Goal: Contribute content: Contribute content

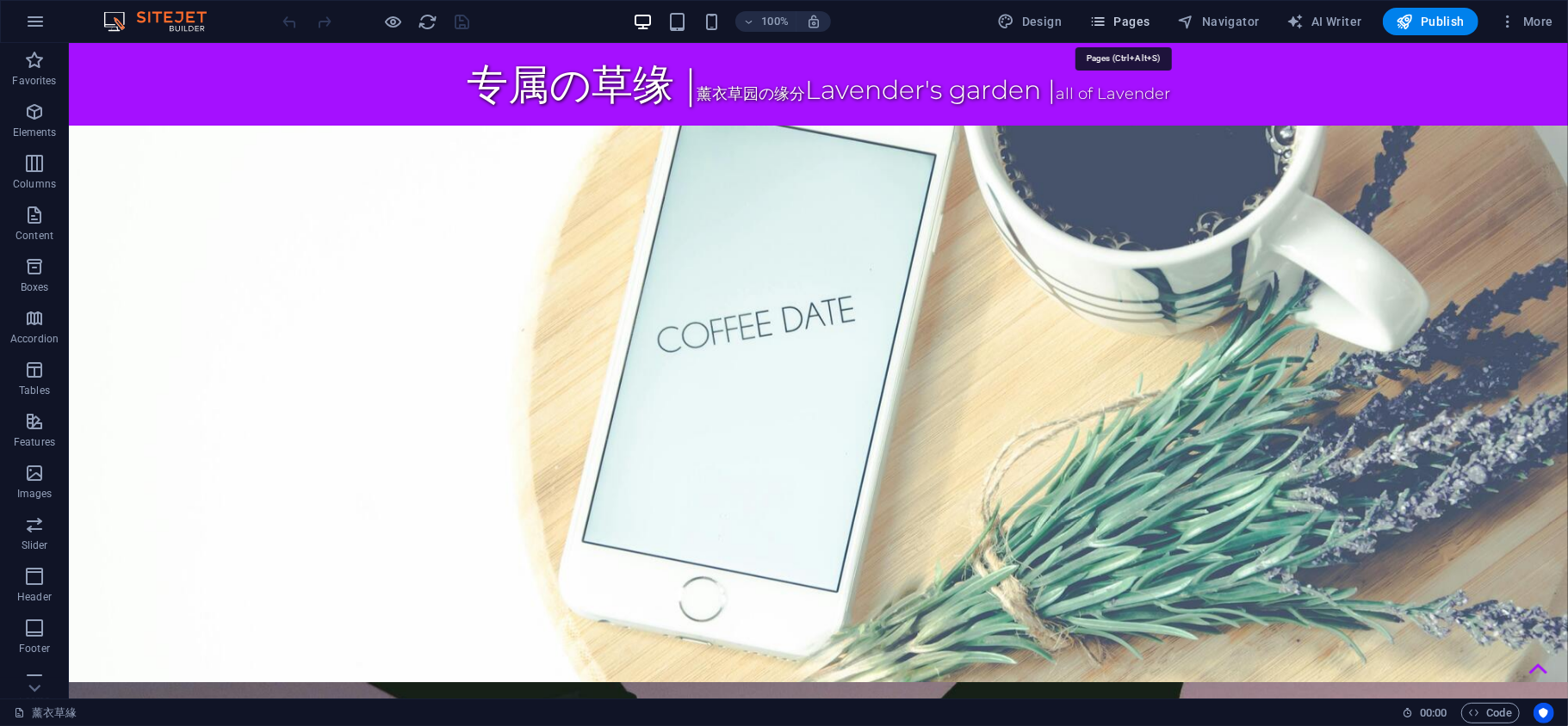
click at [1130, 14] on span "Pages" at bounding box center [1118, 22] width 60 height 17
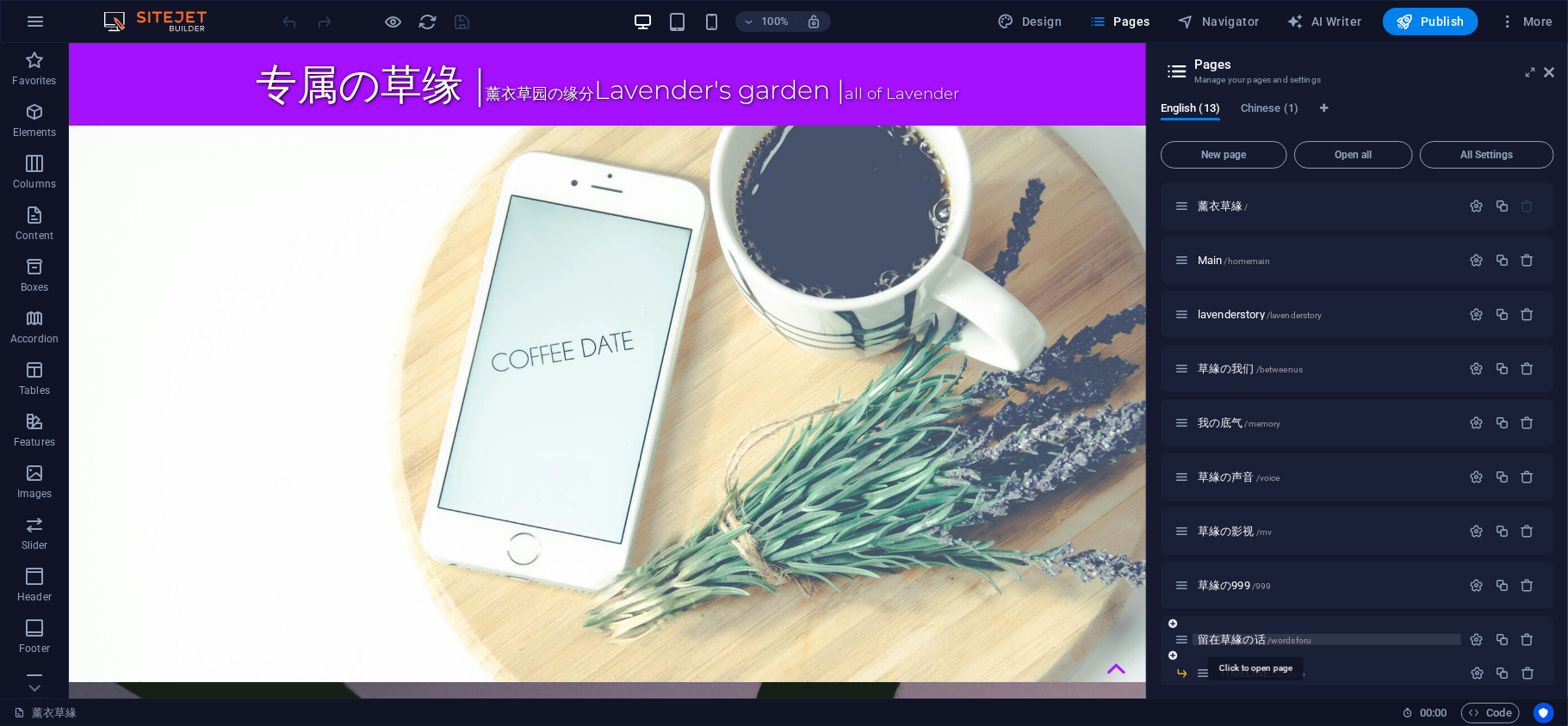
click at [1233, 641] on span "留在草緣の话 /wordsforu" at bounding box center [1255, 640] width 113 height 13
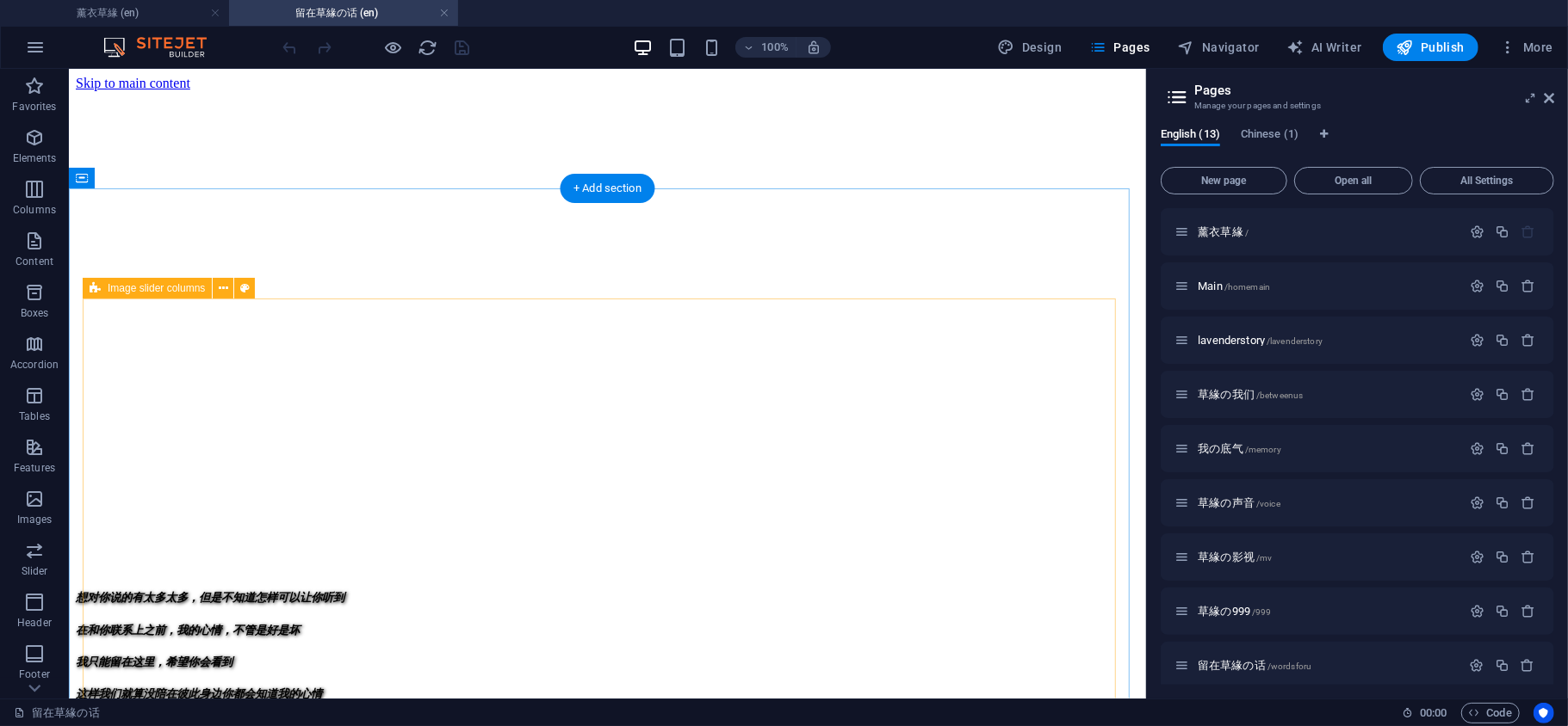
scroll to position [382, 0]
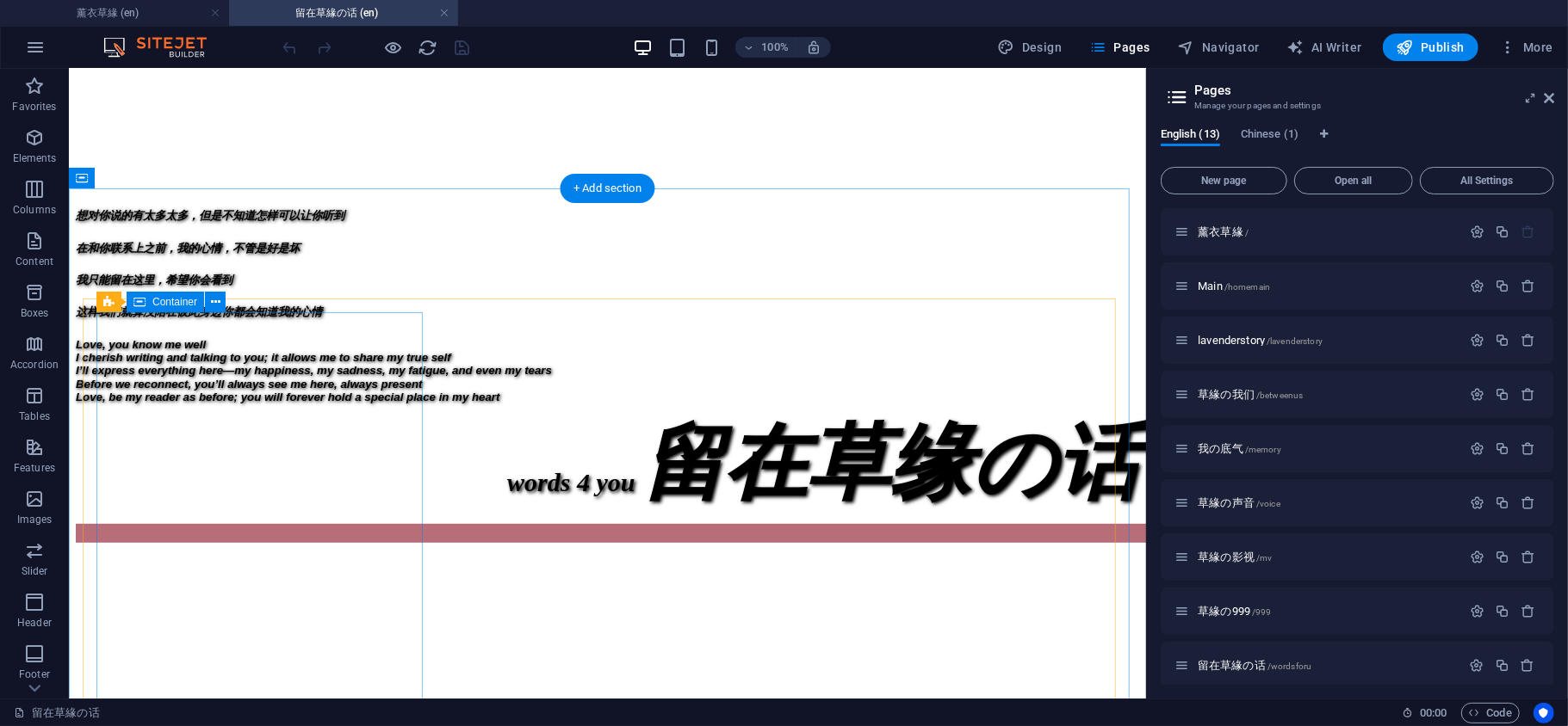
select select "px"
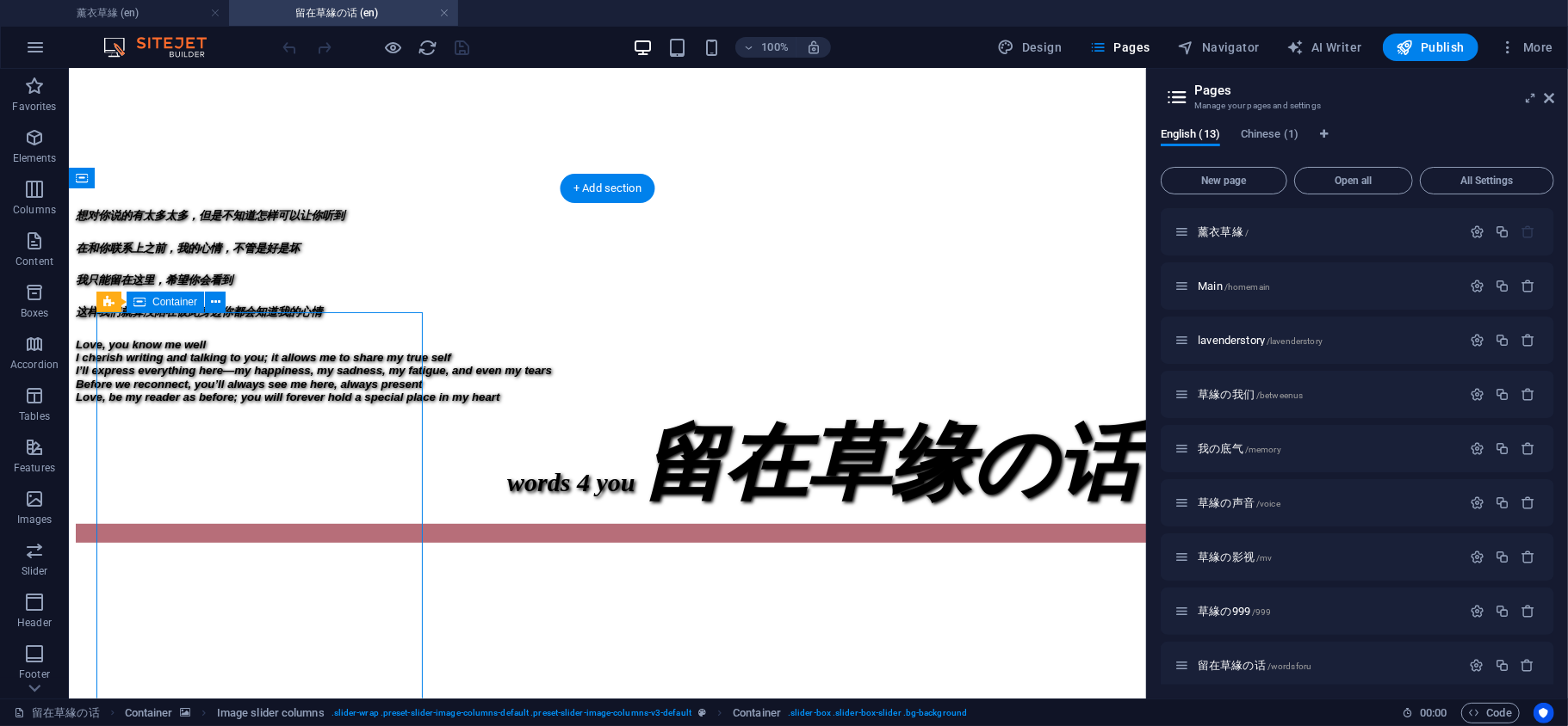
select select "px"
select select "region"
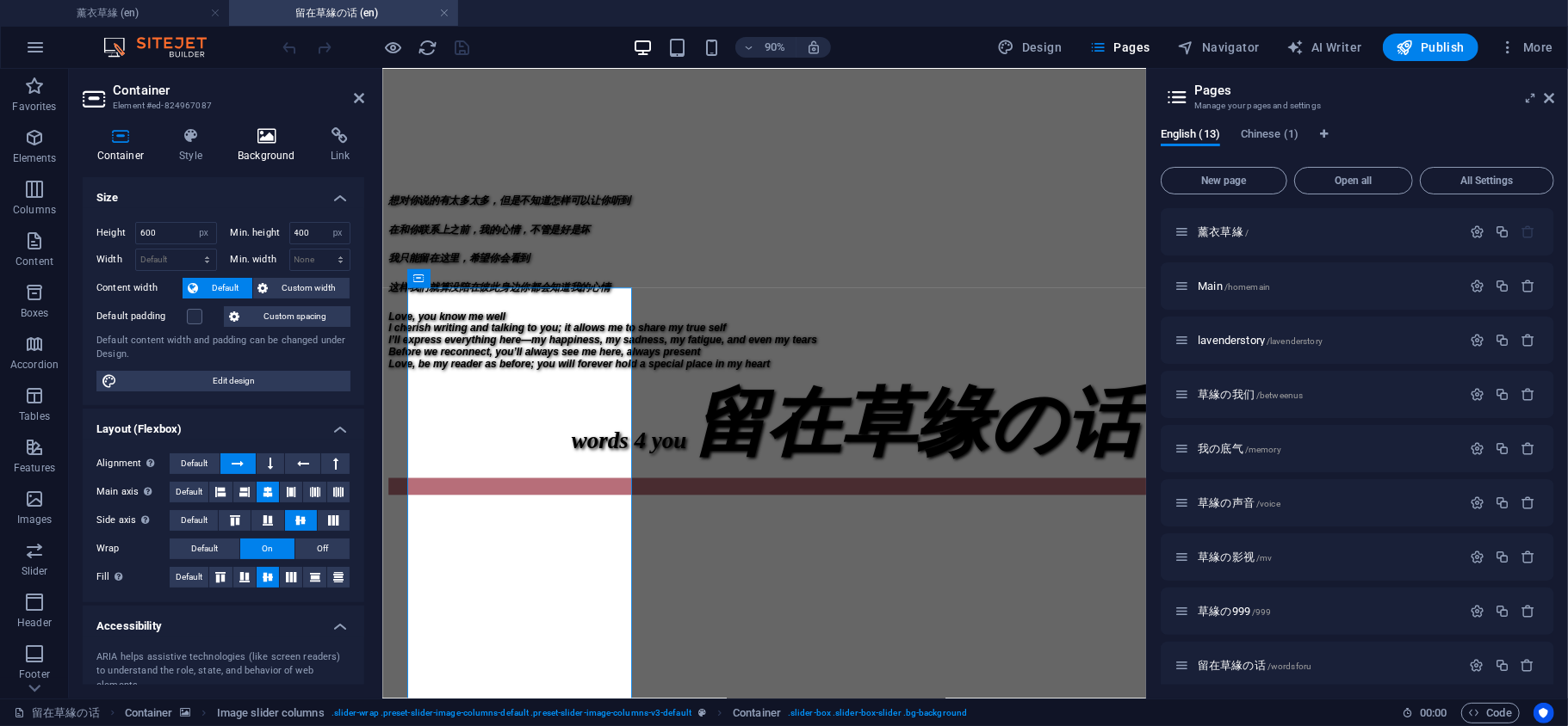
click at [264, 143] on icon at bounding box center [266, 136] width 86 height 17
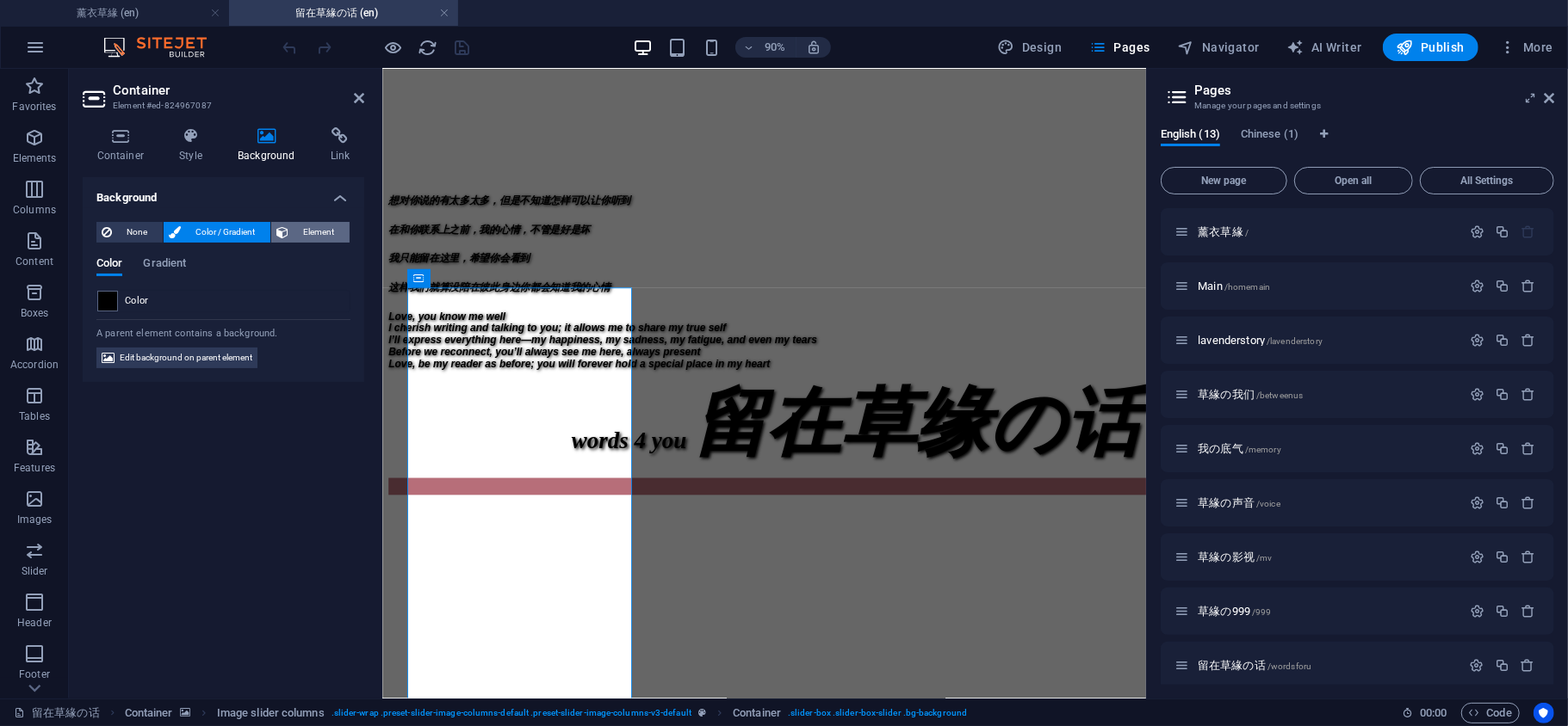
click at [318, 229] on span "Element" at bounding box center [319, 232] width 51 height 21
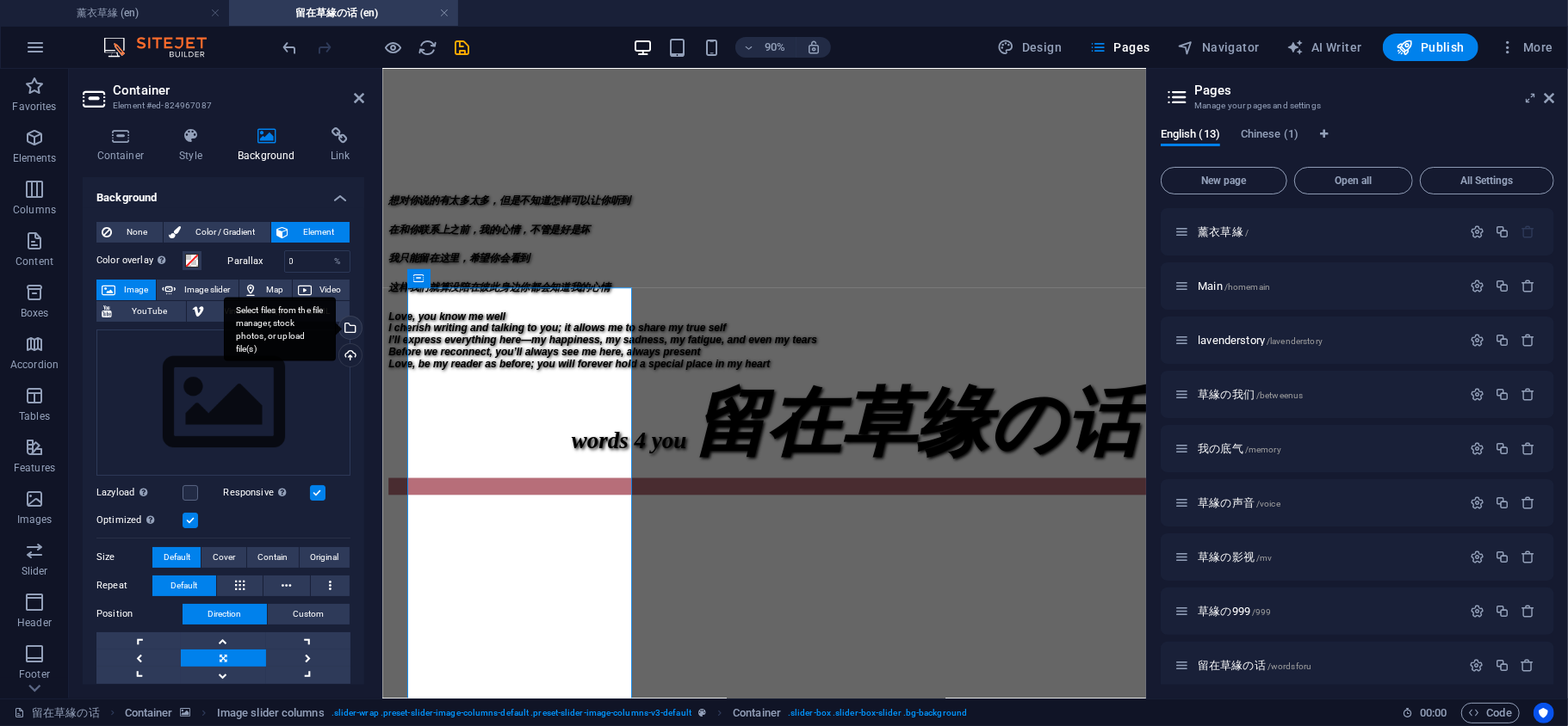
click at [347, 328] on div "Select files from the file manager, stock photos, or upload file(s)" at bounding box center [349, 330] width 26 height 26
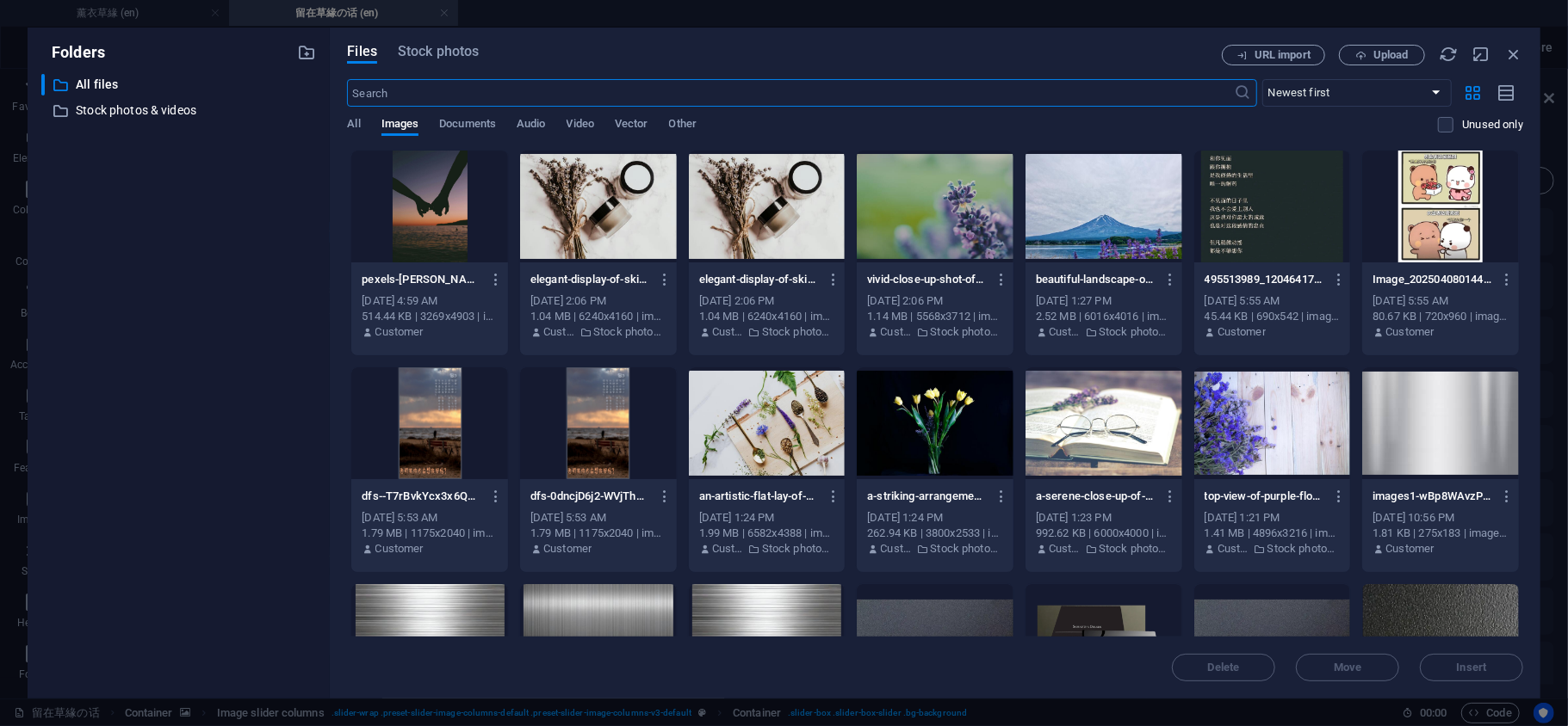
click at [914, 220] on div at bounding box center [934, 207] width 156 height 112
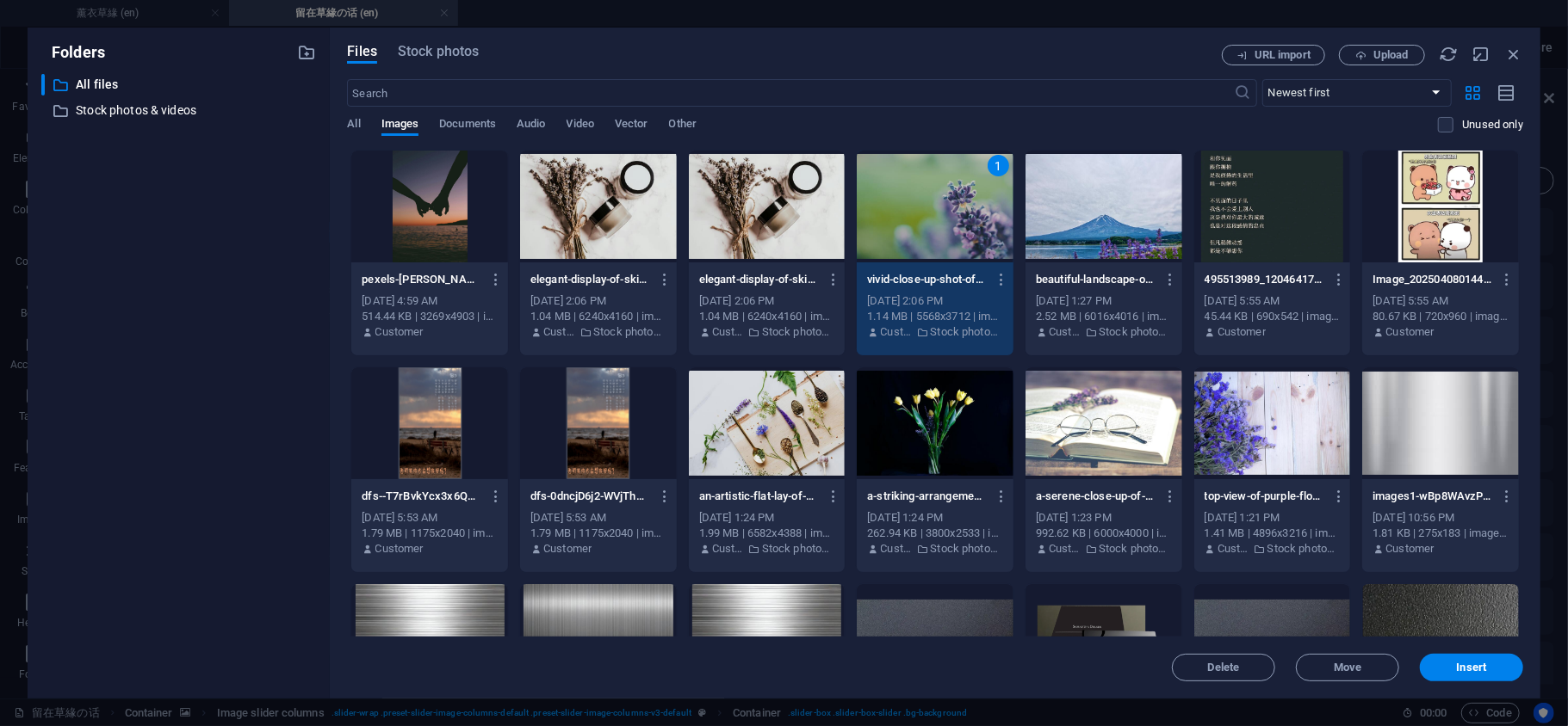
click at [1138, 203] on div at bounding box center [1103, 207] width 156 height 112
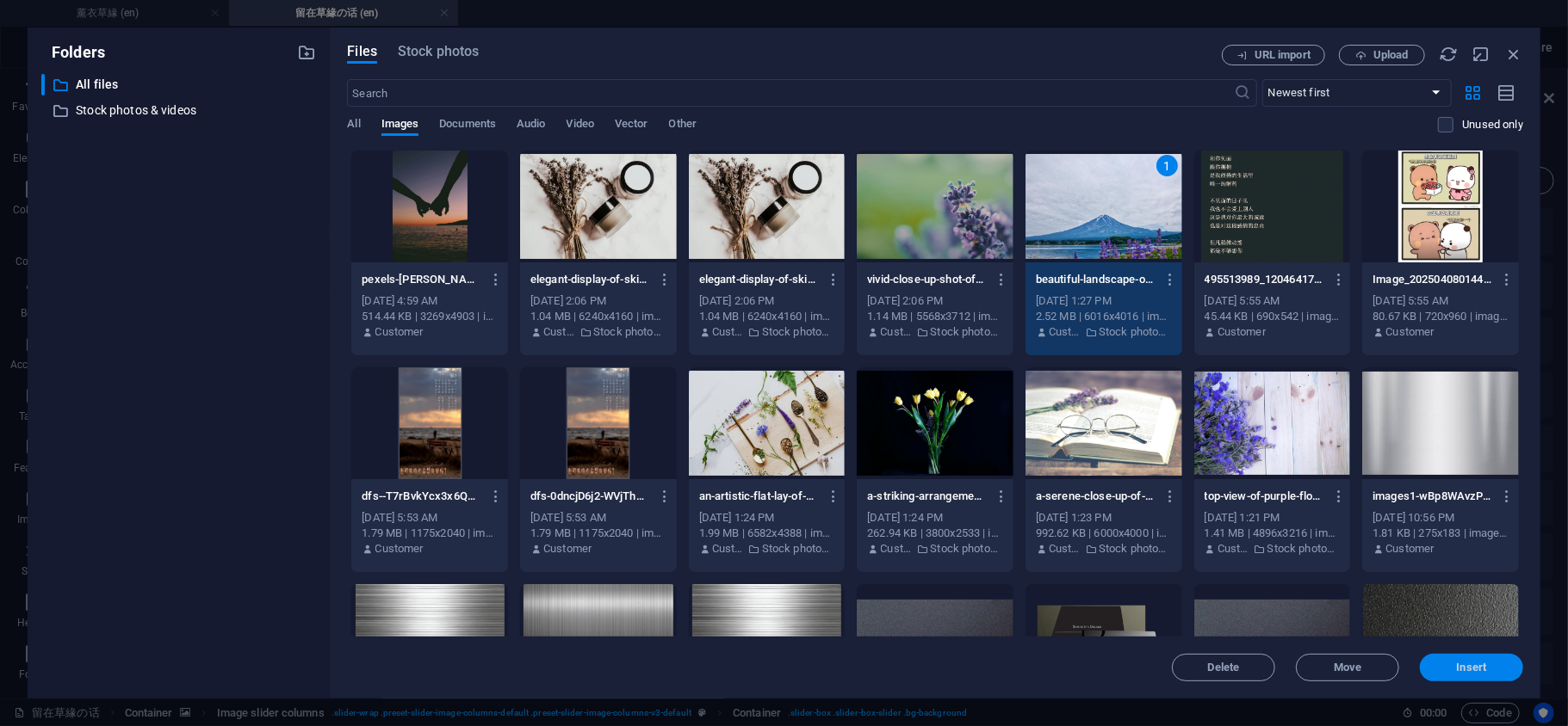
click at [1464, 668] on span "Insert" at bounding box center [1472, 668] width 31 height 10
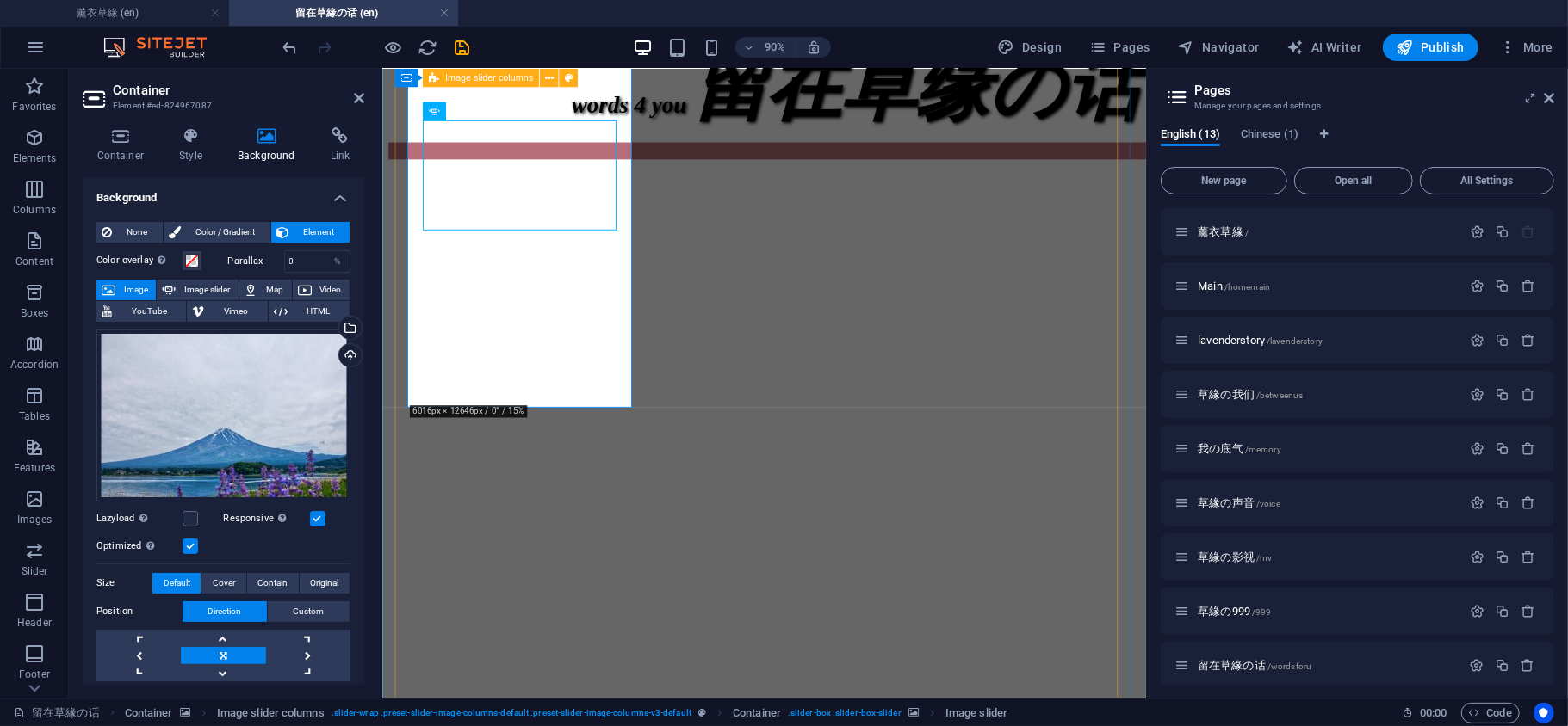
scroll to position [765, 0]
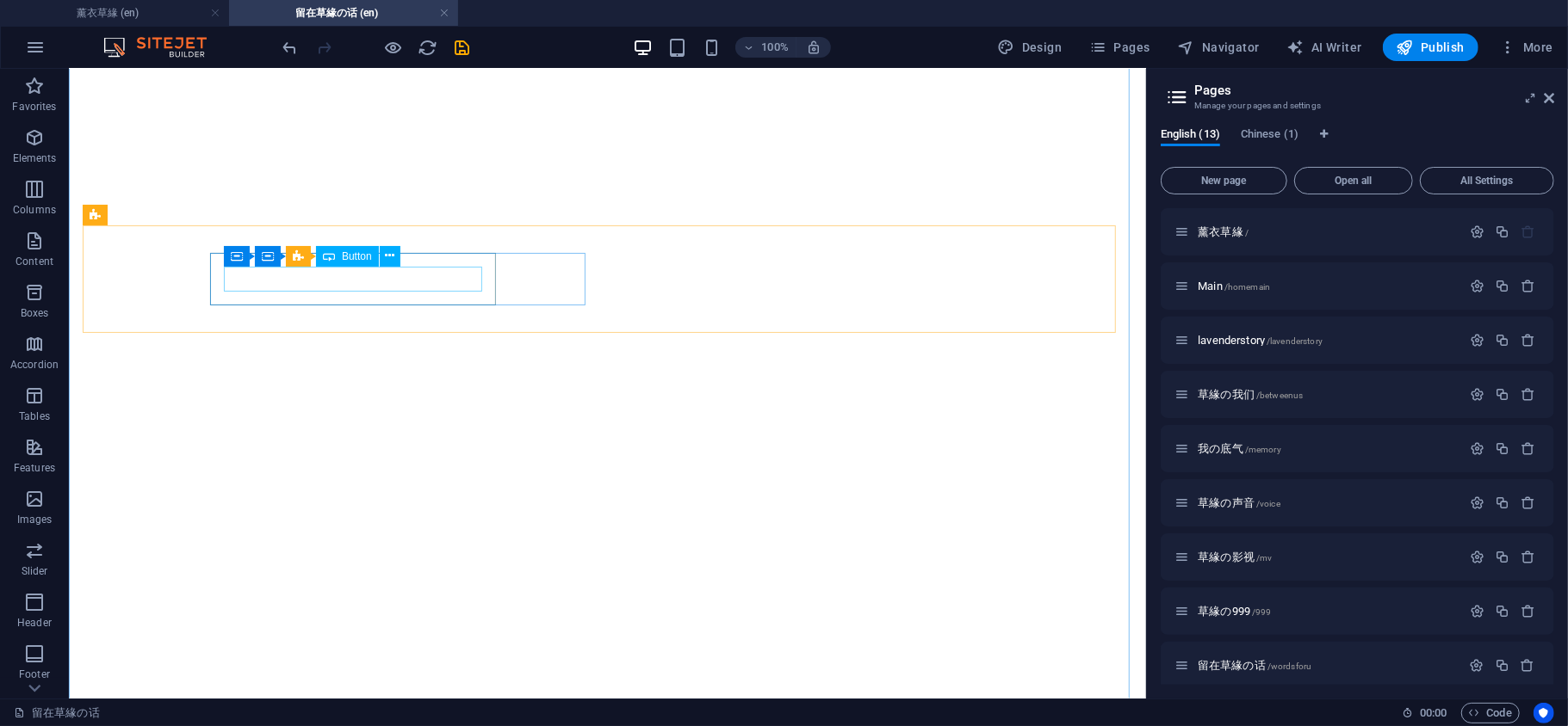
scroll to position [1147, 0]
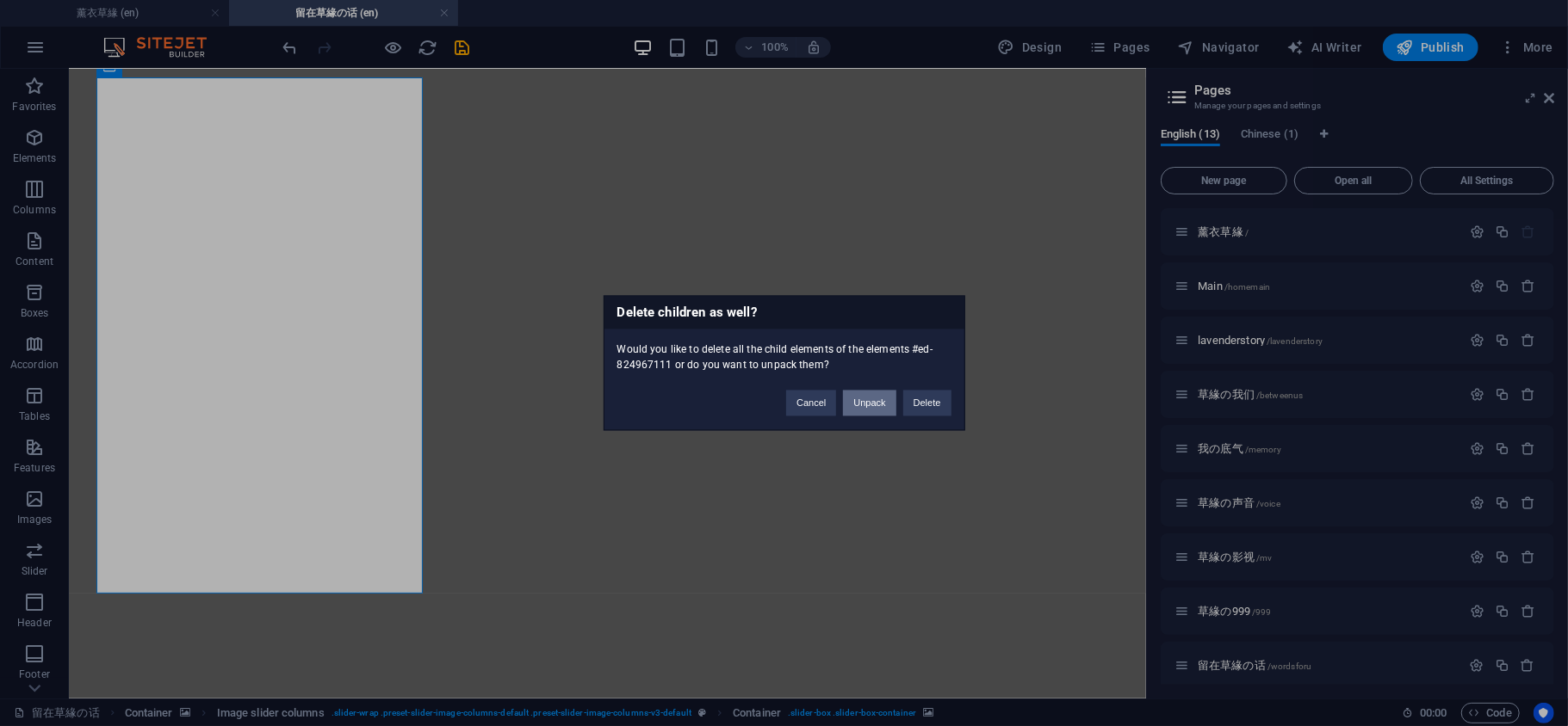
click at [856, 396] on button "Unpack" at bounding box center [869, 404] width 52 height 26
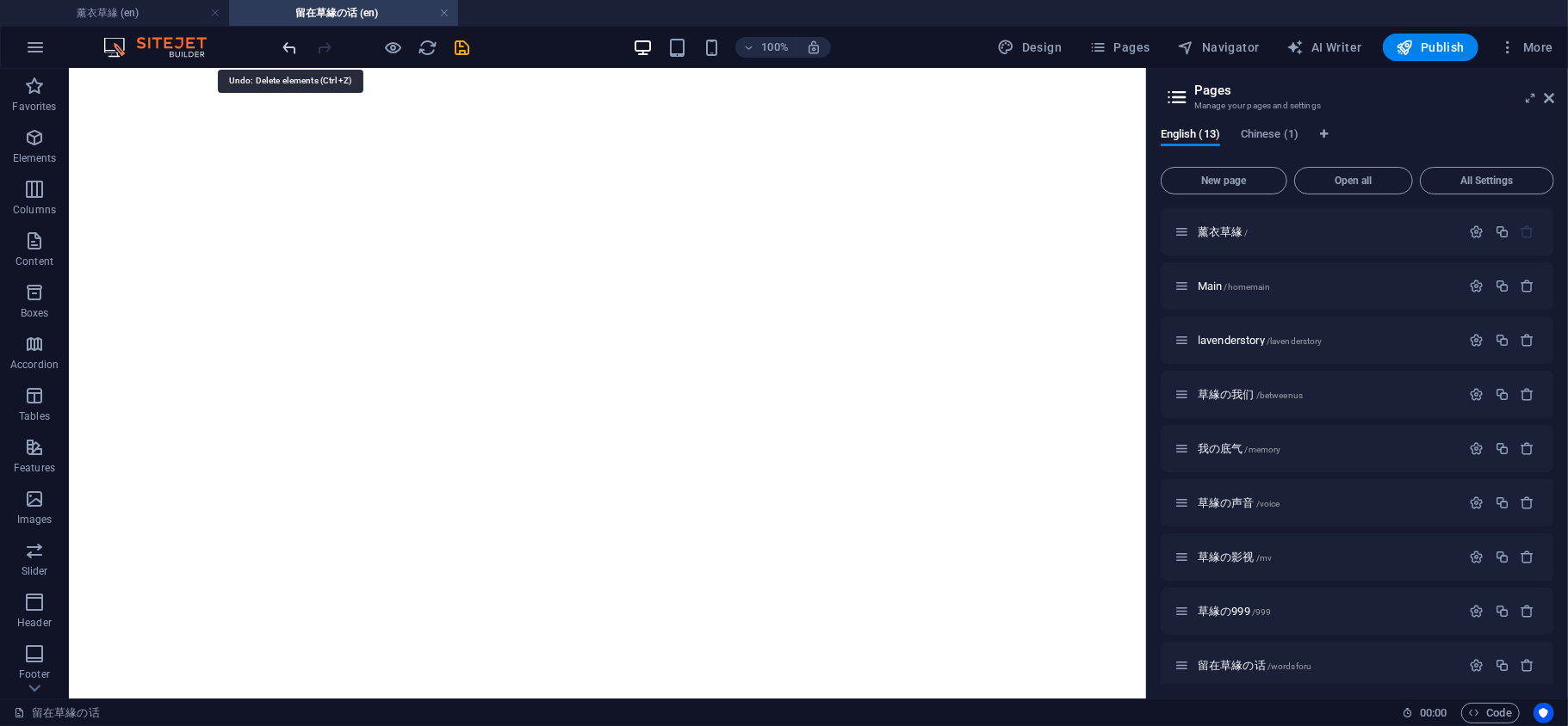
click at [280, 48] on icon "undo" at bounding box center [290, 47] width 20 height 20
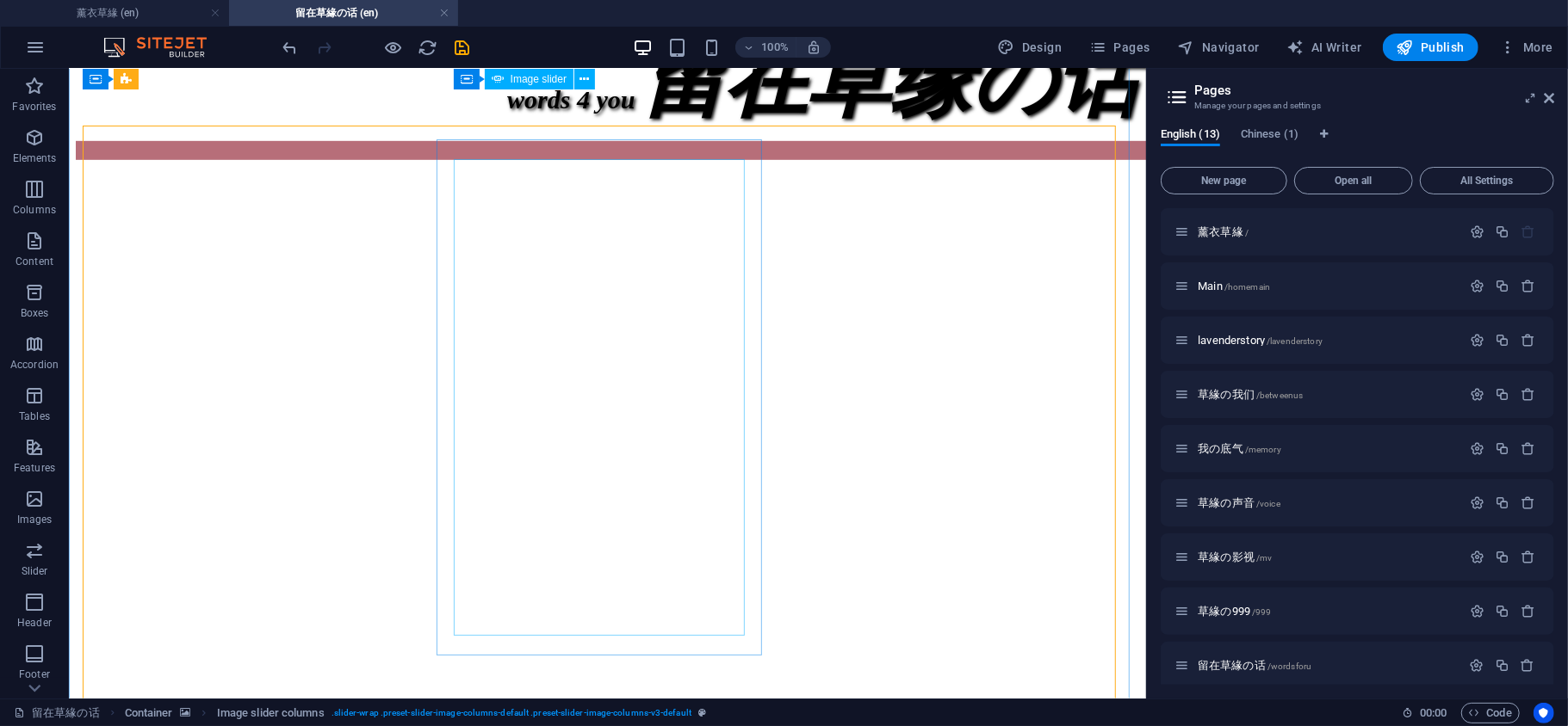
scroll to position [382, 0]
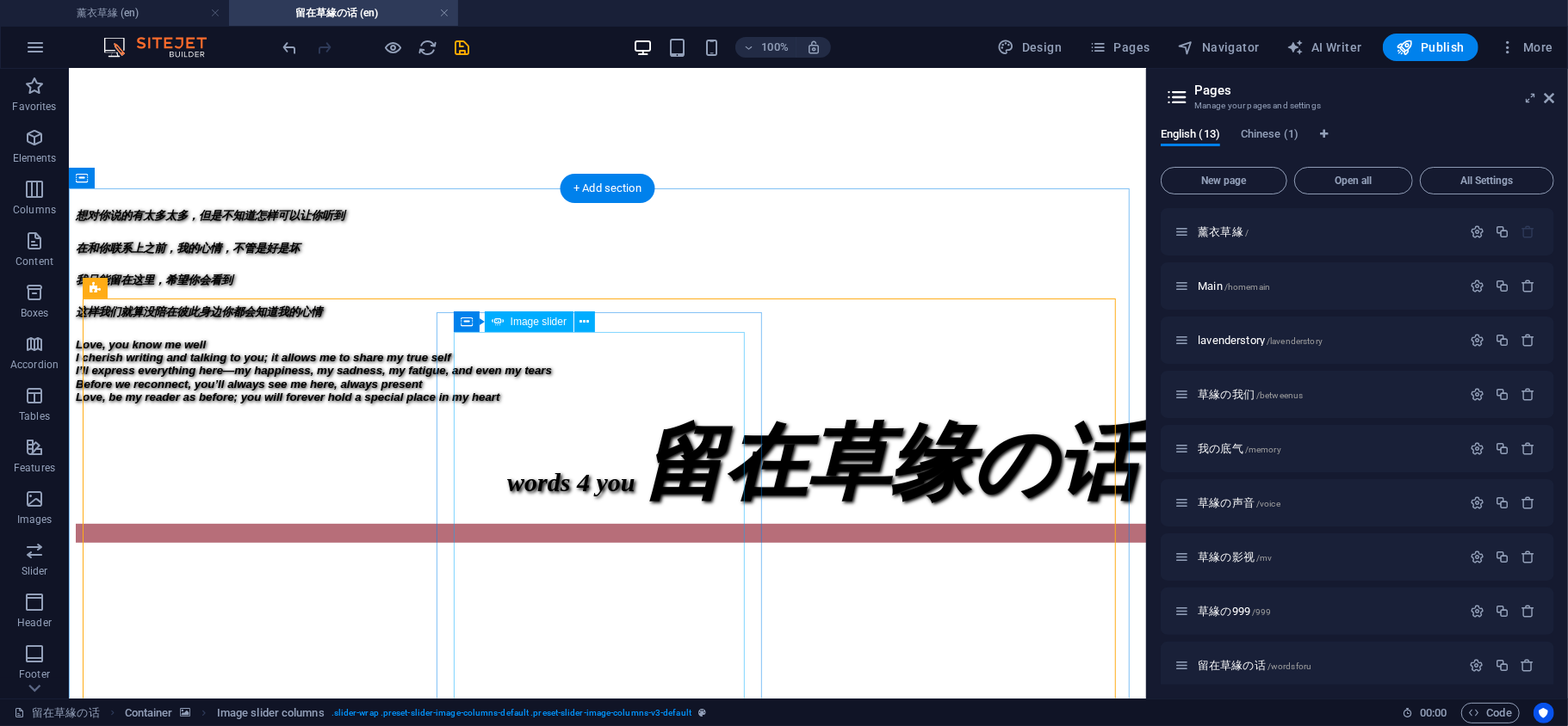
drag, startPoint x: 699, startPoint y: 395, endPoint x: 422, endPoint y: 431, distance: 279.3
select select "px"
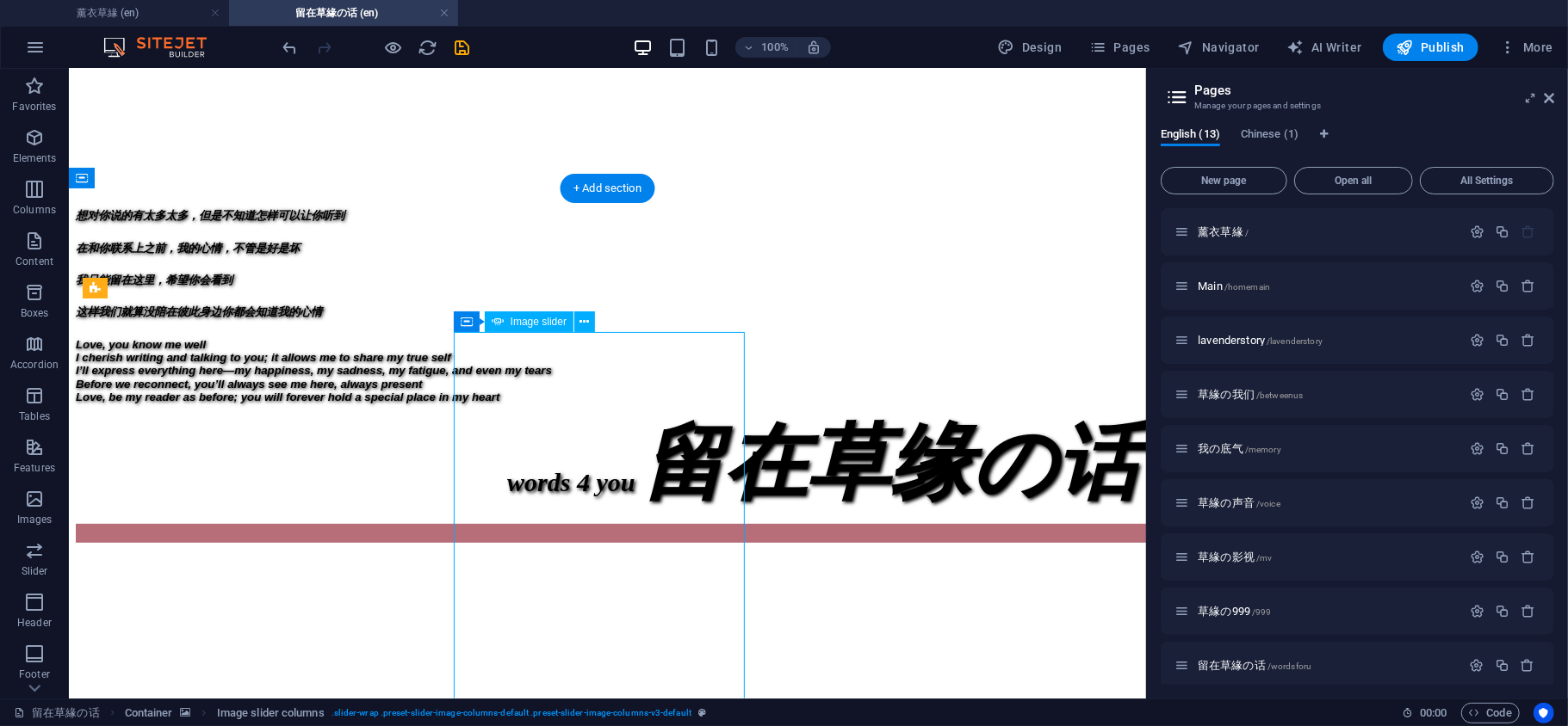
select select "s"
select select "progressive"
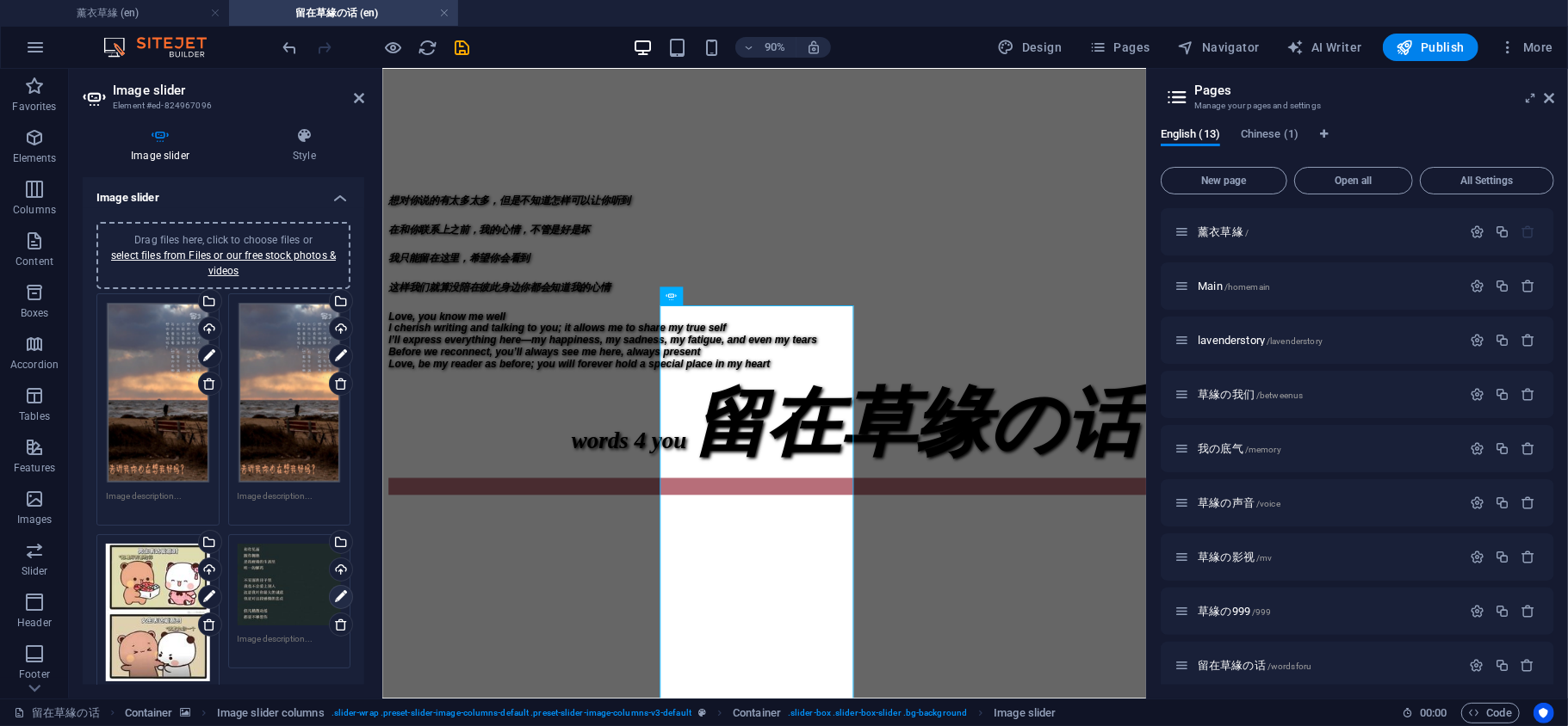
click at [335, 592] on icon at bounding box center [341, 598] width 12 height 21
click at [340, 592] on icon at bounding box center [341, 598] width 12 height 21
click at [680, 285] on icon at bounding box center [683, 282] width 9 height 10
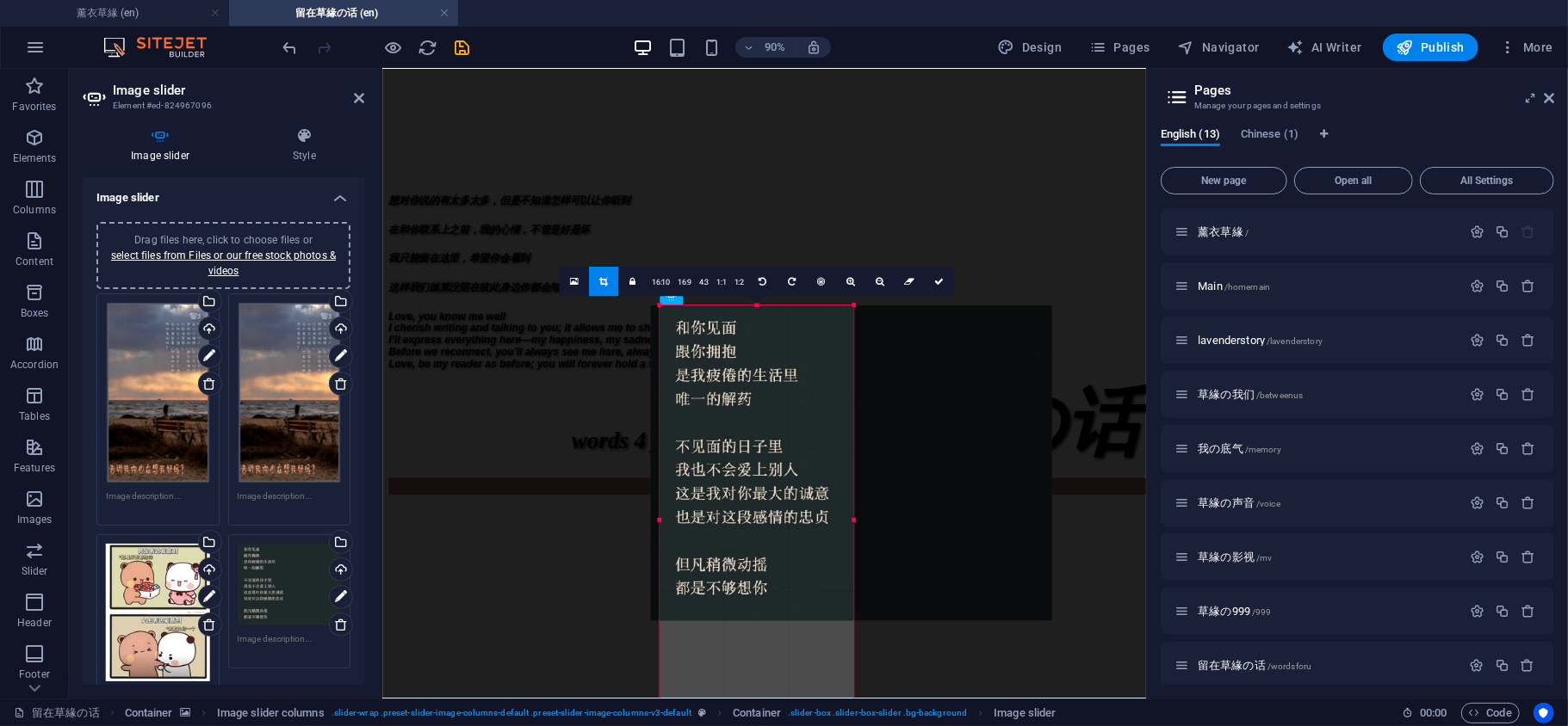
drag, startPoint x: 723, startPoint y: 448, endPoint x: 817, endPoint y: 451, distance: 94.0
click at [817, 451] on div at bounding box center [851, 462] width 402 height 315
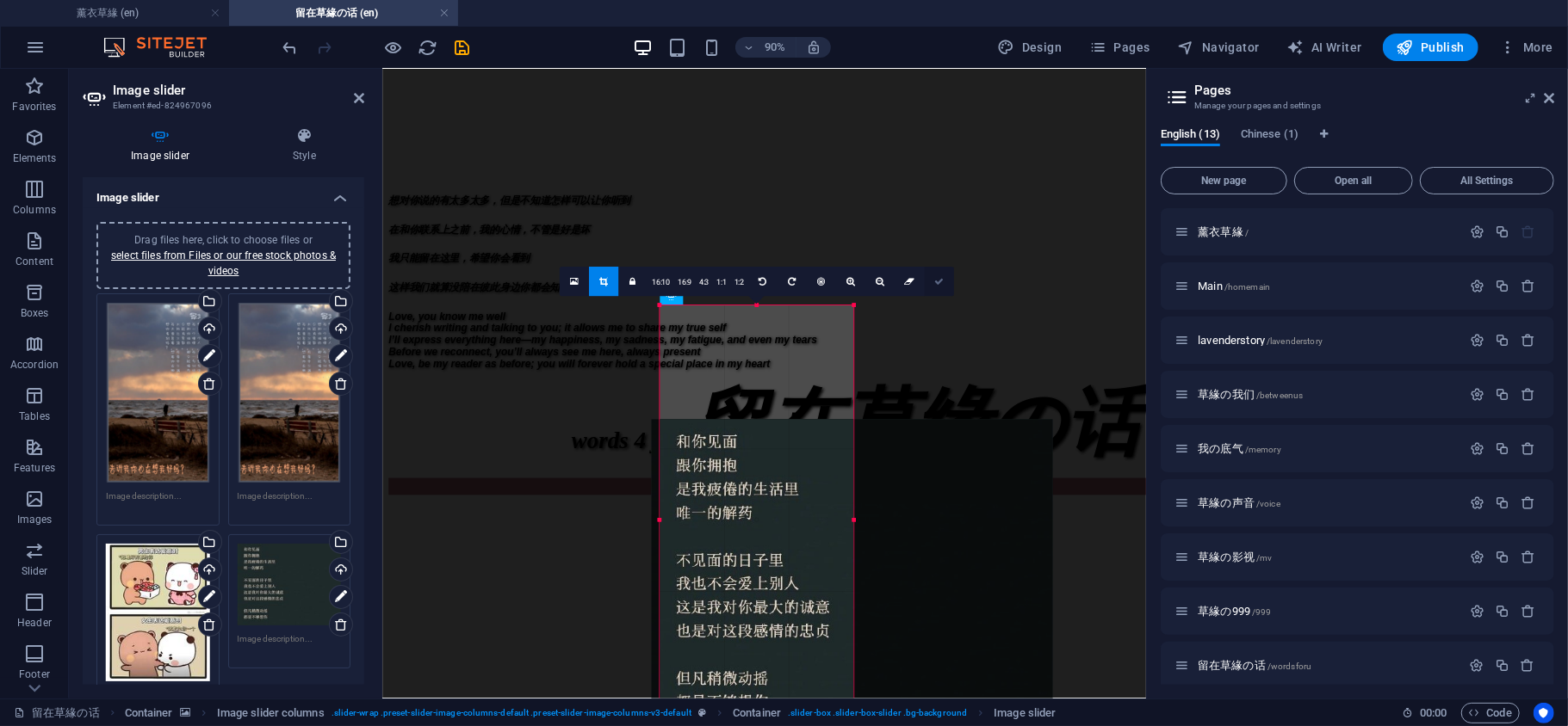
click at [935, 282] on icon at bounding box center [939, 282] width 10 height 10
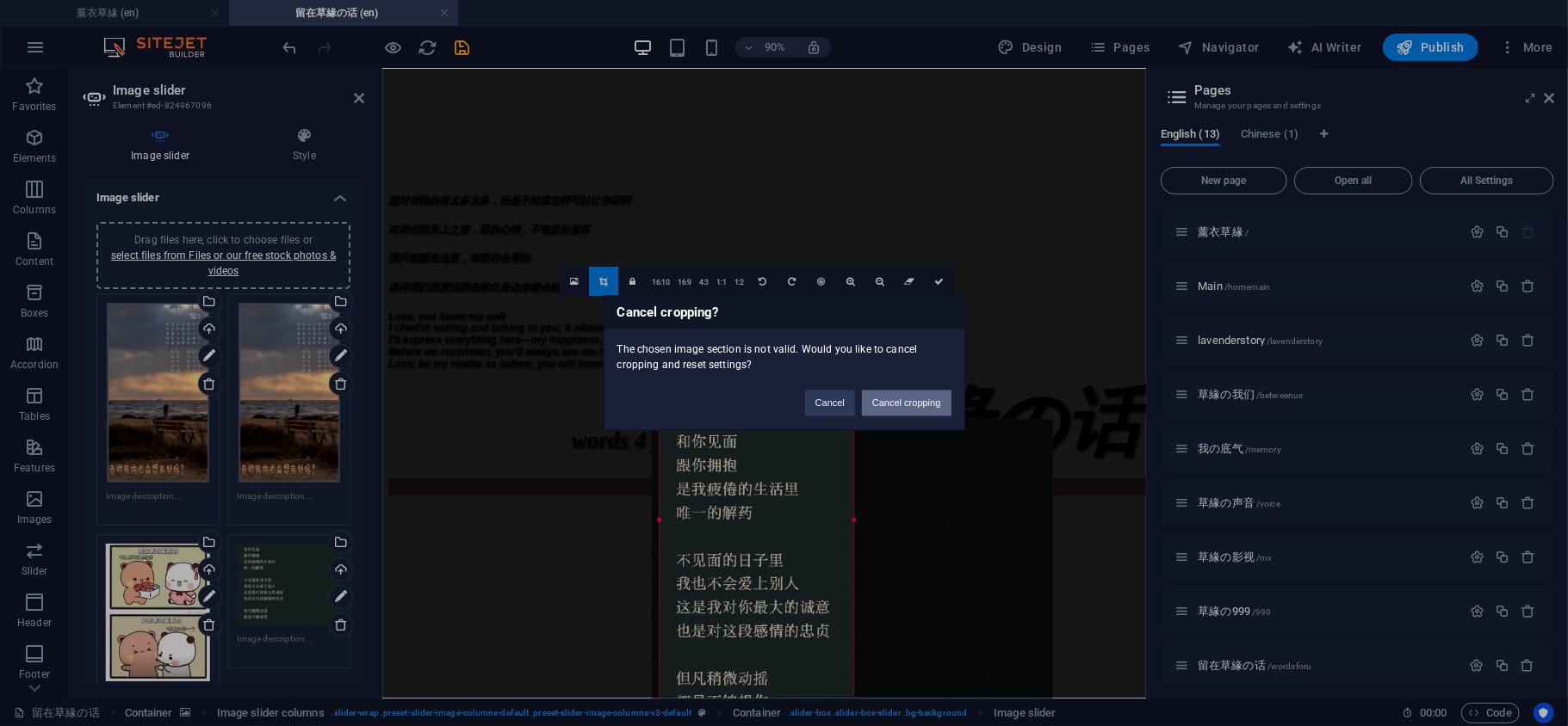
click at [882, 403] on button "Cancel cropping" at bounding box center [906, 404] width 90 height 26
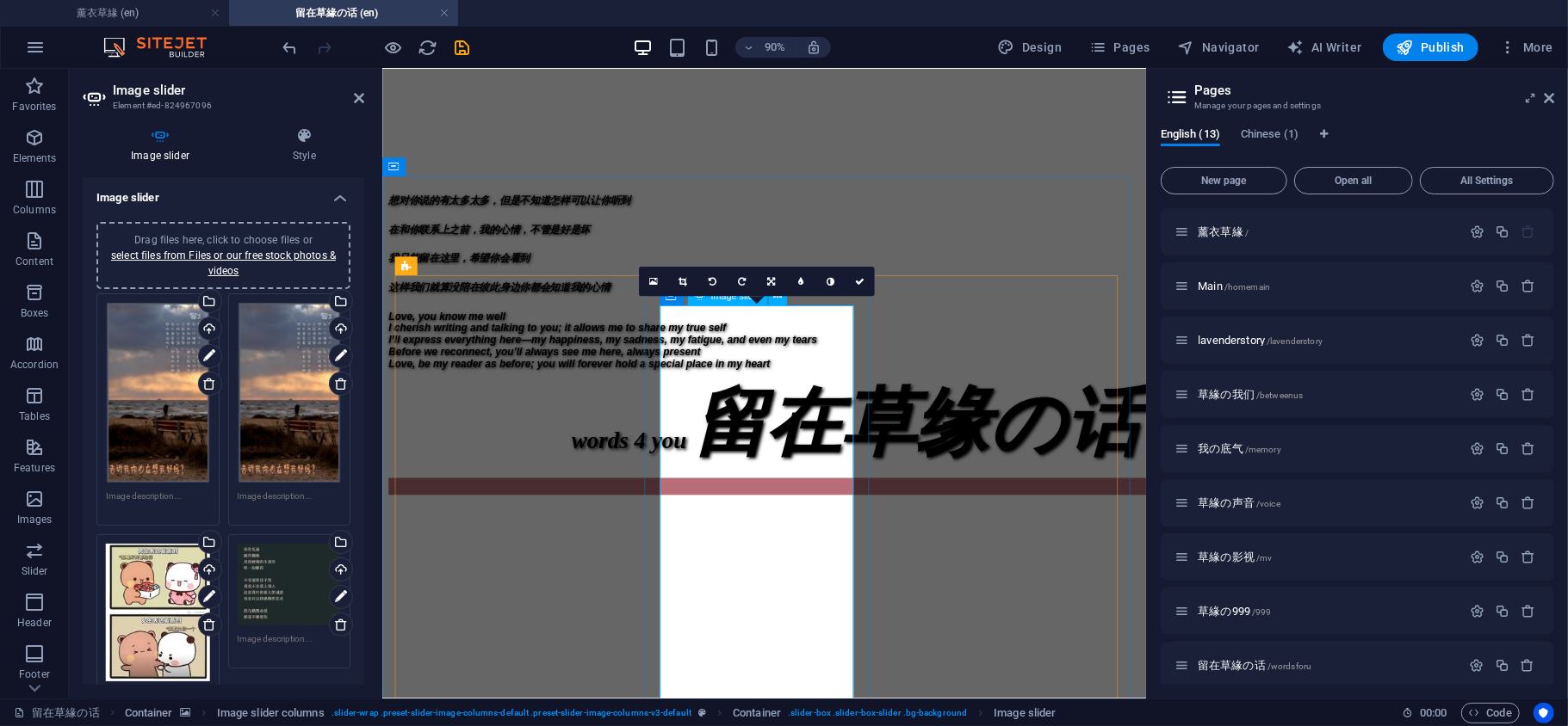
click at [689, 274] on link at bounding box center [683, 282] width 30 height 30
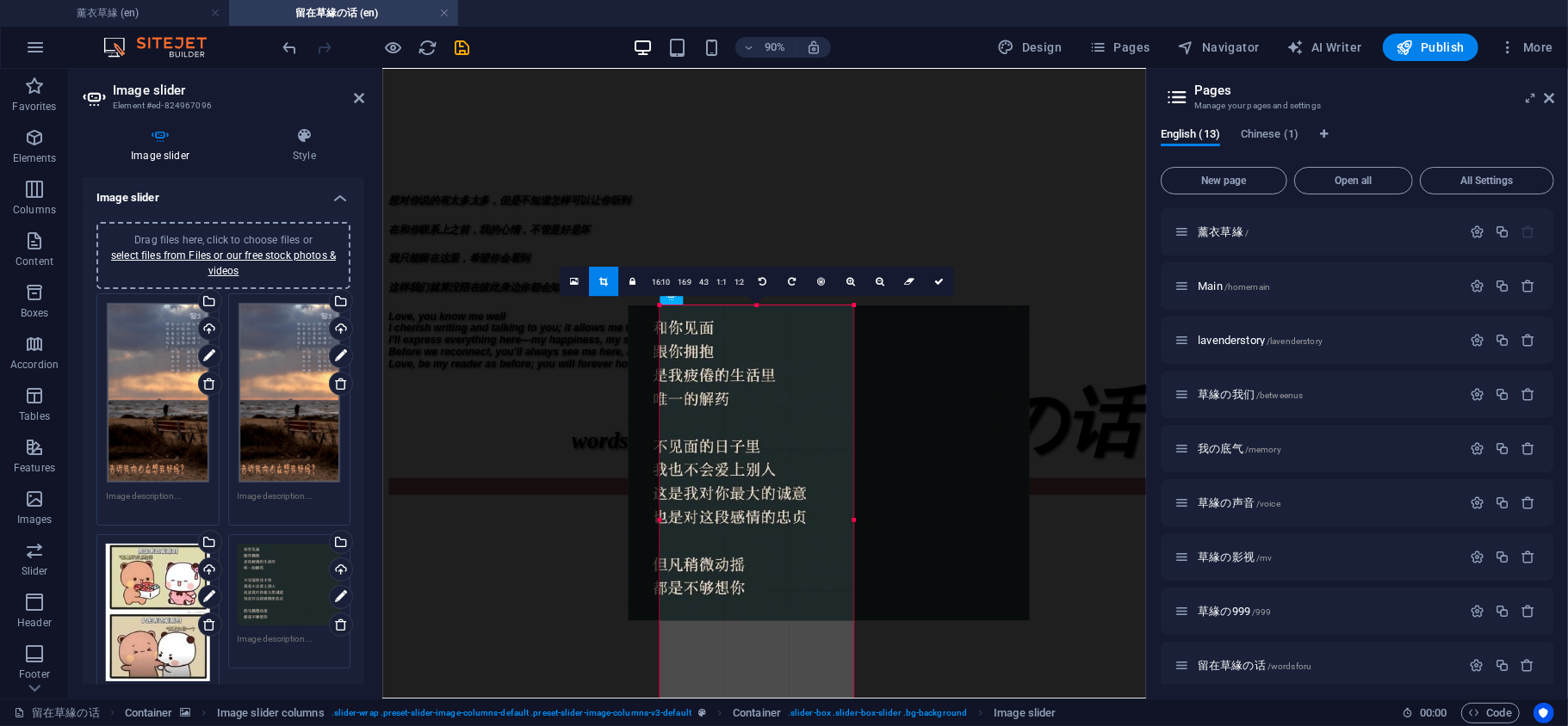
drag, startPoint x: 731, startPoint y: 380, endPoint x: 799, endPoint y: 382, distance: 68.0
click at [799, 382] on div at bounding box center [829, 462] width 402 height 315
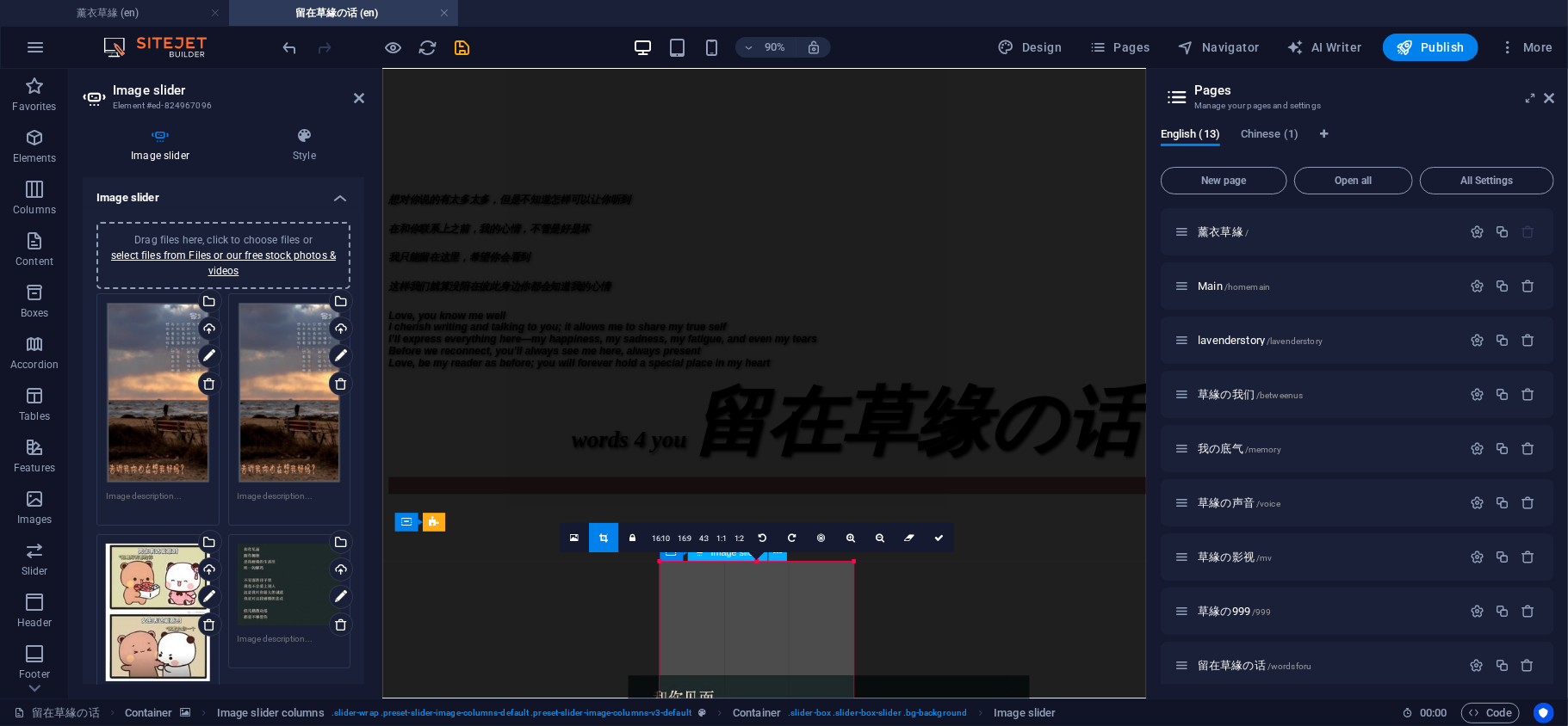
scroll to position [430, 0]
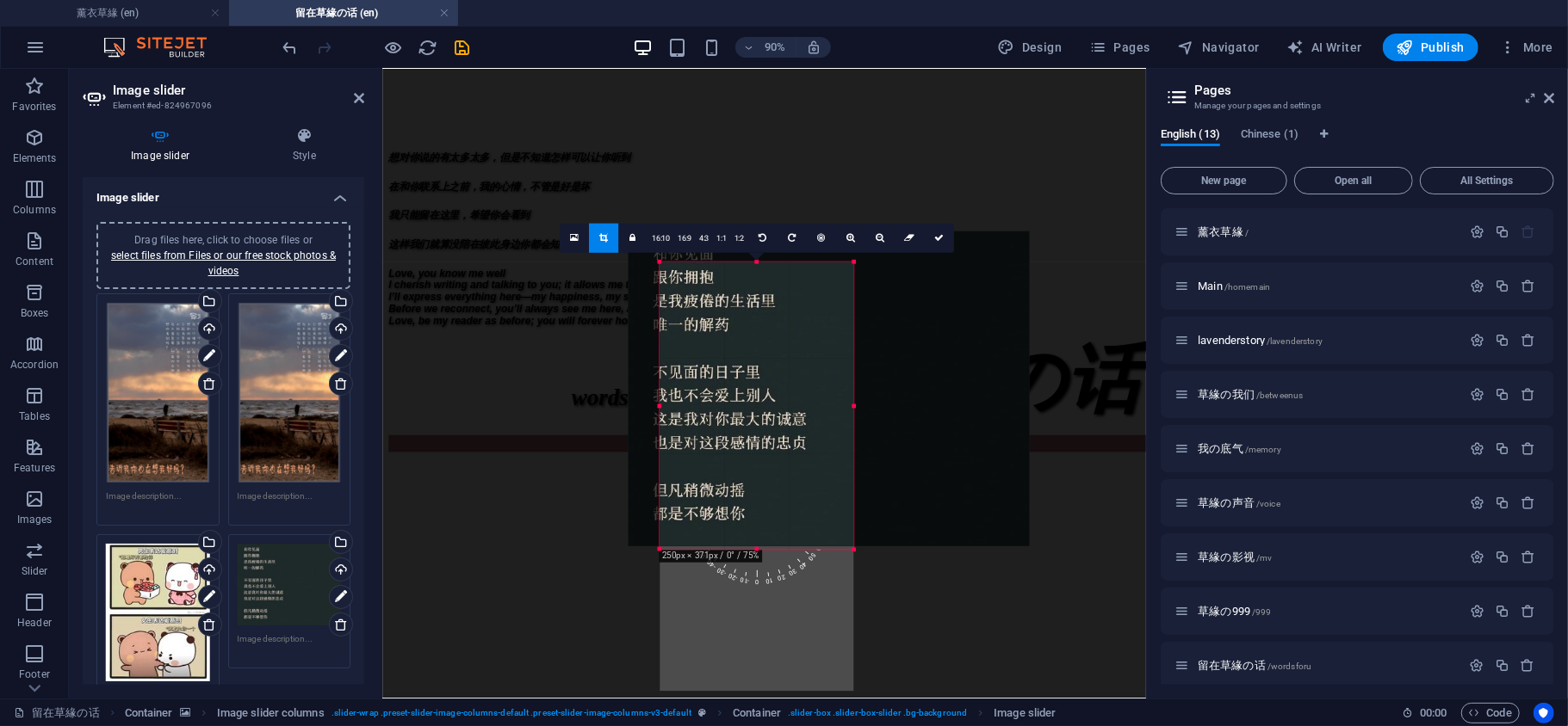
drag, startPoint x: 758, startPoint y: 260, endPoint x: 768, endPoint y: 421, distance: 161.3
click at [768, 421] on div "180 170 160 150 140 130 120 110 100 90 80 70 60 50 40 30 20 10 0 -10 -20 -30 -4…" at bounding box center [756, 406] width 194 height 287
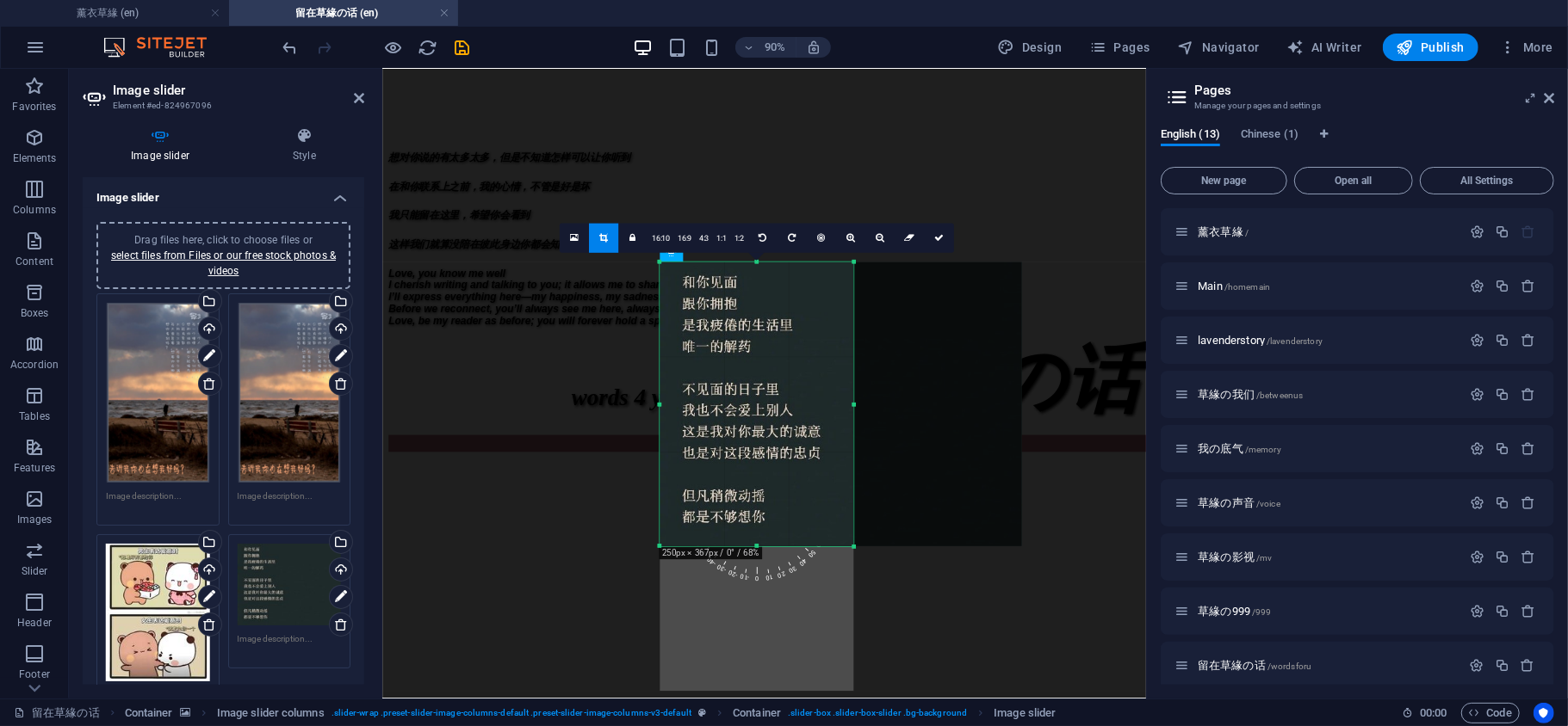
drag, startPoint x: 755, startPoint y: 420, endPoint x: 781, endPoint y: 421, distance: 26.0
click at [781, 421] on div at bounding box center [840, 404] width 361 height 284
click at [935, 238] on icon at bounding box center [939, 238] width 10 height 10
type input "367"
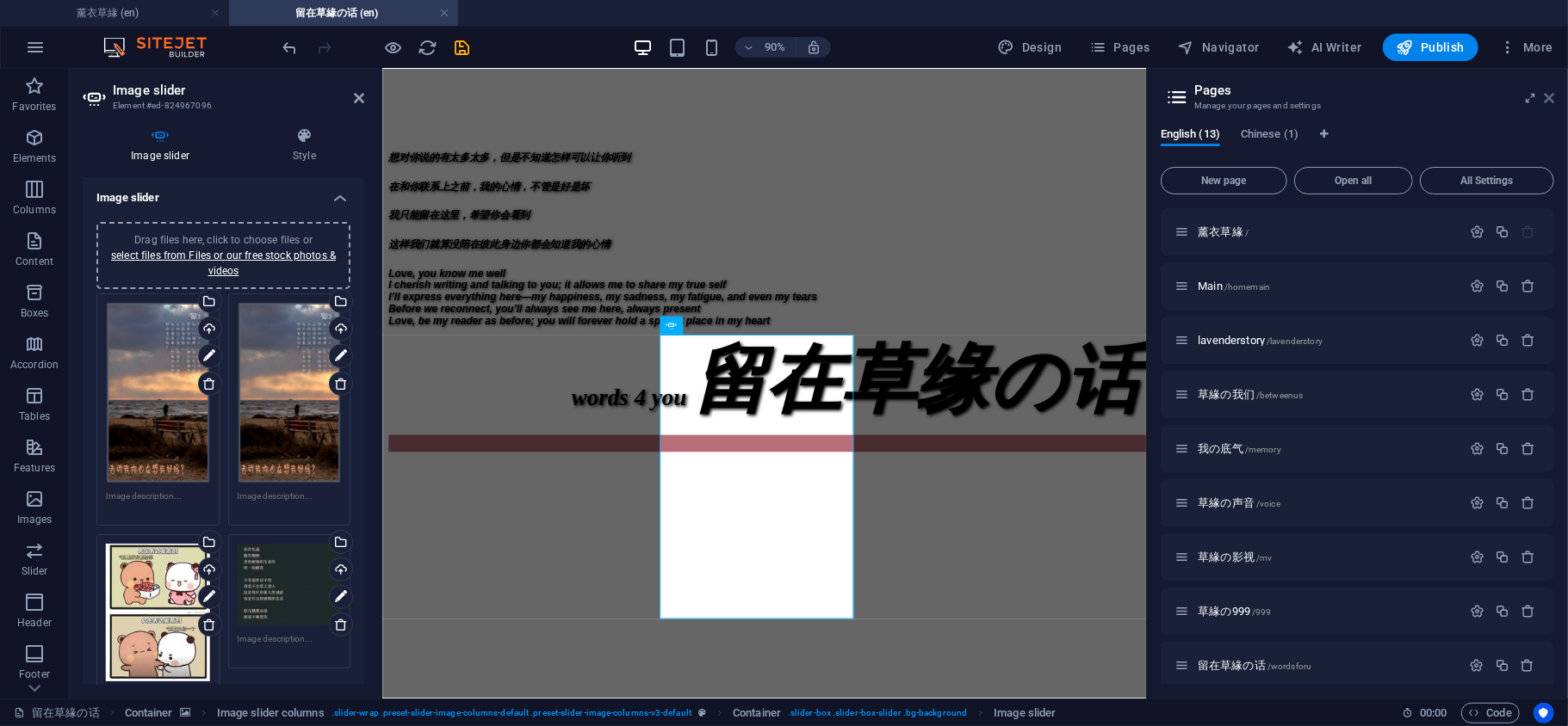
click at [1551, 97] on icon at bounding box center [1549, 99] width 10 height 14
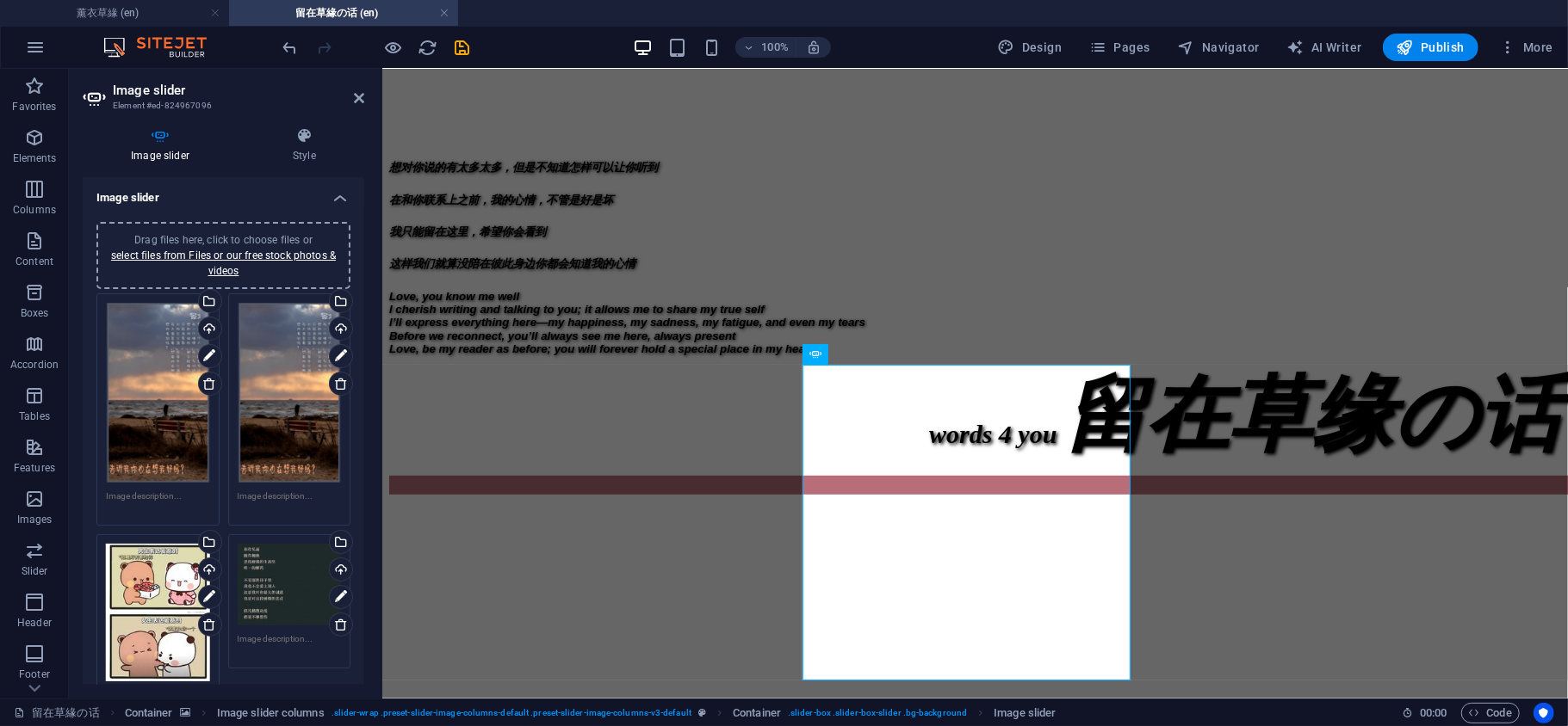
click at [1294, 497] on figure at bounding box center [974, 497] width 1172 height 0
click at [1249, 497] on figure at bounding box center [974, 497] width 1172 height 0
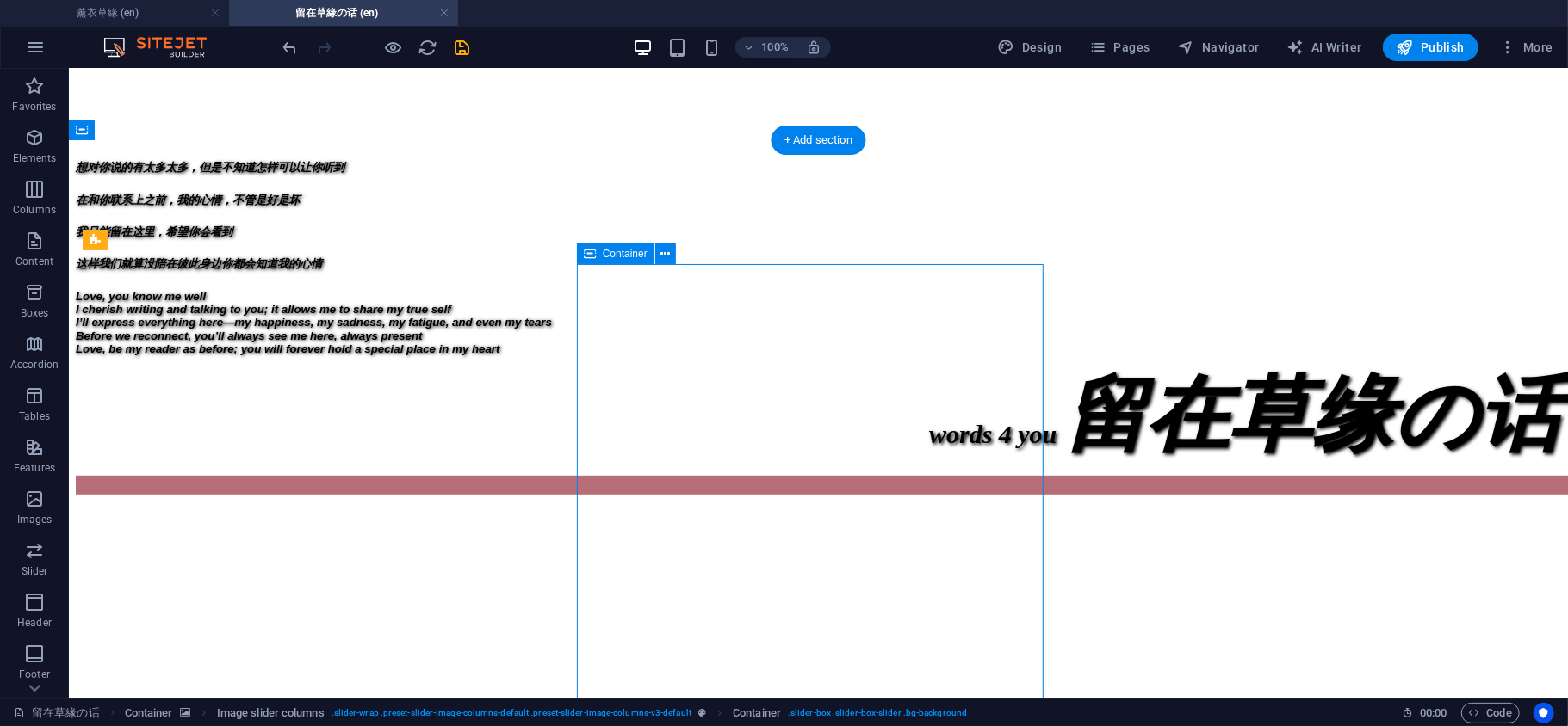
select select "px"
select select "region"
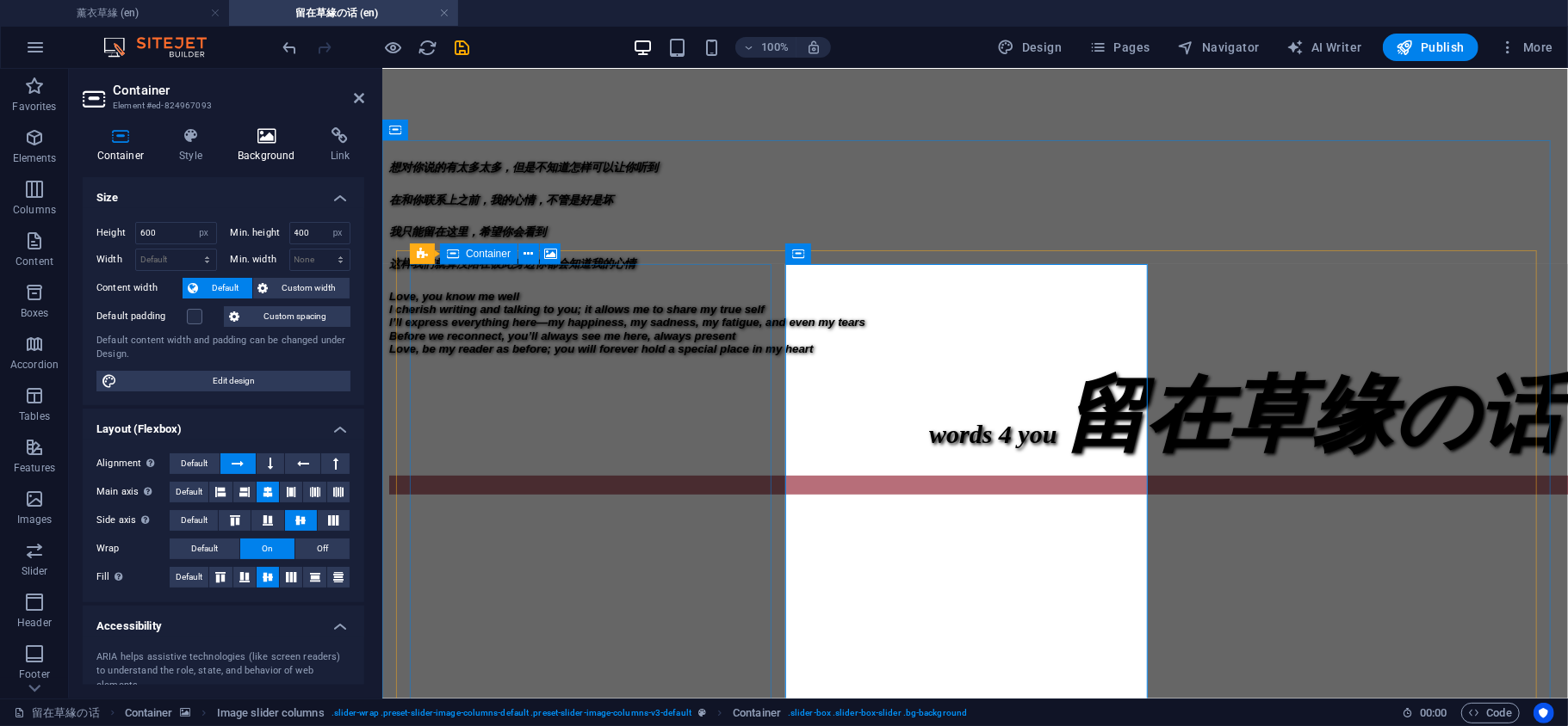
click at [259, 134] on icon at bounding box center [266, 136] width 86 height 17
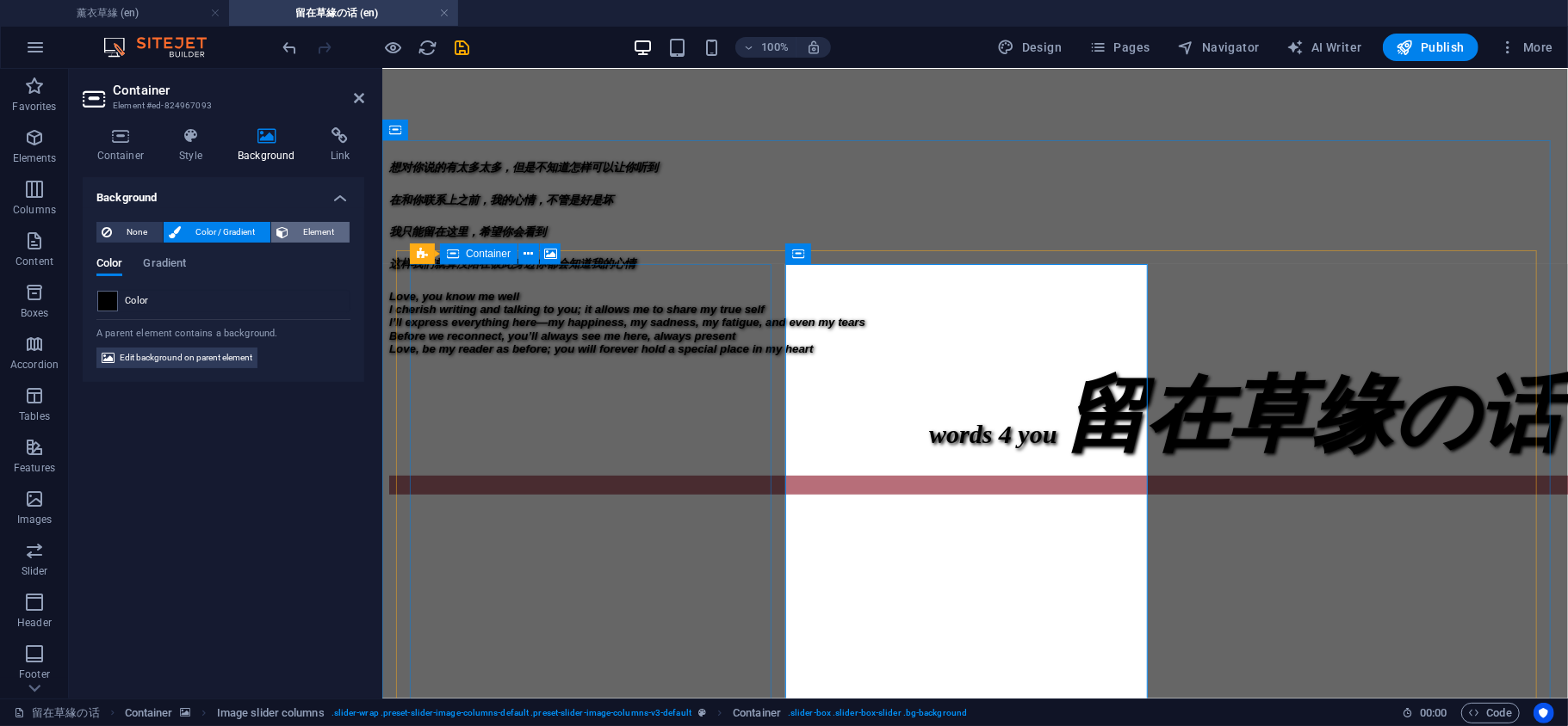
click at [305, 230] on span "Element" at bounding box center [319, 232] width 51 height 21
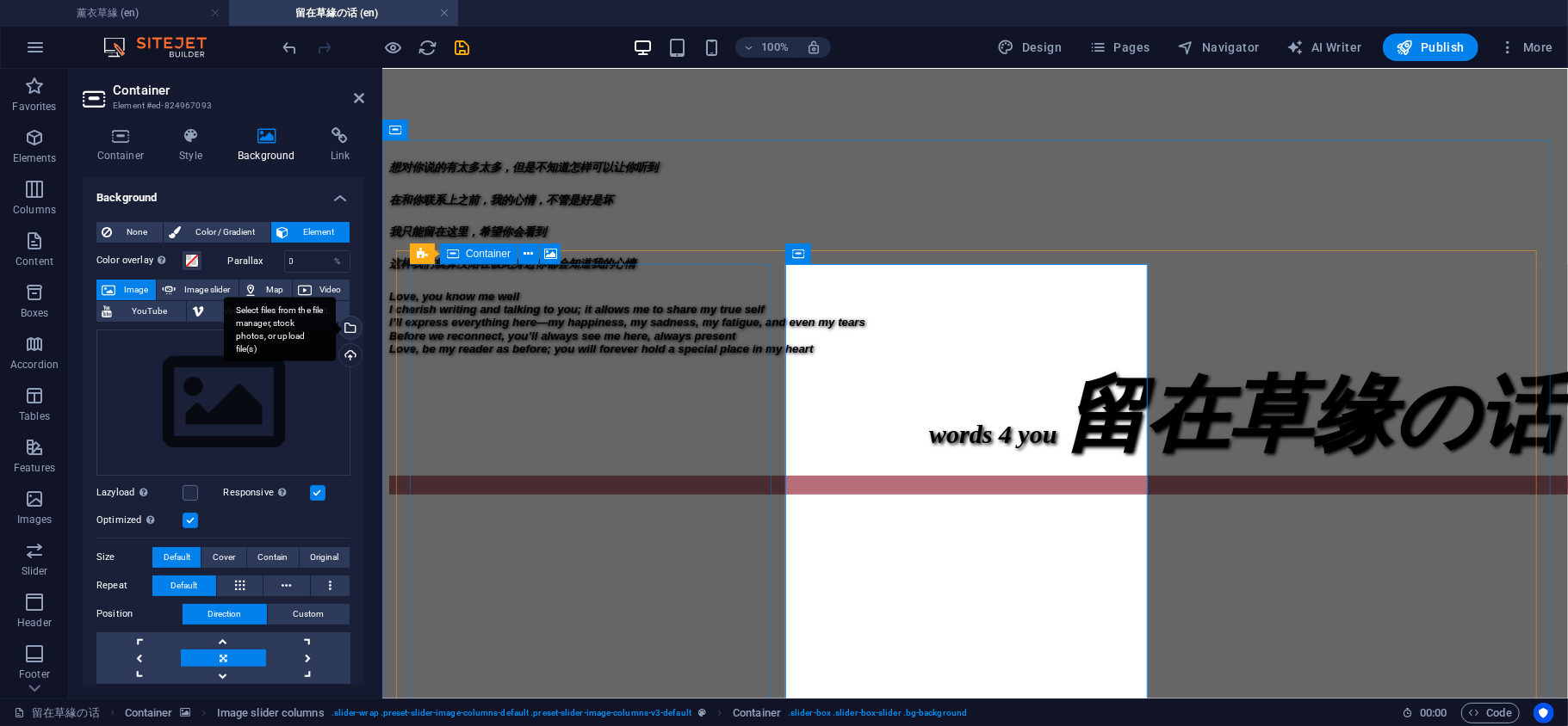
click at [347, 327] on div "Select files from the file manager, stock photos, or upload file(s)" at bounding box center [349, 330] width 26 height 26
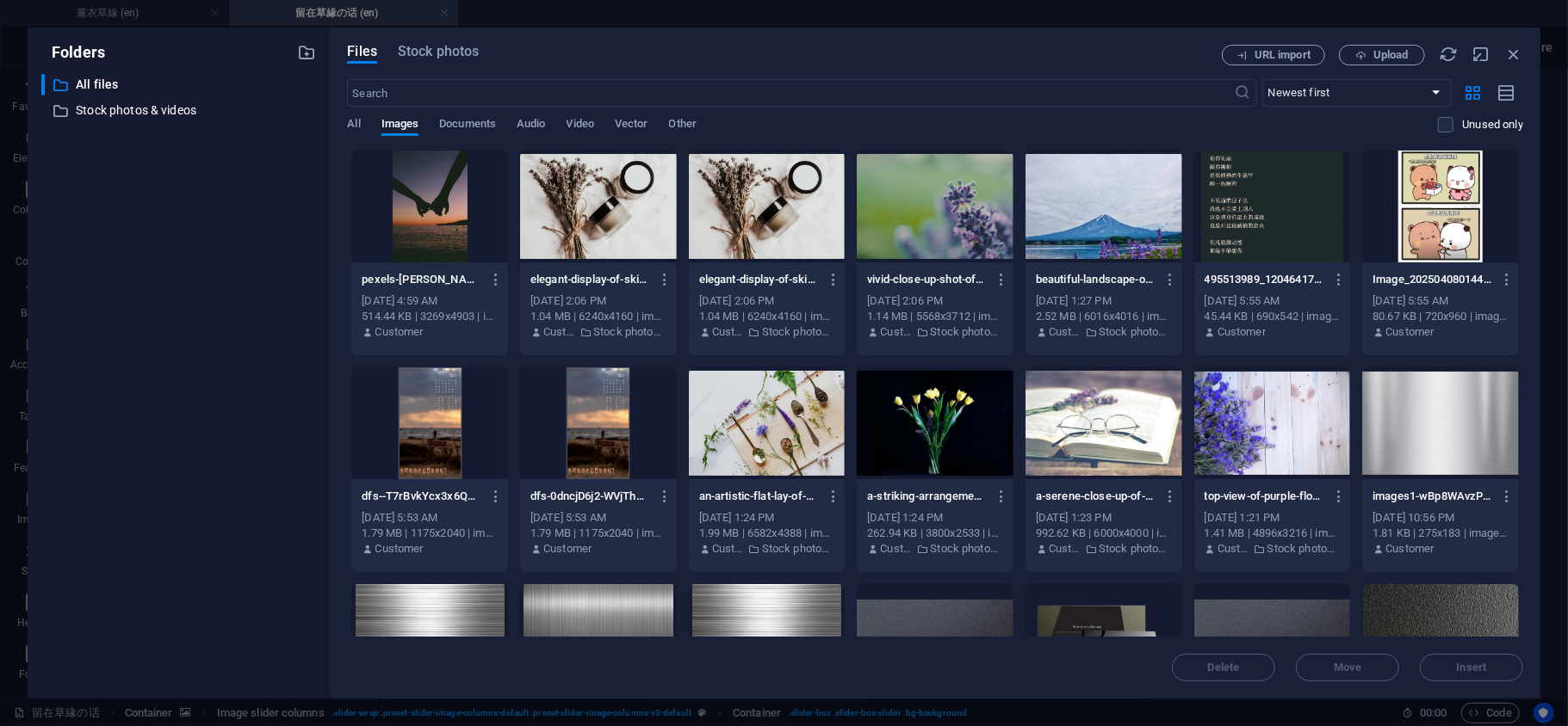
click at [1065, 179] on div at bounding box center [1103, 207] width 156 height 112
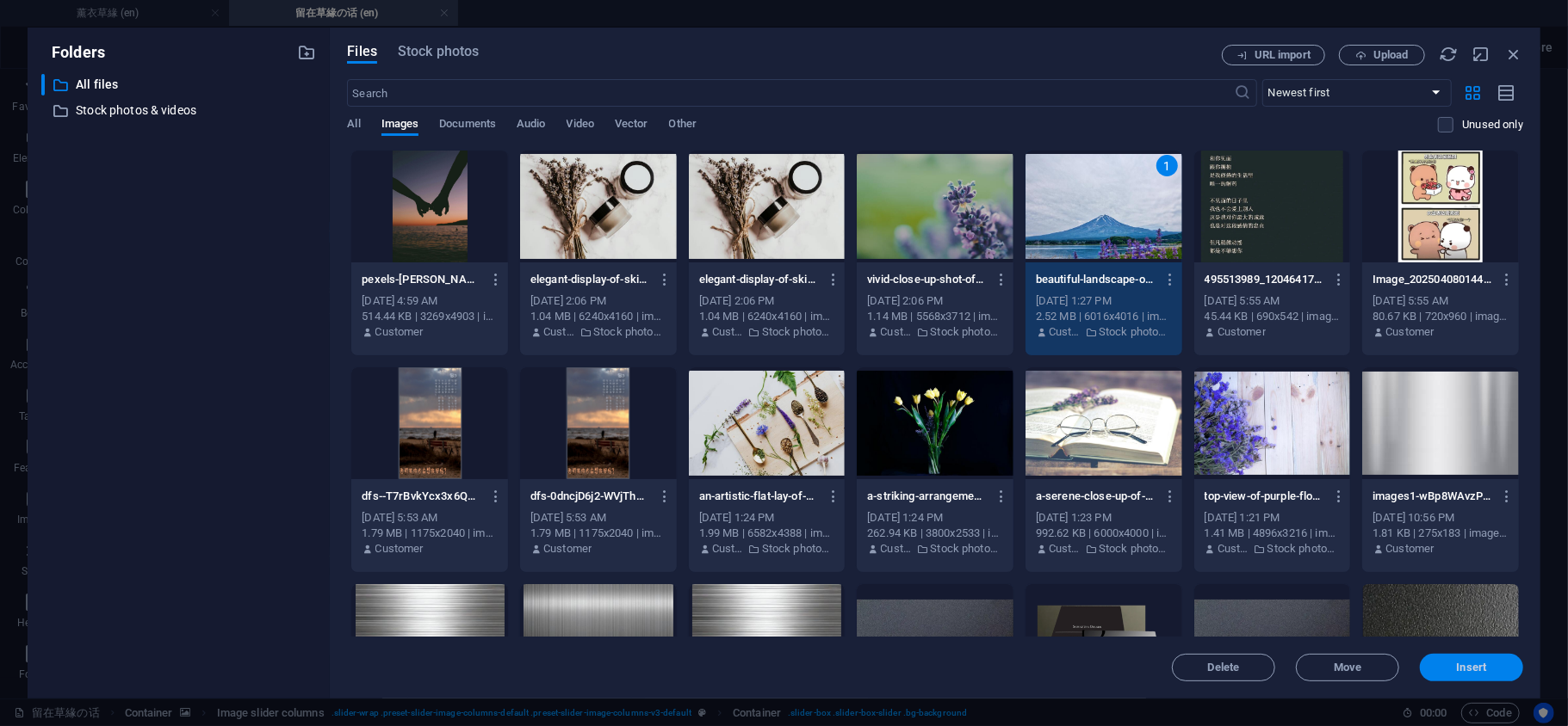
click at [1471, 675] on button "Insert" at bounding box center [1471, 668] width 103 height 28
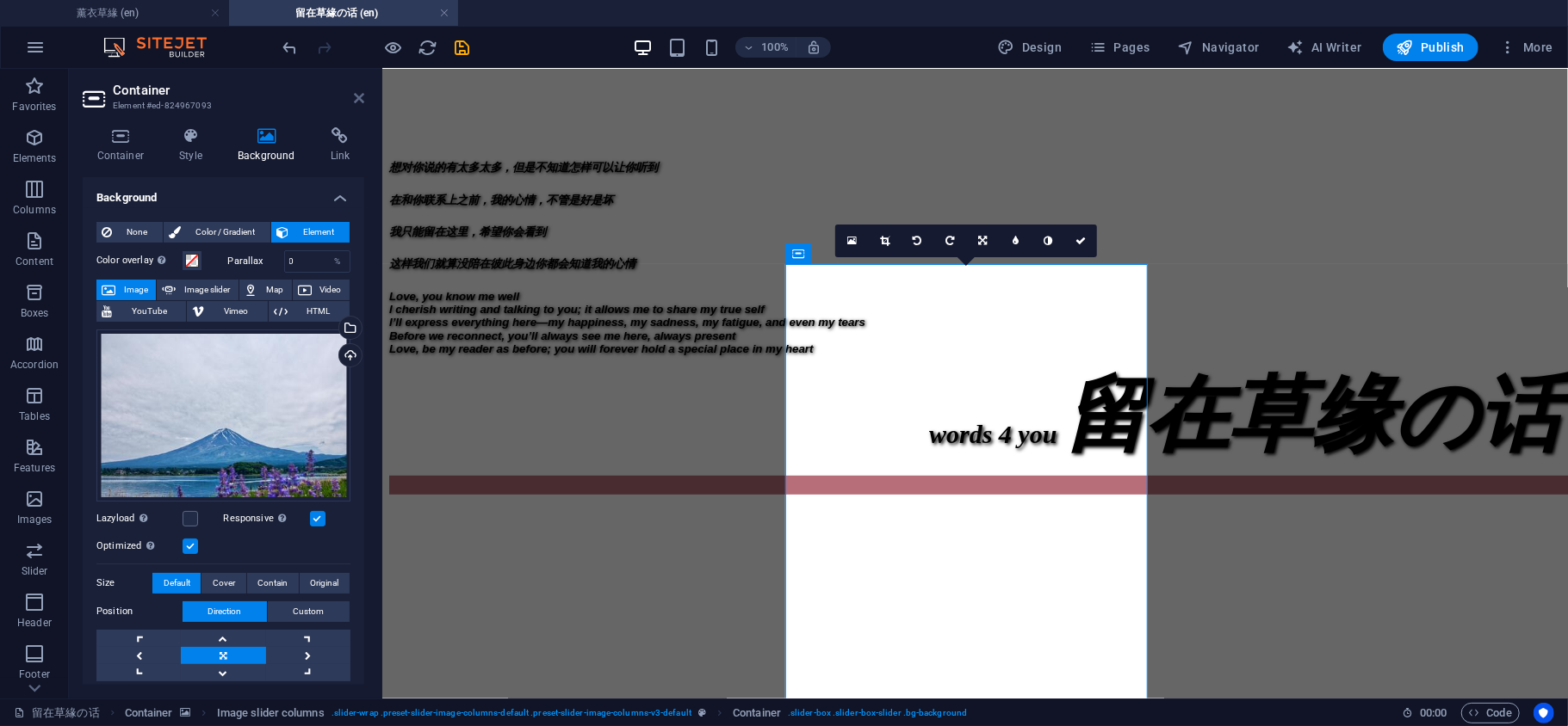
click at [358, 93] on icon at bounding box center [359, 99] width 10 height 14
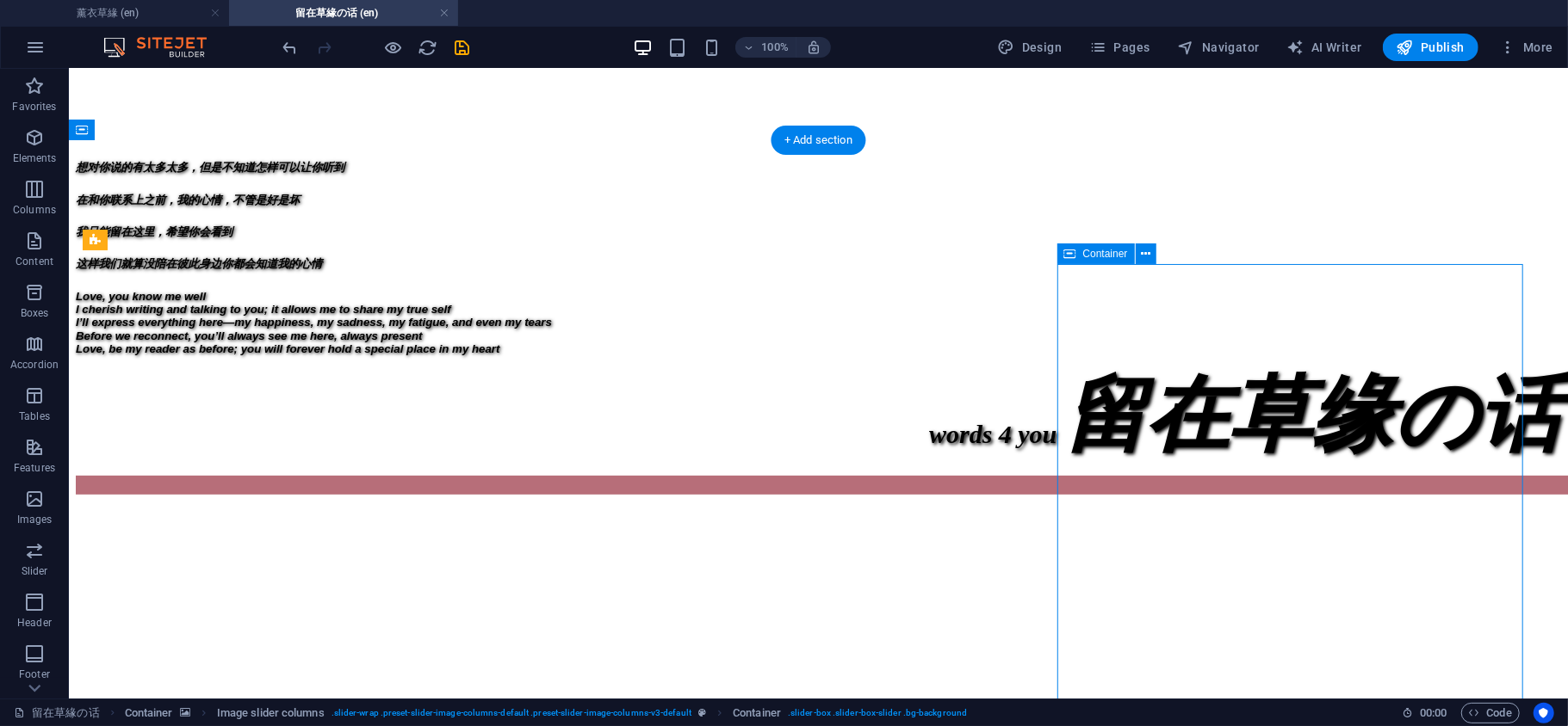
select select "px"
select select "region"
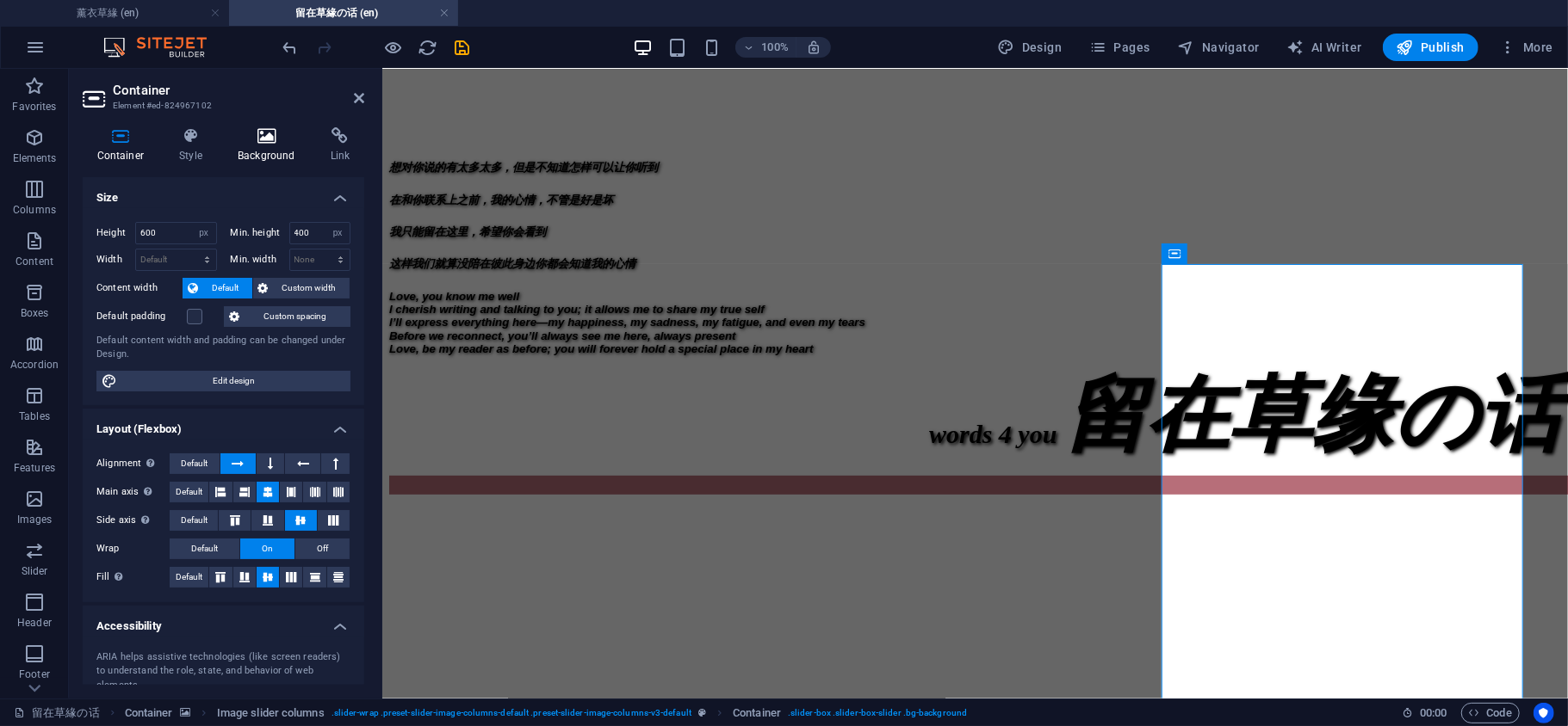
click at [266, 140] on icon at bounding box center [266, 136] width 86 height 17
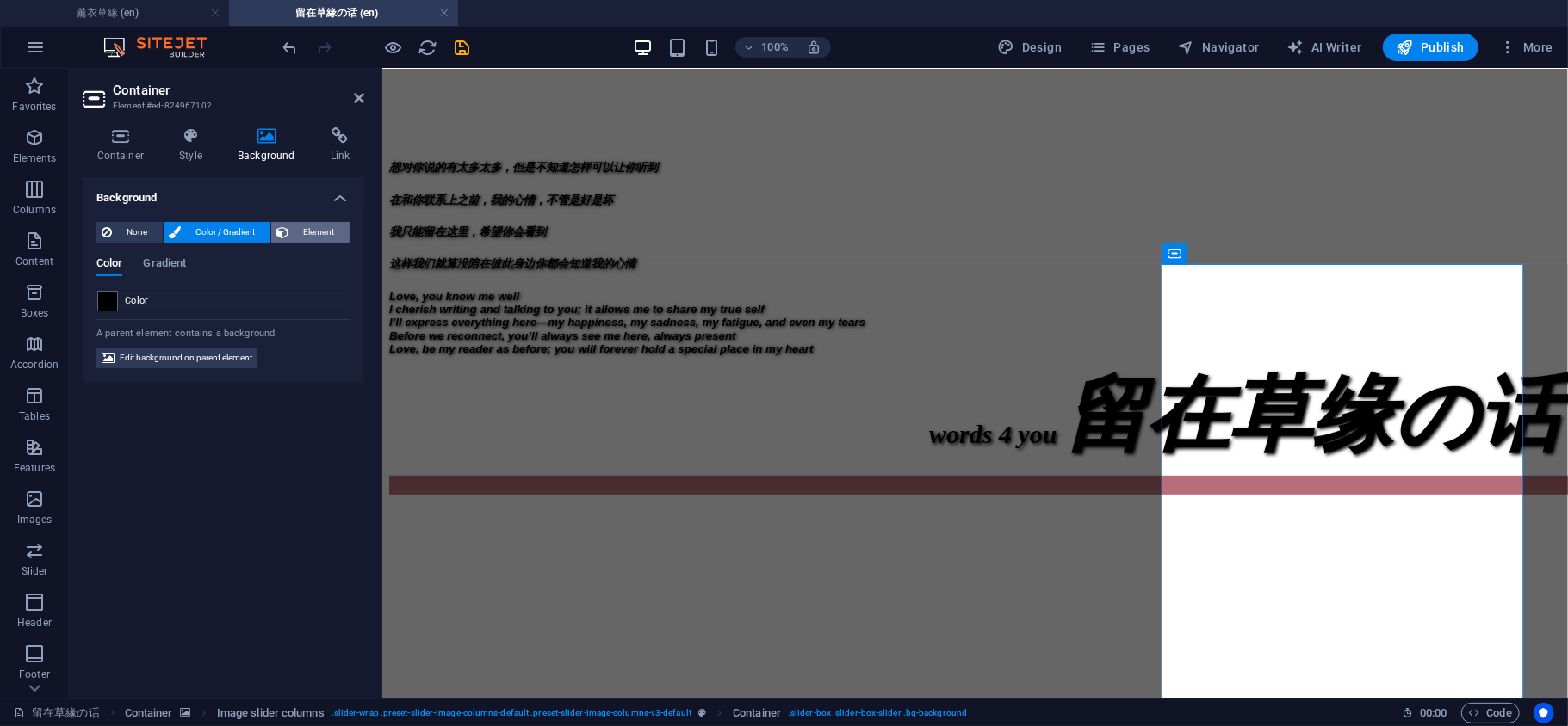
click at [307, 229] on span "Element" at bounding box center [319, 232] width 51 height 21
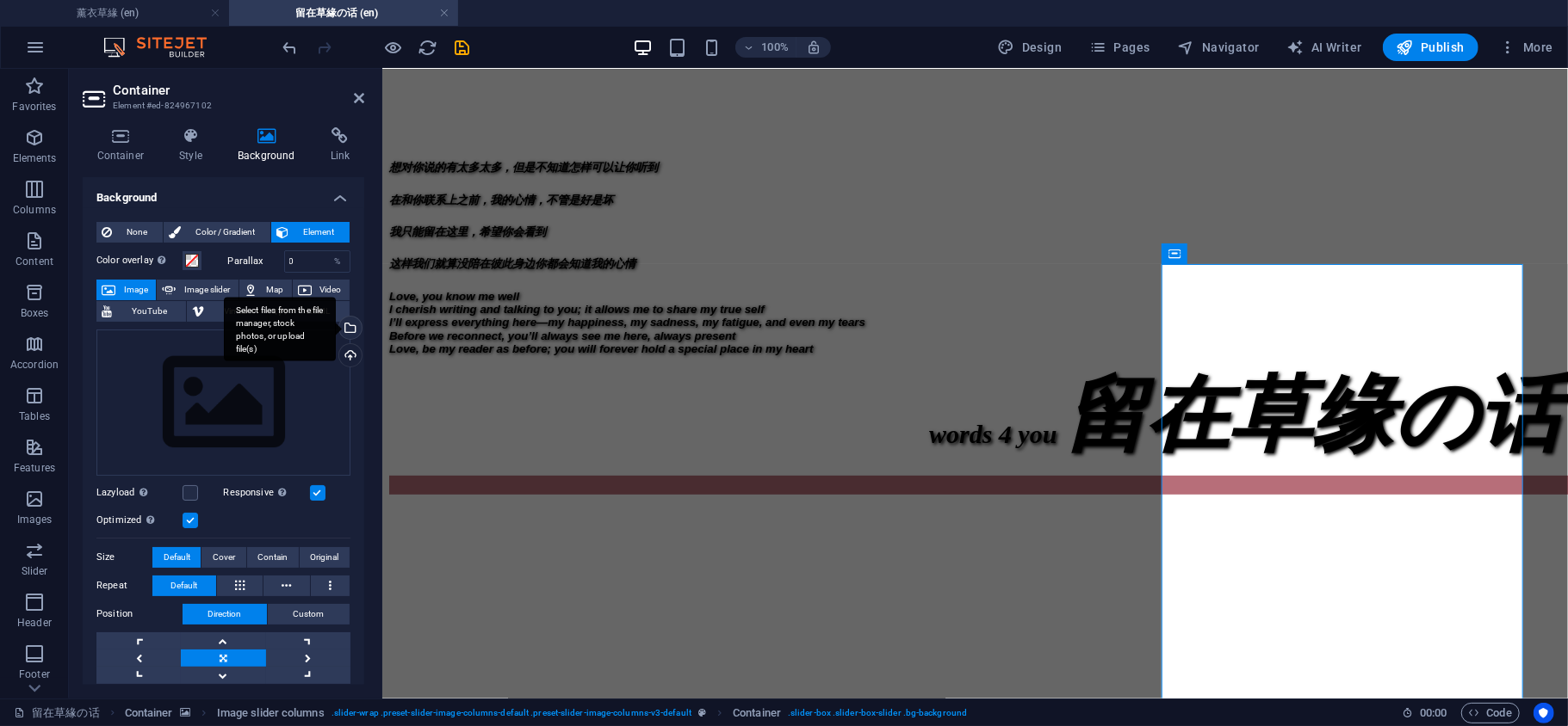
click at [336, 325] on div "Select files from the file manager, stock photos, or upload file(s)" at bounding box center [279, 329] width 112 height 65
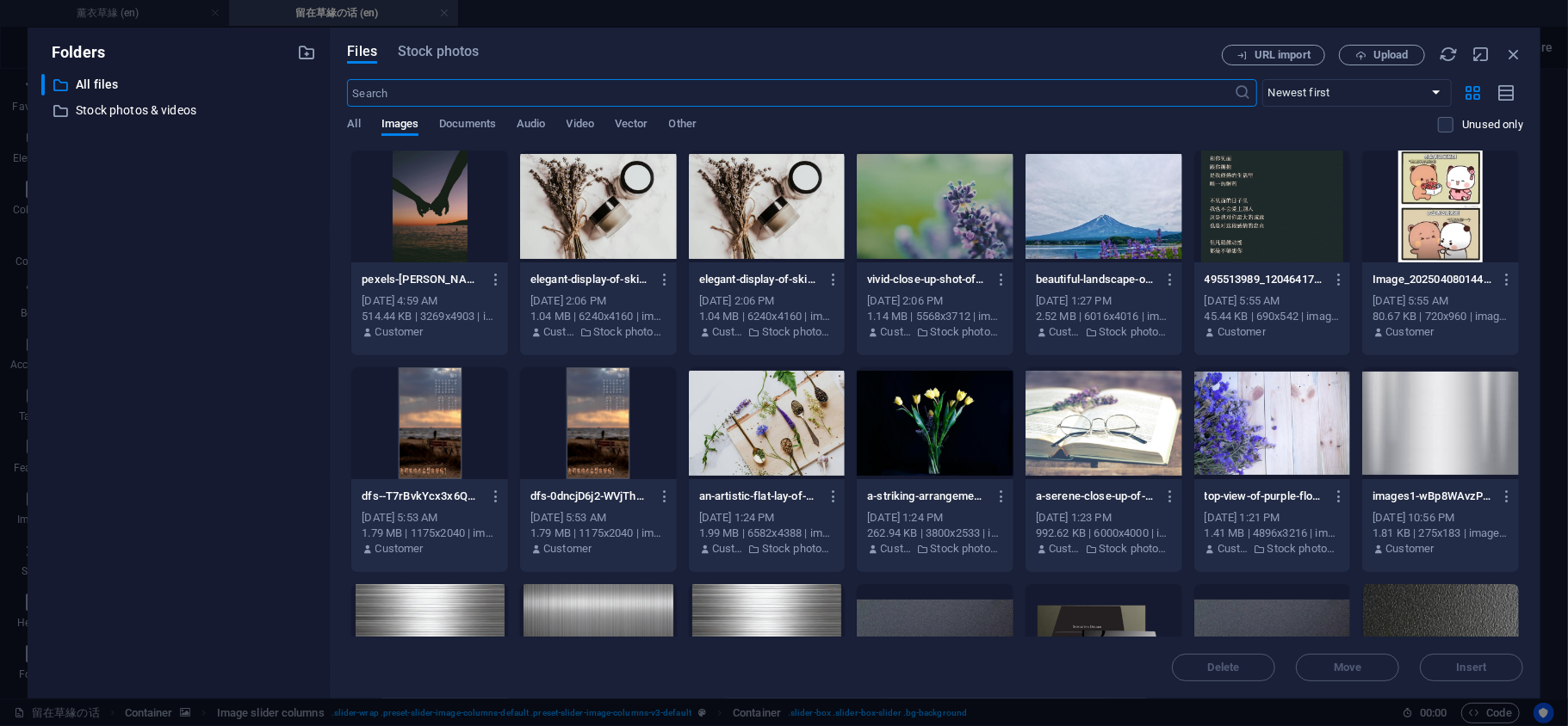
click at [1124, 241] on div at bounding box center [1103, 207] width 156 height 112
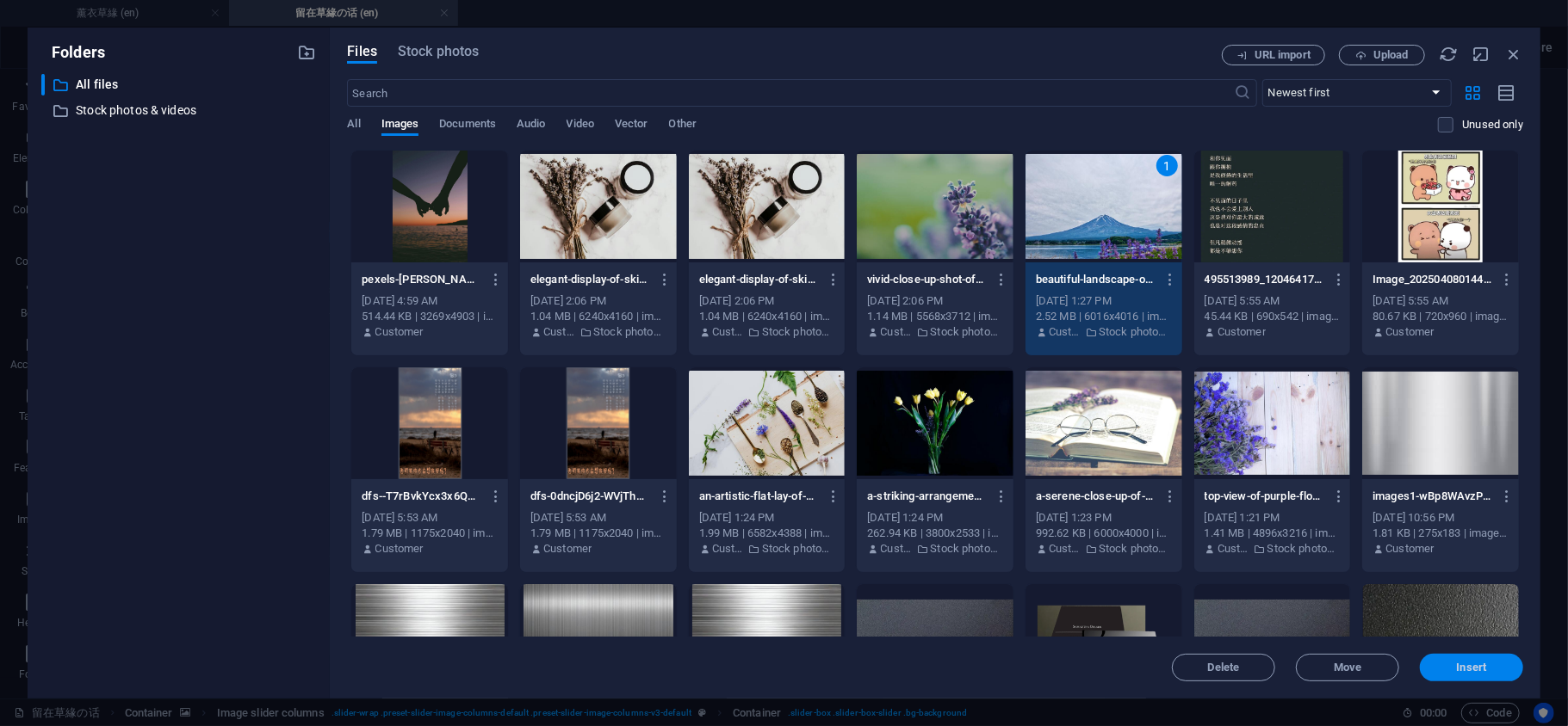
drag, startPoint x: 1441, startPoint y: 661, endPoint x: 1058, endPoint y: 592, distance: 389.2
click at [1441, 662] on span "Insert" at bounding box center [1471, 668] width 90 height 10
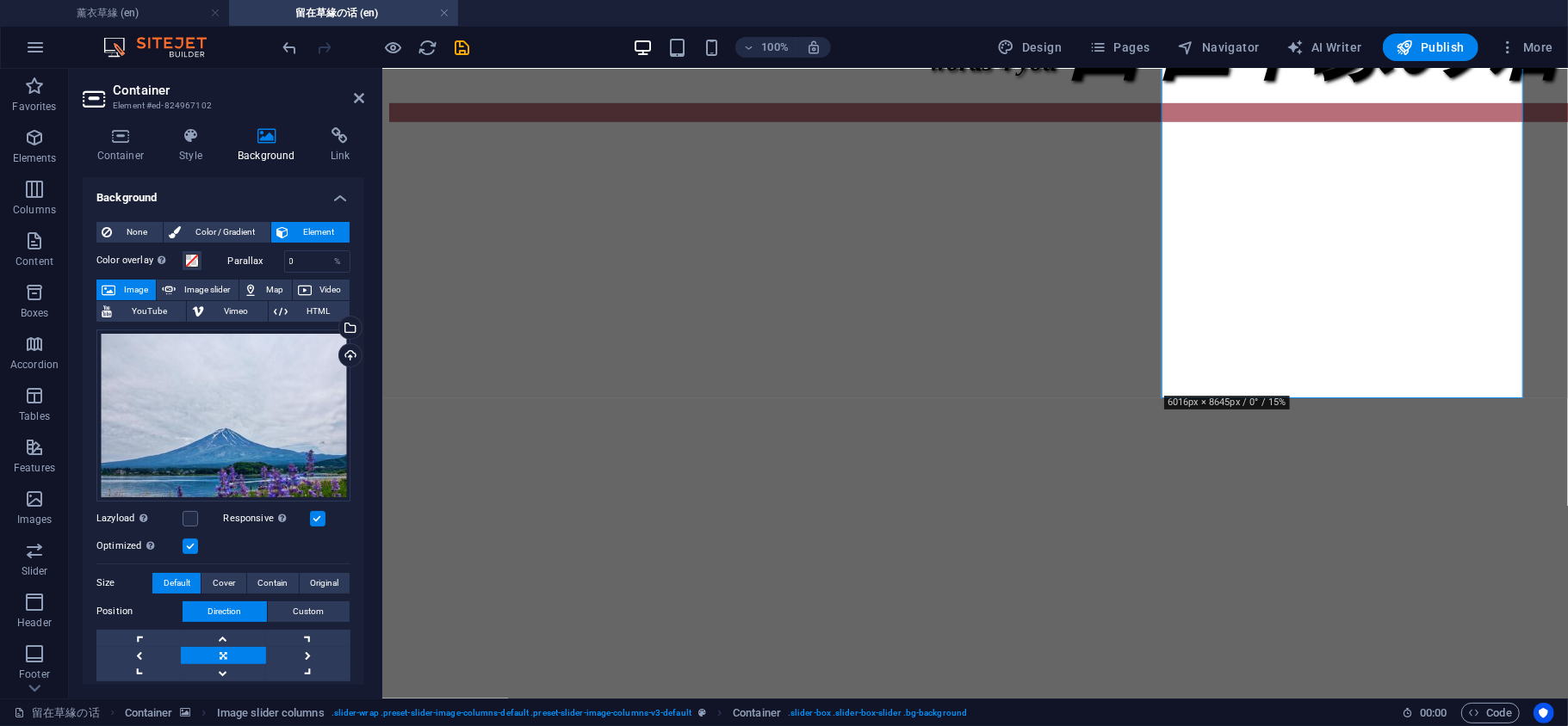
scroll to position [812, 0]
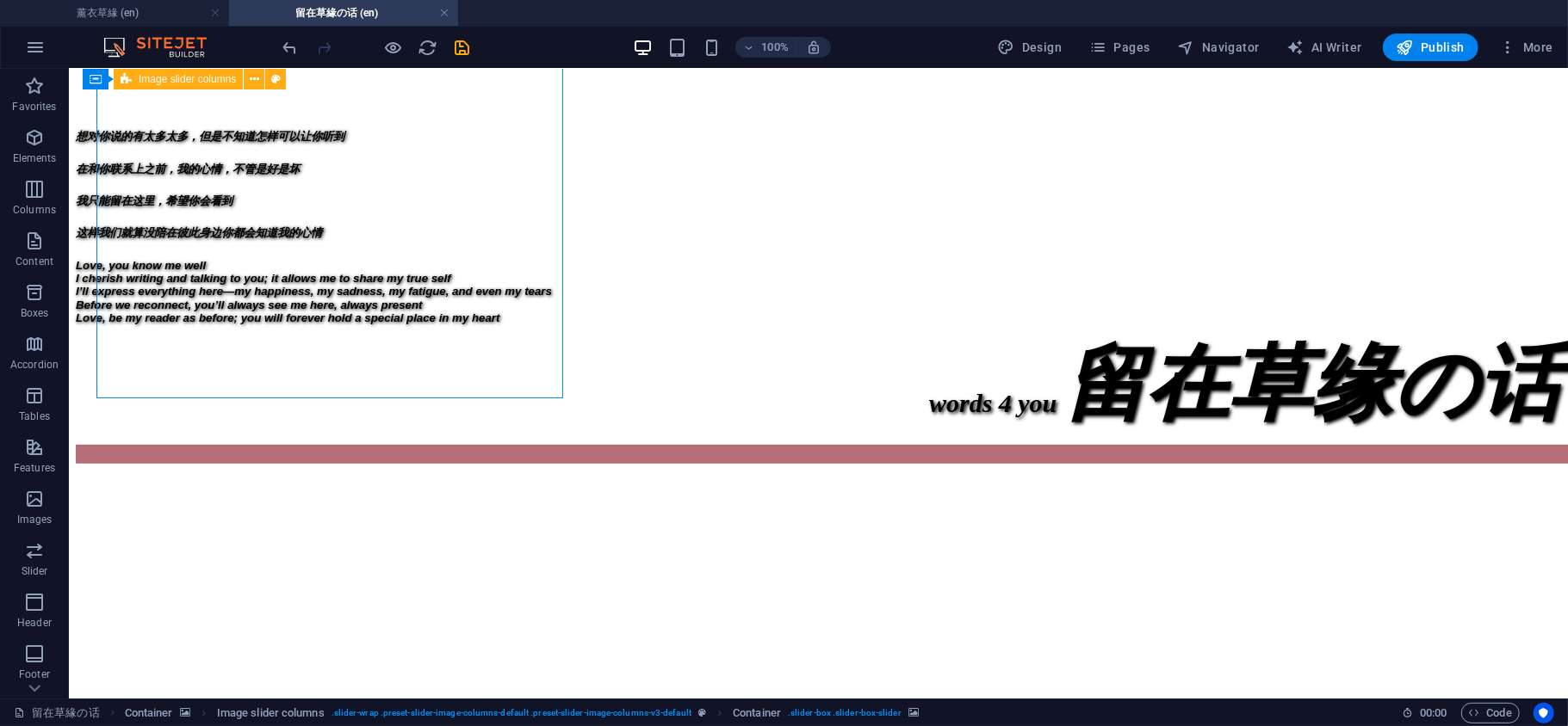
scroll to position [430, 0]
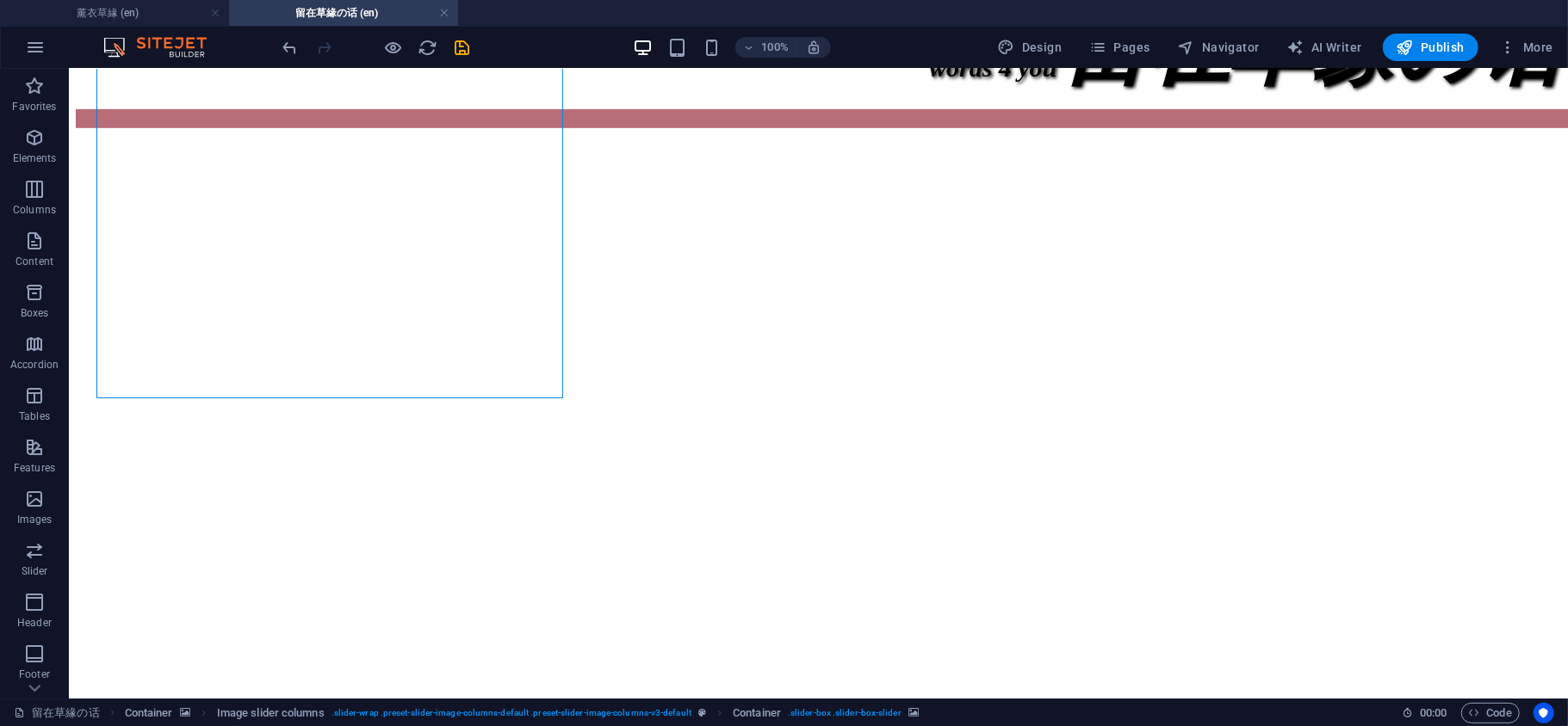
scroll to position [812, 0]
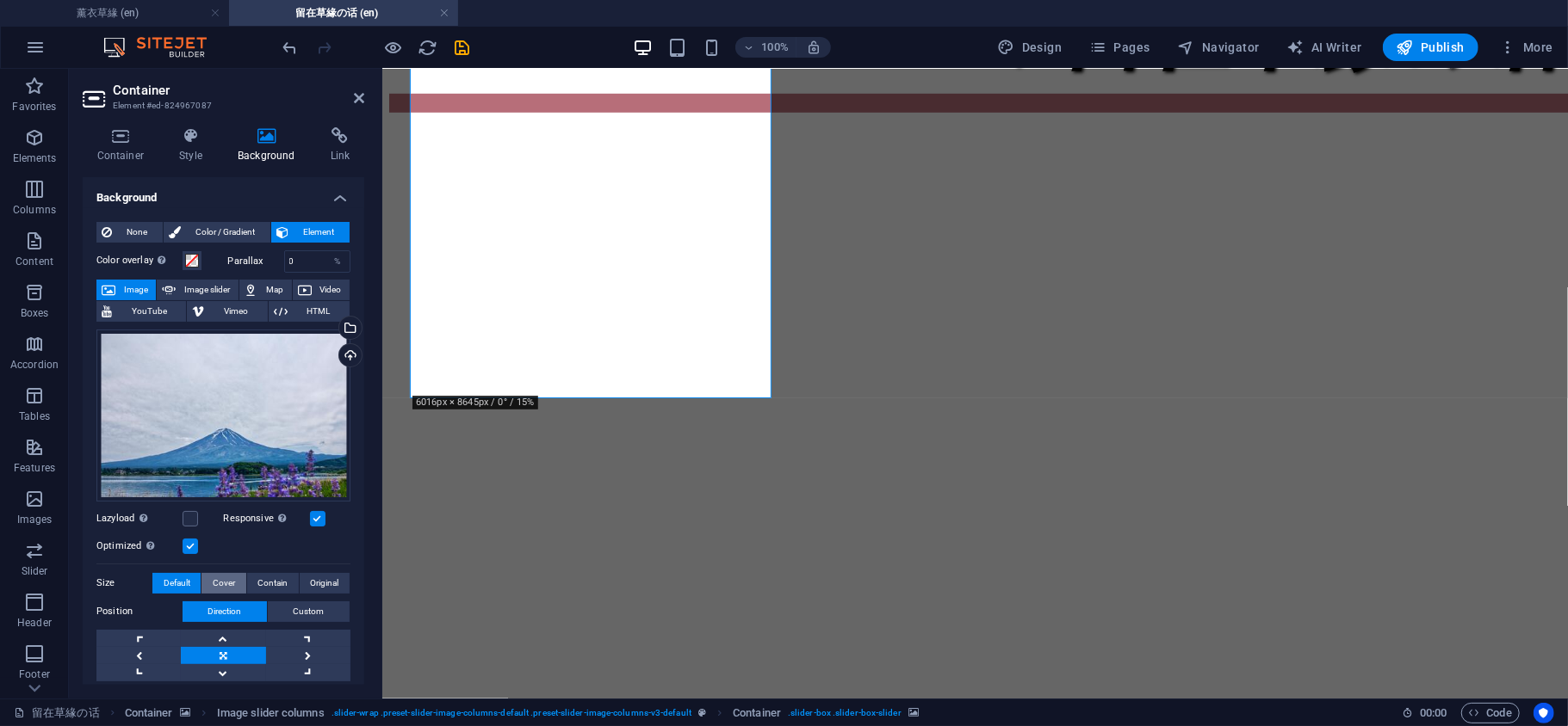
click at [230, 579] on span "Cover" at bounding box center [224, 584] width 23 height 21
click at [249, 586] on button "Contain" at bounding box center [272, 584] width 52 height 21
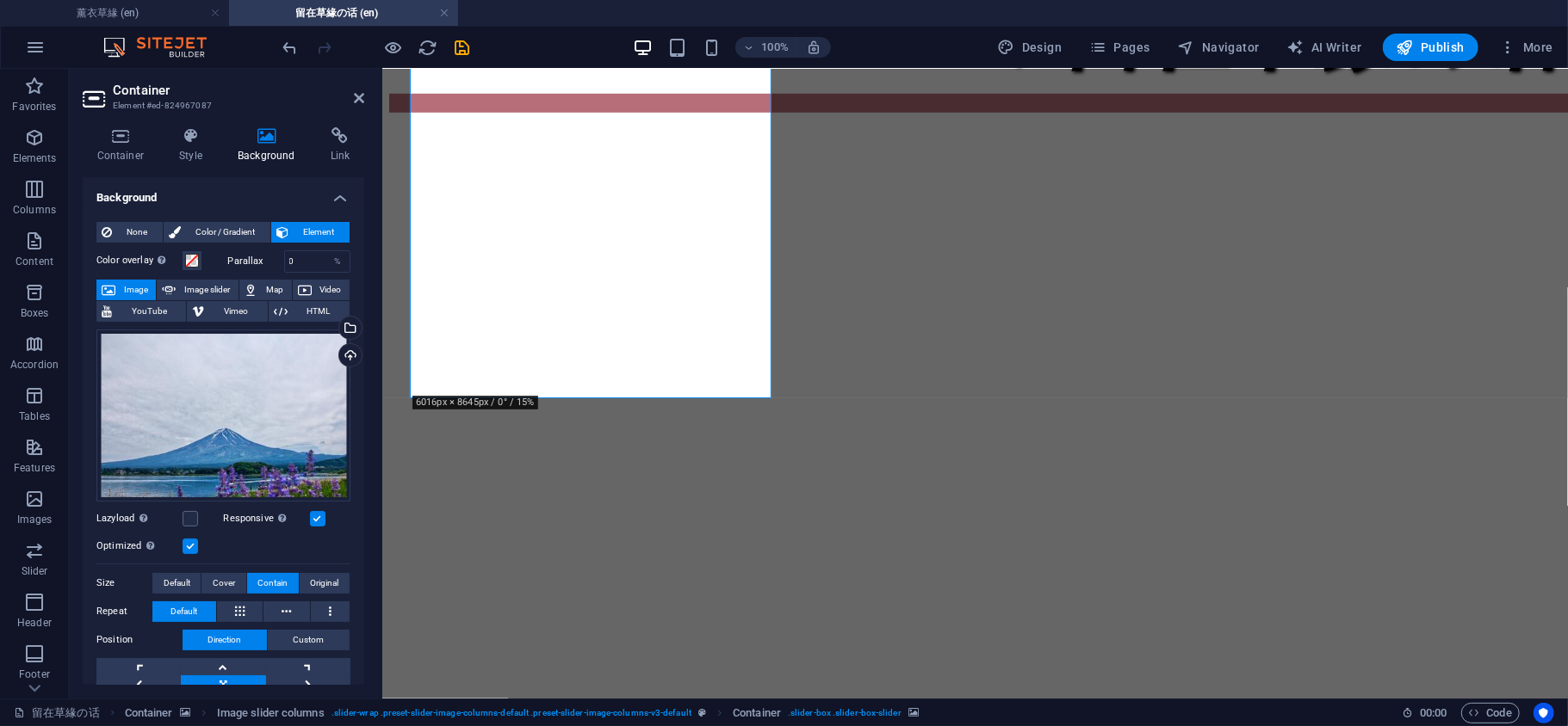
click at [293, 586] on button "Contain" at bounding box center [272, 584] width 52 height 21
click at [276, 586] on span "Contain" at bounding box center [272, 584] width 31 height 21
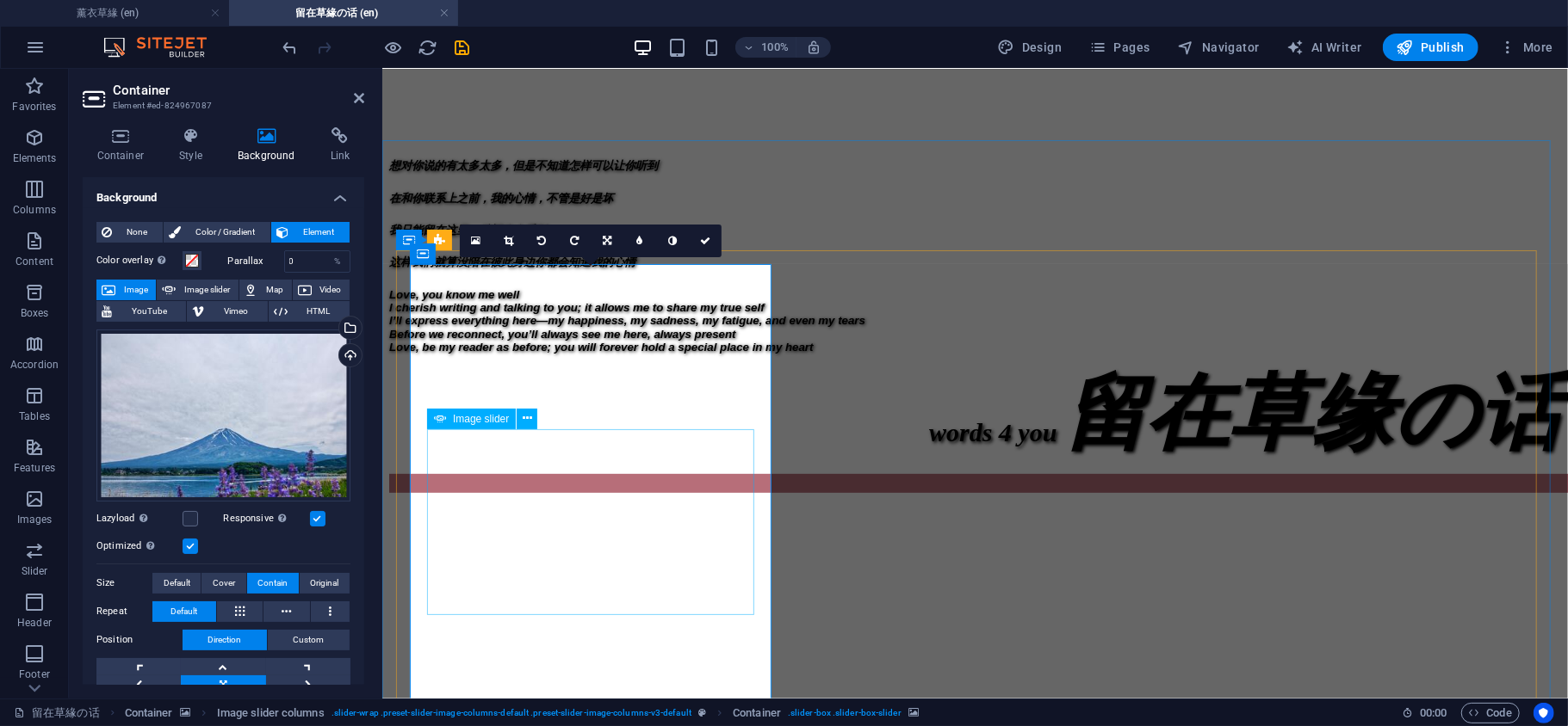
scroll to position [430, 0]
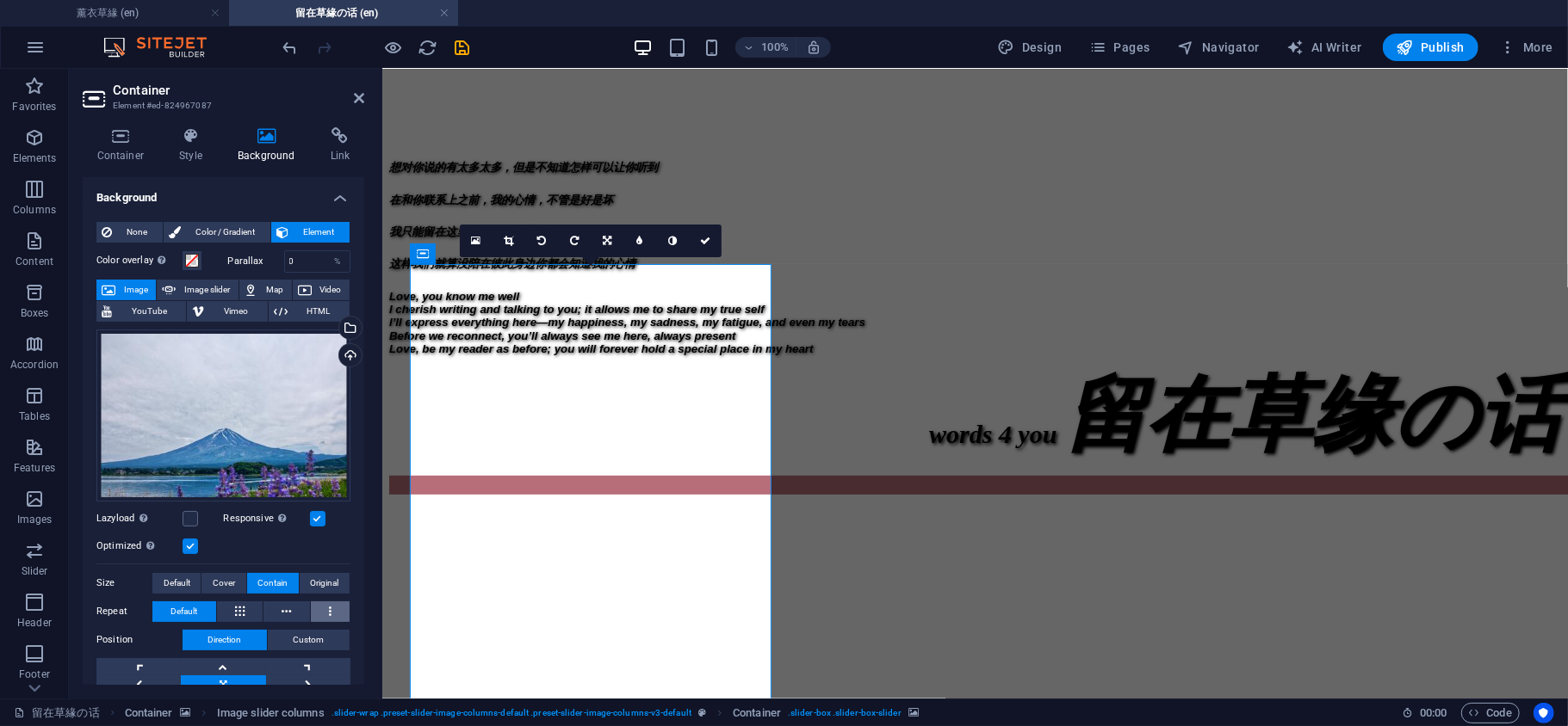
click at [311, 607] on button at bounding box center [330, 612] width 39 height 21
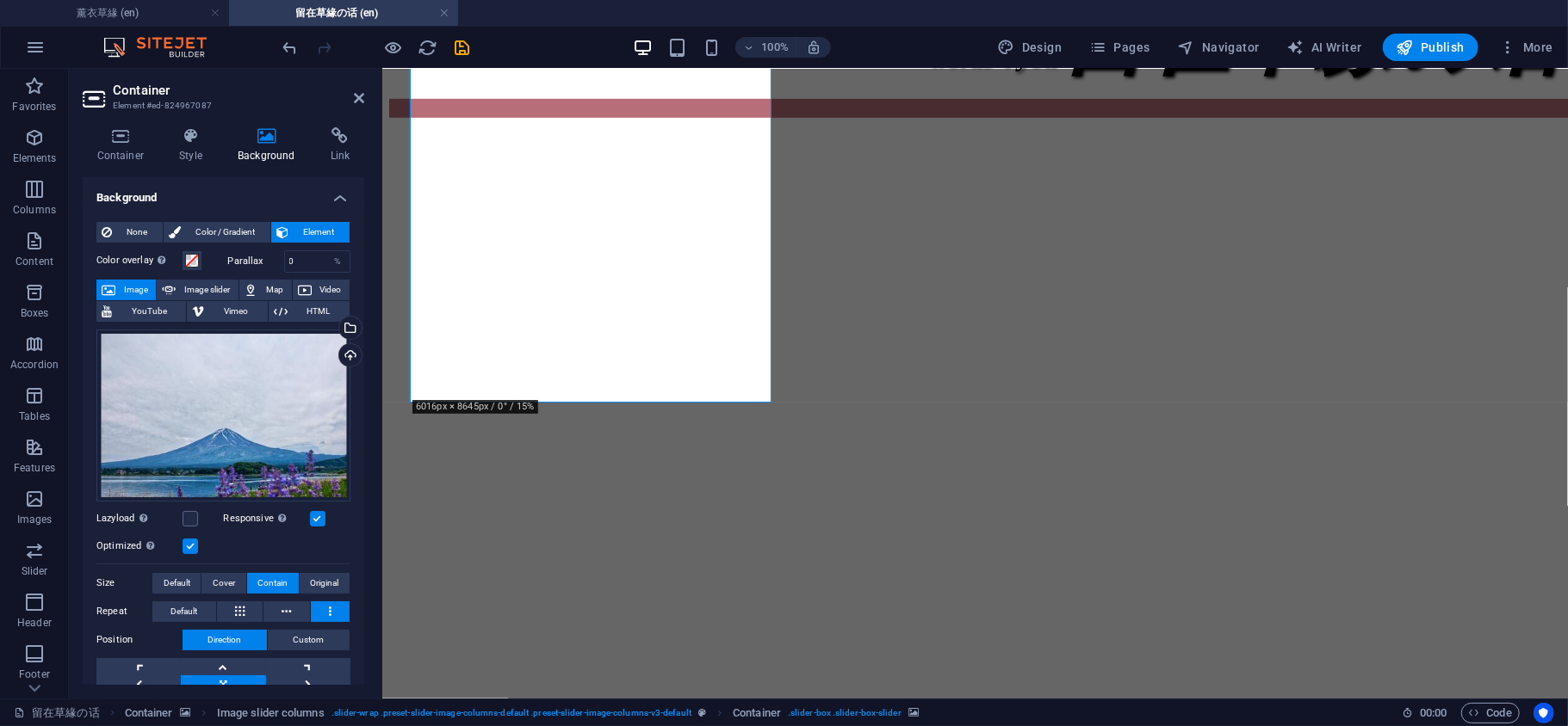
scroll to position [812, 0]
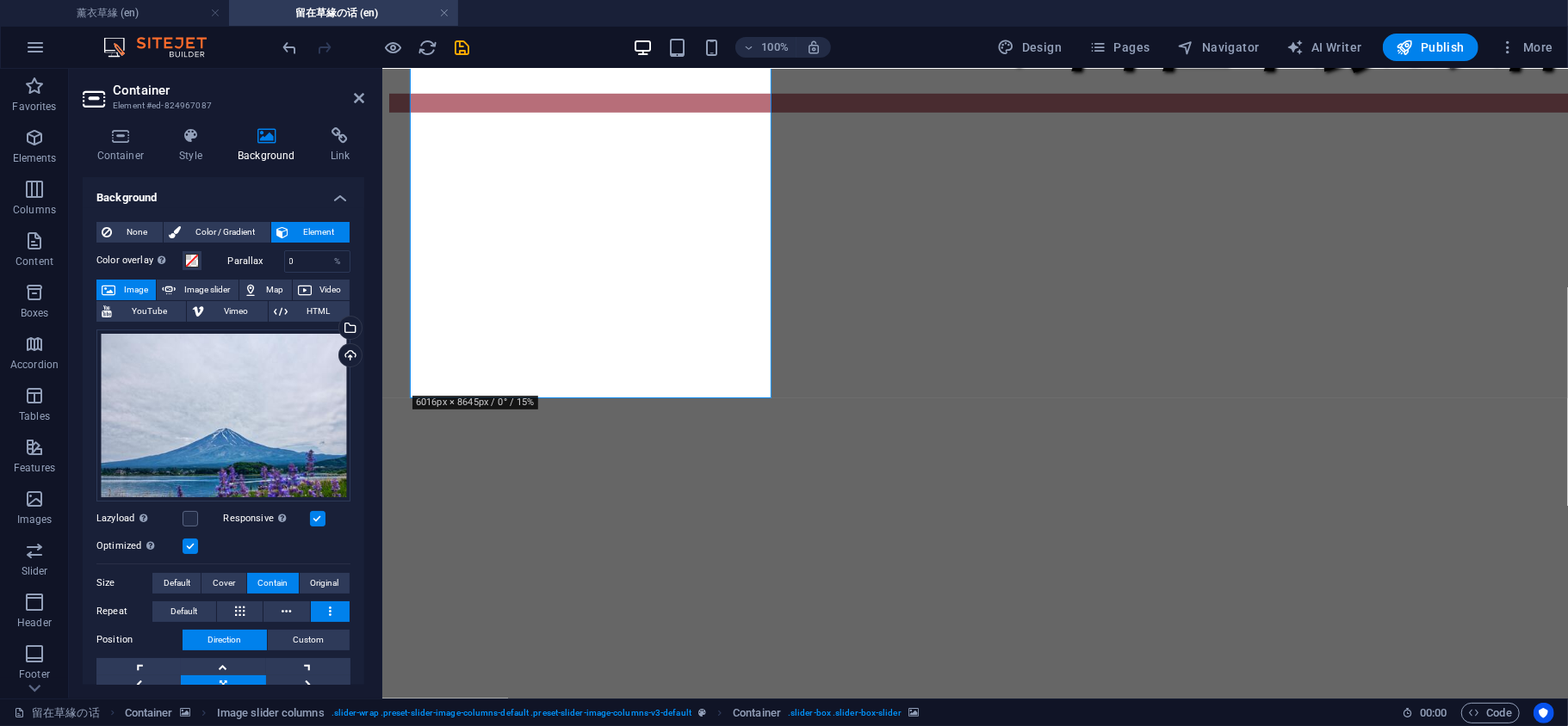
click at [361, 99] on icon at bounding box center [359, 99] width 10 height 14
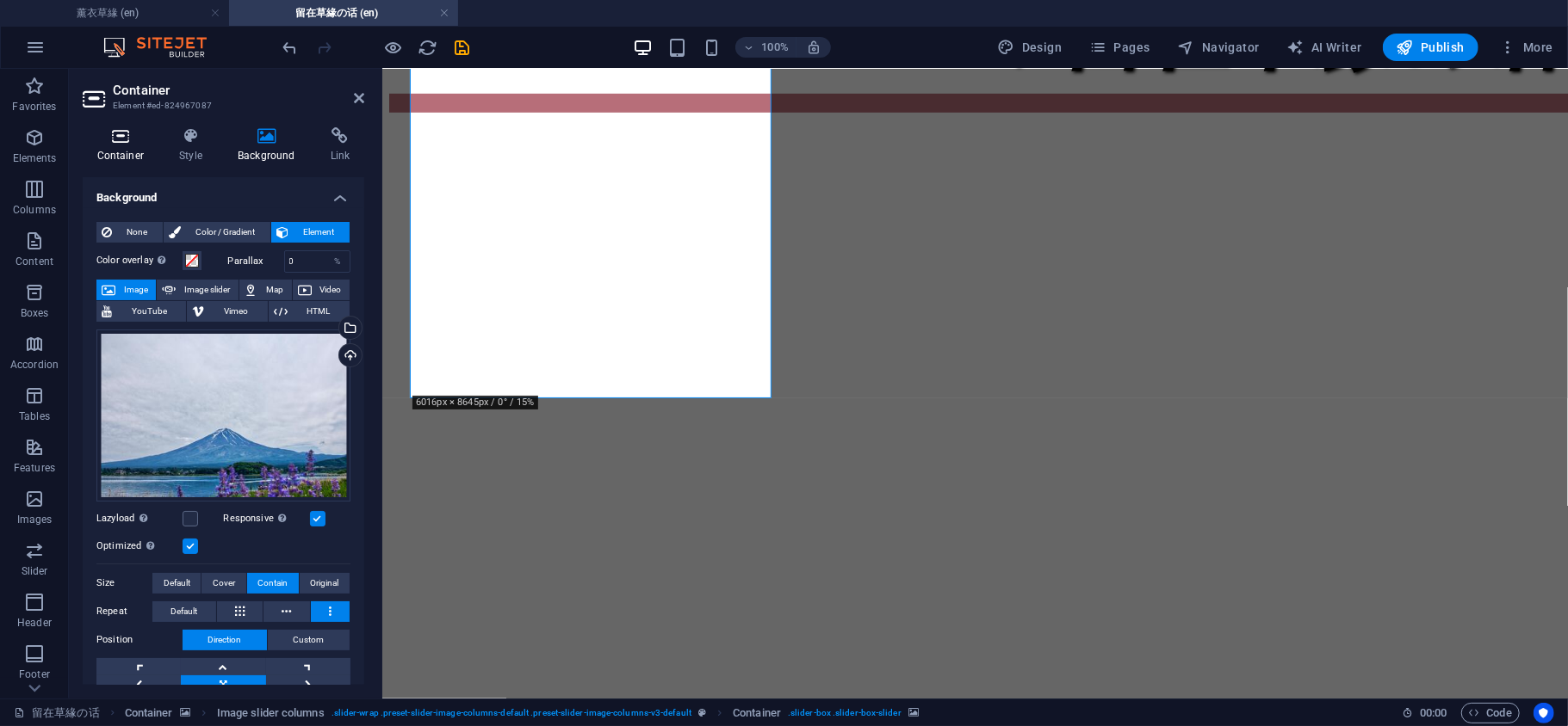
click at [120, 155] on h4 "Container" at bounding box center [124, 145] width 83 height 36
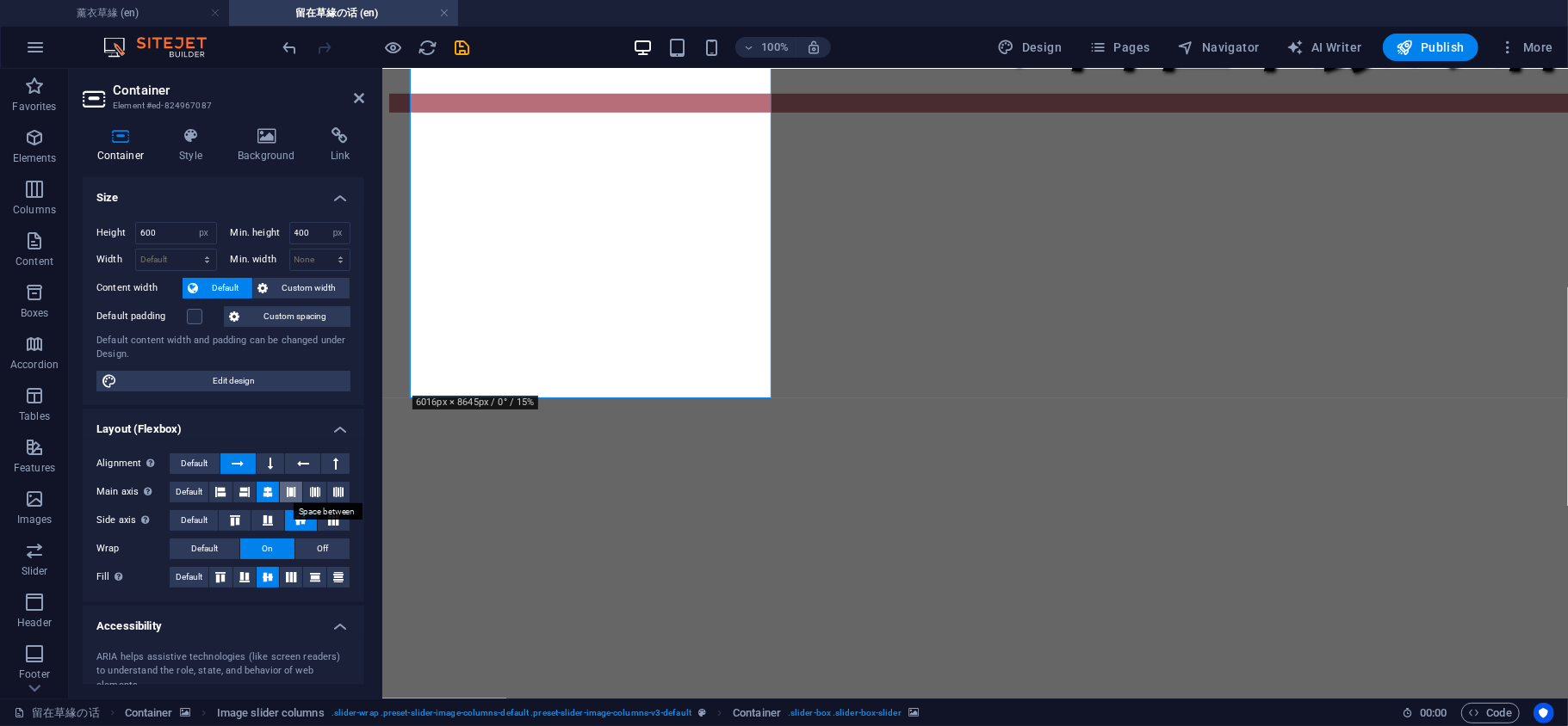
click at [294, 494] on button at bounding box center [291, 492] width 23 height 21
click at [310, 496] on icon at bounding box center [315, 492] width 10 height 21
click at [321, 499] on button at bounding box center [314, 492] width 23 height 21
drag, startPoint x: 321, startPoint y: 521, endPoint x: 310, endPoint y: 522, distance: 11.0
click at [323, 522] on icon at bounding box center [334, 521] width 21 height 10
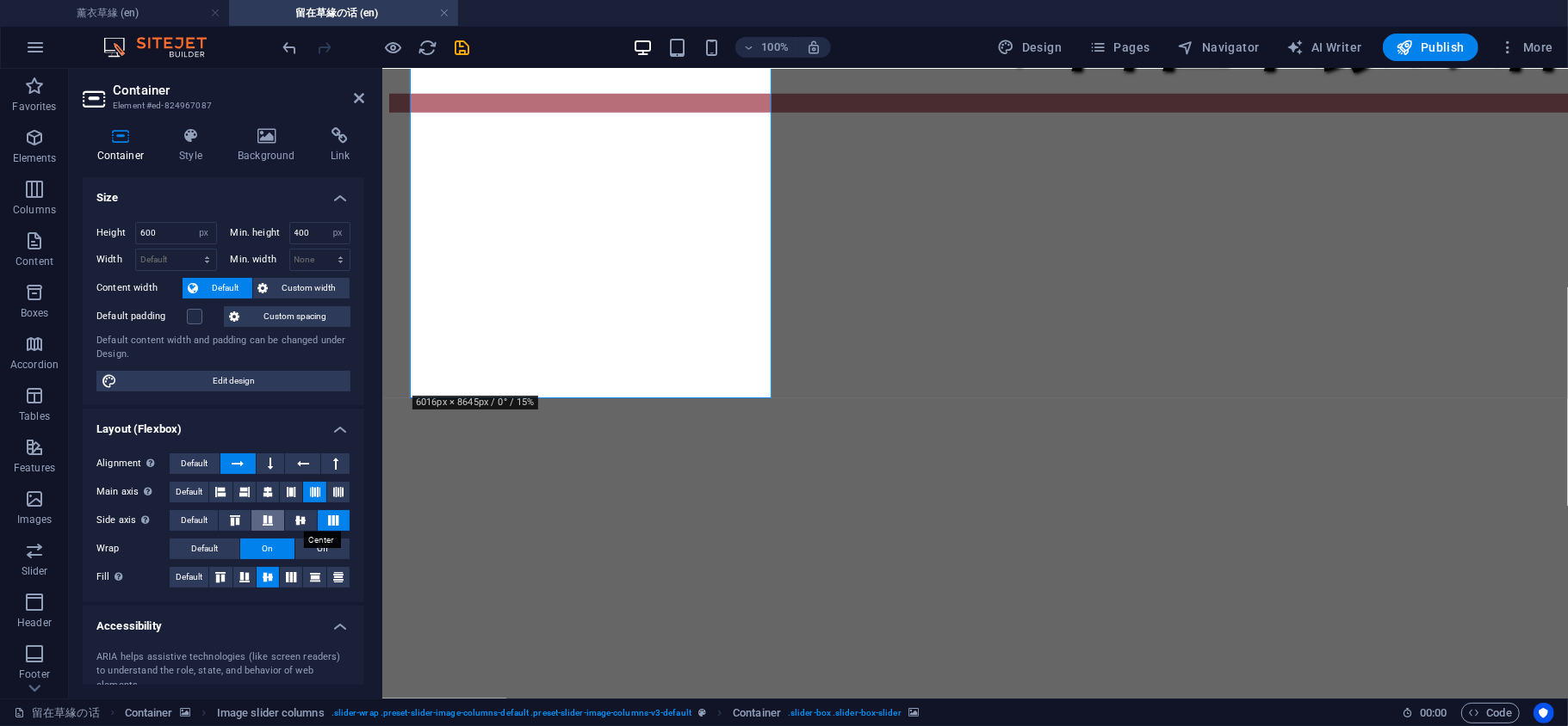
click at [271, 517] on icon at bounding box center [268, 521] width 21 height 10
click at [242, 517] on icon at bounding box center [235, 521] width 21 height 10
click at [360, 100] on icon at bounding box center [359, 99] width 10 height 14
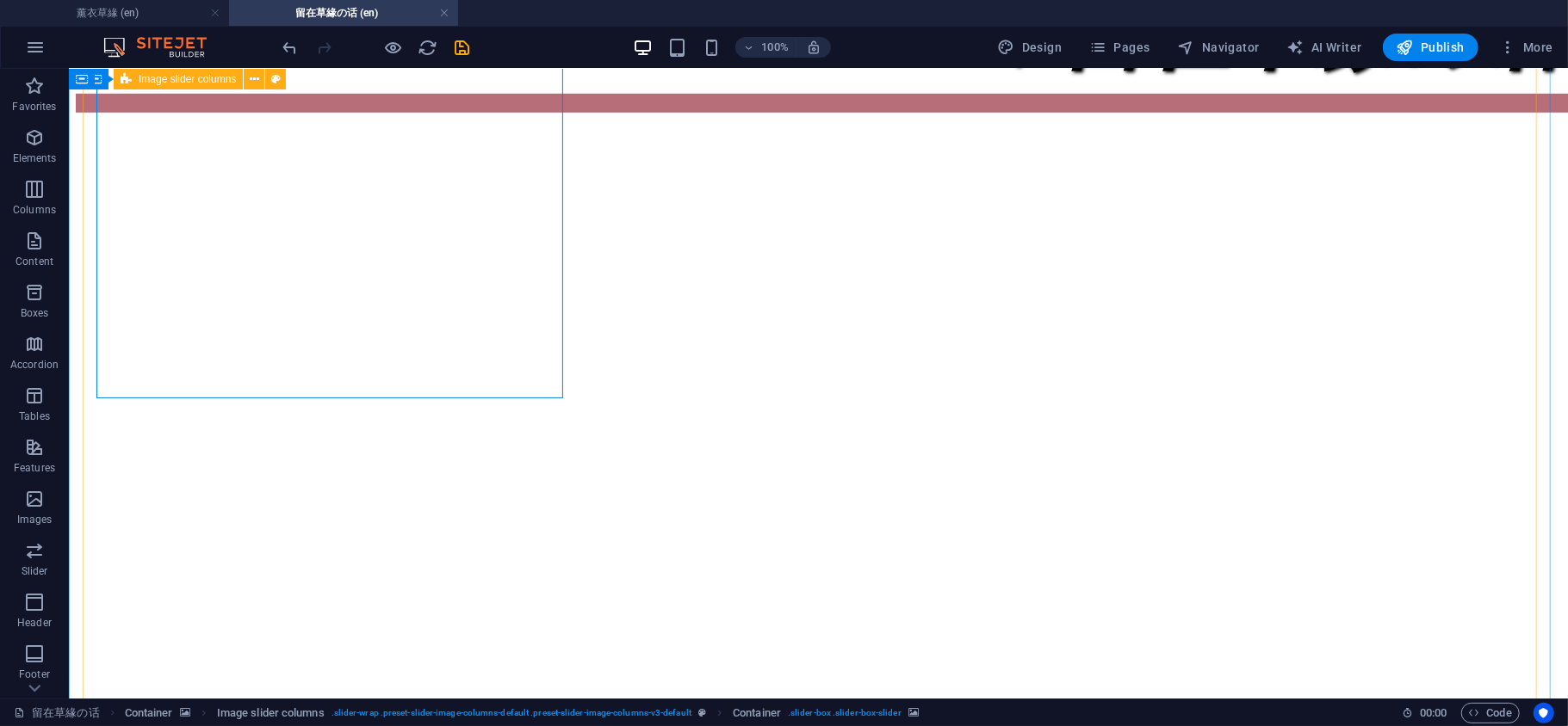
select select "px"
select select "region"
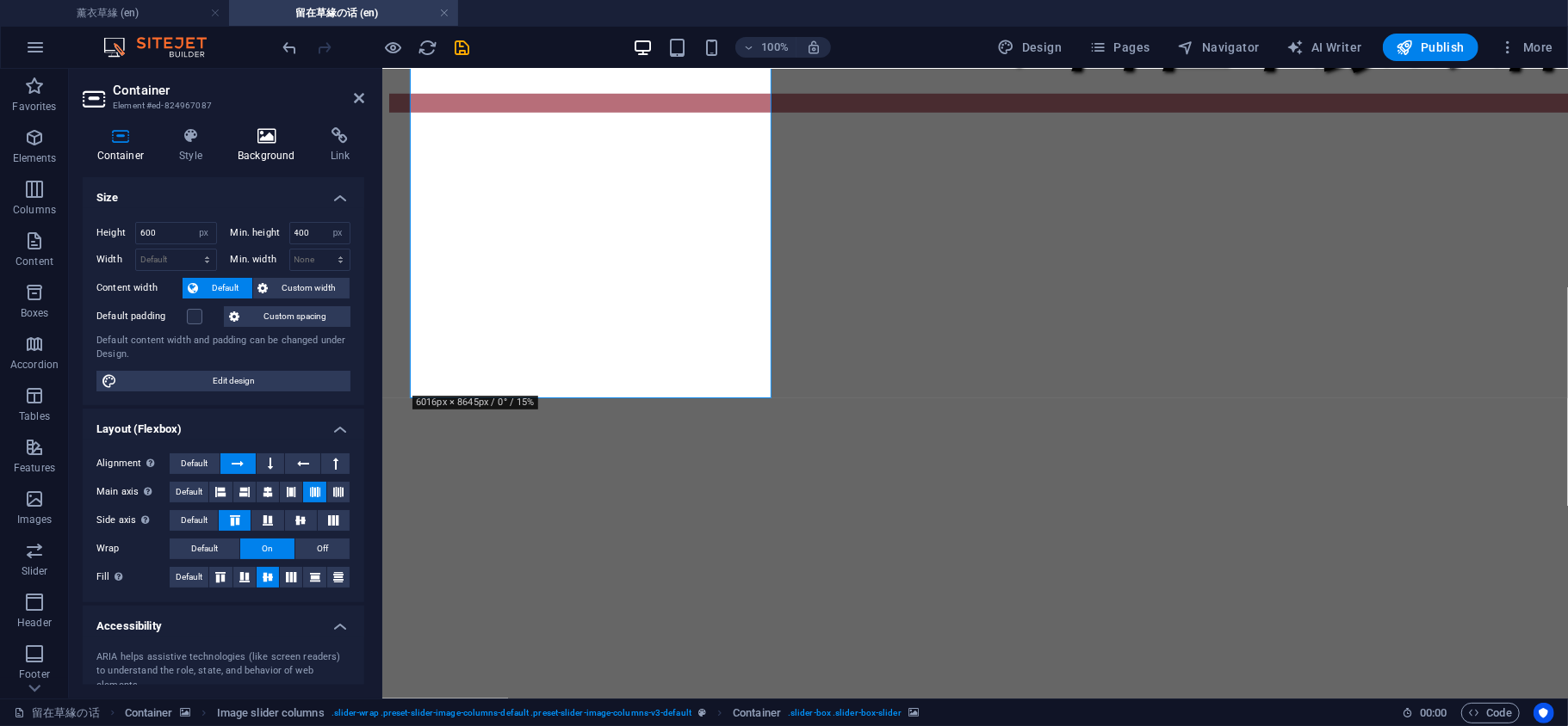
click at [262, 140] on icon at bounding box center [266, 136] width 86 height 17
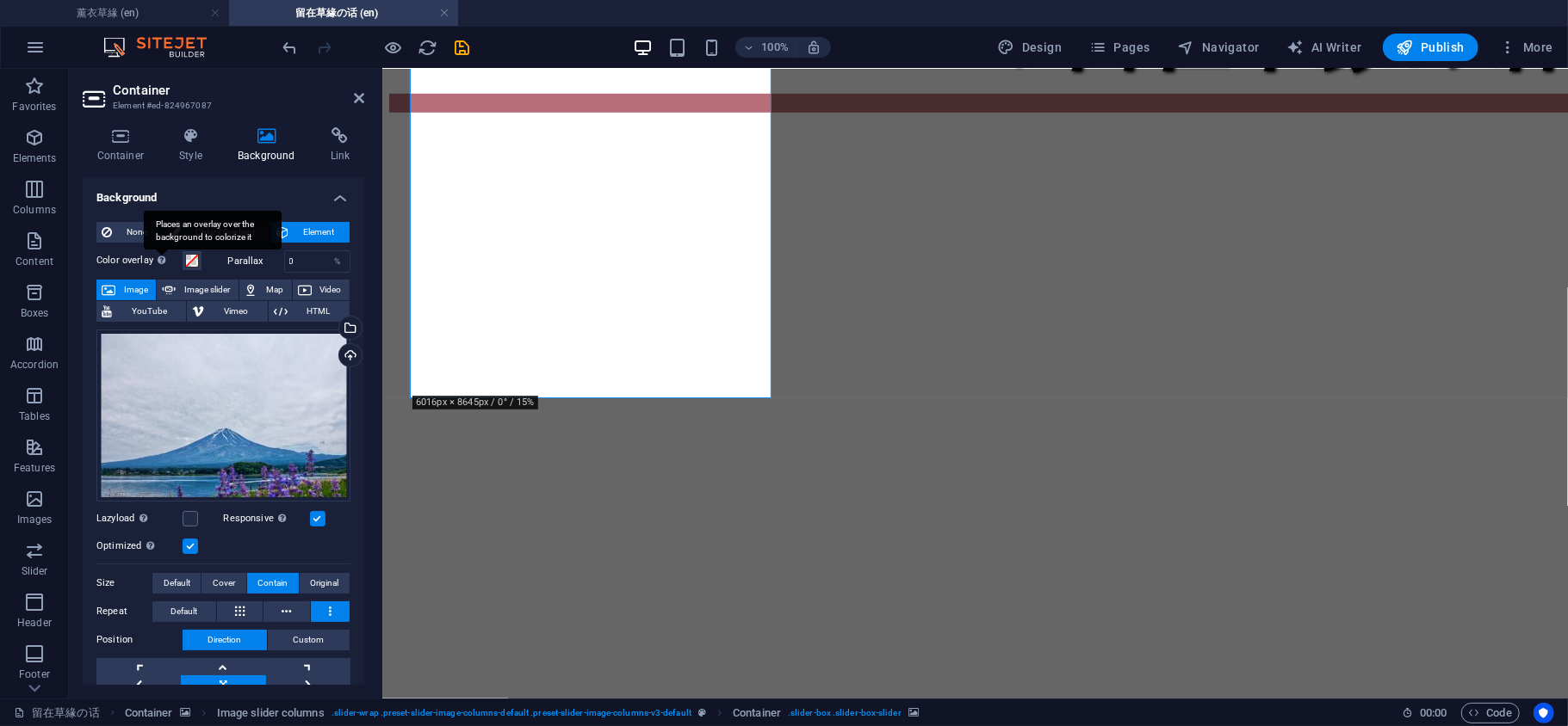
click at [145, 234] on div "Places an overlay over the background to colorize it" at bounding box center [213, 230] width 138 height 38
click at [182, 251] on button "Color overlay Places an overlay over the background to colorize it" at bounding box center [192, 261] width 19 height 19
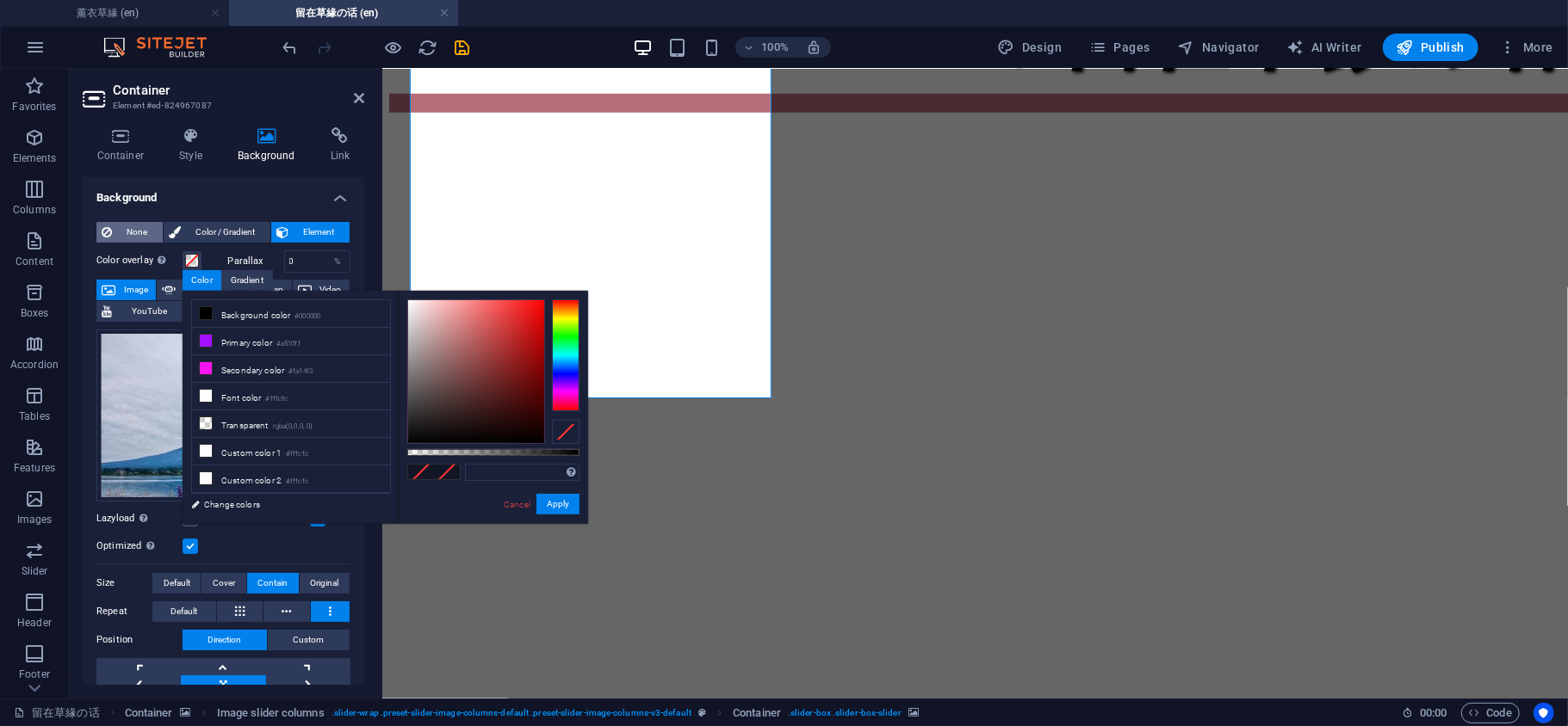
click at [138, 230] on span "None" at bounding box center [137, 232] width 40 height 21
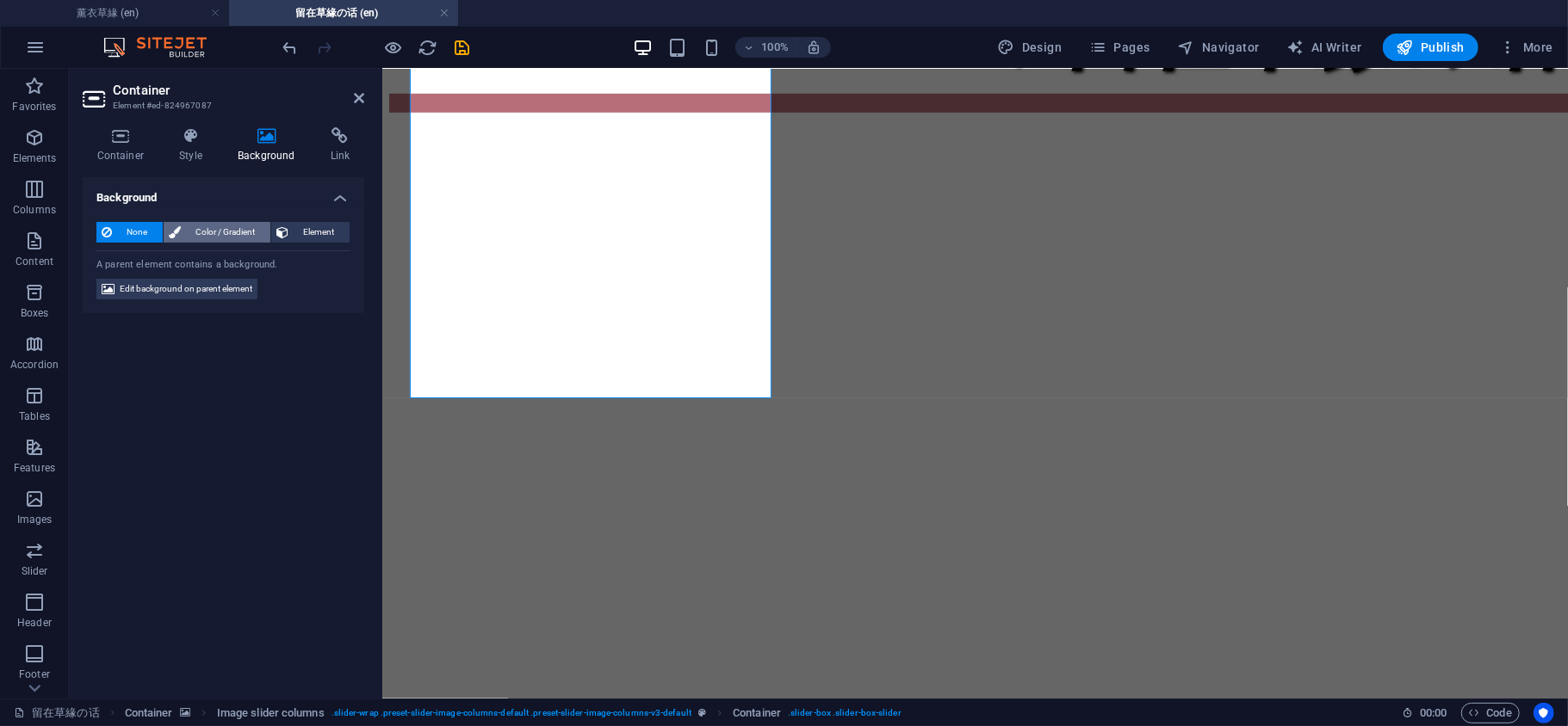
click at [227, 231] on span "Color / Gradient" at bounding box center [225, 232] width 79 height 21
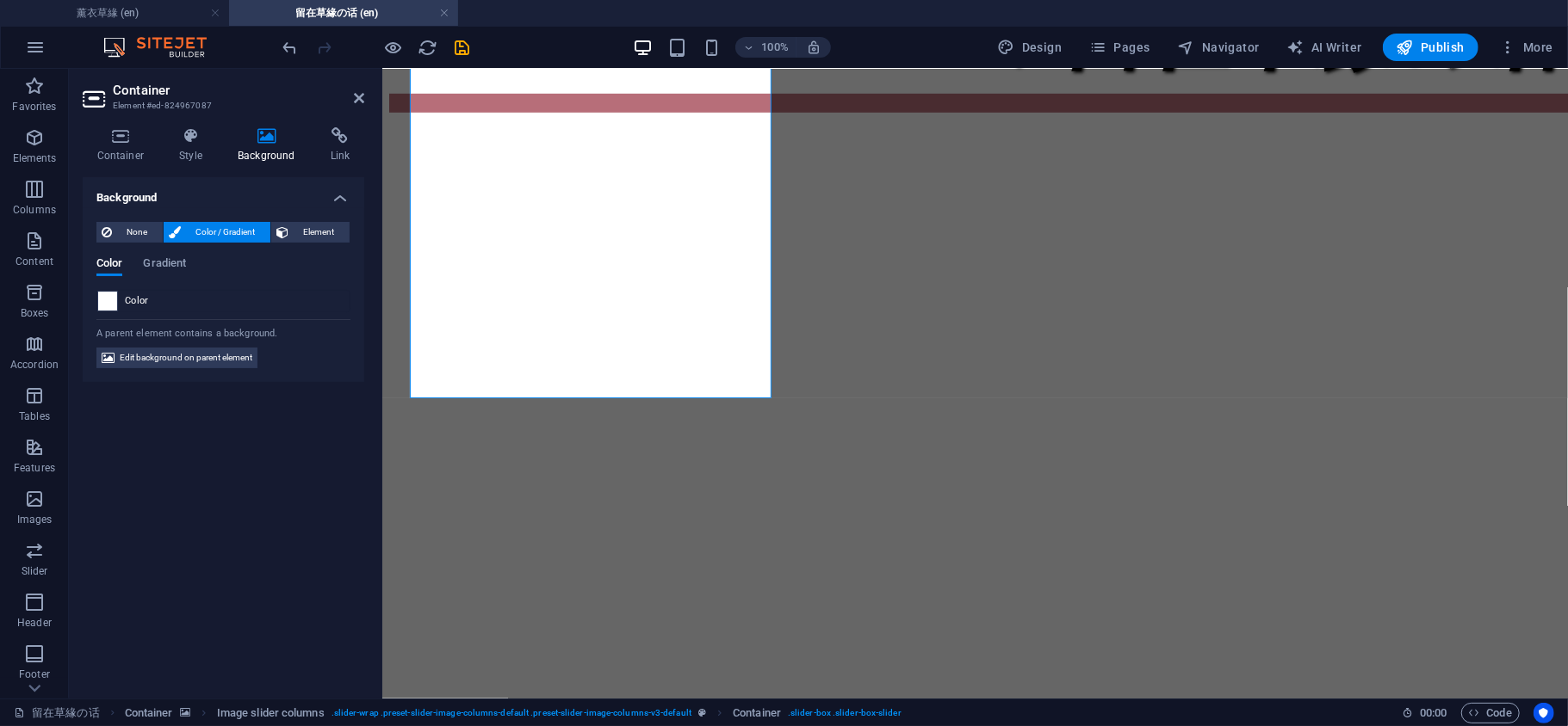
click at [100, 305] on span at bounding box center [107, 301] width 19 height 19
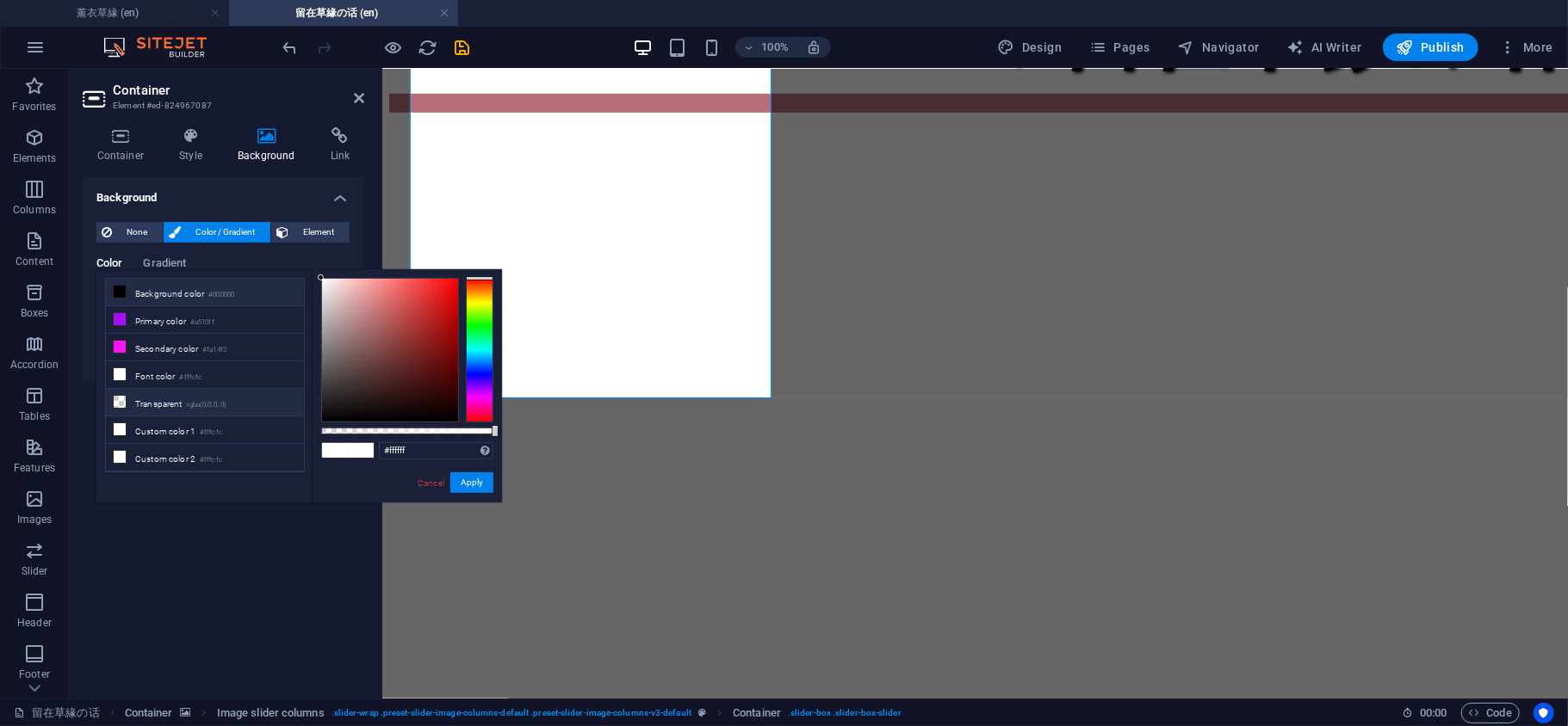
click at [111, 403] on li "Transparent rgba(0,0,0,.0)" at bounding box center [204, 403] width 198 height 28
type input "rgba(0, 0, 0, 0)"
click at [120, 403] on icon at bounding box center [120, 402] width 12 height 12
click at [475, 483] on button "Apply" at bounding box center [471, 483] width 43 height 21
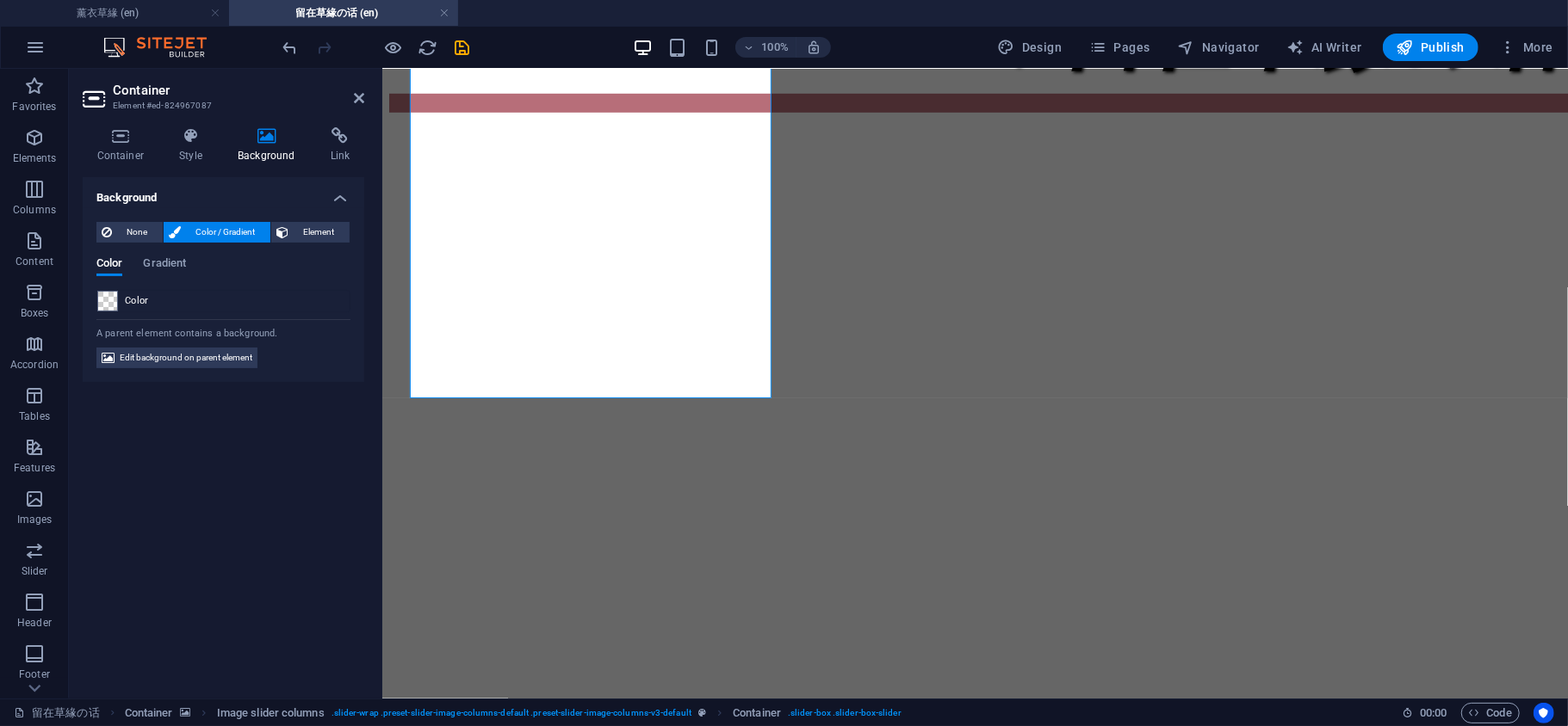
click at [353, 86] on h2 "Container" at bounding box center [238, 91] width 251 height 16
click at [354, 92] on icon at bounding box center [359, 99] width 10 height 14
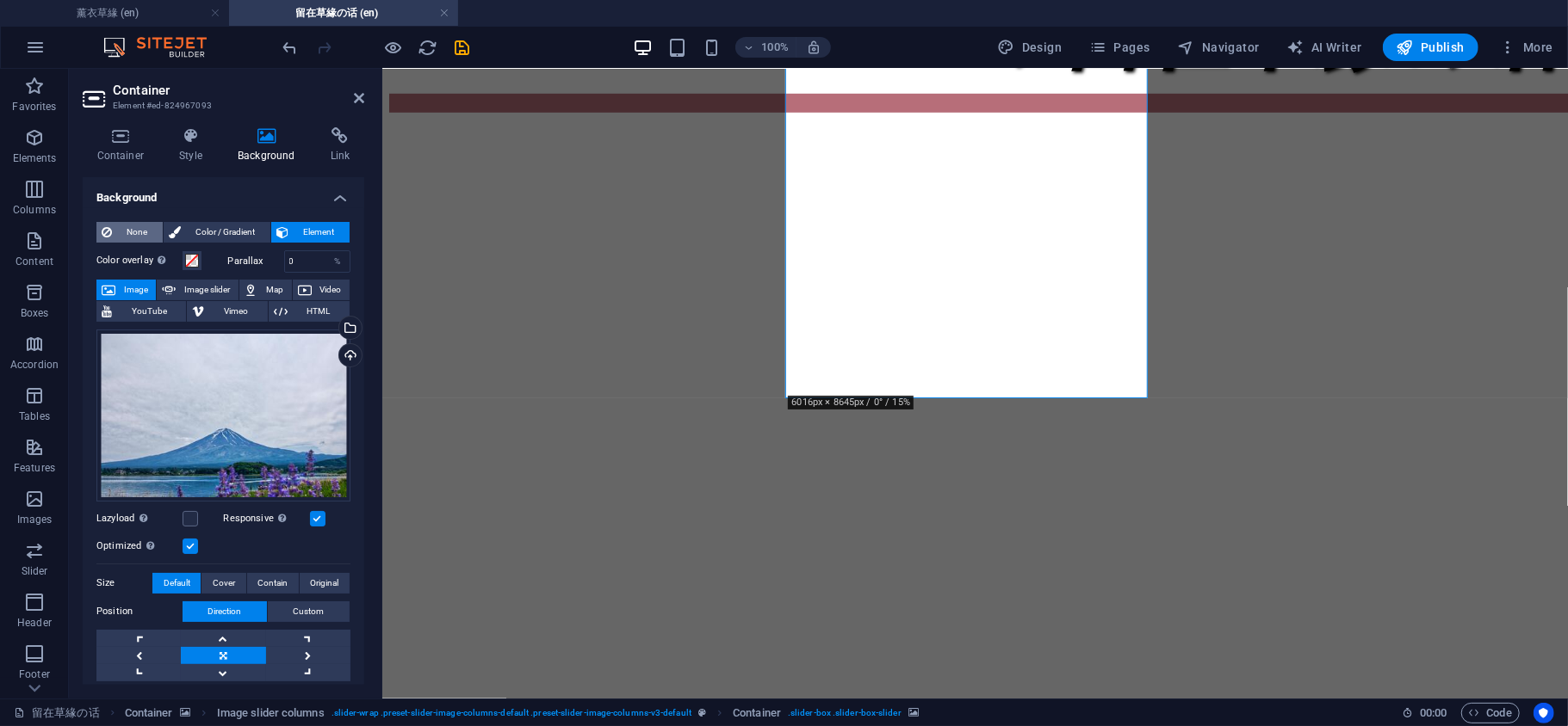
click at [141, 236] on span "None" at bounding box center [137, 232] width 40 height 21
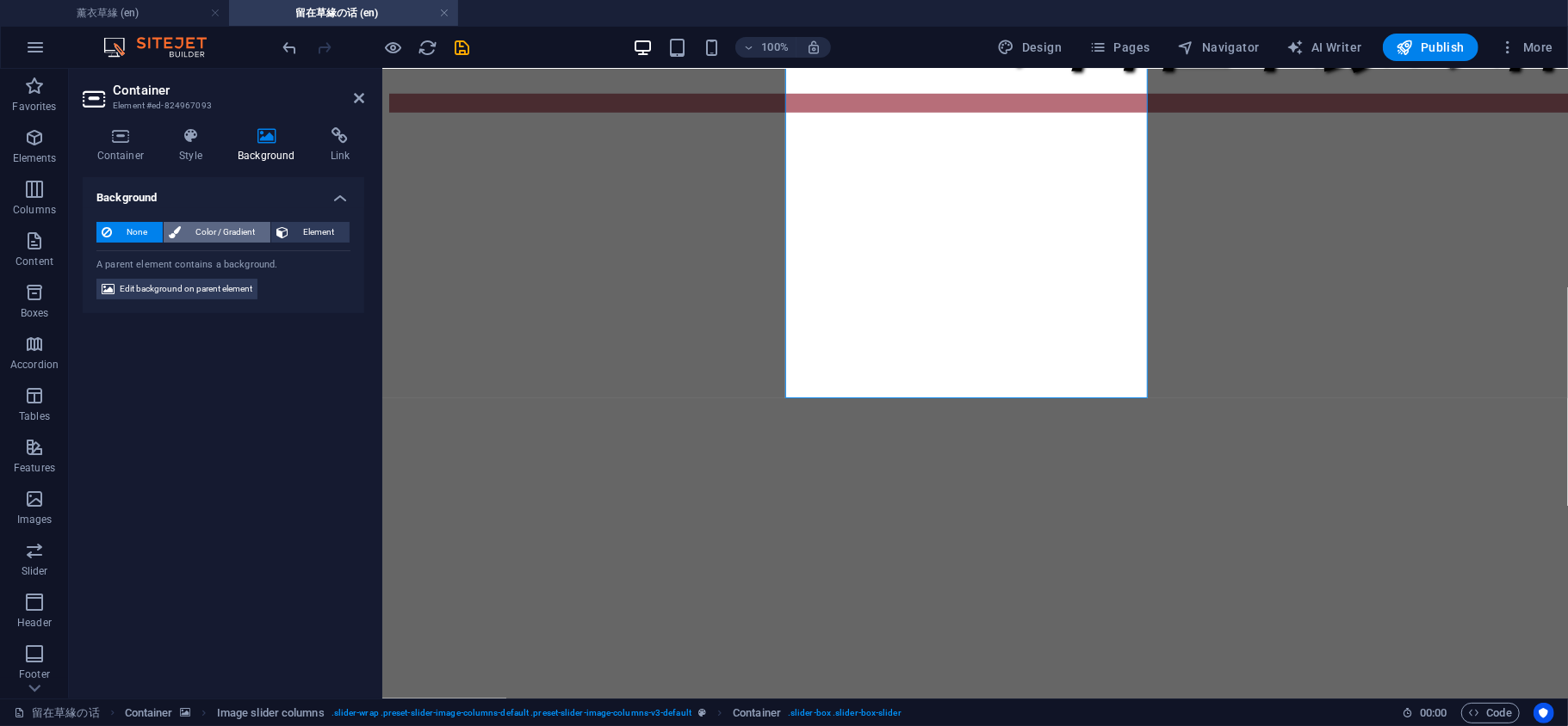
click at [195, 230] on span "Color / Gradient" at bounding box center [225, 232] width 79 height 21
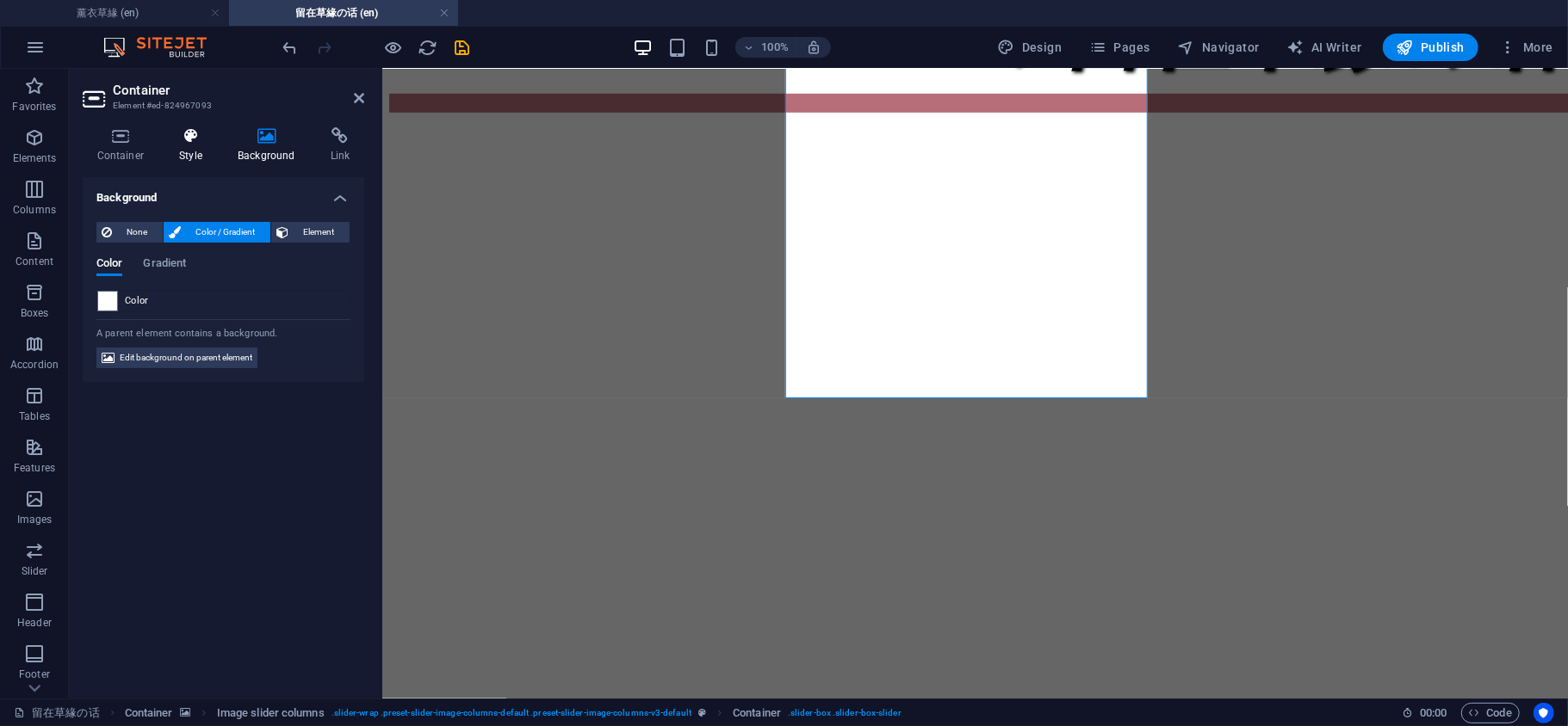
click at [181, 149] on h4 "Style" at bounding box center [194, 145] width 58 height 36
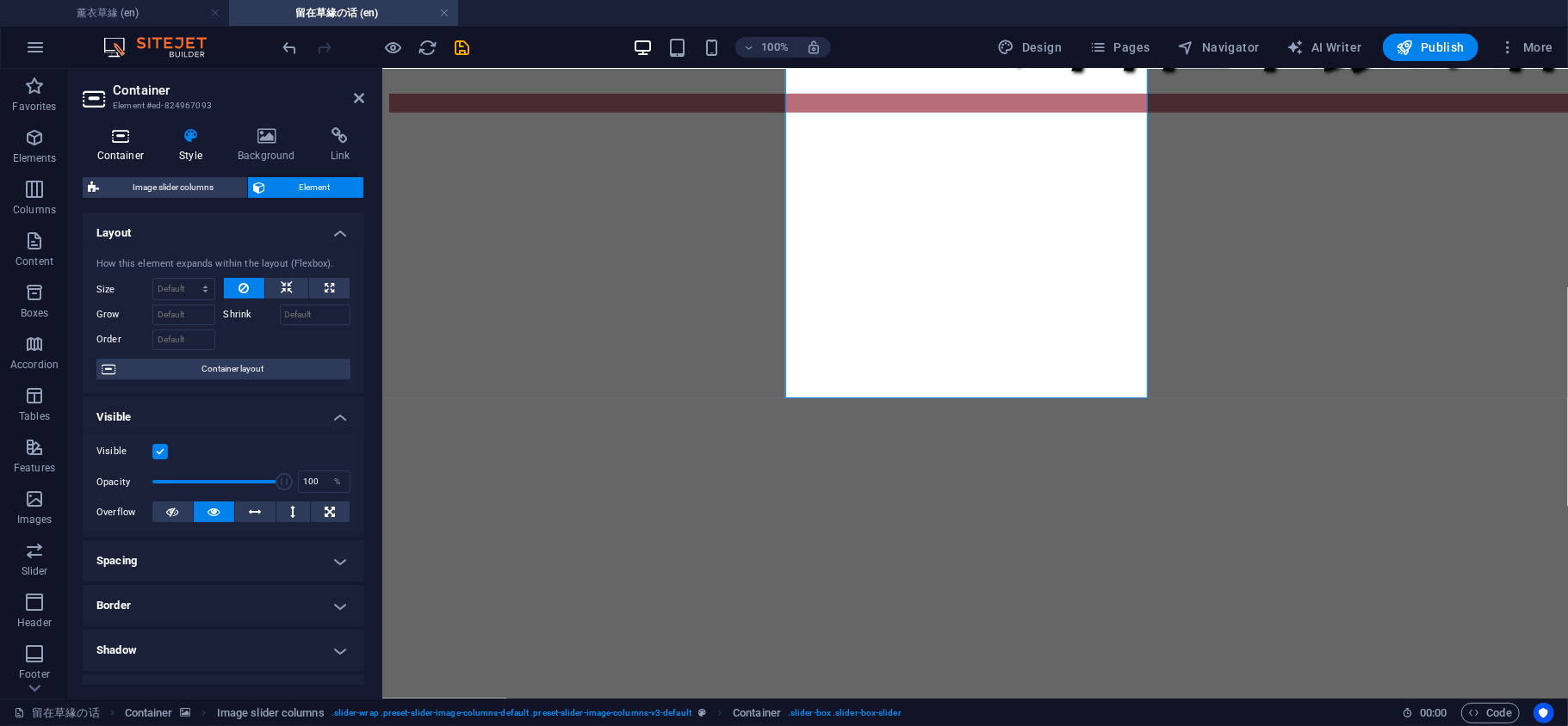
click at [128, 146] on h4 "Container" at bounding box center [124, 145] width 83 height 36
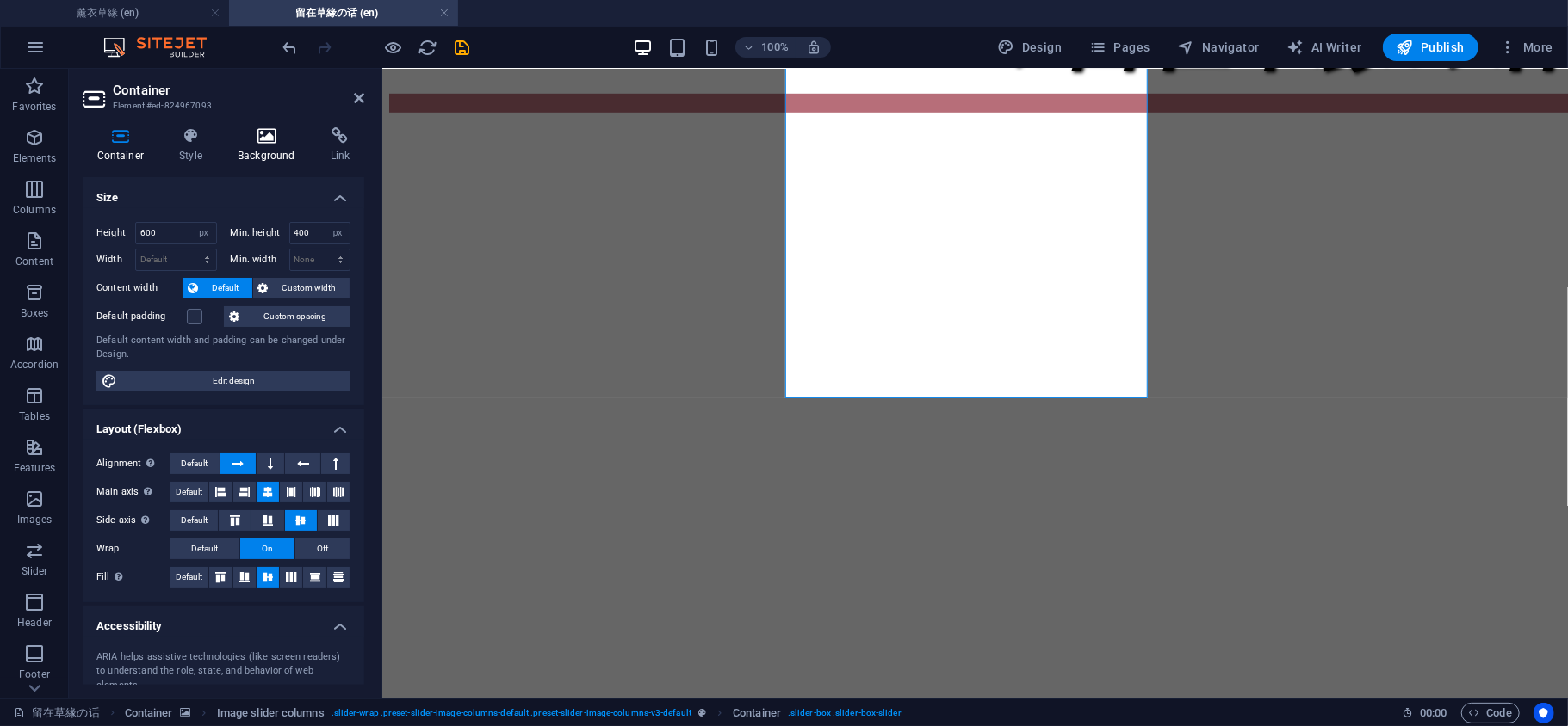
click at [279, 146] on h4 "Background" at bounding box center [270, 145] width 93 height 36
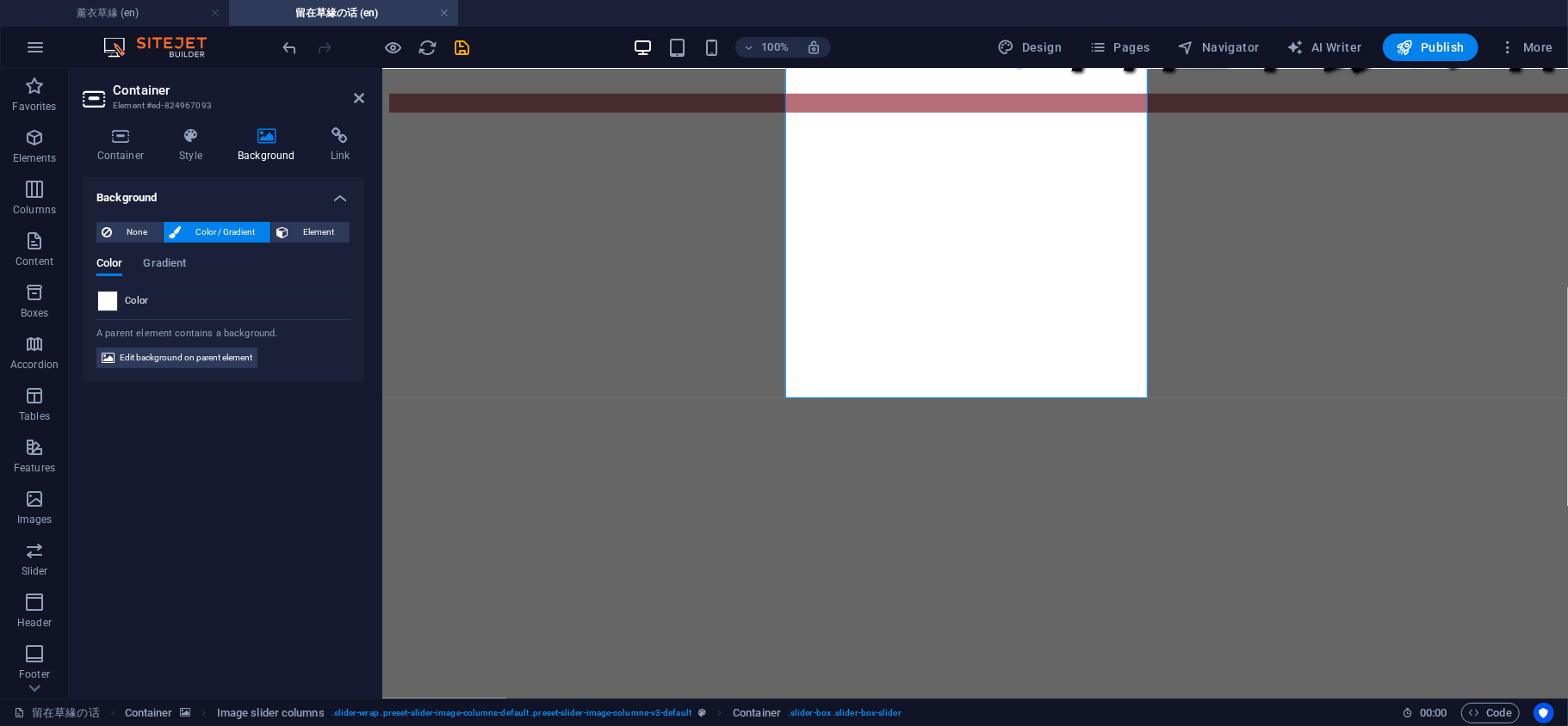
click at [105, 291] on span at bounding box center [107, 301] width 19 height 19
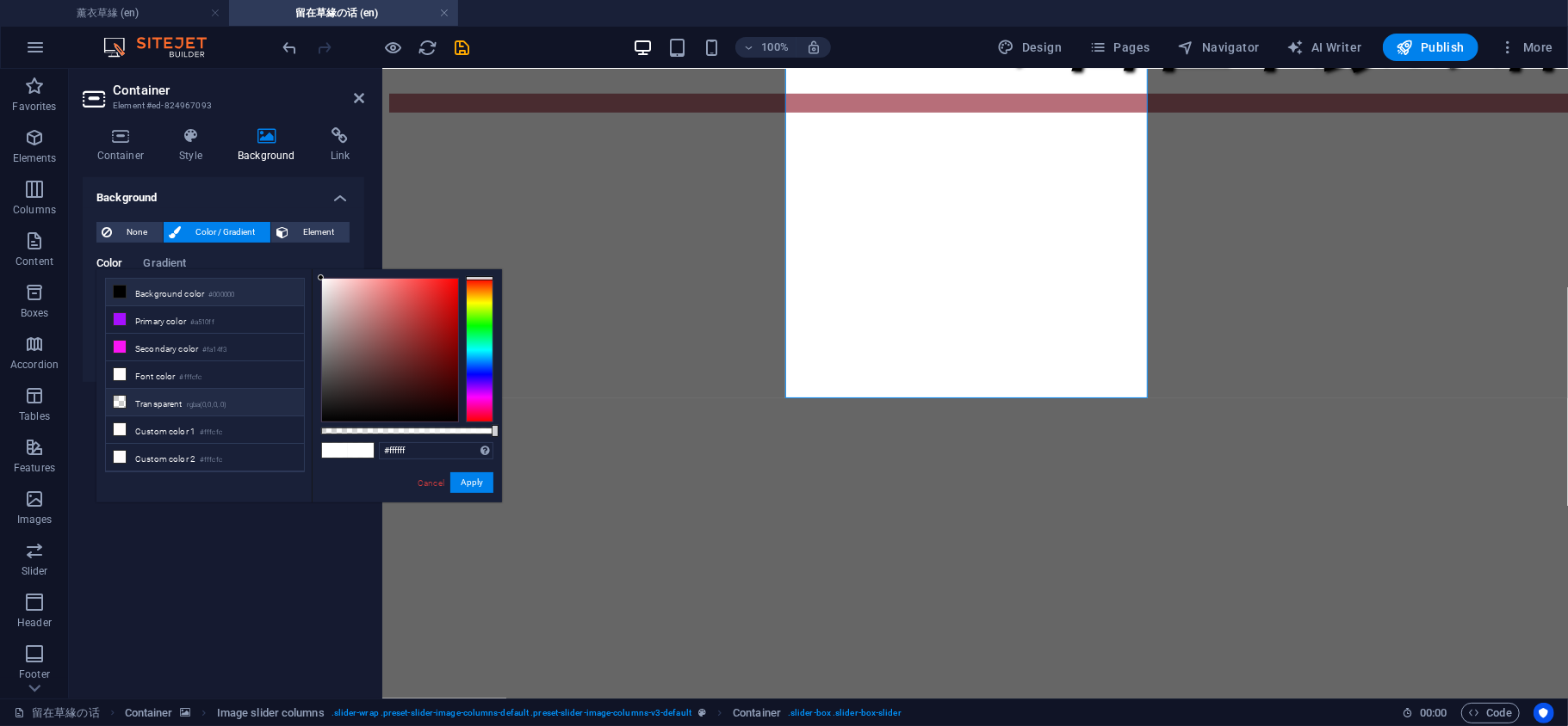
click at [146, 401] on li "Transparent rgba(0,0,0,.0)" at bounding box center [204, 403] width 198 height 28
type input "rgba(0, 0, 0, 0)"
click at [458, 482] on button "Apply" at bounding box center [471, 483] width 43 height 21
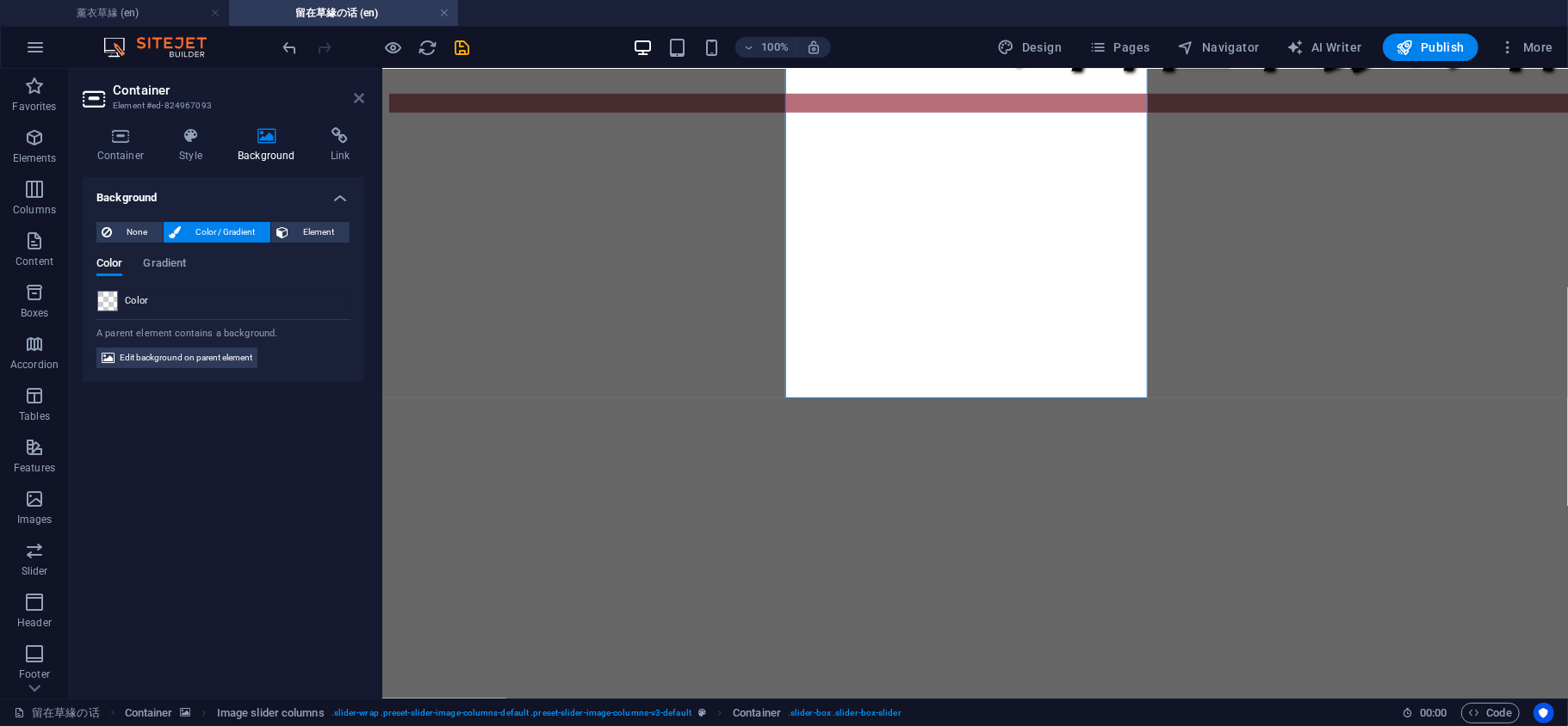
click at [361, 103] on icon at bounding box center [359, 99] width 10 height 14
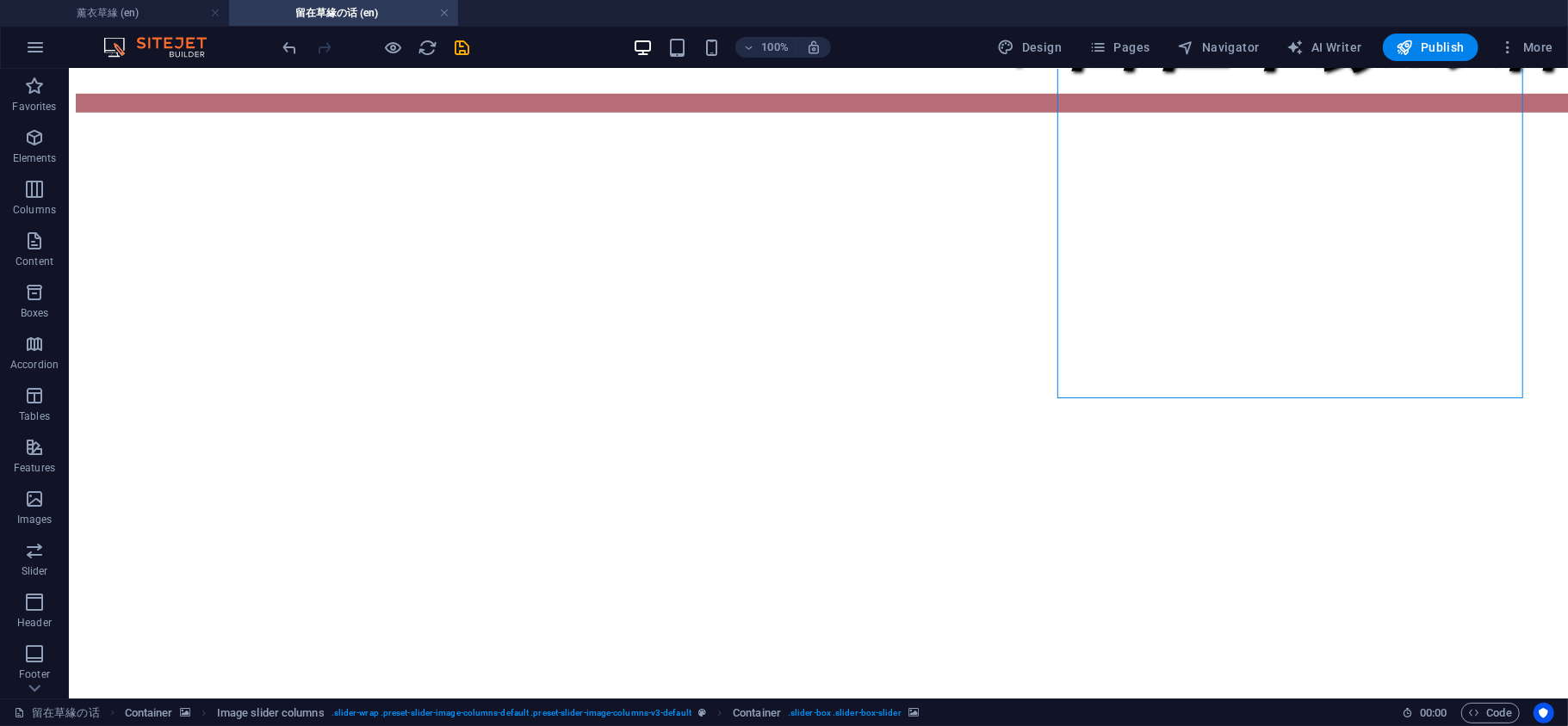
select select "px"
select select "region"
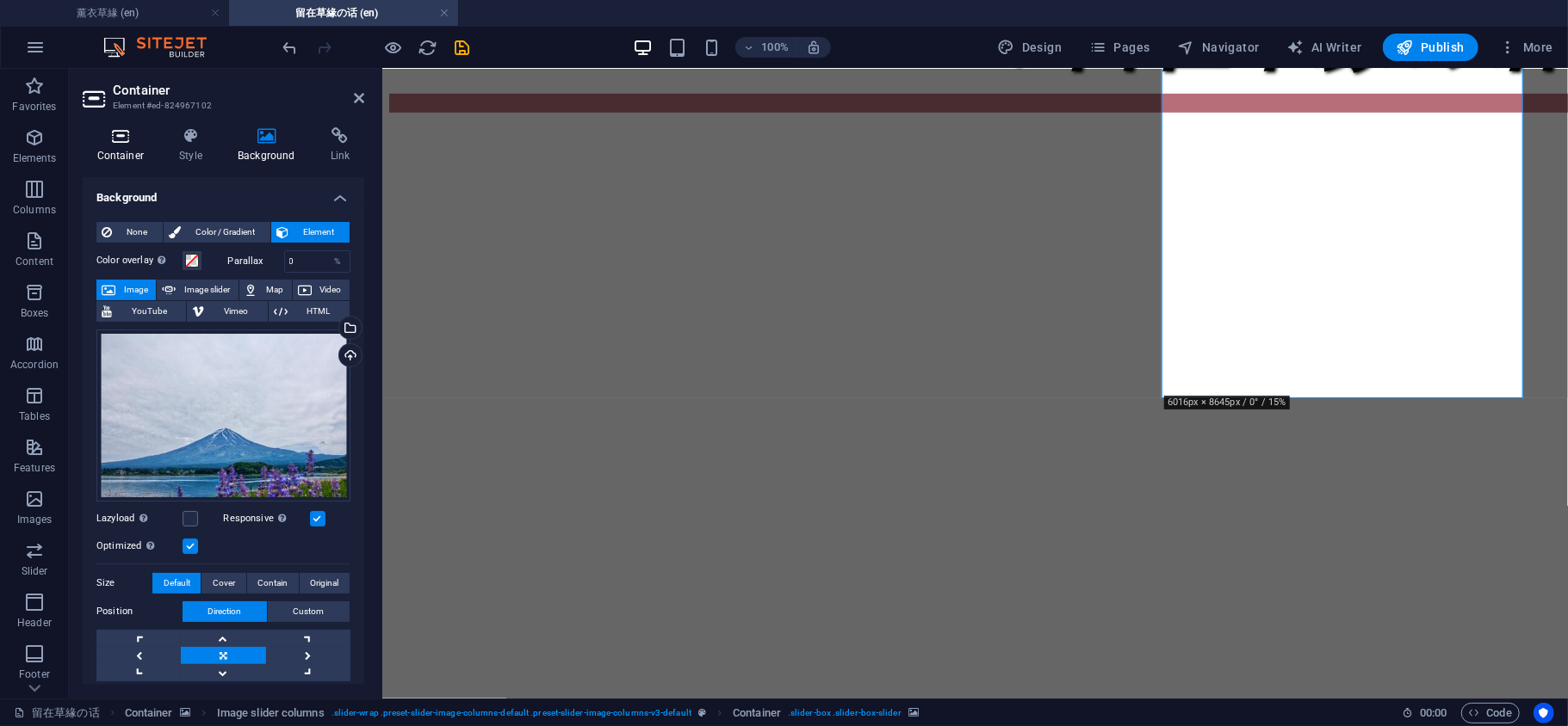
click at [135, 154] on h4 "Container" at bounding box center [124, 145] width 83 height 36
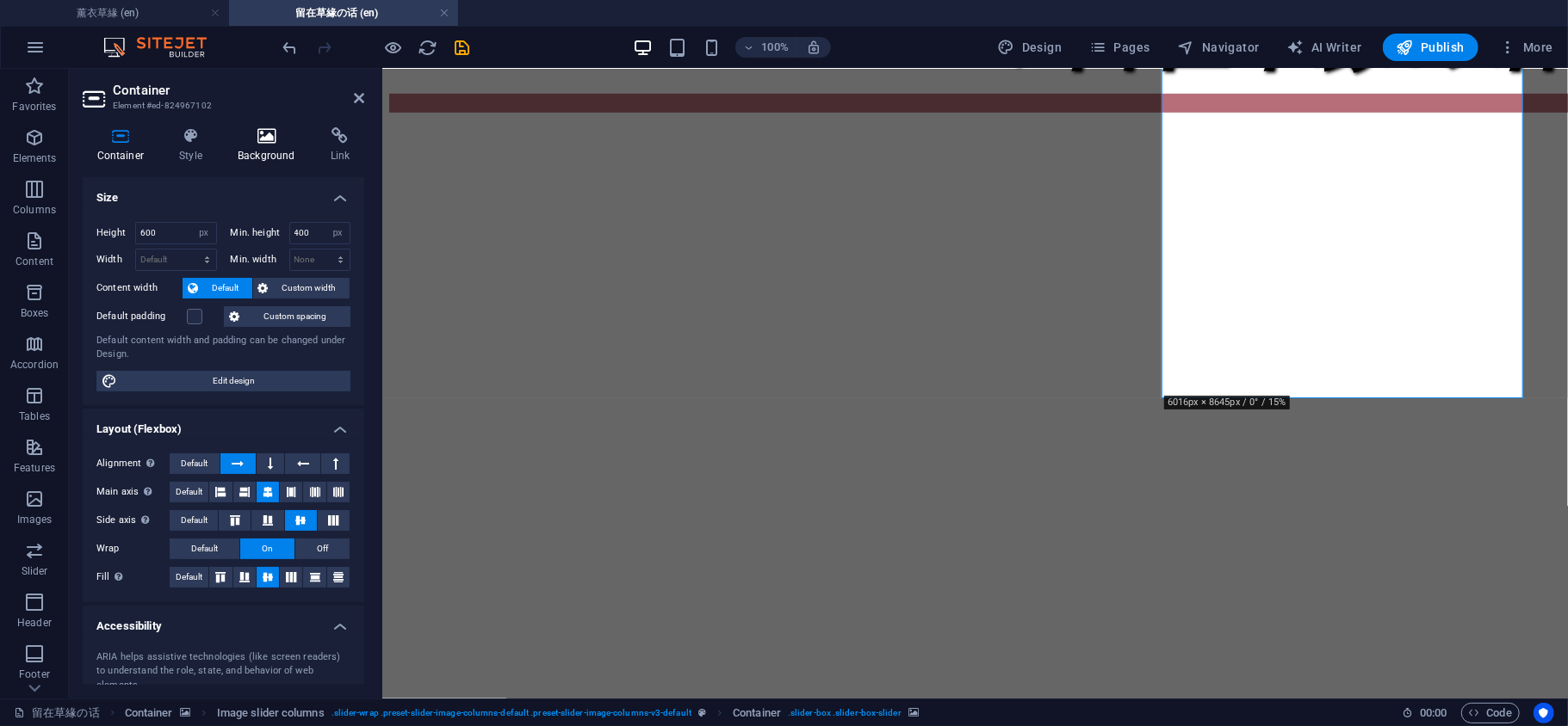
click at [269, 143] on icon at bounding box center [266, 136] width 86 height 17
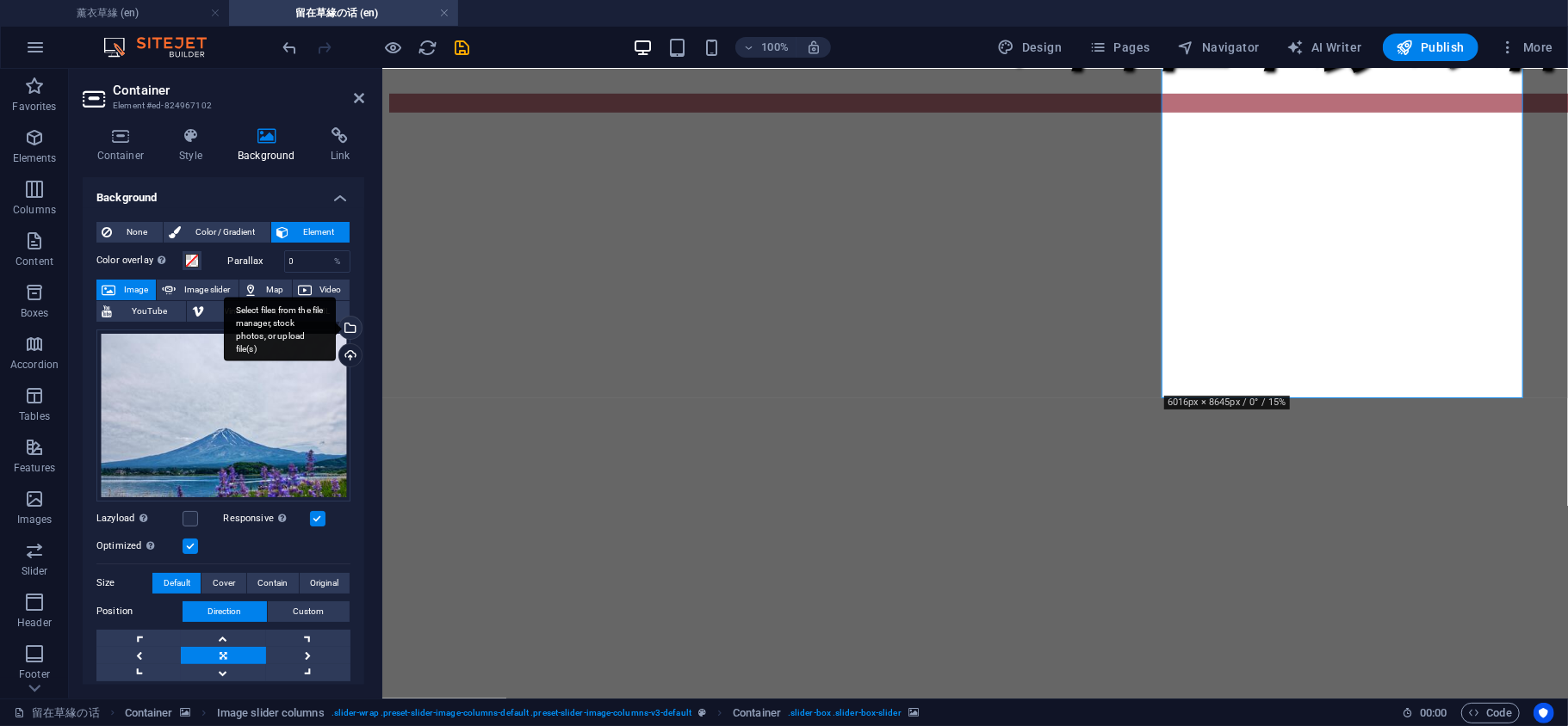
click at [345, 325] on div "Select files from the file manager, stock photos, or upload file(s)" at bounding box center [349, 330] width 26 height 26
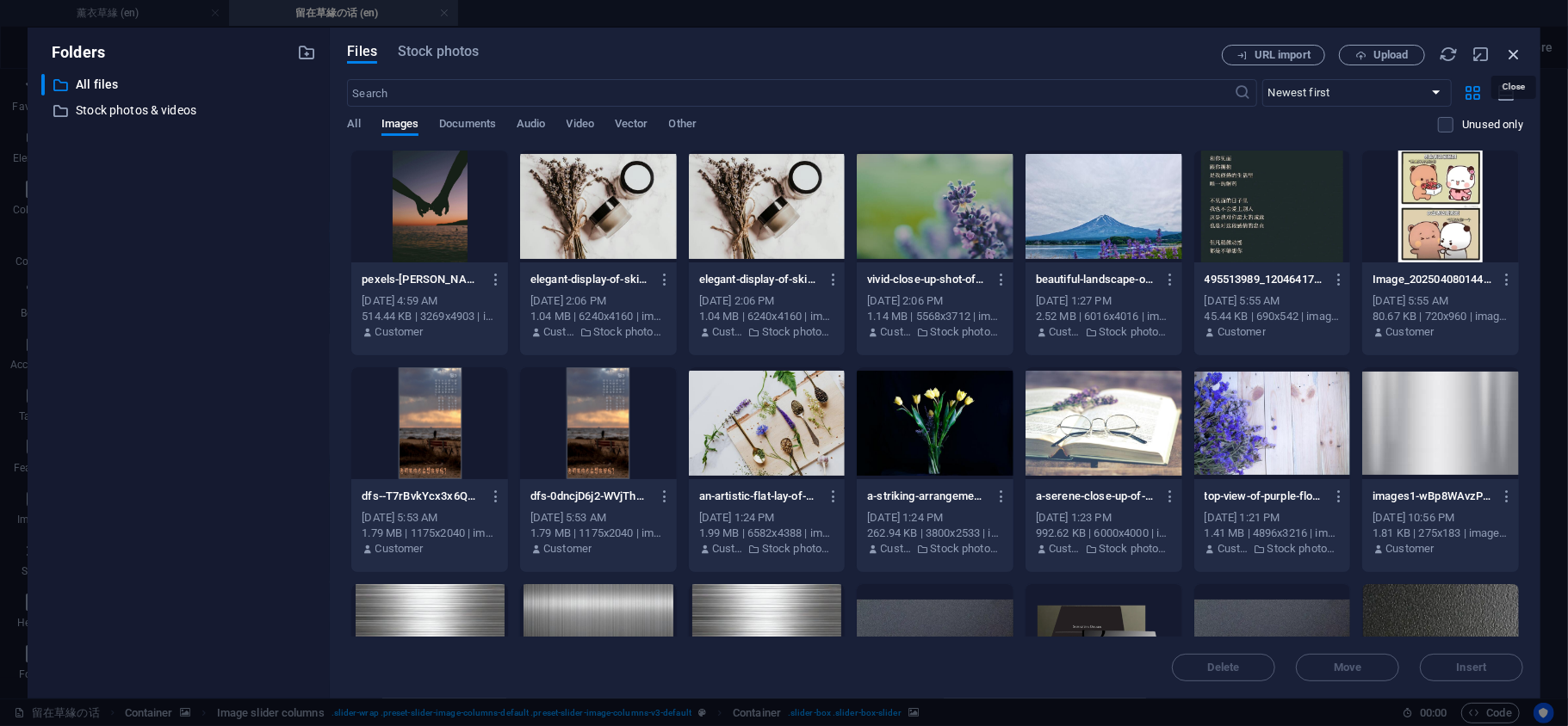
click at [1510, 55] on icon "button" at bounding box center [1514, 54] width 19 height 19
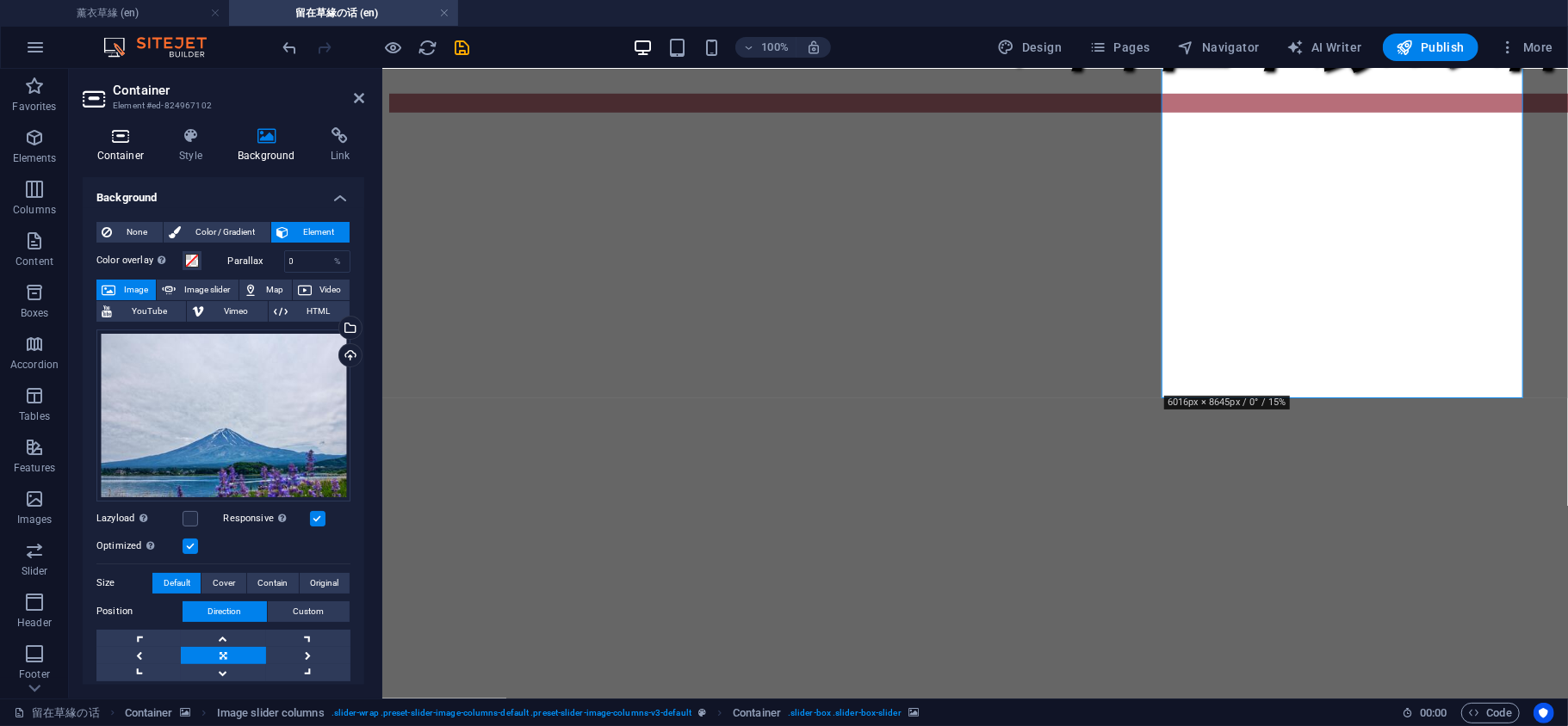
click at [160, 141] on h4 "Container" at bounding box center [124, 145] width 83 height 36
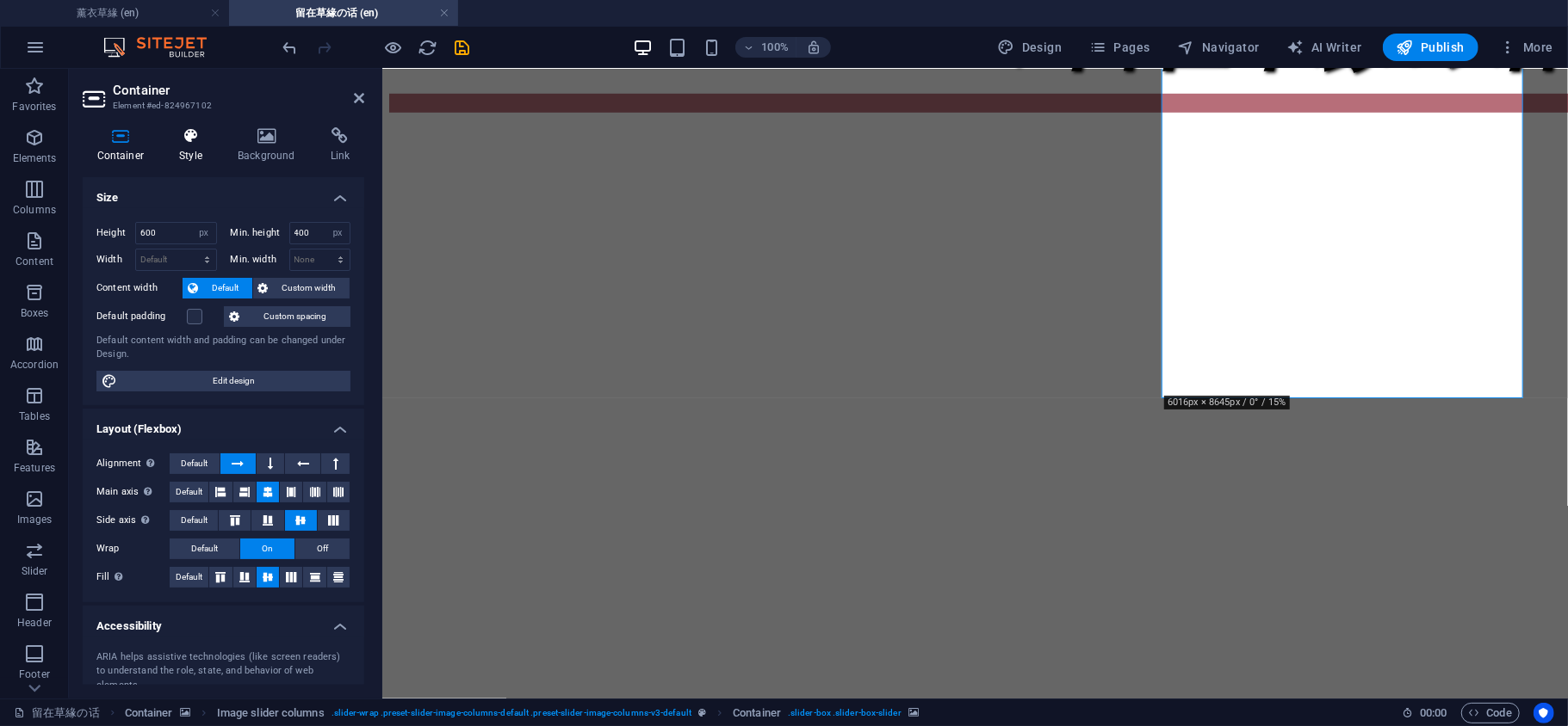
click at [189, 141] on icon at bounding box center [190, 136] width 52 height 17
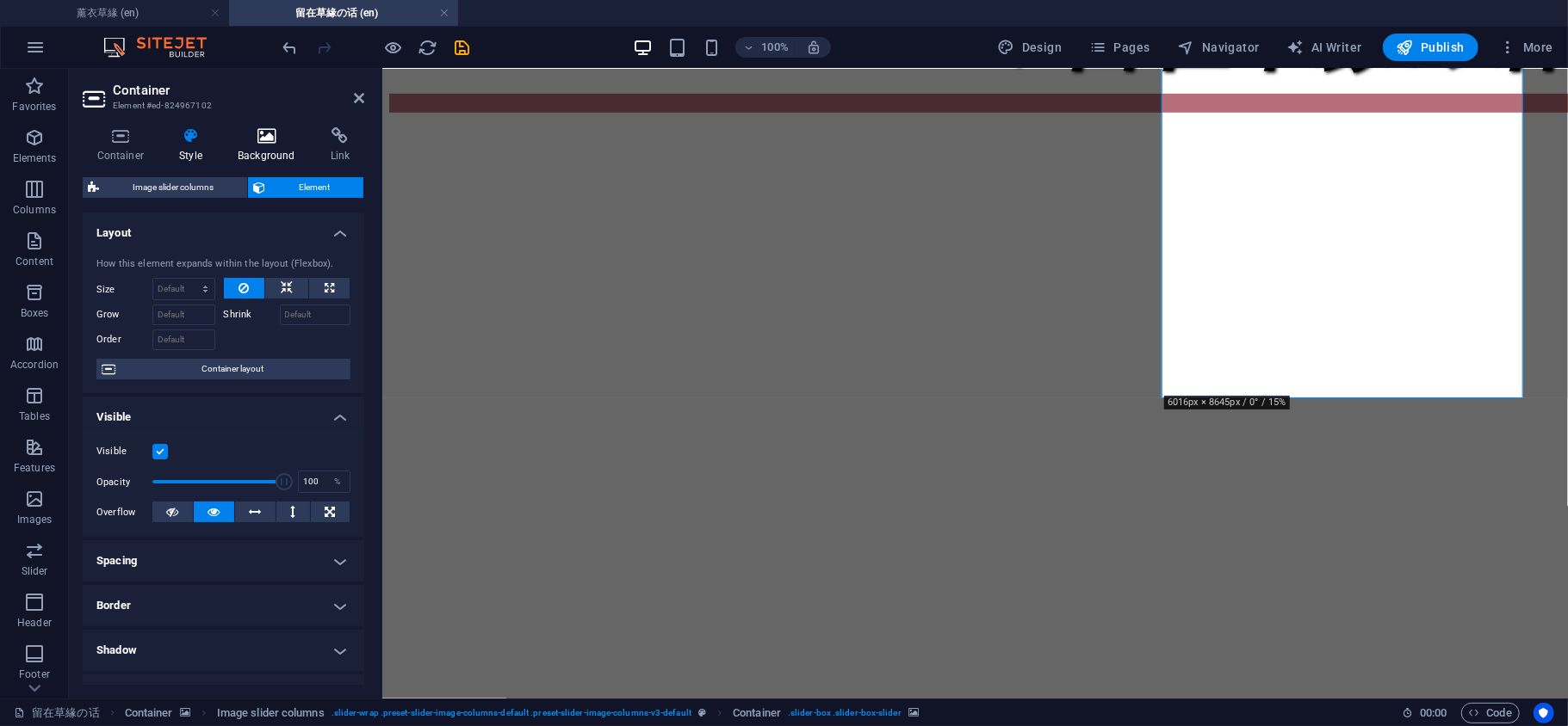
click at [266, 141] on icon at bounding box center [266, 136] width 86 height 17
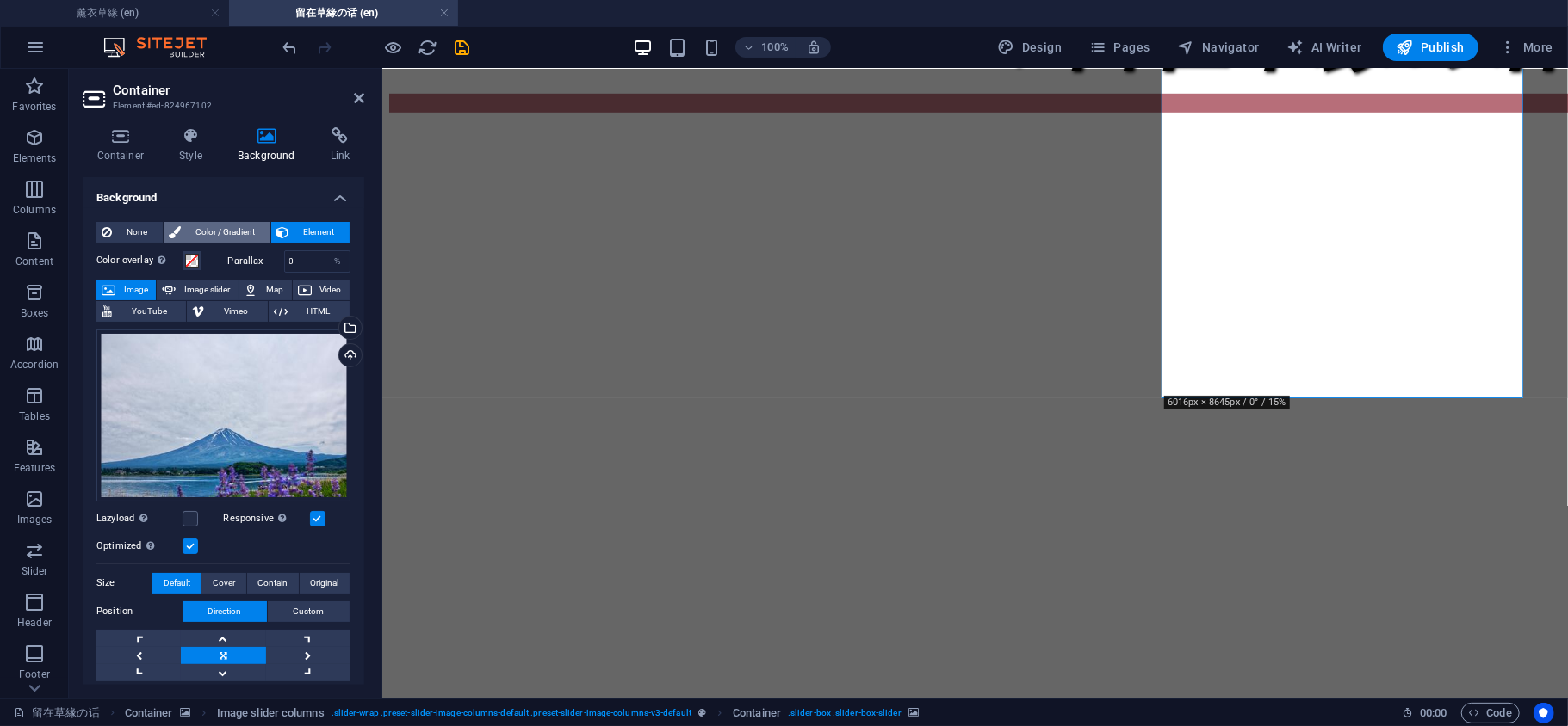
click at [221, 232] on span "Color / Gradient" at bounding box center [225, 232] width 79 height 21
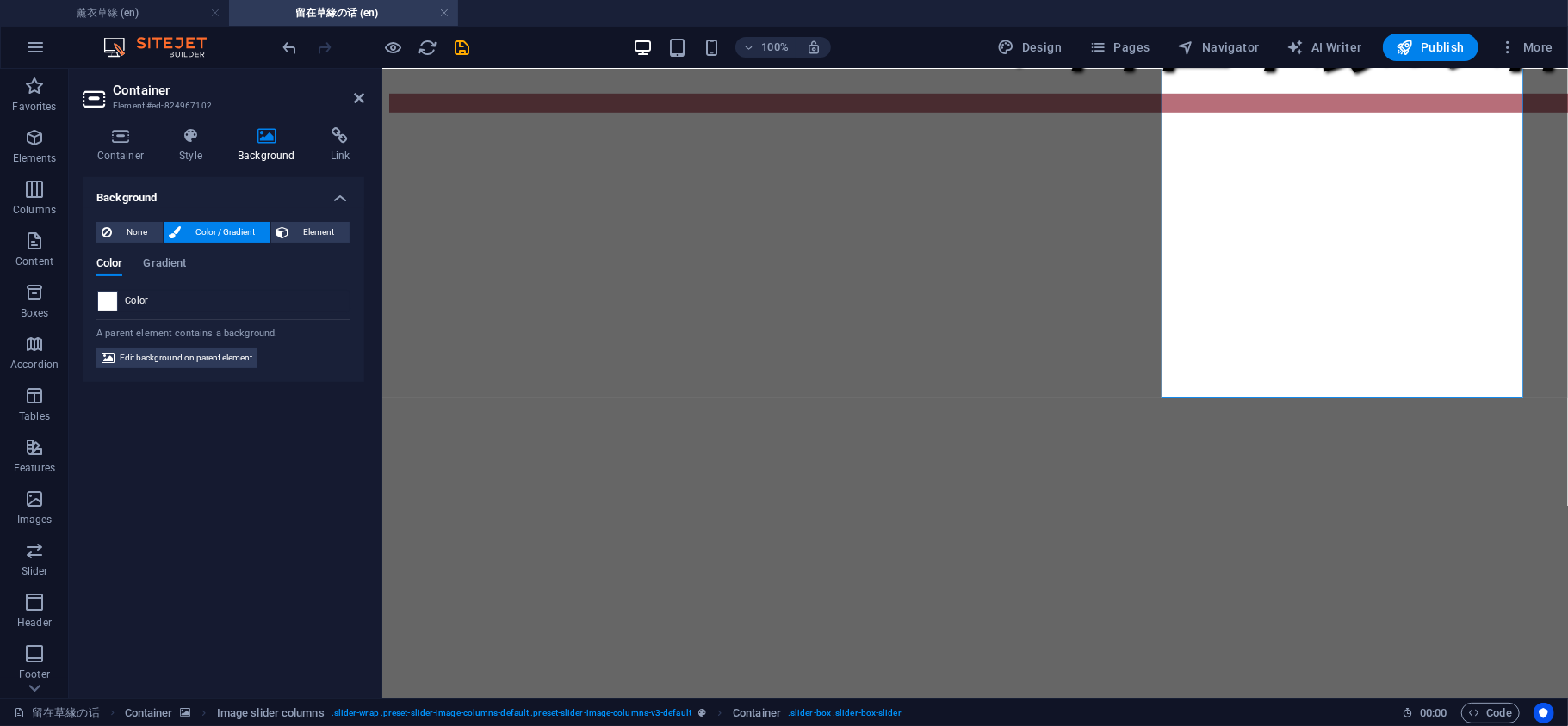
click at [107, 291] on div at bounding box center [107, 301] width 21 height 21
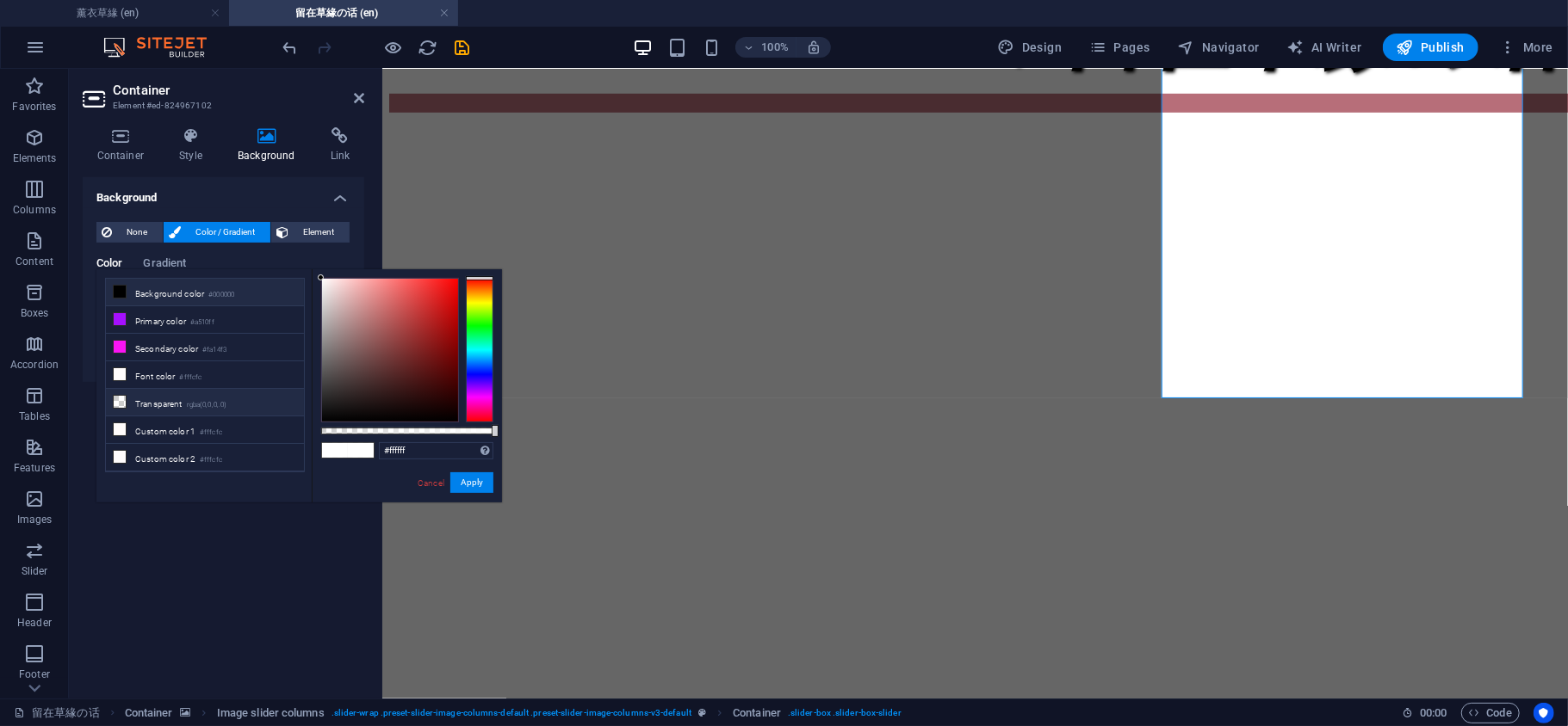
click at [124, 406] on icon at bounding box center [120, 402] width 12 height 12
type input "rgba(0, 0, 0, 0)"
click at [452, 479] on button "Apply" at bounding box center [471, 483] width 43 height 21
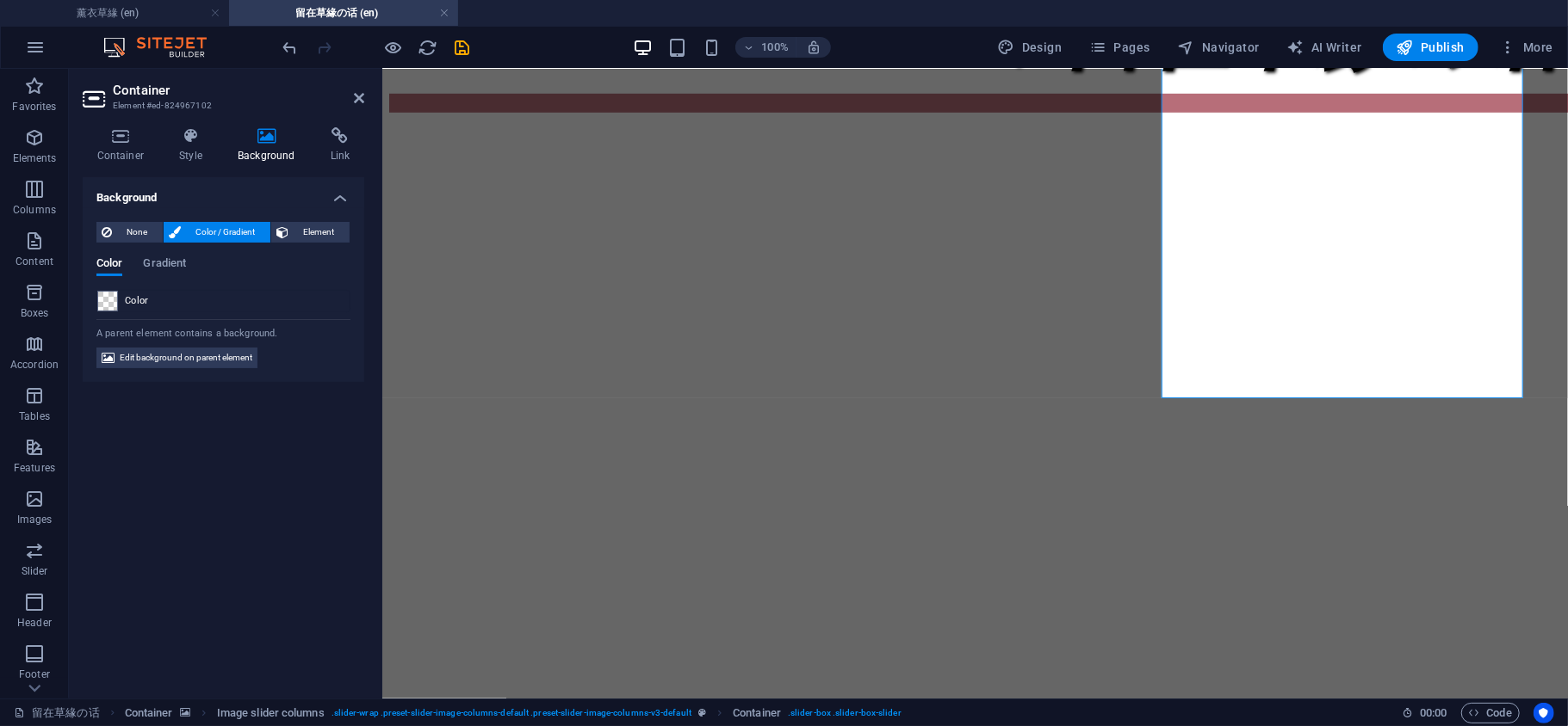
click at [354, 105] on header "Container Element #ed-824967102" at bounding box center [224, 91] width 281 height 45
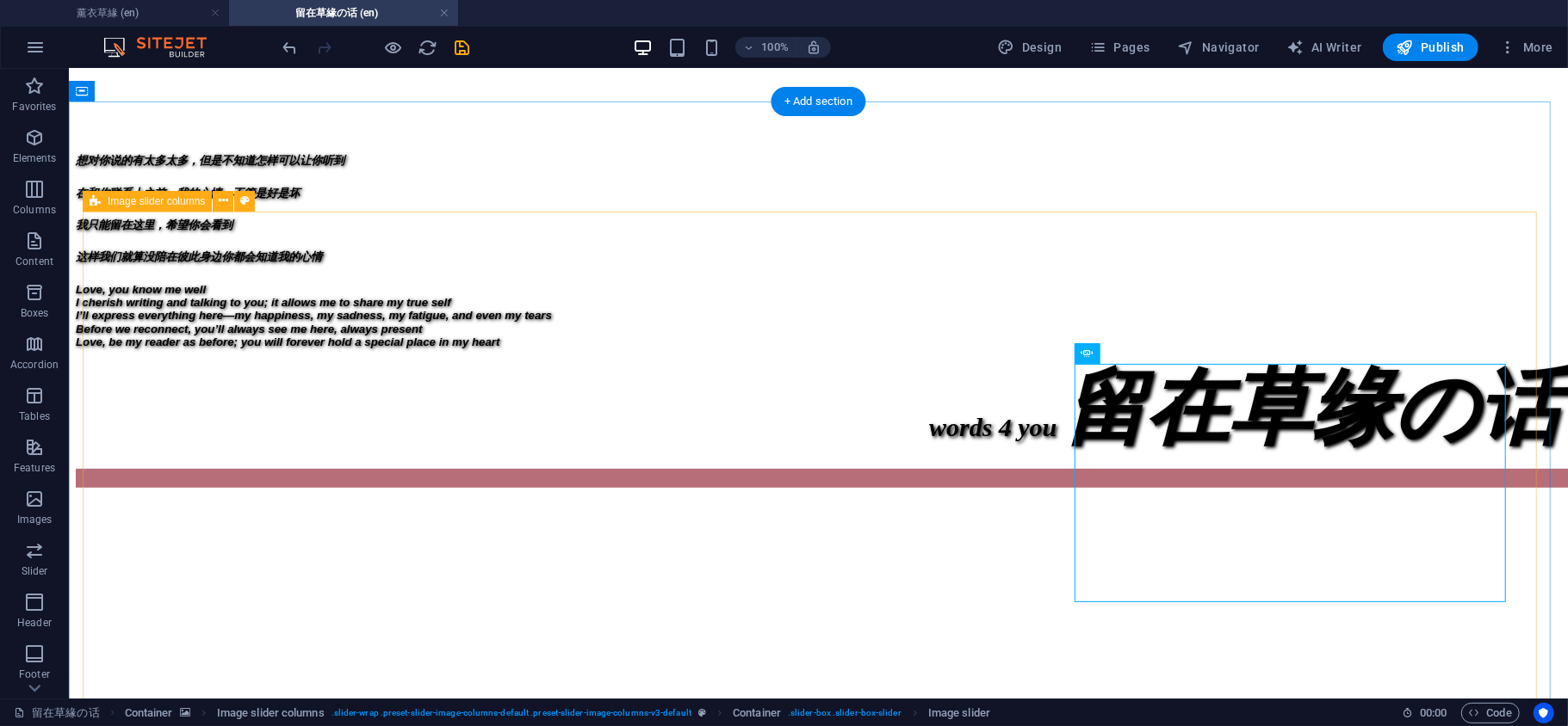
scroll to position [430, 0]
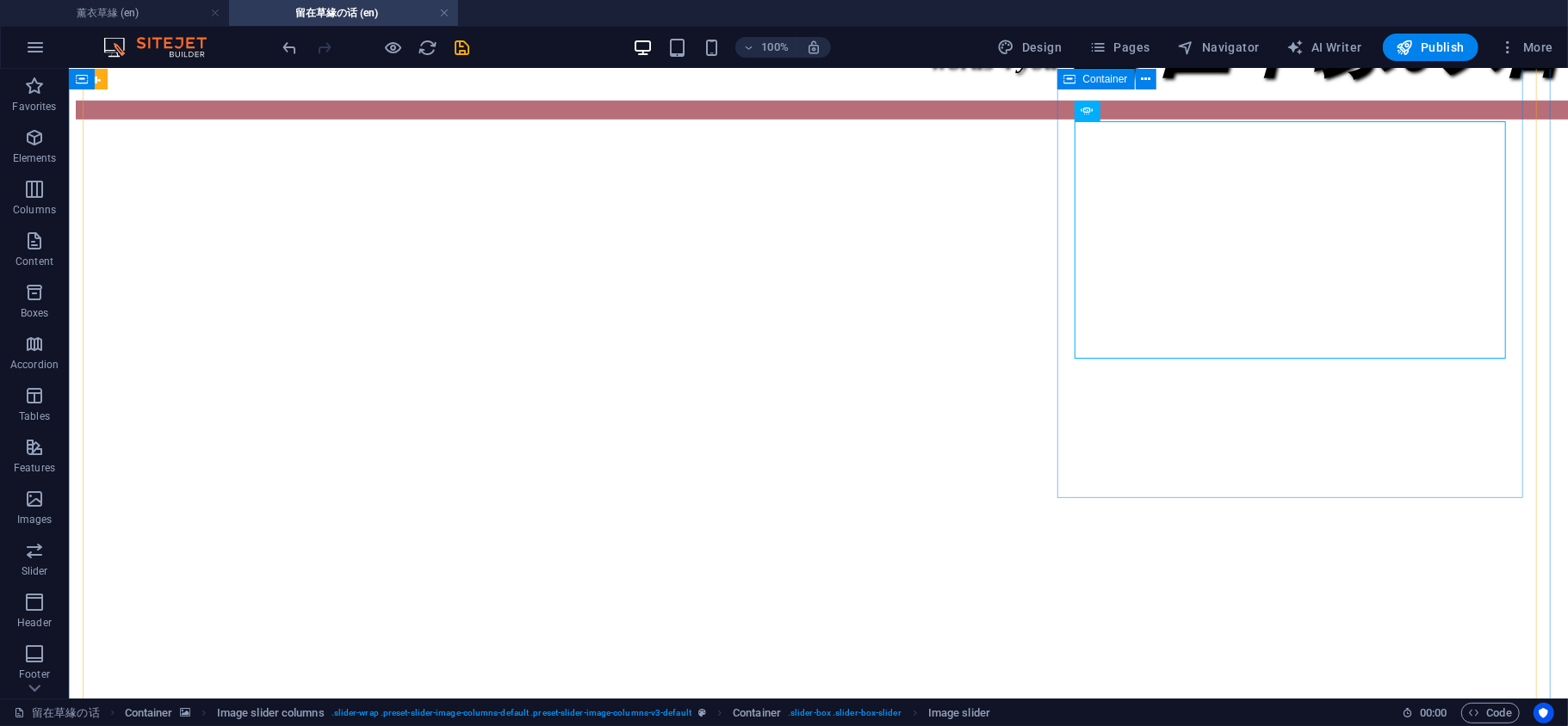
scroll to position [812, 0]
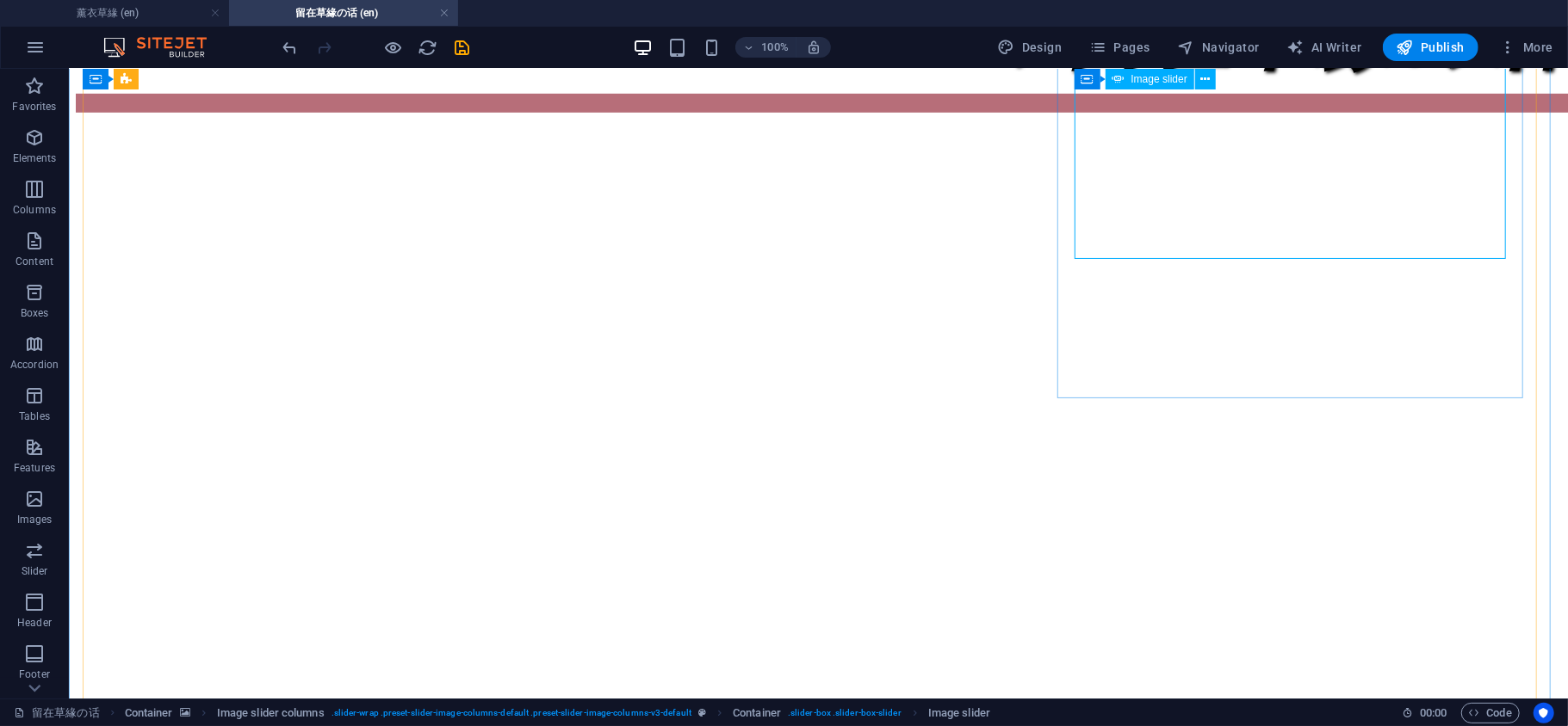
select select "px"
select select "s"
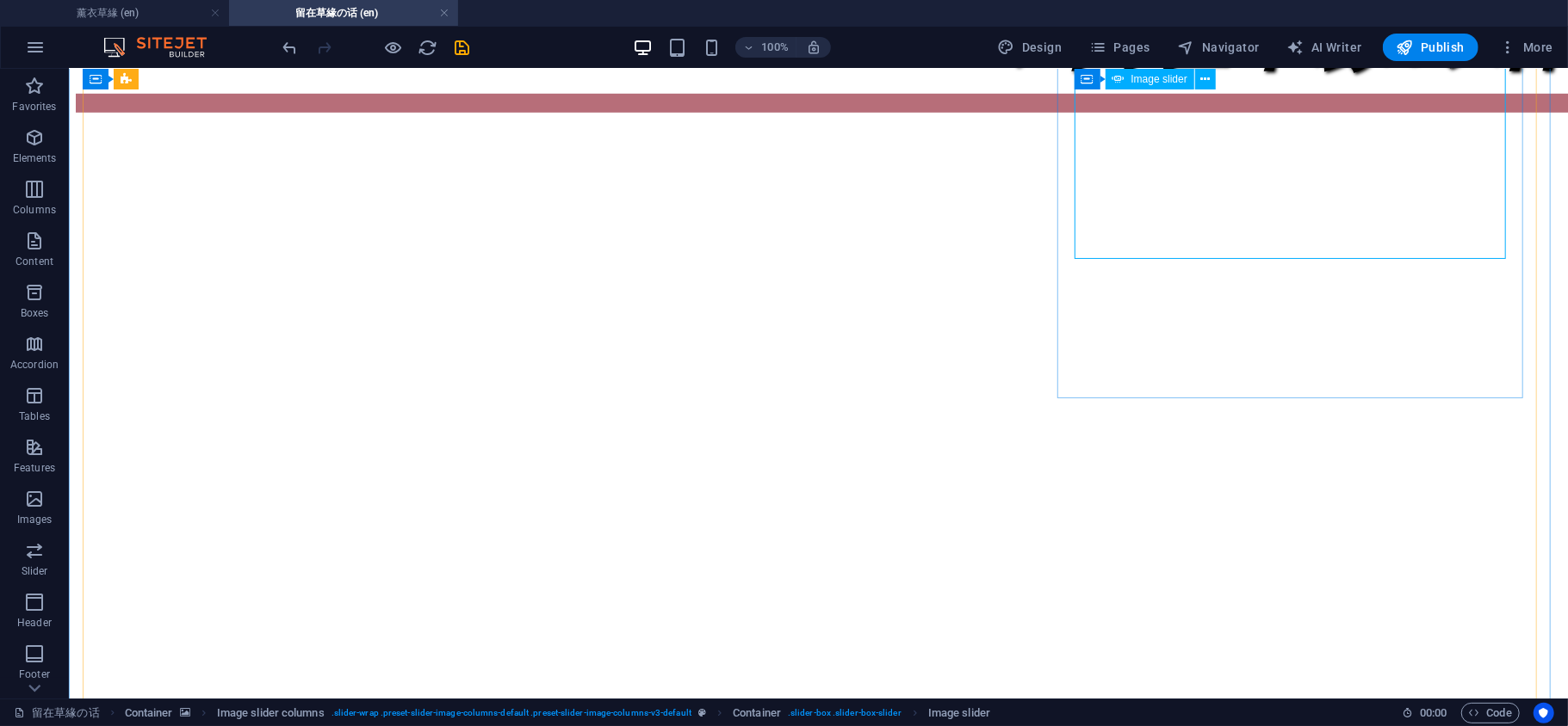
select select "s"
select select "progressive"
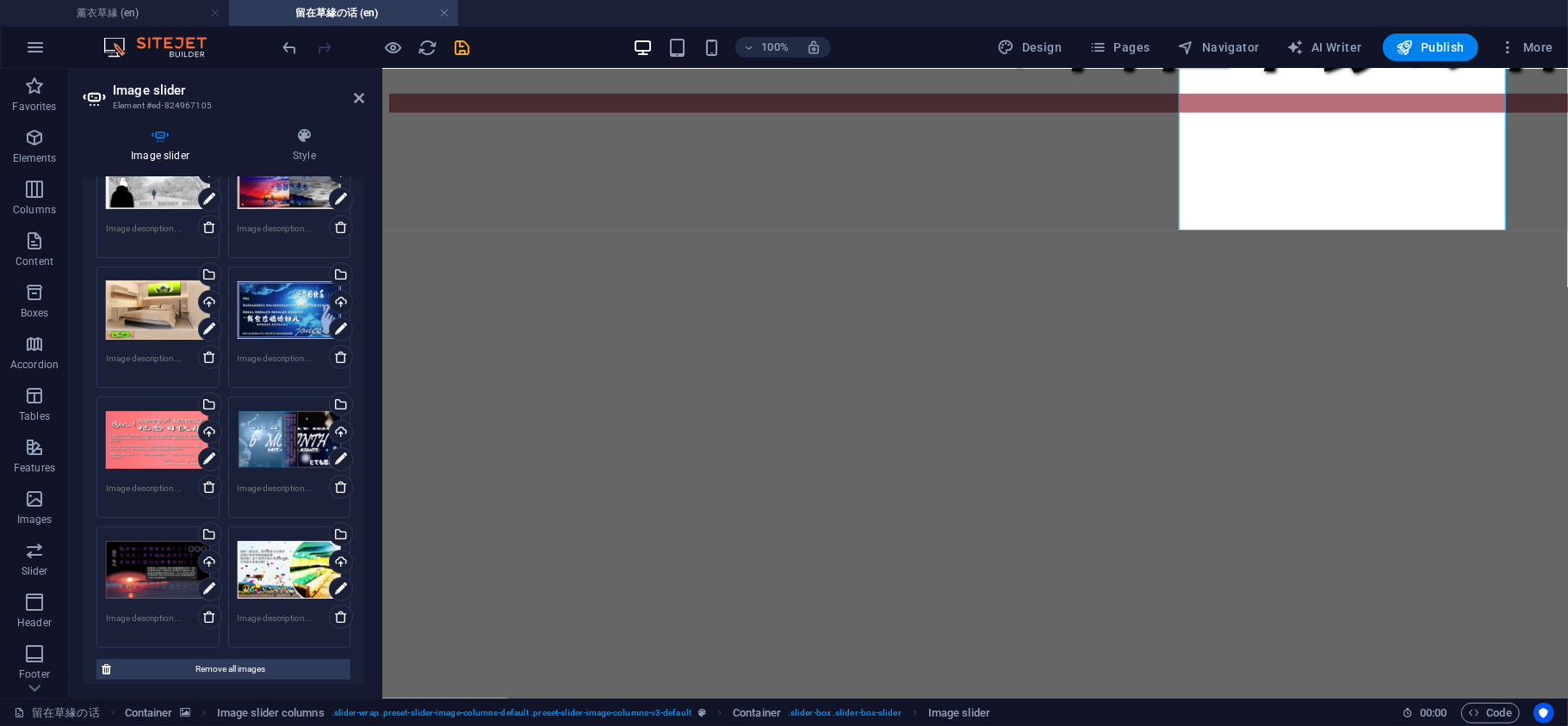
scroll to position [103, 0]
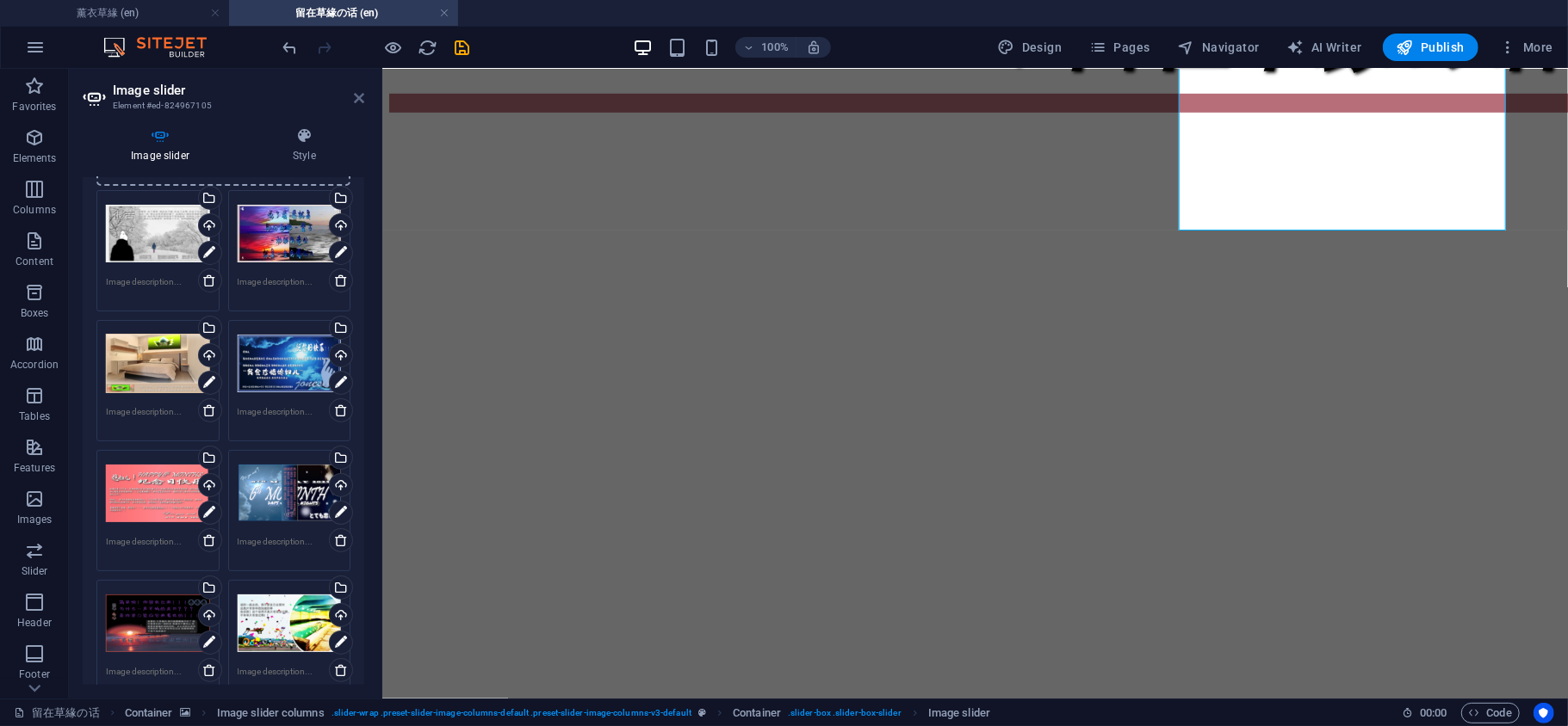
drag, startPoint x: 359, startPoint y: 93, endPoint x: 469, endPoint y: 81, distance: 110.7
click at [359, 93] on icon at bounding box center [359, 99] width 10 height 14
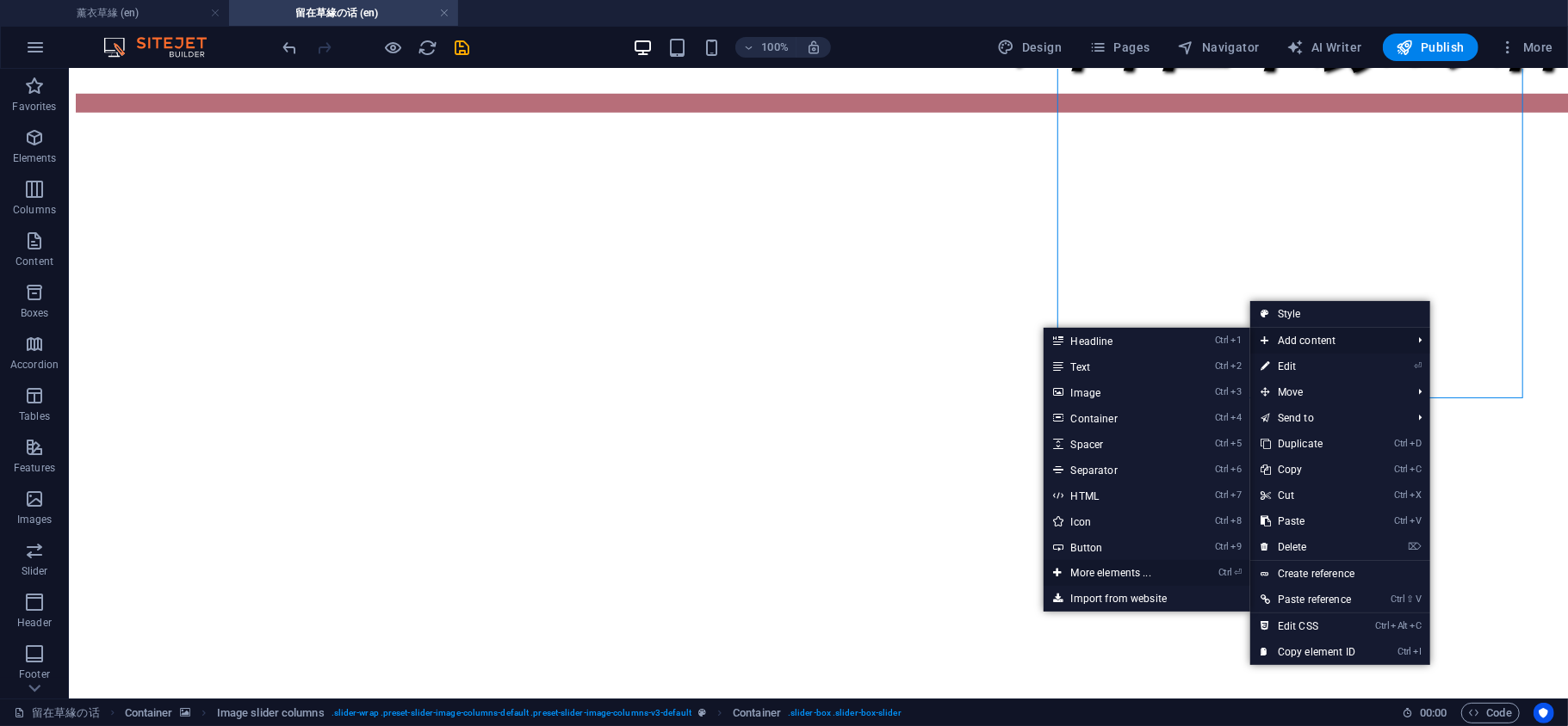
click at [1126, 561] on link "Ctrl ⏎ More elements ..." at bounding box center [1114, 573] width 142 height 26
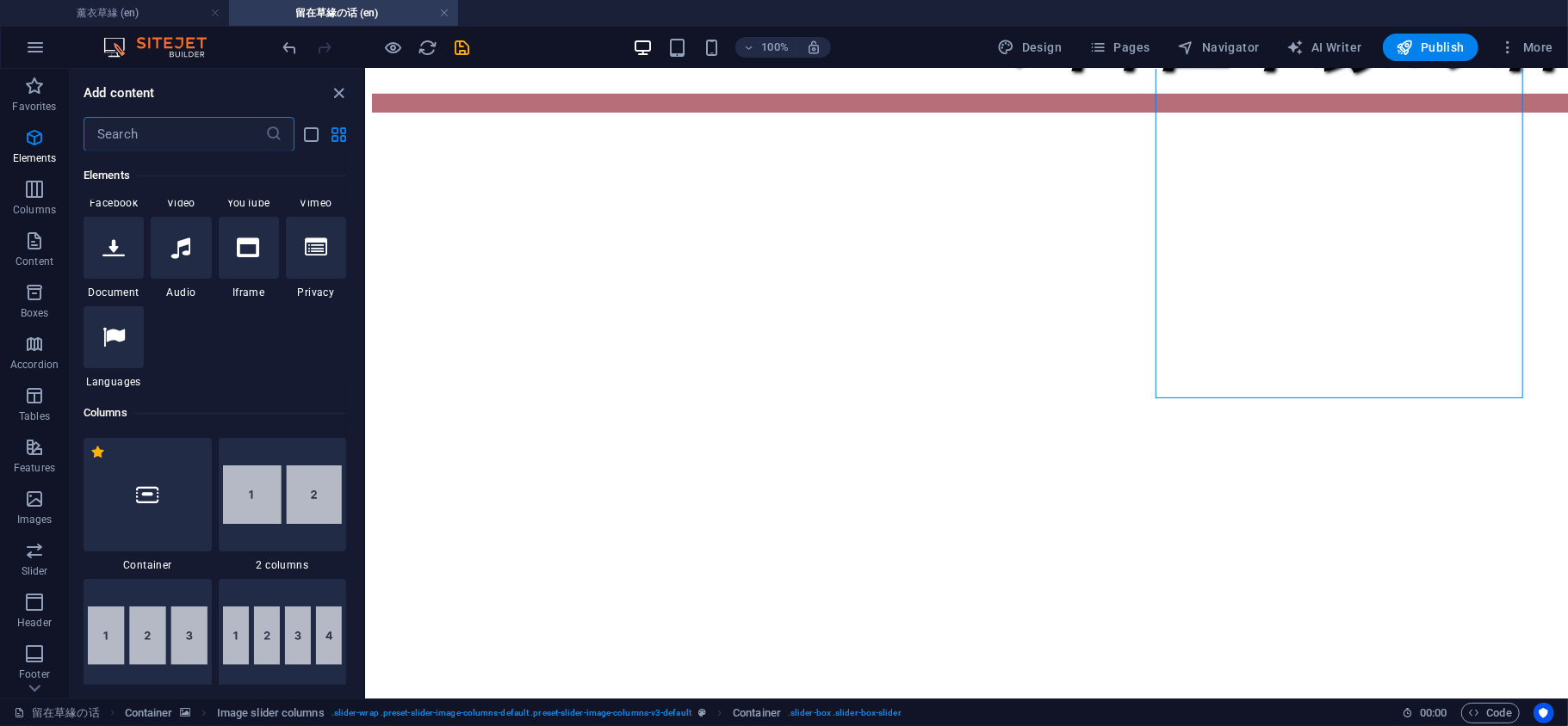
scroll to position [565, 0]
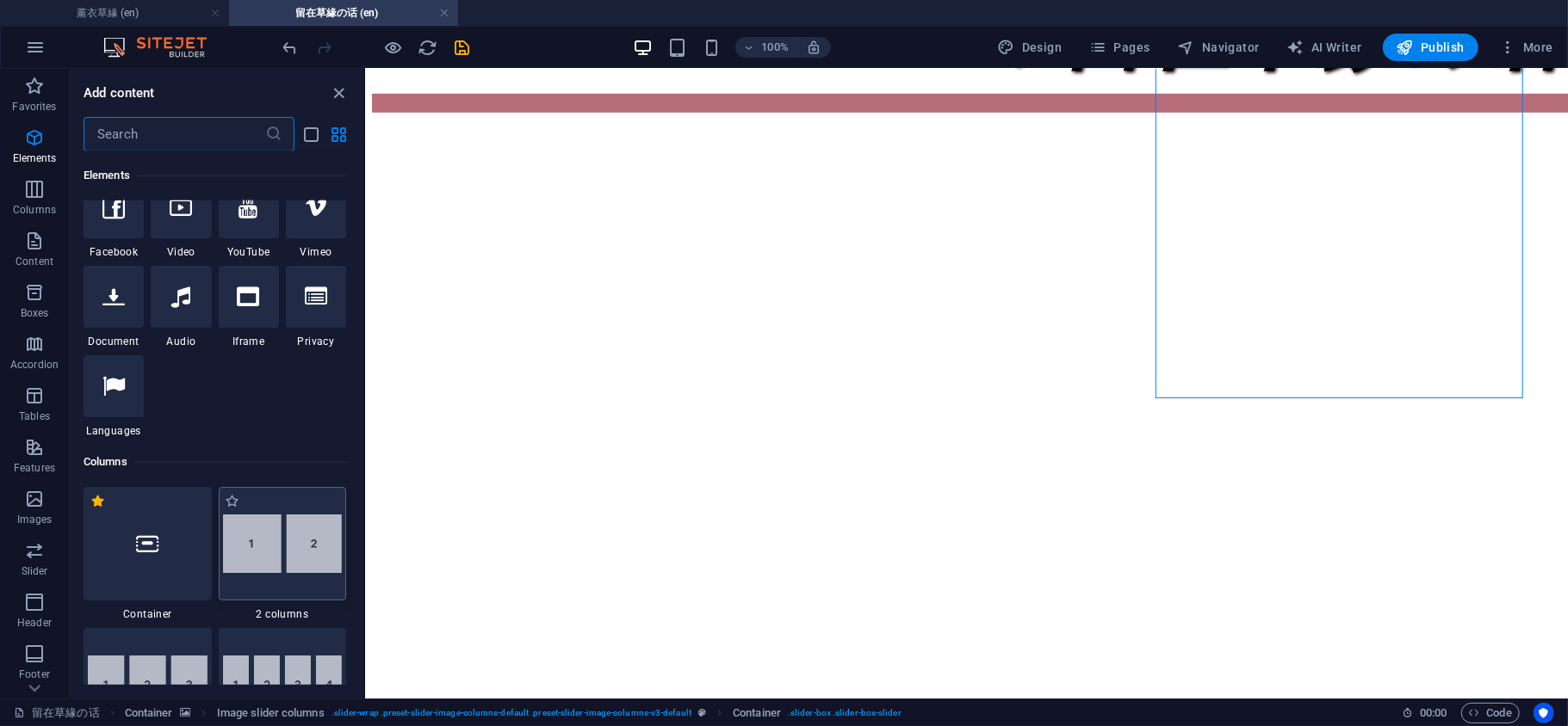
click at [269, 538] on img at bounding box center [282, 544] width 120 height 58
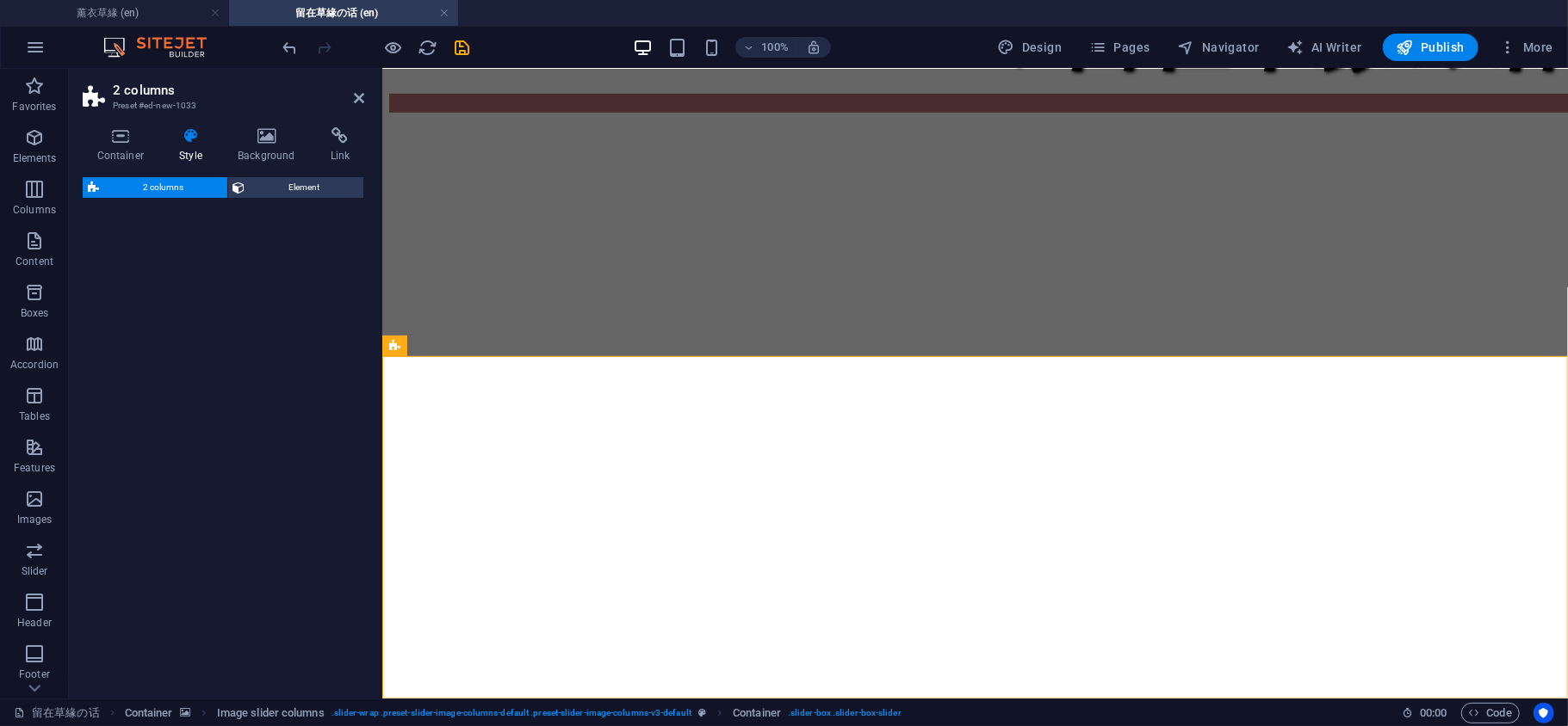
select select "rem"
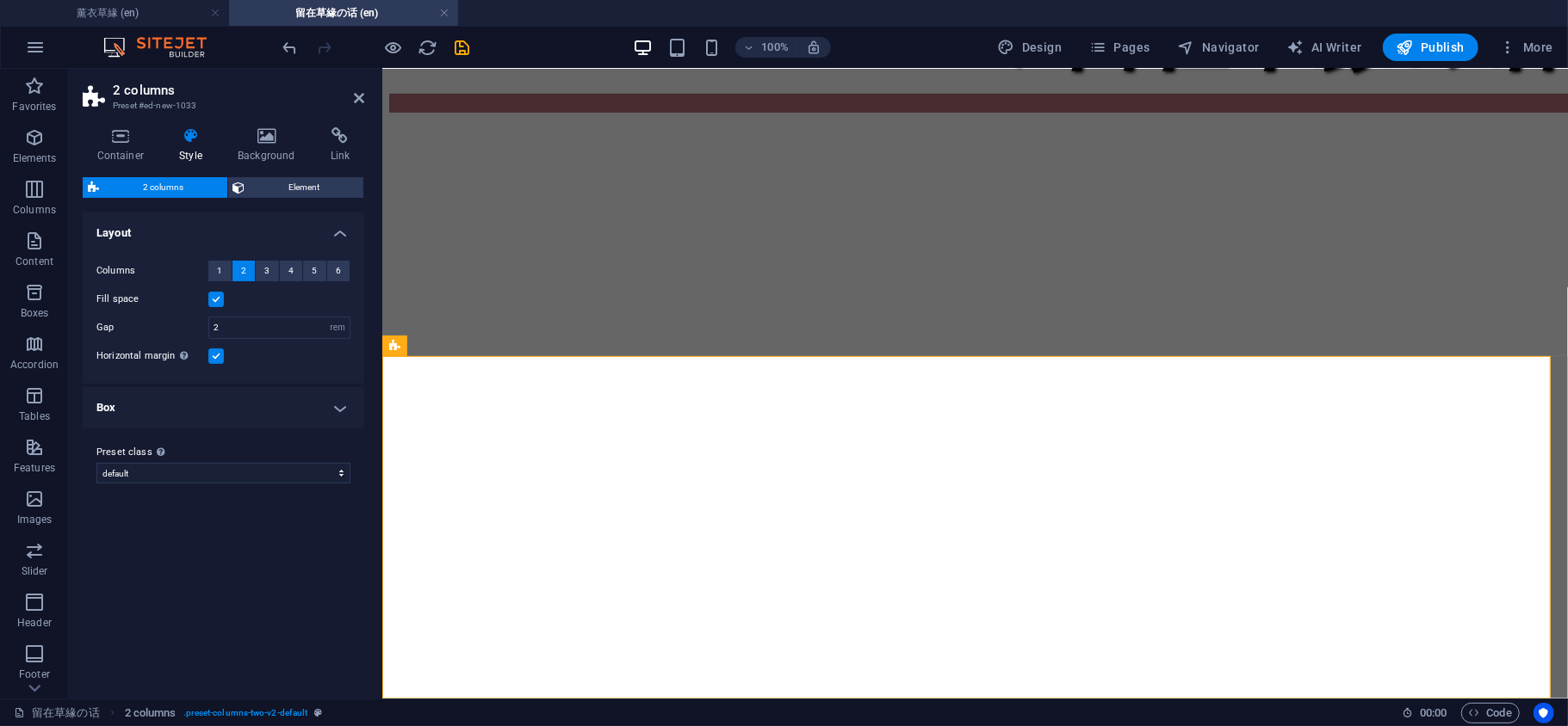
scroll to position [1990, 0]
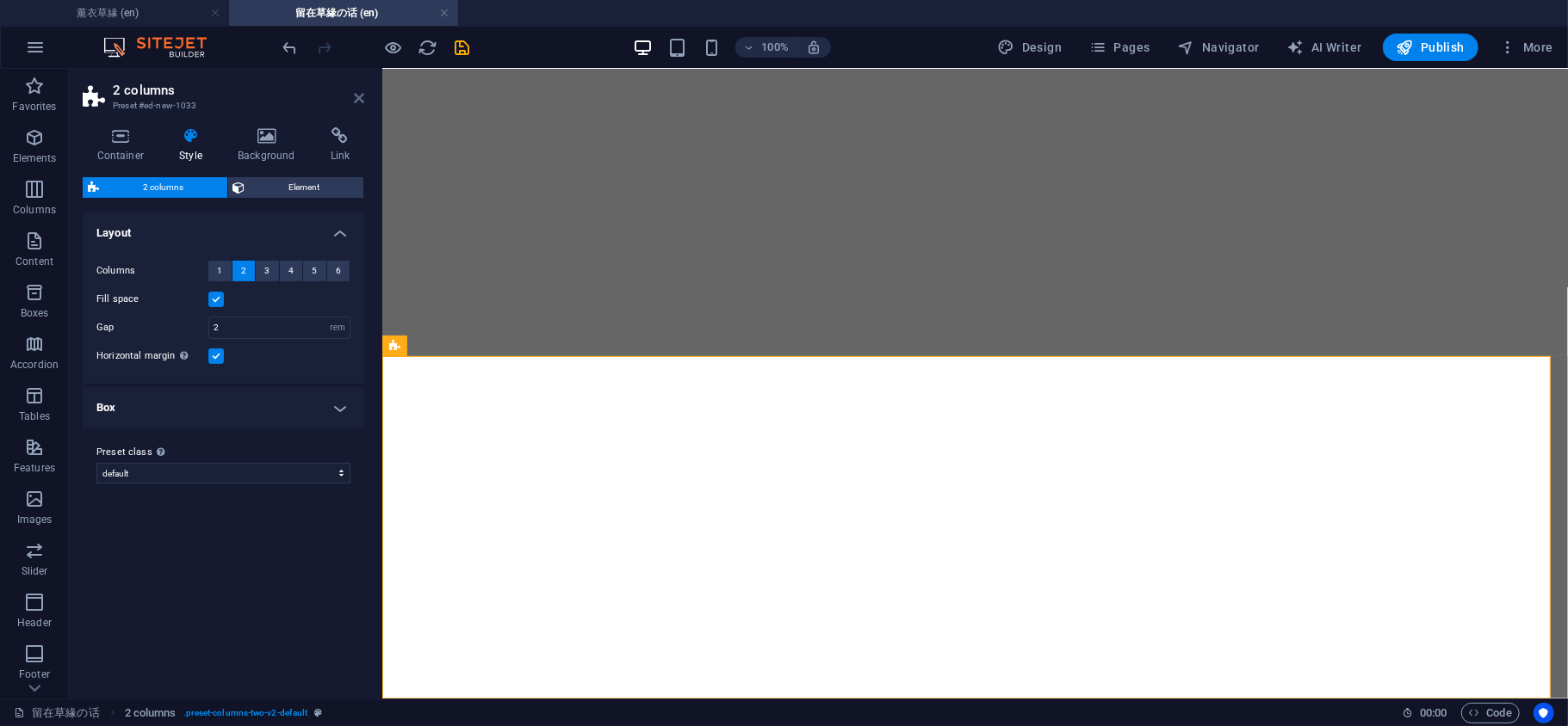
click at [360, 101] on icon at bounding box center [359, 99] width 10 height 14
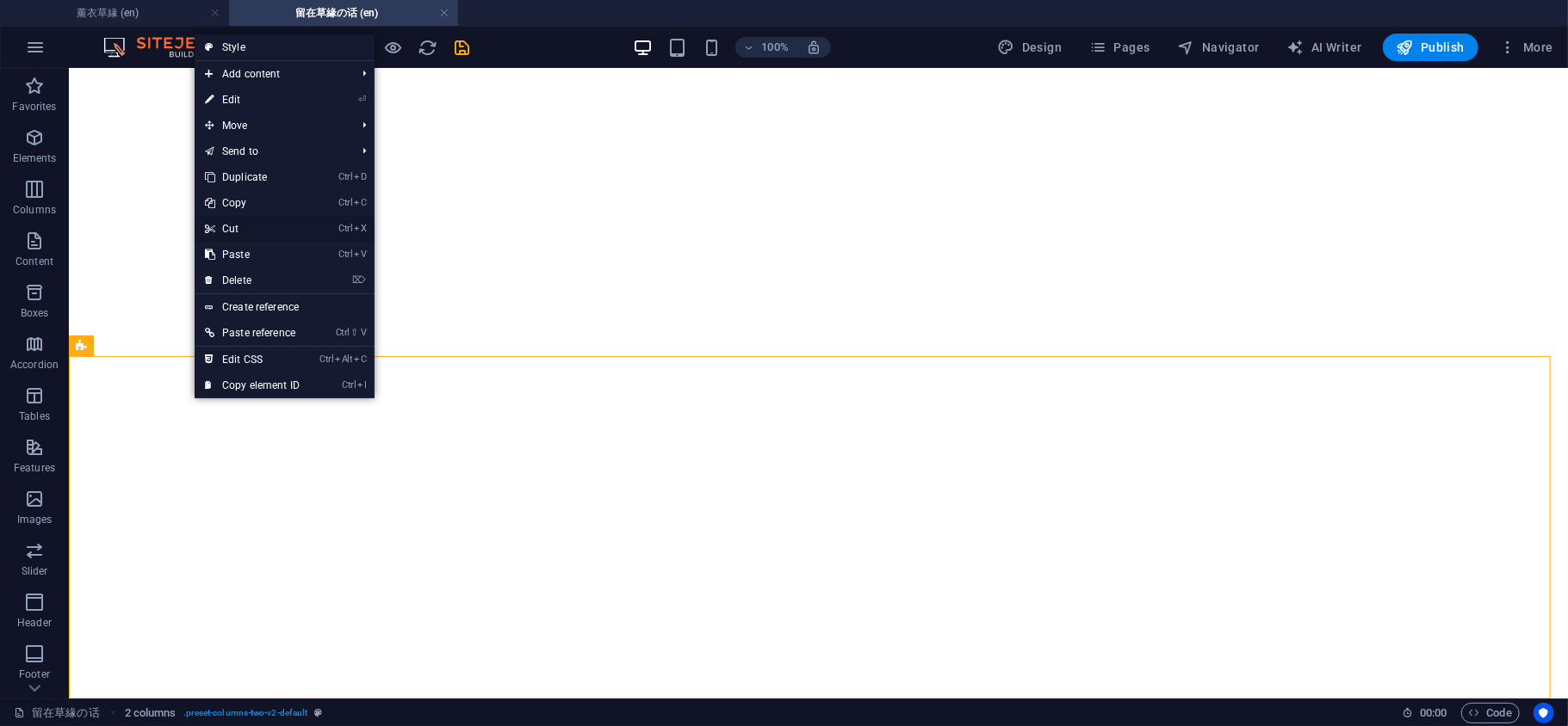
click at [259, 230] on link "Ctrl X Cut" at bounding box center [252, 229] width 115 height 26
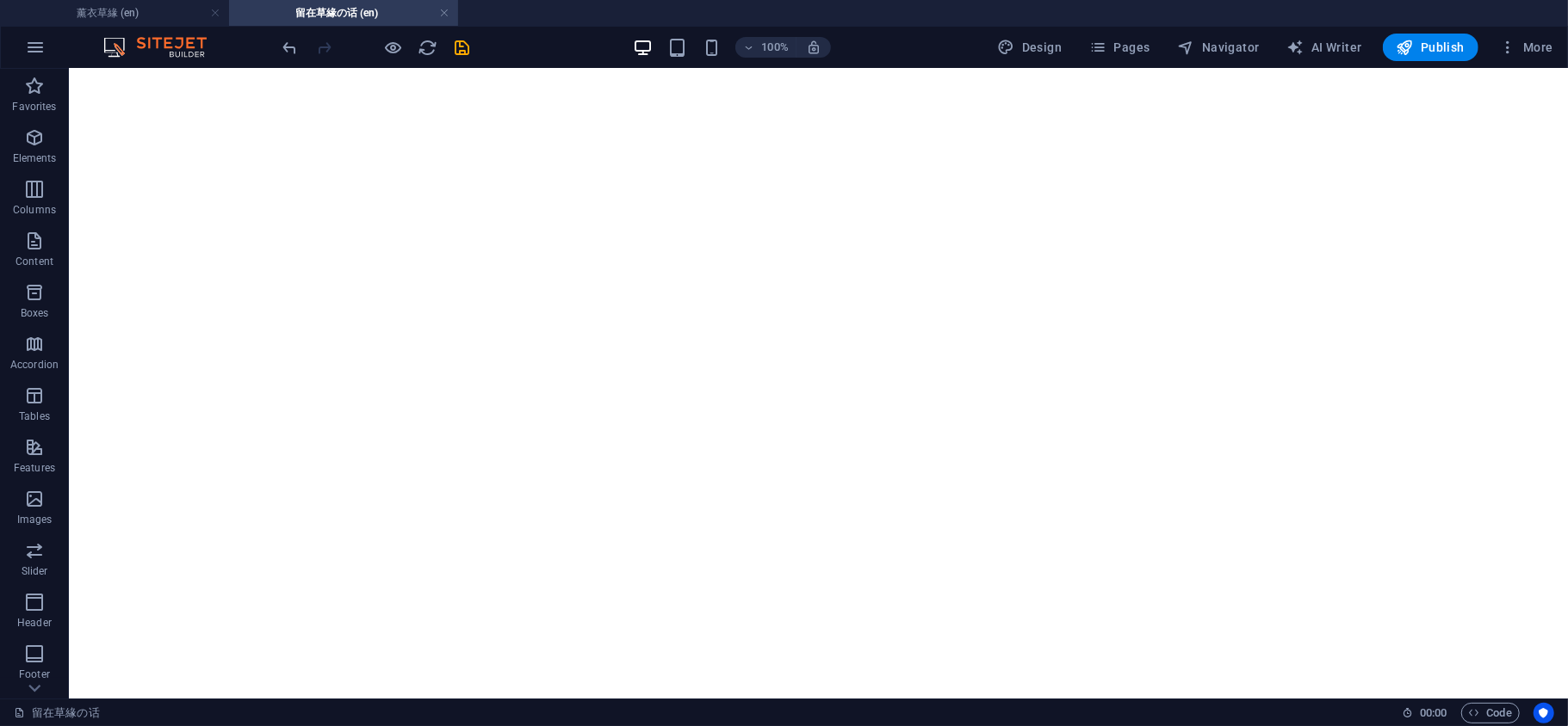
scroll to position [882, 0]
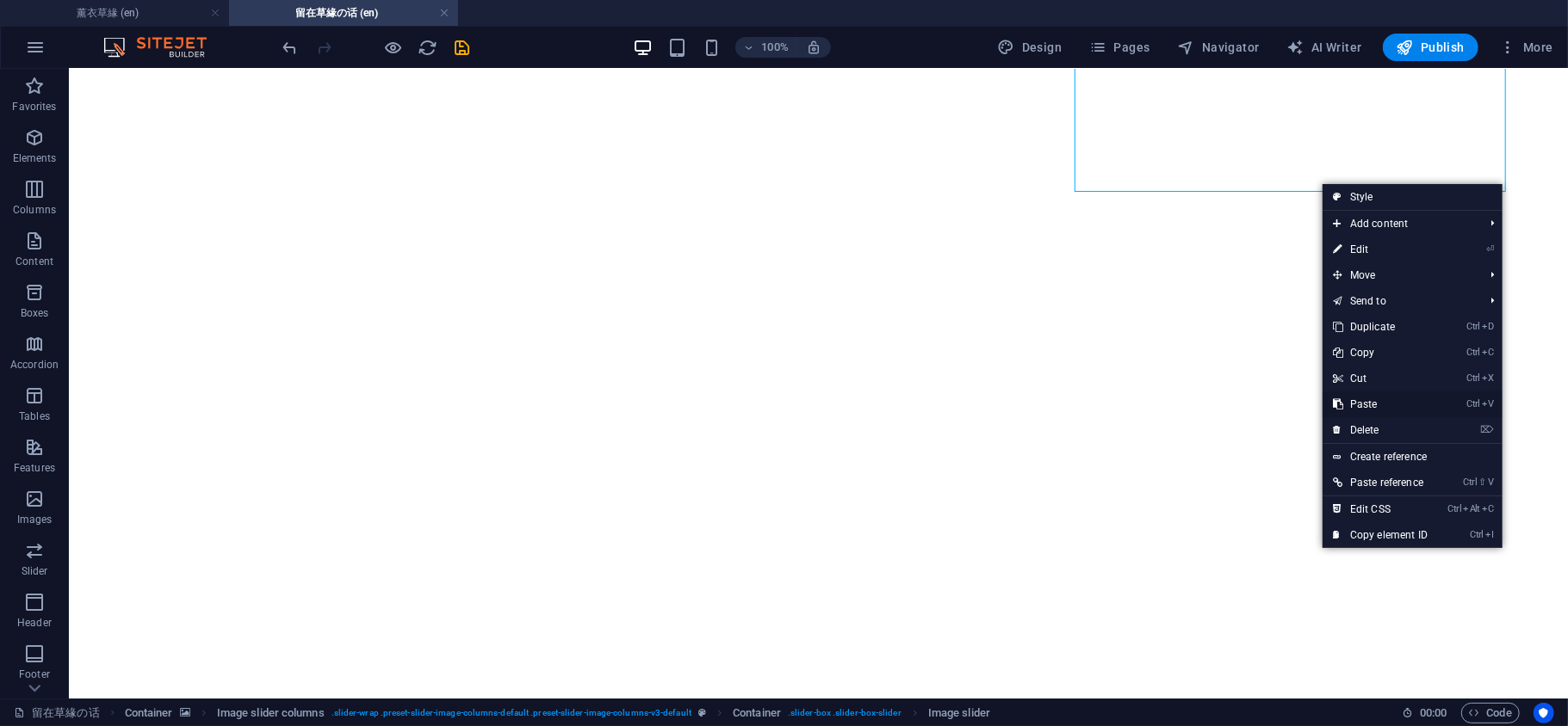
click at [1379, 411] on link "Ctrl V Paste" at bounding box center [1380, 405] width 115 height 26
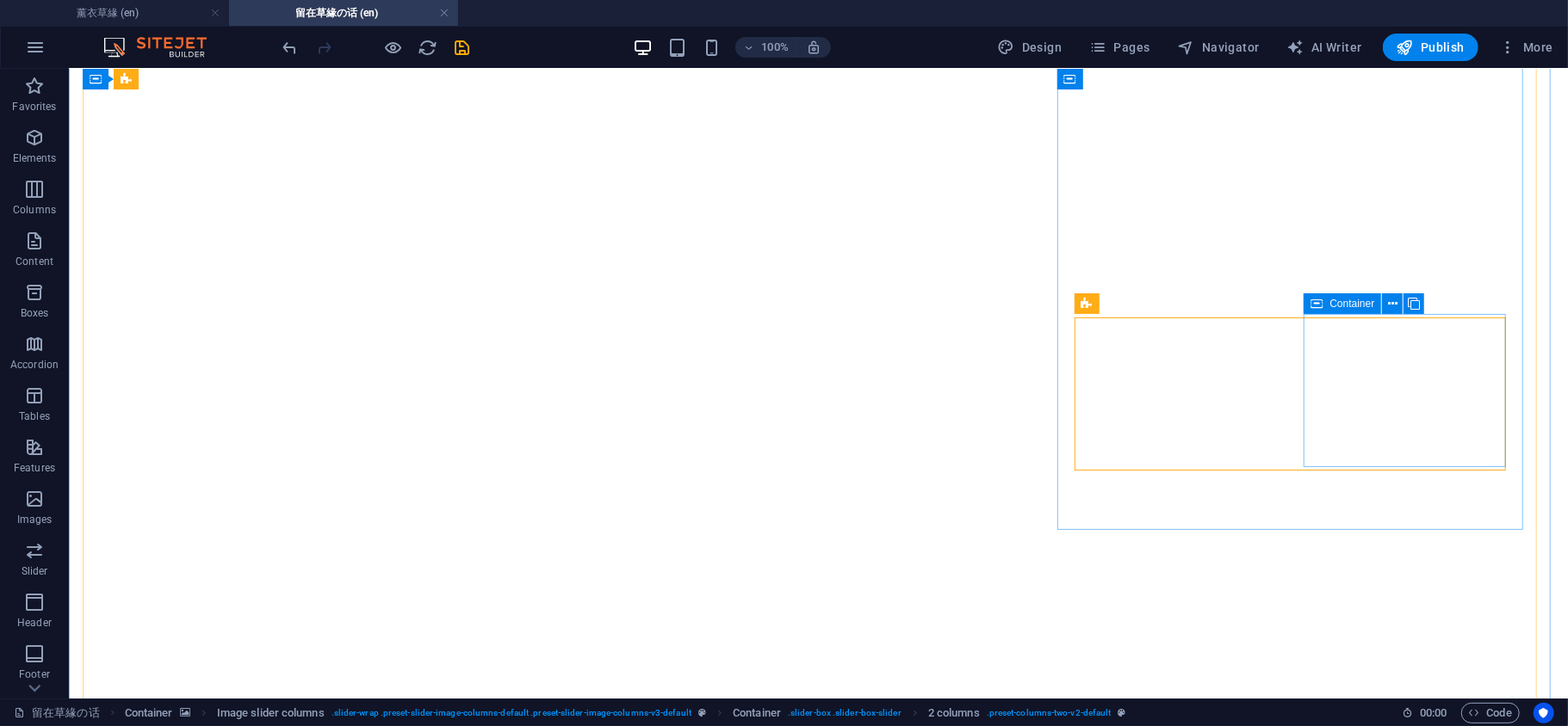
scroll to position [500, 0]
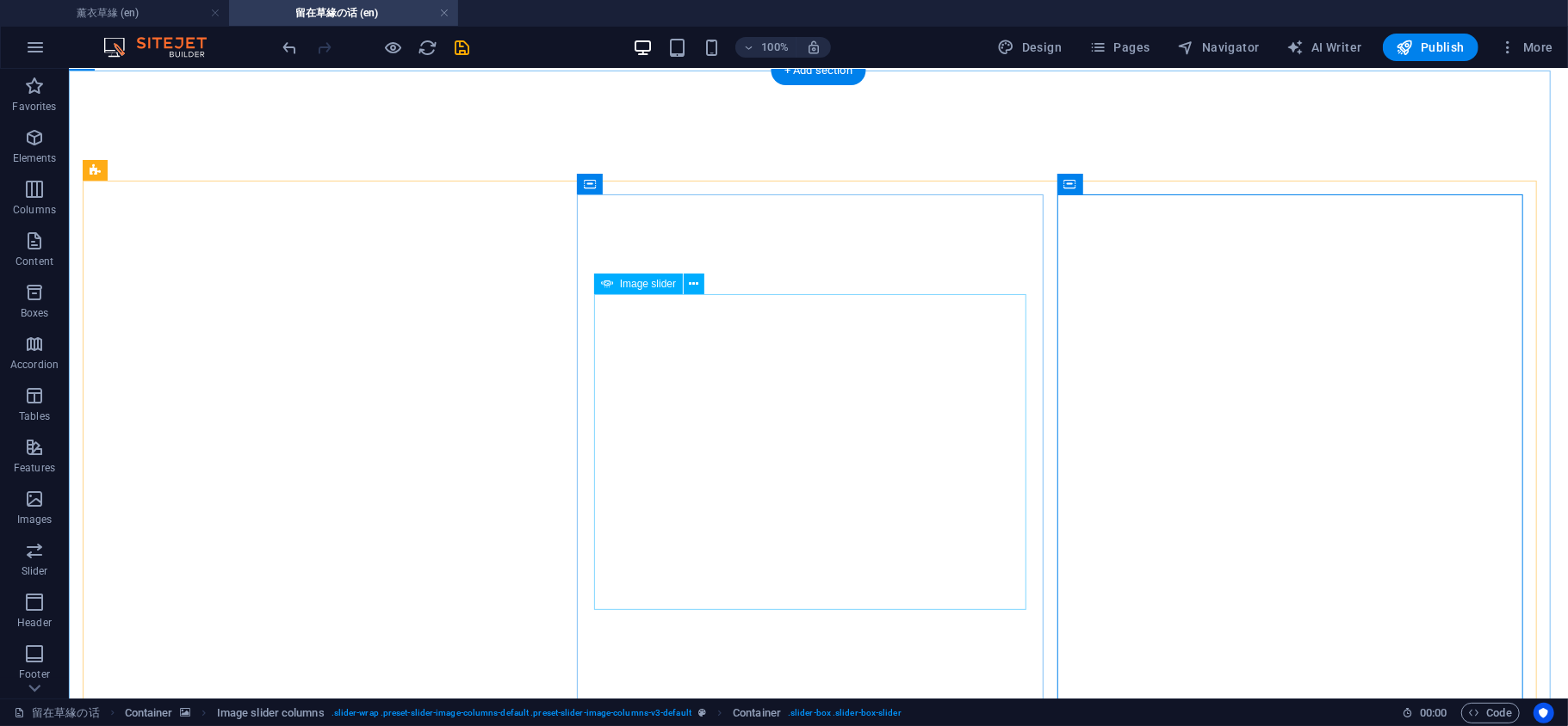
scroll to position [882, 0]
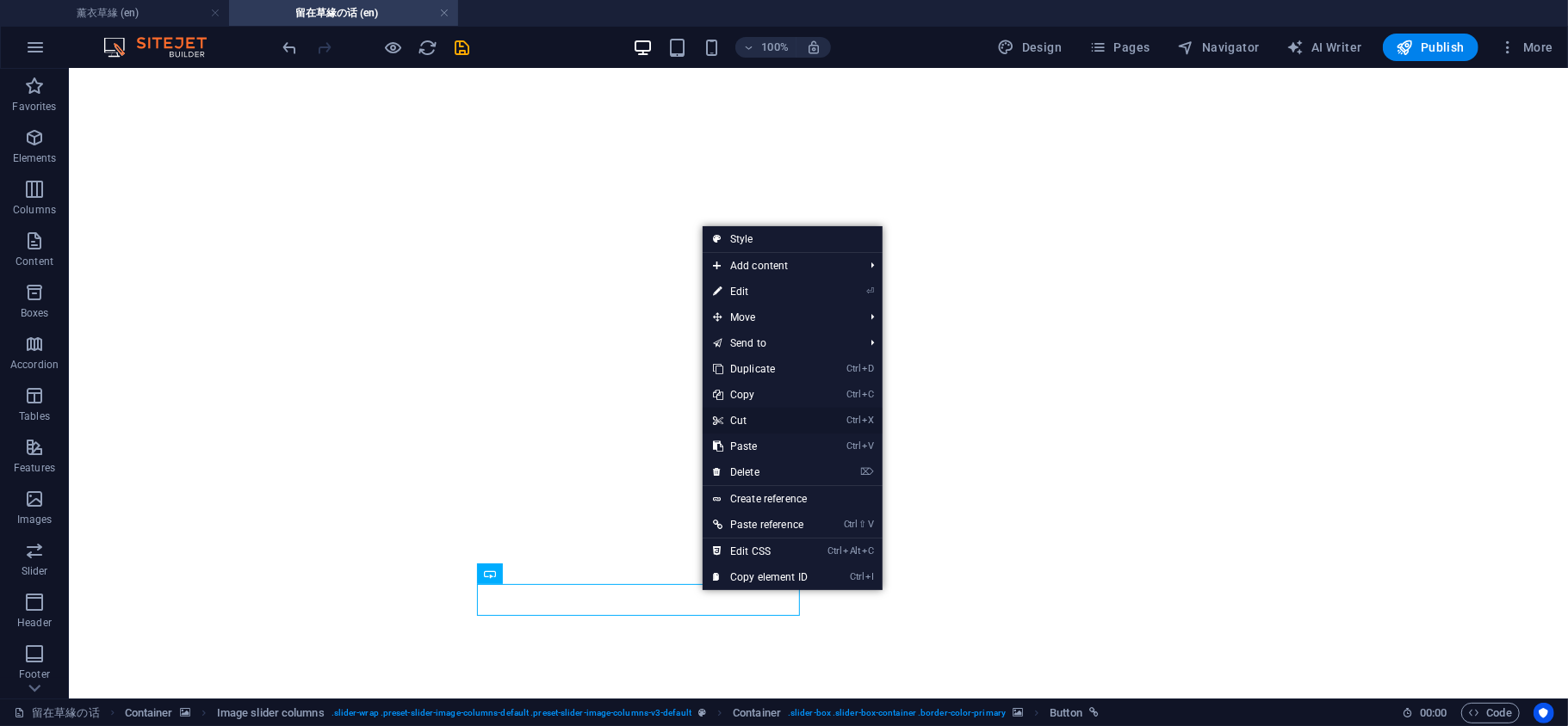
click at [744, 421] on link "Ctrl X Cut" at bounding box center [760, 421] width 115 height 26
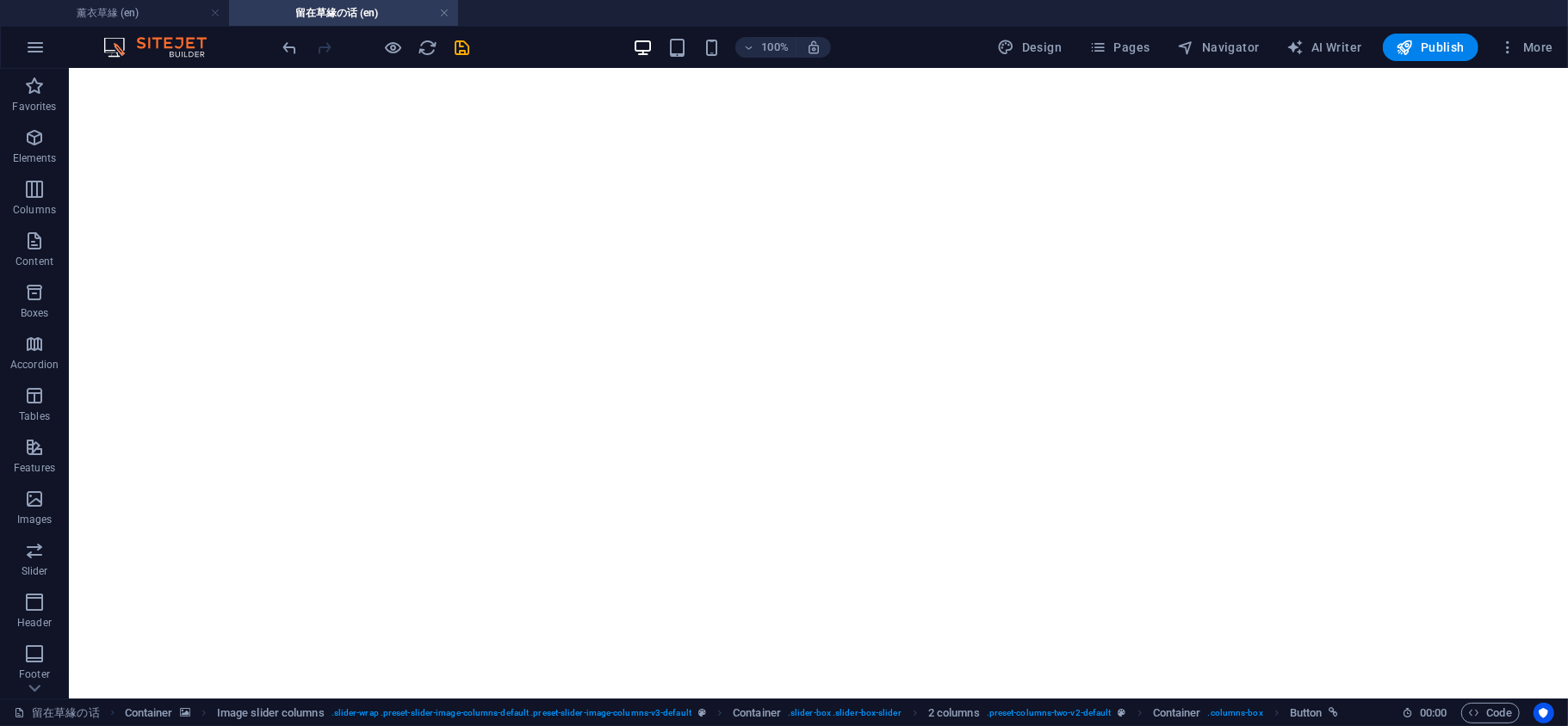
scroll to position [1260, 0]
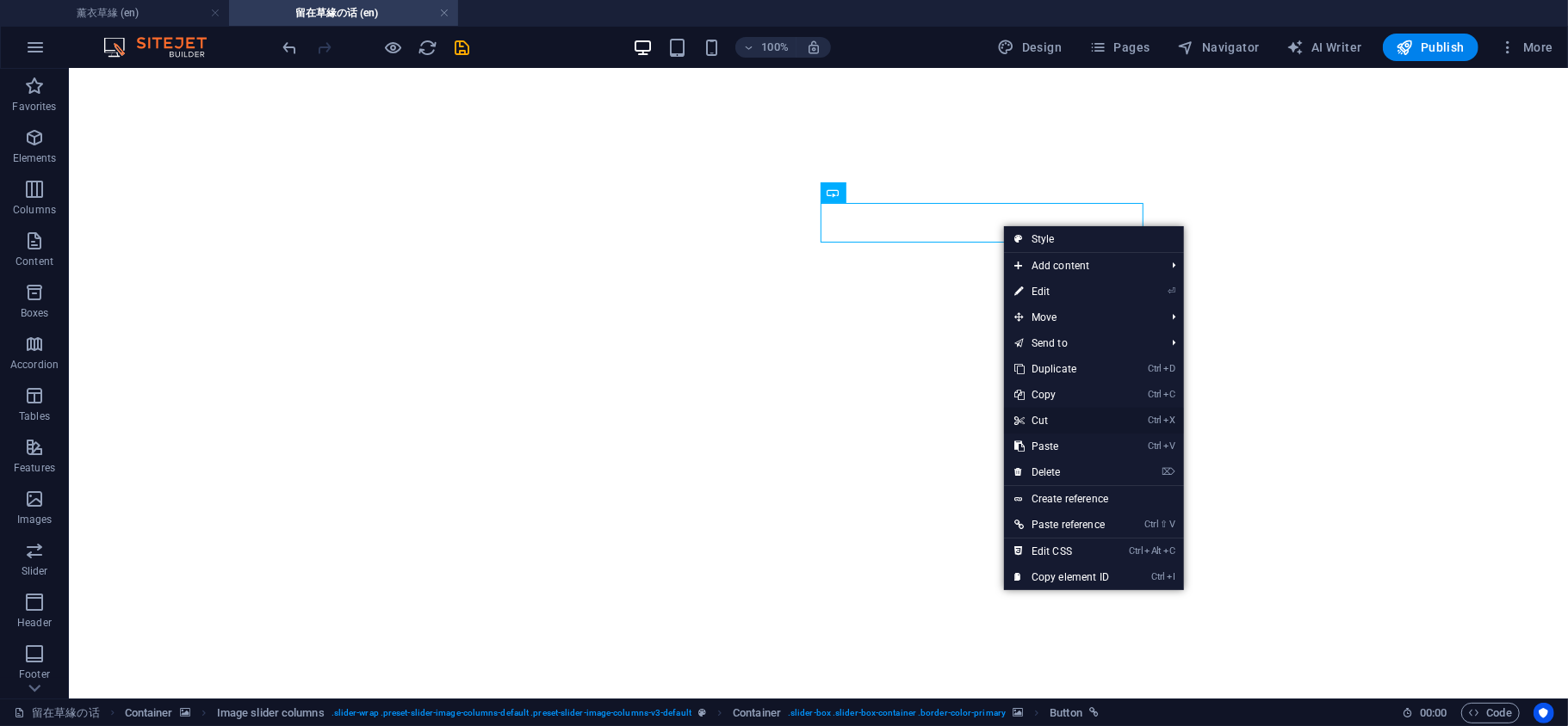
click at [1050, 417] on link "Ctrl X Cut" at bounding box center [1062, 421] width 115 height 26
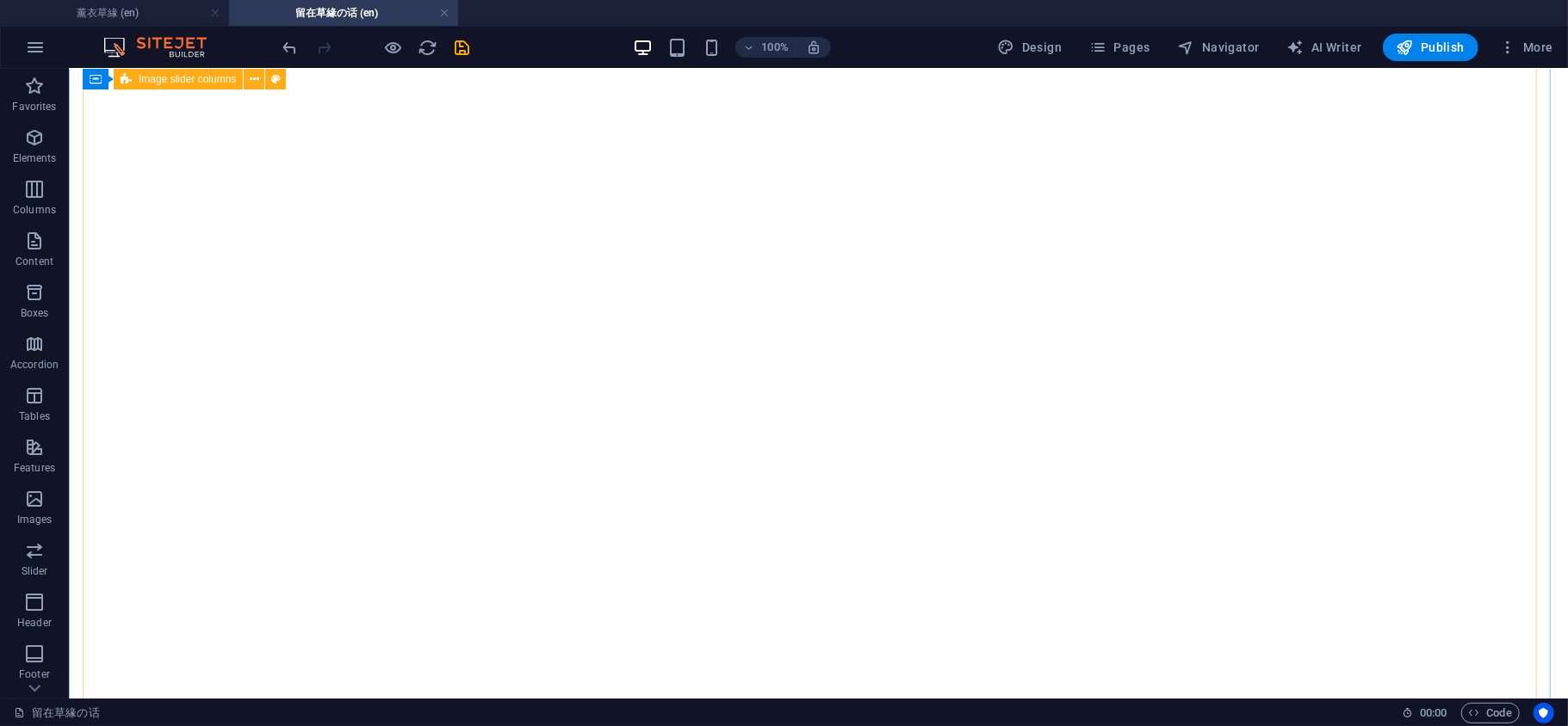
scroll to position [494, 0]
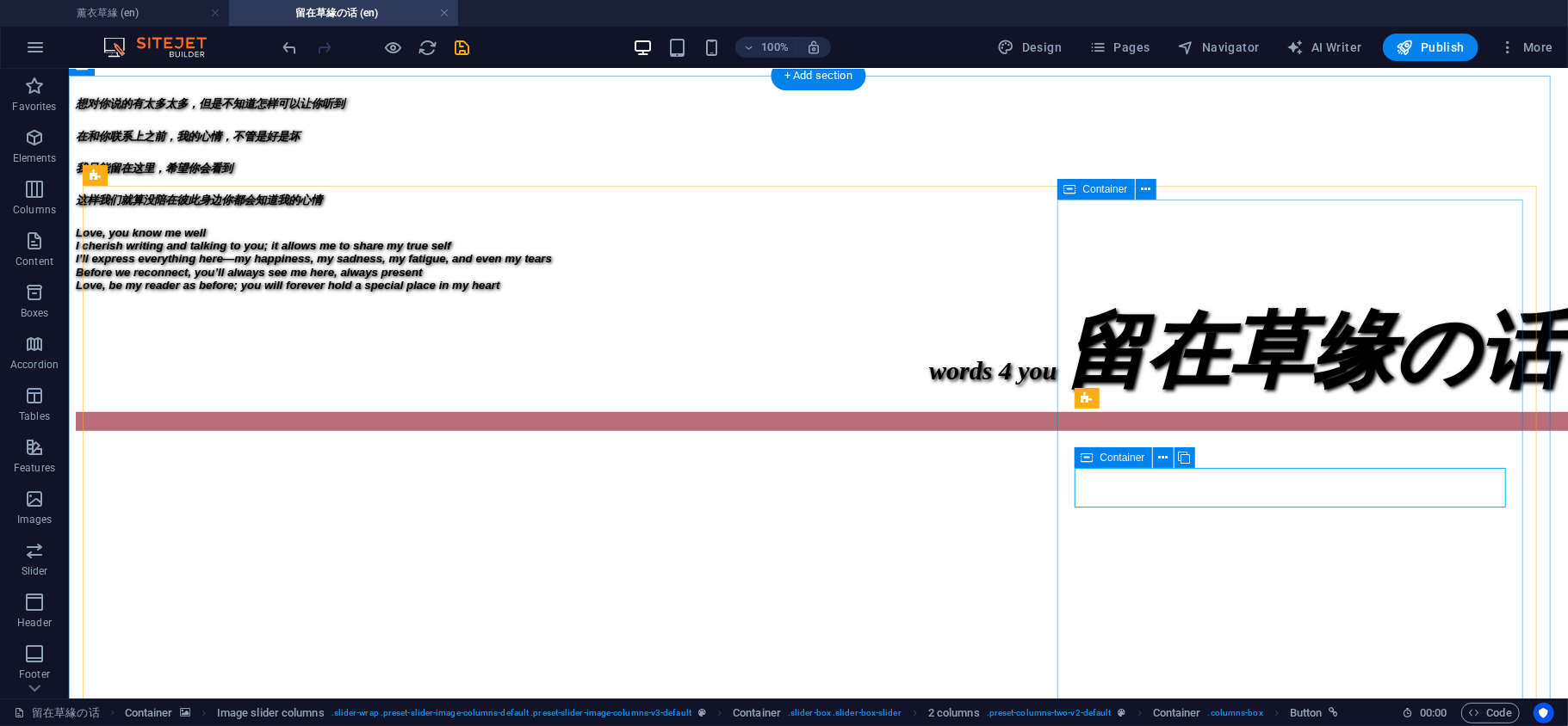
select select "px"
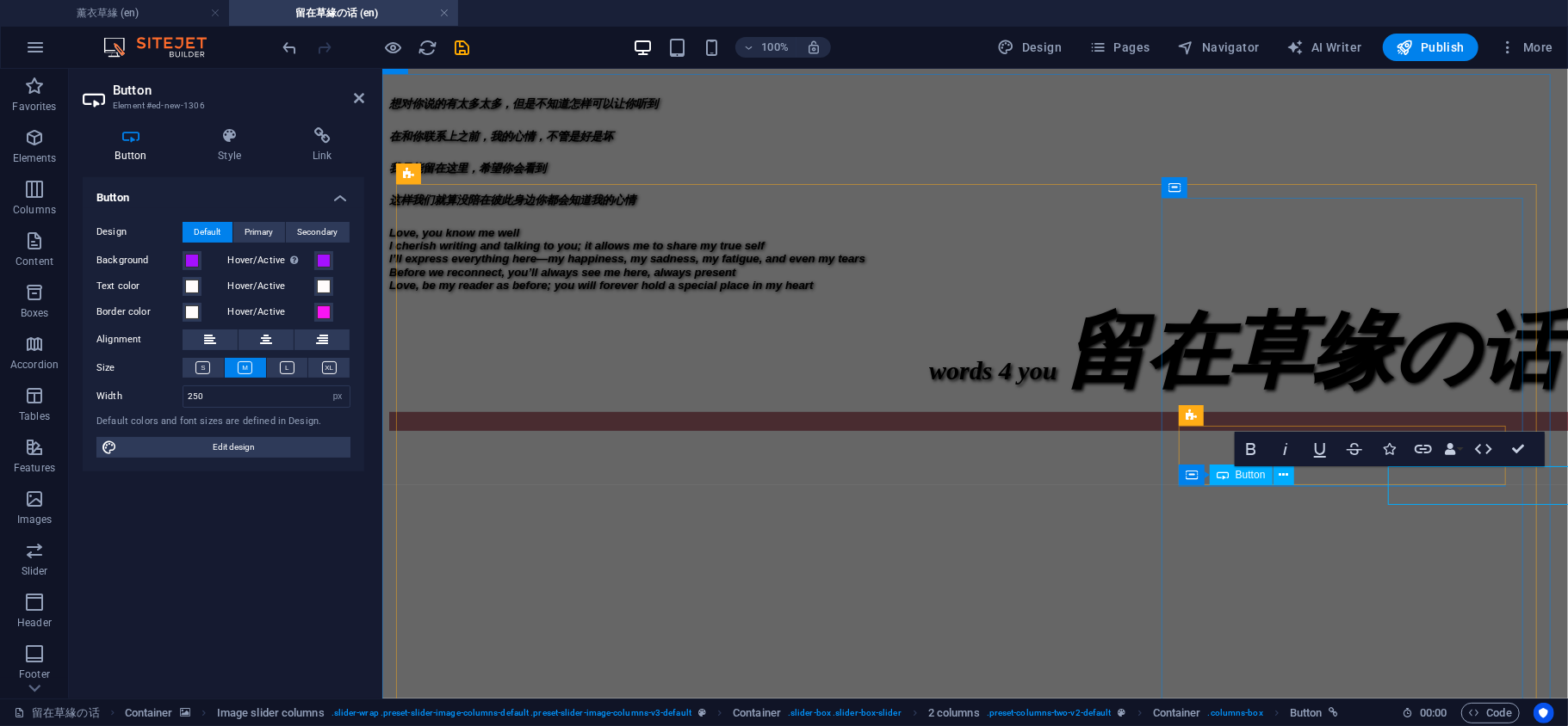
scroll to position [497, 0]
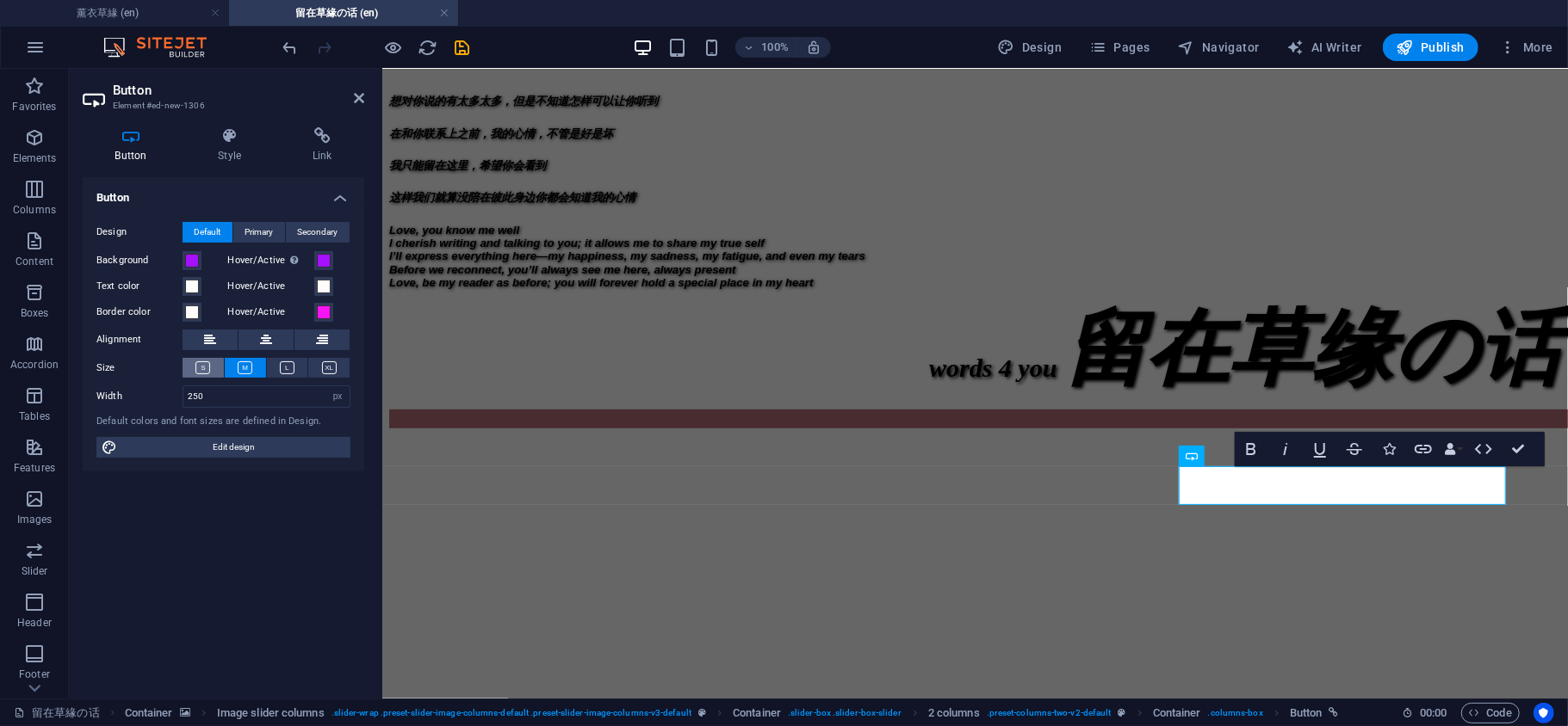
click at [200, 363] on icon at bounding box center [203, 367] width 15 height 13
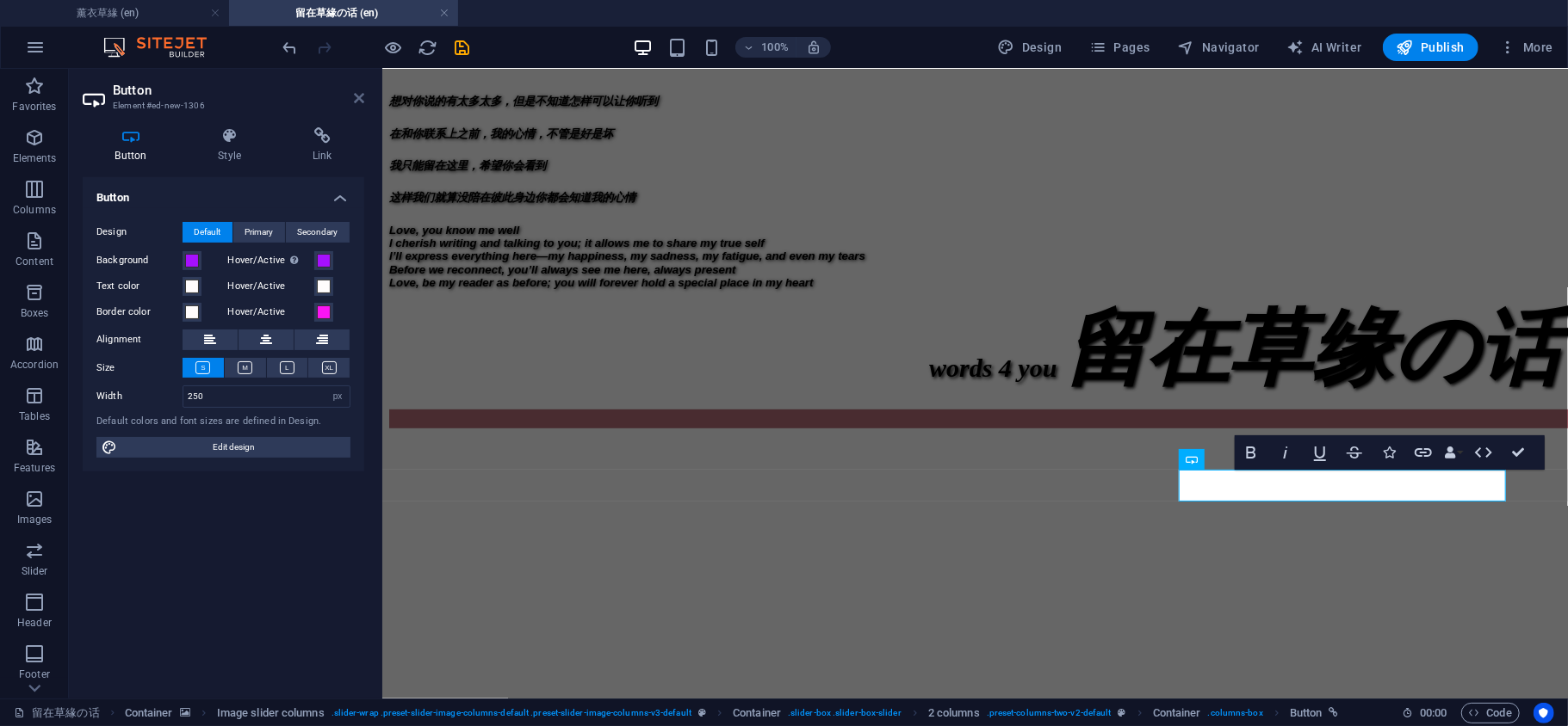
click at [355, 99] on icon at bounding box center [359, 99] width 10 height 14
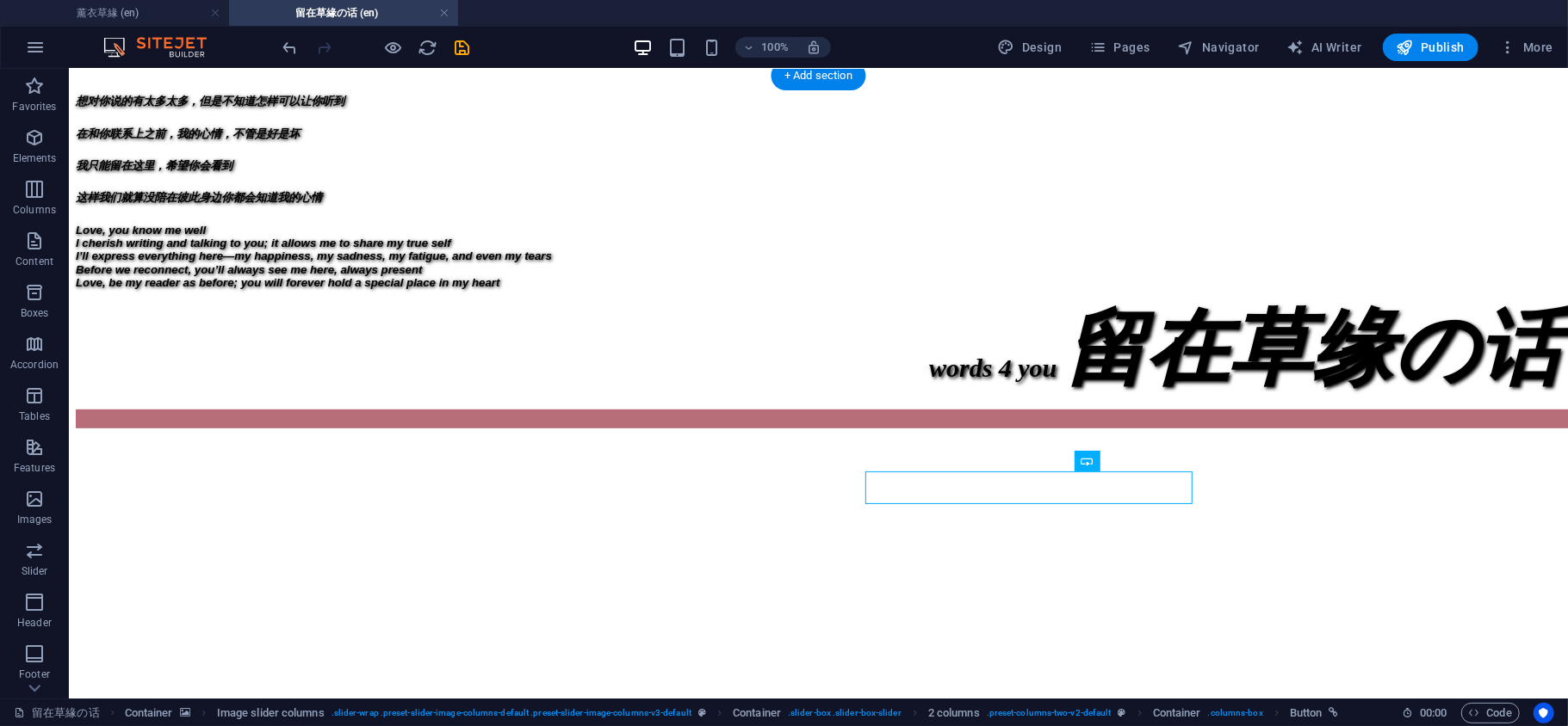
scroll to position [494, 0]
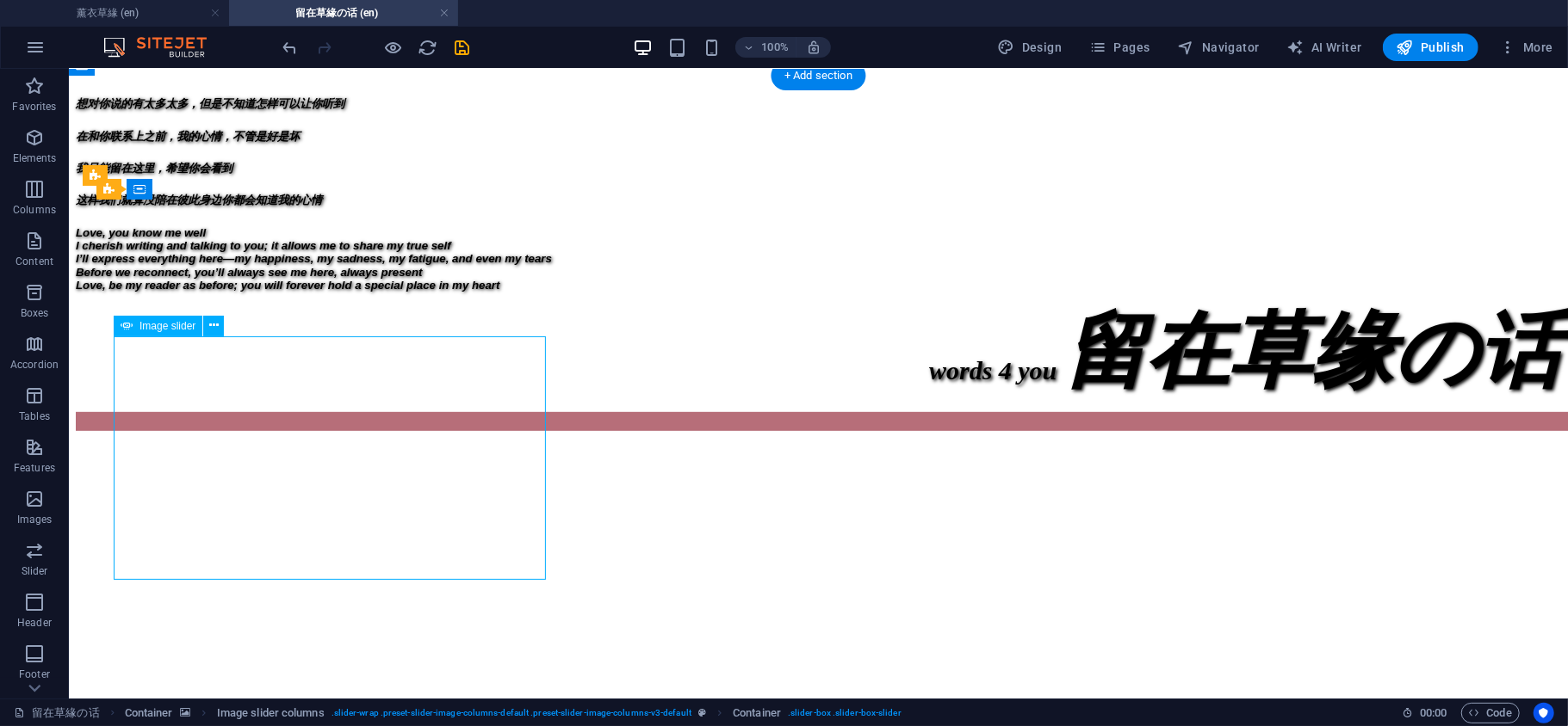
select select "px"
select select "s"
select select "progressive"
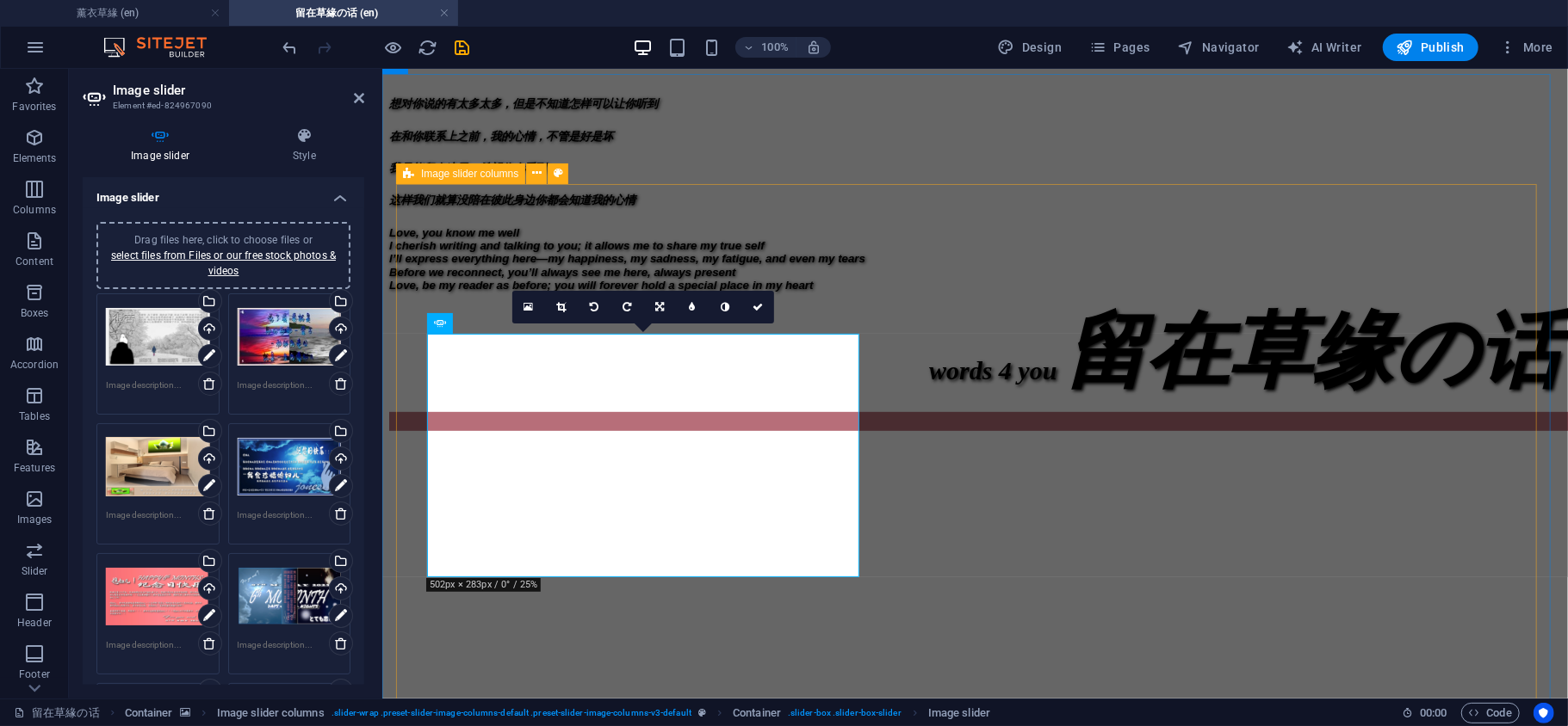
scroll to position [497, 0]
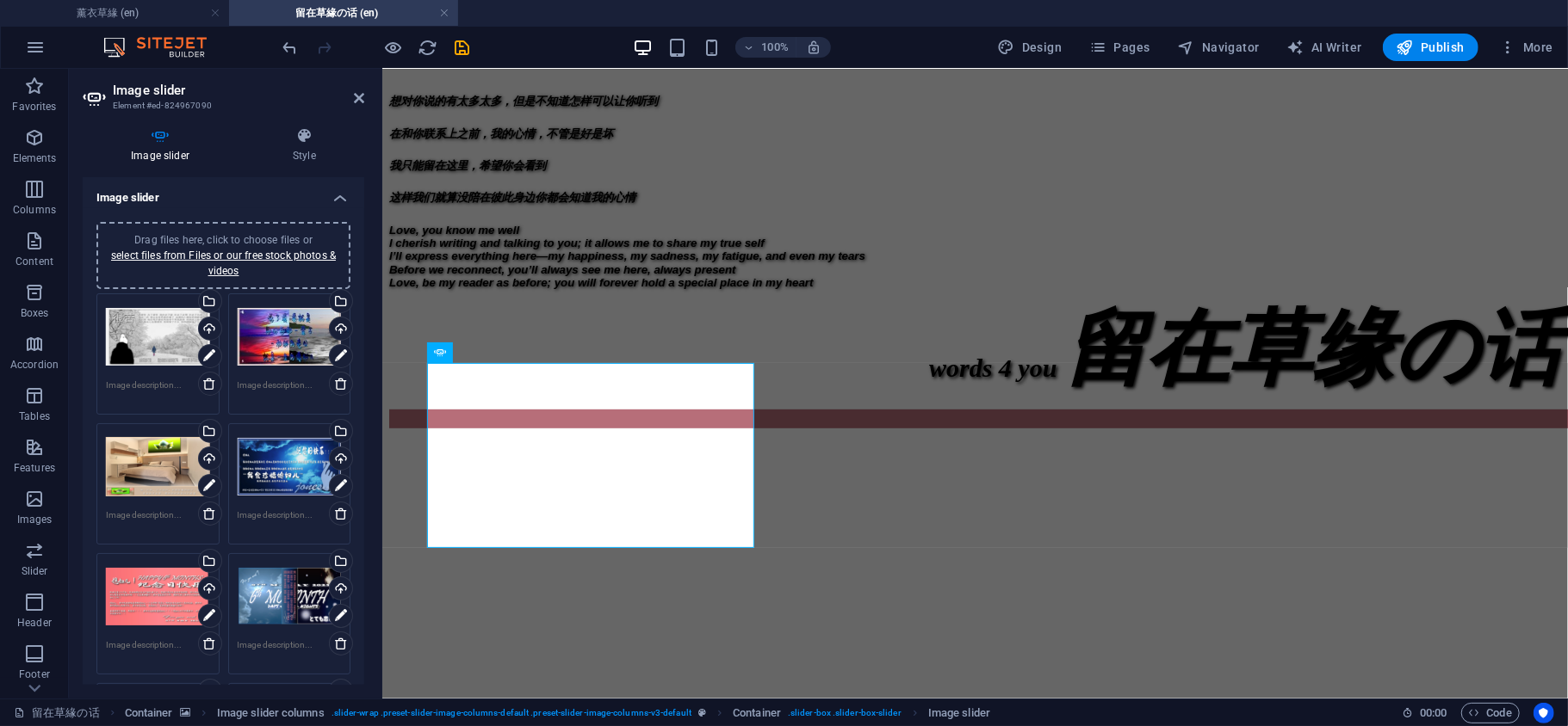
click at [307, 163] on div "Image slider Style Image slider Drag files here, click to choose files or selec…" at bounding box center [224, 406] width 281 height 558
click at [303, 152] on h4 "Style" at bounding box center [304, 145] width 120 height 36
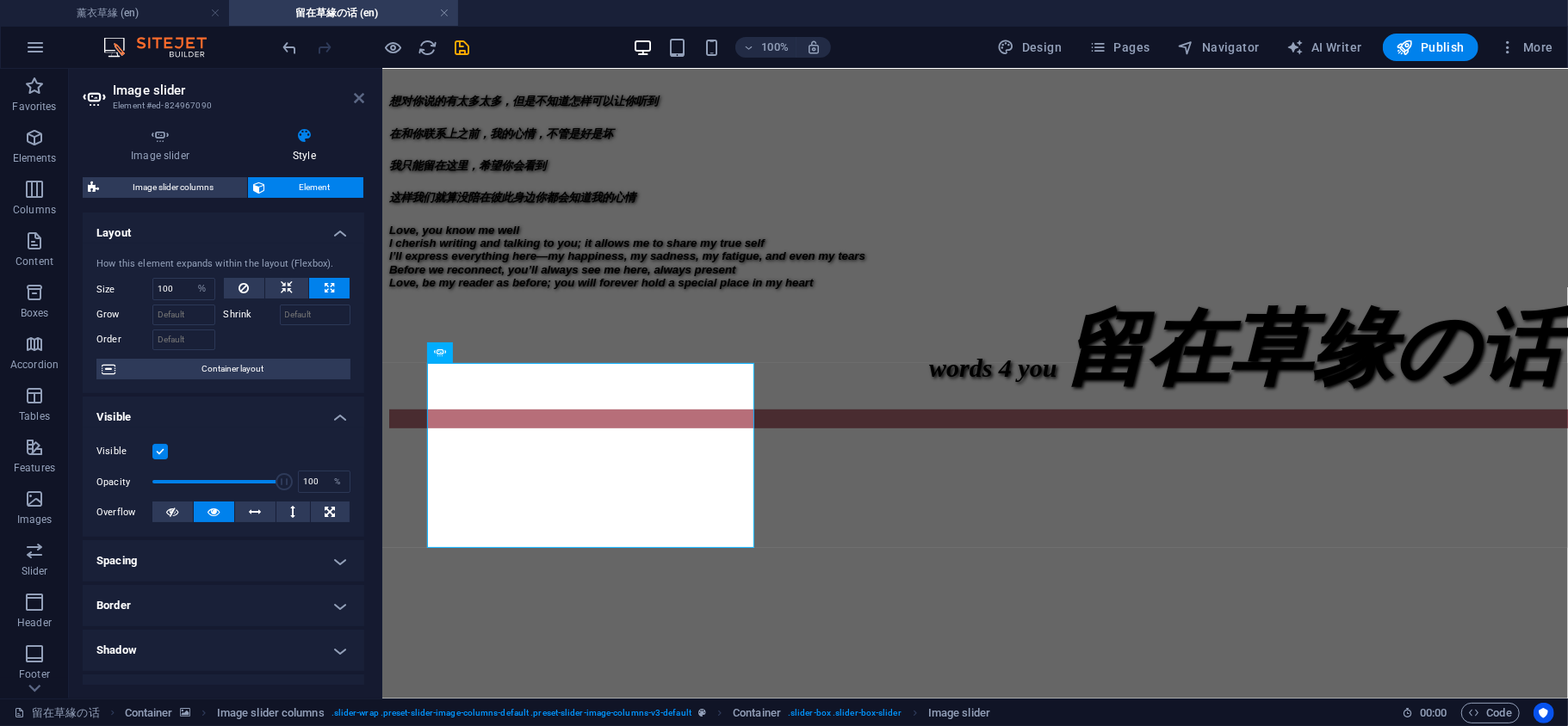
click at [359, 100] on icon at bounding box center [359, 99] width 10 height 14
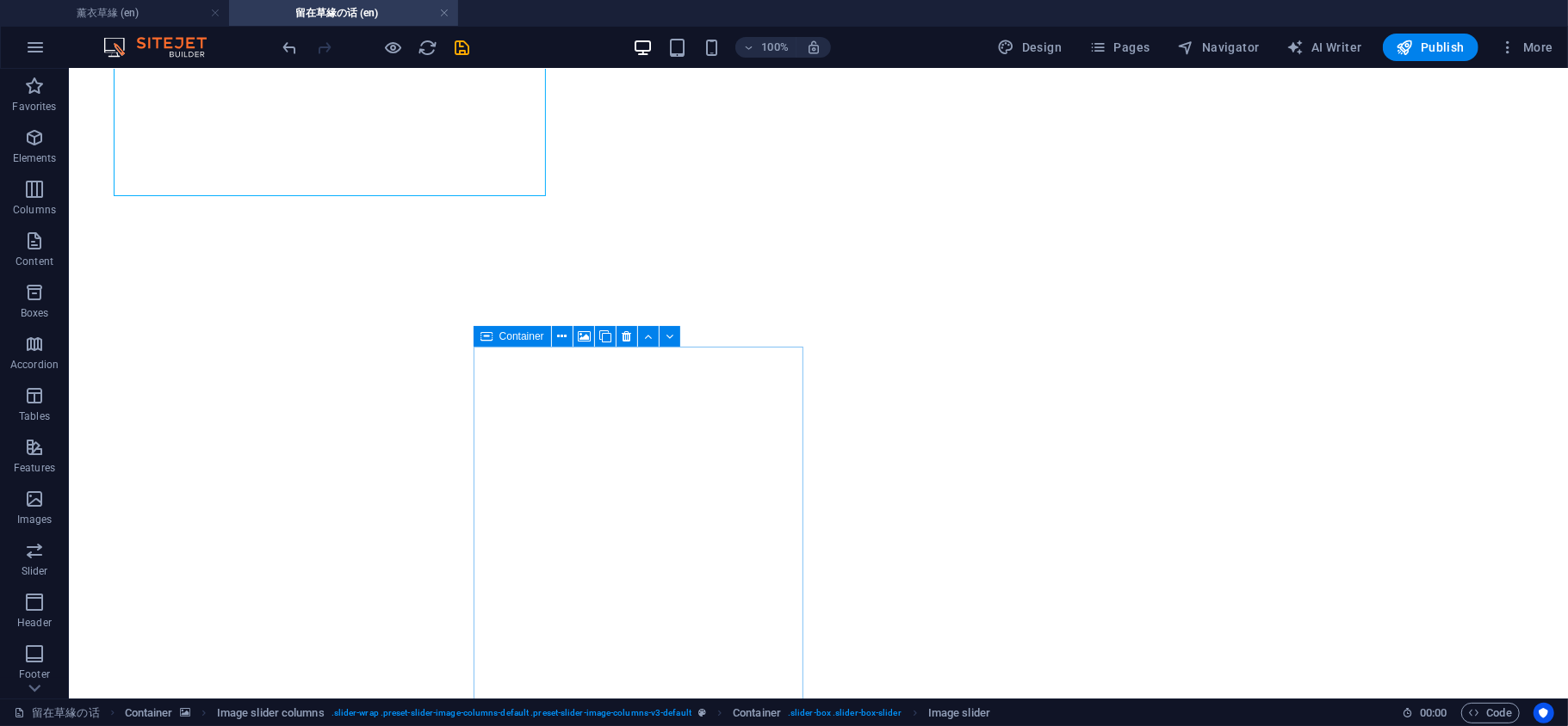
scroll to position [878, 0]
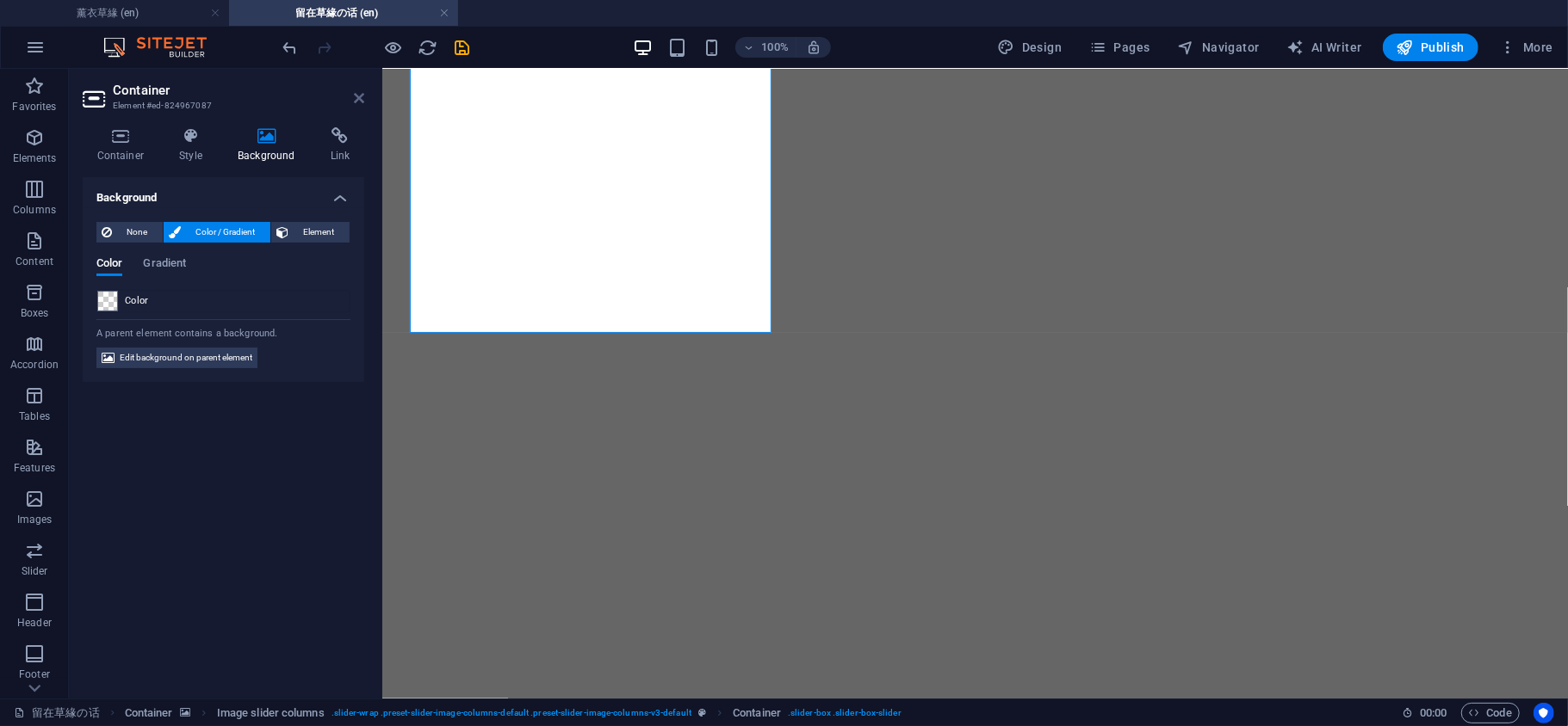
click at [358, 98] on icon at bounding box center [359, 99] width 10 height 14
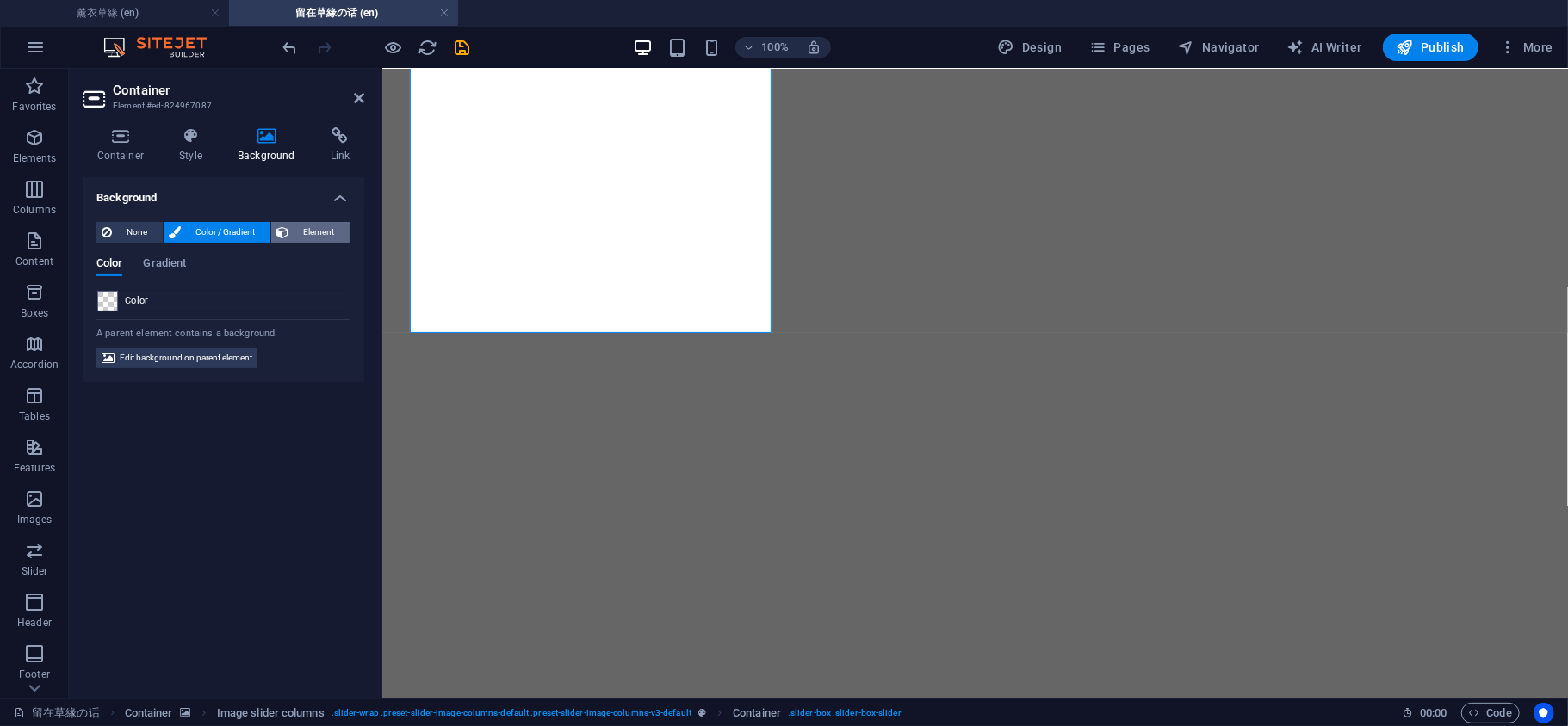
click at [299, 223] on span "Element" at bounding box center [319, 232] width 51 height 21
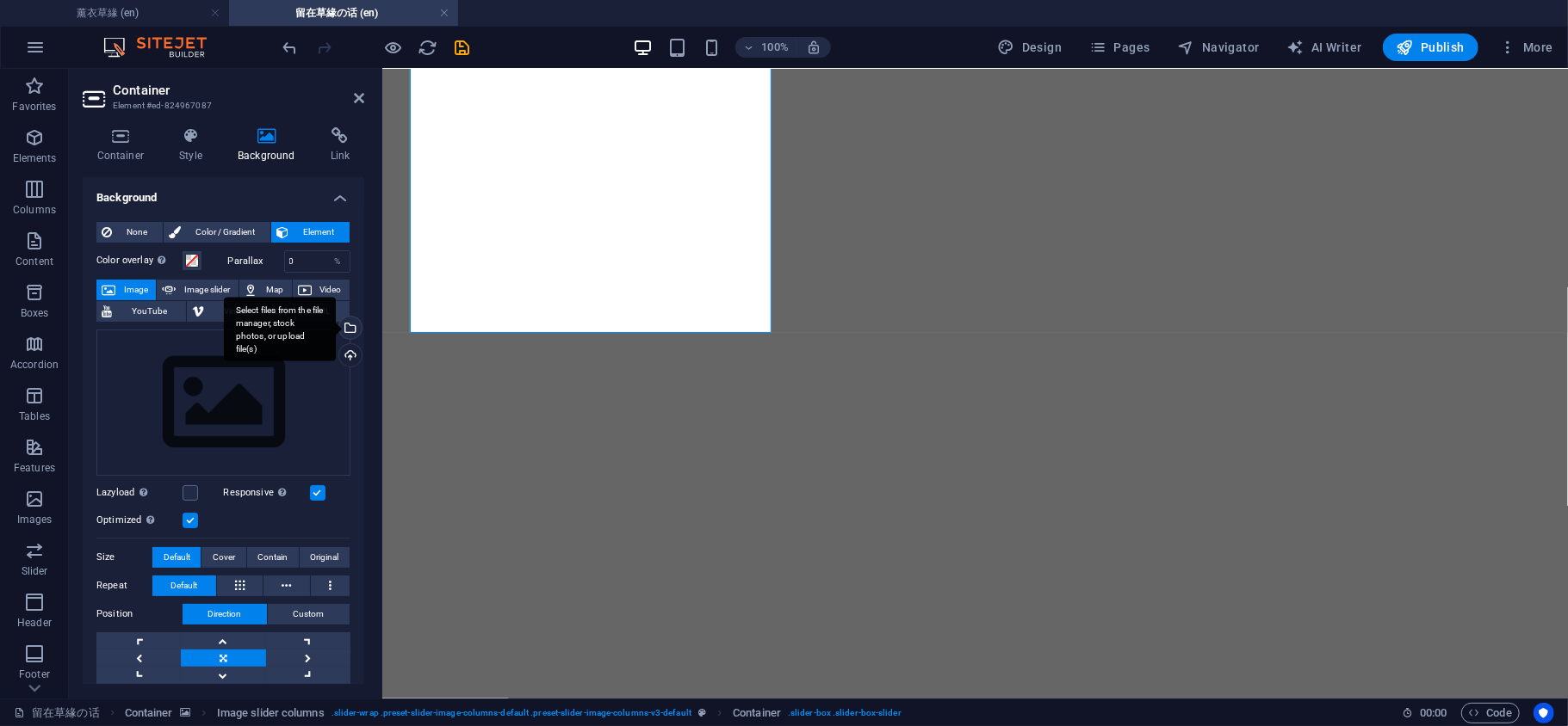
click at [348, 325] on div "Select files from the file manager, stock photos, or upload file(s)" at bounding box center [349, 330] width 26 height 26
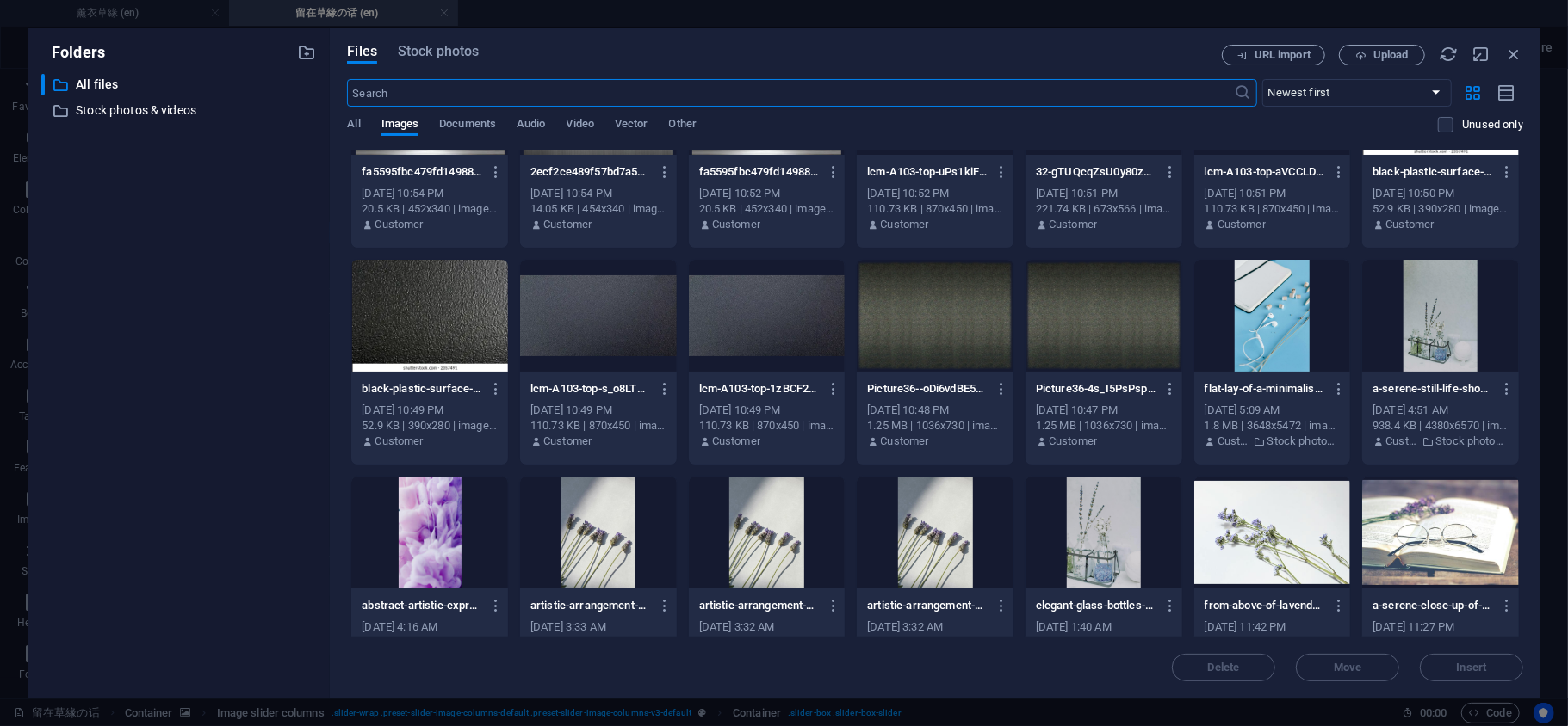
scroll to position [587, 0]
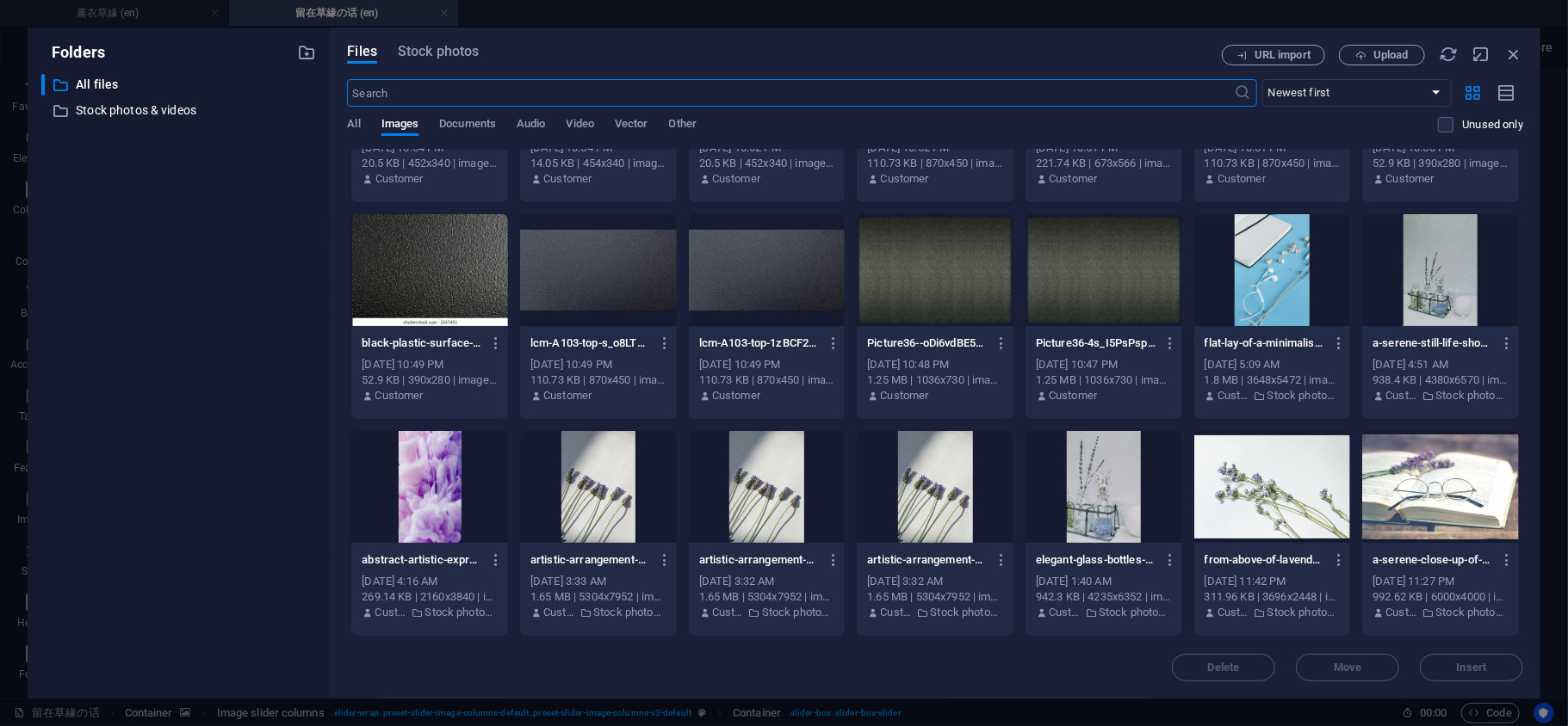
click at [1405, 480] on div at bounding box center [1440, 487] width 156 height 112
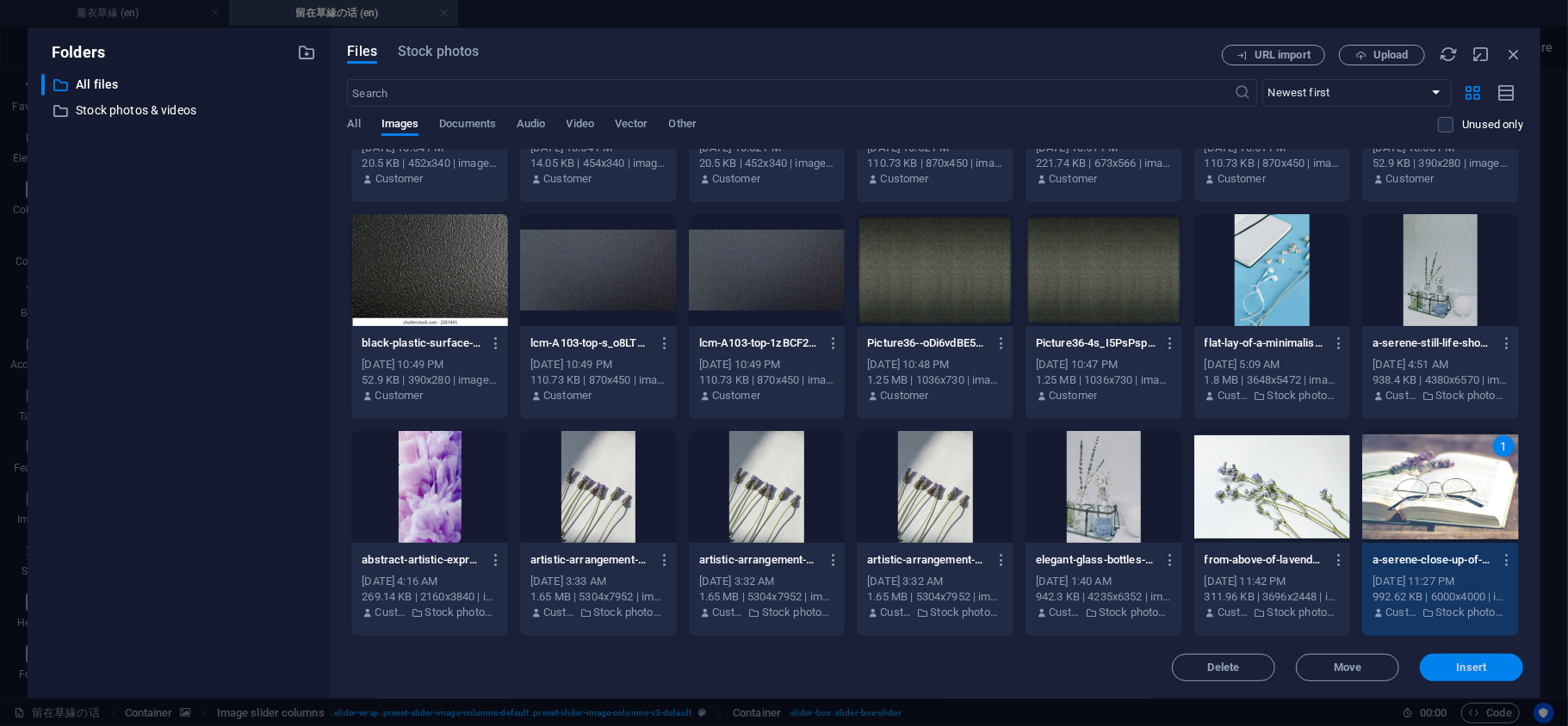
click at [1457, 672] on span "Insert" at bounding box center [1472, 668] width 31 height 10
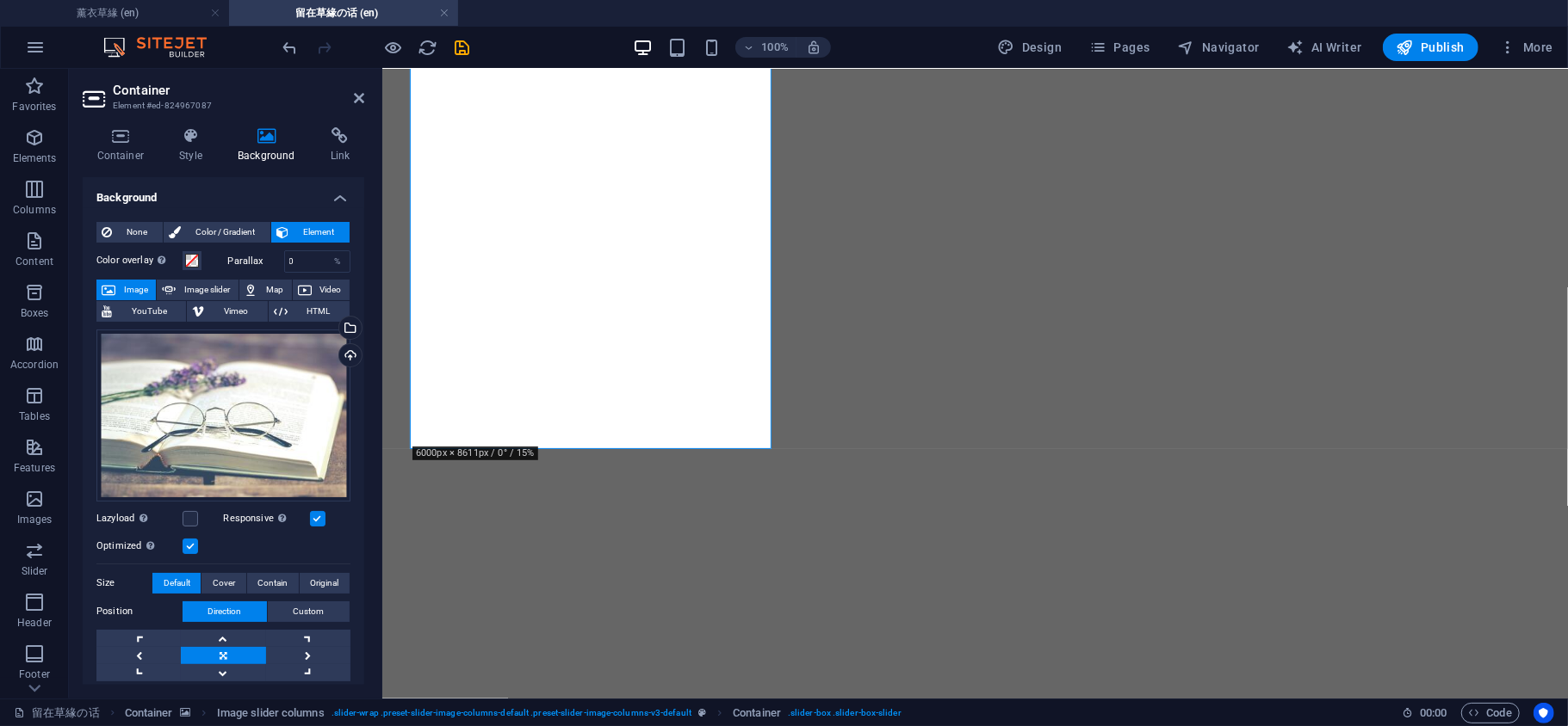
scroll to position [878, 0]
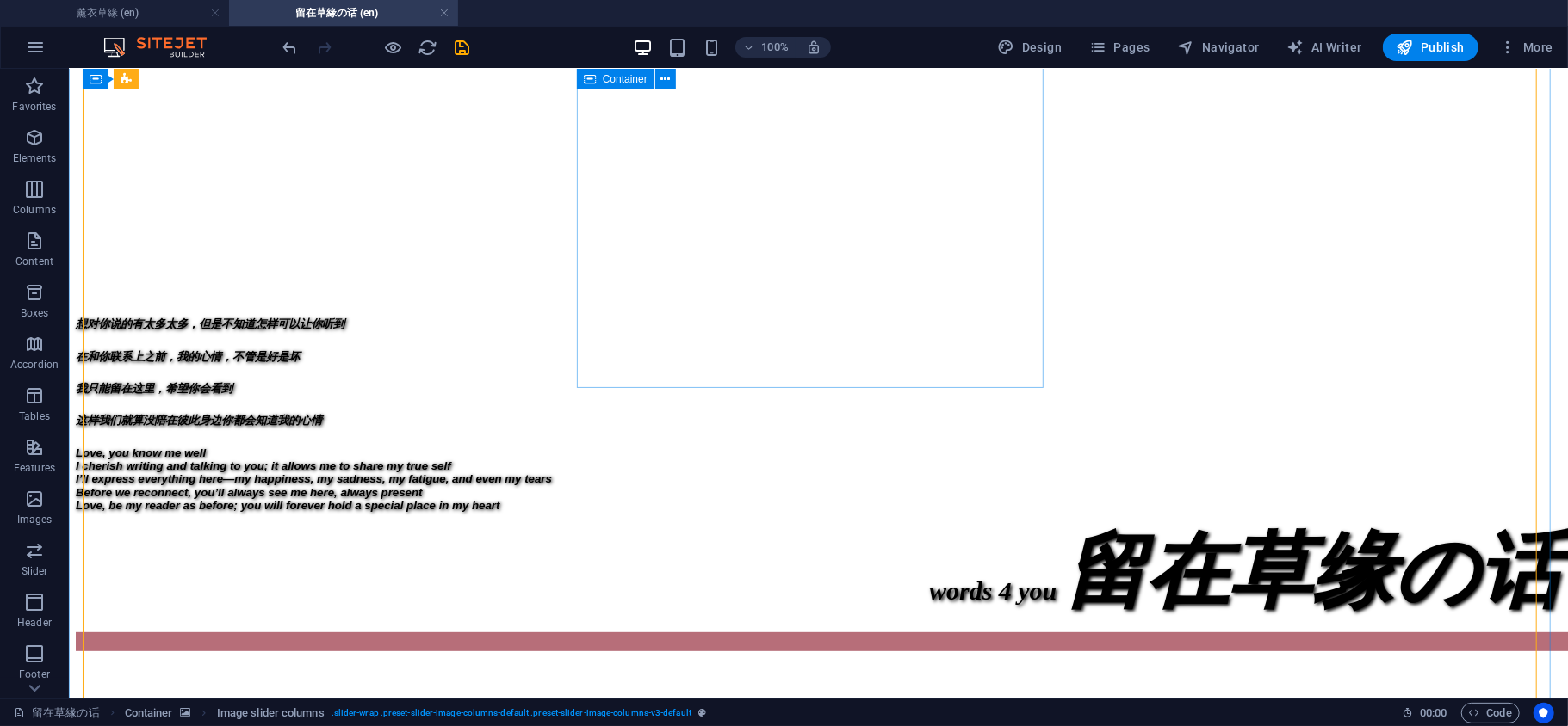
scroll to position [112, 0]
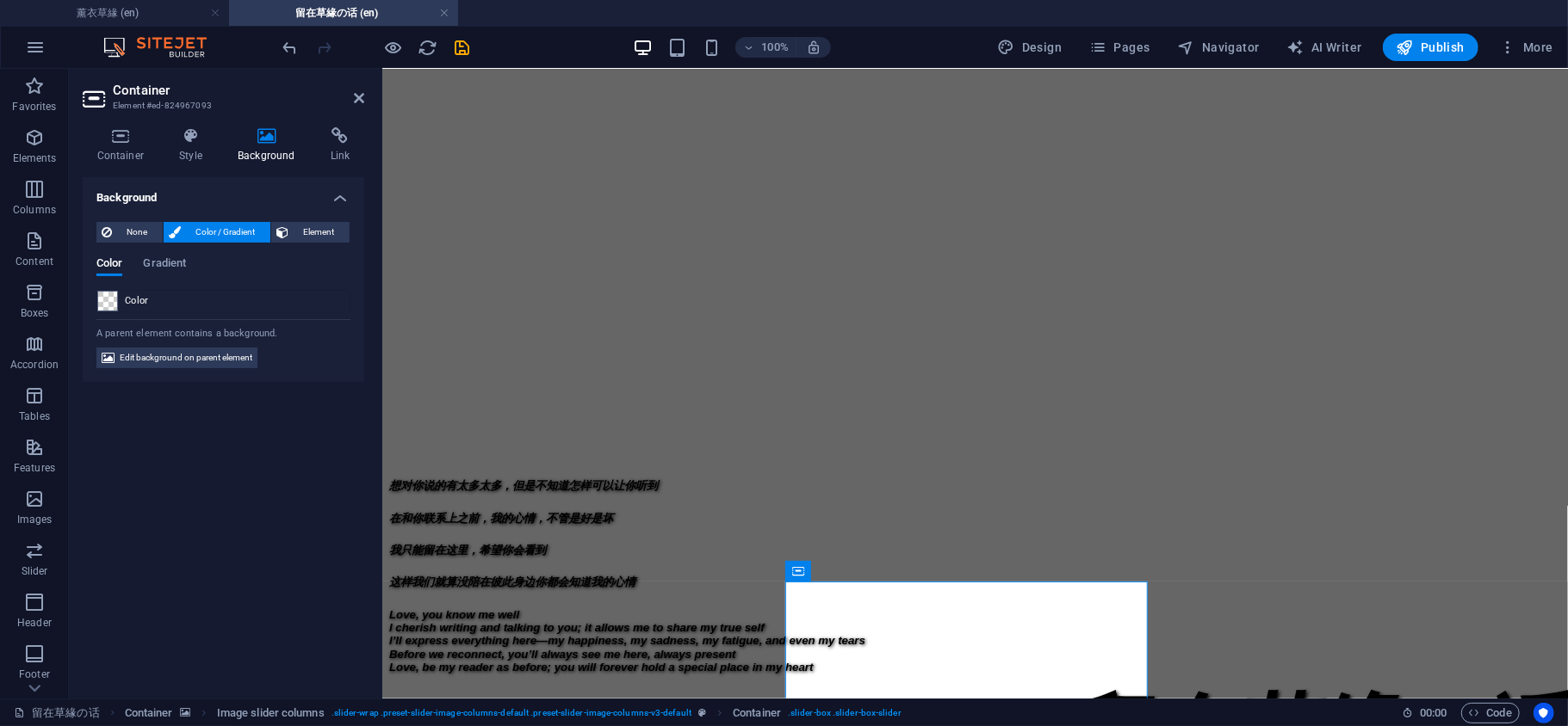
click at [326, 220] on div "None Color / Gradient Element Stretch background to full-width Color overlay Pl…" at bounding box center [224, 296] width 281 height 175
click at [326, 229] on span "Element" at bounding box center [319, 232] width 51 height 21
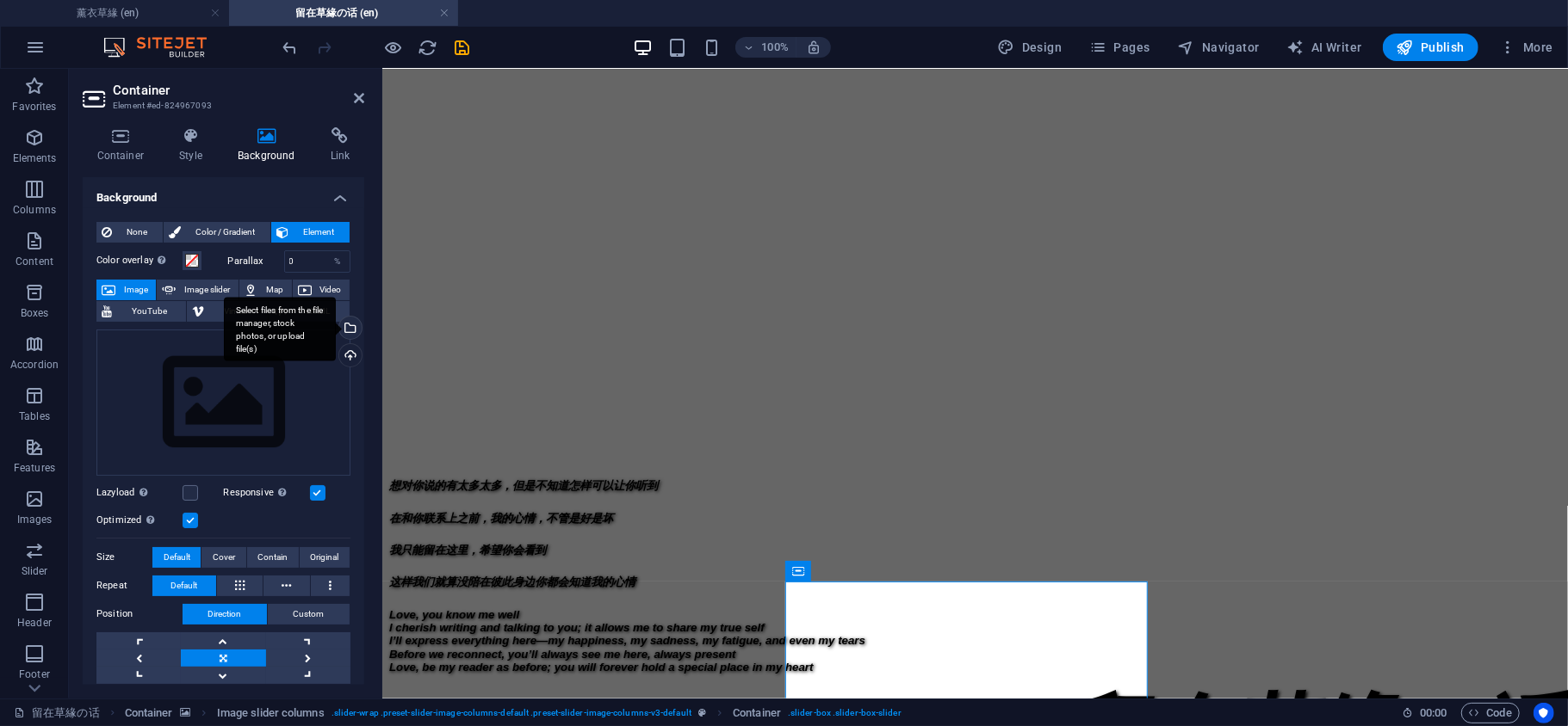
click at [349, 329] on div "Select files from the file manager, stock photos, or upload file(s)" at bounding box center [349, 330] width 26 height 26
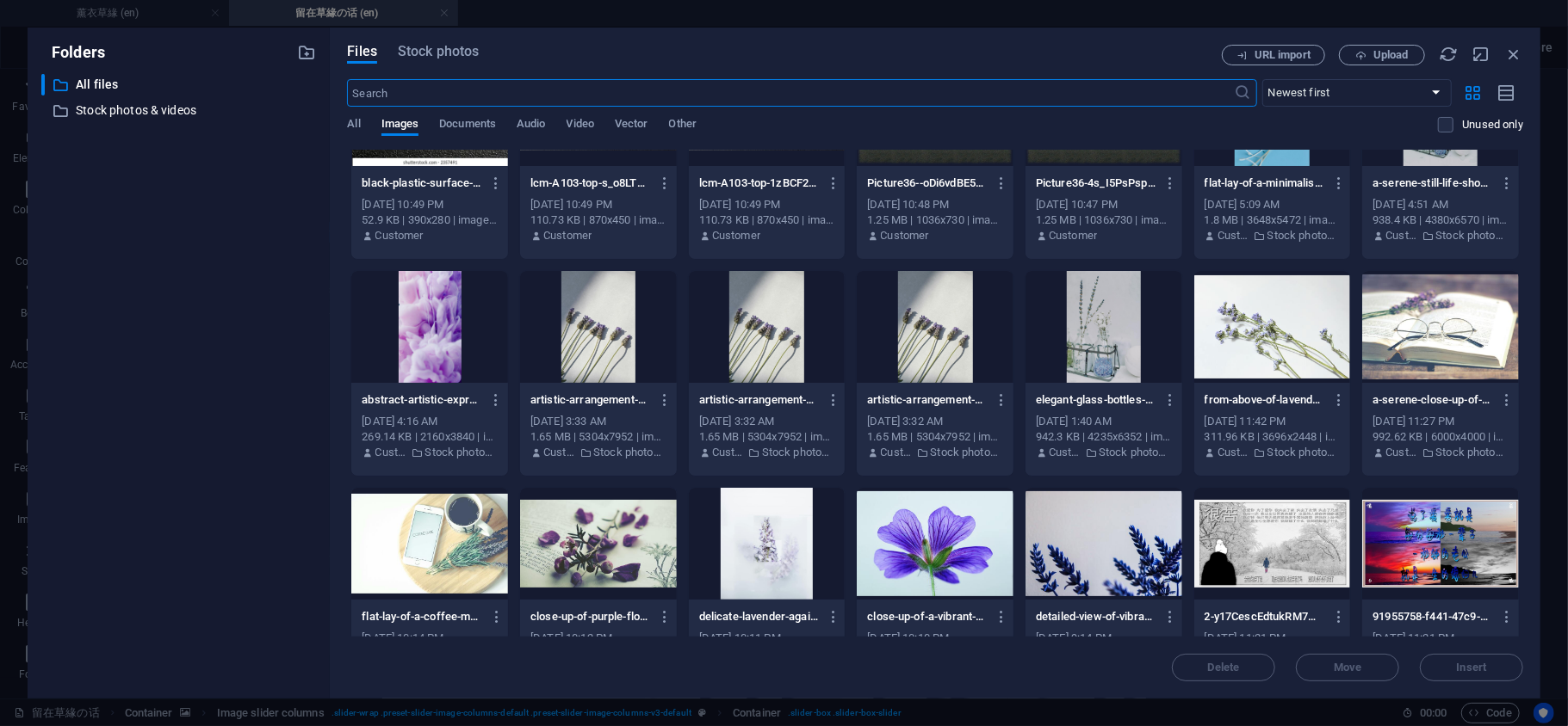
scroll to position [765, 0]
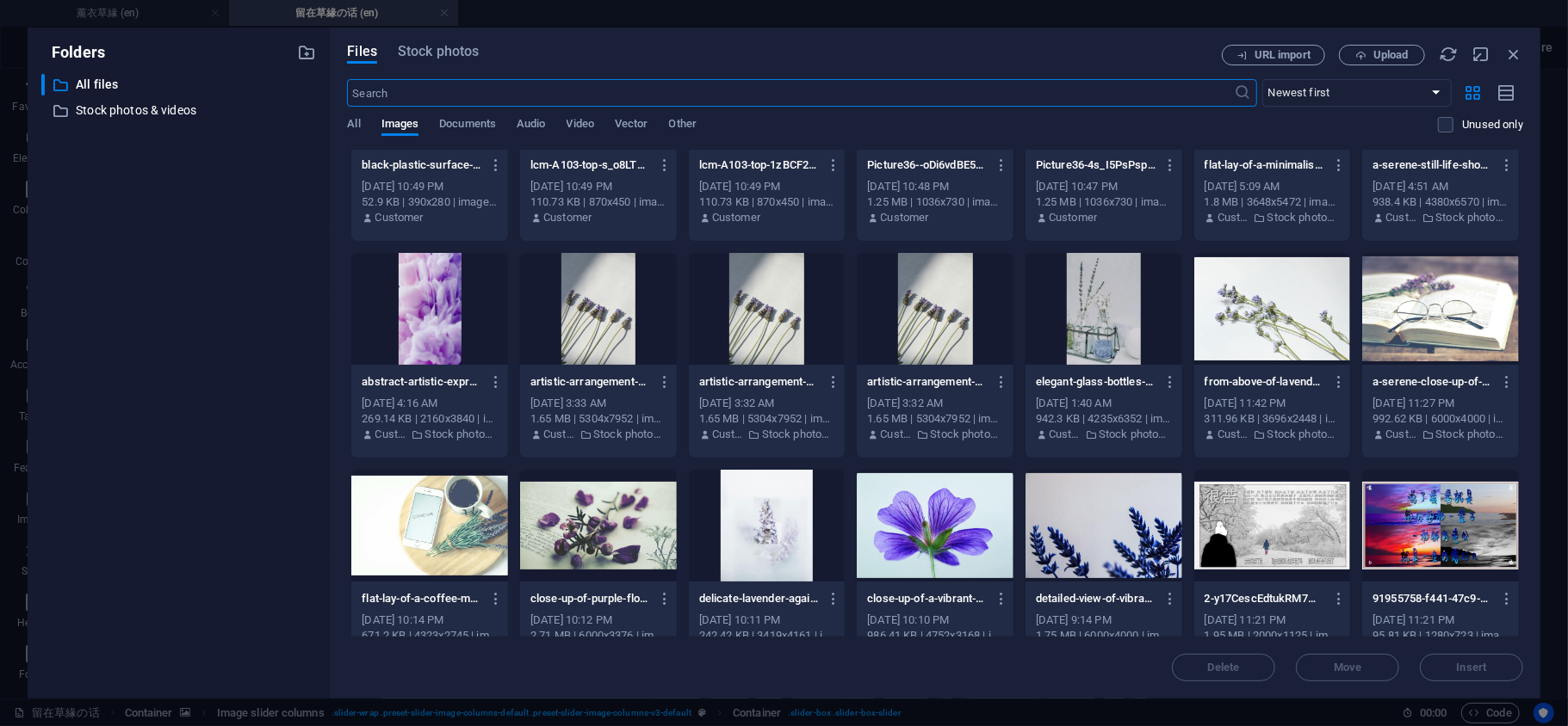
click at [567, 531] on div at bounding box center [598, 525] width 156 height 112
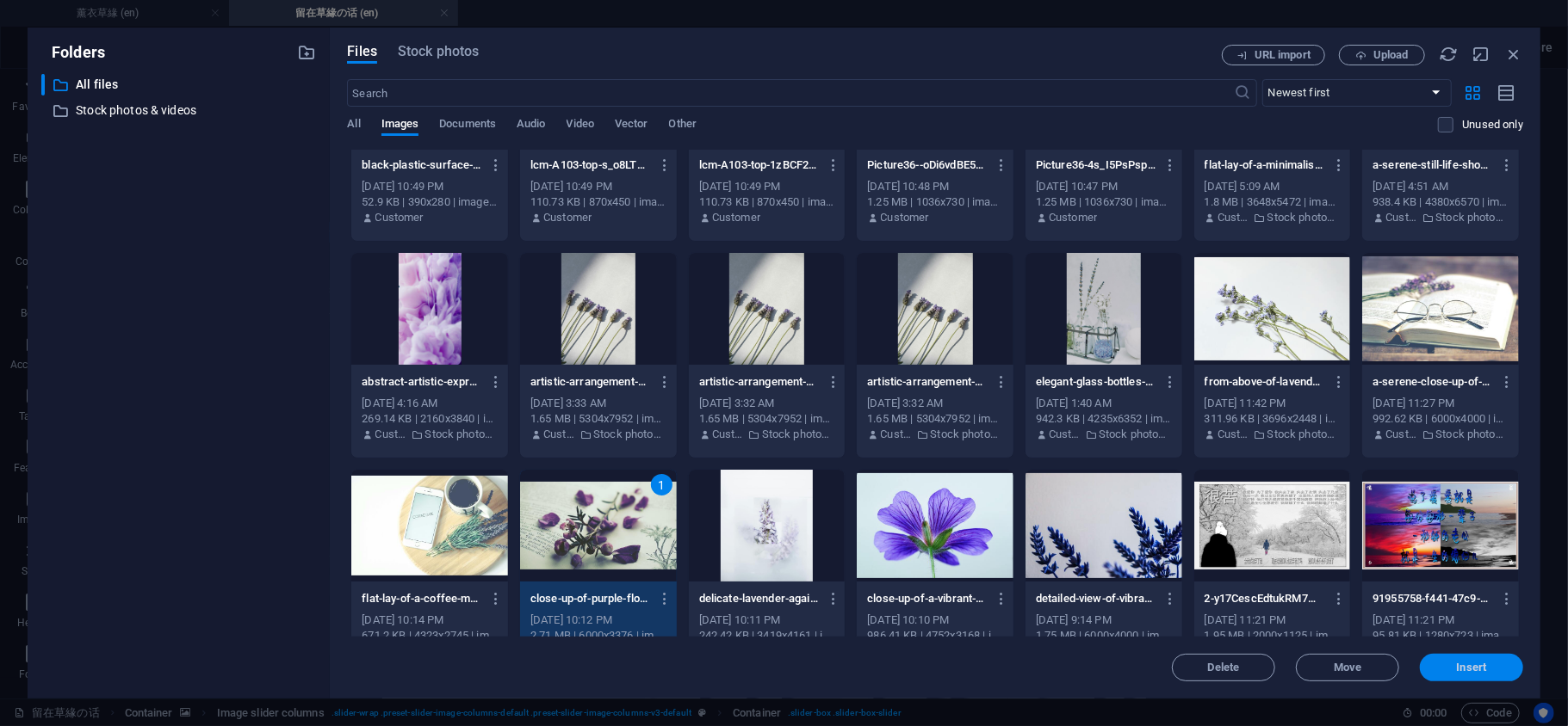
click at [1461, 662] on span "Insert" at bounding box center [1472, 668] width 31 height 10
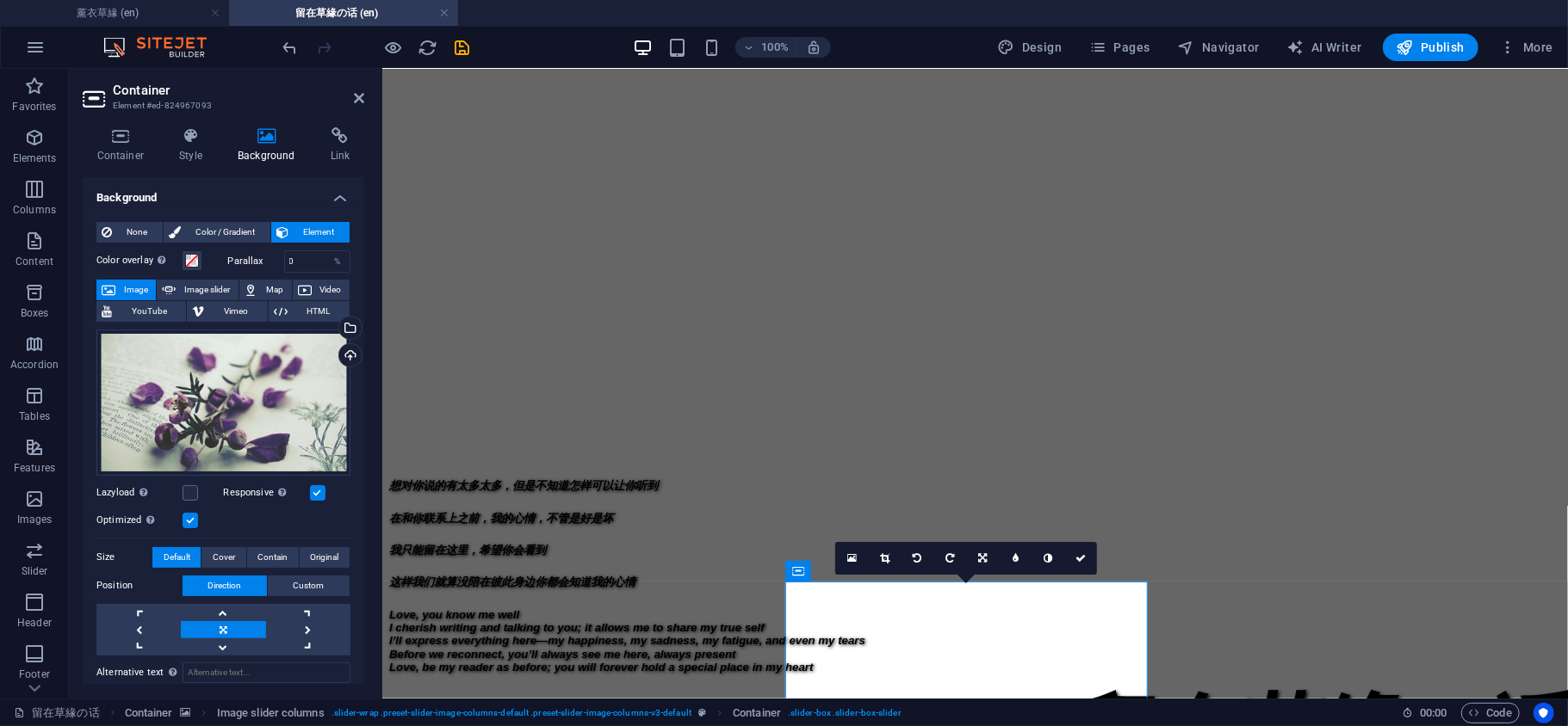
scroll to position [494, 0]
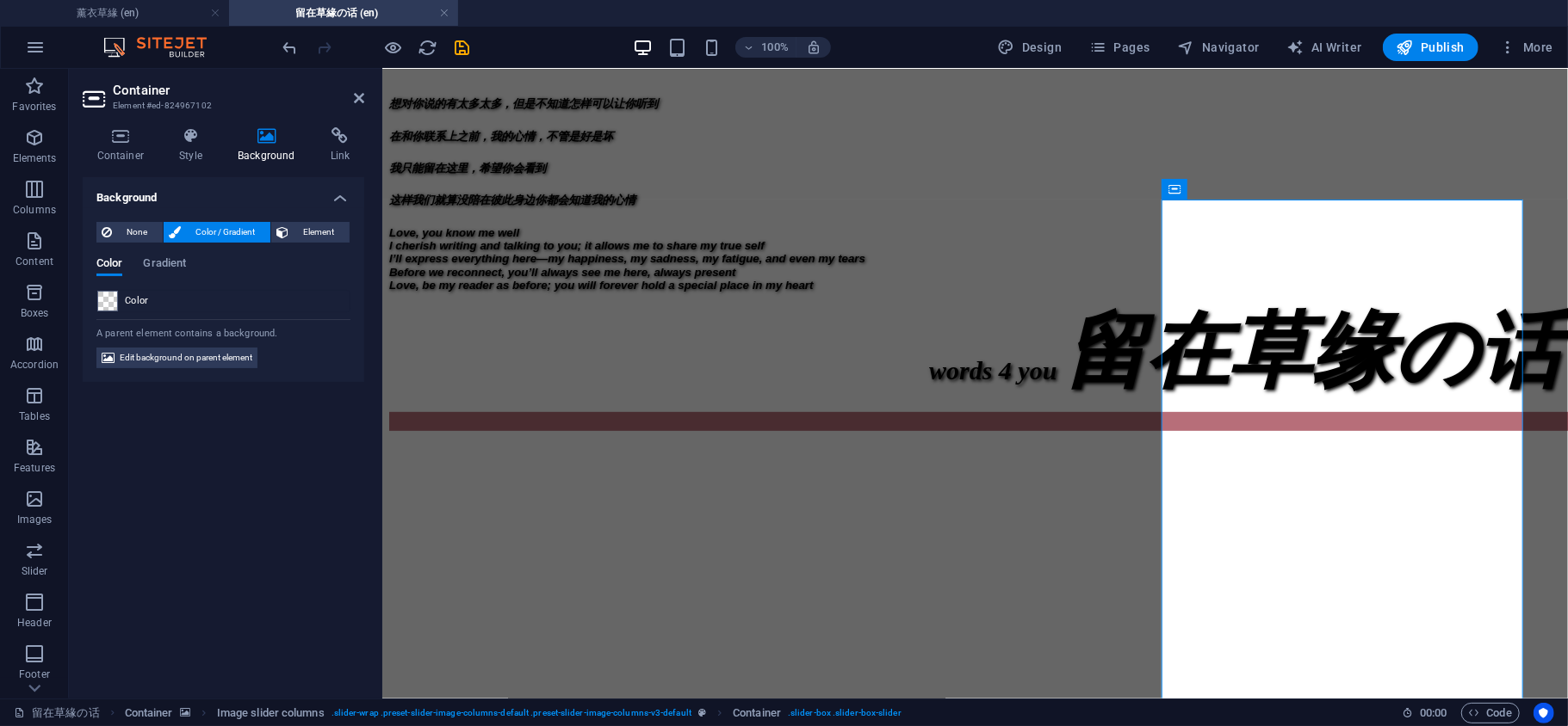
drag, startPoint x: 324, startPoint y: 222, endPoint x: 342, endPoint y: 282, distance: 62.6
click at [322, 223] on span "Element" at bounding box center [319, 232] width 51 height 21
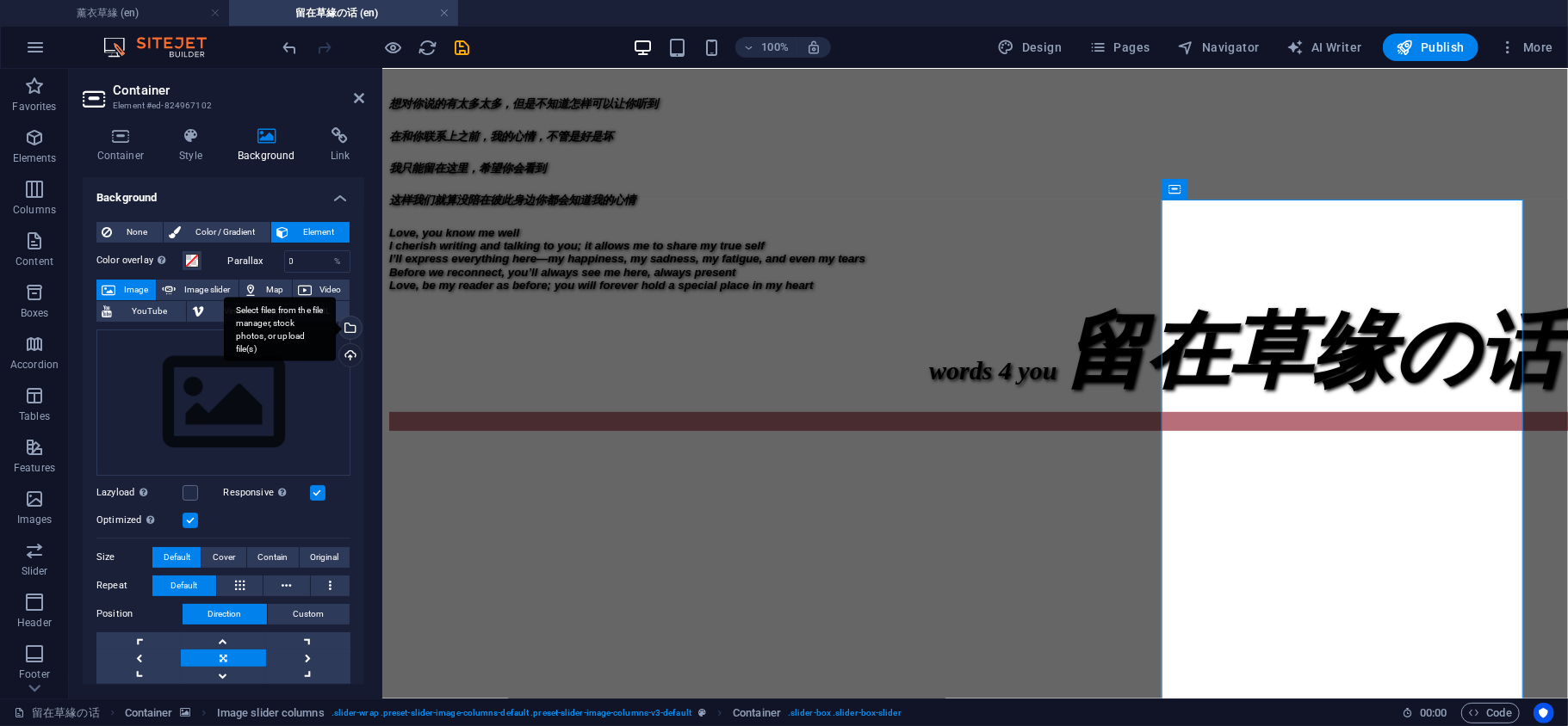
click at [351, 328] on div "Select files from the file manager, stock photos, or upload file(s)" at bounding box center [349, 330] width 26 height 26
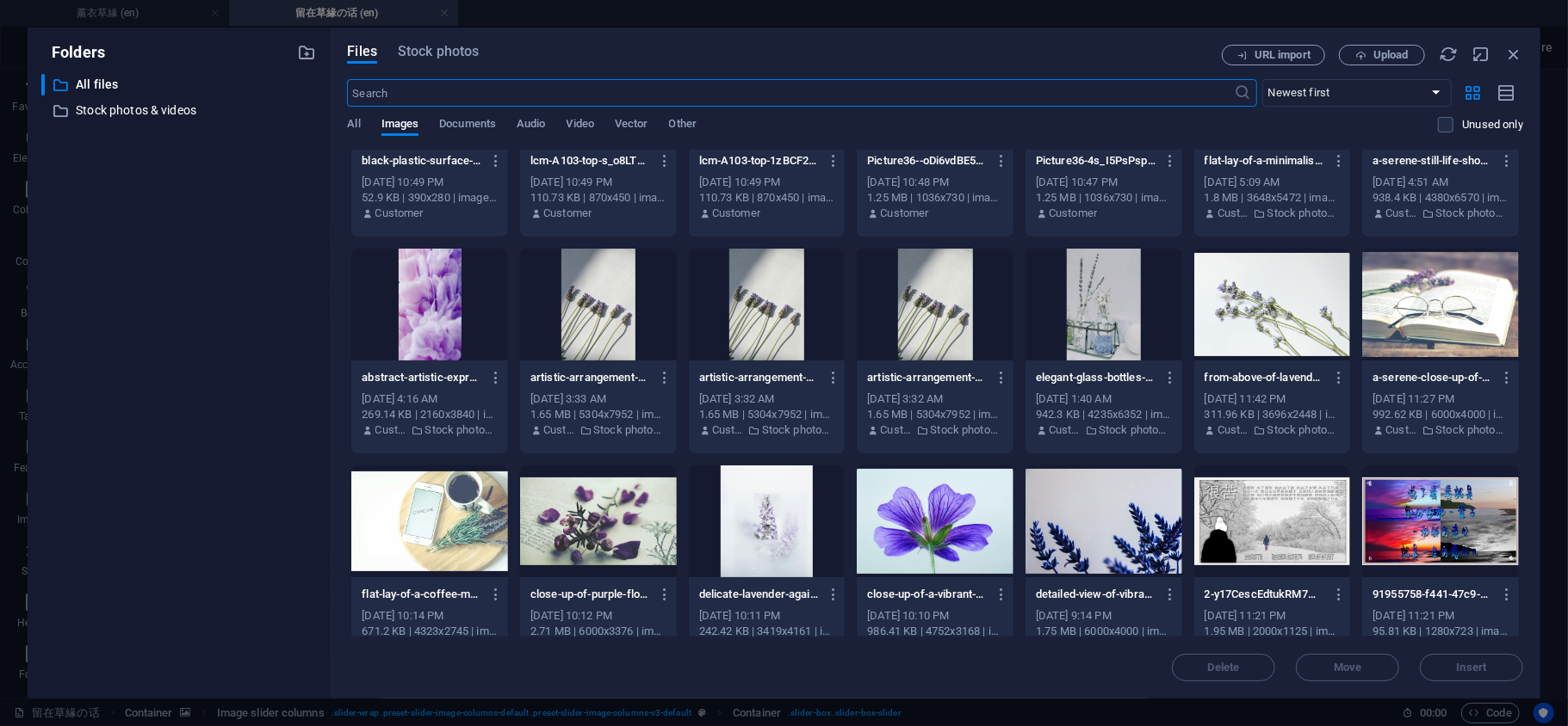
scroll to position [765, 0]
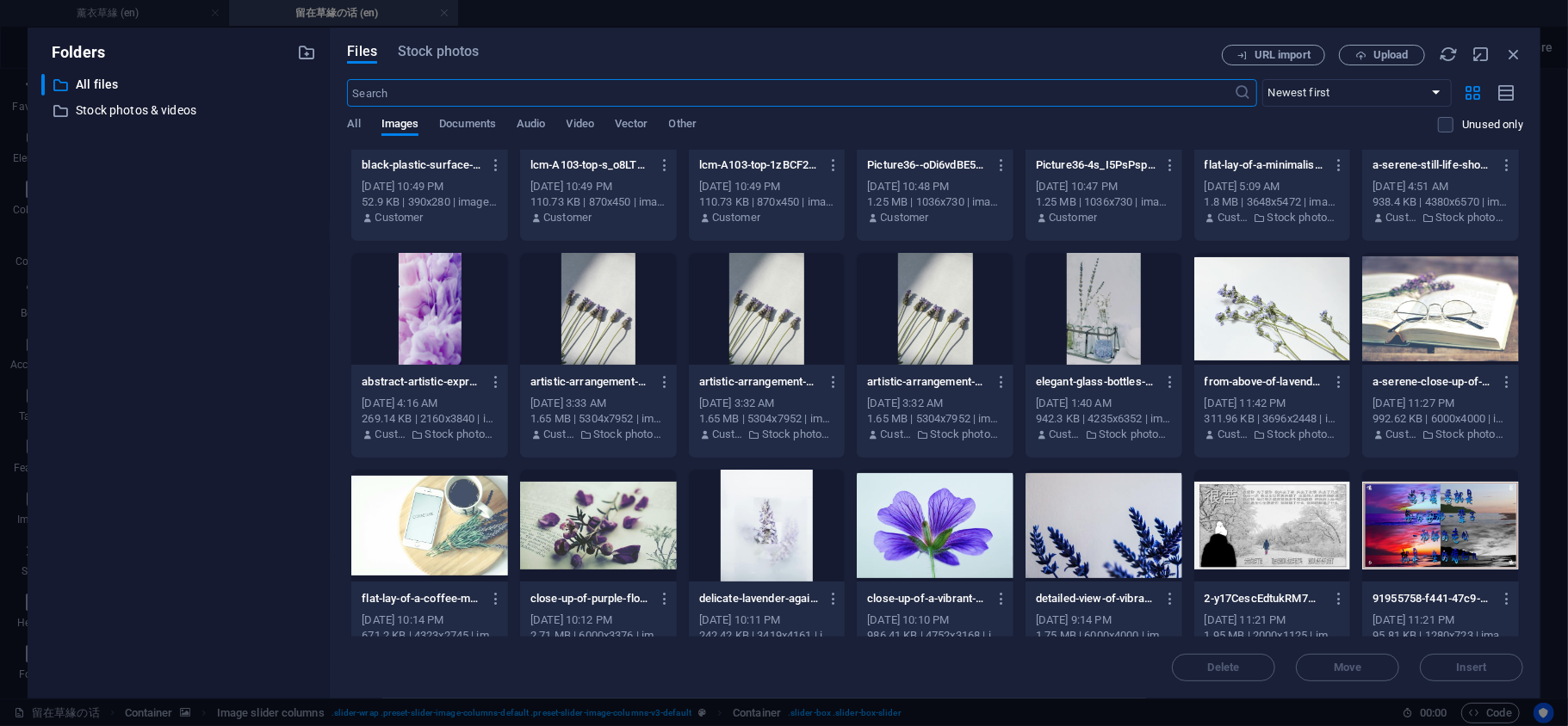
click at [466, 507] on div at bounding box center [429, 525] width 156 height 112
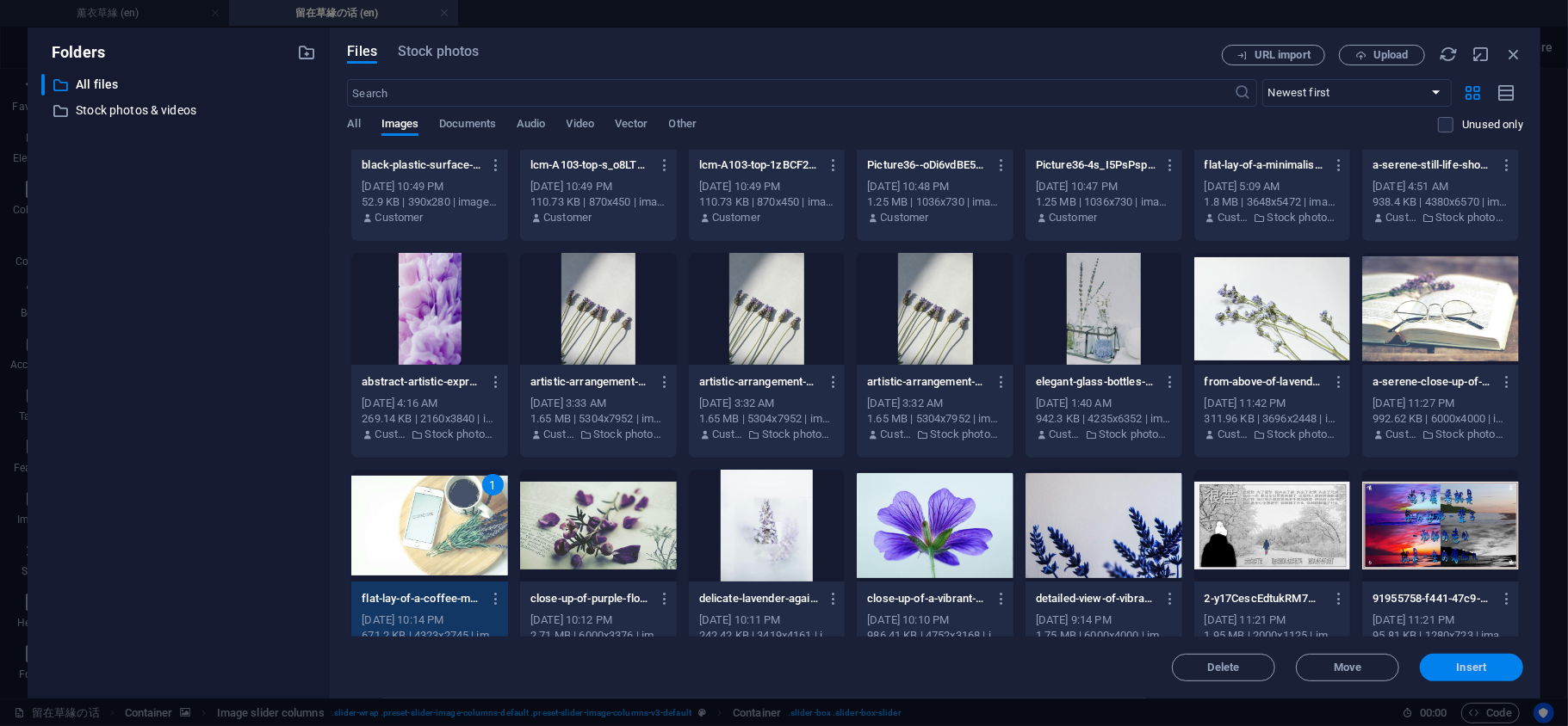
click at [1489, 676] on button "Insert" at bounding box center [1471, 668] width 103 height 28
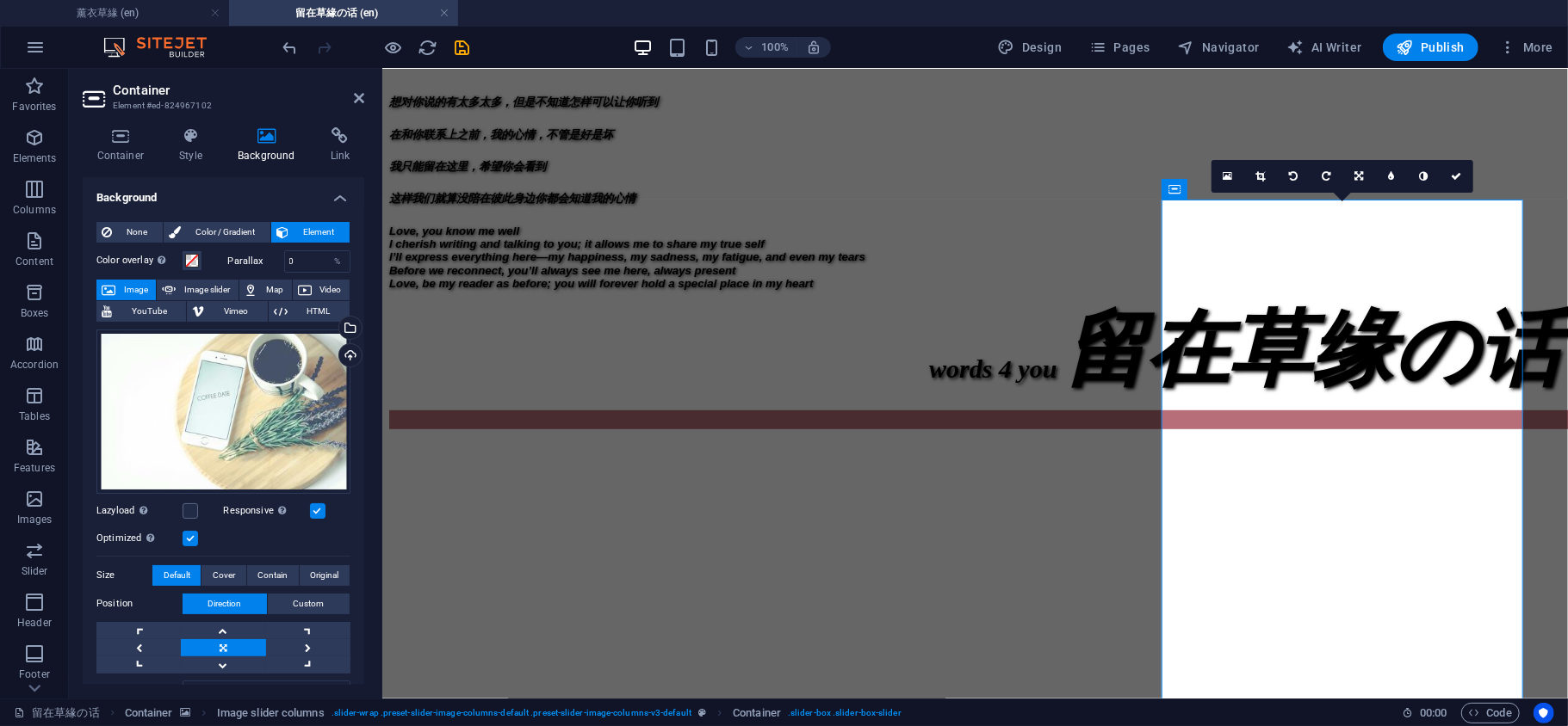
scroll to position [494, 0]
click at [362, 100] on icon at bounding box center [359, 99] width 10 height 14
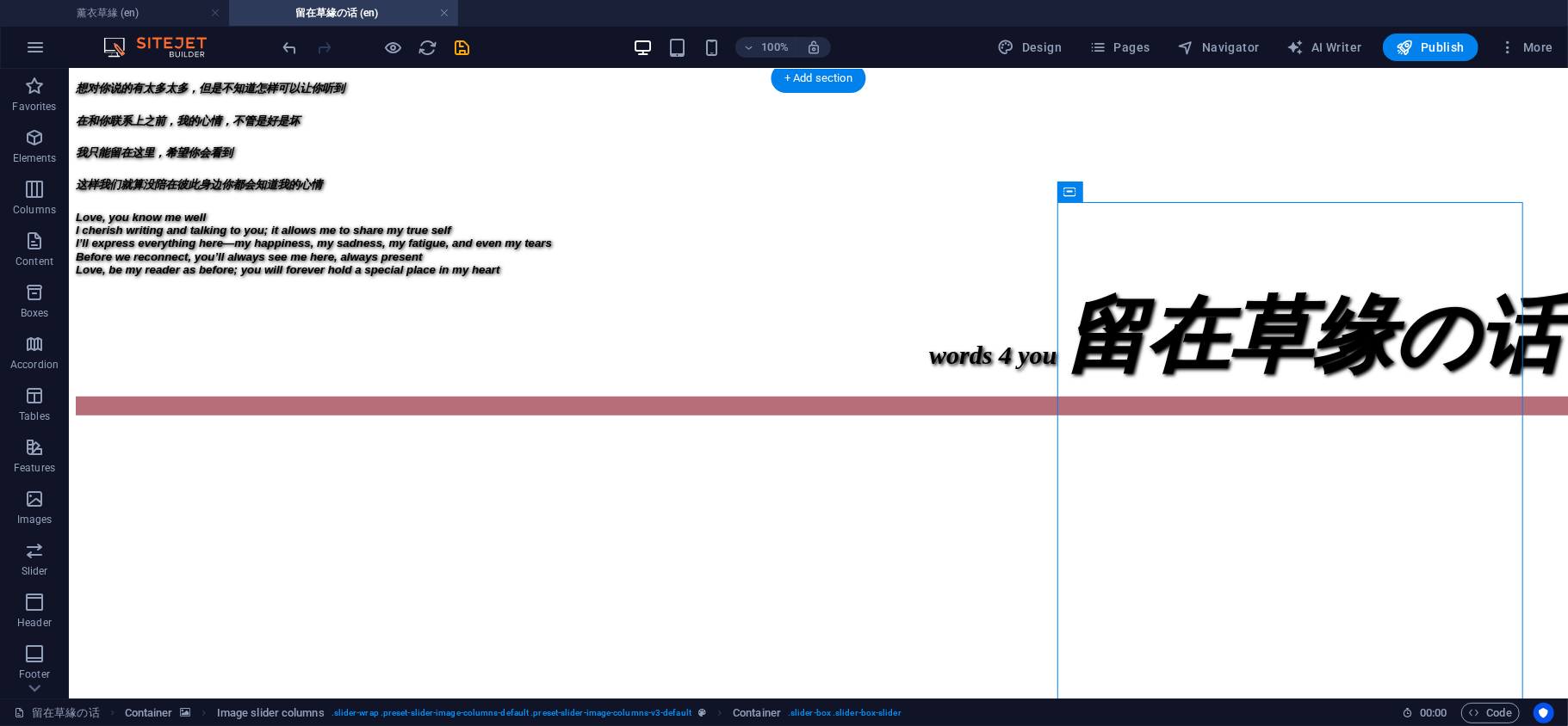
scroll to position [492, 0]
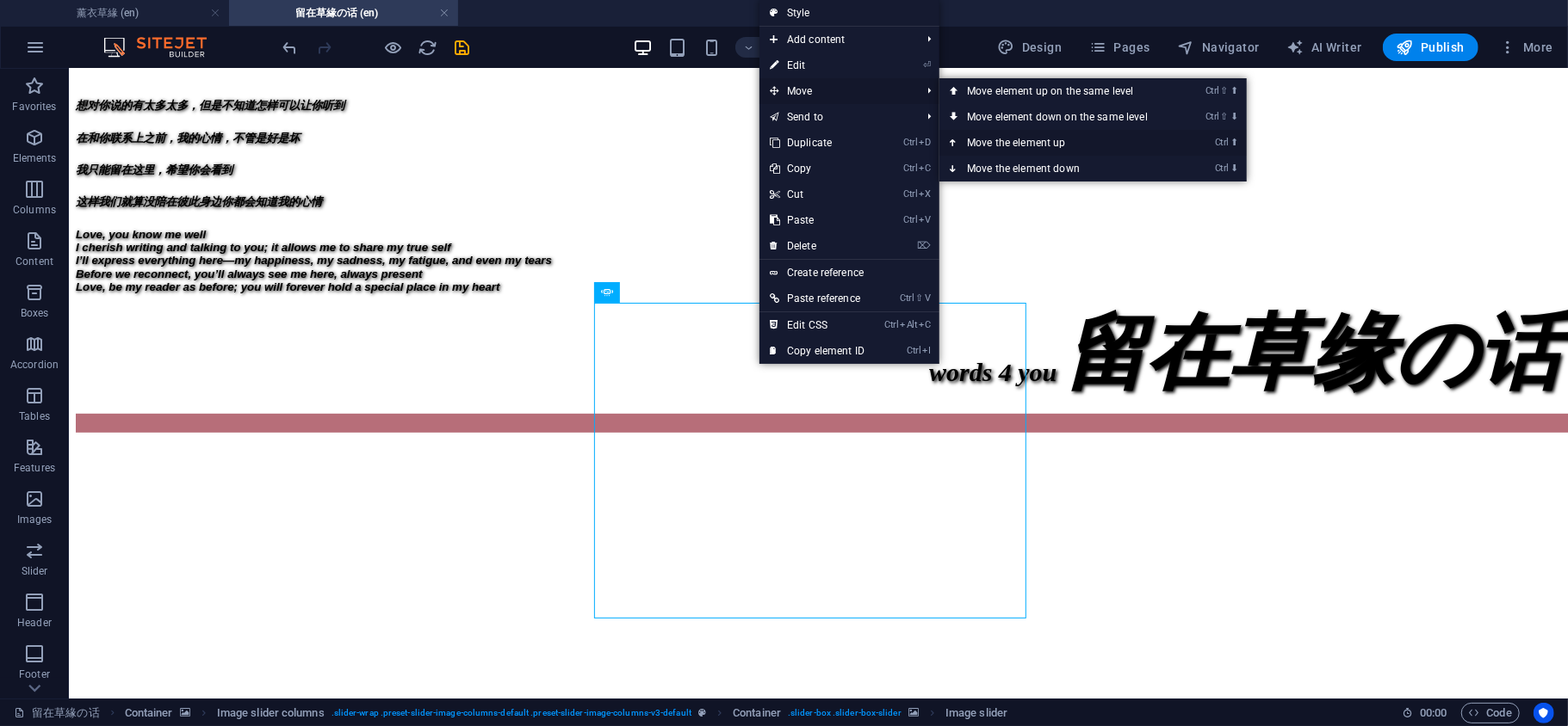
click at [1011, 142] on link "Ctrl ⬆ Move the element up" at bounding box center [1061, 143] width 243 height 26
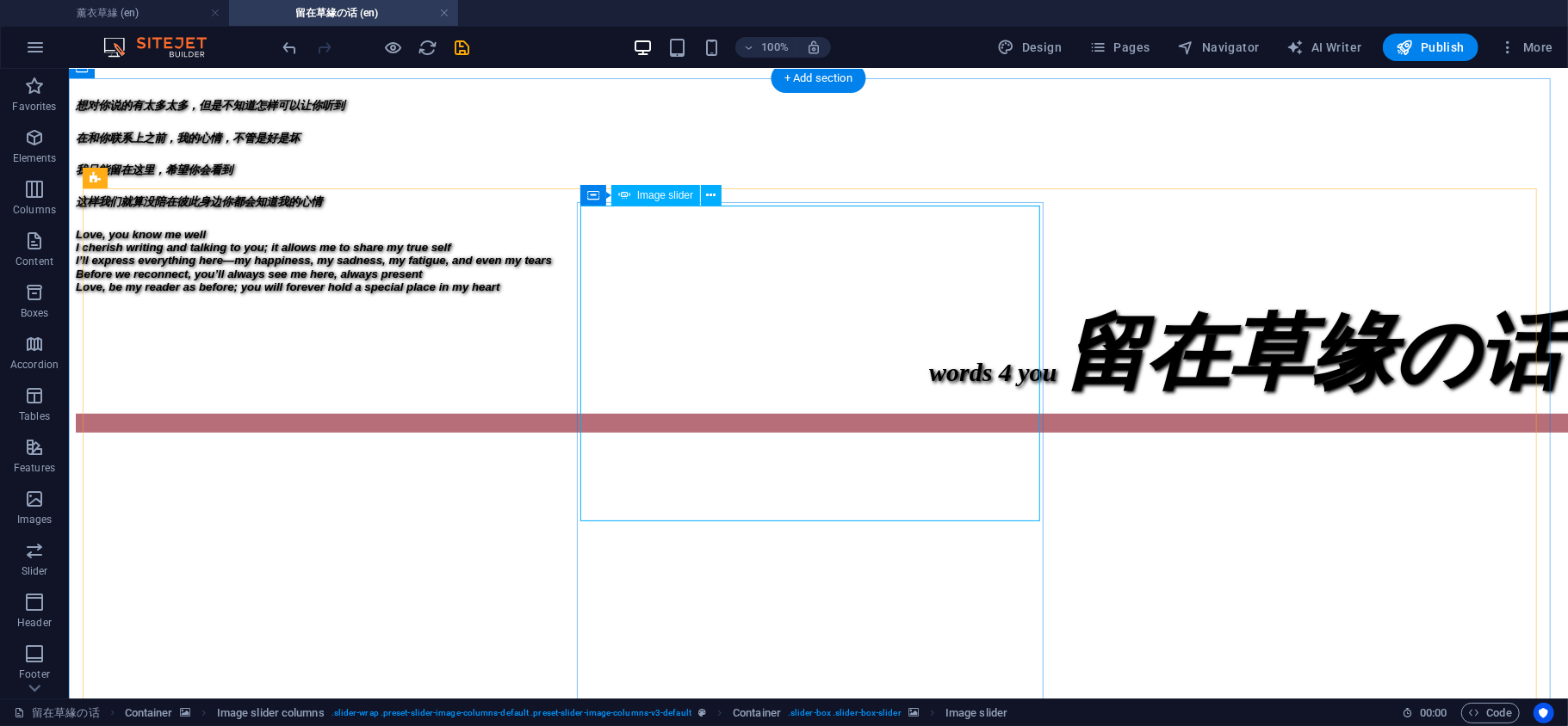
select select "px"
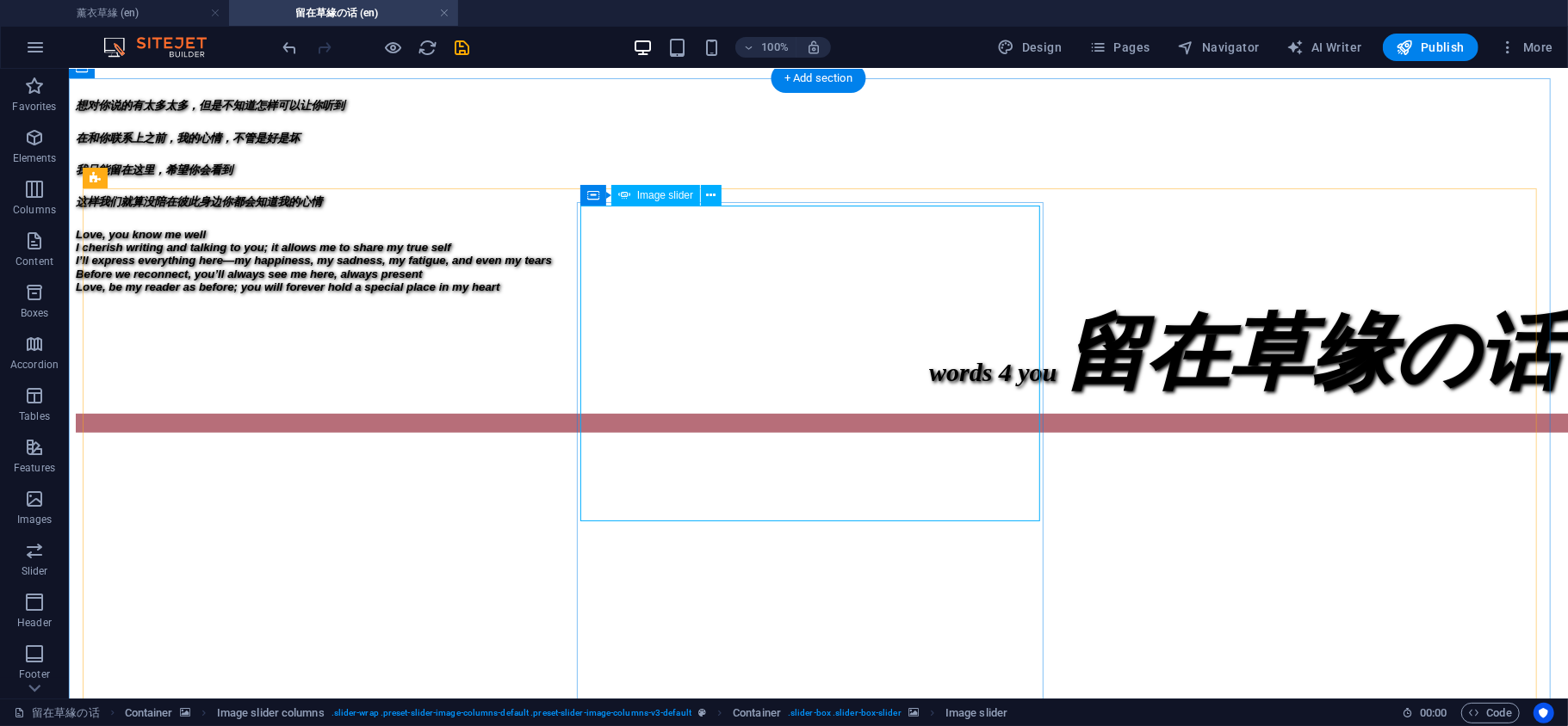
select select "s"
select select "progressive"
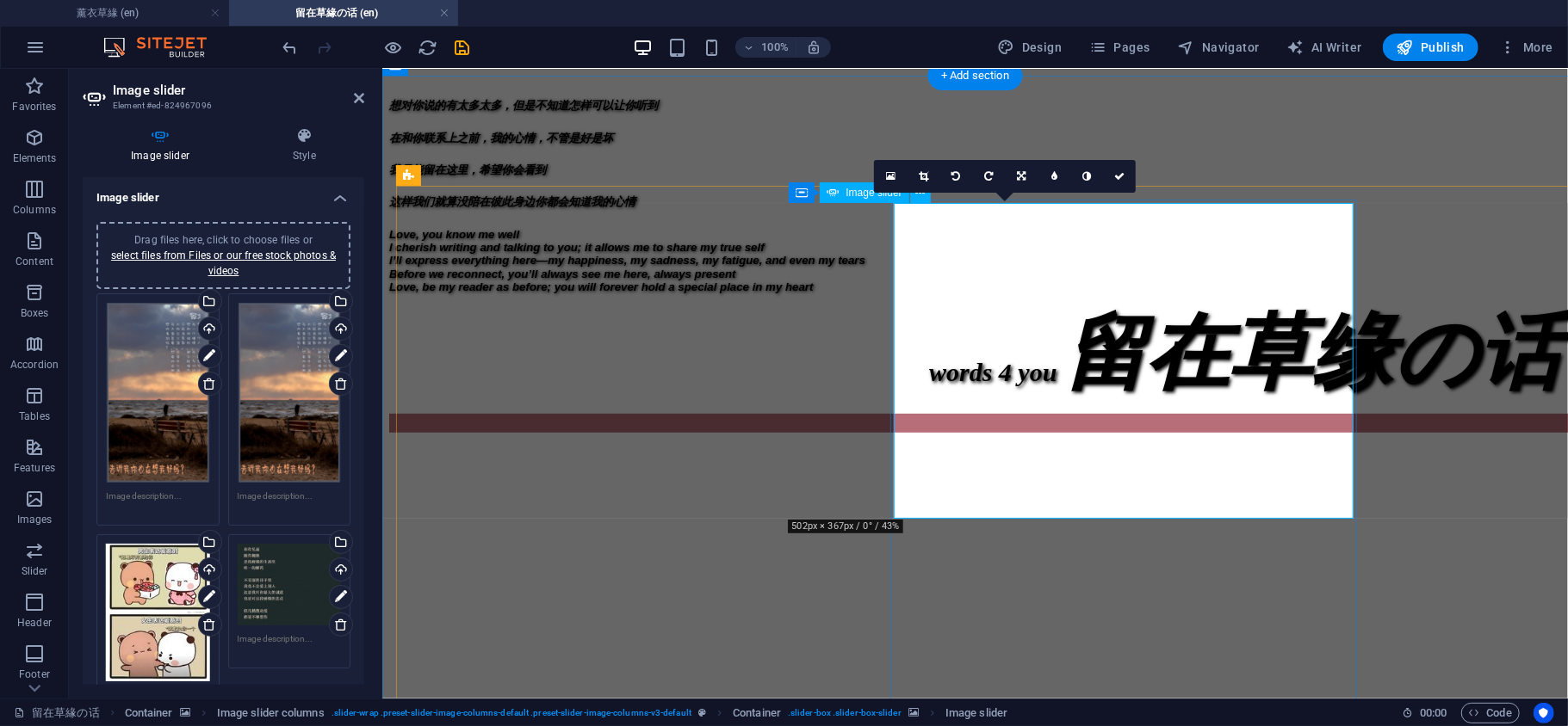
scroll to position [494, 0]
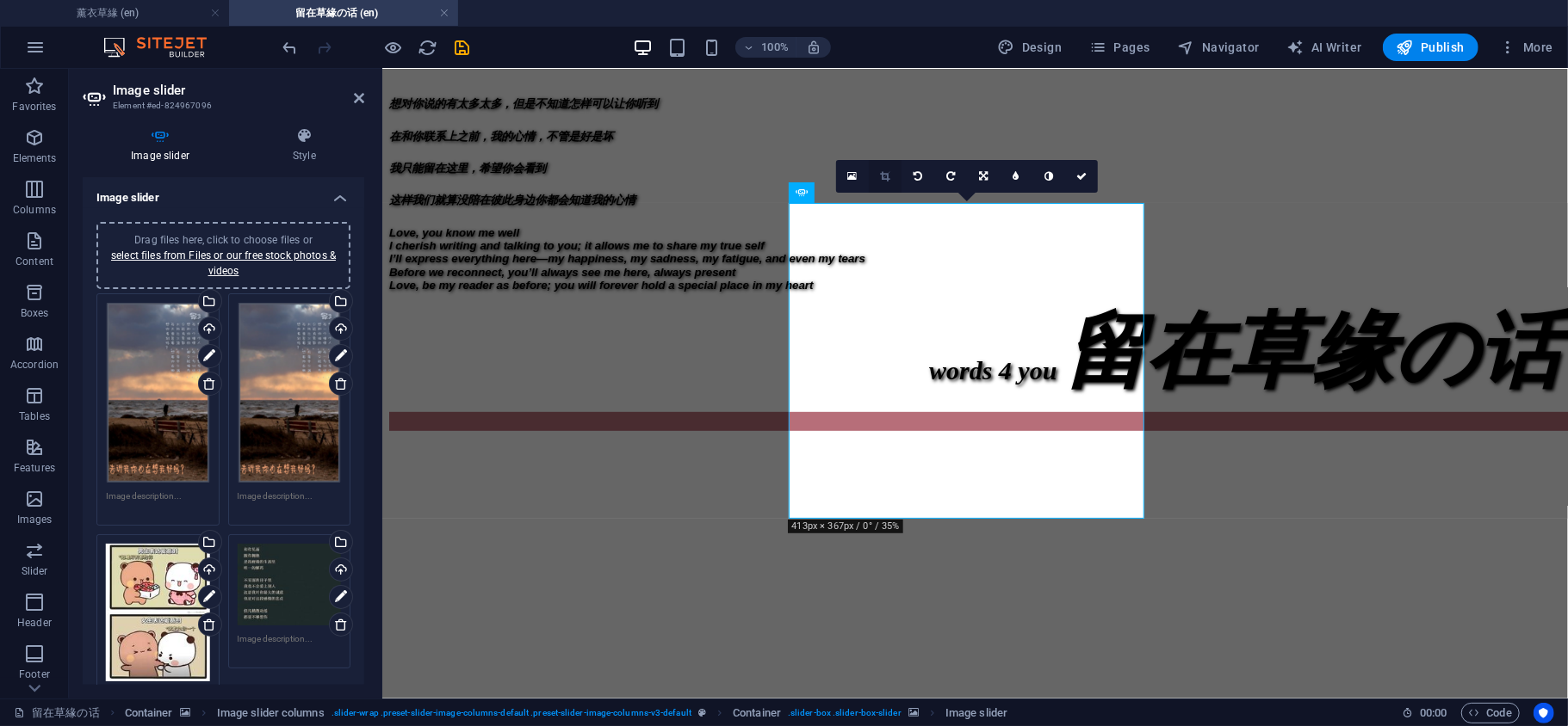
click at [887, 171] on icon at bounding box center [884, 176] width 10 height 10
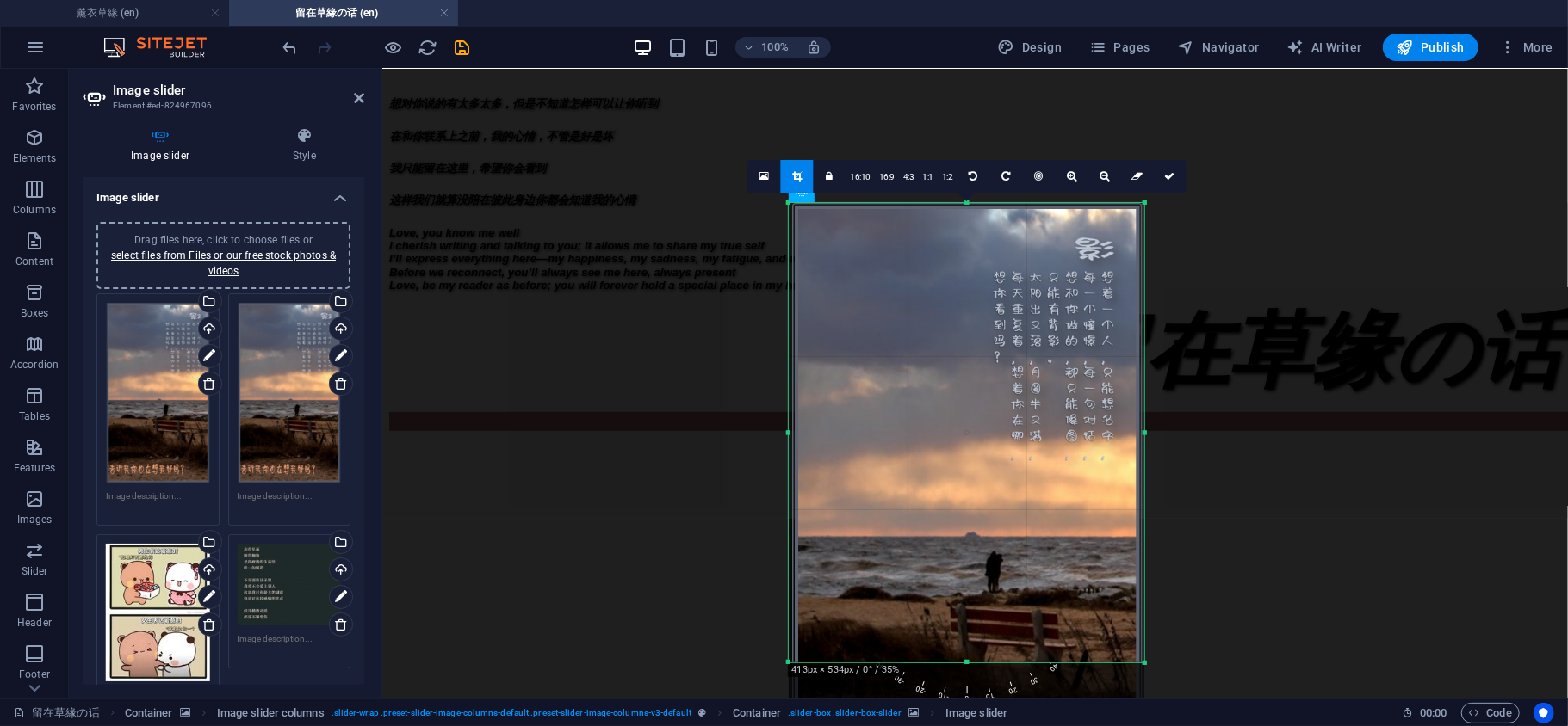
drag, startPoint x: 969, startPoint y: 521, endPoint x: 959, endPoint y: 664, distance: 143.3
click at [959, 664] on div at bounding box center [966, 662] width 355 height 6
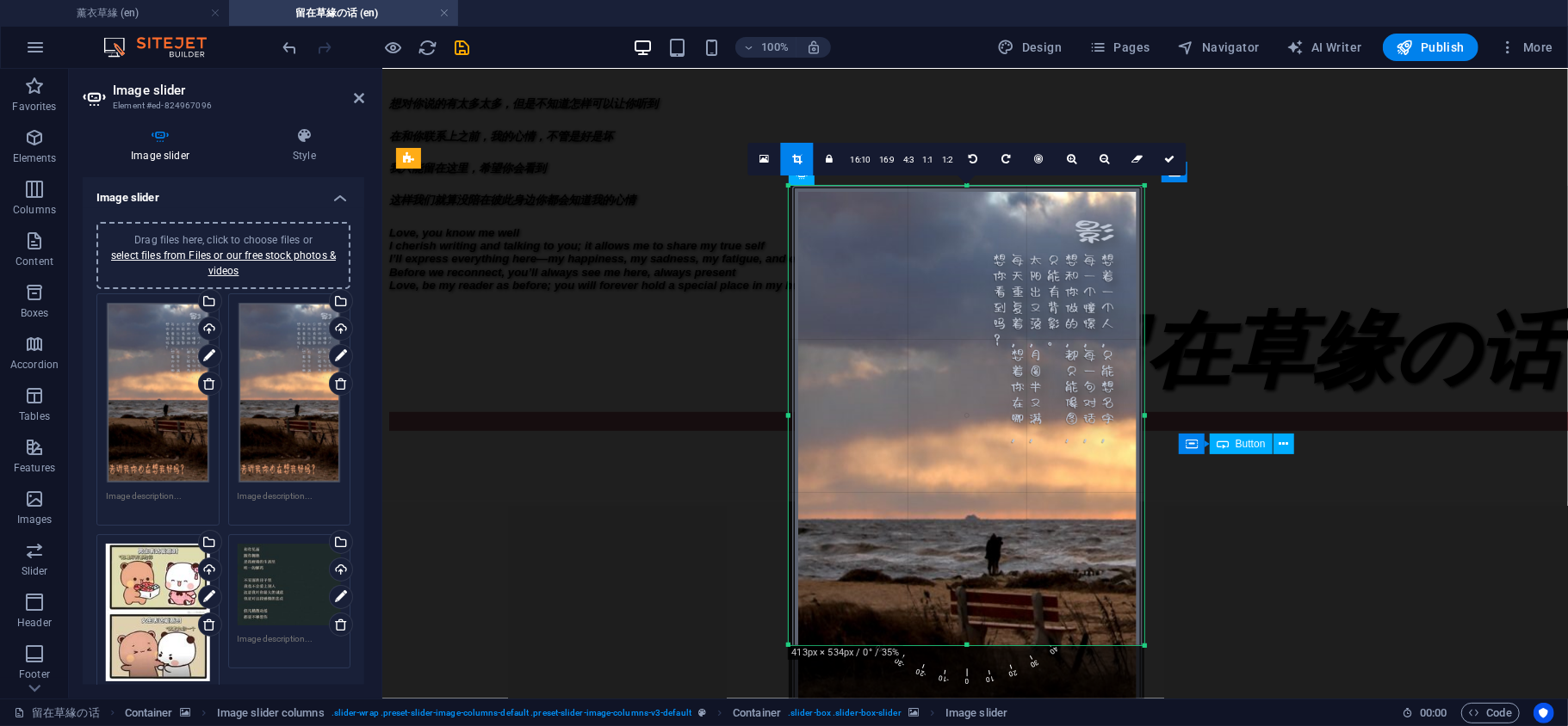
scroll to position [878, 0]
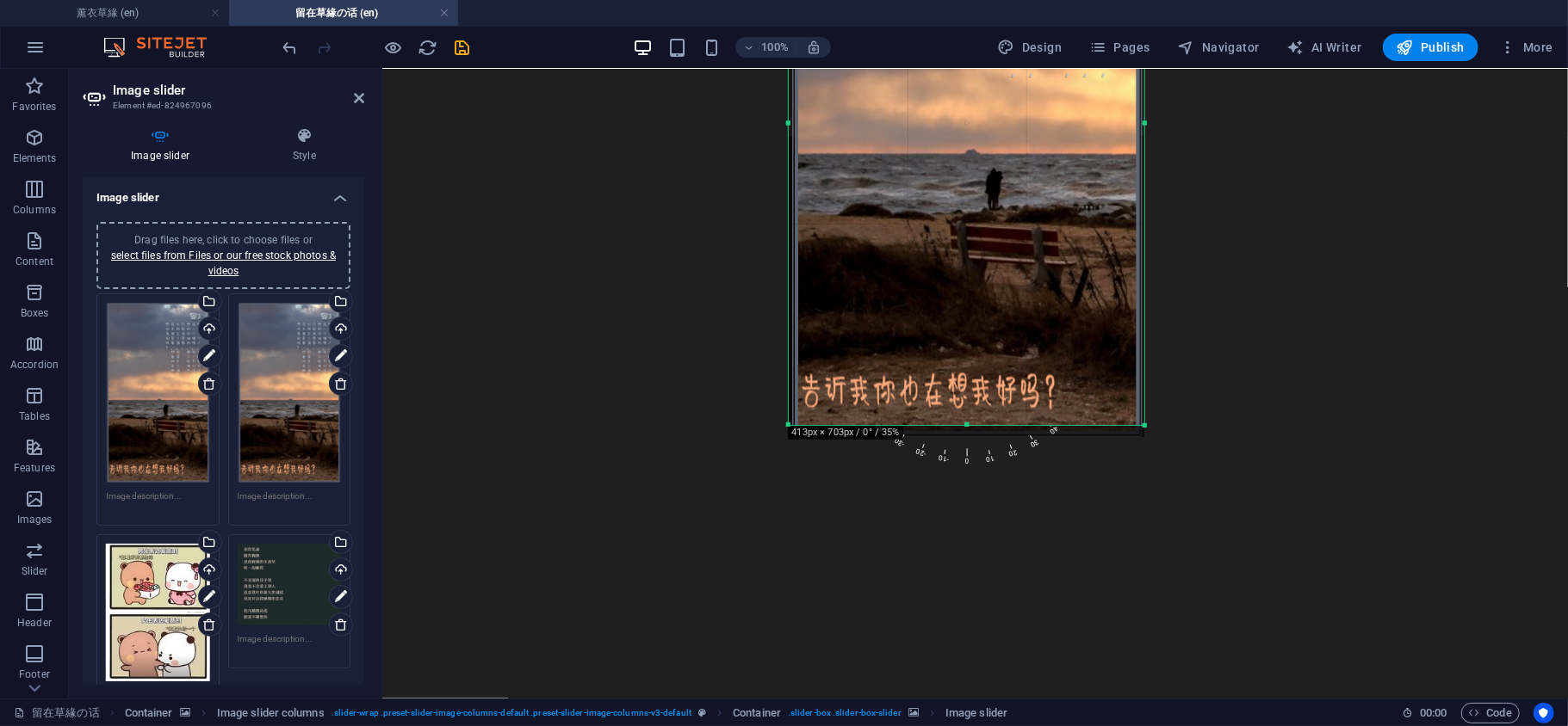
drag, startPoint x: 966, startPoint y: 279, endPoint x: 955, endPoint y: 425, distance: 146.4
click at [955, 425] on div at bounding box center [966, 425] width 355 height 6
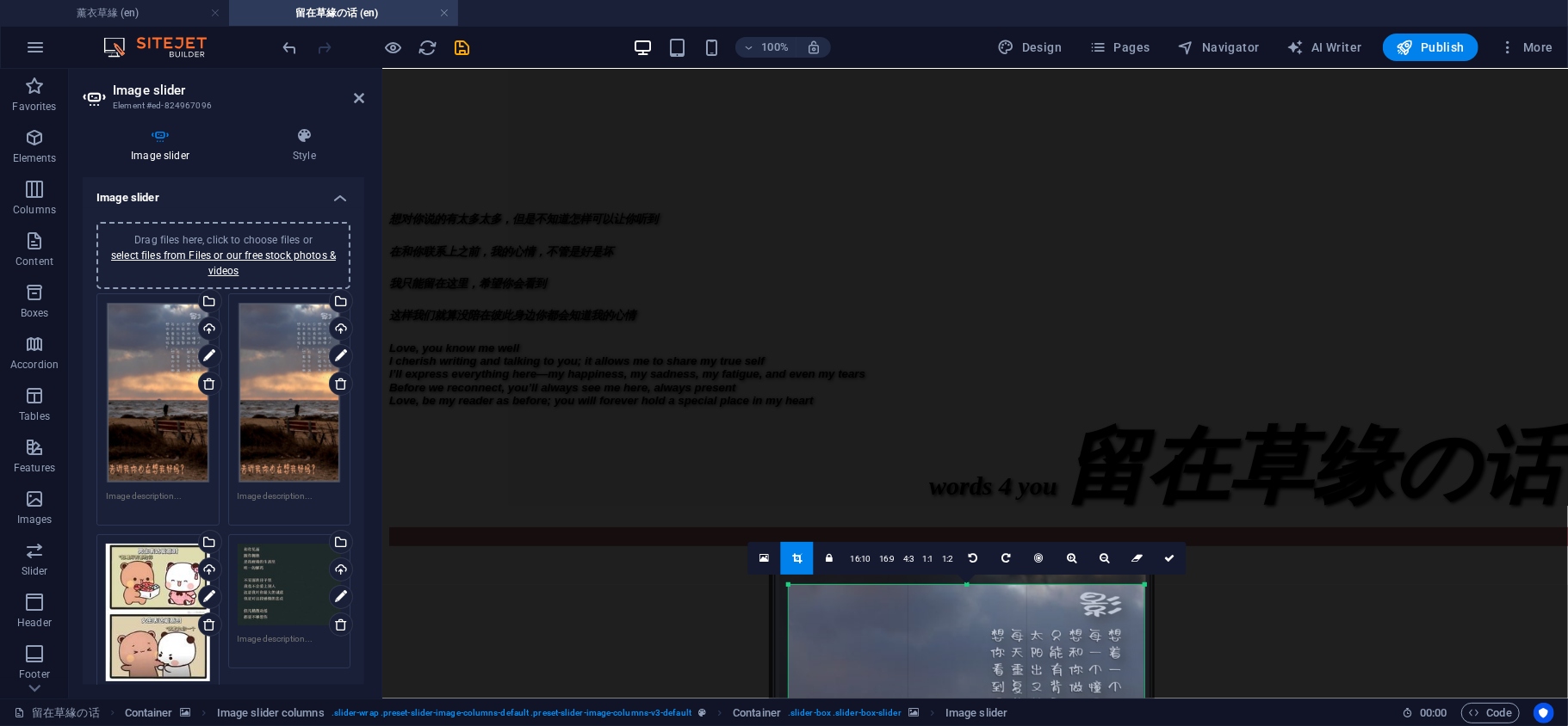
scroll to position [112, 0]
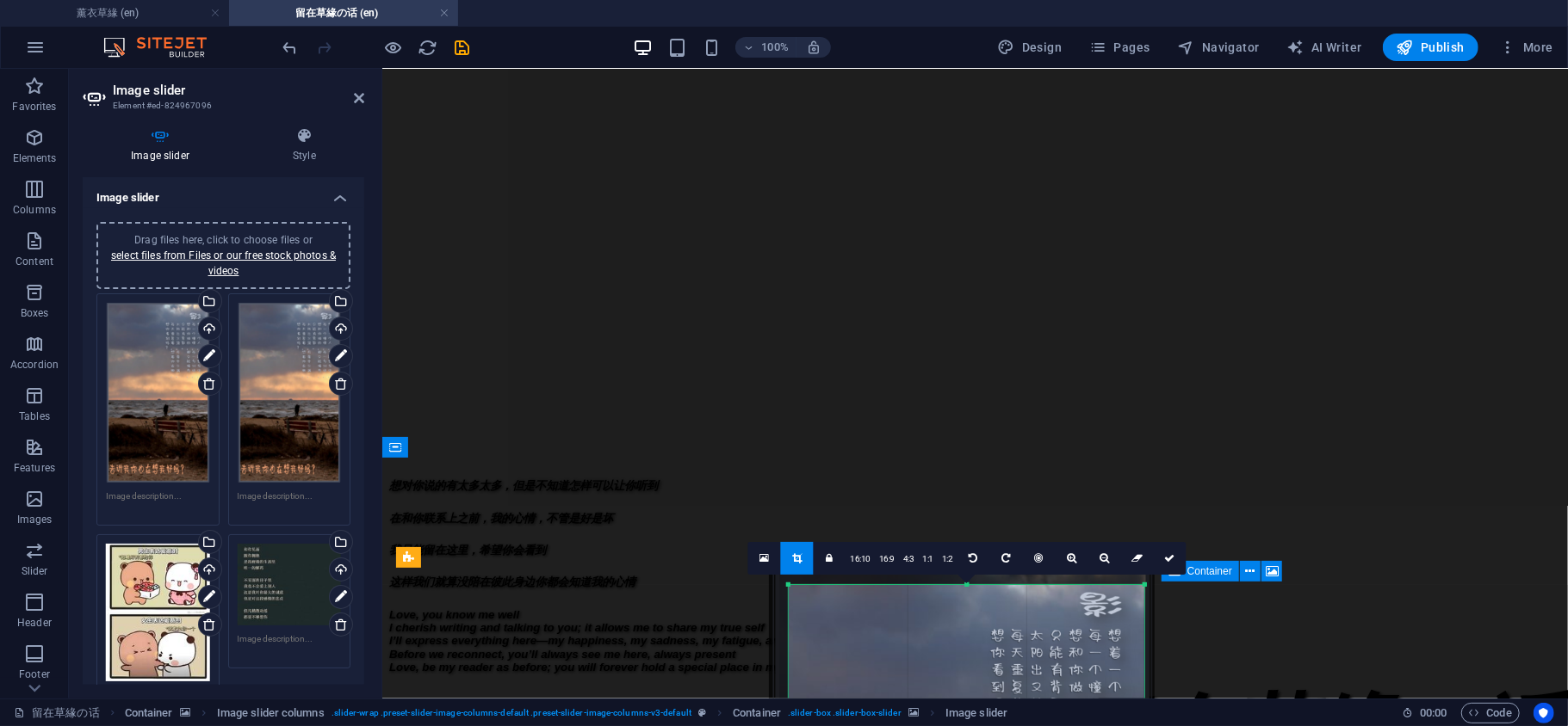
click at [1166, 563] on link at bounding box center [1168, 558] width 32 height 32
type input "703"
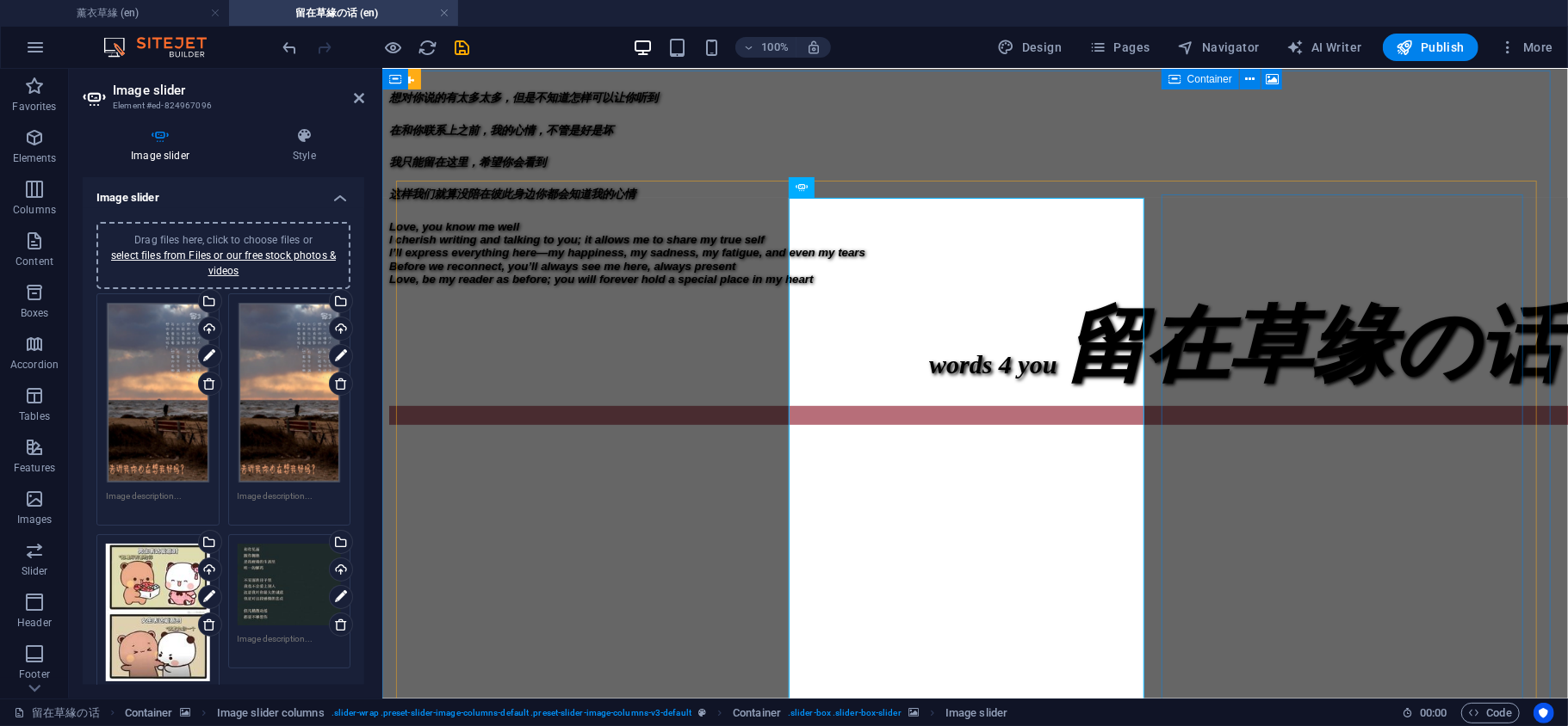
scroll to position [494, 0]
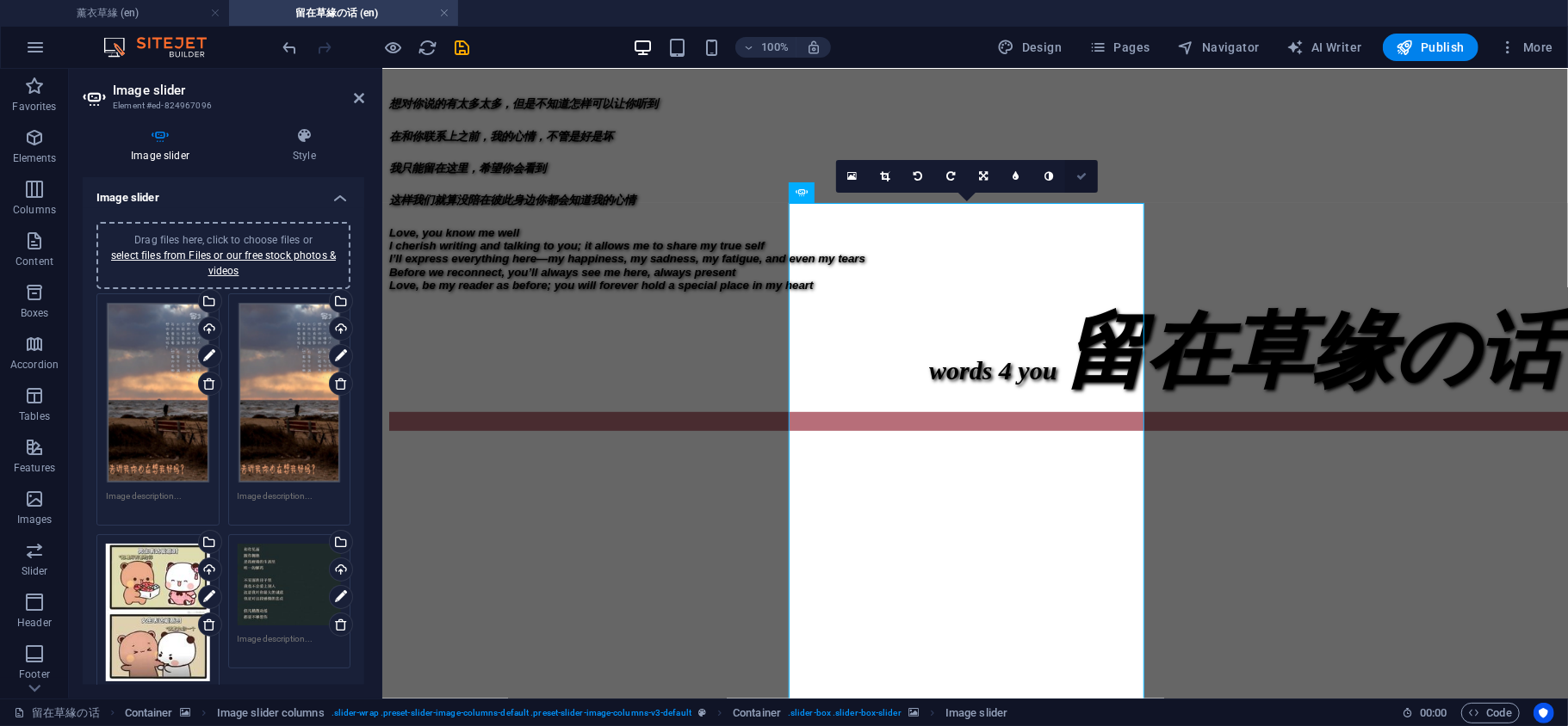
click at [1079, 179] on icon at bounding box center [1082, 176] width 10 height 10
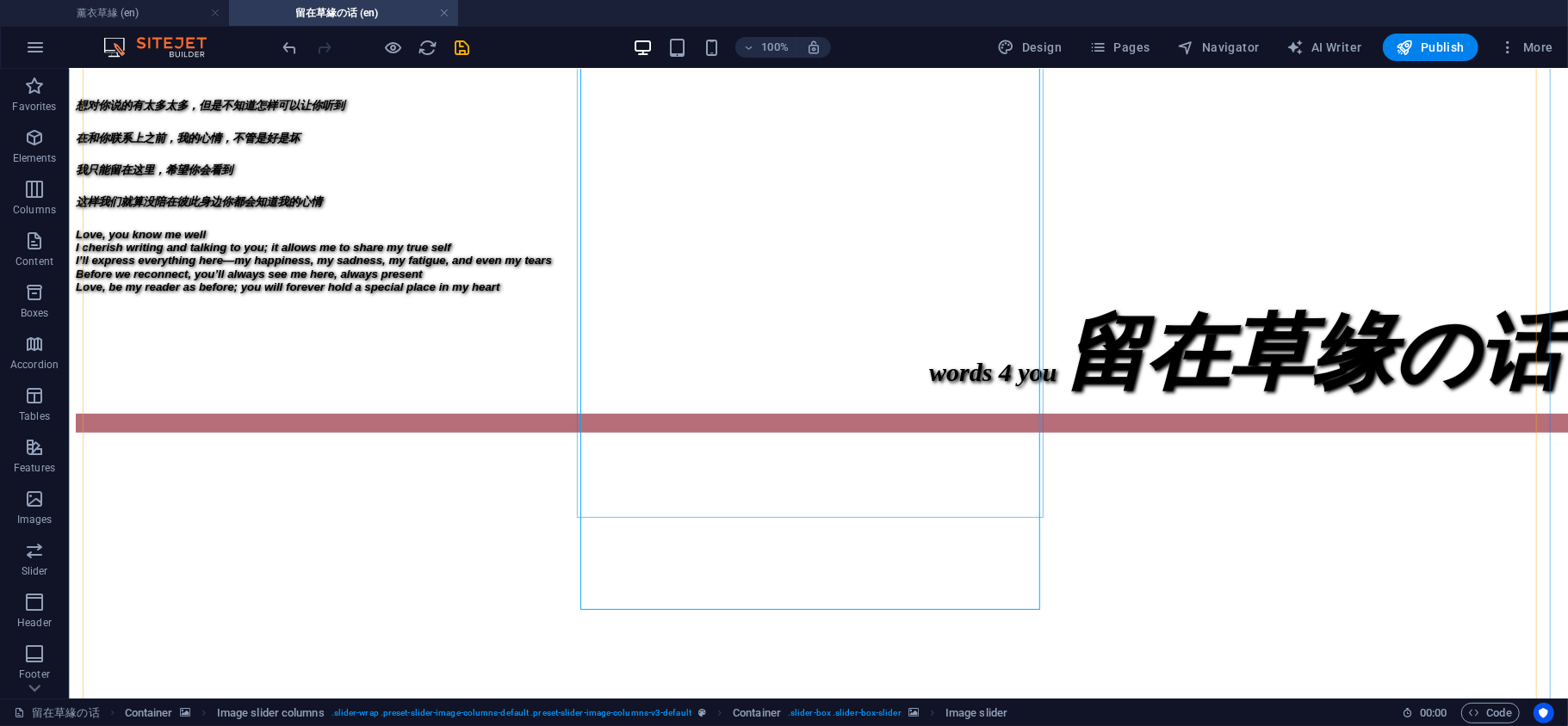
scroll to position [875, 0]
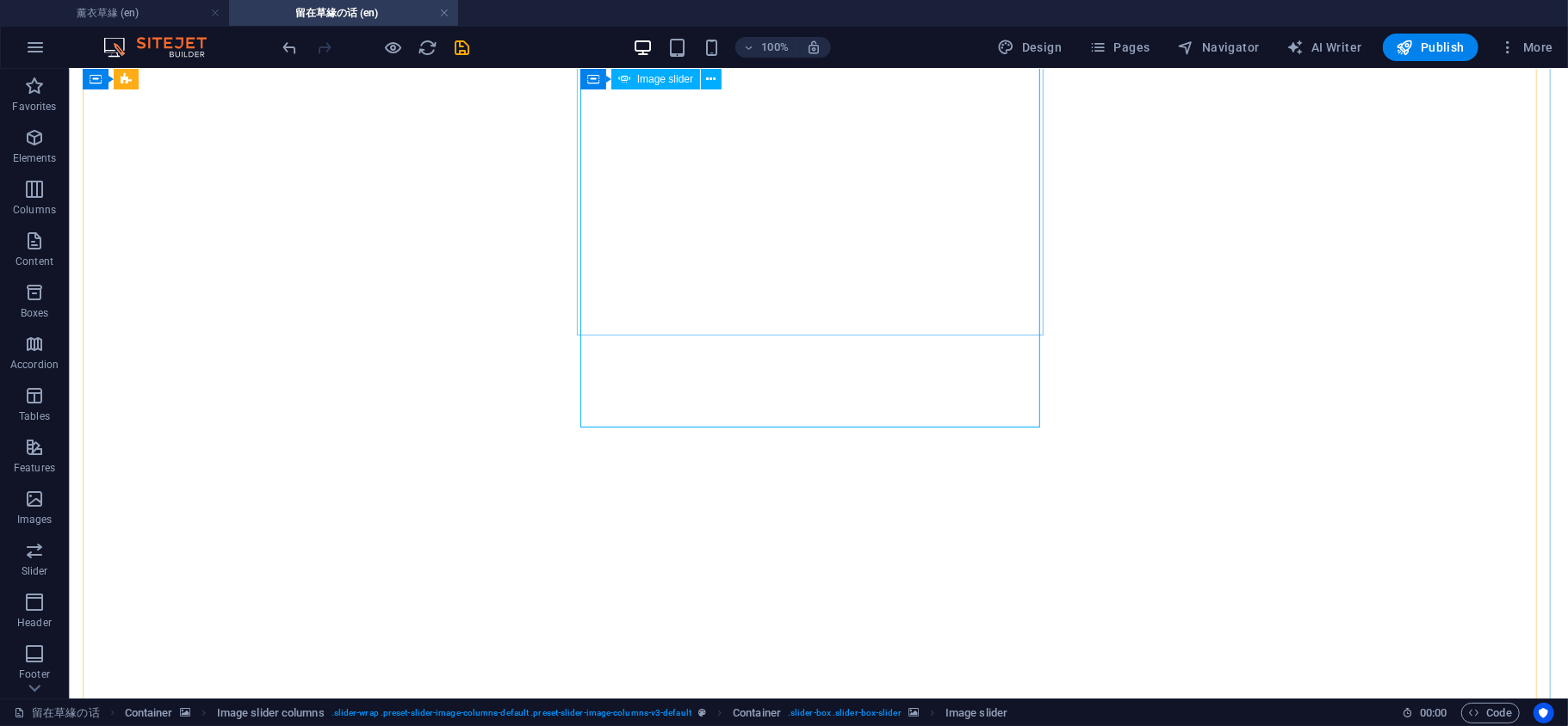
select select "px"
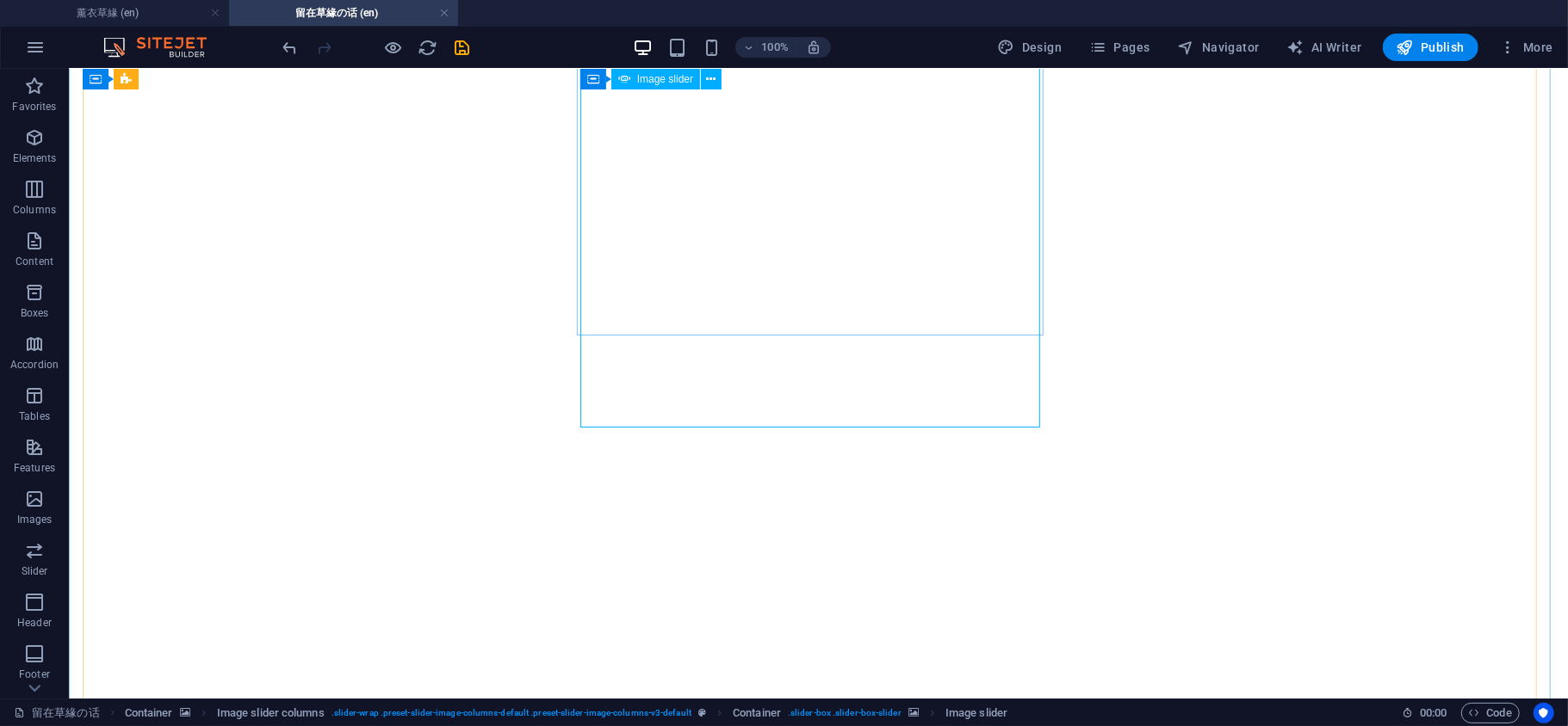
select select "s"
select select "progressive"
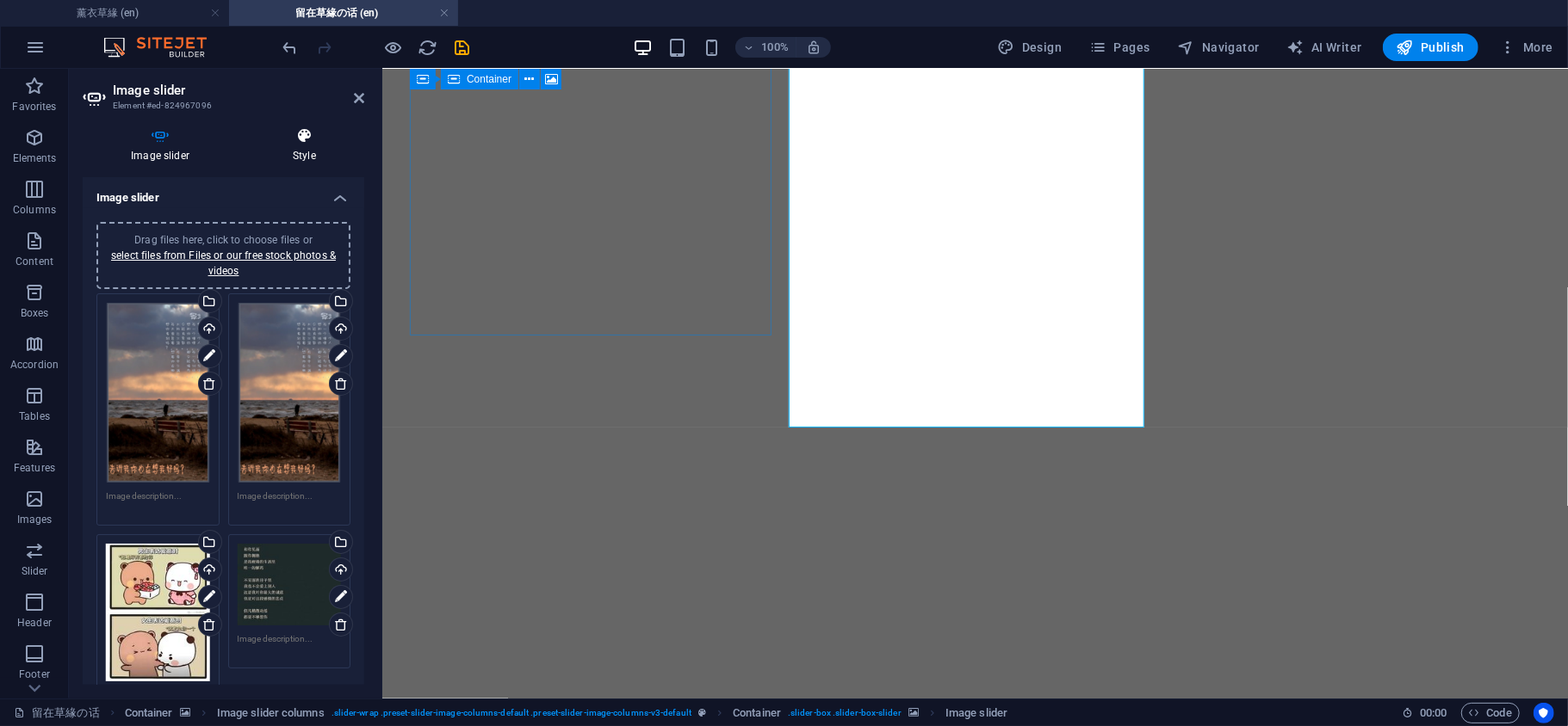
click at [297, 161] on h4 "Style" at bounding box center [304, 145] width 120 height 36
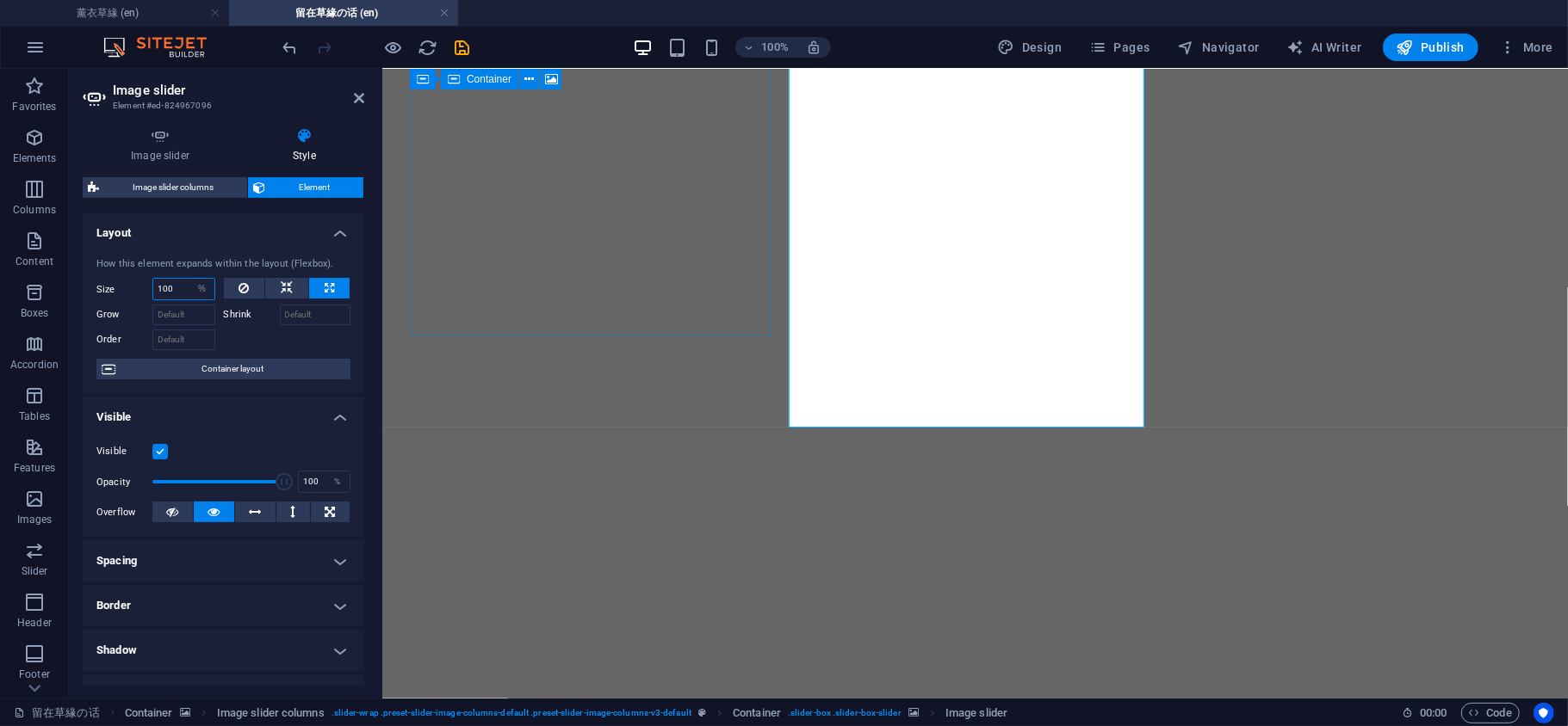
drag, startPoint x: 174, startPoint y: 279, endPoint x: 115, endPoint y: 284, distance: 59.2
click at [120, 283] on div "Size 100 Default auto px % 1/1 1/2 1/3 1/4 1/5 1/6 1/7 1/8 1/9 1/10" at bounding box center [155, 290] width 119 height 23
drag, startPoint x: 177, startPoint y: 289, endPoint x: 108, endPoint y: 291, distance: 69.0
click at [103, 290] on div "Size 80 Default auto px % 1/1 1/2 1/3 1/4 1/5 1/6 1/7 1/8 1/9 1/10" at bounding box center [155, 290] width 119 height 23
type input "60"
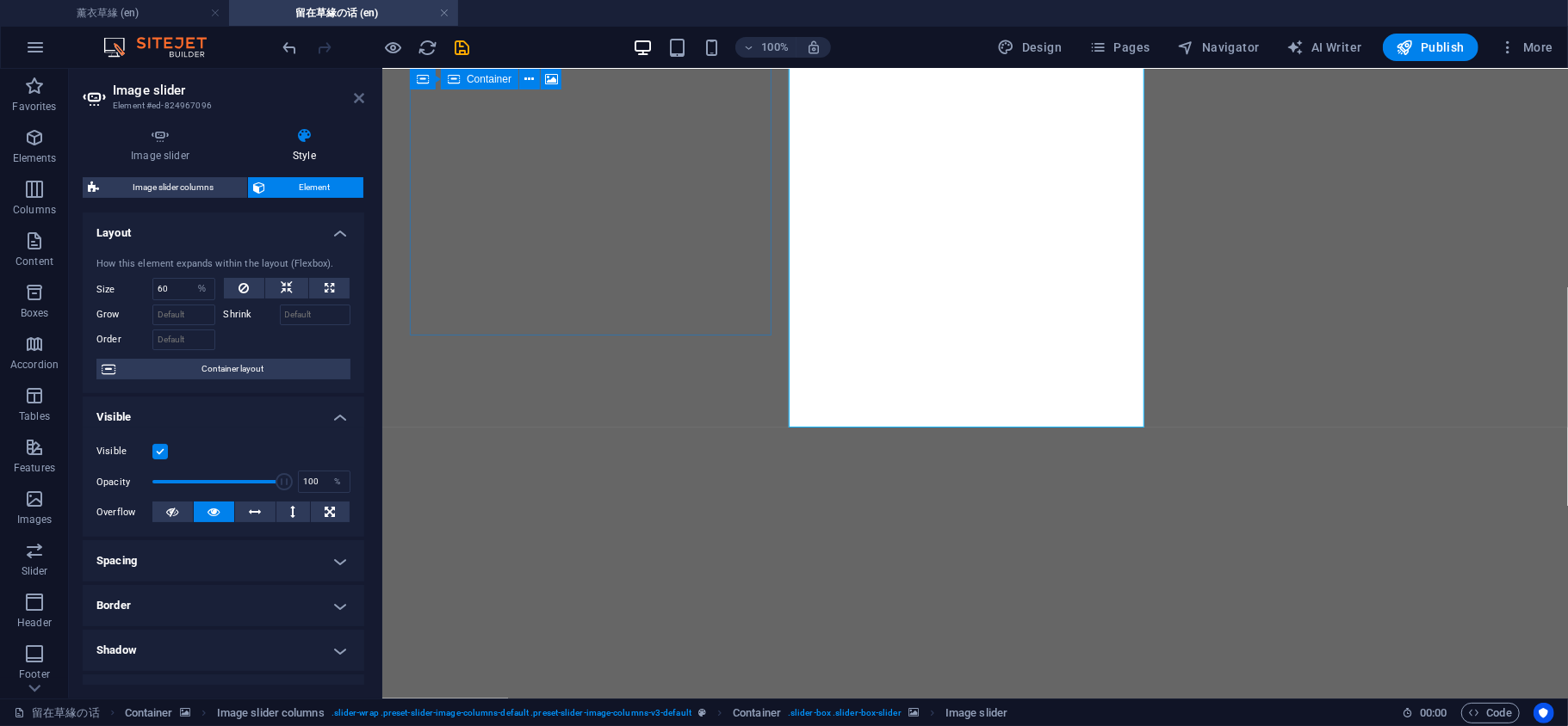
click at [354, 96] on icon at bounding box center [359, 99] width 10 height 14
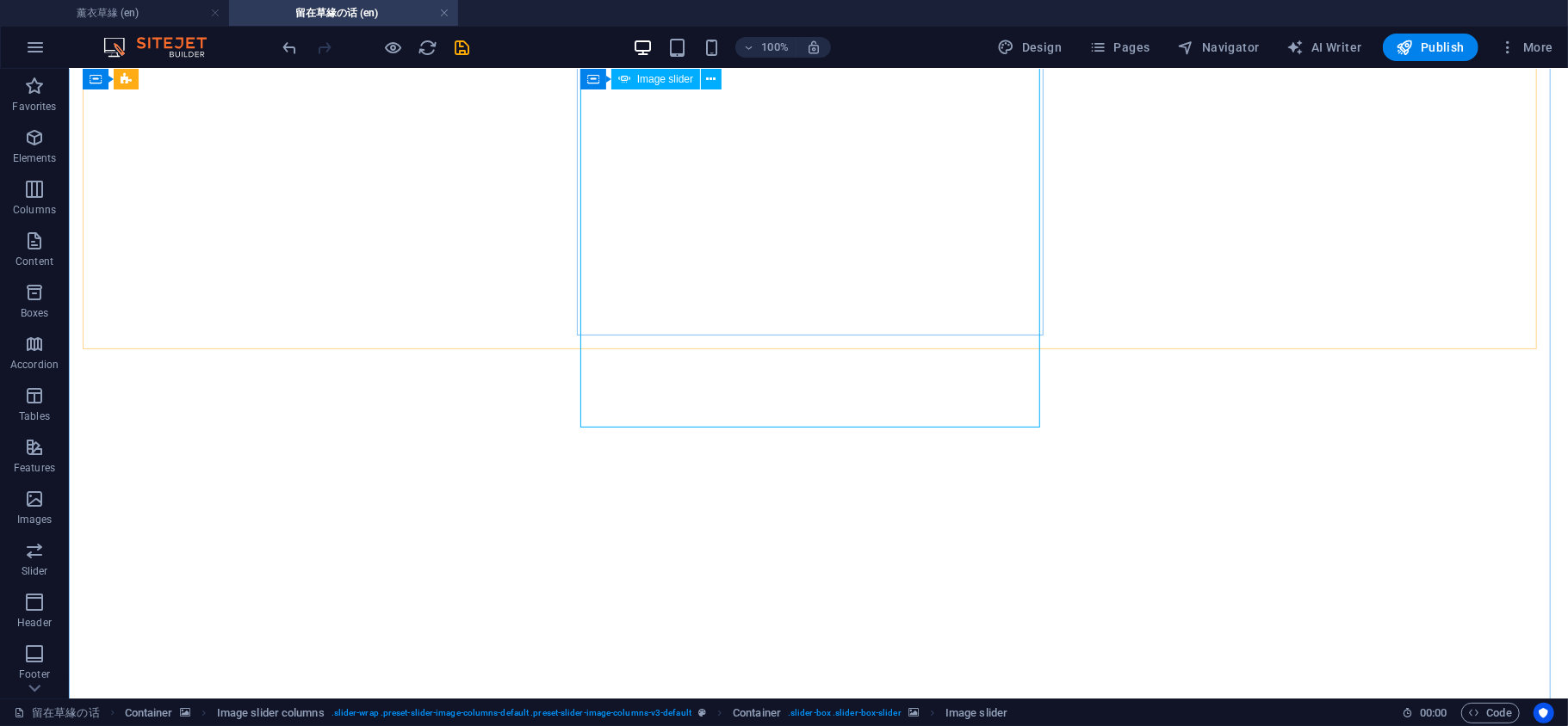
select select "%"
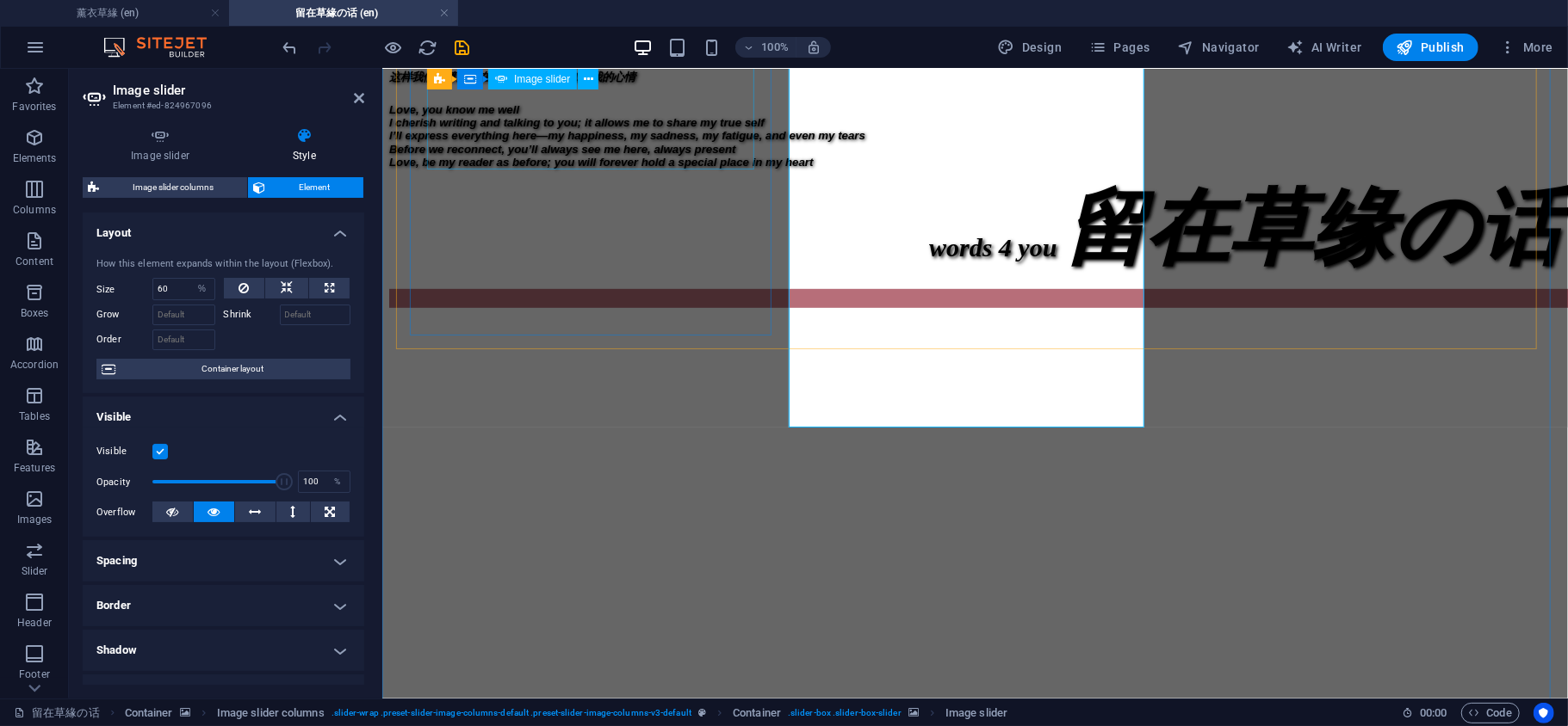
scroll to position [492, 0]
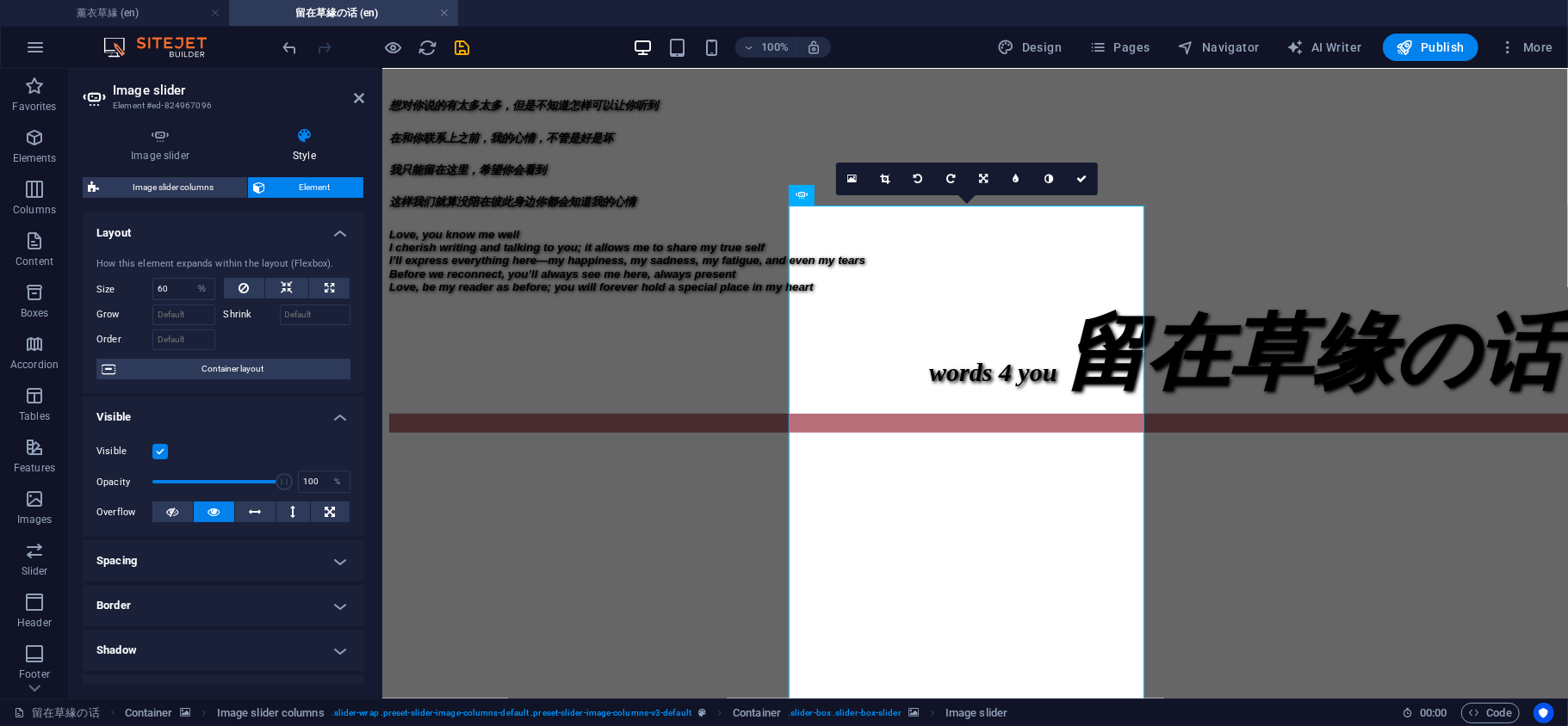
click at [878, 180] on link at bounding box center [884, 178] width 32 height 32
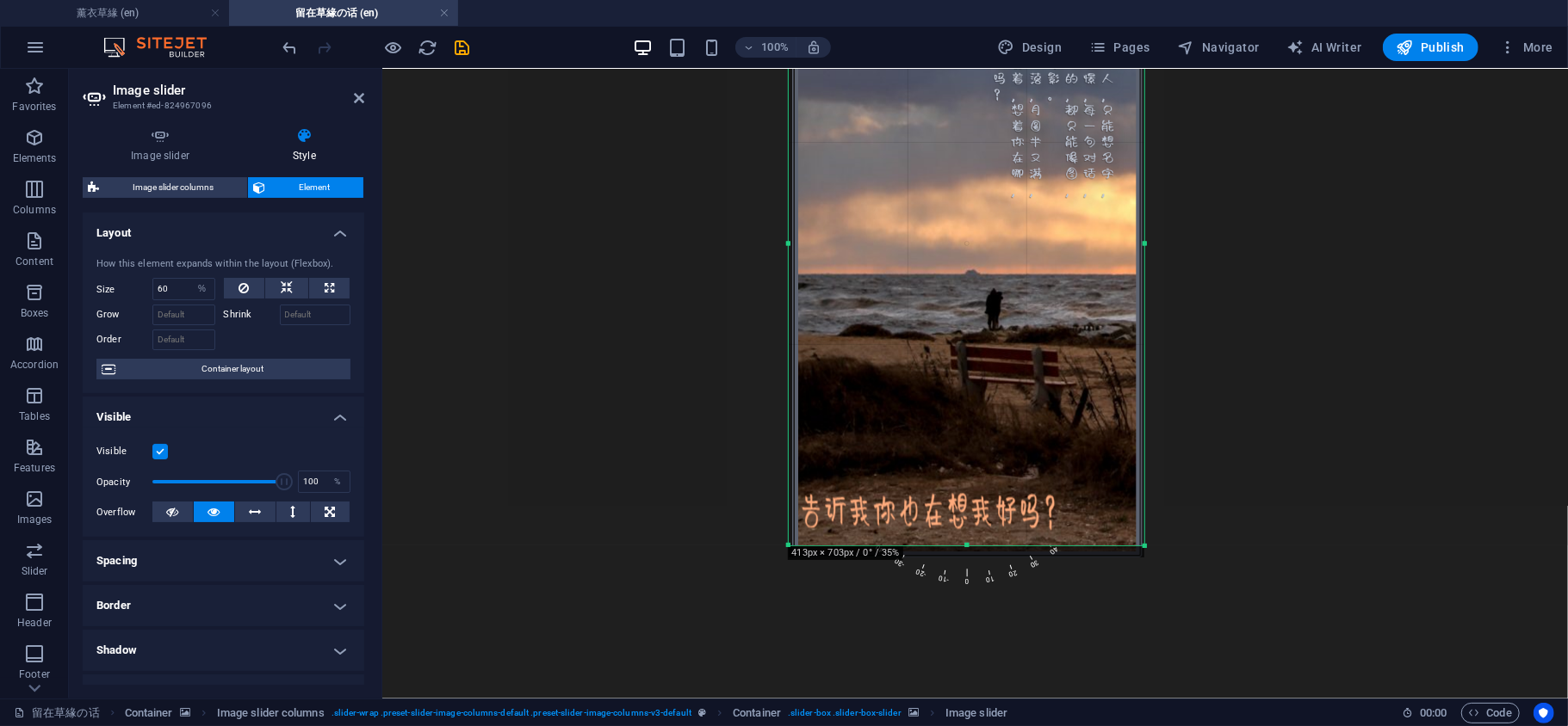
scroll to position [875, 0]
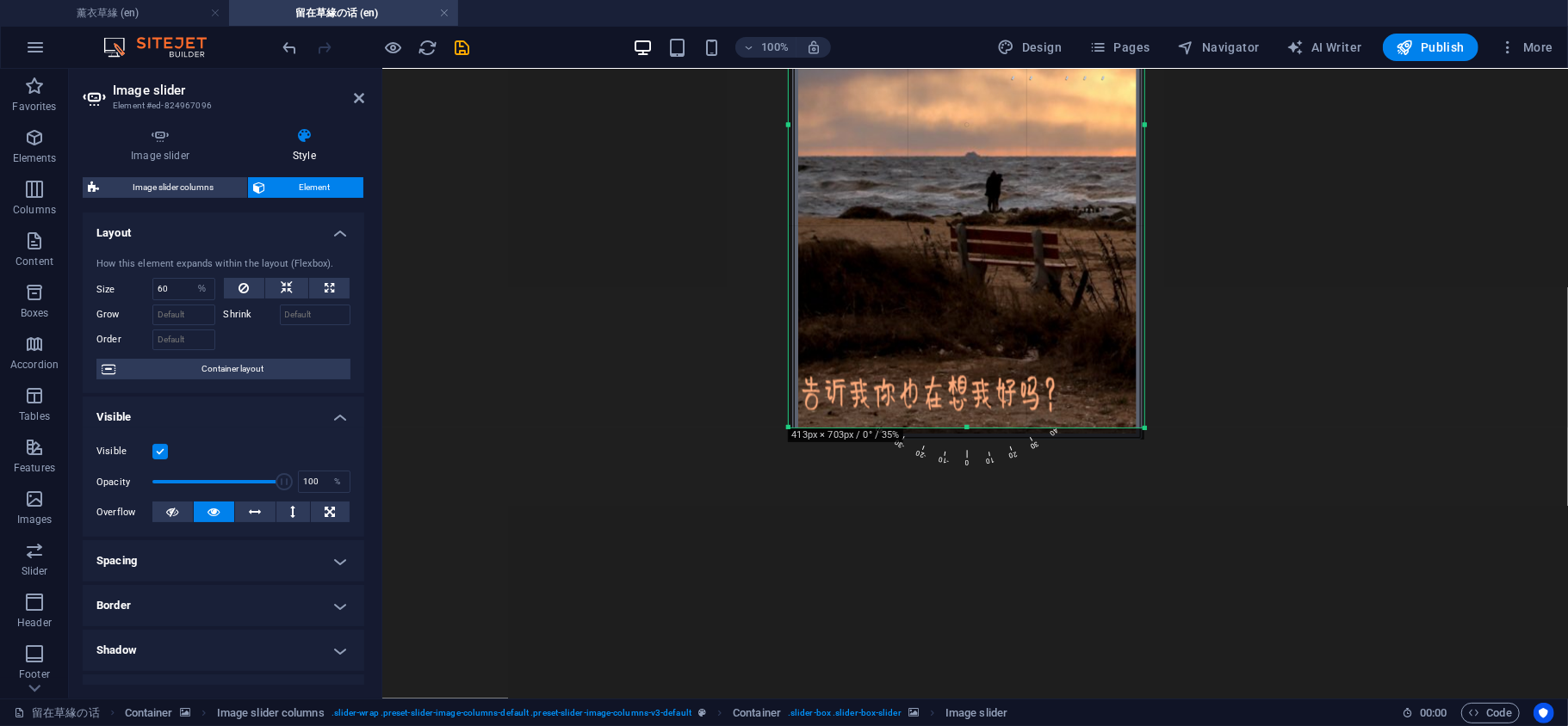
click at [971, 423] on div at bounding box center [966, 131] width 355 height 617
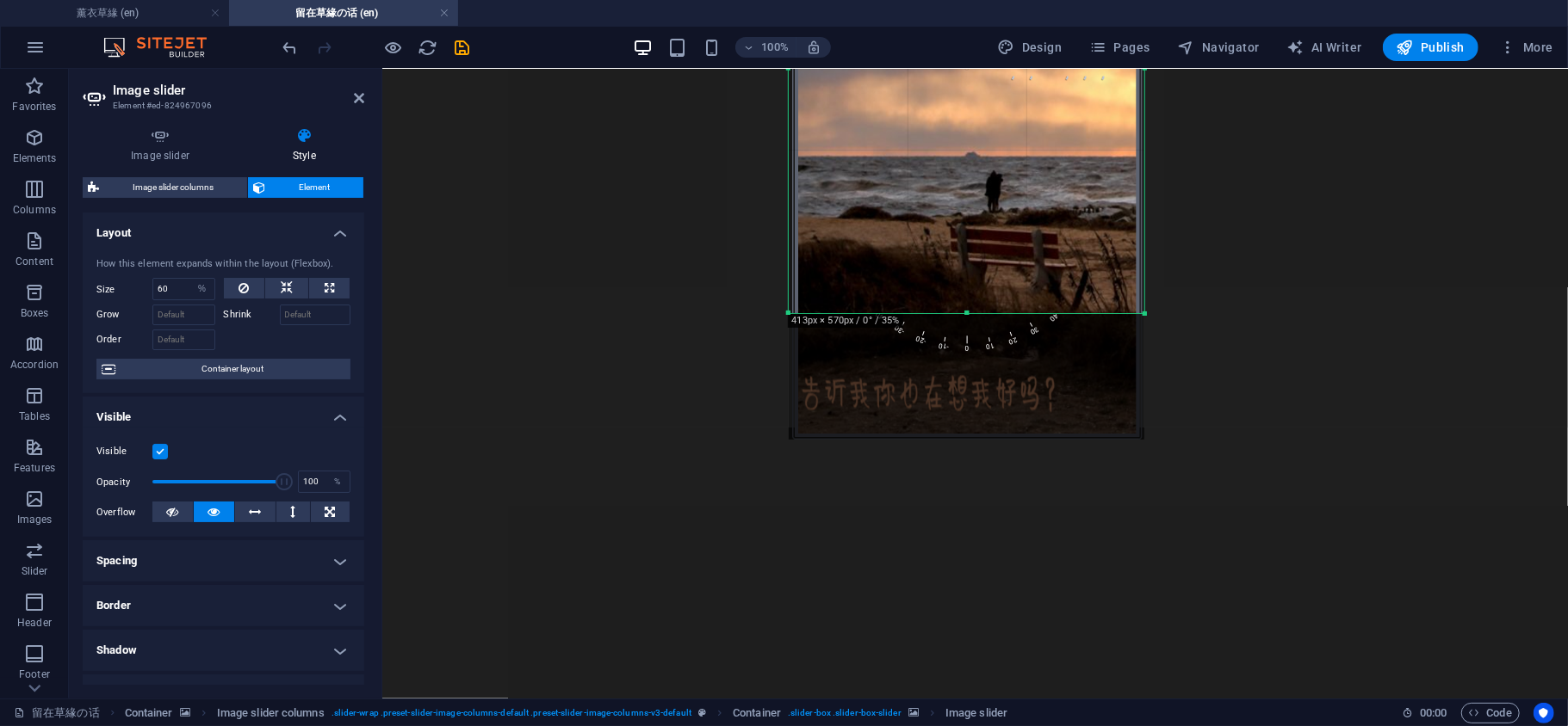
drag, startPoint x: 967, startPoint y: 425, endPoint x: 979, endPoint y: 311, distance: 114.6
click at [979, 311] on div at bounding box center [966, 313] width 355 height 6
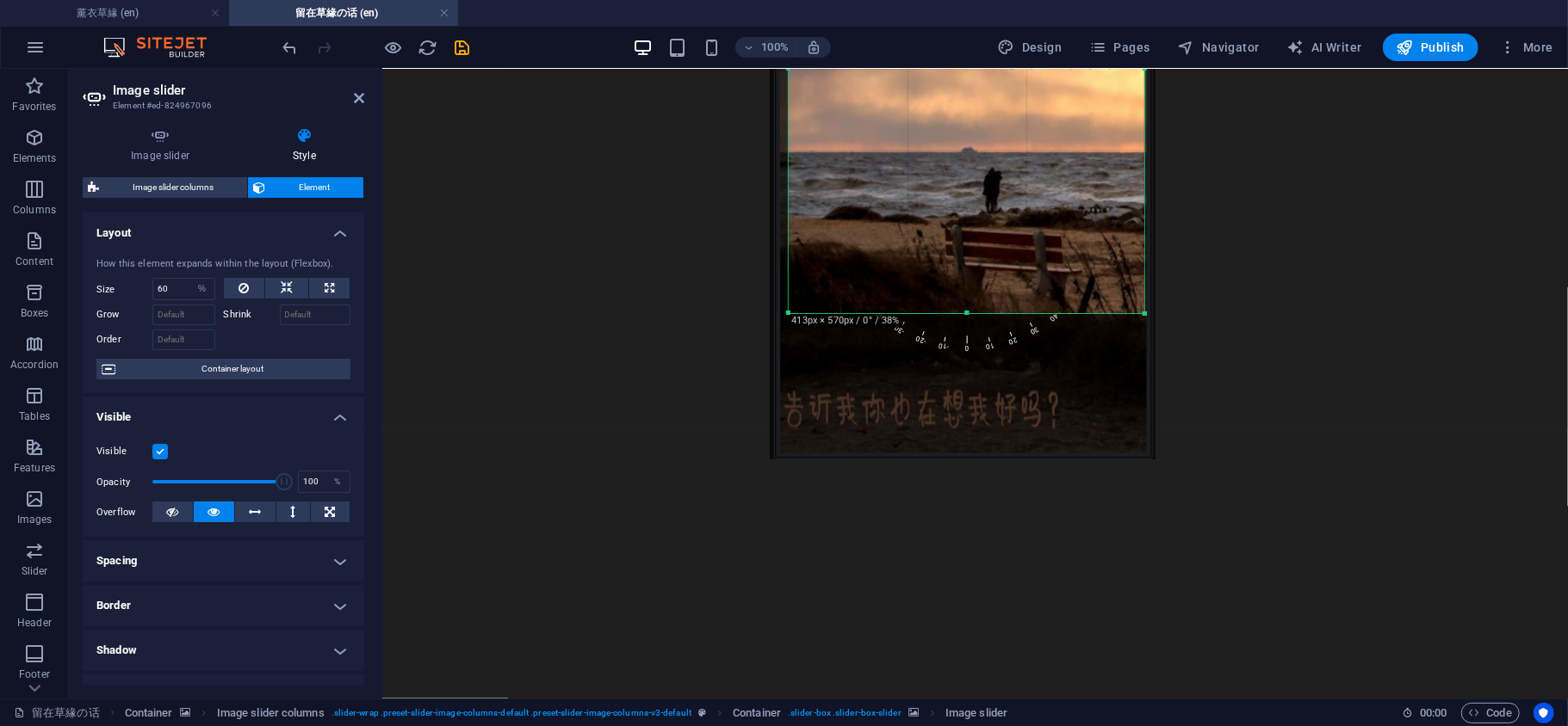
click at [1048, 209] on div at bounding box center [963, 124] width 386 height 669
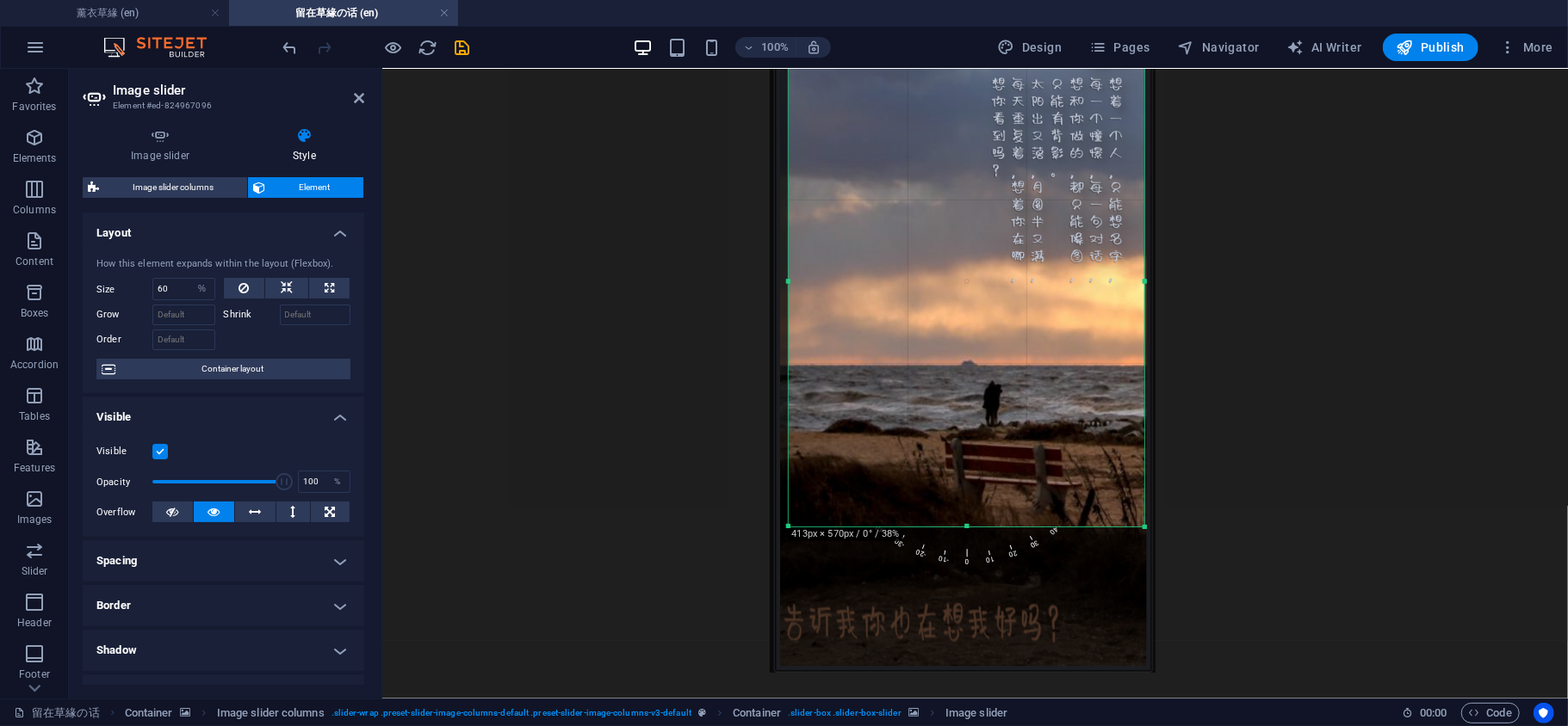
scroll to position [492, 0]
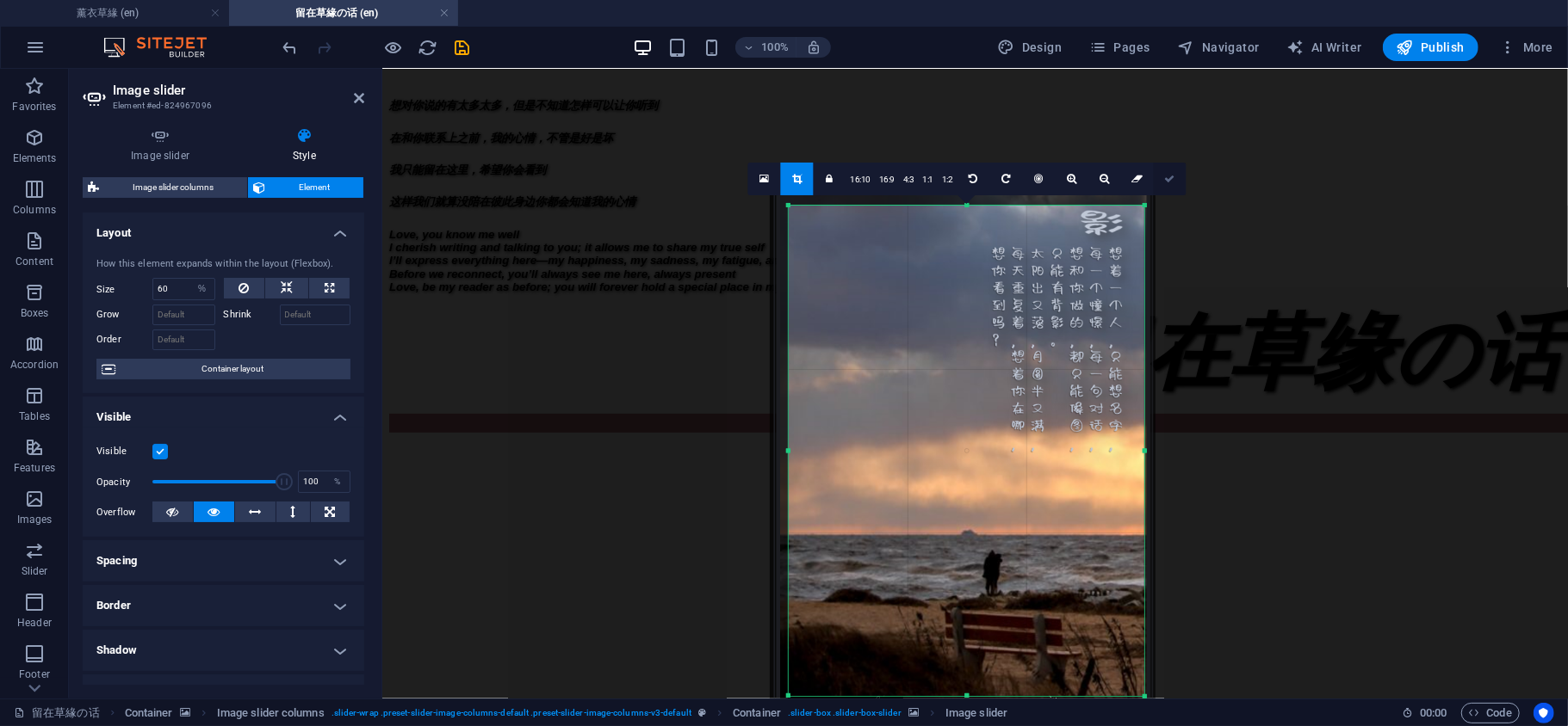
click at [1167, 177] on icon at bounding box center [1169, 179] width 10 height 10
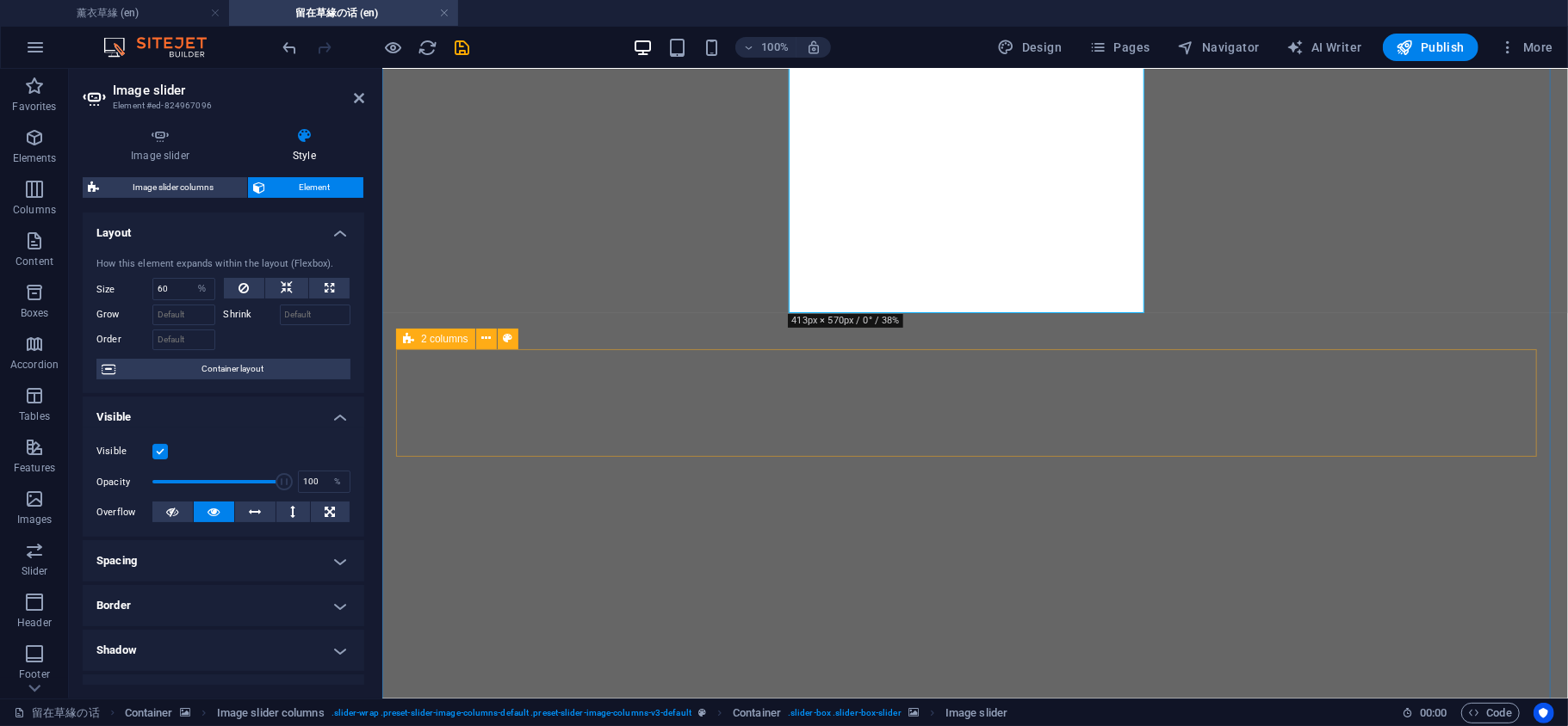
scroll to position [875, 0]
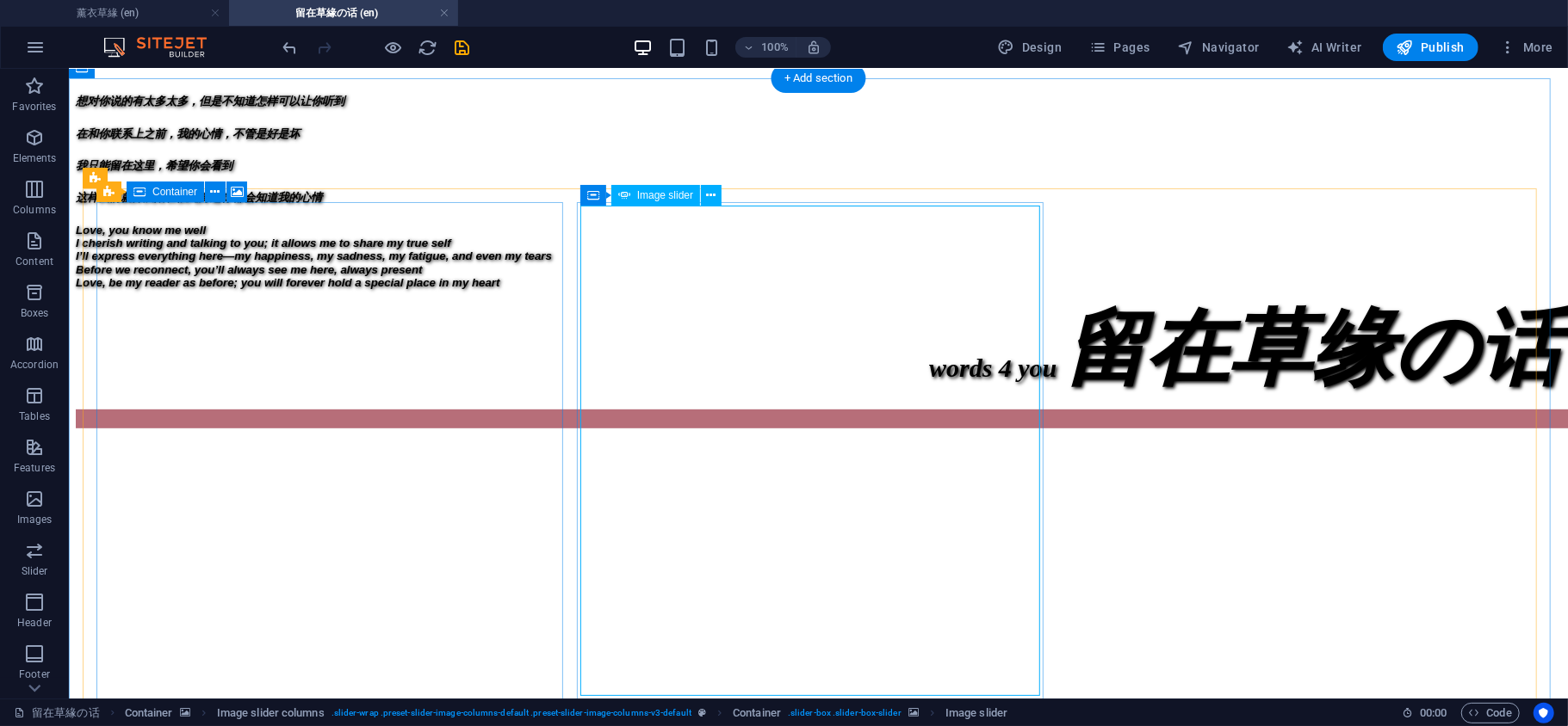
scroll to position [492, 0]
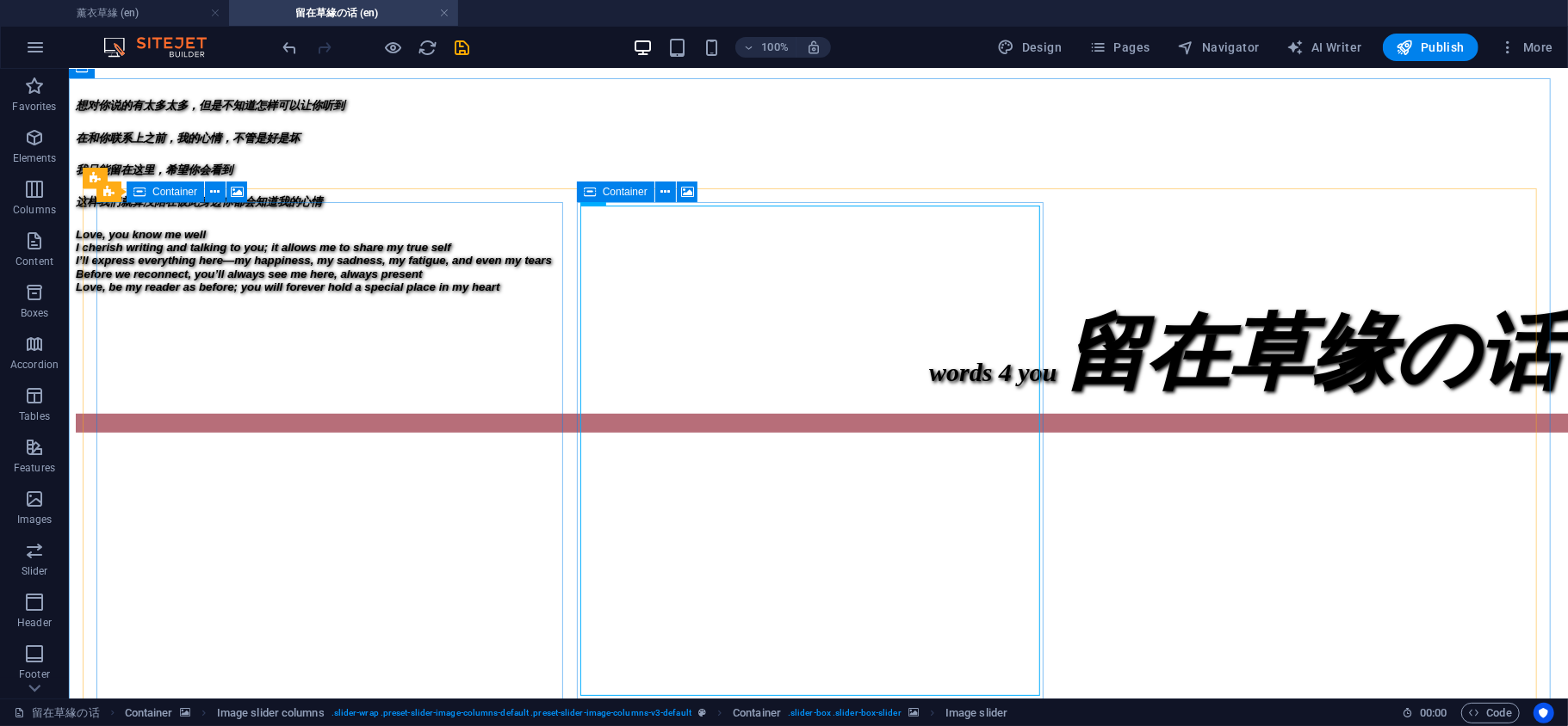
click at [588, 196] on icon at bounding box center [590, 192] width 12 height 21
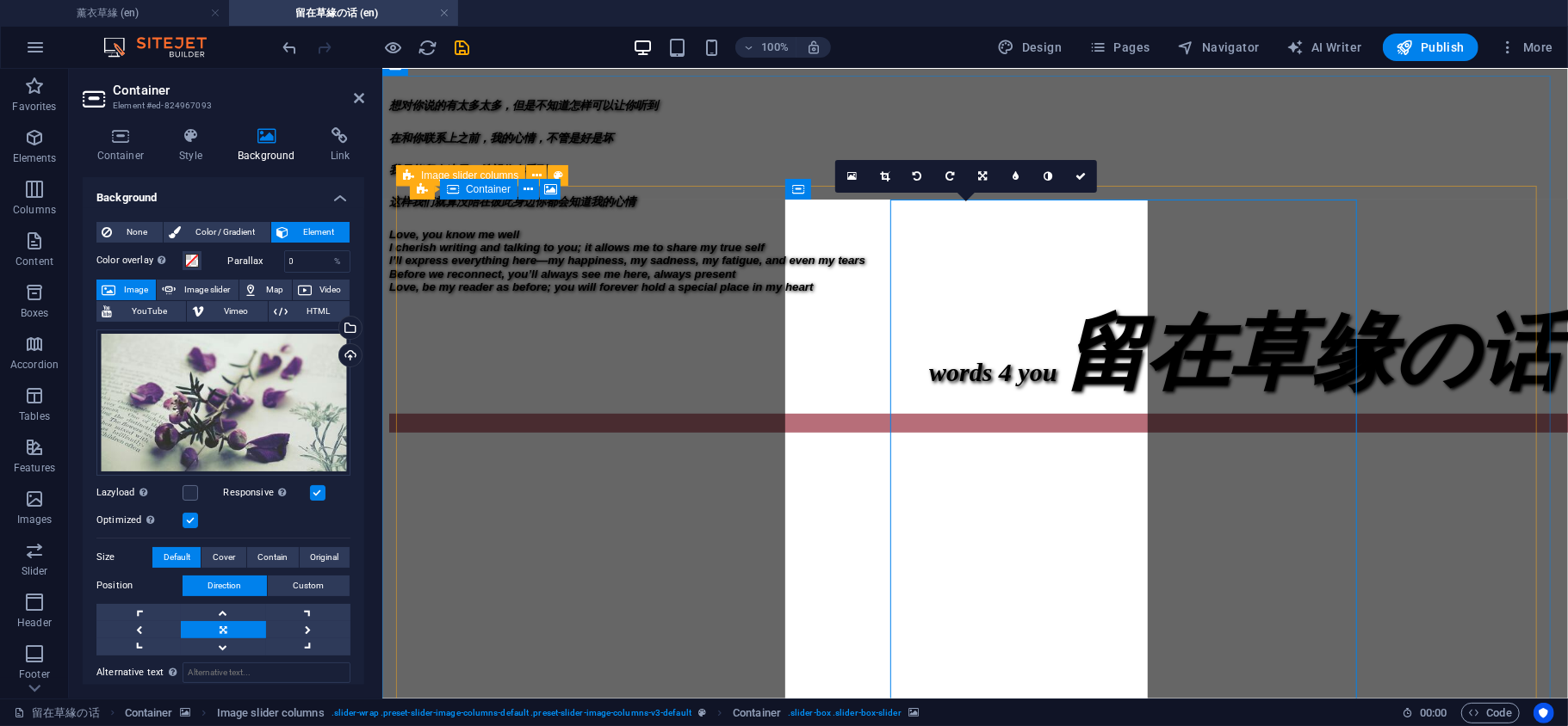
scroll to position [494, 0]
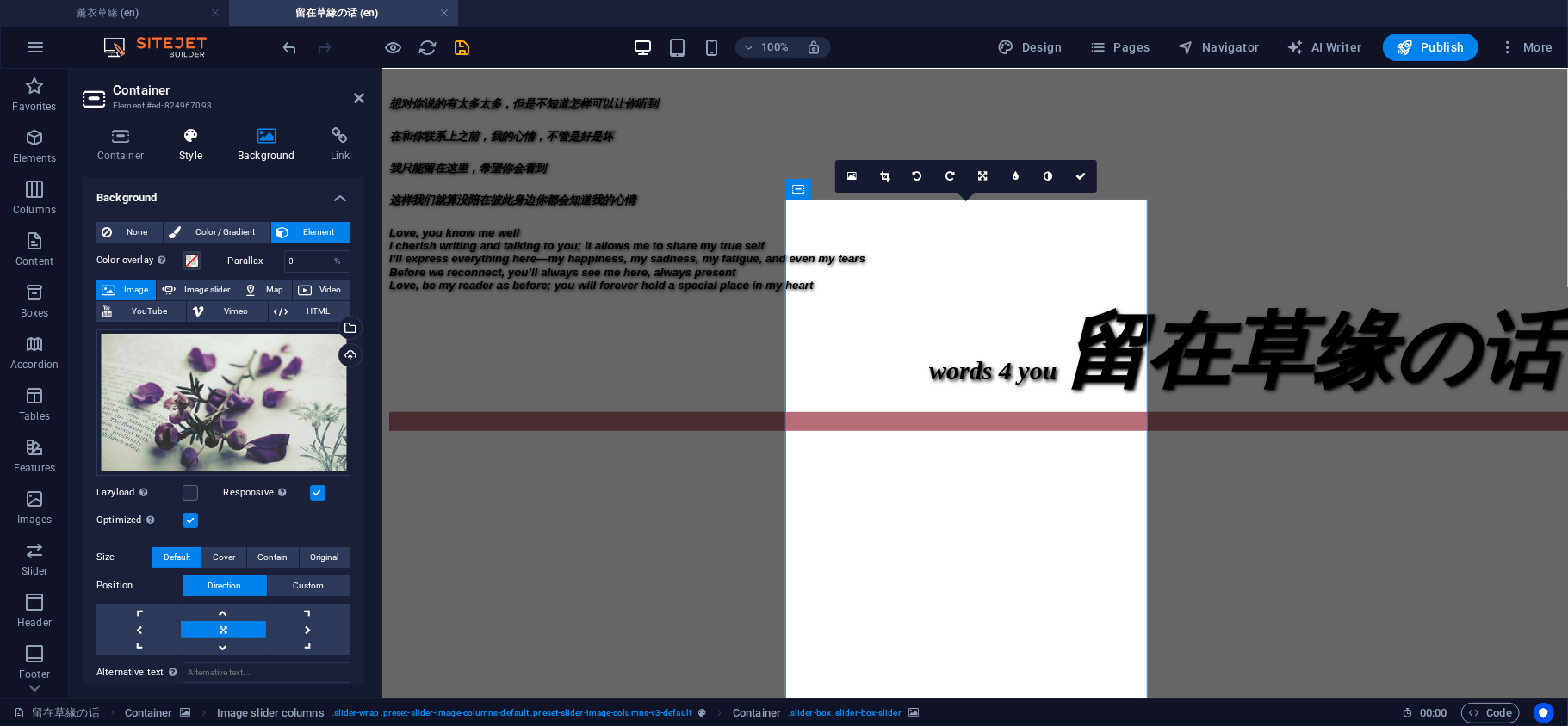
click at [184, 142] on icon at bounding box center [190, 136] width 52 height 17
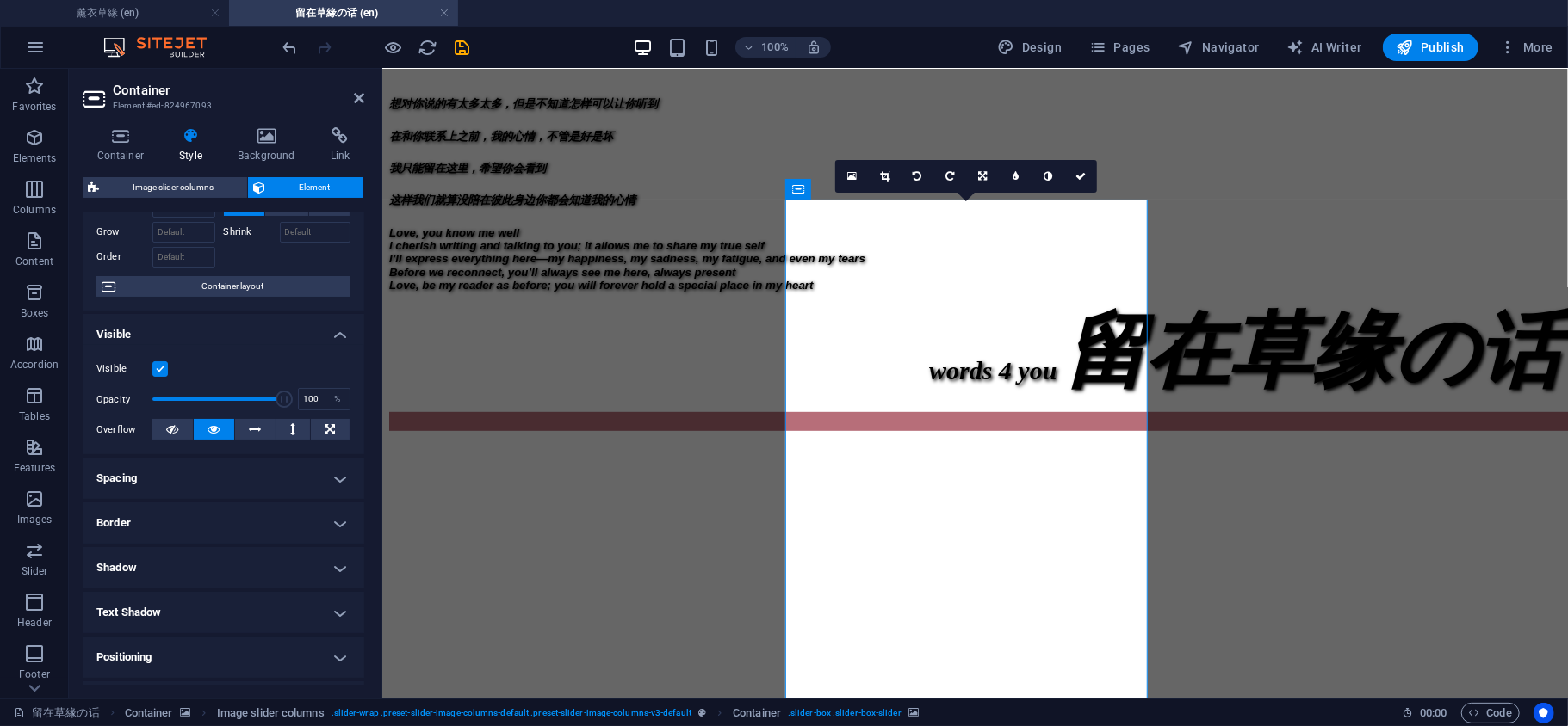
scroll to position [256, 0]
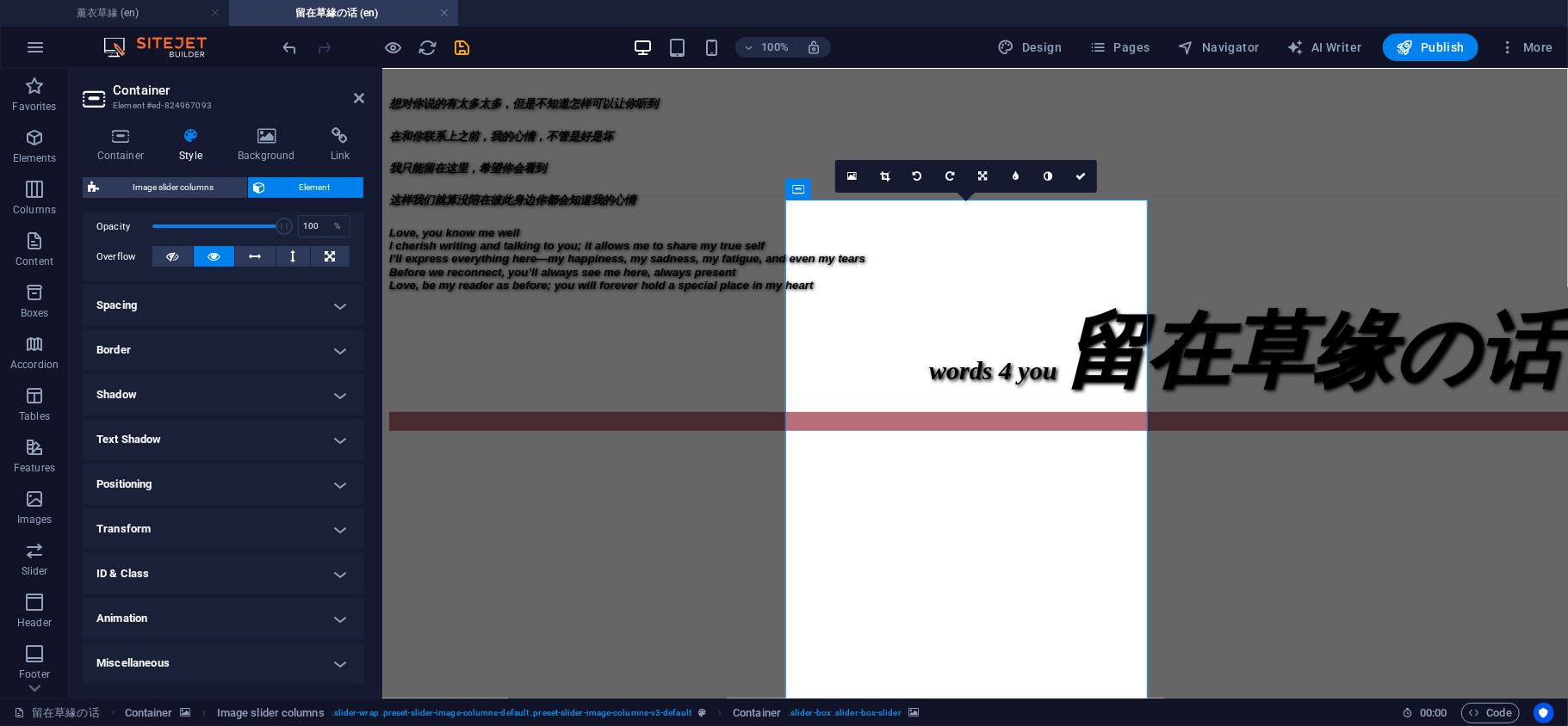
click at [214, 353] on h4 "Border" at bounding box center [224, 350] width 281 height 41
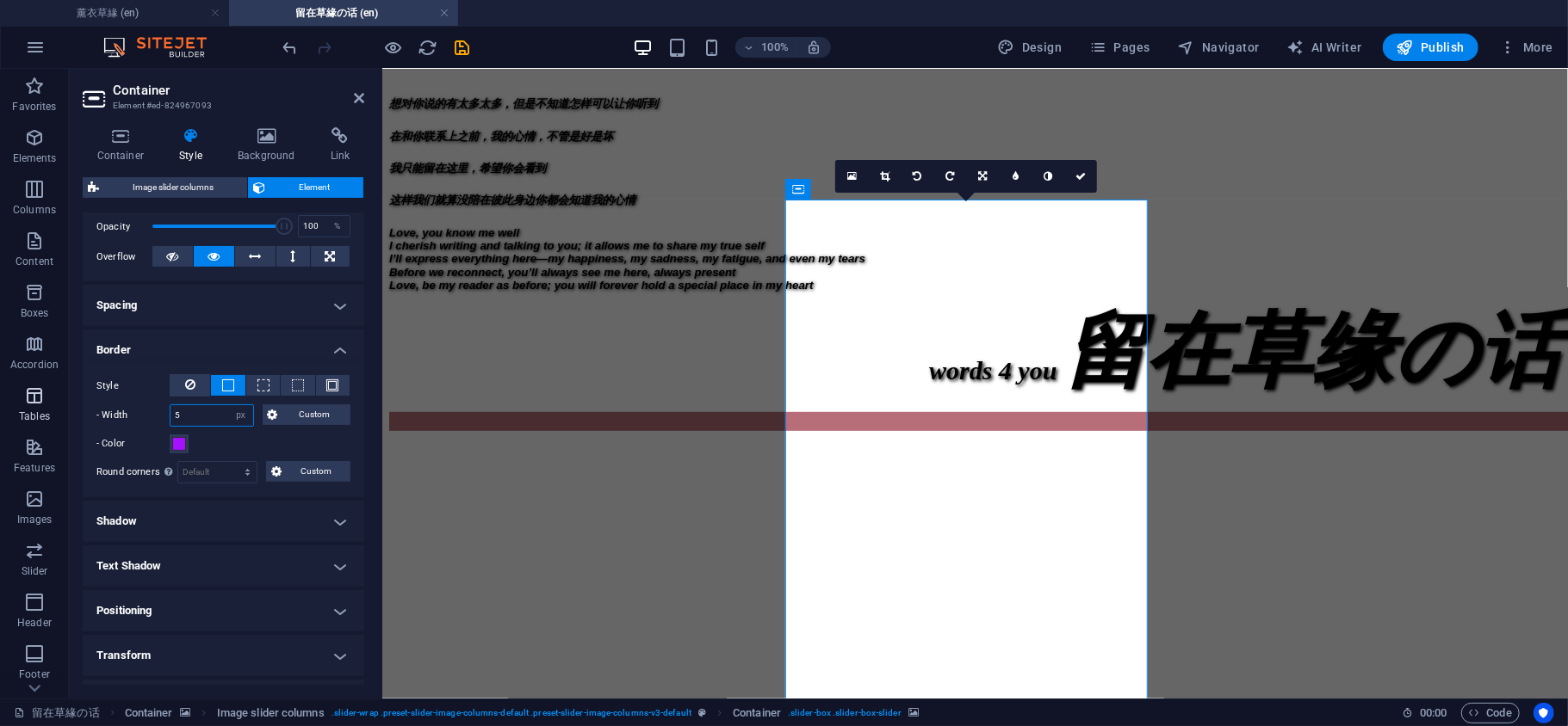
drag, startPoint x: 197, startPoint y: 421, endPoint x: 58, endPoint y: 409, distance: 139.5
click at [59, 409] on section "Favorites Elements Columns Content Boxes Accordion Tables Features Images Slide…" at bounding box center [784, 384] width 1568 height 630
type input "10"
click at [354, 93] on icon at bounding box center [359, 99] width 10 height 14
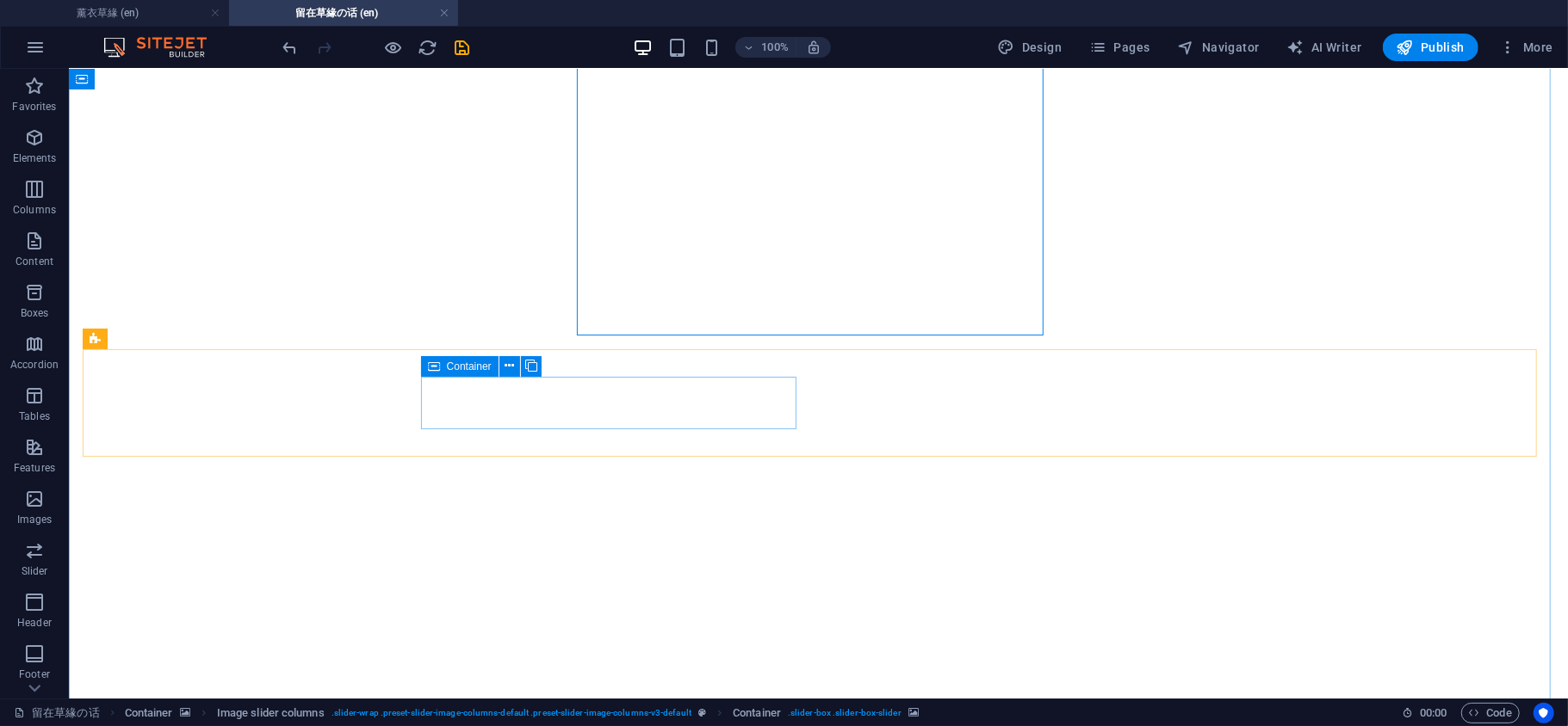
scroll to position [875, 0]
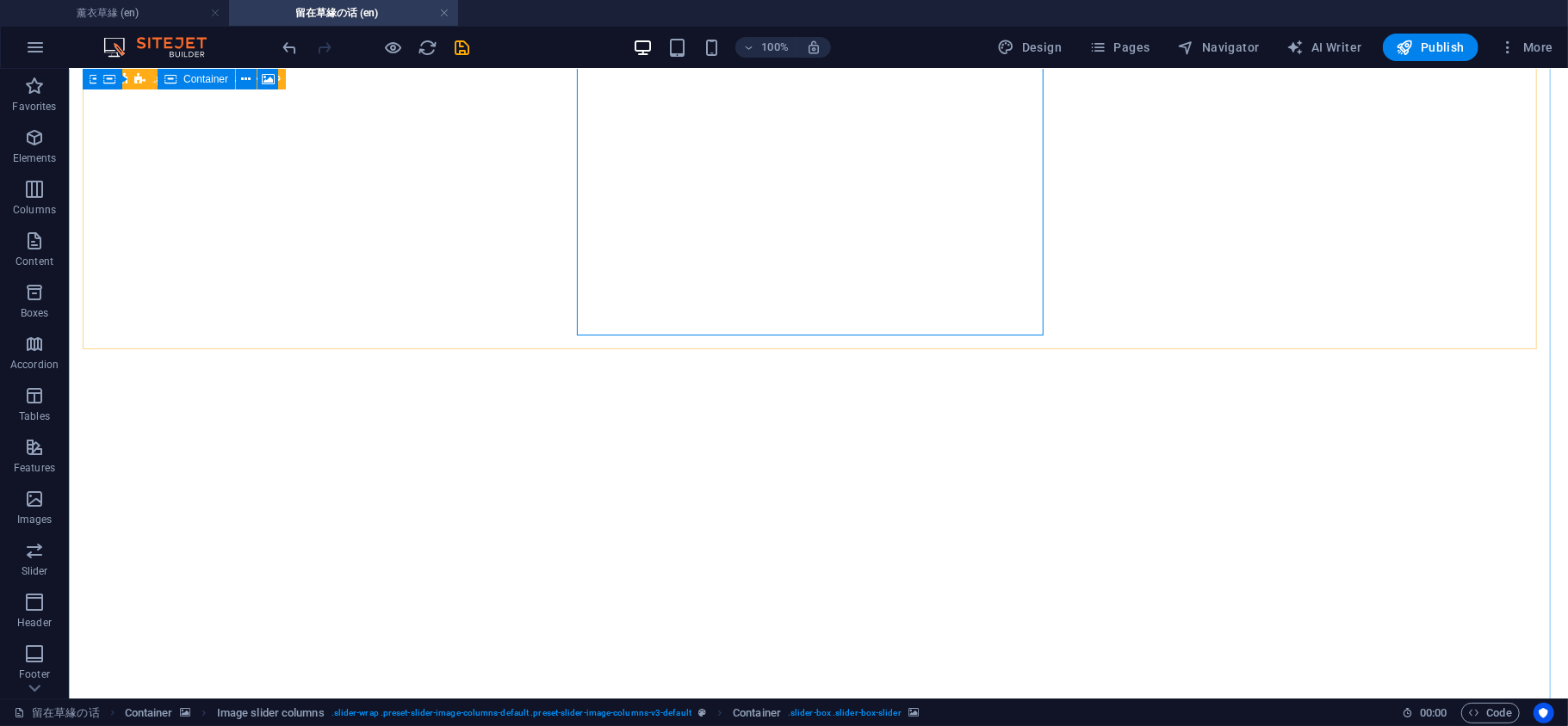
select select "px"
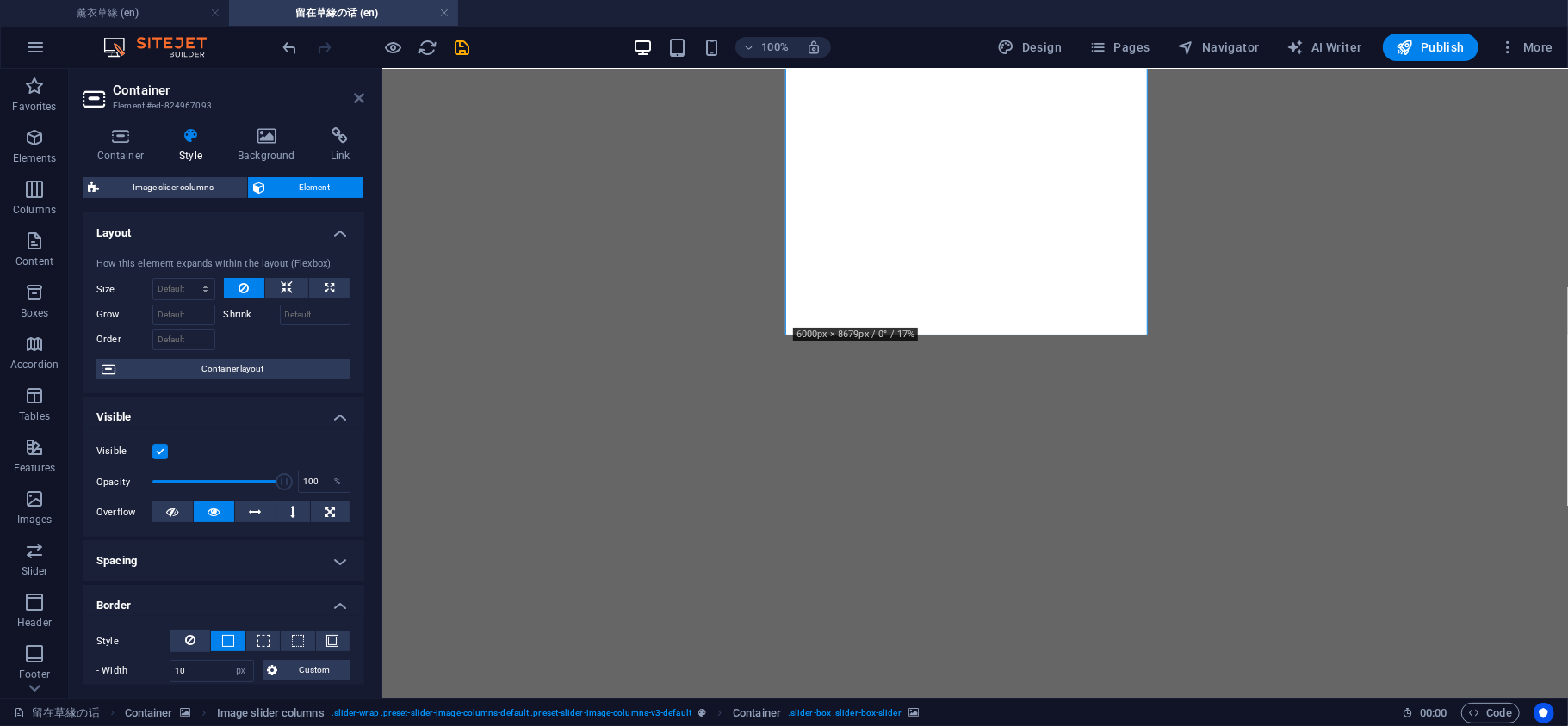
click at [355, 97] on icon at bounding box center [359, 99] width 10 height 14
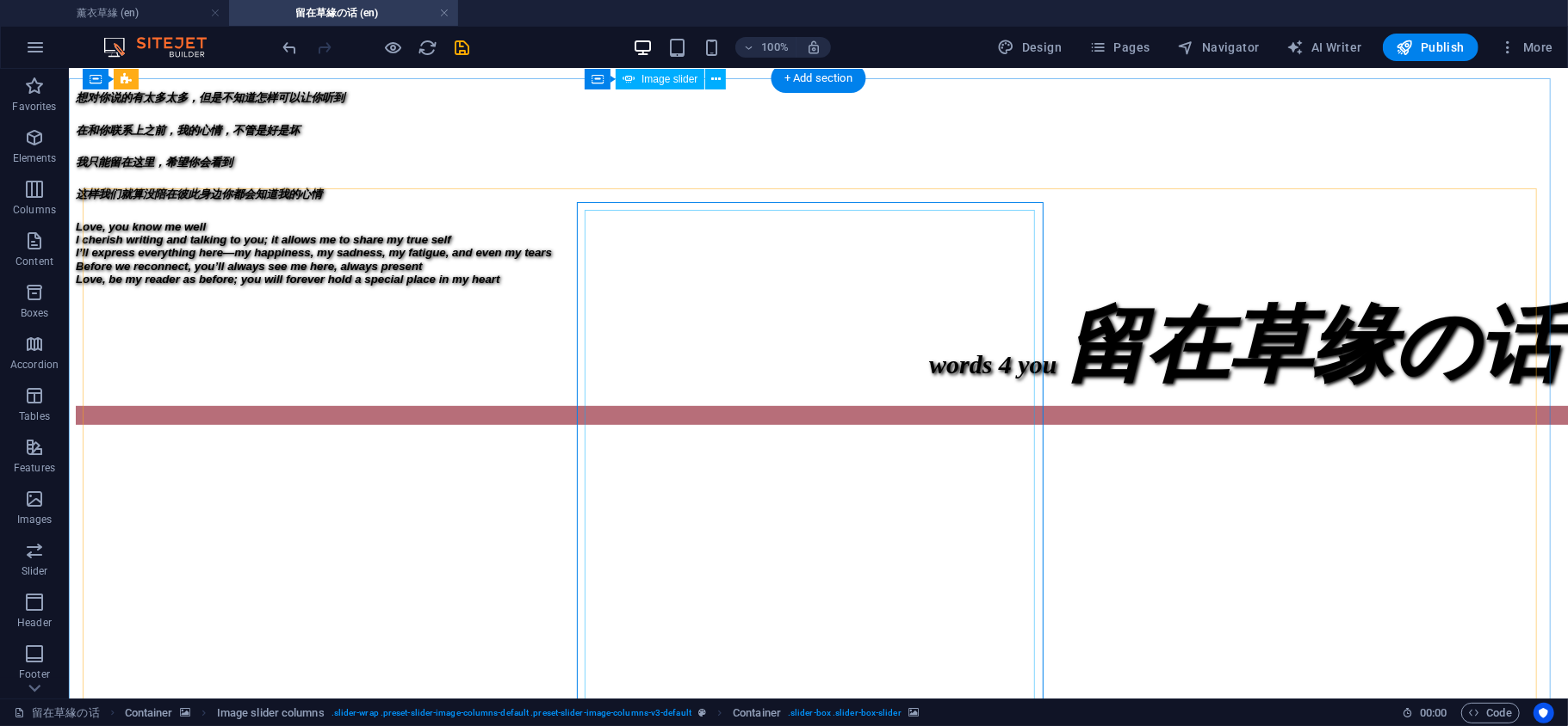
scroll to position [492, 0]
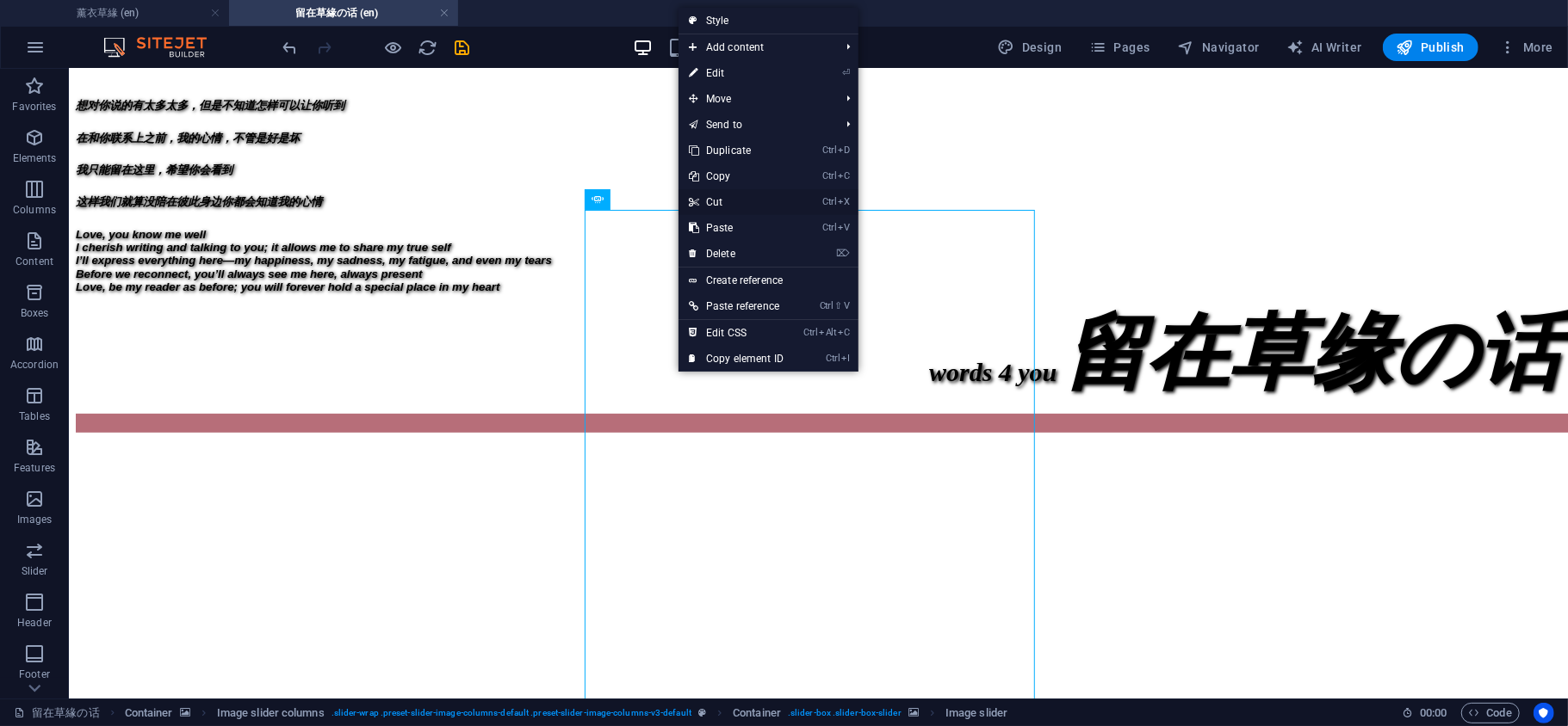
click at [740, 200] on link "Ctrl X Cut" at bounding box center [736, 202] width 115 height 26
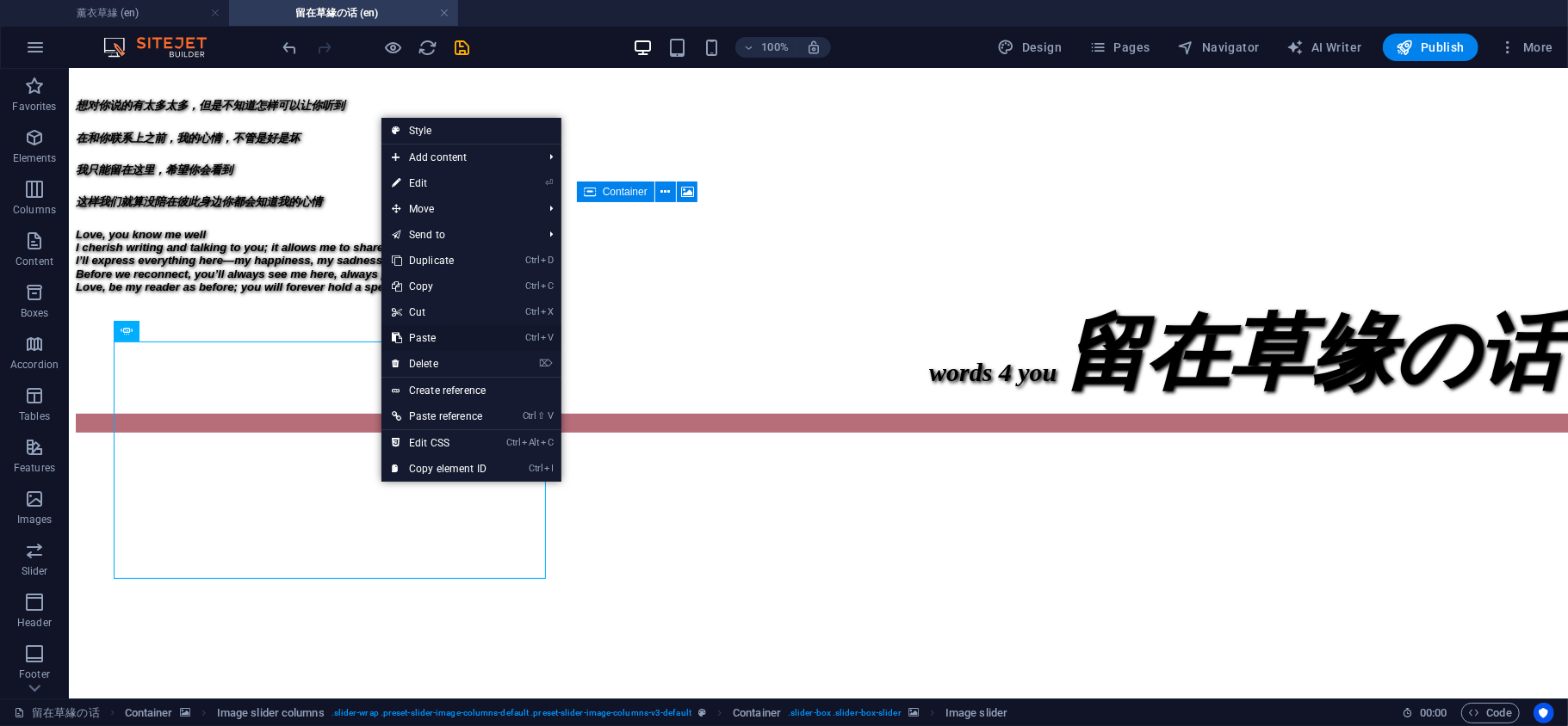
click at [443, 329] on link "Ctrl V Paste" at bounding box center [439, 339] width 115 height 26
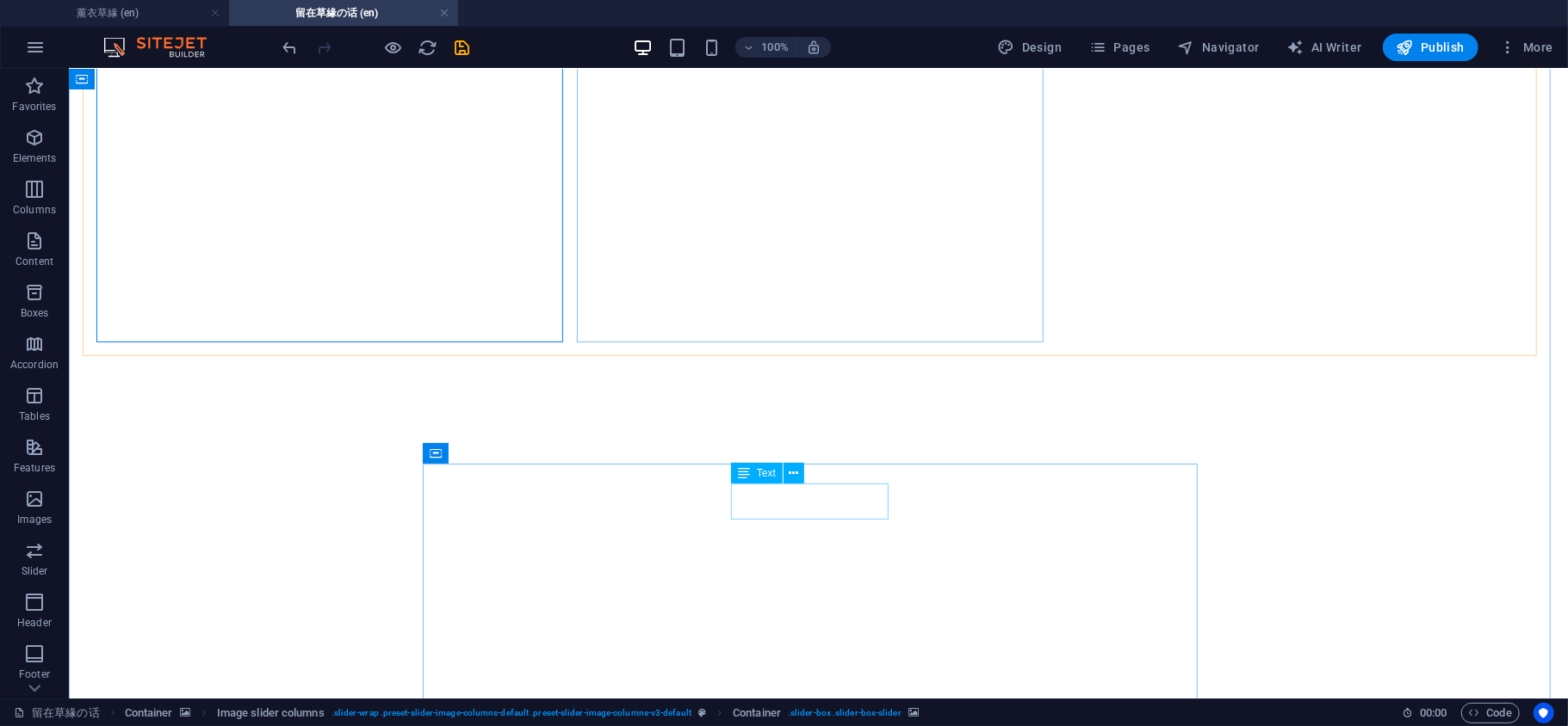
scroll to position [875, 0]
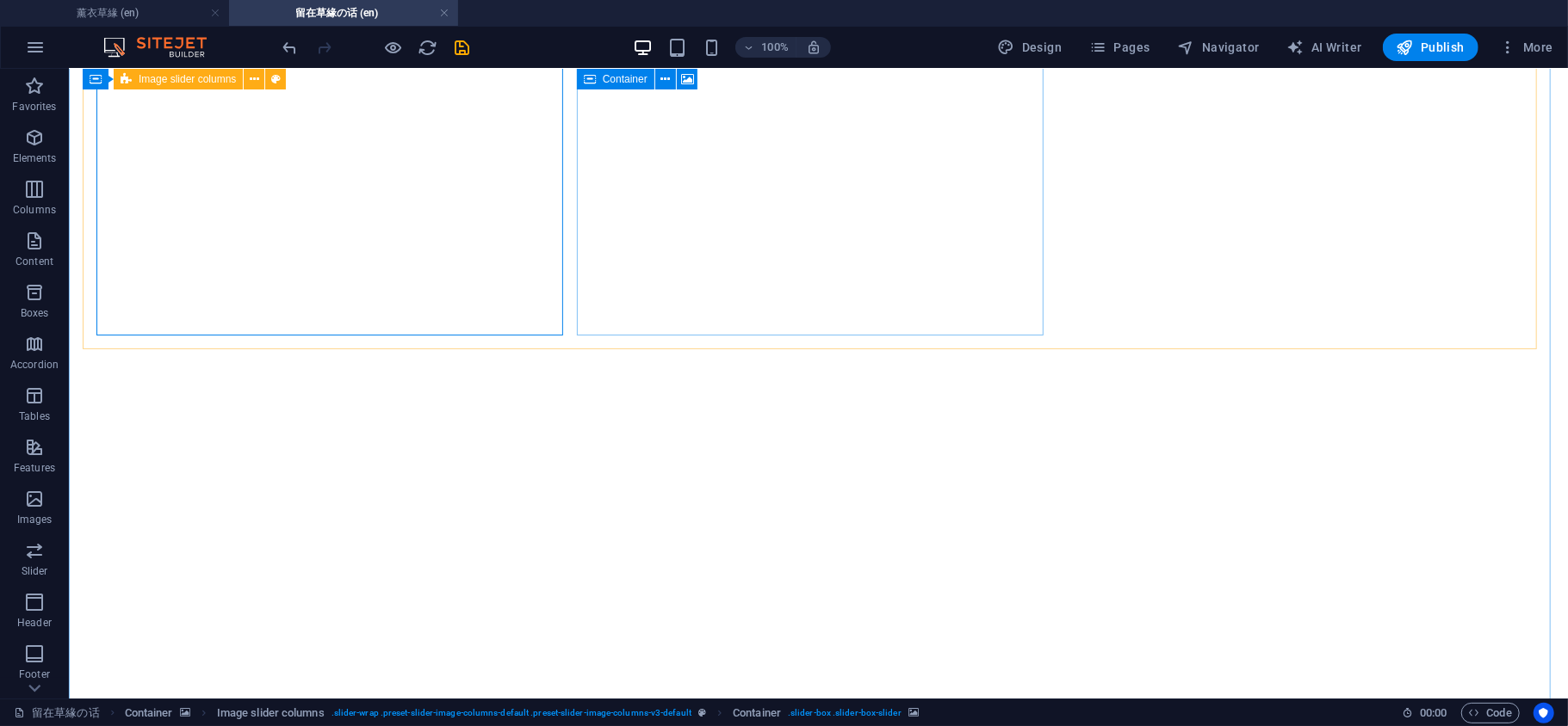
select select "px"
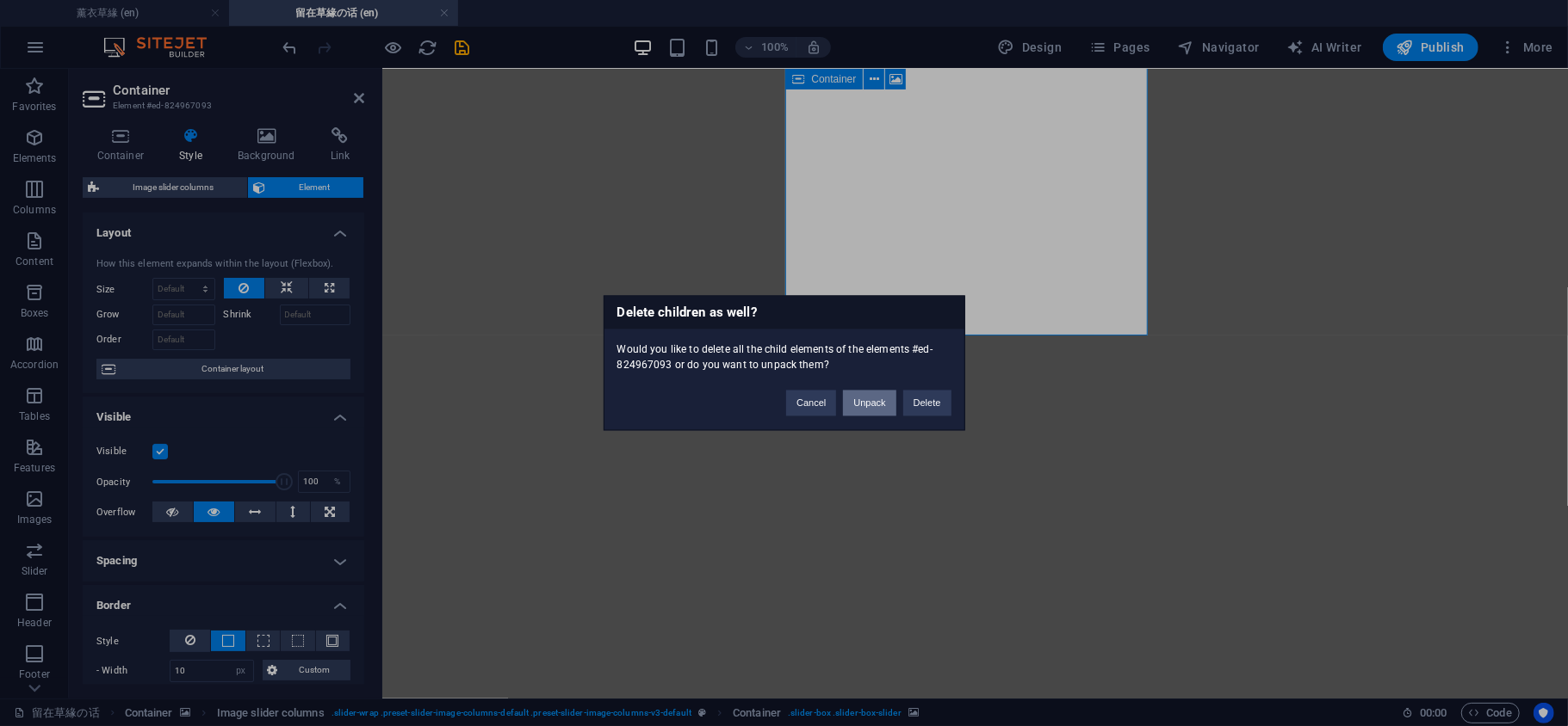
click at [880, 394] on button "Unpack" at bounding box center [869, 404] width 52 height 26
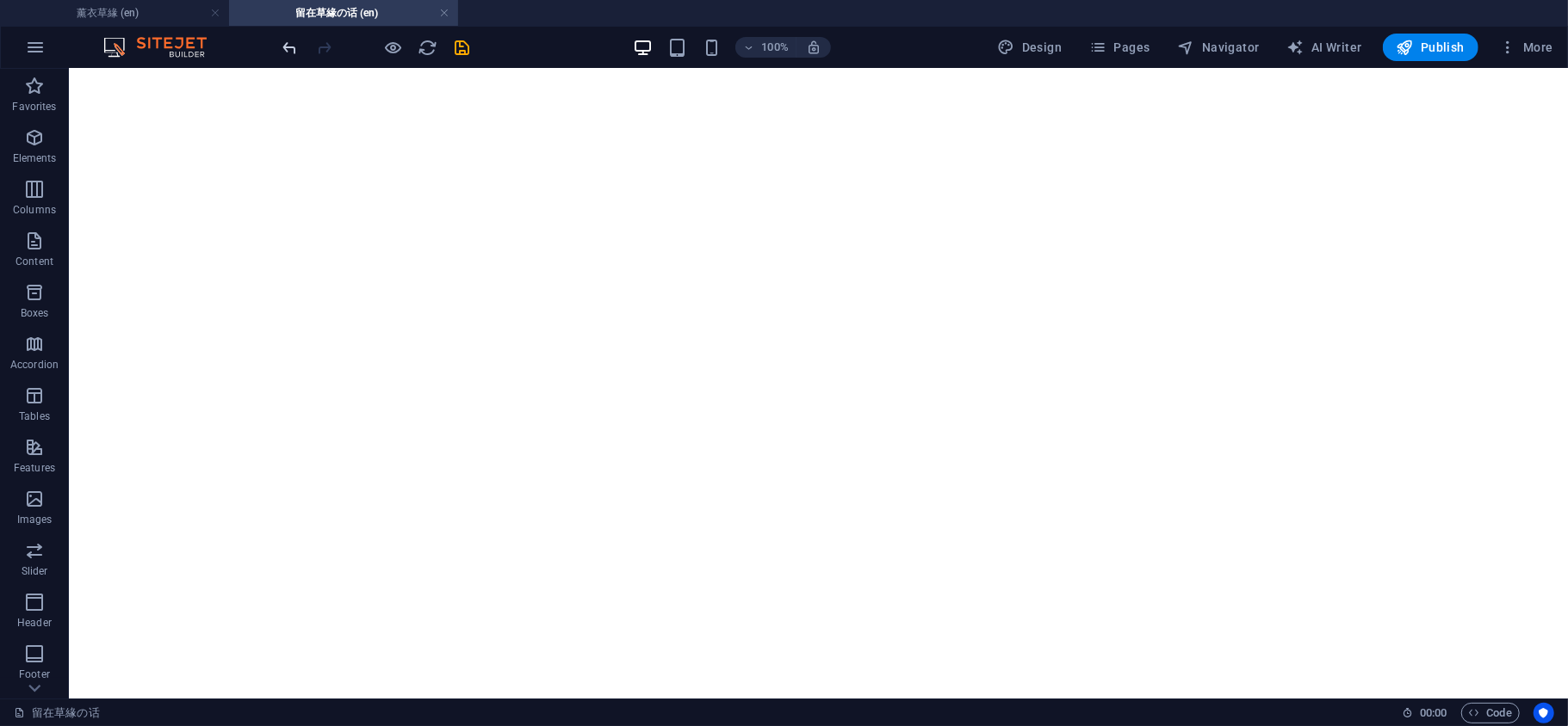
click at [292, 51] on icon "undo" at bounding box center [290, 47] width 20 height 20
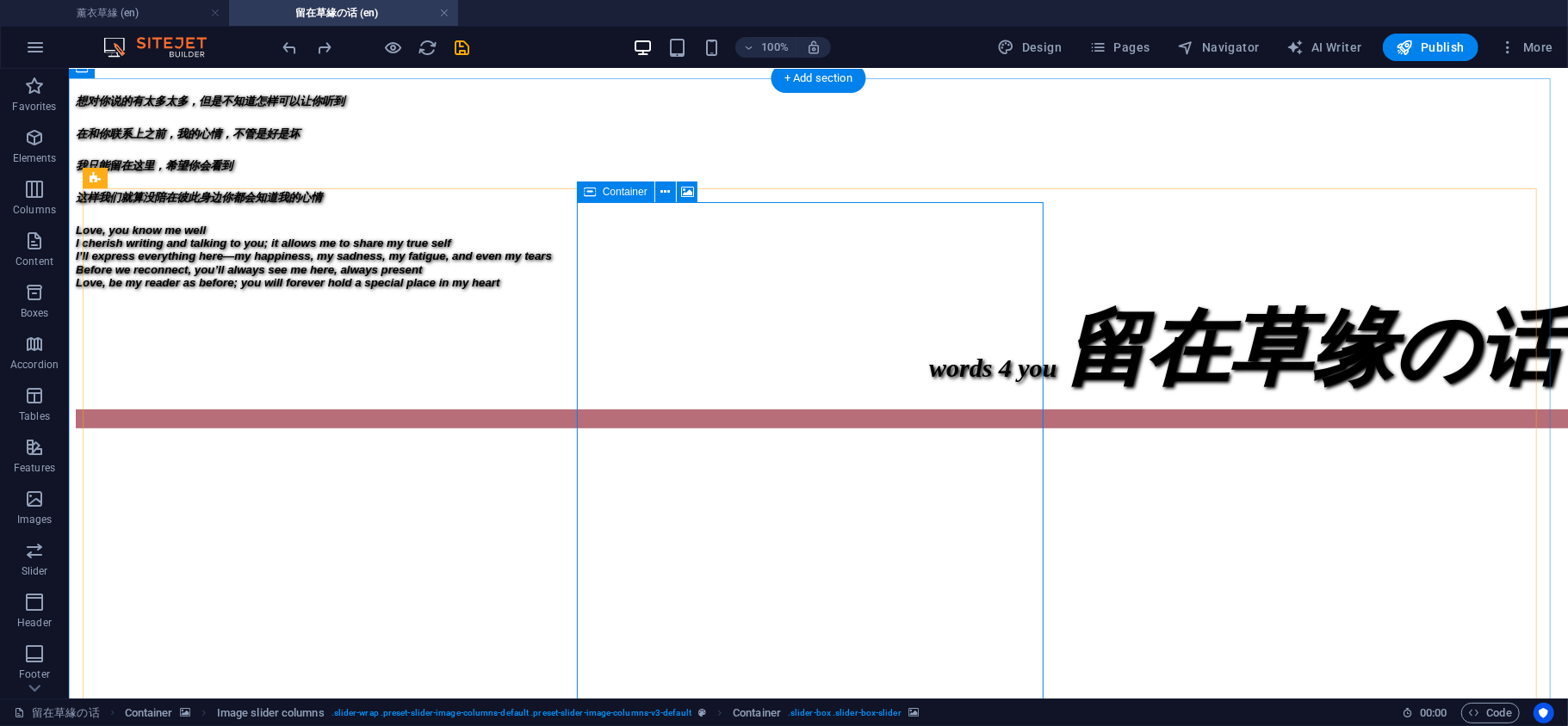
scroll to position [492, 0]
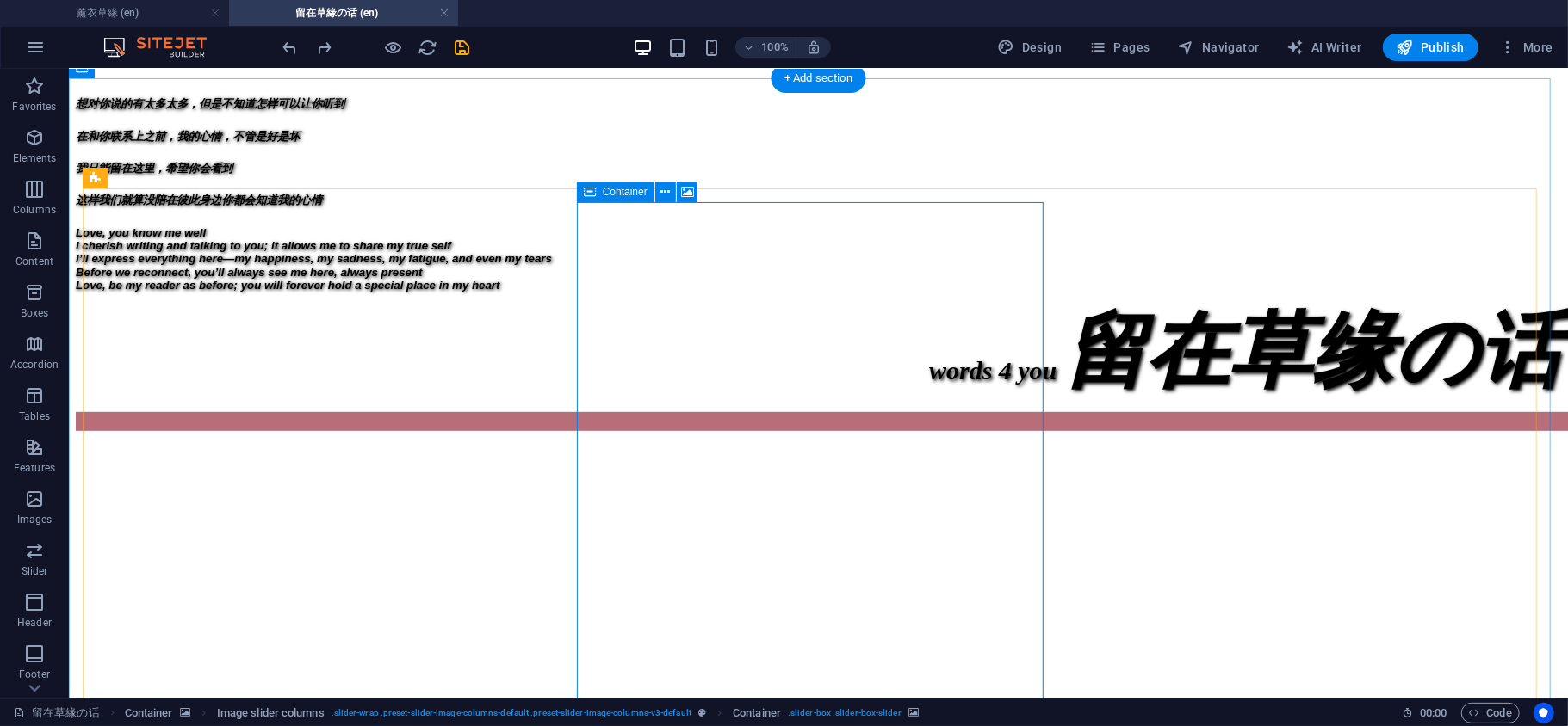
select select "px"
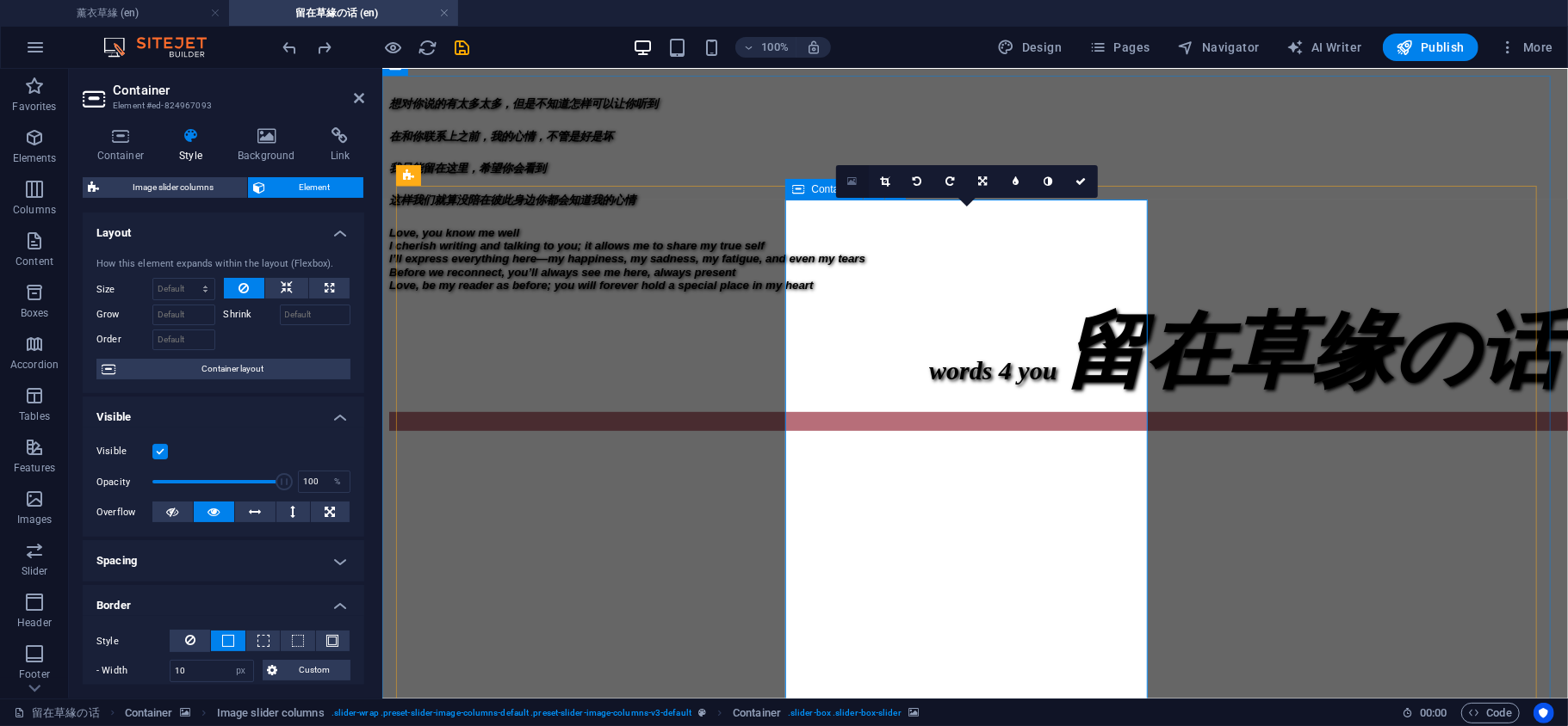
click at [845, 184] on link at bounding box center [852, 181] width 32 height 32
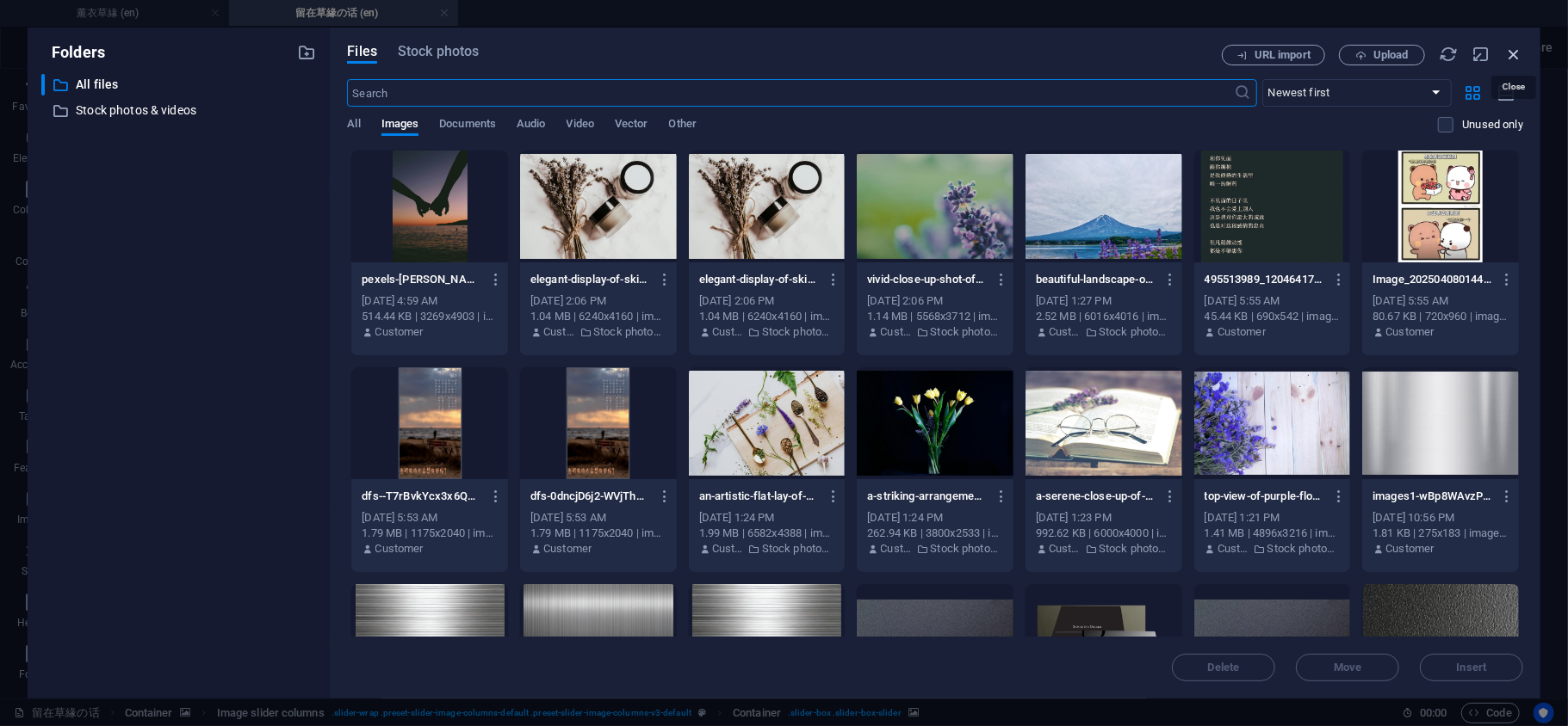
click at [1513, 56] on icon "button" at bounding box center [1514, 54] width 19 height 19
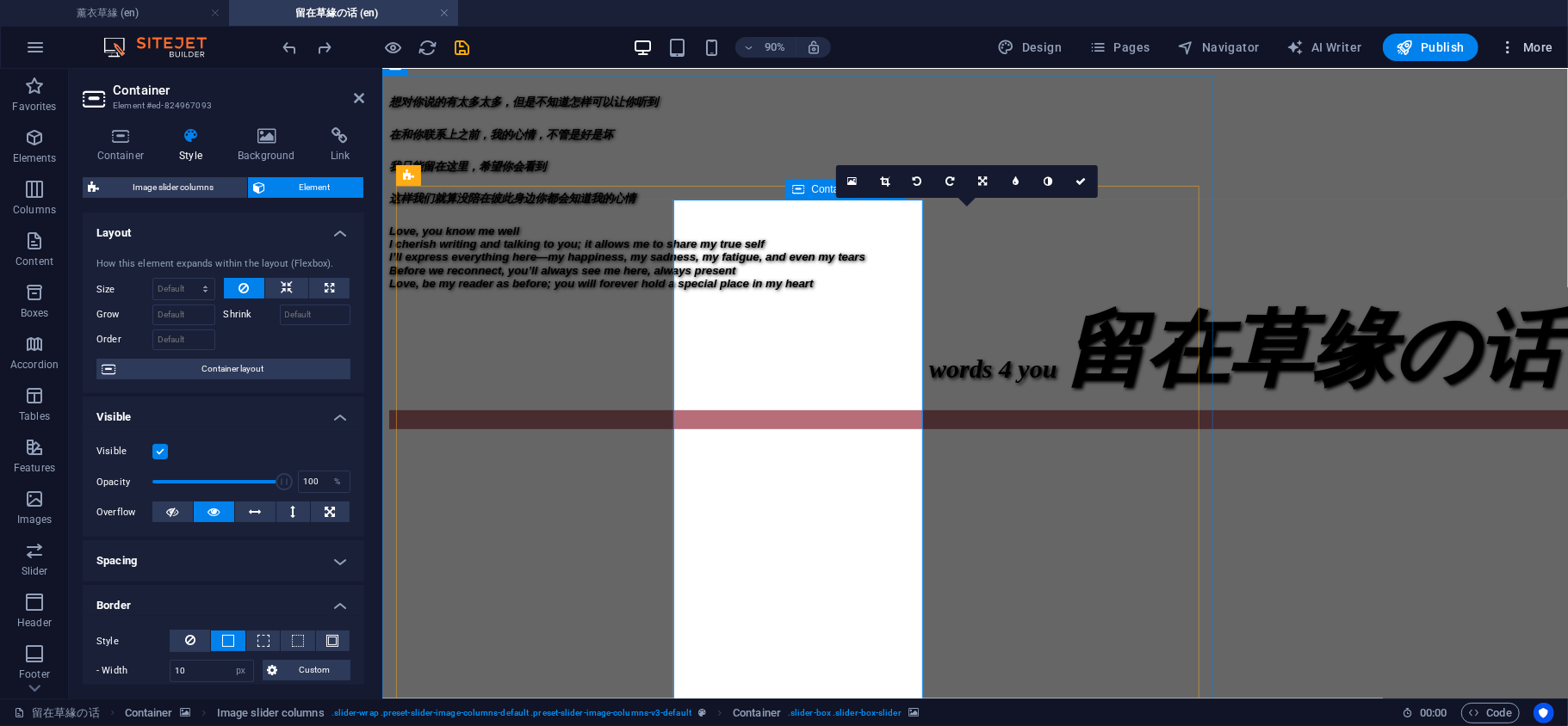
scroll to position [494, 0]
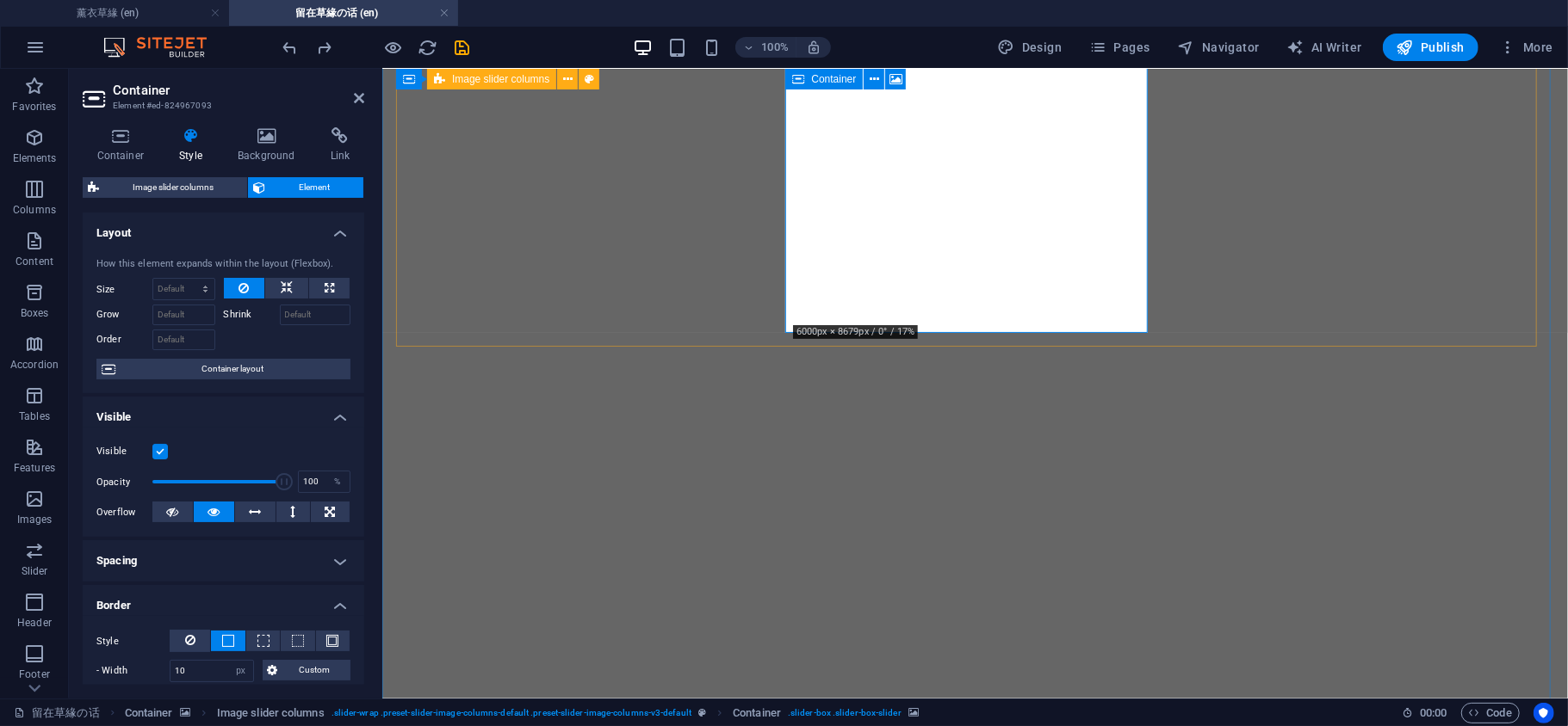
scroll to position [878, 0]
click at [312, 287] on button at bounding box center [329, 289] width 40 height 21
type input "100"
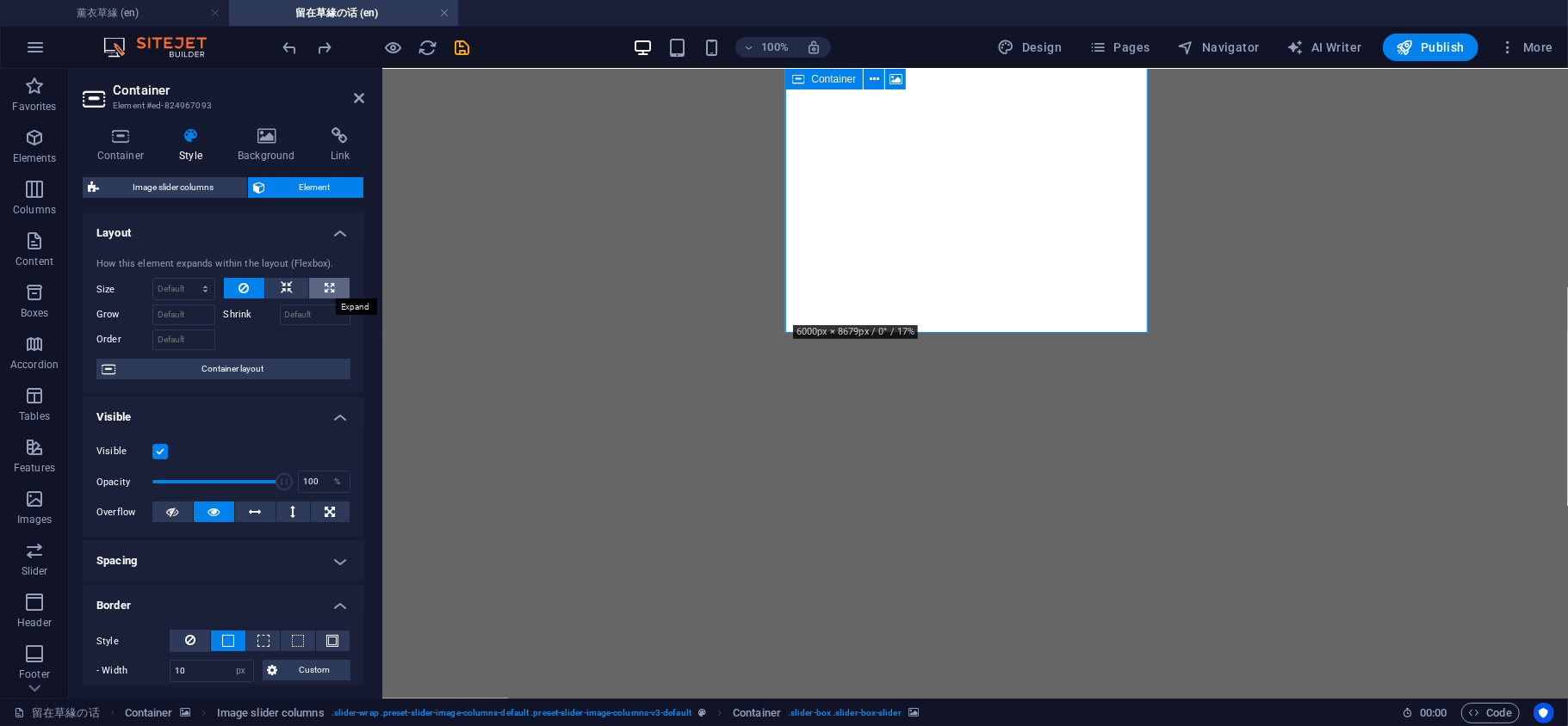
select select "%"
drag, startPoint x: 179, startPoint y: 290, endPoint x: 121, endPoint y: 286, distance: 58.1
click at [125, 287] on div "Size 100 Default auto px % 1/1 1/2 1/3 1/4 1/5 1/6 1/7 1/8 1/9 1/10" at bounding box center [155, 290] width 119 height 23
type input "90"
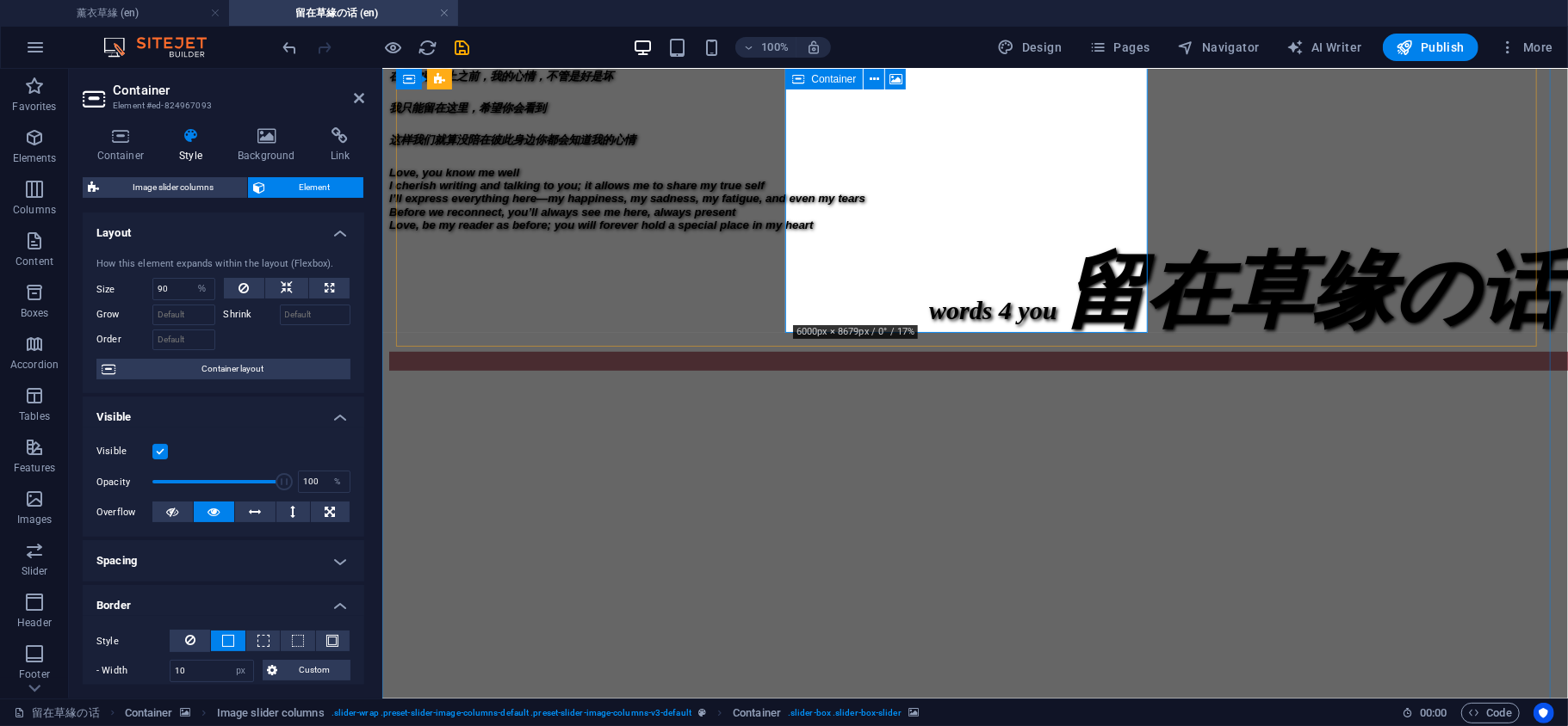
scroll to position [494, 0]
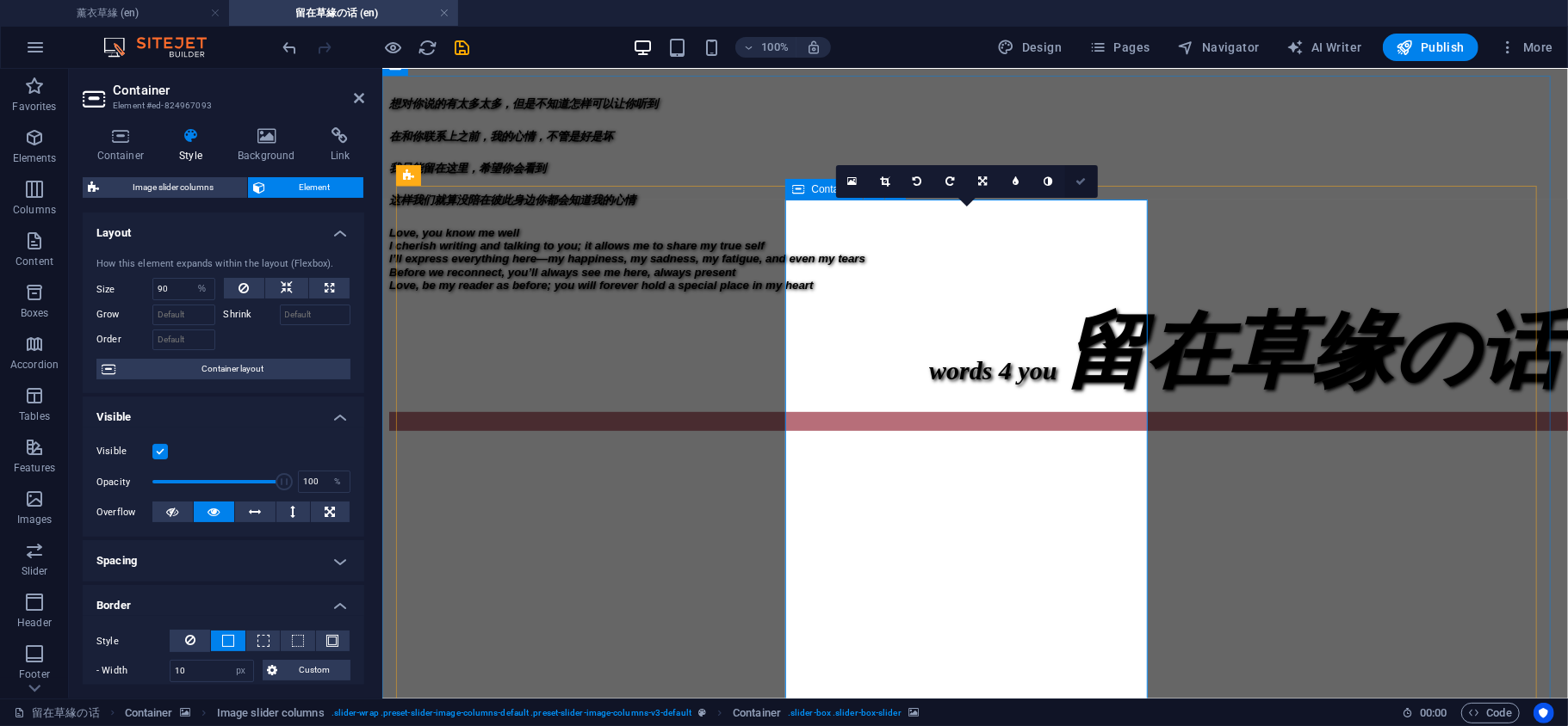
click at [1075, 187] on link at bounding box center [1081, 181] width 32 height 32
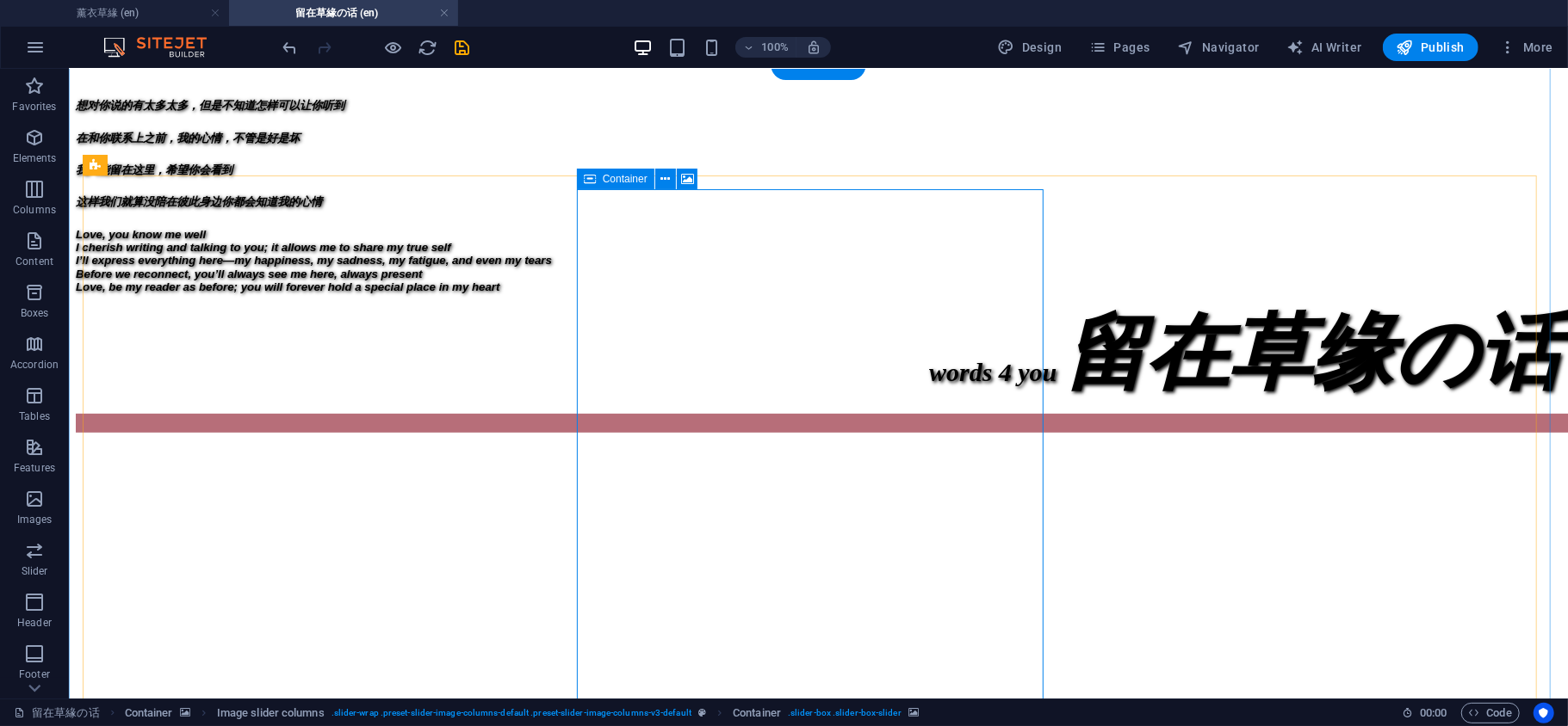
scroll to position [875, 0]
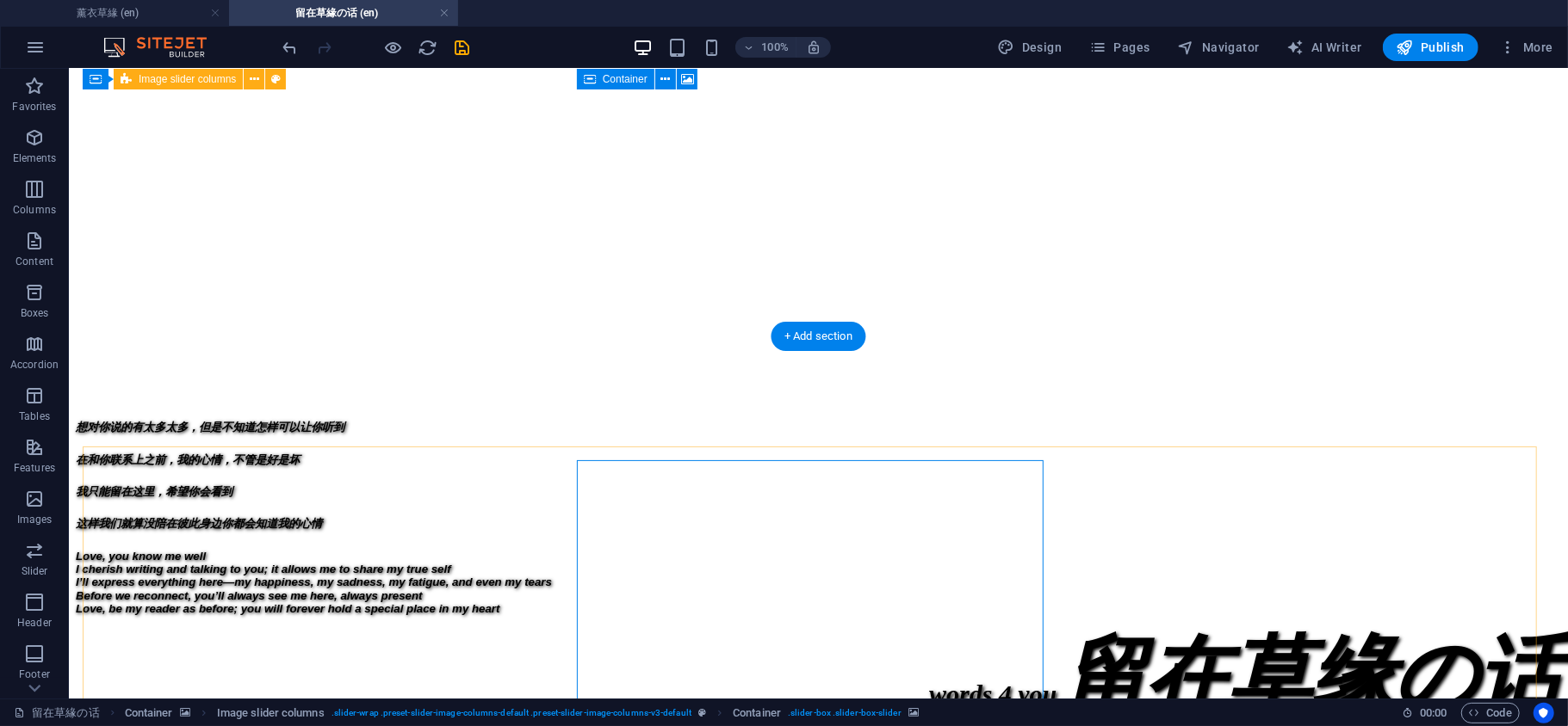
scroll to position [110, 0]
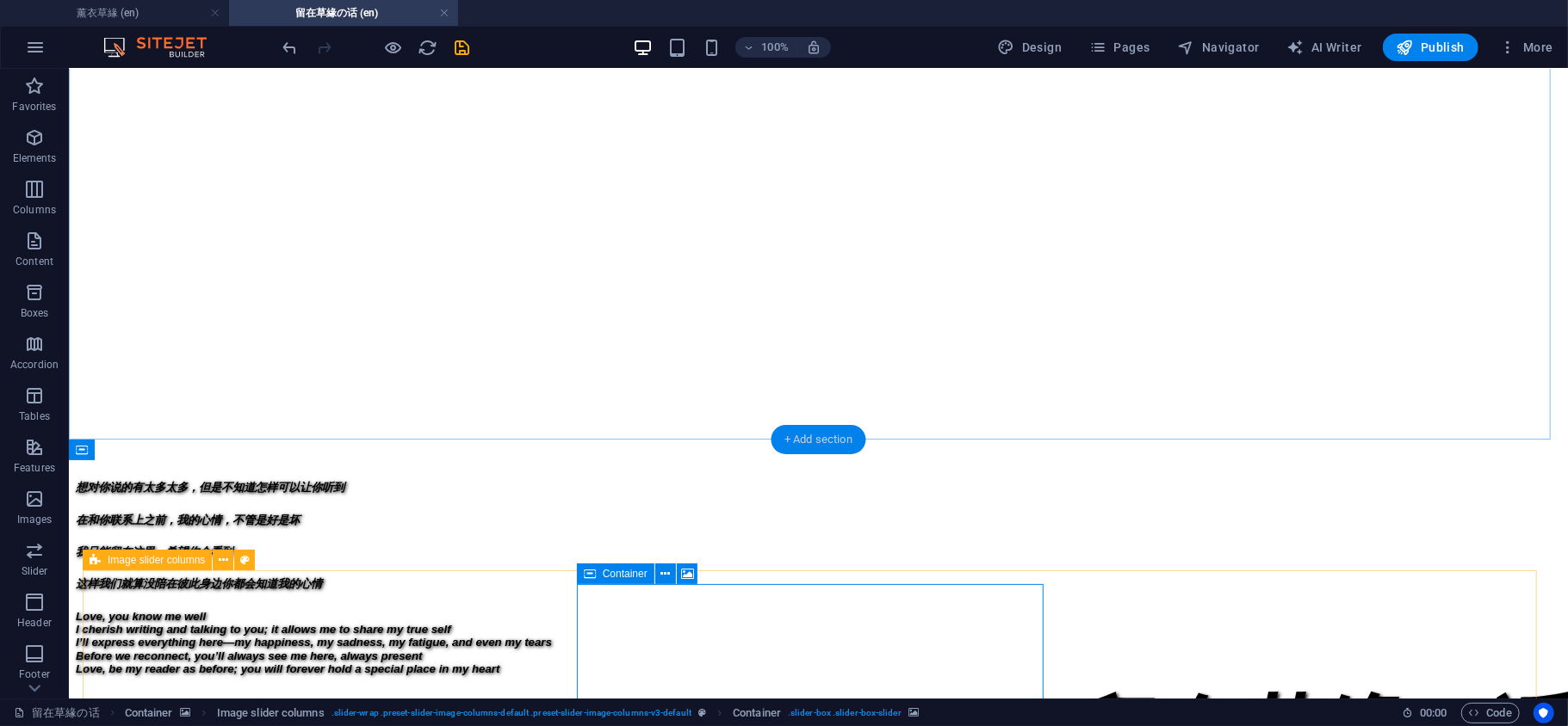
click at [792, 431] on div "+ Add section" at bounding box center [818, 440] width 95 height 30
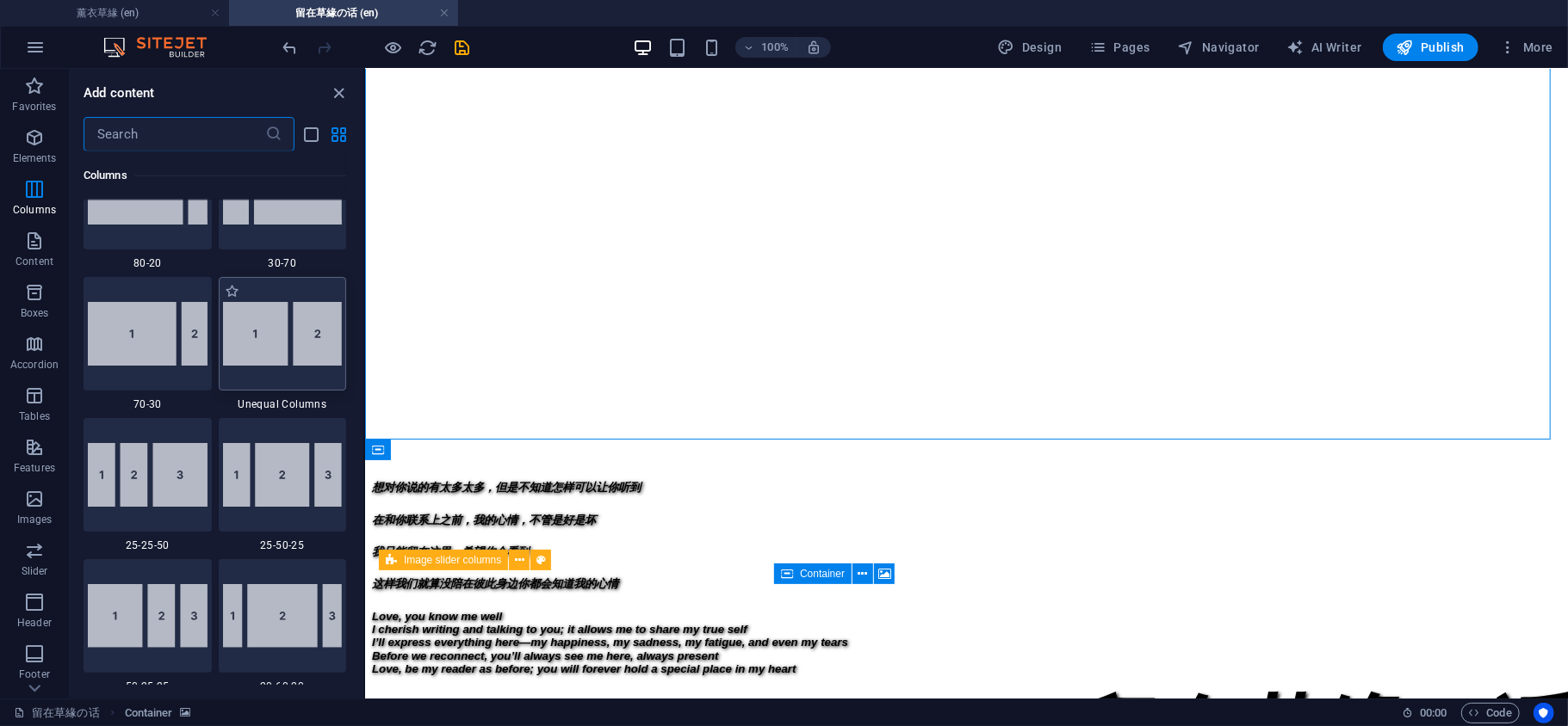
scroll to position [716, 0]
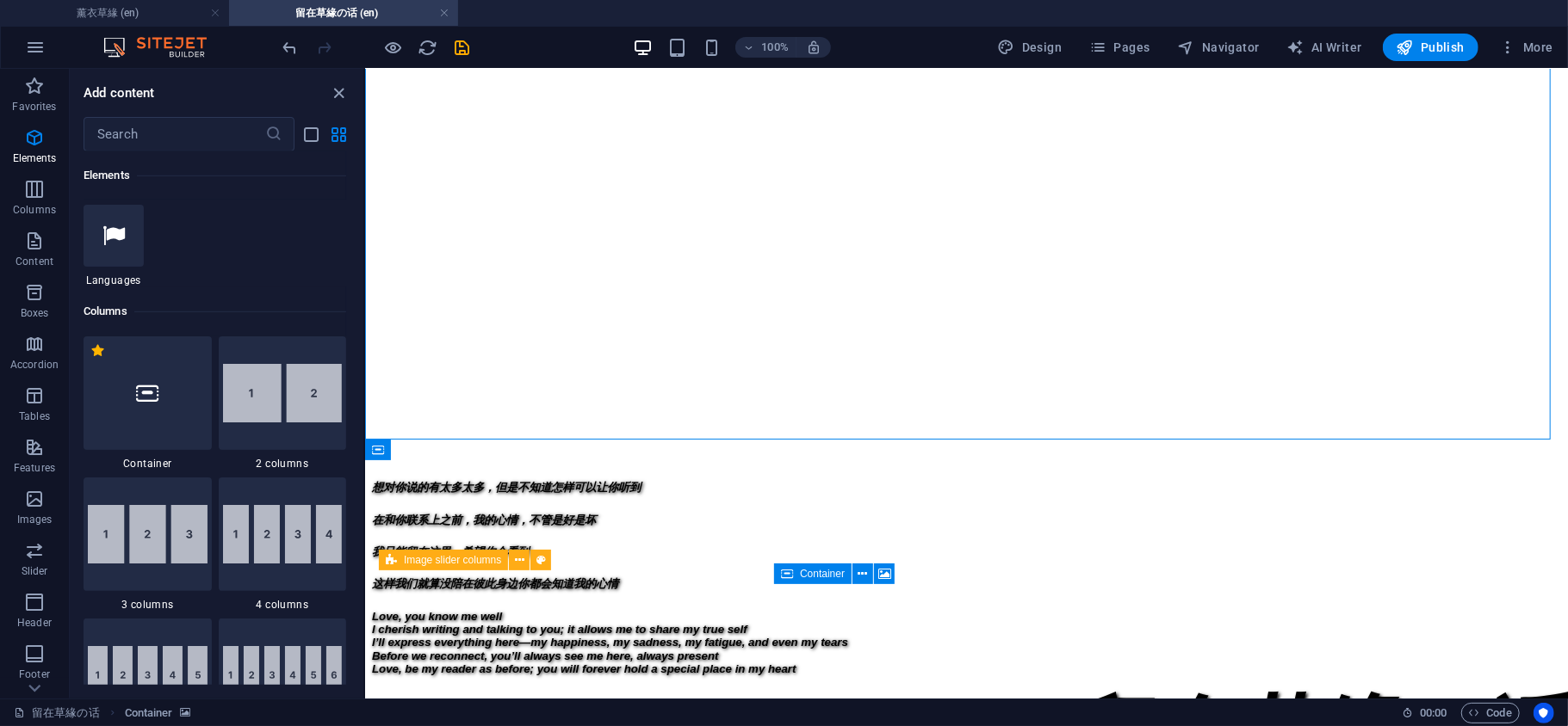
drag, startPoint x: 125, startPoint y: 514, endPoint x: 336, endPoint y: 100, distance: 464.7
click at [125, 515] on img at bounding box center [148, 534] width 120 height 58
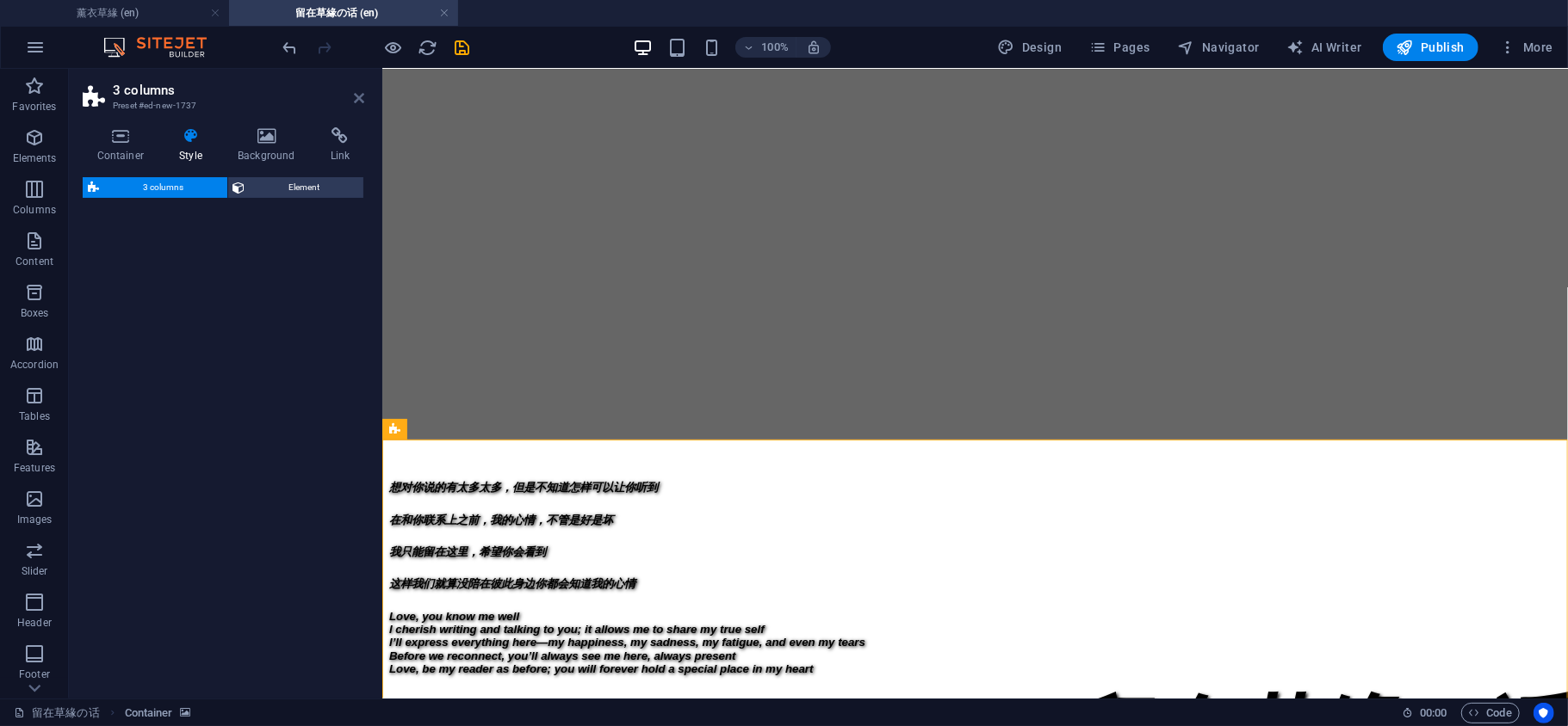
select select "rem"
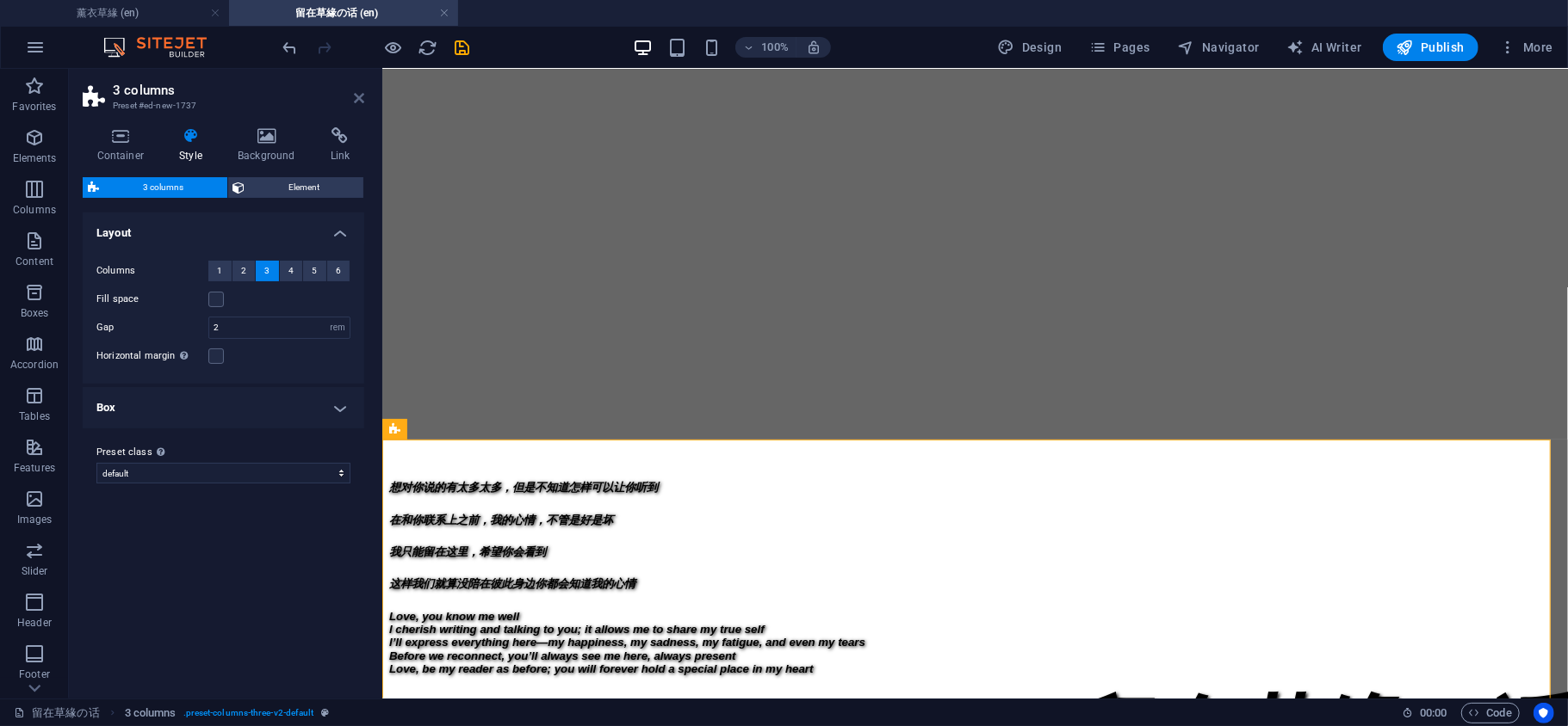
drag, startPoint x: 356, startPoint y: 97, endPoint x: 291, endPoint y: 31, distance: 92.6
click at [356, 97] on icon at bounding box center [359, 99] width 10 height 14
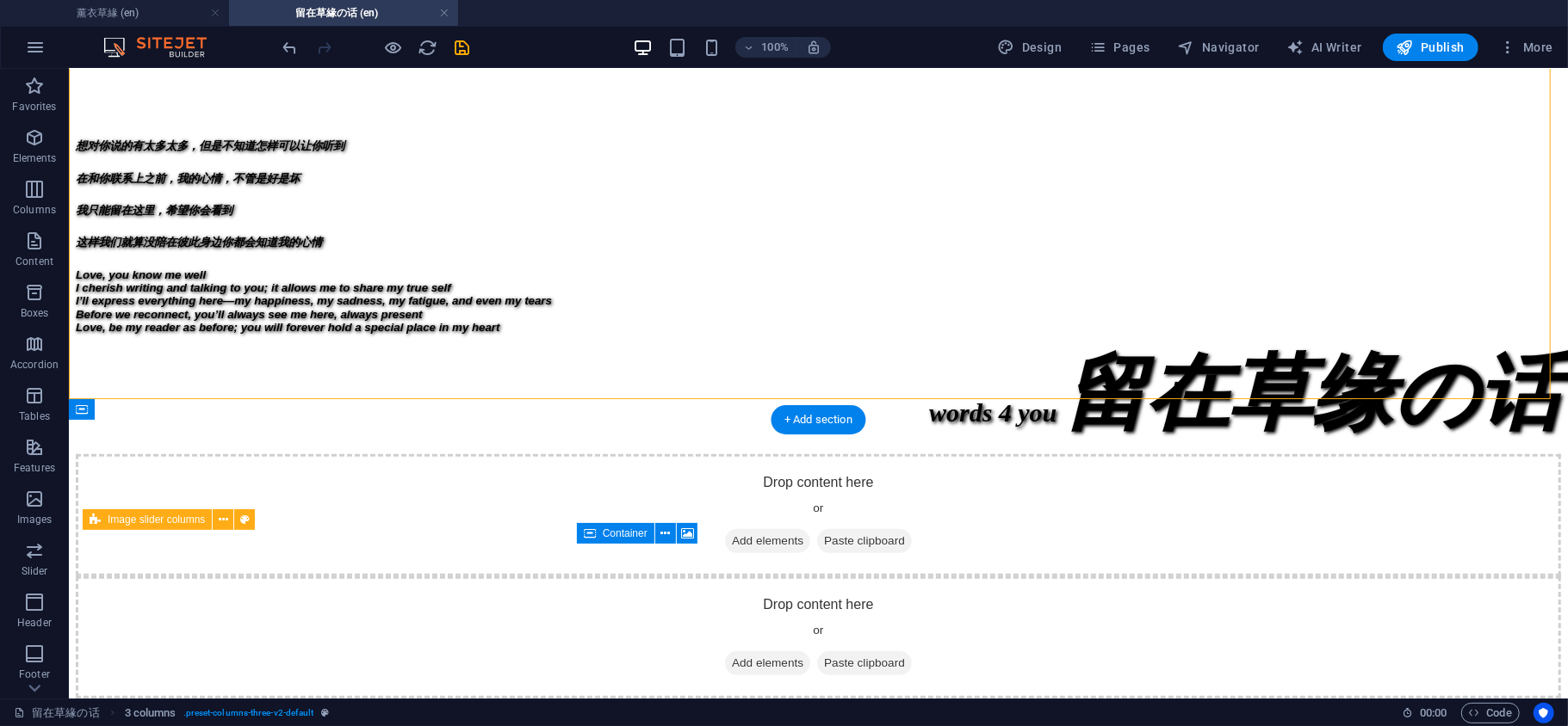
scroll to position [492, 0]
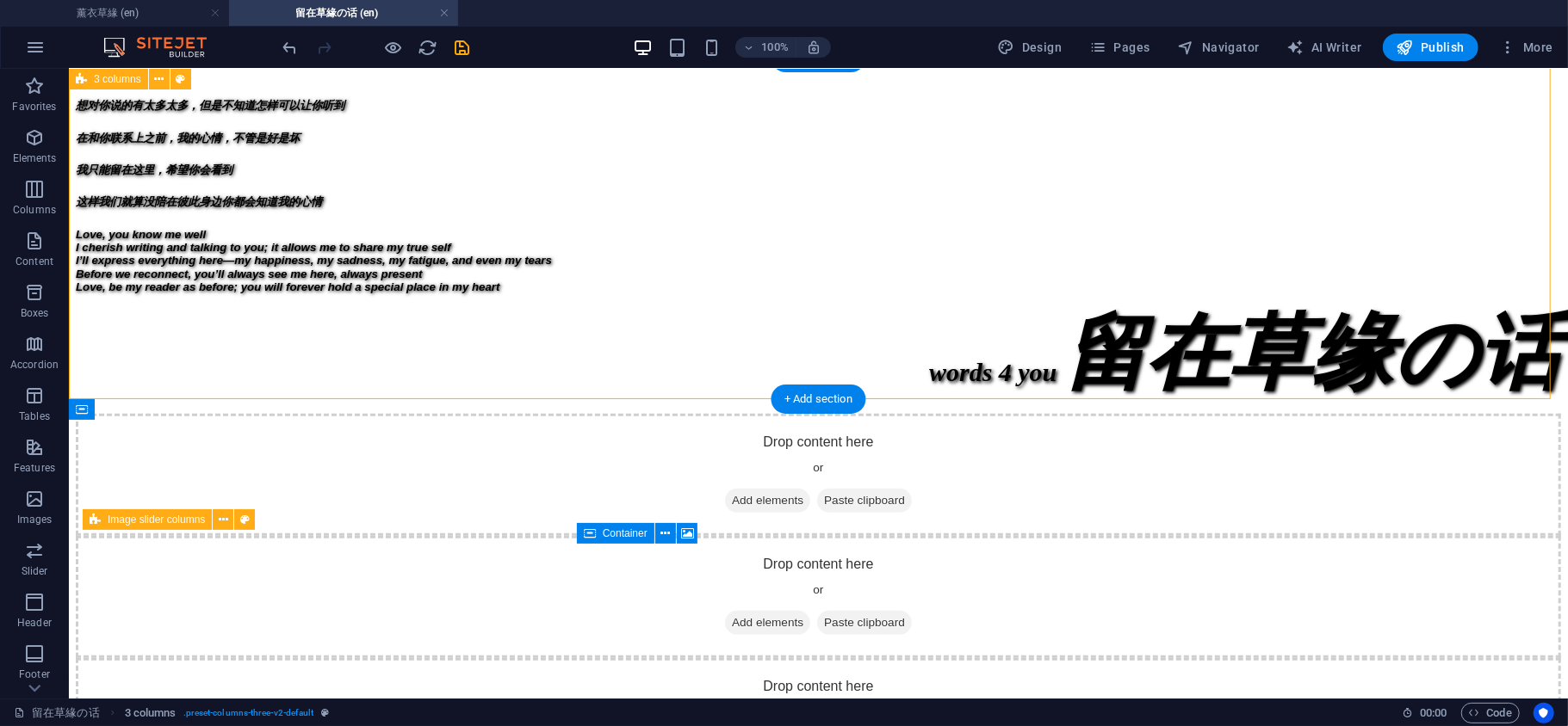
click at [447, 413] on div "Drop content here or Add elements Paste clipboard Drop content here or Add elem…" at bounding box center [817, 596] width 1485 height 366
select select "rem"
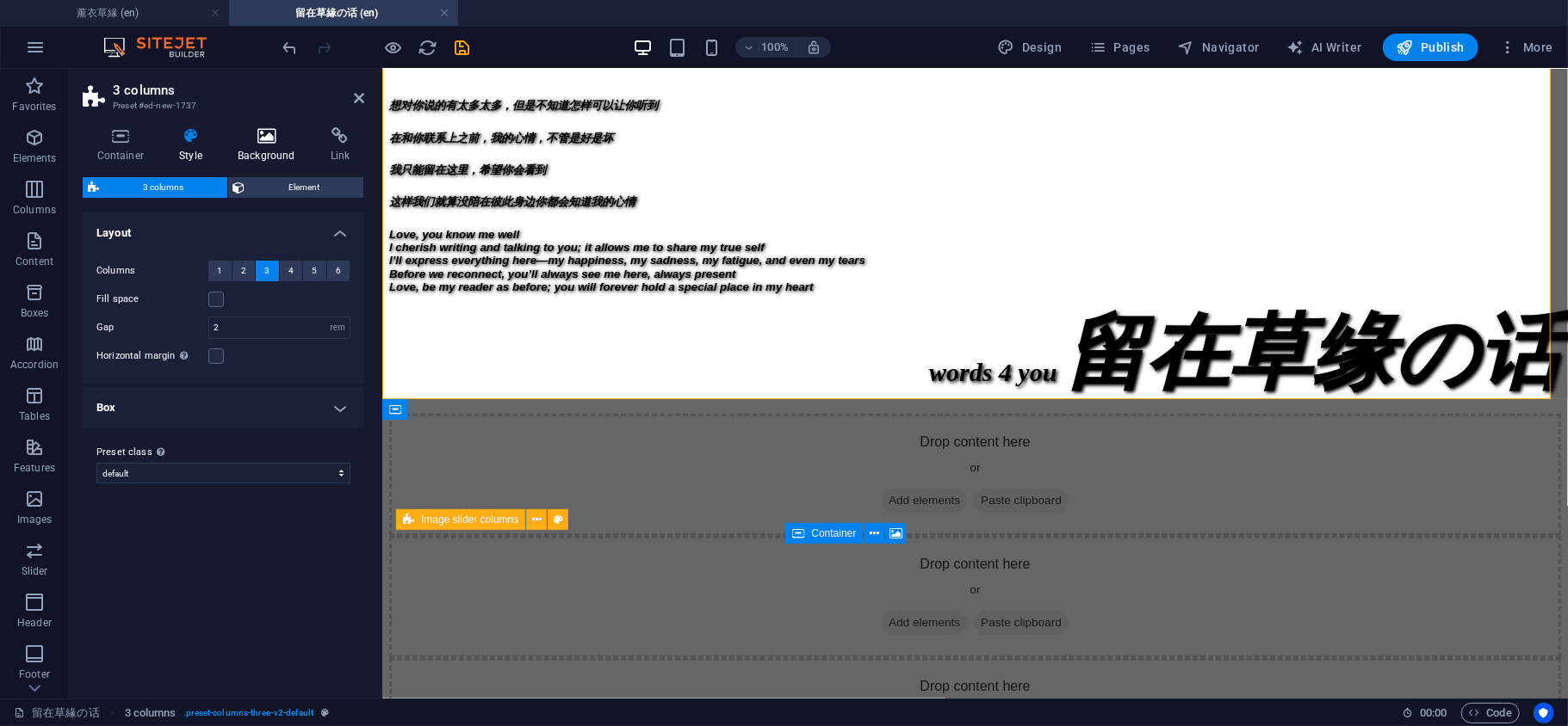
click at [287, 143] on icon at bounding box center [266, 136] width 86 height 17
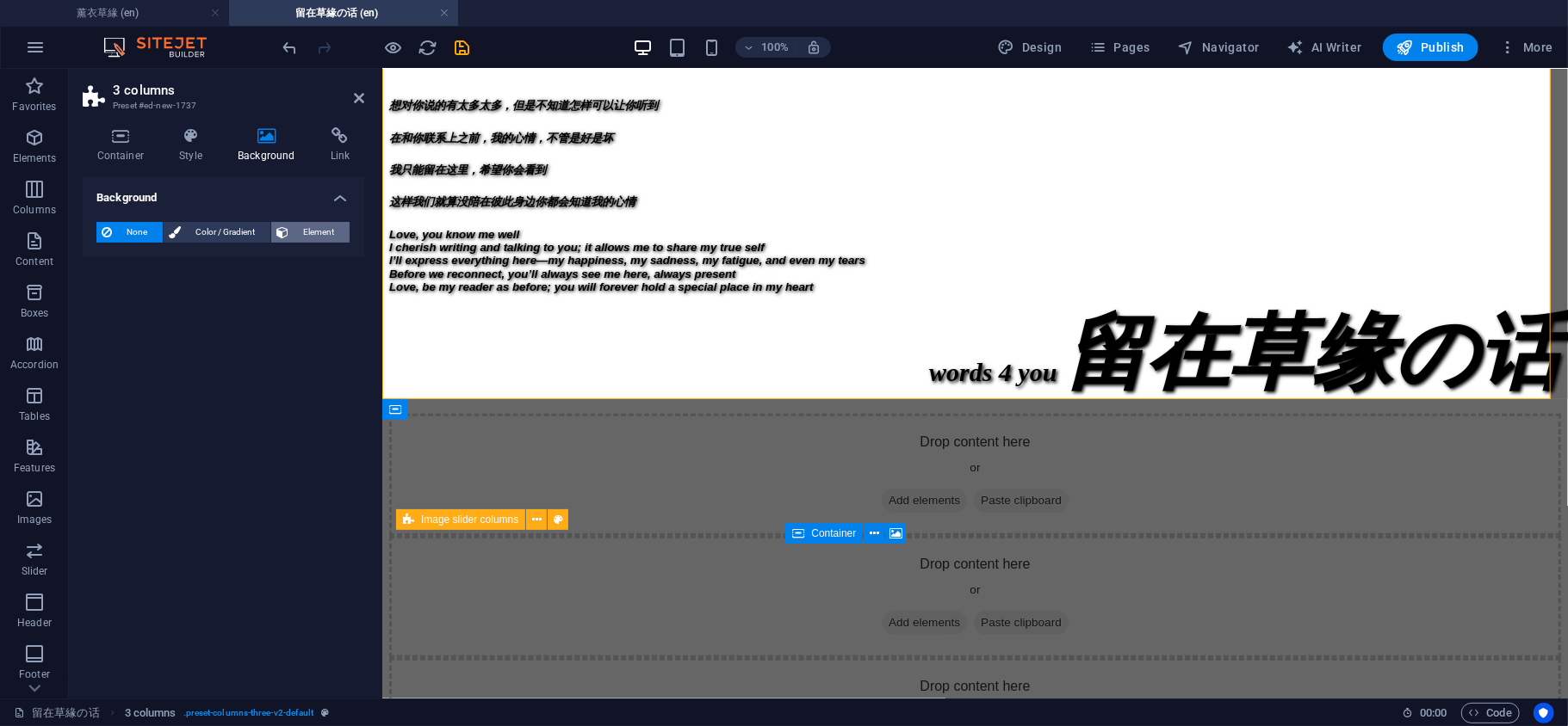
click at [287, 227] on icon at bounding box center [283, 232] width 12 height 21
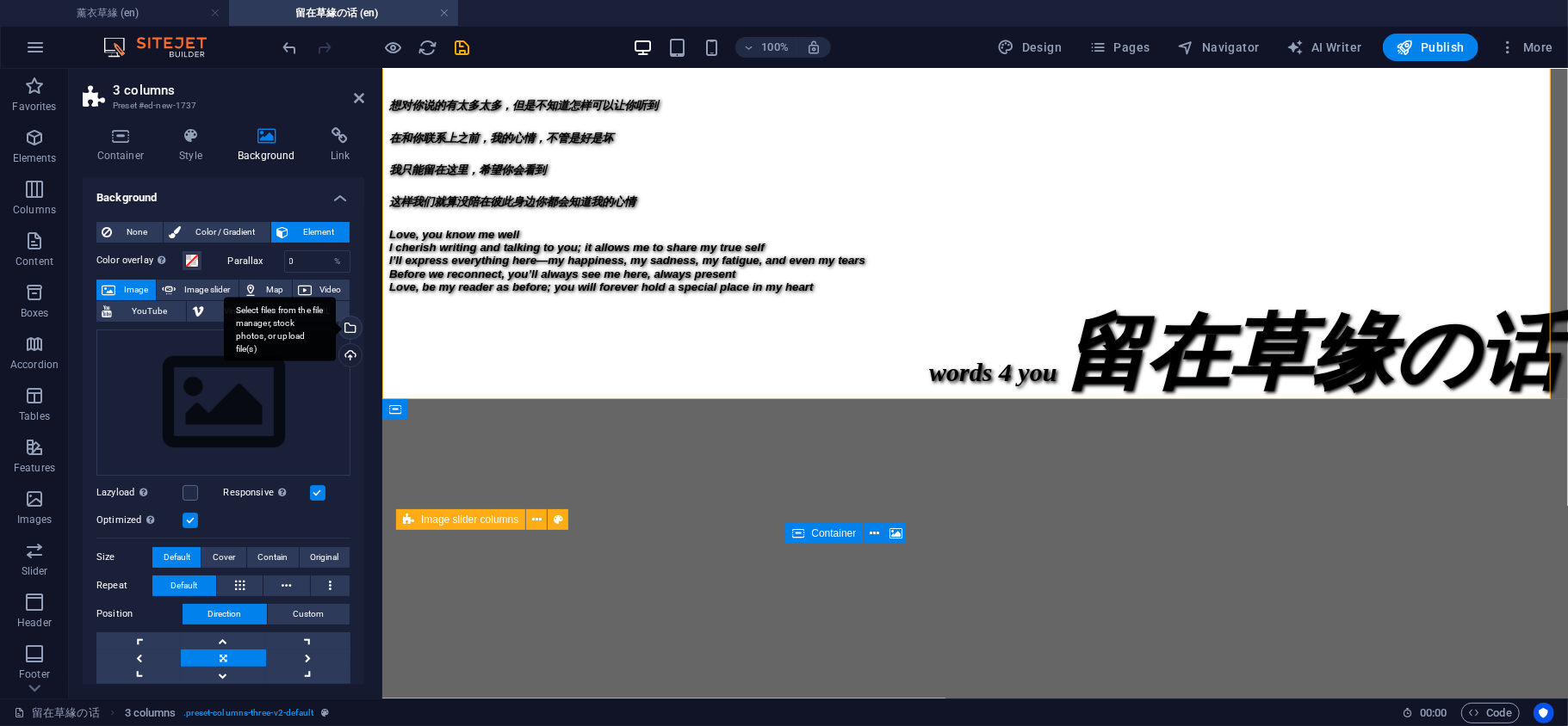
click at [345, 327] on div "Select files from the file manager, stock photos, or upload file(s)" at bounding box center [349, 330] width 26 height 26
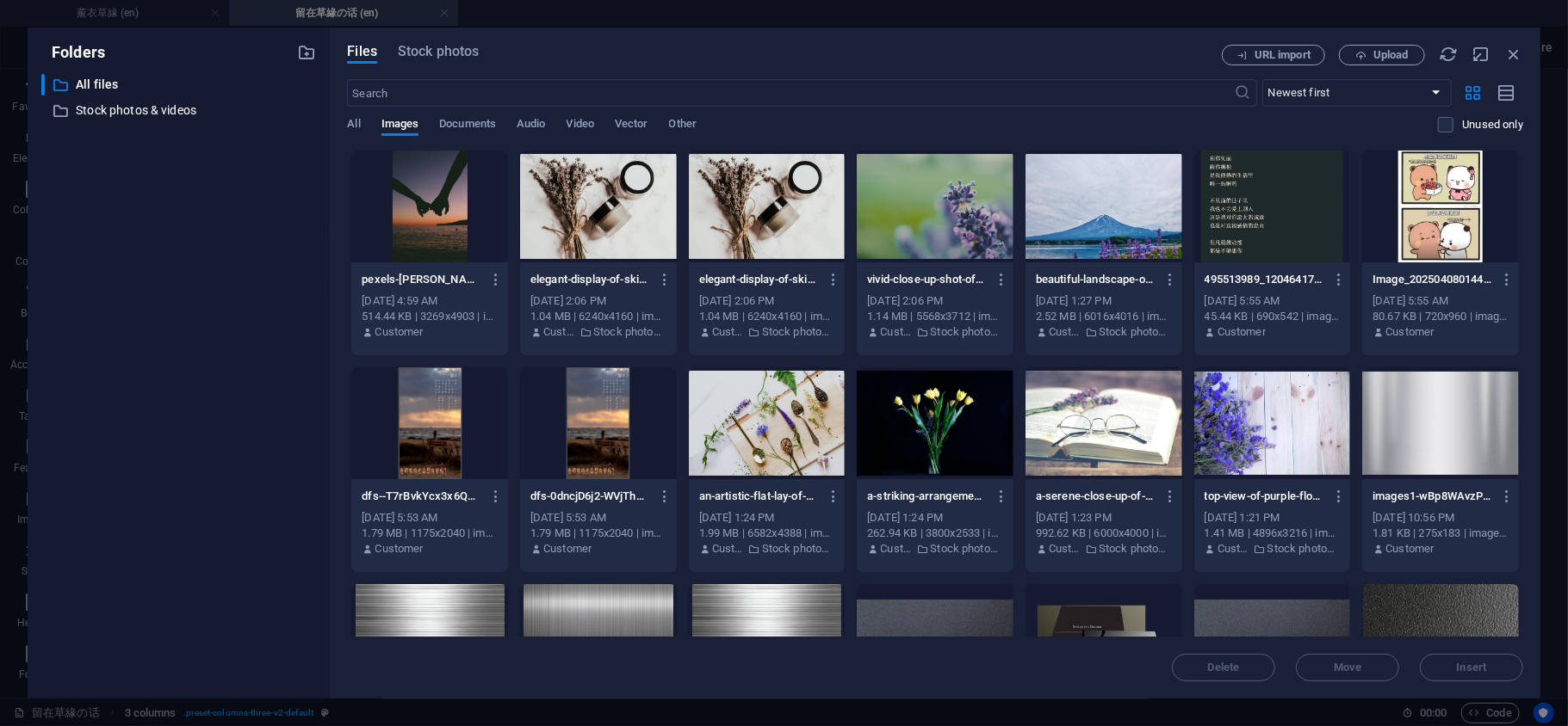
click at [754, 239] on div at bounding box center [767, 207] width 156 height 112
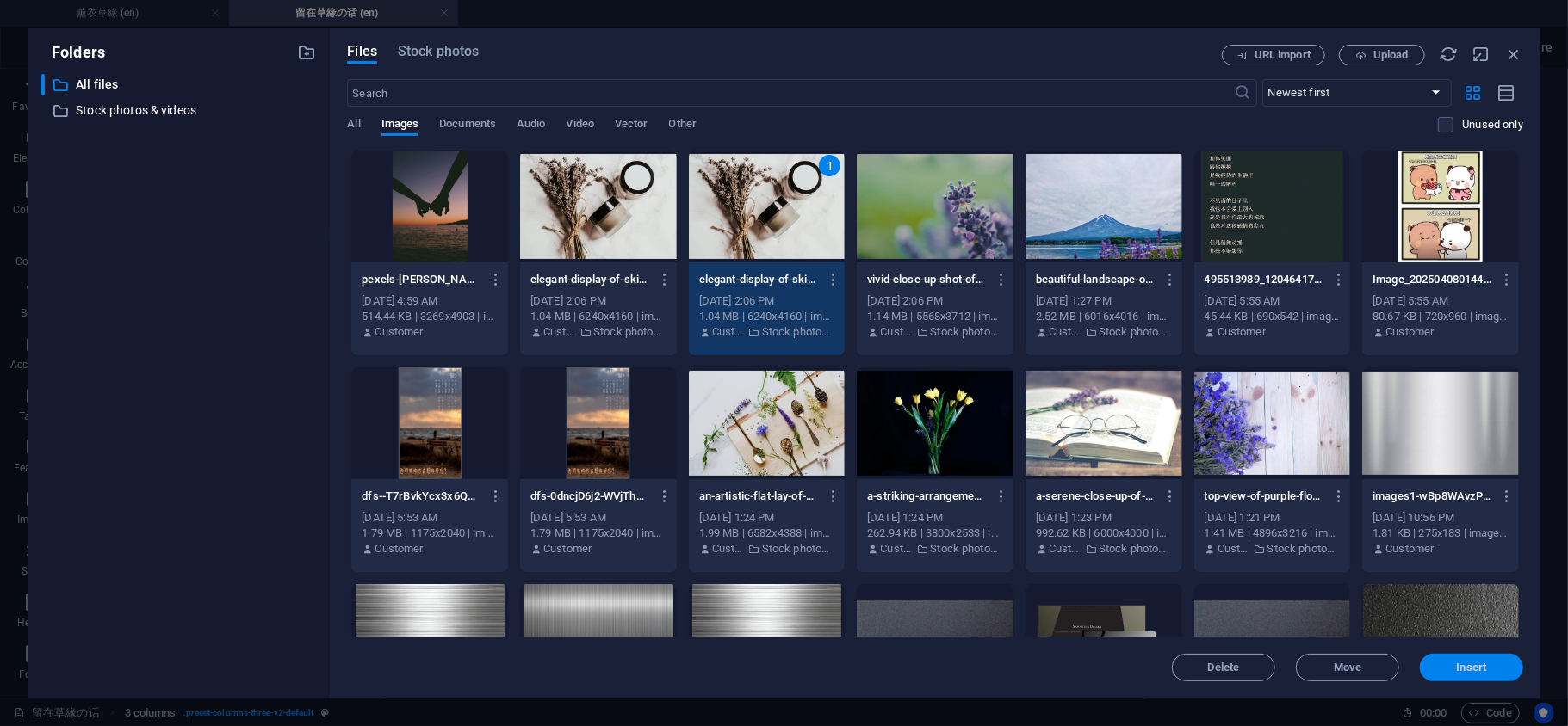
drag, startPoint x: 1447, startPoint y: 665, endPoint x: 1063, endPoint y: 596, distance: 390.1
click at [1447, 665] on span "Insert" at bounding box center [1471, 668] width 90 height 10
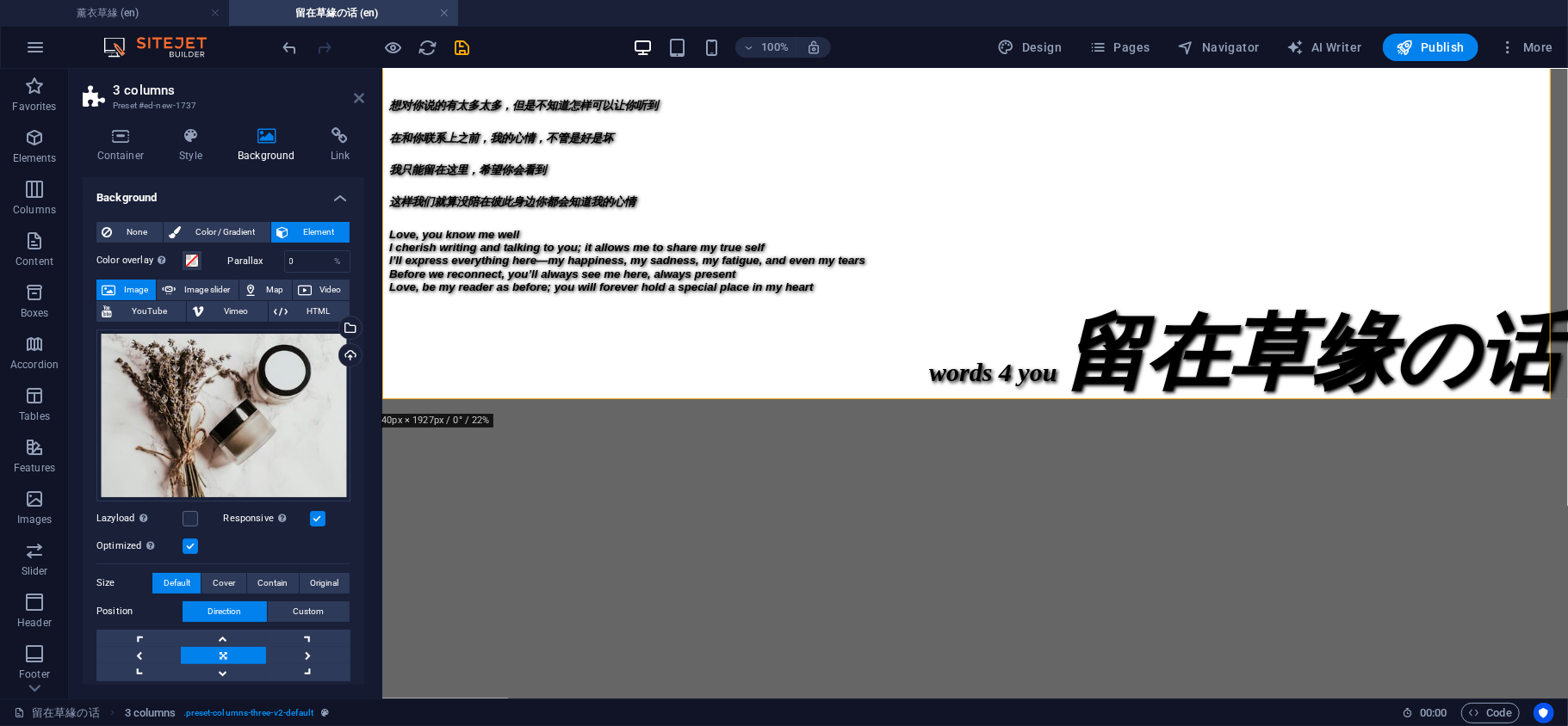
drag, startPoint x: 353, startPoint y: 103, endPoint x: 301, endPoint y: 59, distance: 68.1
click at [354, 103] on icon at bounding box center [359, 99] width 10 height 14
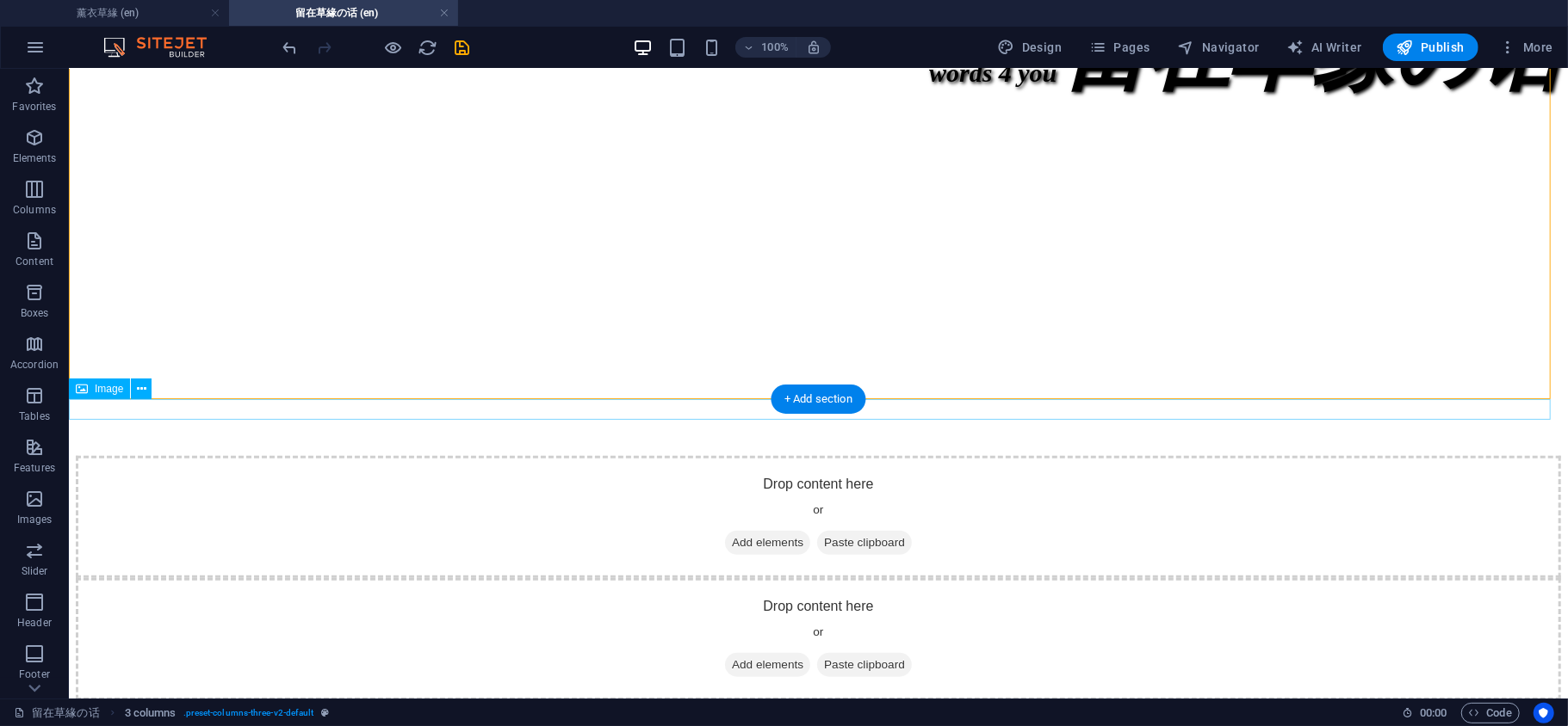
scroll to position [875, 0]
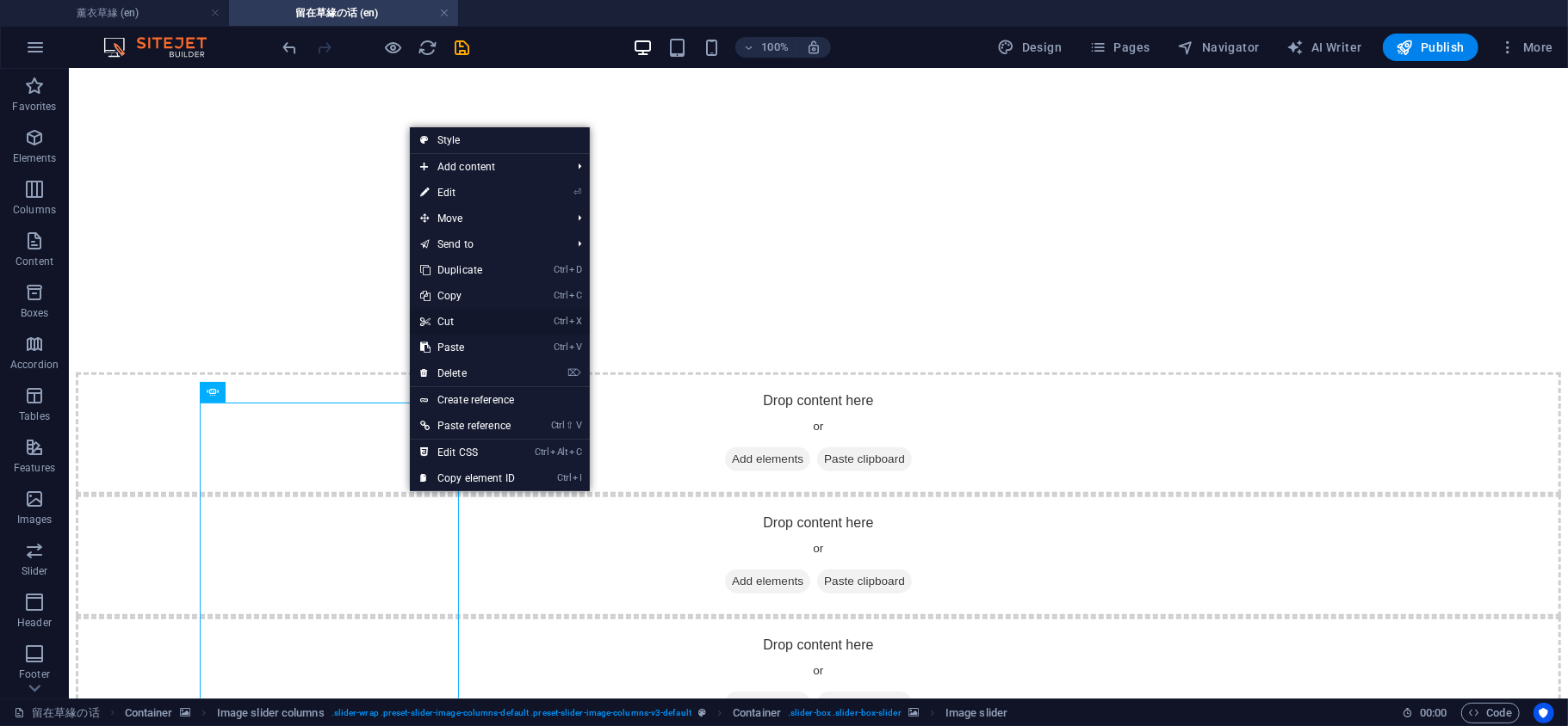
click at [464, 322] on link "Ctrl X Cut" at bounding box center [467, 322] width 115 height 26
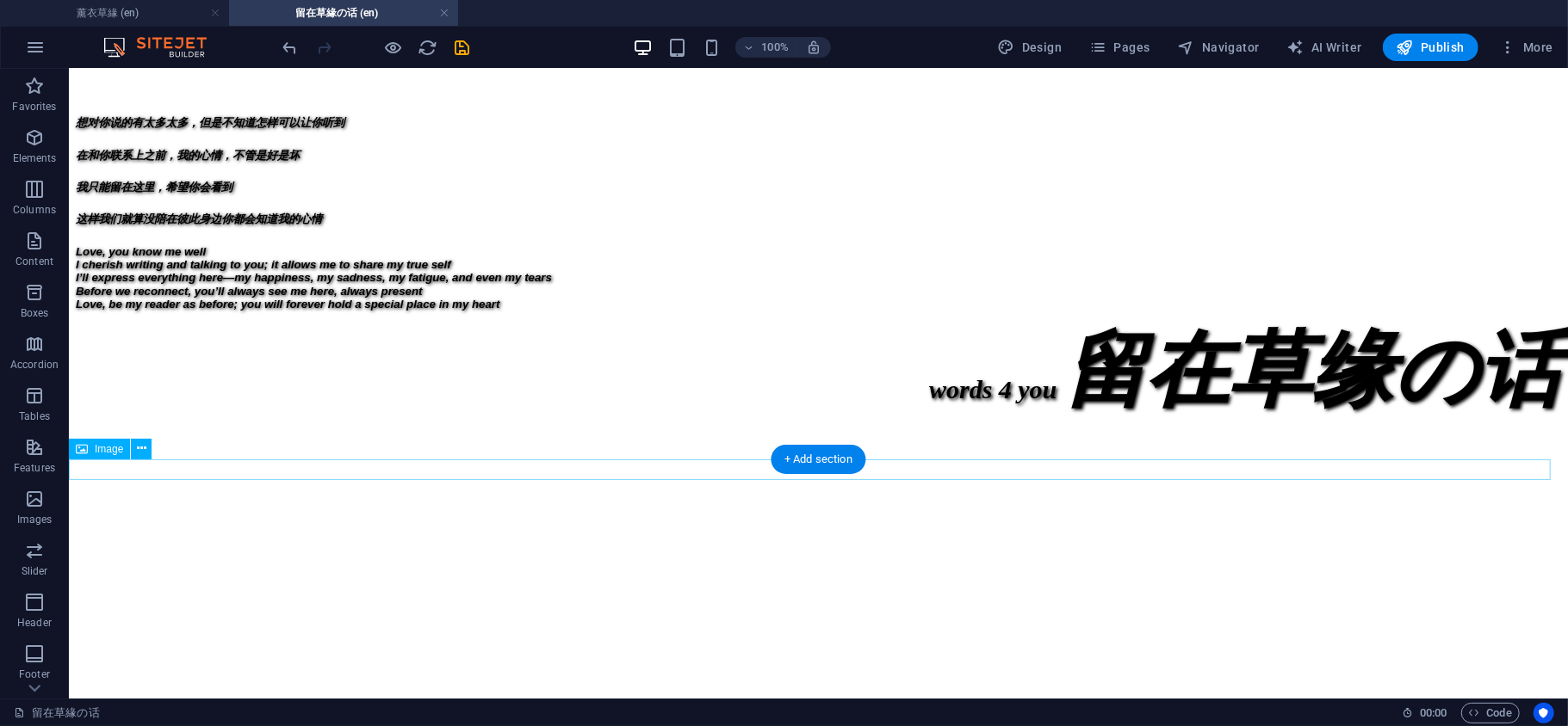
scroll to position [492, 0]
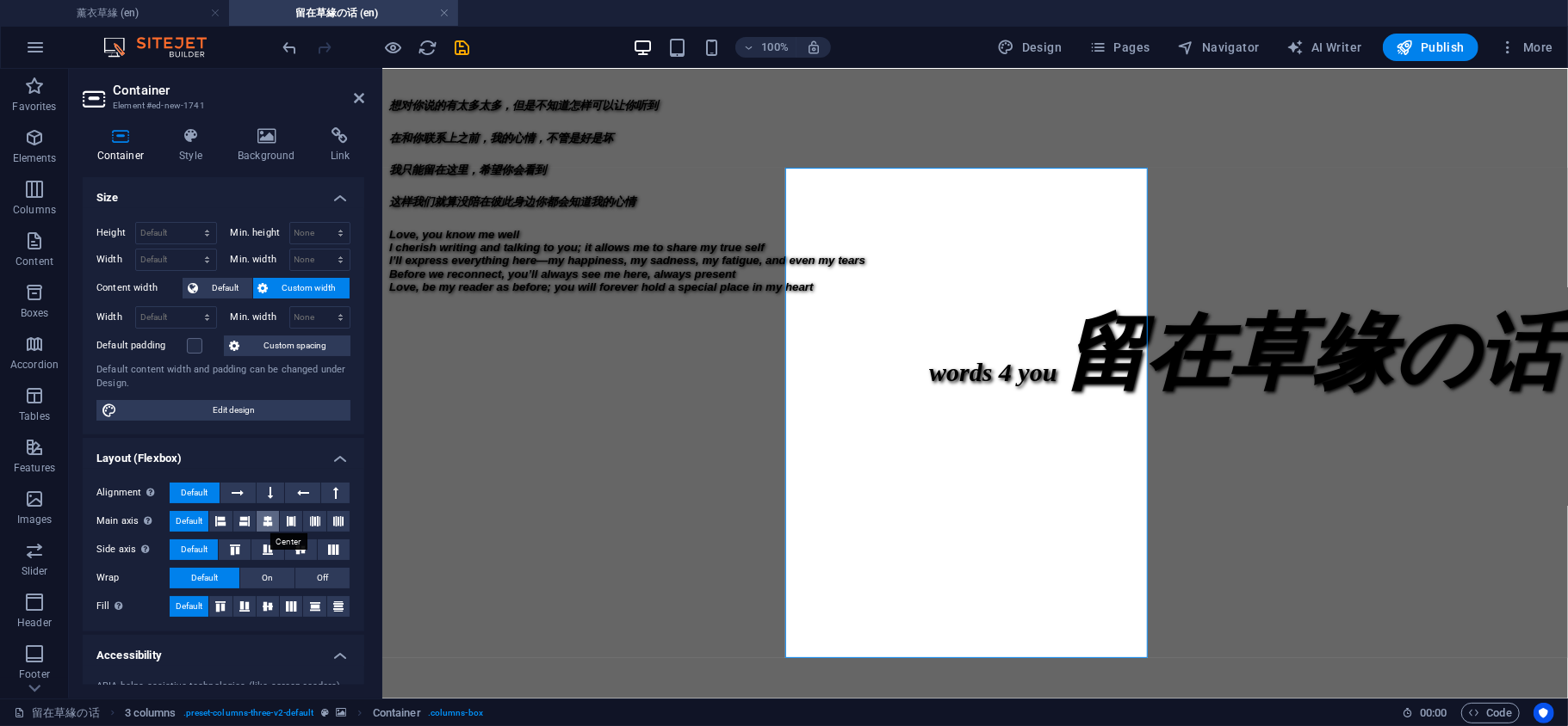
click at [267, 524] on icon at bounding box center [268, 522] width 10 height 21
click at [301, 545] on icon at bounding box center [300, 550] width 21 height 10
click at [285, 609] on icon at bounding box center [291, 606] width 21 height 10
click at [265, 604] on icon at bounding box center [268, 606] width 21 height 10
click at [285, 518] on icon at bounding box center [291, 522] width 10 height 21
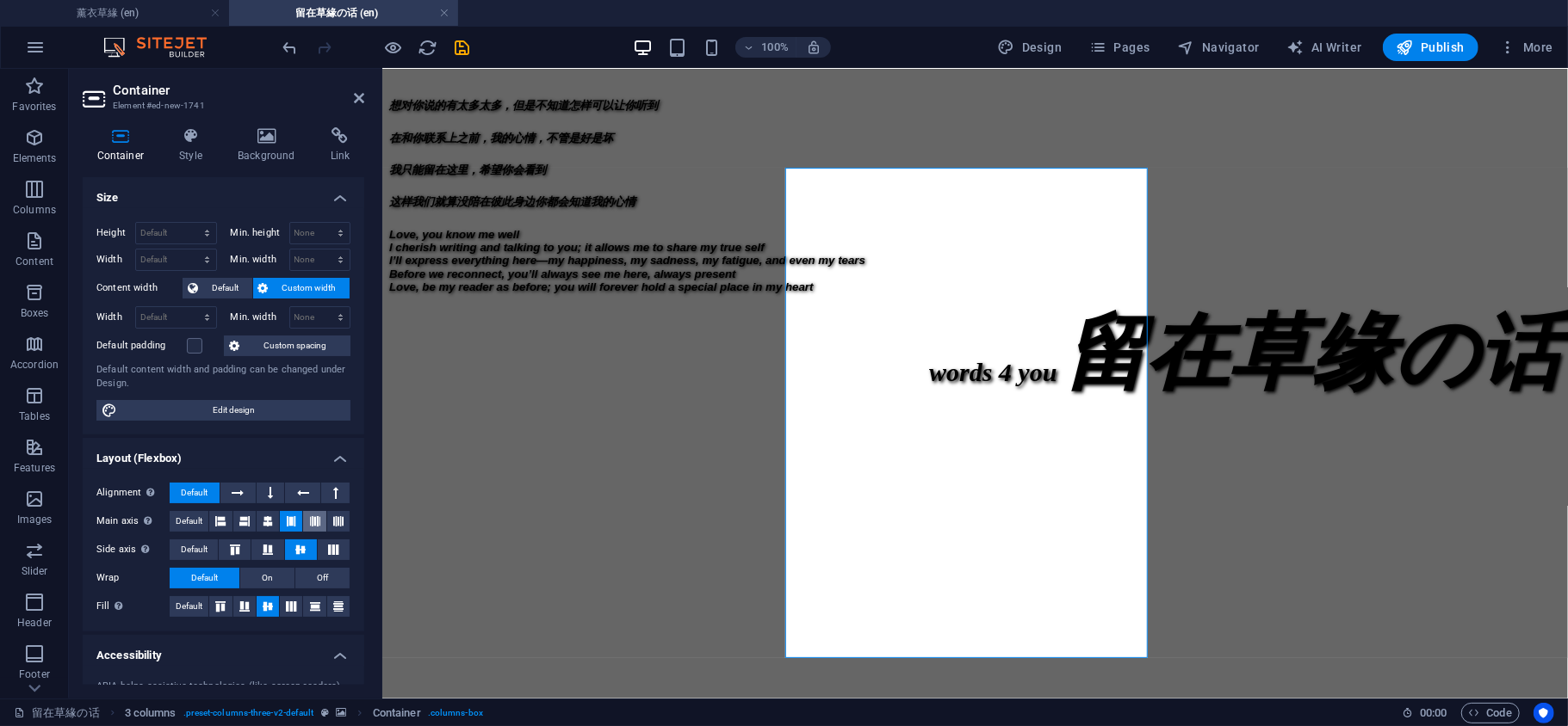
click at [310, 521] on icon at bounding box center [315, 522] width 10 height 21
click at [334, 525] on icon at bounding box center [339, 522] width 10 height 21
click at [318, 530] on button at bounding box center [314, 522] width 23 height 21
click at [273, 497] on button at bounding box center [271, 493] width 29 height 21
click at [232, 501] on icon at bounding box center [237, 493] width 12 height 21
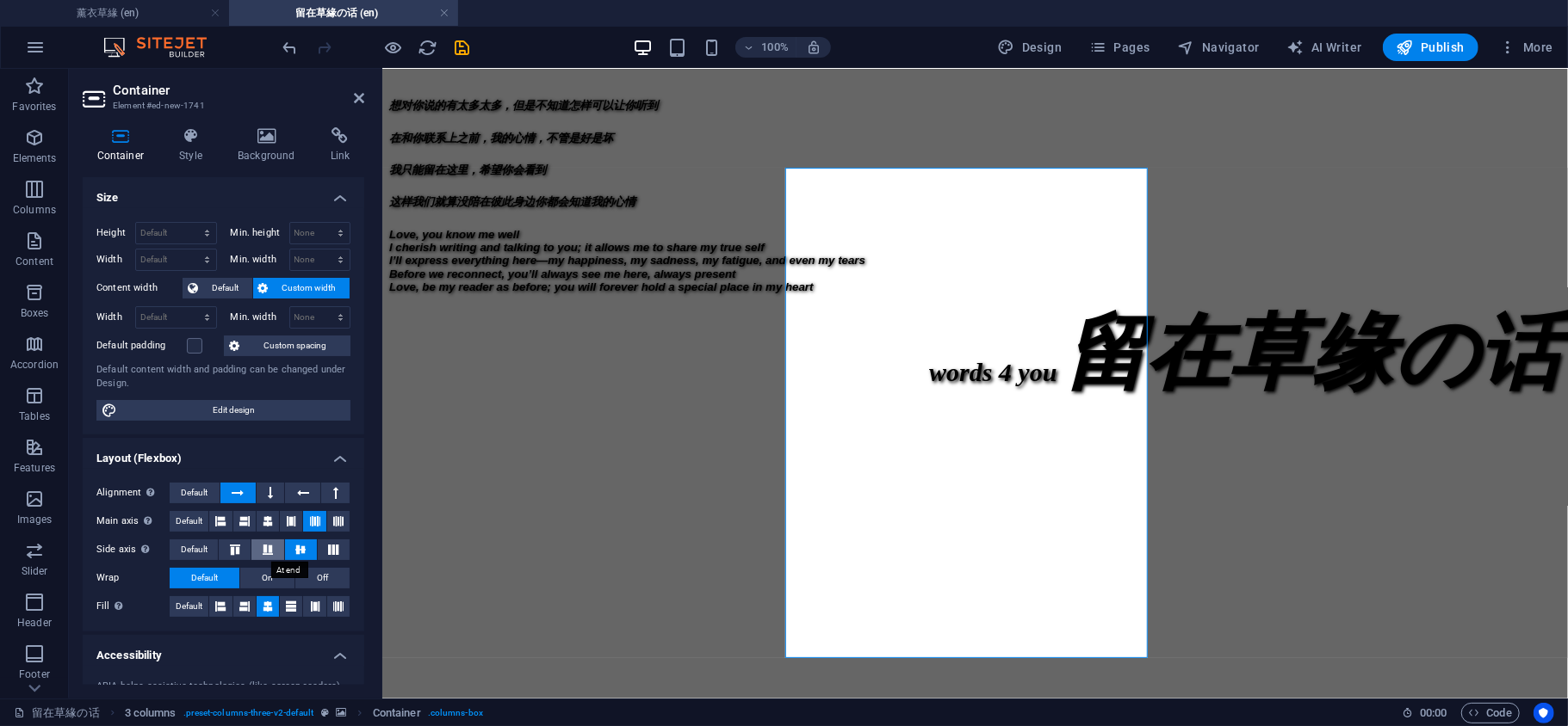
click at [263, 554] on icon at bounding box center [268, 550] width 21 height 10
click at [297, 554] on icon at bounding box center [300, 550] width 21 height 10
click at [228, 282] on span "Default" at bounding box center [225, 289] width 44 height 21
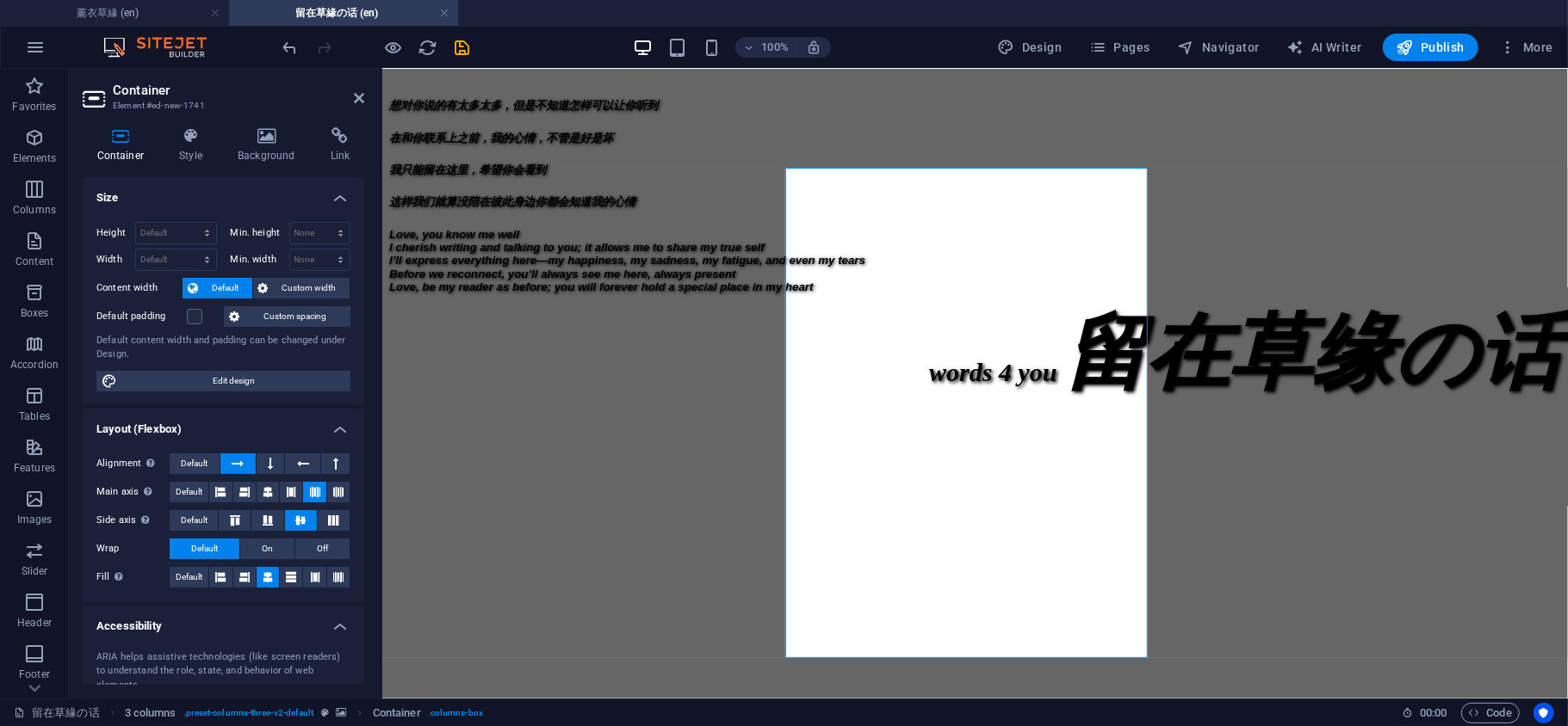
click at [228, 282] on span "Default" at bounding box center [225, 289] width 44 height 21
click at [277, 296] on span "Custom width" at bounding box center [310, 289] width 72 height 21
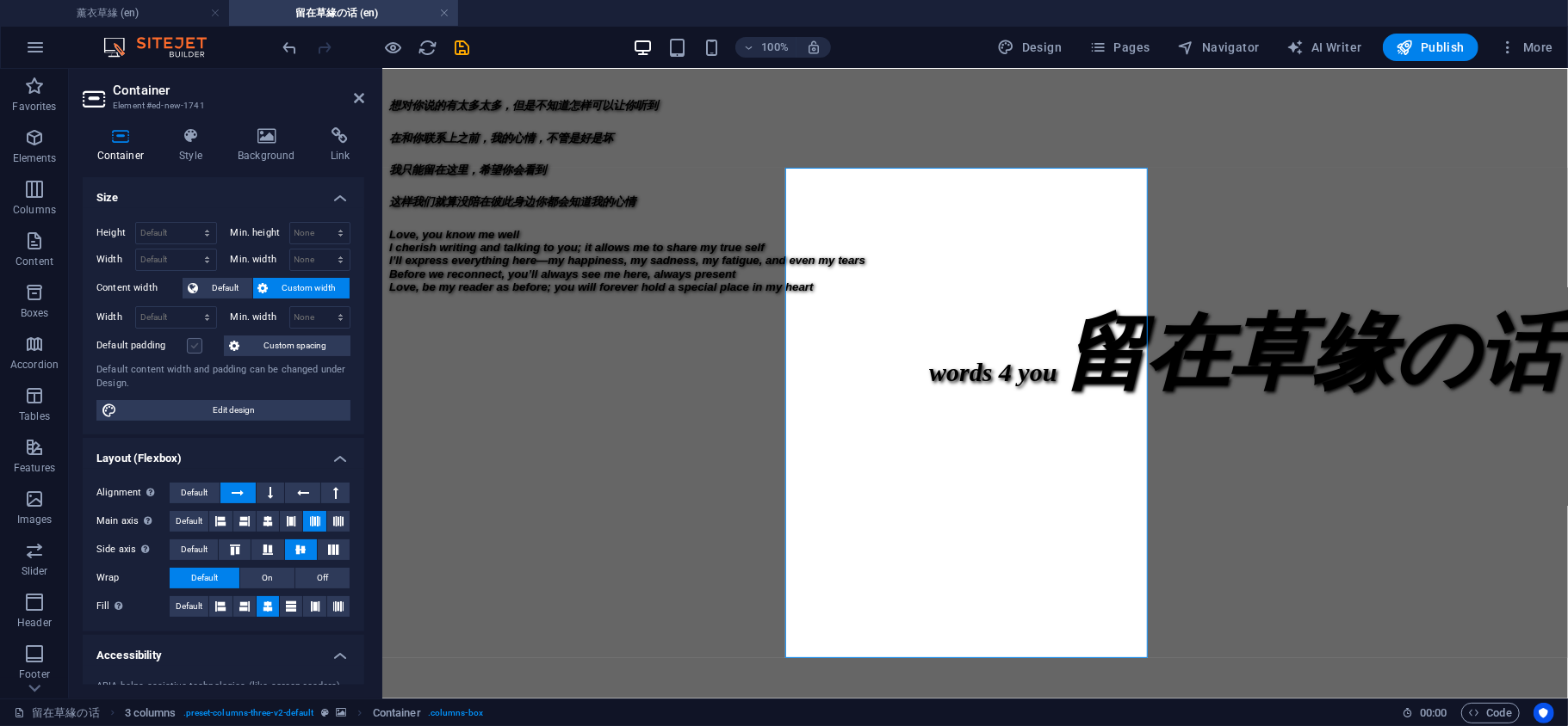
click at [195, 353] on label at bounding box center [195, 346] width 16 height 16
click at [0, 0] on input "Default padding" at bounding box center [0, 0] width 0 height 0
click at [258, 521] on button at bounding box center [268, 522] width 23 height 21
click at [291, 521] on icon at bounding box center [291, 522] width 10 height 21
click at [269, 520] on icon at bounding box center [268, 522] width 10 height 21
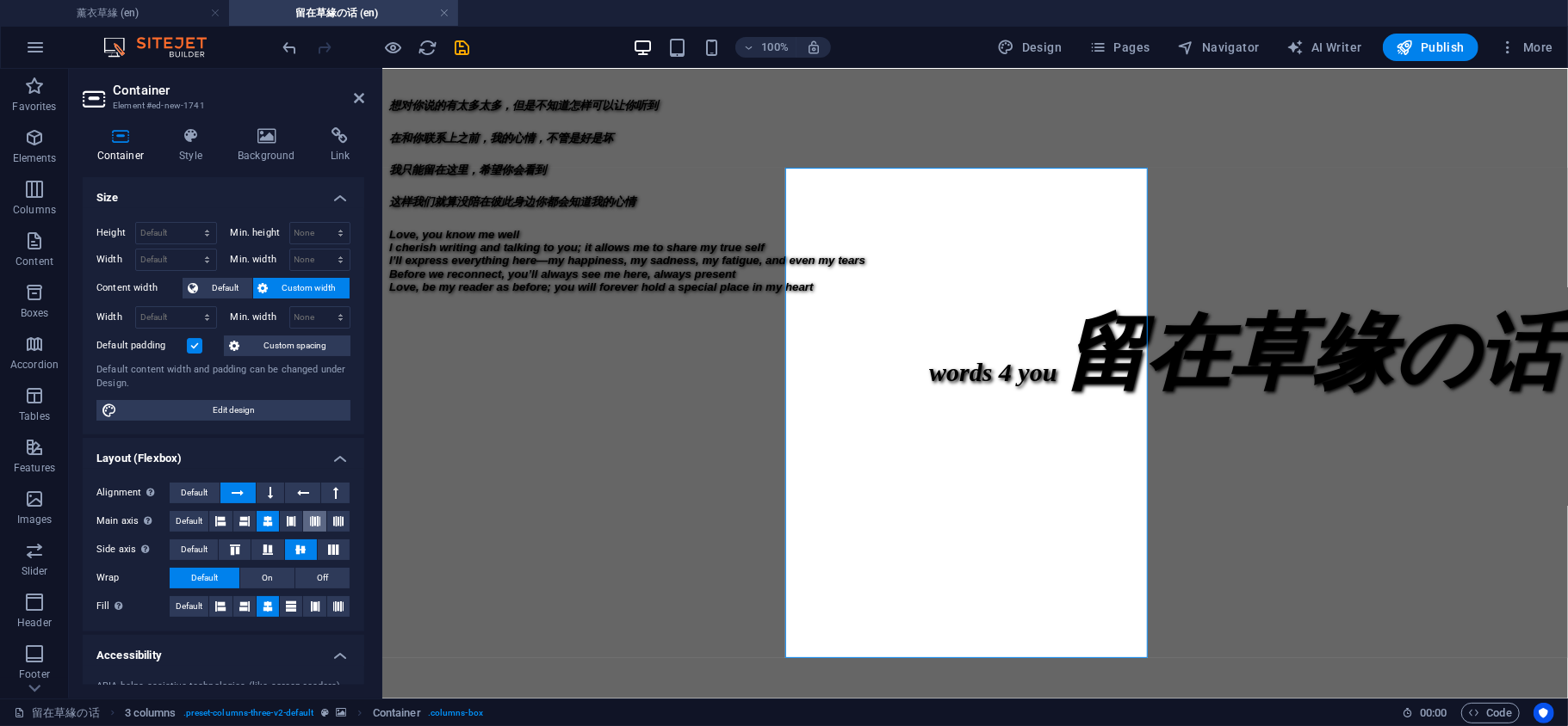
click at [319, 521] on button at bounding box center [314, 522] width 23 height 21
click at [331, 551] on icon at bounding box center [334, 550] width 21 height 10
click at [349, 100] on header "Container Element #ed-new-1741" at bounding box center [224, 91] width 281 height 45
click at [360, 104] on icon at bounding box center [359, 99] width 10 height 14
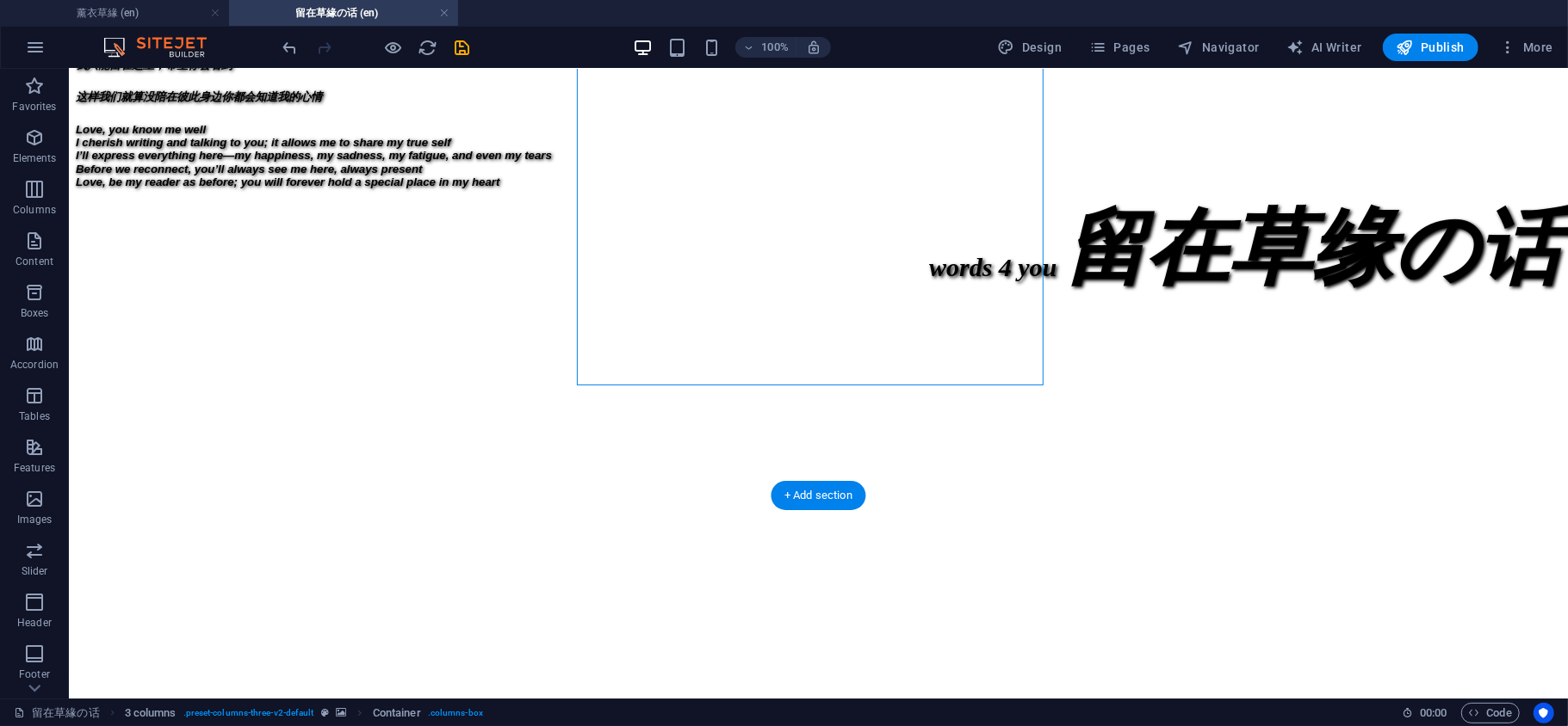
scroll to position [765, 0]
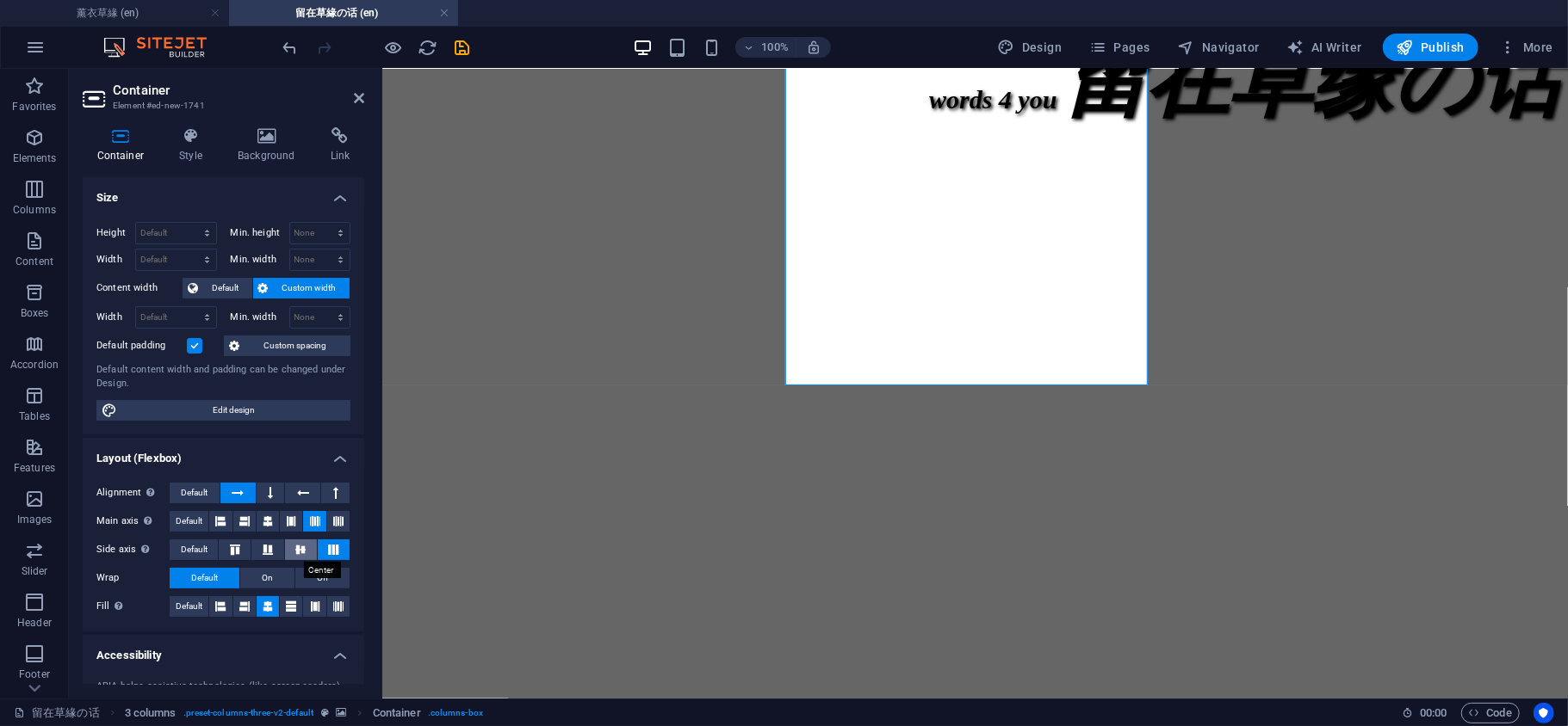
click at [300, 549] on icon at bounding box center [300, 550] width 21 height 10
click at [359, 97] on icon at bounding box center [359, 99] width 10 height 14
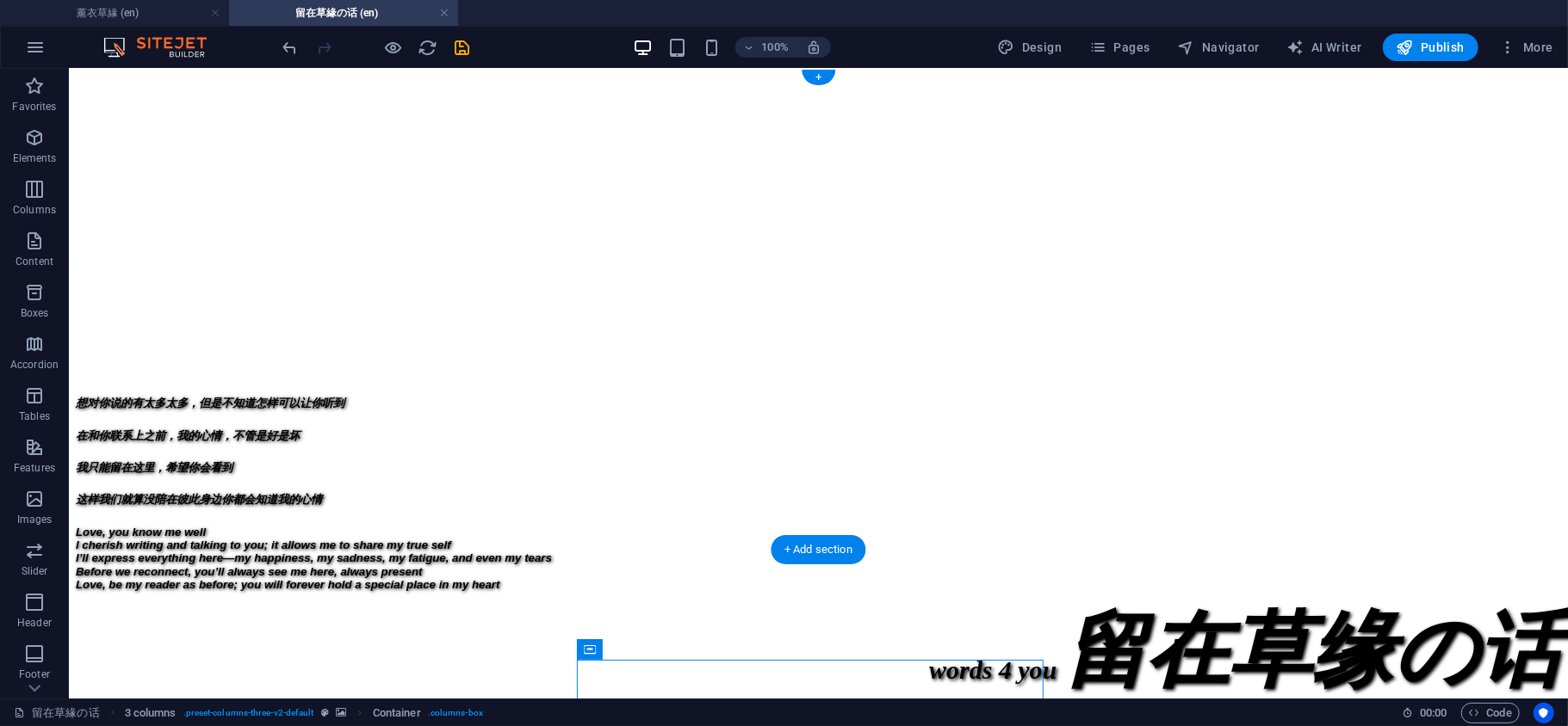
scroll to position [382, 0]
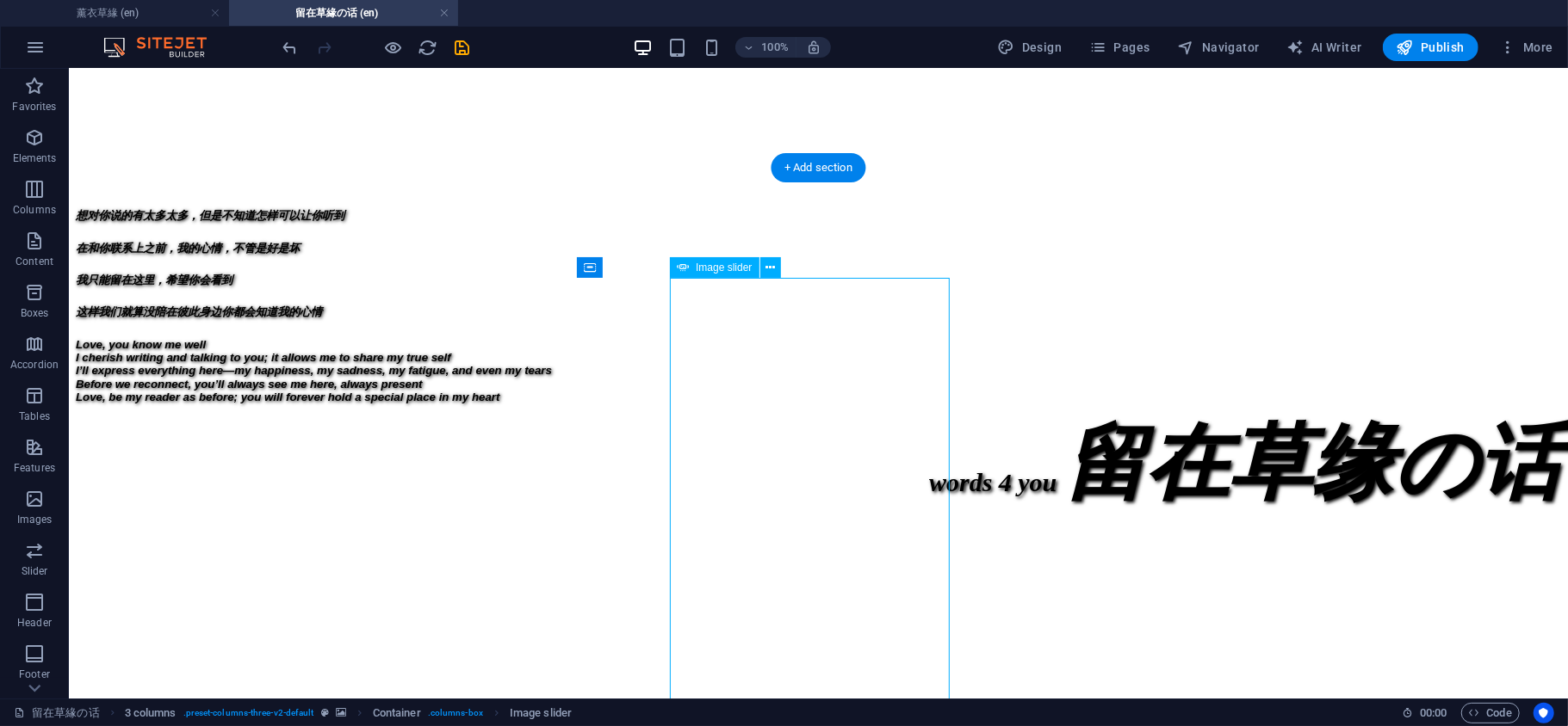
select select "px"
select select "s"
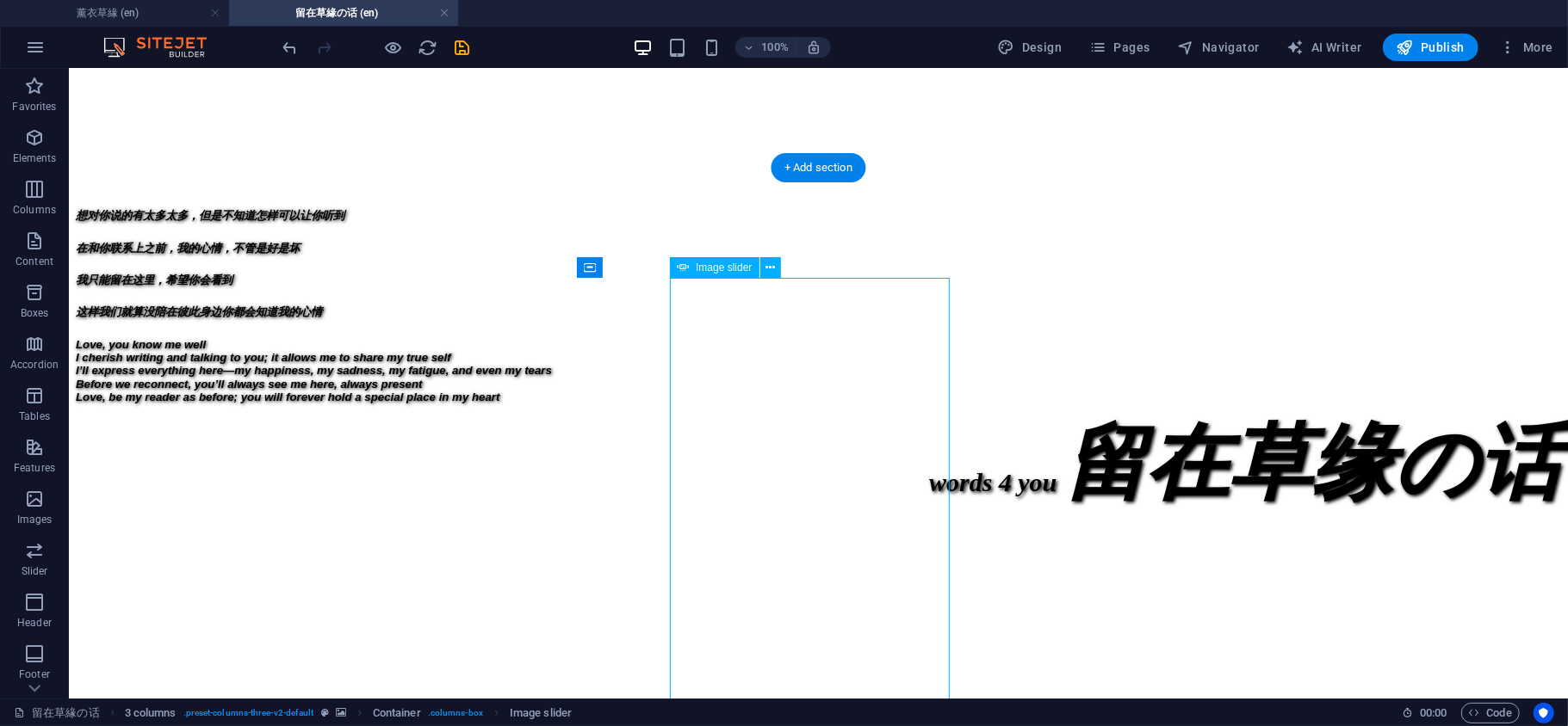
select select "progressive"
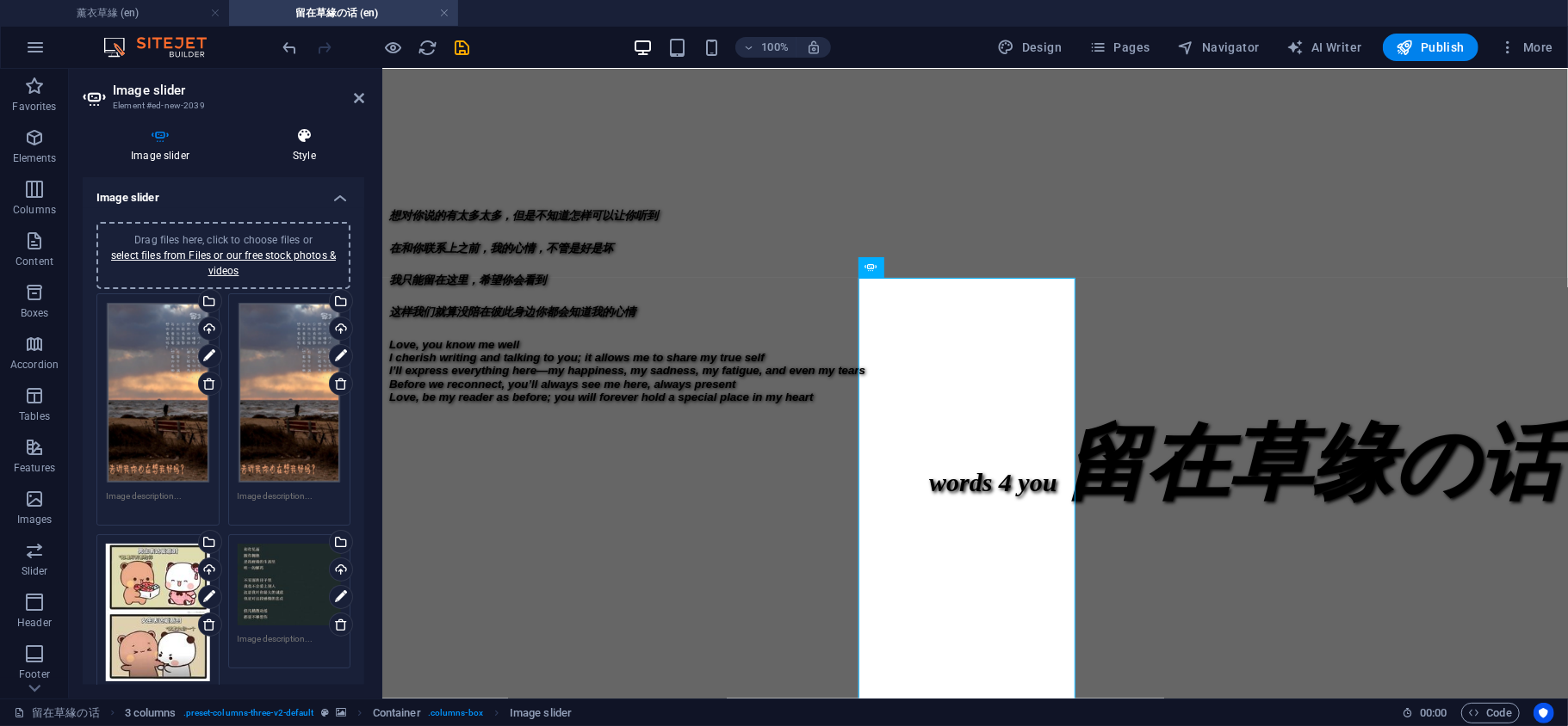
click at [334, 139] on icon at bounding box center [304, 136] width 120 height 17
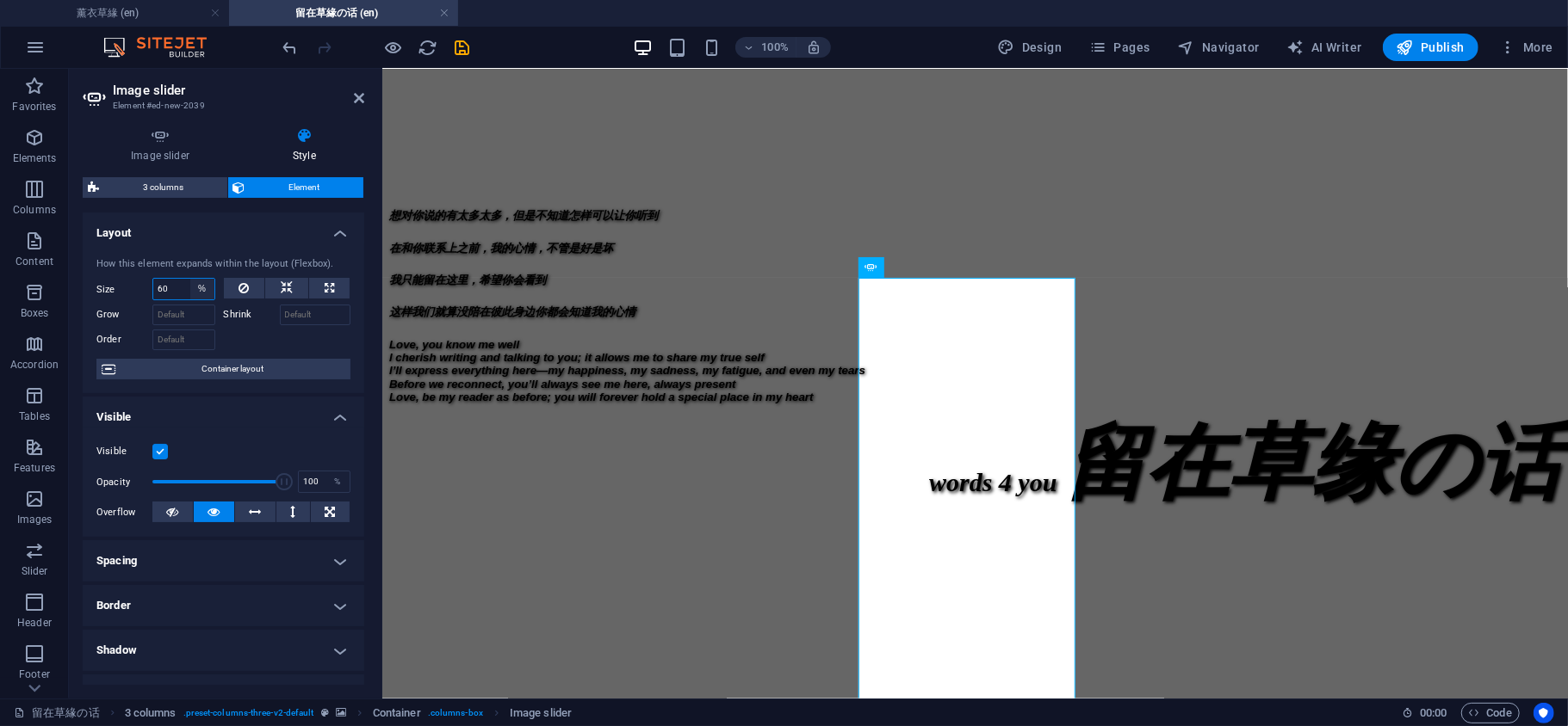
click at [196, 285] on select "Default auto px % 1/1 1/2 1/3 1/4 1/5 1/6 1/7 1/8 1/9 1/10" at bounding box center [203, 290] width 24 height 21
select select "u3j07qn564c"
click at [190, 279] on select "Default auto px % 1/1 1/2 1/3 1/4 1/5 1/6 1/7 1/8 1/9 1/10" at bounding box center [203, 290] width 24 height 21
select select "DISABLED_OPTION_VALUE"
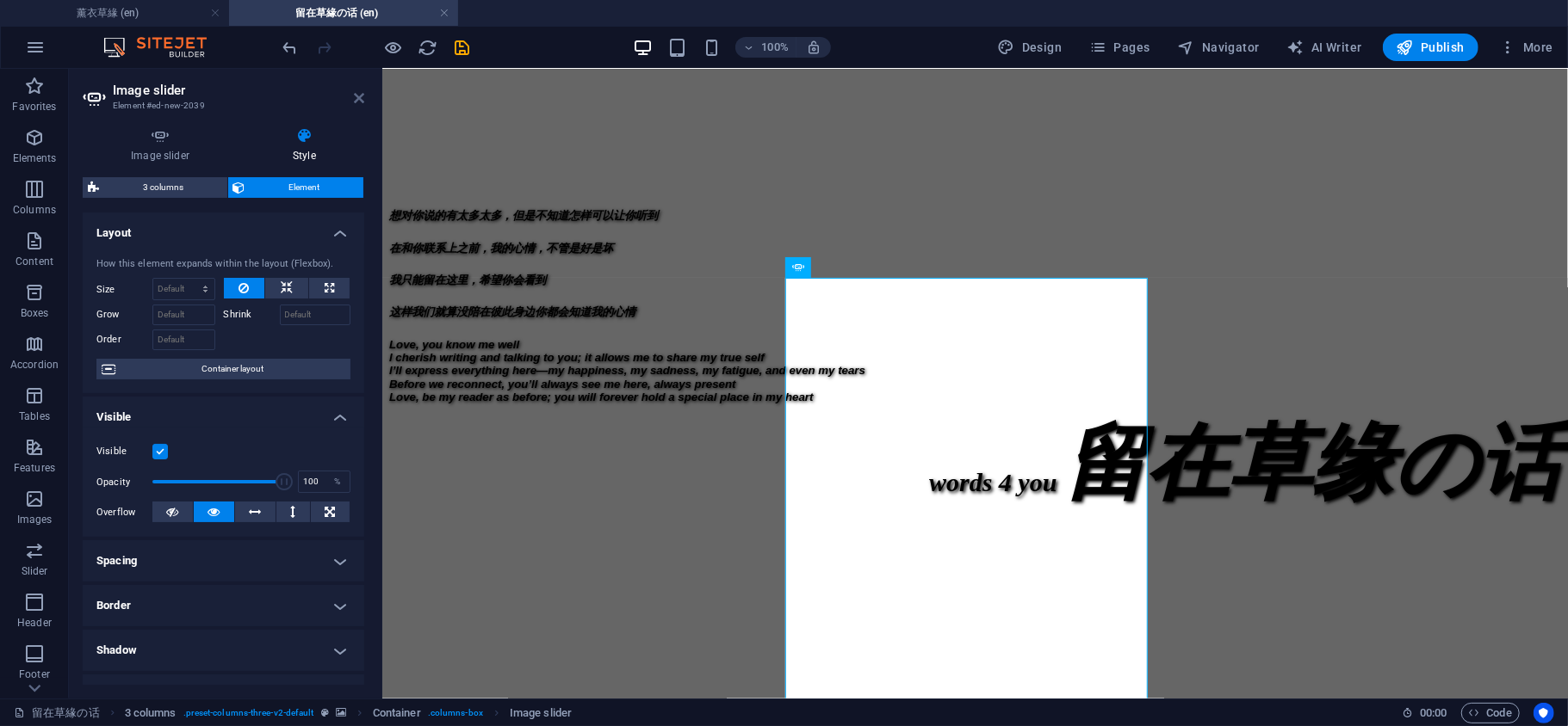
click at [362, 93] on icon at bounding box center [359, 99] width 10 height 14
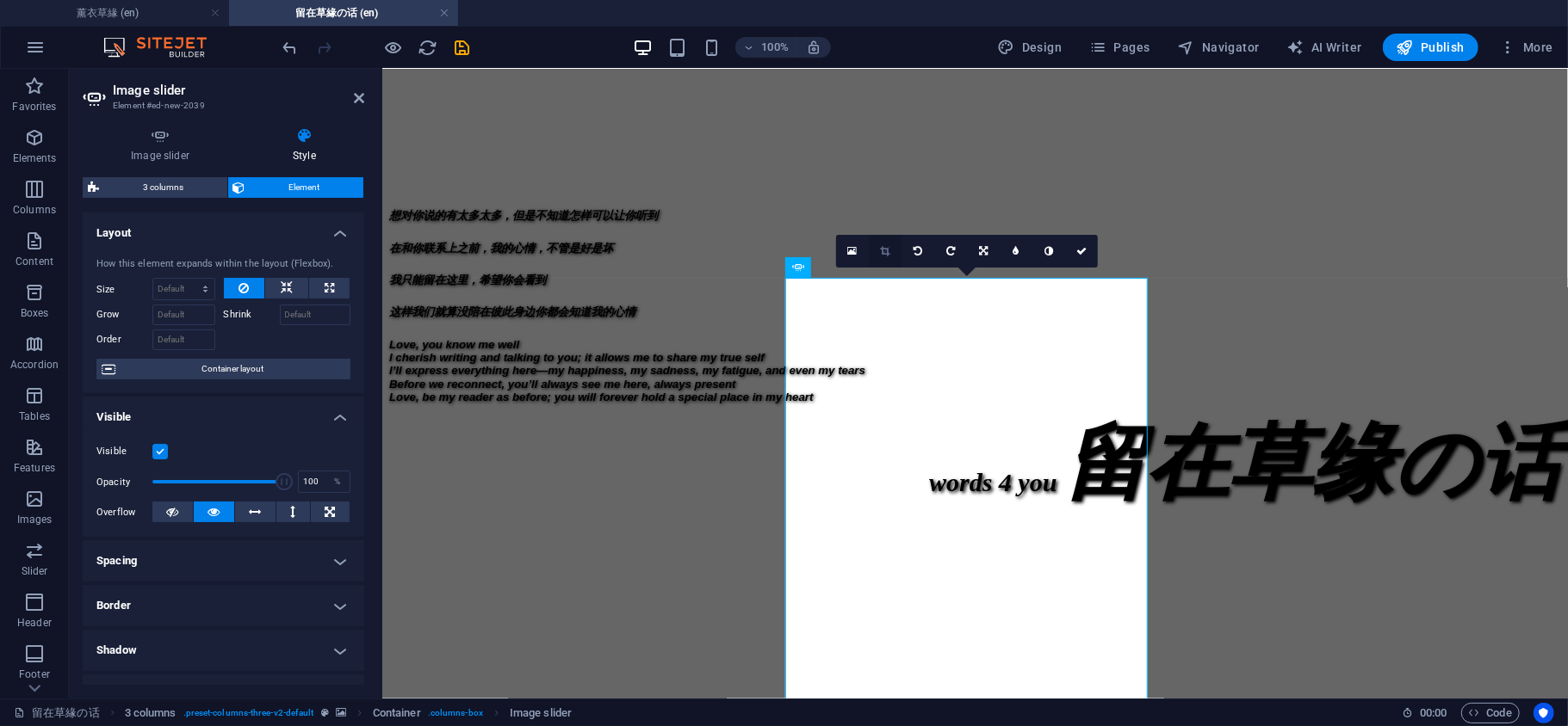
click at [880, 253] on icon at bounding box center [884, 251] width 10 height 10
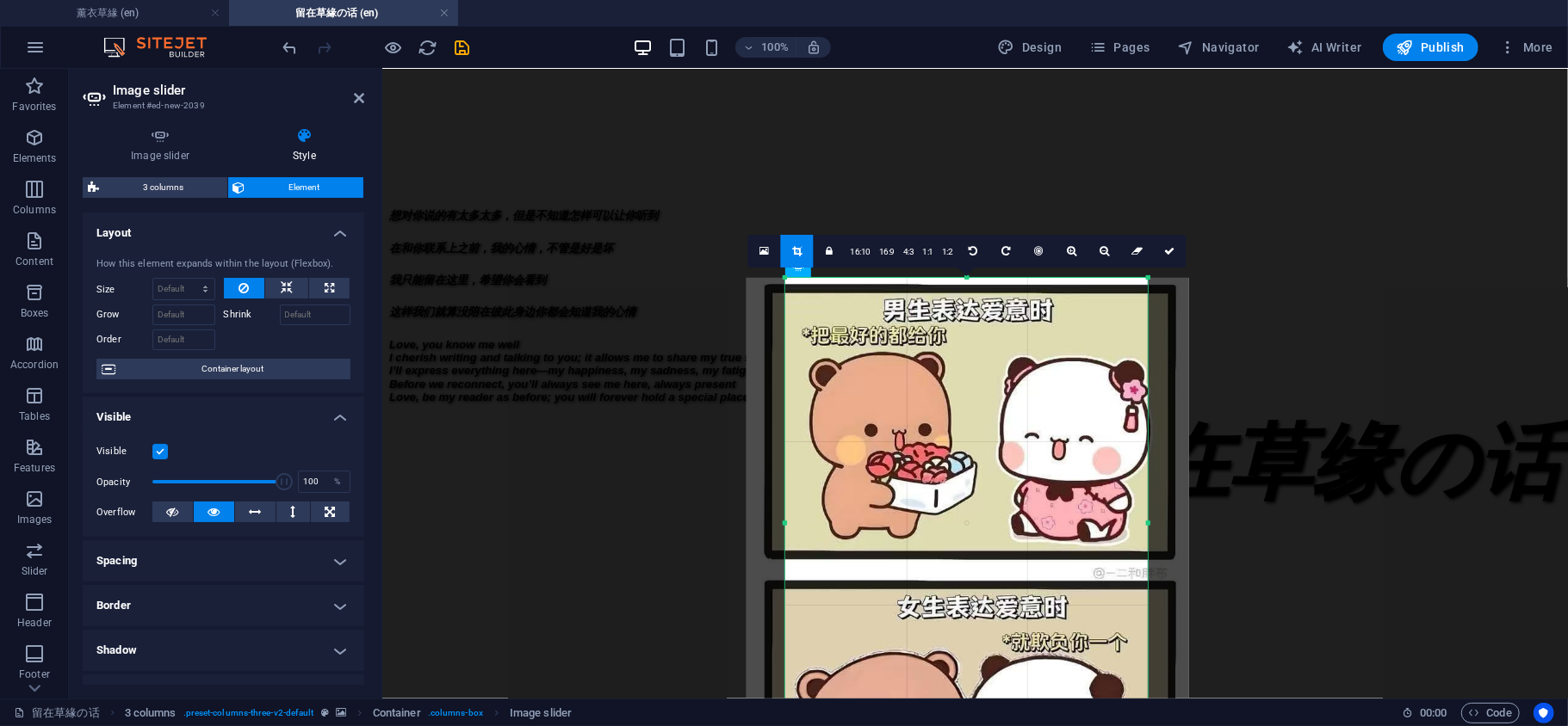
click at [992, 506] on div at bounding box center [967, 573] width 443 height 590
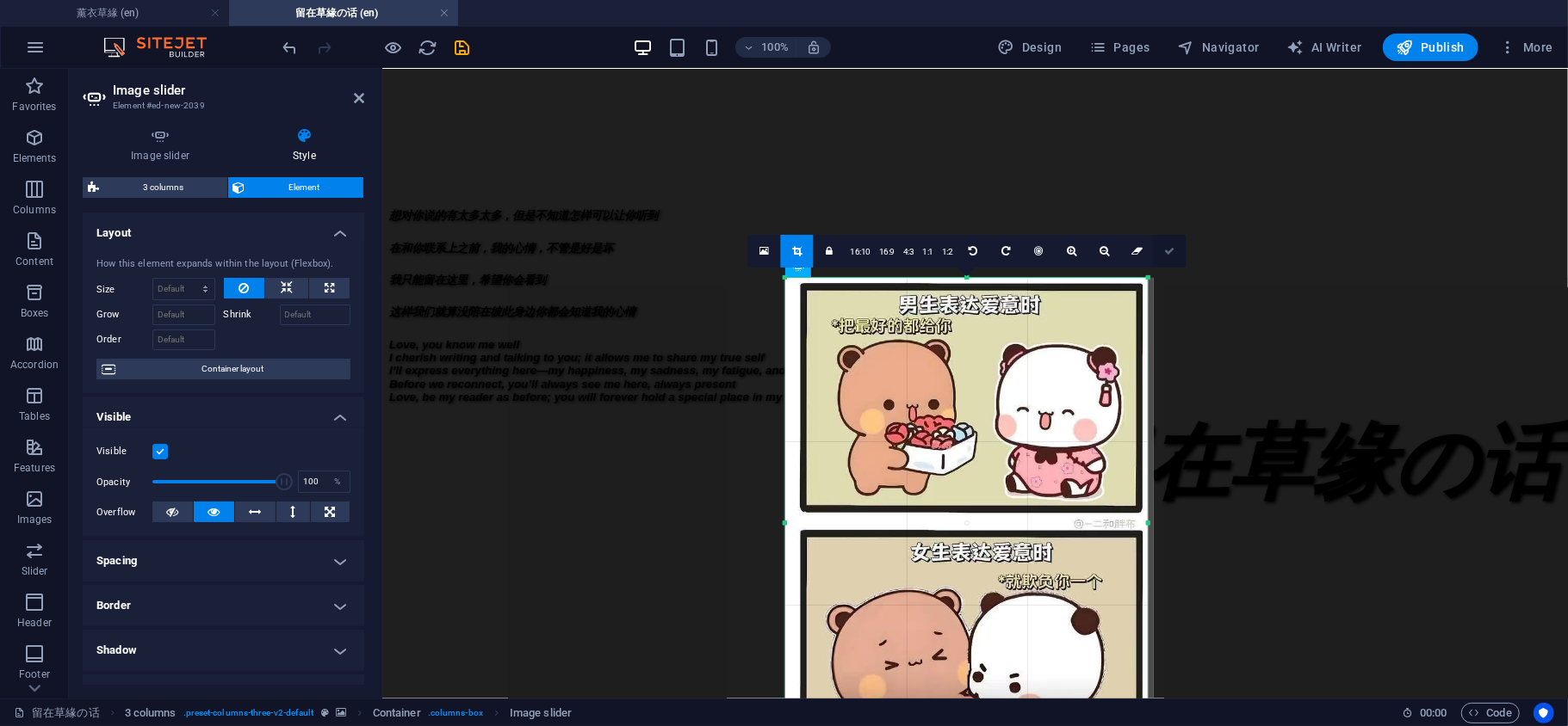
click at [1171, 251] on icon at bounding box center [1169, 251] width 10 height 10
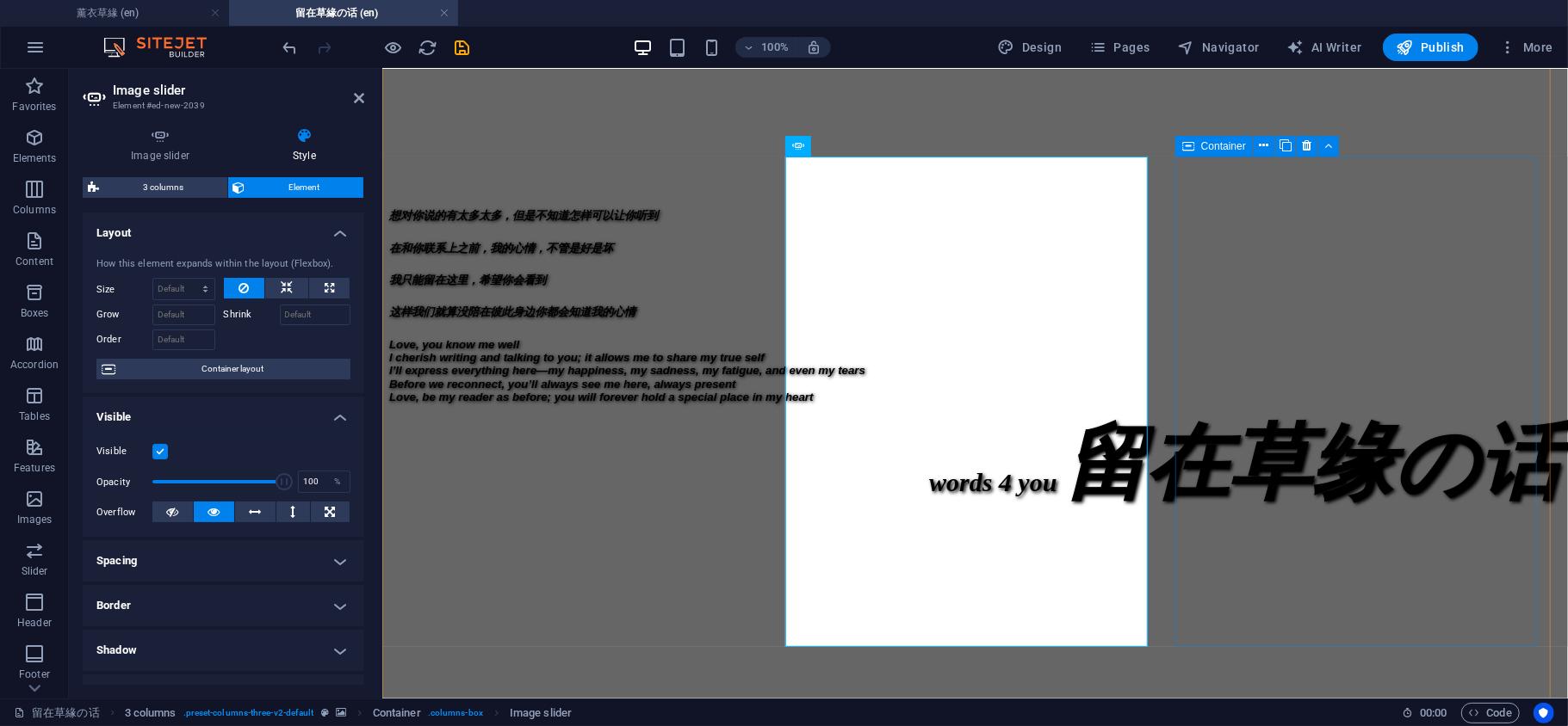
scroll to position [765, 0]
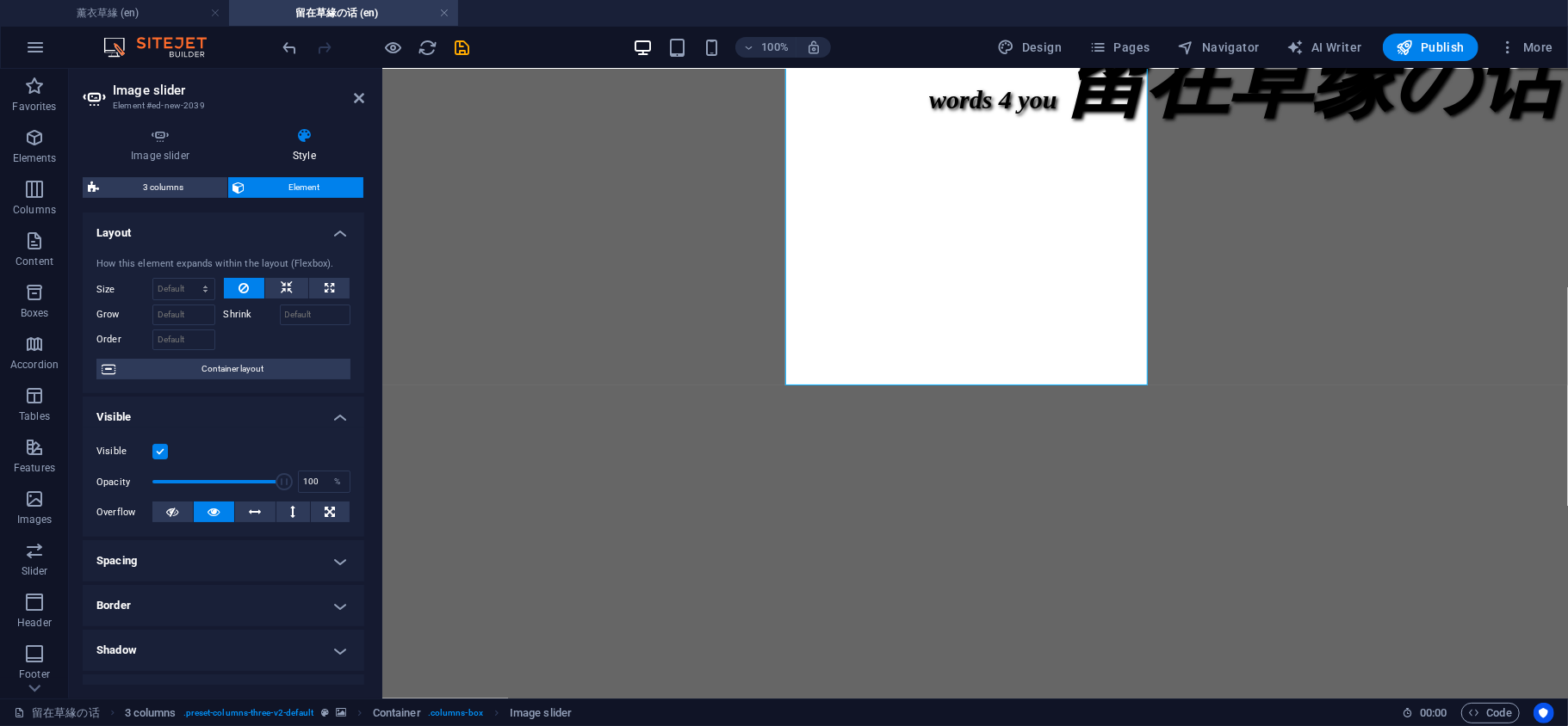
click at [995, 140] on figure at bounding box center [974, 140] width 1172 height 0
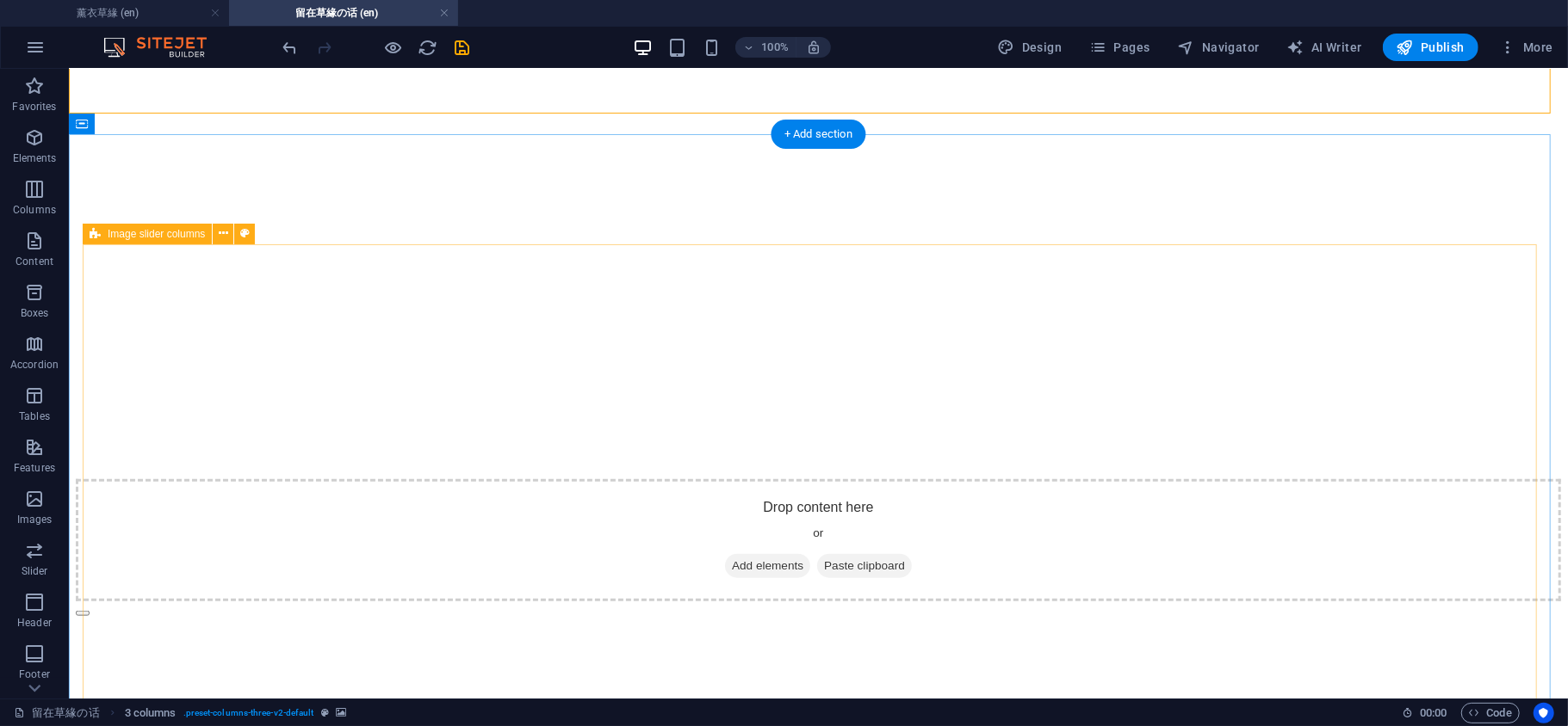
scroll to position [1147, 0]
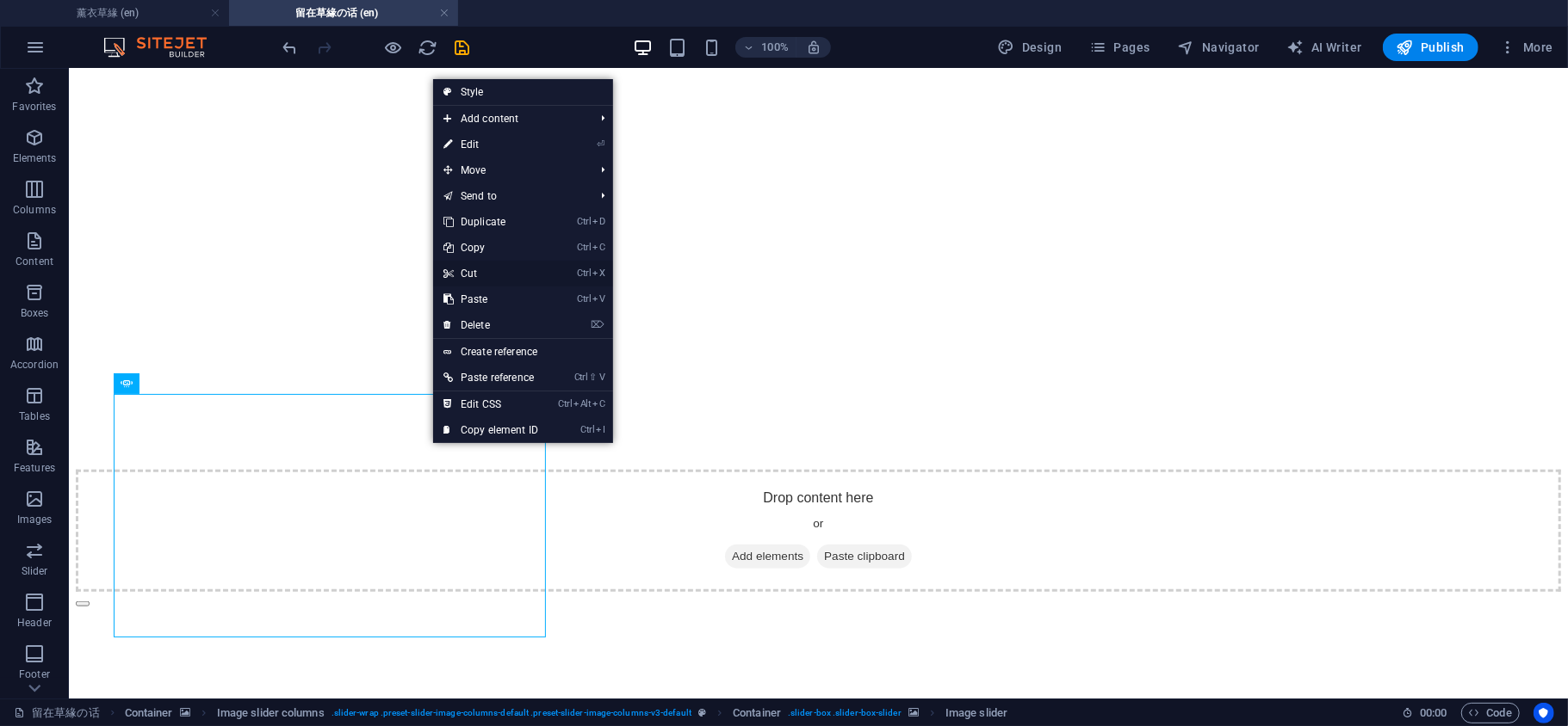
click at [469, 272] on link "Ctrl X Cut" at bounding box center [491, 274] width 115 height 26
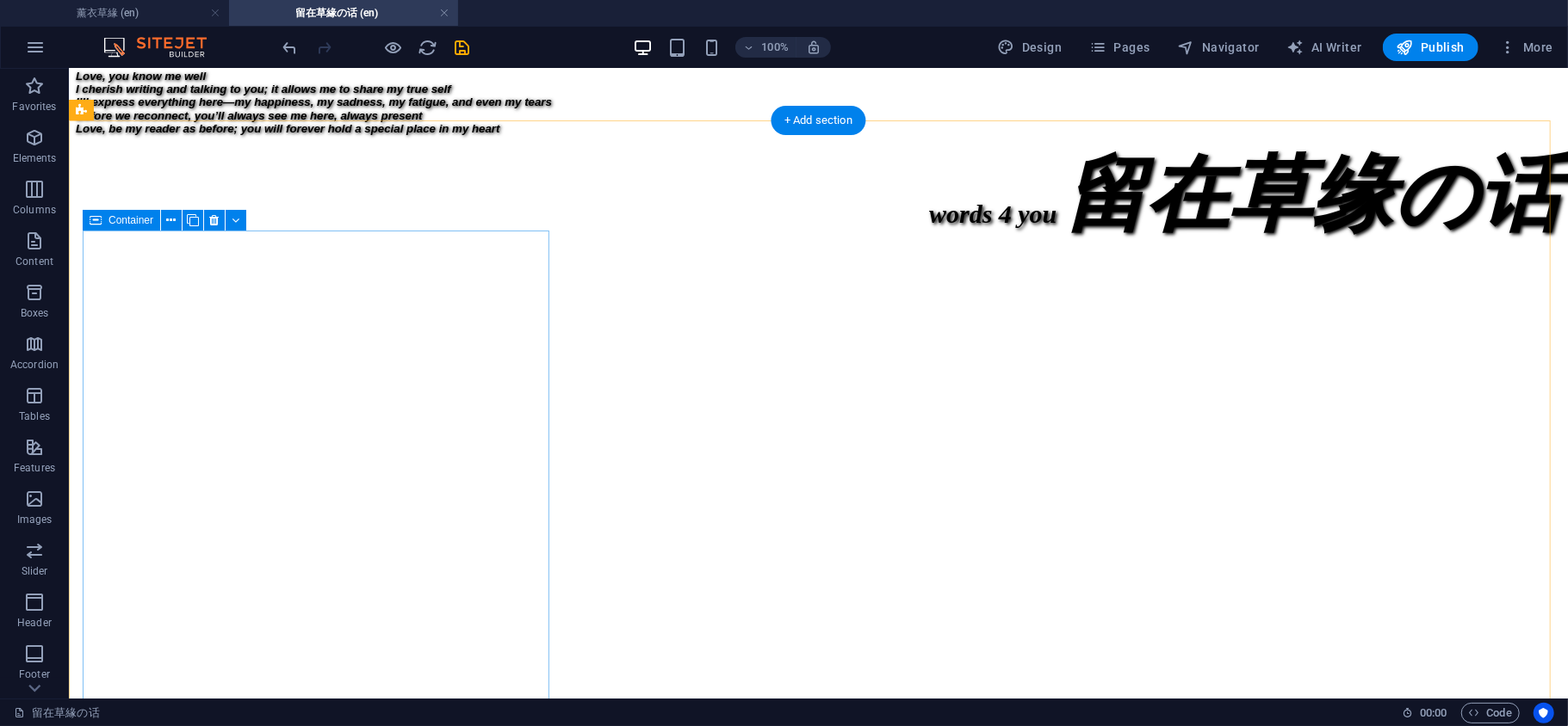
scroll to position [382, 0]
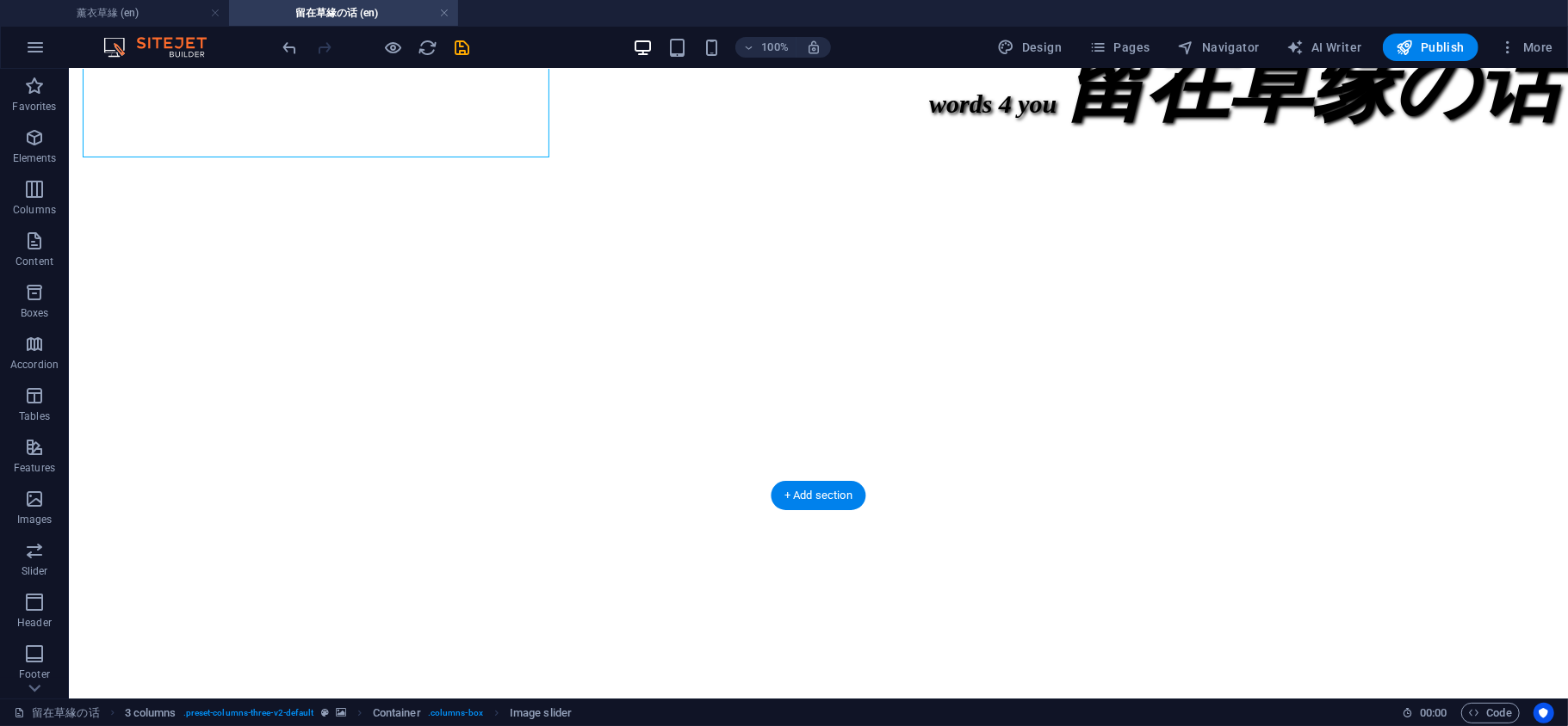
scroll to position [765, 0]
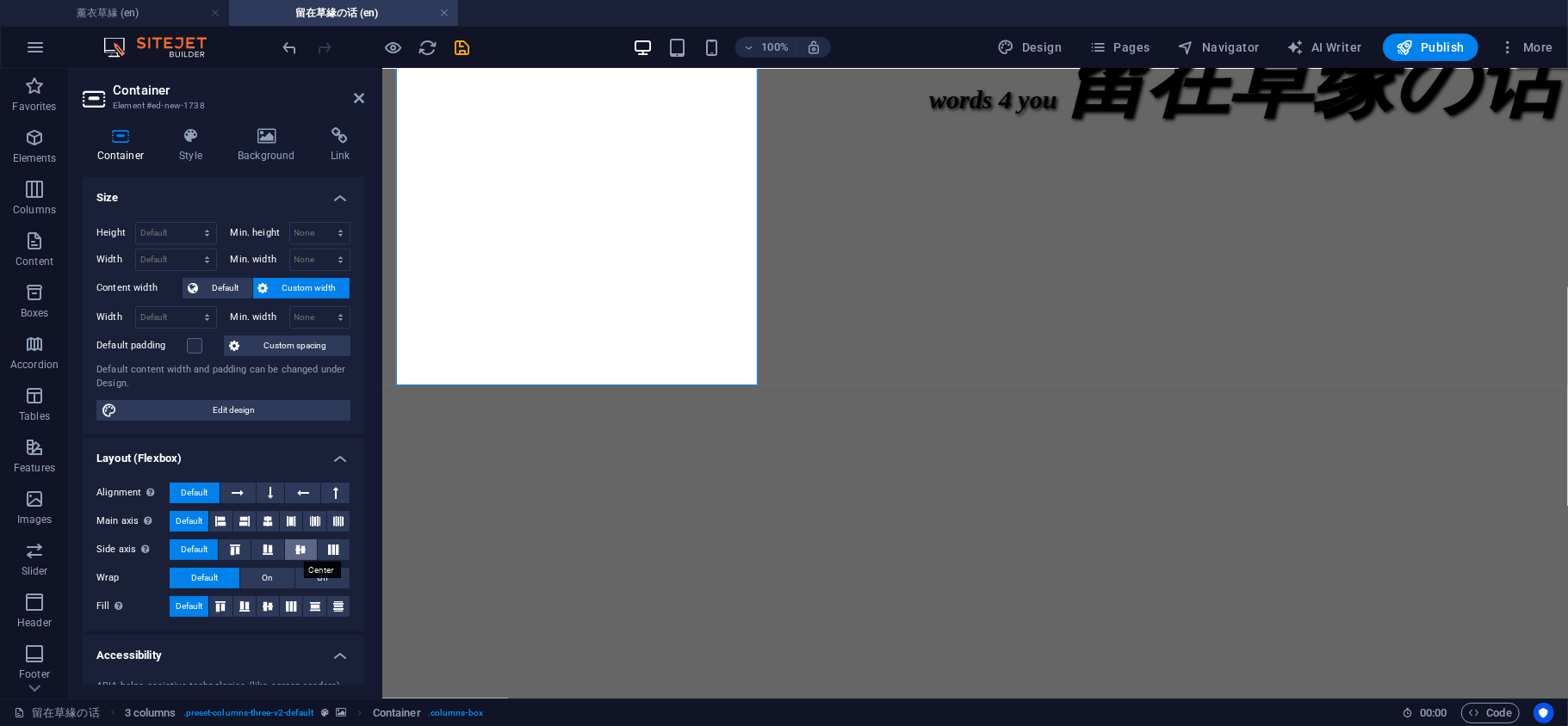
click at [299, 544] on button at bounding box center [300, 550] width 31 height 21
click at [264, 600] on button at bounding box center [268, 606] width 23 height 21
click at [264, 522] on icon at bounding box center [268, 522] width 10 height 21
click at [286, 524] on icon at bounding box center [291, 522] width 10 height 21
click at [197, 351] on label at bounding box center [195, 346] width 16 height 16
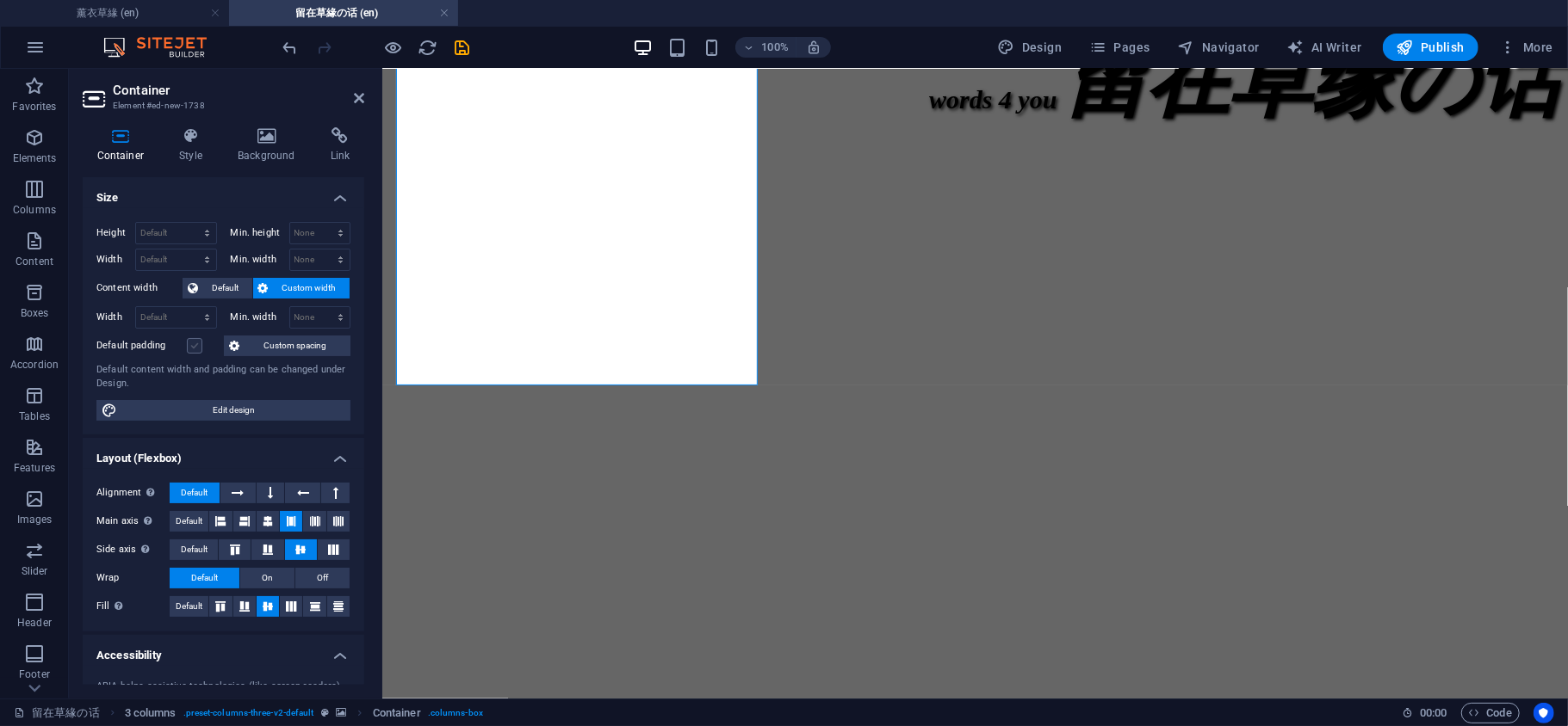
click at [0, 0] on input "Default padding" at bounding box center [0, 0] width 0 height 0
click at [359, 97] on icon at bounding box center [359, 99] width 10 height 14
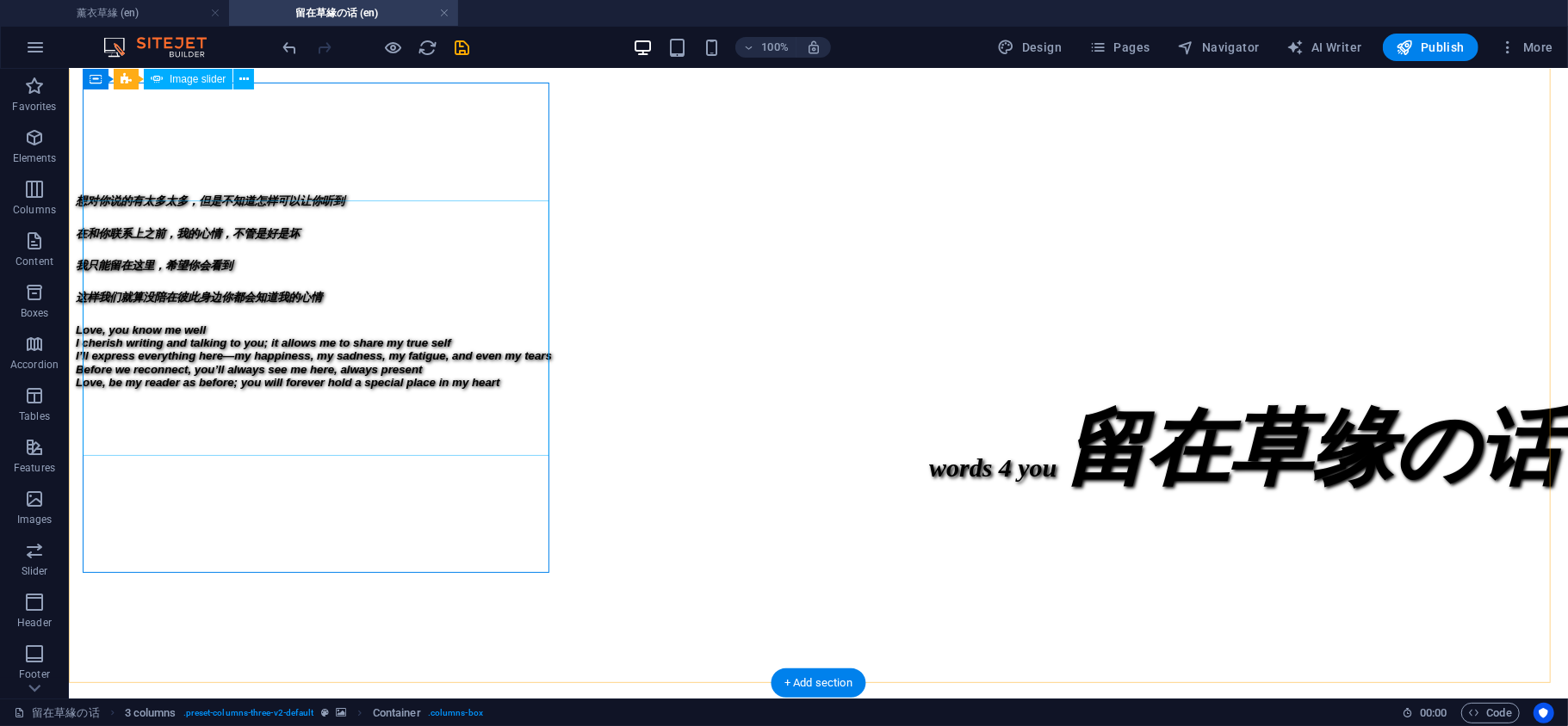
scroll to position [382, 0]
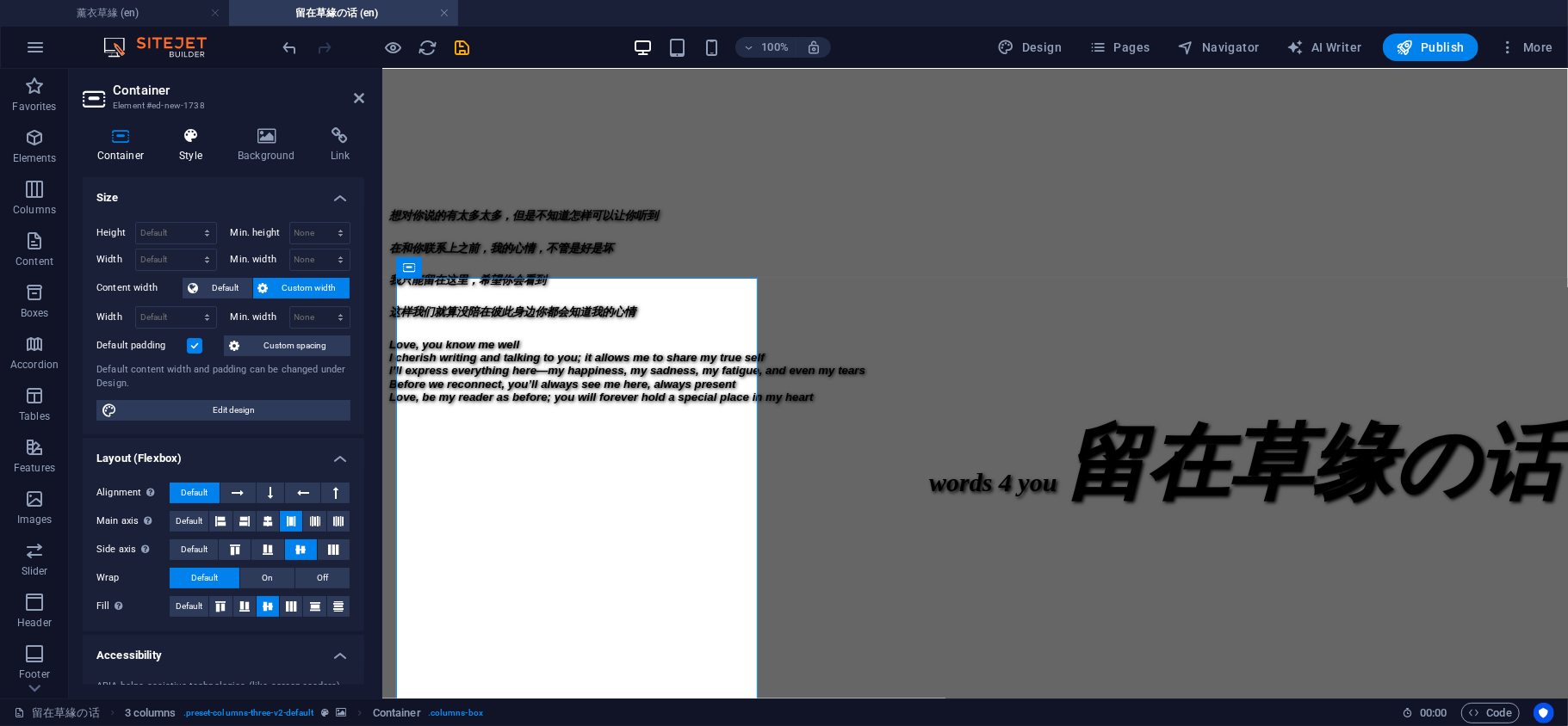
click at [187, 148] on h4 "Style" at bounding box center [194, 145] width 58 height 36
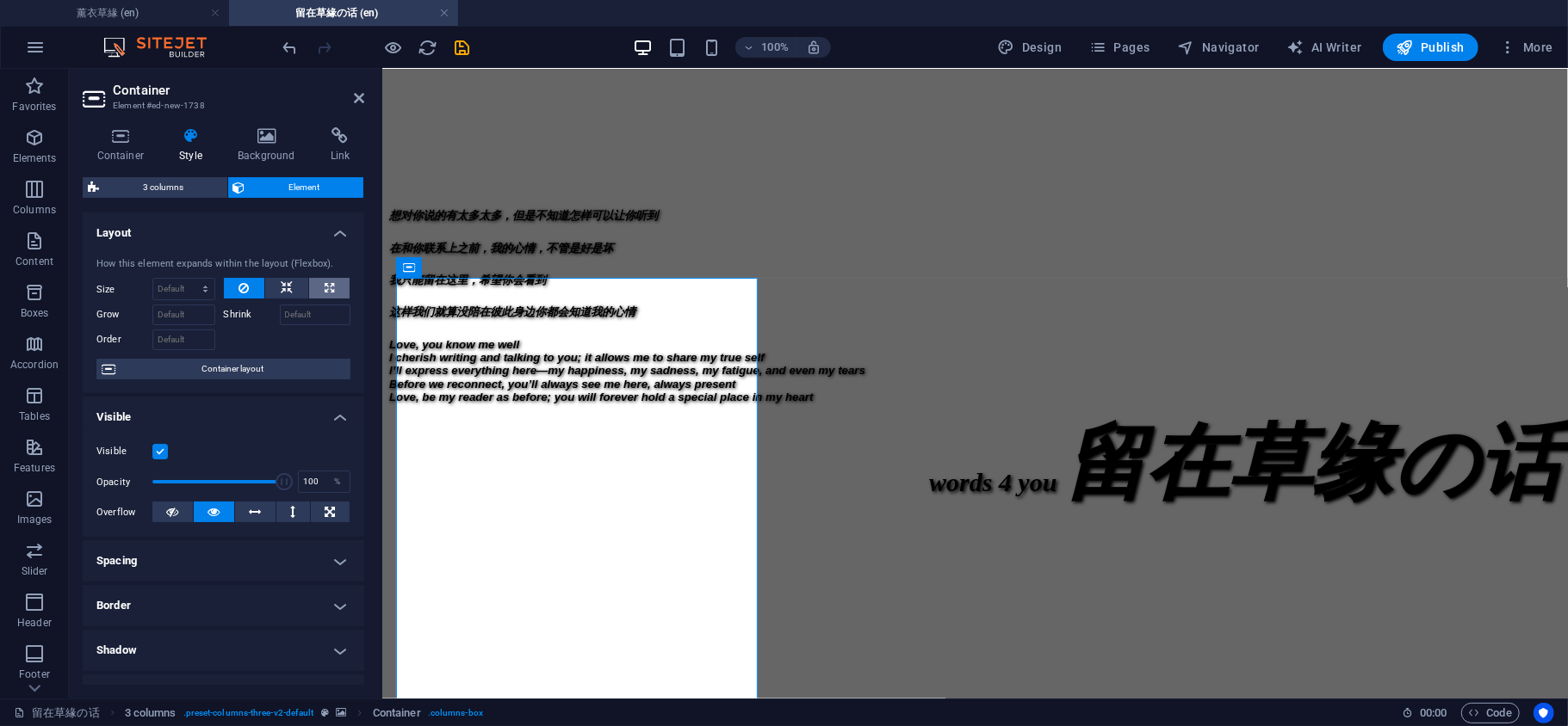
click at [328, 282] on icon at bounding box center [329, 289] width 10 height 21
type input "100"
select select "%"
drag, startPoint x: 359, startPoint y: 93, endPoint x: 393, endPoint y: 198, distance: 110.4
click at [359, 93] on icon at bounding box center [359, 99] width 10 height 14
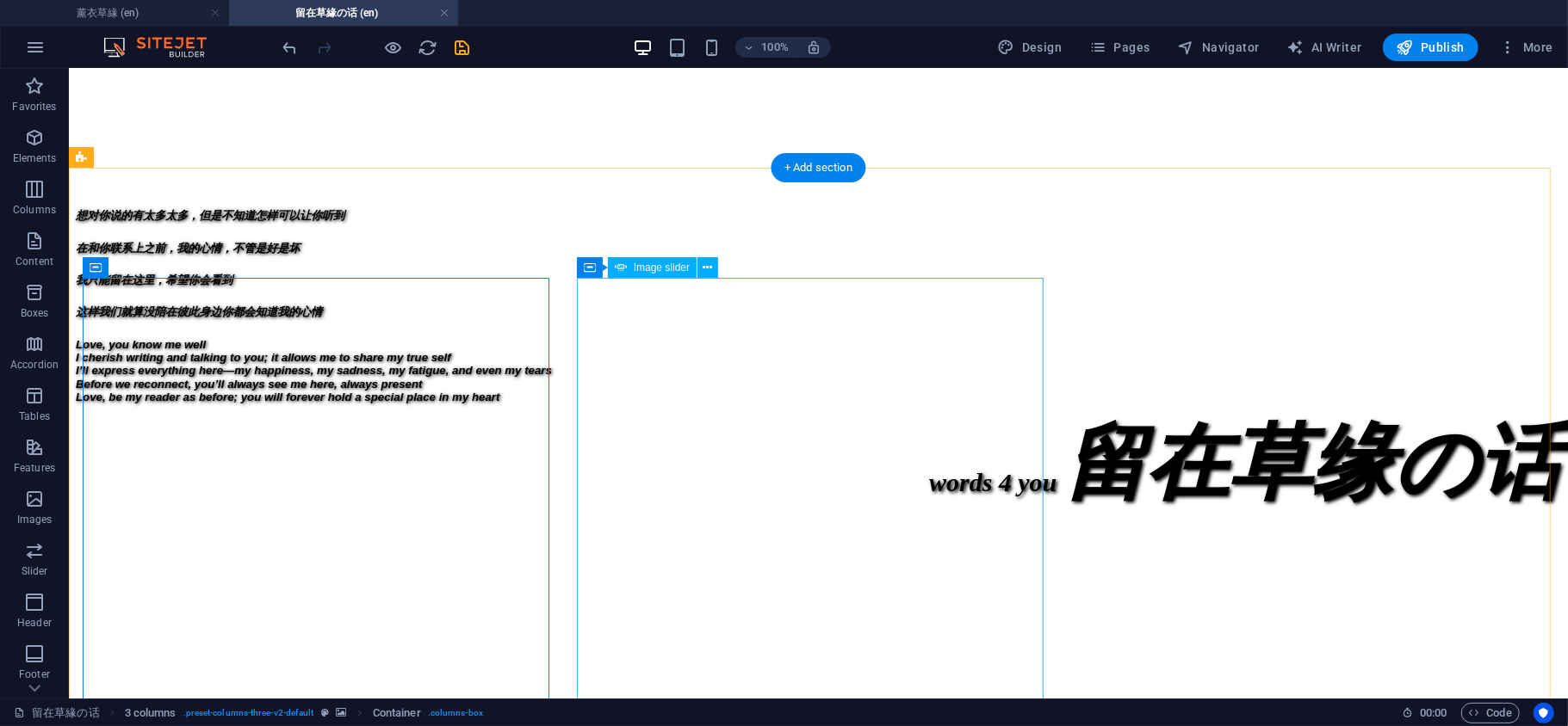
scroll to position [765, 0]
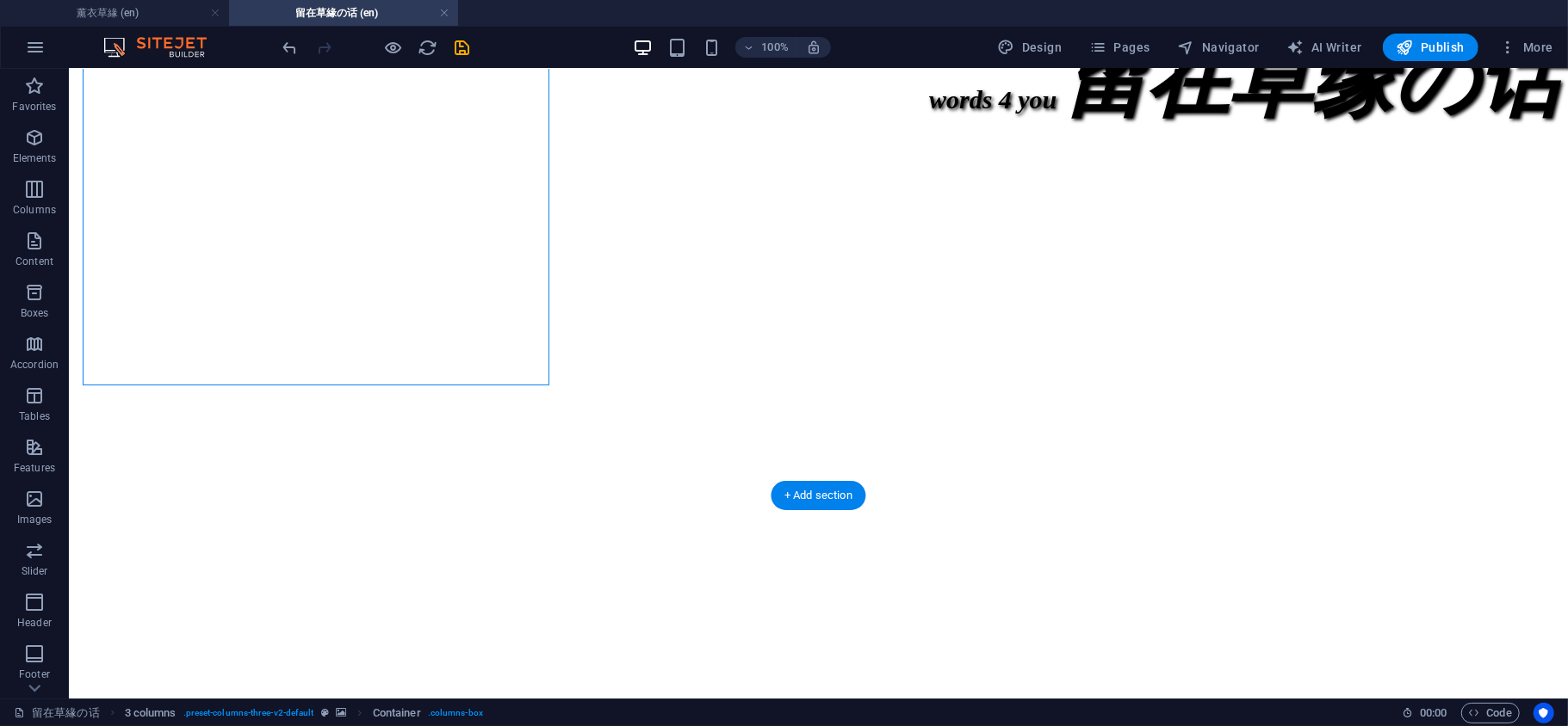
click at [724, 140] on figure at bounding box center [817, 140] width 1485 height 0
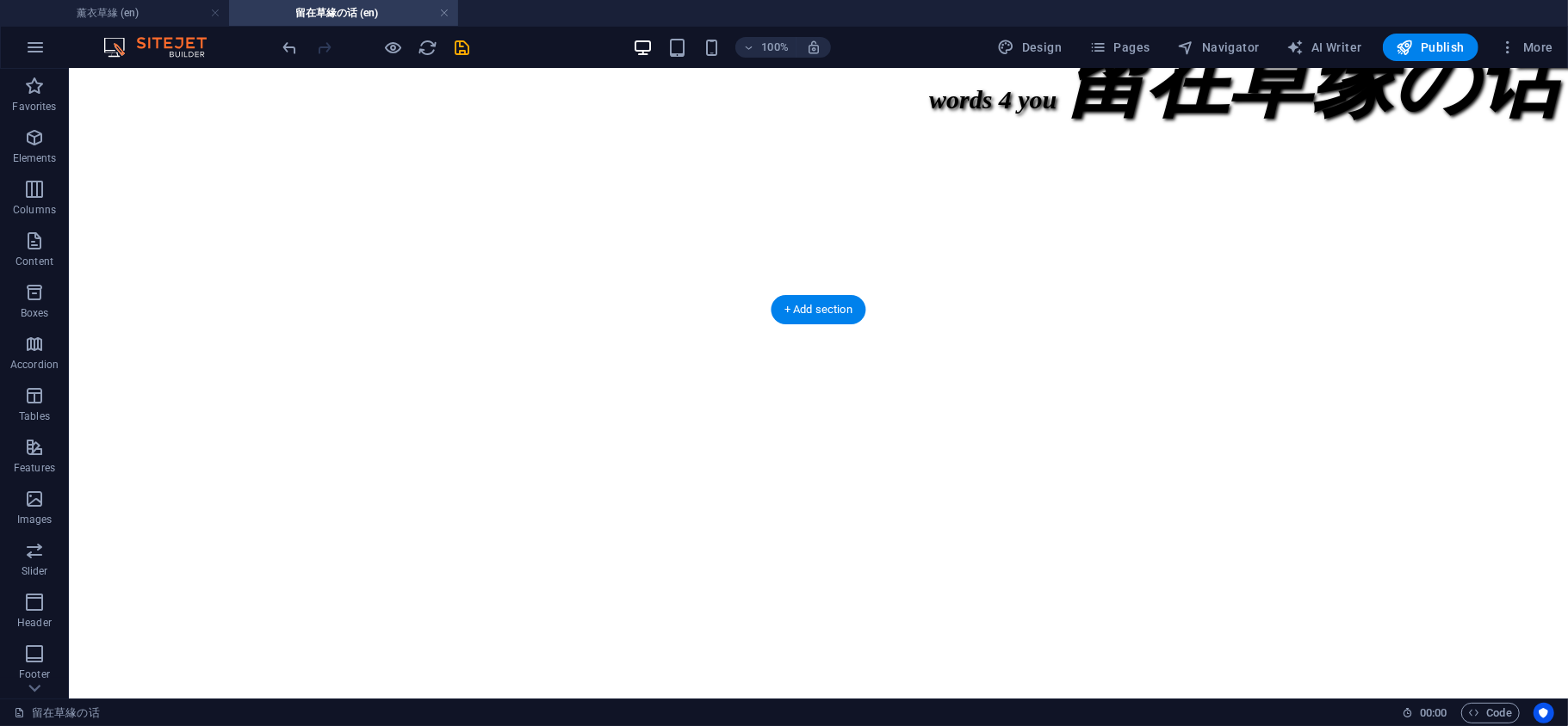
scroll to position [1147, 0]
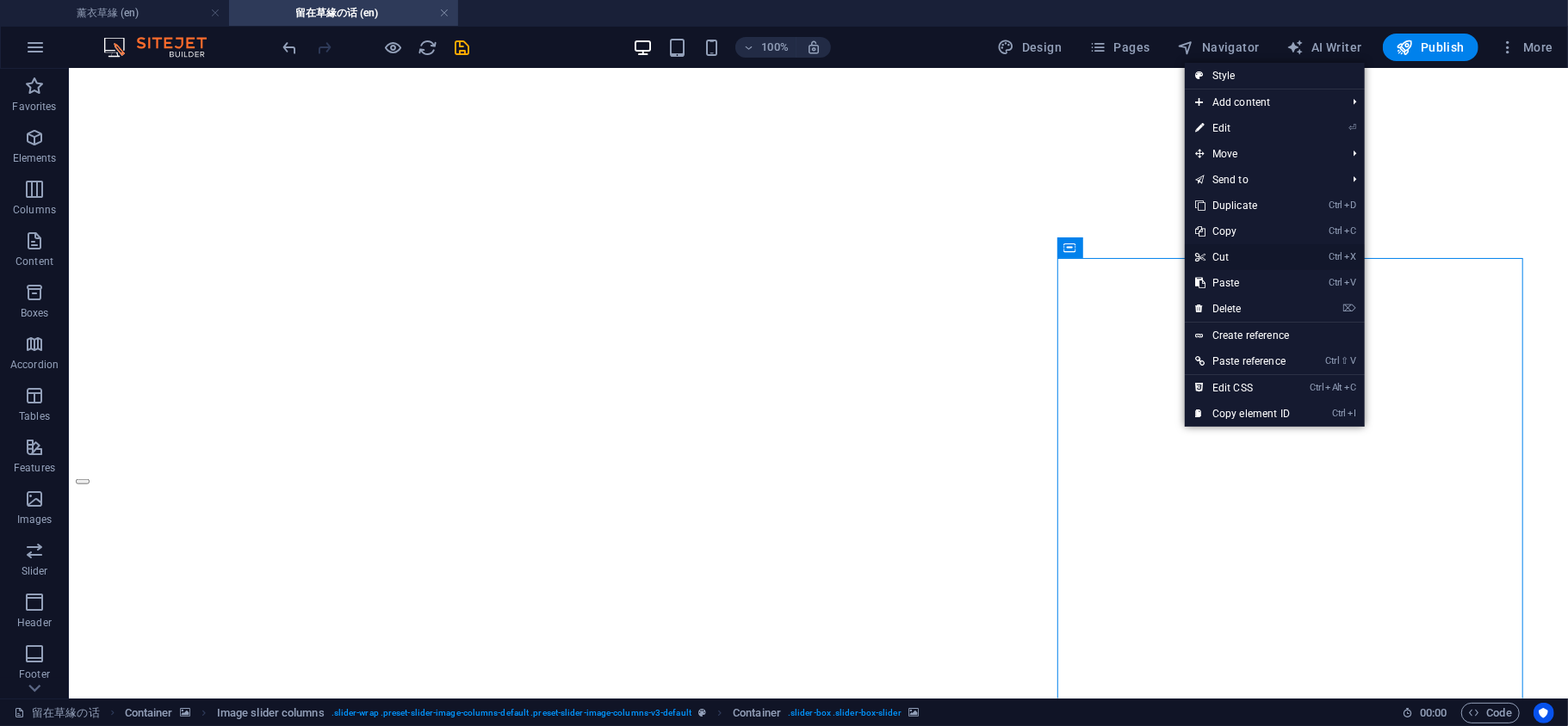
click at [1241, 255] on link "Ctrl X Cut" at bounding box center [1242, 257] width 115 height 26
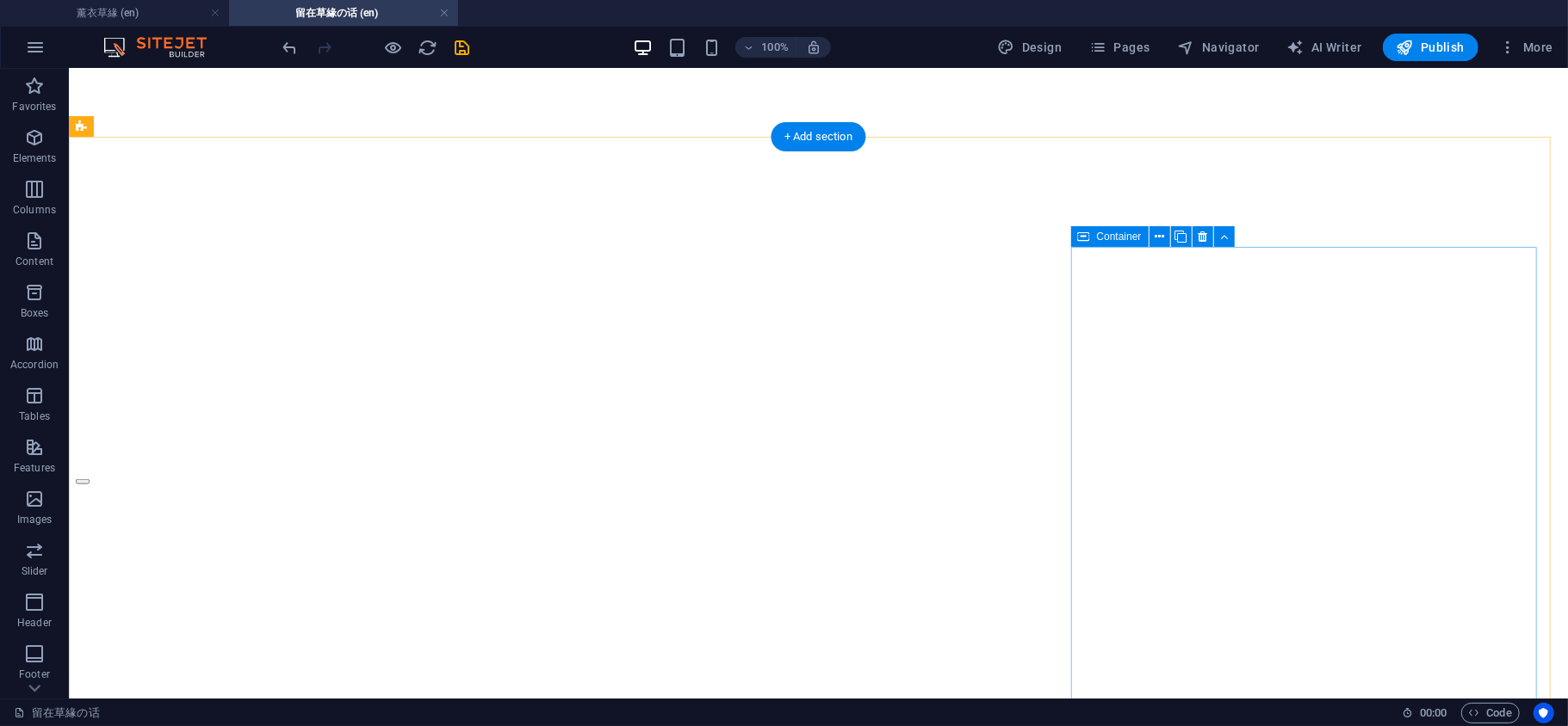
scroll to position [382, 0]
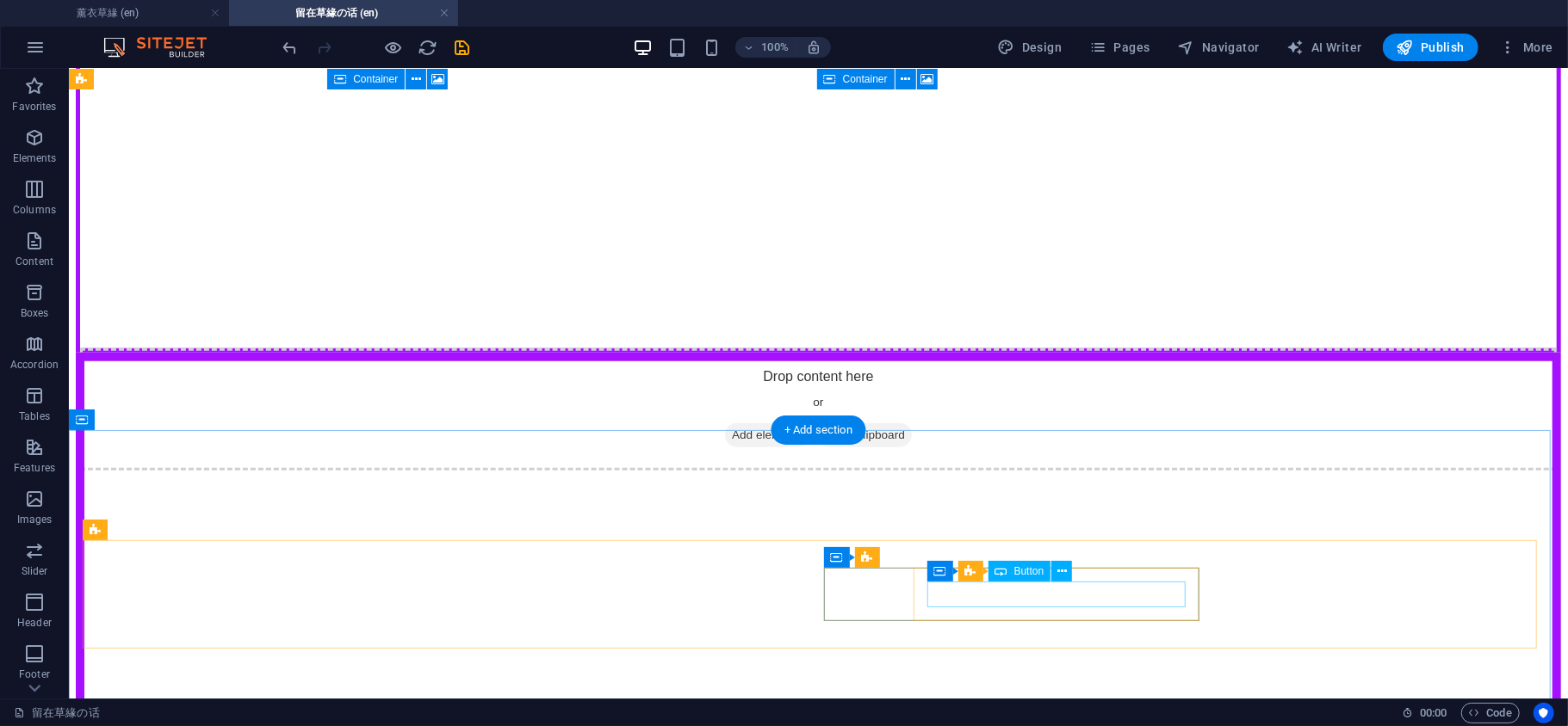
scroll to position [1461, 0]
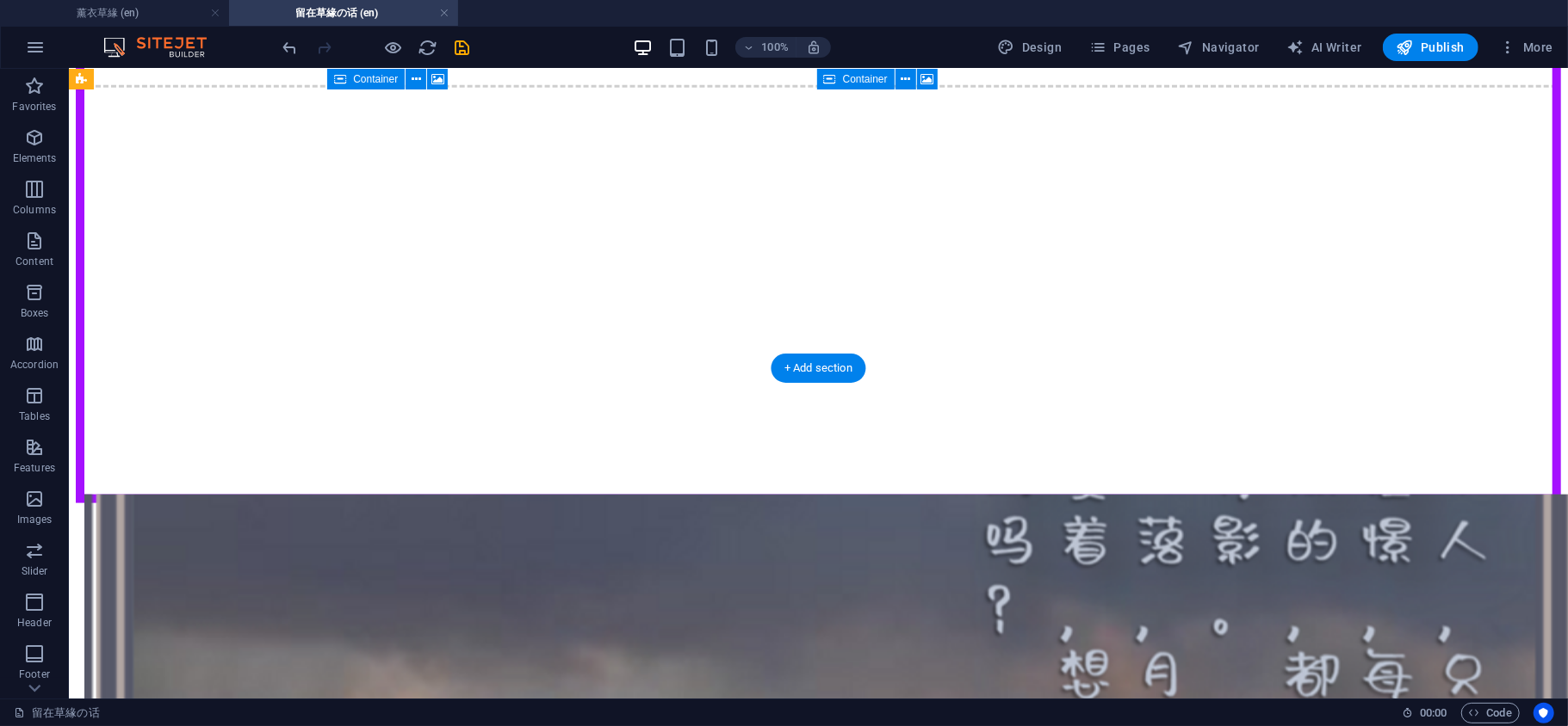
click at [1022, 503] on figure at bounding box center [817, 503] width 1485 height 0
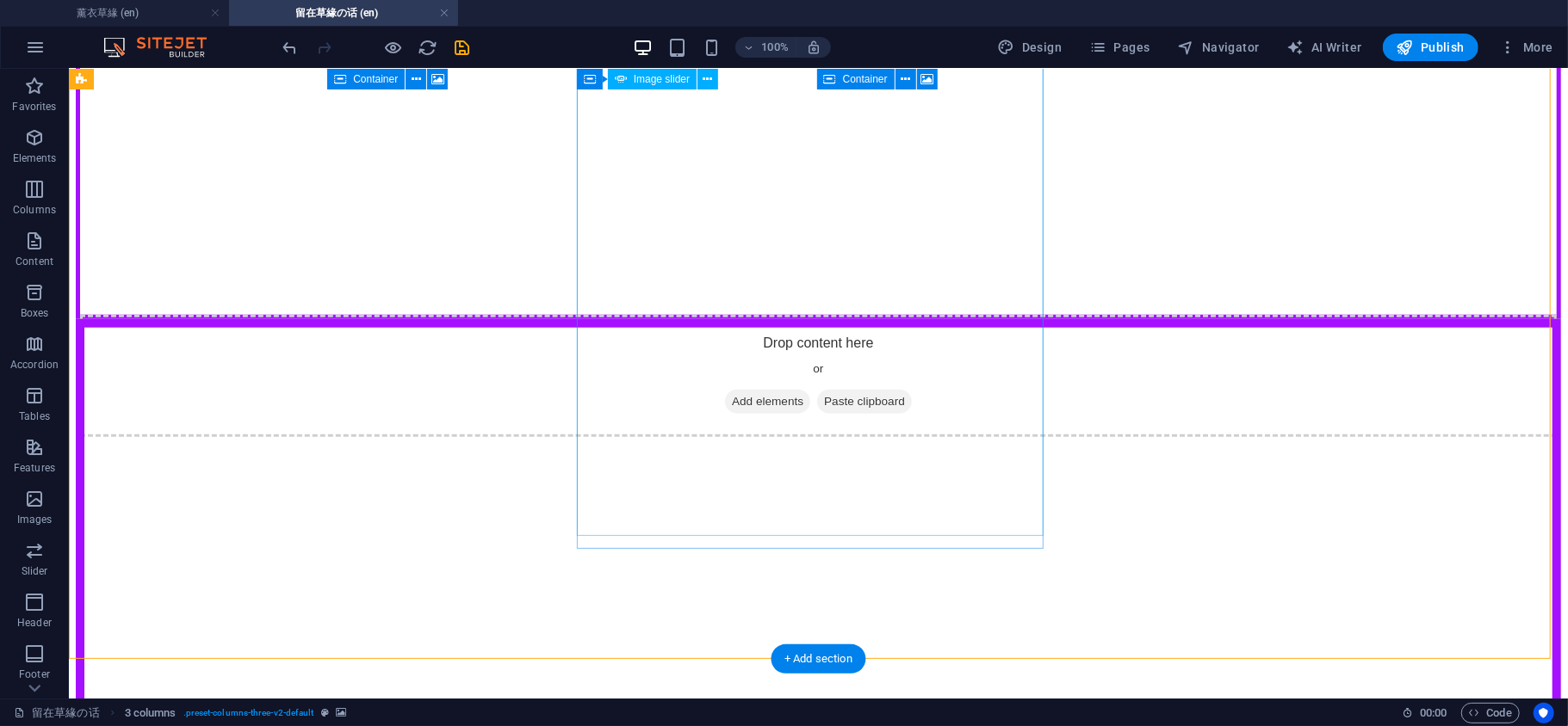
scroll to position [1079, 0]
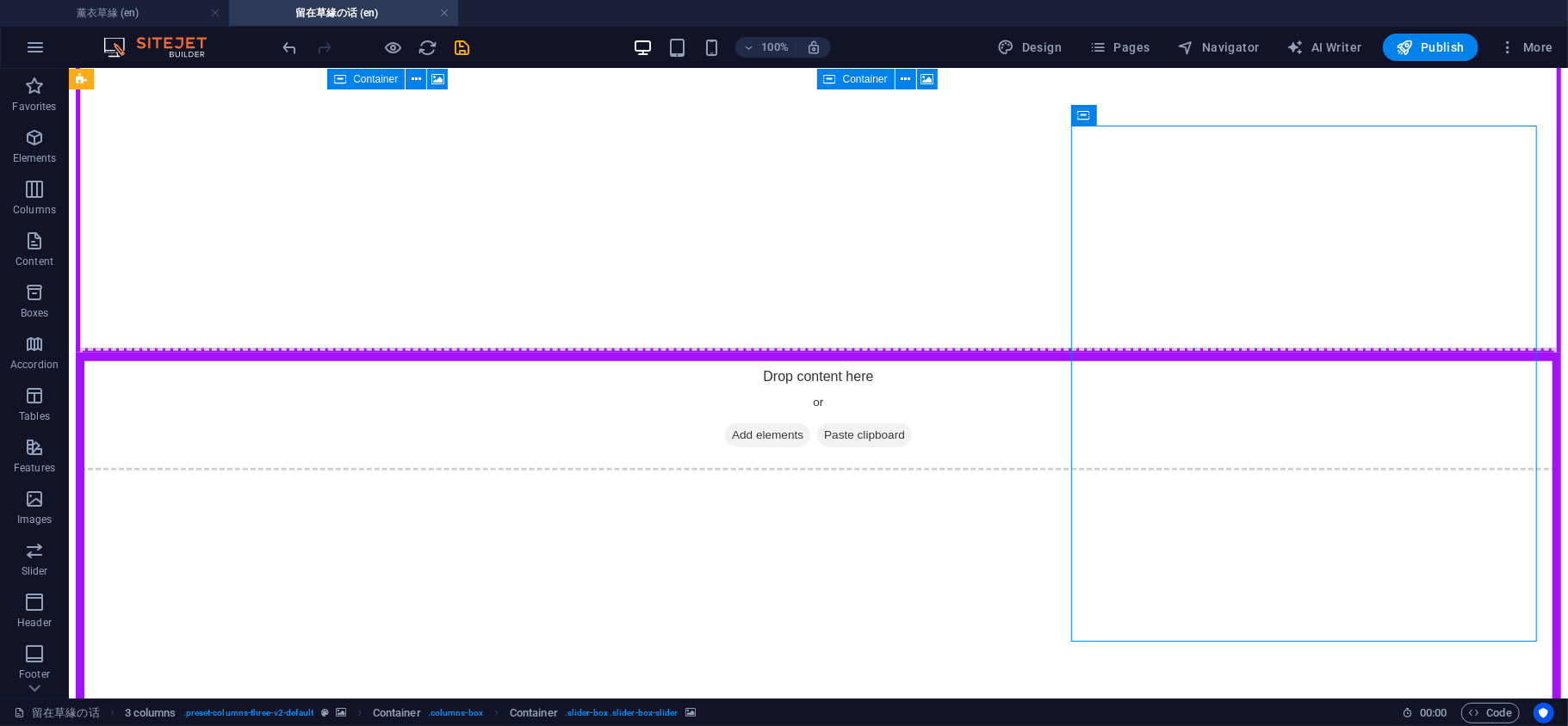
select select "px"
select select "region"
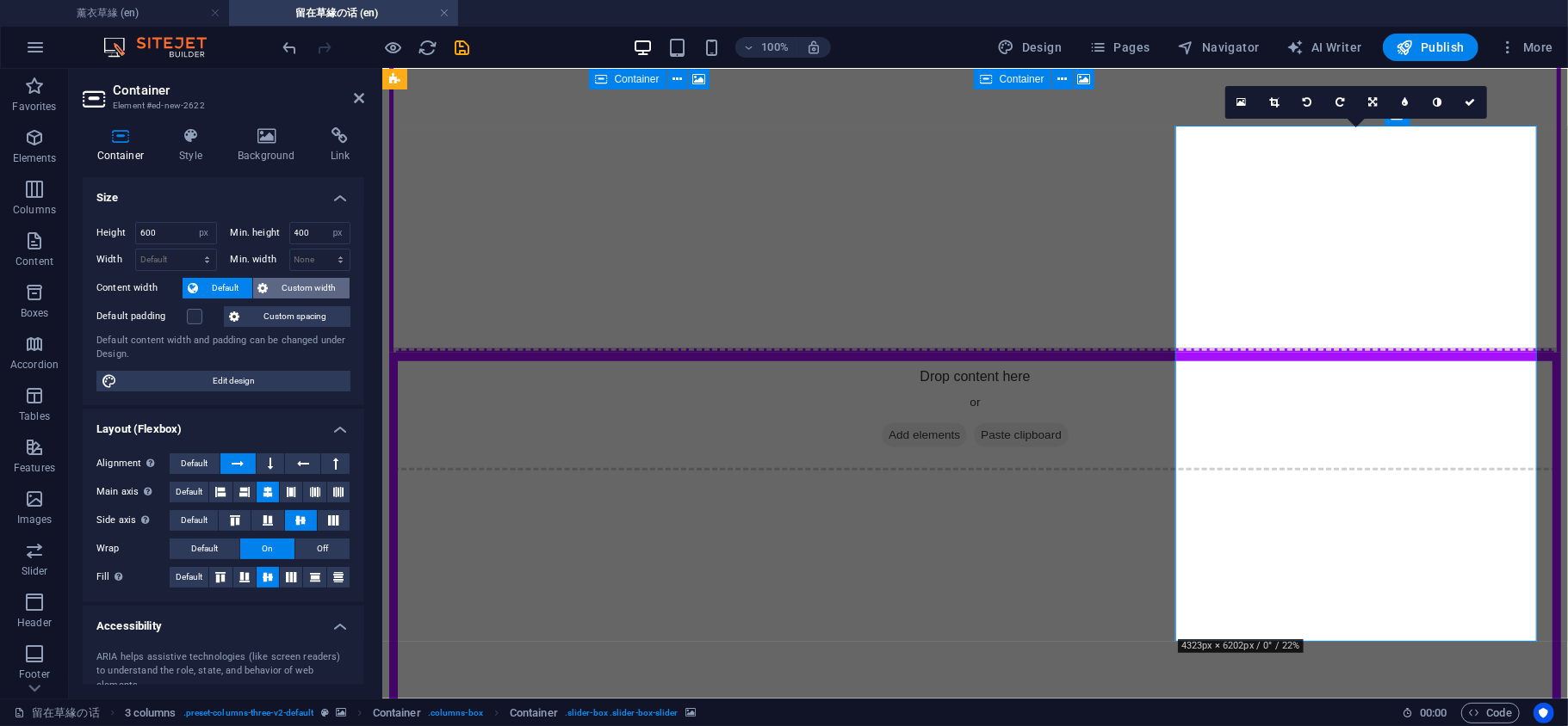
click at [286, 290] on span "Custom width" at bounding box center [310, 289] width 72 height 21
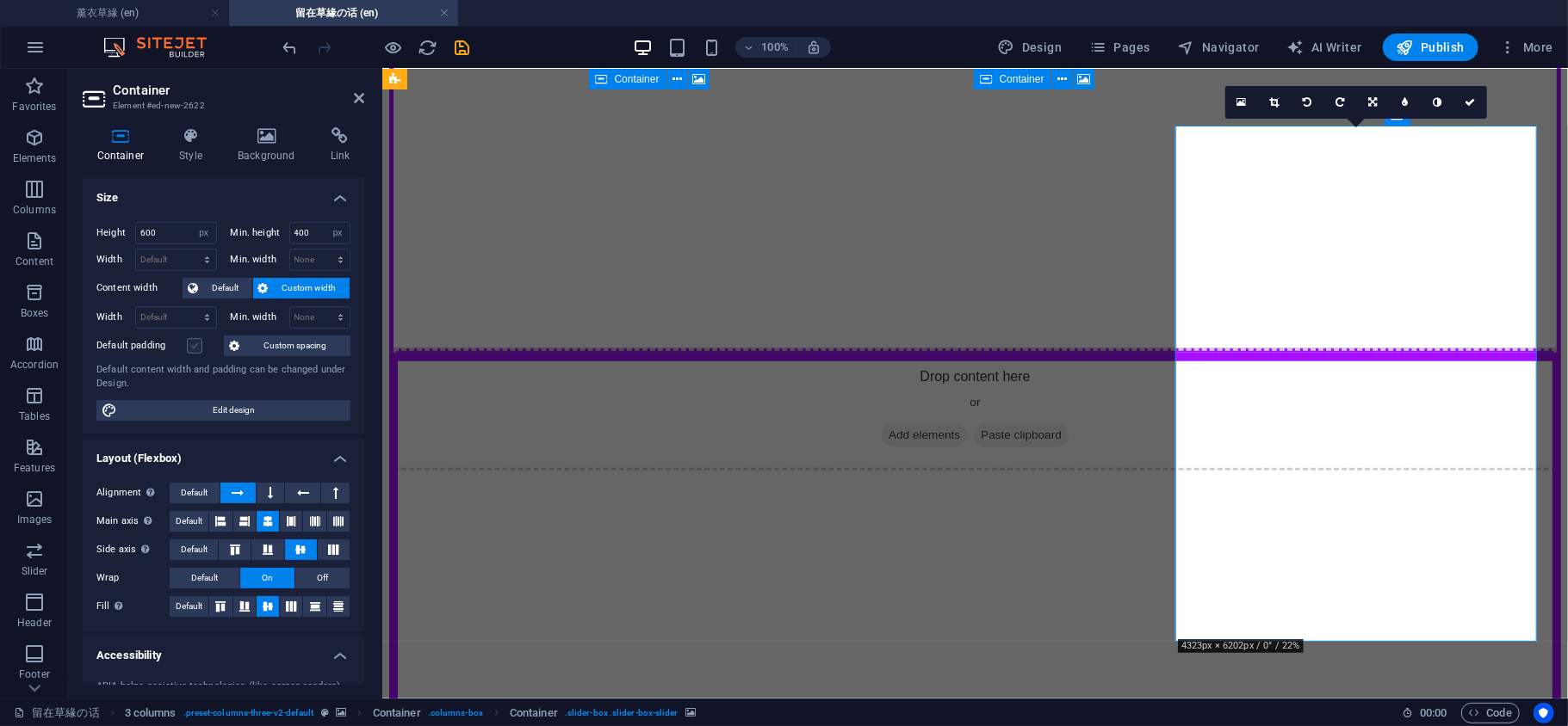
click at [190, 344] on label at bounding box center [195, 346] width 16 height 16
click at [0, 0] on input "Default padding" at bounding box center [0, 0] width 0 height 0
click at [1269, 100] on icon at bounding box center [1274, 102] width 10 height 10
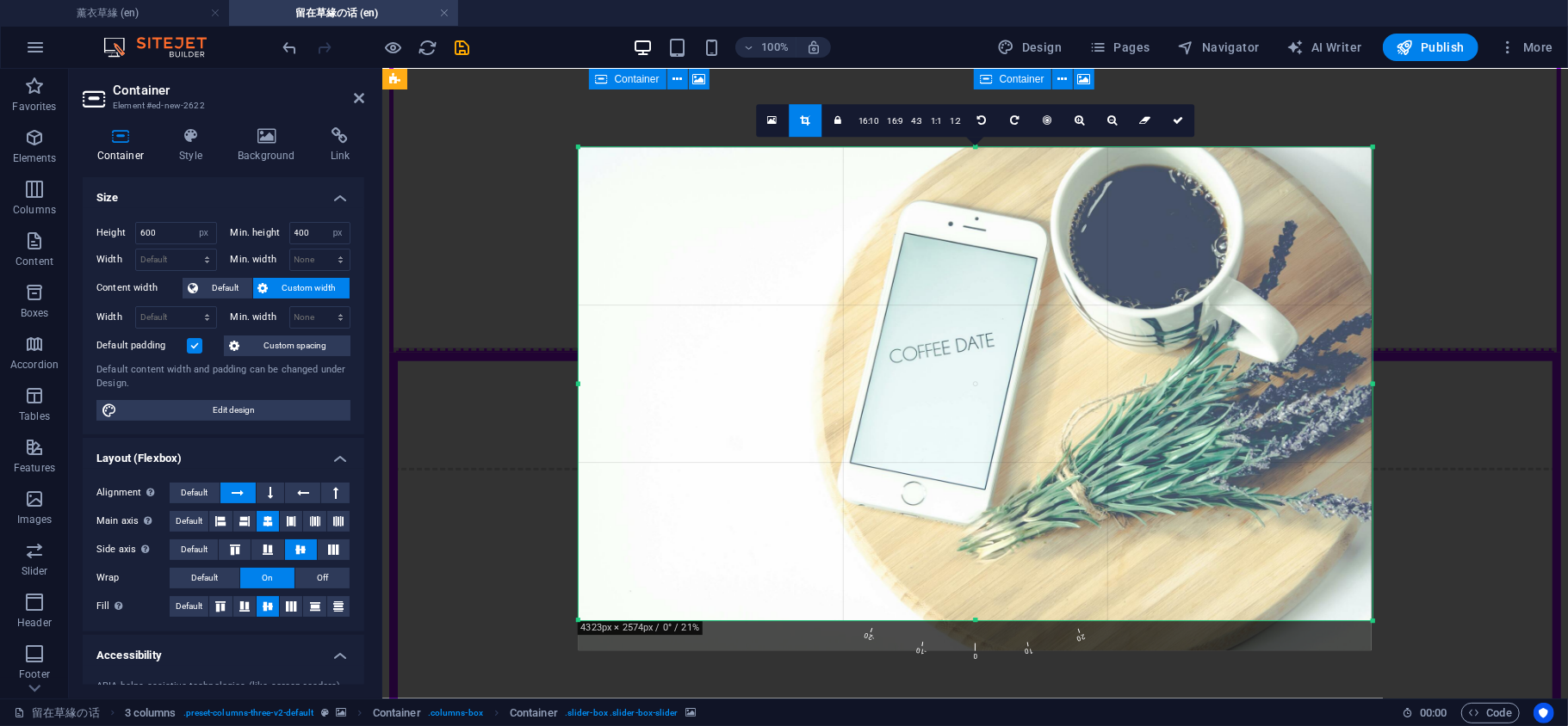
drag, startPoint x: 969, startPoint y: 632, endPoint x: 973, endPoint y: 600, distance: 32.2
click at [973, 600] on div "180 170 160 150 140 130 120 110 100 90 80 70 60 50 40 30 20 10 0 -10 -20 -30 -4…" at bounding box center [974, 384] width 794 height 473
click at [1182, 126] on link at bounding box center [1177, 120] width 32 height 32
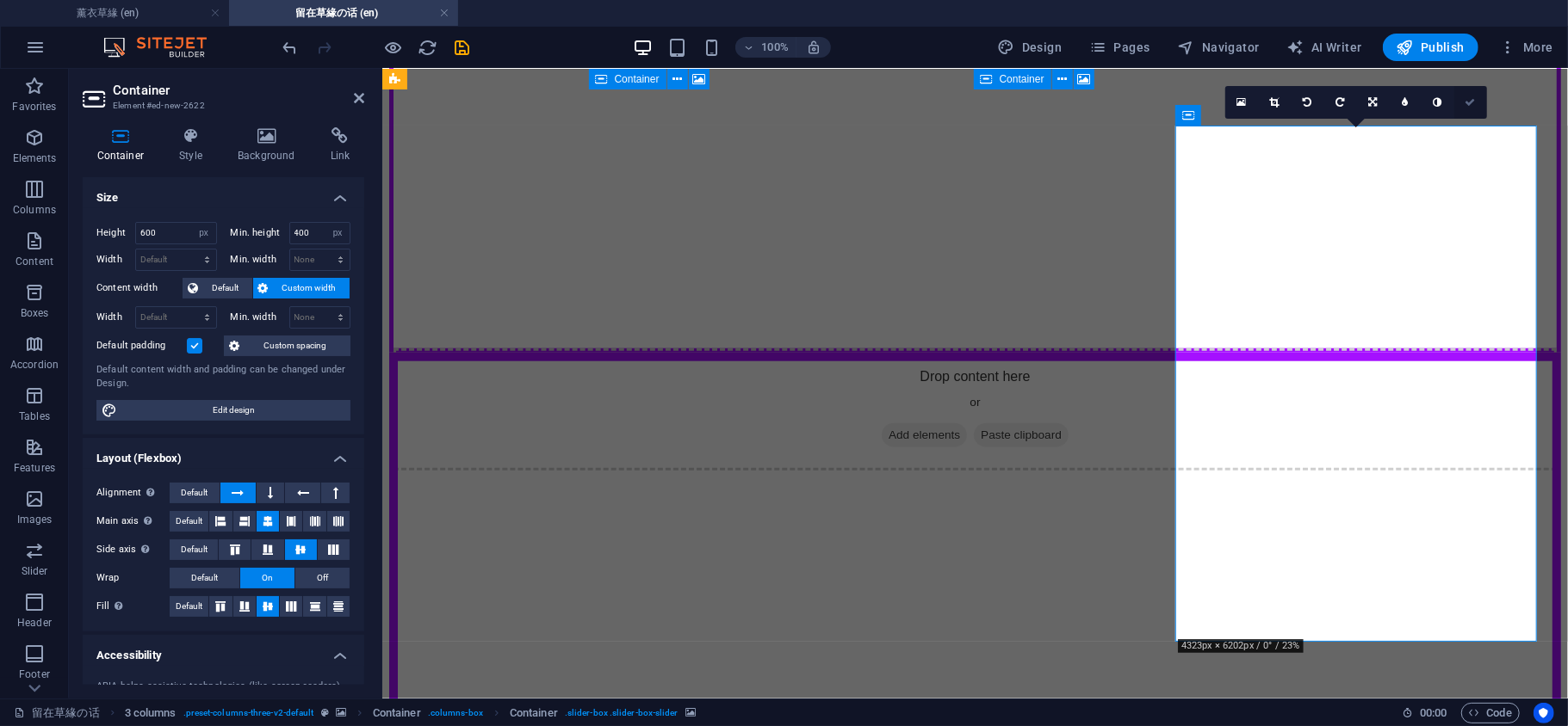
click at [1471, 97] on icon at bounding box center [1470, 102] width 10 height 10
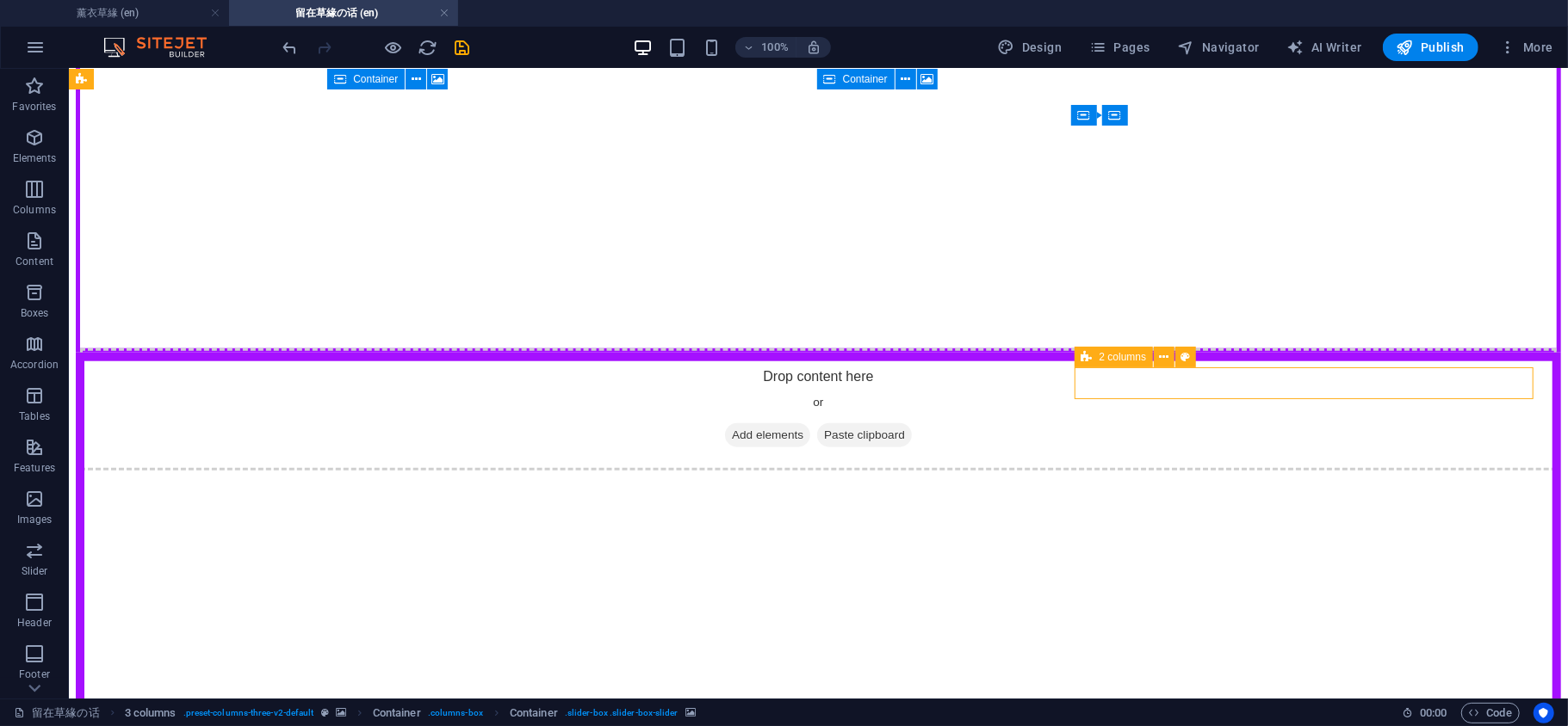
select select "rem"
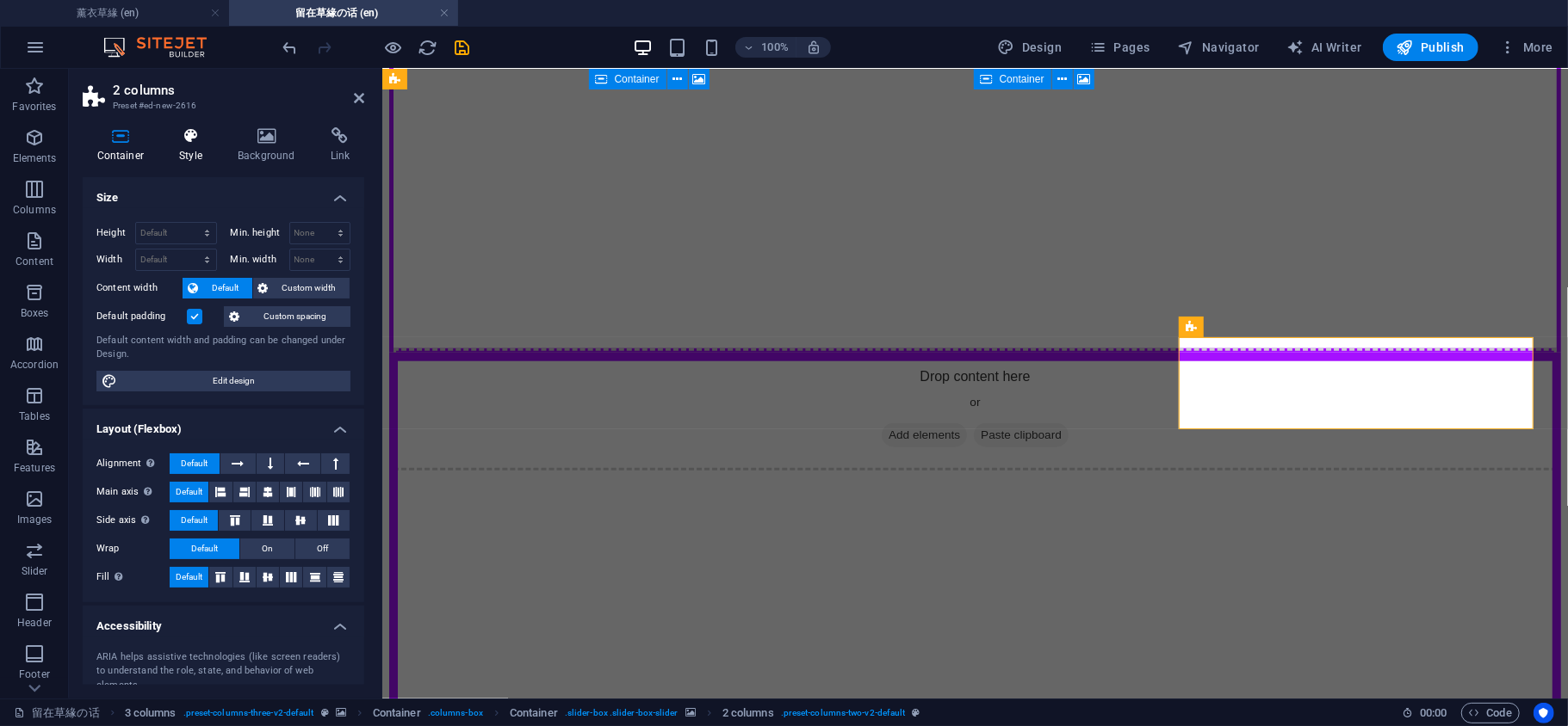
click at [205, 145] on h4 "Style" at bounding box center [194, 145] width 58 height 36
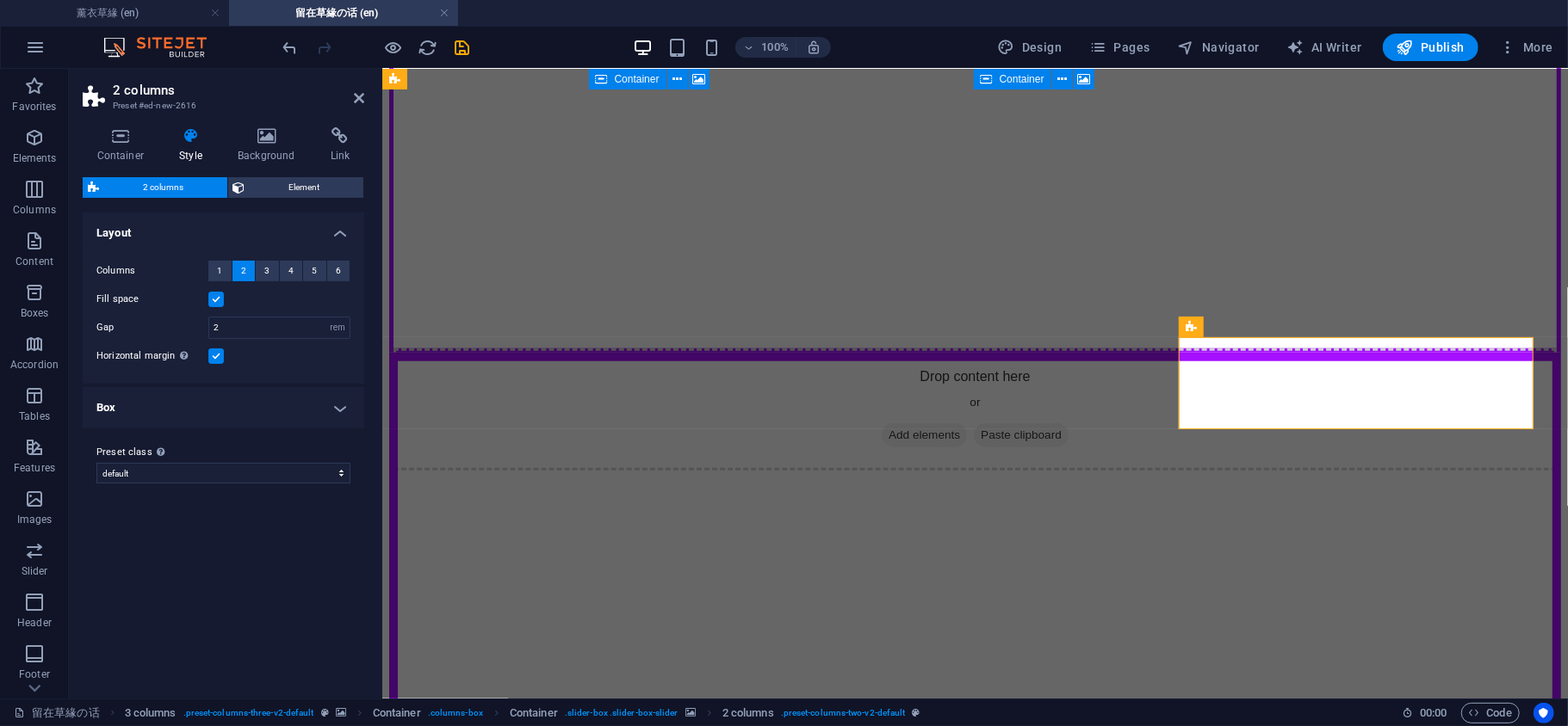
click at [283, 172] on div "Container Style Background Link Size Height Default px rem % vh vw Min. height …" at bounding box center [224, 406] width 281 height 558
click at [306, 202] on div "2 columns Element Layout How this element expands within the layout (Flexbox). …" at bounding box center [224, 431] width 281 height 508
click at [310, 195] on span "Element" at bounding box center [305, 188] width 108 height 21
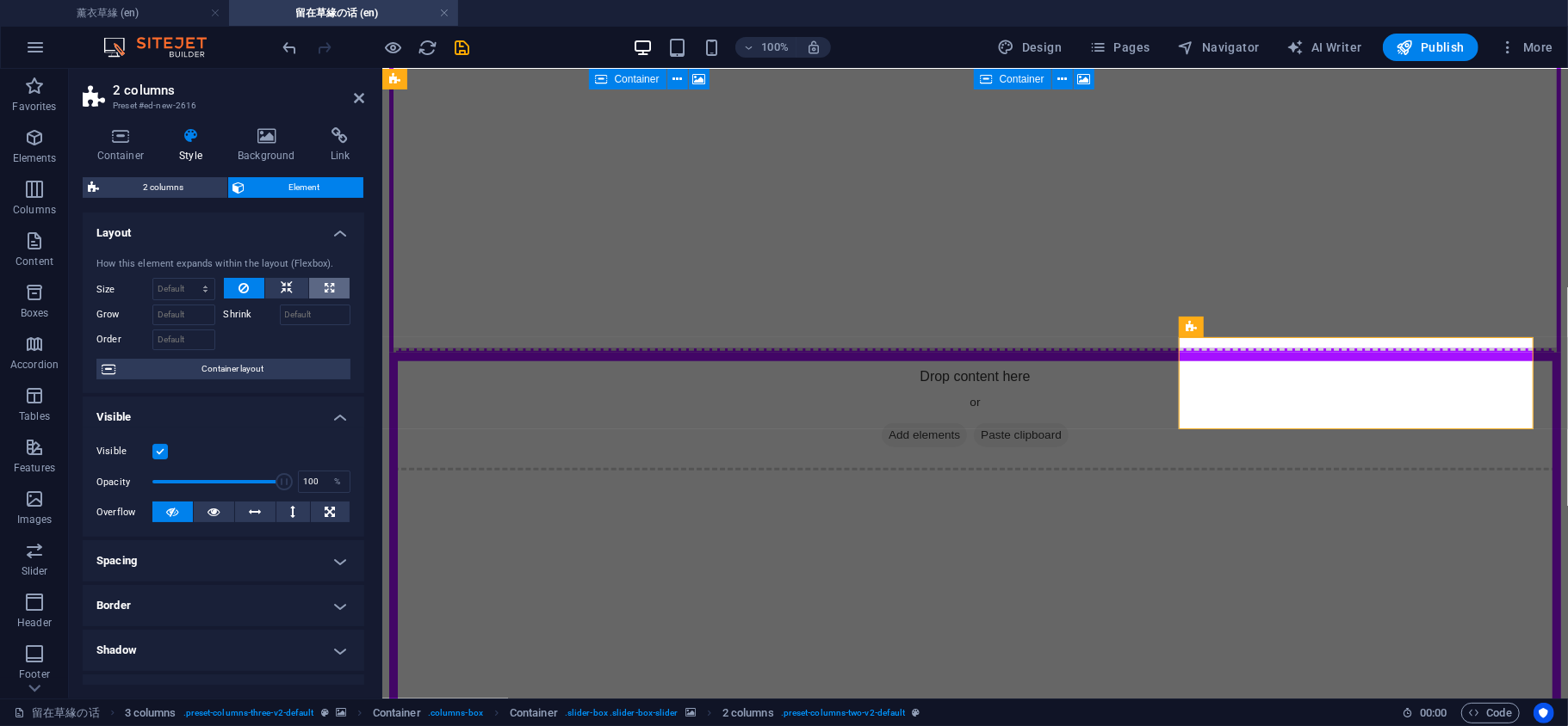
click at [329, 291] on icon at bounding box center [329, 289] width 10 height 21
type input "100"
select select "%"
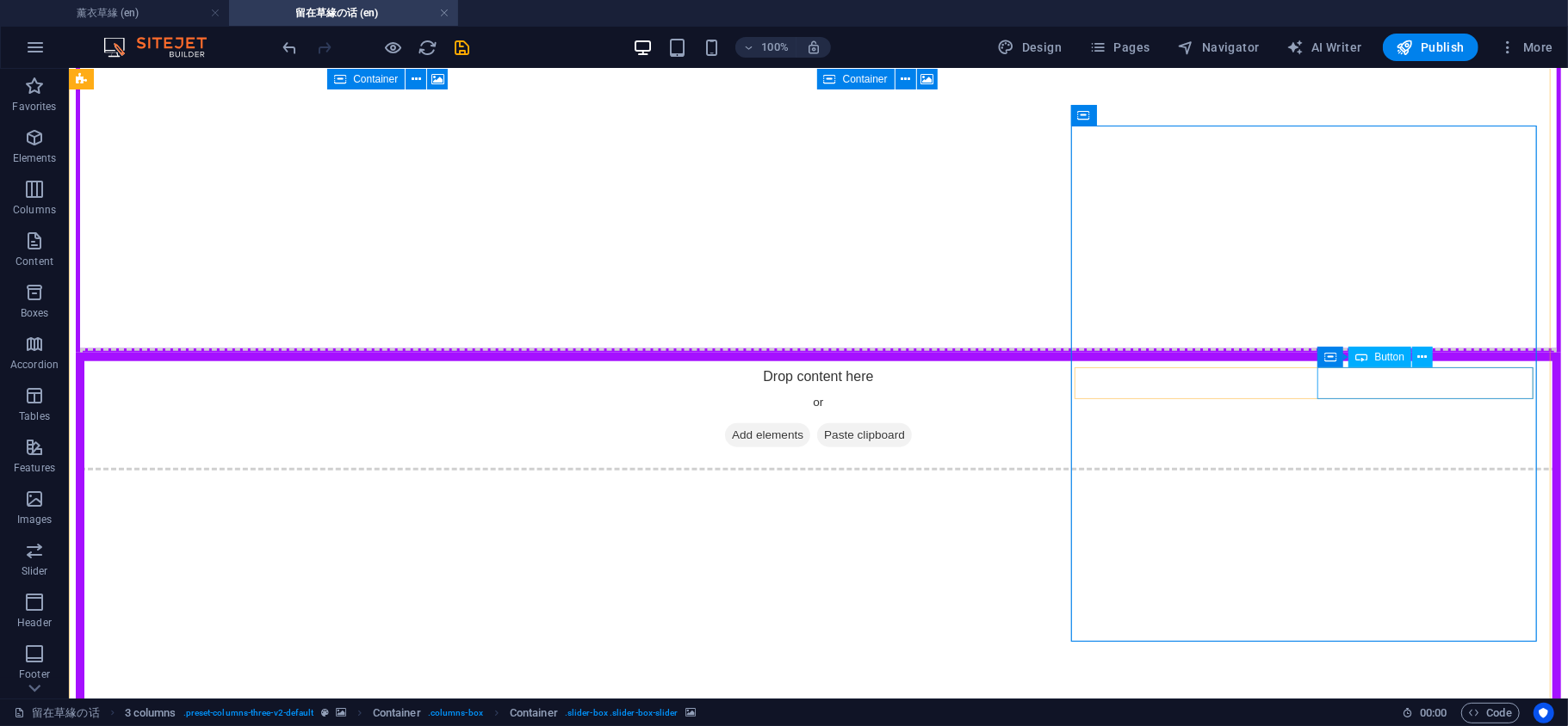
select select "px"
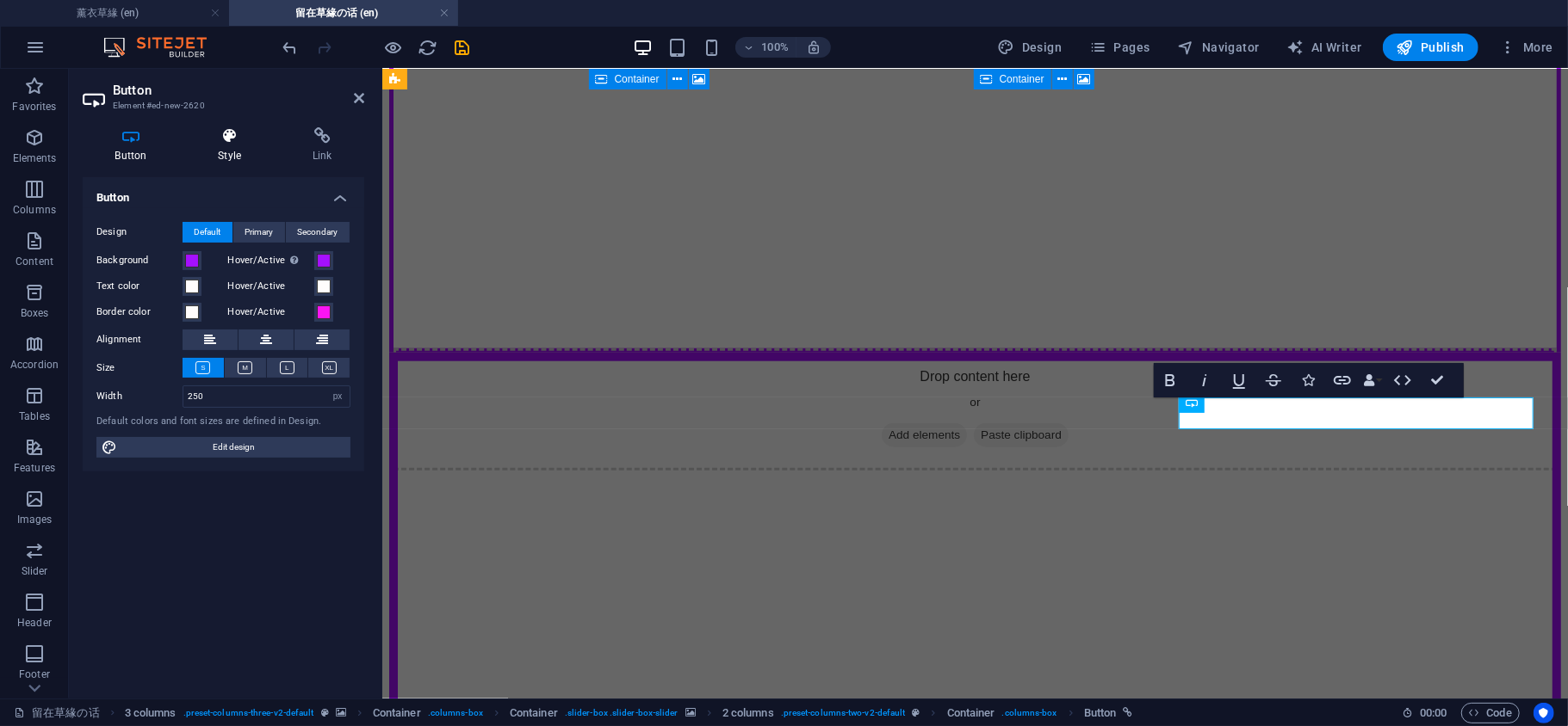
click at [232, 147] on h4 "Style" at bounding box center [233, 145] width 94 height 36
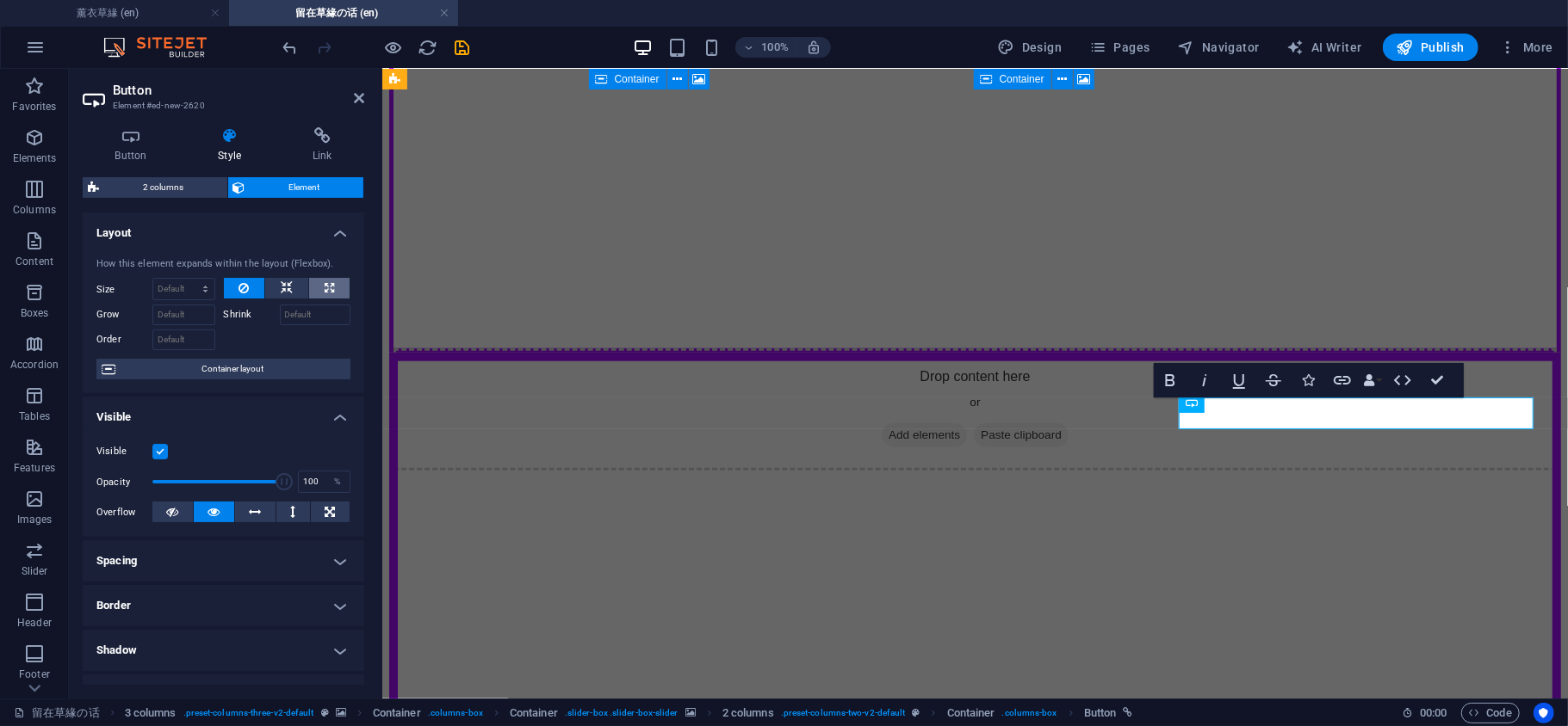
click at [325, 284] on icon at bounding box center [329, 289] width 10 height 21
type input "100"
select select "%"
click at [358, 101] on icon at bounding box center [359, 99] width 10 height 14
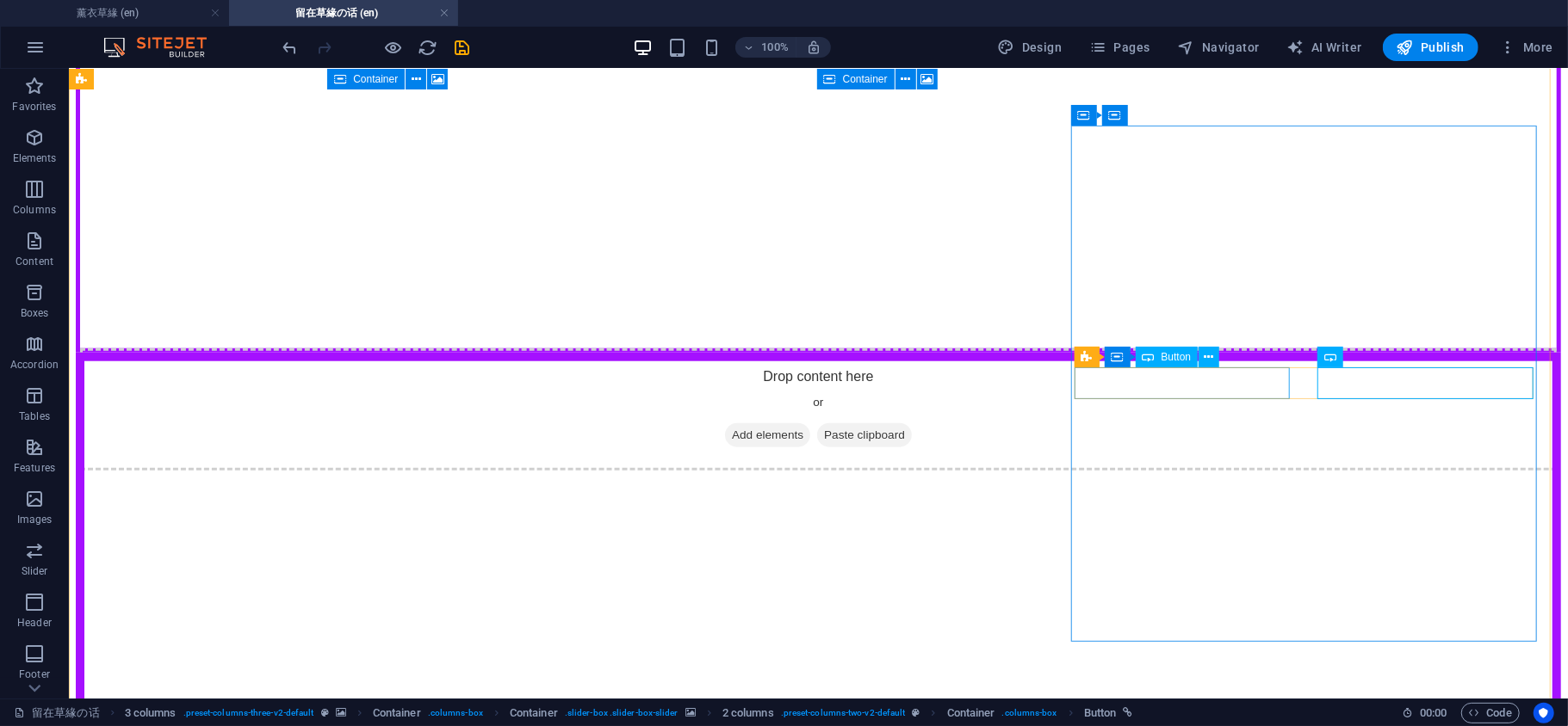
select select "px"
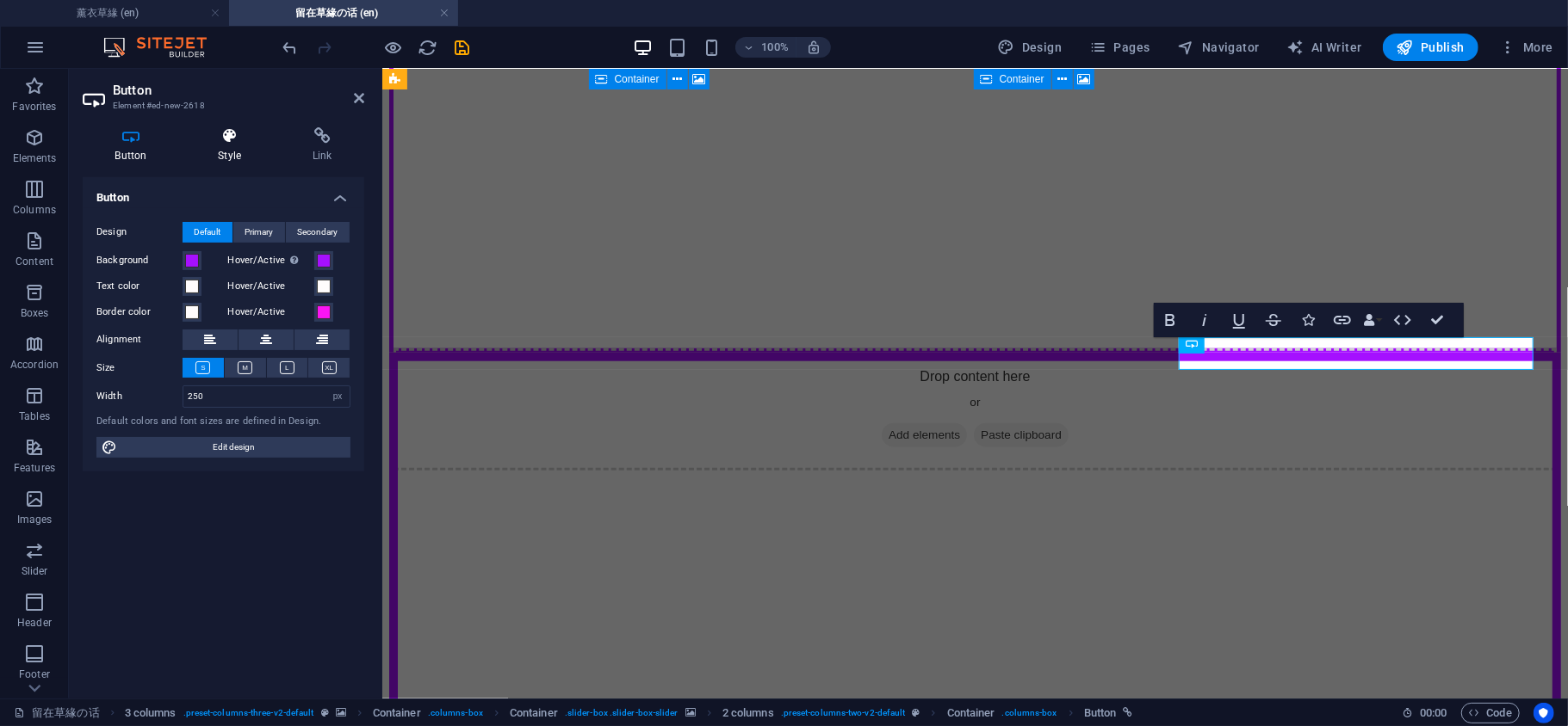
click at [234, 142] on icon at bounding box center [230, 136] width 88 height 17
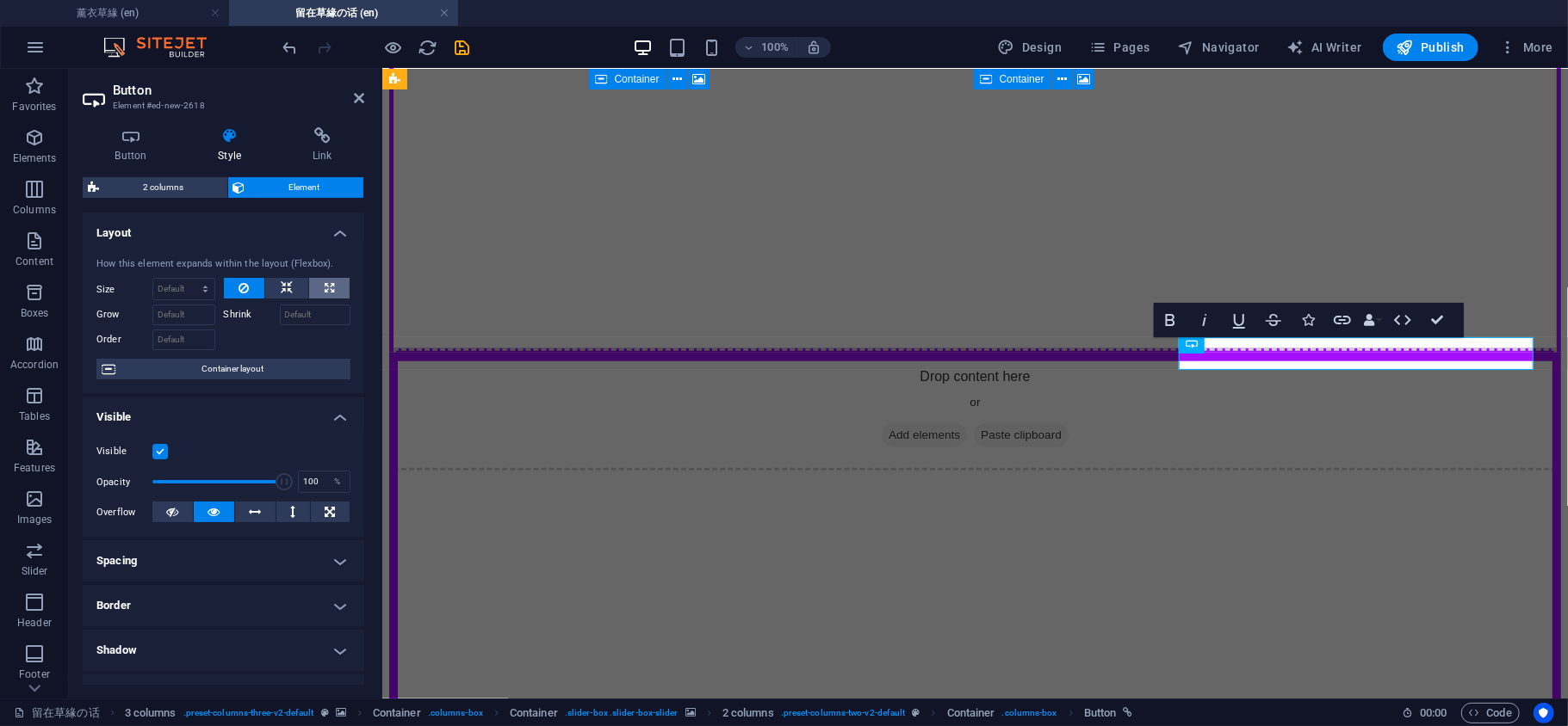
click at [334, 282] on button at bounding box center [329, 289] width 40 height 21
type input "100"
select select "%"
click at [355, 100] on icon at bounding box center [359, 99] width 10 height 14
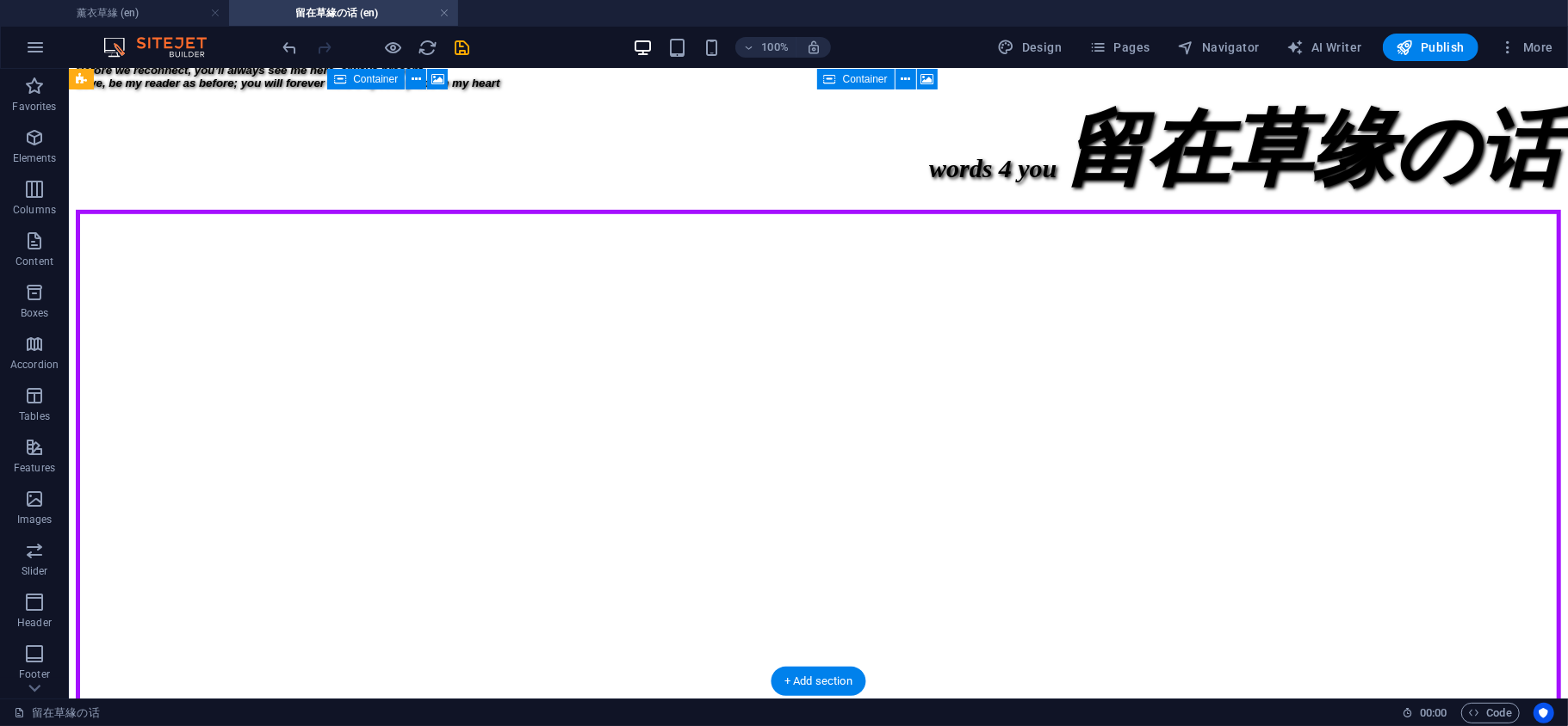
scroll to position [314, 0]
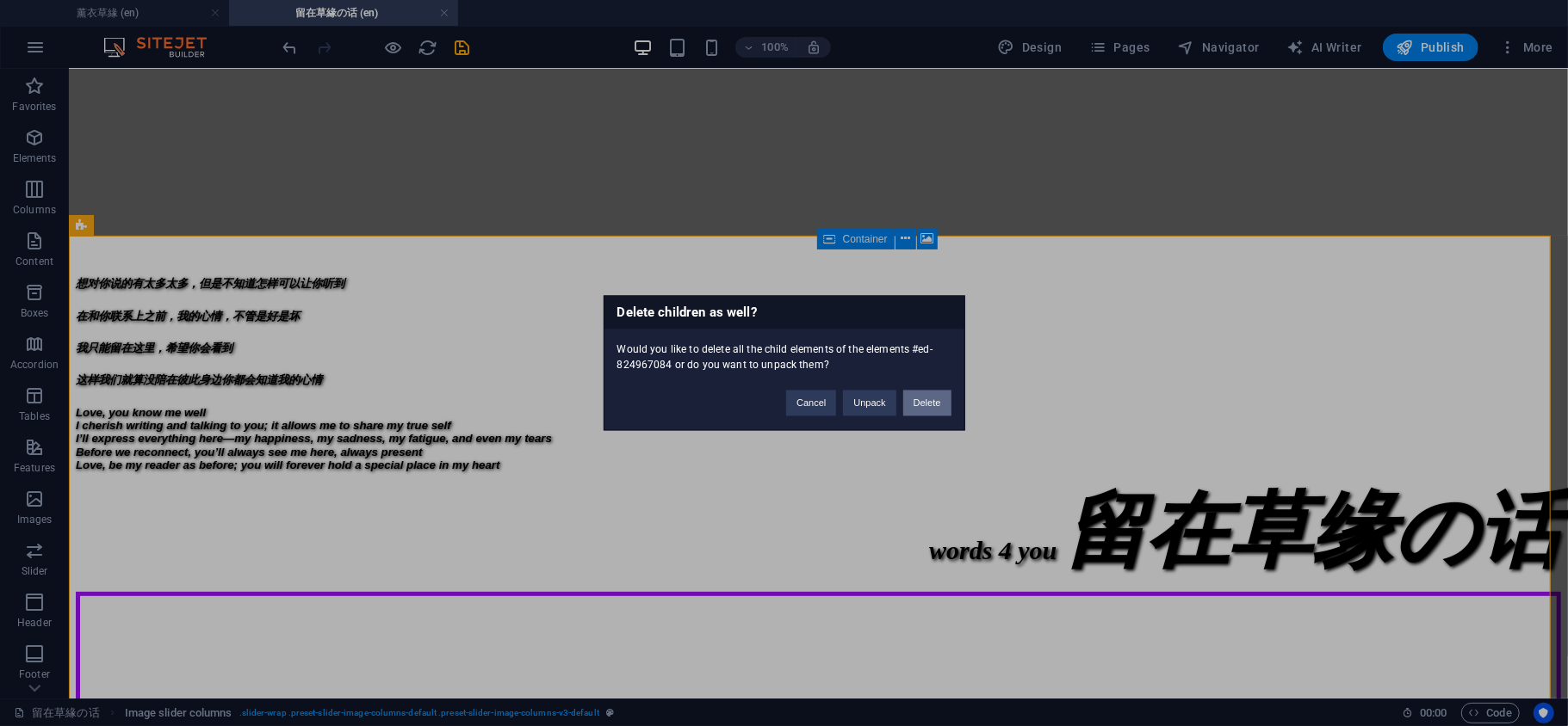
click at [925, 398] on button "Delete" at bounding box center [926, 404] width 48 height 26
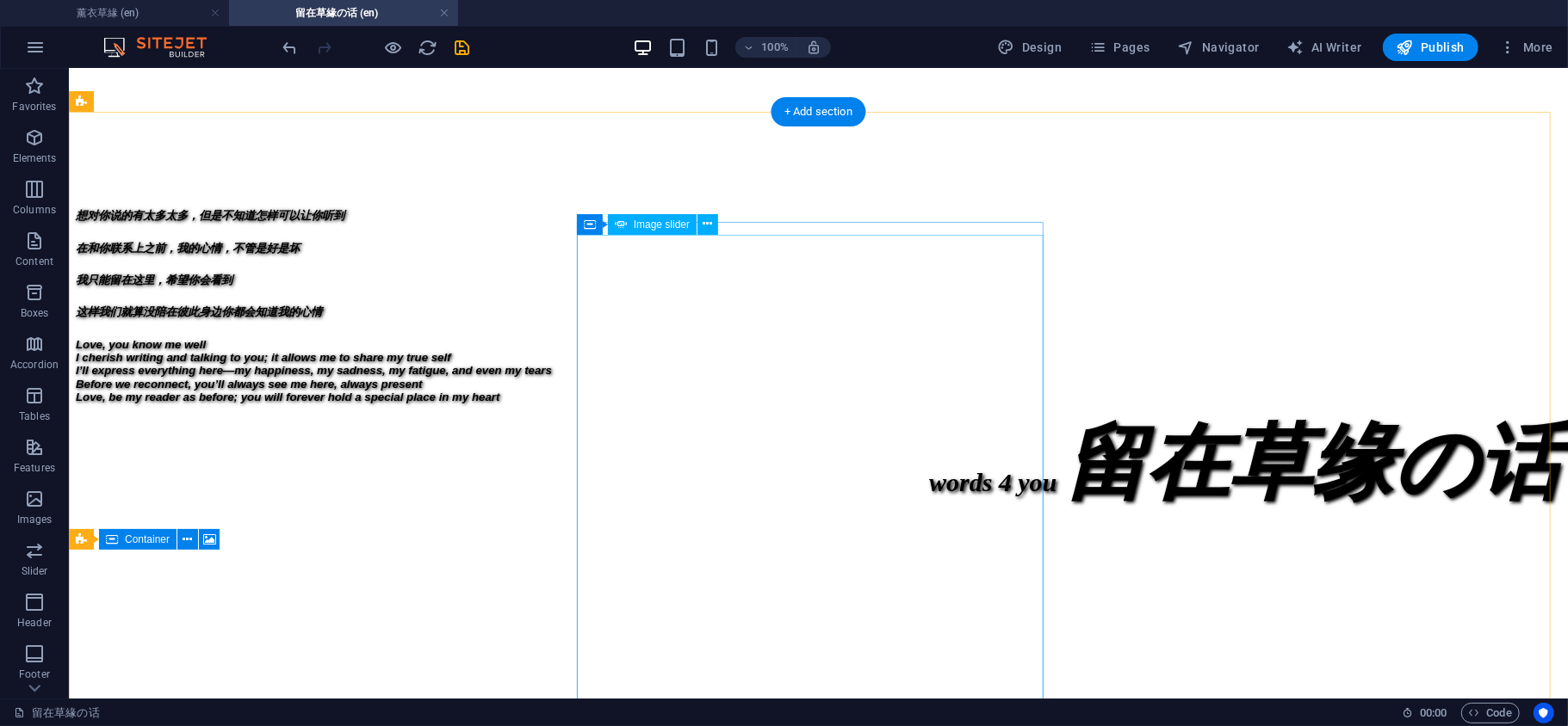
scroll to position [765, 0]
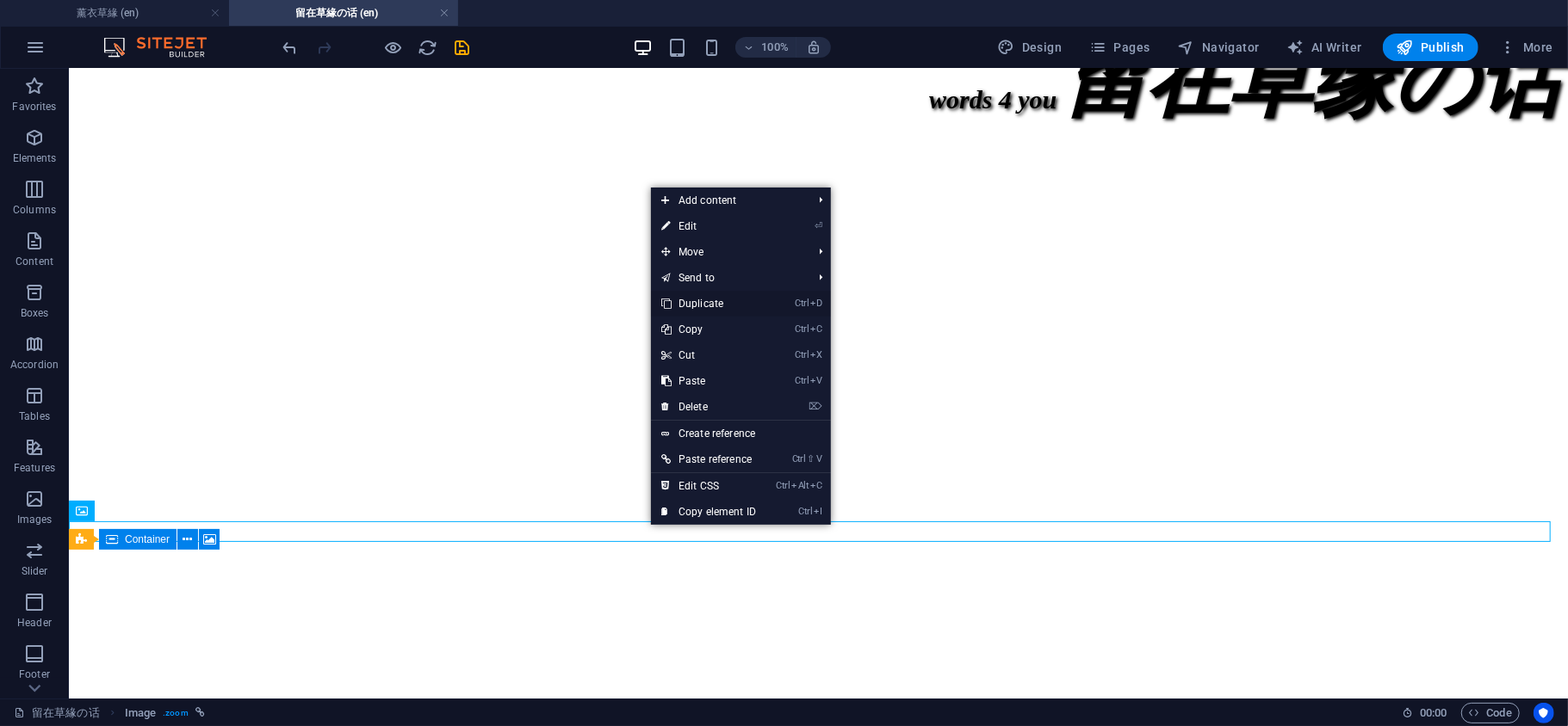
click at [720, 298] on link "Ctrl D Duplicate" at bounding box center [709, 304] width 115 height 26
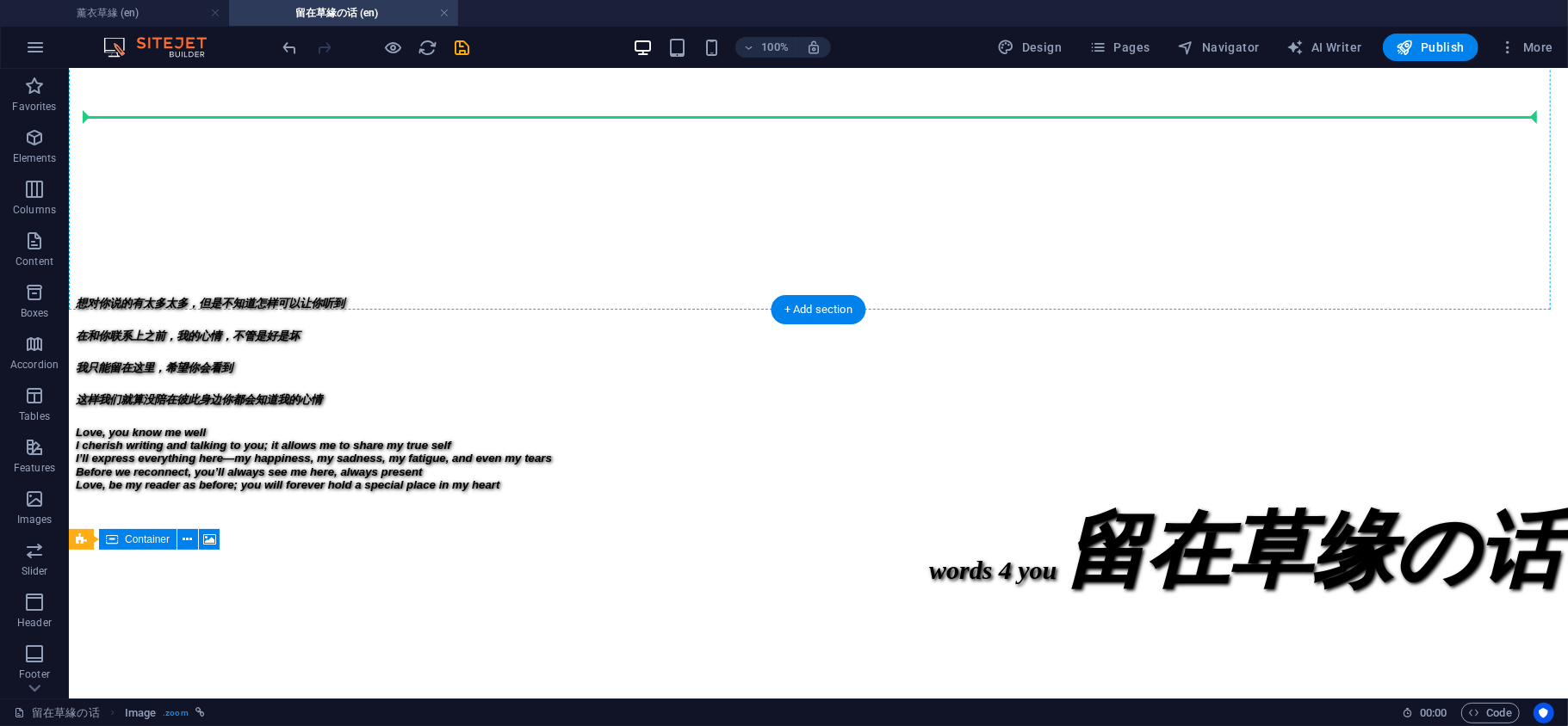
scroll to position [234, 0]
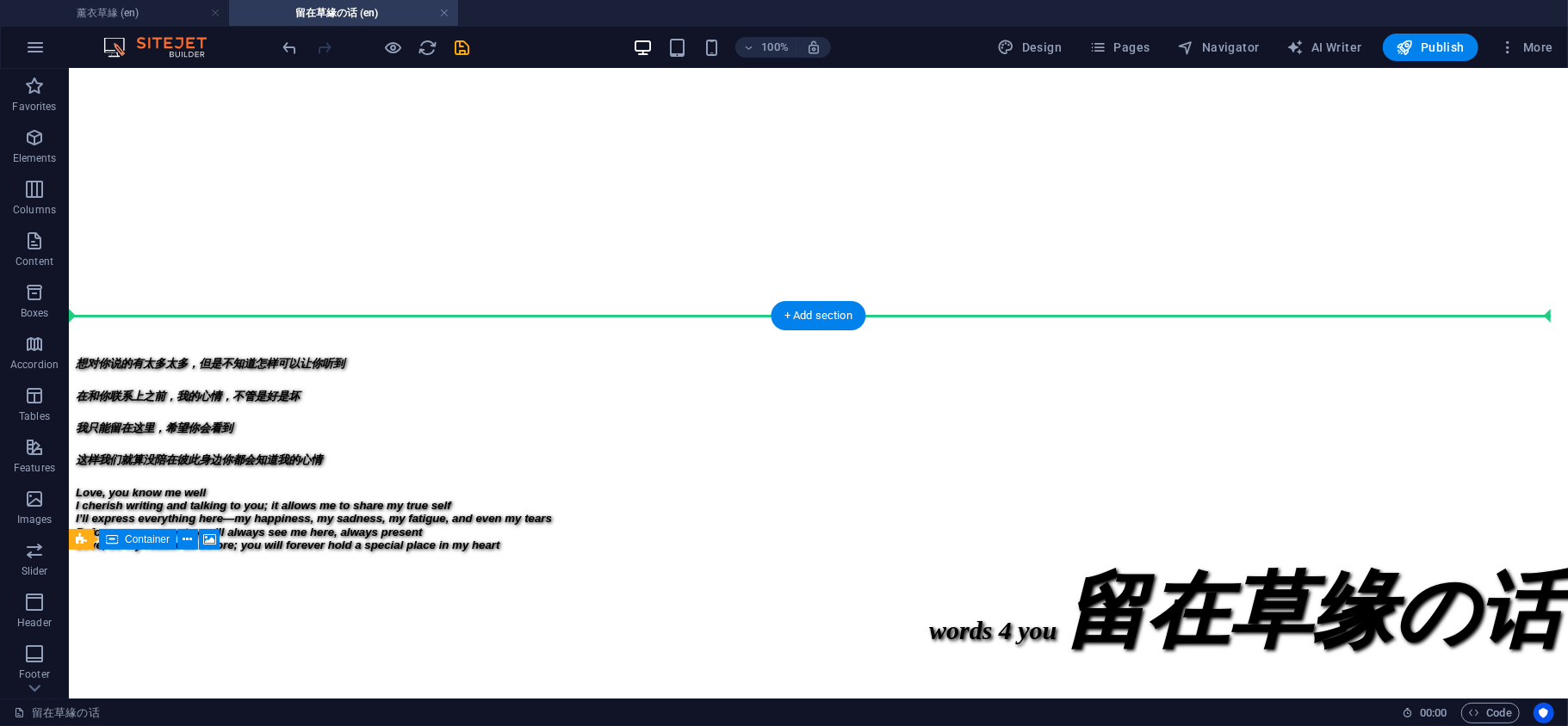
drag, startPoint x: 649, startPoint y: 534, endPoint x: 653, endPoint y: 354, distance: 180.0
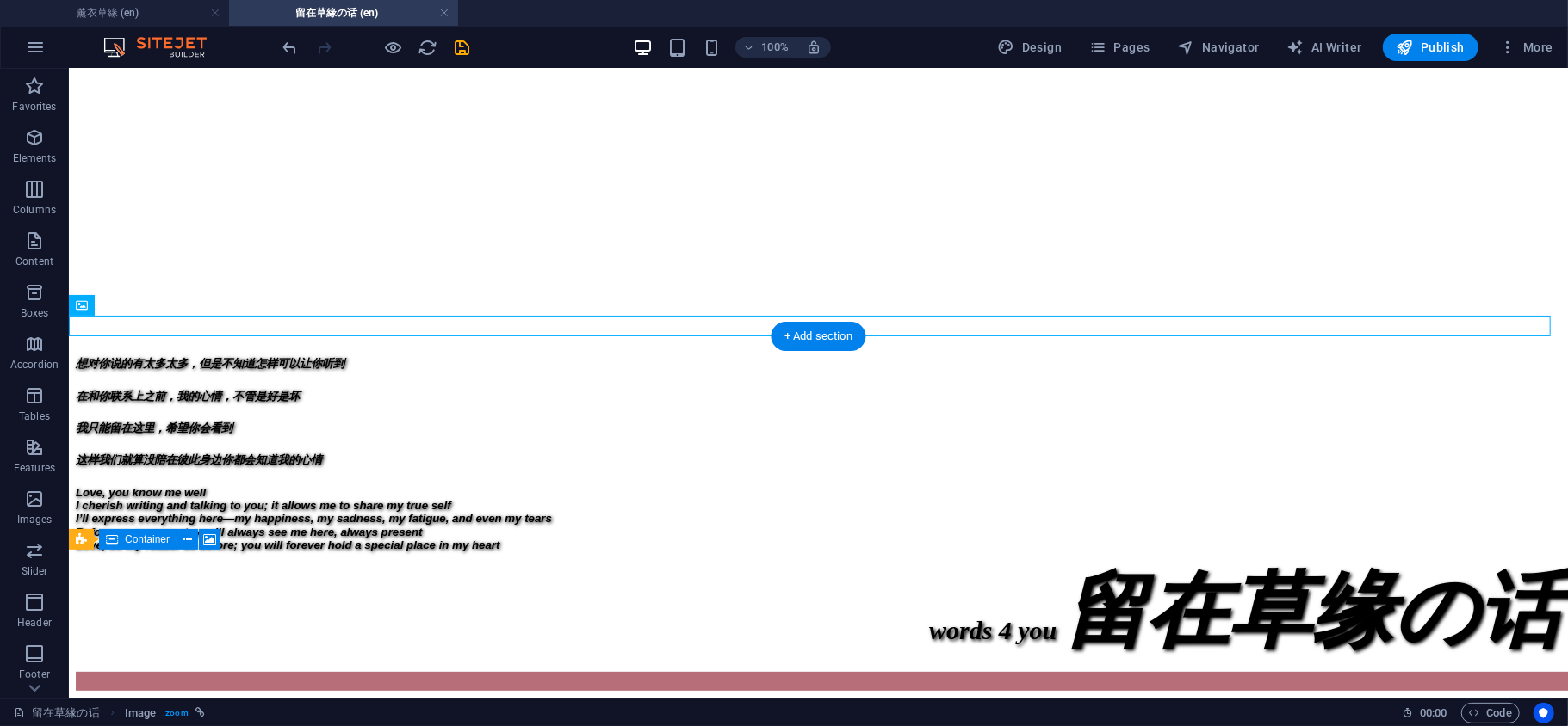
drag, startPoint x: 651, startPoint y: 359, endPoint x: 651, endPoint y: 368, distance: 9.0
click at [651, 694] on figure at bounding box center [817, 694] width 1485 height 0
click at [1017, 694] on figure at bounding box center [817, 694] width 1485 height 0
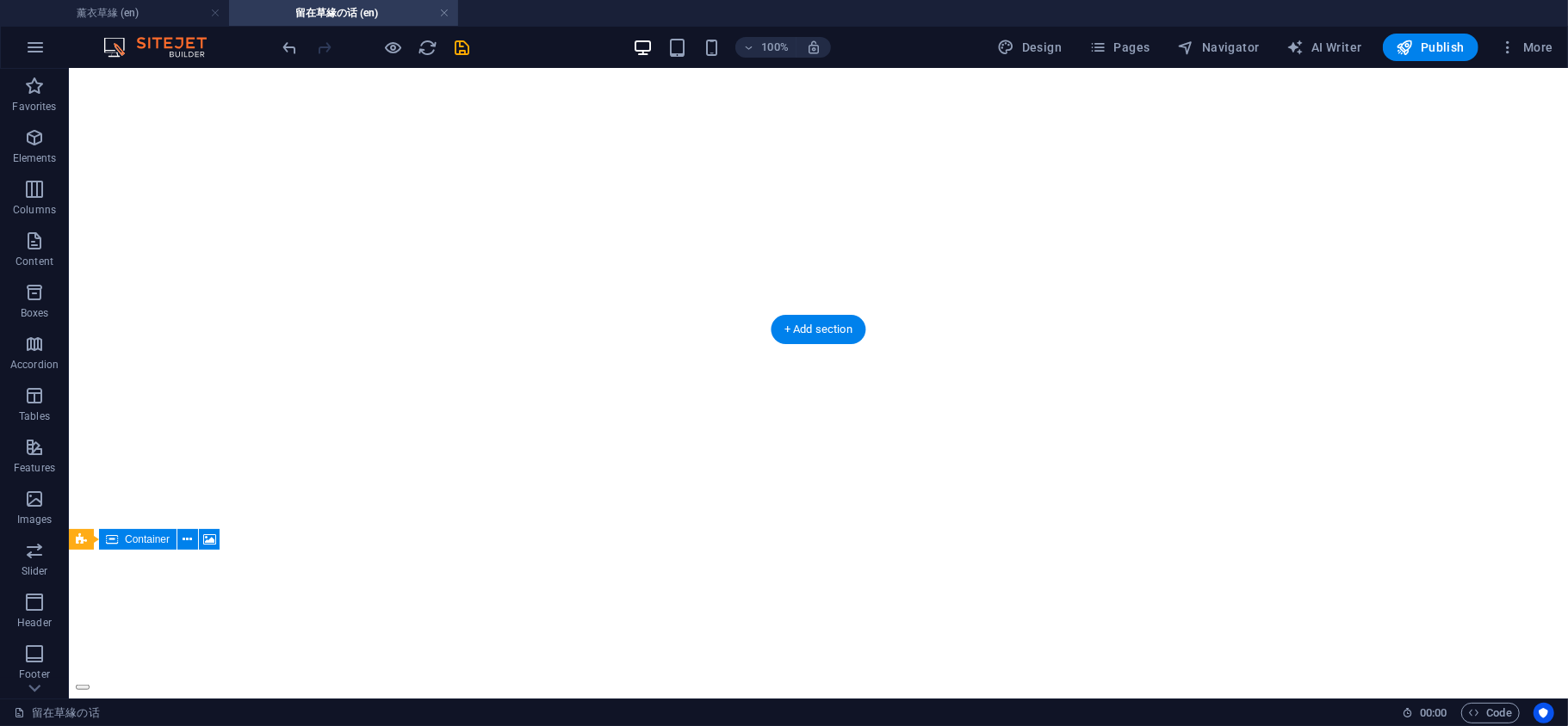
scroll to position [998, 0]
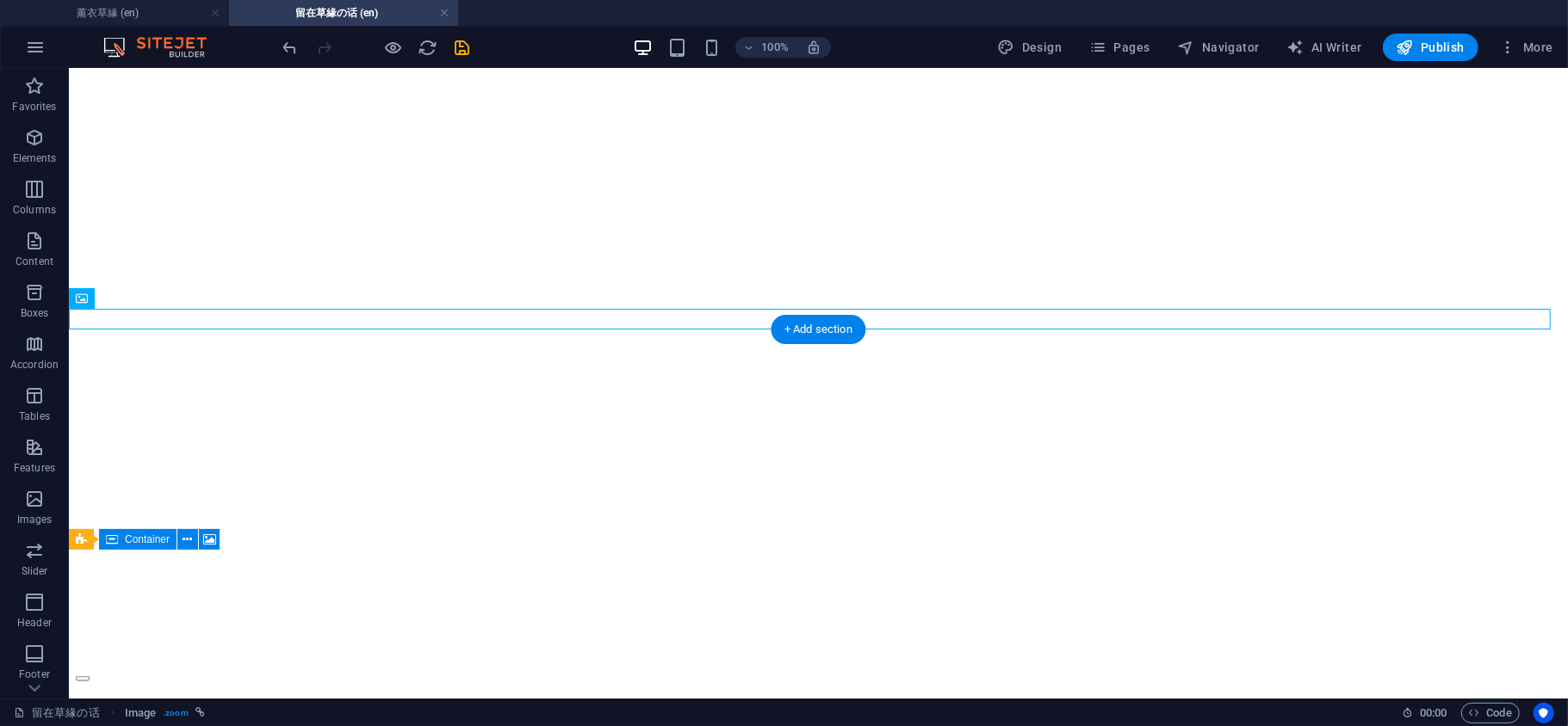
scroll to position [616, 0]
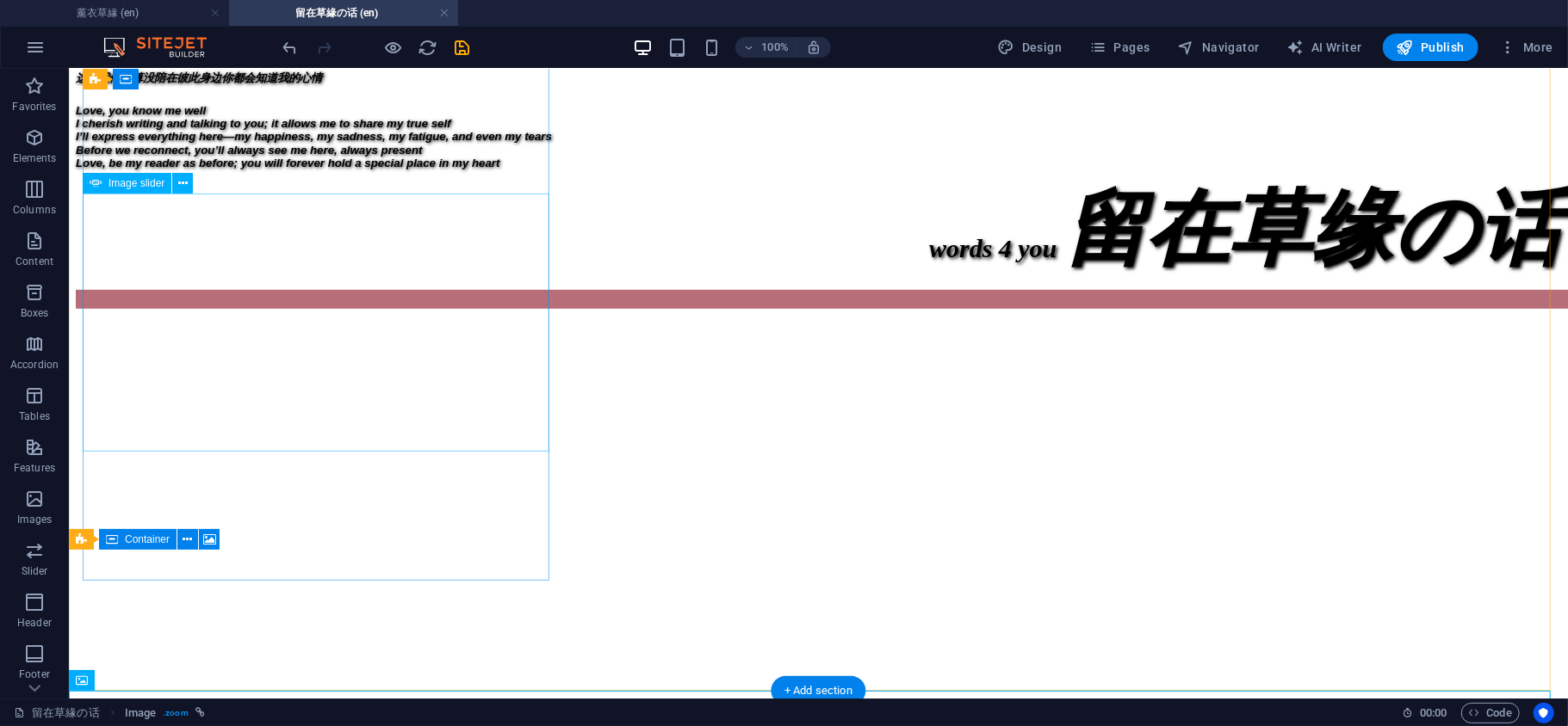
select select "px"
select select "s"
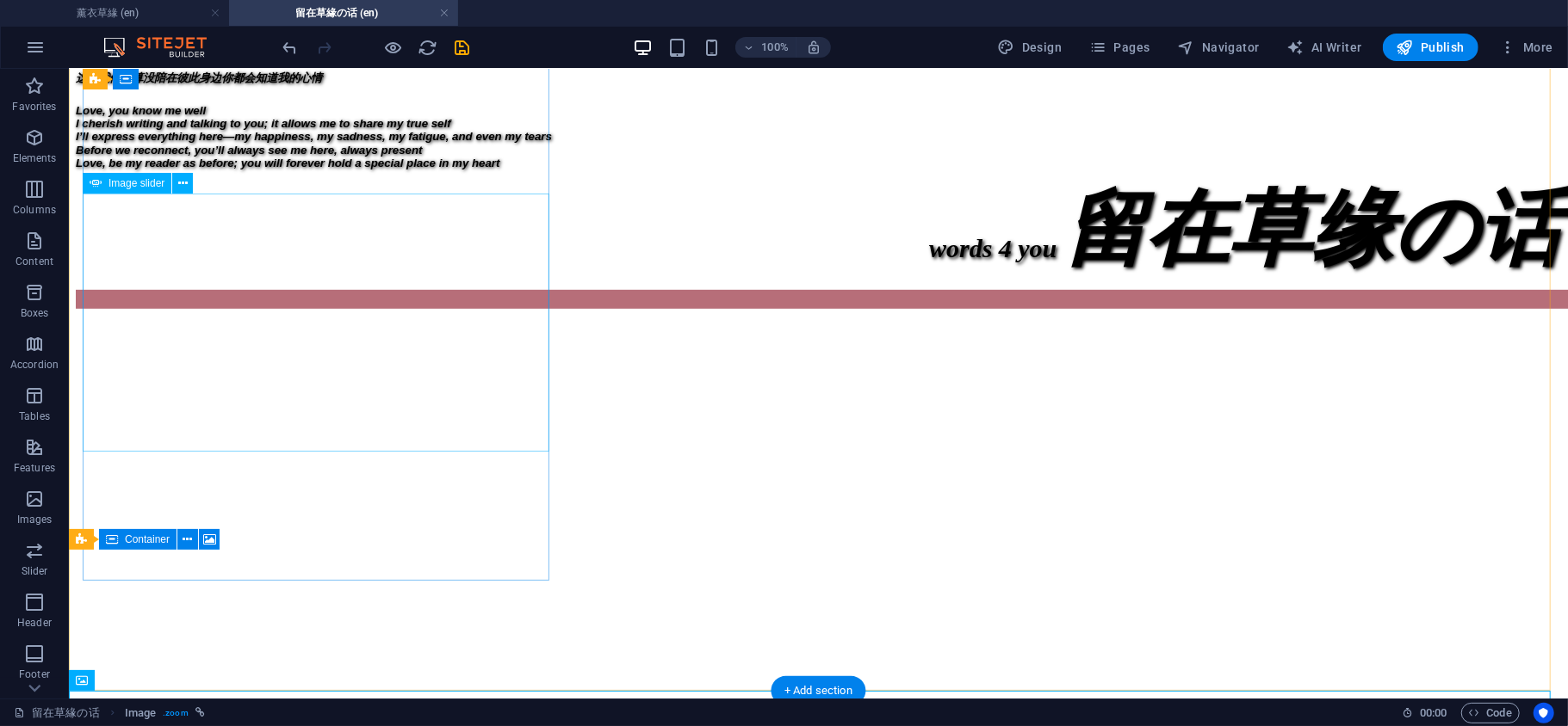
select select "progressive"
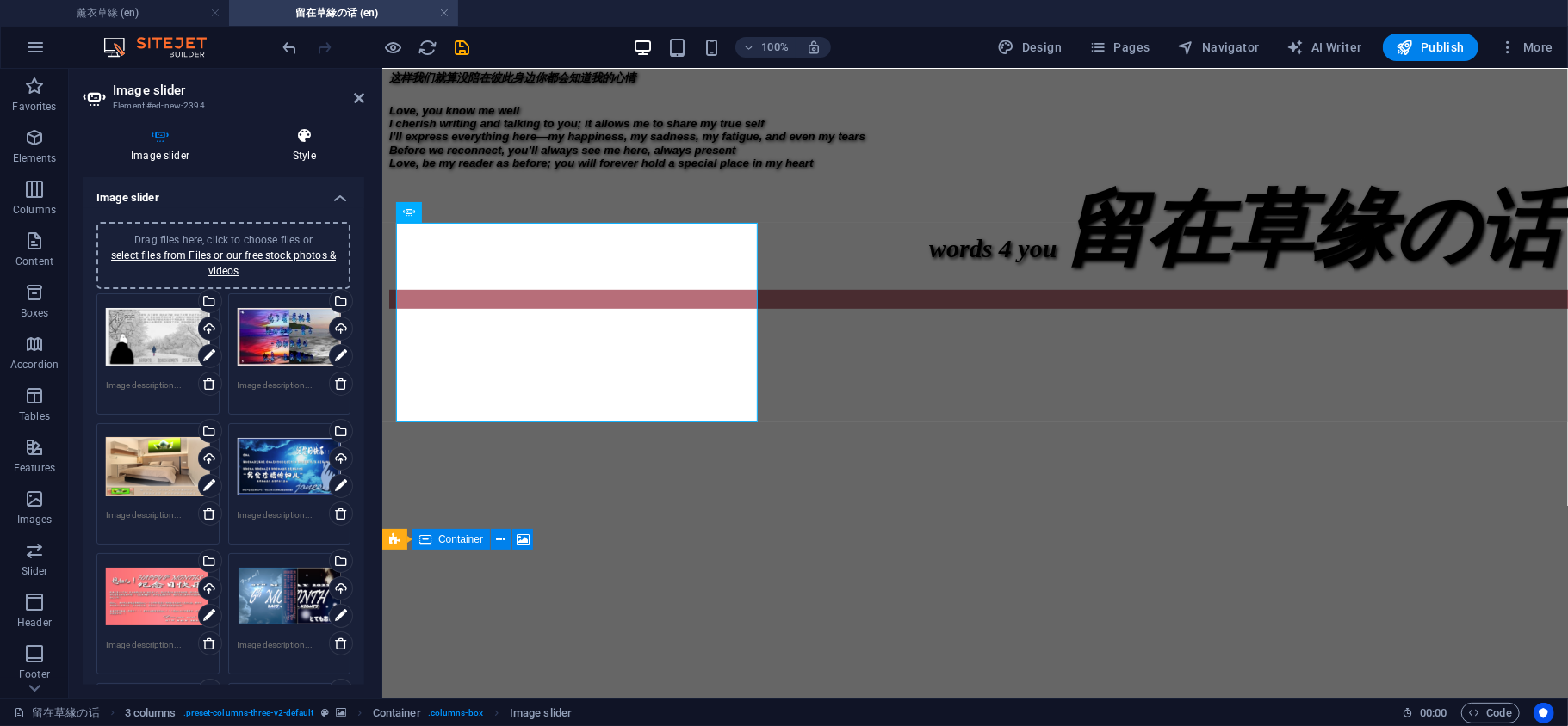
click at [319, 141] on icon at bounding box center [304, 136] width 120 height 17
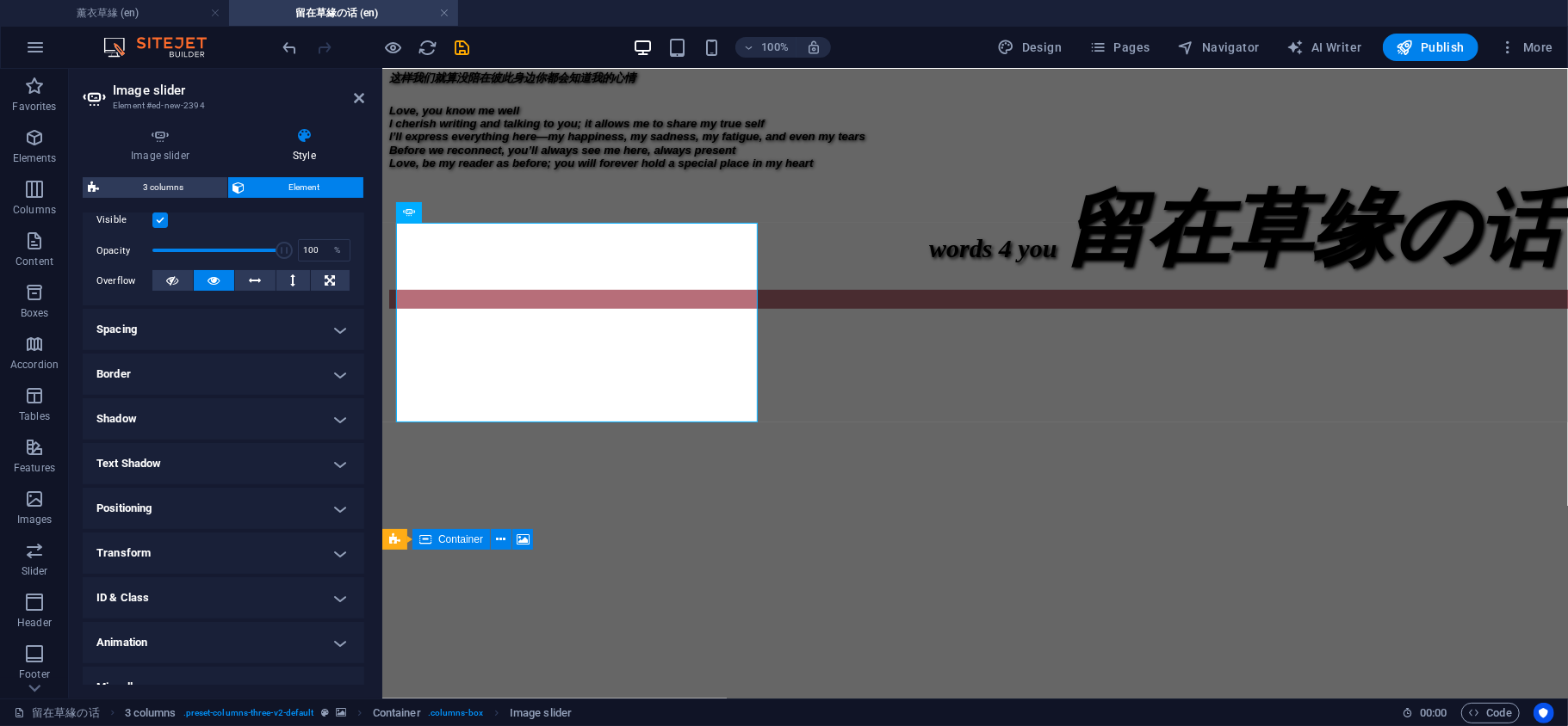
scroll to position [256, 0]
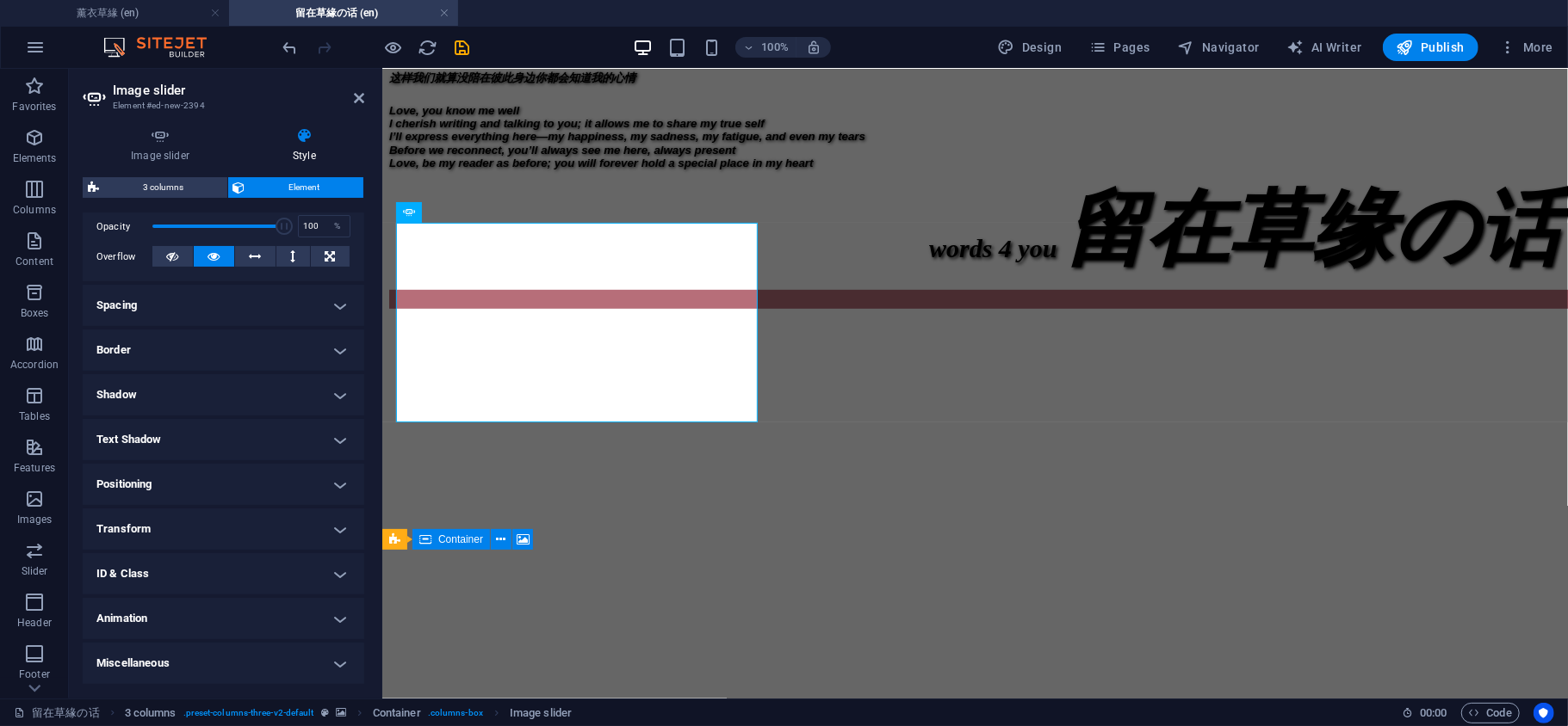
click at [234, 339] on h4 "Border" at bounding box center [224, 350] width 281 height 41
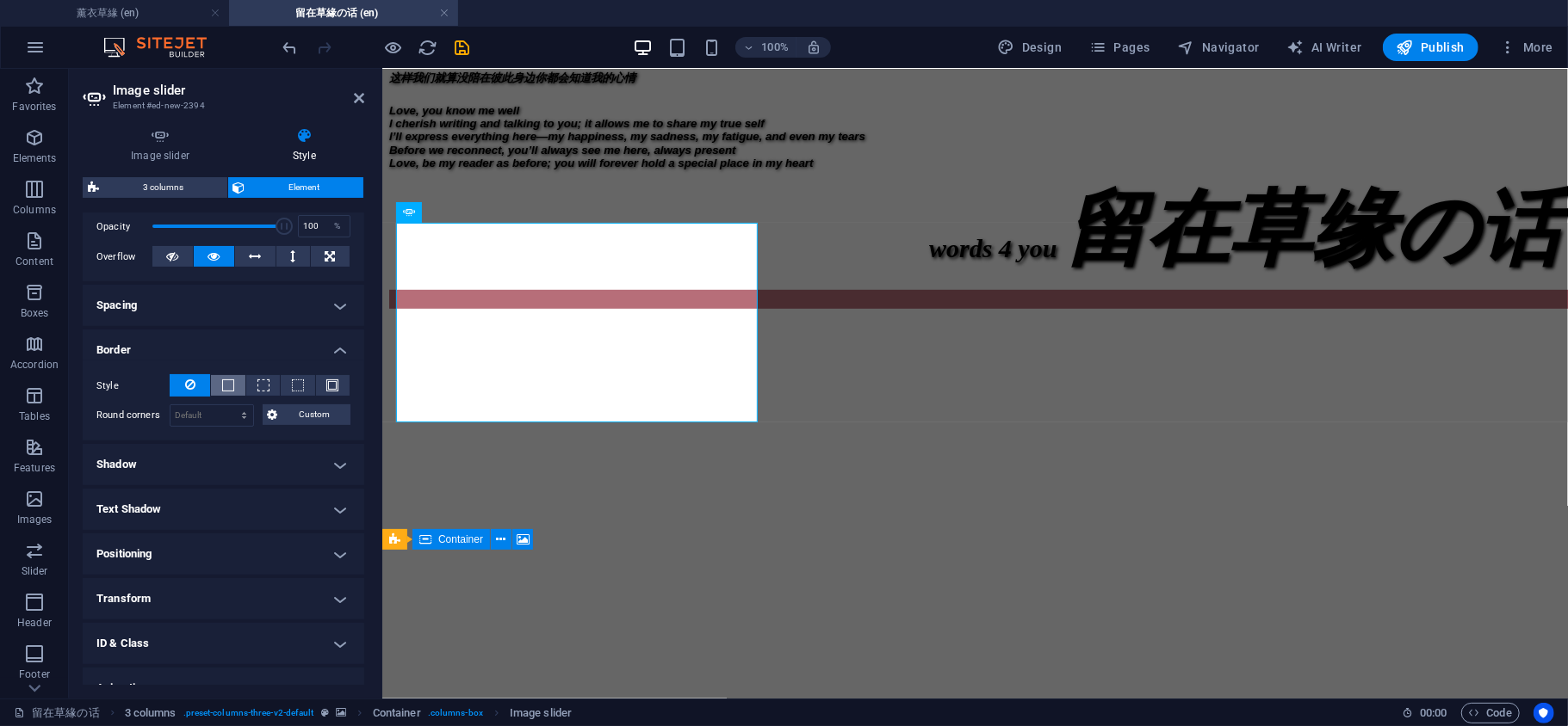
click at [227, 384] on span at bounding box center [228, 386] width 12 height 12
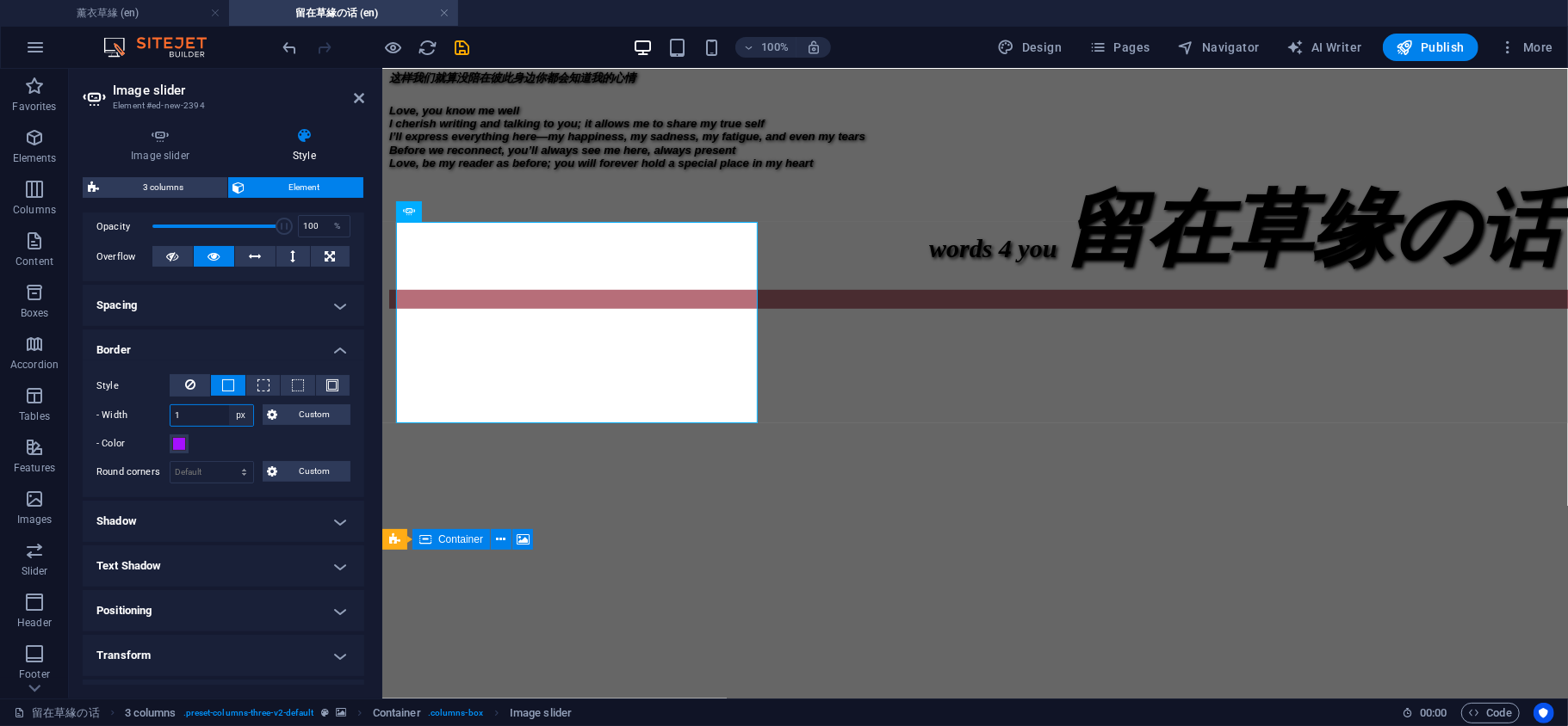
click at [237, 418] on select "auto px rem % vh vw Custom" at bounding box center [241, 415] width 24 height 21
click at [229, 405] on select "auto px rem % vh vw Custom" at bounding box center [241, 415] width 24 height 21
drag, startPoint x: 184, startPoint y: 416, endPoint x: 132, endPoint y: 417, distance: 52.0
click at [133, 417] on div "- Width 1 auto px rem % vh vw Custom Custom" at bounding box center [223, 415] width 254 height 23
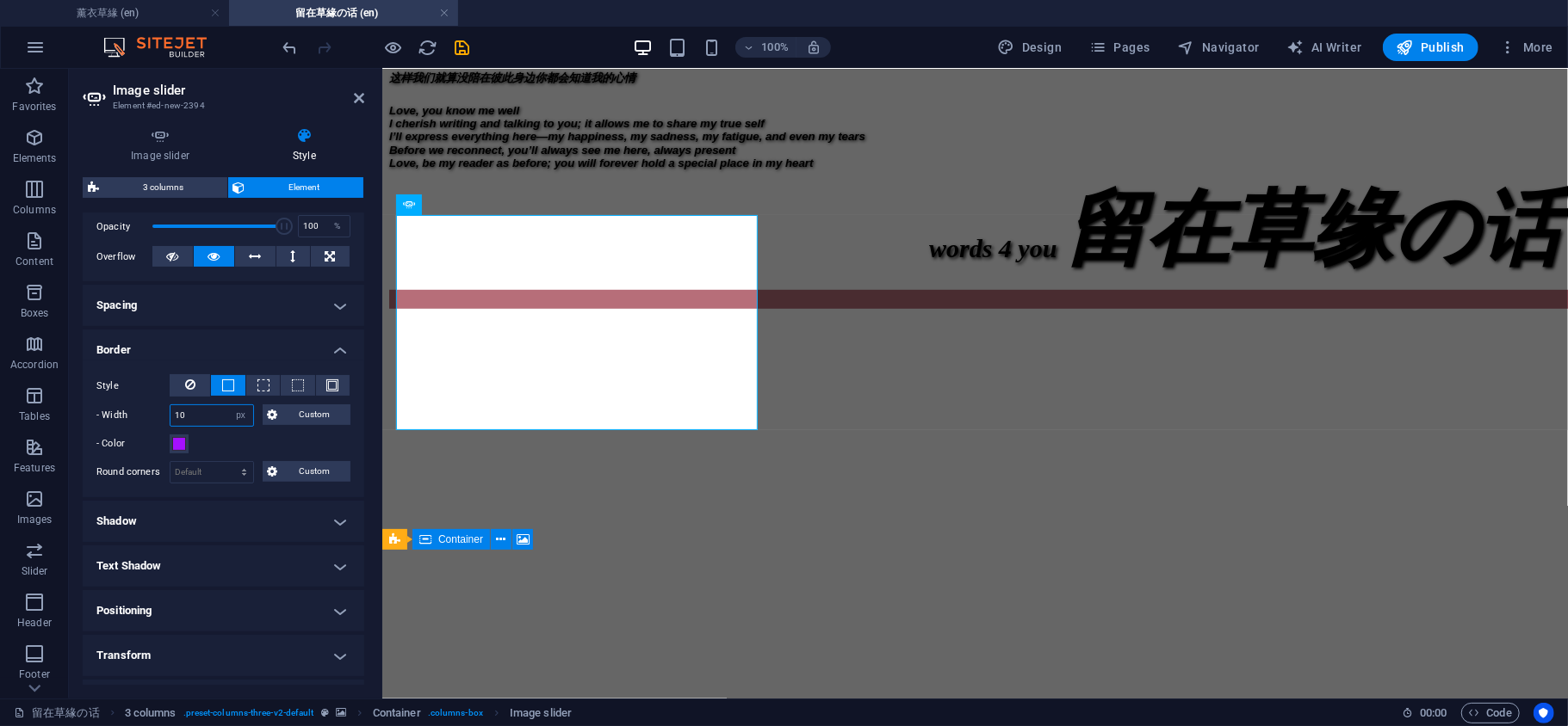
drag, startPoint x: 167, startPoint y: 420, endPoint x: 134, endPoint y: 420, distance: 33.0
click at [134, 420] on div "- Width 10 auto px rem % vh vw Custom Custom" at bounding box center [223, 415] width 254 height 23
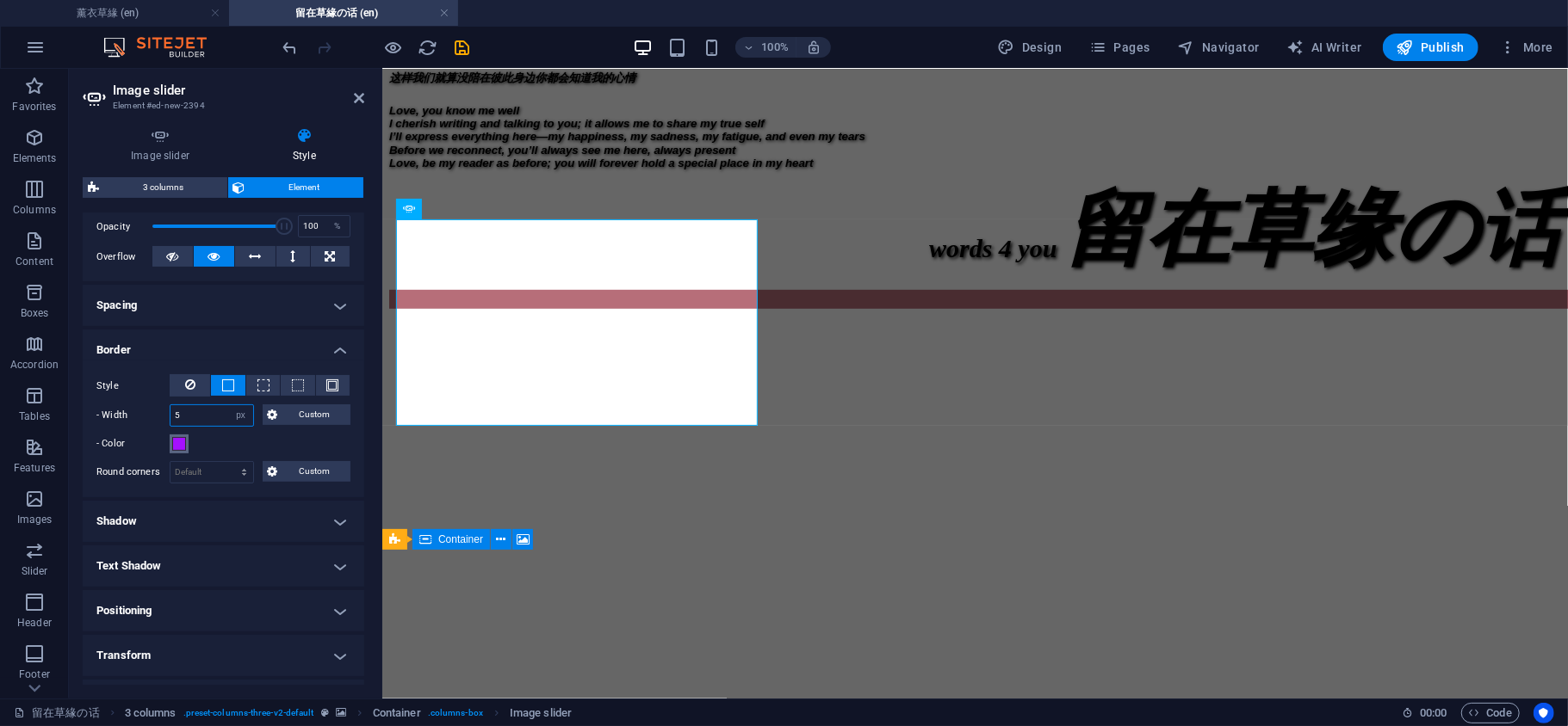
type input "5"
click at [180, 444] on span at bounding box center [179, 444] width 14 height 14
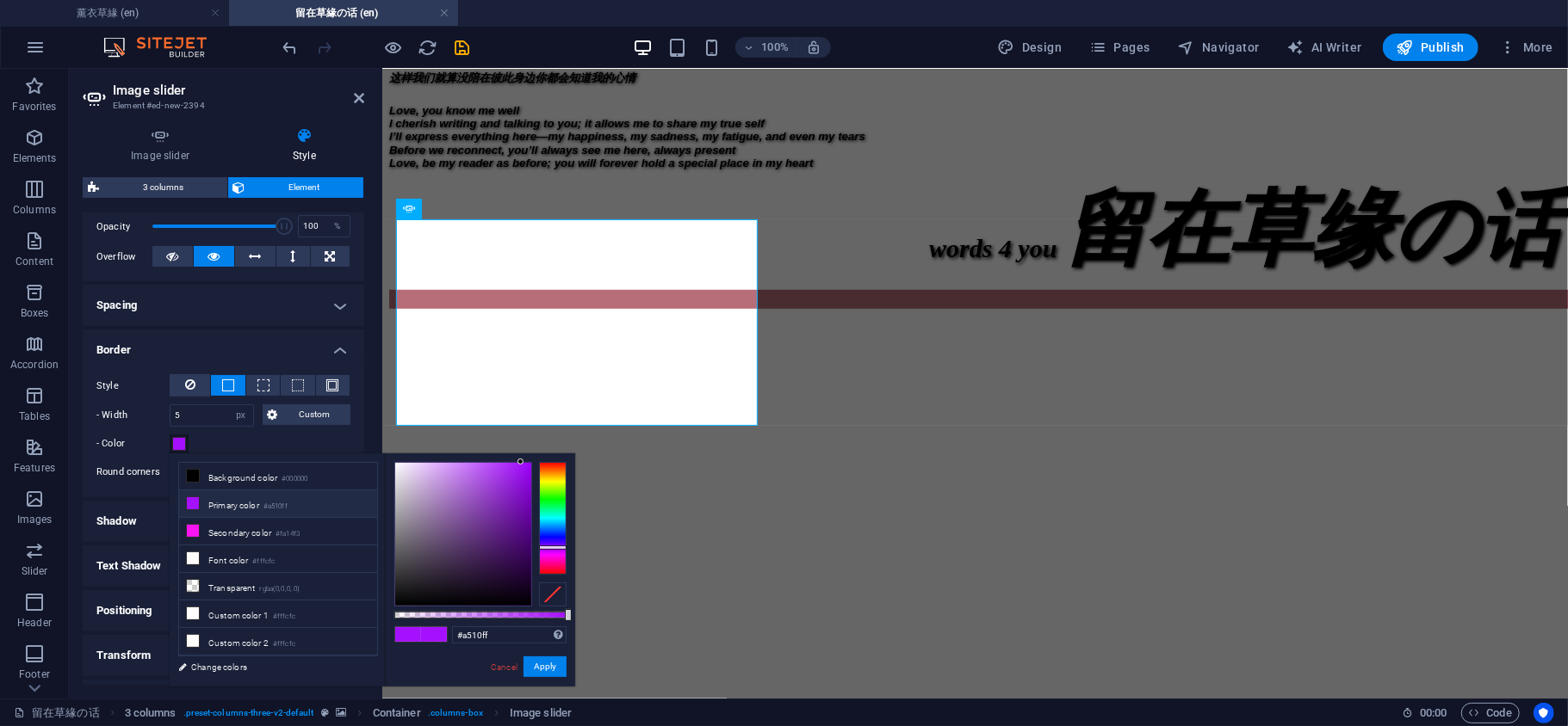
click at [191, 507] on icon at bounding box center [193, 503] width 12 height 12
click at [549, 668] on button "Apply" at bounding box center [545, 667] width 43 height 21
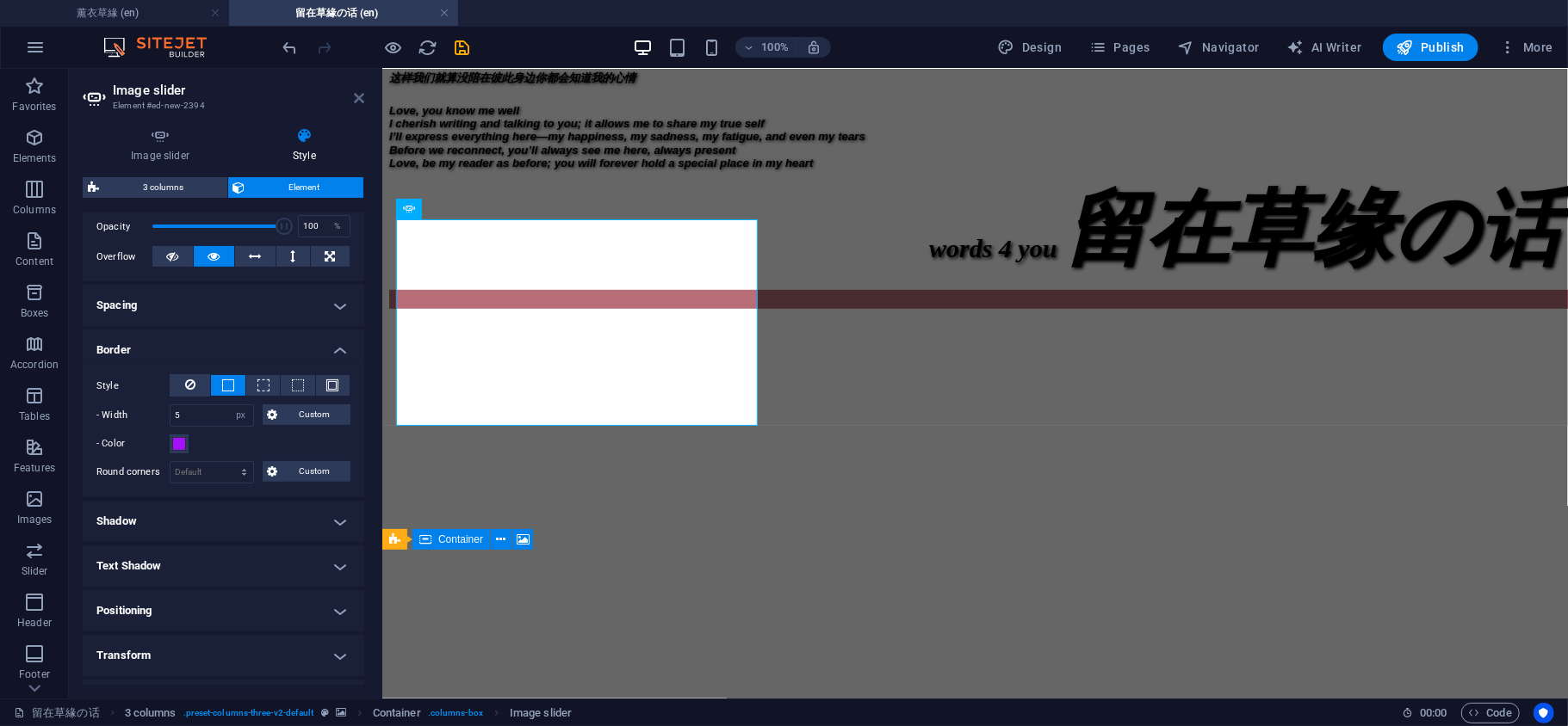
click at [356, 96] on icon at bounding box center [359, 99] width 10 height 14
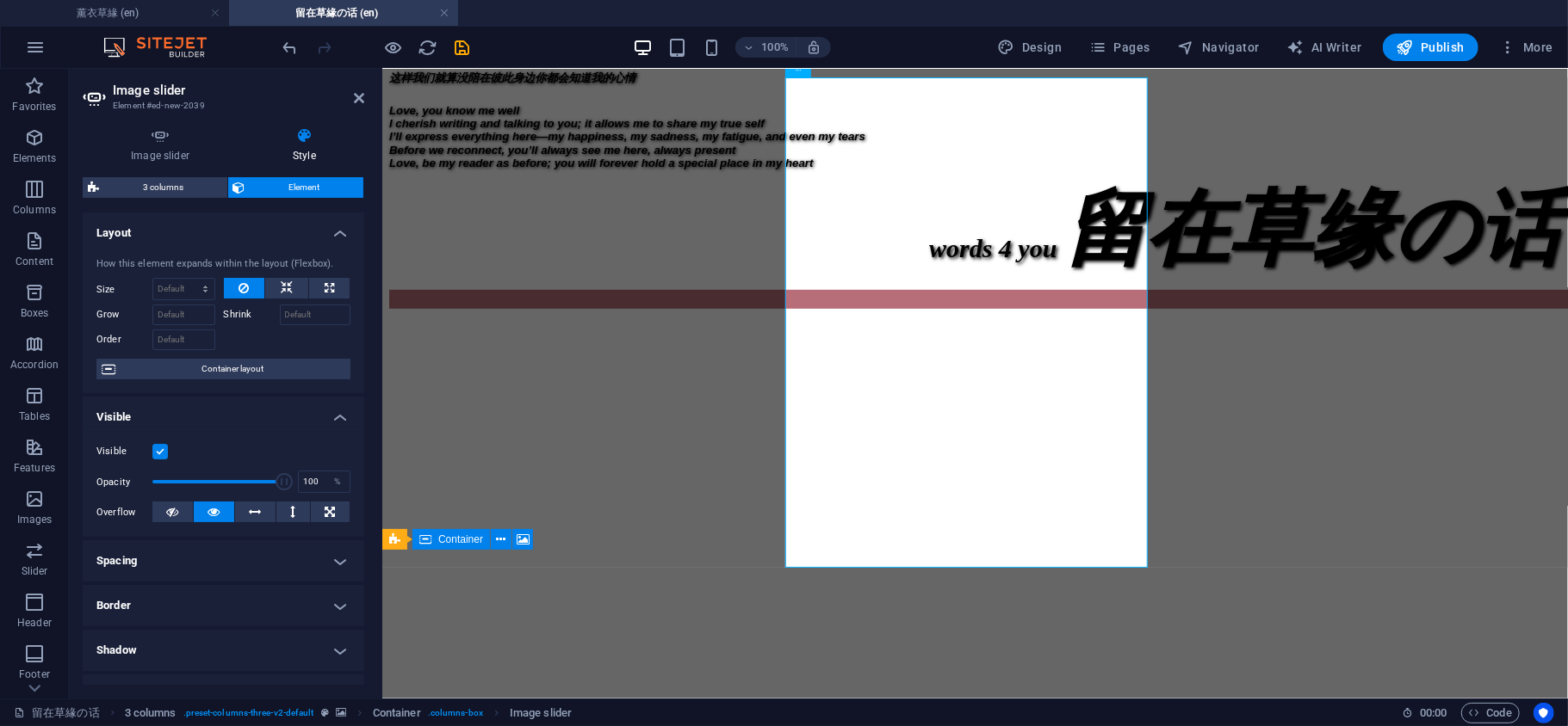
click at [187, 600] on h4 "Border" at bounding box center [224, 606] width 281 height 41
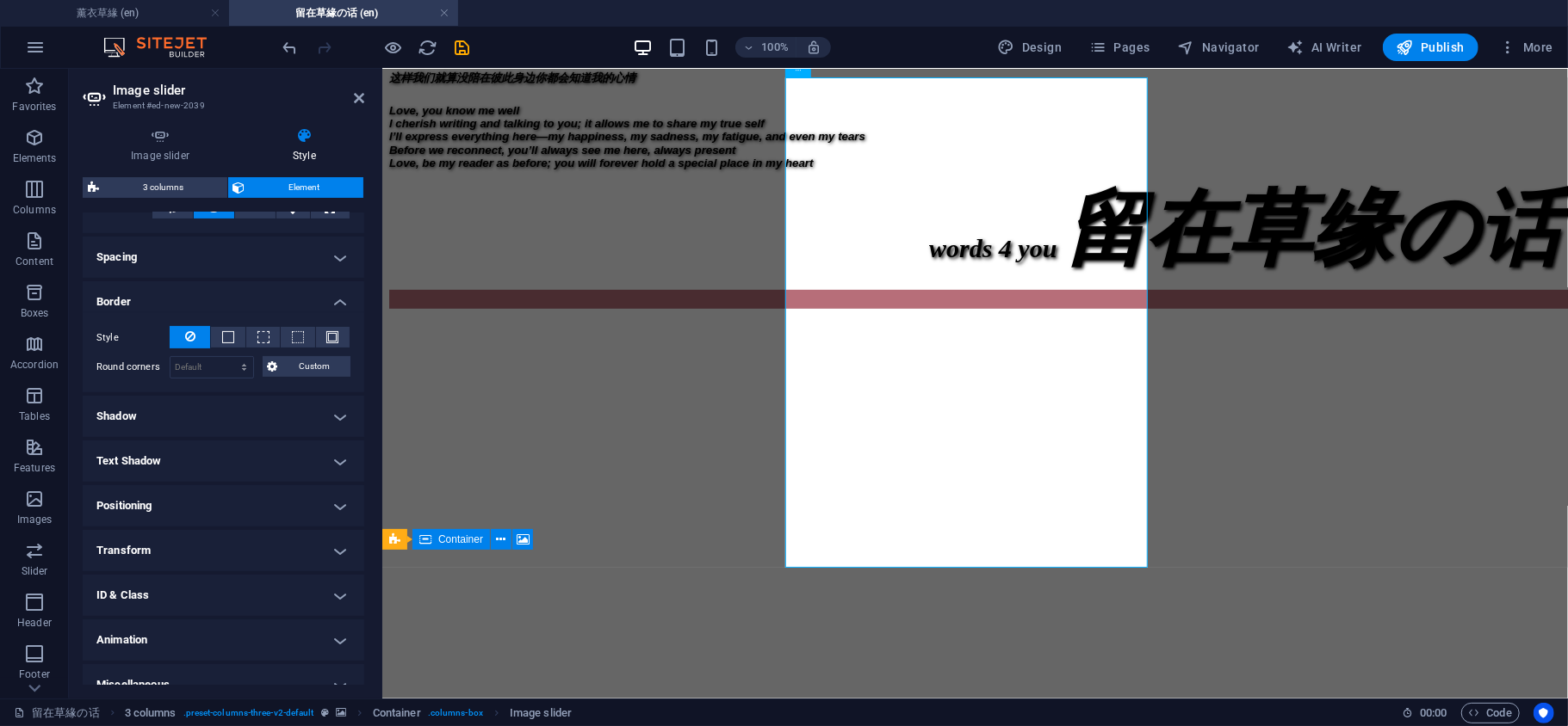
scroll to position [325, 0]
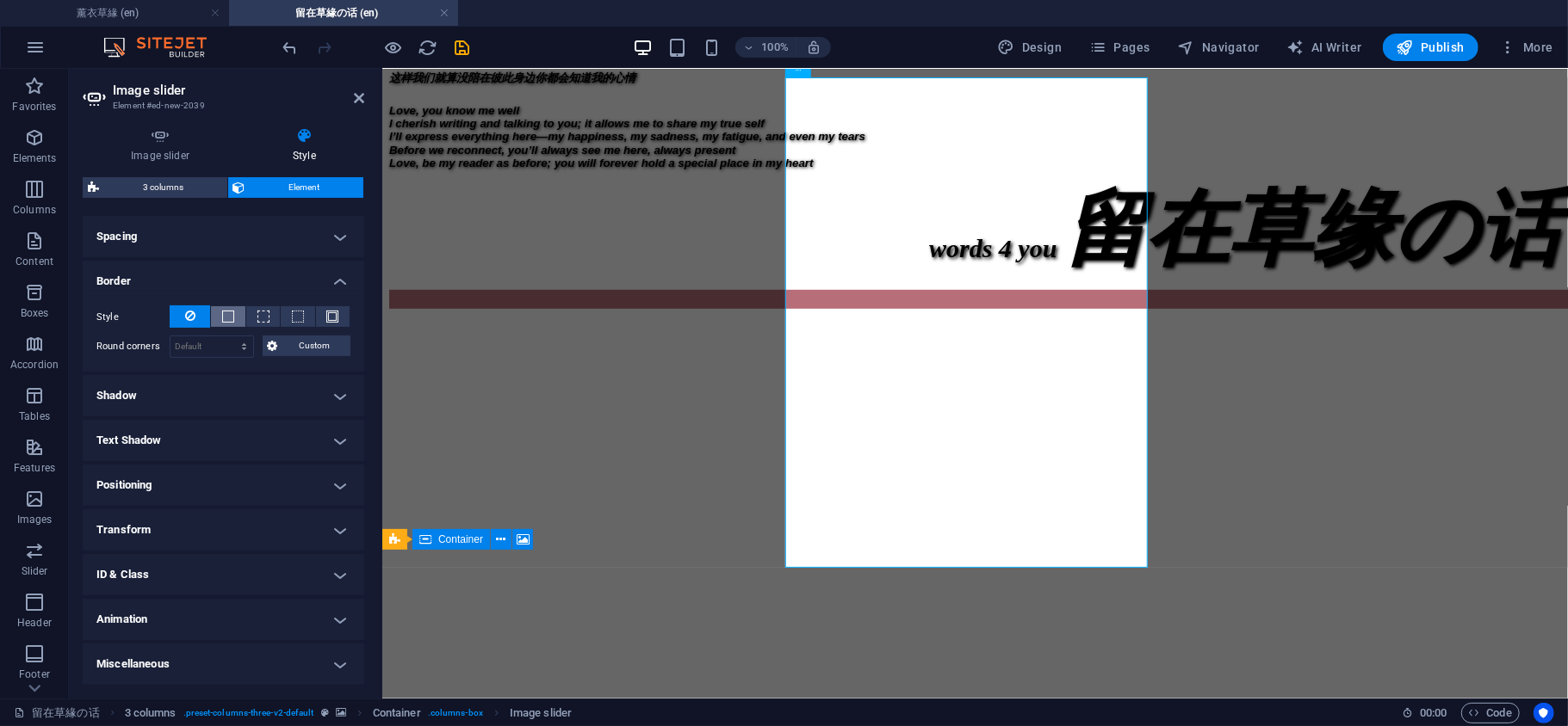
click at [224, 317] on span at bounding box center [228, 317] width 12 height 12
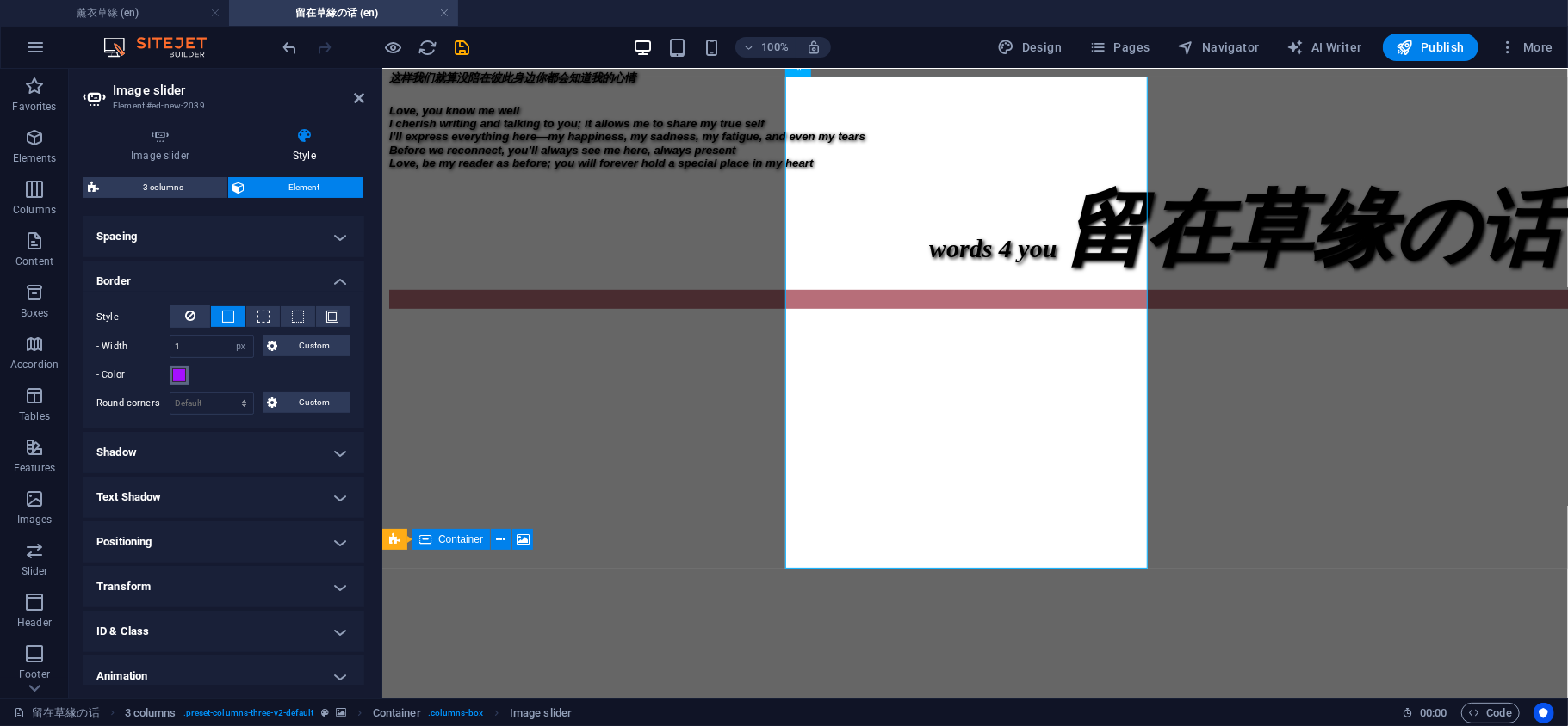
click at [180, 377] on span at bounding box center [179, 375] width 14 height 14
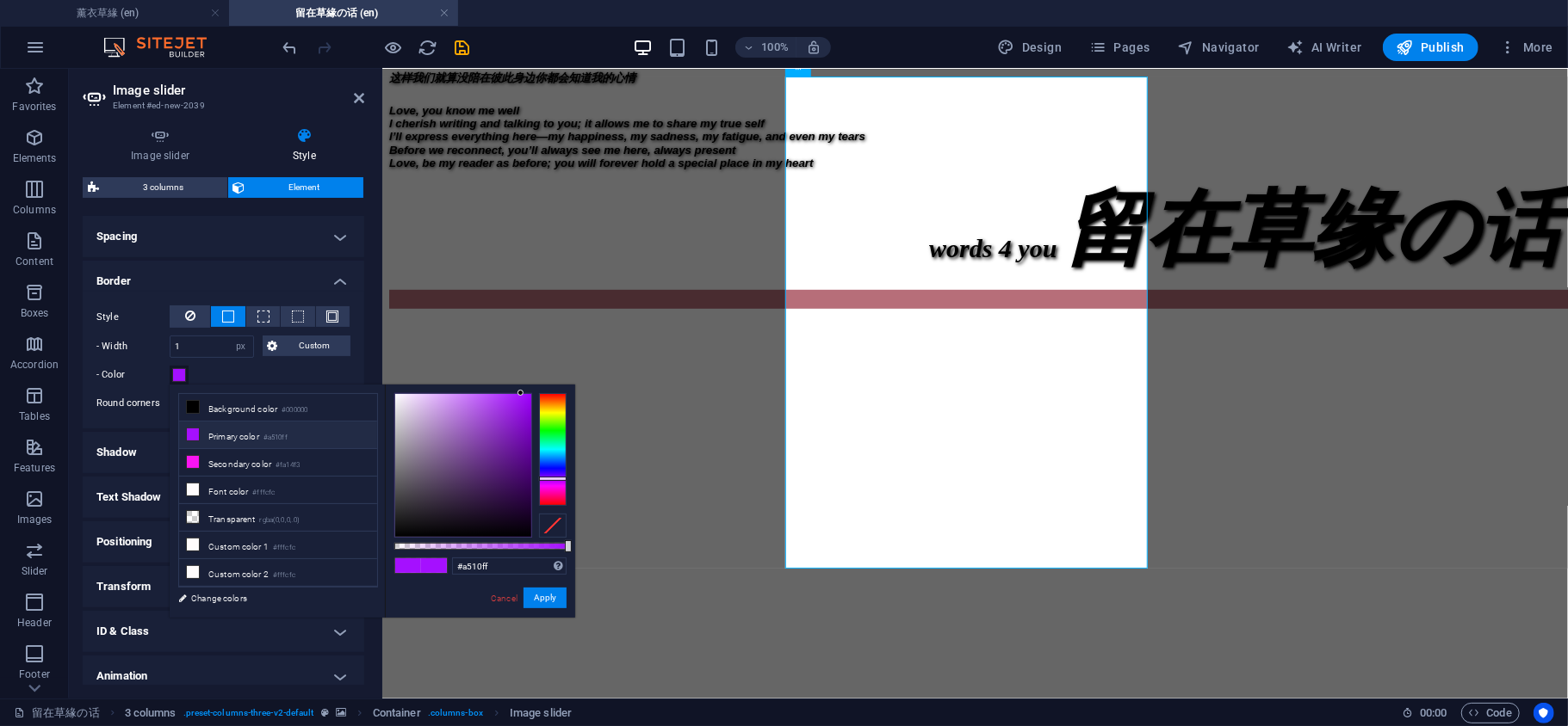
click at [190, 439] on icon at bounding box center [193, 435] width 12 height 12
drag, startPoint x: 187, startPoint y: 348, endPoint x: 155, endPoint y: 349, distance: 32.0
click at [155, 349] on div "- Width 1 auto px rem % vh vw Custom Custom" at bounding box center [223, 347] width 254 height 23
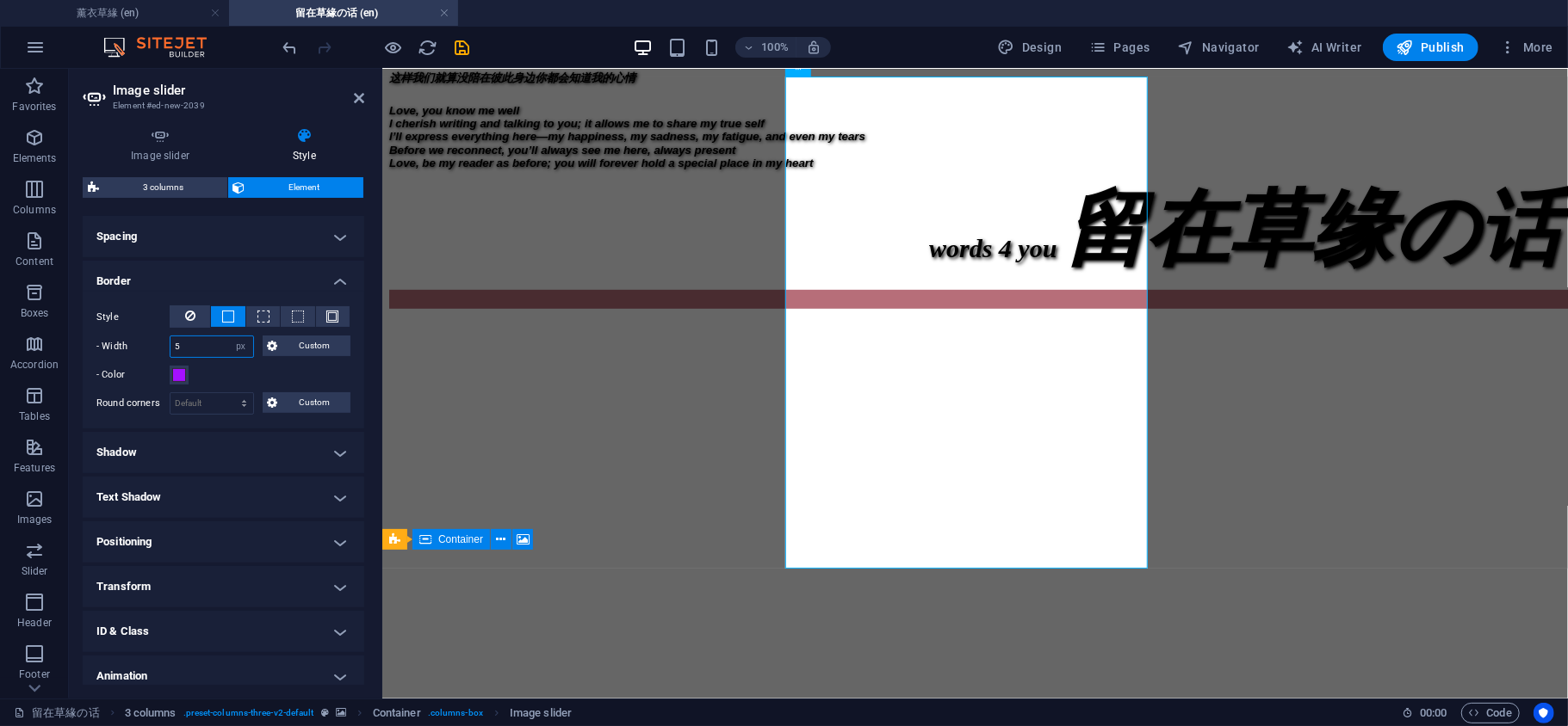
type input "5"
click at [362, 97] on icon at bounding box center [359, 99] width 10 height 14
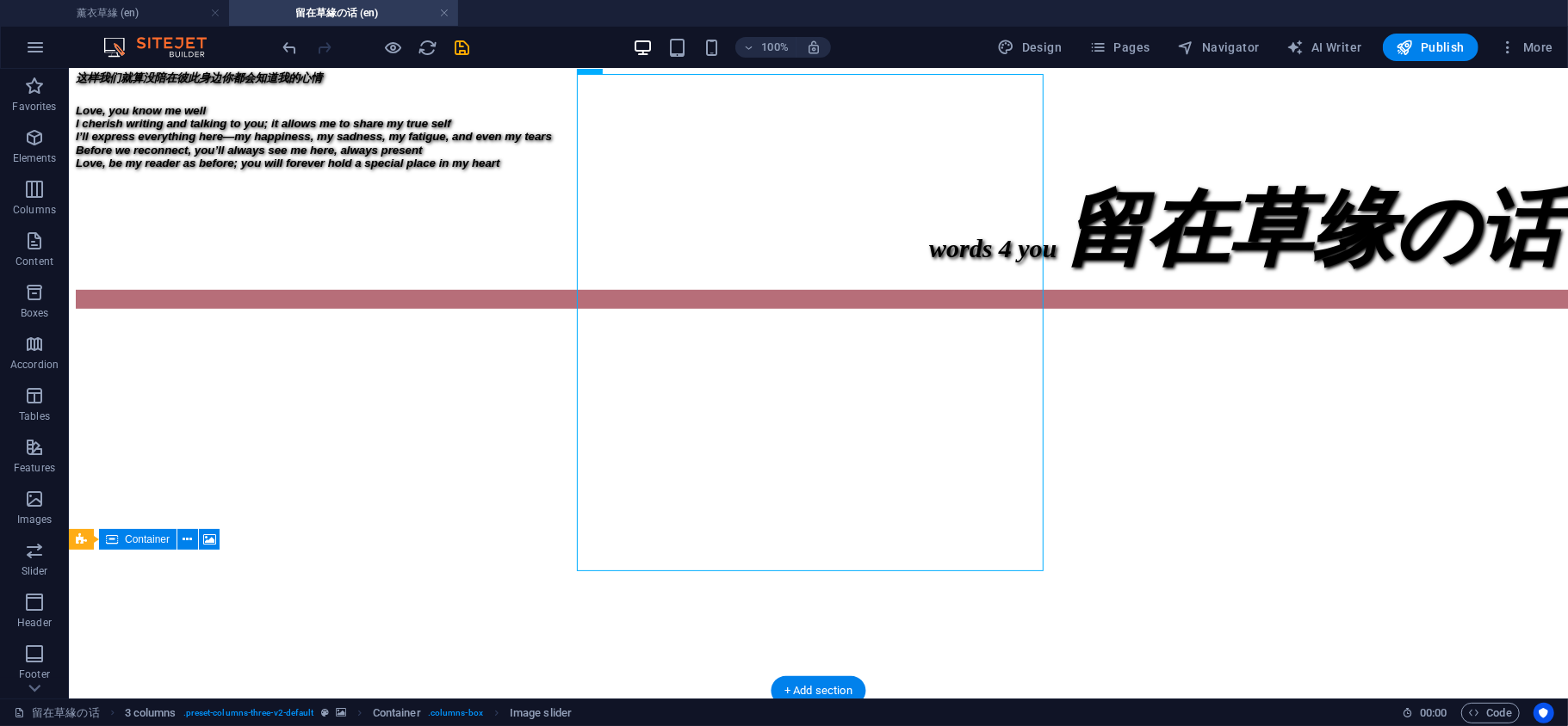
click at [1125, 312] on figure at bounding box center [817, 312] width 1485 height 0
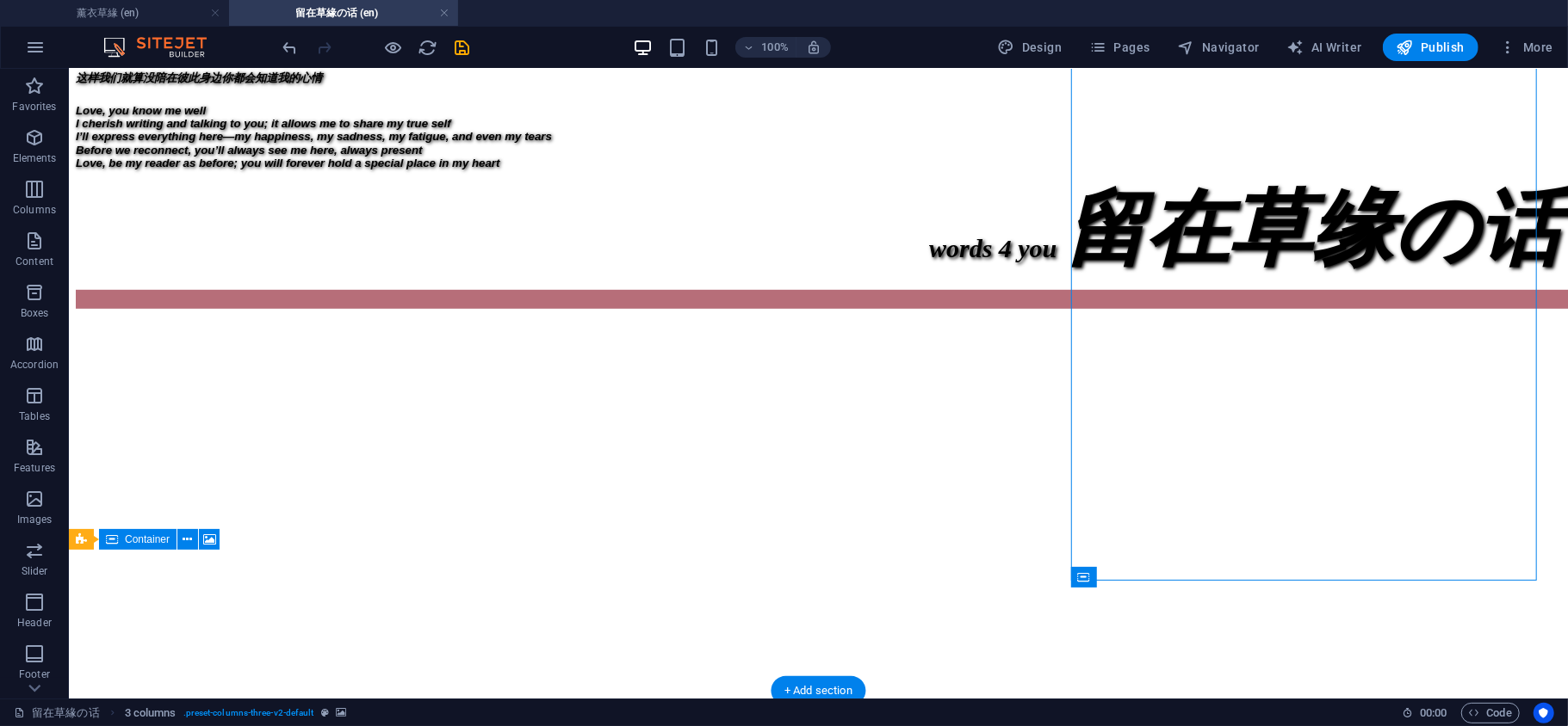
select select "px"
select select "region"
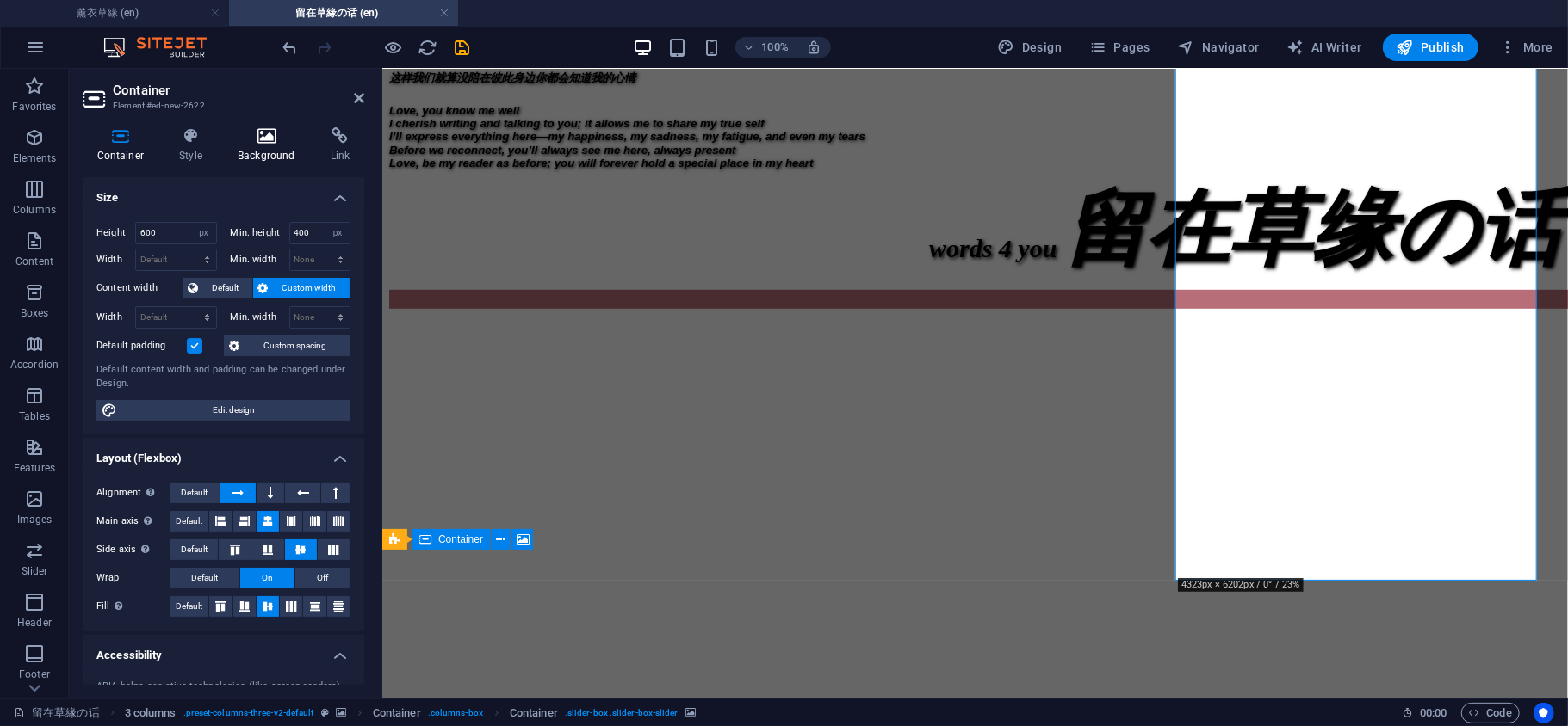
click at [260, 145] on h4 "Background" at bounding box center [270, 145] width 93 height 36
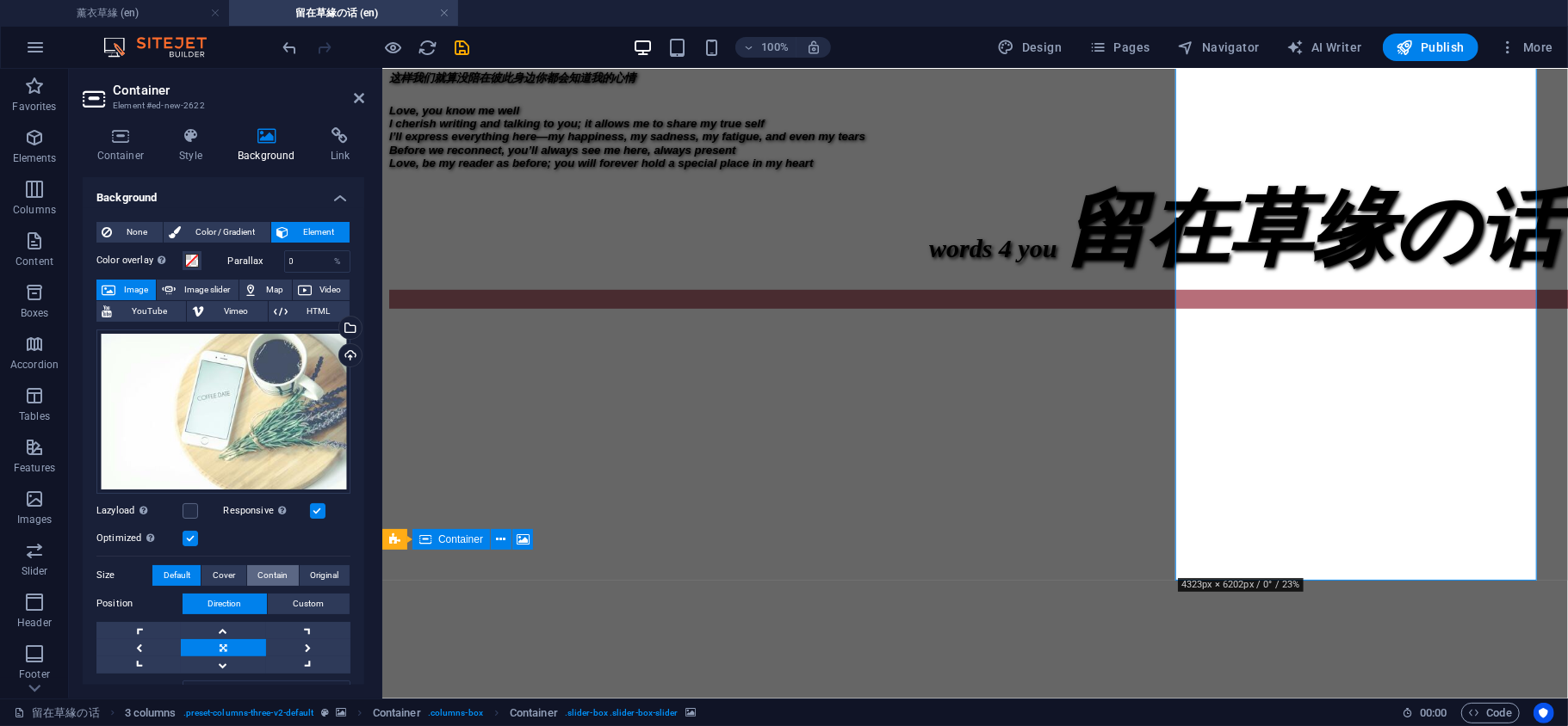
click at [269, 575] on span "Contain" at bounding box center [272, 576] width 31 height 21
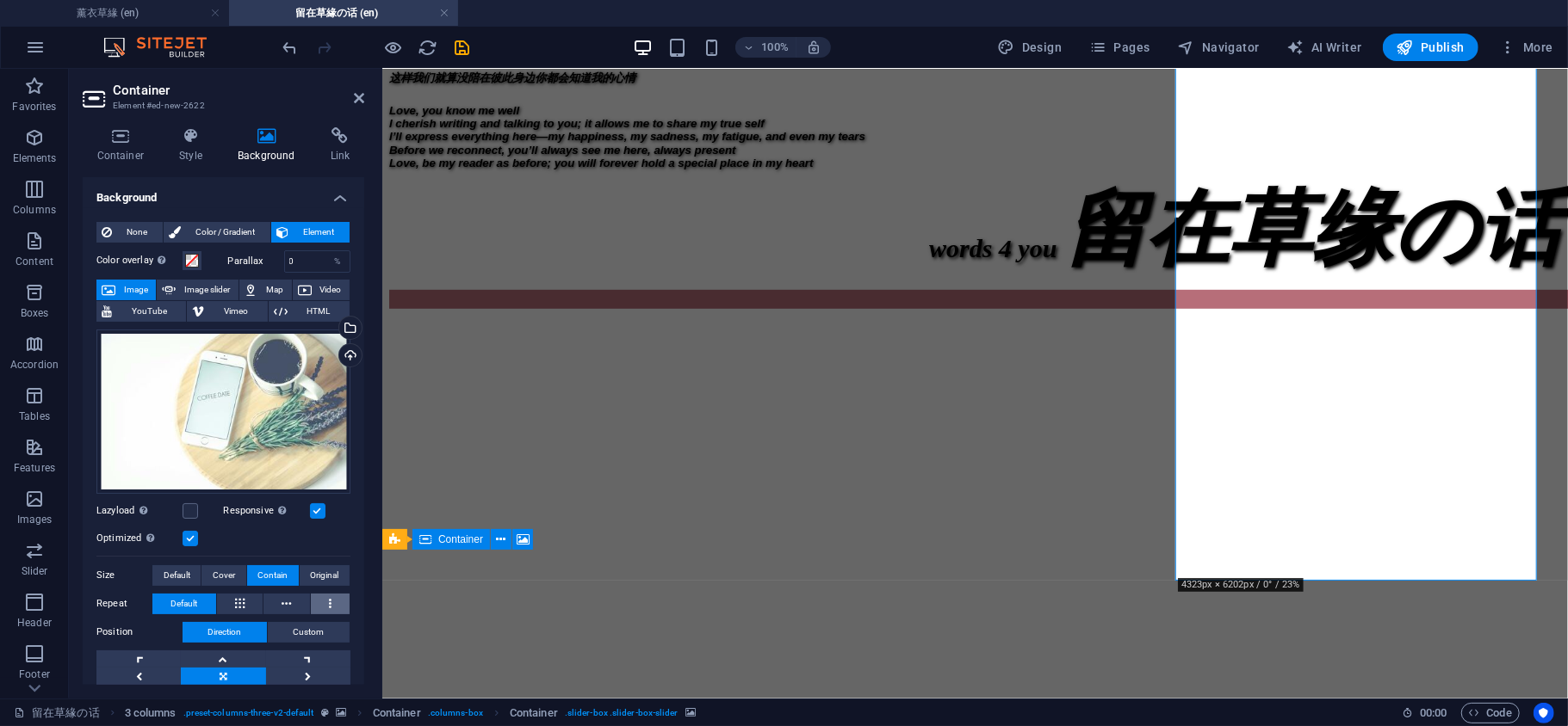
click at [317, 604] on button at bounding box center [330, 604] width 39 height 21
click at [227, 565] on span "Cover" at bounding box center [224, 576] width 23 height 21
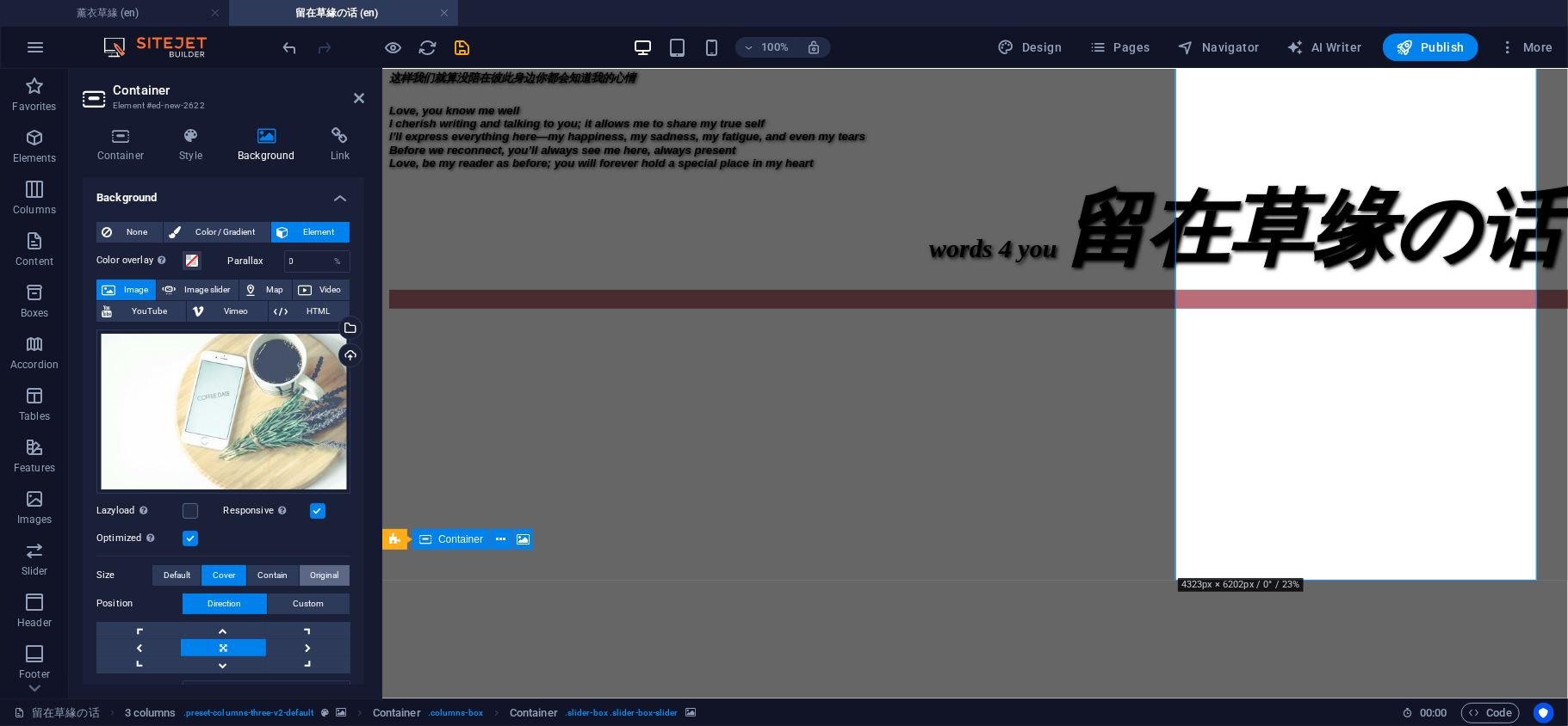
click at [310, 572] on span "Original" at bounding box center [324, 576] width 29 height 21
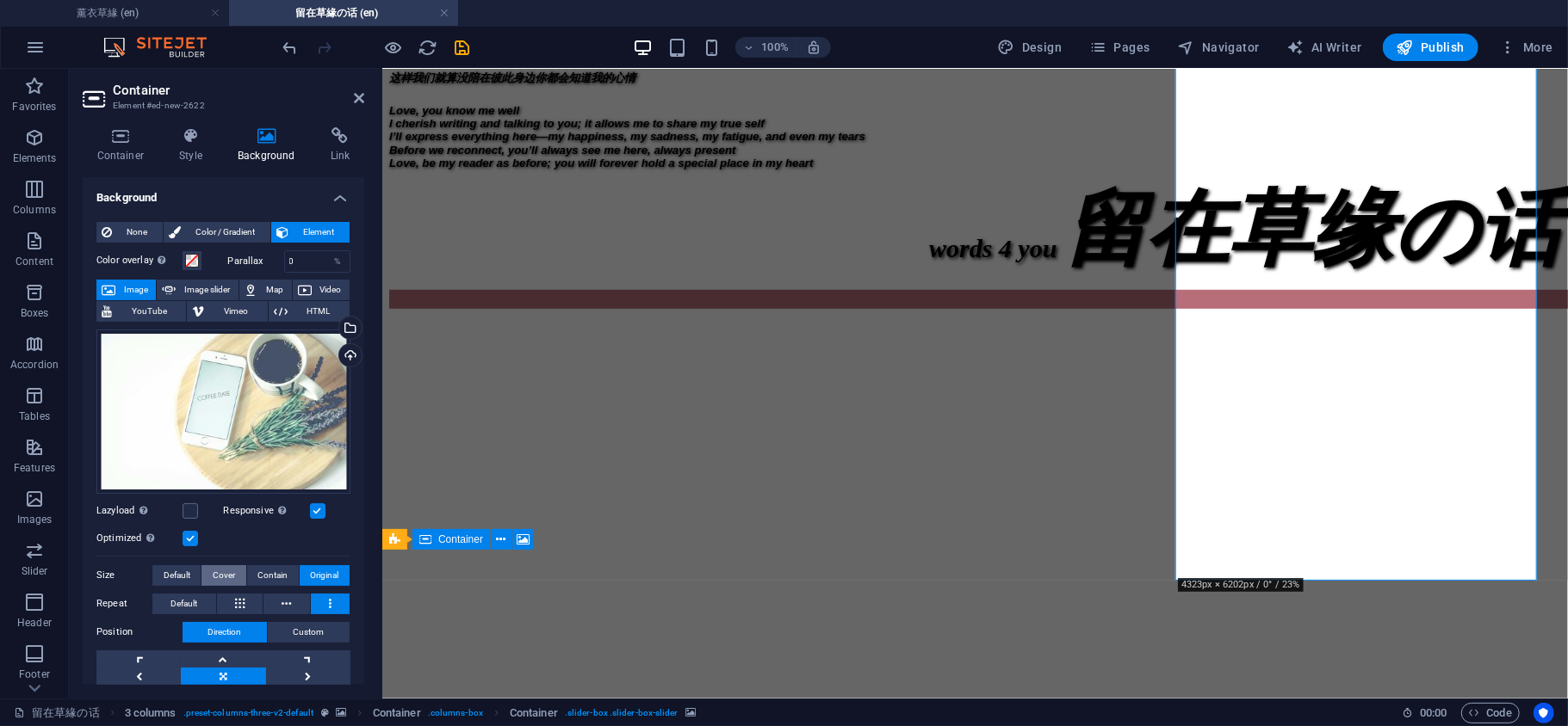
click at [230, 565] on span "Cover" at bounding box center [224, 576] width 23 height 21
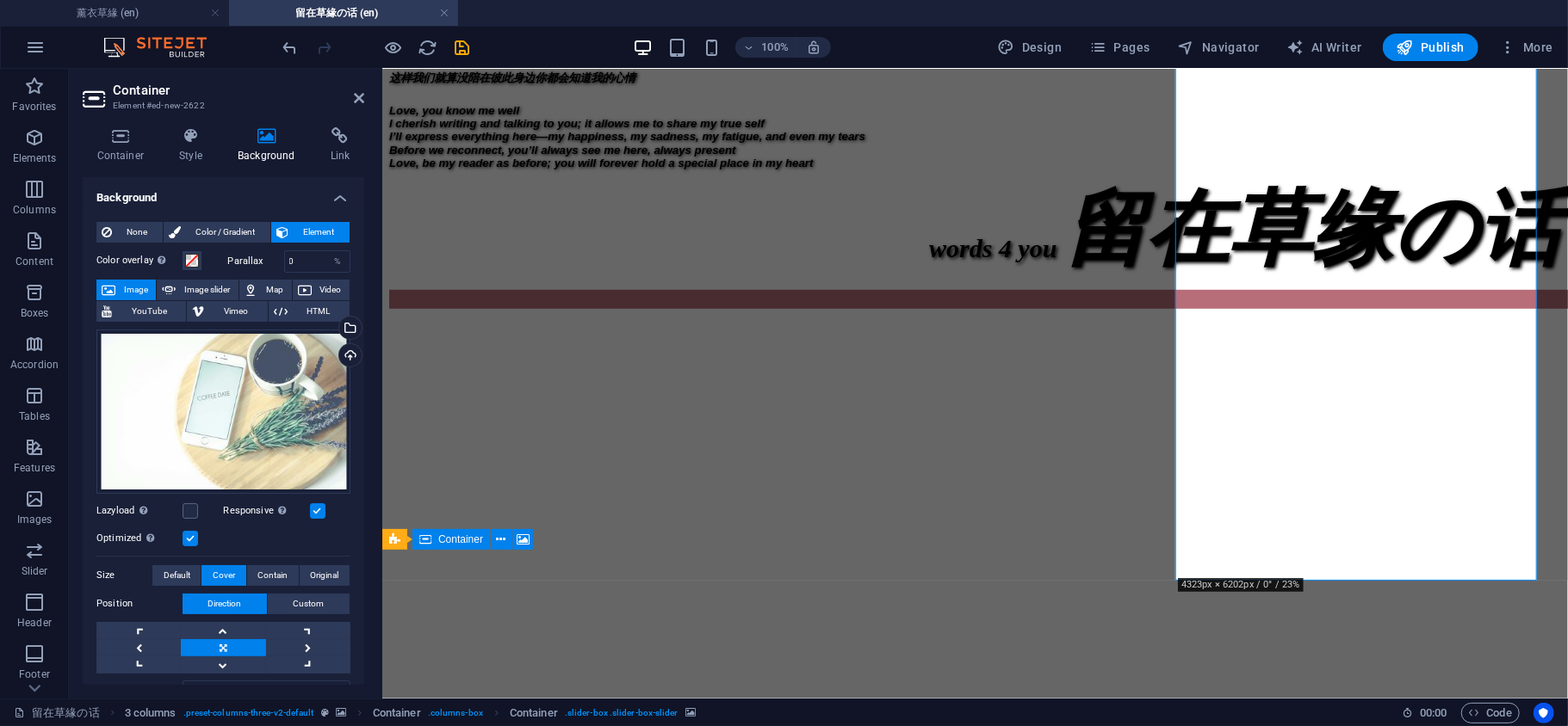
click at [374, 93] on aside "Container Element #ed-new-2622 Container Style Background Link Size Height 600 …" at bounding box center [225, 384] width 313 height 630
click at [355, 94] on icon at bounding box center [359, 99] width 10 height 14
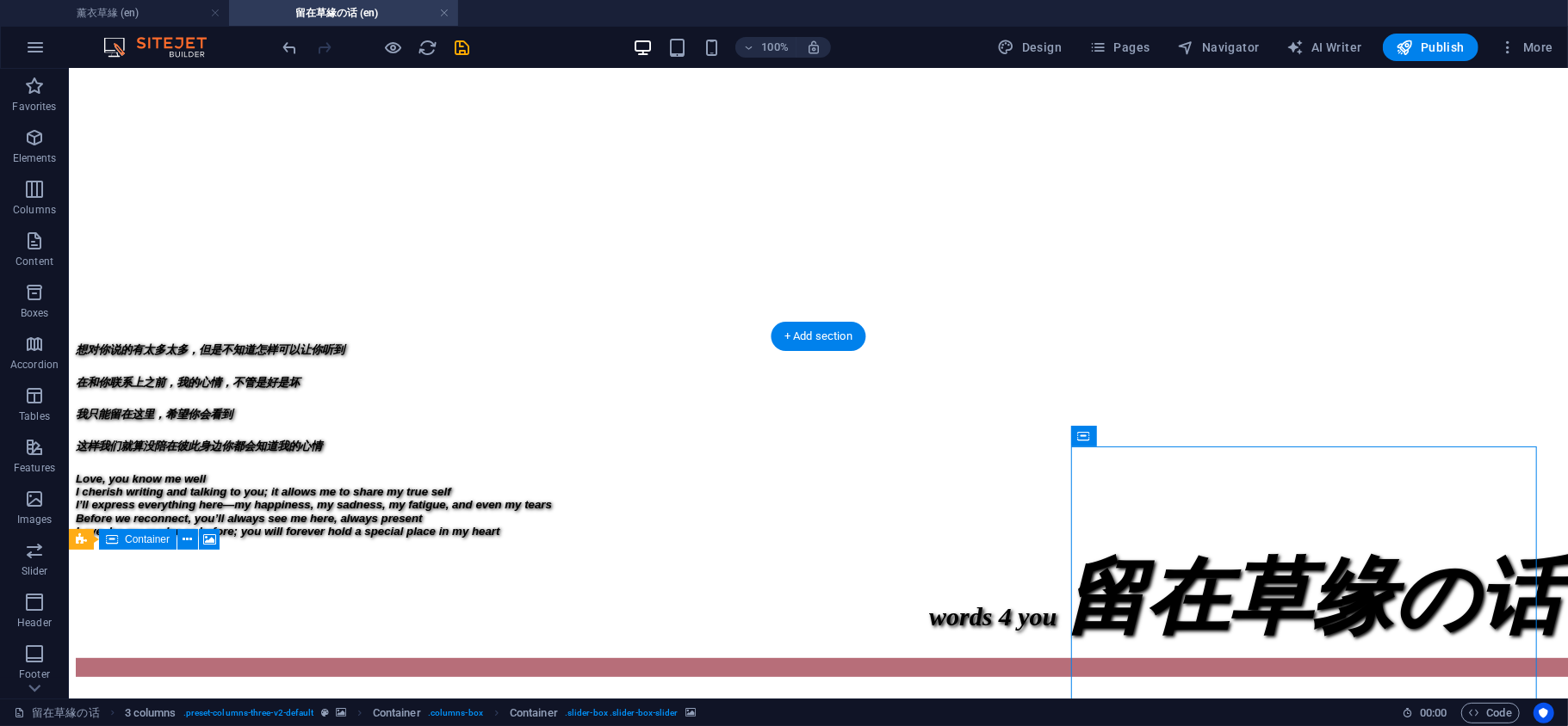
scroll to position [234, 0]
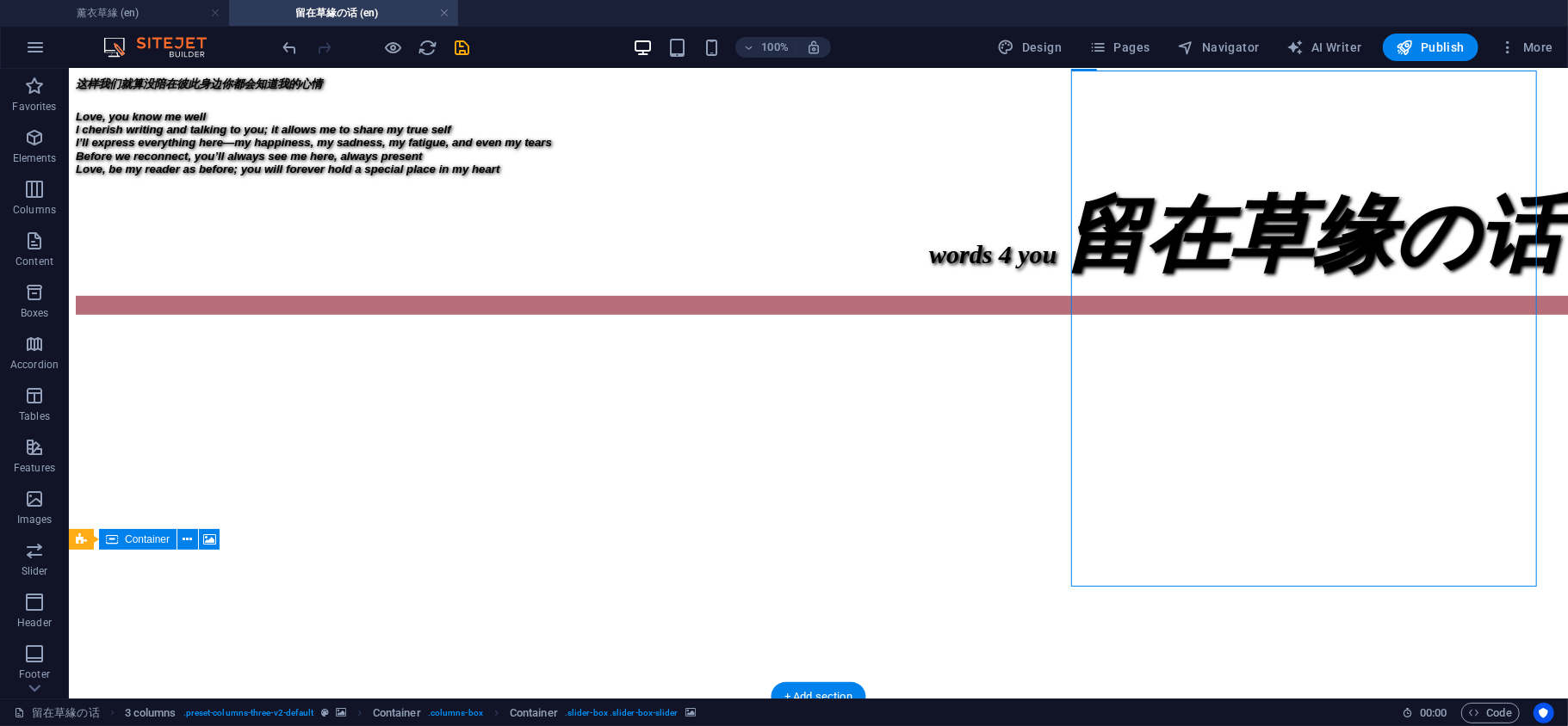
scroll to position [616, 0]
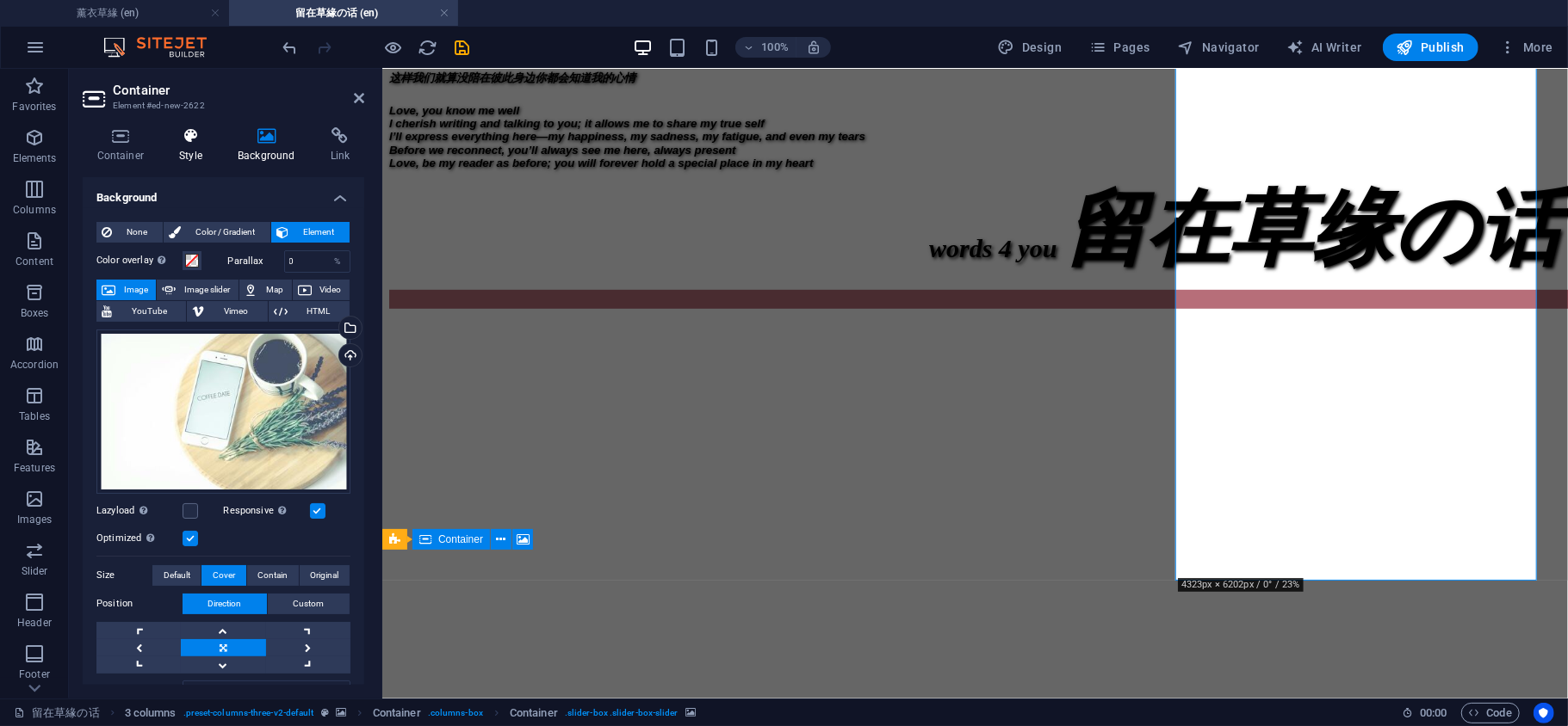
click at [197, 150] on h4 "Style" at bounding box center [194, 145] width 58 height 36
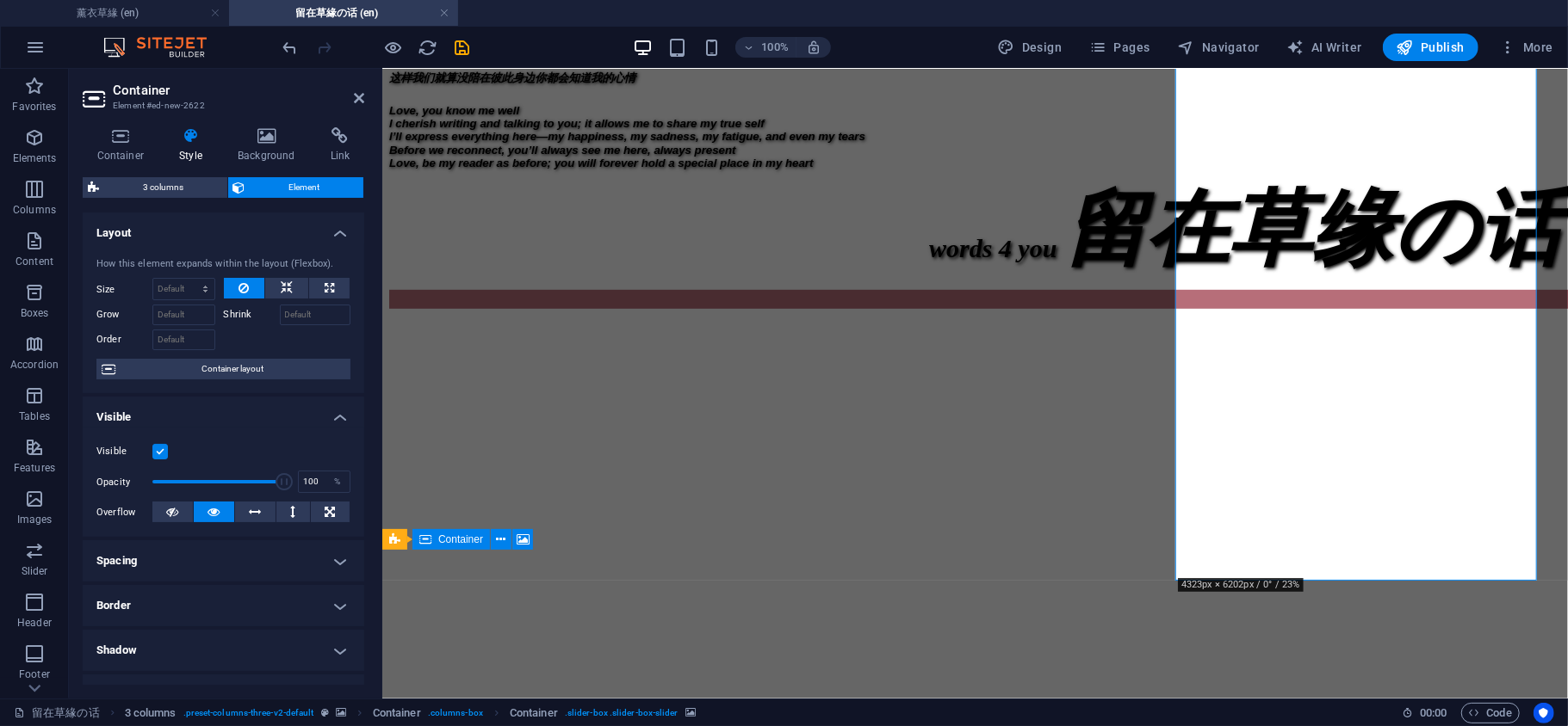
scroll to position [256, 0]
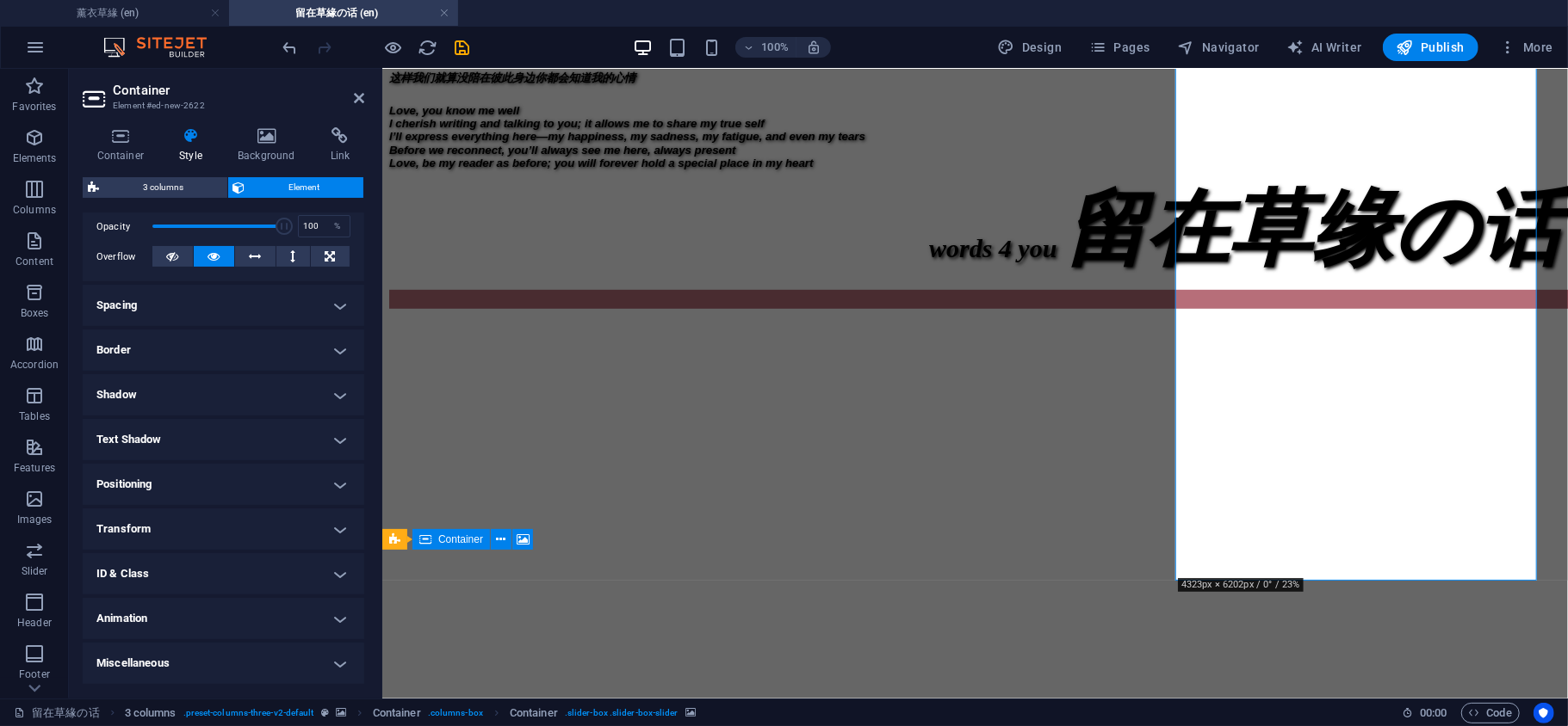
click at [215, 347] on h4 "Border" at bounding box center [224, 350] width 281 height 41
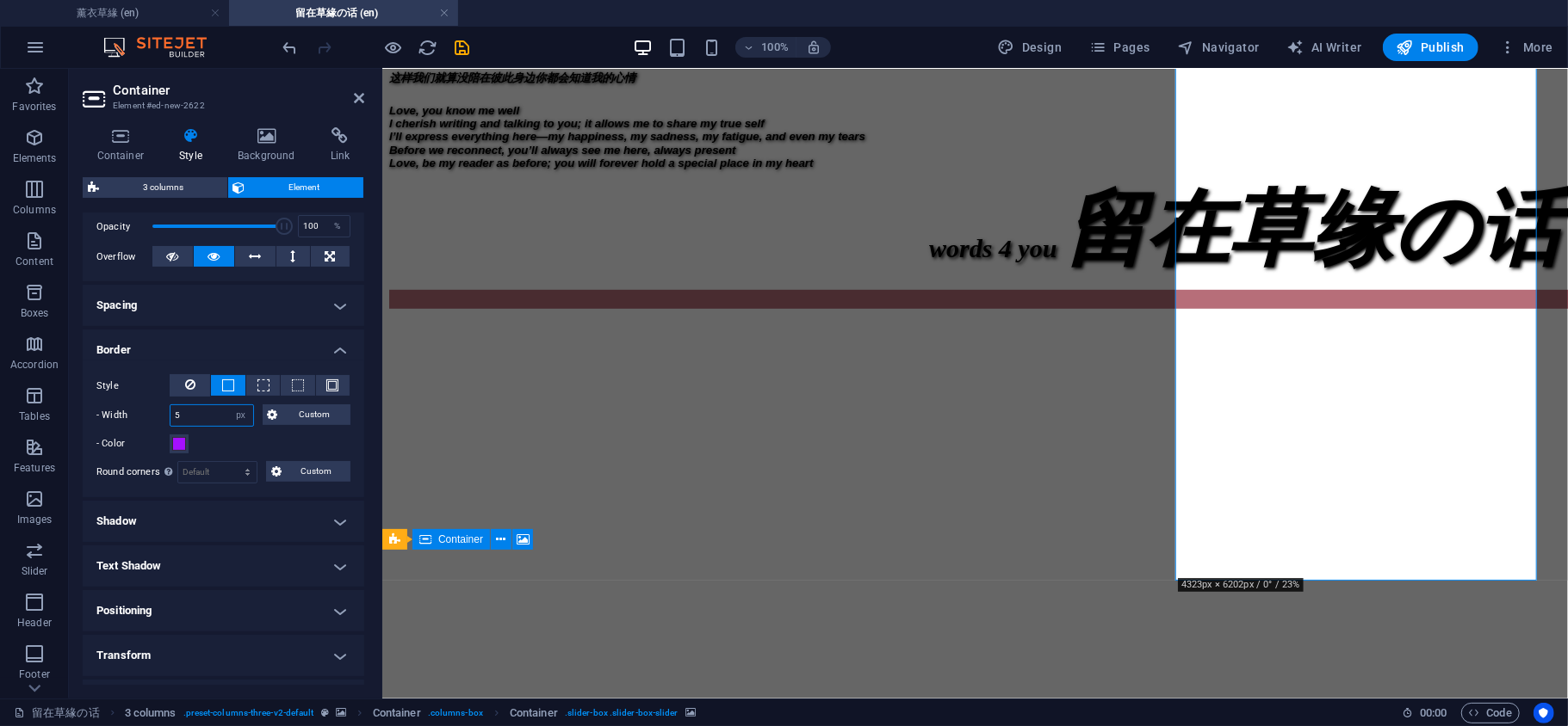
drag, startPoint x: 196, startPoint y: 413, endPoint x: 132, endPoint y: 409, distance: 64.1
click at [139, 411] on div "- Width 5 auto px rem % vh vw Custom Custom" at bounding box center [223, 415] width 254 height 23
click at [346, 93] on h2 "Container" at bounding box center [238, 91] width 251 height 16
click at [341, 96] on h2 "Container" at bounding box center [238, 91] width 251 height 16
click at [362, 98] on icon at bounding box center [359, 99] width 10 height 14
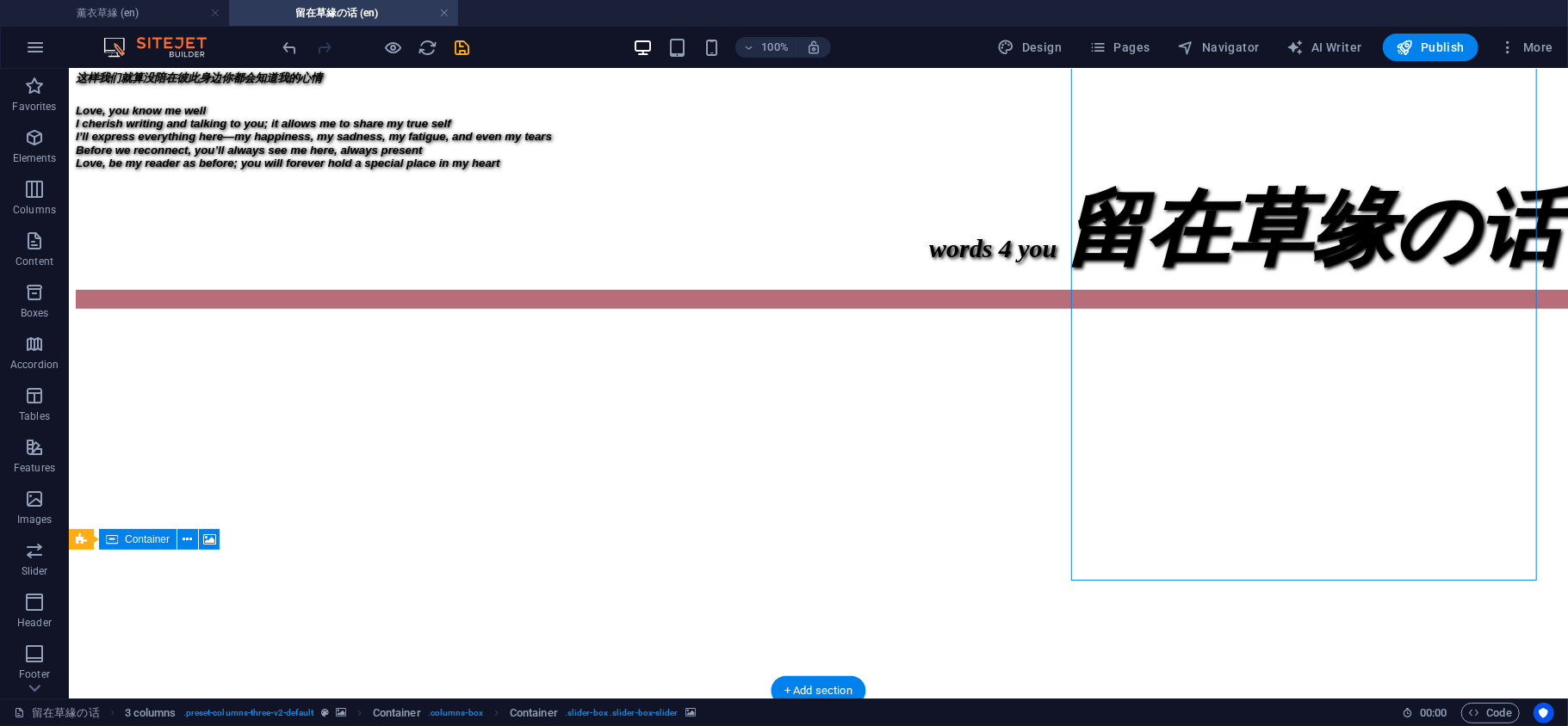
click at [1358, 312] on figure at bounding box center [817, 312] width 1485 height 0
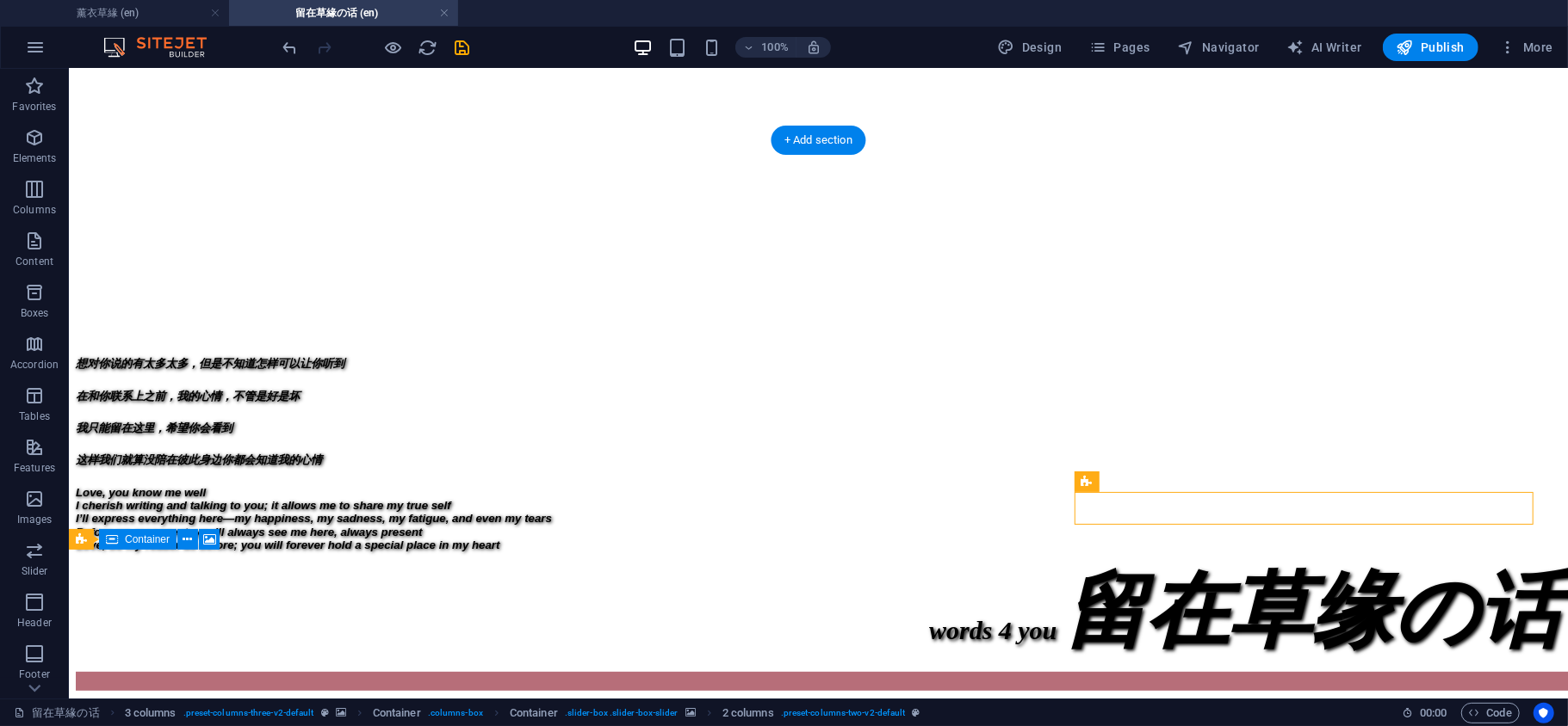
scroll to position [616, 0]
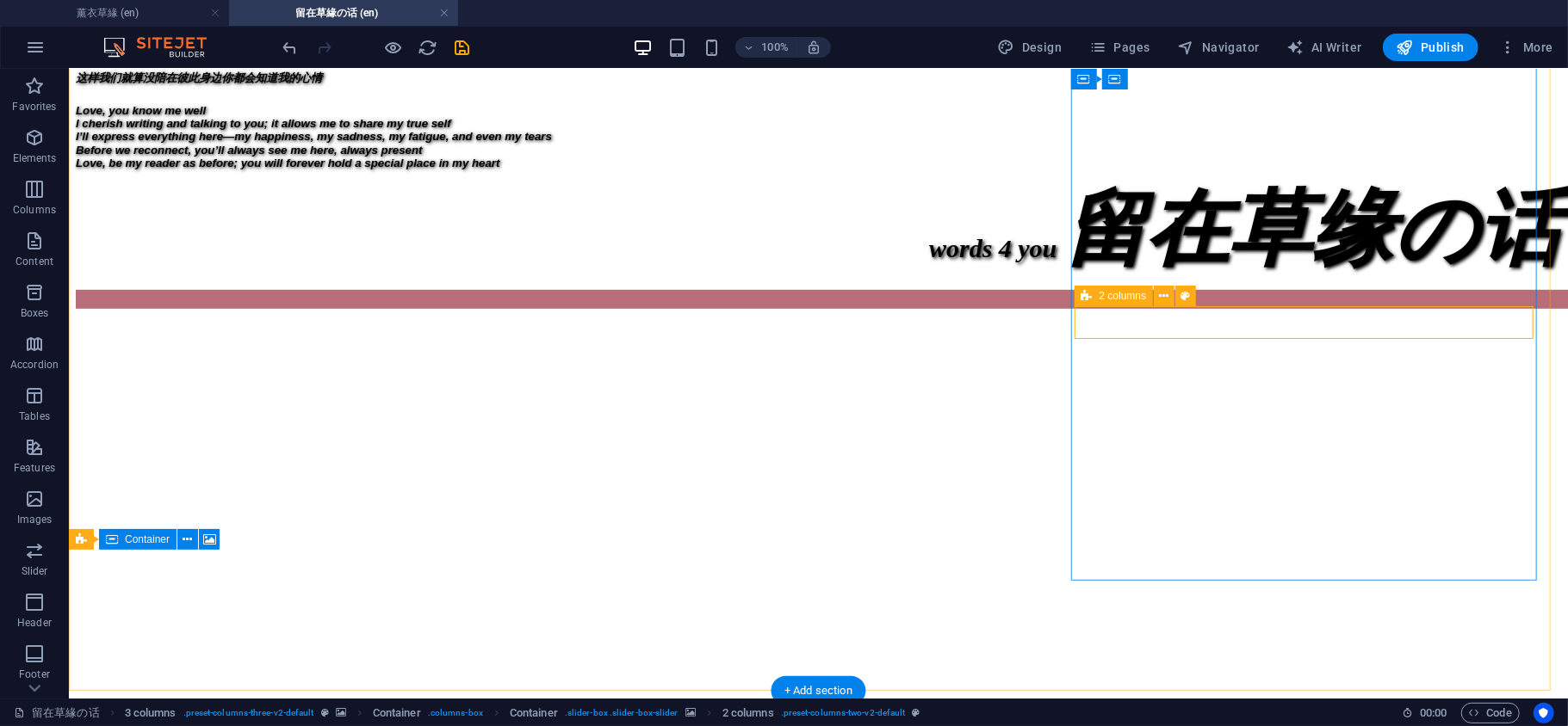
select select "%"
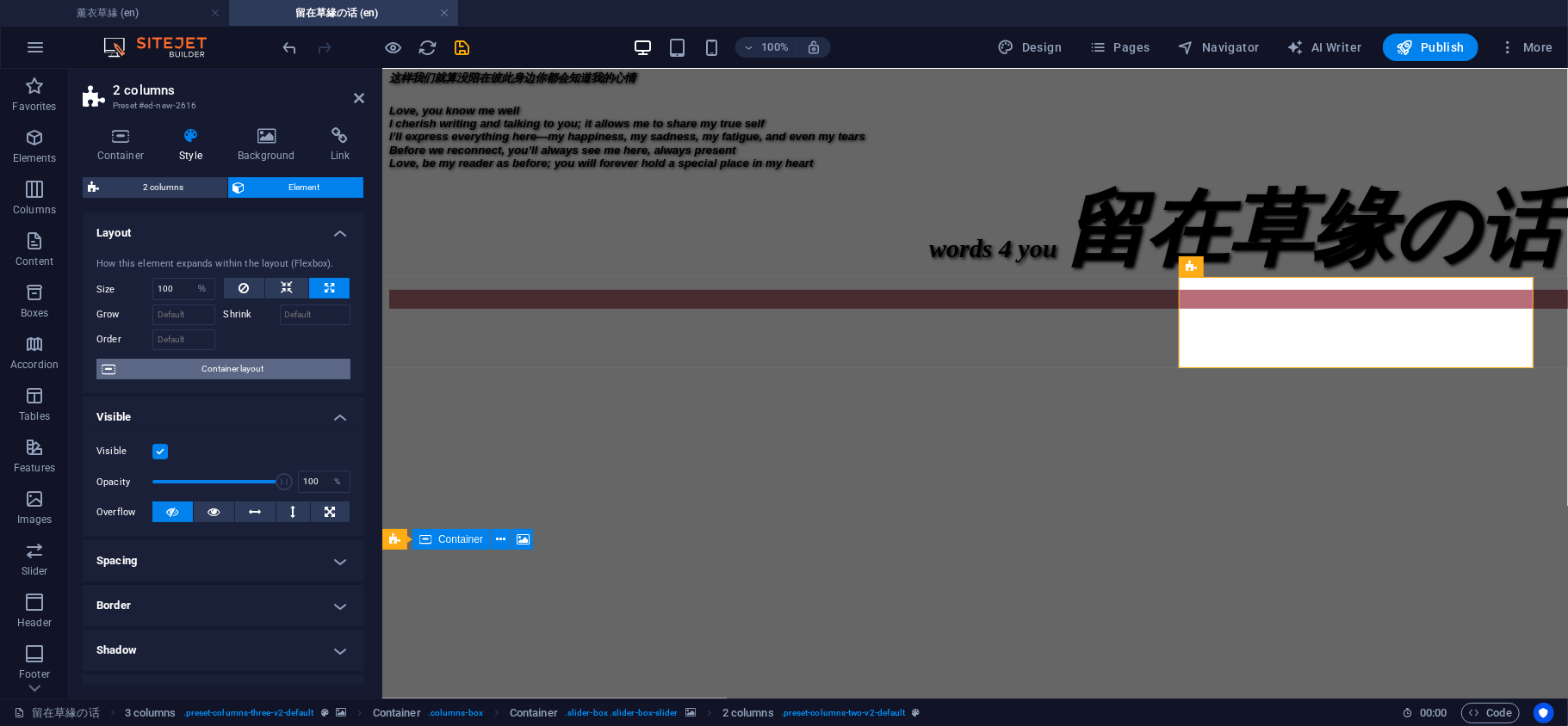
click at [239, 376] on span "Container layout" at bounding box center [232, 369] width 224 height 21
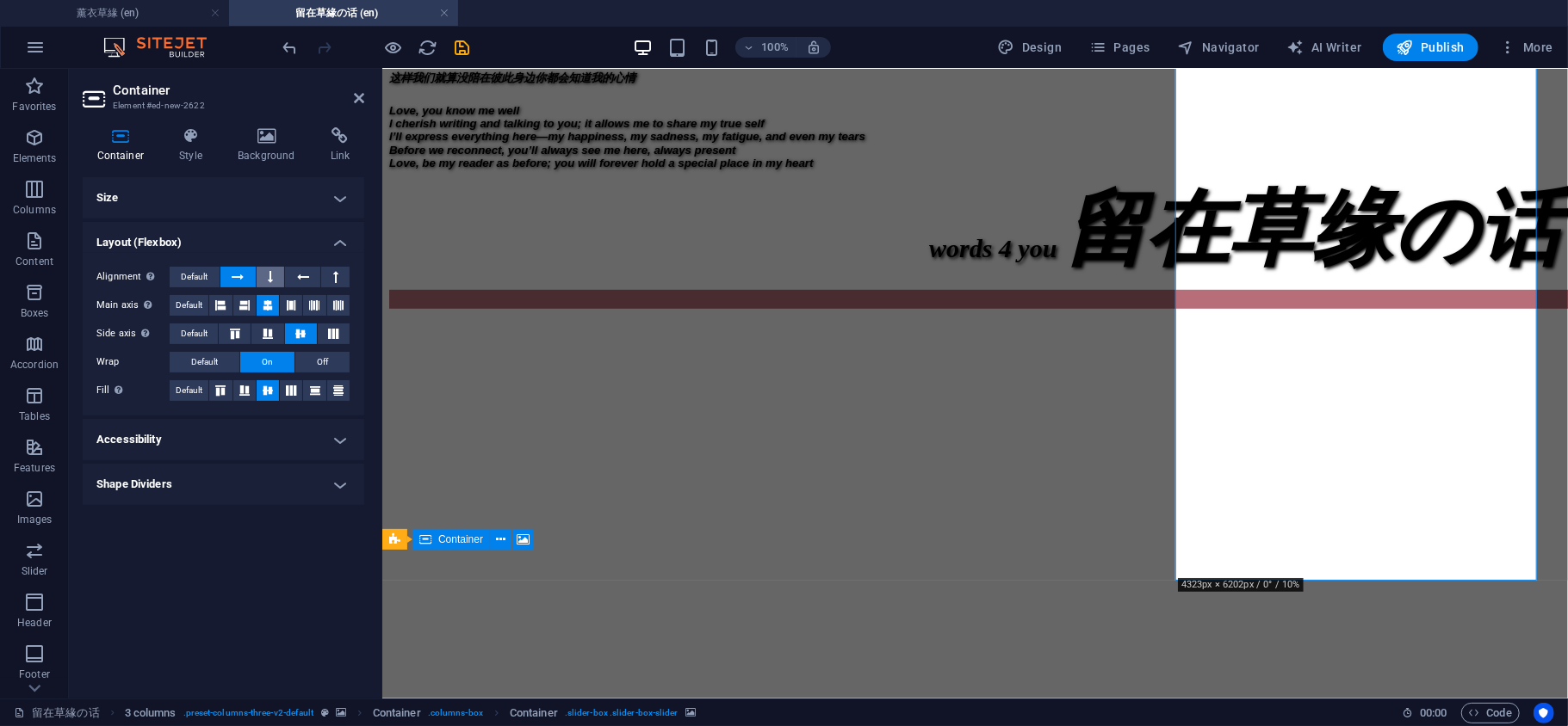
click at [266, 271] on button at bounding box center [271, 277] width 29 height 21
click at [360, 98] on icon at bounding box center [359, 99] width 10 height 14
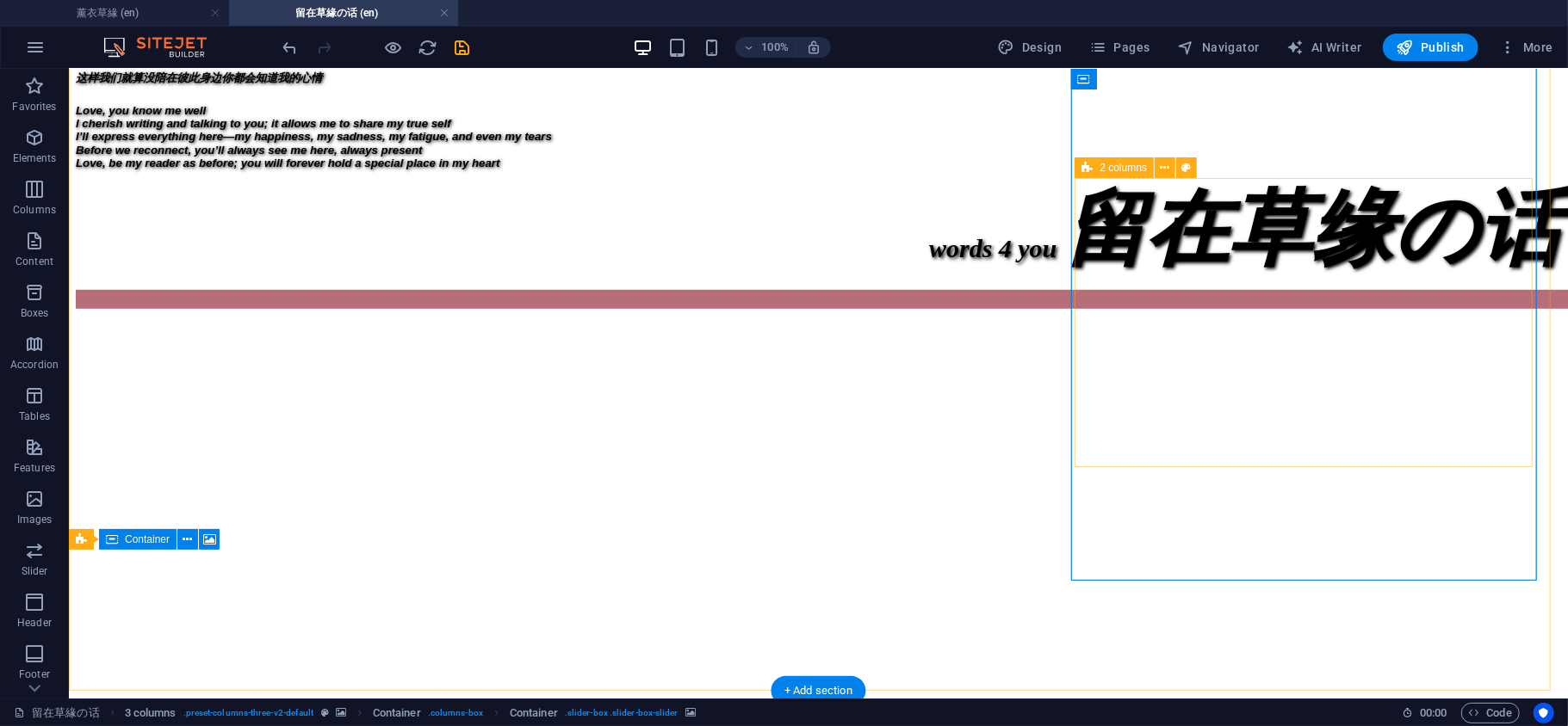
select select "%"
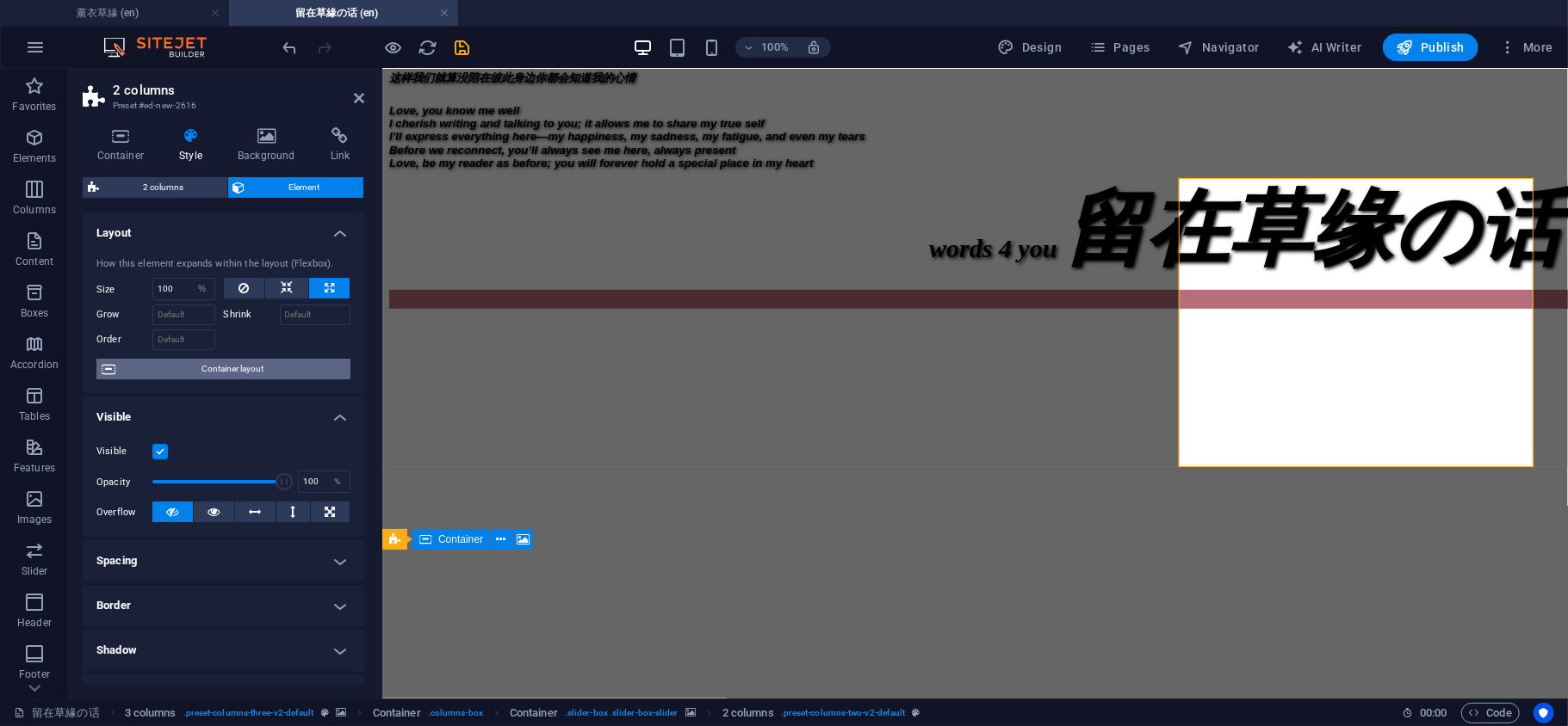
click at [267, 370] on span "Container layout" at bounding box center [232, 369] width 224 height 21
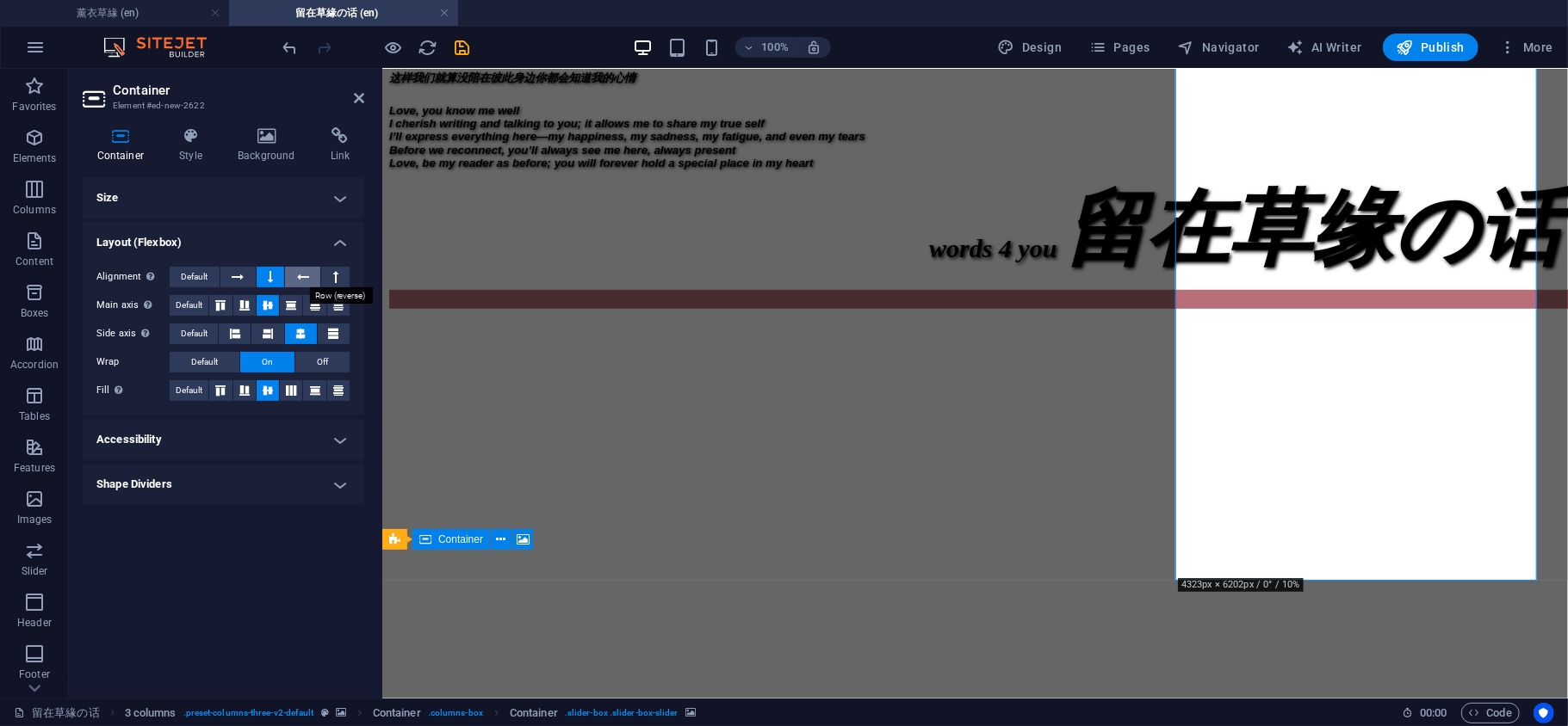
click at [312, 279] on button at bounding box center [302, 277] width 35 height 21
click at [326, 279] on button at bounding box center [335, 277] width 29 height 21
click at [310, 279] on button at bounding box center [302, 277] width 35 height 21
click at [359, 99] on icon at bounding box center [359, 99] width 10 height 14
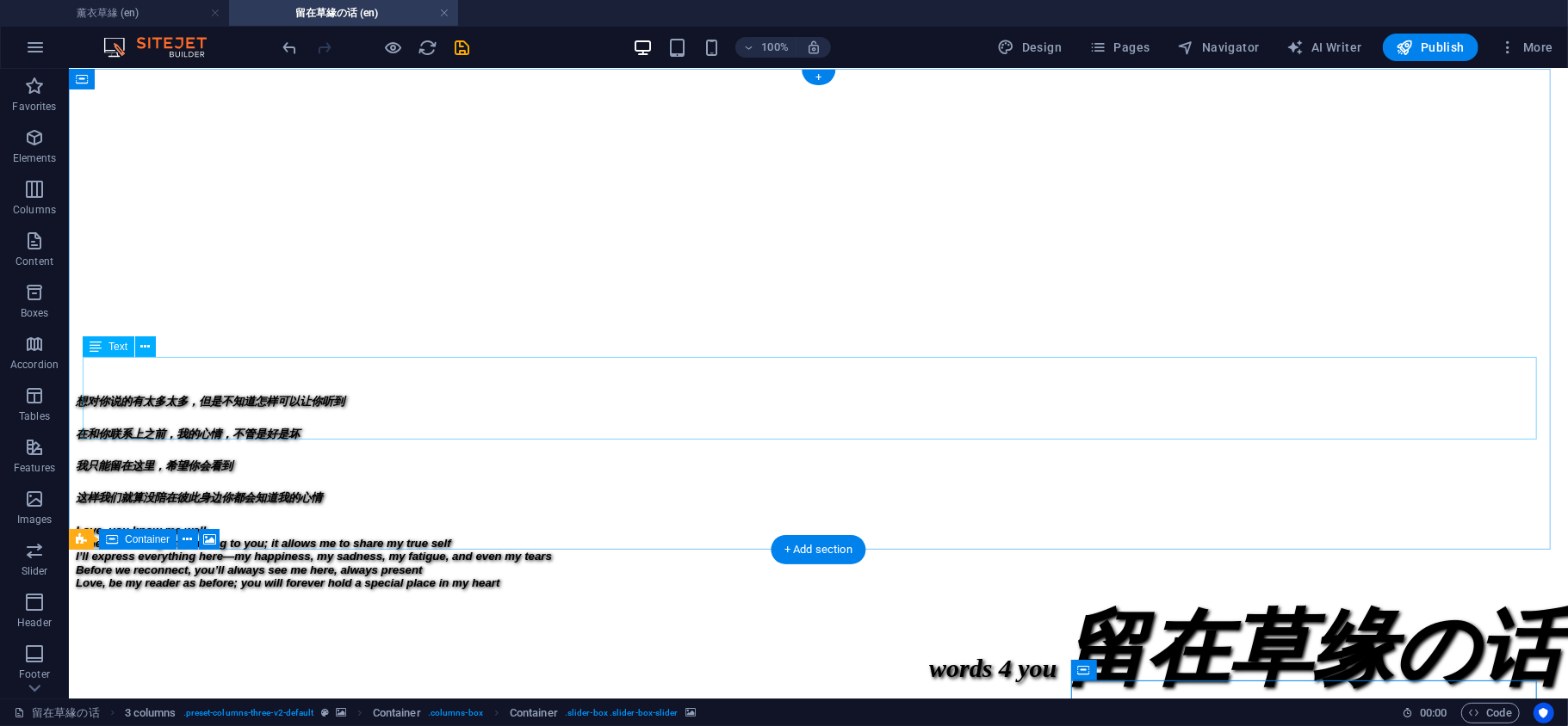
scroll to position [382, 0]
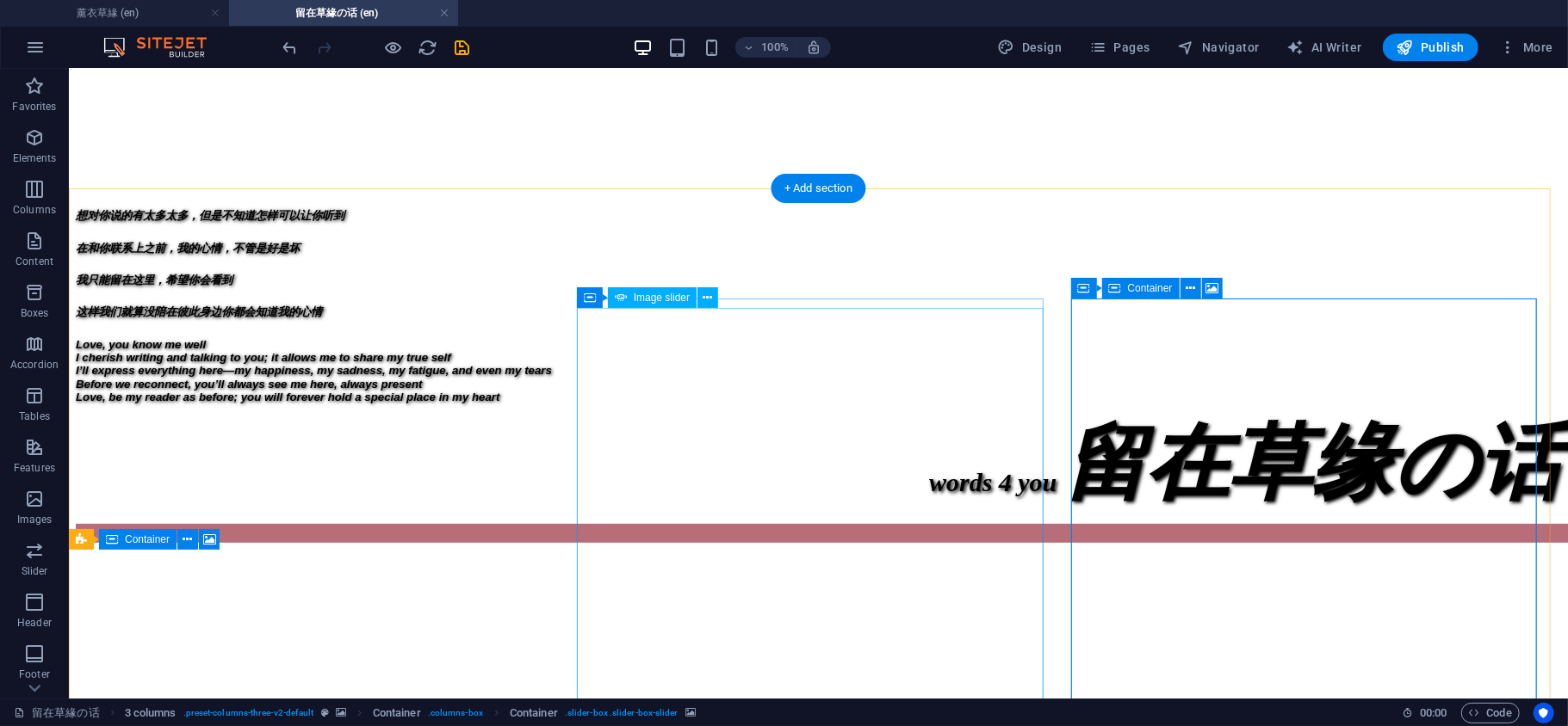
select select "px"
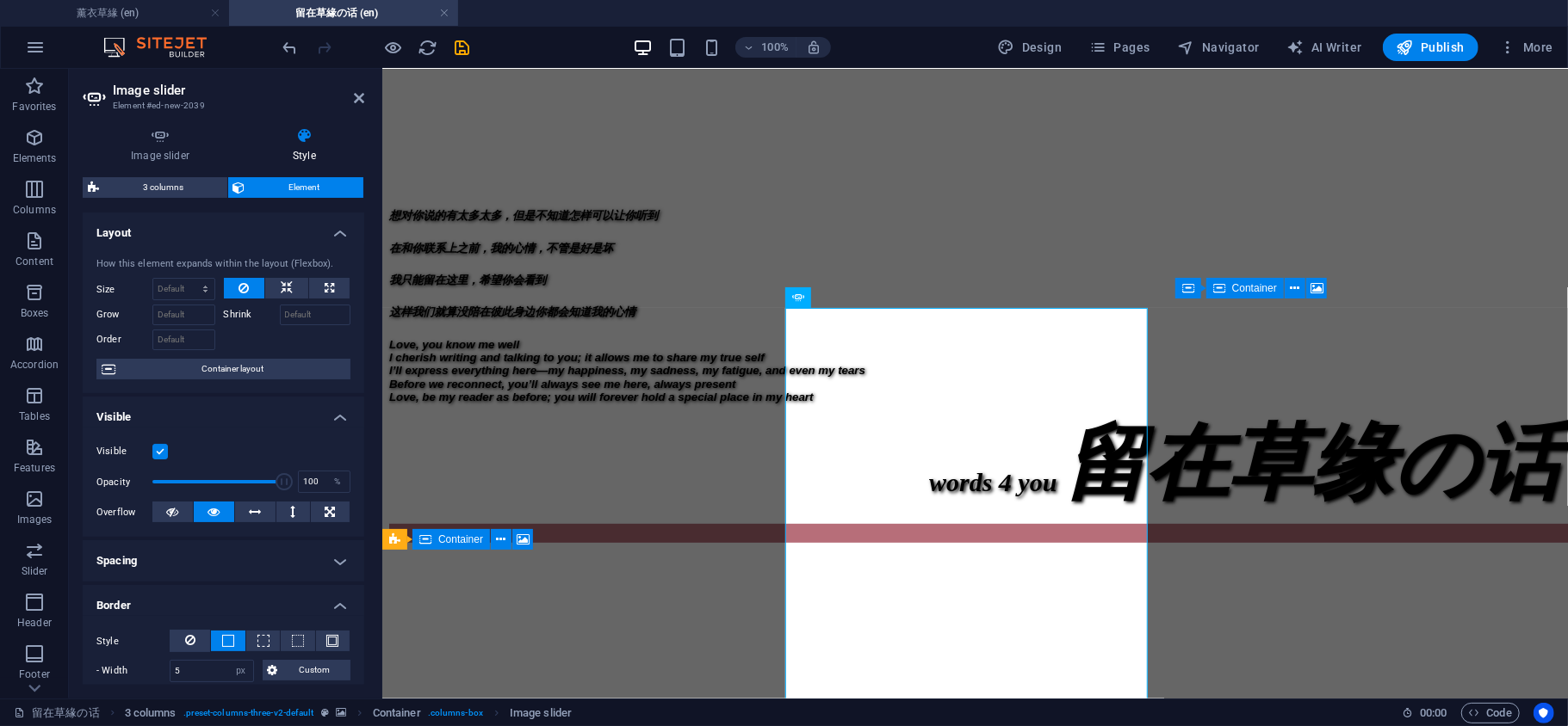
click at [955, 545] on figure at bounding box center [974, 545] width 1172 height 0
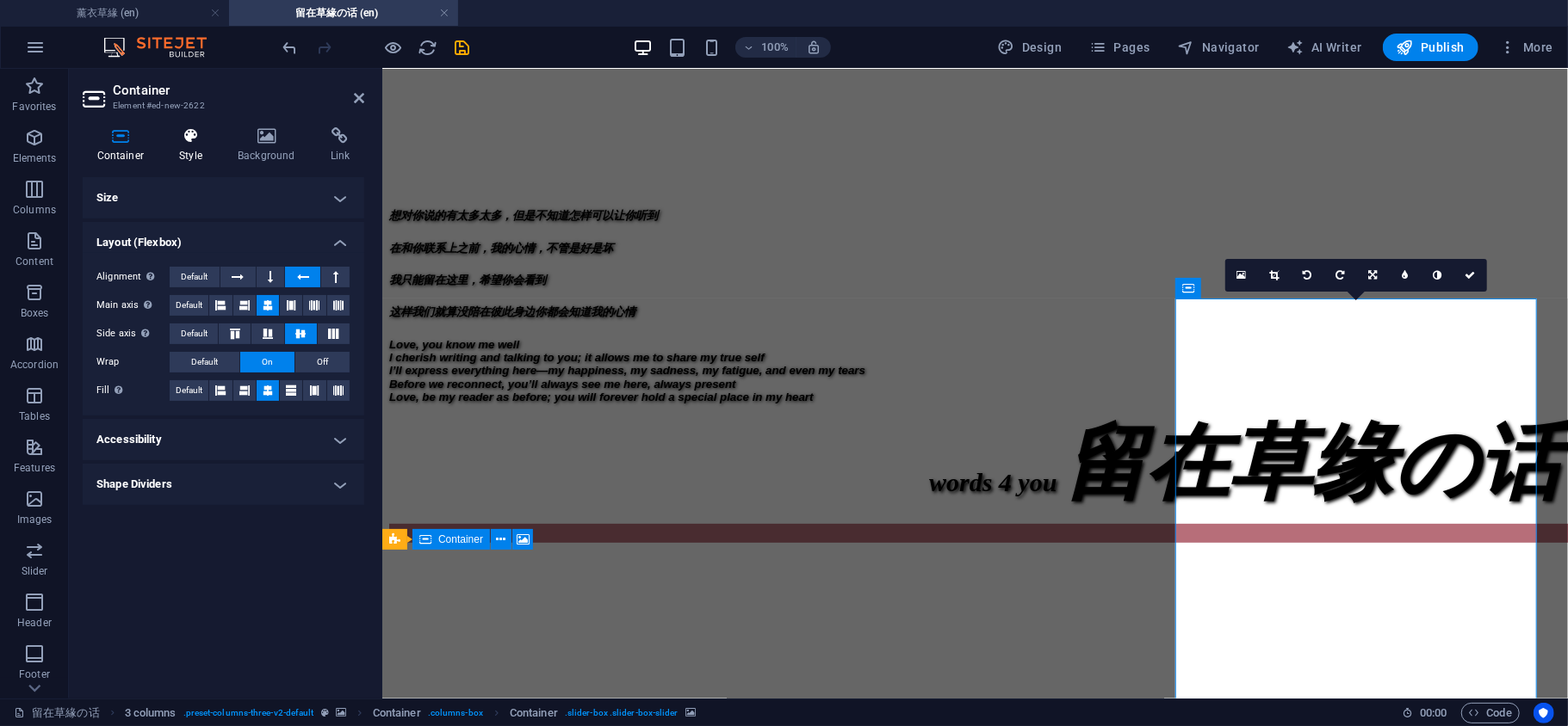
click at [190, 135] on icon at bounding box center [190, 136] width 52 height 17
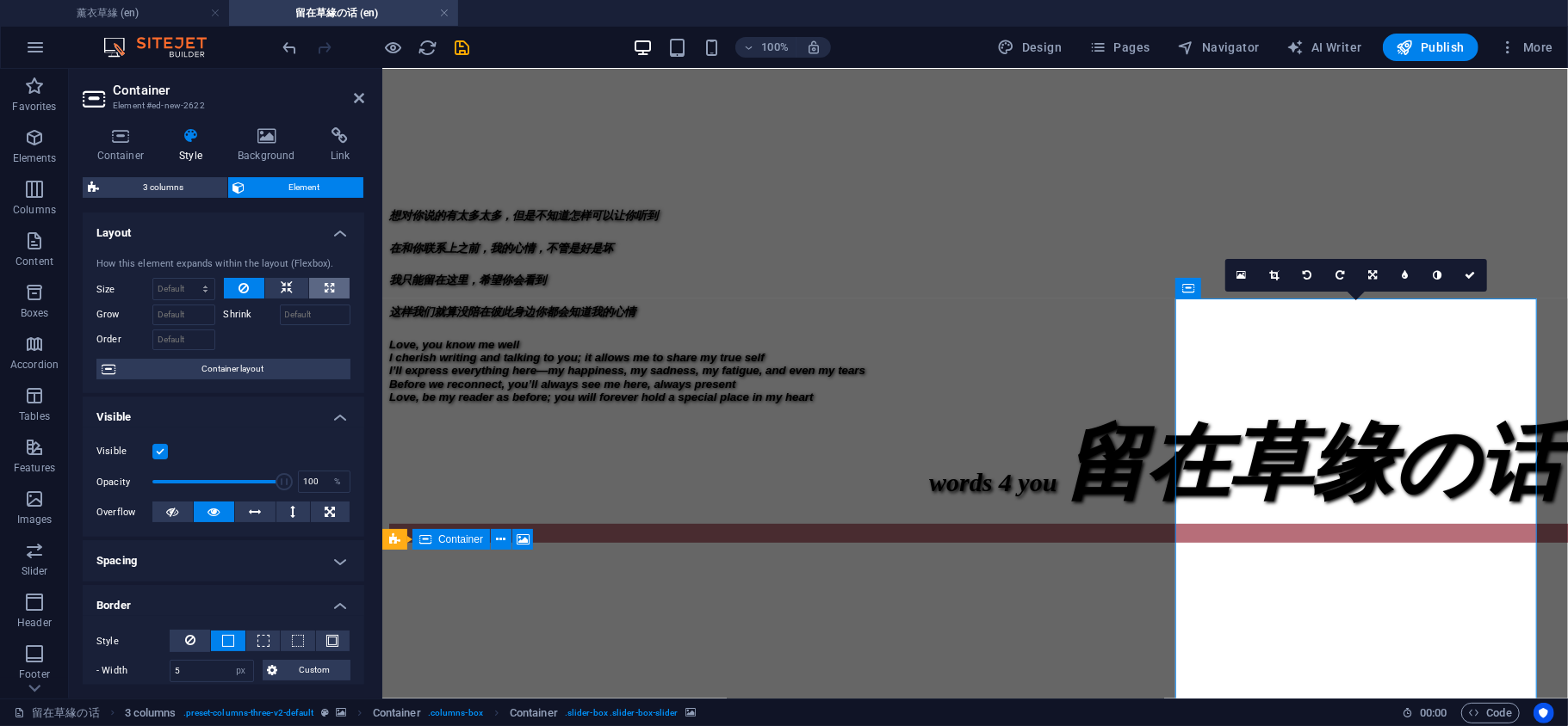
click at [317, 278] on button at bounding box center [329, 289] width 40 height 21
type input "100"
select select "%"
click at [282, 283] on icon at bounding box center [286, 289] width 12 height 21
select select "DISABLED_OPTION_VALUE"
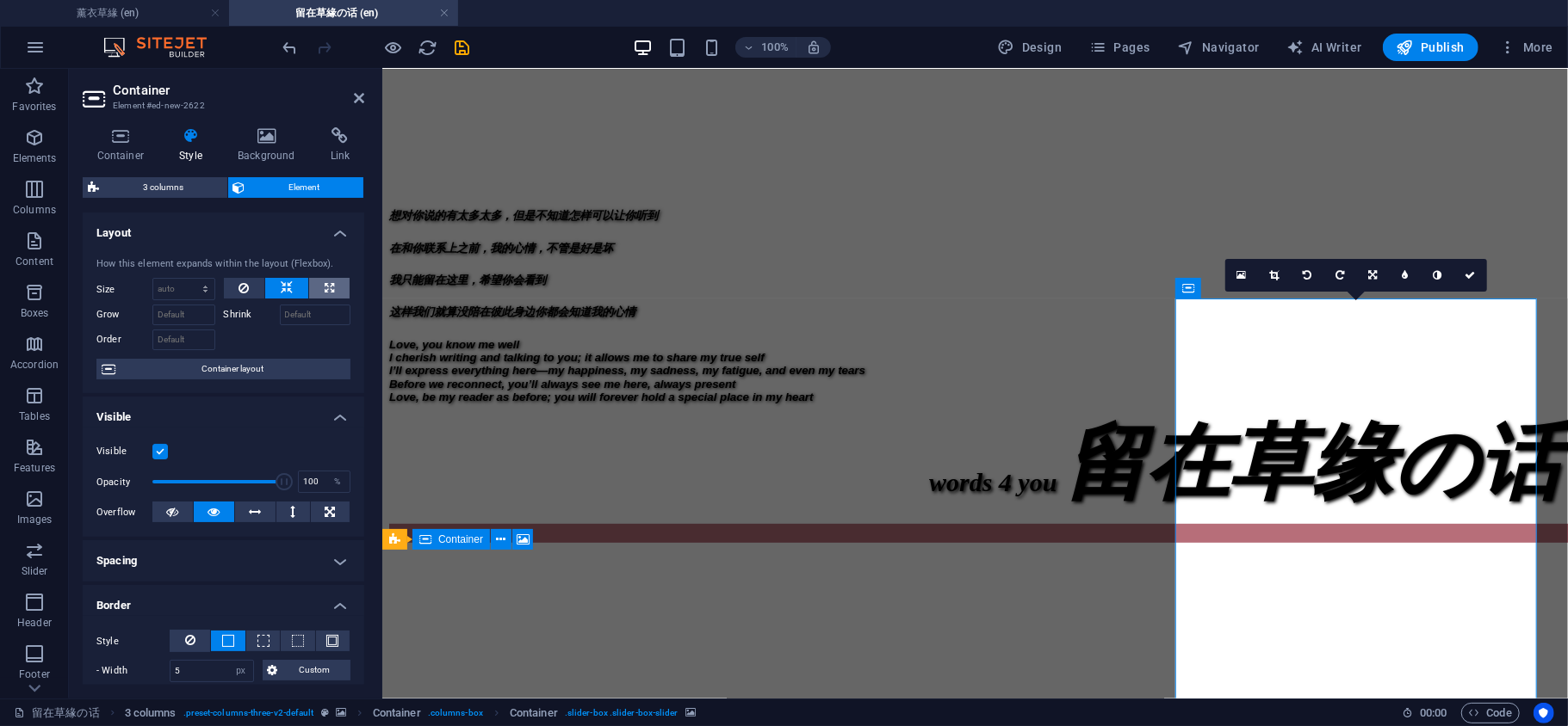
click at [309, 286] on button at bounding box center [329, 289] width 40 height 21
type input "100"
select select "%"
click at [325, 286] on icon at bounding box center [329, 289] width 10 height 21
drag, startPoint x: 184, startPoint y: 294, endPoint x: 135, endPoint y: 291, distance: 49.1
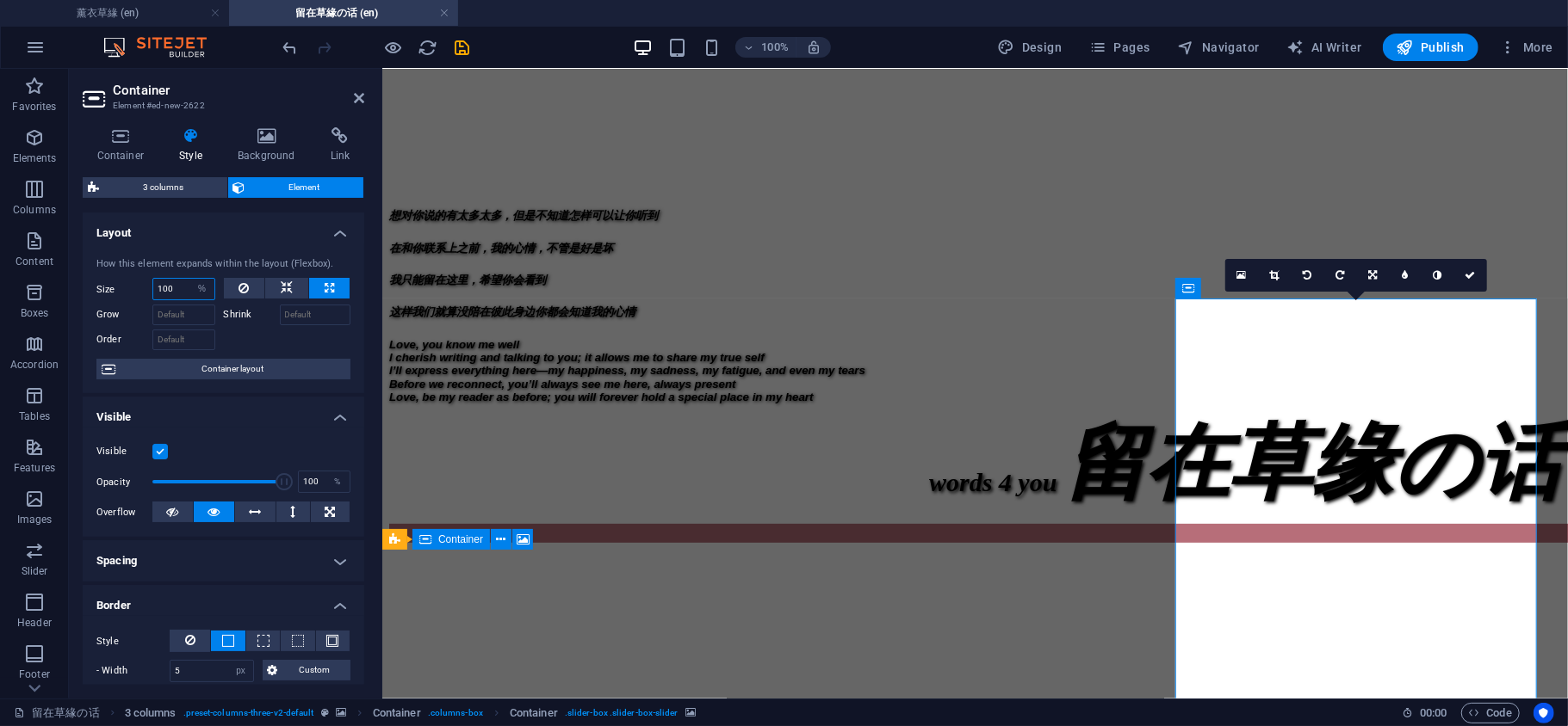
click at [135, 291] on div "Size 100 Default auto px % 1/1 1/2 1/3 1/4 1/5 1/6 1/7 1/8 1/9 1/10" at bounding box center [155, 290] width 119 height 23
type input "90"
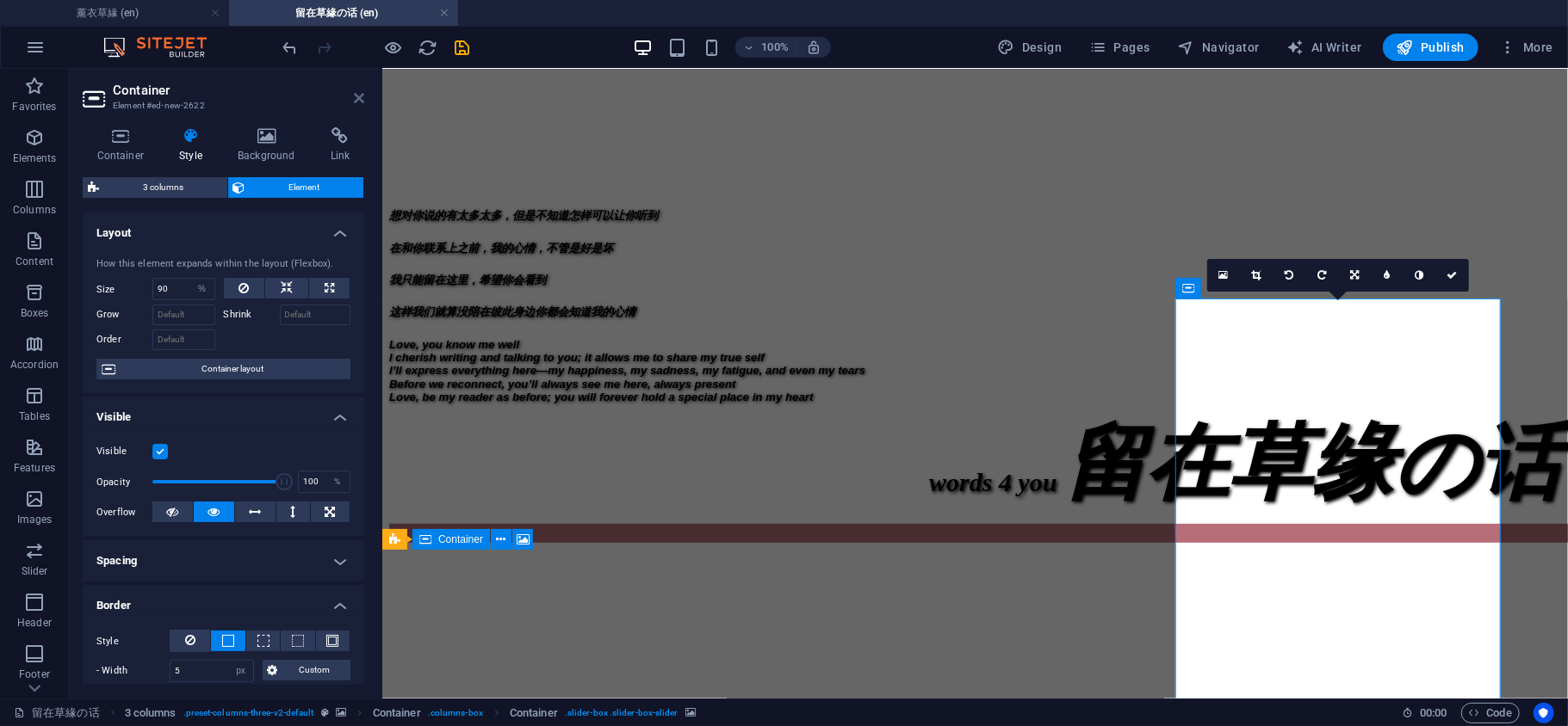
click at [362, 94] on icon at bounding box center [359, 99] width 10 height 14
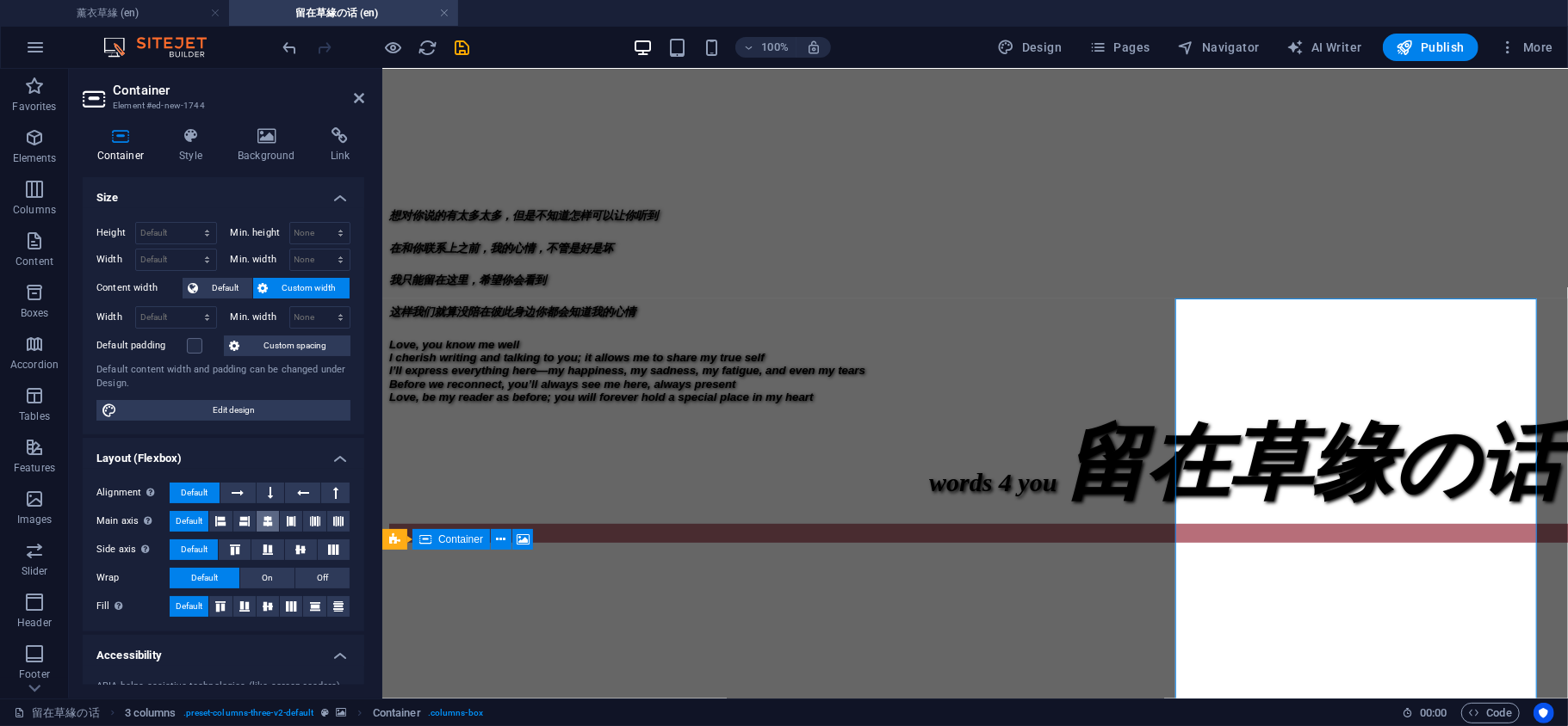
click at [263, 521] on icon at bounding box center [268, 522] width 10 height 21
click at [298, 552] on icon at bounding box center [300, 550] width 21 height 10
drag, startPoint x: 266, startPoint y: 606, endPoint x: 274, endPoint y: 583, distance: 24.4
click at [266, 603] on icon at bounding box center [268, 606] width 21 height 10
click at [360, 93] on icon at bounding box center [359, 99] width 10 height 14
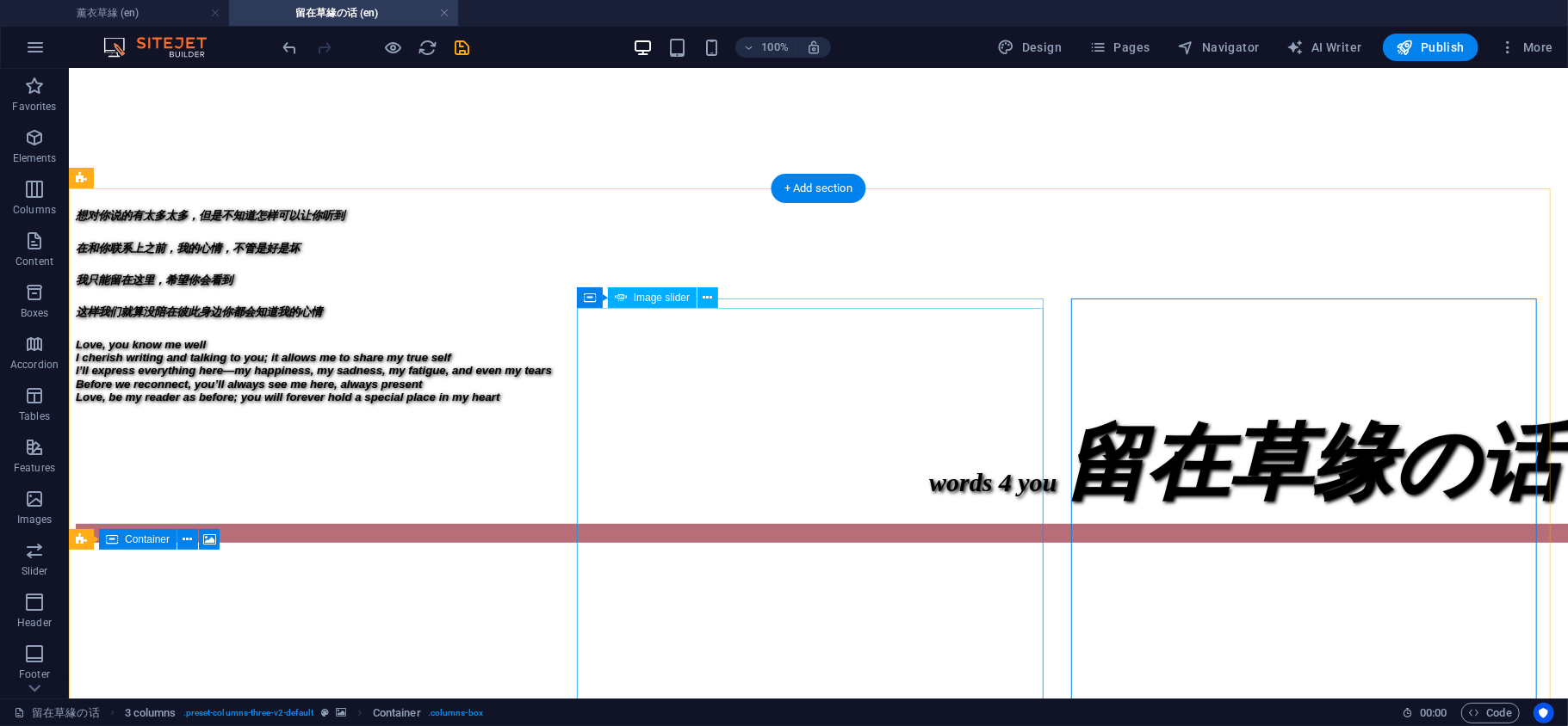
click at [934, 545] on figure at bounding box center [817, 545] width 1485 height 0
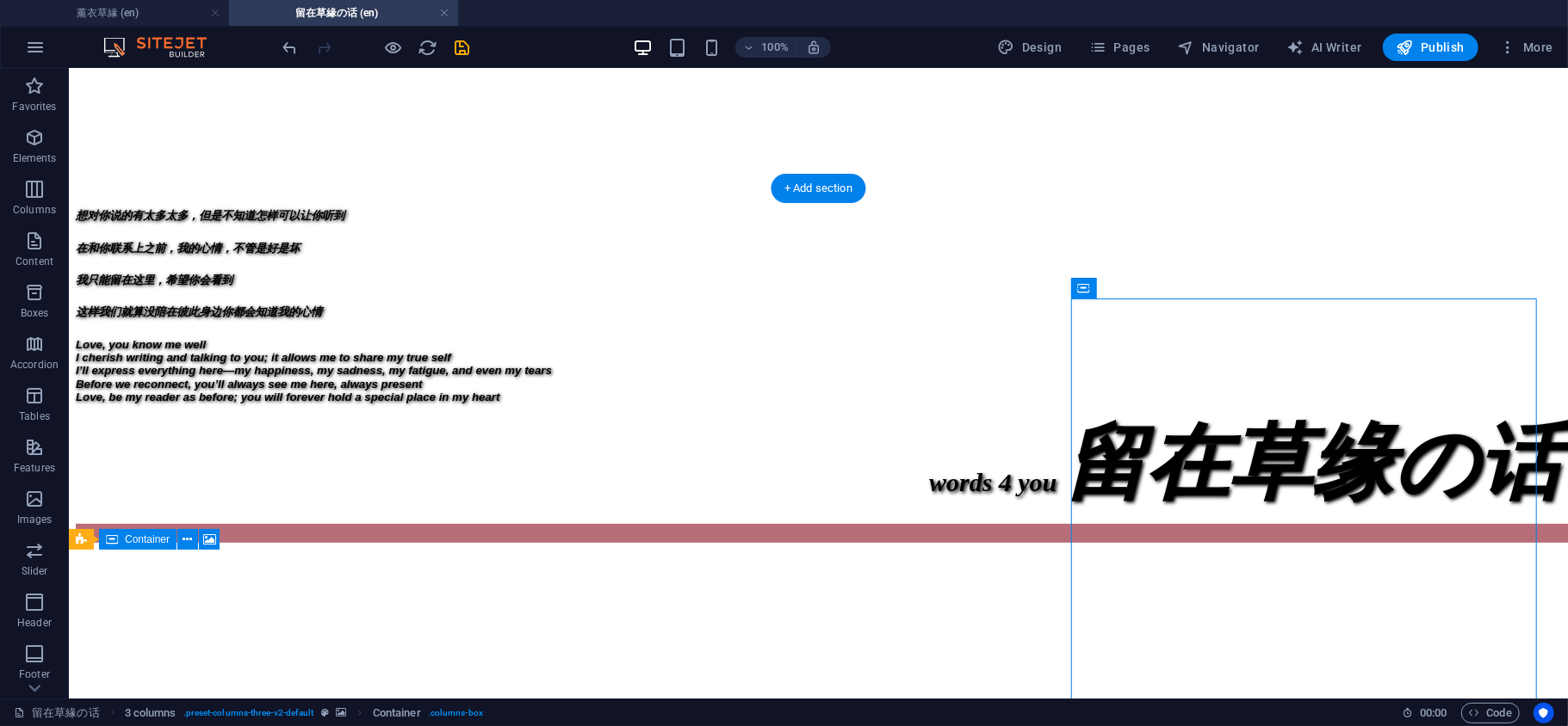
click at [1129, 545] on figure at bounding box center [817, 545] width 1485 height 0
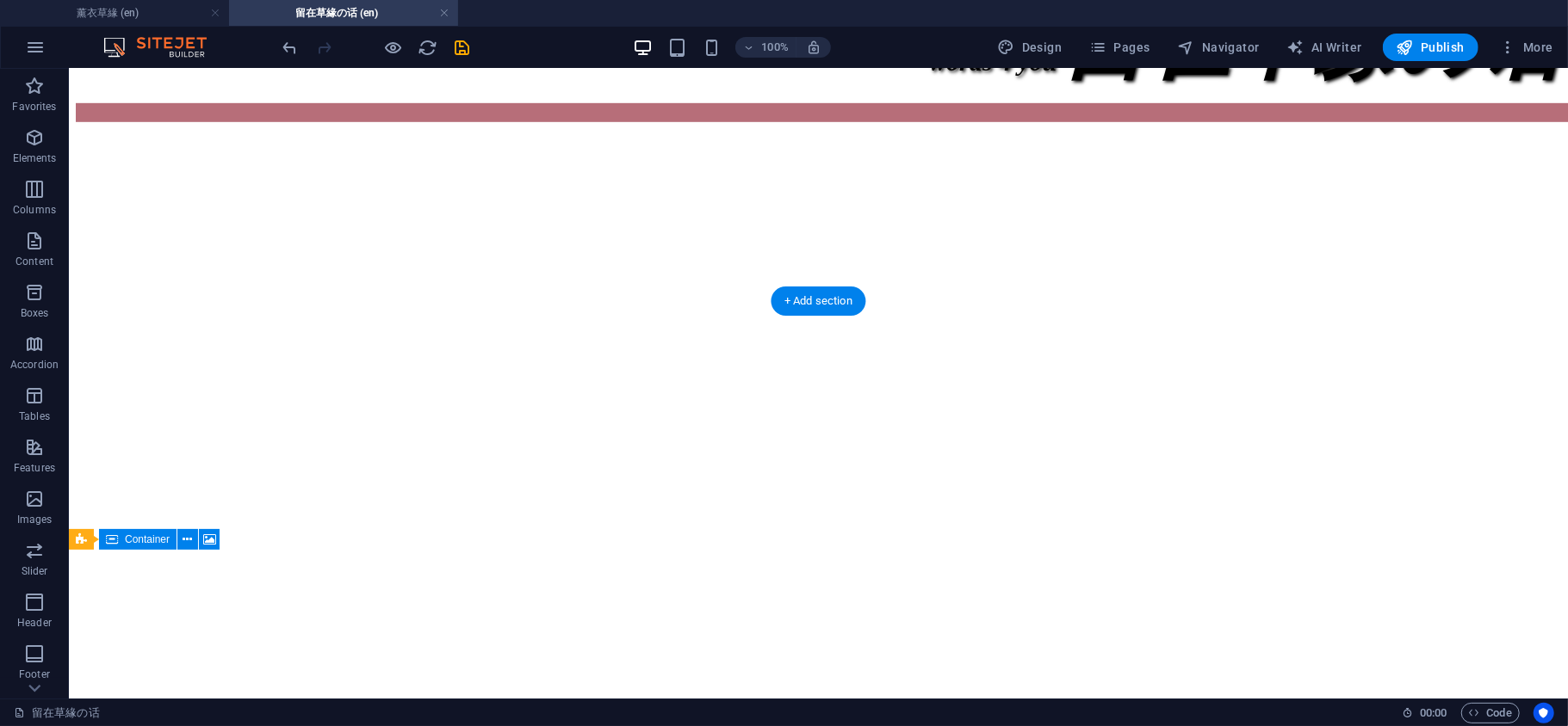
scroll to position [765, 0]
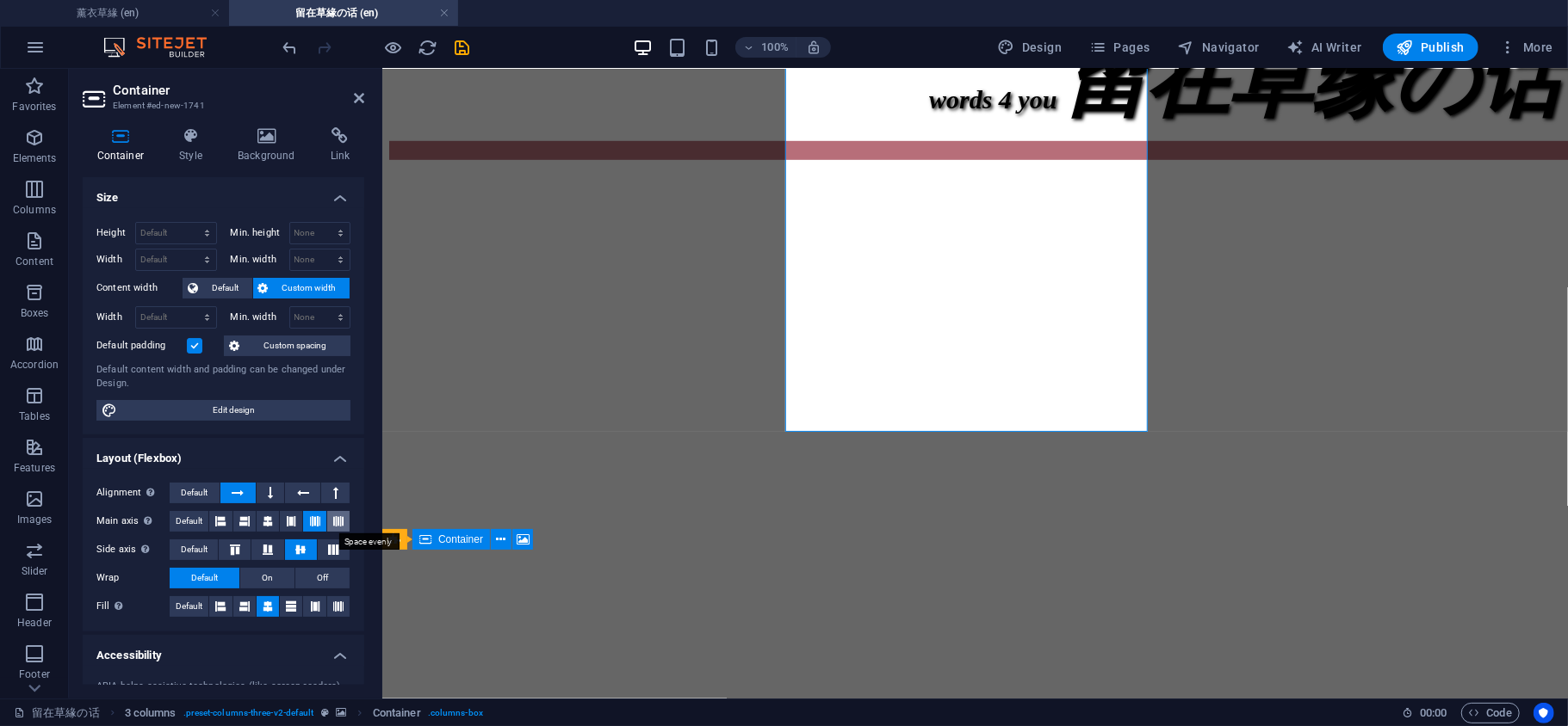
click at [336, 527] on icon at bounding box center [339, 522] width 10 height 21
click at [328, 548] on icon at bounding box center [334, 550] width 21 height 10
click at [287, 611] on icon at bounding box center [291, 606] width 10 height 21
click at [314, 609] on icon at bounding box center [315, 606] width 10 height 21
click at [334, 607] on icon at bounding box center [339, 606] width 10 height 21
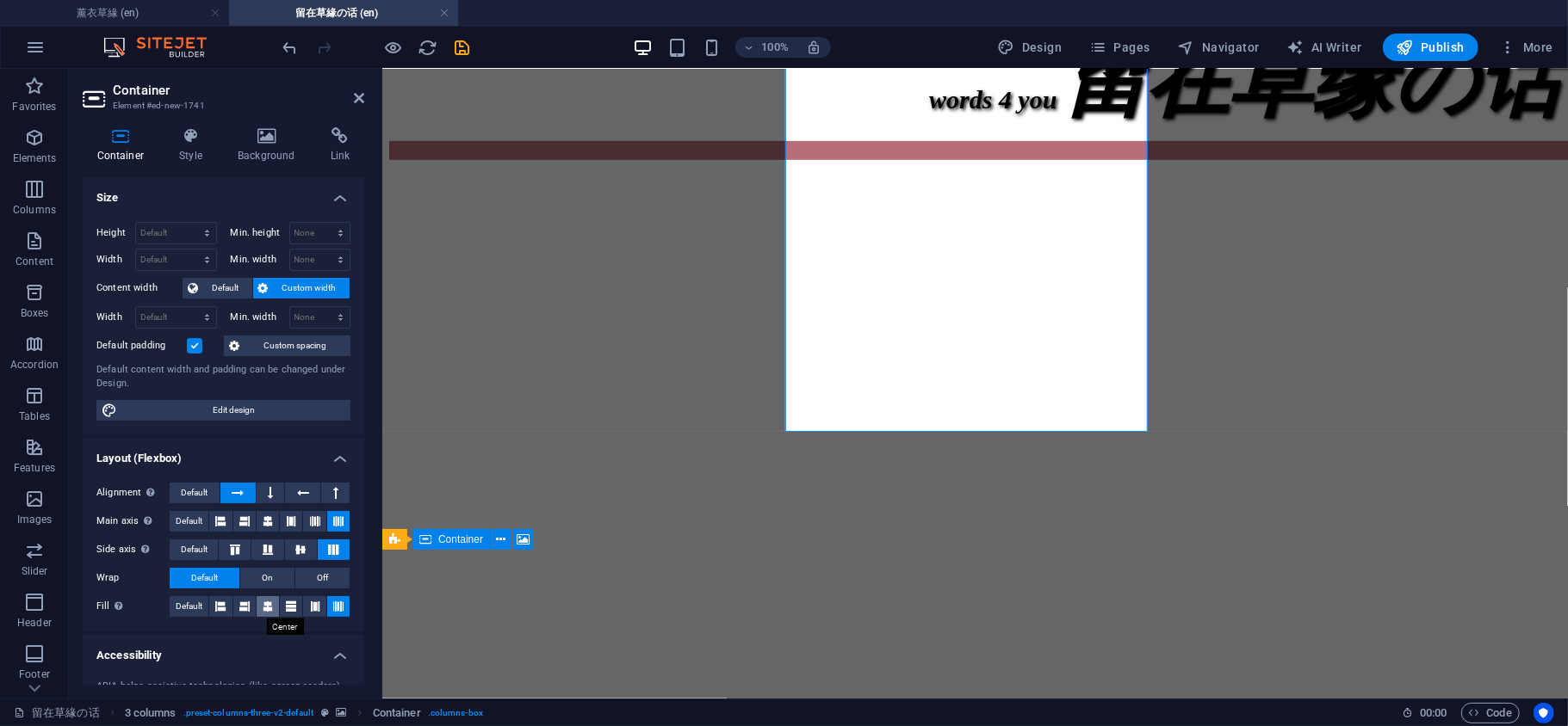
click at [267, 609] on icon at bounding box center [268, 606] width 10 height 21
click at [282, 609] on button at bounding box center [291, 606] width 23 height 21
click at [311, 609] on icon at bounding box center [315, 606] width 10 height 21
click at [193, 339] on label at bounding box center [195, 346] width 16 height 16
click at [0, 0] on input "Default padding" at bounding box center [0, 0] width 0 height 0
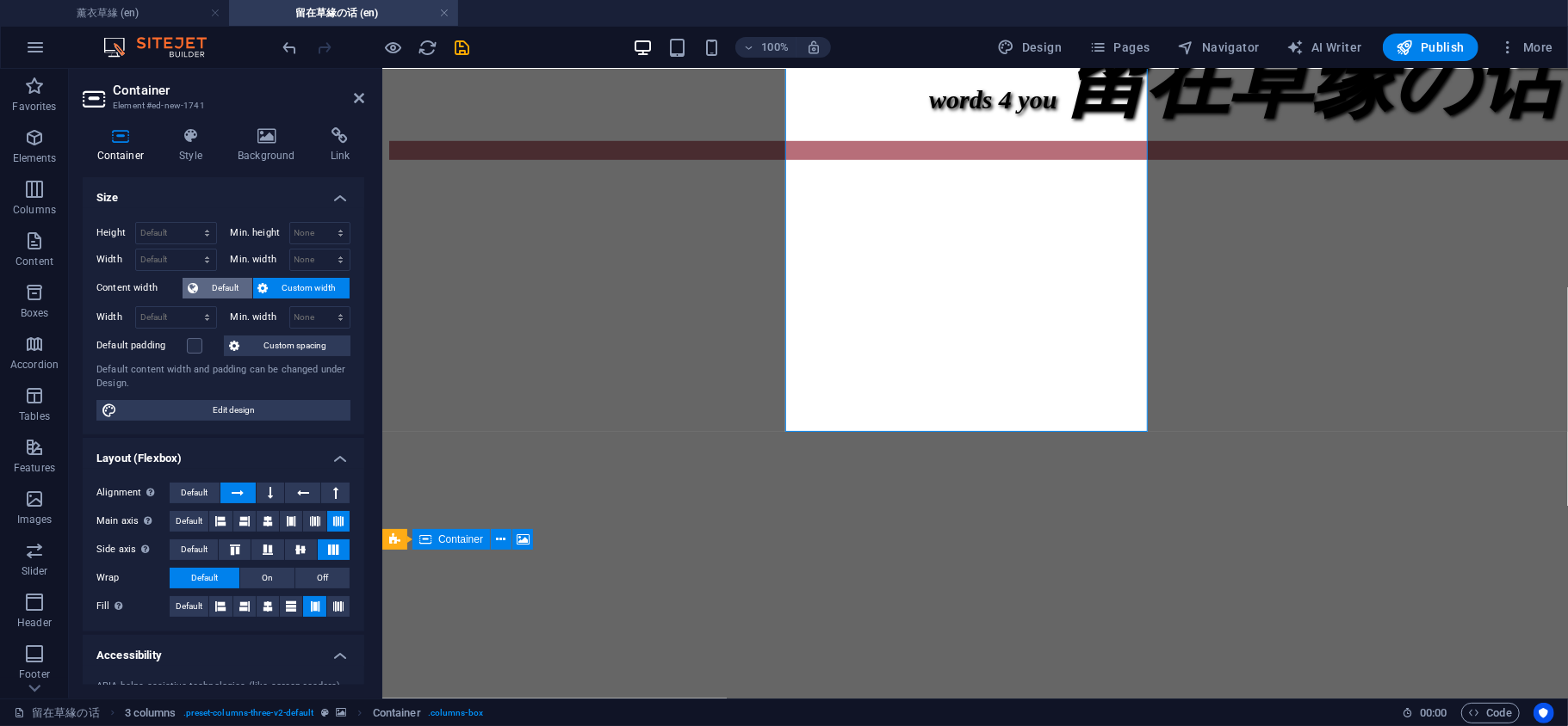
click at [200, 286] on button "Default" at bounding box center [217, 289] width 70 height 21
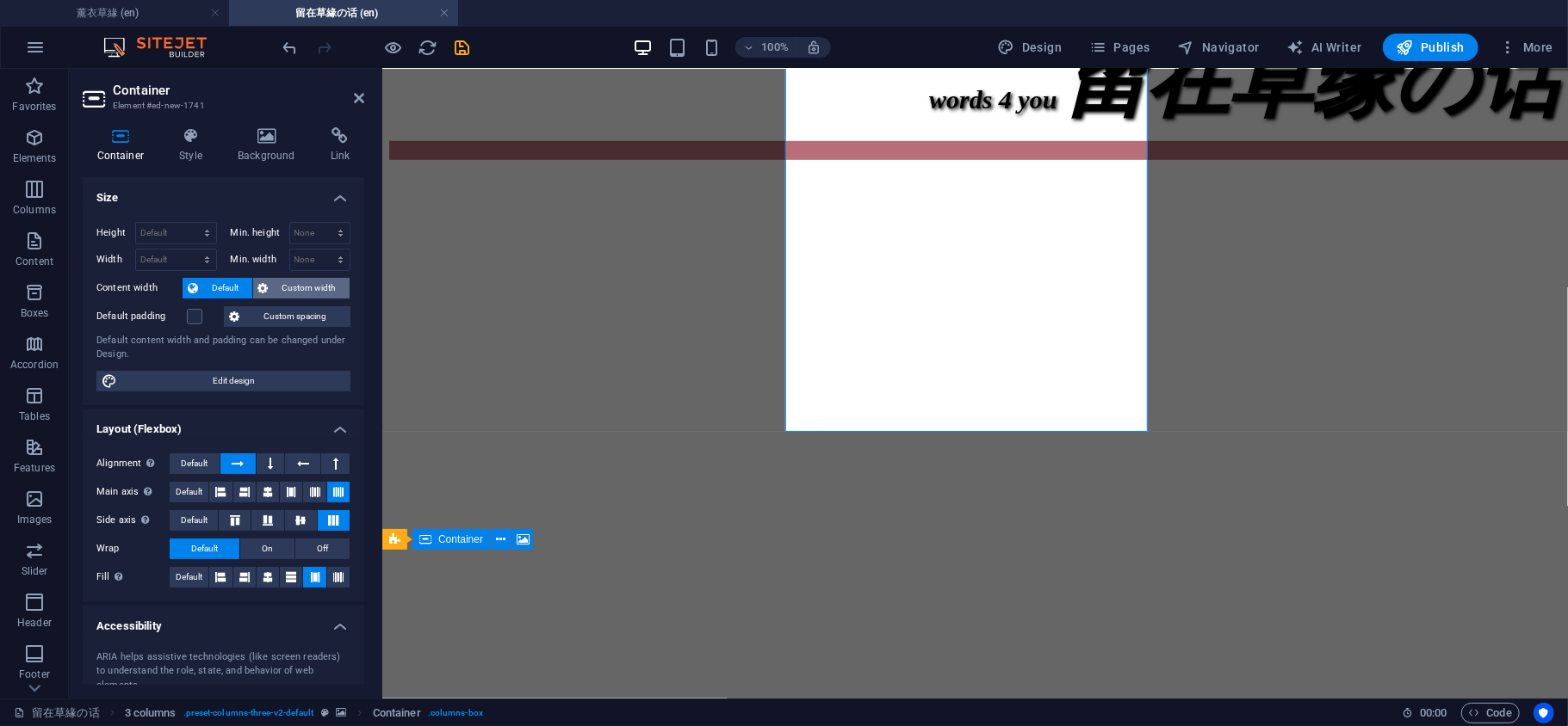
click at [284, 286] on span "Custom width" at bounding box center [310, 289] width 72 height 21
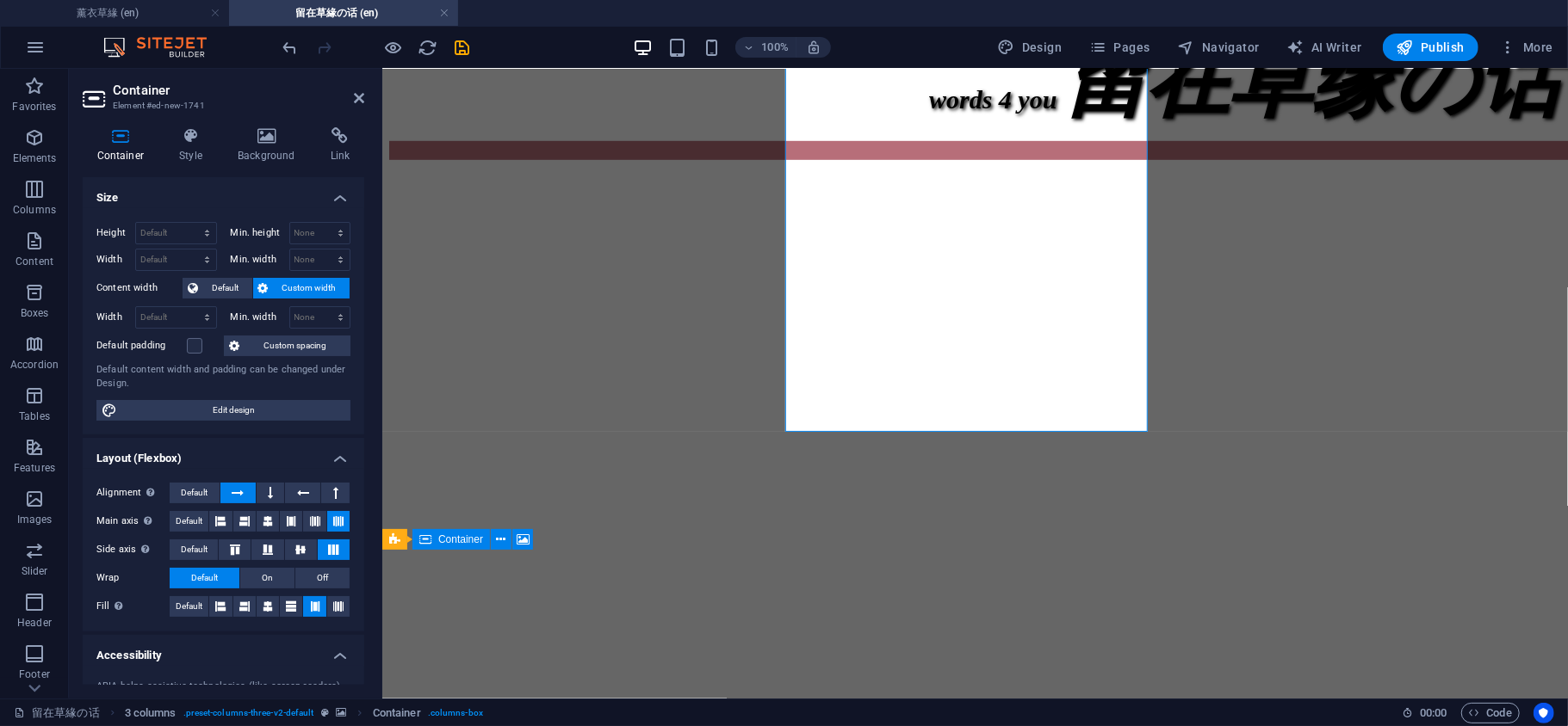
click at [270, 397] on div "Height Default px rem % vh vw Min. height None px rem % vh vw Width Default px …" at bounding box center [224, 321] width 281 height 226
click at [266, 403] on span "Edit design" at bounding box center [233, 411] width 223 height 21
select select "ease-in-out"
select select "px"
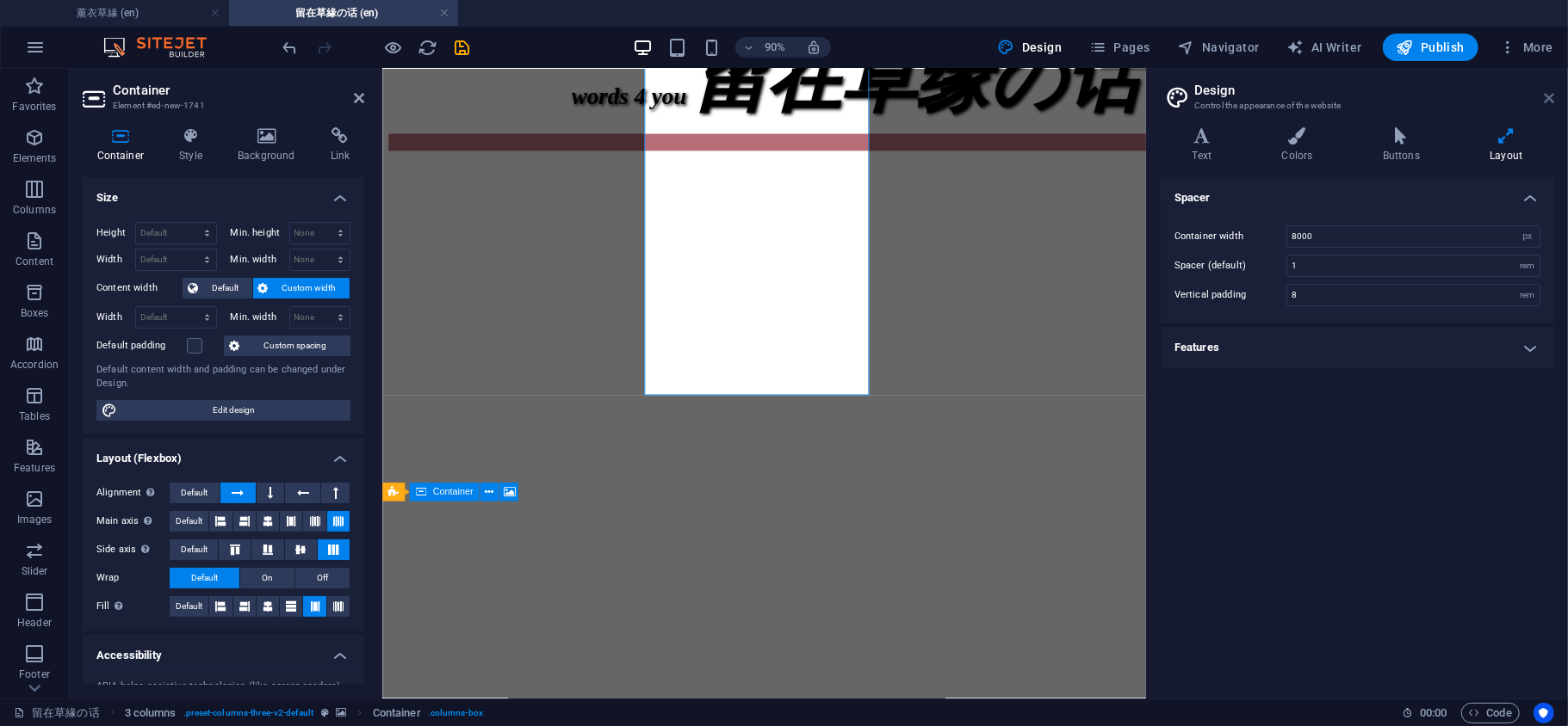
click at [1546, 98] on icon at bounding box center [1549, 99] width 10 height 14
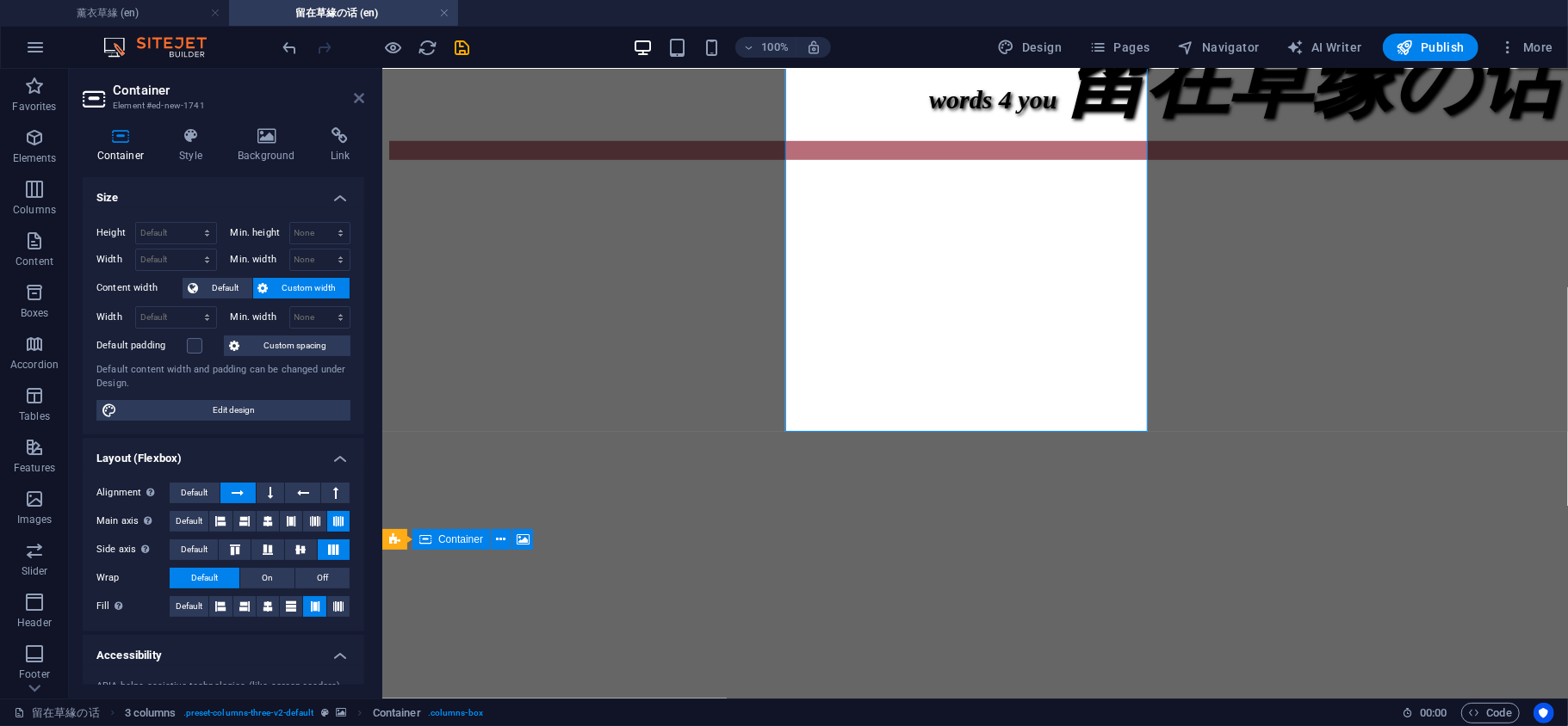
click at [354, 98] on icon at bounding box center [359, 99] width 10 height 14
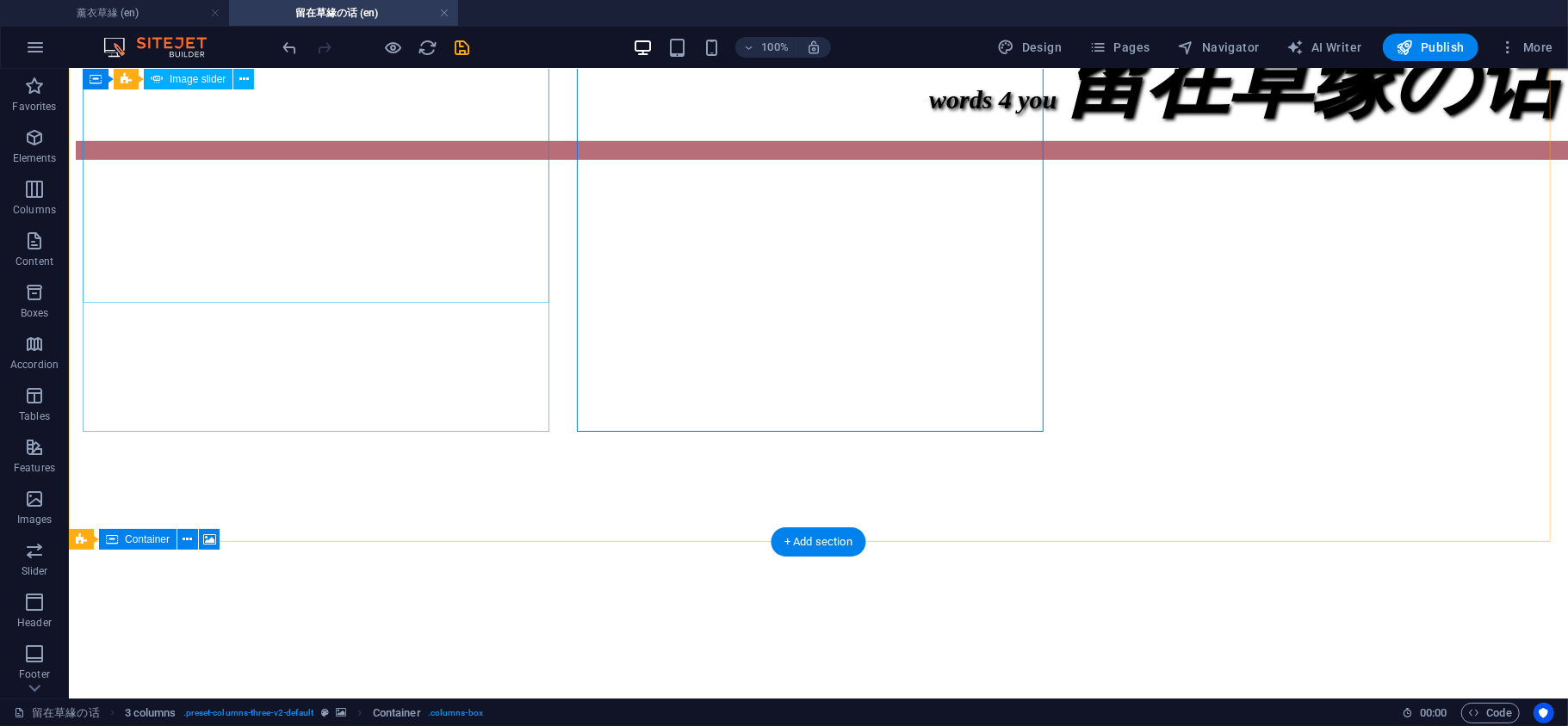
select select "%"
select select "px"
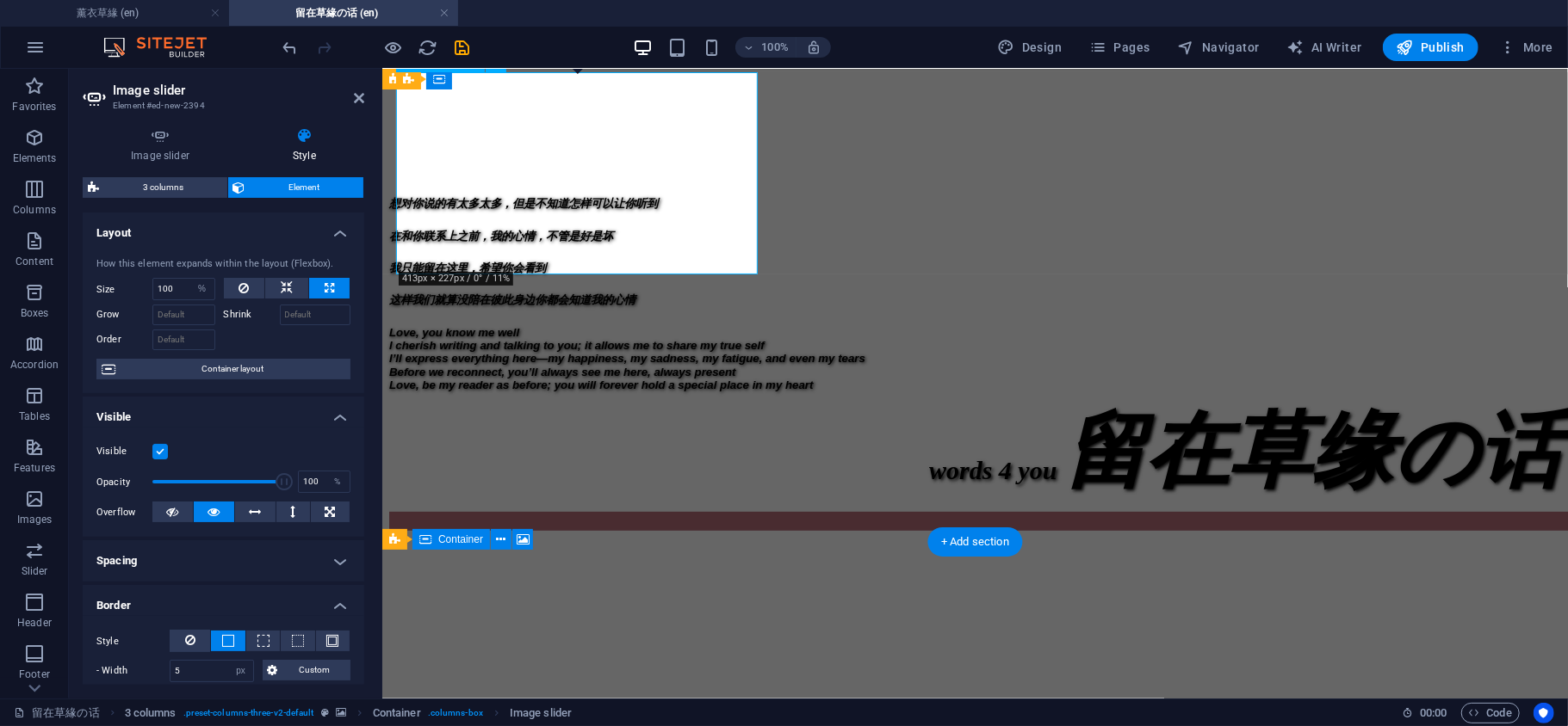
scroll to position [382, 0]
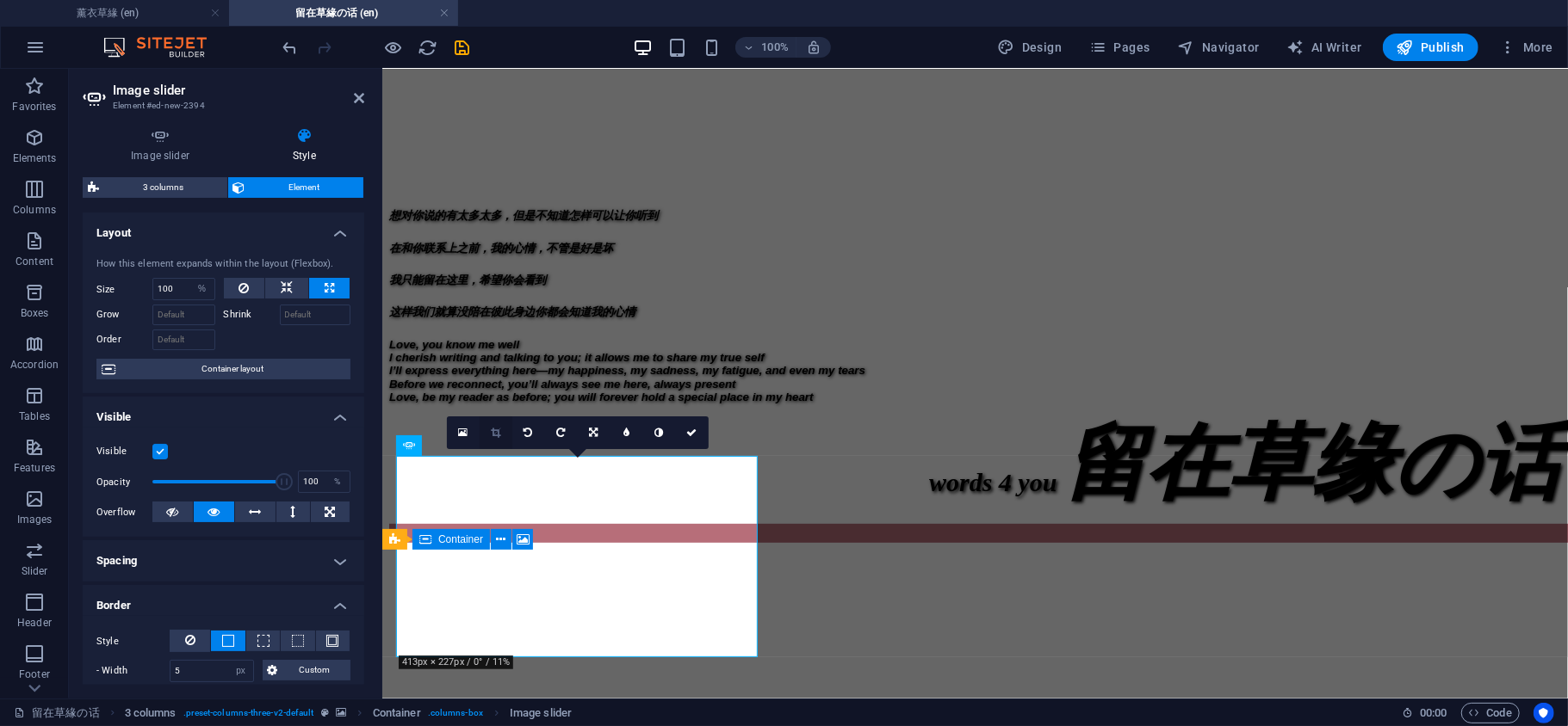
click at [491, 442] on link at bounding box center [495, 432] width 32 height 32
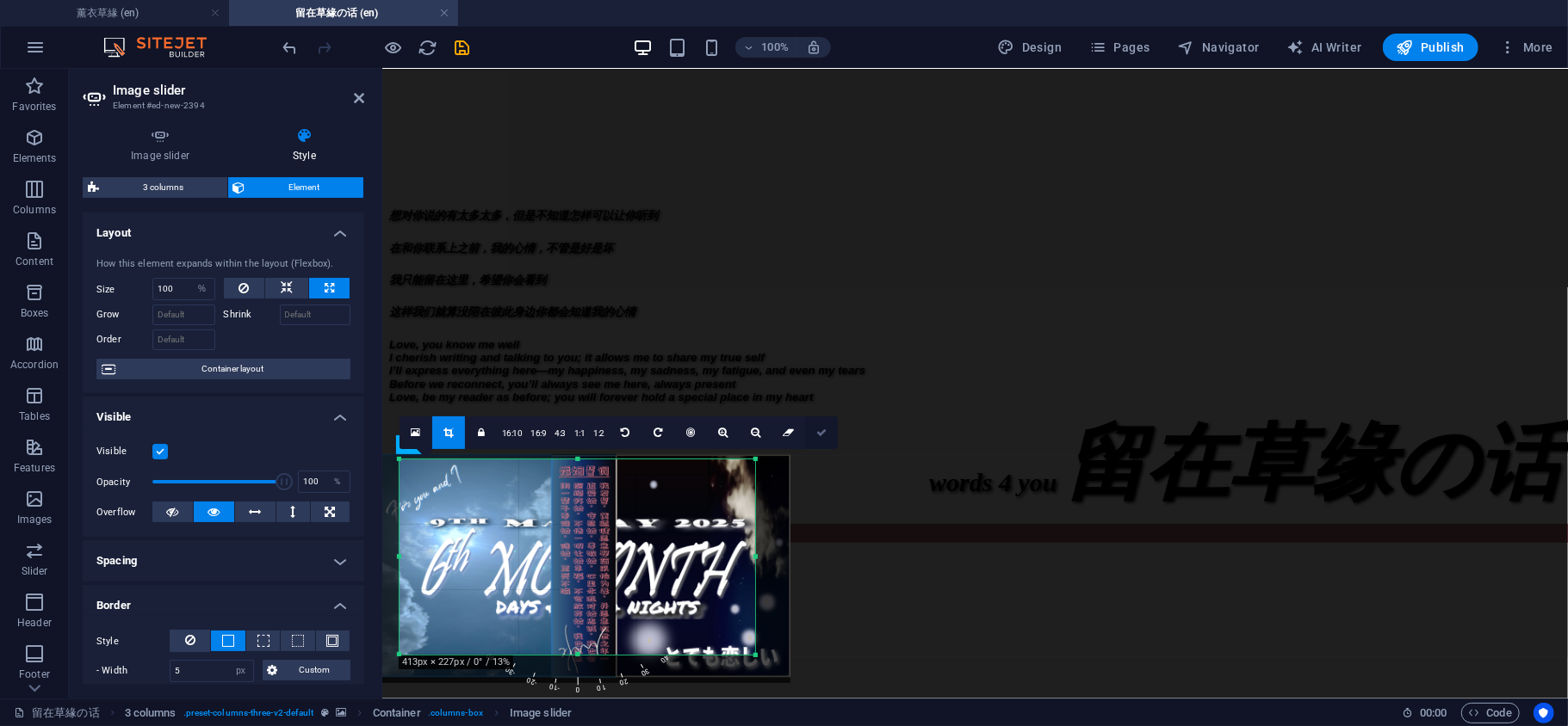
click at [817, 442] on link at bounding box center [821, 432] width 32 height 32
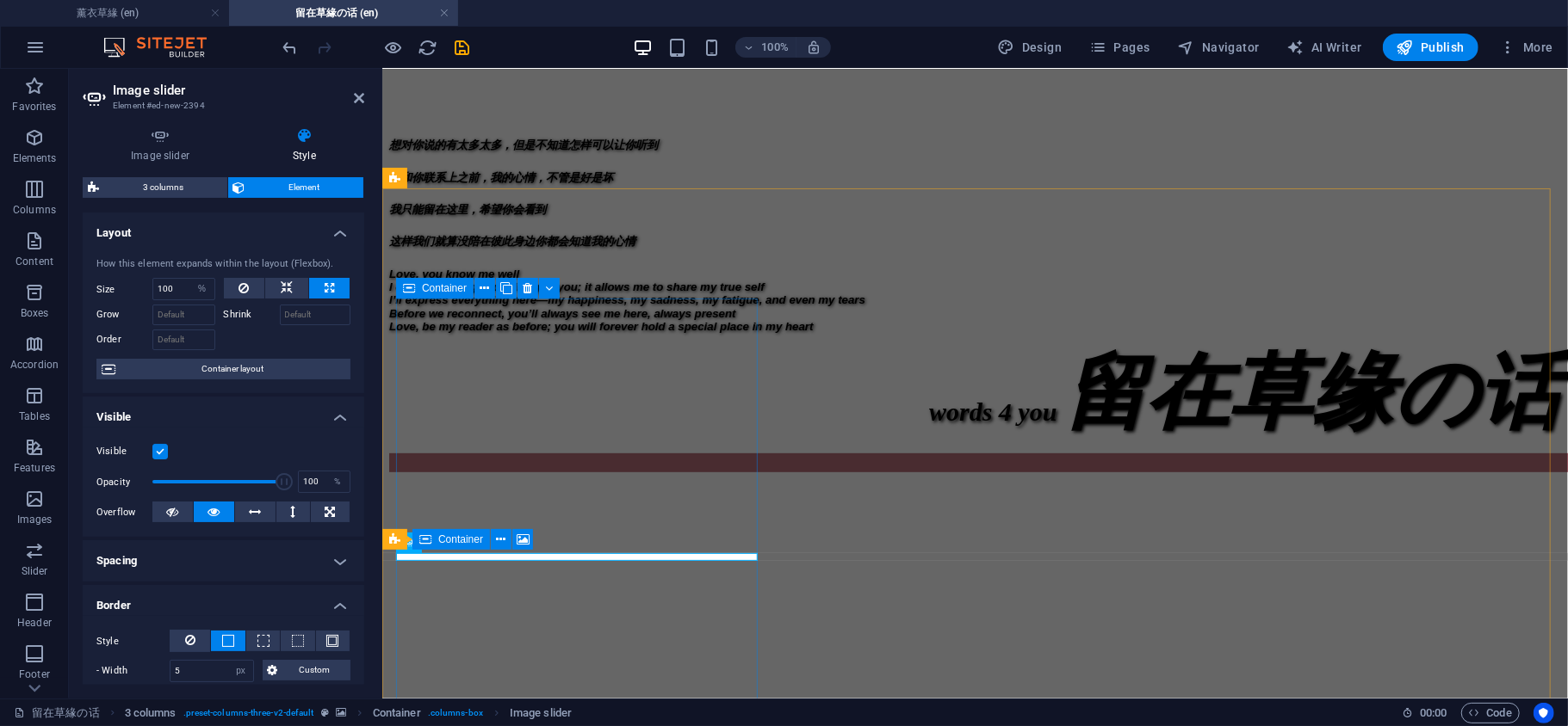
scroll to position [765, 0]
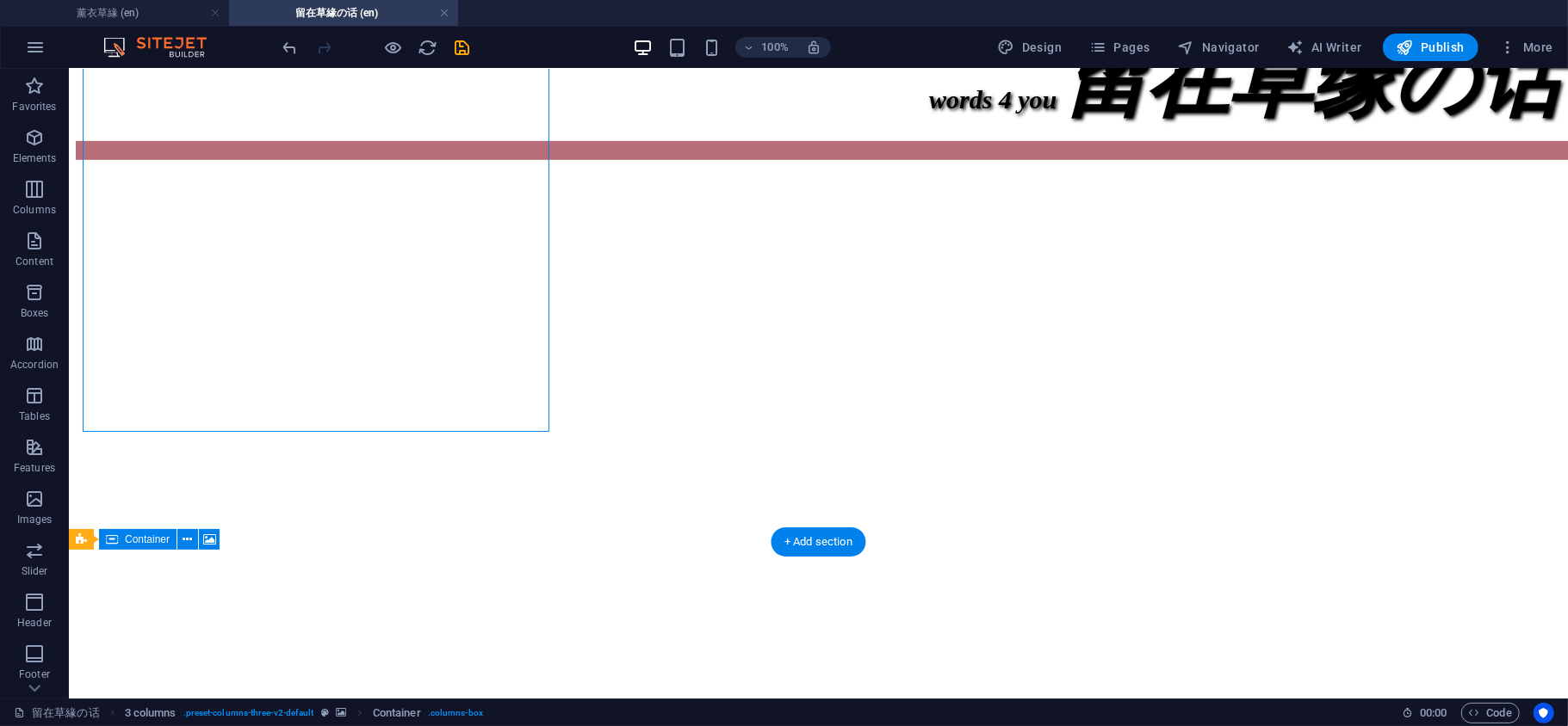
click at [739, 162] on figure at bounding box center [817, 162] width 1485 height 0
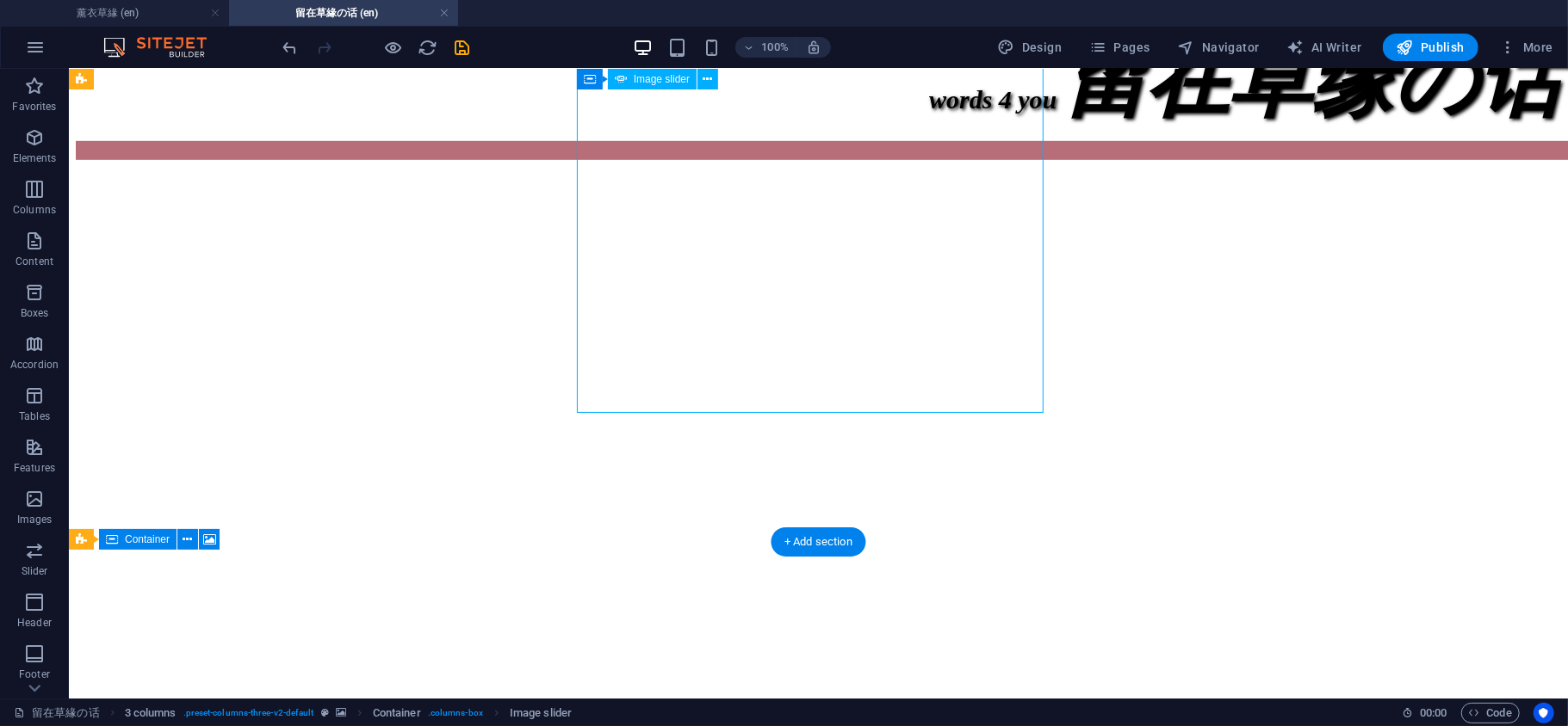
select select "px"
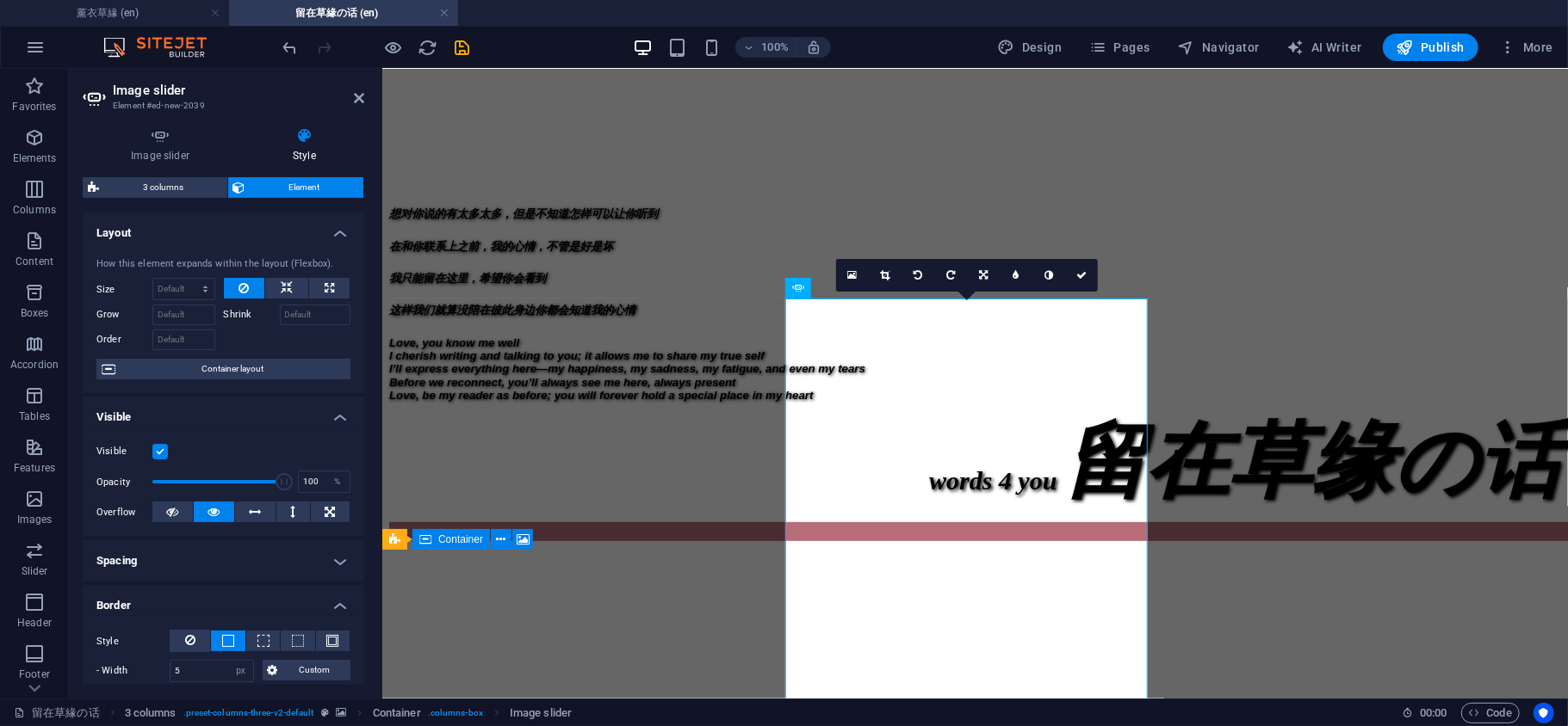
scroll to position [382, 0]
click at [883, 272] on icon at bounding box center [884, 276] width 10 height 10
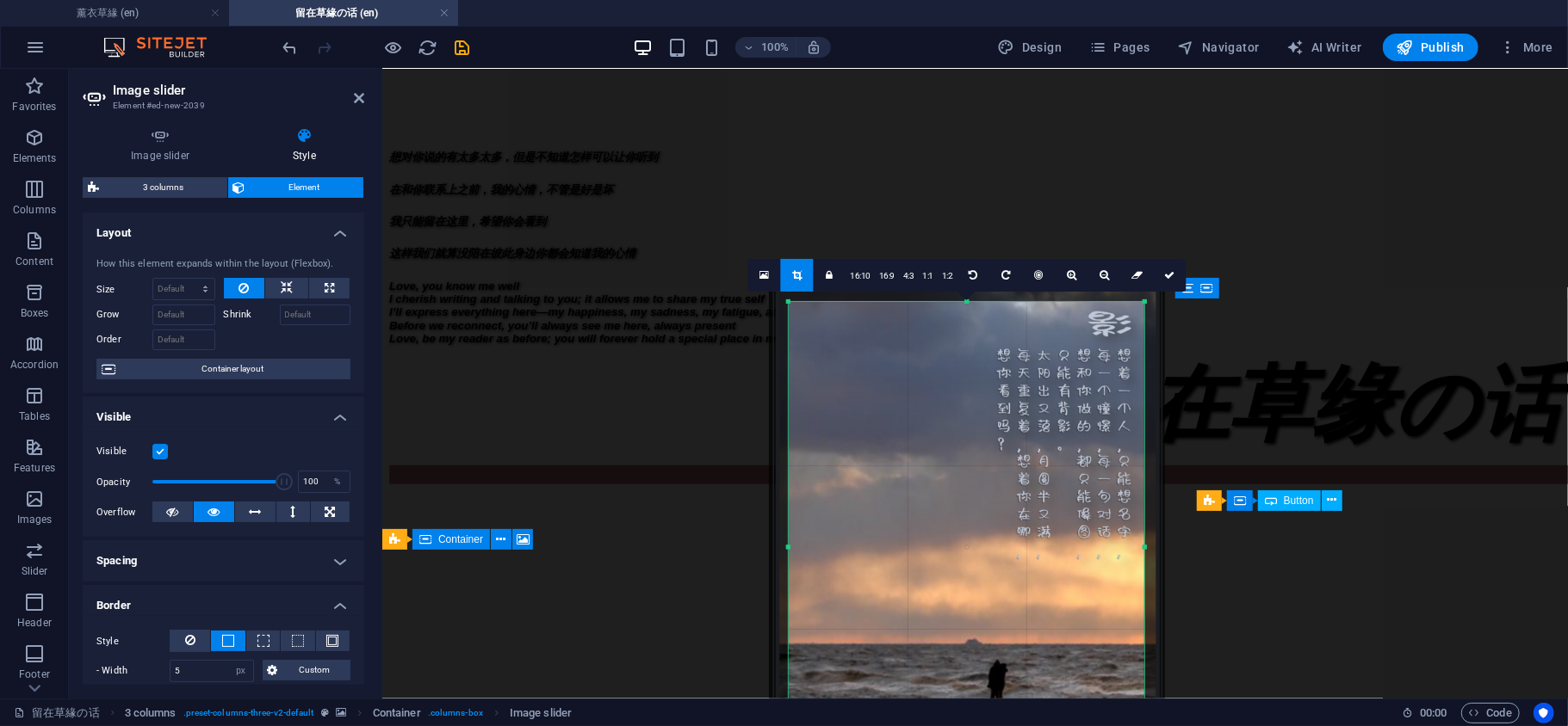
scroll to position [765, 0]
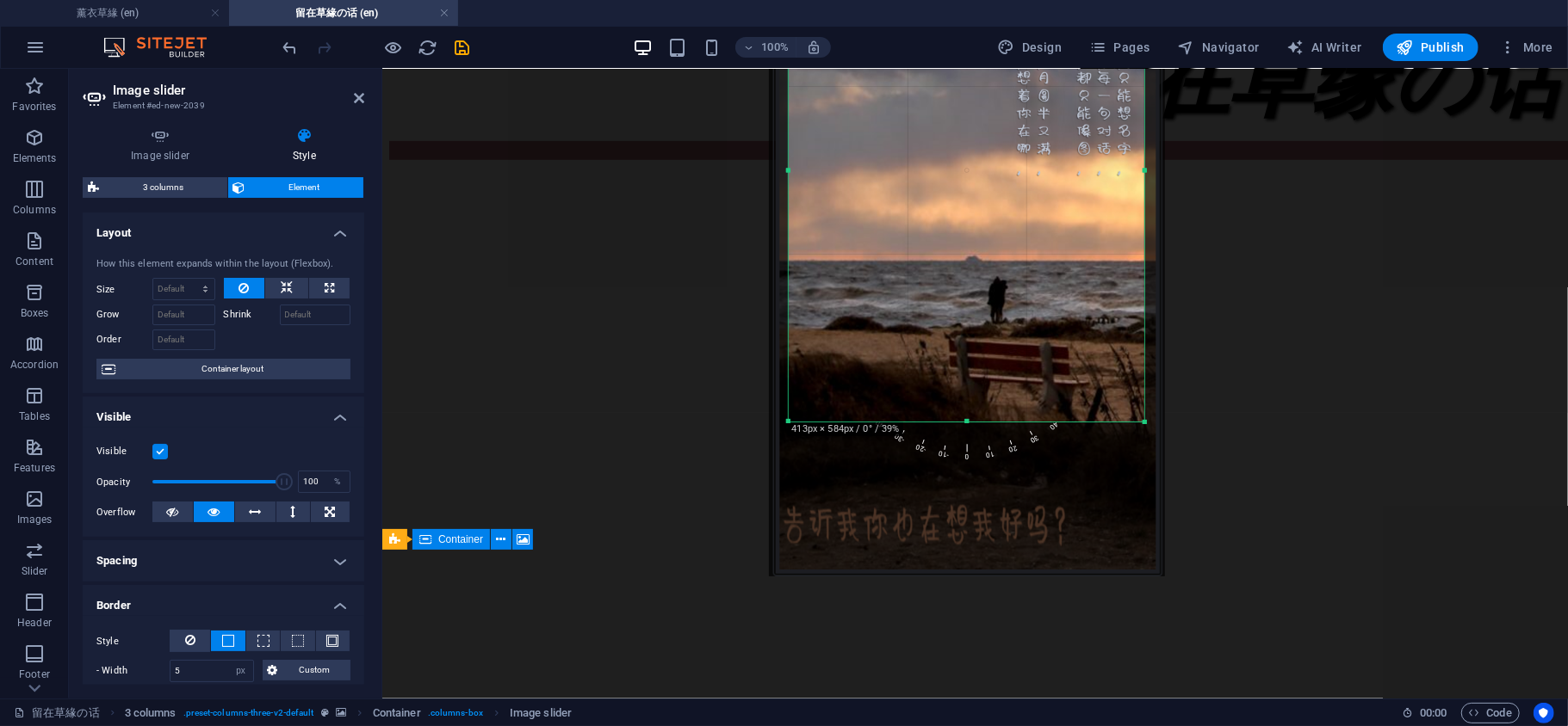
drag, startPoint x: 962, startPoint y: 411, endPoint x: 962, endPoint y: 421, distance: 10.0
click at [962, 424] on div at bounding box center [966, 421] width 355 height 6
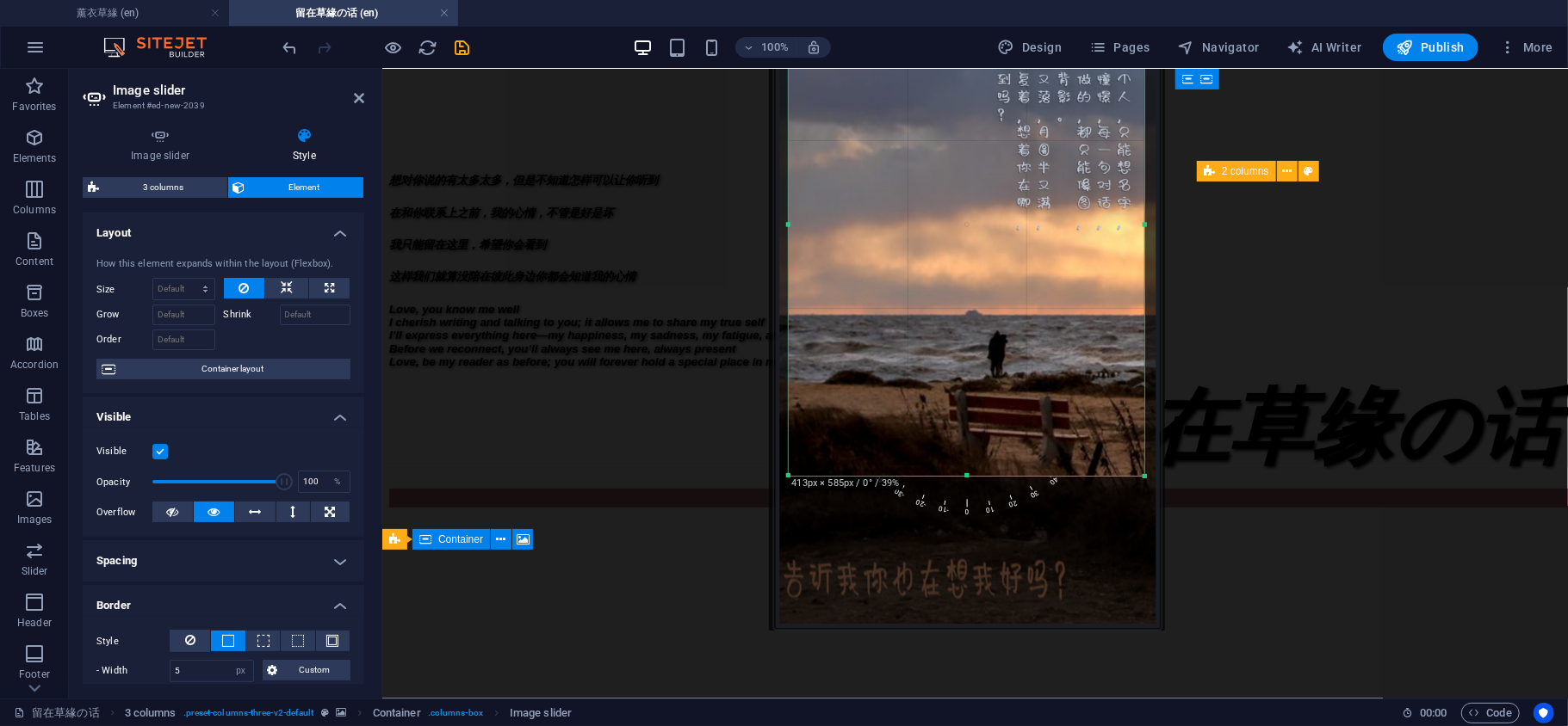
scroll to position [382, 0]
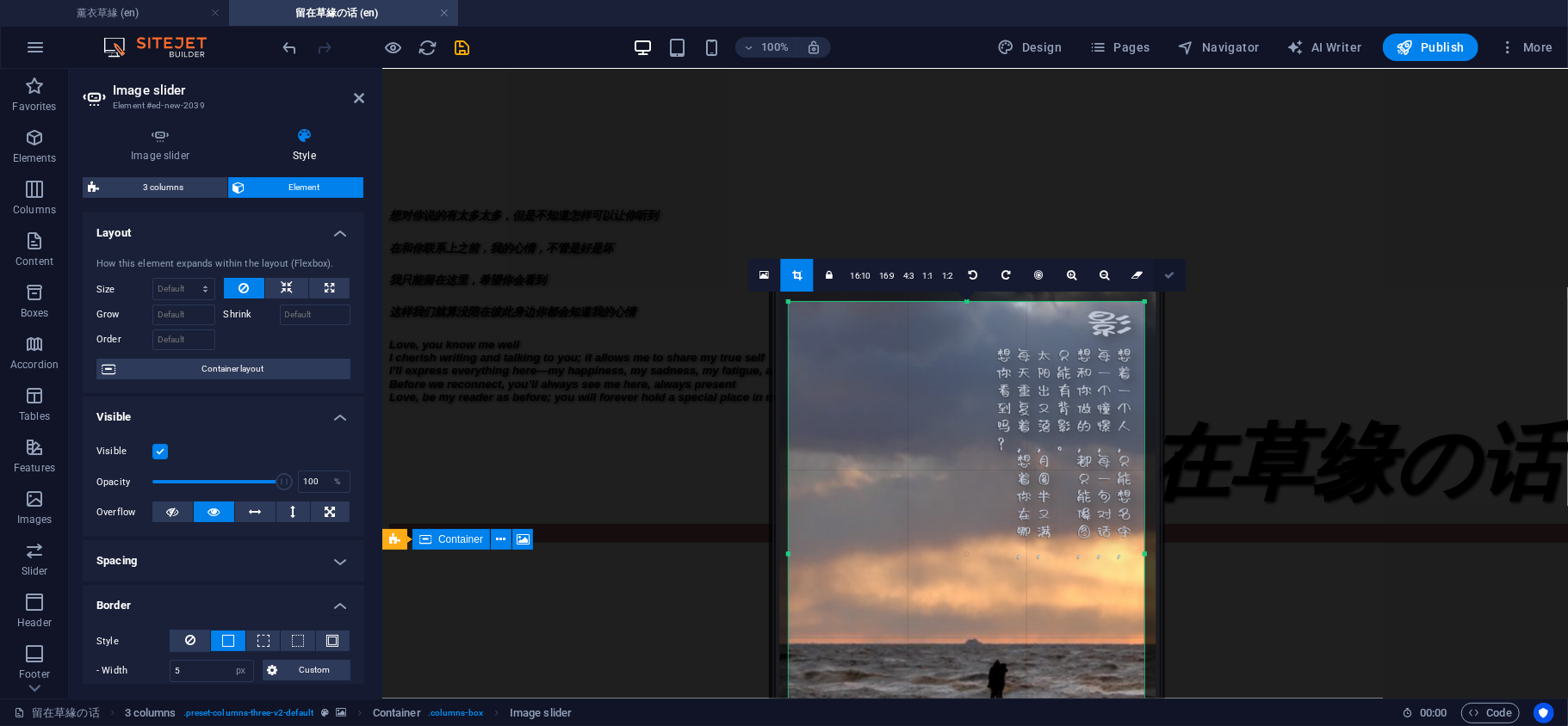
click at [1169, 282] on link at bounding box center [1168, 275] width 32 height 32
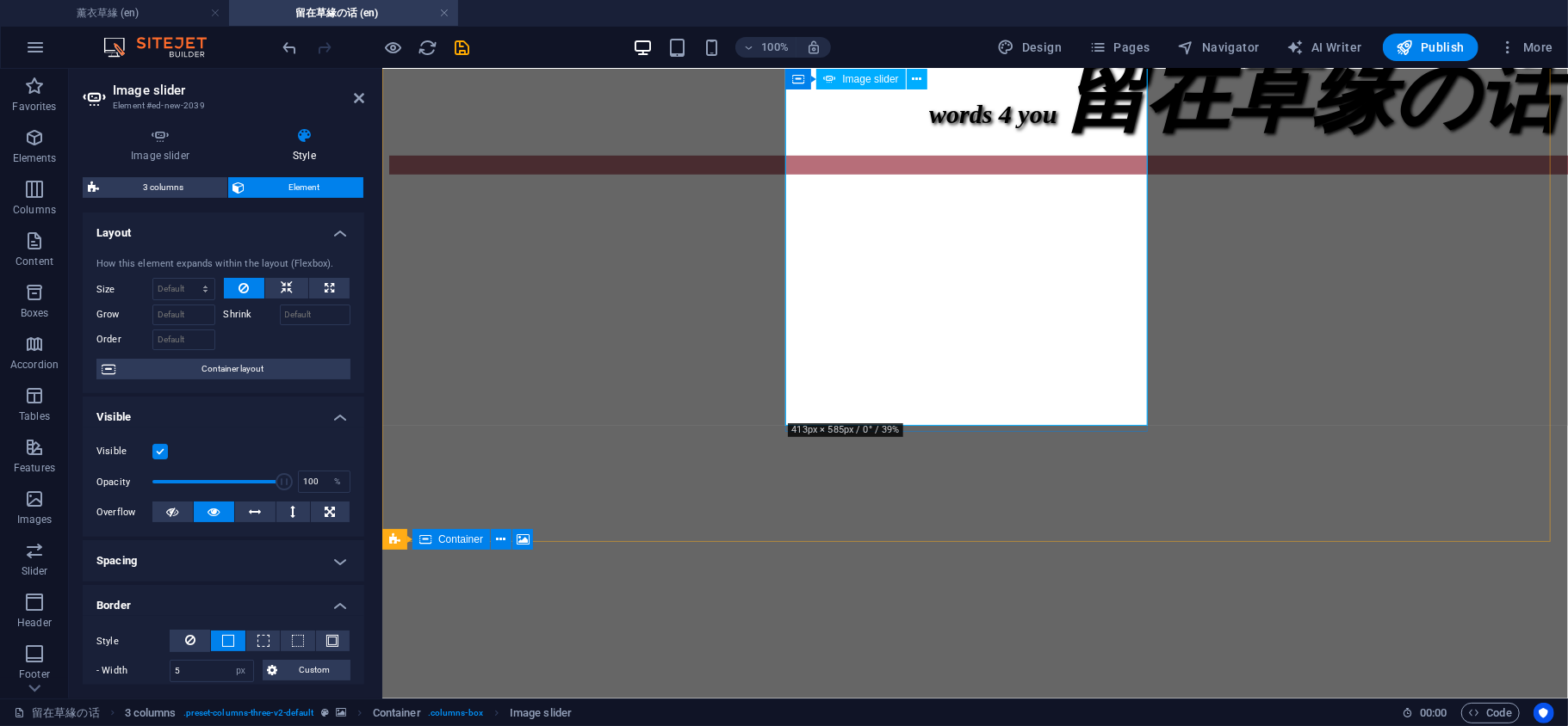
scroll to position [765, 0]
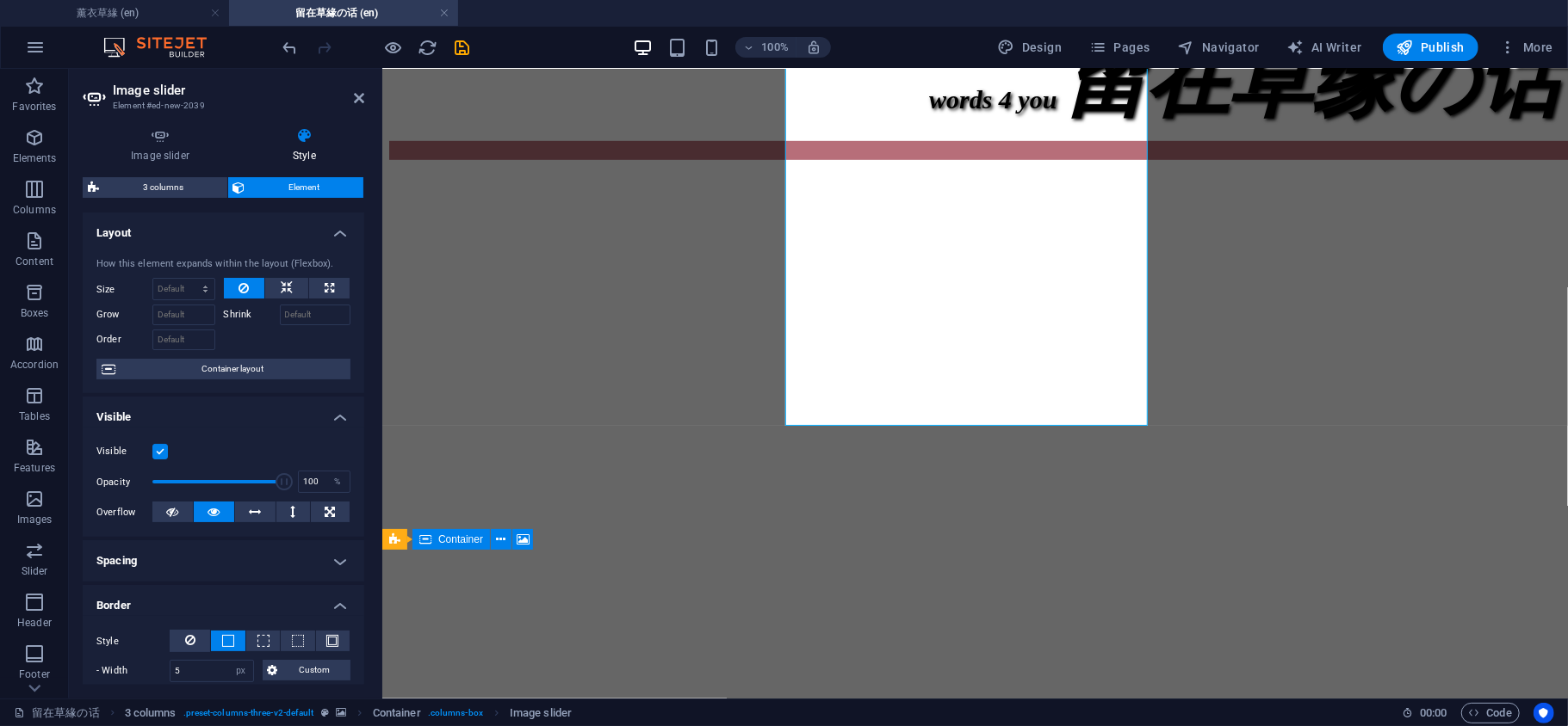
click at [1079, 162] on figure at bounding box center [974, 162] width 1172 height 0
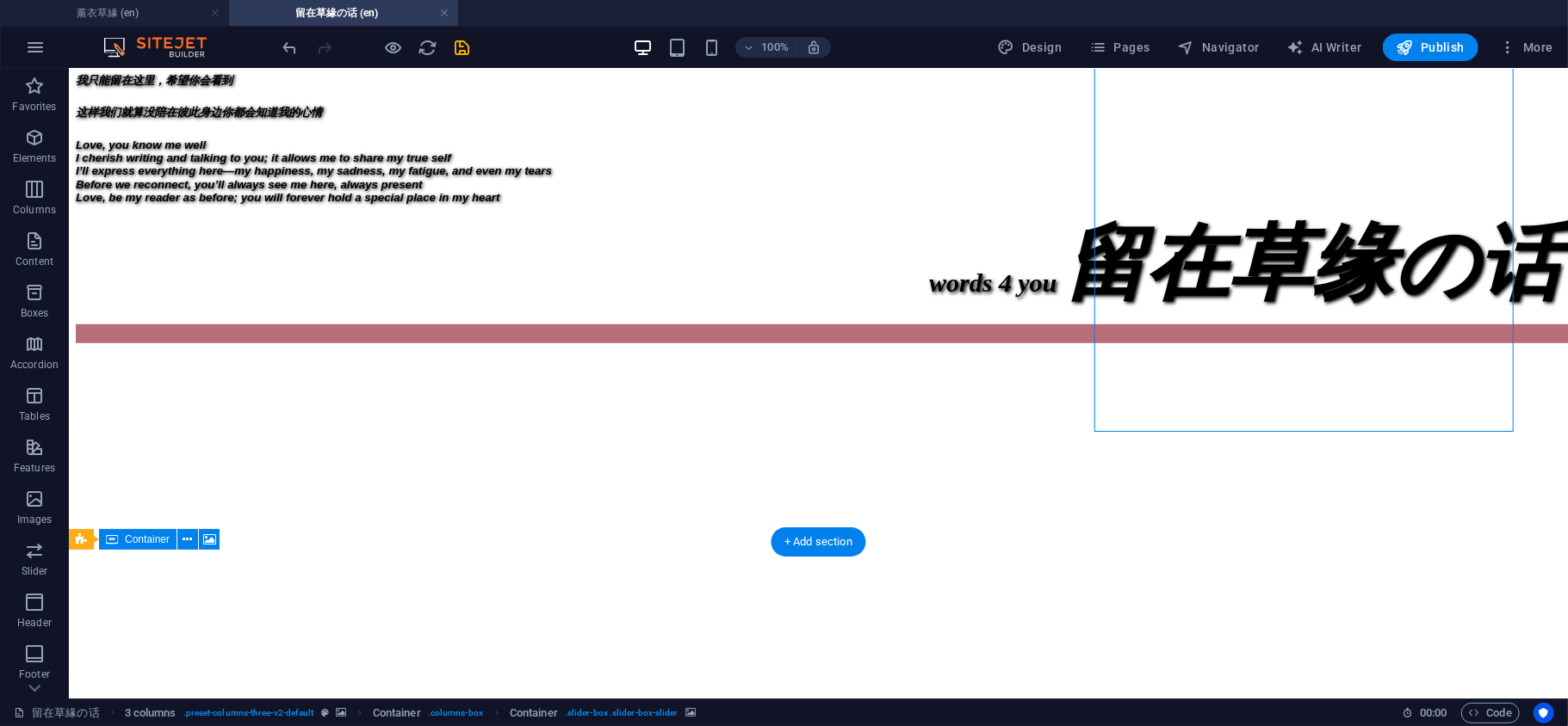
scroll to position [382, 0]
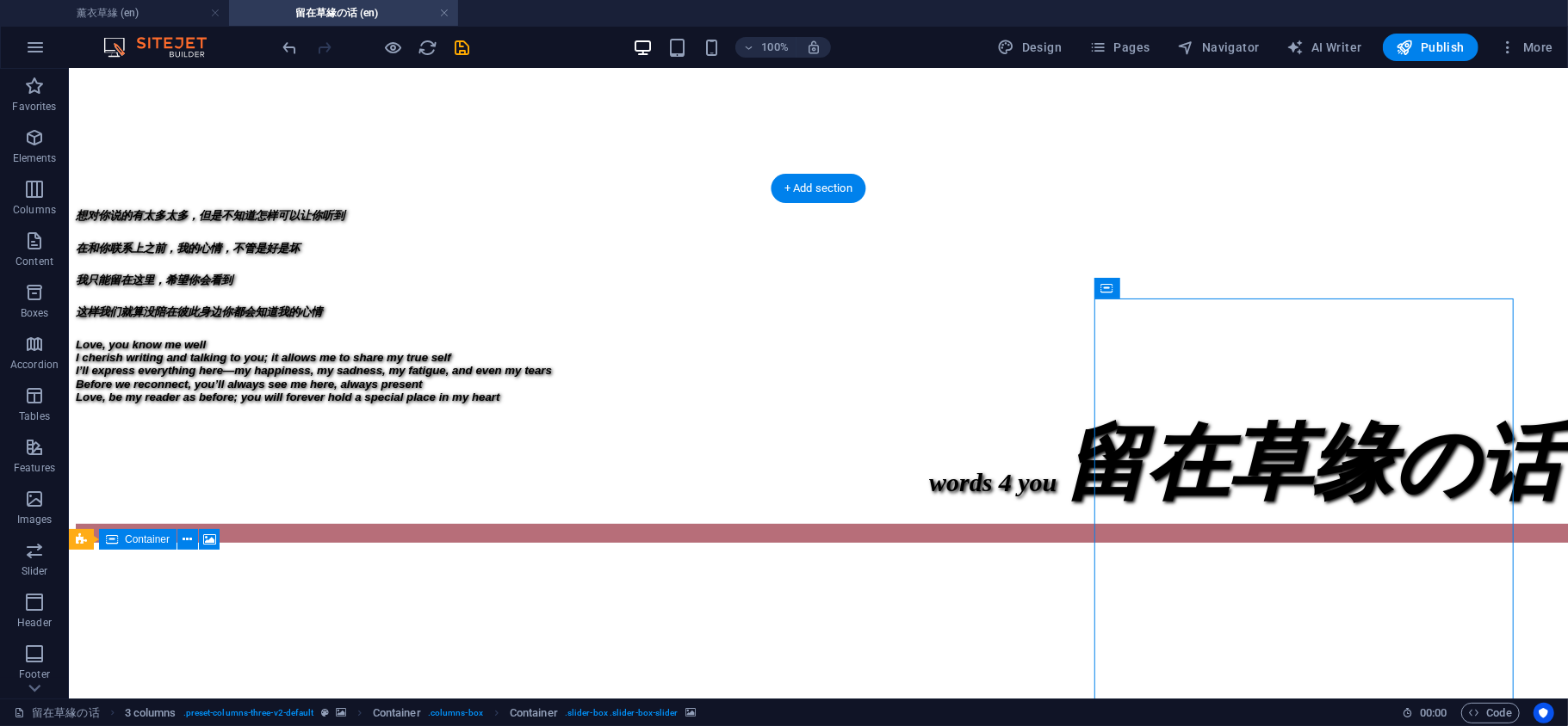
select select "%"
select select "px"
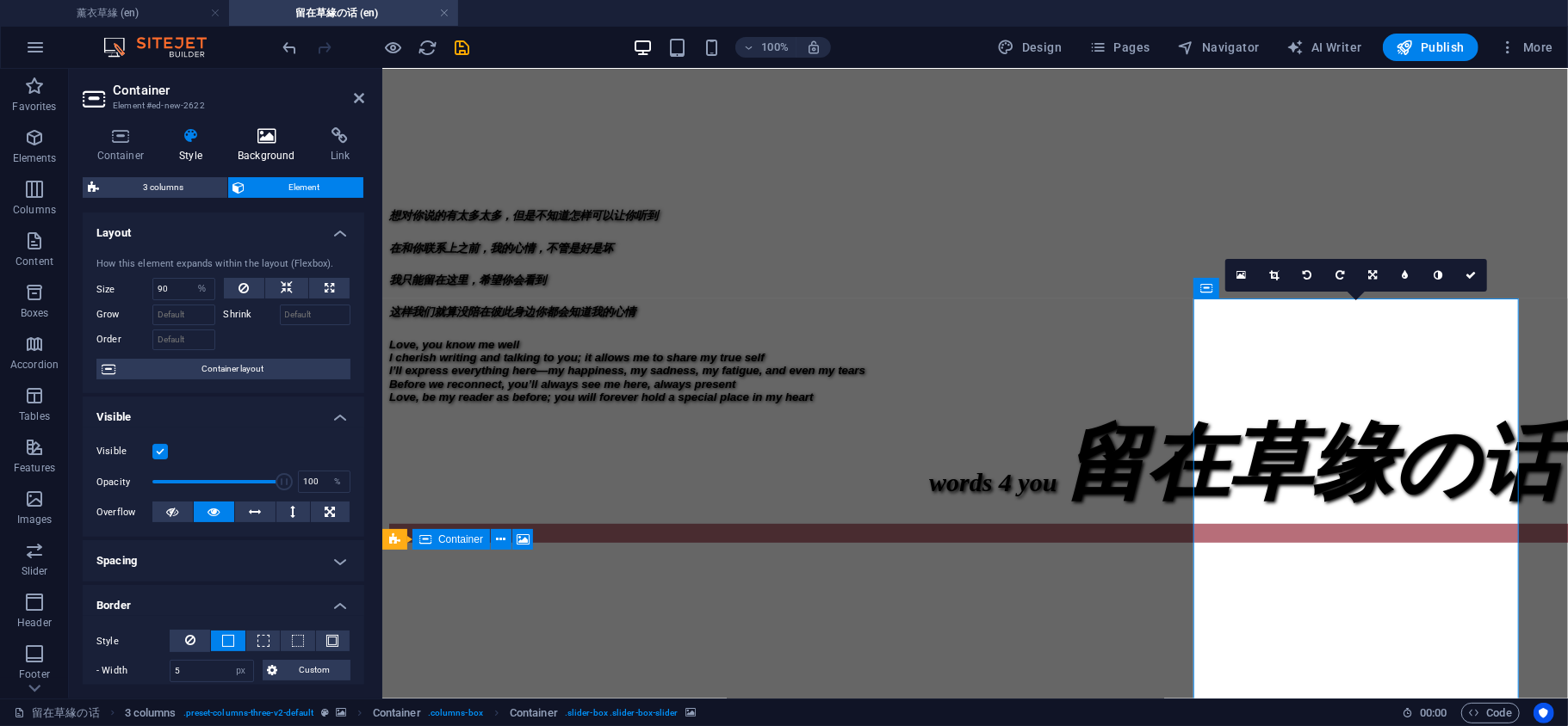
click at [279, 152] on h4 "Background" at bounding box center [270, 145] width 93 height 36
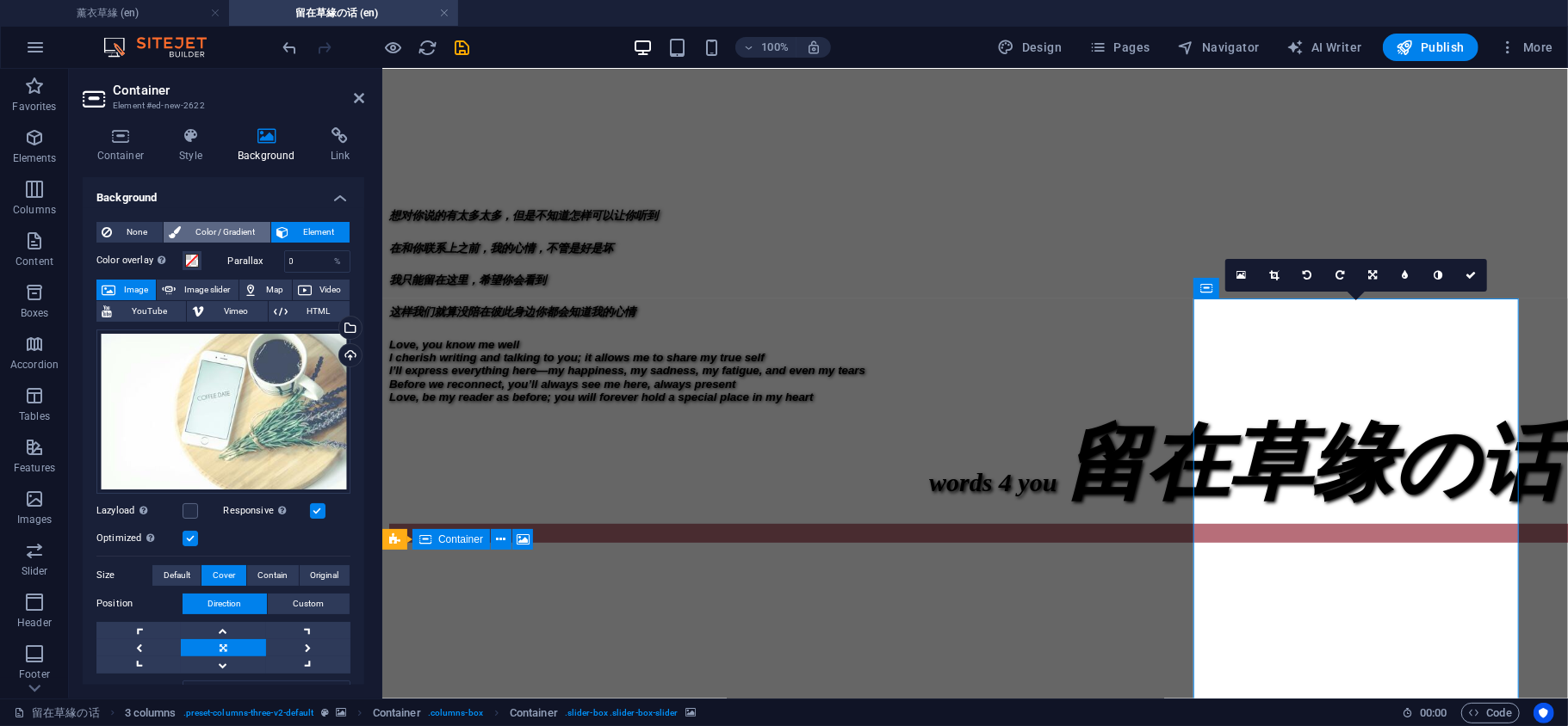
click at [221, 227] on span "Color / Gradient" at bounding box center [225, 232] width 79 height 21
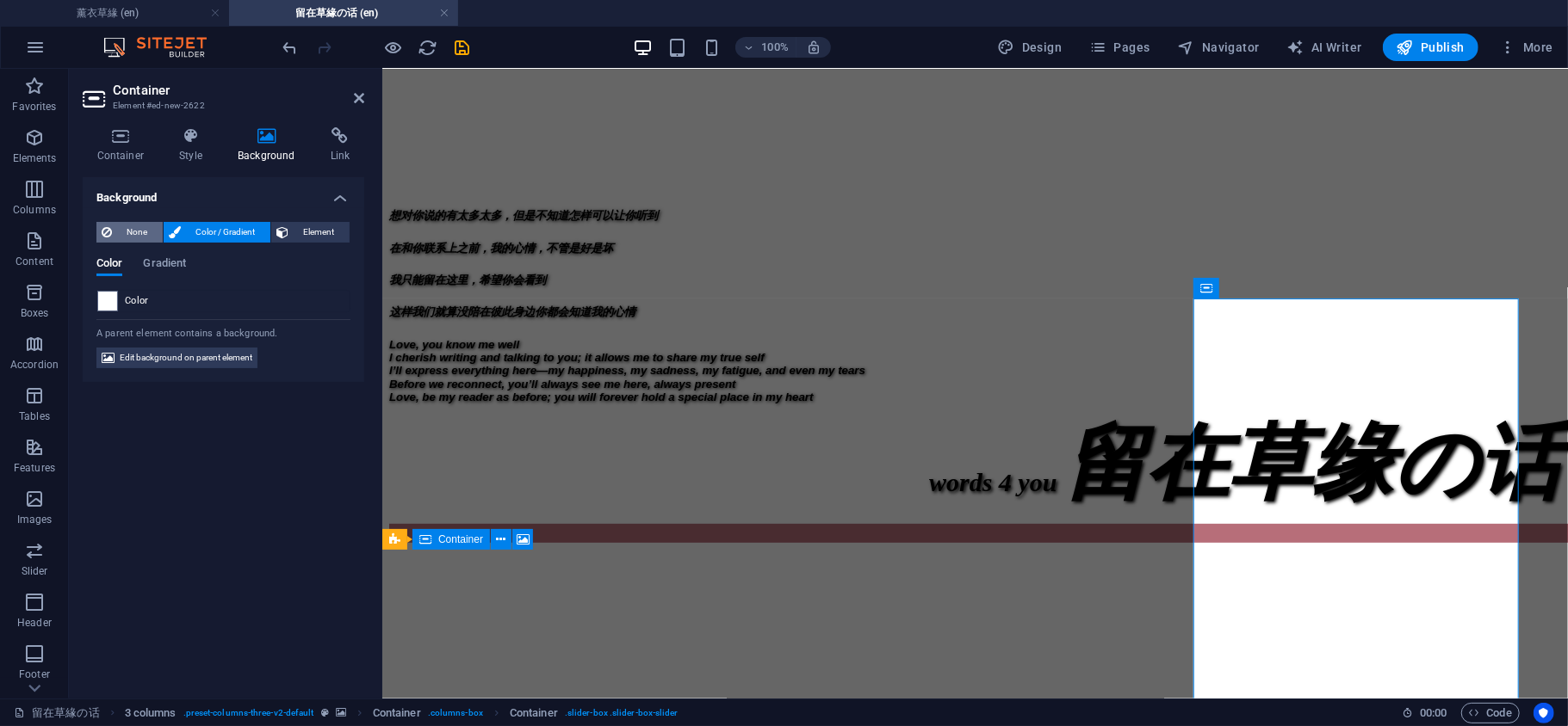
click at [132, 231] on span "None" at bounding box center [137, 232] width 40 height 21
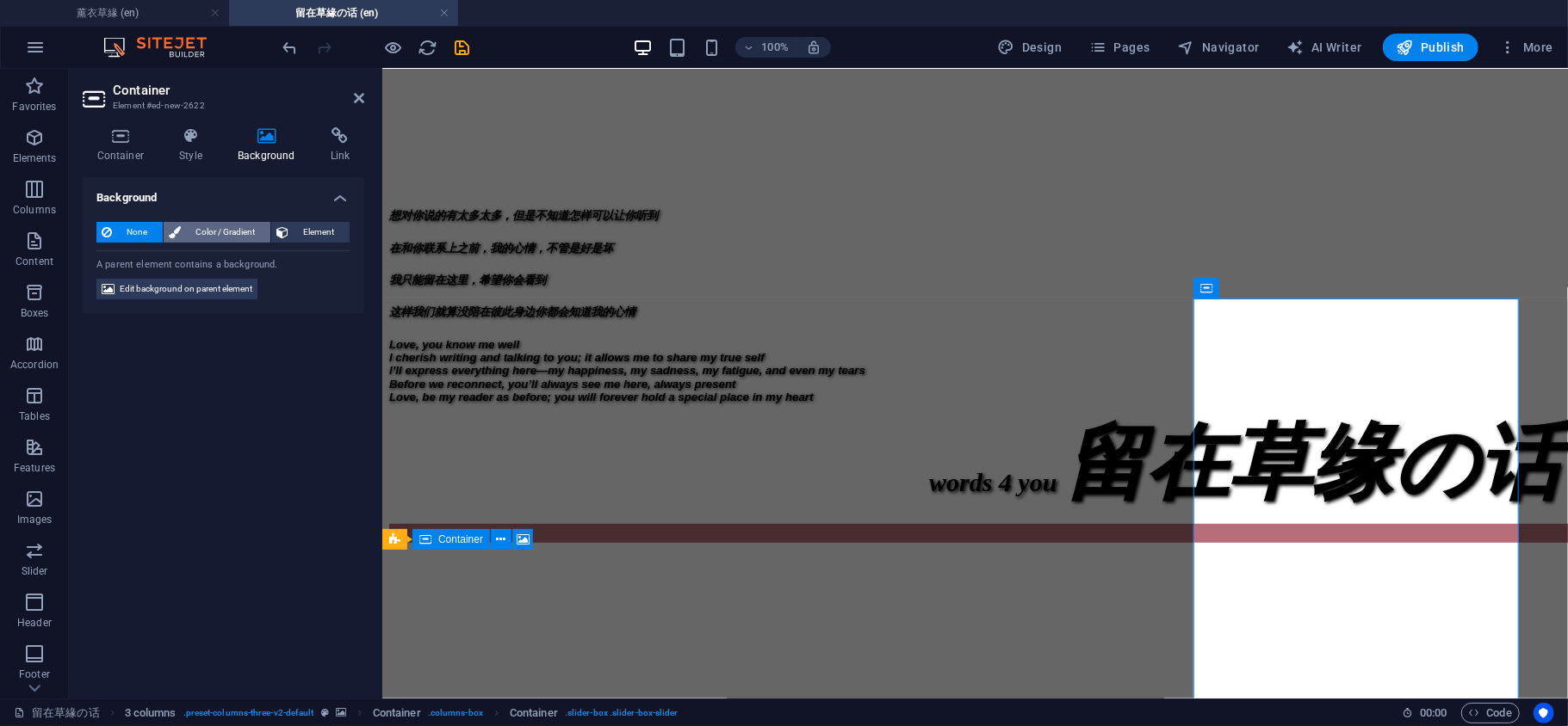
click at [215, 224] on span "Color / Gradient" at bounding box center [225, 232] width 79 height 21
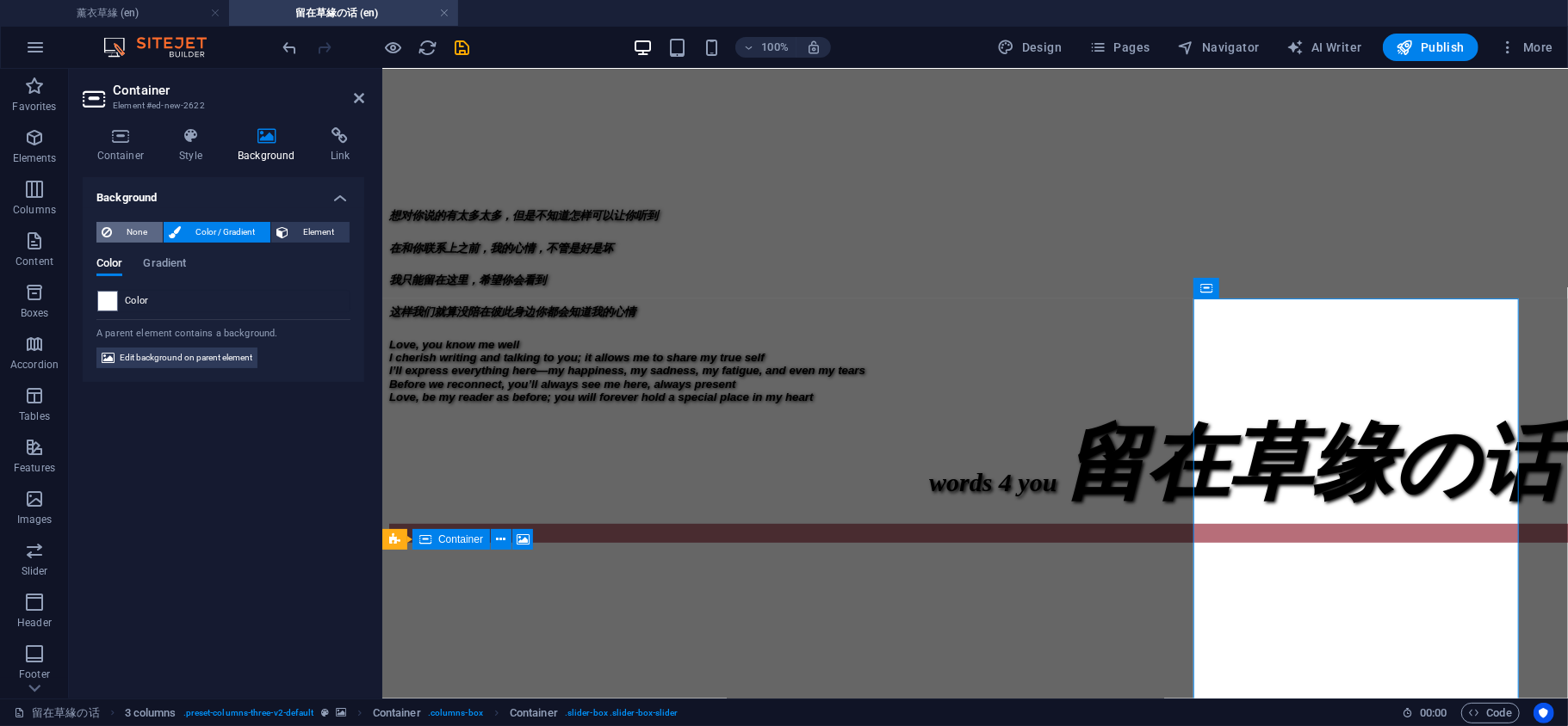
click at [134, 228] on span "None" at bounding box center [137, 232] width 40 height 21
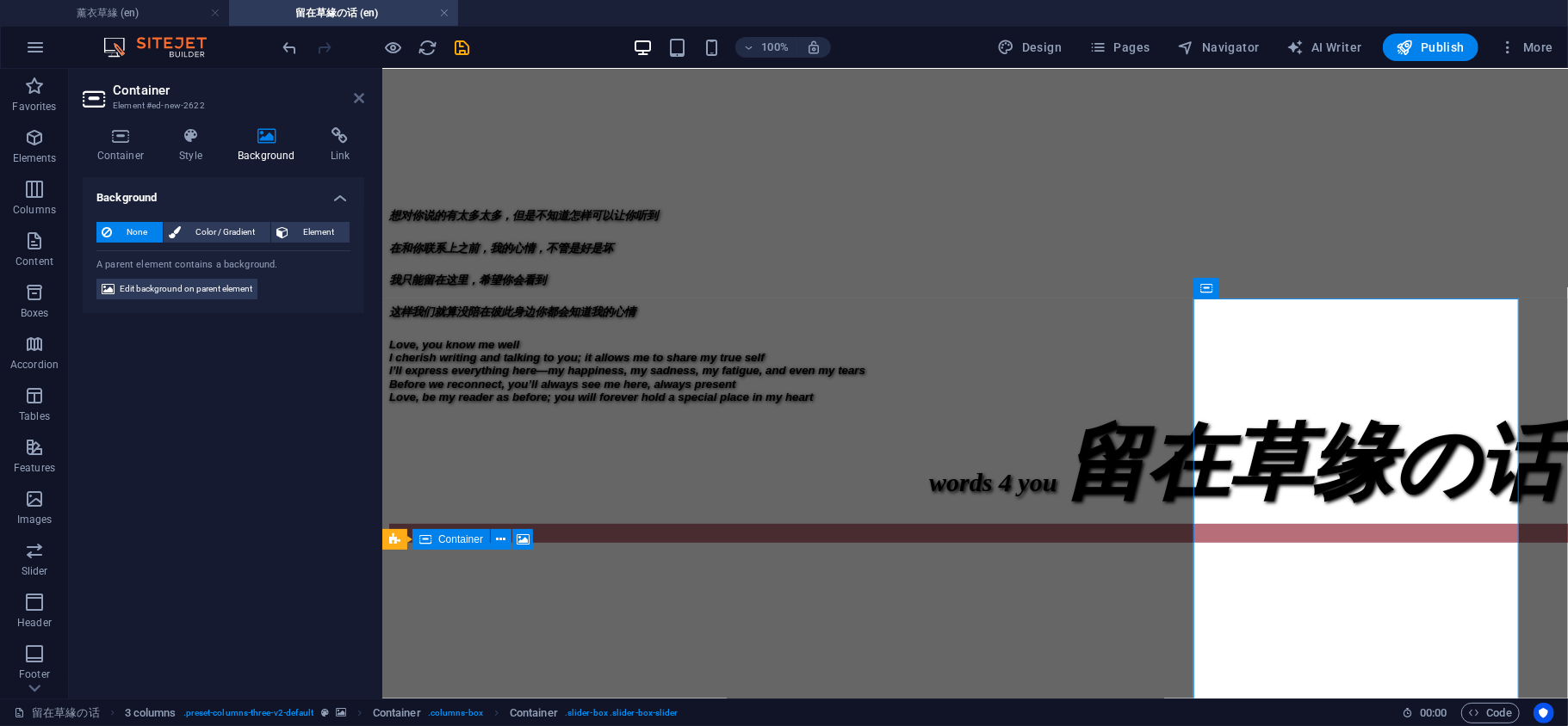
click at [354, 99] on icon at bounding box center [359, 99] width 10 height 14
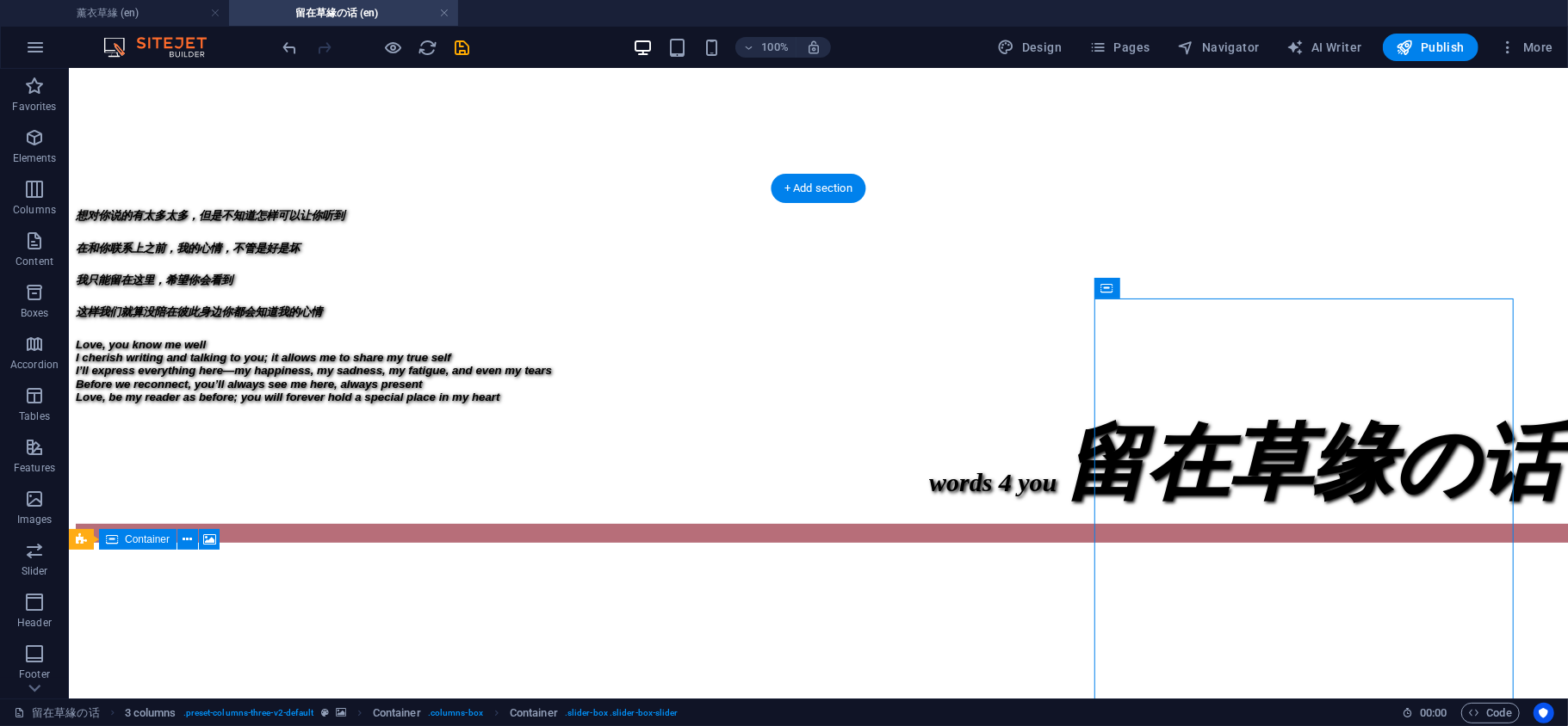
click at [1144, 545] on figure at bounding box center [817, 545] width 1485 height 0
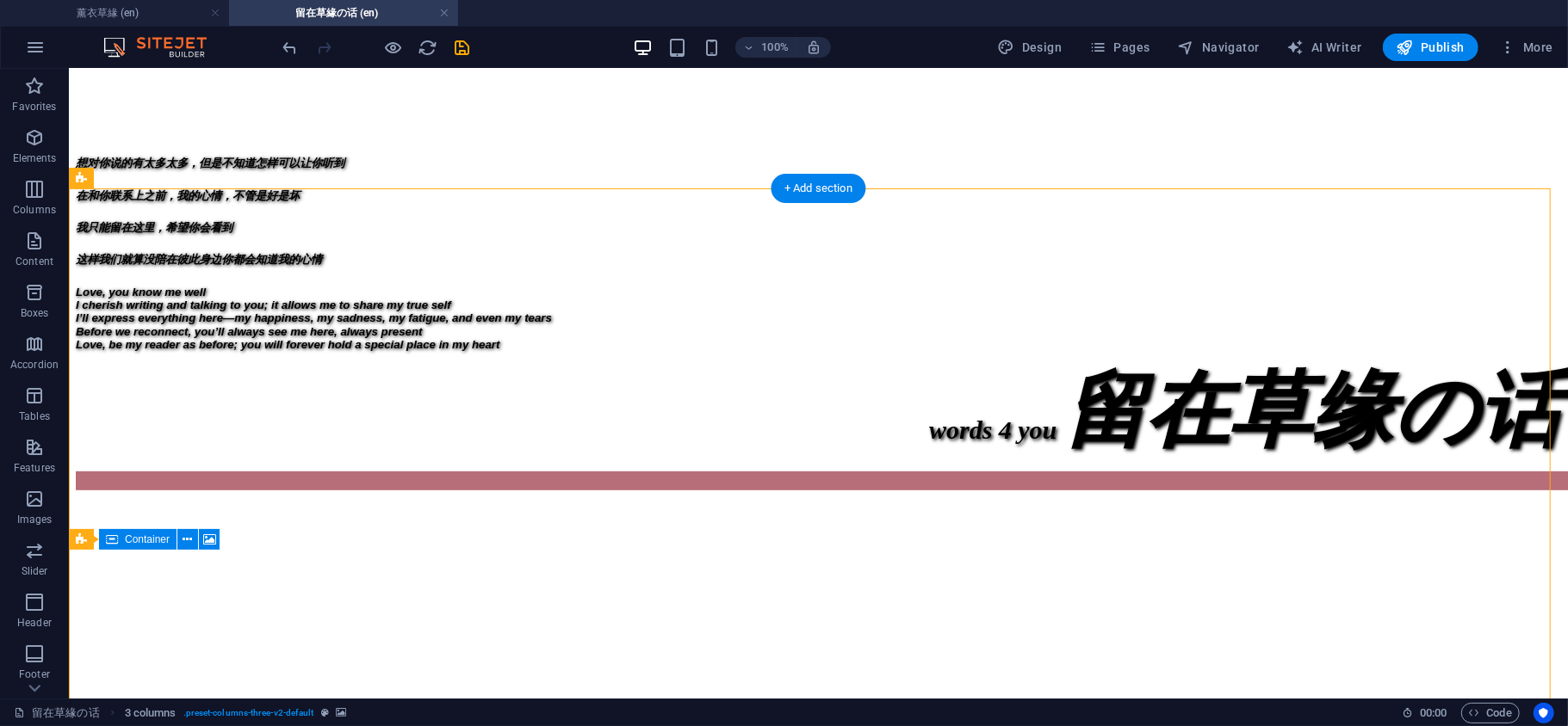
scroll to position [765, 0]
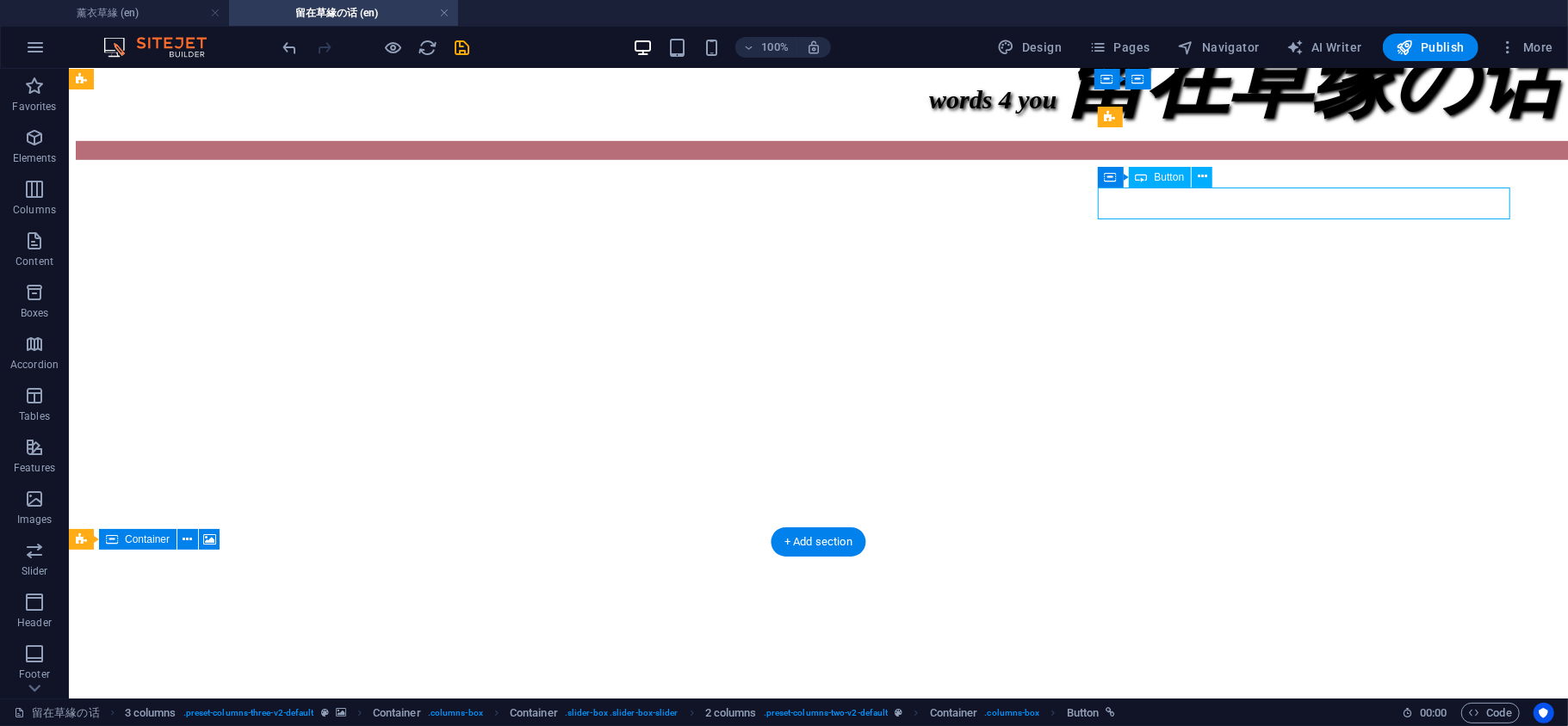
select select "px"
select select "%"
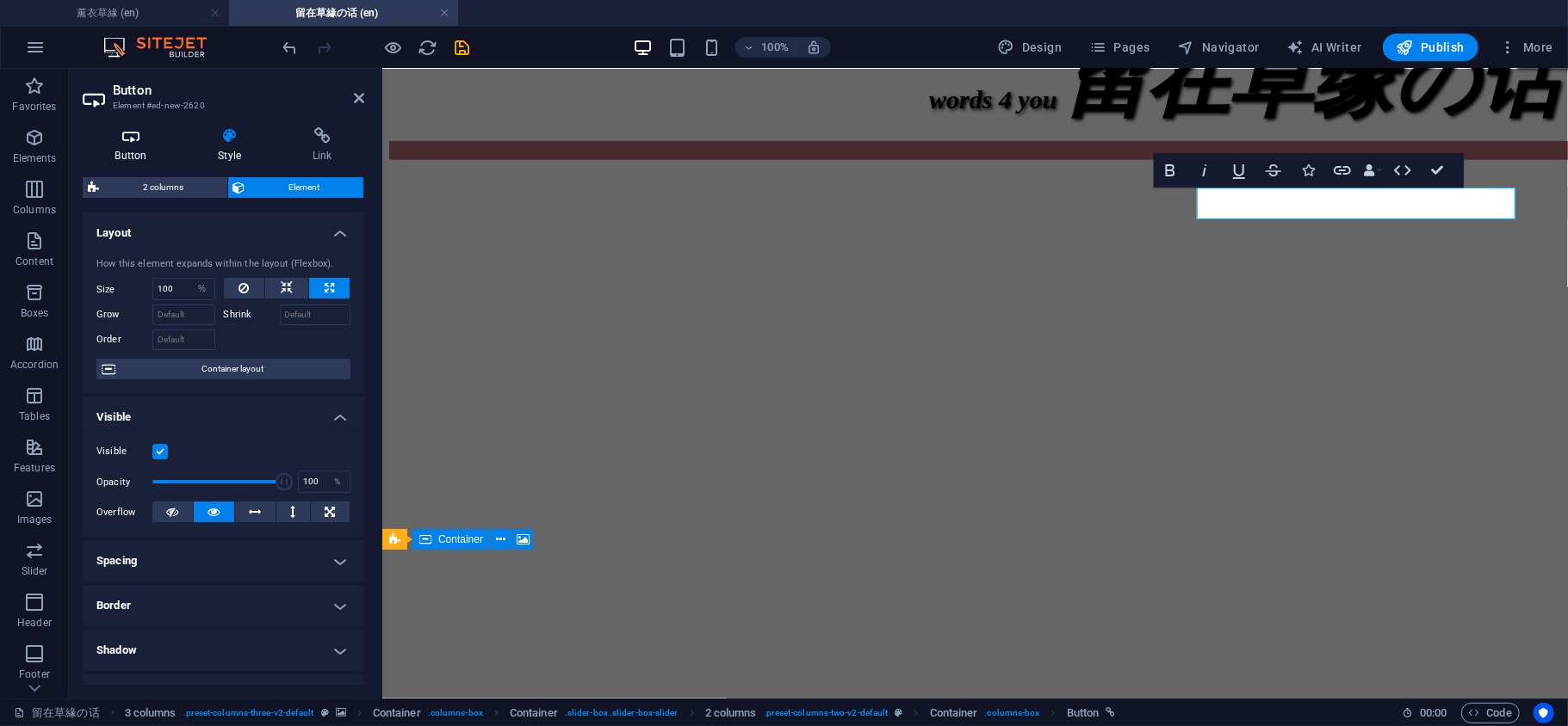
click at [140, 158] on h4 "Button" at bounding box center [134, 145] width 103 height 36
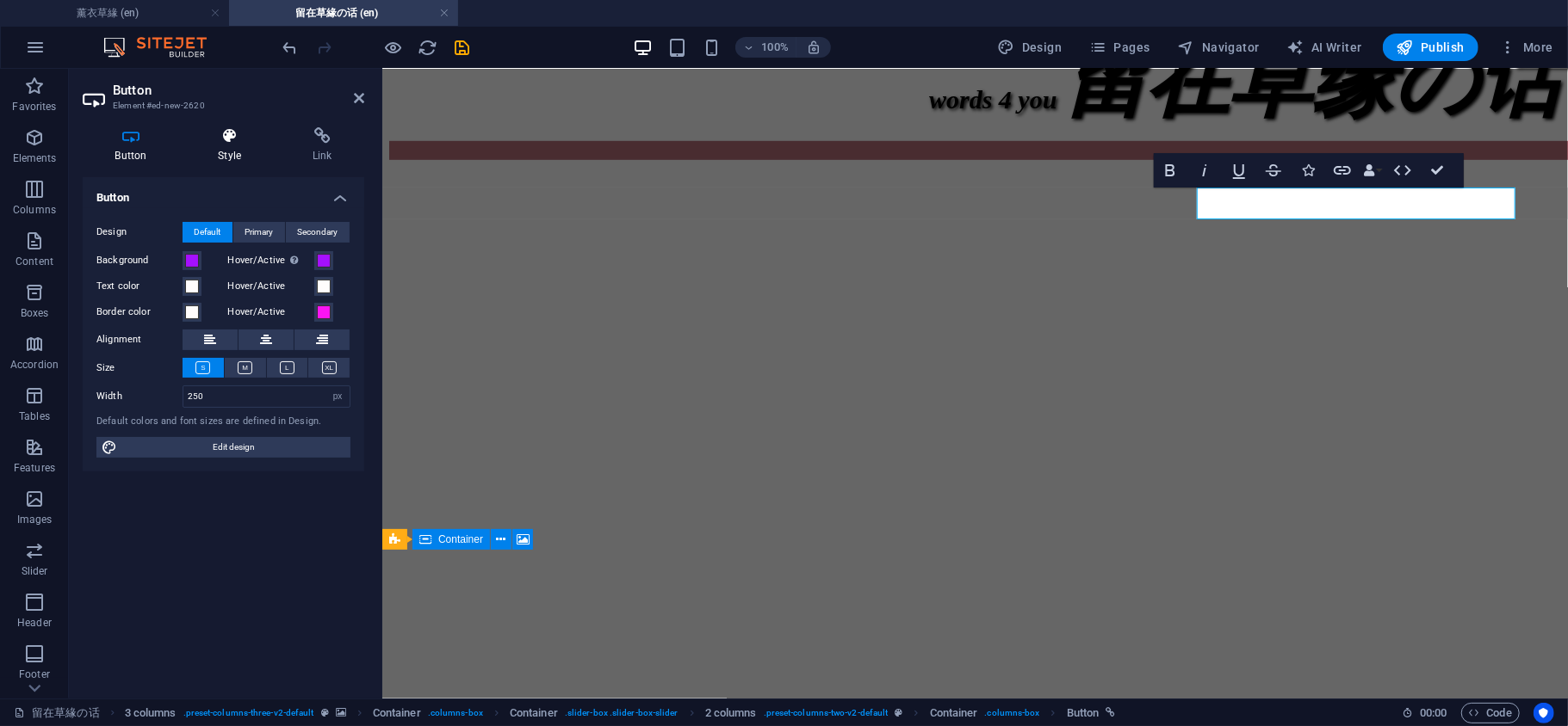
click at [244, 160] on h4 "Style" at bounding box center [233, 145] width 94 height 36
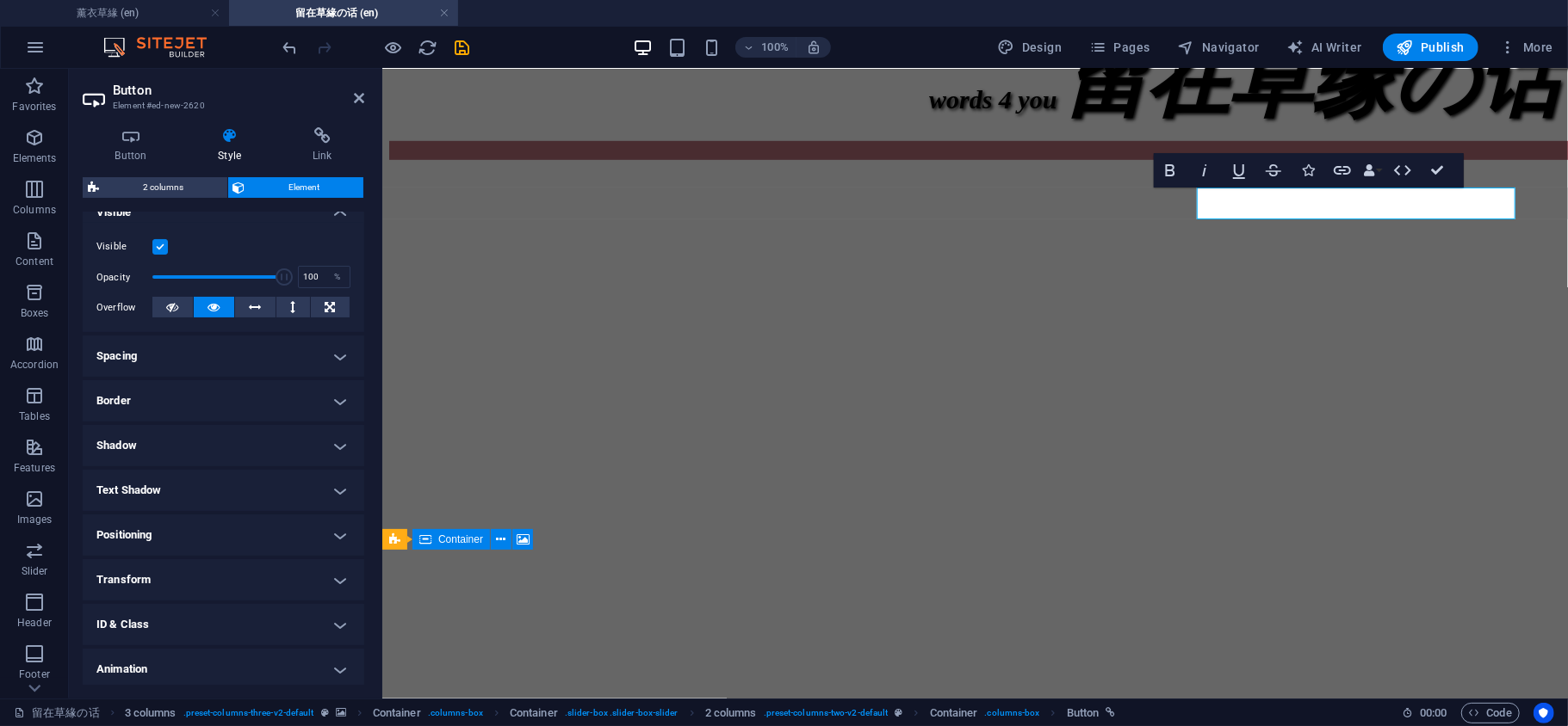
scroll to position [256, 0]
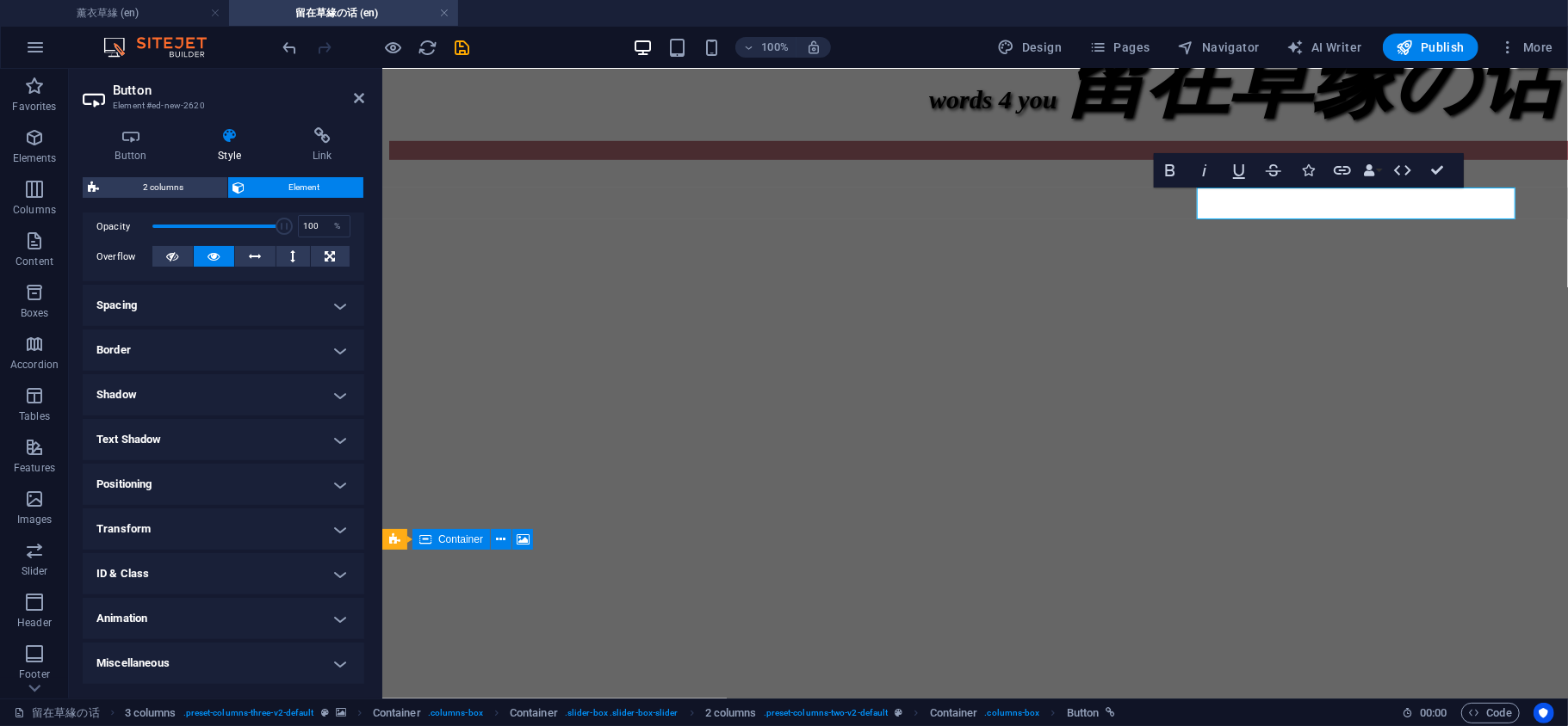
click at [259, 387] on h4 "Shadow" at bounding box center [224, 394] width 281 height 41
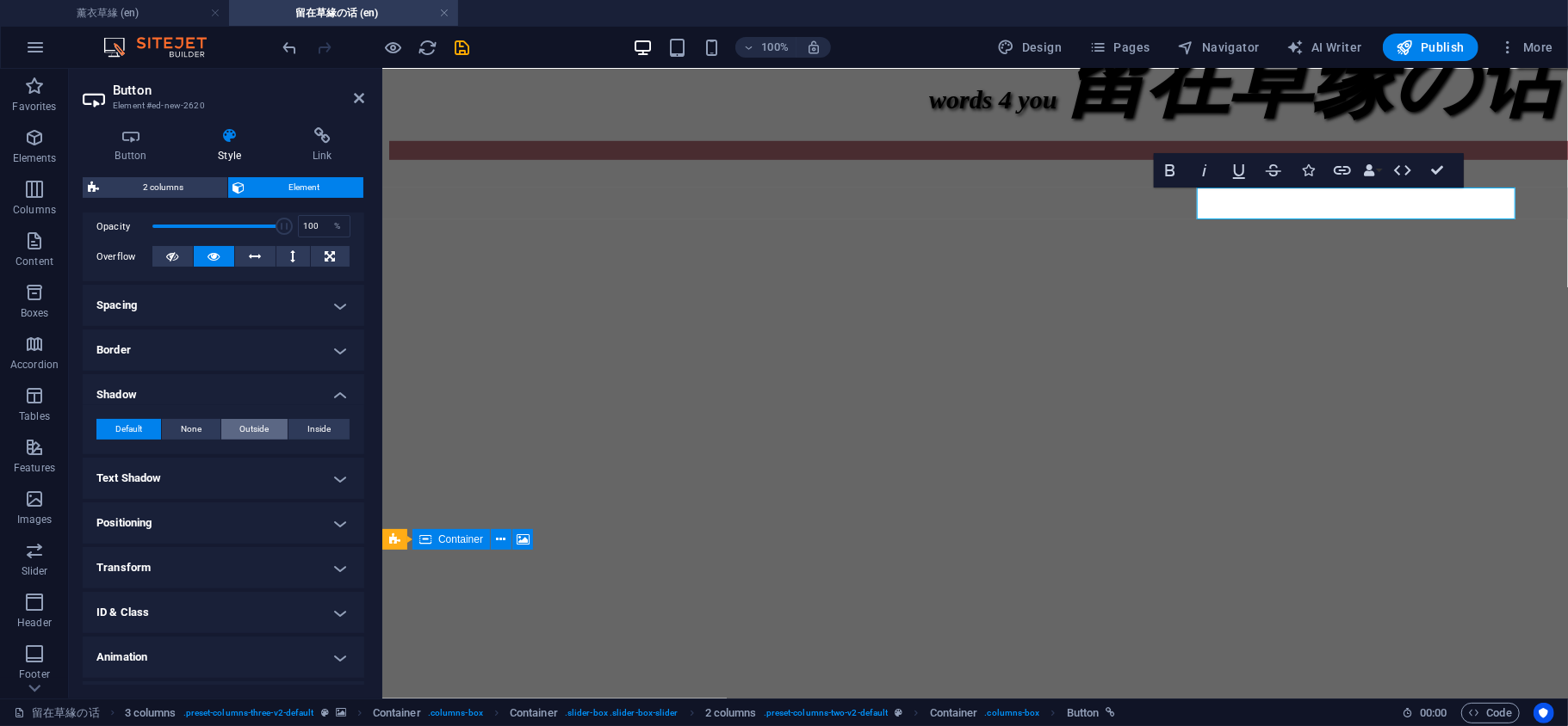
click at [257, 423] on span "Outside" at bounding box center [254, 429] width 30 height 21
type input "2"
type input "4"
click at [160, 460] on span at bounding box center [162, 458] width 14 height 14
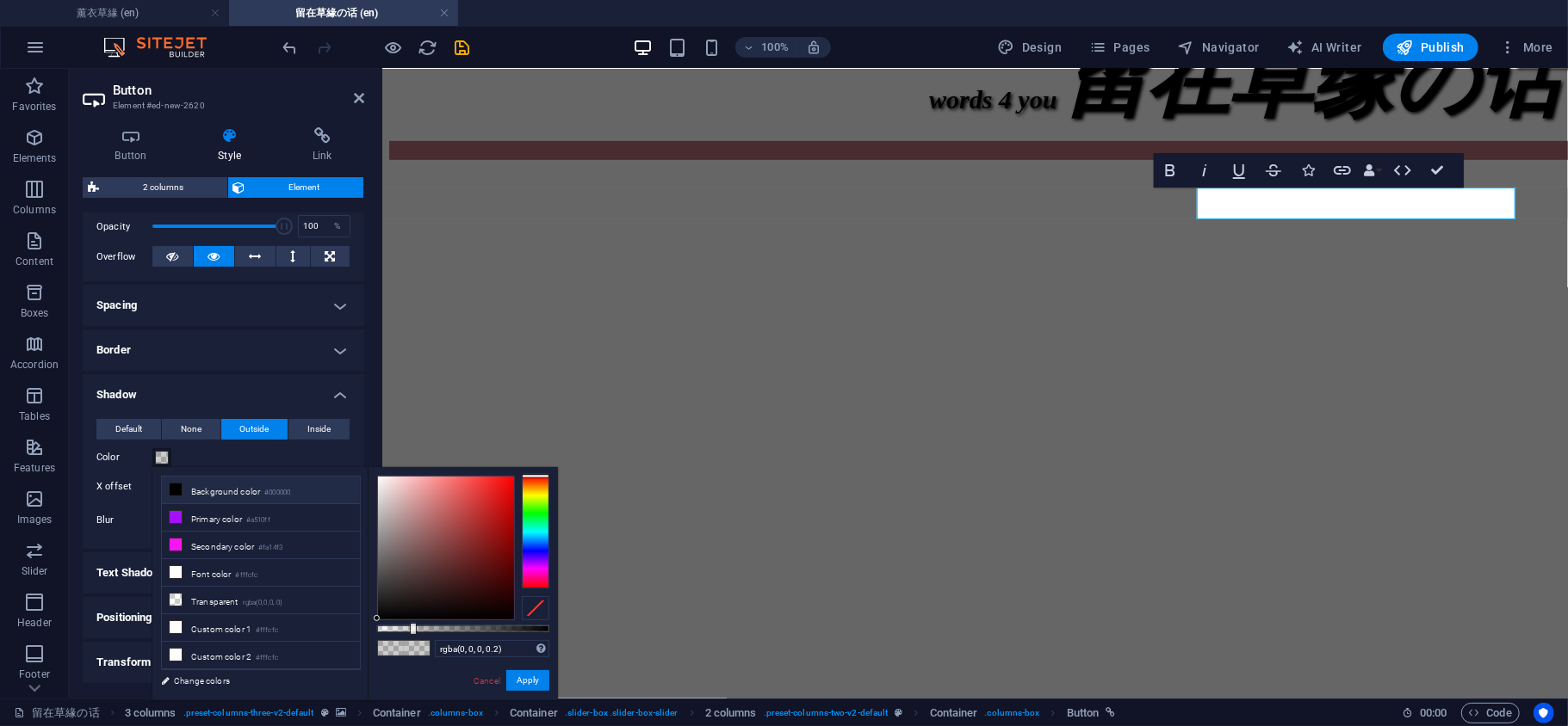
click at [172, 492] on icon at bounding box center [175, 490] width 12 height 12
type input "#000000"
click at [527, 680] on button "Apply" at bounding box center [527, 681] width 43 height 21
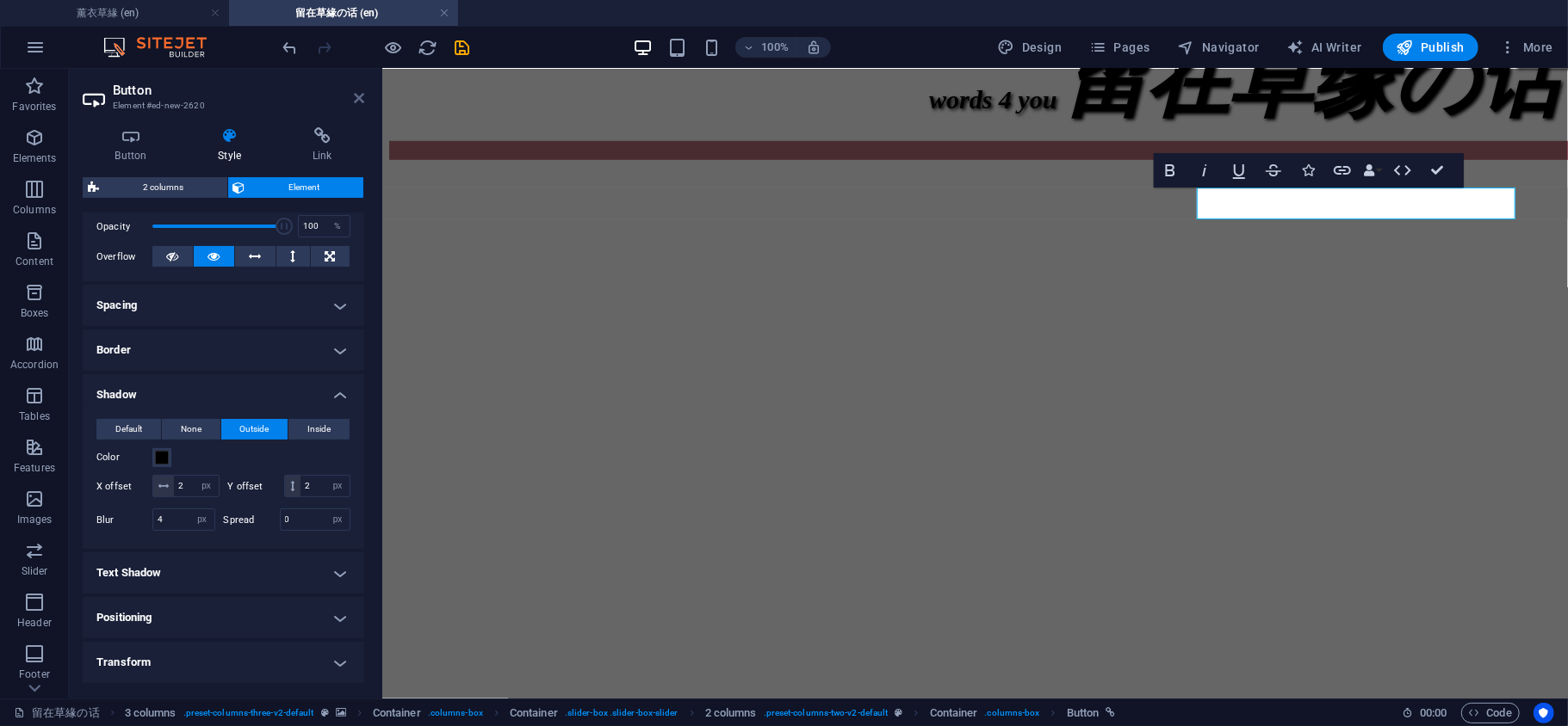
click at [359, 96] on icon at bounding box center [359, 99] width 10 height 14
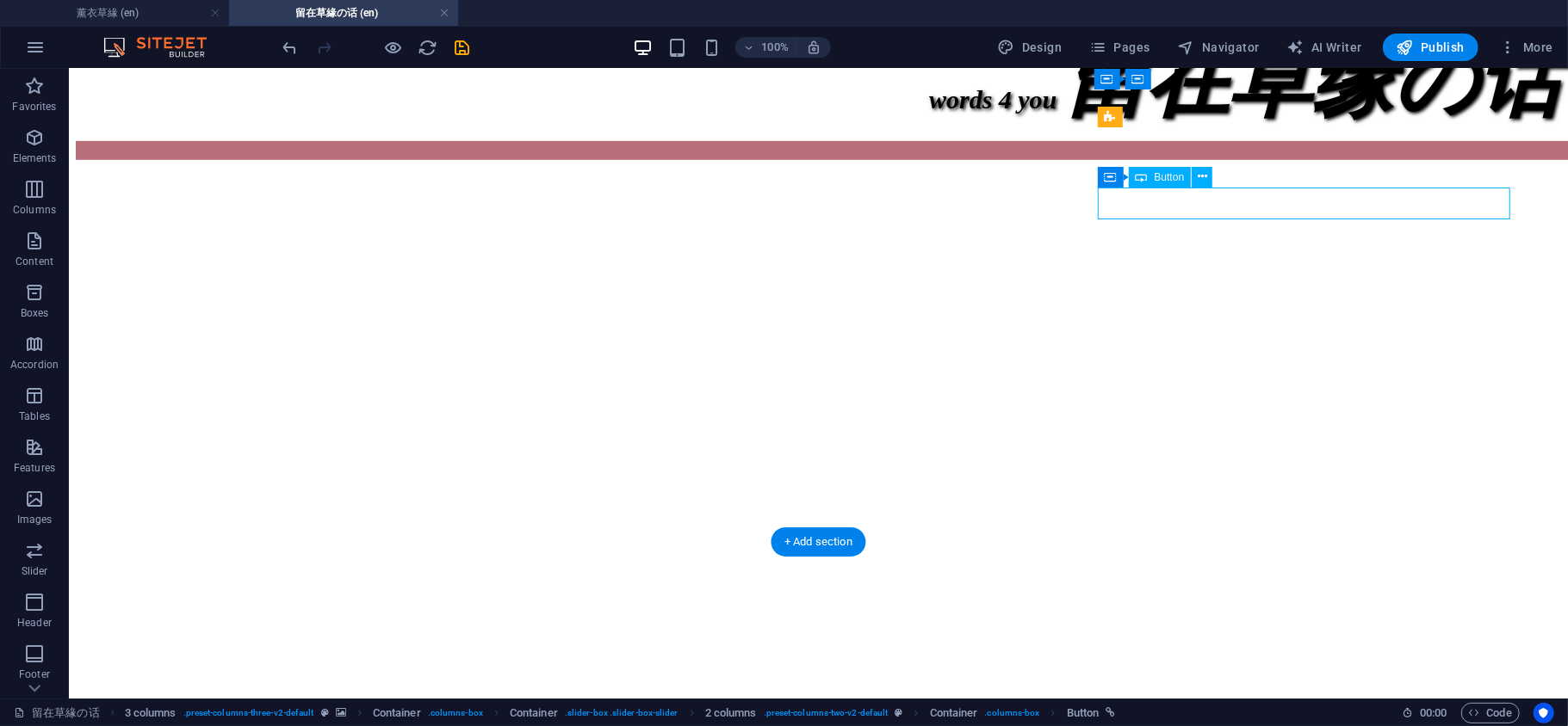
select select "%"
select select "px"
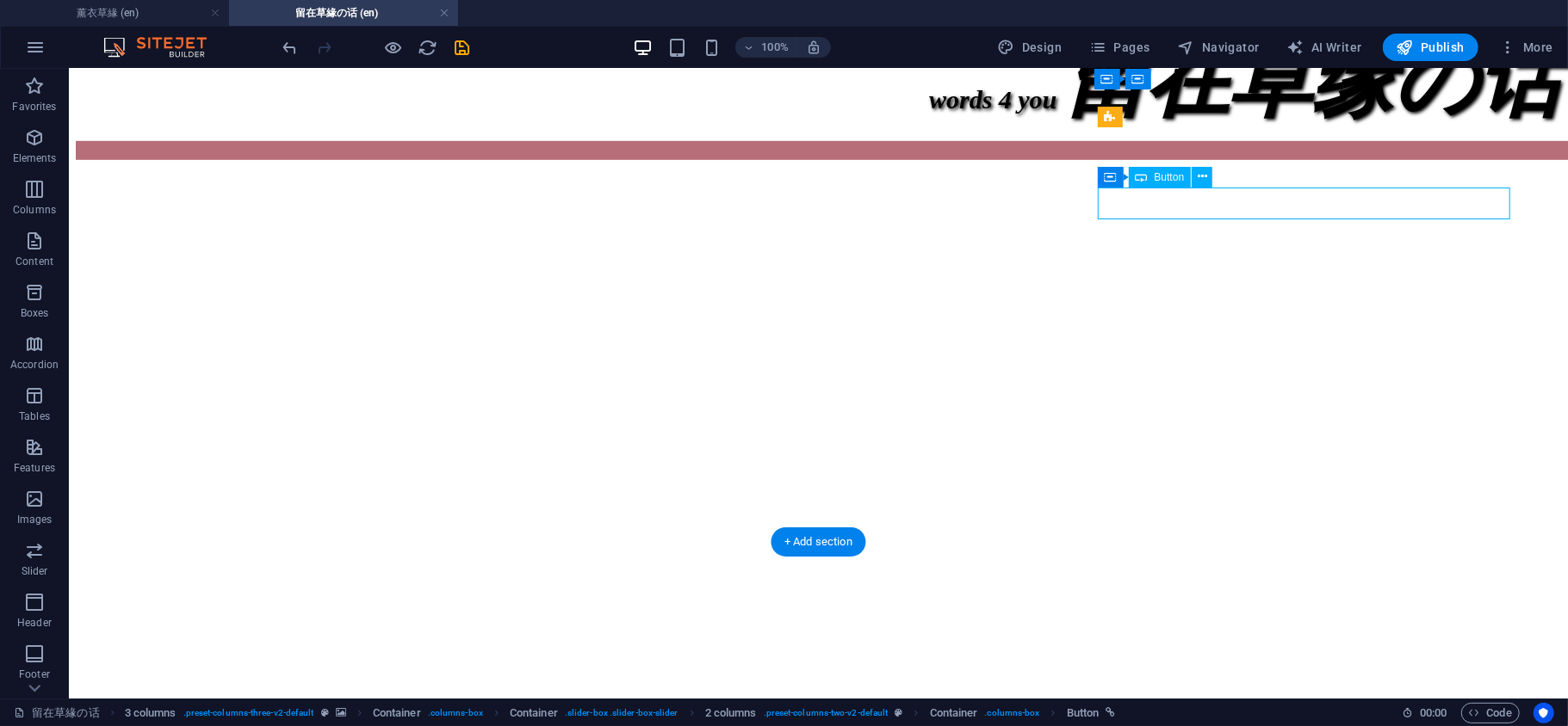
select select "px"
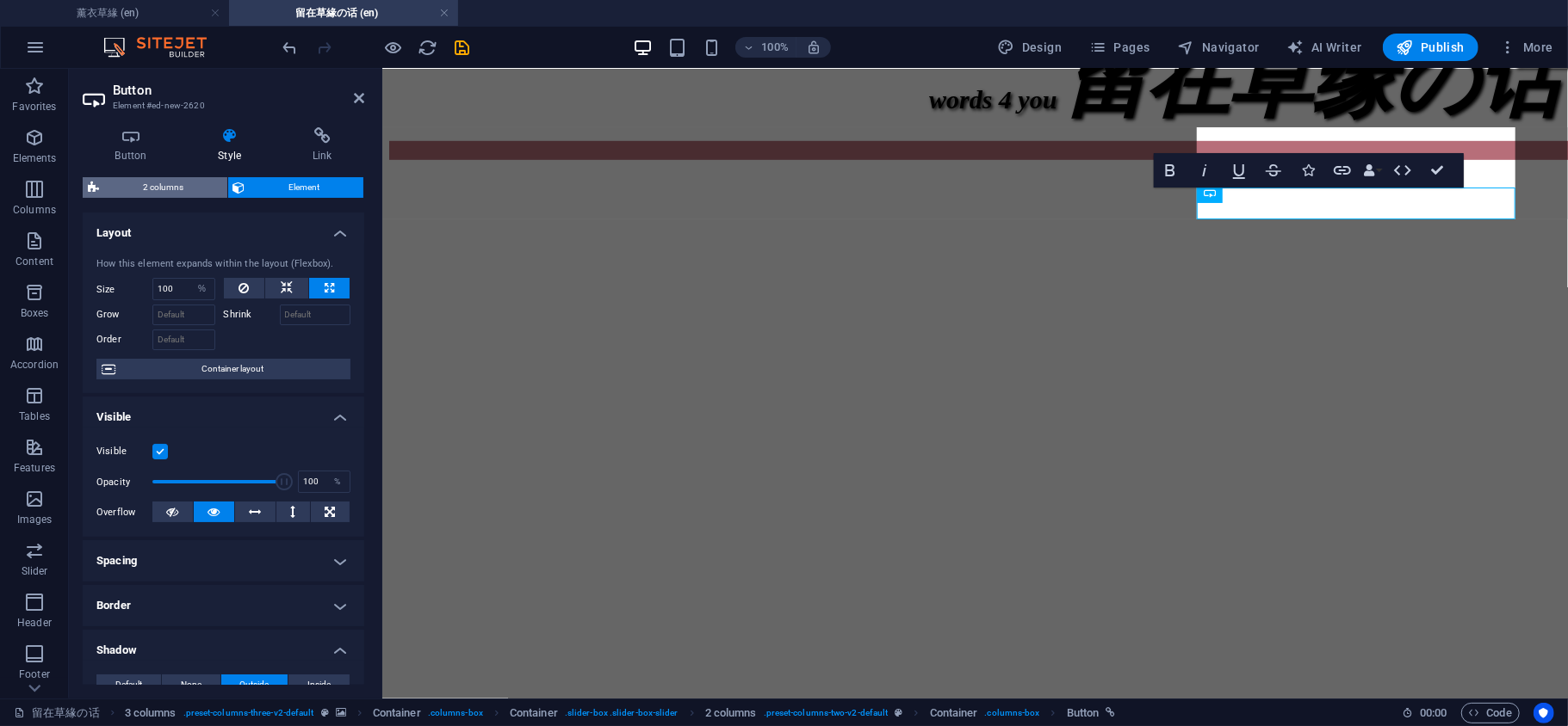
click at [162, 184] on span "2 columns" at bounding box center [162, 188] width 118 height 21
select select "rem"
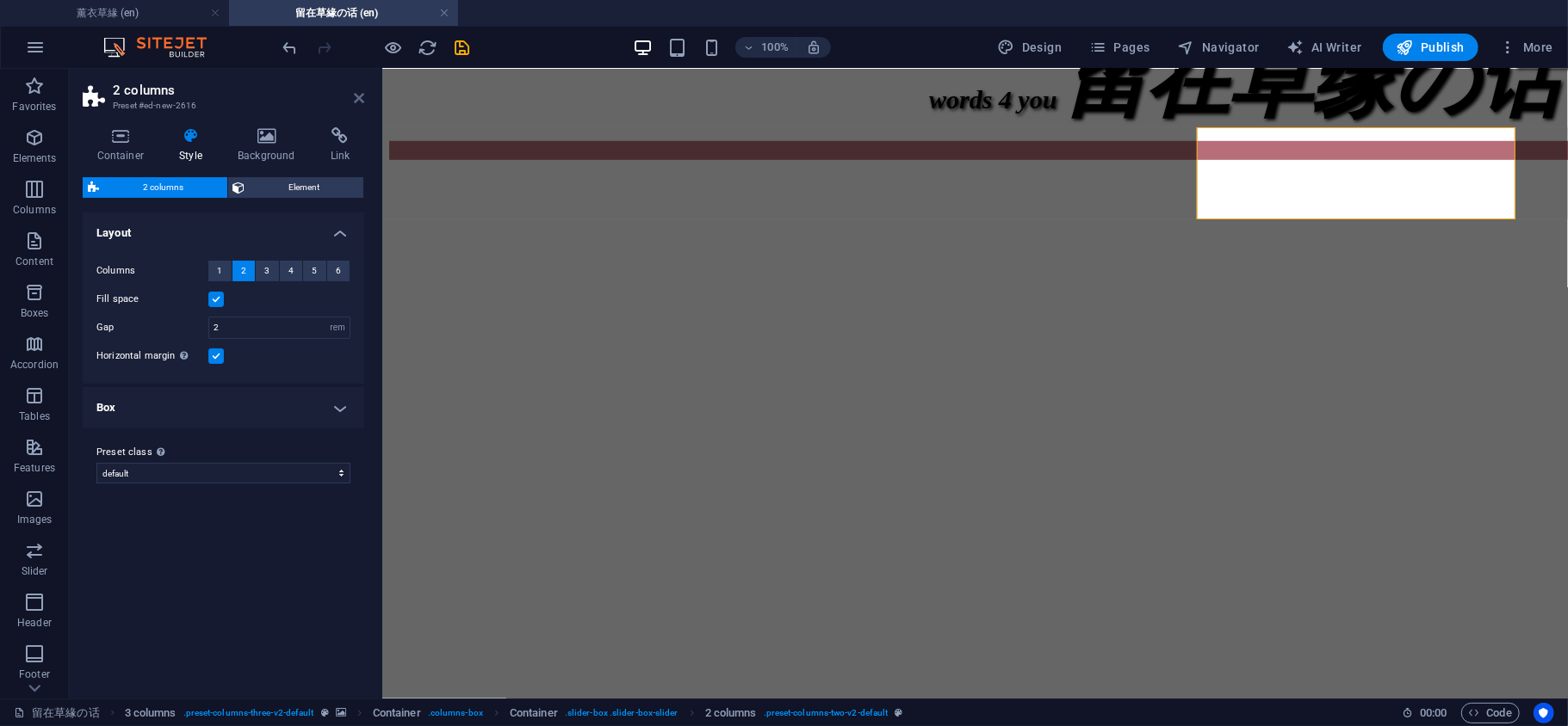
click at [362, 99] on icon at bounding box center [359, 99] width 10 height 14
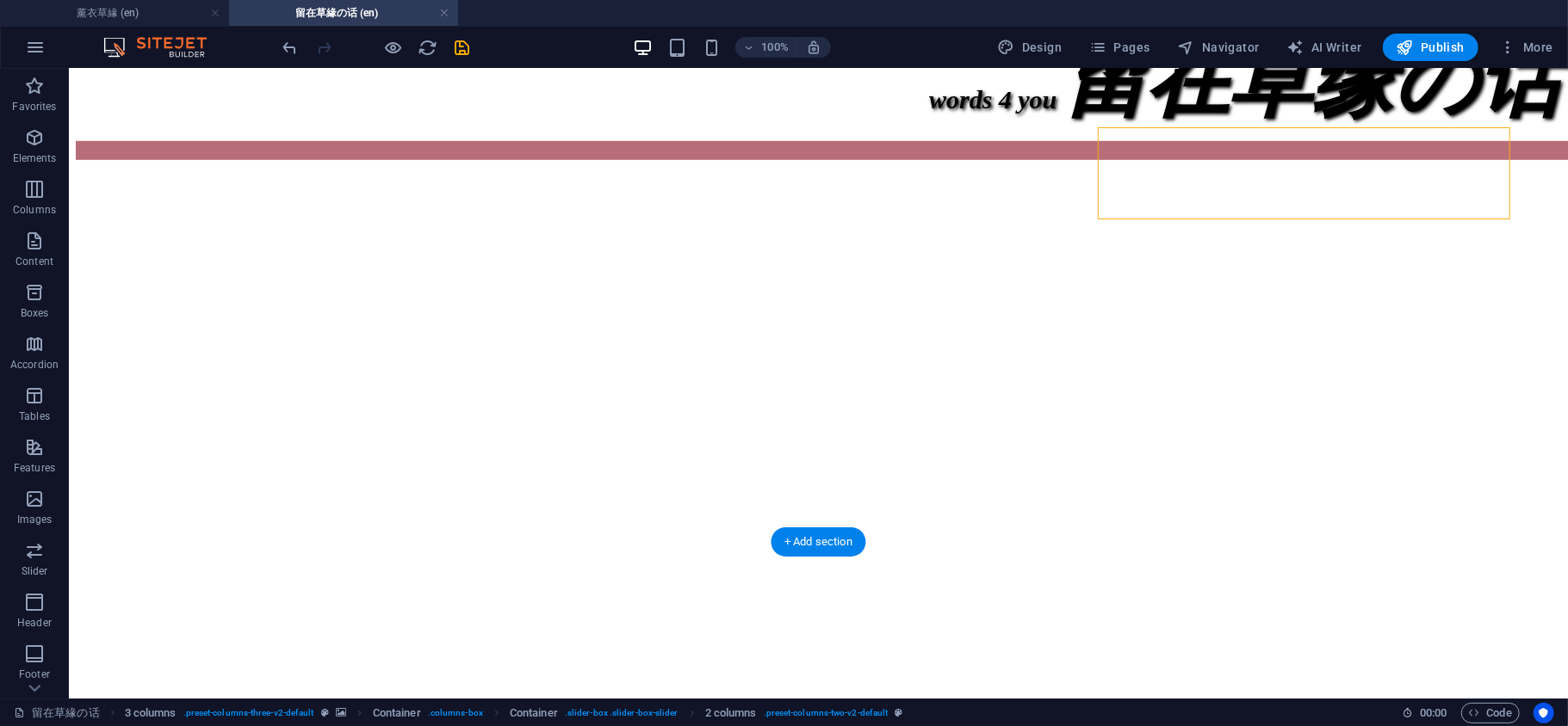
click at [300, 162] on figure at bounding box center [817, 162] width 1485 height 0
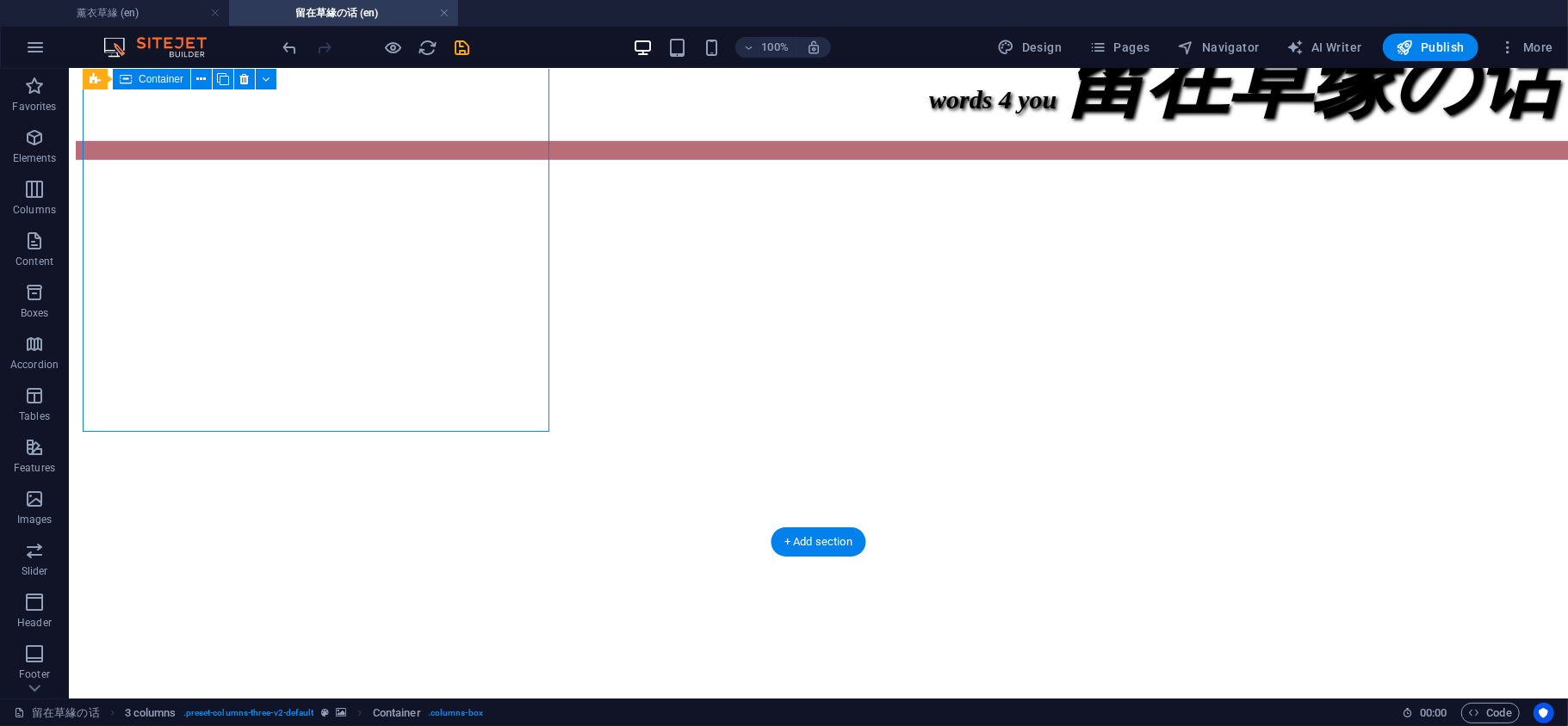
select select "%"
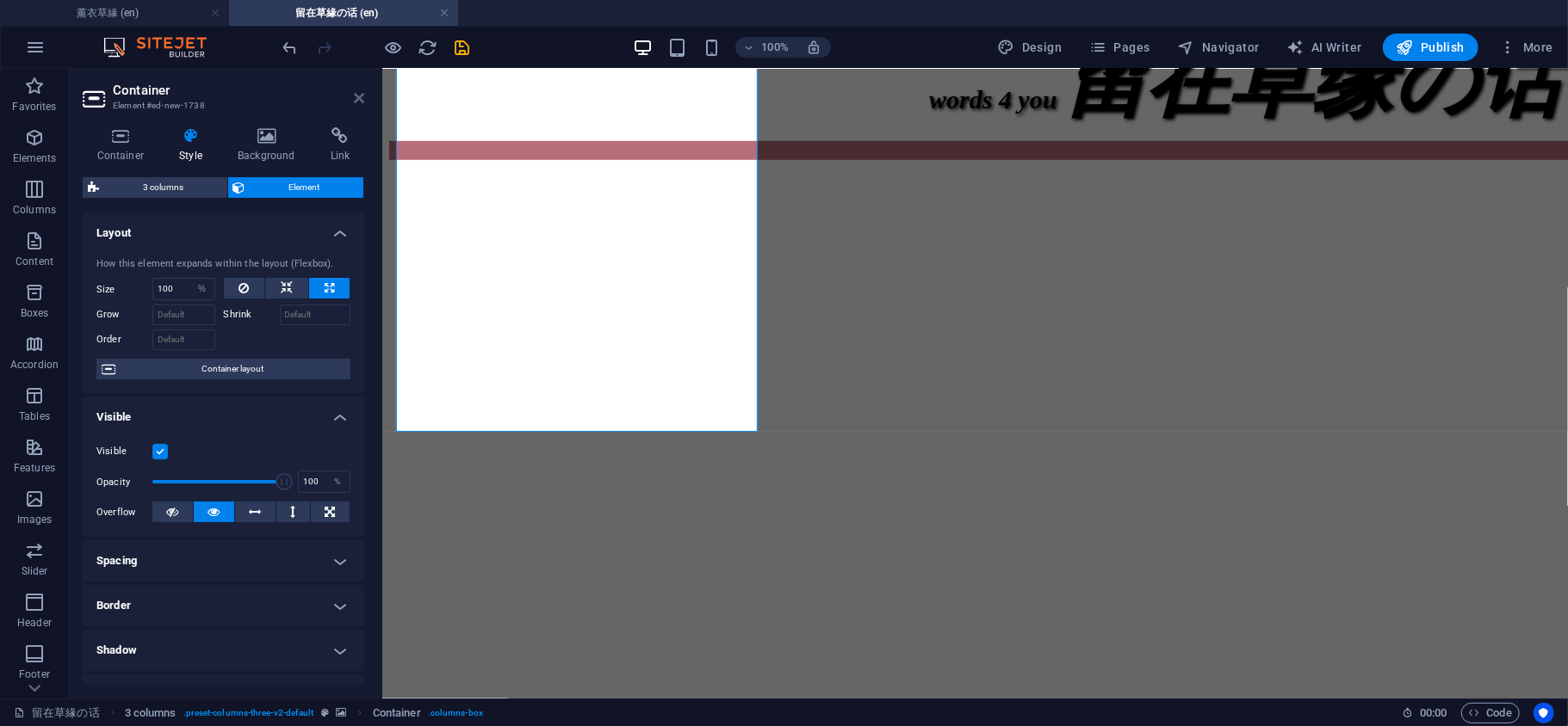
click at [356, 99] on icon at bounding box center [359, 99] width 10 height 14
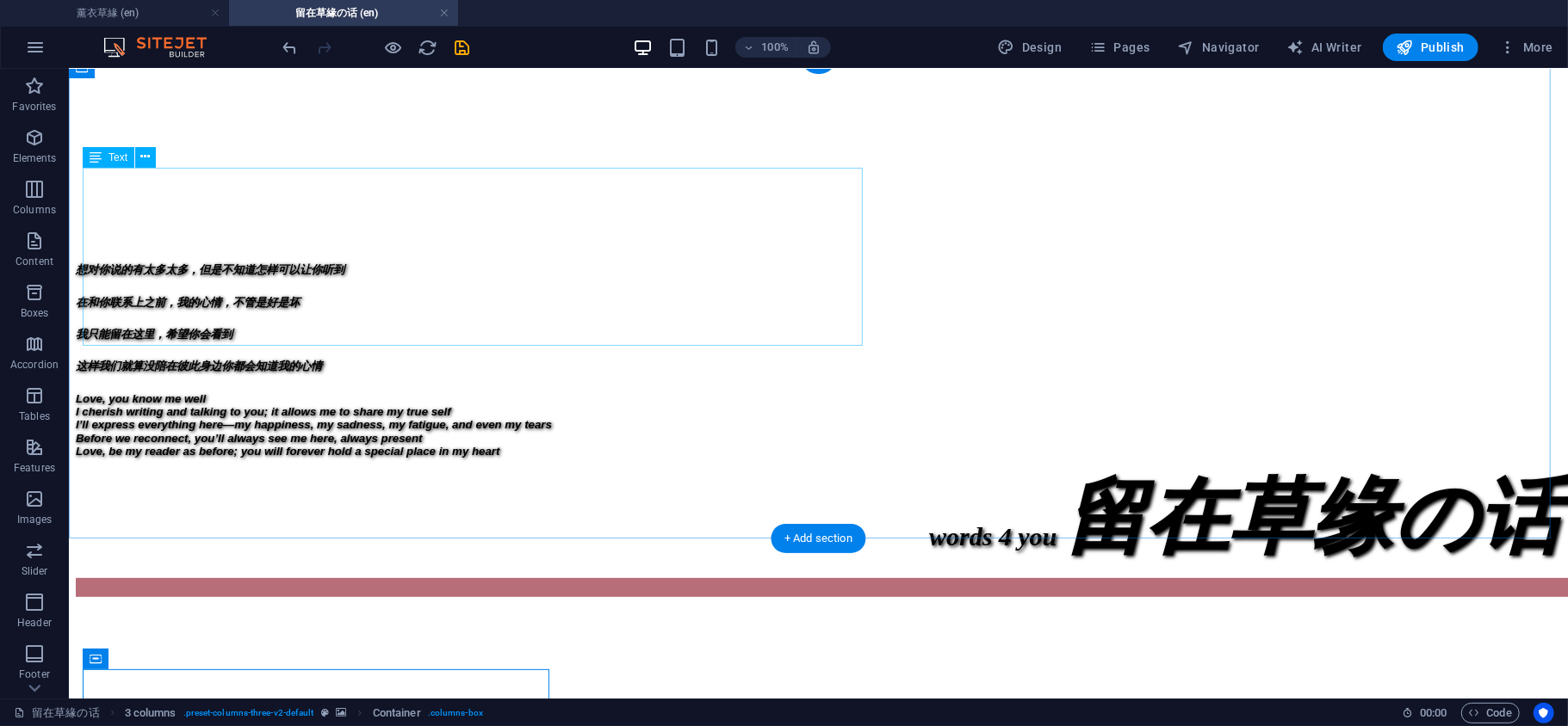
scroll to position [382, 0]
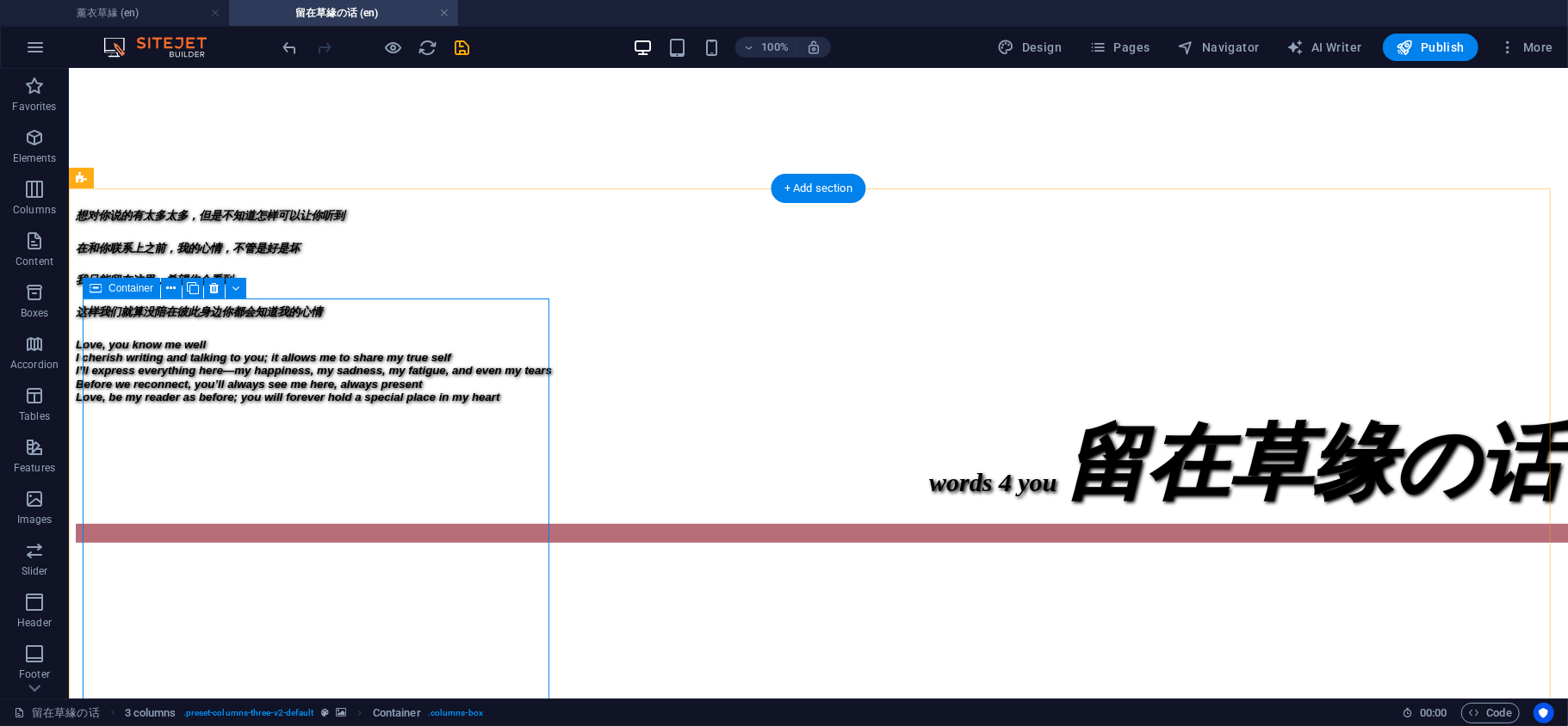
click at [526, 545] on figure at bounding box center [817, 545] width 1485 height 0
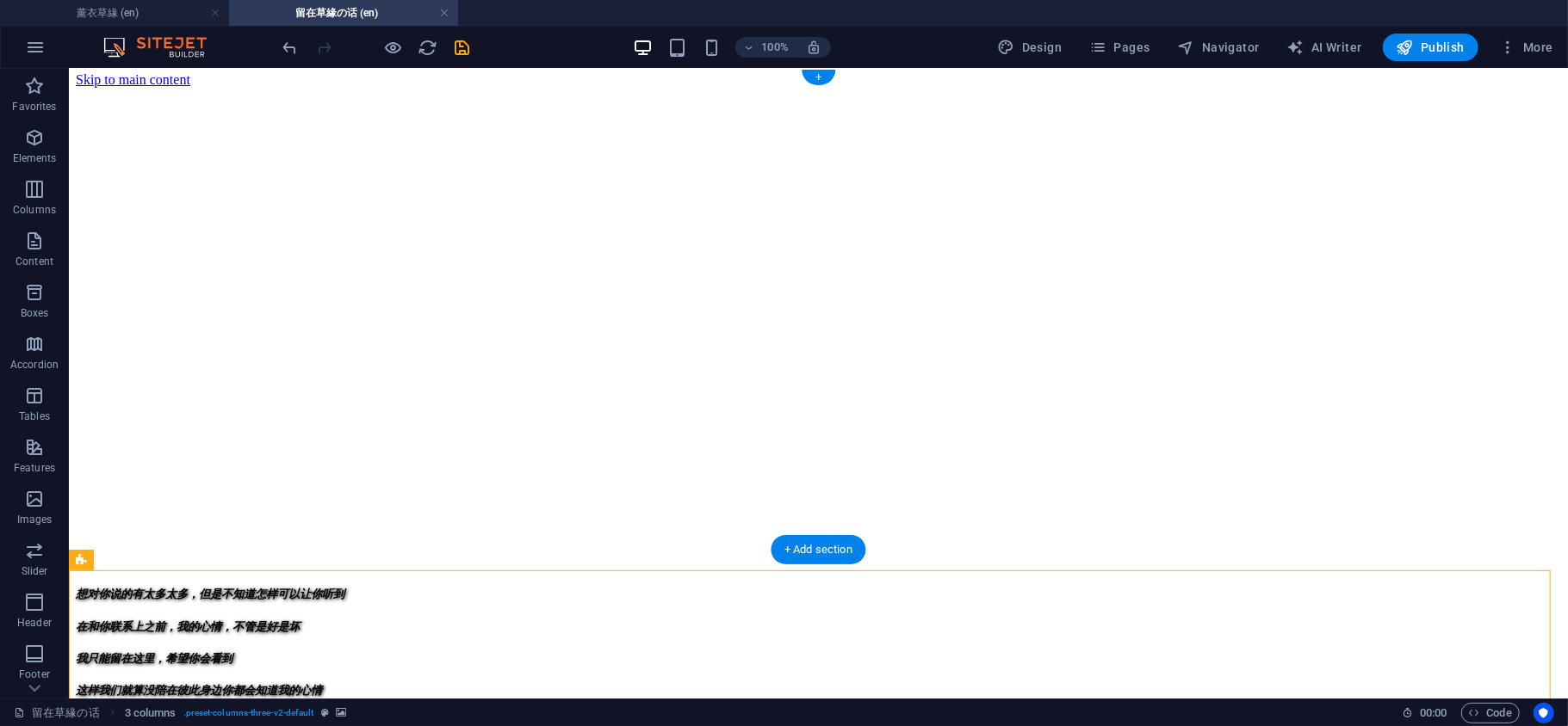
scroll to position [0, 0]
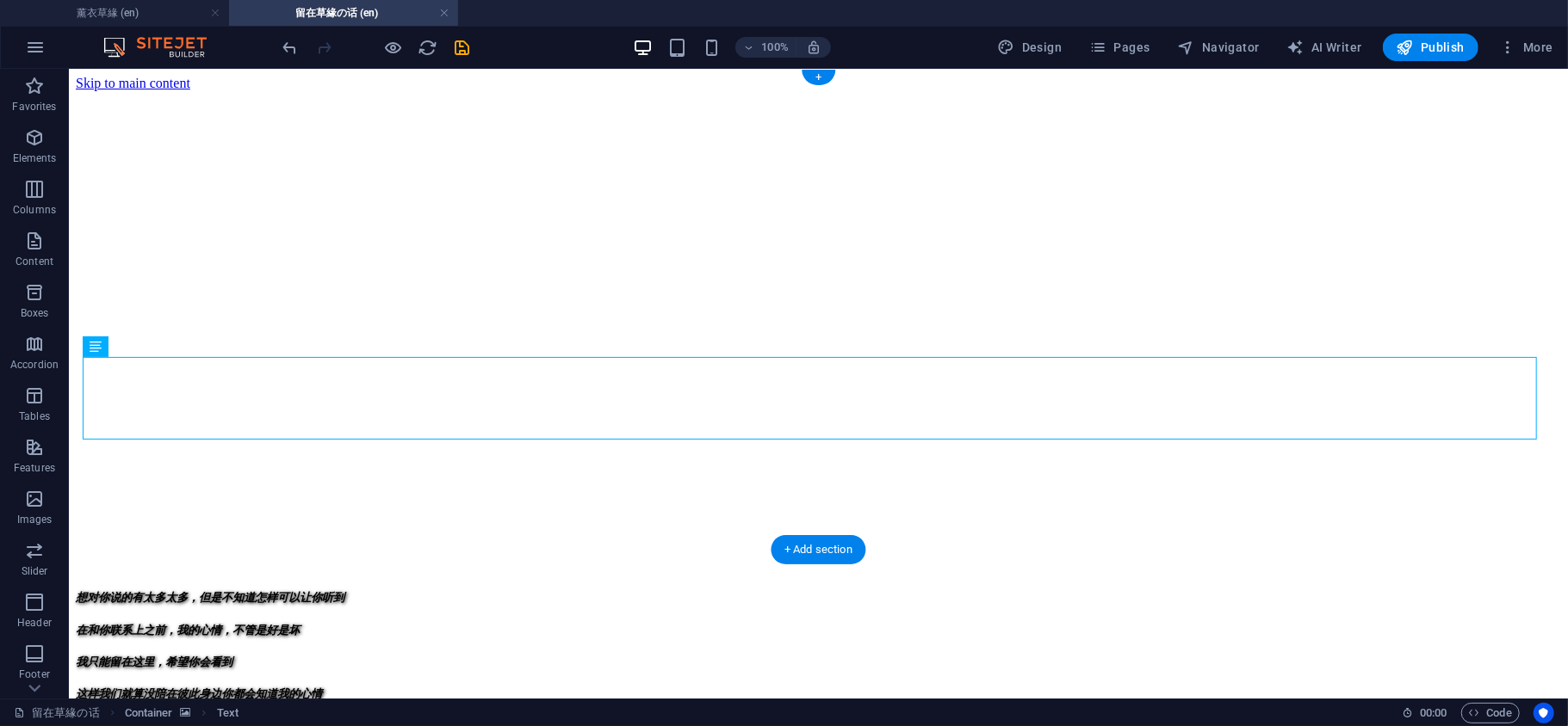
click at [823, 91] on figure at bounding box center [817, 91] width 1485 height 0
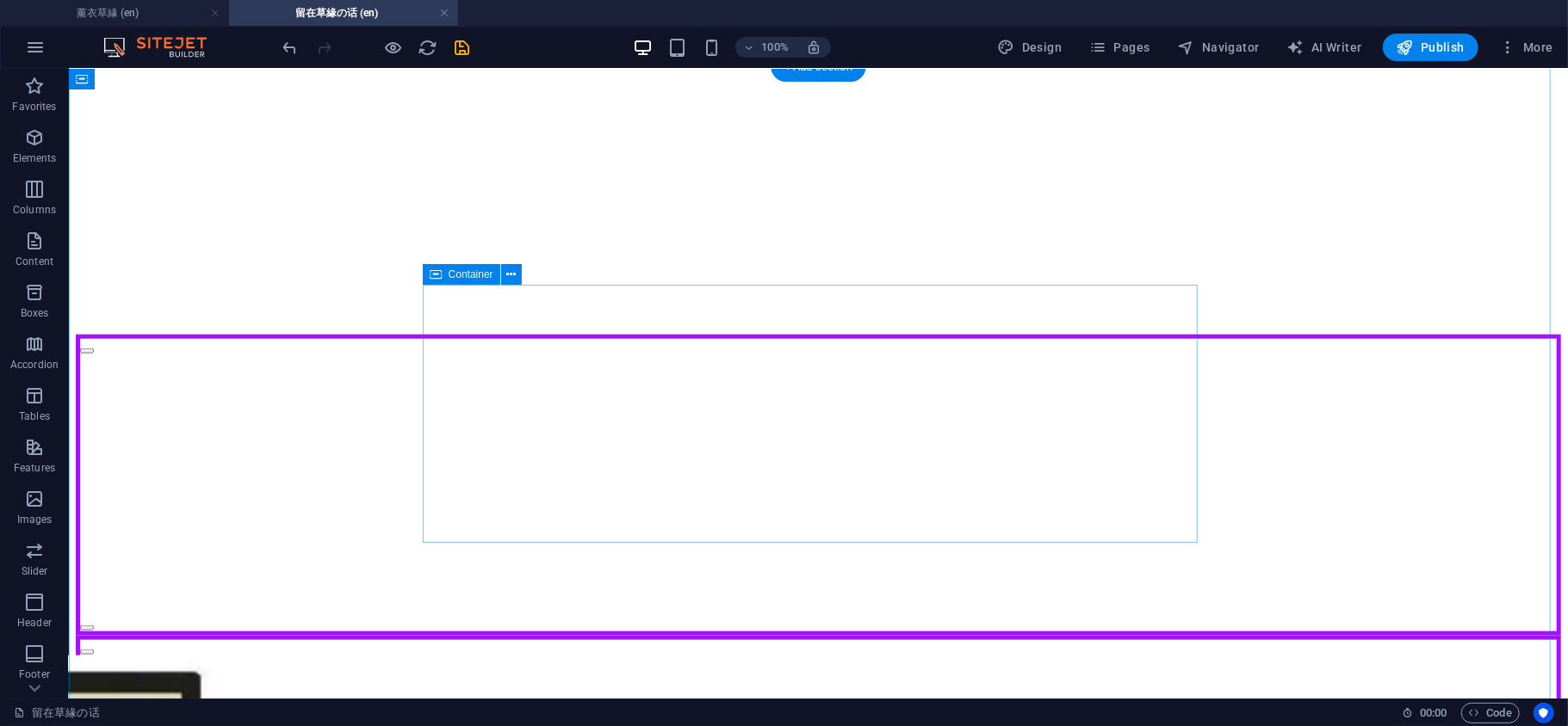
scroll to position [949, 0]
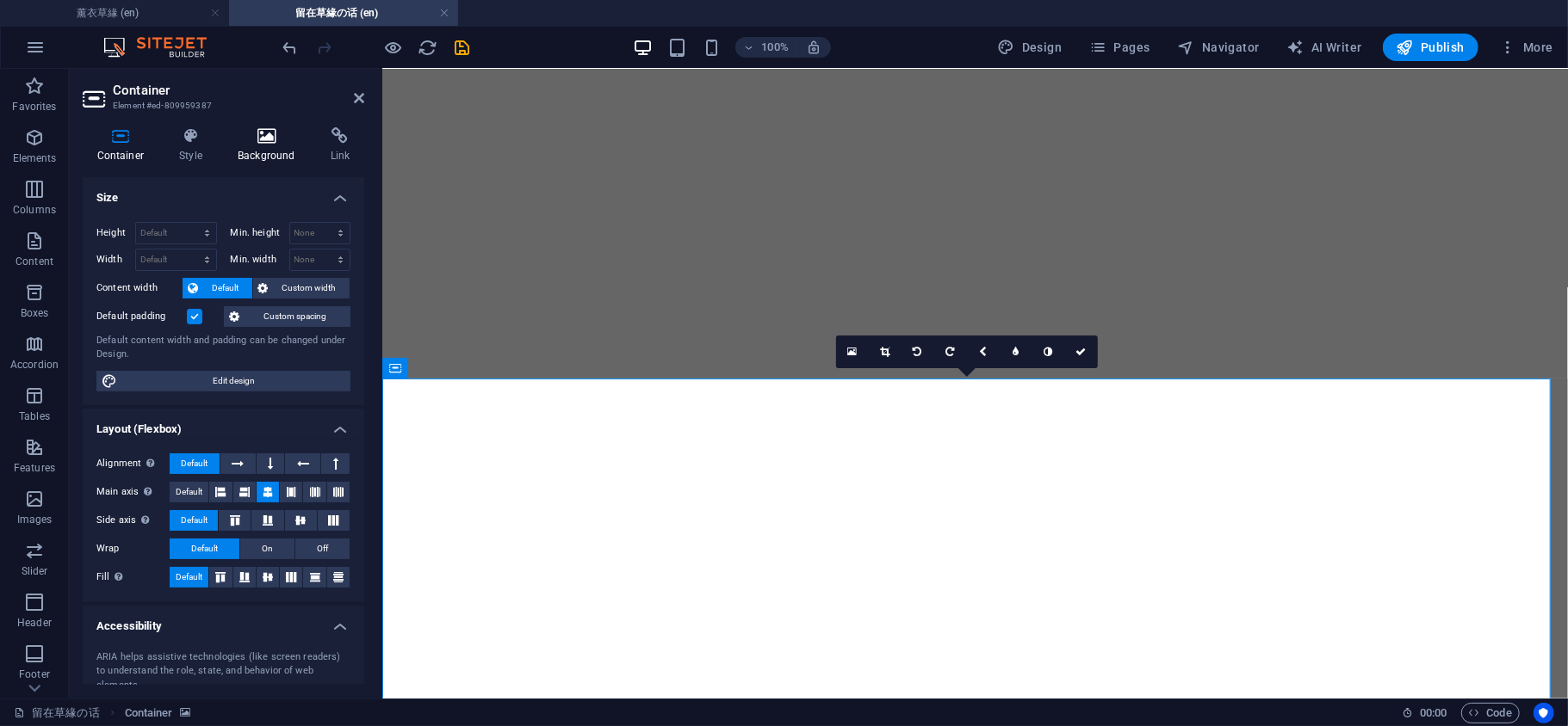
click at [266, 153] on h4 "Background" at bounding box center [270, 145] width 93 height 36
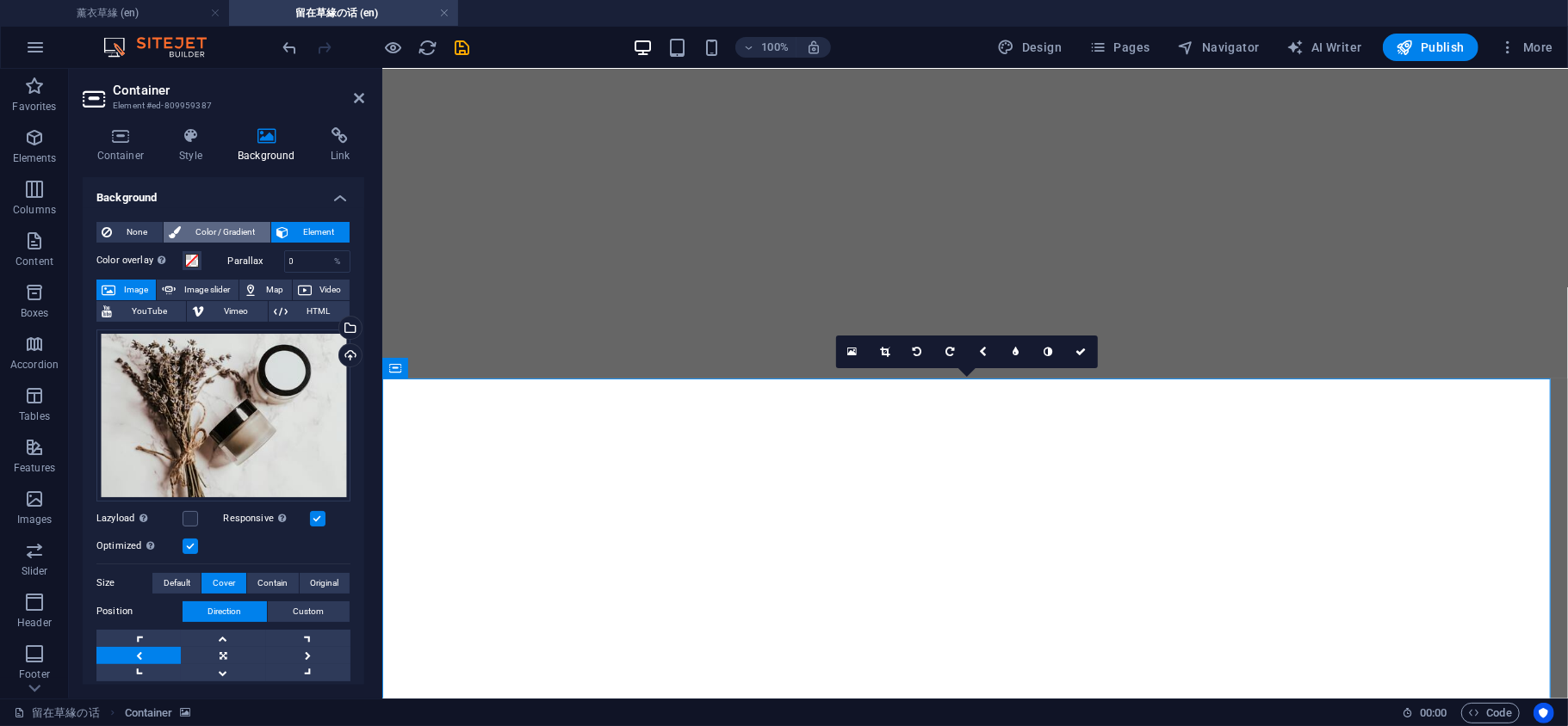
click at [215, 237] on span "Color / Gradient" at bounding box center [225, 232] width 79 height 21
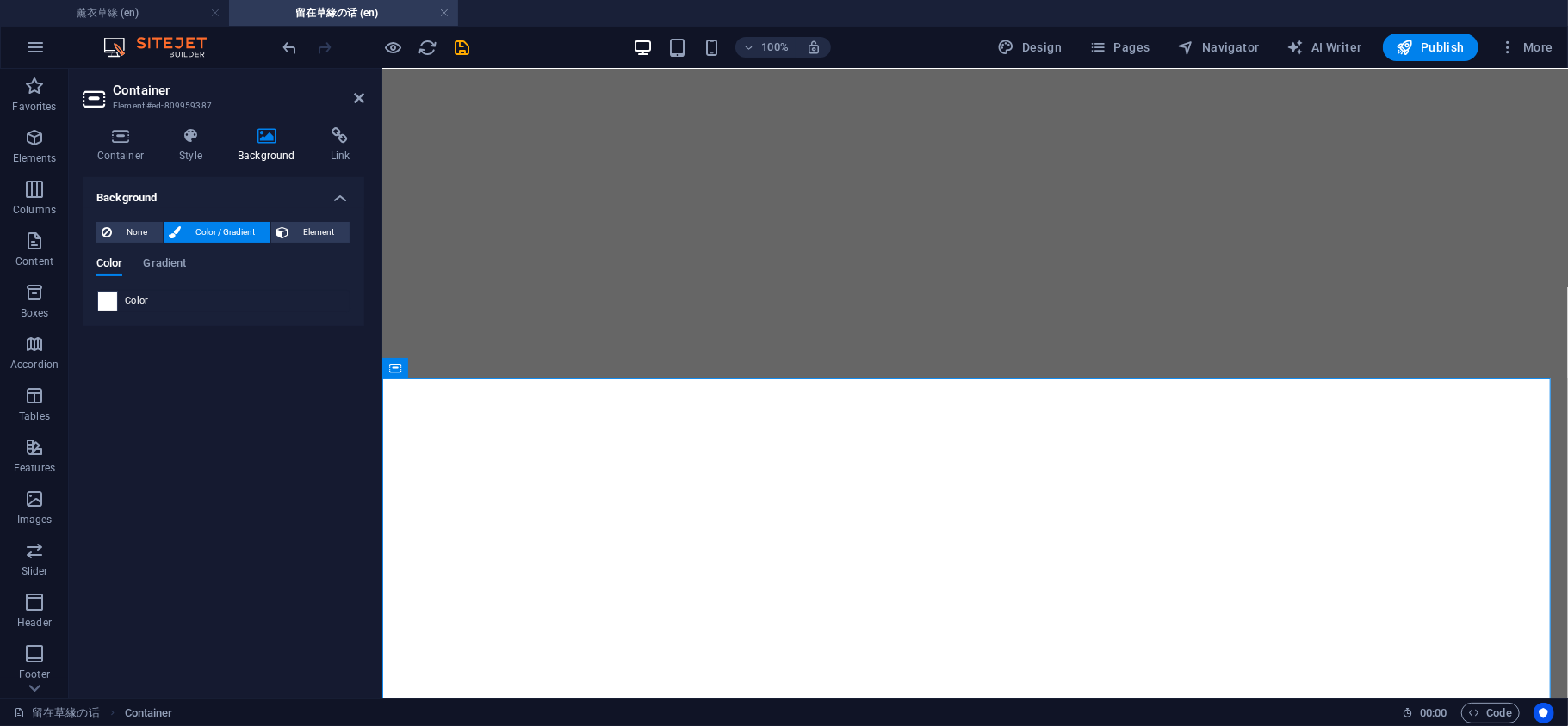
click at [98, 297] on span at bounding box center [107, 301] width 19 height 19
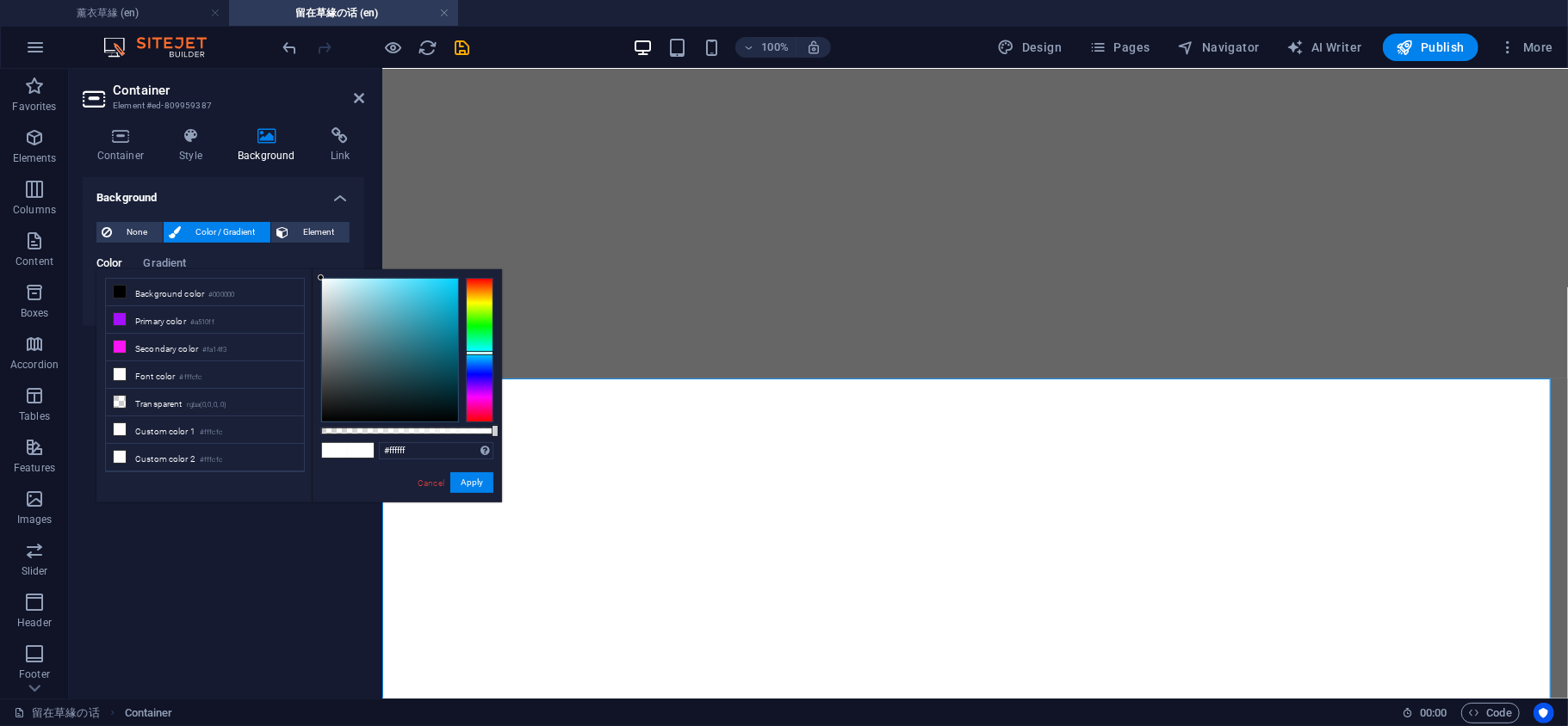
drag, startPoint x: 472, startPoint y: 292, endPoint x: 483, endPoint y: 353, distance: 62.0
click at [483, 353] on div at bounding box center [479, 351] width 28 height 145
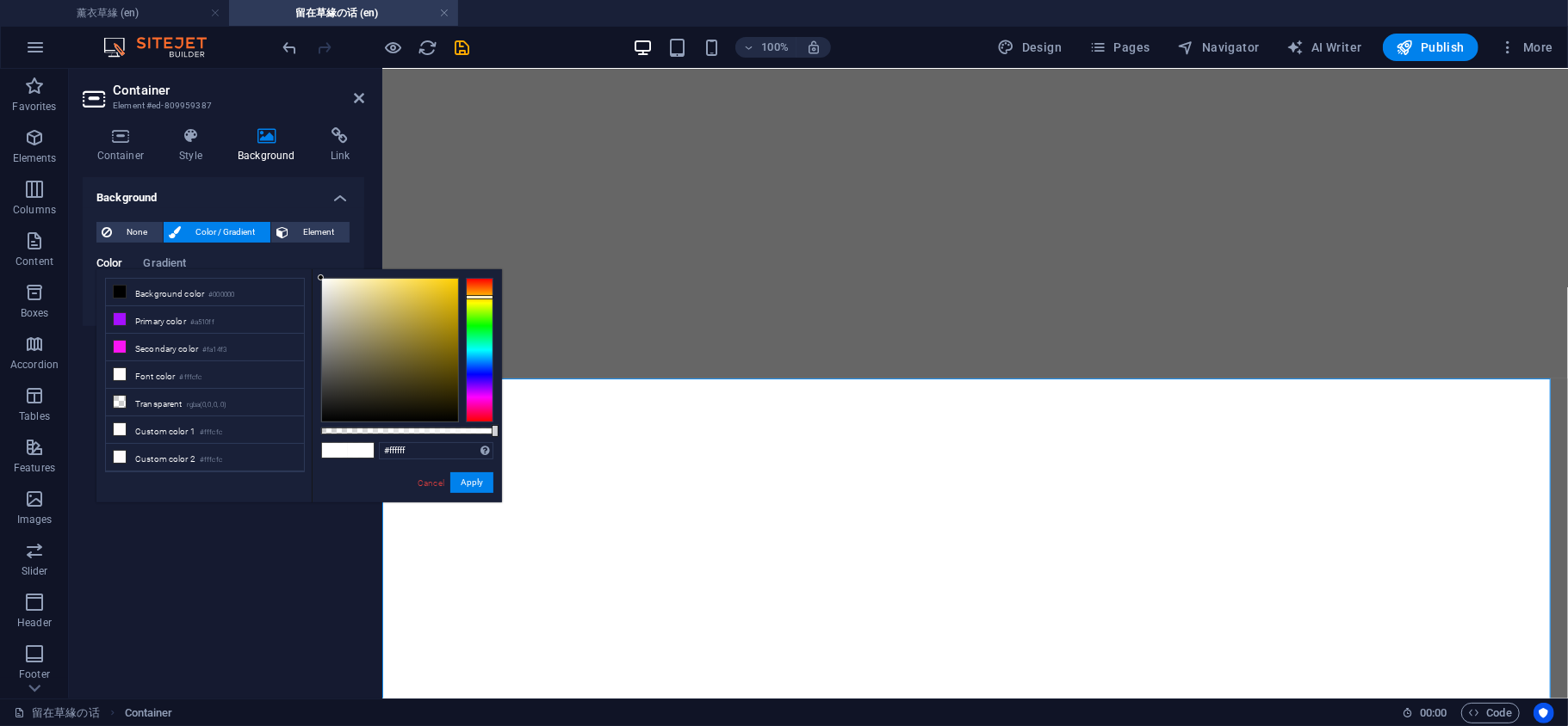
drag, startPoint x: 482, startPoint y: 346, endPoint x: 483, endPoint y: 297, distance: 49.0
click at [483, 297] on div at bounding box center [479, 351] width 28 height 145
click at [415, 294] on div at bounding box center [390, 351] width 136 height 143
drag, startPoint x: 414, startPoint y: 289, endPoint x: 434, endPoint y: 289, distance: 20.0
click at [431, 289] on div at bounding box center [390, 351] width 136 height 143
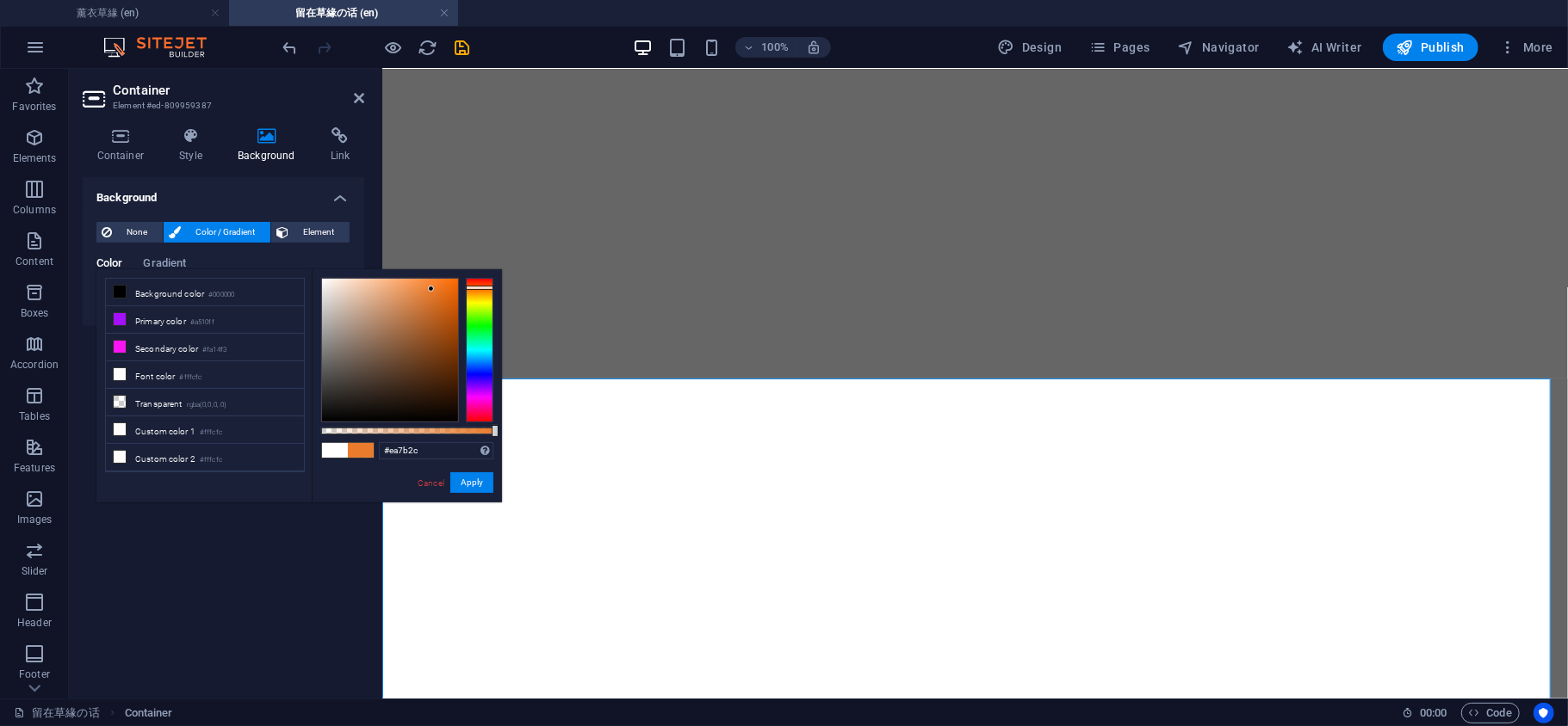
drag, startPoint x: 485, startPoint y: 298, endPoint x: 484, endPoint y: 287, distance: 11.0
click at [484, 287] on div at bounding box center [479, 287] width 28 height 4
type input "#deb99f"
drag, startPoint x: 441, startPoint y: 296, endPoint x: 360, endPoint y: 296, distance: 81.0
click at [360, 296] on div at bounding box center [390, 351] width 136 height 143
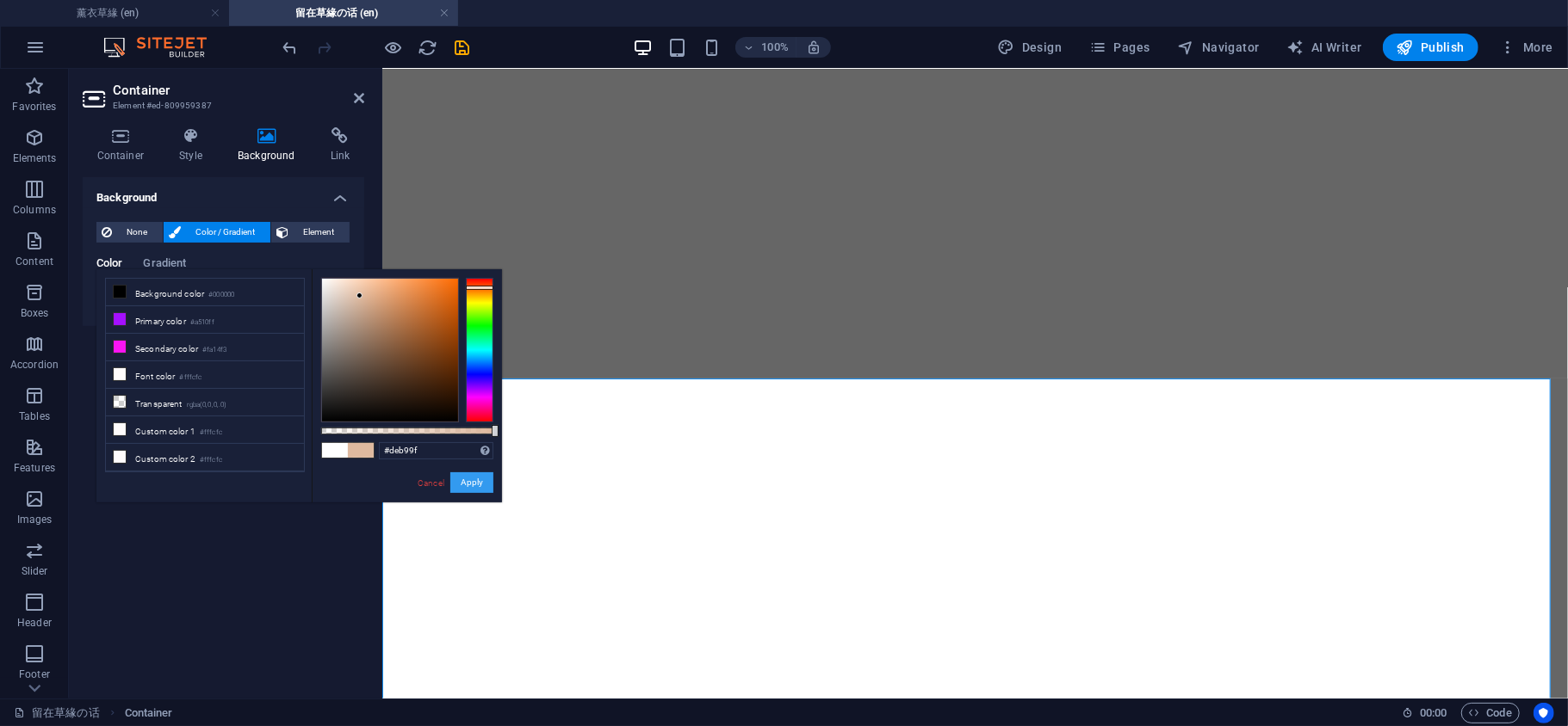
click at [475, 482] on button "Apply" at bounding box center [471, 483] width 43 height 21
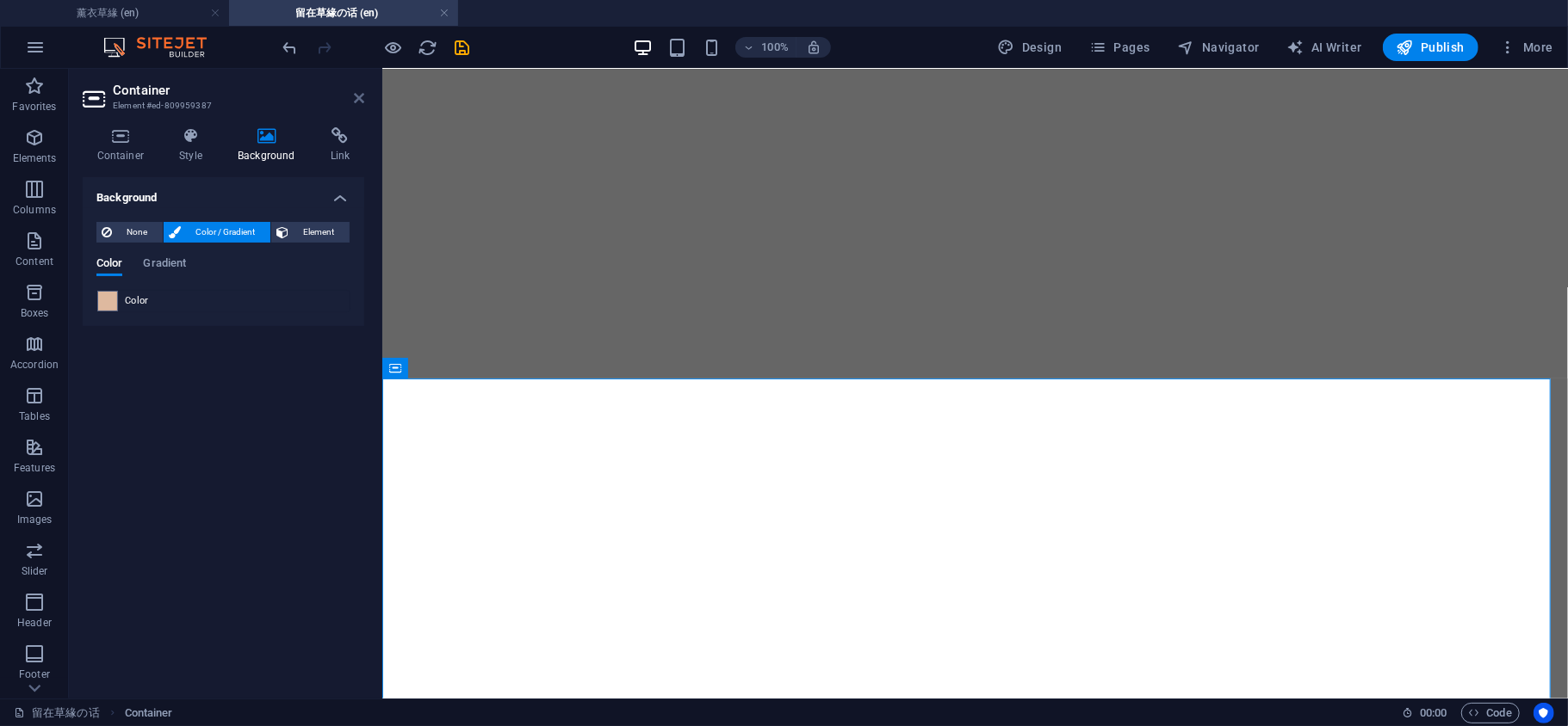
click at [358, 101] on icon at bounding box center [359, 99] width 10 height 14
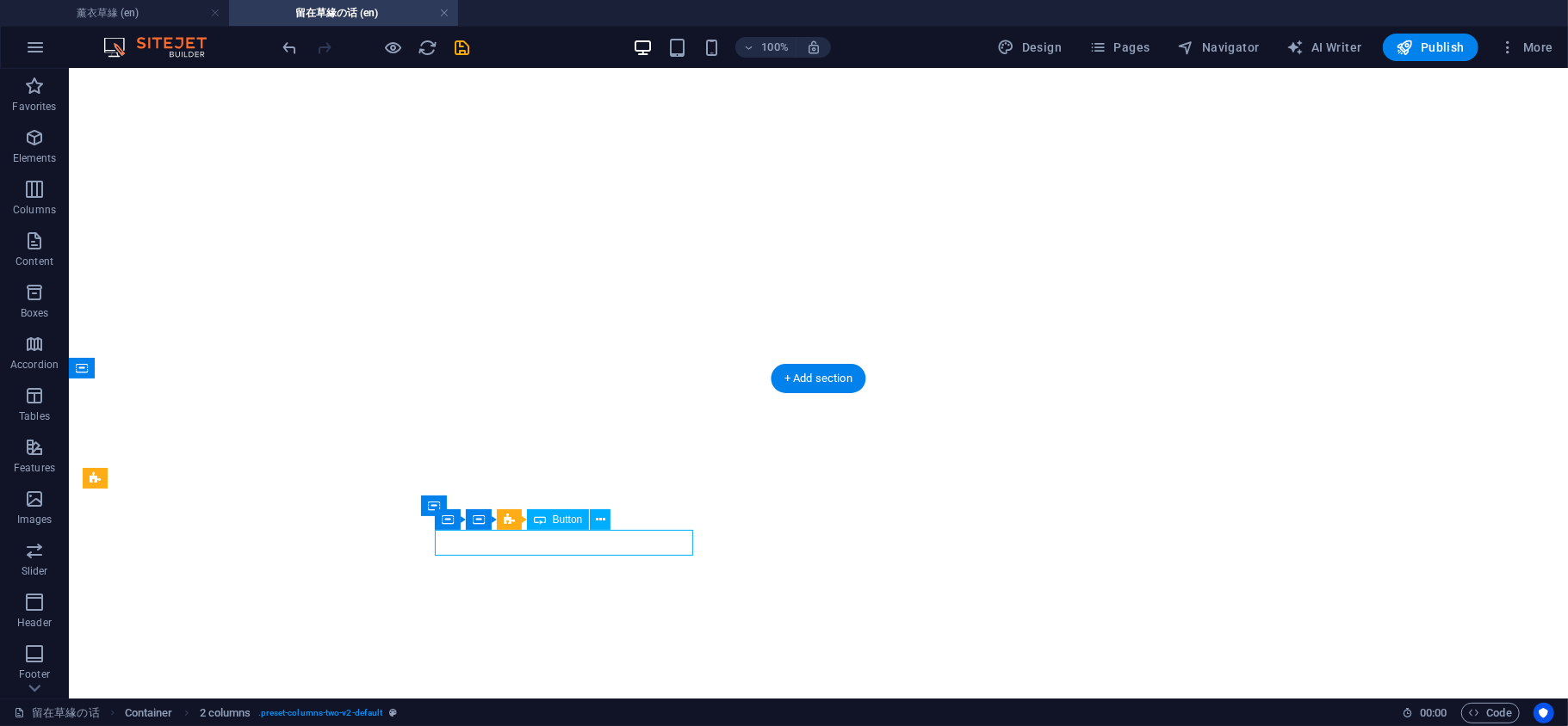
select select "px"
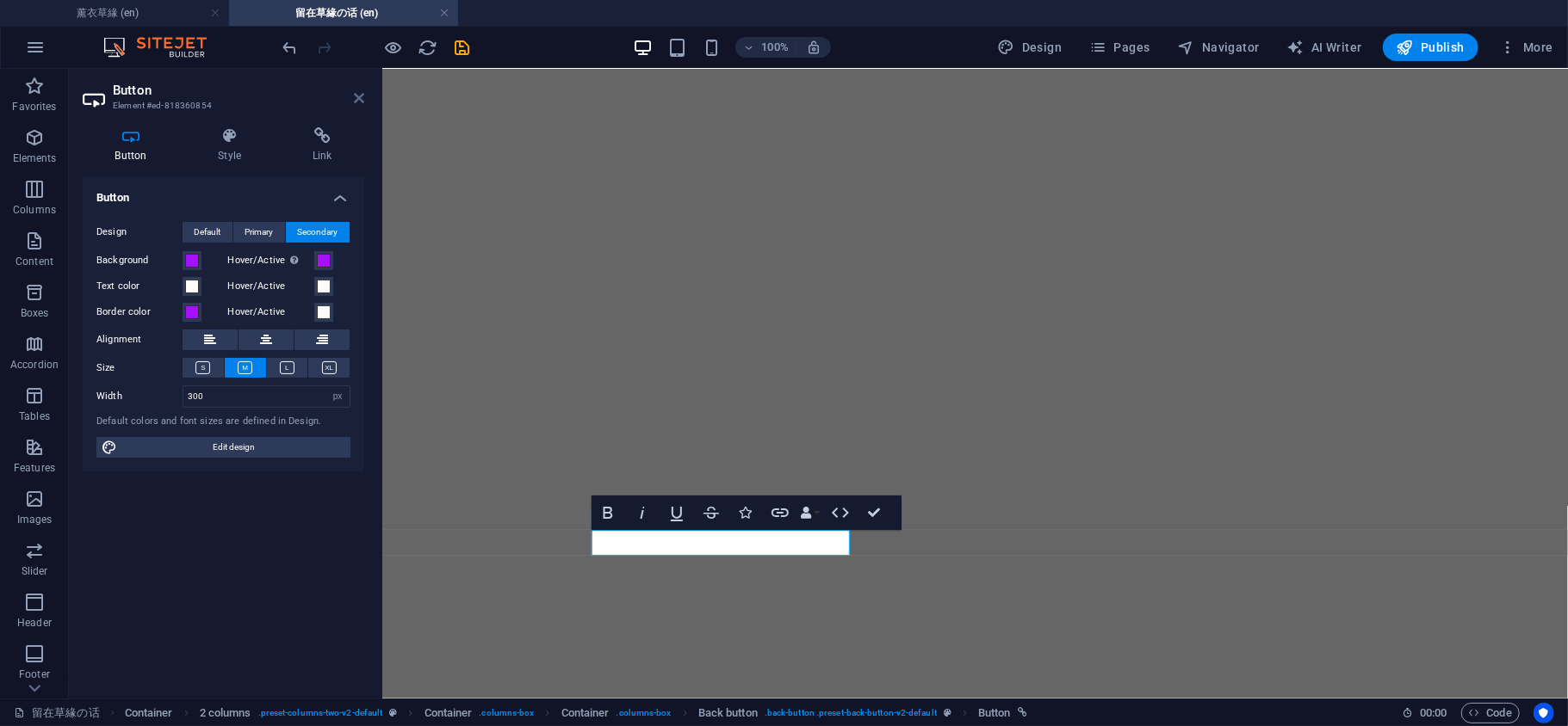
click at [361, 103] on icon at bounding box center [359, 99] width 10 height 14
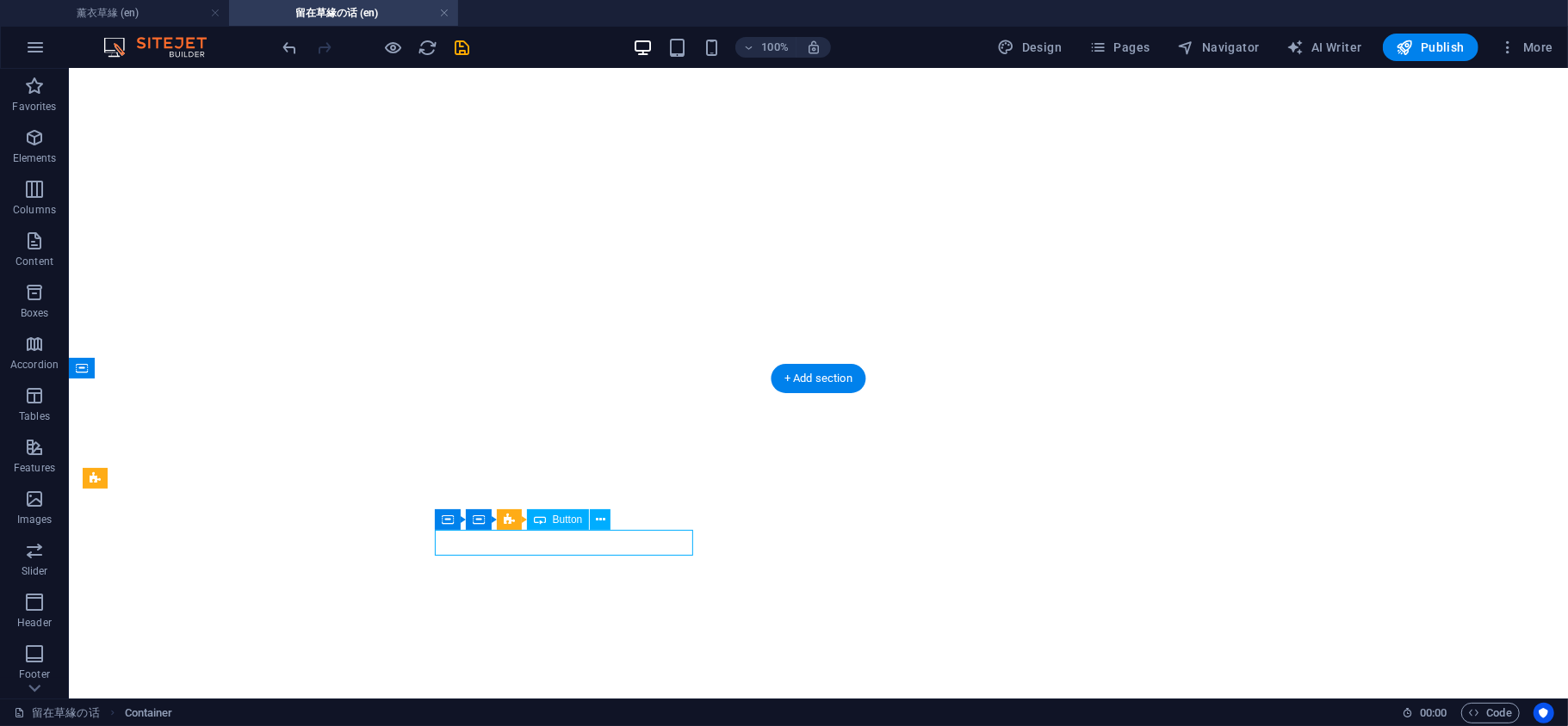
select select "px"
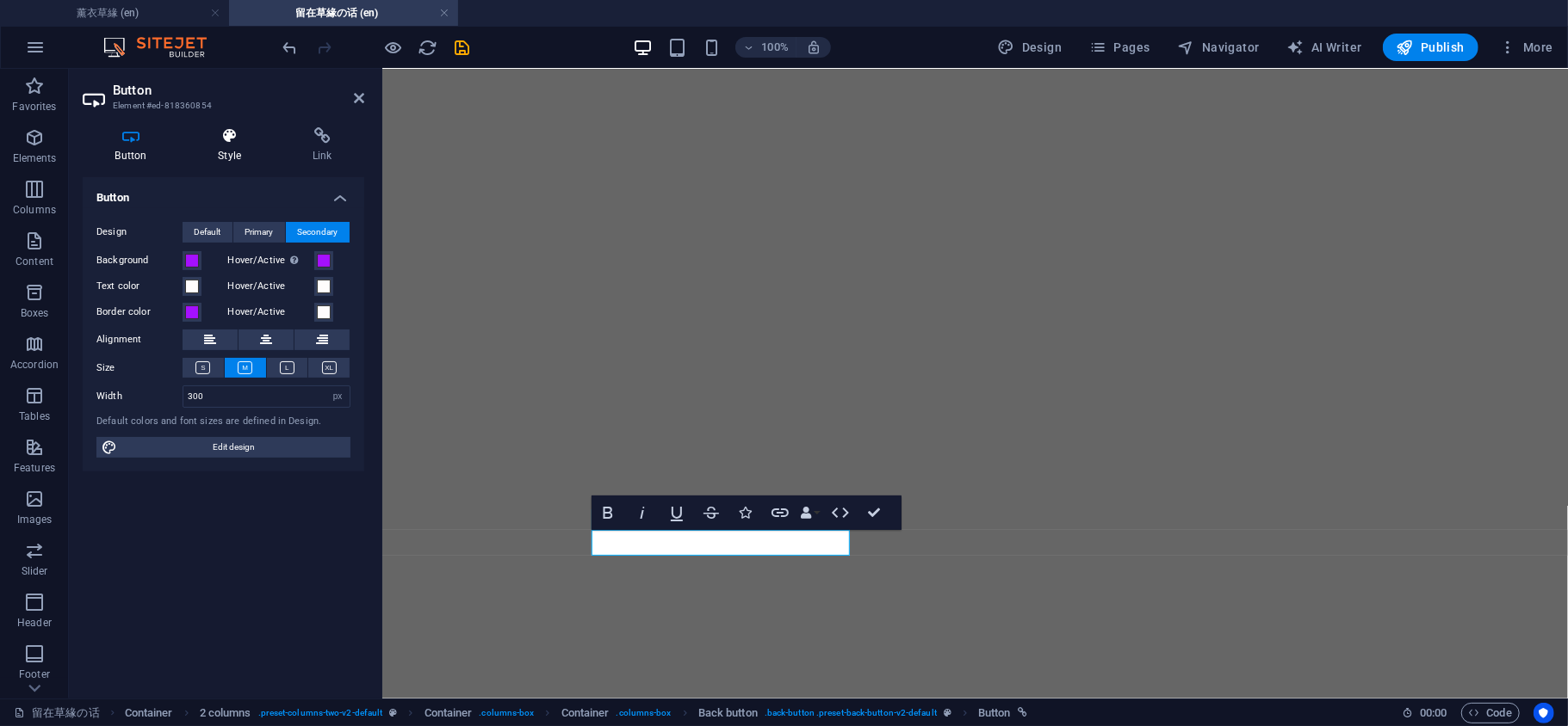
click at [228, 154] on h4 "Style" at bounding box center [233, 145] width 94 height 36
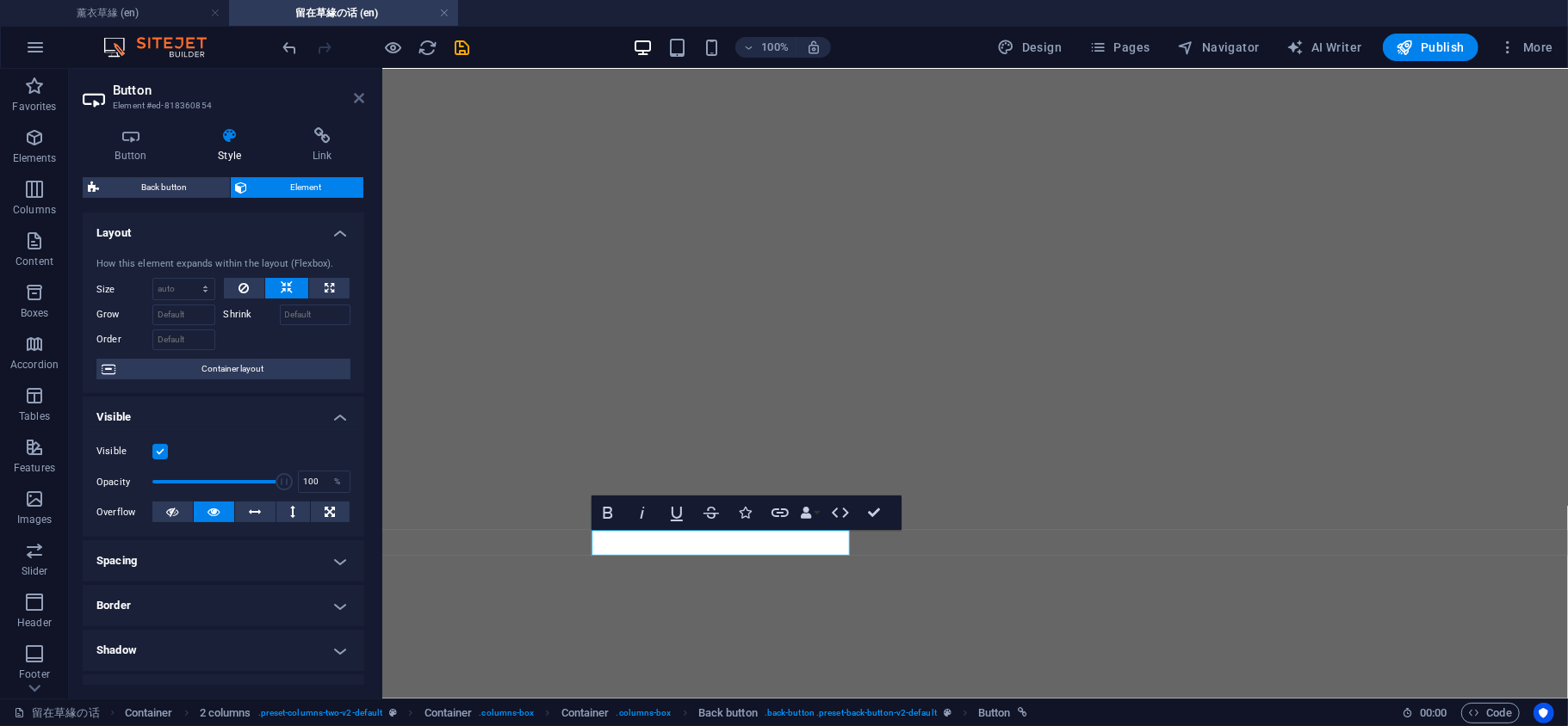
click at [354, 93] on icon at bounding box center [359, 99] width 10 height 14
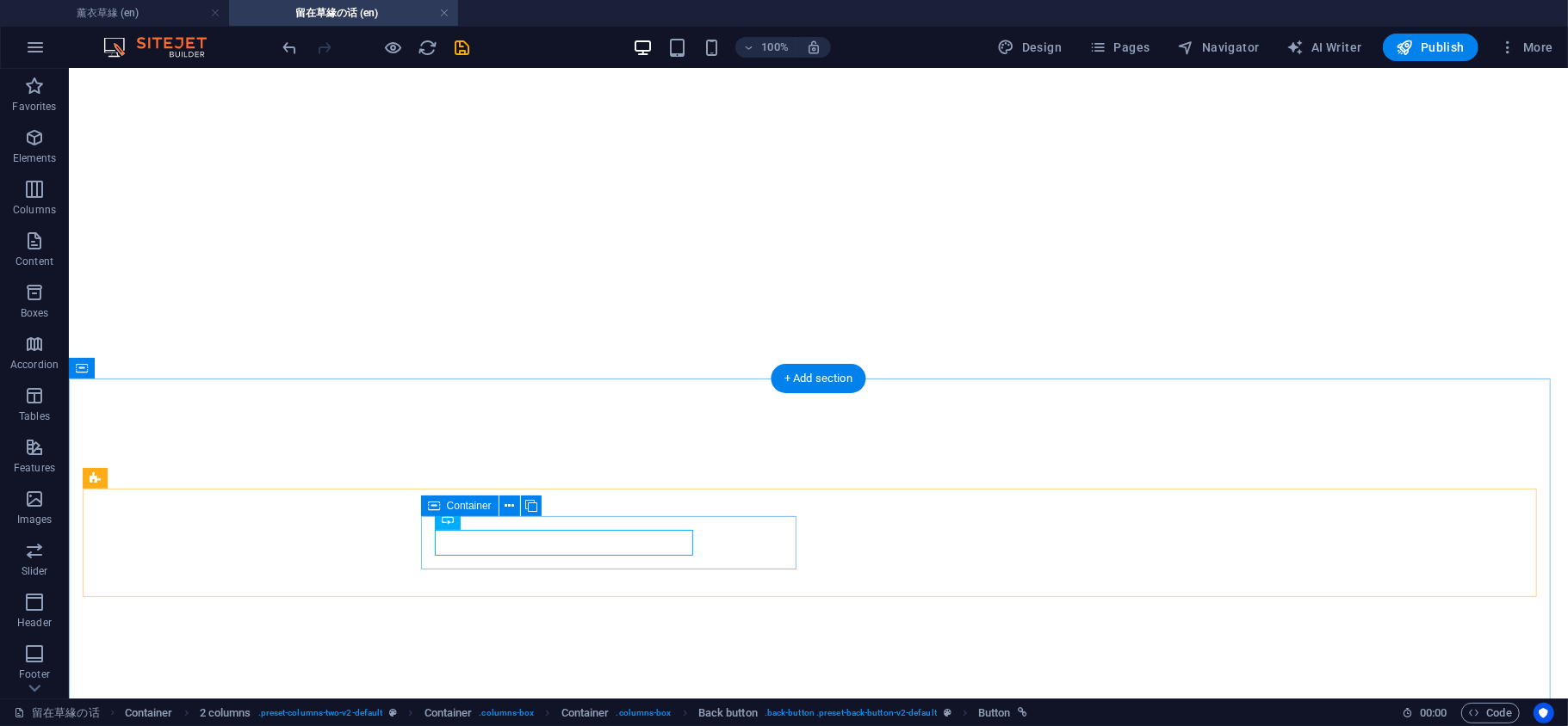
select select "px"
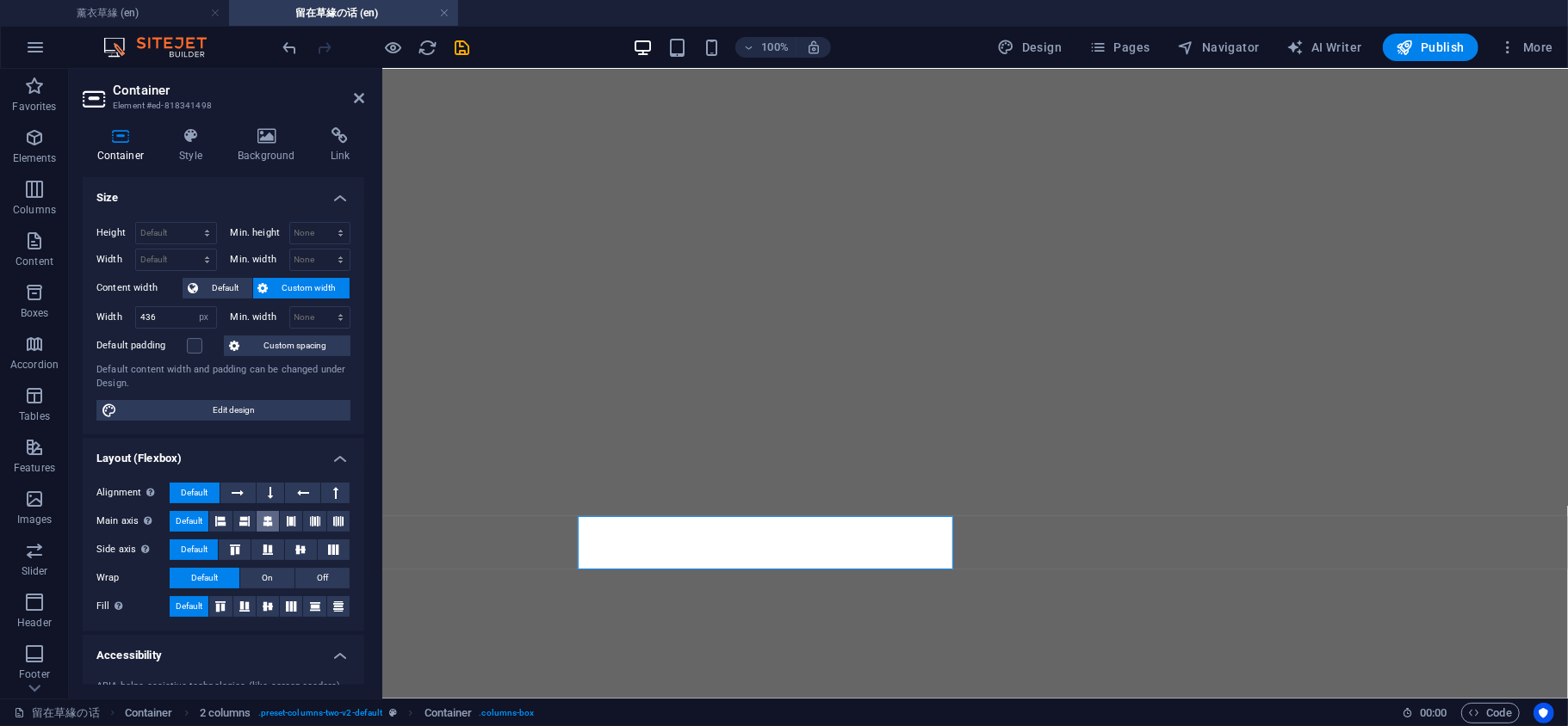
click at [272, 521] on button at bounding box center [268, 522] width 23 height 21
click at [269, 155] on h4 "Background" at bounding box center [270, 145] width 93 height 36
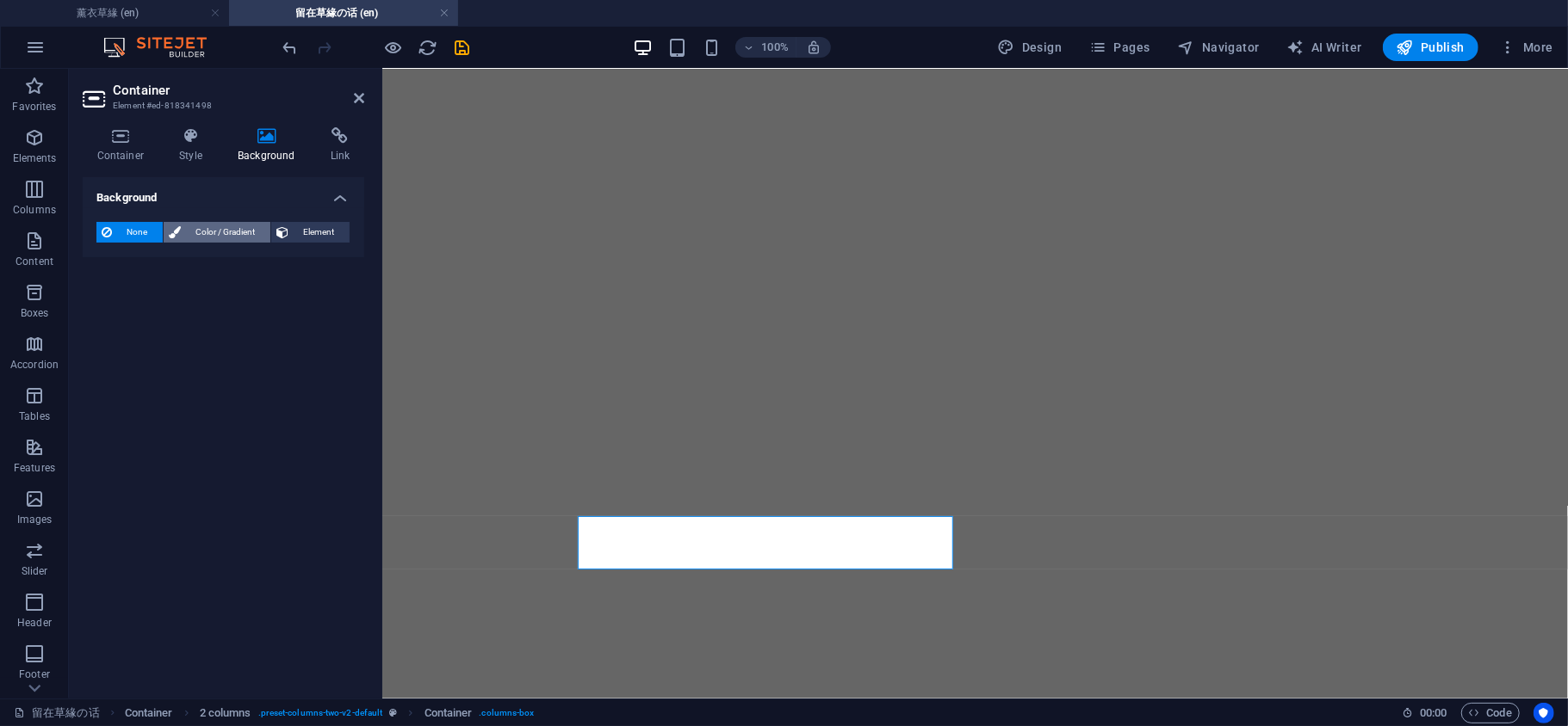
click at [225, 228] on span "Color / Gradient" at bounding box center [225, 232] width 79 height 21
click at [115, 306] on span at bounding box center [107, 301] width 19 height 19
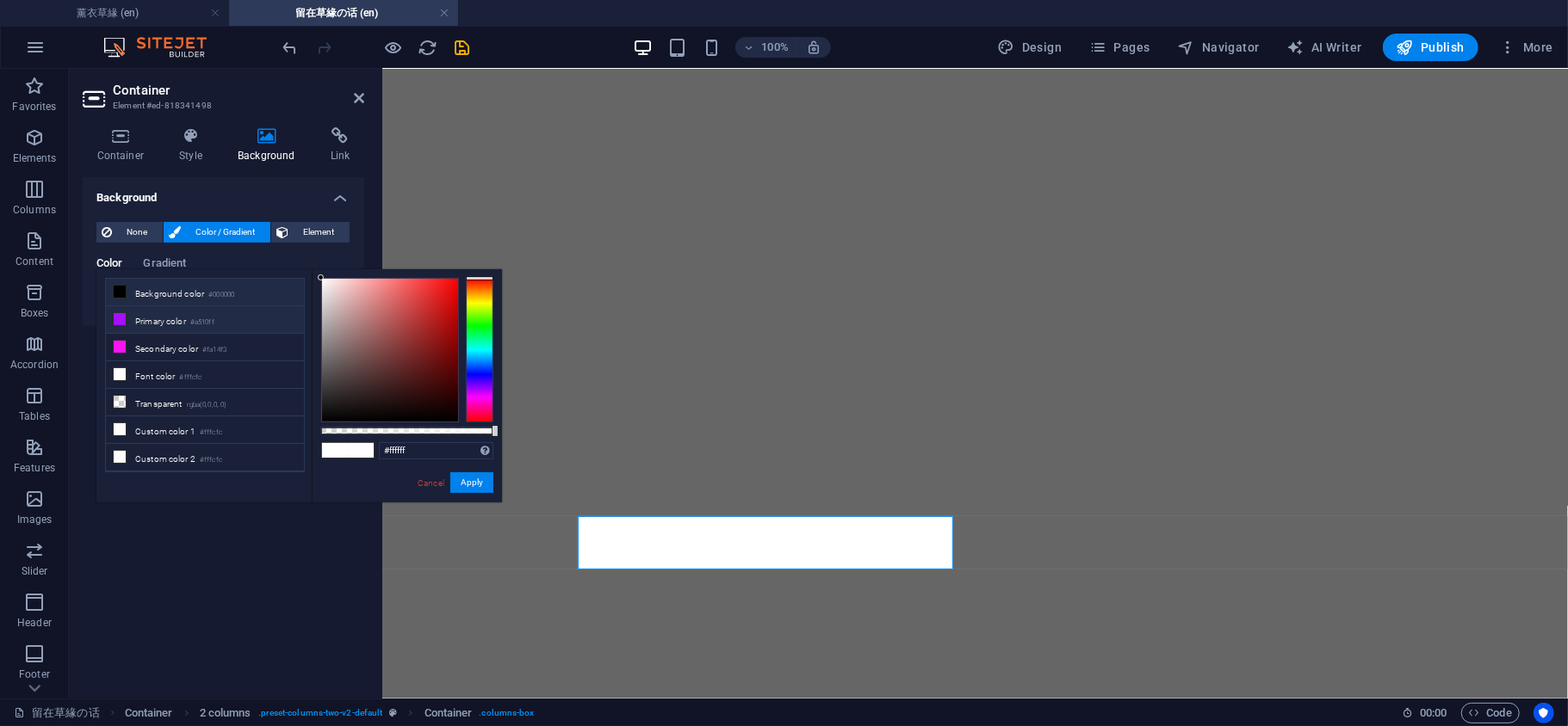
click at [121, 322] on icon at bounding box center [120, 319] width 12 height 12
type input "#a510ff"
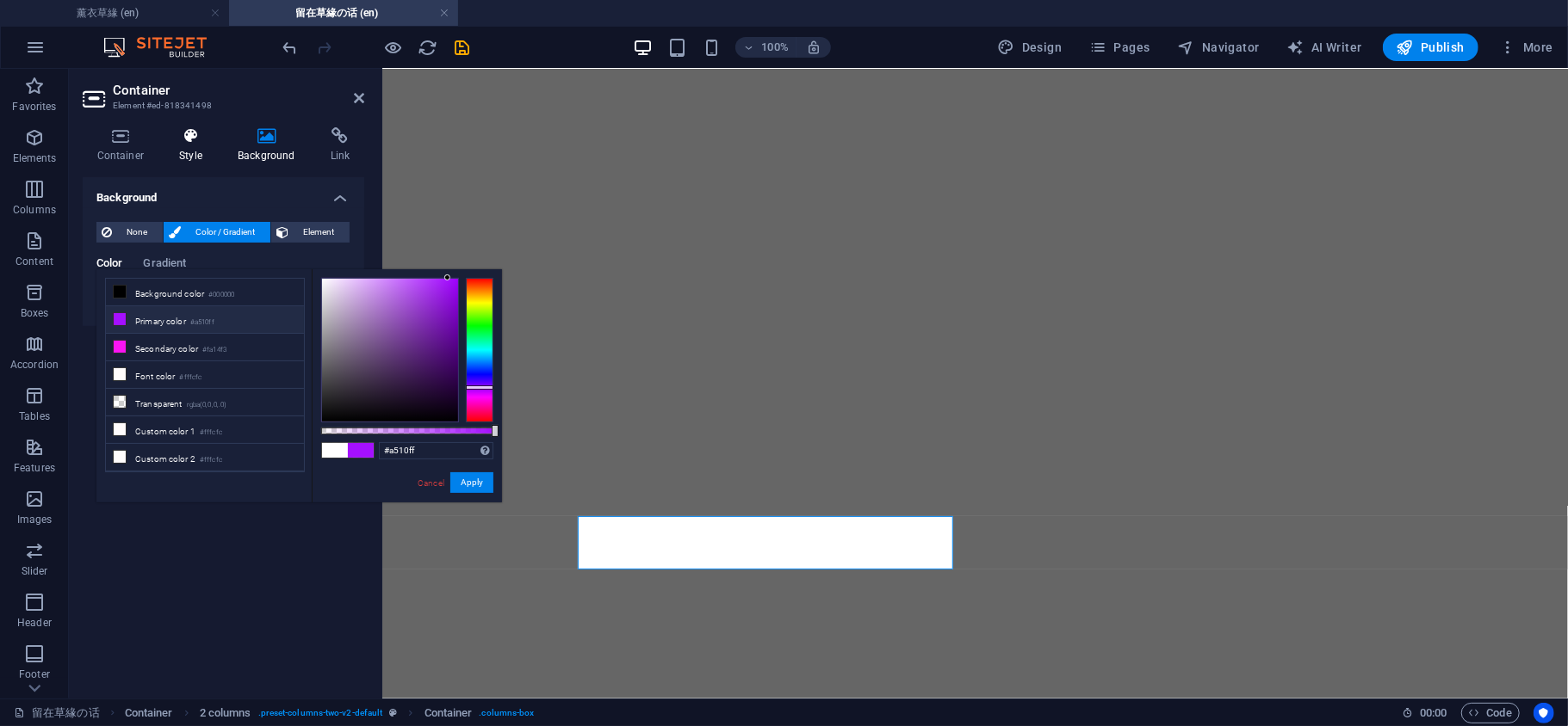
click at [193, 152] on h4 "Style" at bounding box center [194, 145] width 58 height 36
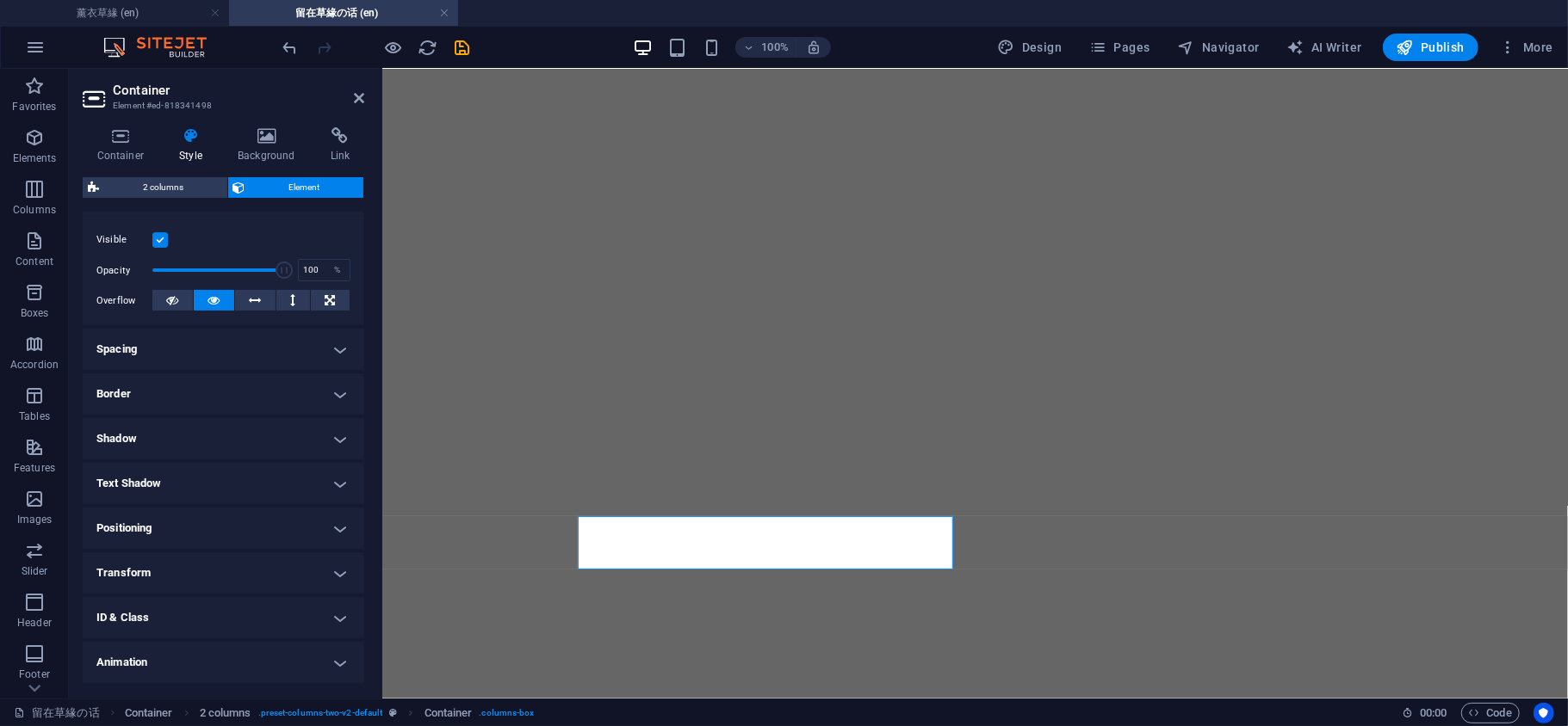
scroll to position [256, 0]
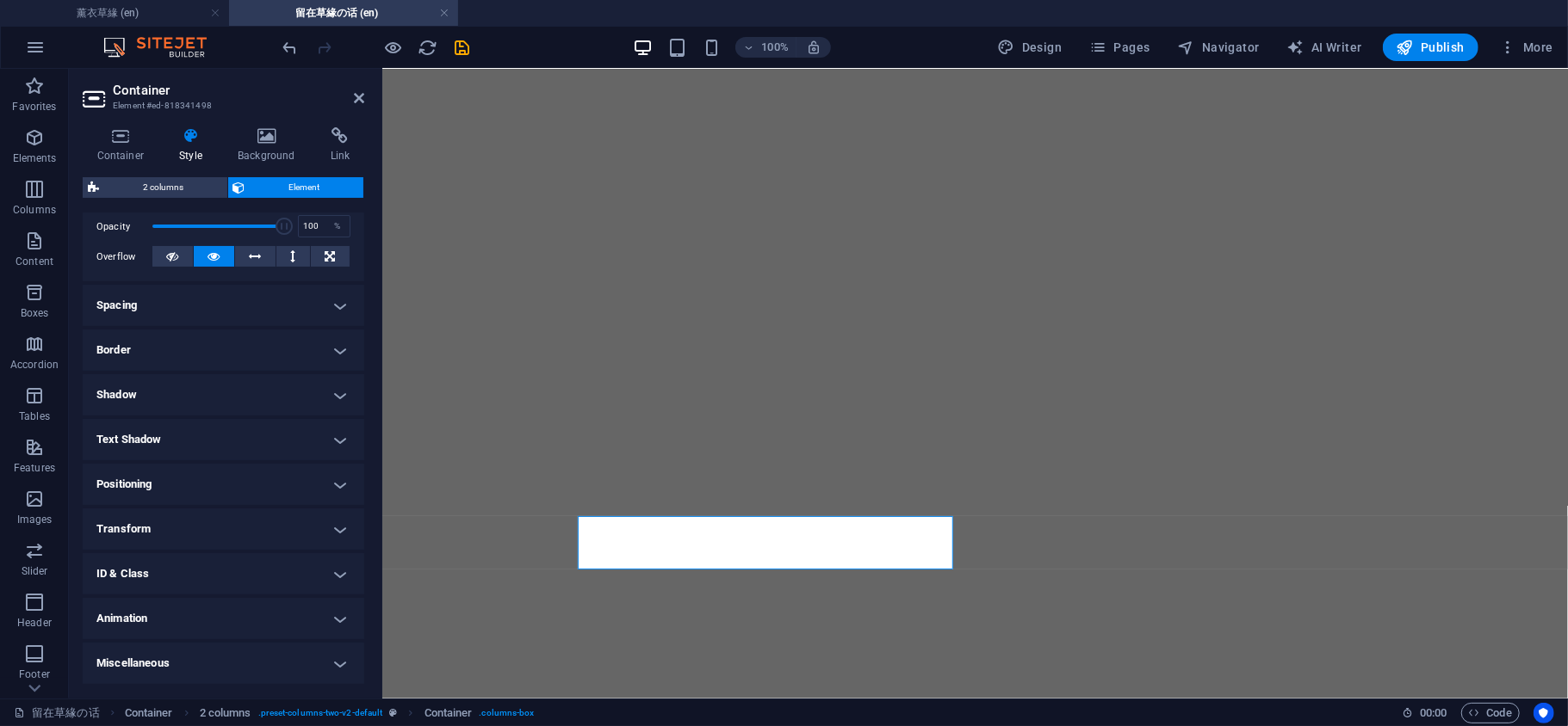
click at [183, 390] on h4 "Shadow" at bounding box center [224, 394] width 281 height 41
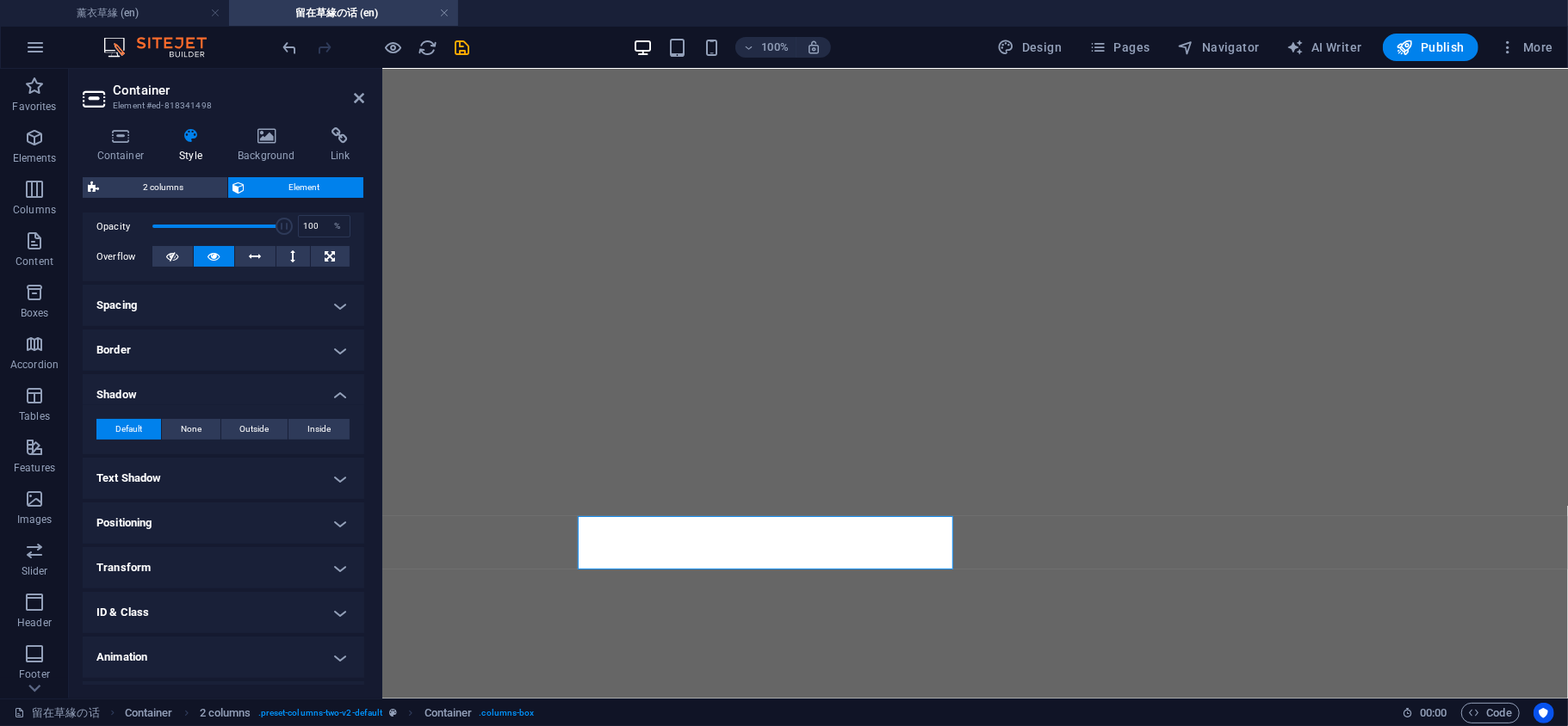
click at [209, 482] on h4 "Text Shadow" at bounding box center [224, 478] width 281 height 41
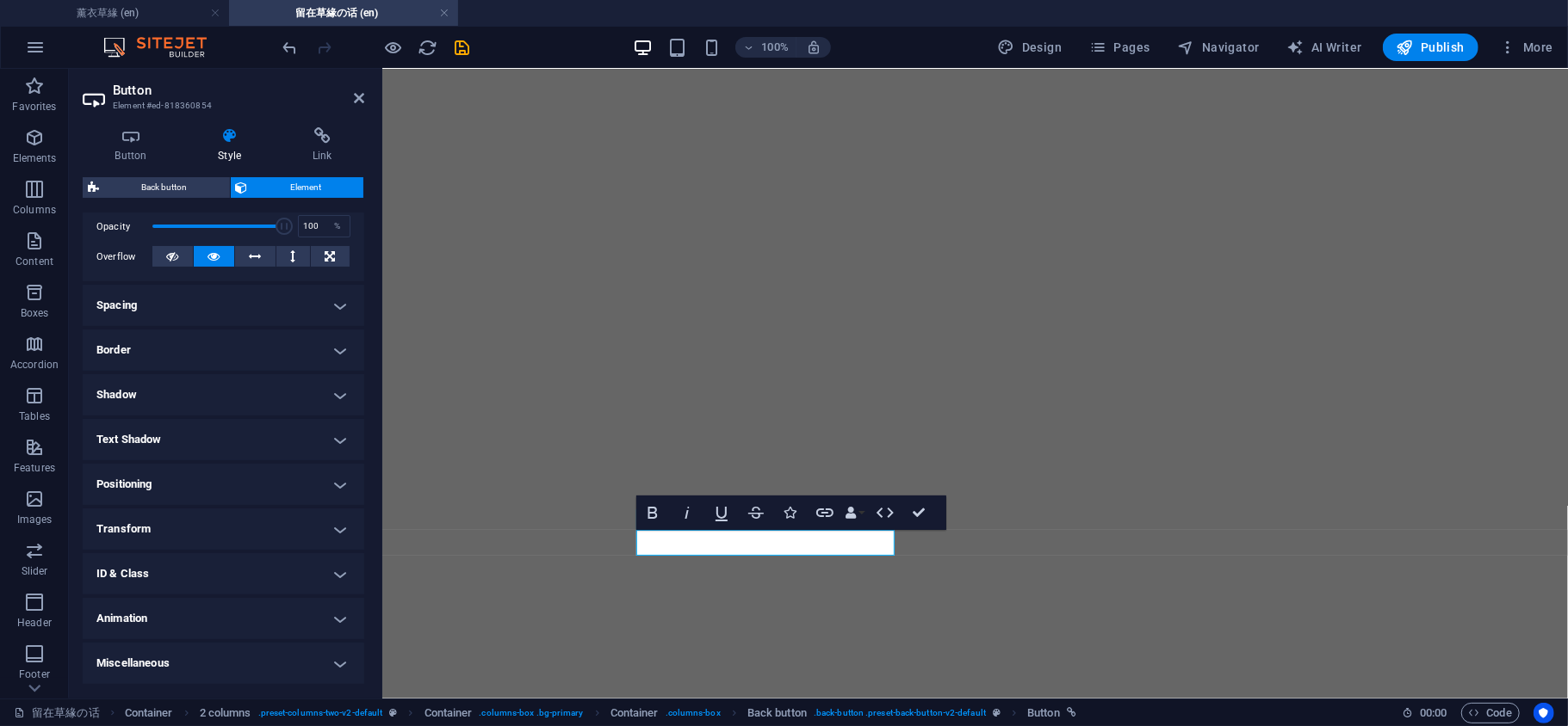
click at [292, 401] on h4 "Shadow" at bounding box center [224, 394] width 281 height 41
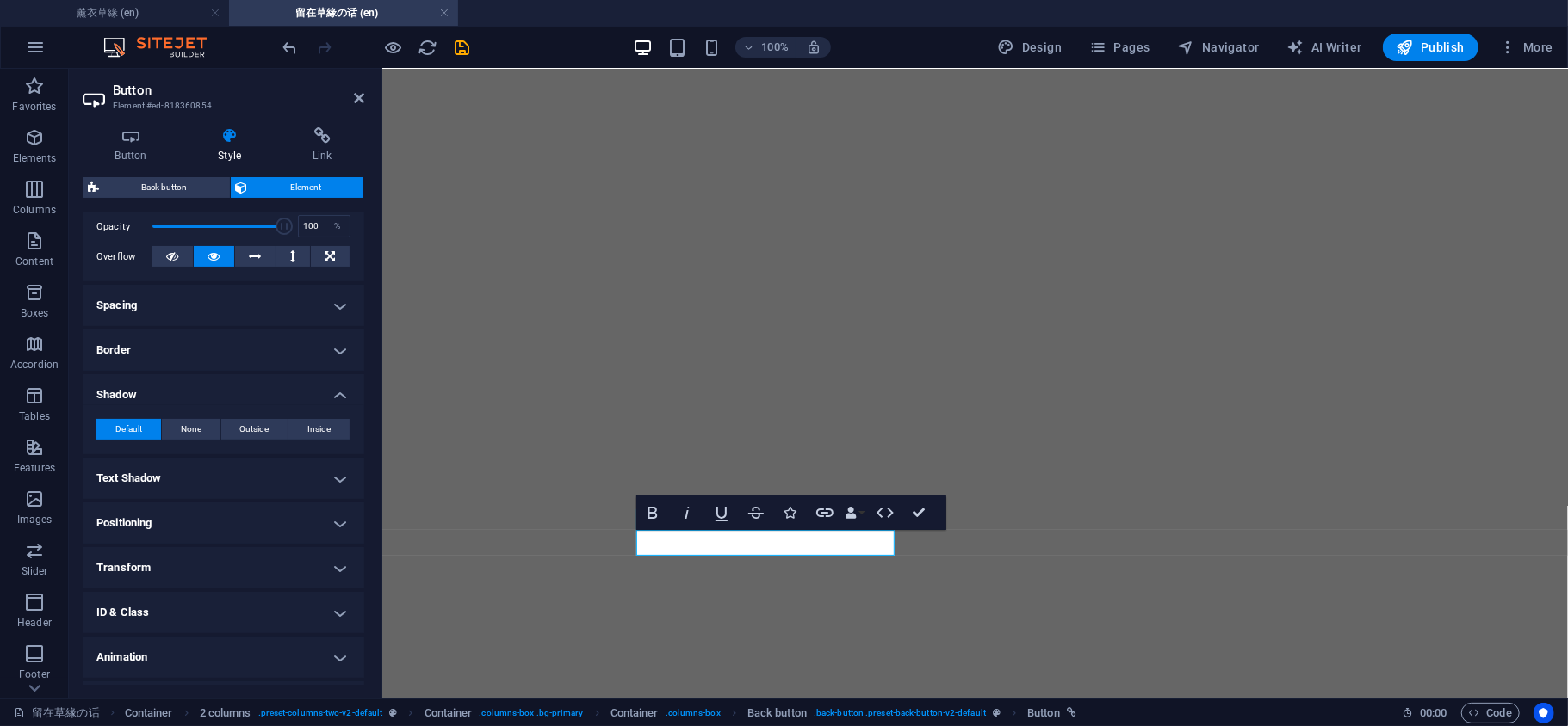
click at [203, 442] on div "Default None Outside Inside Color X offset 0 px rem vh vw Y offset 0 px rem vh …" at bounding box center [224, 429] width 281 height 49
click at [201, 432] on button "None" at bounding box center [190, 429] width 58 height 21
click at [359, 100] on icon at bounding box center [359, 99] width 10 height 14
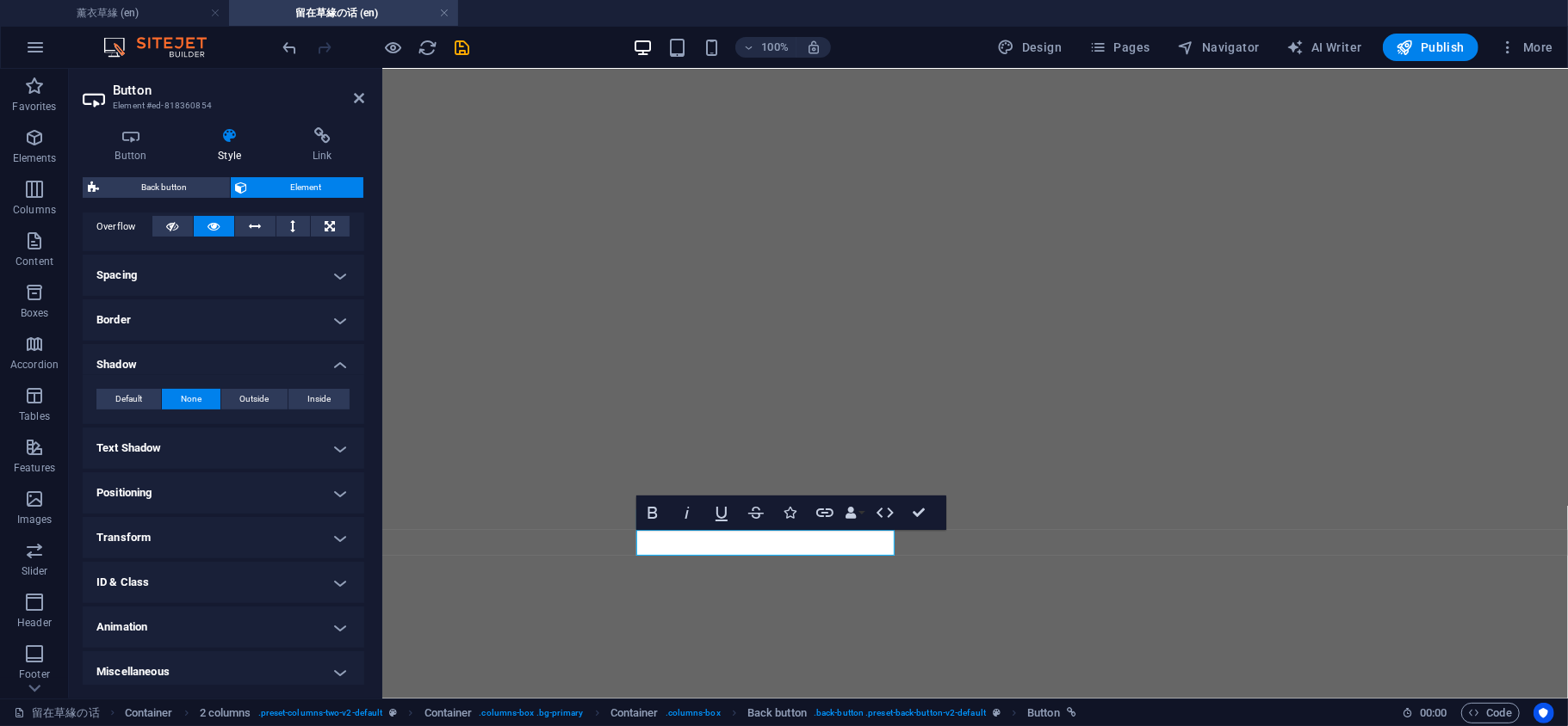
scroll to position [293, 0]
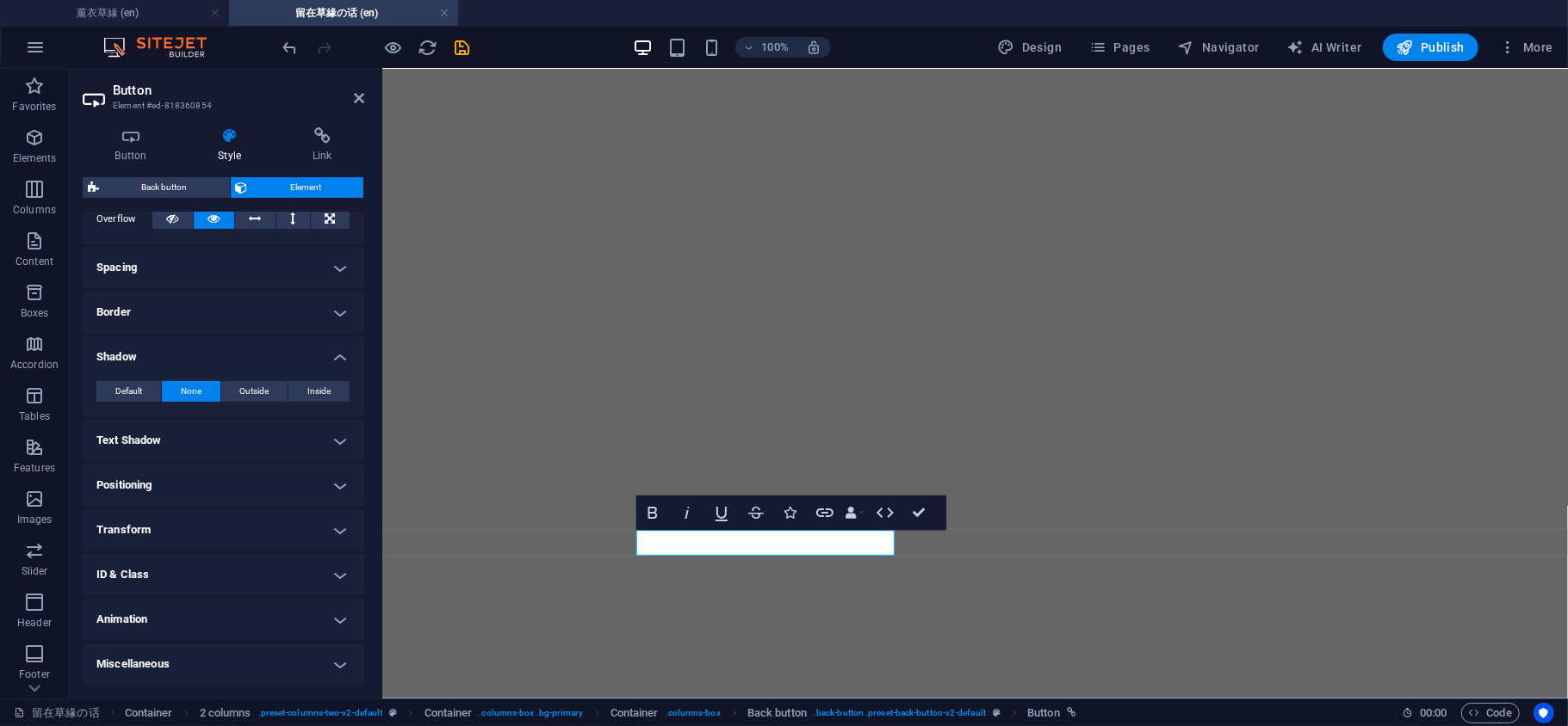
click at [265, 442] on h4 "Text Shadow" at bounding box center [224, 440] width 281 height 41
click at [310, 475] on span "Outside" at bounding box center [306, 476] width 30 height 21
type input "2"
type input "4"
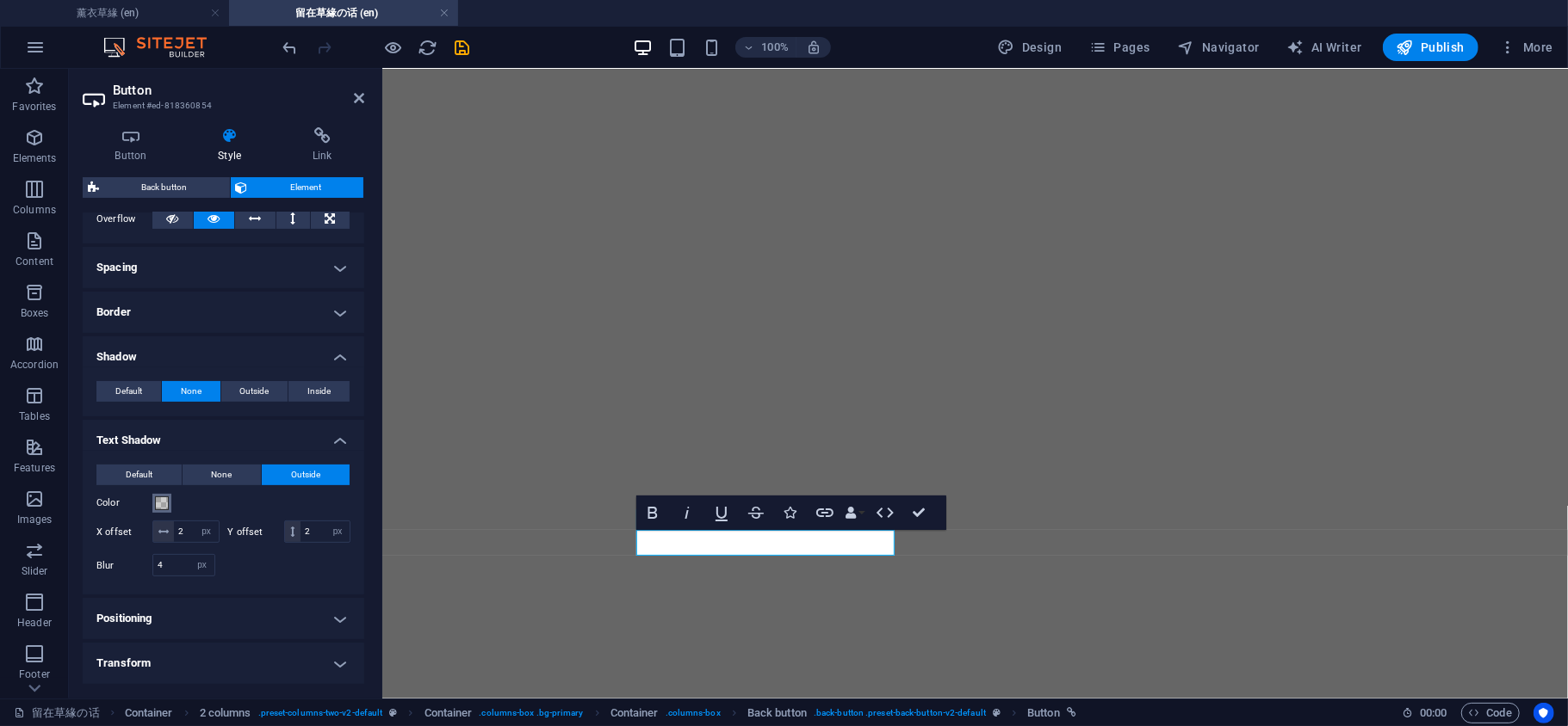
click at [158, 504] on span at bounding box center [162, 503] width 14 height 14
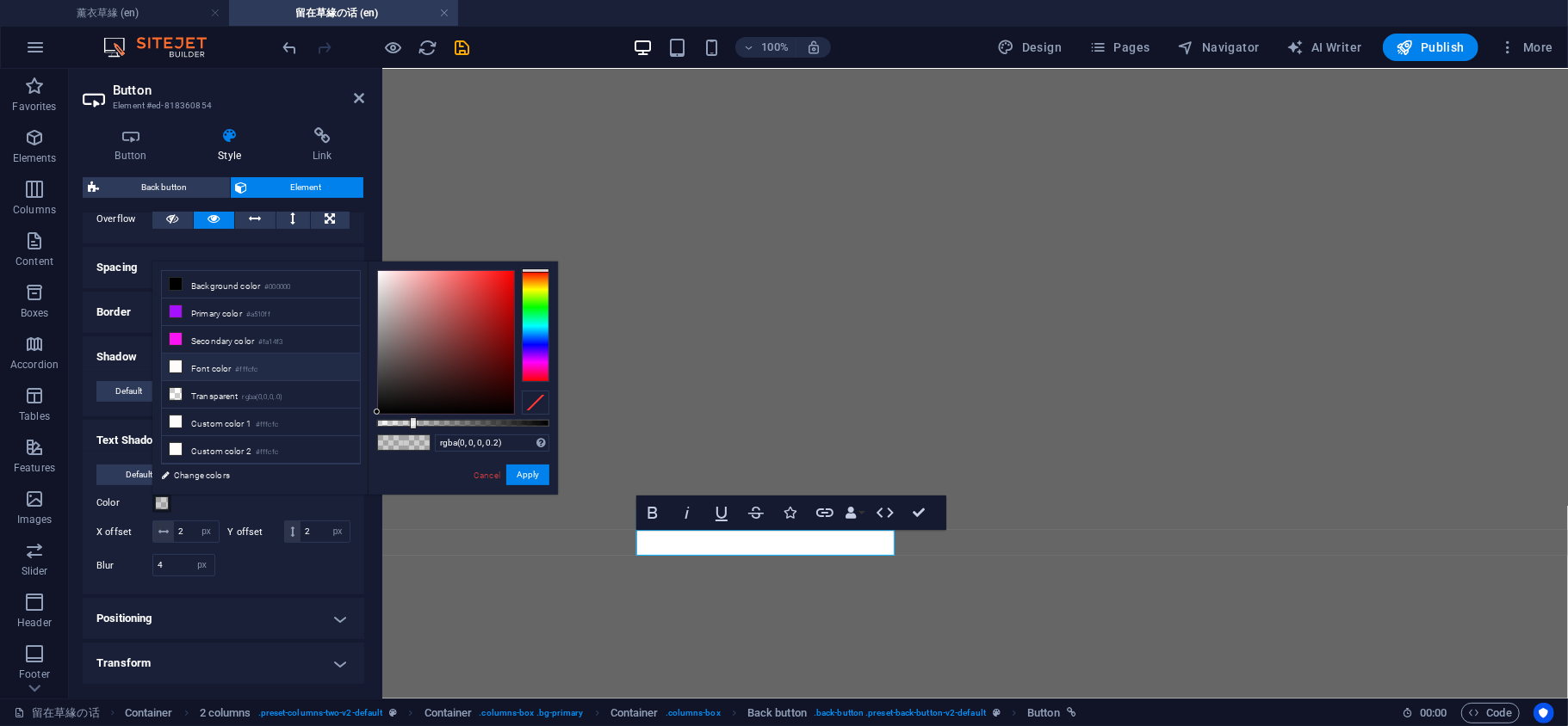
click at [172, 366] on icon at bounding box center [175, 366] width 12 height 12
type input "#fffcfc"
click at [532, 475] on button "Apply" at bounding box center [527, 476] width 43 height 21
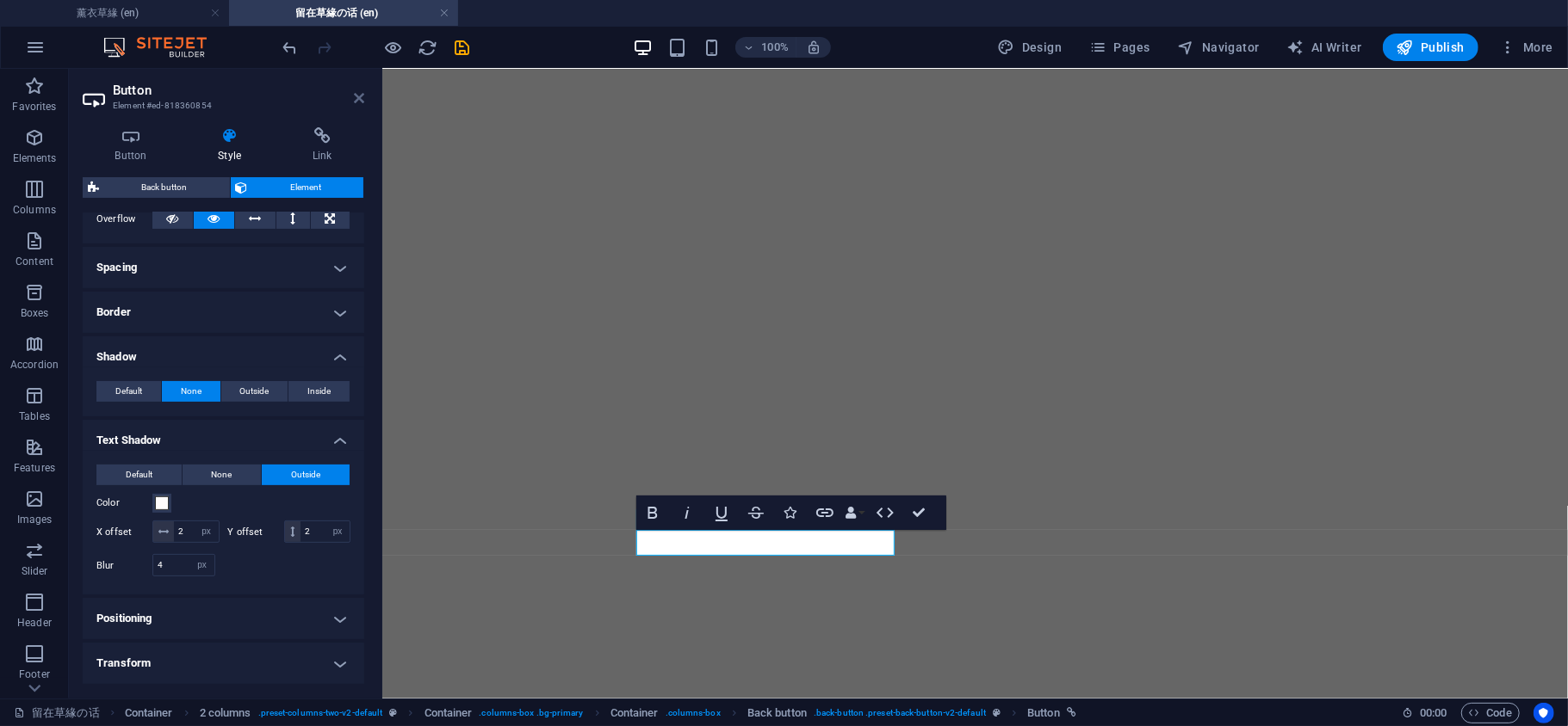
click at [354, 93] on icon at bounding box center [359, 99] width 10 height 14
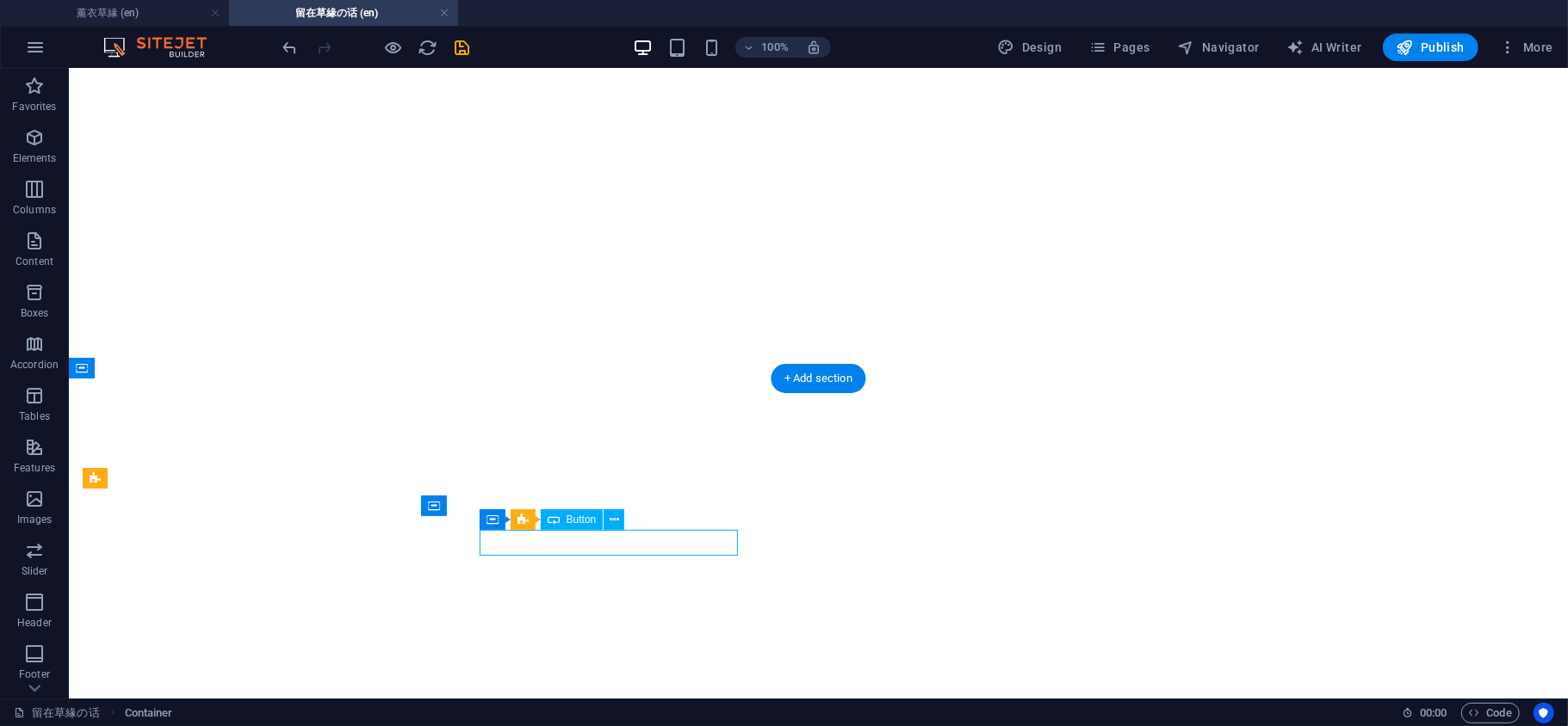
select select "px"
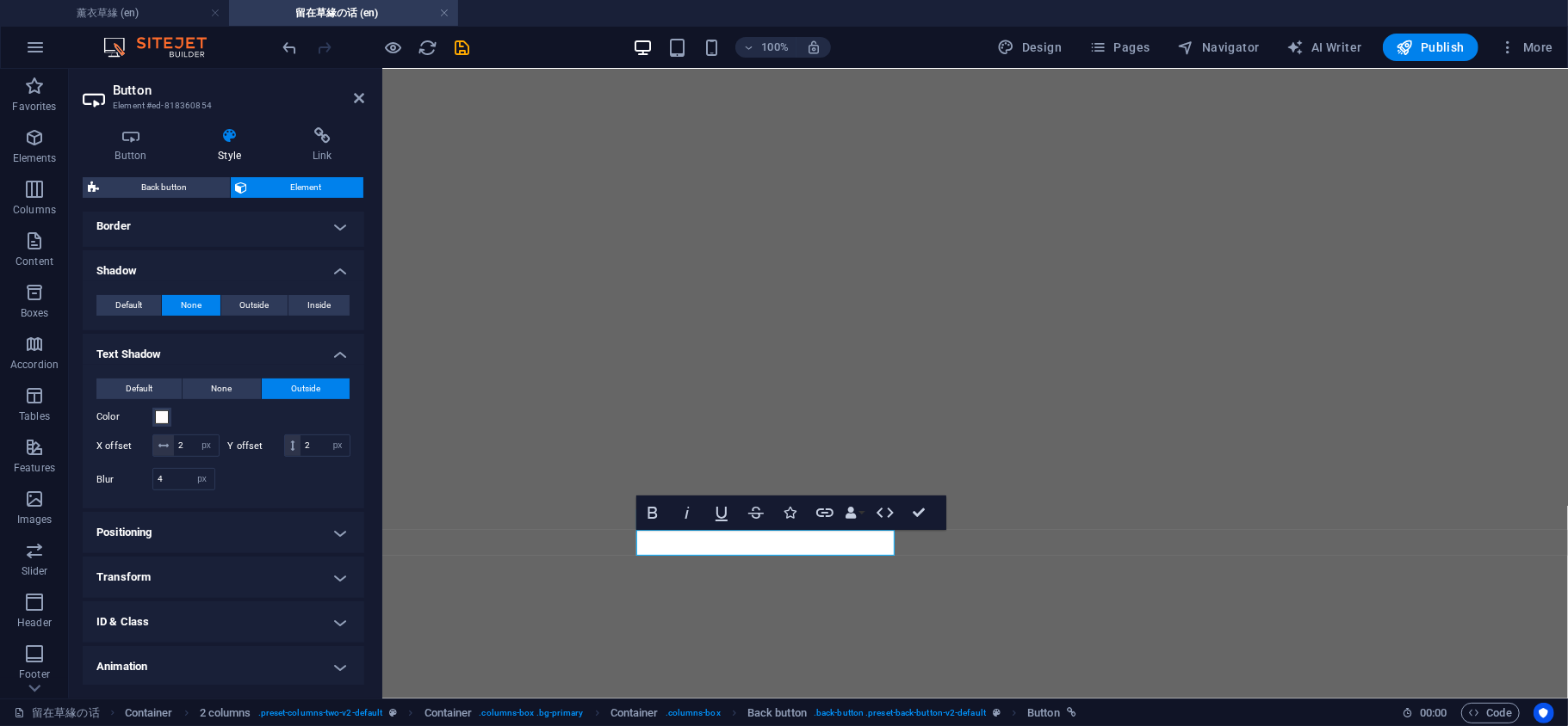
scroll to position [382, 0]
click at [162, 414] on span at bounding box center [162, 414] width 14 height 14
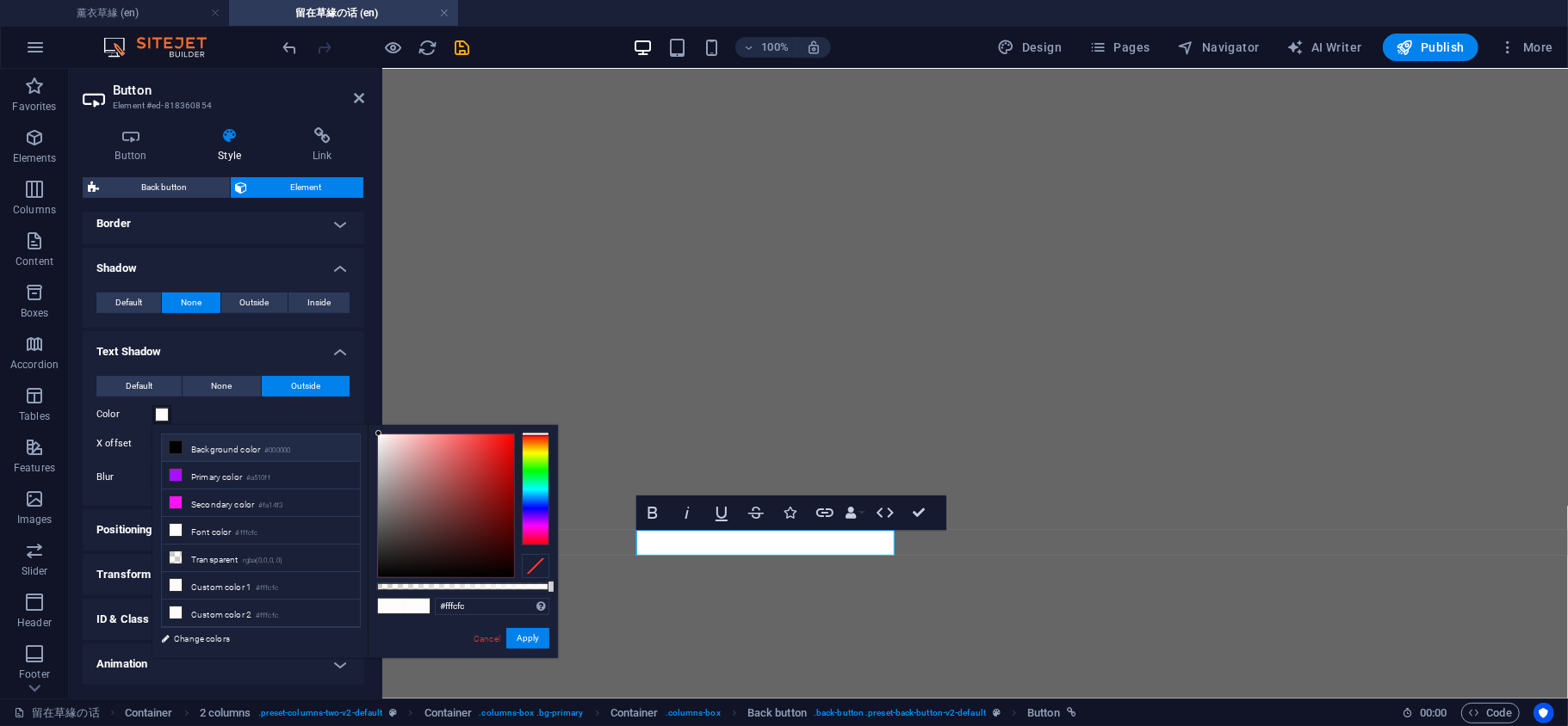
click at [177, 455] on span at bounding box center [175, 448] width 14 height 14
type input "#000000"
click at [534, 646] on button "Apply" at bounding box center [527, 639] width 43 height 21
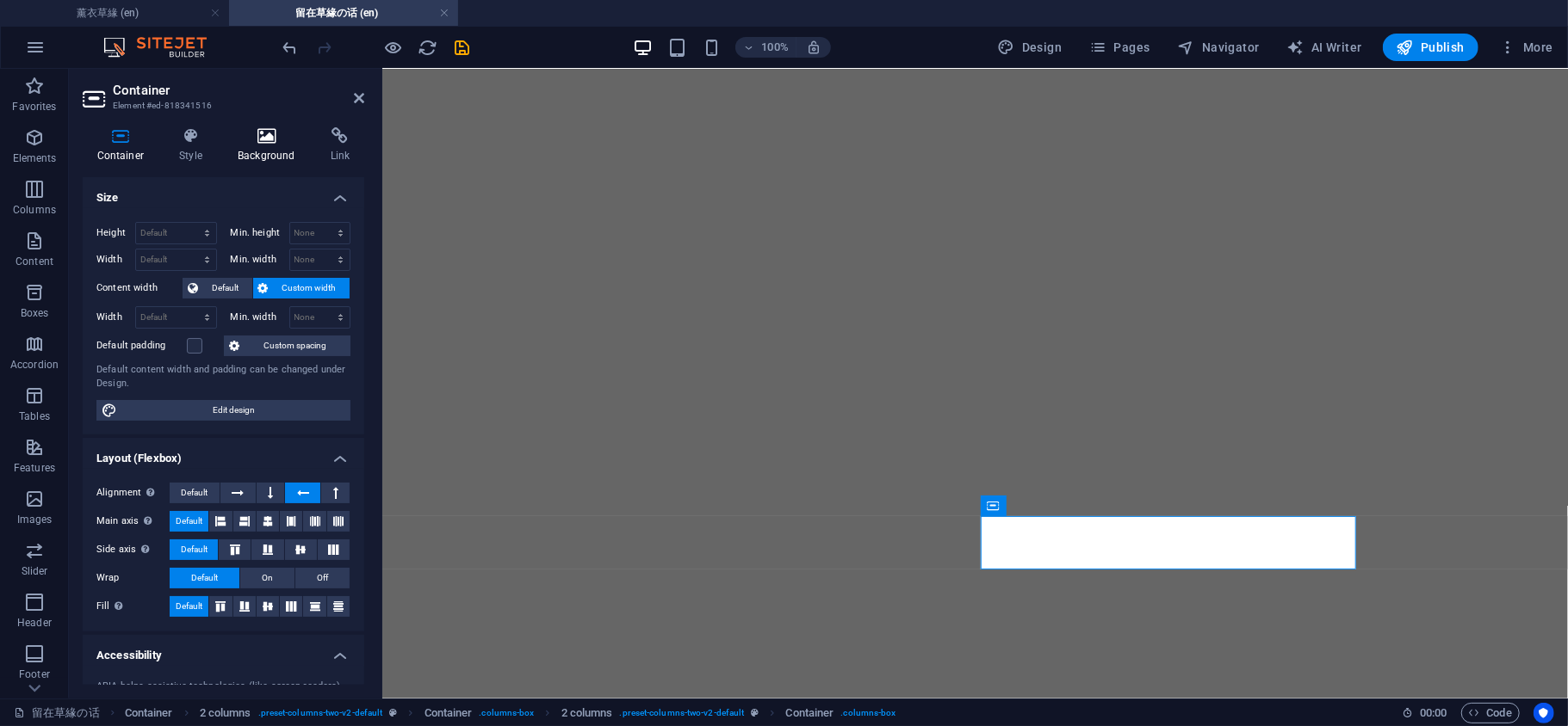
click at [264, 150] on h4 "Background" at bounding box center [270, 145] width 93 height 36
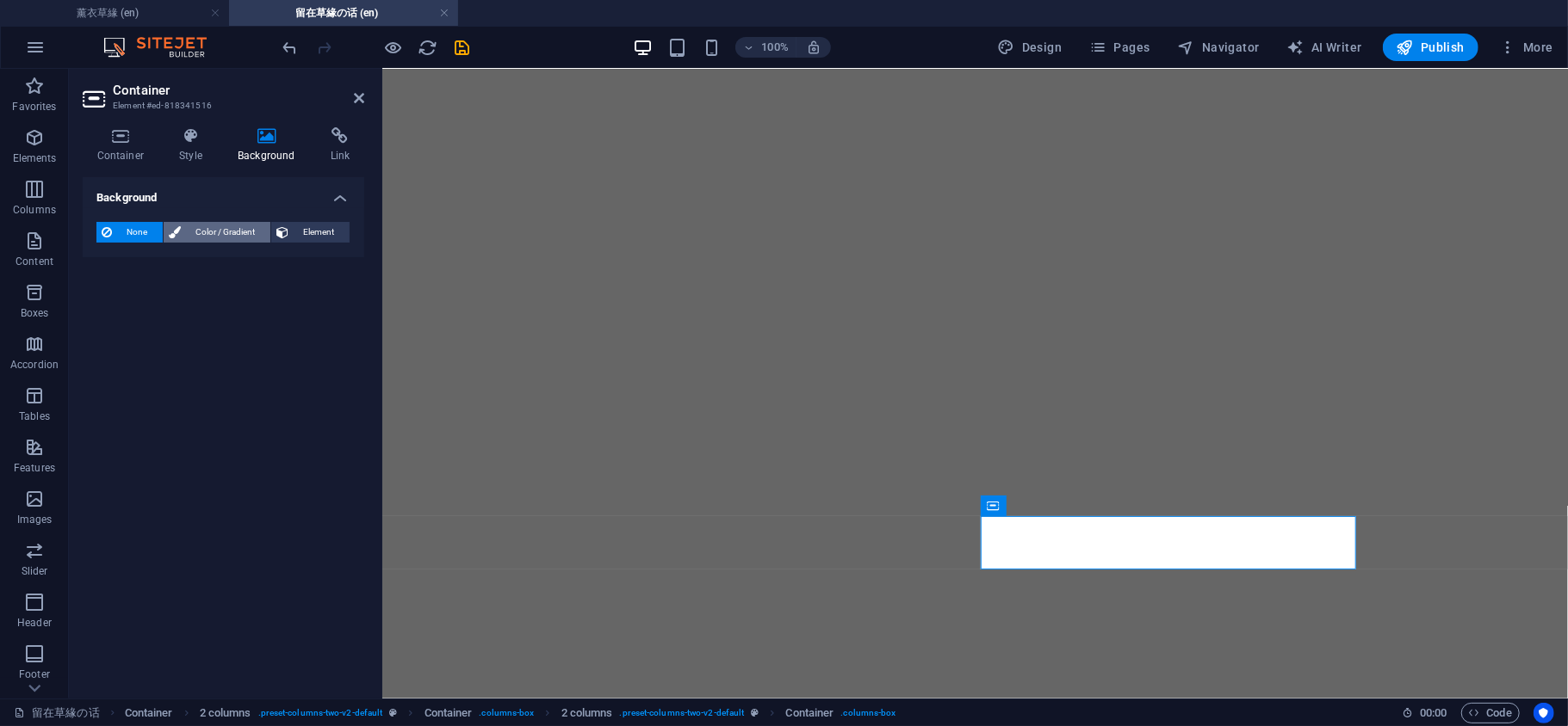
click at [232, 225] on span "Color / Gradient" at bounding box center [225, 232] width 79 height 21
click at [108, 296] on span at bounding box center [107, 301] width 19 height 19
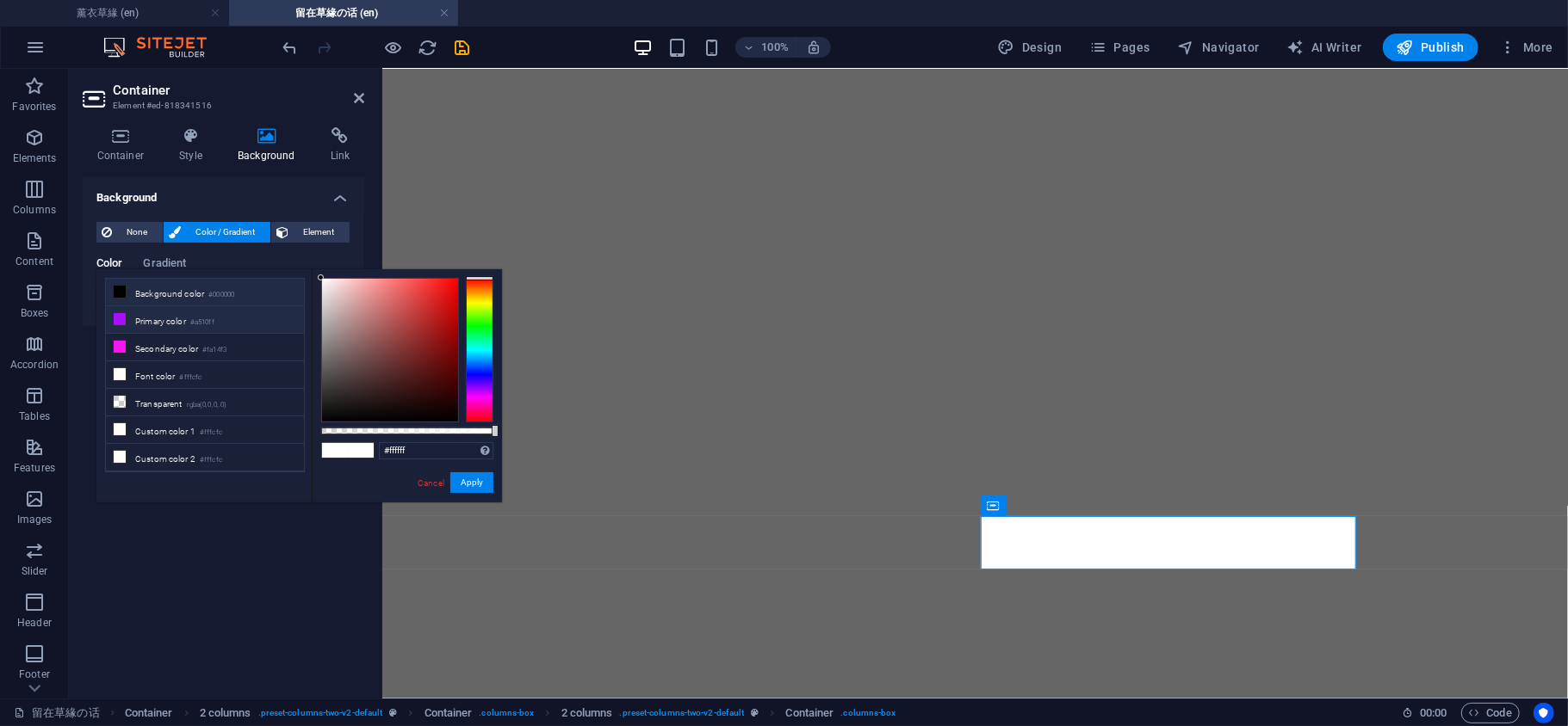
click at [122, 318] on icon at bounding box center [120, 319] width 12 height 12
type input "#a510ff"
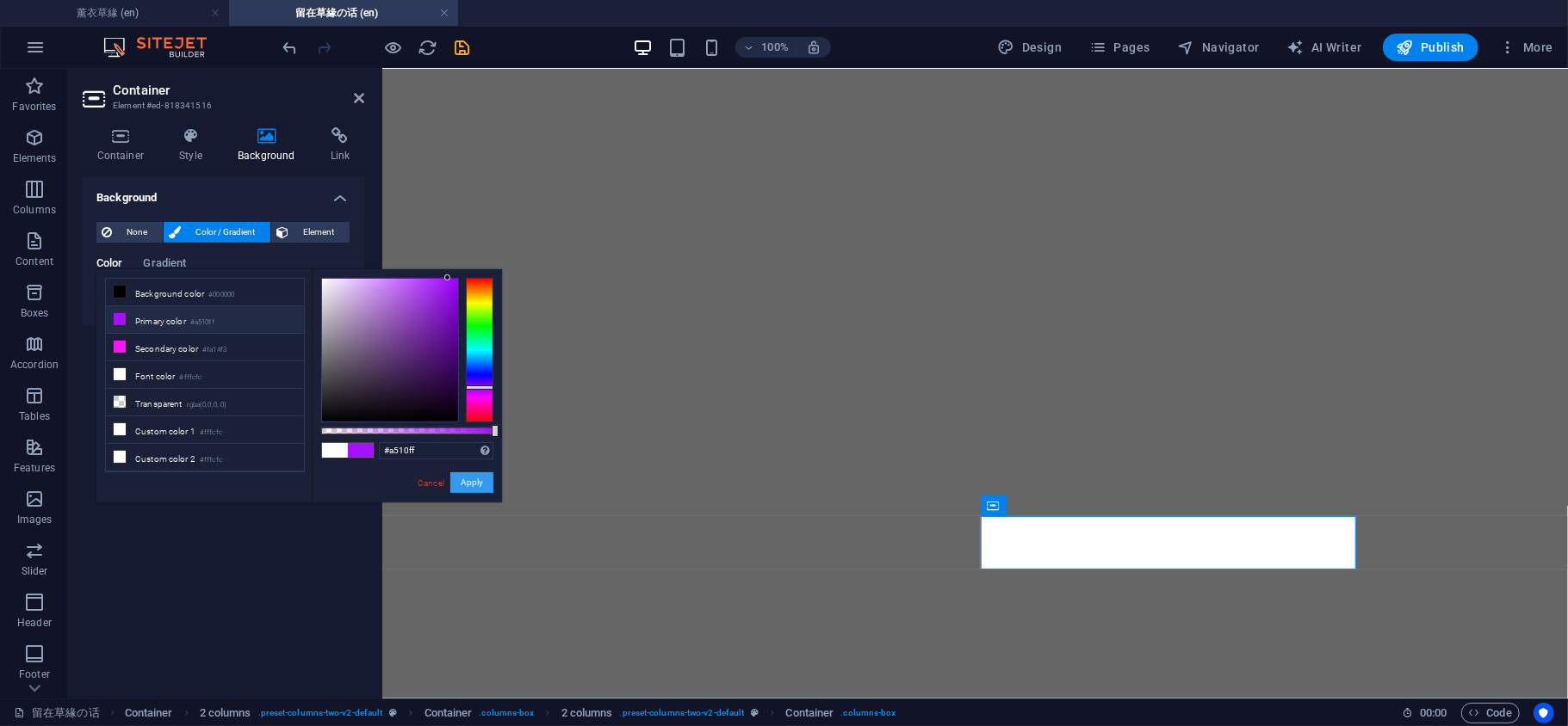
click at [466, 480] on button "Apply" at bounding box center [471, 483] width 43 height 21
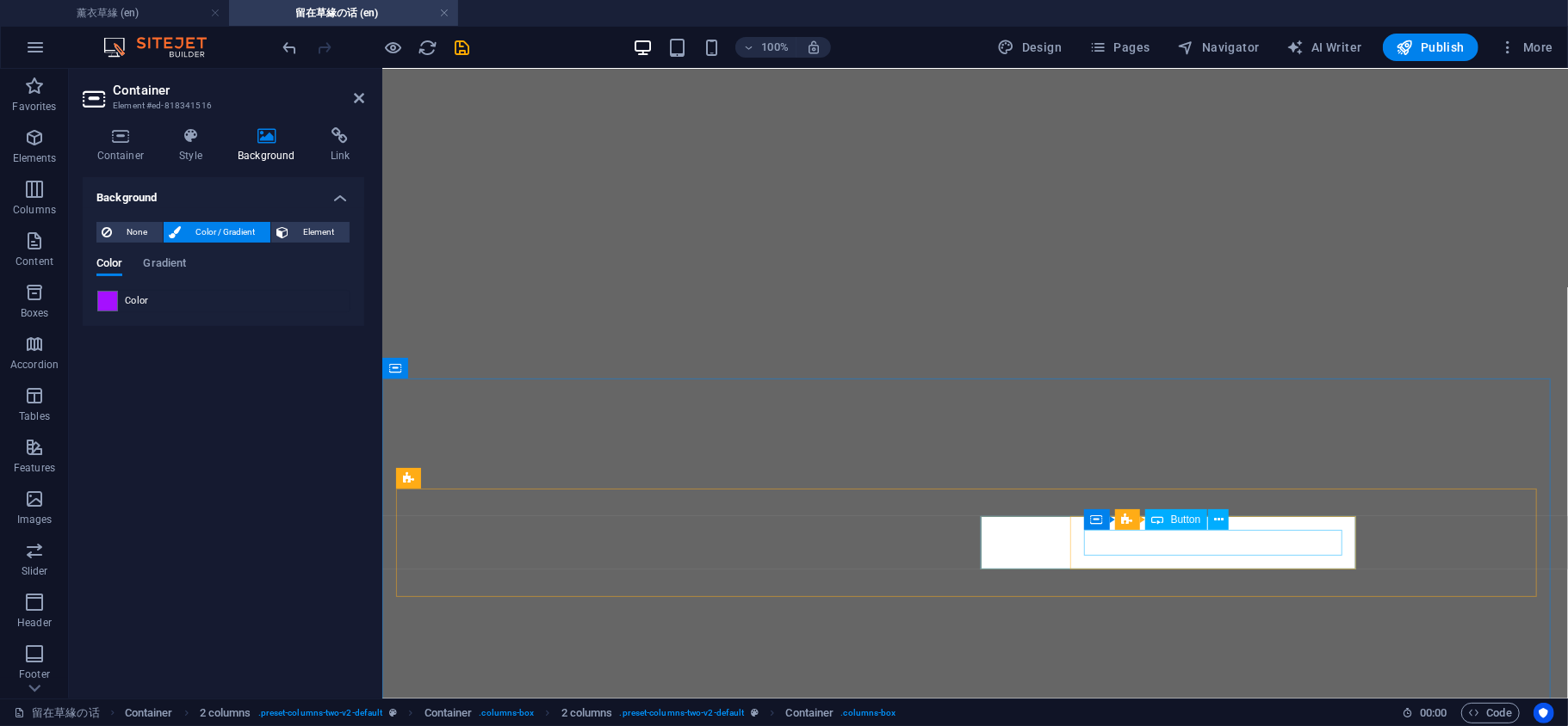
select select "px"
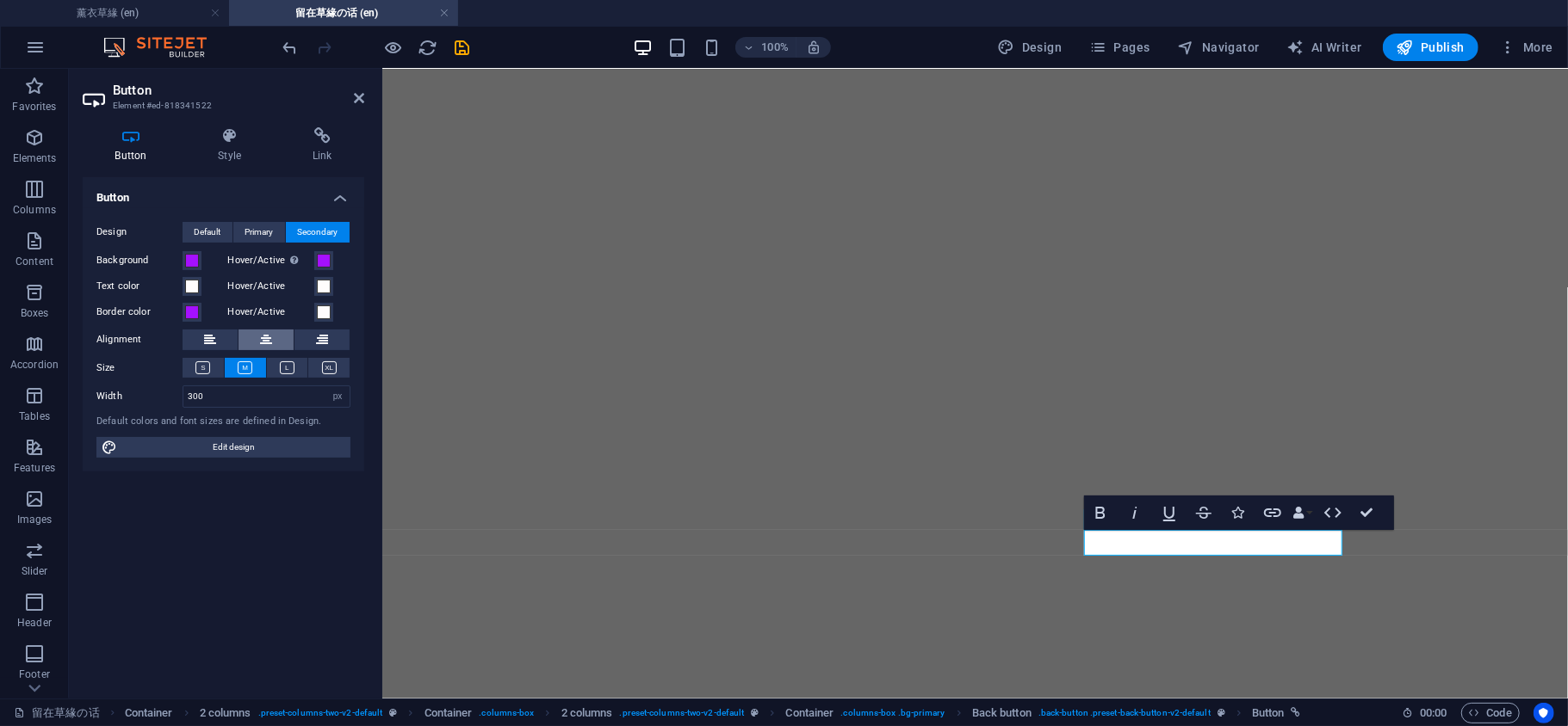
click at [271, 344] on icon at bounding box center [266, 340] width 12 height 21
click at [230, 146] on h4 "Style" at bounding box center [233, 145] width 94 height 36
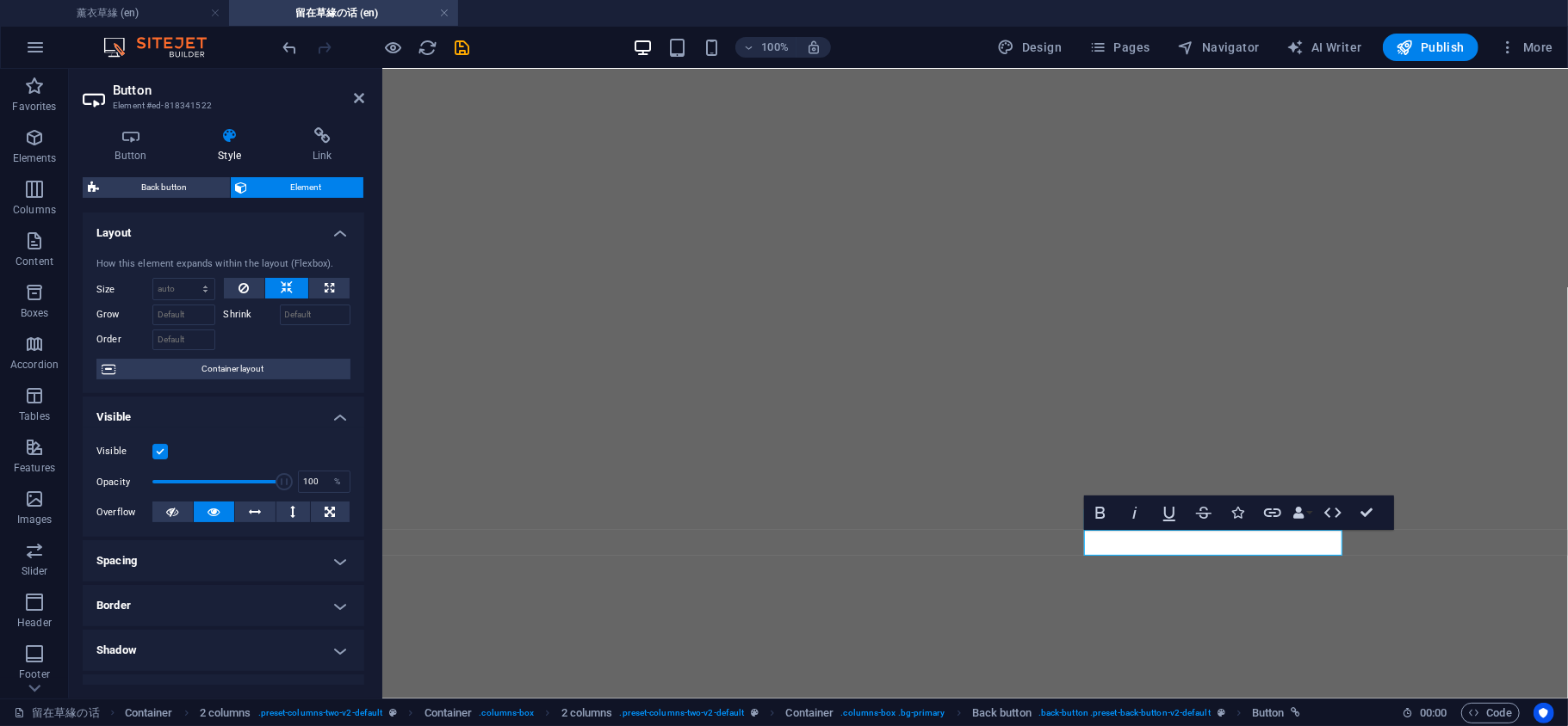
click at [263, 389] on div "How this element expands within the layout (Flexbox). Size Default auto px % 1/…" at bounding box center [224, 318] width 281 height 151
click at [266, 373] on span "Container layout" at bounding box center [232, 369] width 224 height 21
select select "px"
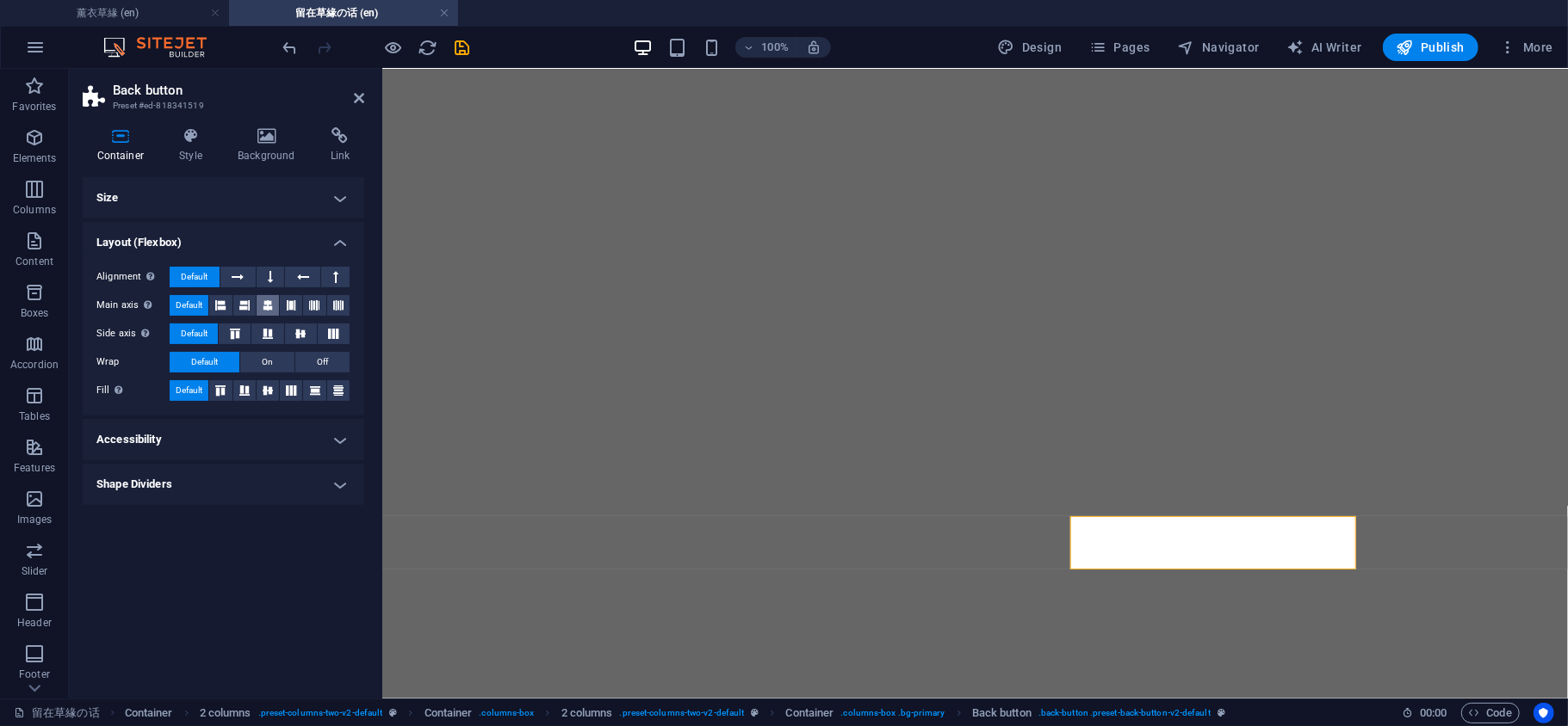
click at [266, 301] on icon at bounding box center [268, 305] width 10 height 21
drag, startPoint x: 305, startPoint y: 335, endPoint x: 290, endPoint y: 355, distance: 25.0
click at [304, 335] on icon at bounding box center [300, 334] width 21 height 10
click at [265, 391] on icon at bounding box center [268, 391] width 21 height 10
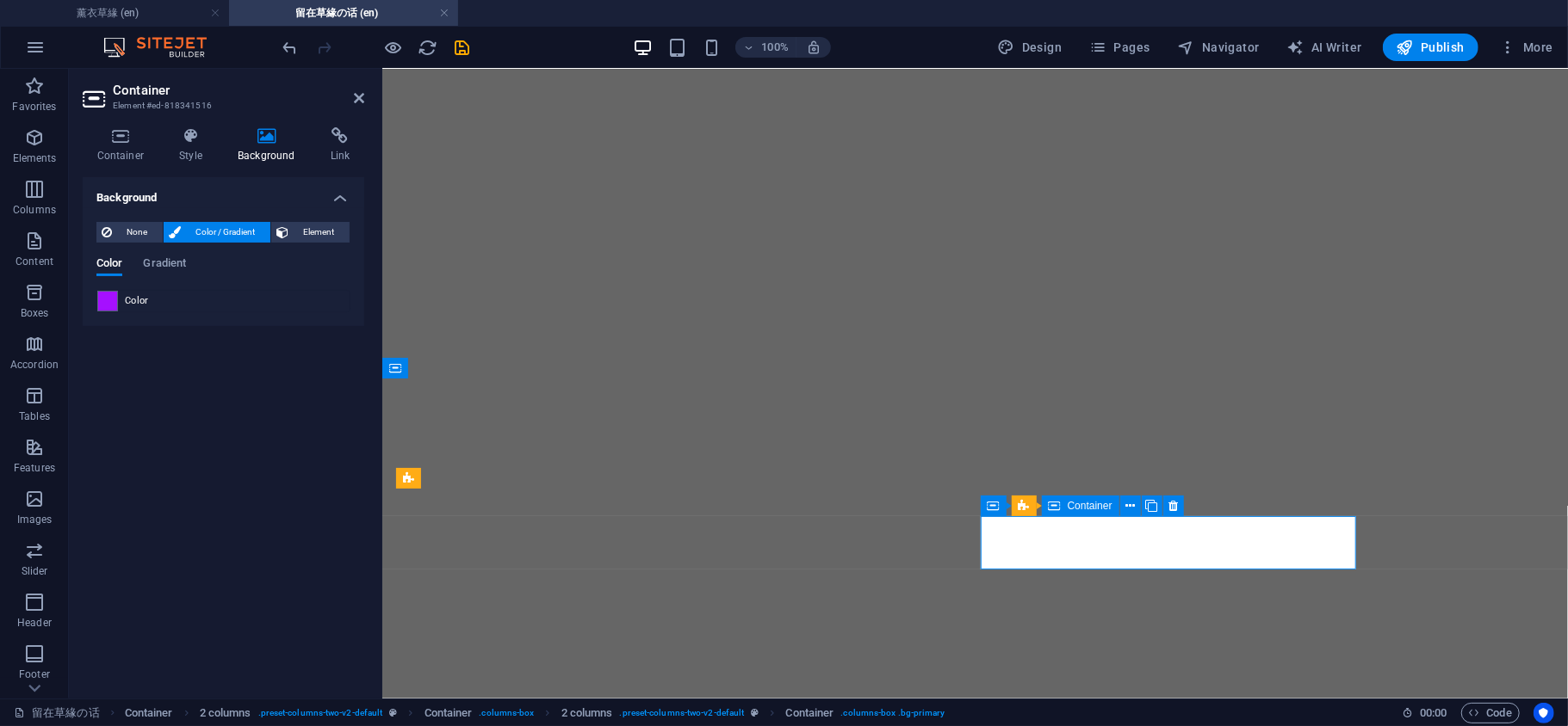
click at [201, 224] on span "Color / Gradient" at bounding box center [225, 232] width 79 height 21
click at [221, 234] on span "Color / Gradient" at bounding box center [225, 232] width 79 height 21
click at [183, 139] on icon at bounding box center [190, 136] width 52 height 17
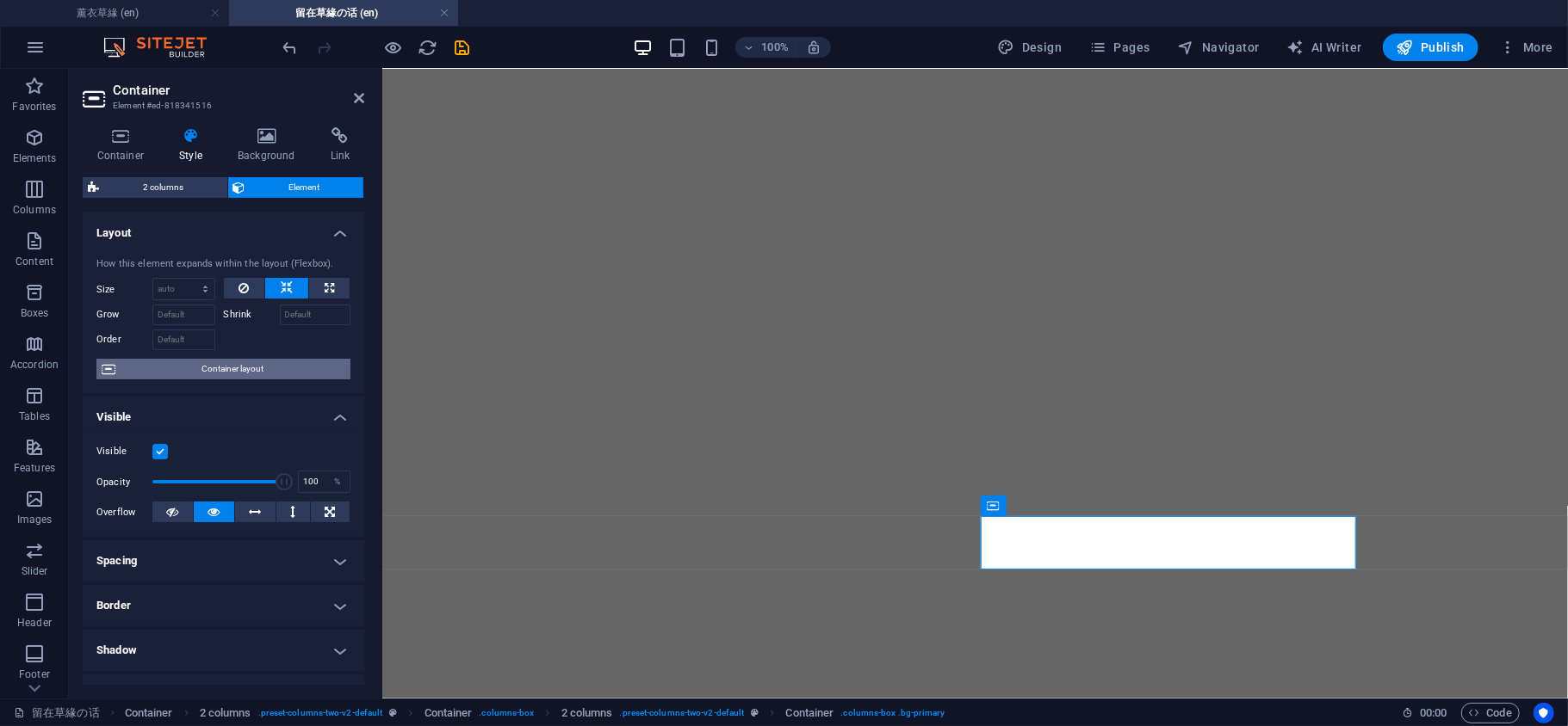
click at [250, 363] on span "Container layout" at bounding box center [232, 369] width 224 height 21
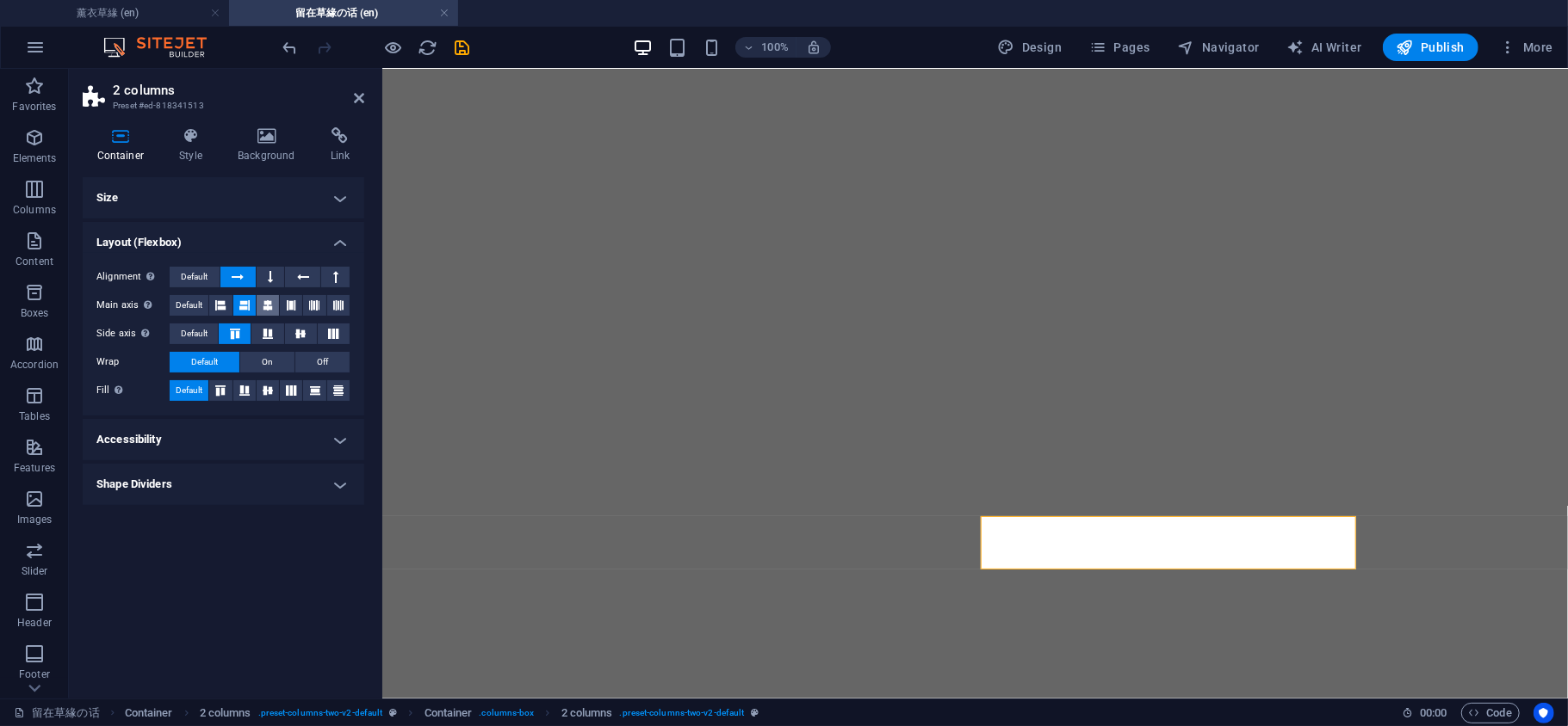
click at [266, 308] on icon at bounding box center [268, 305] width 10 height 21
click at [306, 341] on button at bounding box center [300, 334] width 31 height 21
click at [265, 391] on icon at bounding box center [268, 391] width 21 height 10
click at [315, 303] on icon at bounding box center [315, 305] width 10 height 21
click at [300, 303] on button at bounding box center [291, 305] width 23 height 21
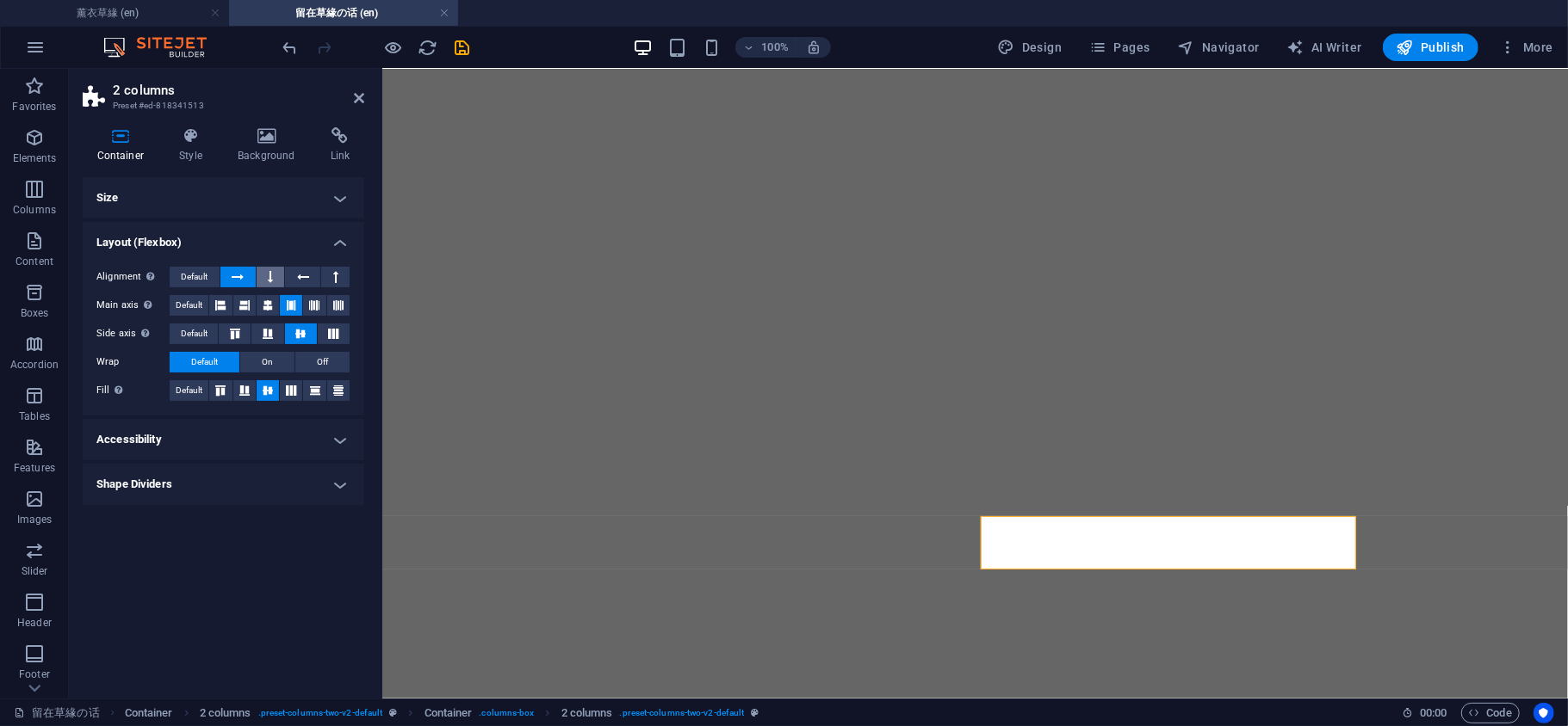
click at [269, 277] on icon at bounding box center [271, 277] width 5 height 21
click at [267, 134] on icon at bounding box center [266, 136] width 86 height 17
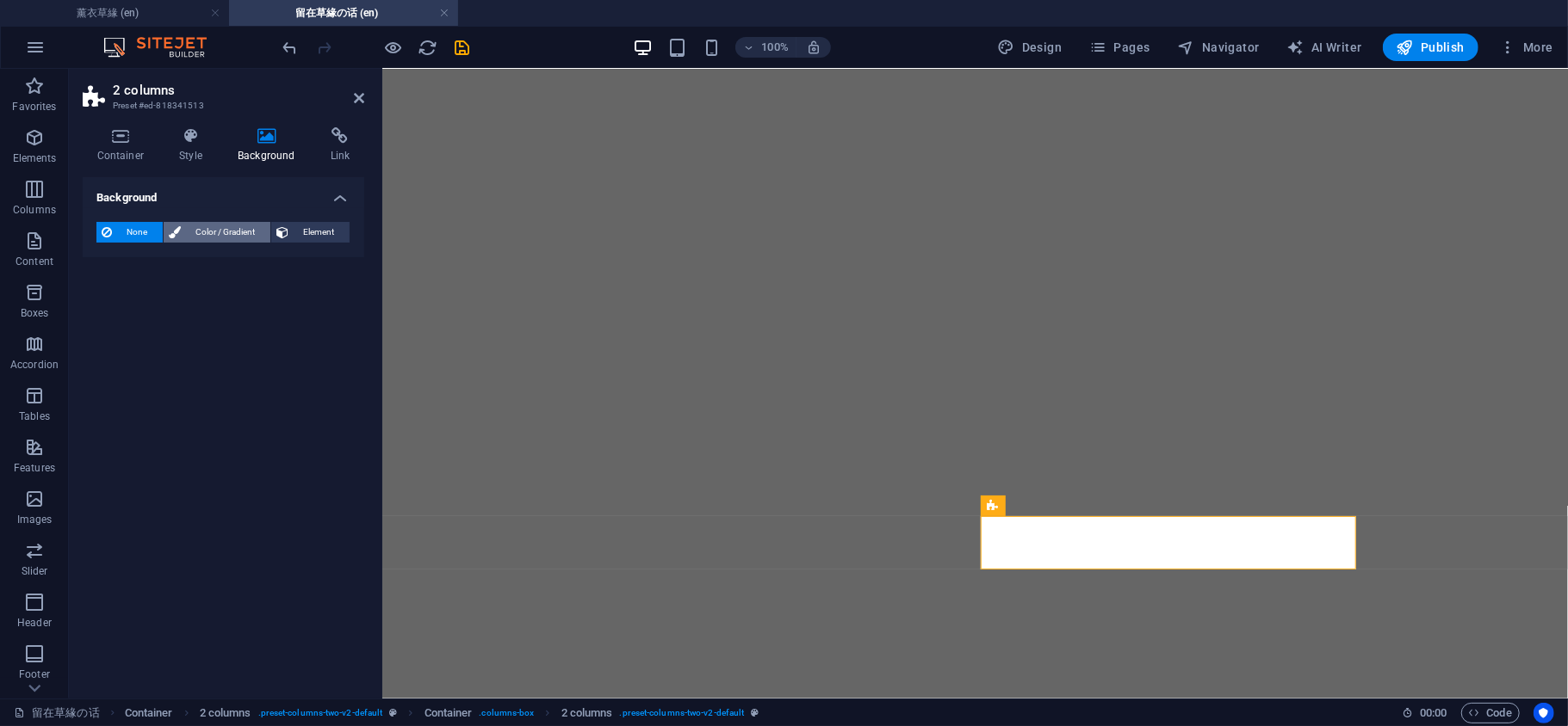
click at [236, 234] on span "Color / Gradient" at bounding box center [225, 232] width 79 height 21
click at [110, 306] on span at bounding box center [107, 301] width 19 height 19
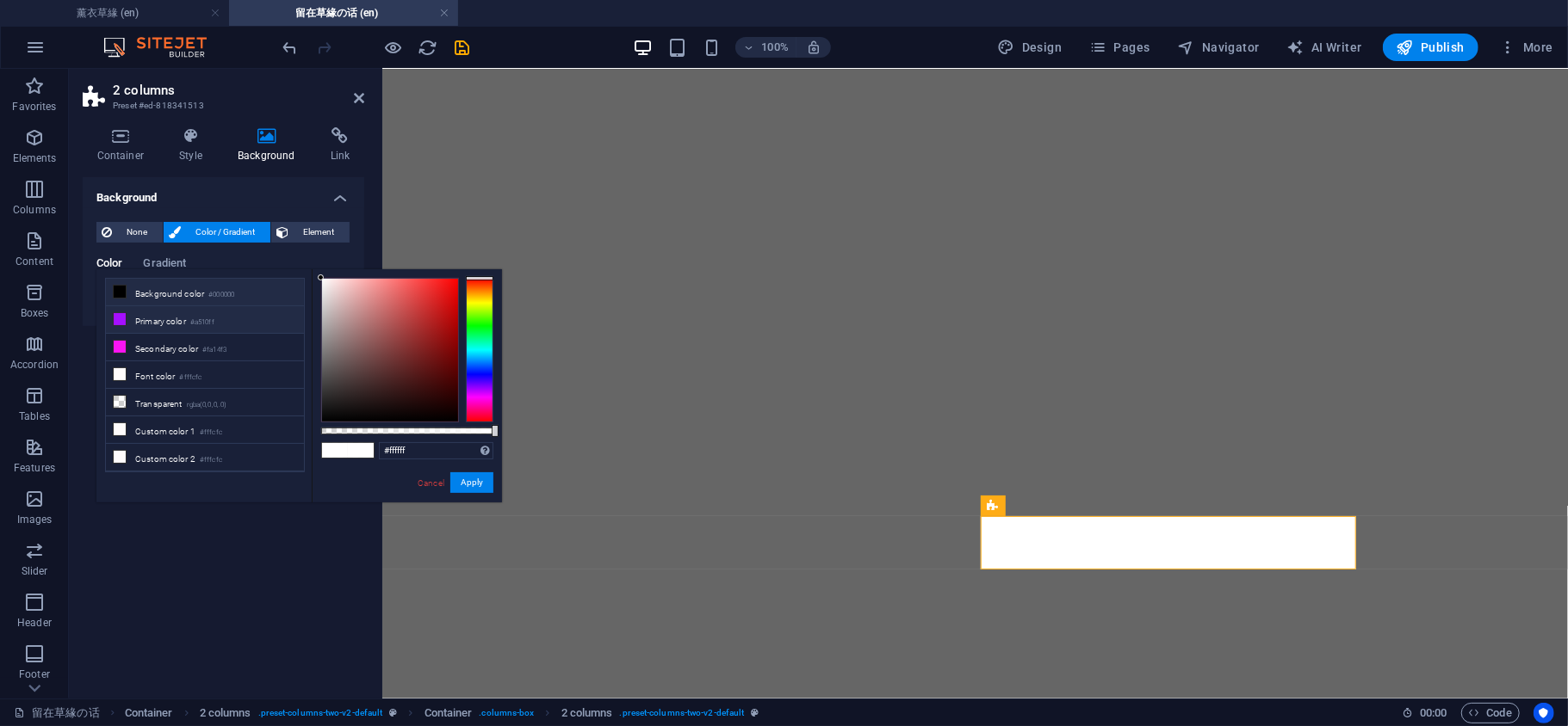
click at [128, 321] on li "Primary color #a510ff" at bounding box center [204, 320] width 198 height 28
type input "#a510ff"
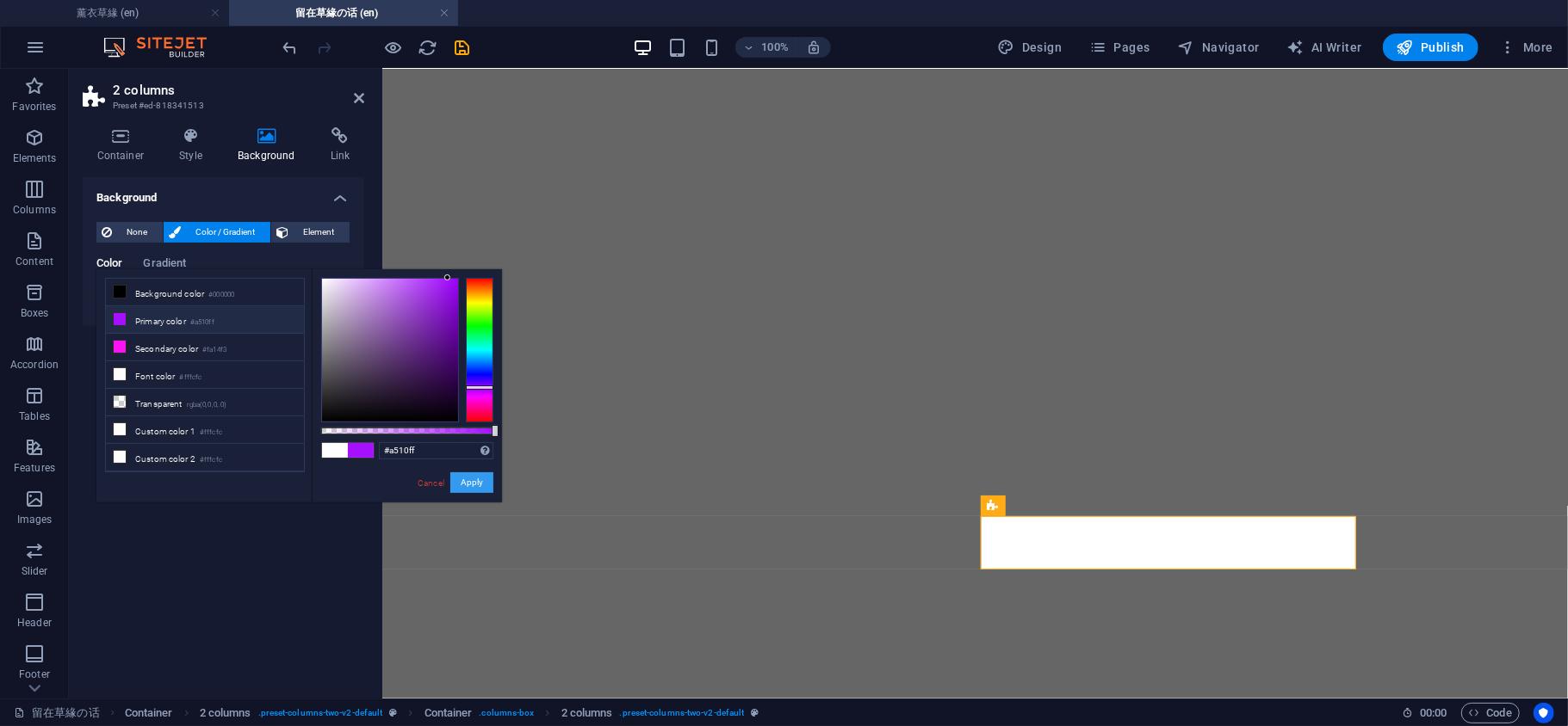
click at [477, 476] on button "Apply" at bounding box center [471, 483] width 43 height 21
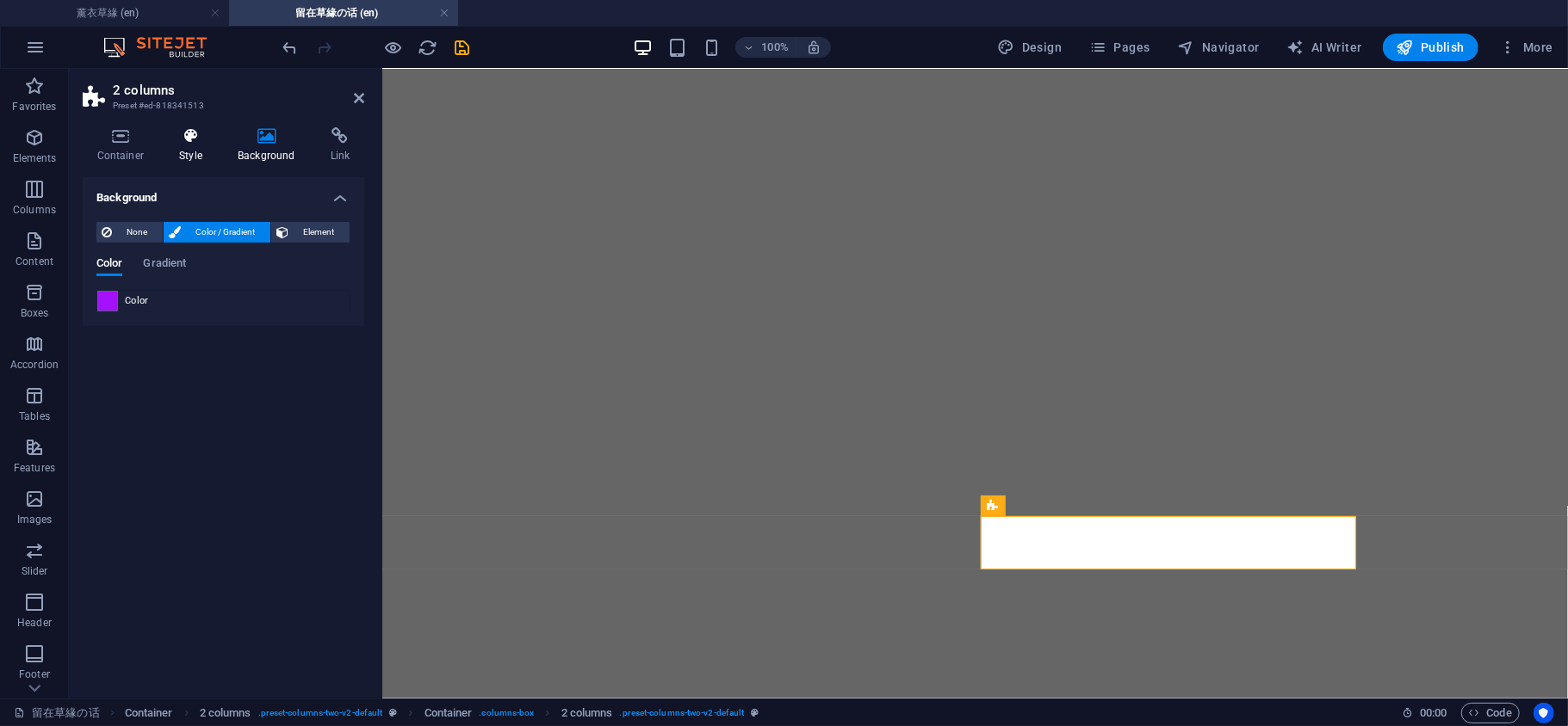
click at [193, 149] on h4 "Style" at bounding box center [194, 145] width 58 height 36
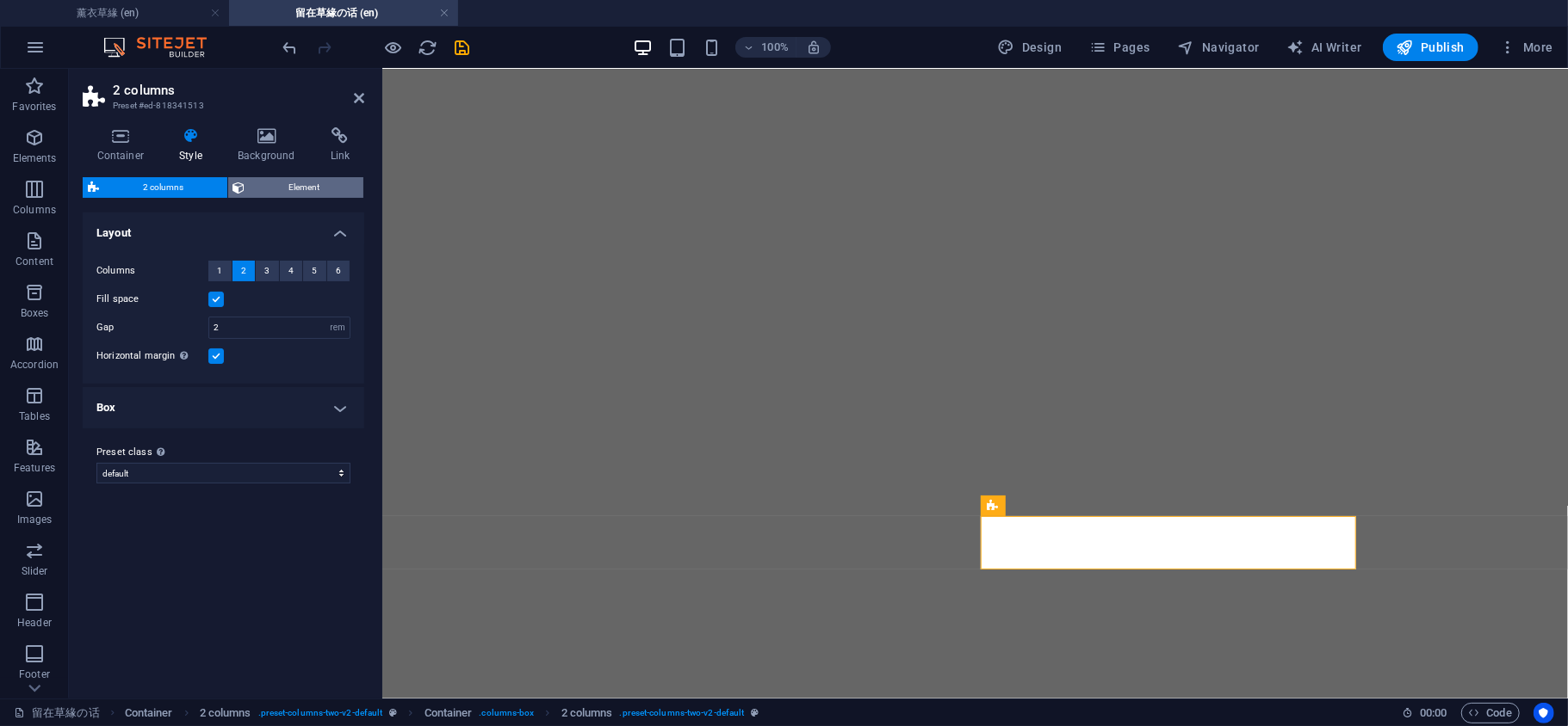
click at [319, 186] on span "Element" at bounding box center [305, 188] width 108 height 21
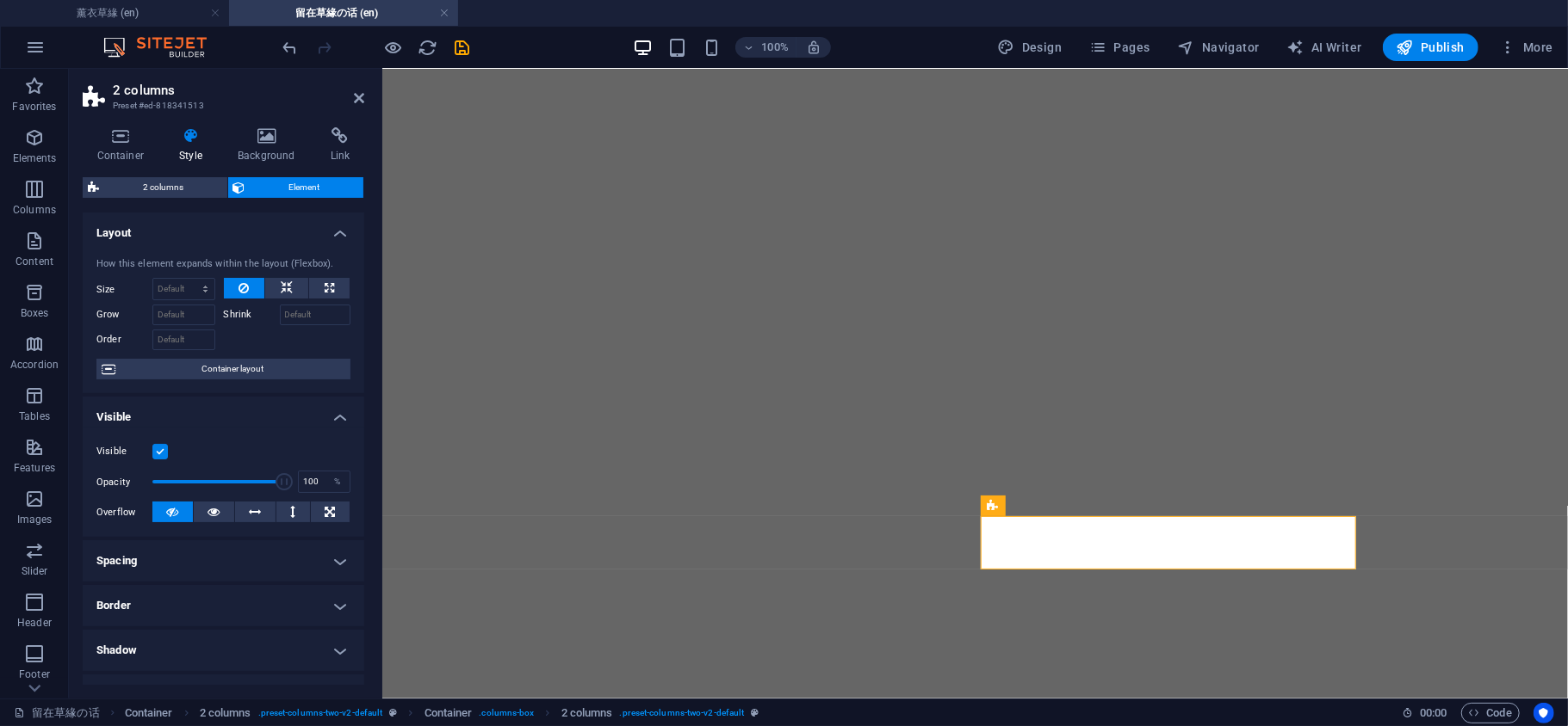
scroll to position [256, 0]
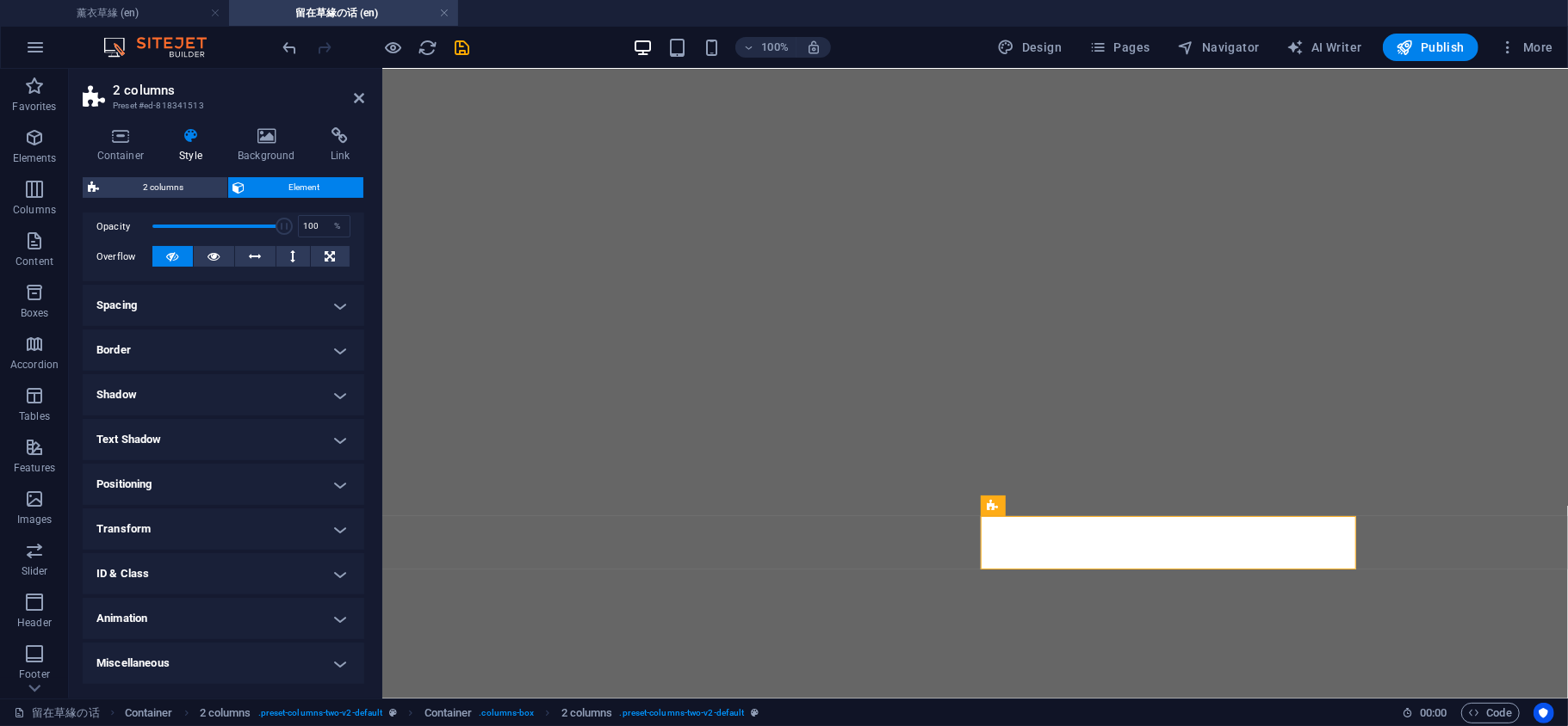
click at [249, 391] on h4 "Shadow" at bounding box center [224, 394] width 281 height 41
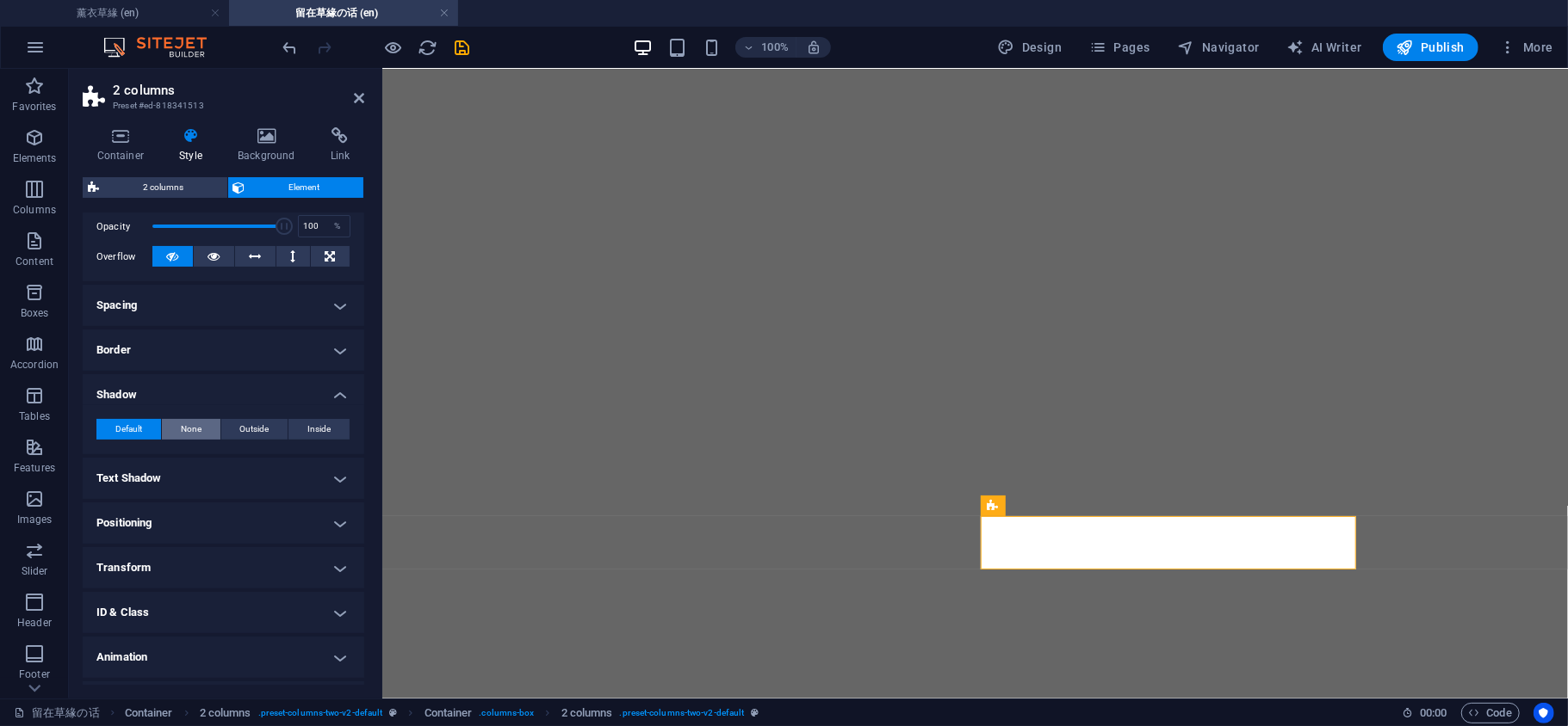
click at [201, 424] on button "None" at bounding box center [190, 429] width 58 height 21
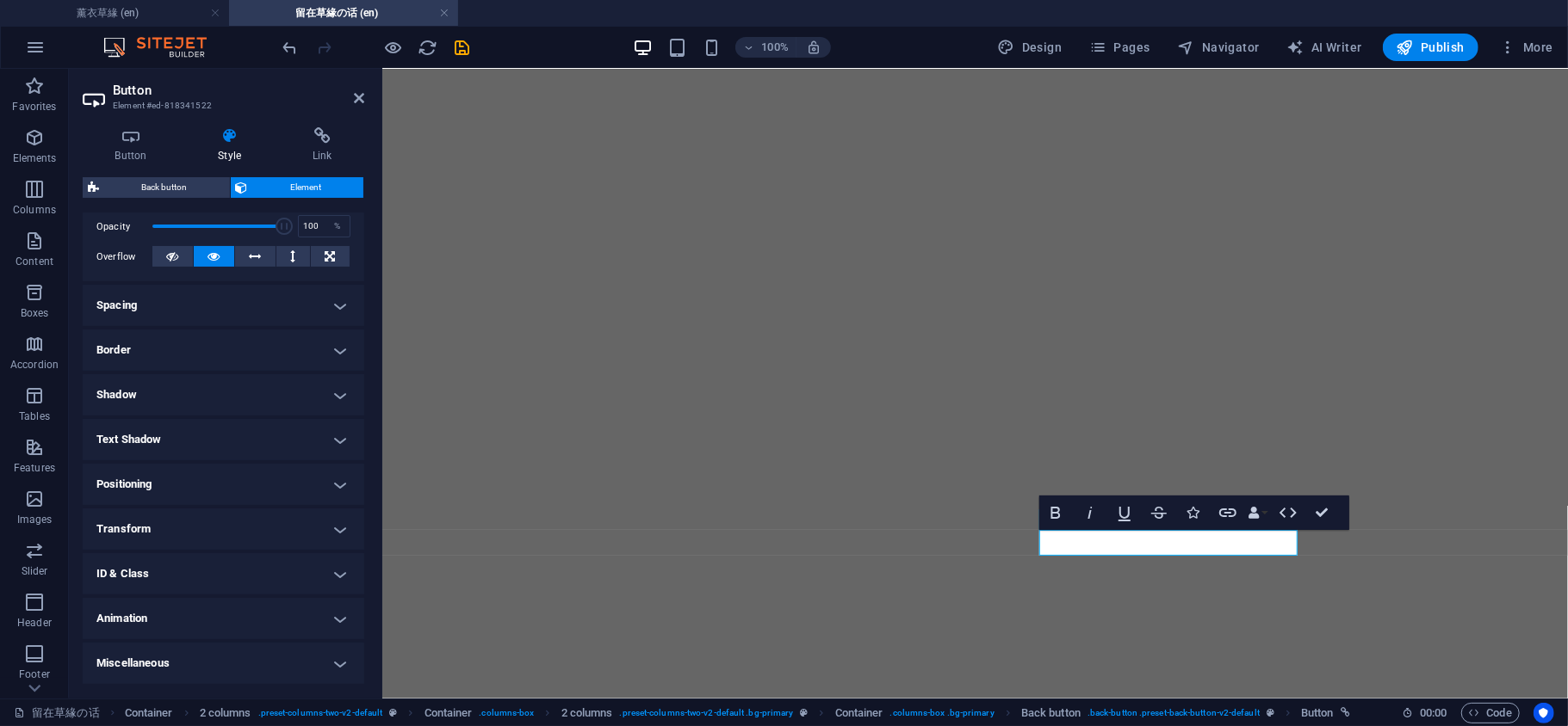
click at [212, 401] on h4 "Shadow" at bounding box center [224, 394] width 281 height 41
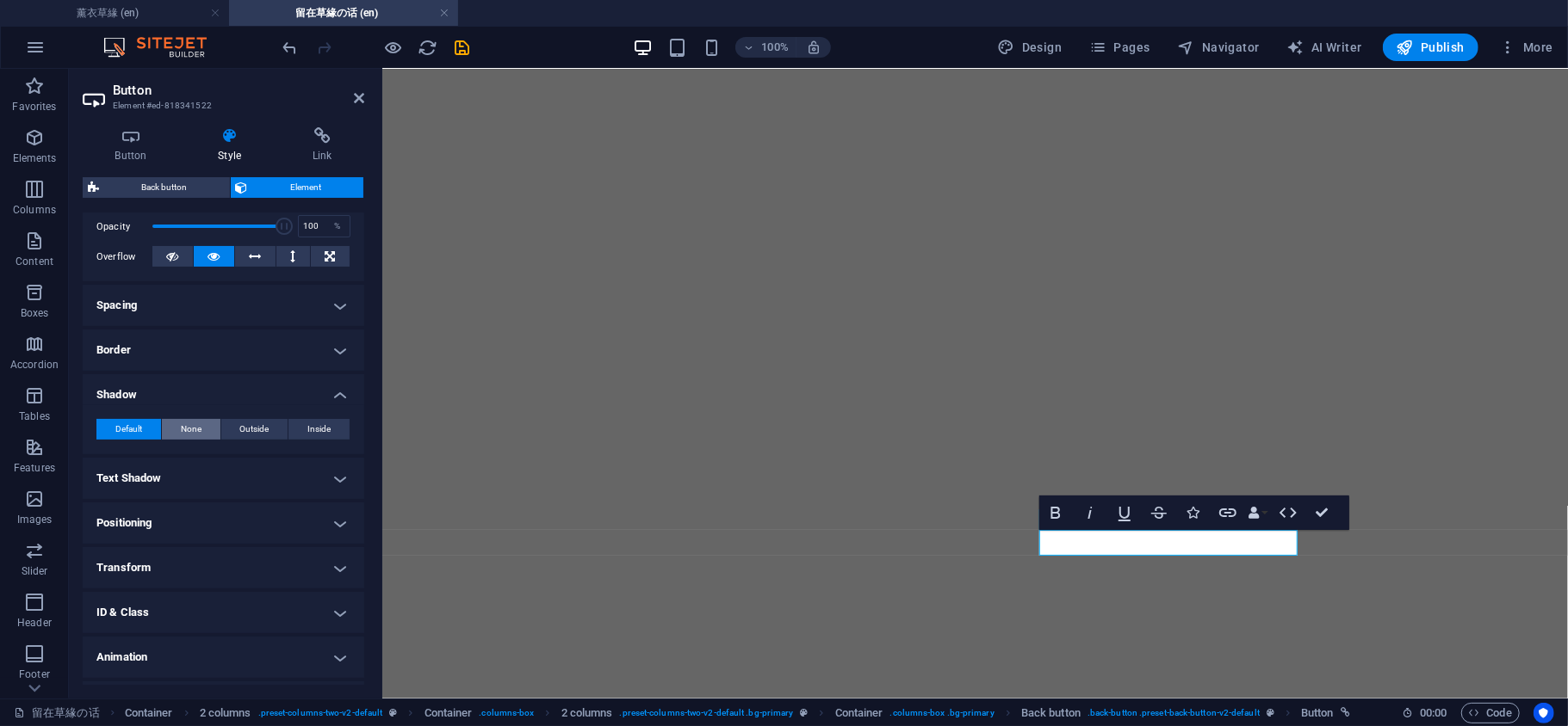
click at [194, 425] on span "None" at bounding box center [191, 429] width 21 height 21
drag, startPoint x: 761, startPoint y: 157, endPoint x: 387, endPoint y: 82, distance: 381.4
click at [355, 96] on icon at bounding box center [359, 99] width 10 height 14
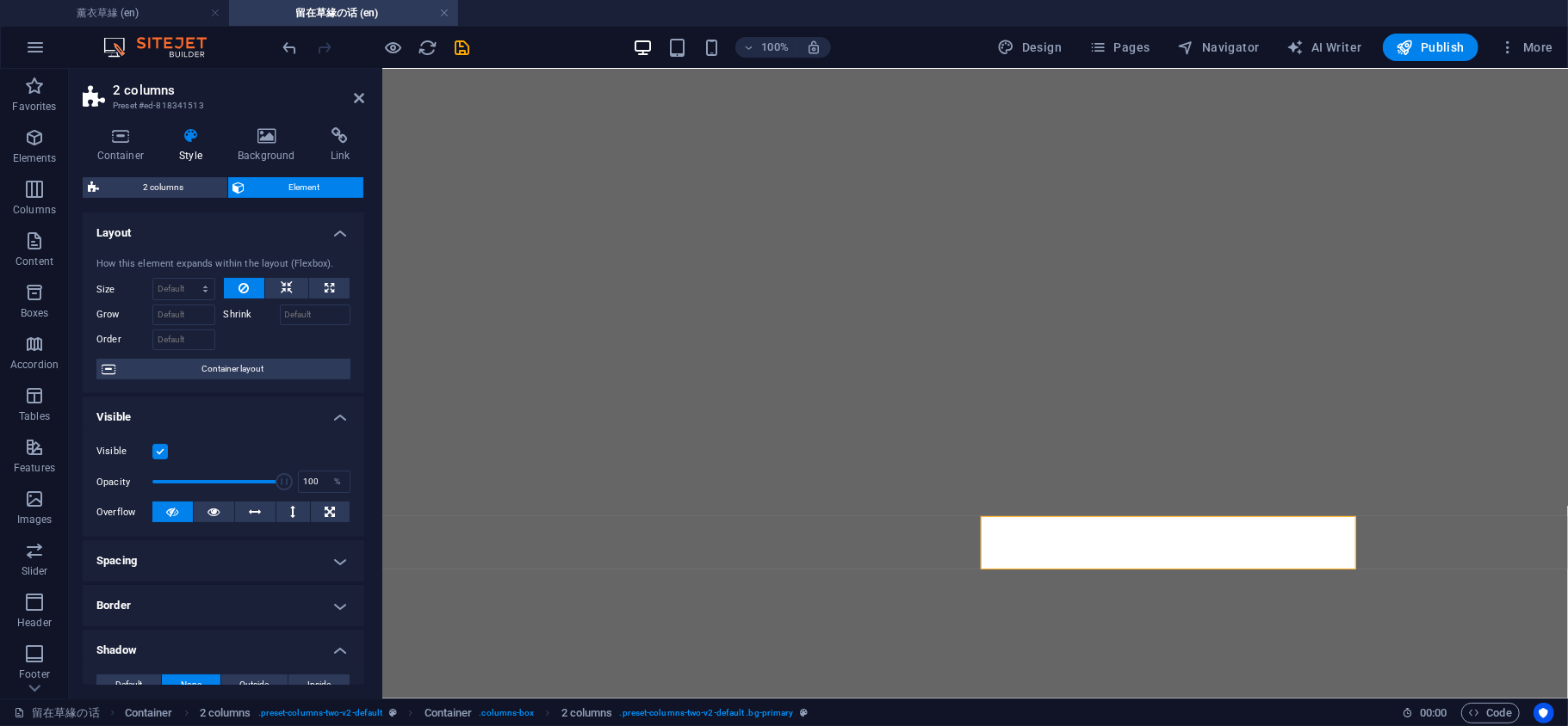
click at [208, 602] on h4 "Border" at bounding box center [224, 606] width 281 height 41
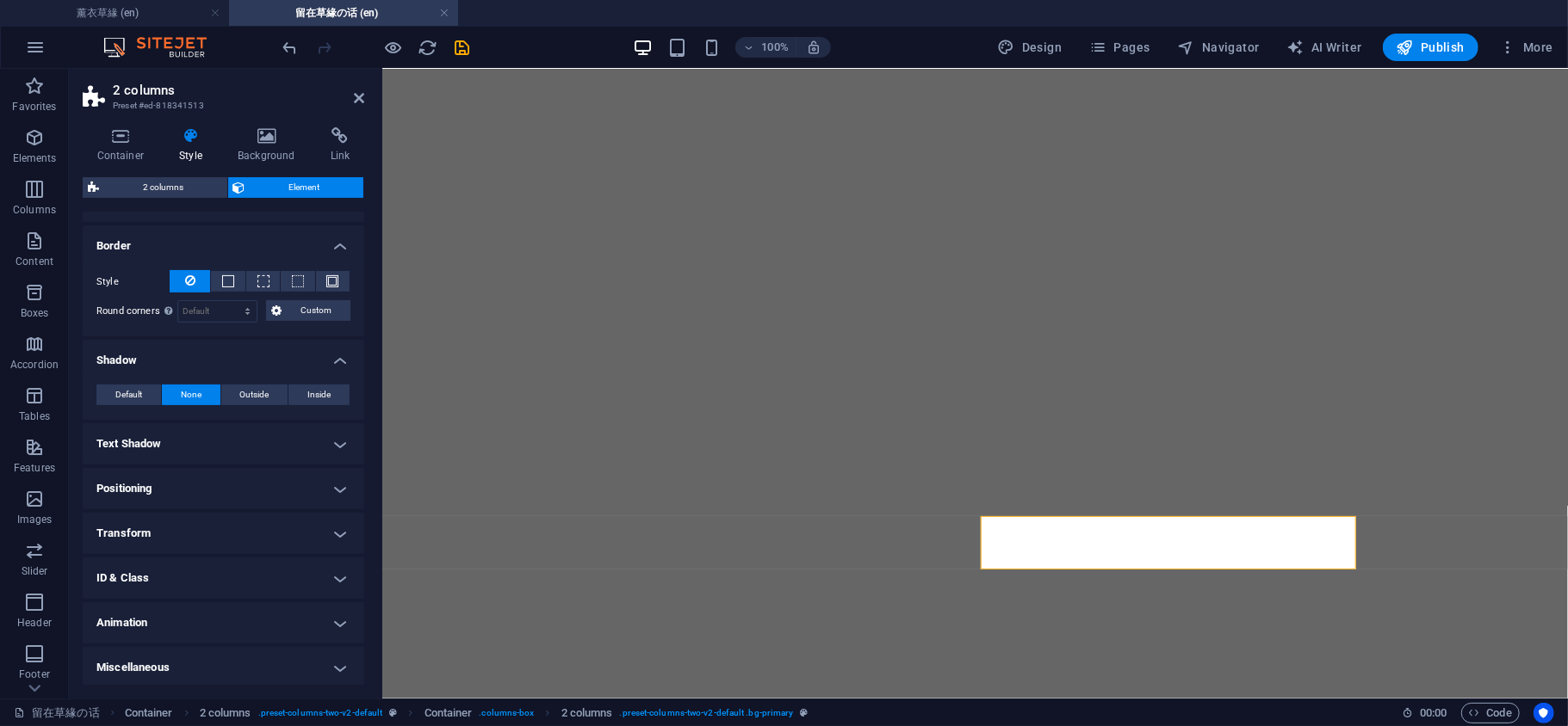
scroll to position [363, 0]
click at [229, 274] on span at bounding box center [228, 278] width 12 height 12
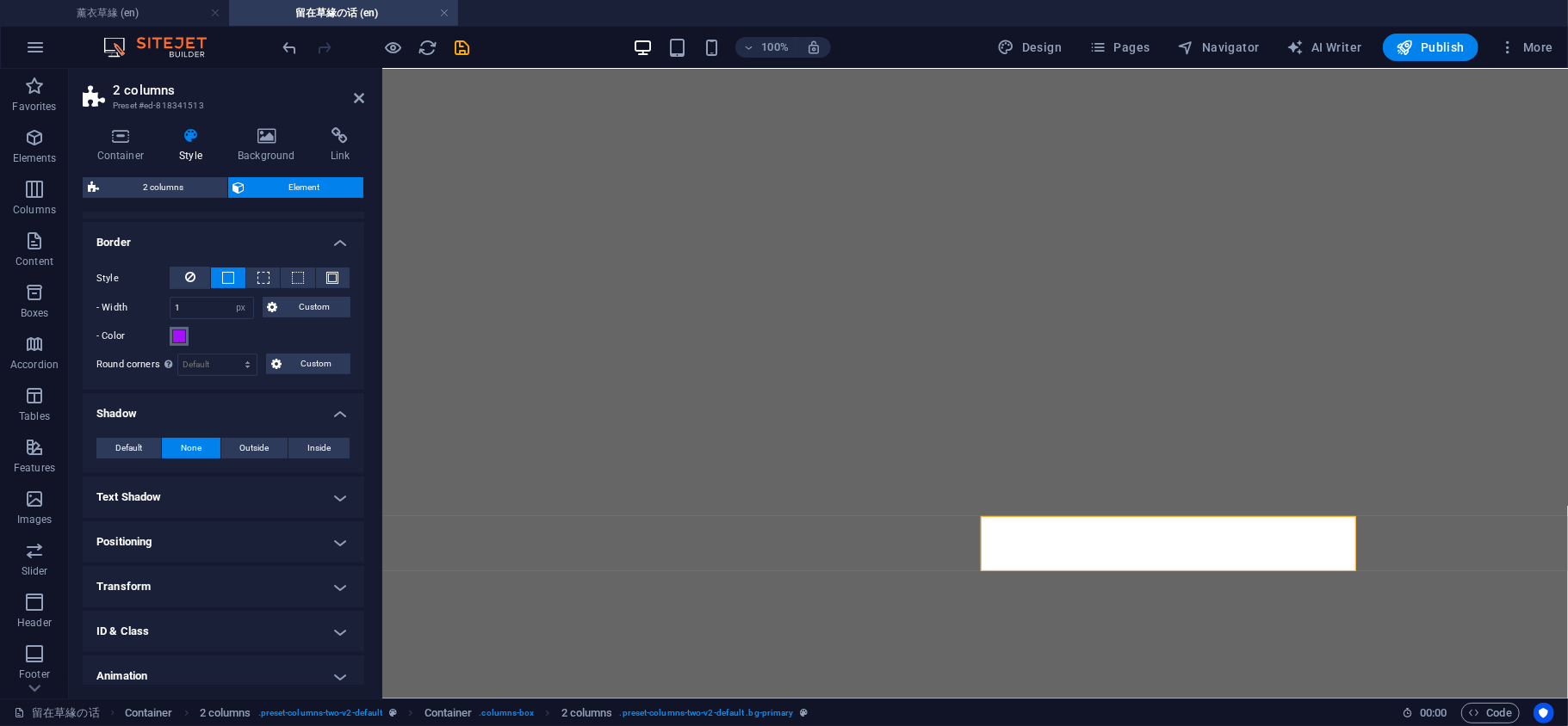
click at [187, 335] on button "- Color" at bounding box center [179, 337] width 19 height 19
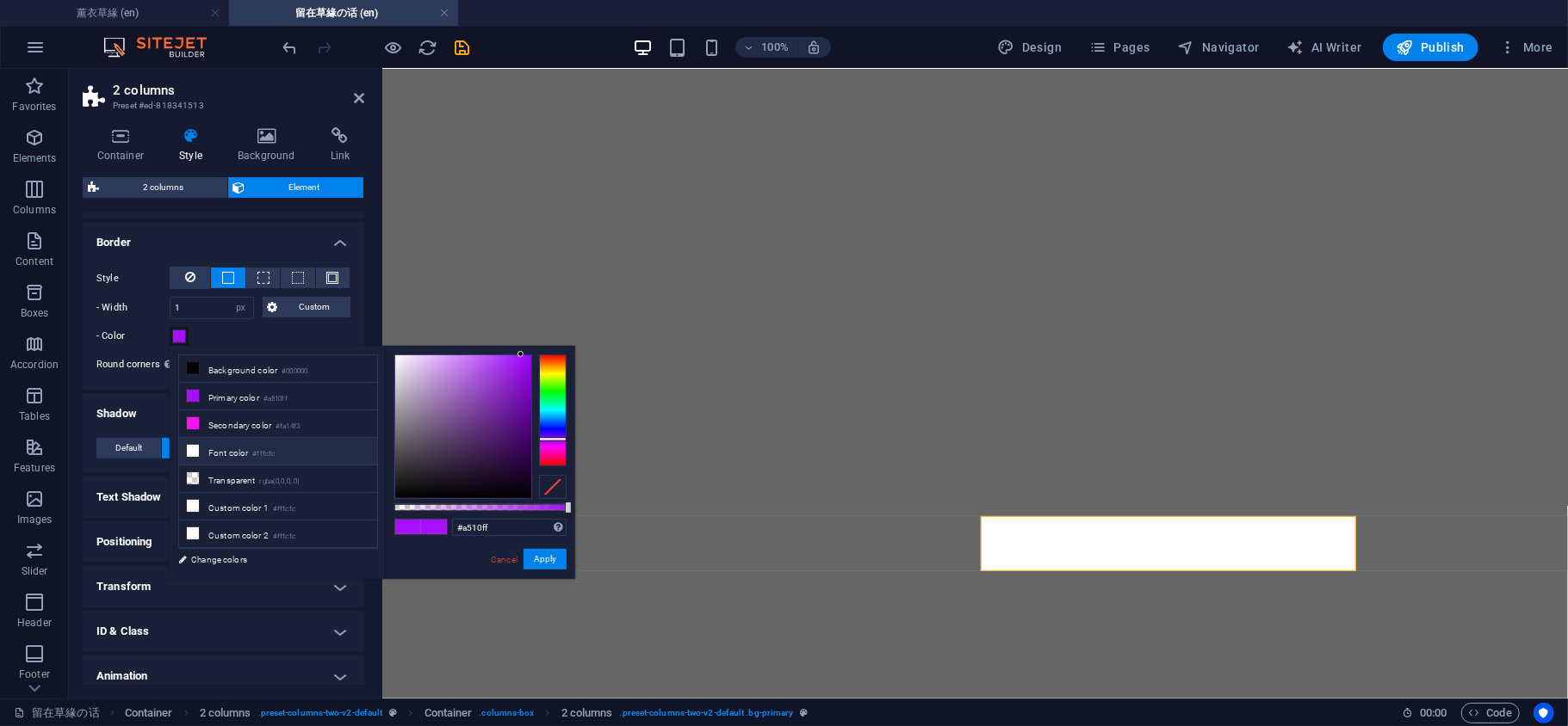
click at [193, 449] on icon at bounding box center [193, 451] width 12 height 12
type input "#fffcfc"
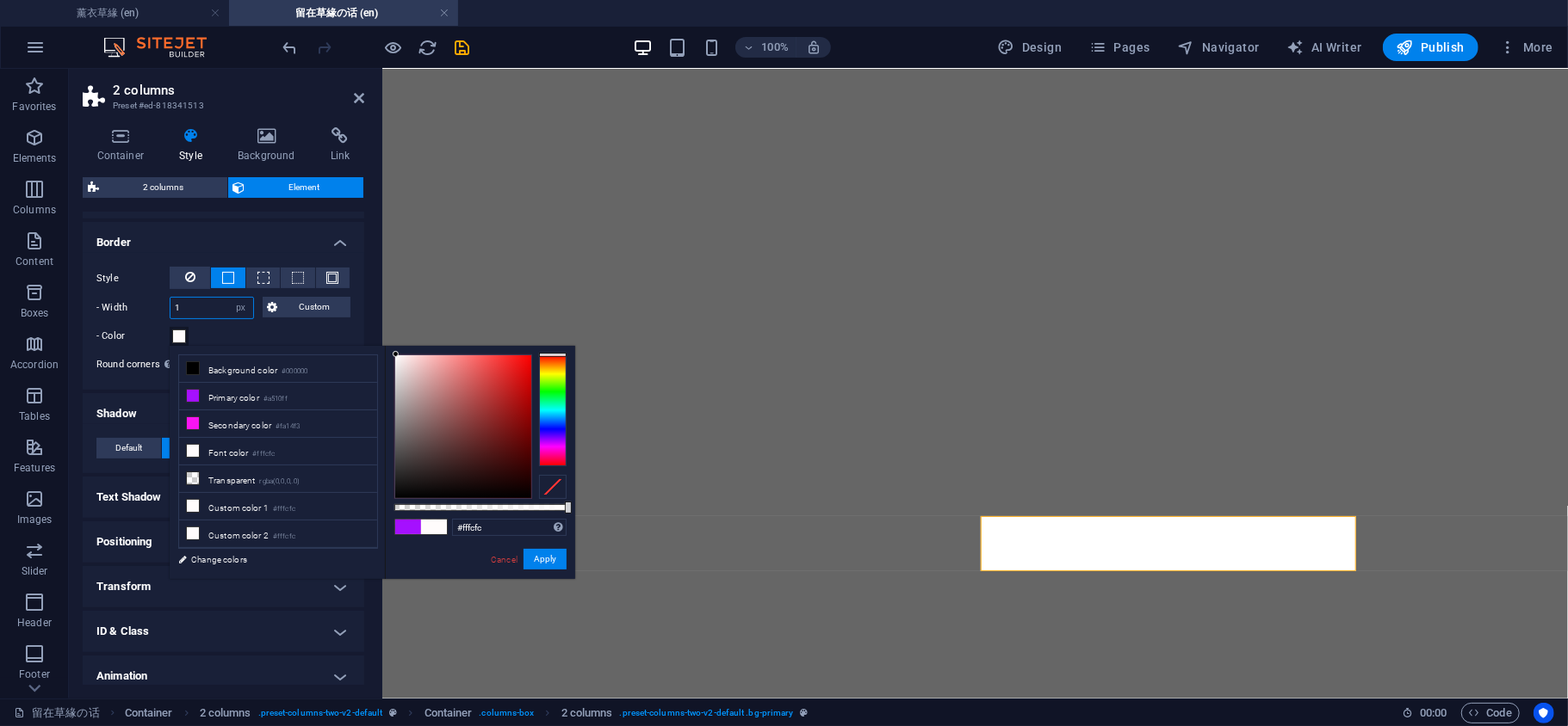
drag, startPoint x: 194, startPoint y: 313, endPoint x: 117, endPoint y: 308, distance: 77.2
click at [133, 312] on div "- Width 1 auto px rem % vh vw Custom Custom" at bounding box center [223, 308] width 254 height 23
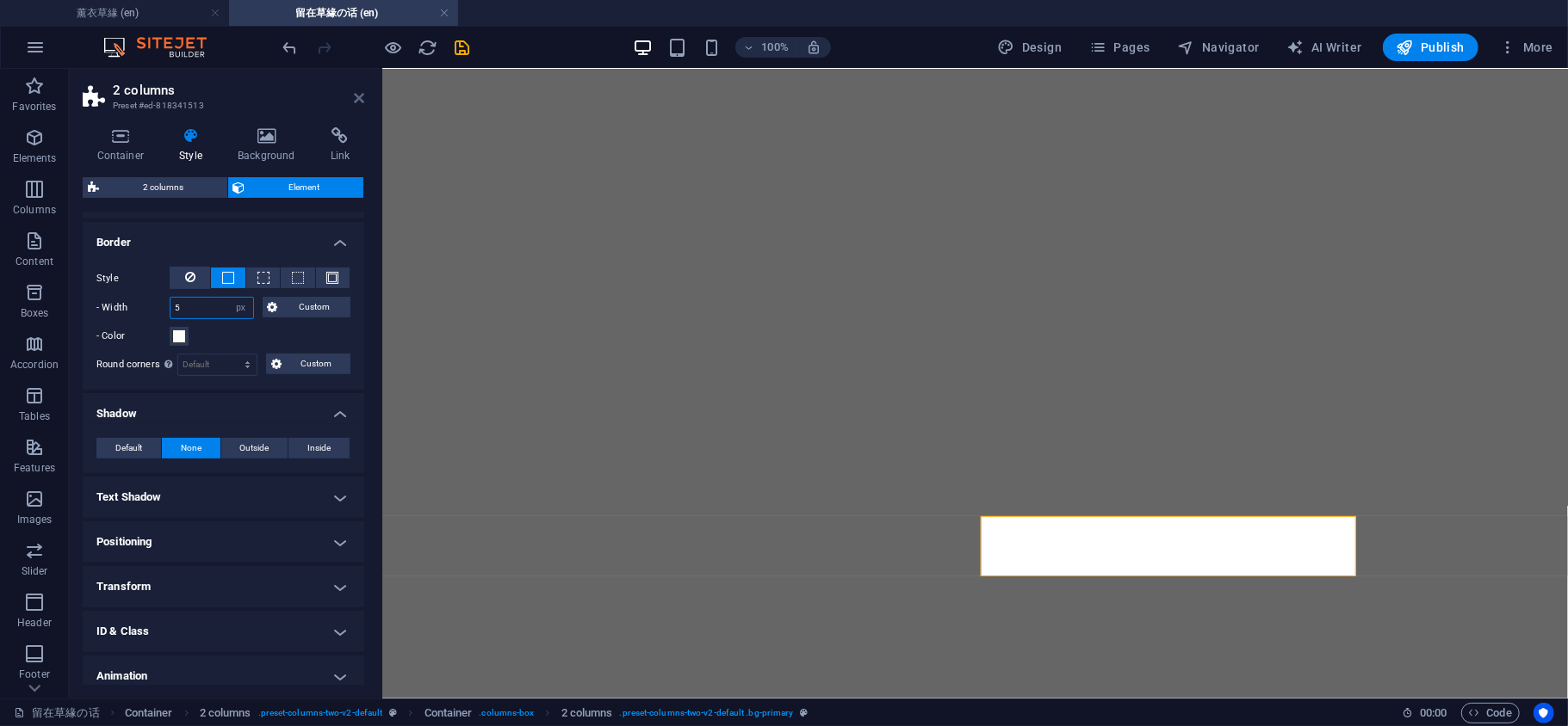
type input "5"
click at [361, 96] on icon at bounding box center [359, 99] width 10 height 14
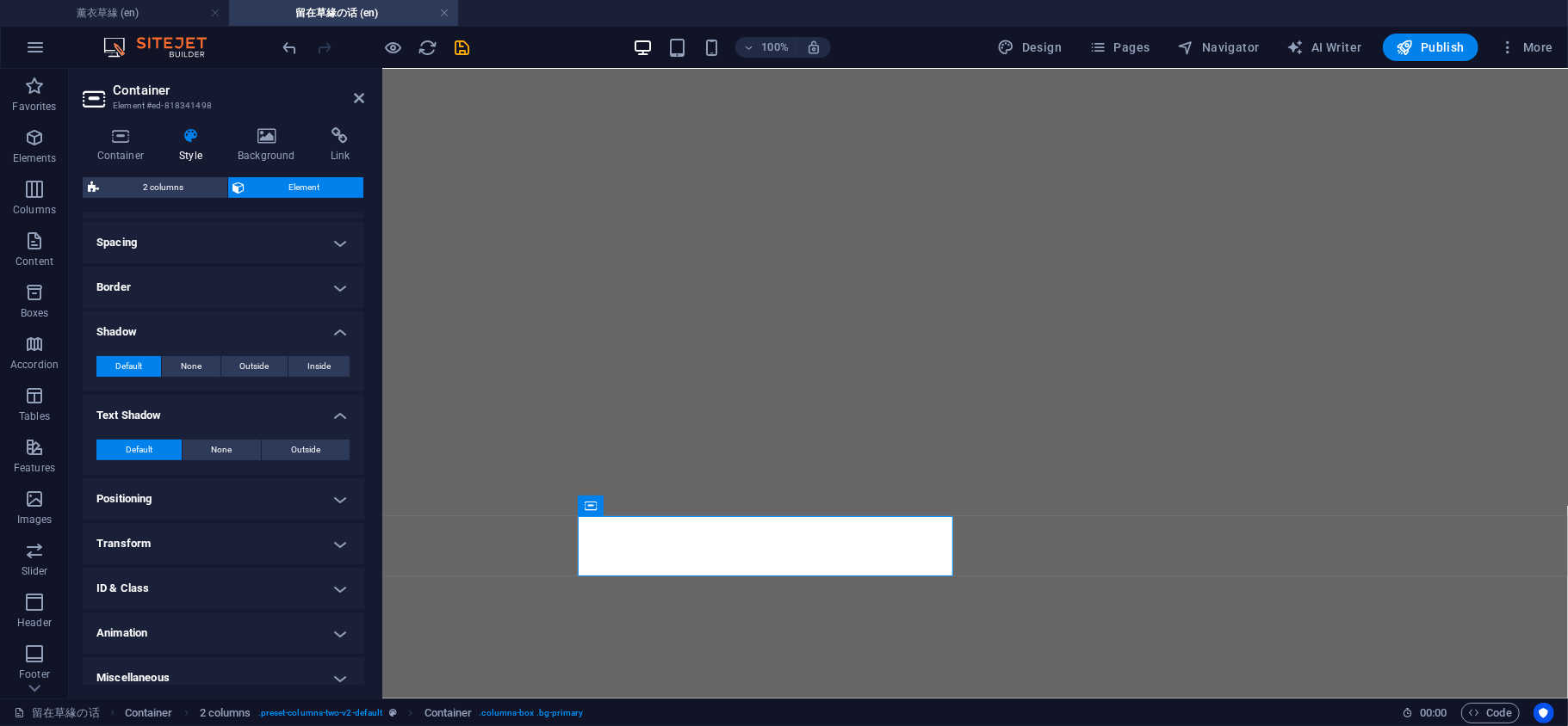
scroll to position [332, 0]
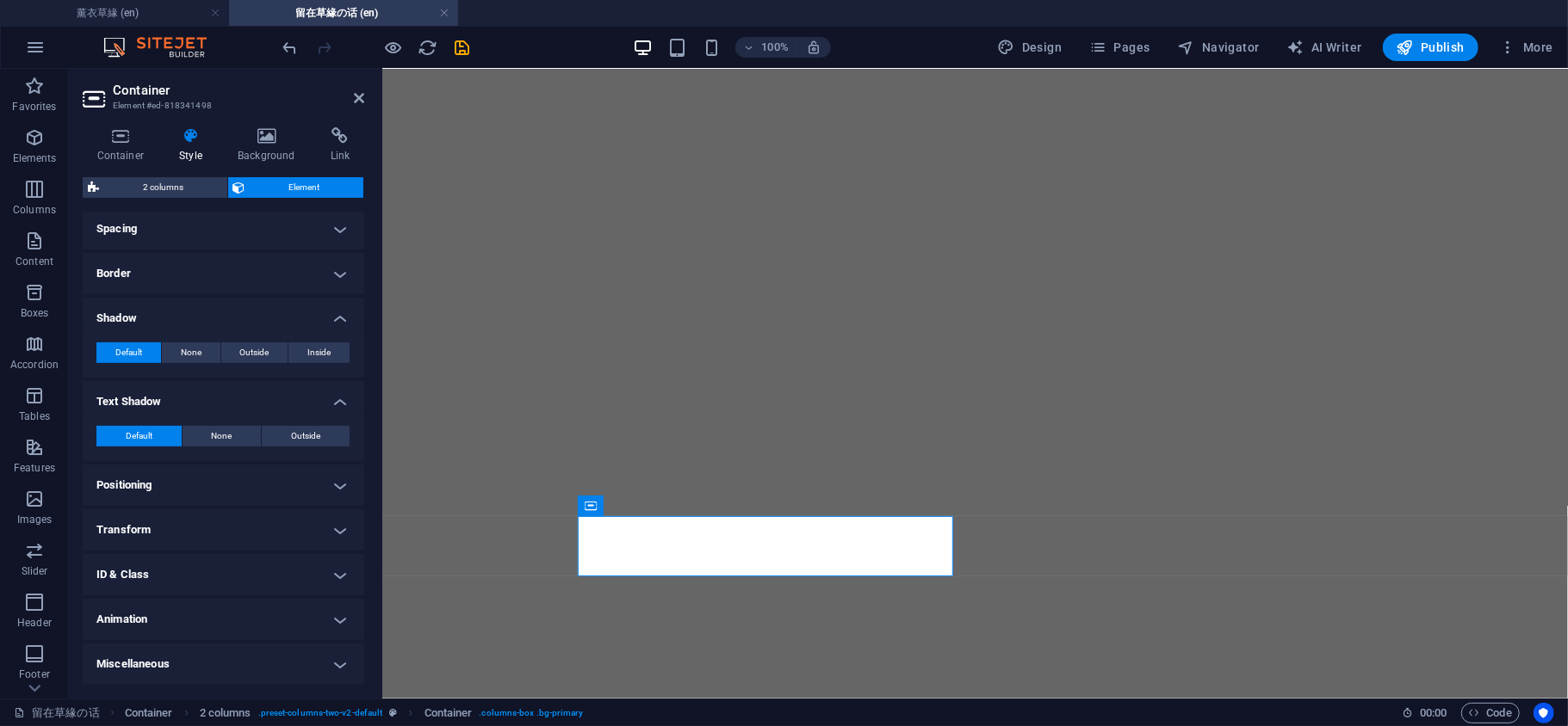
click at [250, 292] on h4 "Border" at bounding box center [224, 273] width 281 height 41
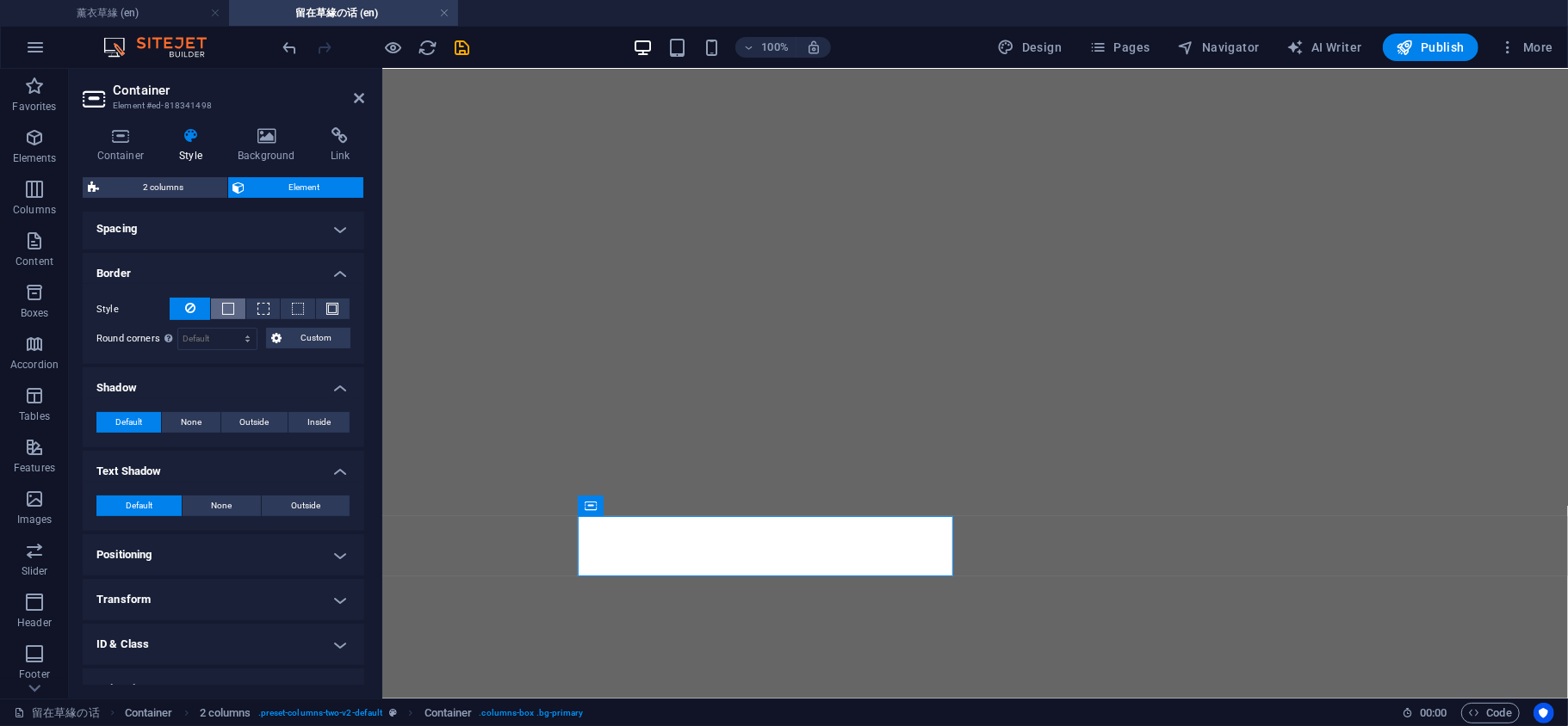
click at [227, 314] on span at bounding box center [228, 309] width 12 height 12
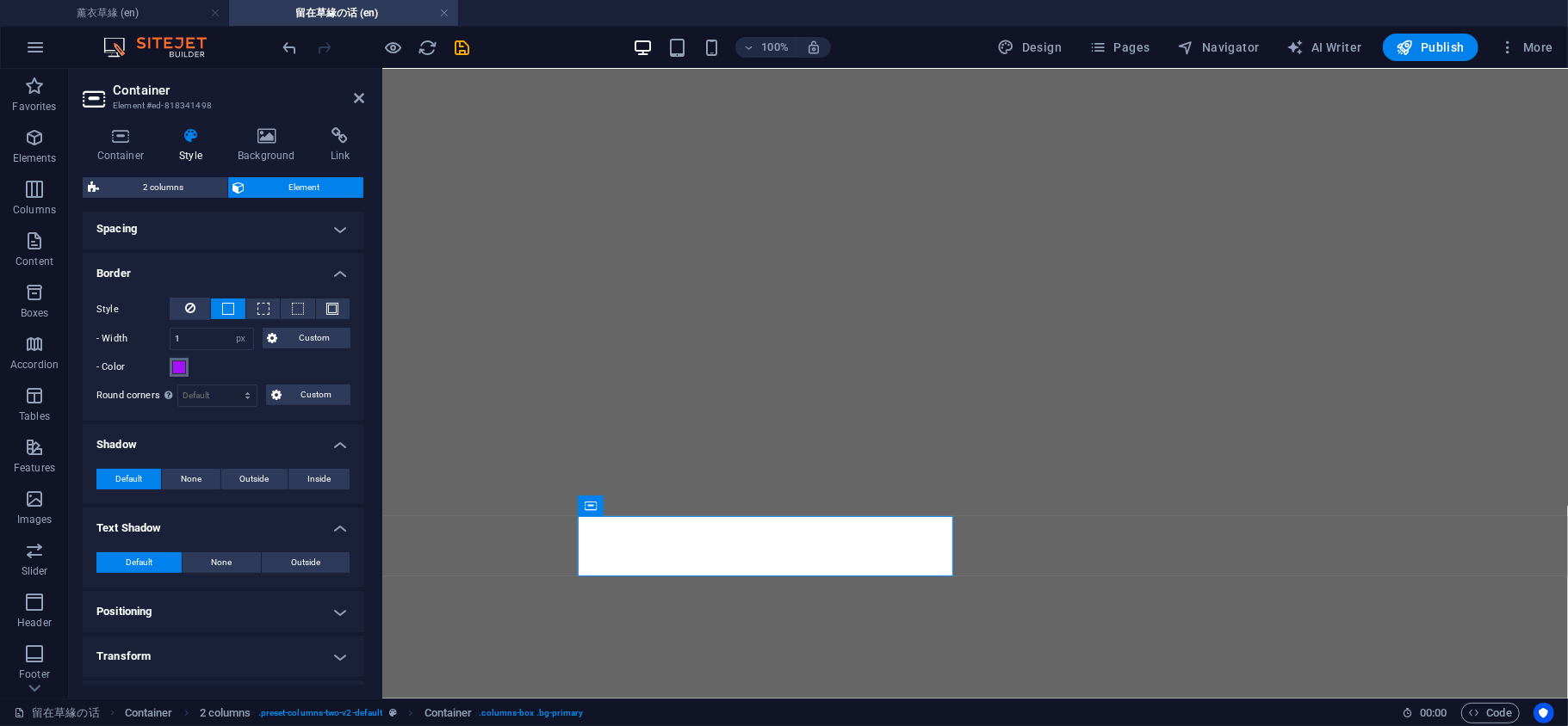
click at [179, 361] on span at bounding box center [179, 367] width 14 height 14
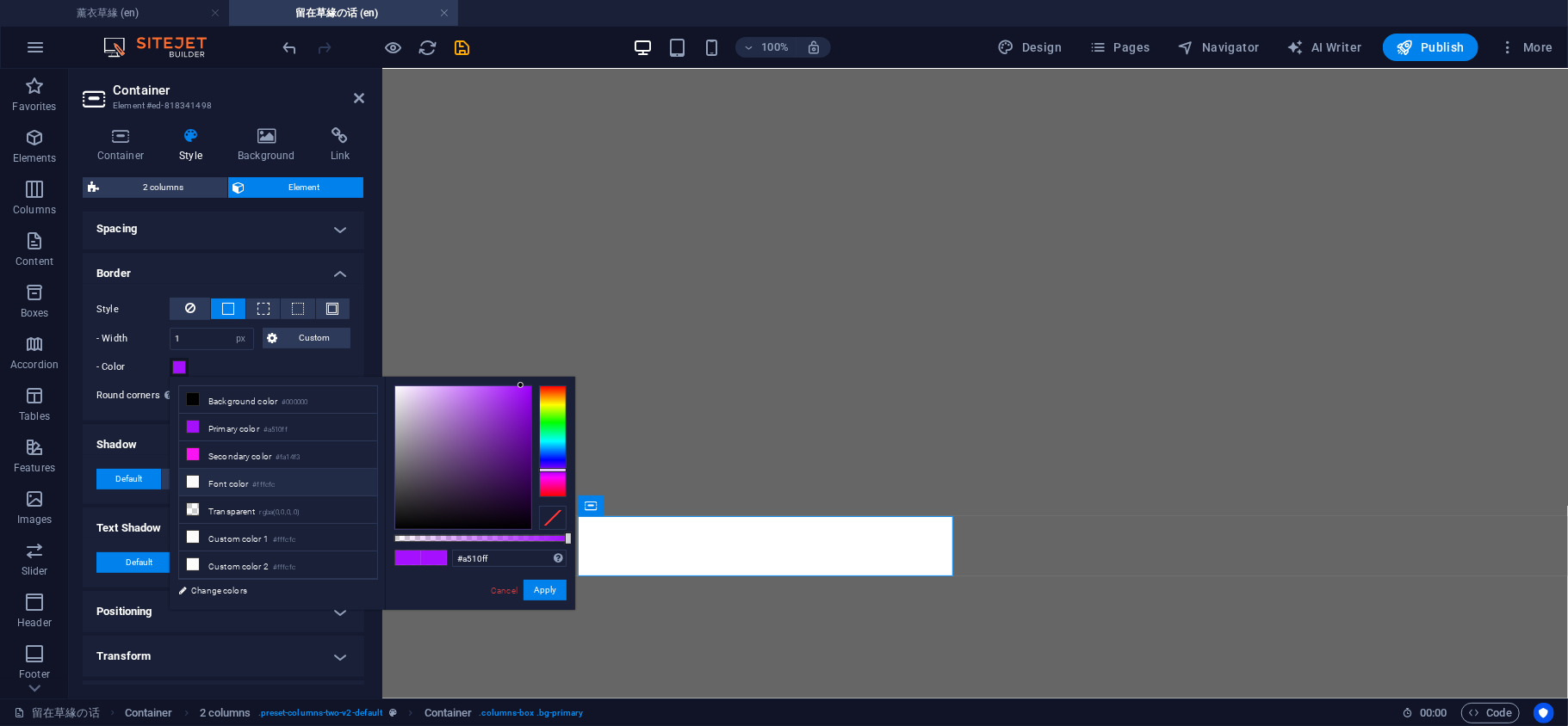
click at [188, 483] on icon at bounding box center [193, 482] width 12 height 12
type input "#fffcfc"
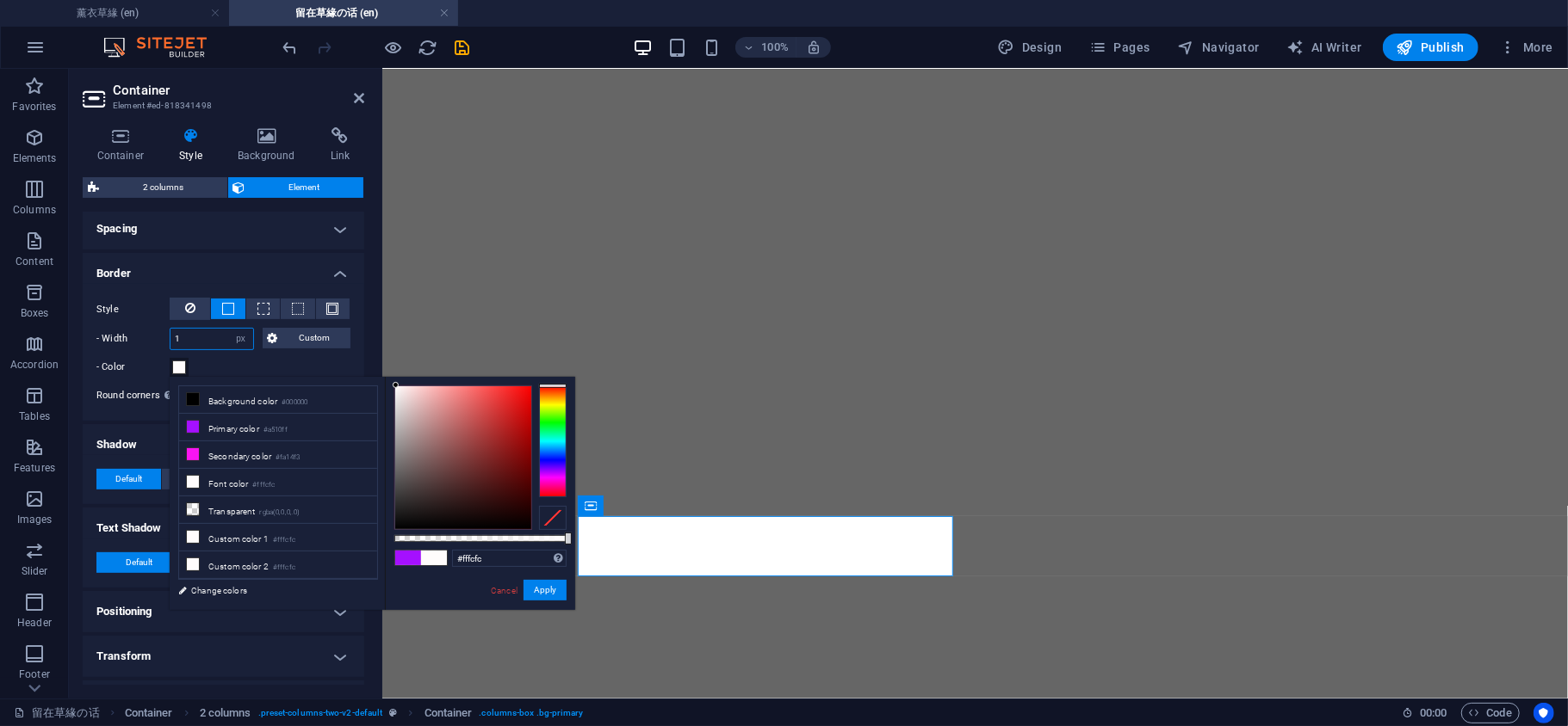
drag, startPoint x: 187, startPoint y: 332, endPoint x: 129, endPoint y: 325, distance: 58.4
click at [146, 334] on div "- Width 1 auto px rem % vh vw Custom Custom" at bounding box center [223, 339] width 254 height 23
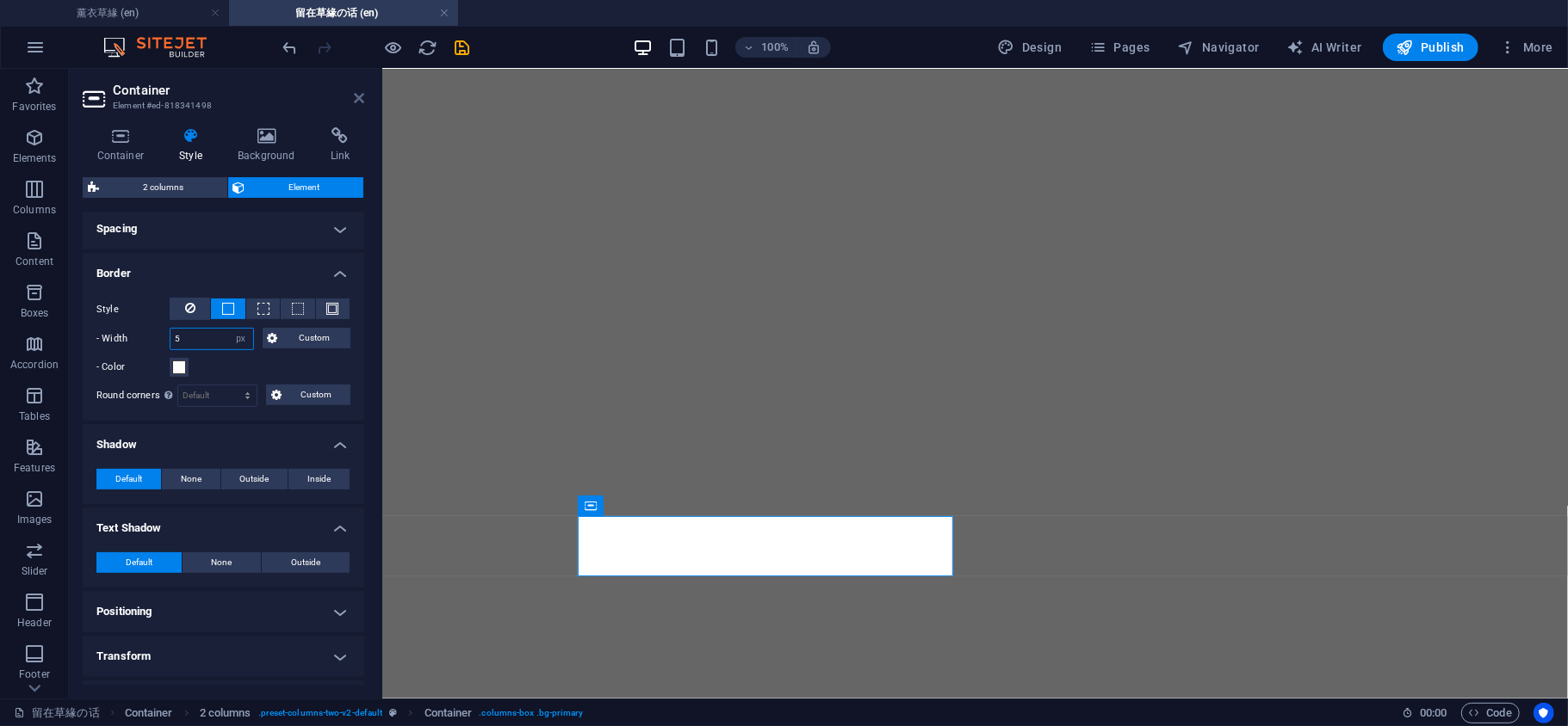
type input "5"
click at [362, 92] on icon at bounding box center [359, 99] width 10 height 14
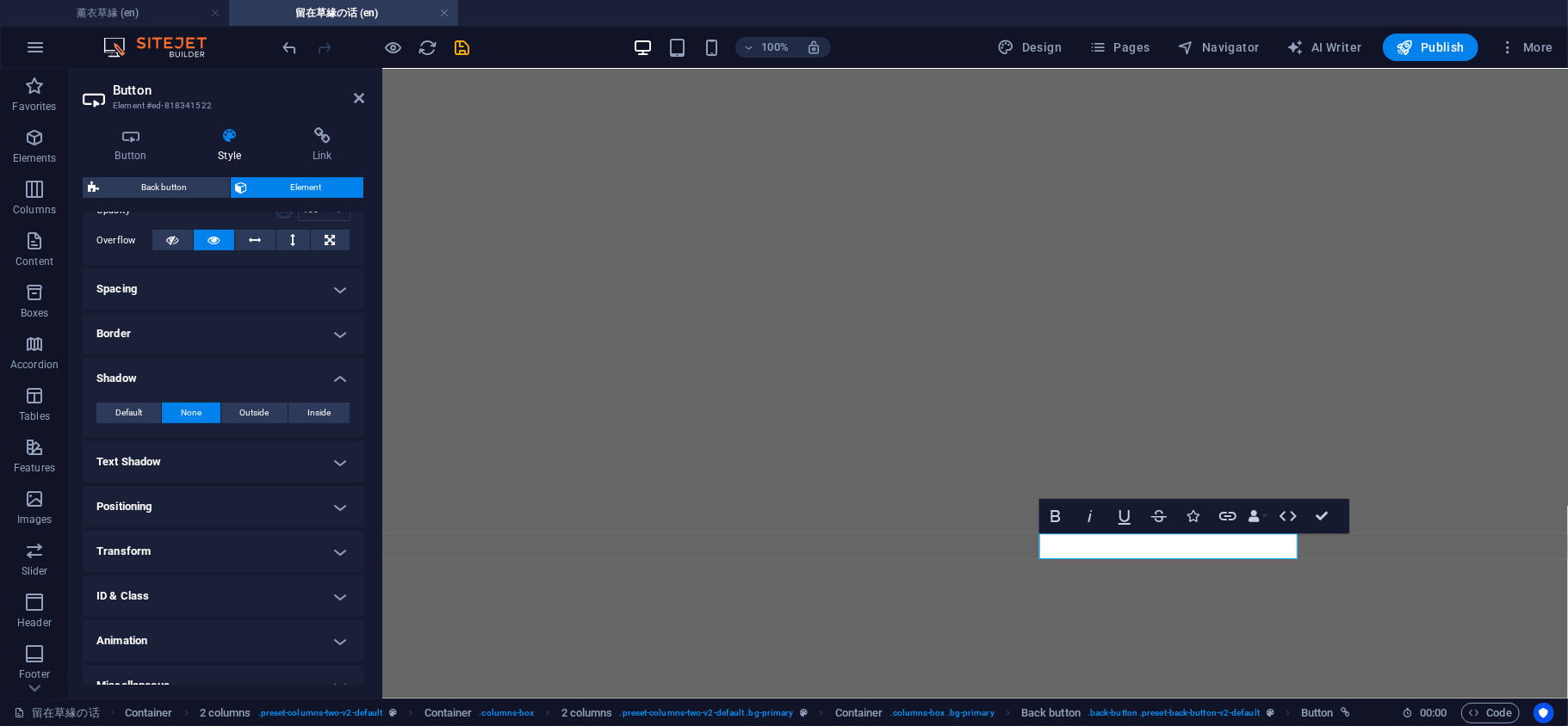
scroll to position [293, 0]
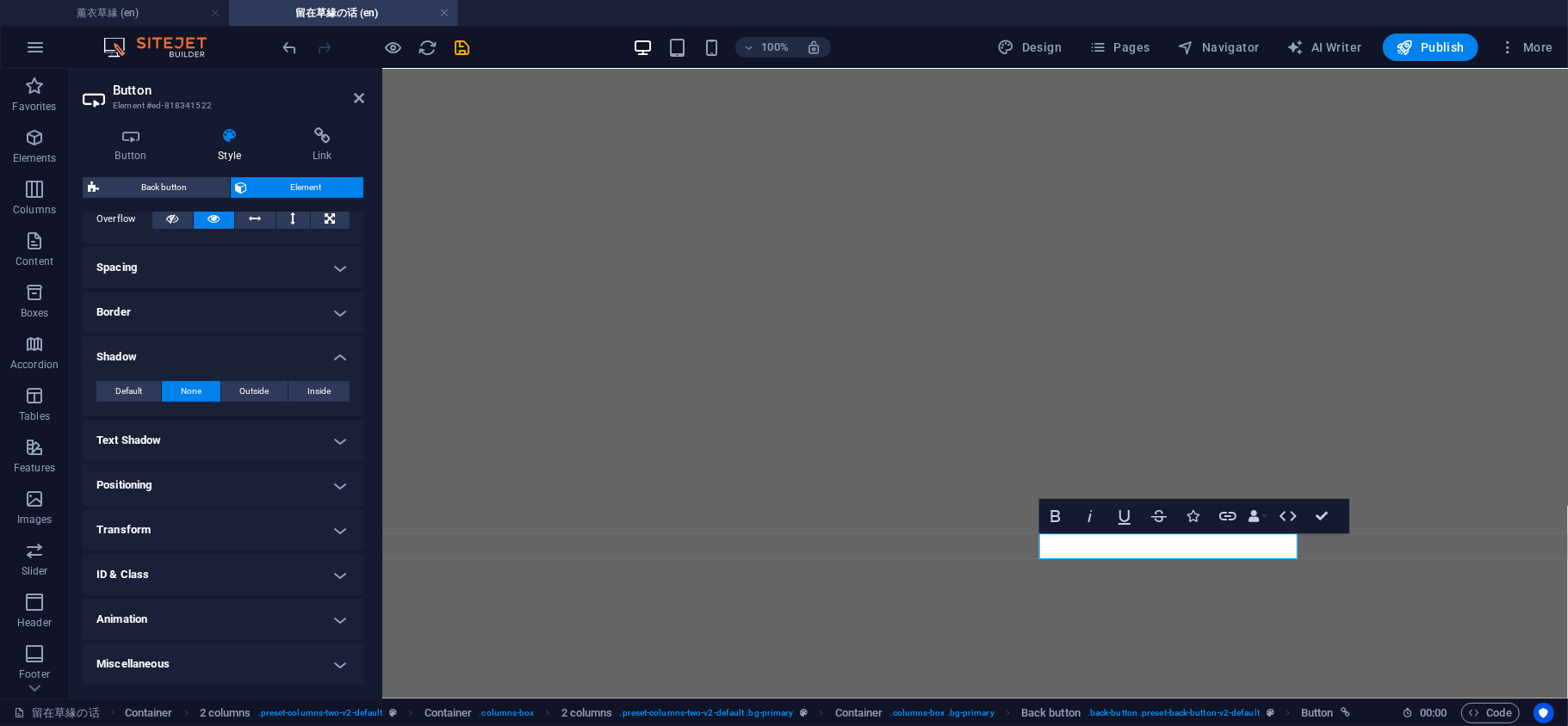
click at [198, 394] on span "None" at bounding box center [191, 392] width 21 height 21
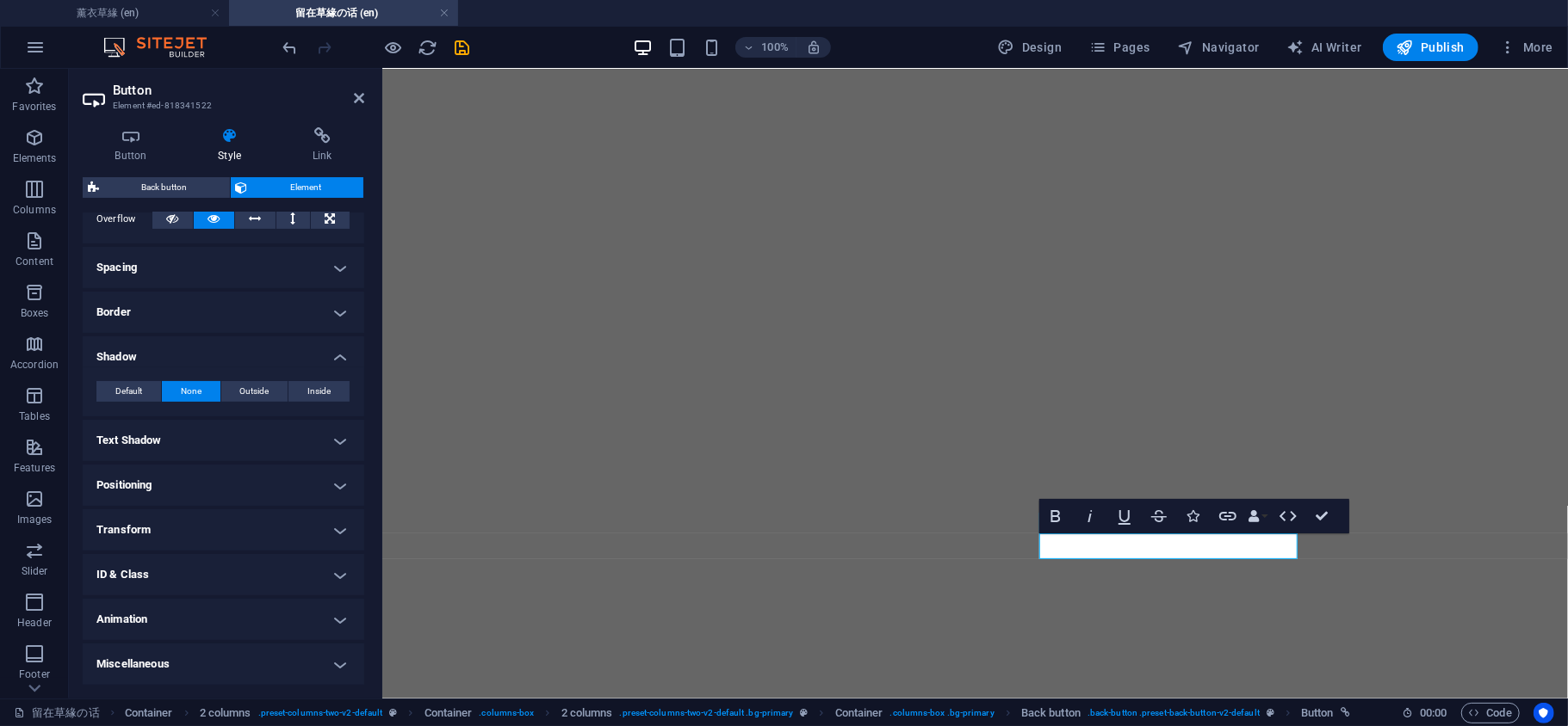
click at [236, 437] on h4 "Text Shadow" at bounding box center [224, 440] width 281 height 41
click at [306, 471] on span "Outside" at bounding box center [306, 476] width 30 height 21
type input "rgba(0, 0, 0, 0.2)"
type input "2"
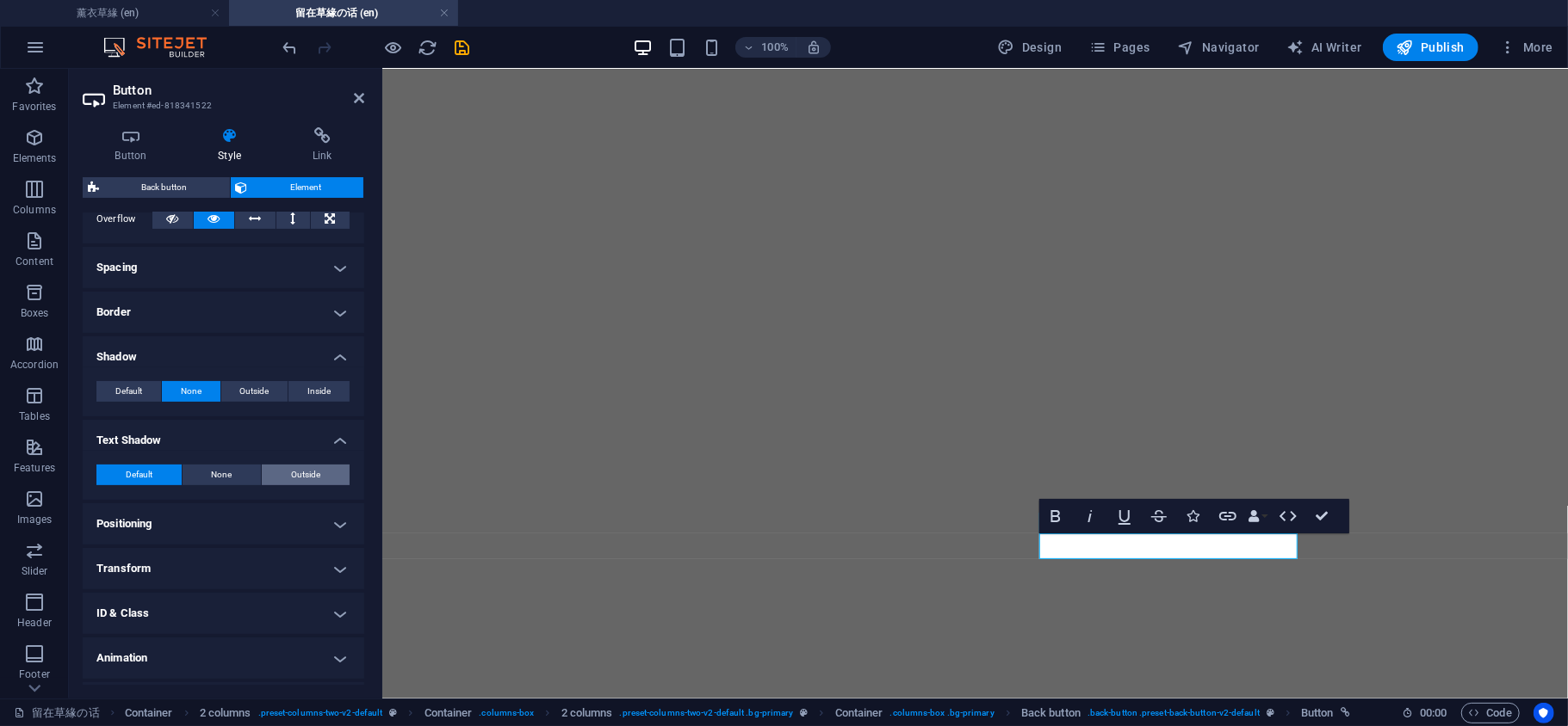
type input "4"
click at [159, 511] on button "Color" at bounding box center [162, 503] width 19 height 19
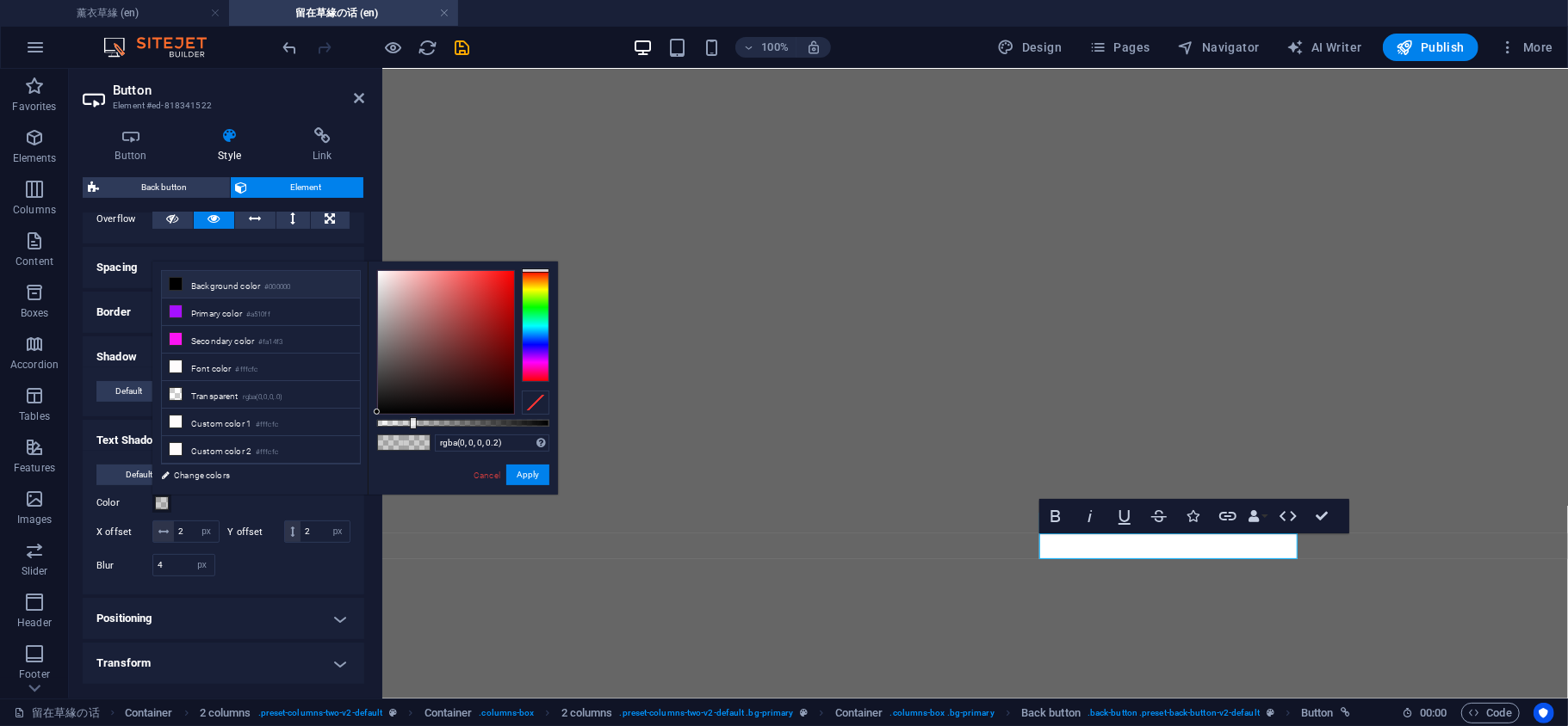
click at [182, 282] on span at bounding box center [175, 284] width 14 height 14
type input "#000000"
click at [527, 476] on button "Apply" at bounding box center [527, 476] width 43 height 21
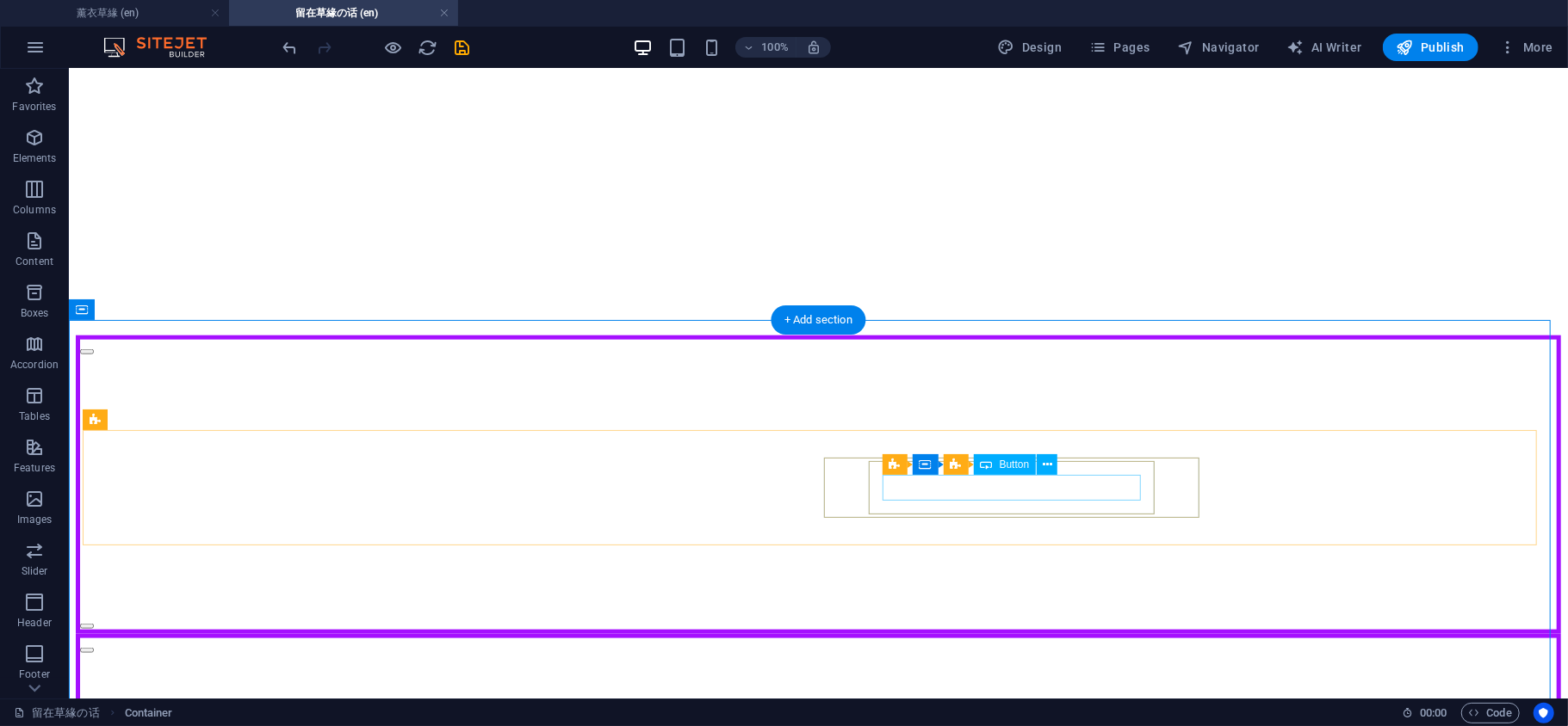
scroll to position [1331, 0]
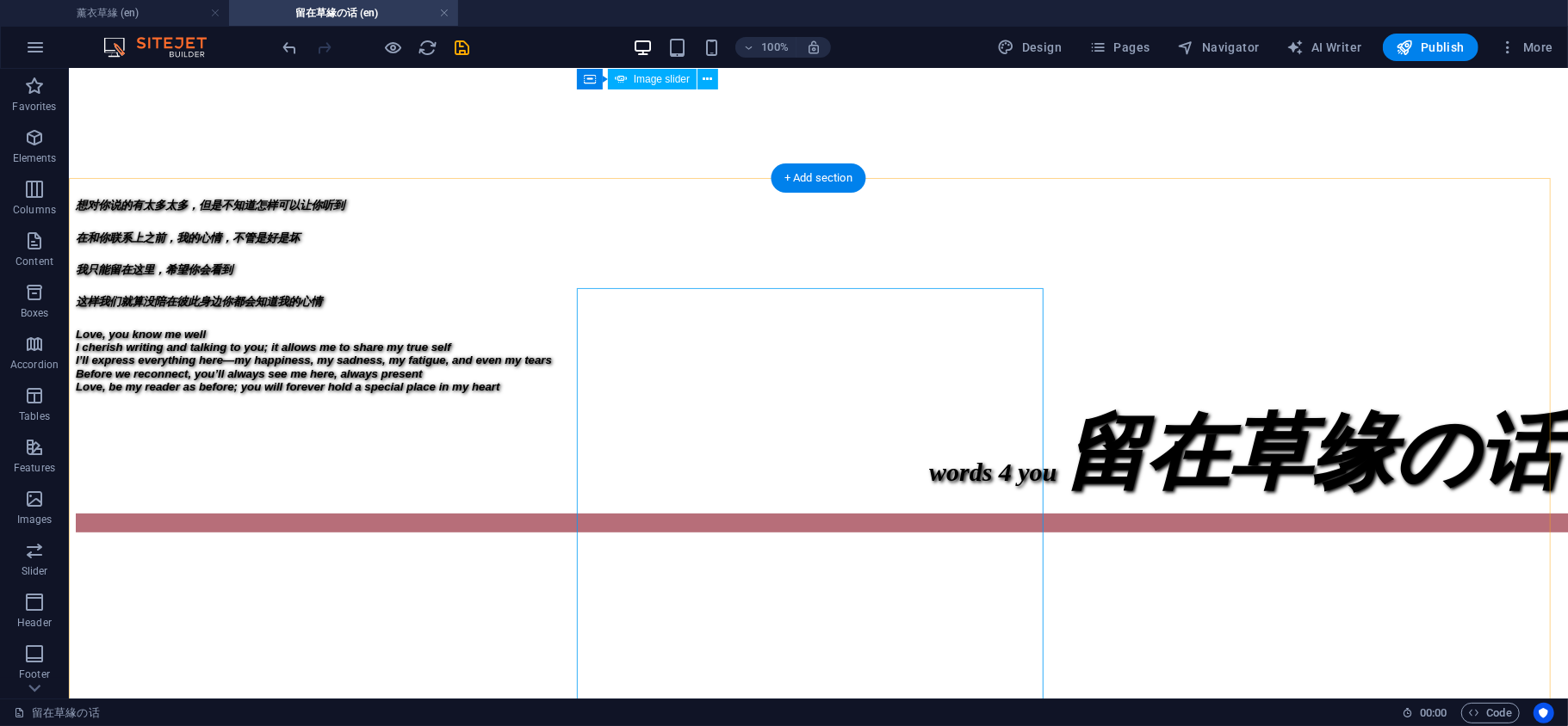
scroll to position [0, 0]
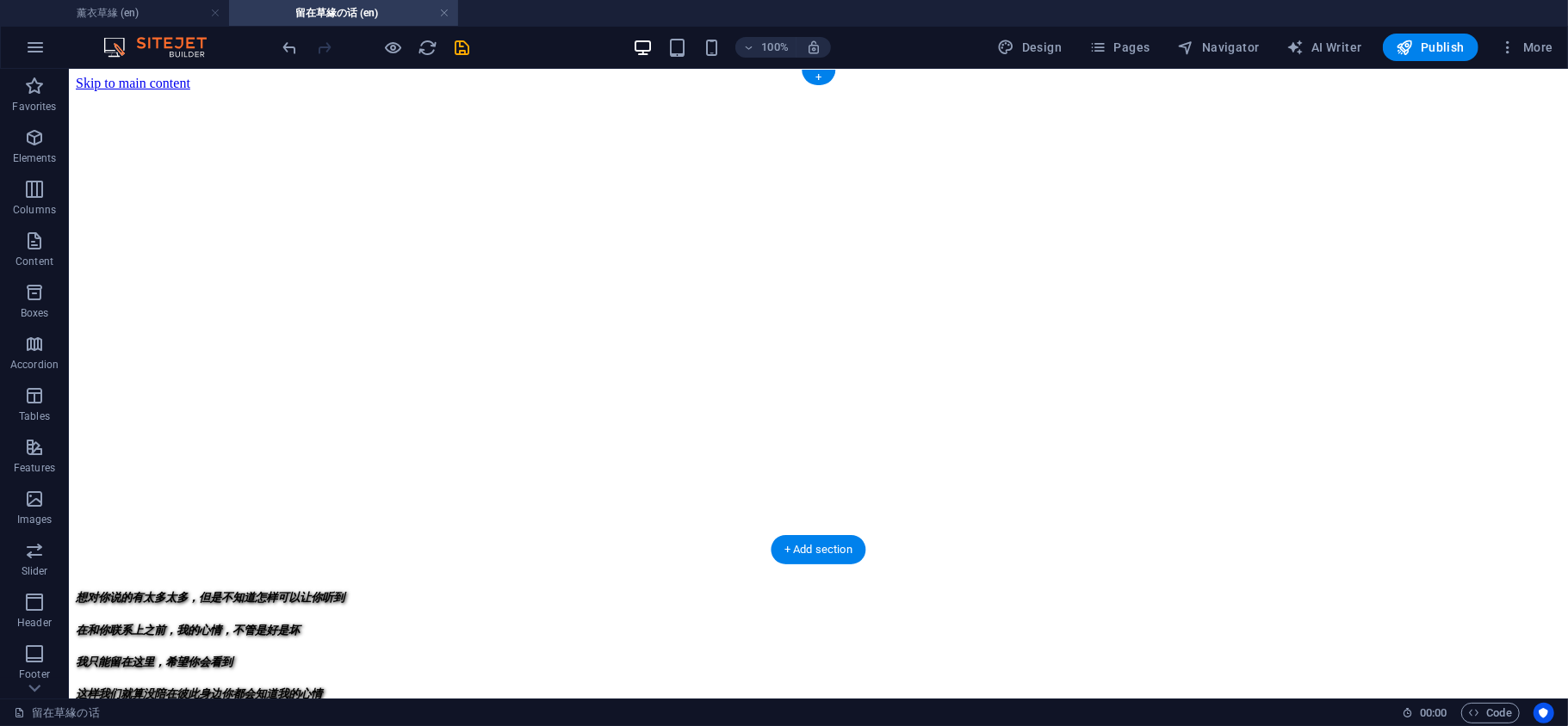
click at [917, 91] on figure at bounding box center [817, 91] width 1485 height 0
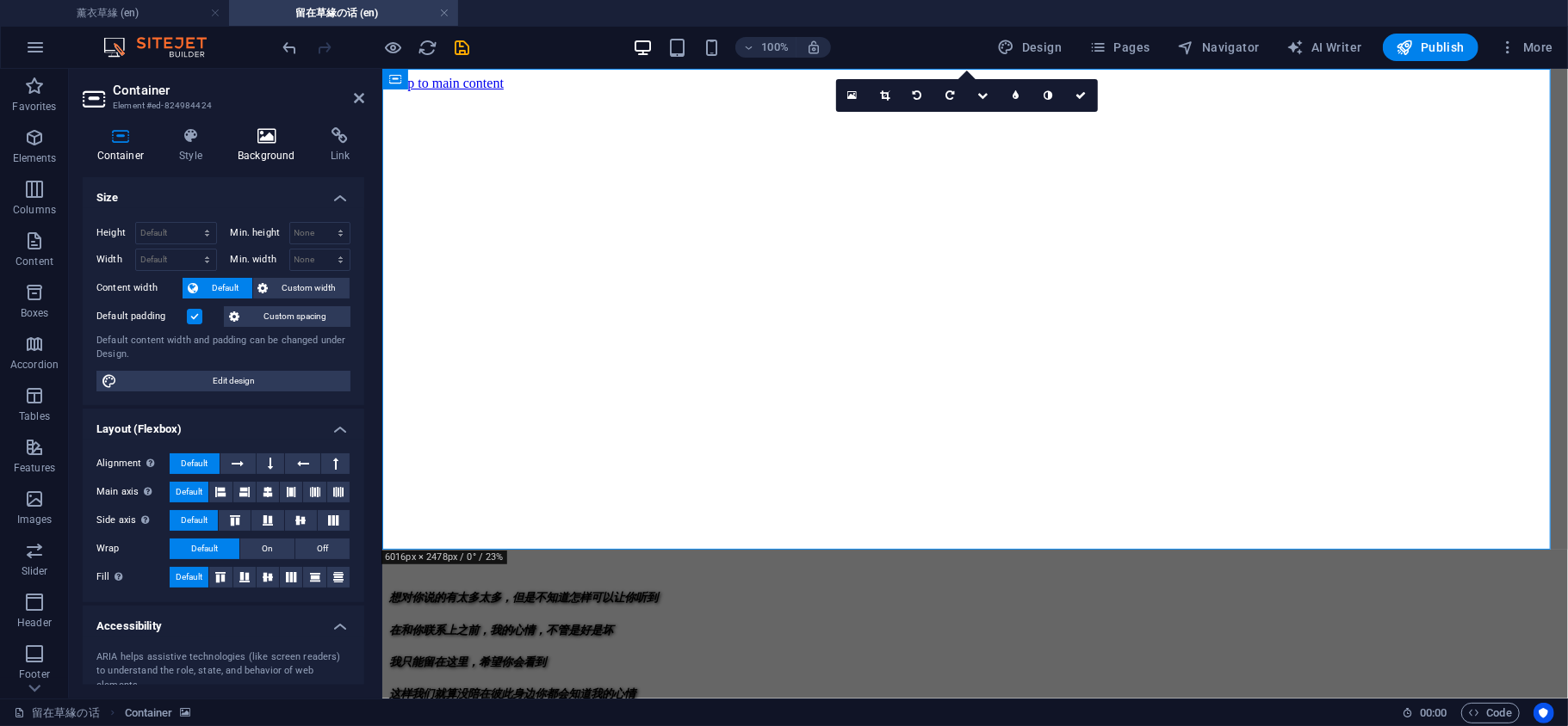
click at [260, 150] on h4 "Background" at bounding box center [270, 145] width 93 height 36
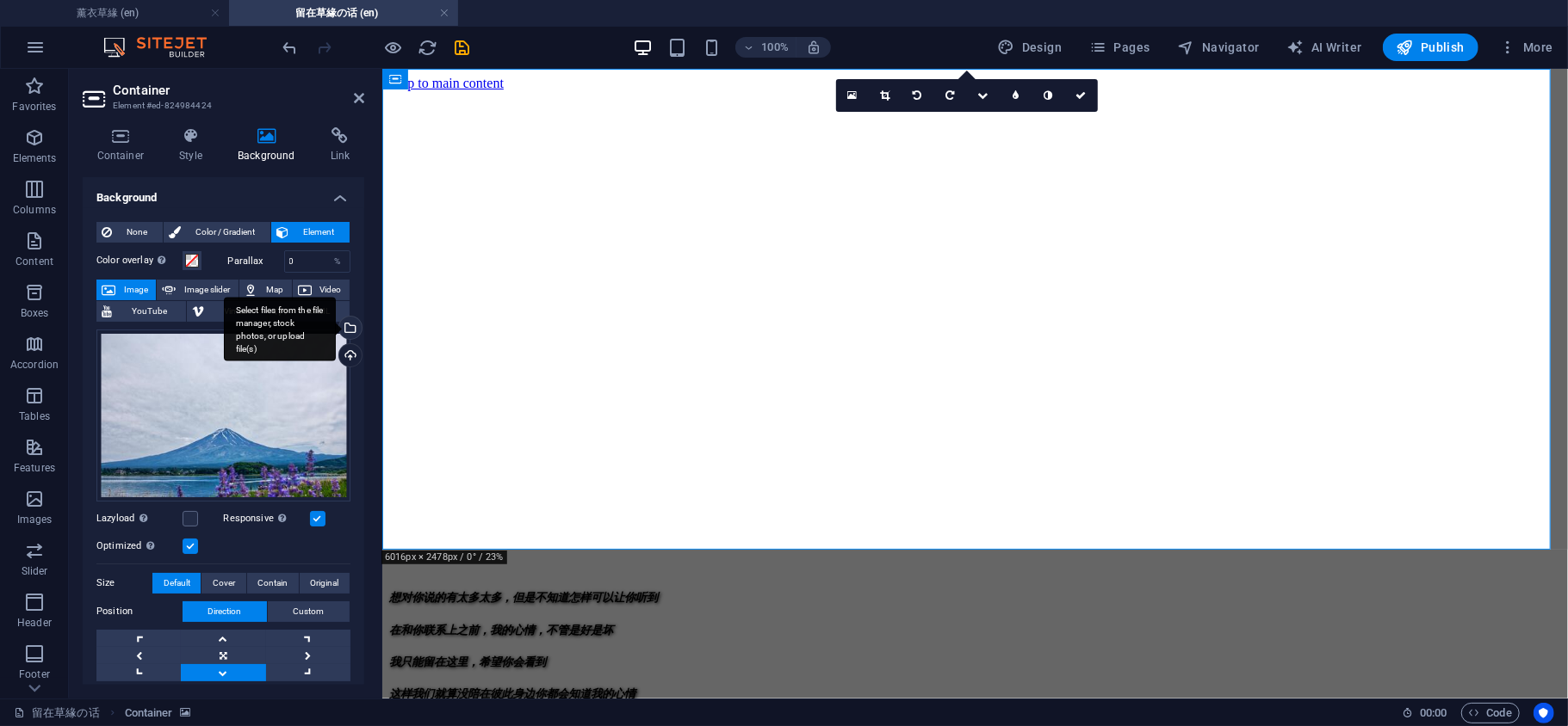
click at [349, 328] on div "Select files from the file manager, stock photos, or upload file(s)" at bounding box center [349, 330] width 26 height 26
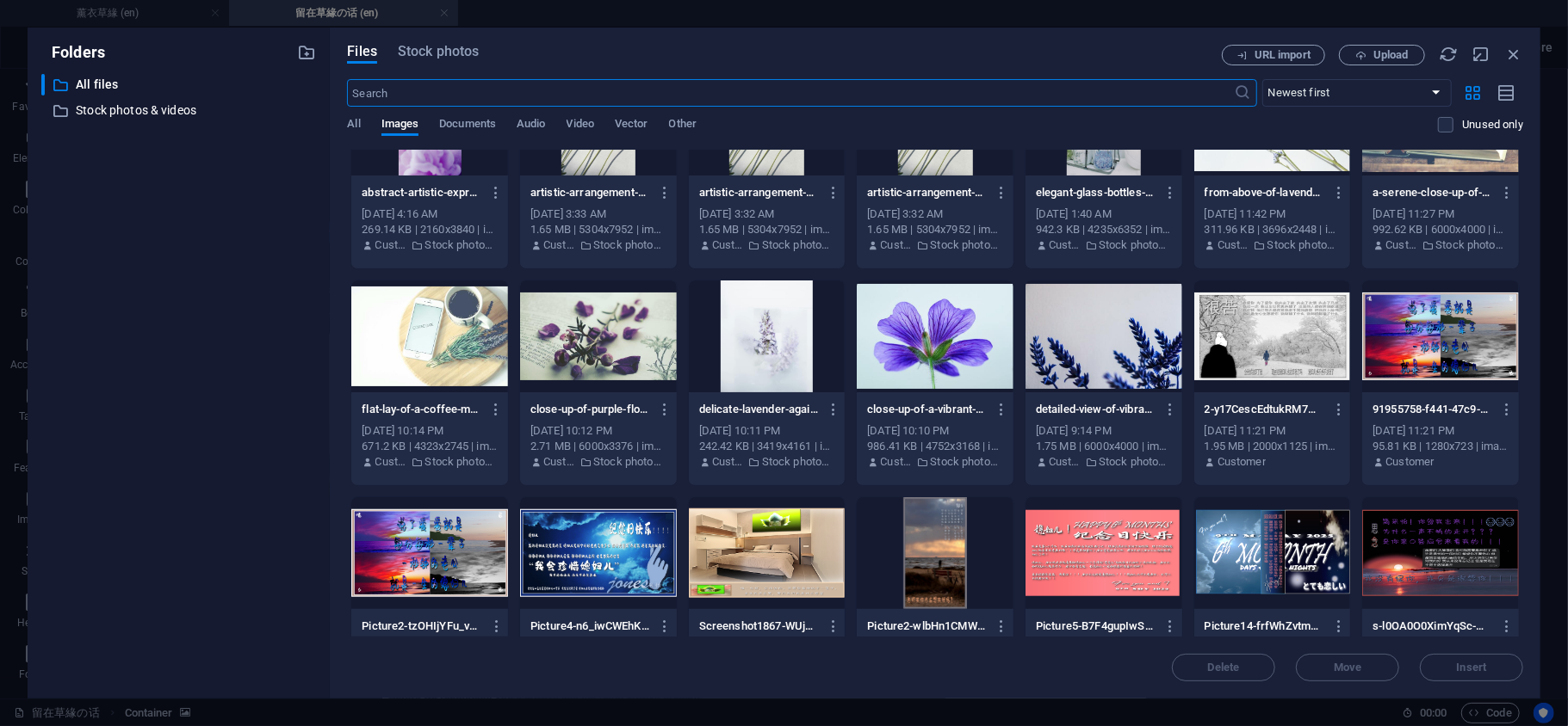
scroll to position [969, 0]
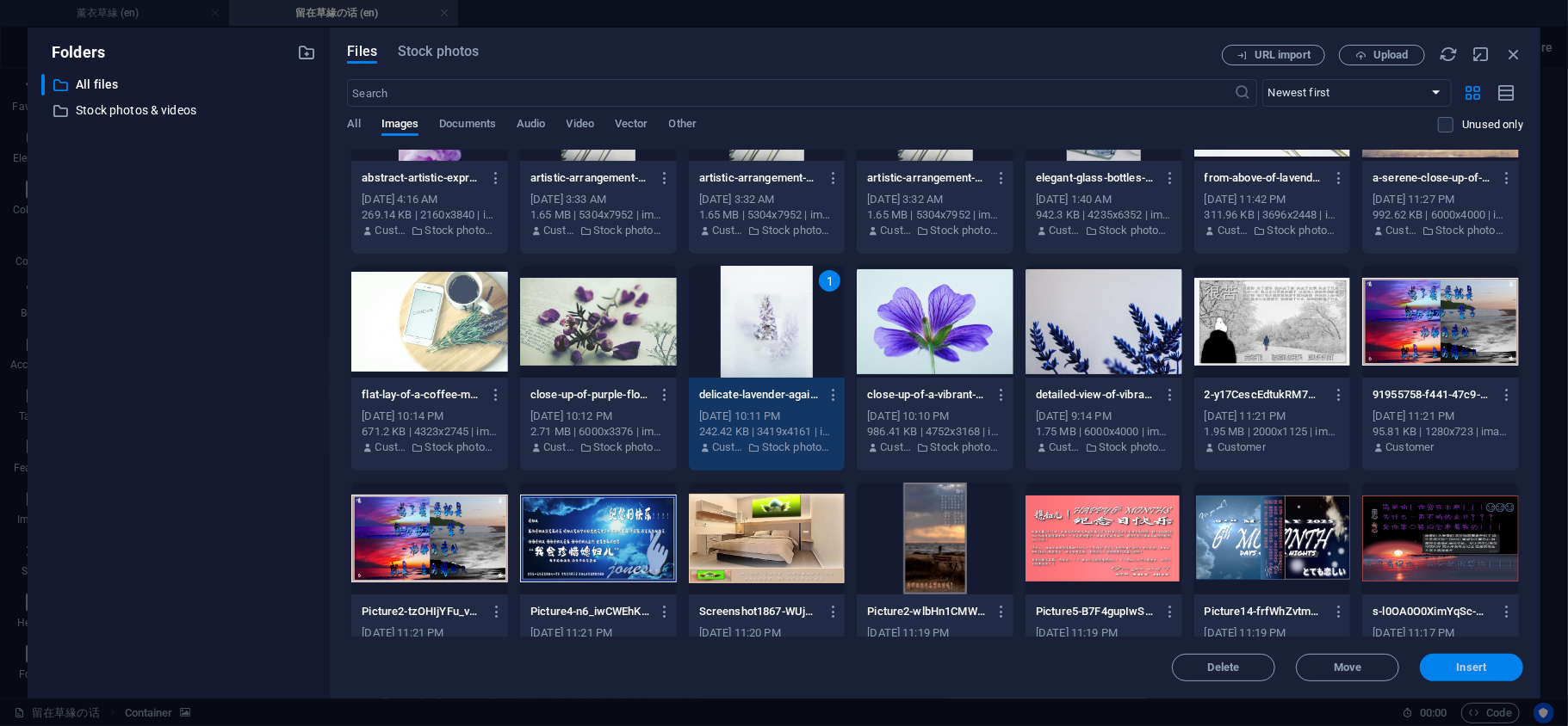
click at [1455, 665] on span "Insert" at bounding box center [1471, 668] width 90 height 10
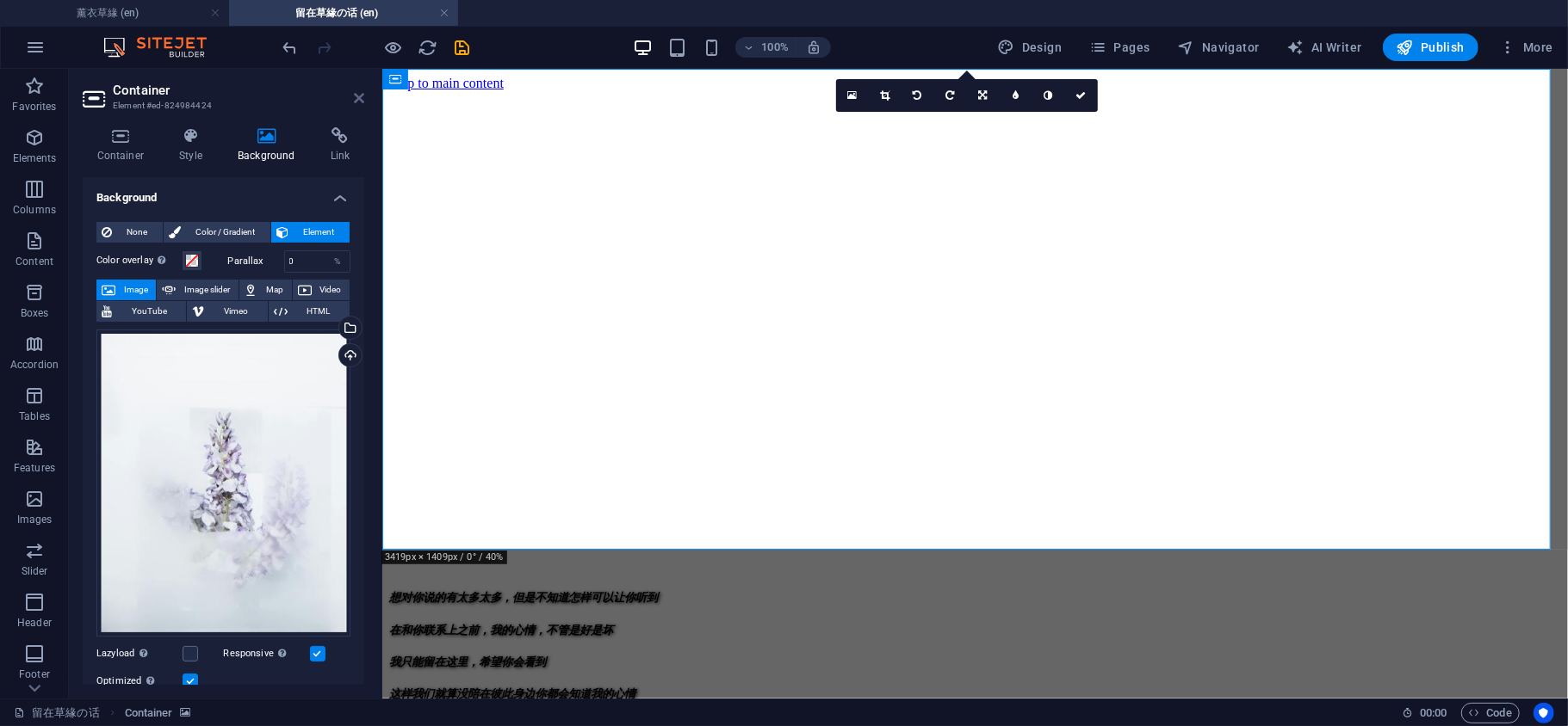
click at [354, 92] on icon at bounding box center [359, 99] width 10 height 14
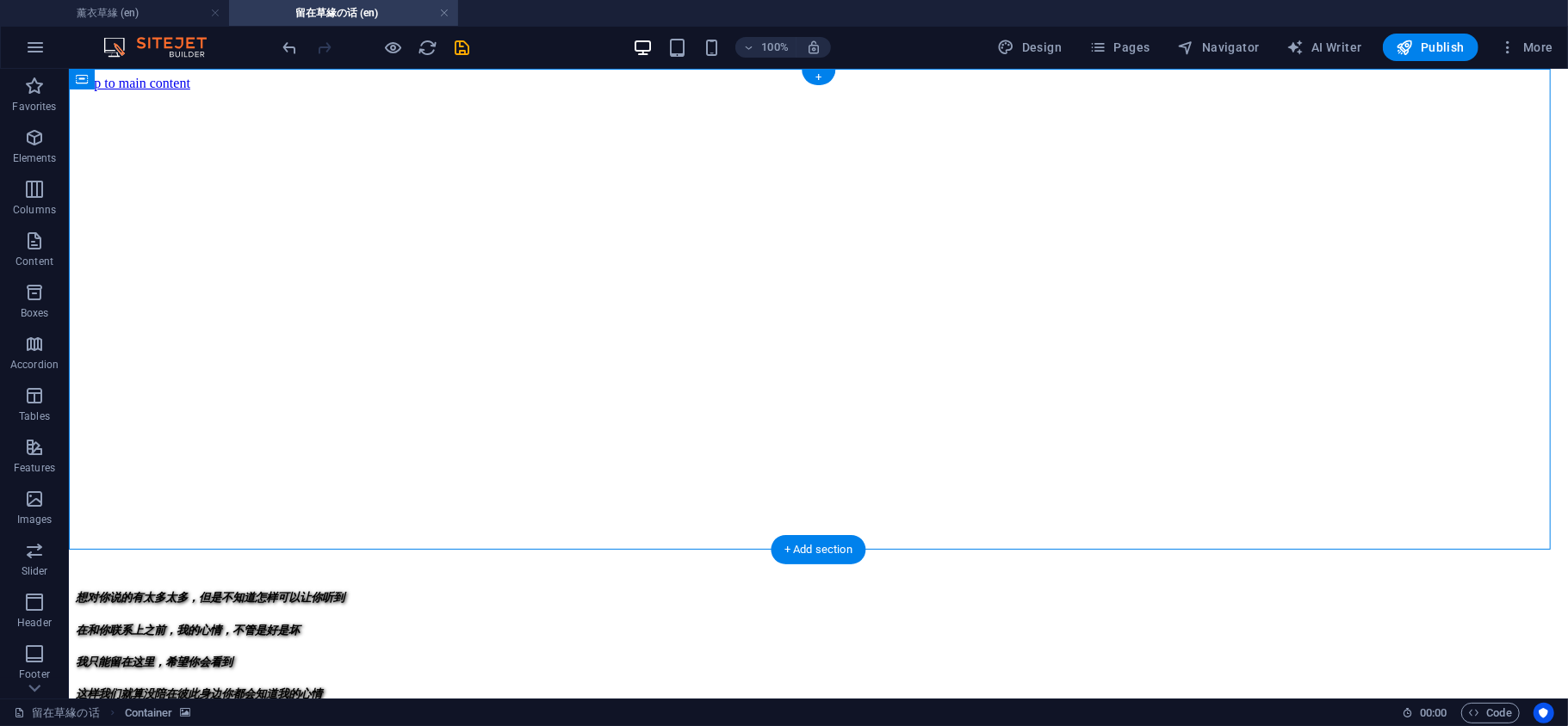
click at [1202, 91] on figure at bounding box center [817, 91] width 1485 height 0
click at [364, 590] on div "想对你说的有太多太多，但是不知道怎样可以让你听到 在和你联系上之前，我的心情，不管是好是坏 我只能留在这里，希望你会看到 这样我们就算没陪在彼此身边你都会知道…" at bounding box center [817, 687] width 1485 height 195
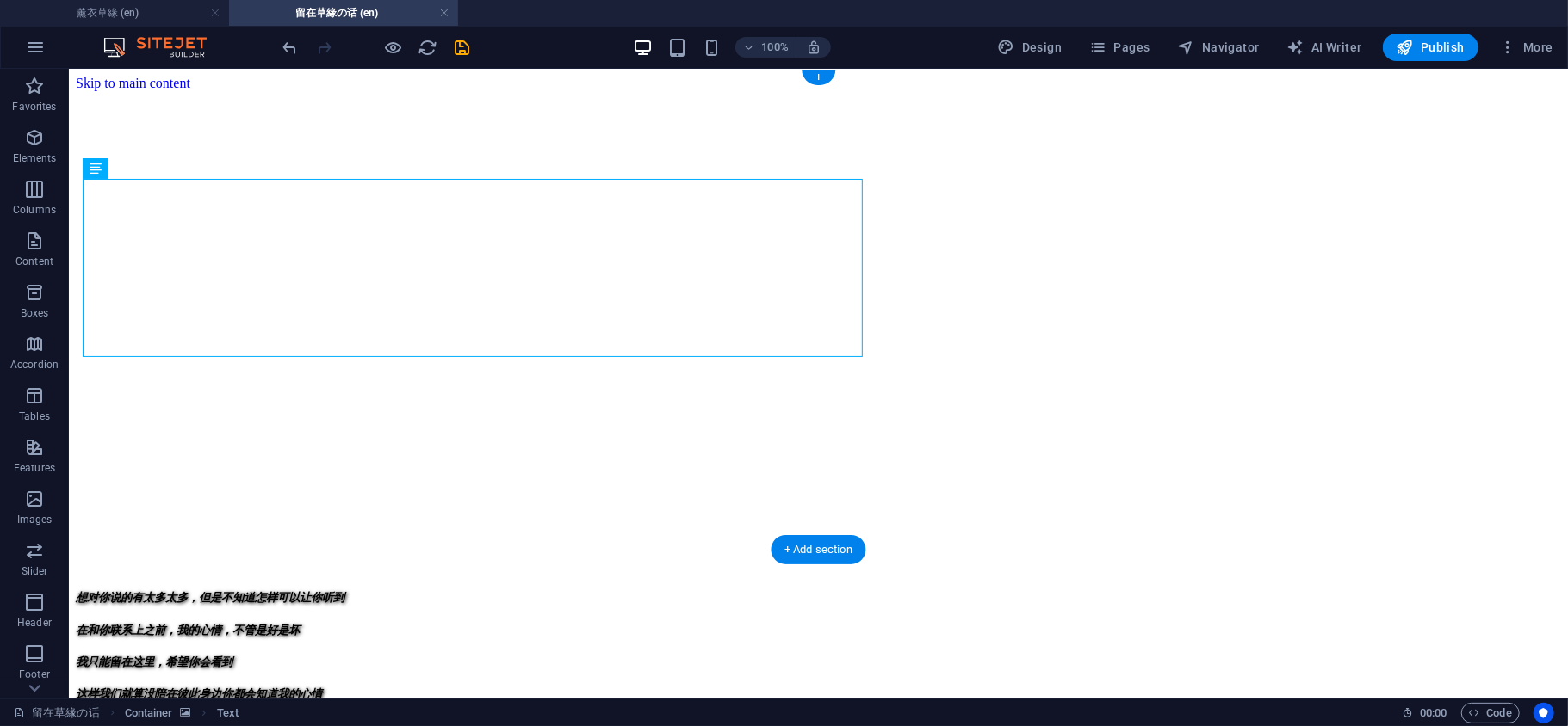
click at [1036, 91] on figure at bounding box center [817, 91] width 1485 height 0
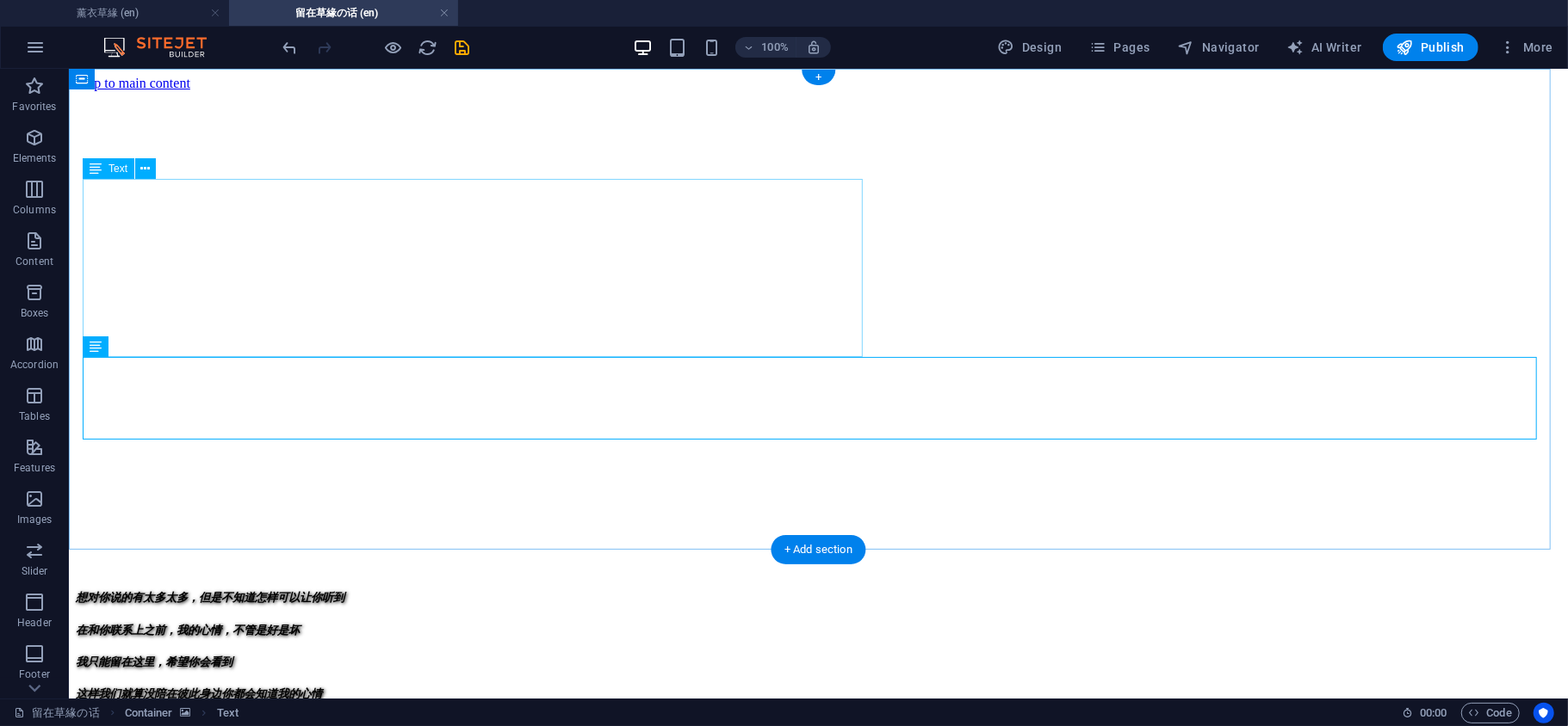
click at [753, 590] on div "想对你说的有太多太多，但是不知道怎样可以让你听到 在和你联系上之前，我的心情，不管是好是坏 我只能留在这里，希望你会看到 这样我们就算没陪在彼此身边你都会知道…" at bounding box center [817, 687] width 1485 height 195
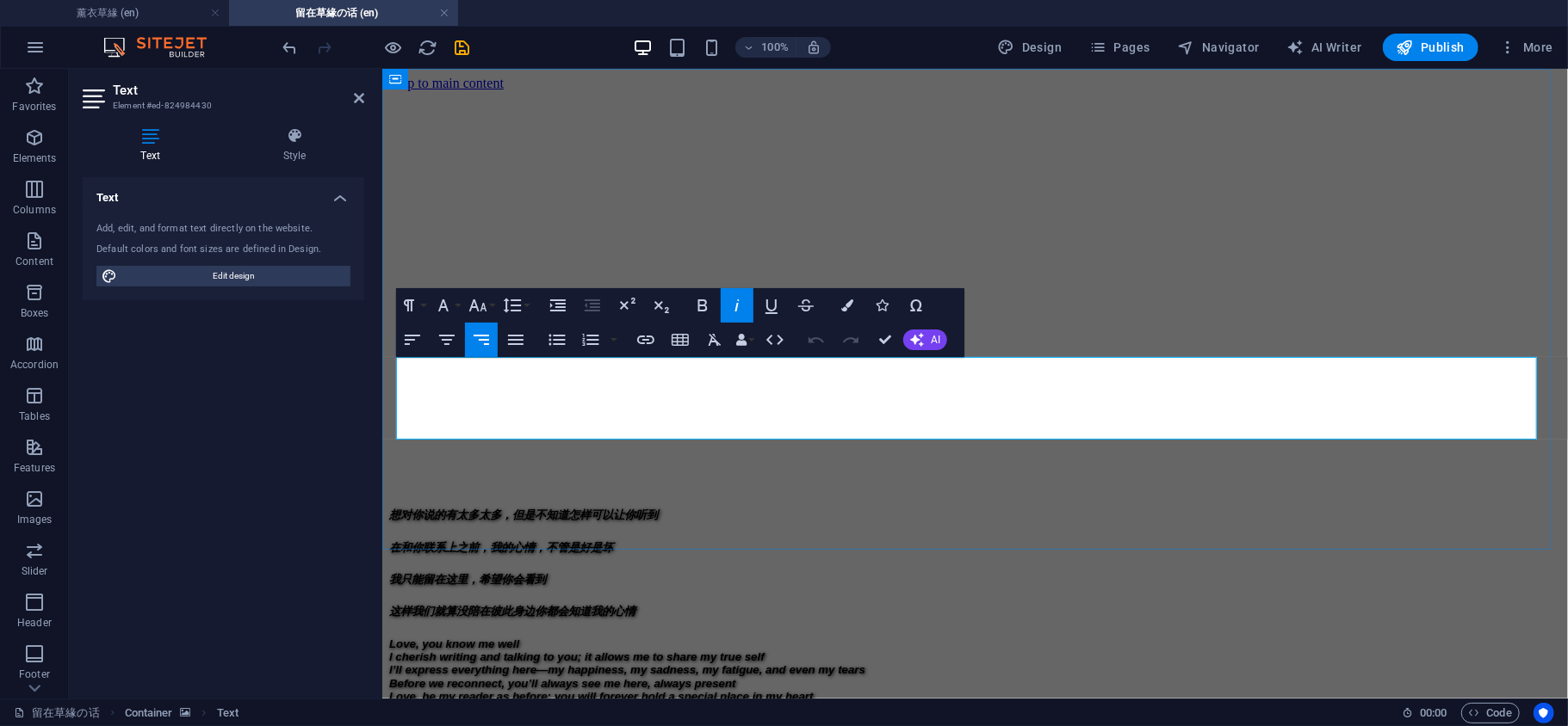
drag, startPoint x: 1356, startPoint y: 405, endPoint x: 1436, endPoint y: 406, distance: 80.0
click at [847, 307] on icon "button" at bounding box center [847, 305] width 12 height 12
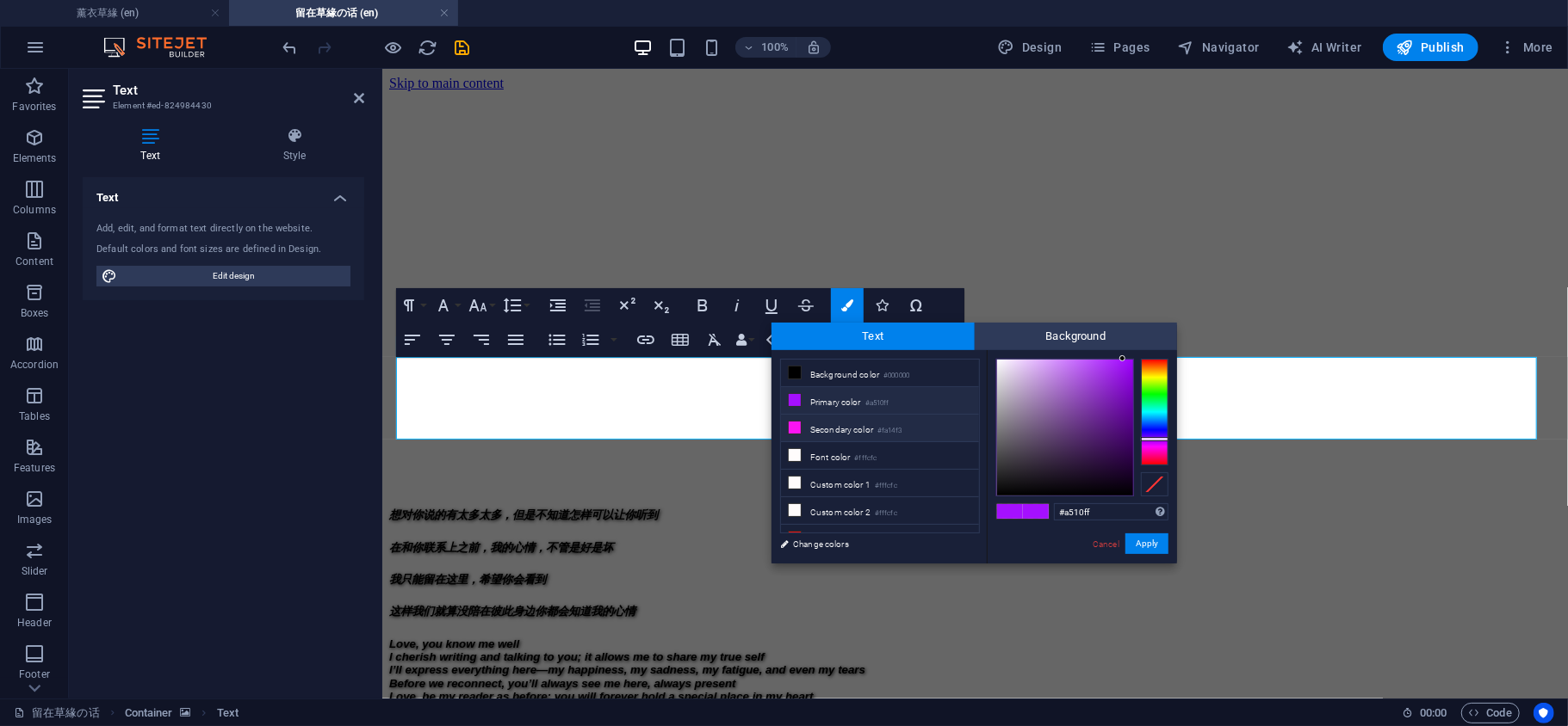
click at [803, 430] on li "Secondary color #fa14f3" at bounding box center [879, 428] width 198 height 28
type input "#fa14f3"
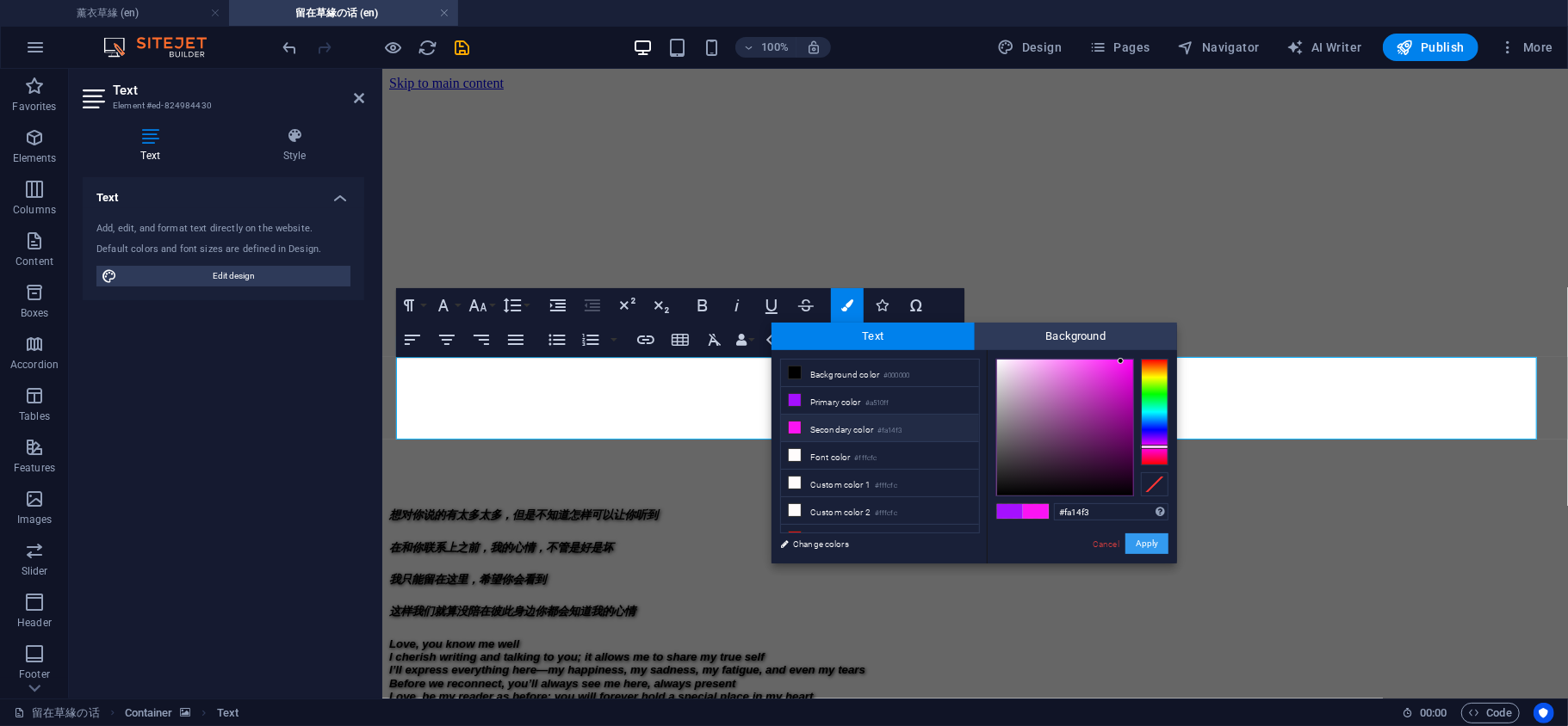
click at [1149, 533] on button "Apply" at bounding box center [1146, 544] width 43 height 21
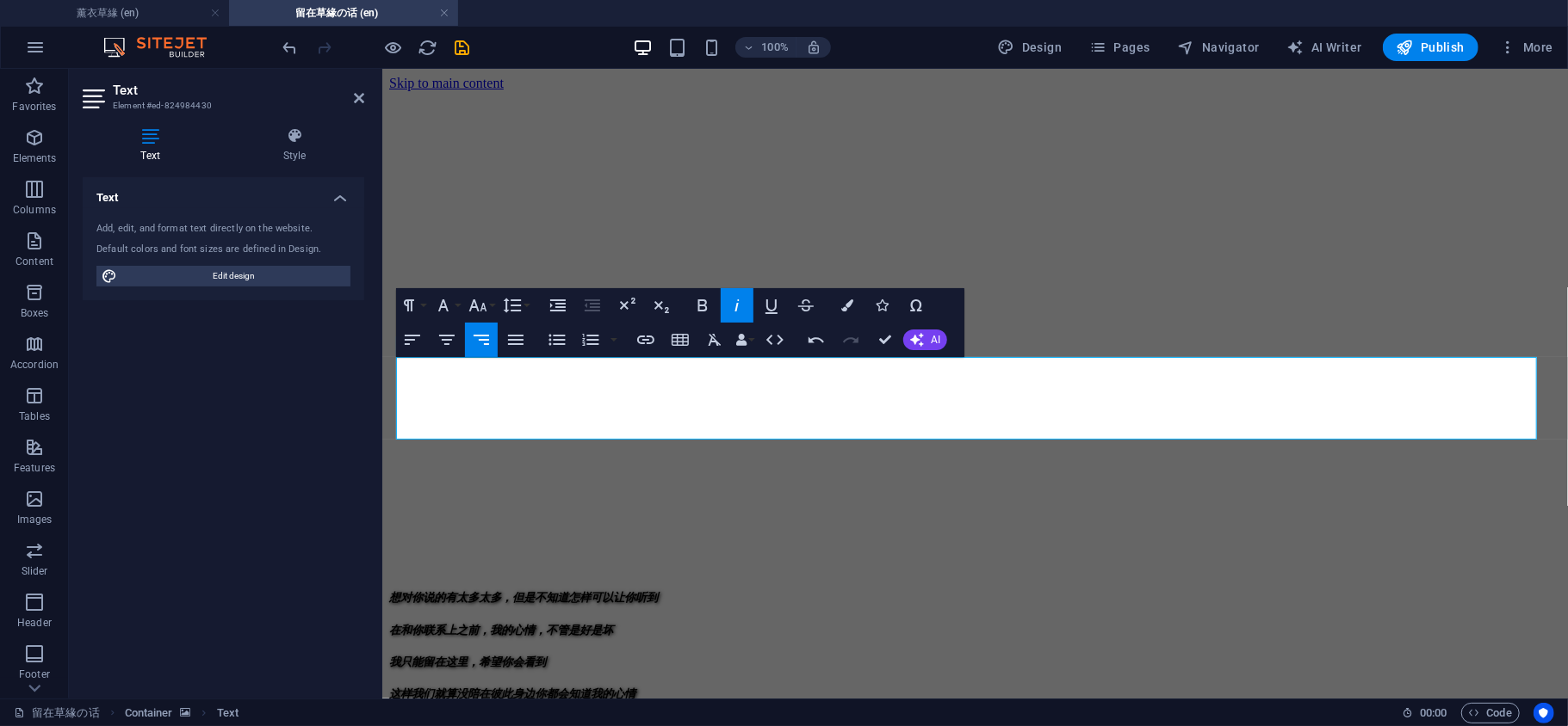
click at [1240, 91] on figure at bounding box center [974, 91] width 1172 height 0
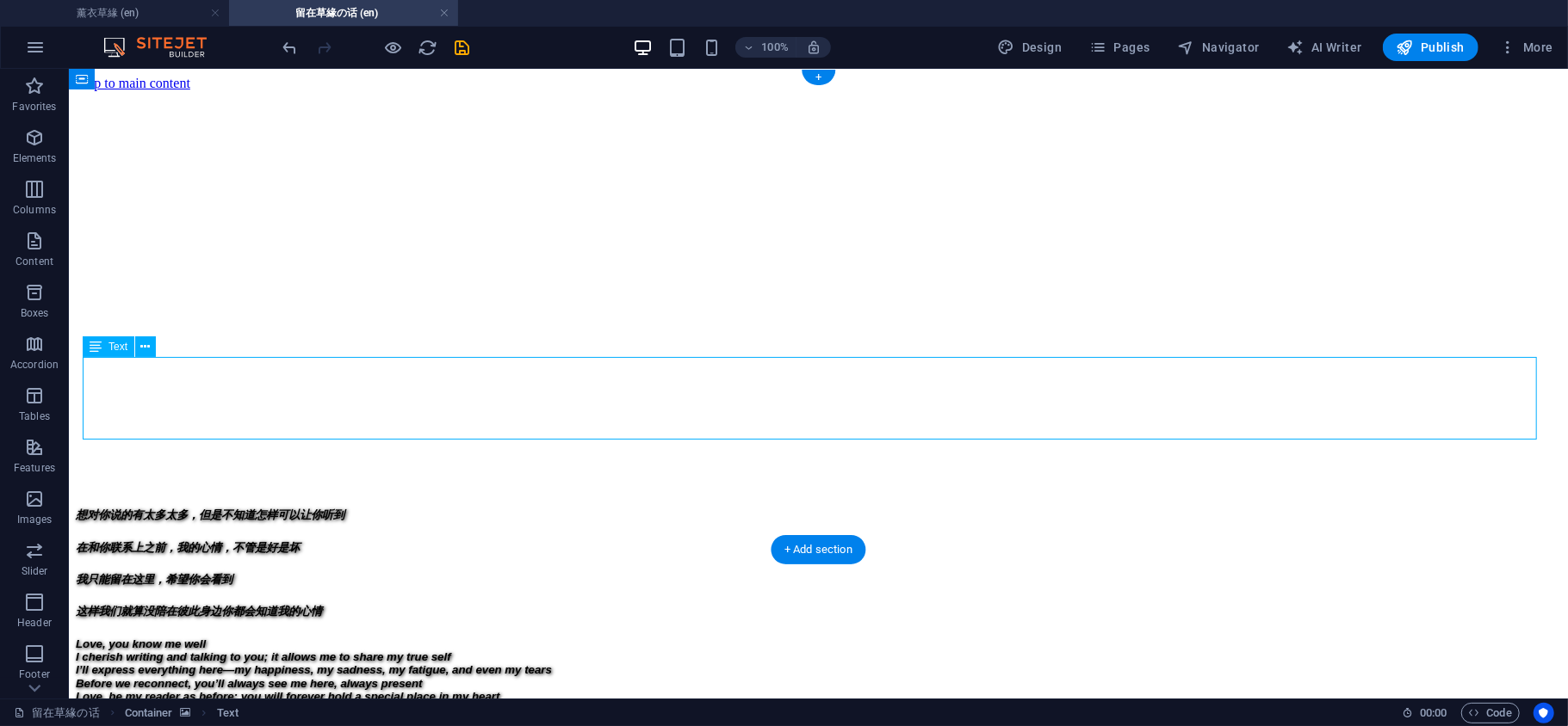
select select "%"
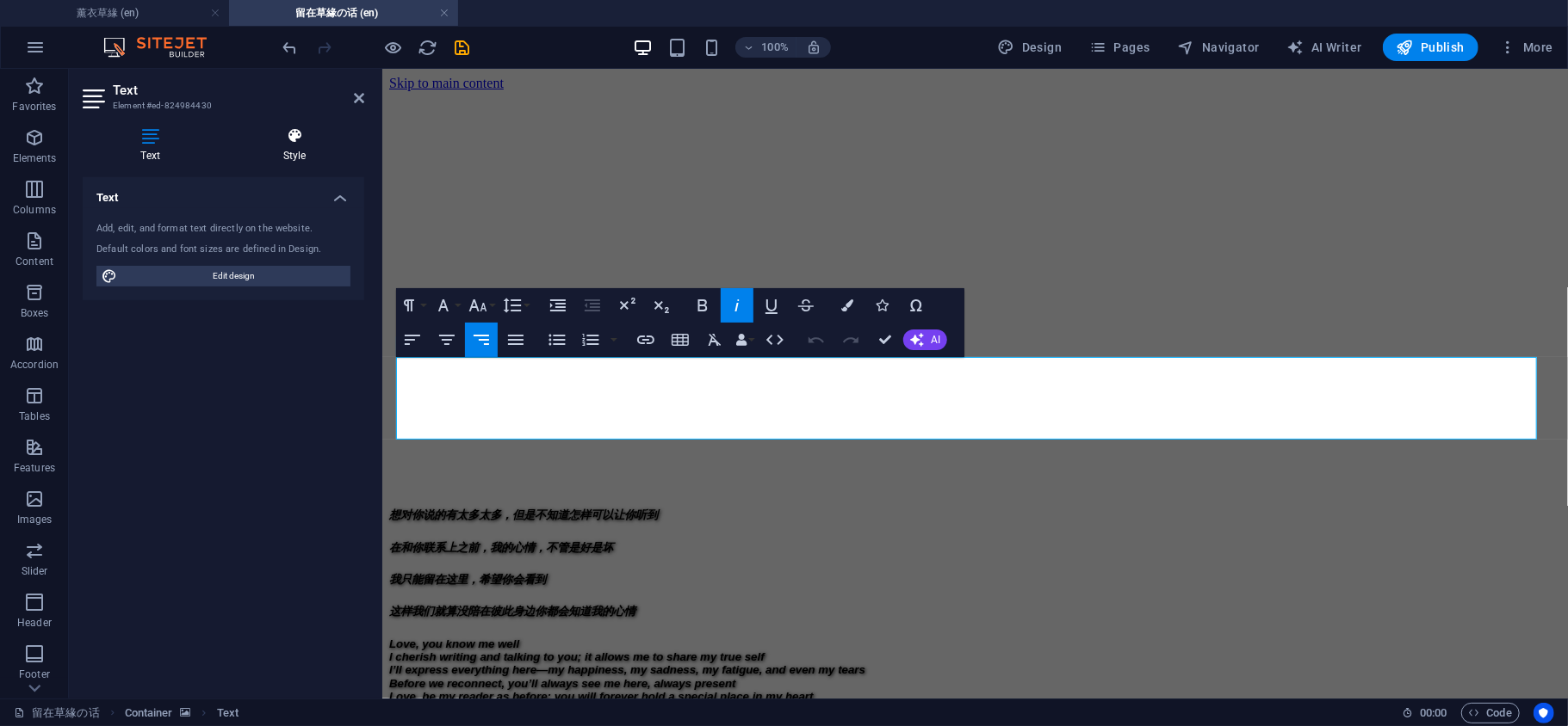
click at [301, 142] on icon at bounding box center [294, 136] width 140 height 17
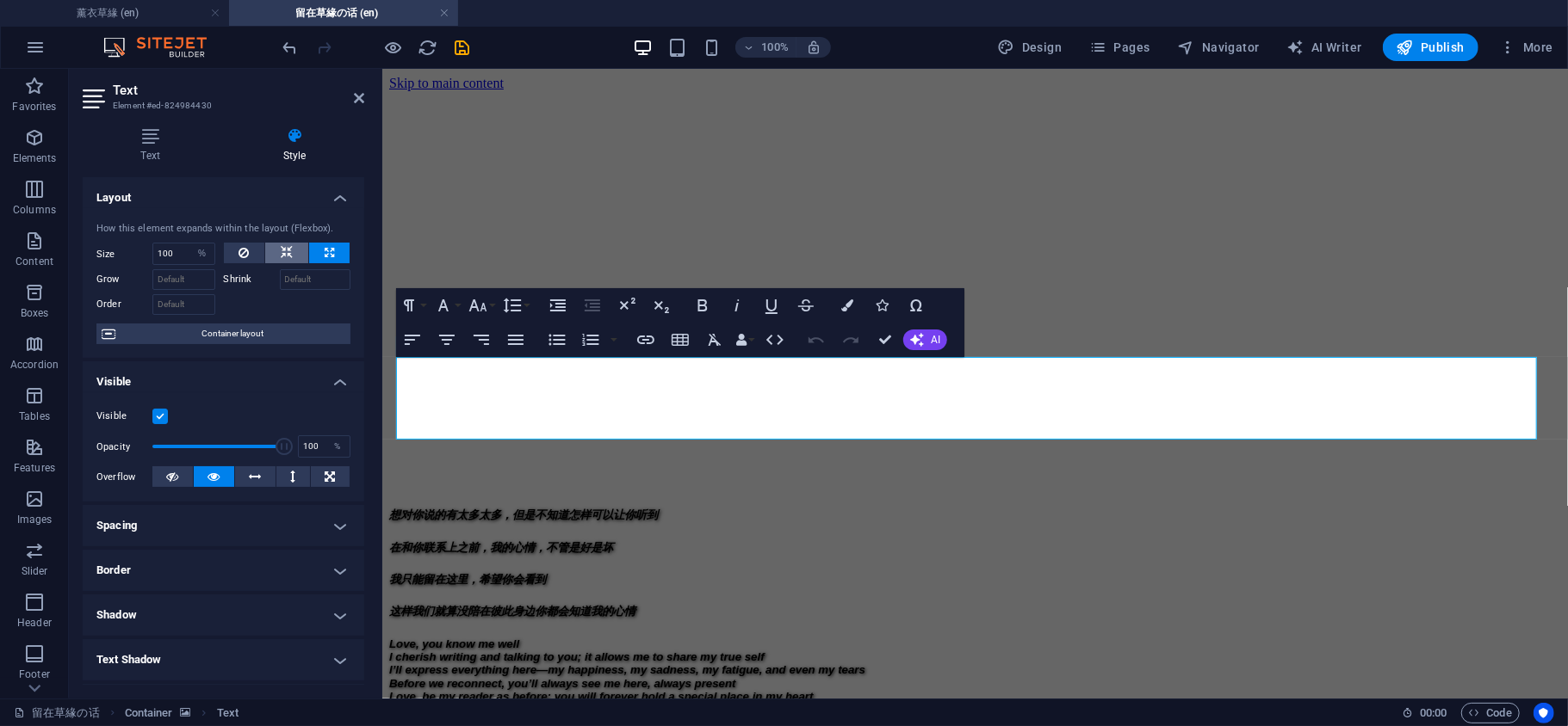
click at [280, 252] on icon at bounding box center [286, 253] width 12 height 21
select select "DISABLED_OPTION_VALUE"
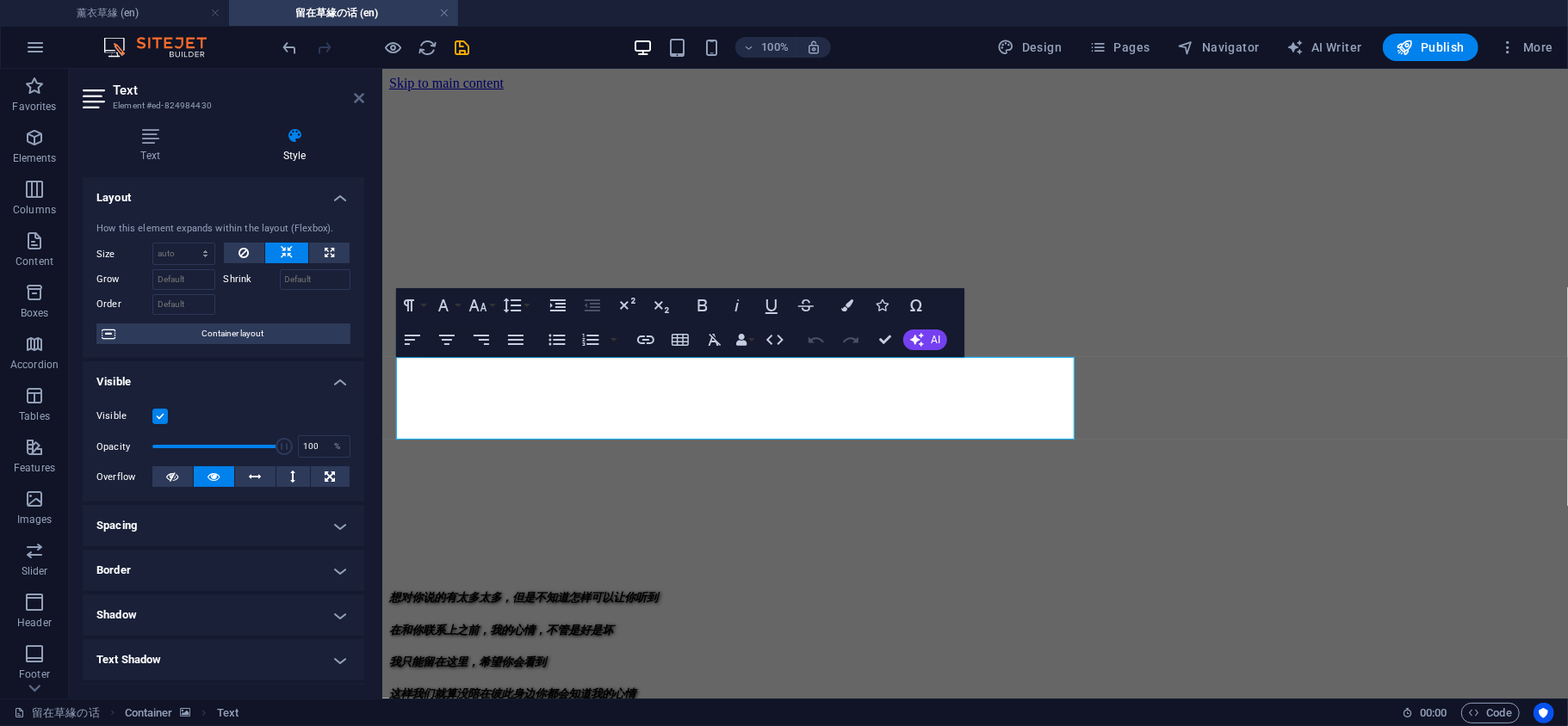
drag, startPoint x: 358, startPoint y: 94, endPoint x: 391, endPoint y: 97, distance: 33.1
click at [358, 94] on icon at bounding box center [359, 99] width 10 height 14
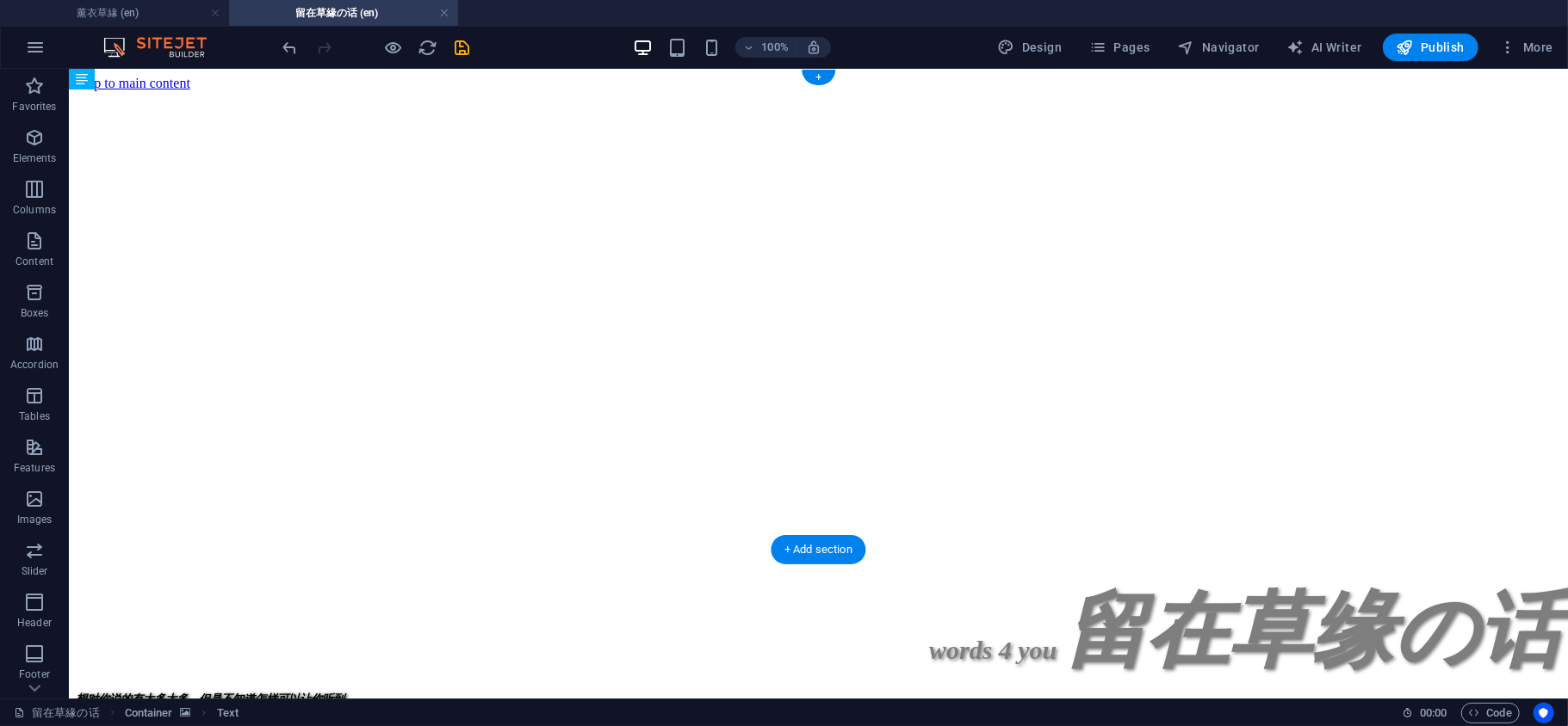
drag, startPoint x: 696, startPoint y: 396, endPoint x: 685, endPoint y: 311, distance: 85.7
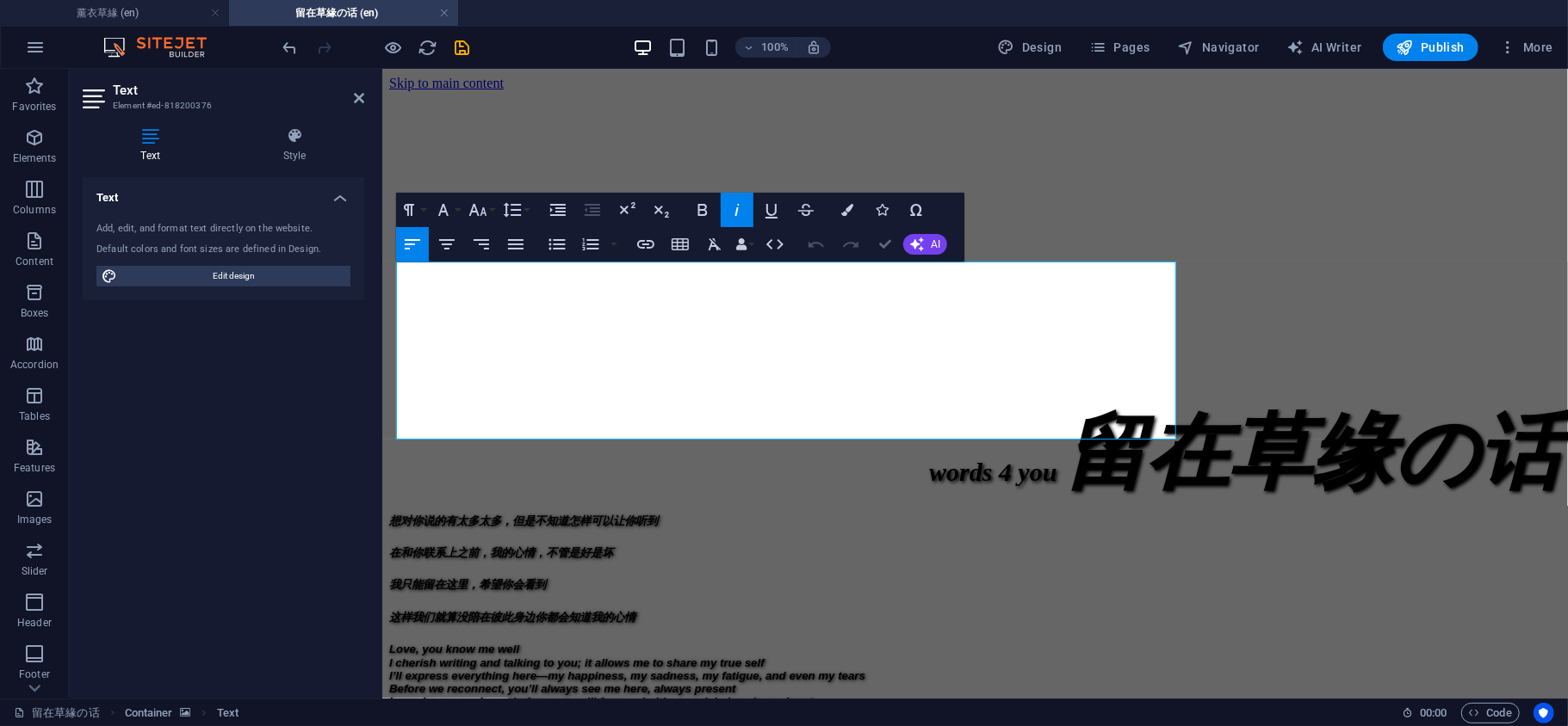
drag, startPoint x: 886, startPoint y: 242, endPoint x: 803, endPoint y: 173, distance: 107.9
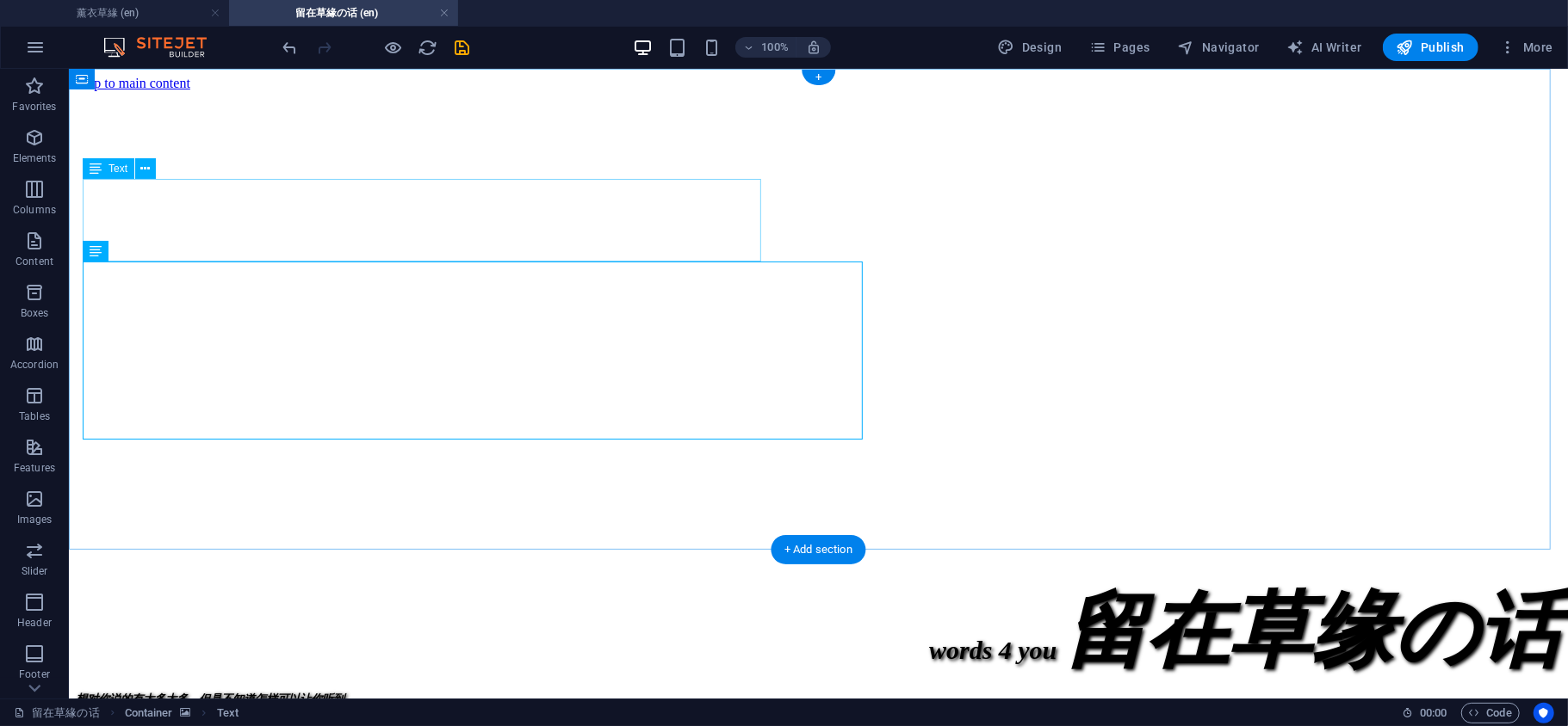
click at [365, 590] on div "words 4 you 留在草缘 の 话" at bounding box center [817, 631] width 1485 height 83
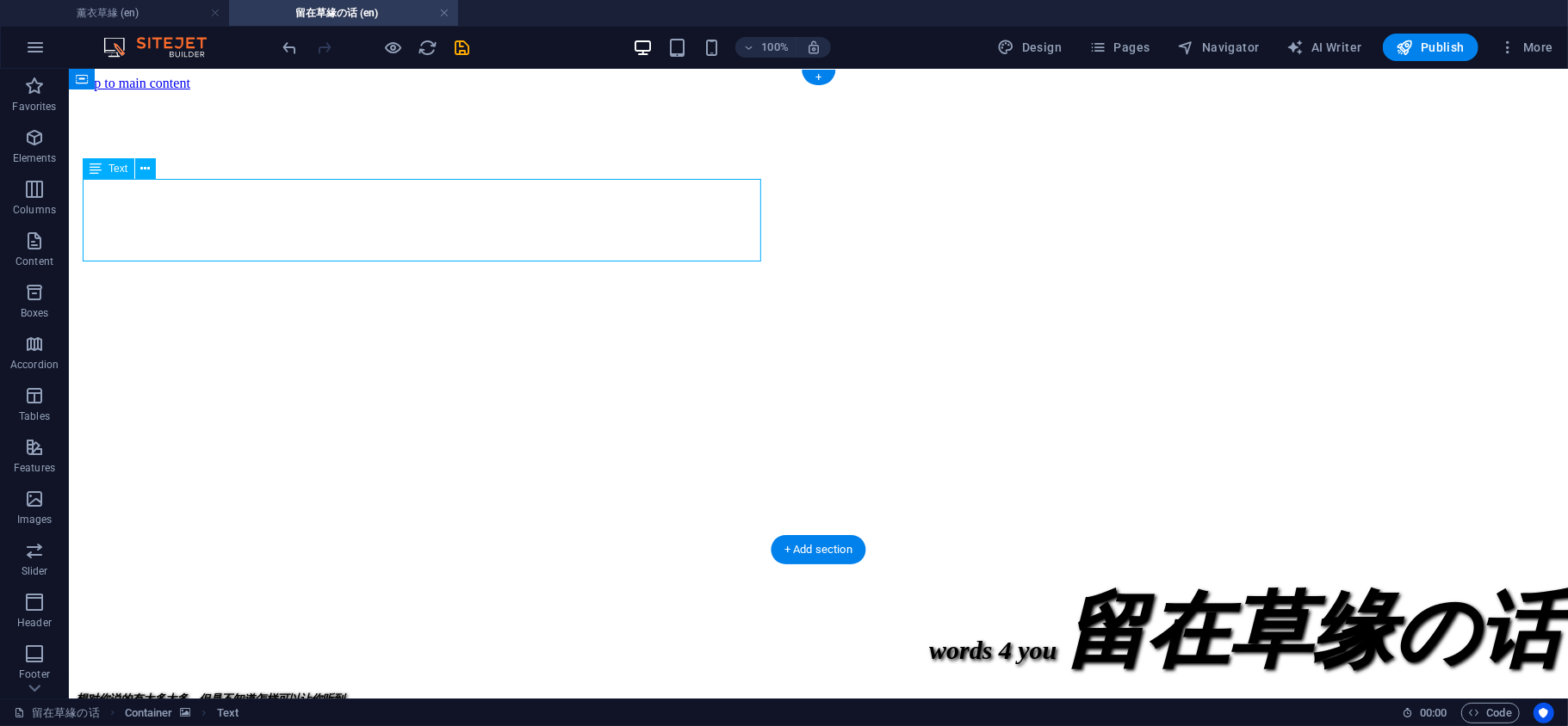
click at [365, 590] on div "words 4 you 留在草缘 の 话" at bounding box center [817, 631] width 1485 height 83
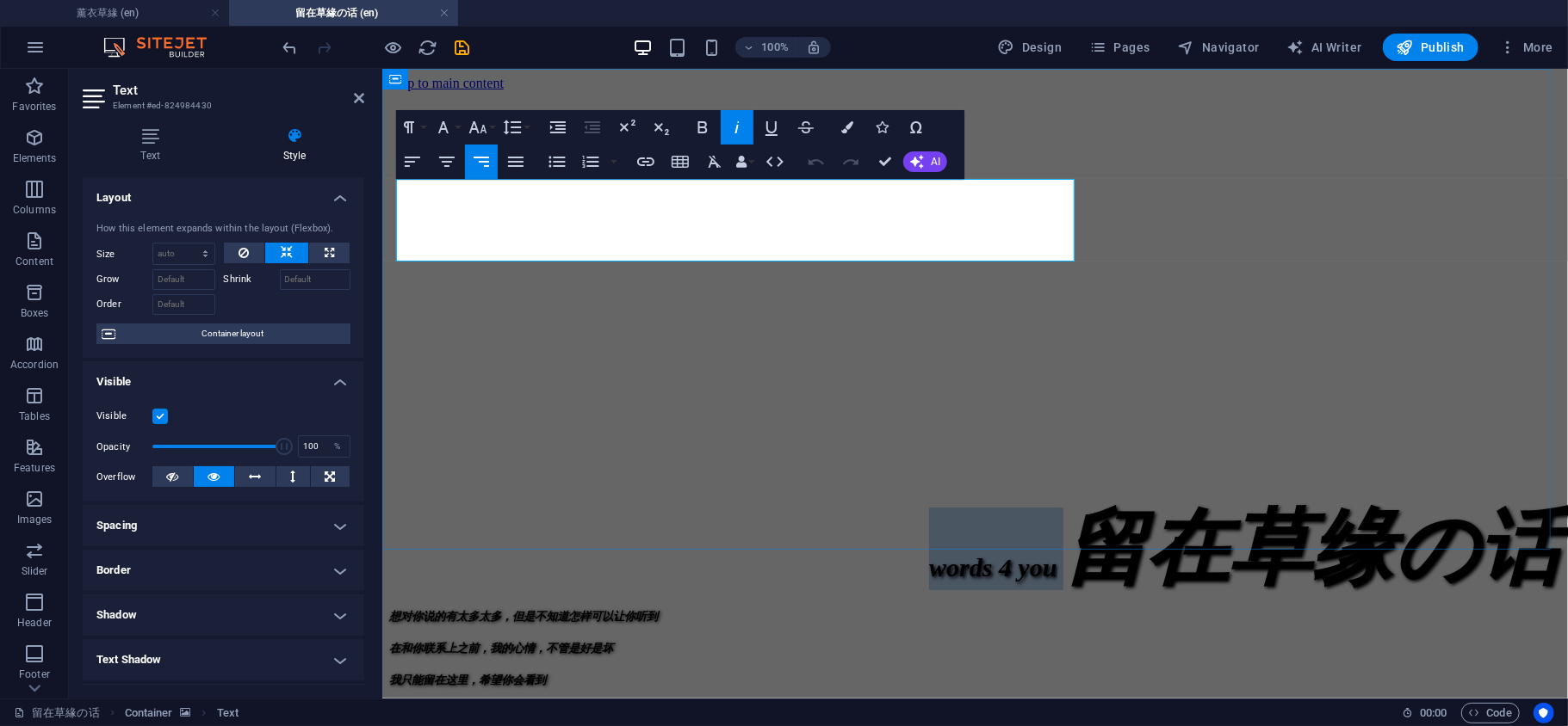
drag, startPoint x: 559, startPoint y: 233, endPoint x: 405, endPoint y: 235, distance: 154.0
click at [928, 502] on span "words 4 you 留在草缘" at bounding box center [1160, 548] width 465 height 92
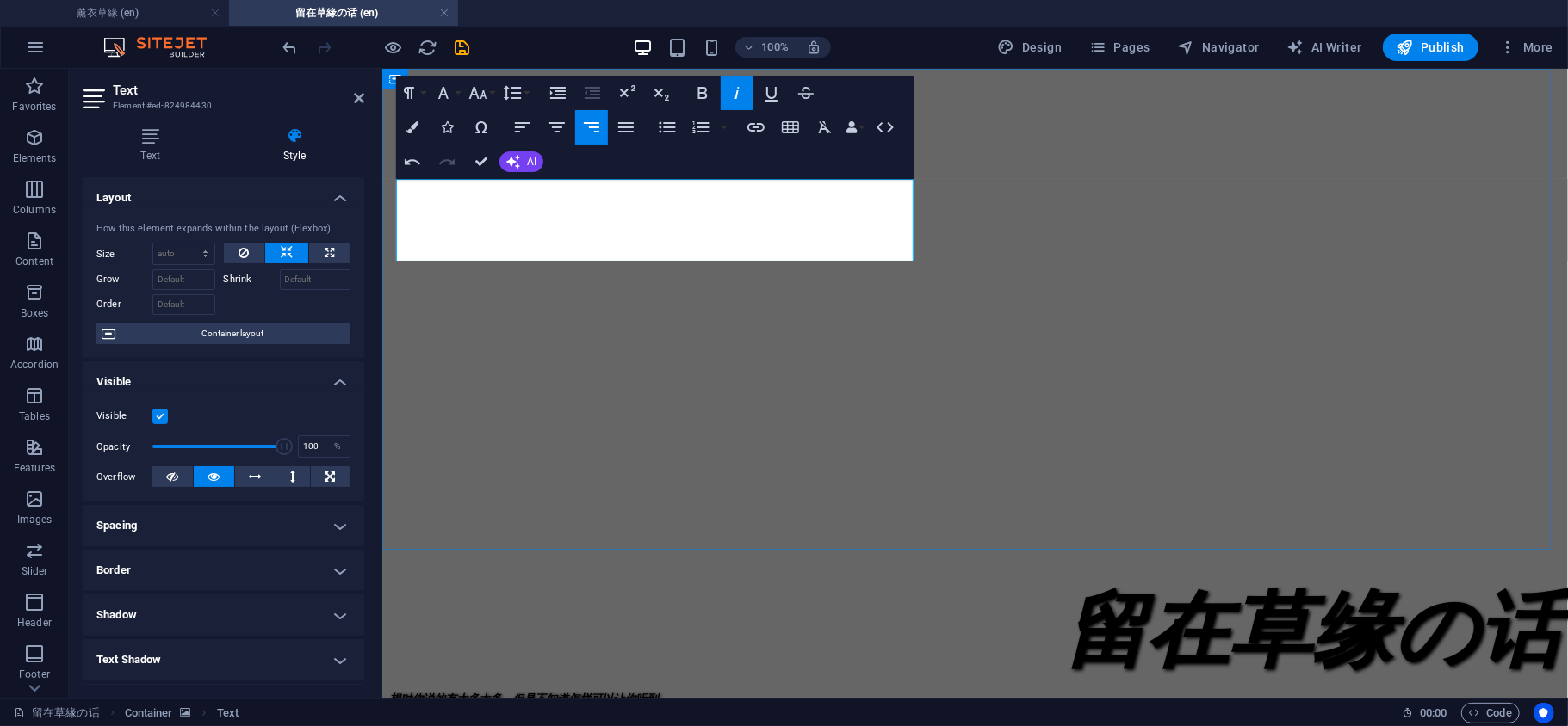
click at [1477, 585] on span "话" at bounding box center [1518, 631] width 83 height 92
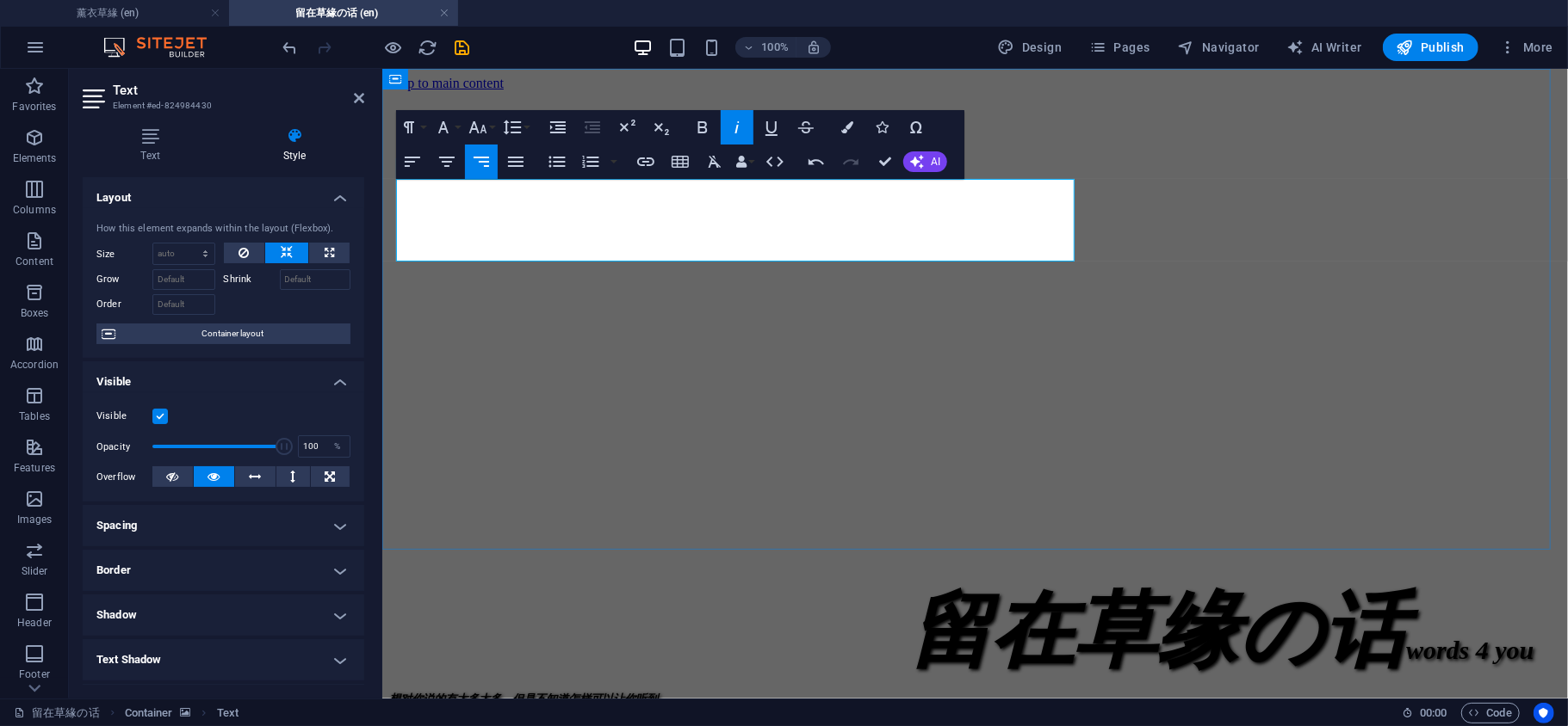
click at [1405, 635] on span "words 4 you" at bounding box center [1468, 649] width 127 height 29
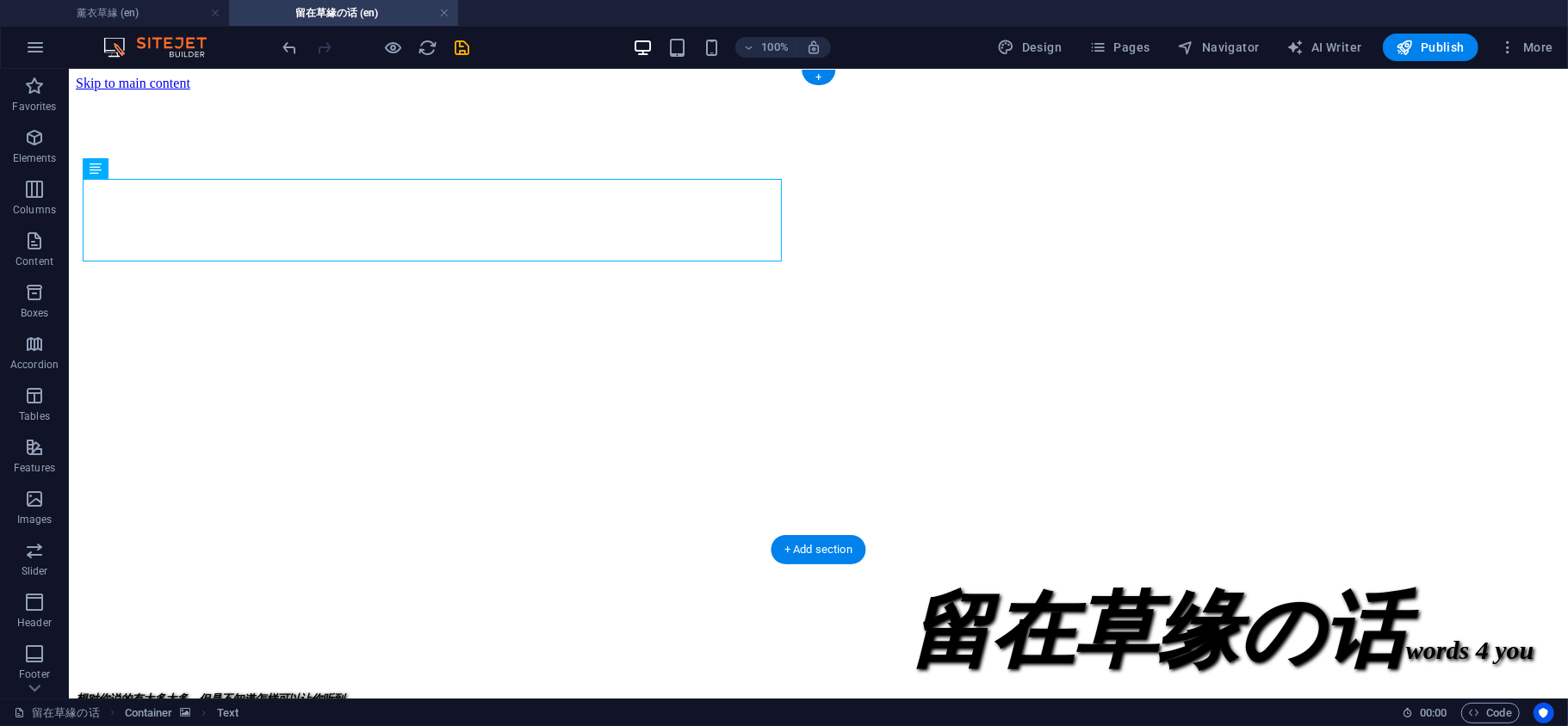
click at [951, 91] on figure at bounding box center [817, 91] width 1485 height 0
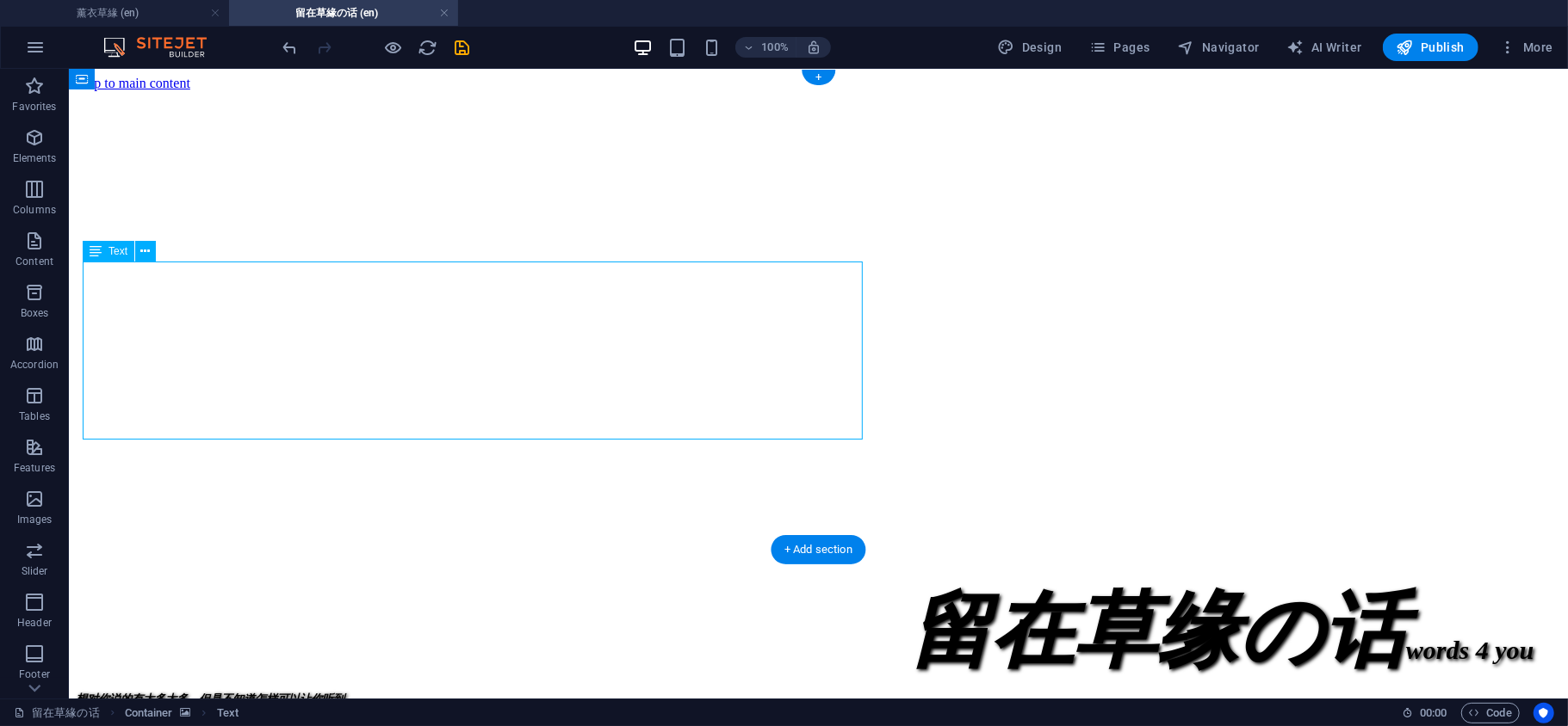
click at [1278, 91] on figure at bounding box center [817, 91] width 1485 height 0
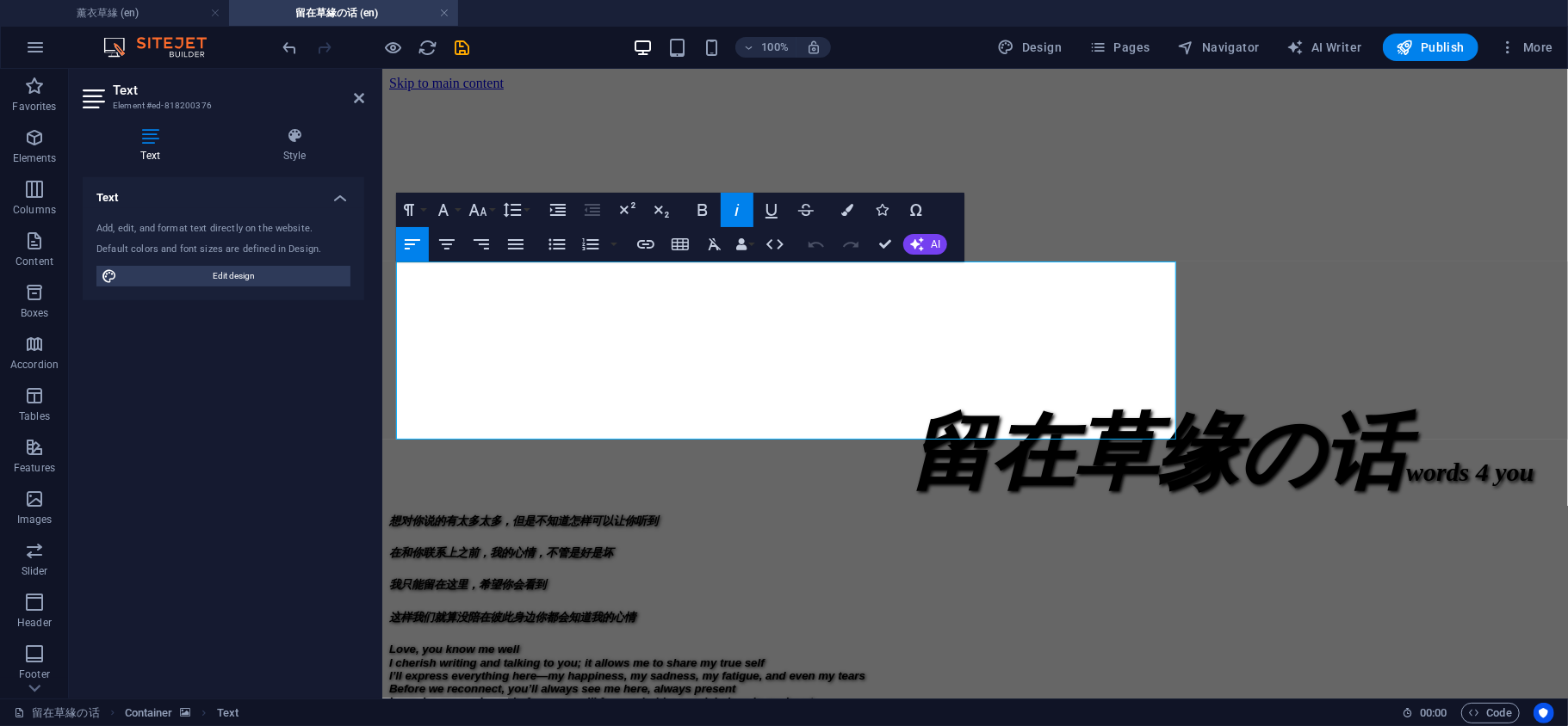
click at [1499, 91] on figure at bounding box center [974, 91] width 1172 height 0
drag, startPoint x: 1319, startPoint y: 312, endPoint x: 1630, endPoint y: 314, distance: 311.0
click at [1560, 91] on figure at bounding box center [974, 91] width 1172 height 0
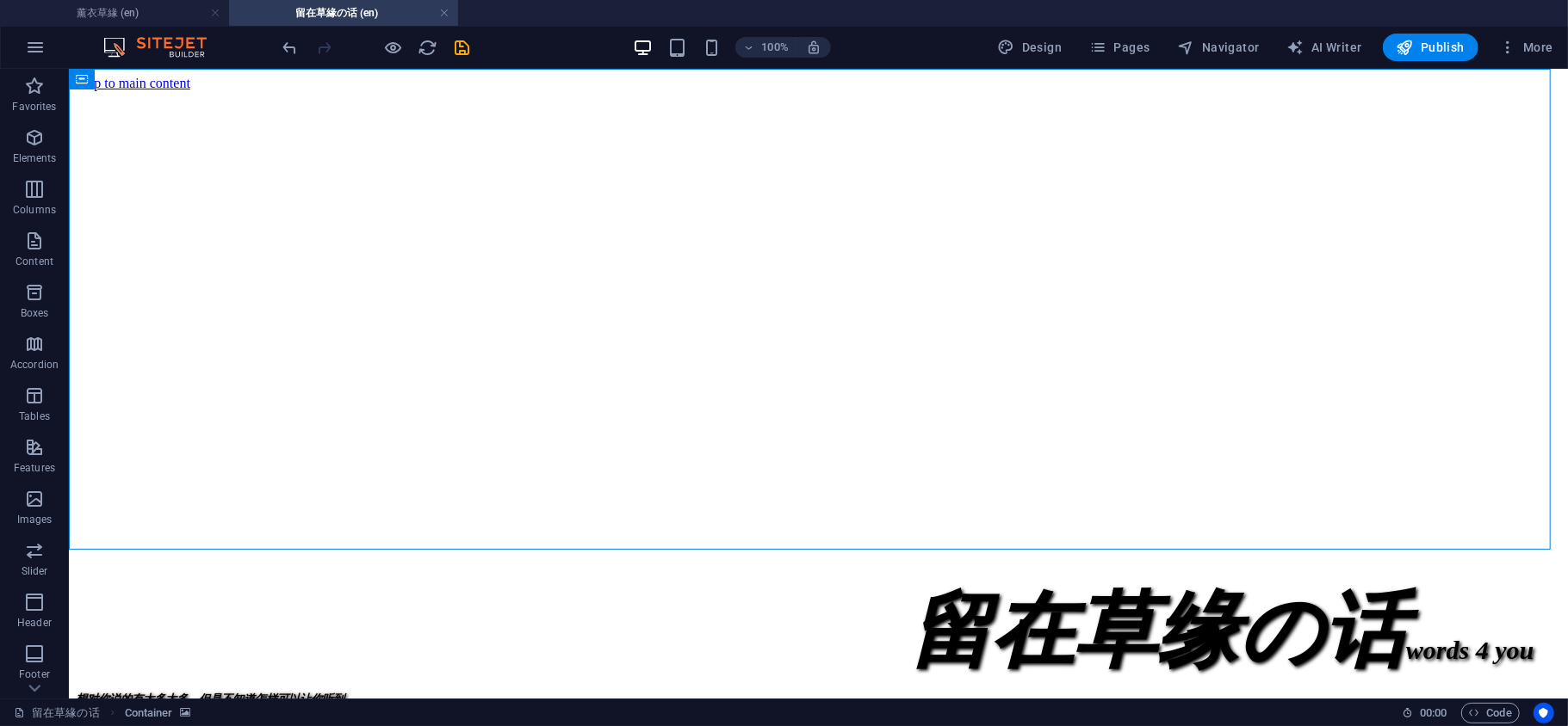
click at [1304, 91] on figure at bounding box center [817, 91] width 1485 height 0
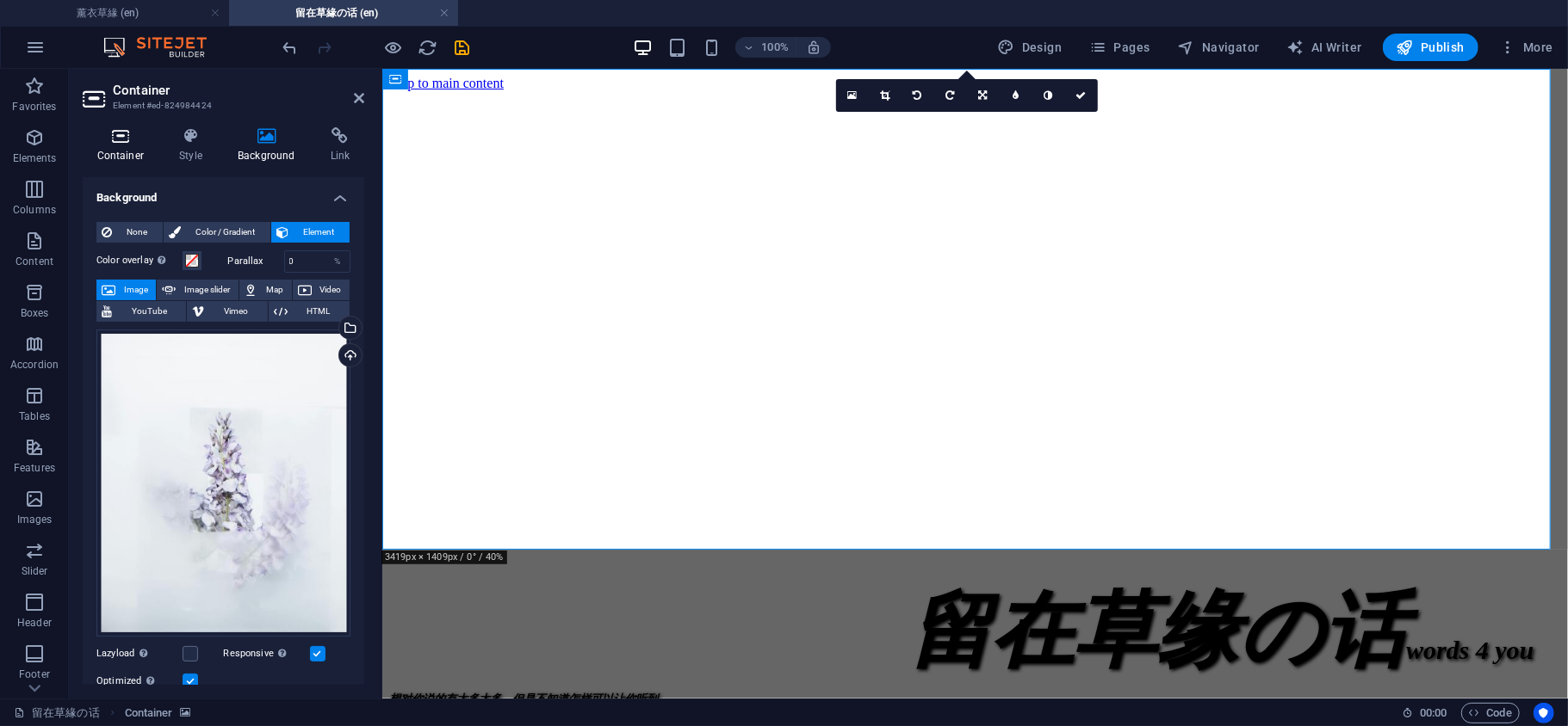
click at [120, 138] on icon at bounding box center [120, 136] width 76 height 17
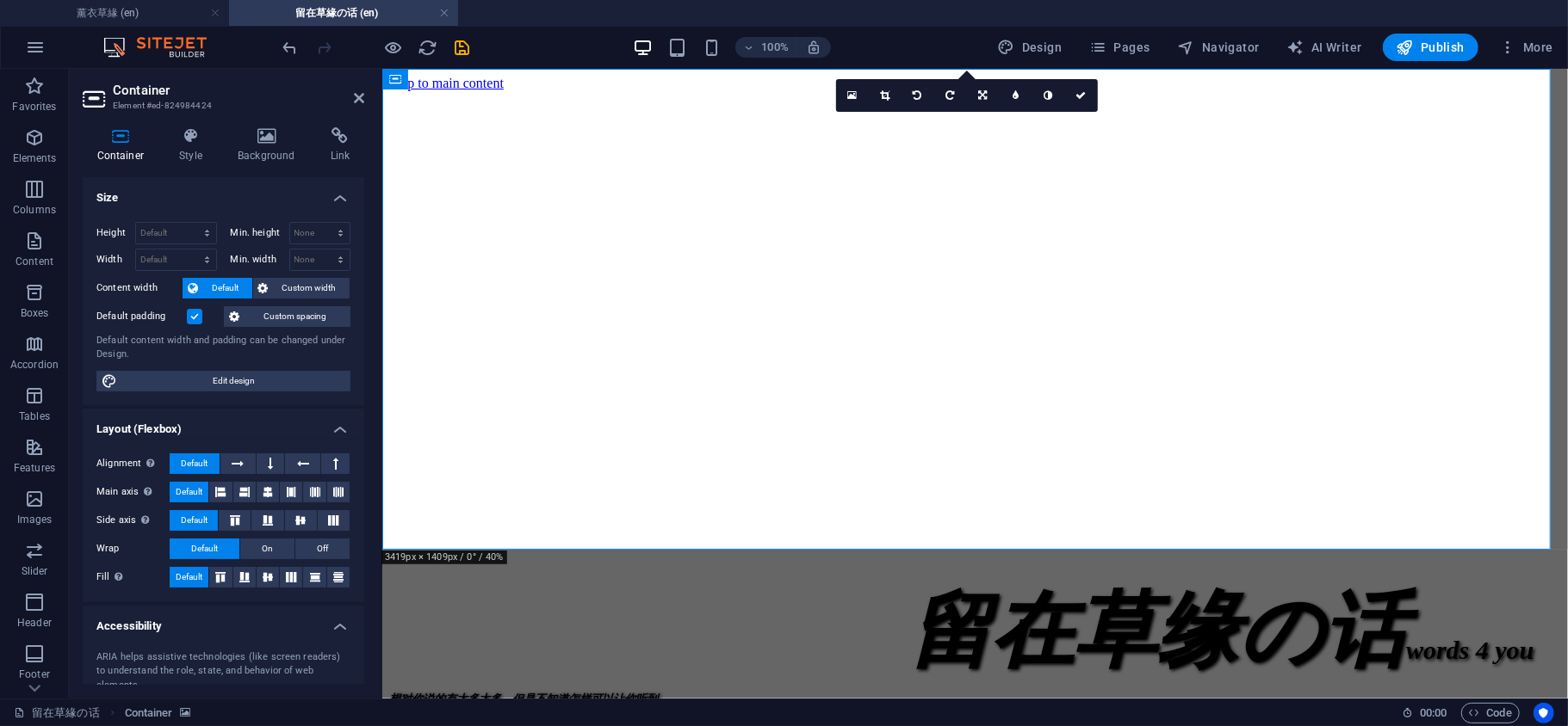
click at [193, 315] on label at bounding box center [195, 317] width 16 height 16
click at [0, 0] on input "Default padding" at bounding box center [0, 0] width 0 height 0
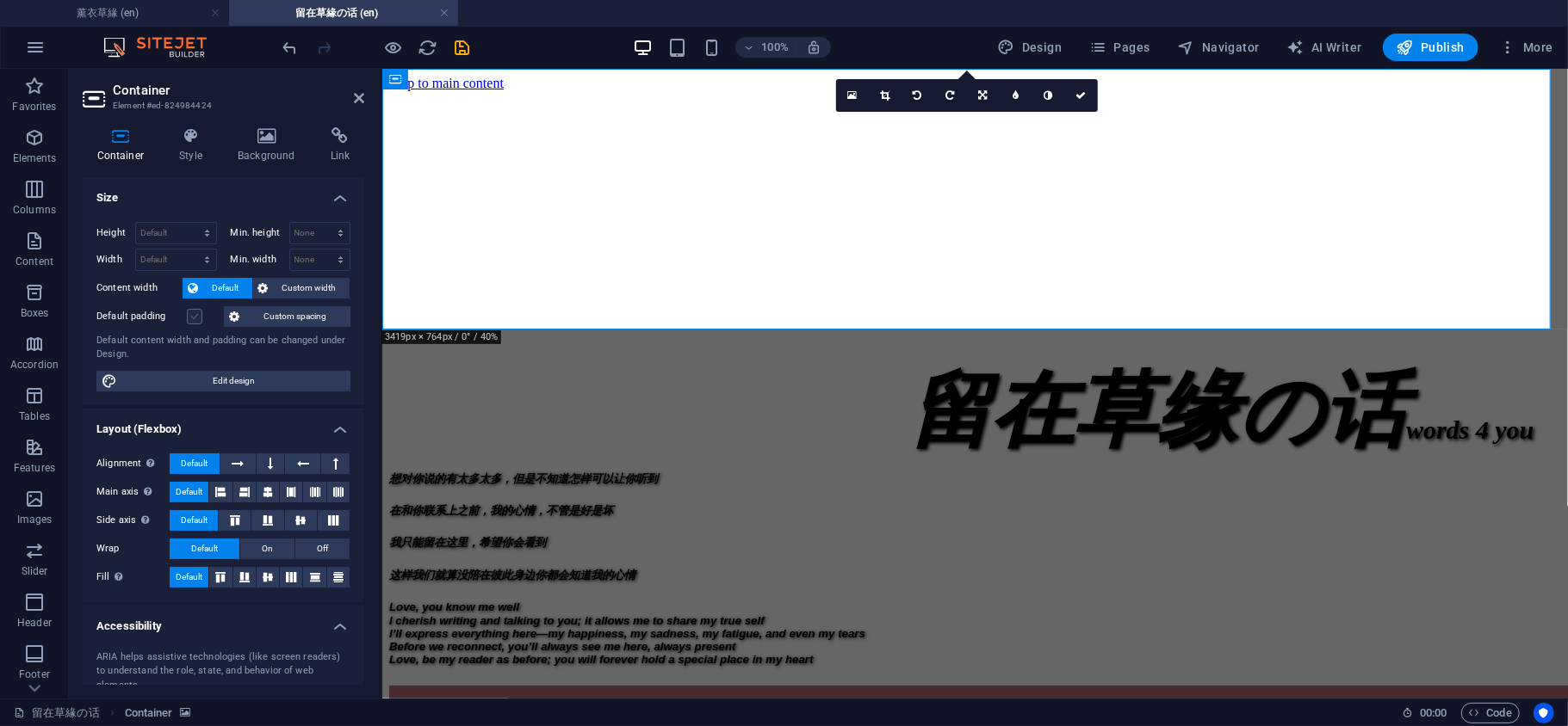
click at [193, 315] on label at bounding box center [195, 317] width 16 height 16
click at [0, 0] on input "Default padding" at bounding box center [0, 0] width 0 height 0
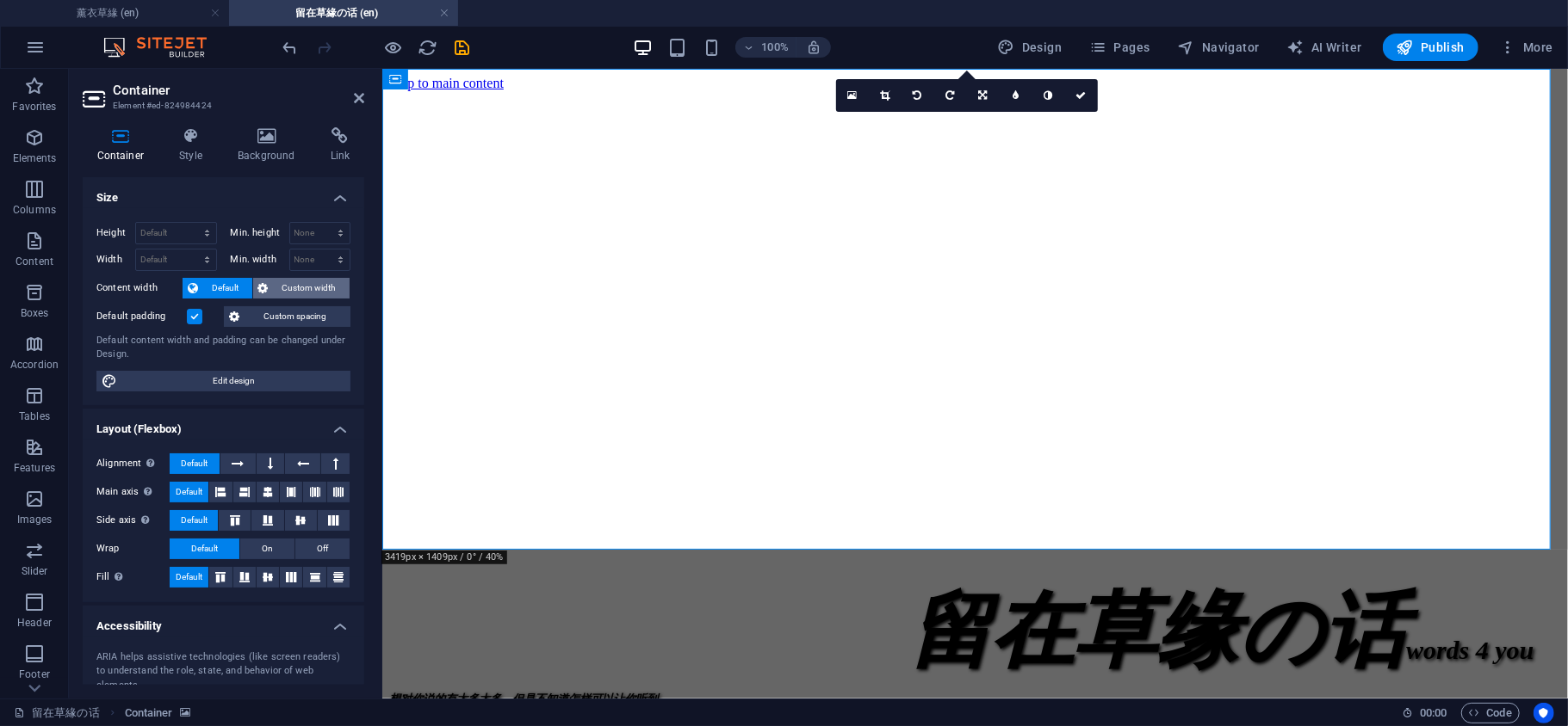
click at [293, 289] on span "Custom width" at bounding box center [310, 289] width 72 height 21
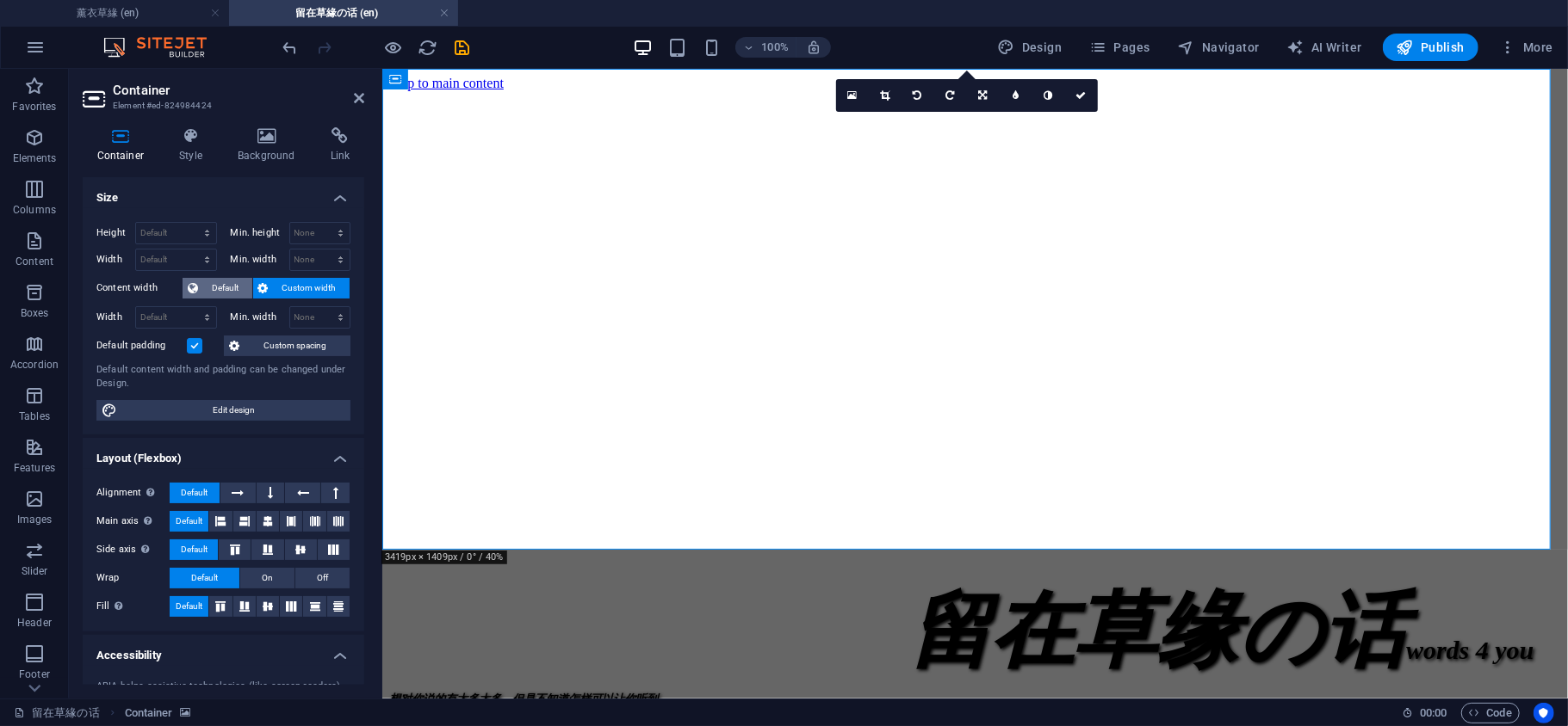
click at [229, 287] on span "Default" at bounding box center [225, 289] width 44 height 21
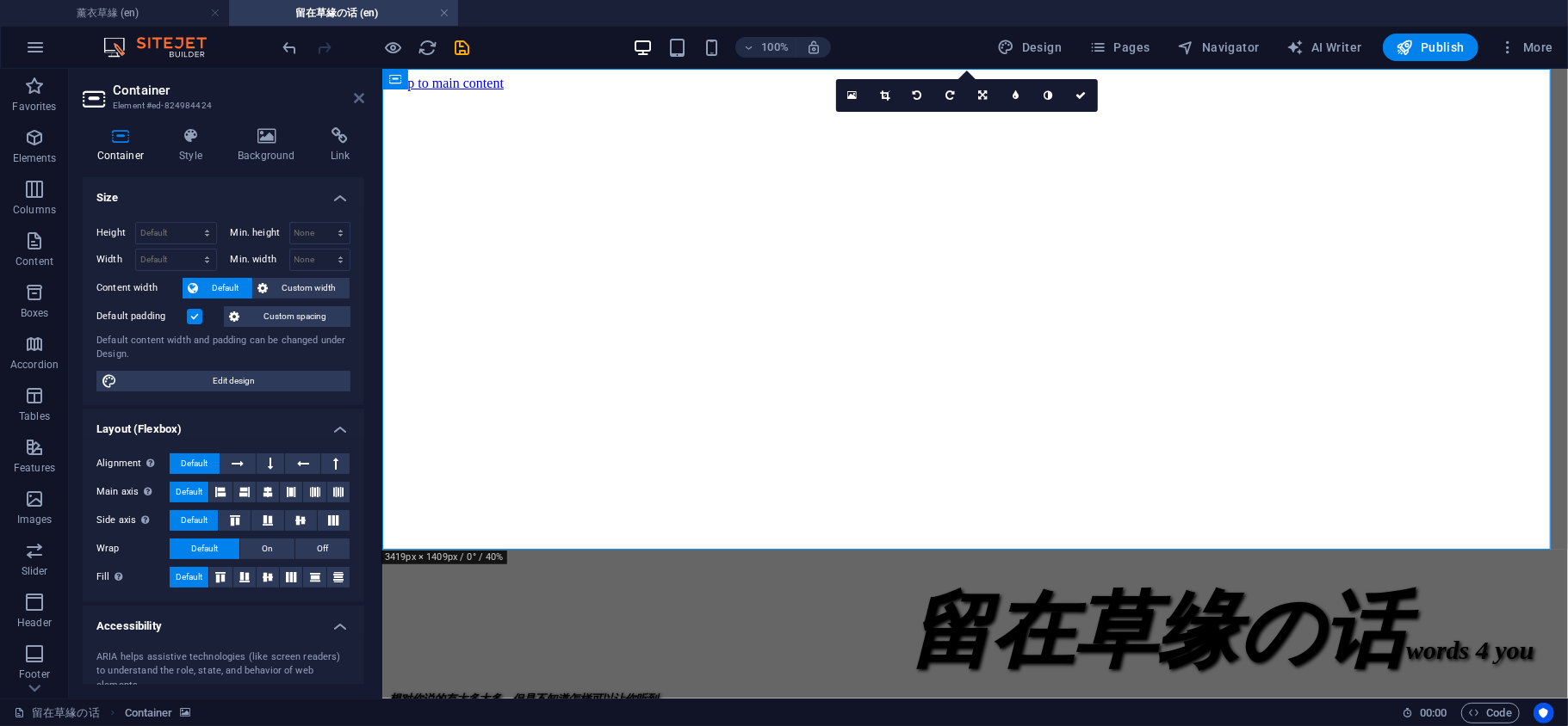
click at [355, 103] on icon at bounding box center [359, 99] width 10 height 14
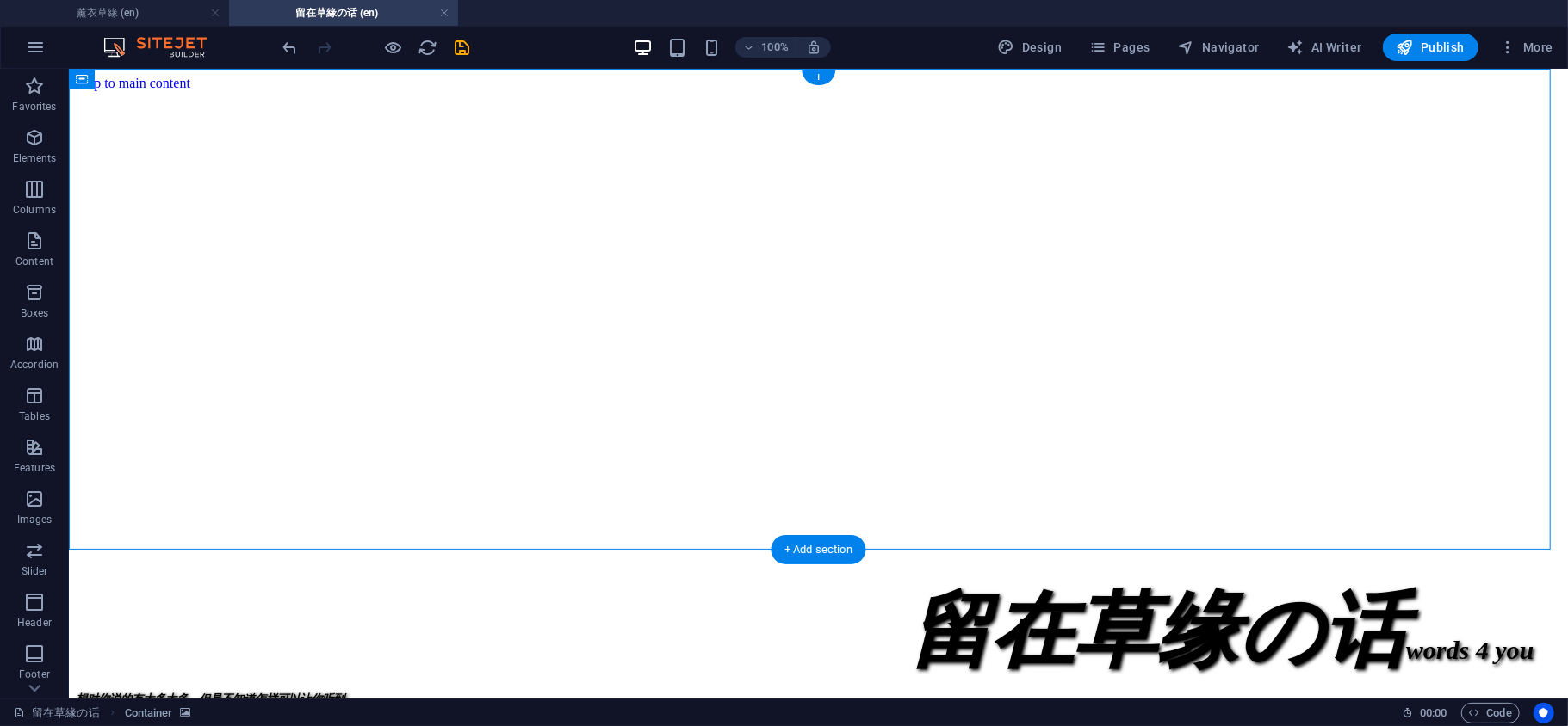
click at [1034, 91] on figure at bounding box center [817, 91] width 1485 height 0
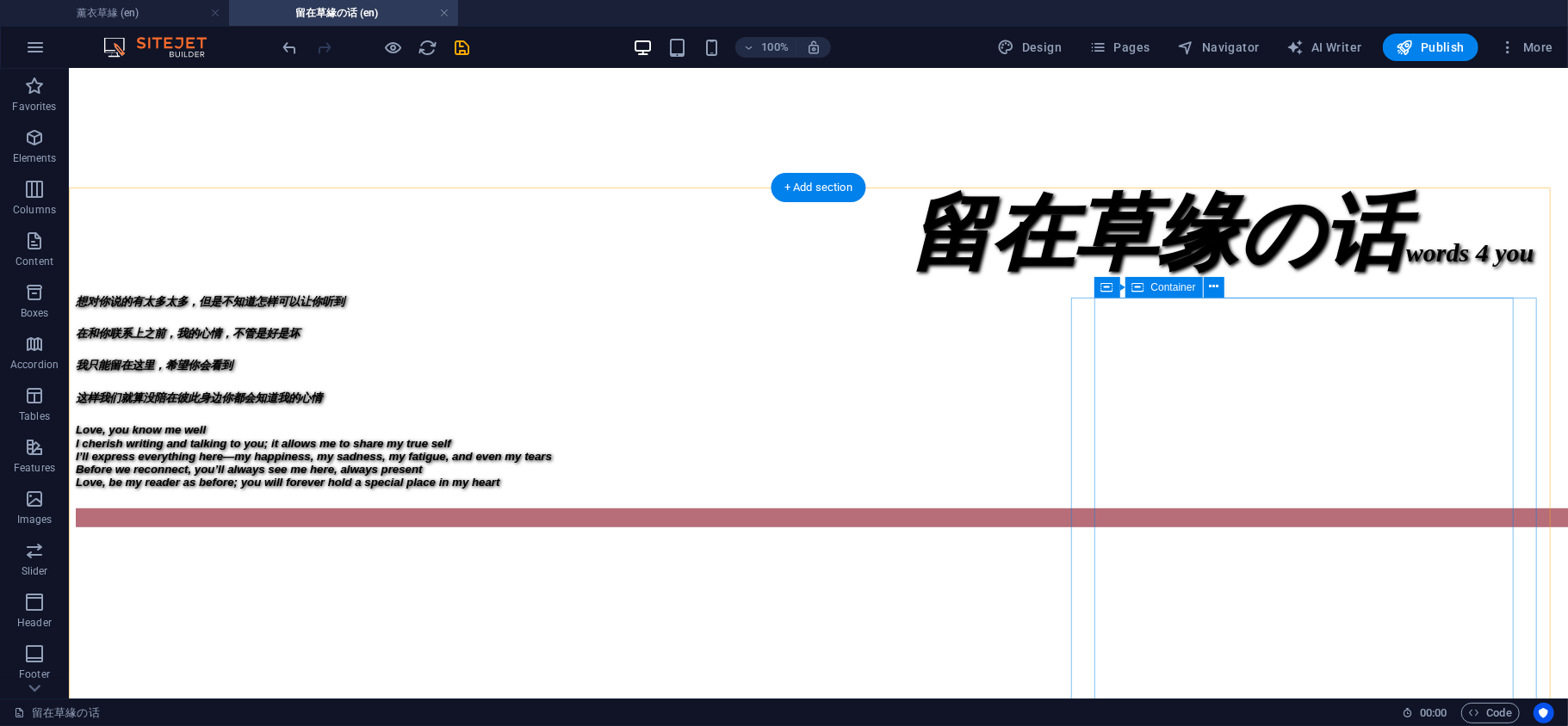
scroll to position [382, 0]
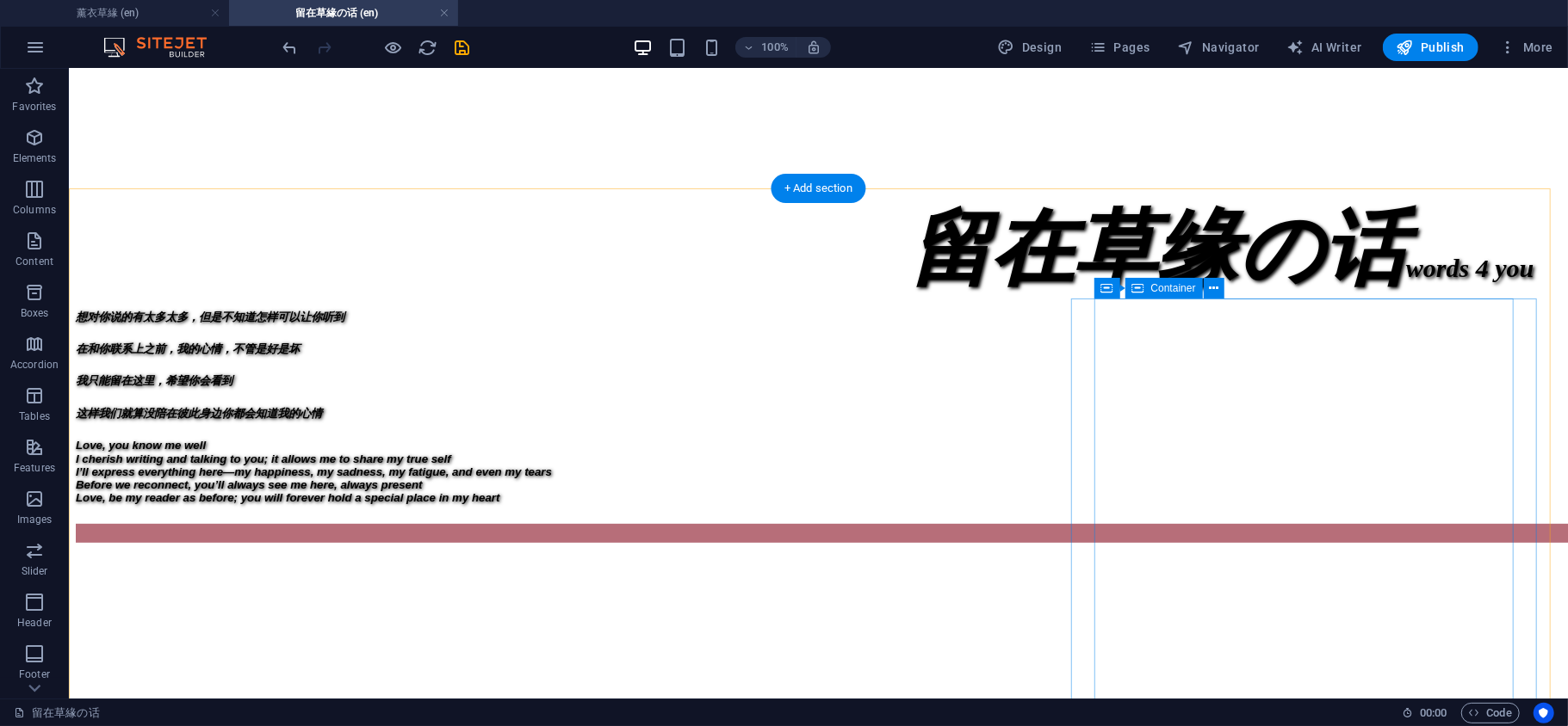
select select "%"
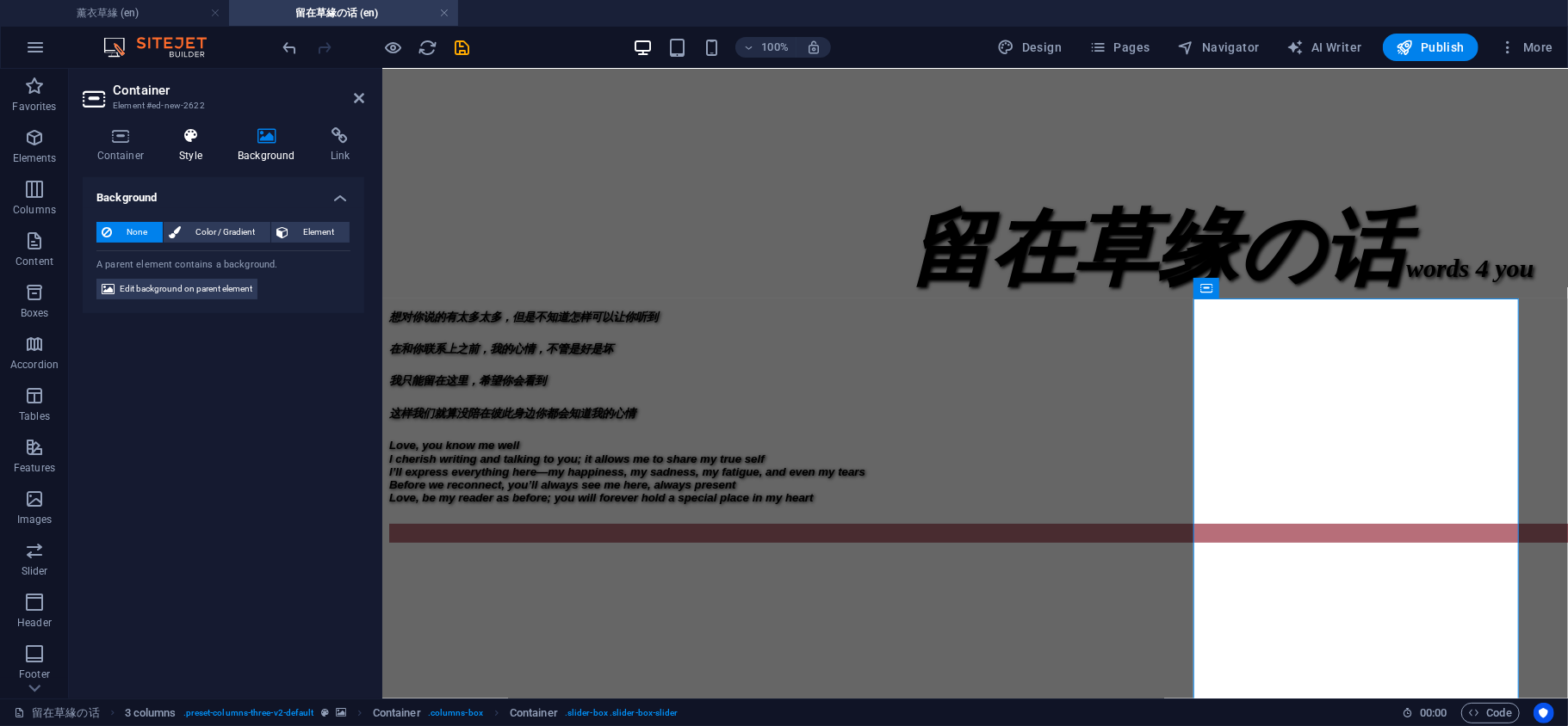
click at [179, 143] on icon at bounding box center [190, 136] width 52 height 17
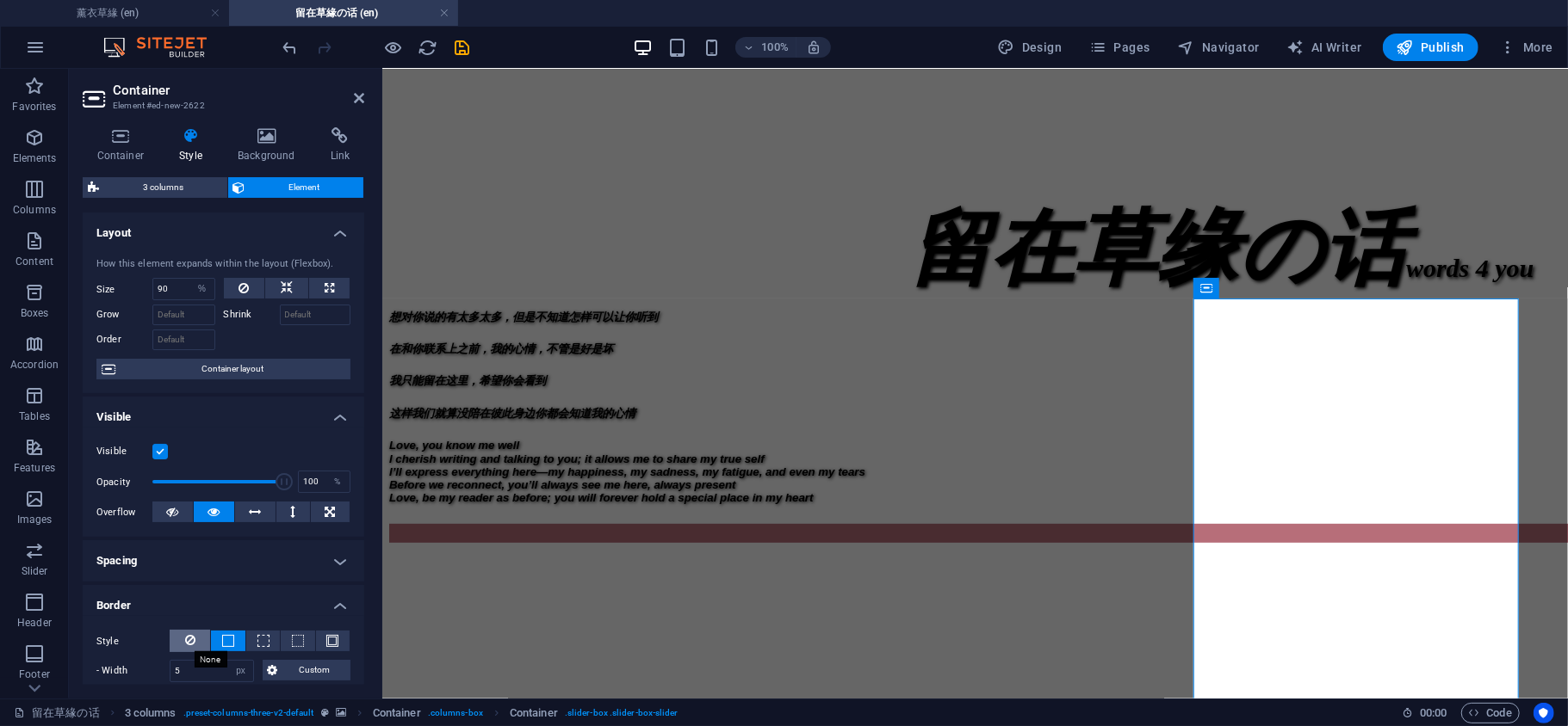
click at [193, 644] on icon at bounding box center [190, 640] width 10 height 21
click at [358, 101] on icon at bounding box center [359, 99] width 10 height 14
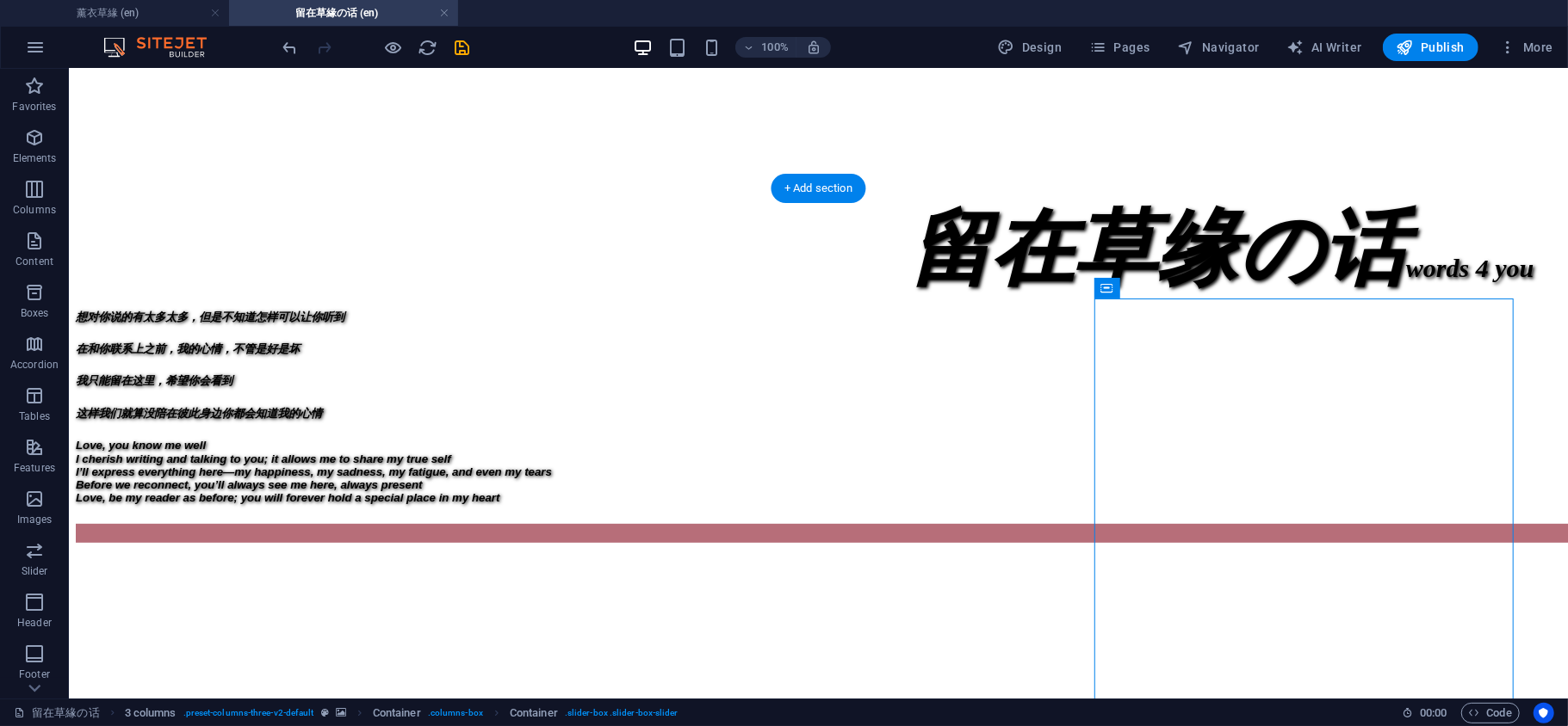
click at [1423, 545] on figure at bounding box center [817, 545] width 1485 height 0
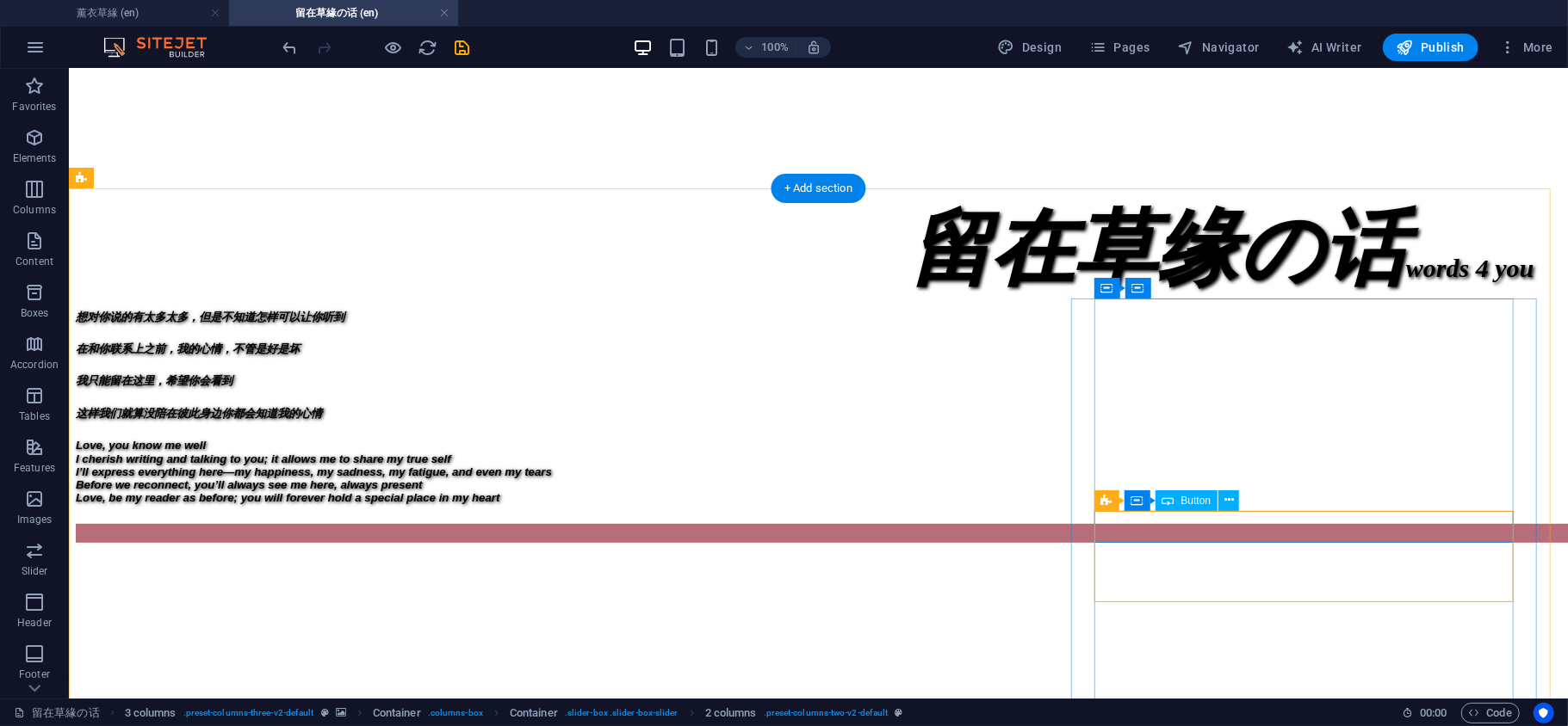
click at [1111, 493] on icon at bounding box center [1106, 501] width 11 height 21
select select "rem"
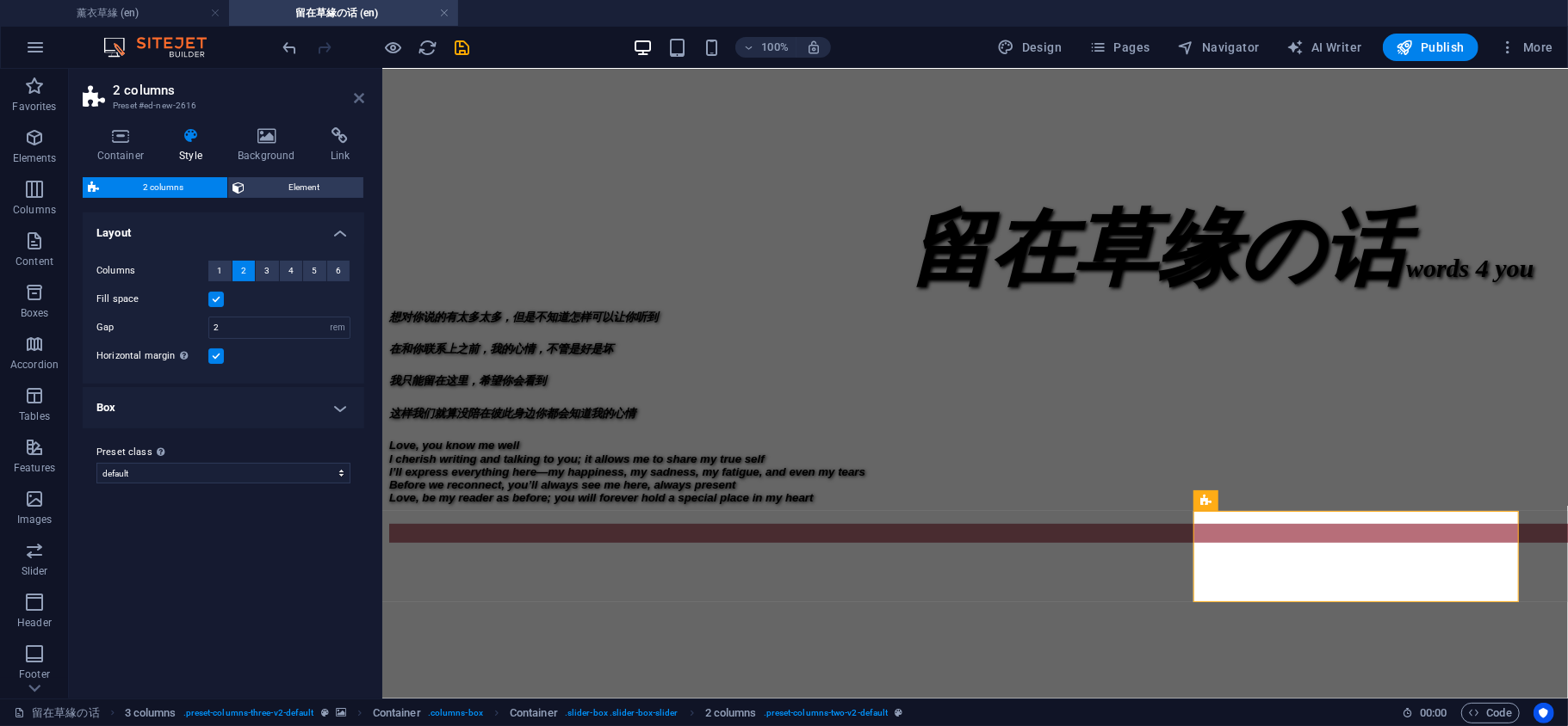
click at [361, 99] on icon at bounding box center [359, 99] width 10 height 14
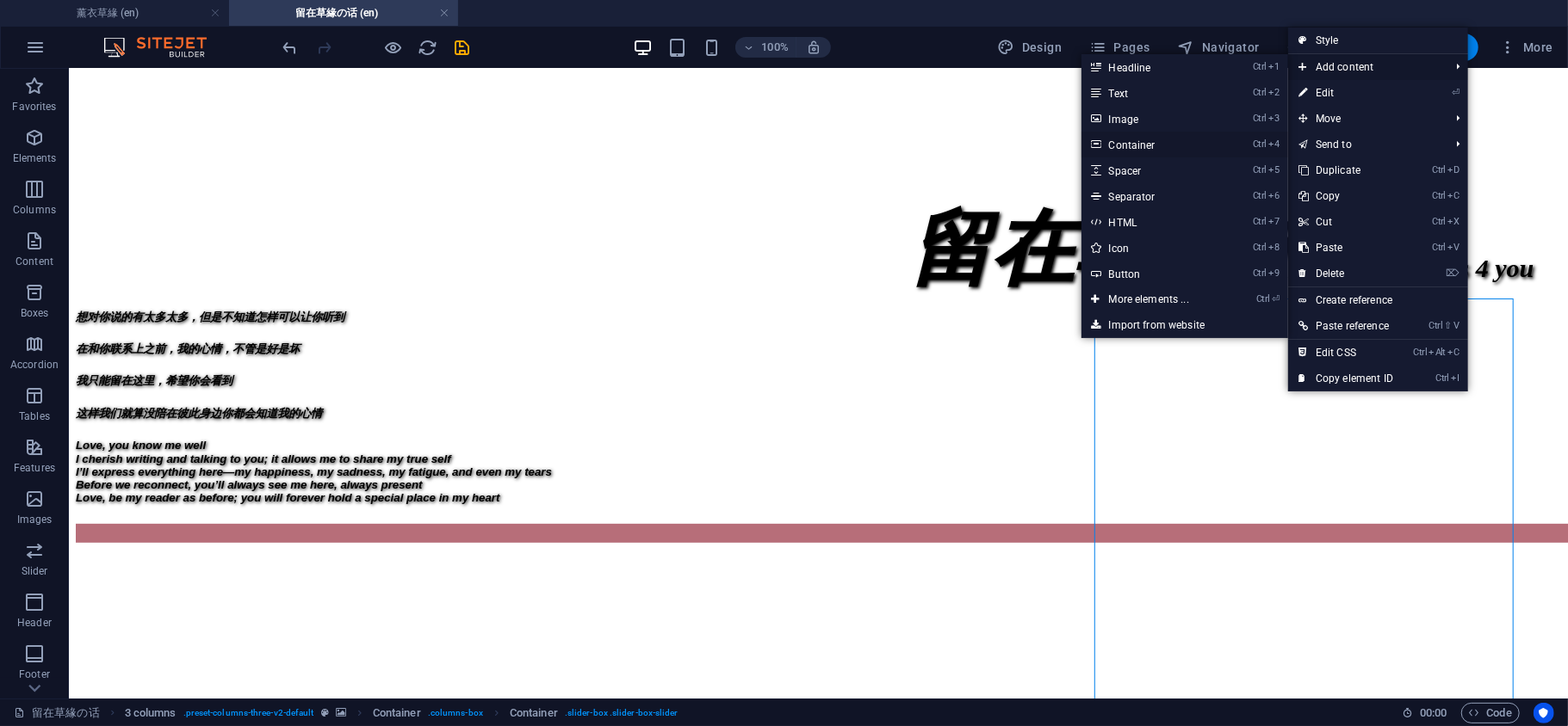
drag, startPoint x: 1123, startPoint y: 143, endPoint x: 944, endPoint y: 318, distance: 250.3
click at [1123, 143] on link "Ctrl 4 Container" at bounding box center [1152, 145] width 142 height 26
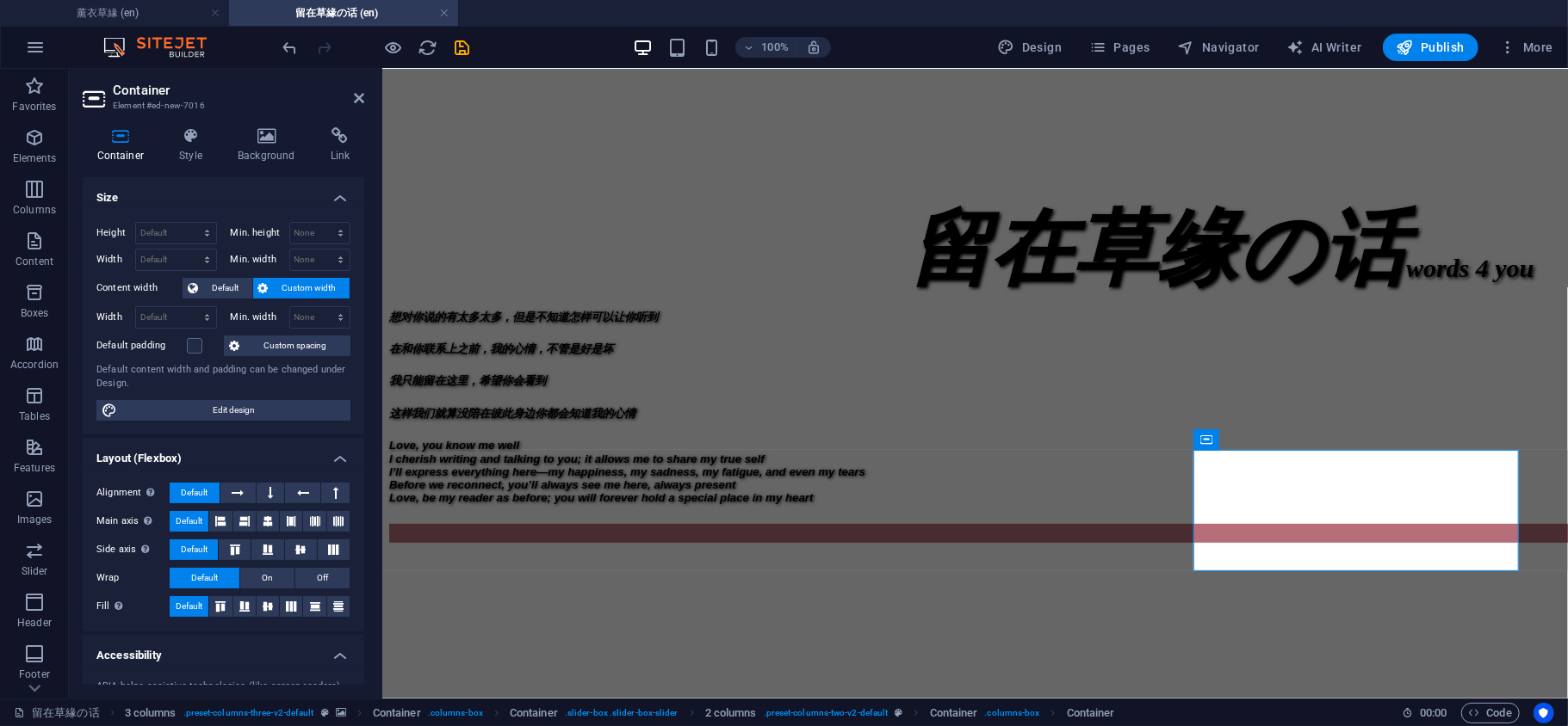
click at [359, 90] on h2 "Container" at bounding box center [238, 91] width 251 height 16
click at [354, 96] on icon at bounding box center [359, 99] width 10 height 14
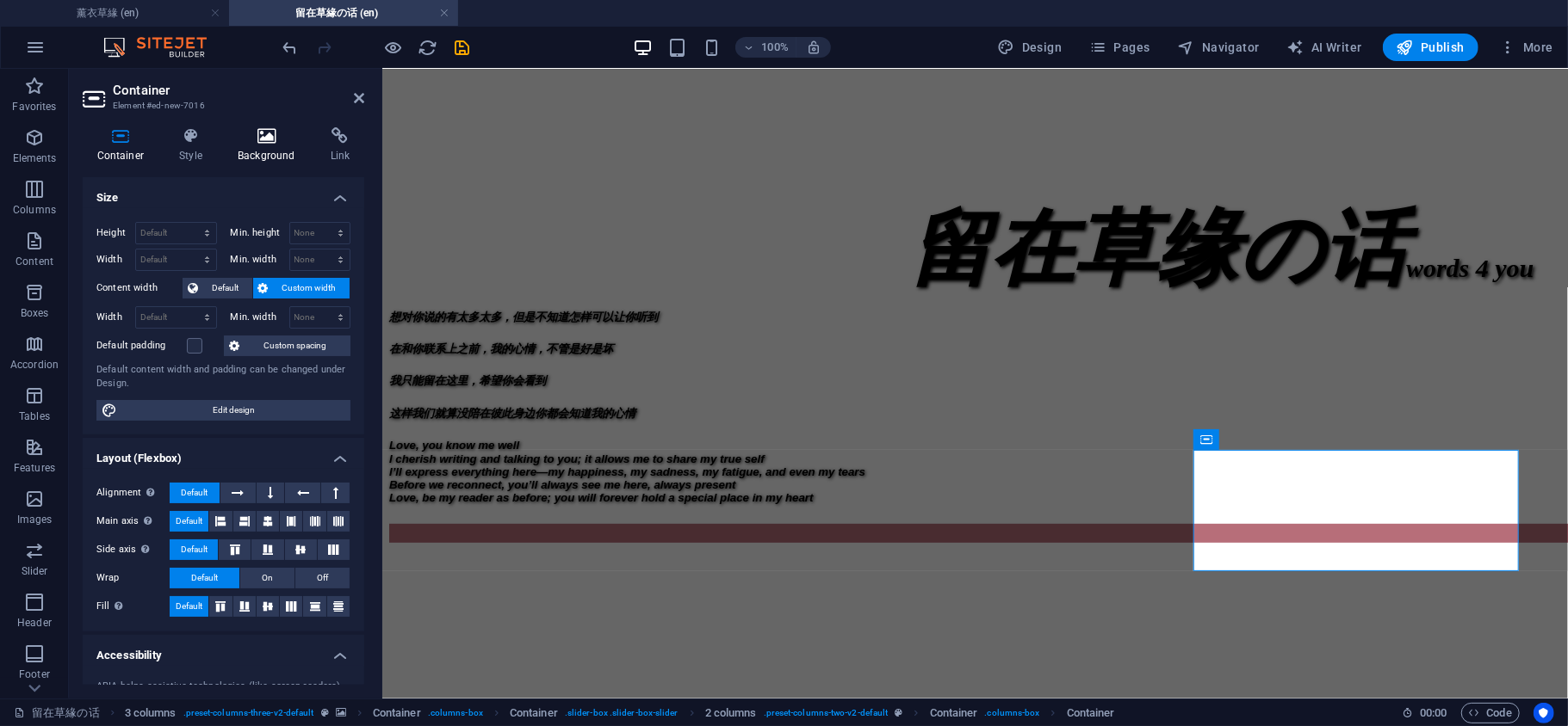
click at [260, 142] on icon at bounding box center [266, 136] width 86 height 17
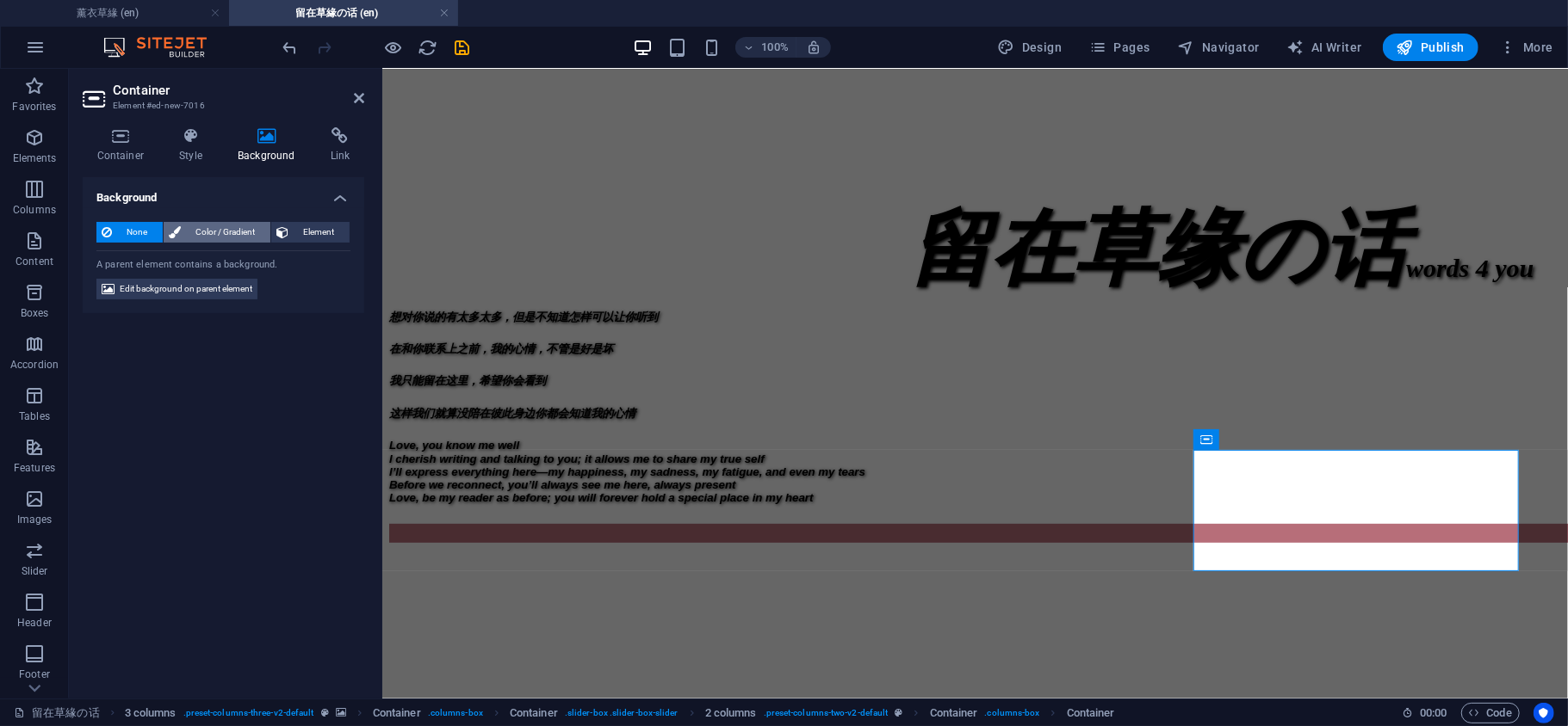
click at [224, 228] on span "Color / Gradient" at bounding box center [225, 232] width 79 height 21
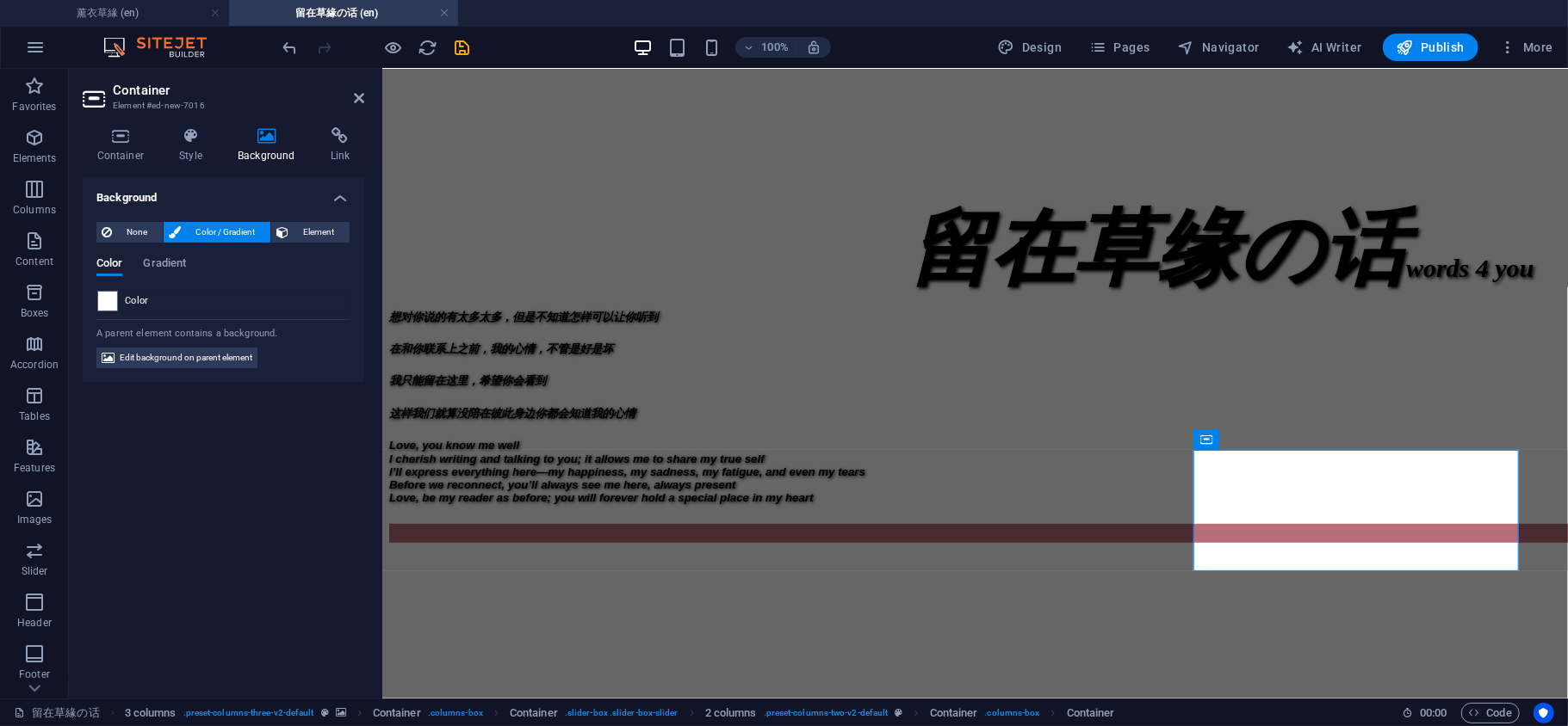
click at [108, 303] on span at bounding box center [107, 301] width 19 height 19
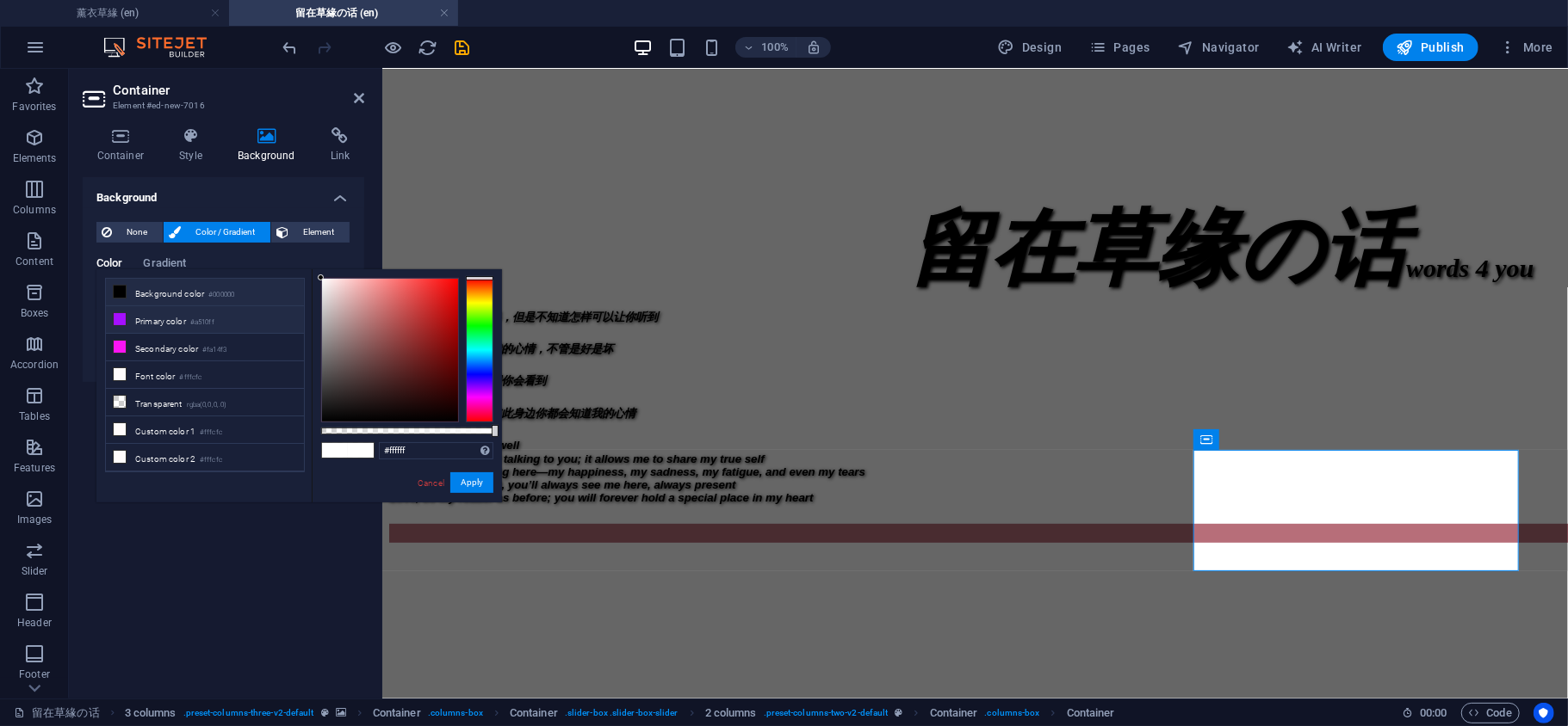
click at [117, 315] on icon at bounding box center [120, 319] width 12 height 12
type input "#a510ff"
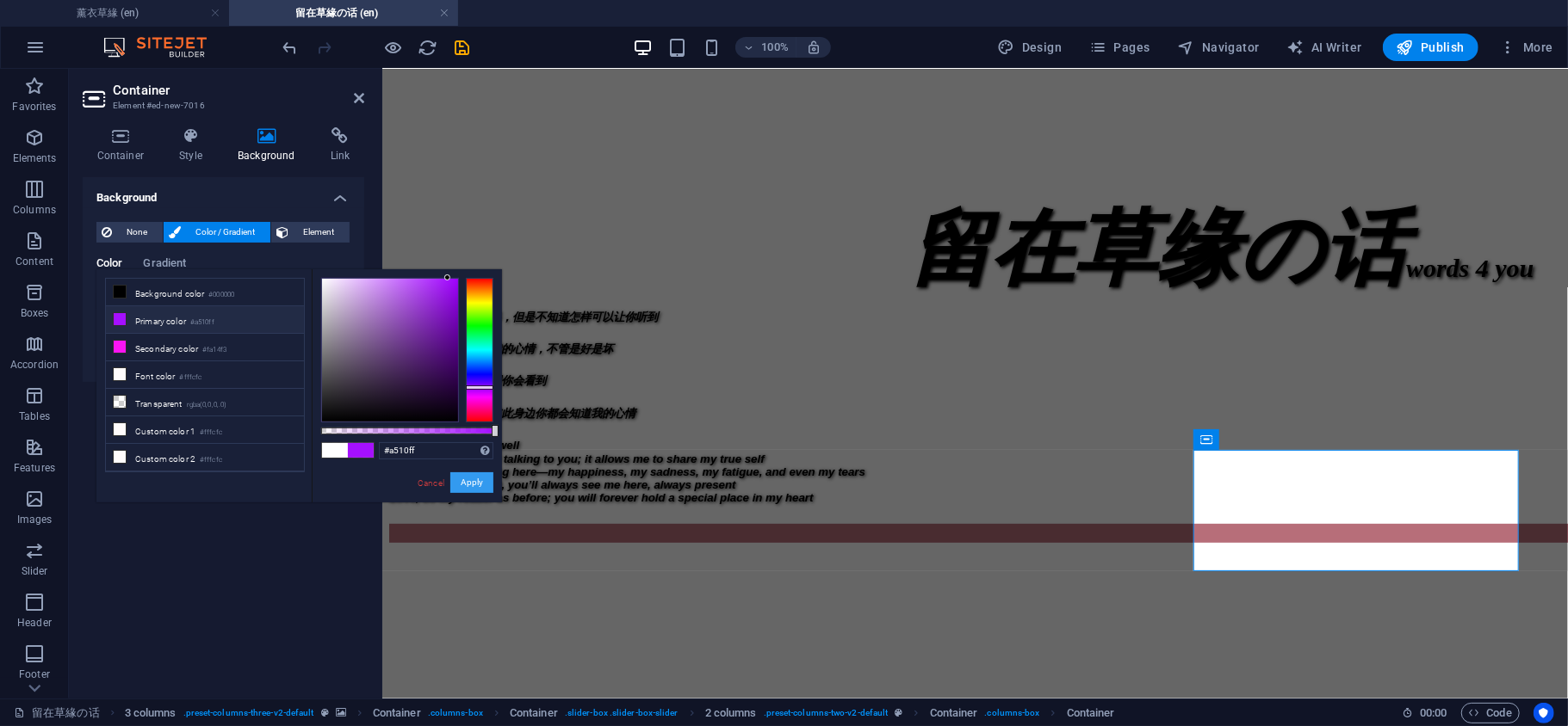
click at [472, 486] on button "Apply" at bounding box center [471, 483] width 43 height 21
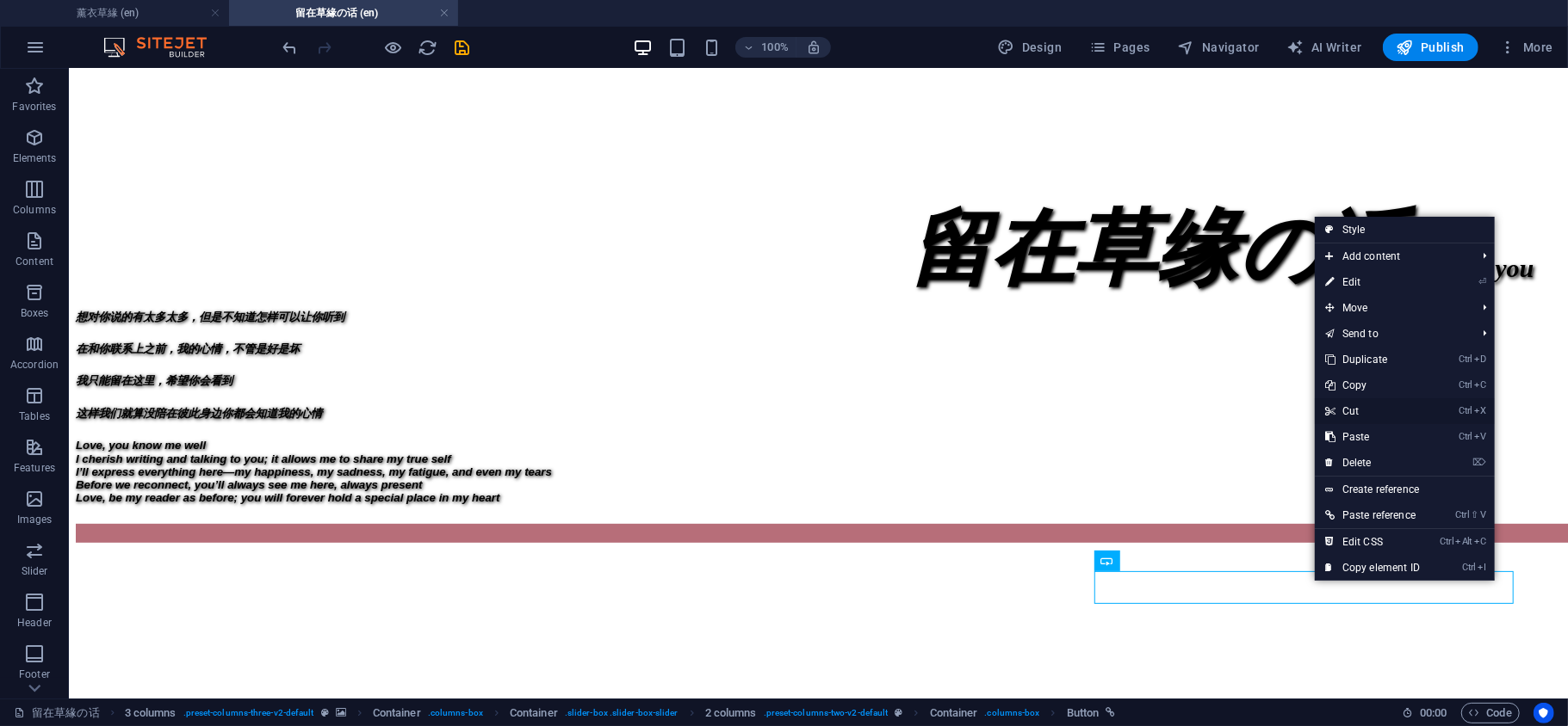
click at [1374, 408] on link "Ctrl X Cut" at bounding box center [1372, 412] width 115 height 26
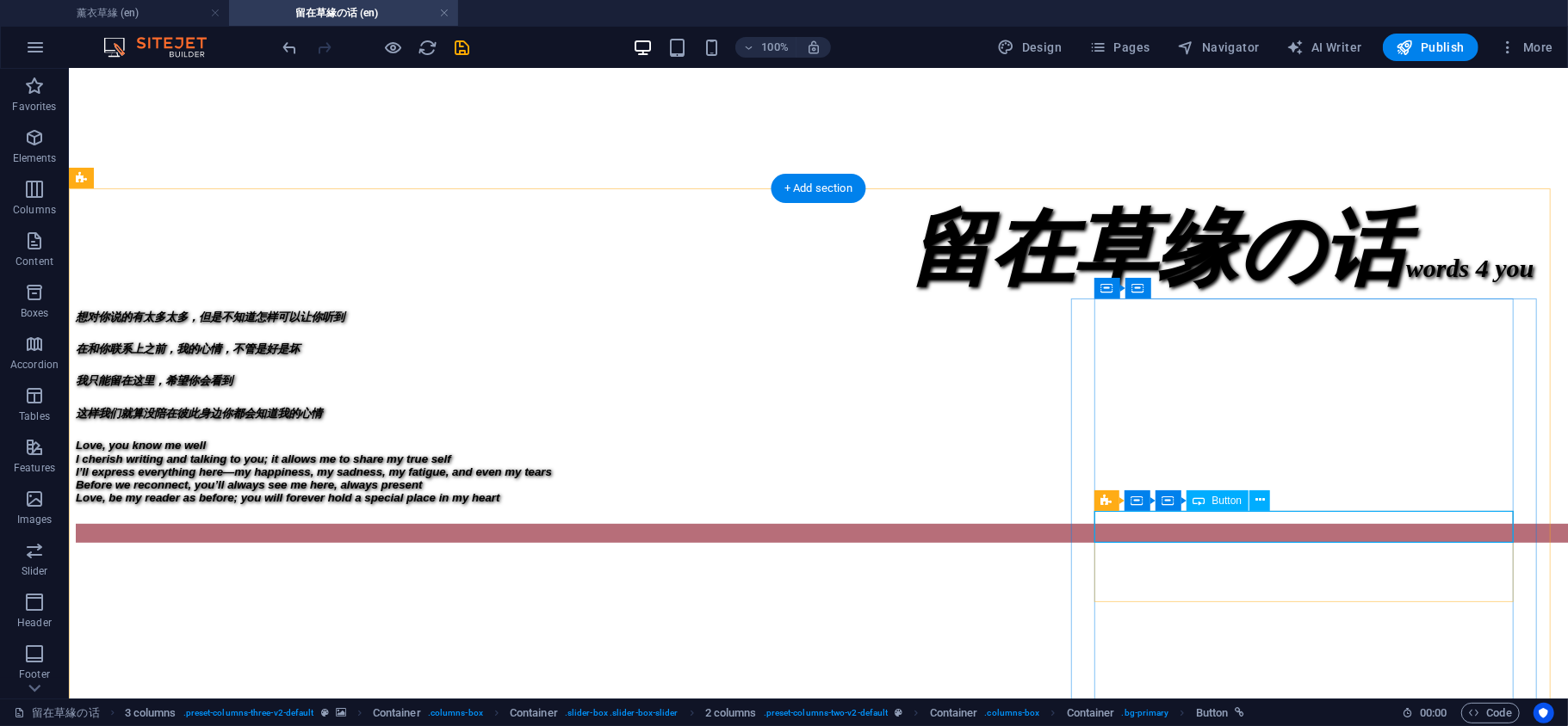
click at [1109, 506] on icon at bounding box center [1106, 501] width 11 height 21
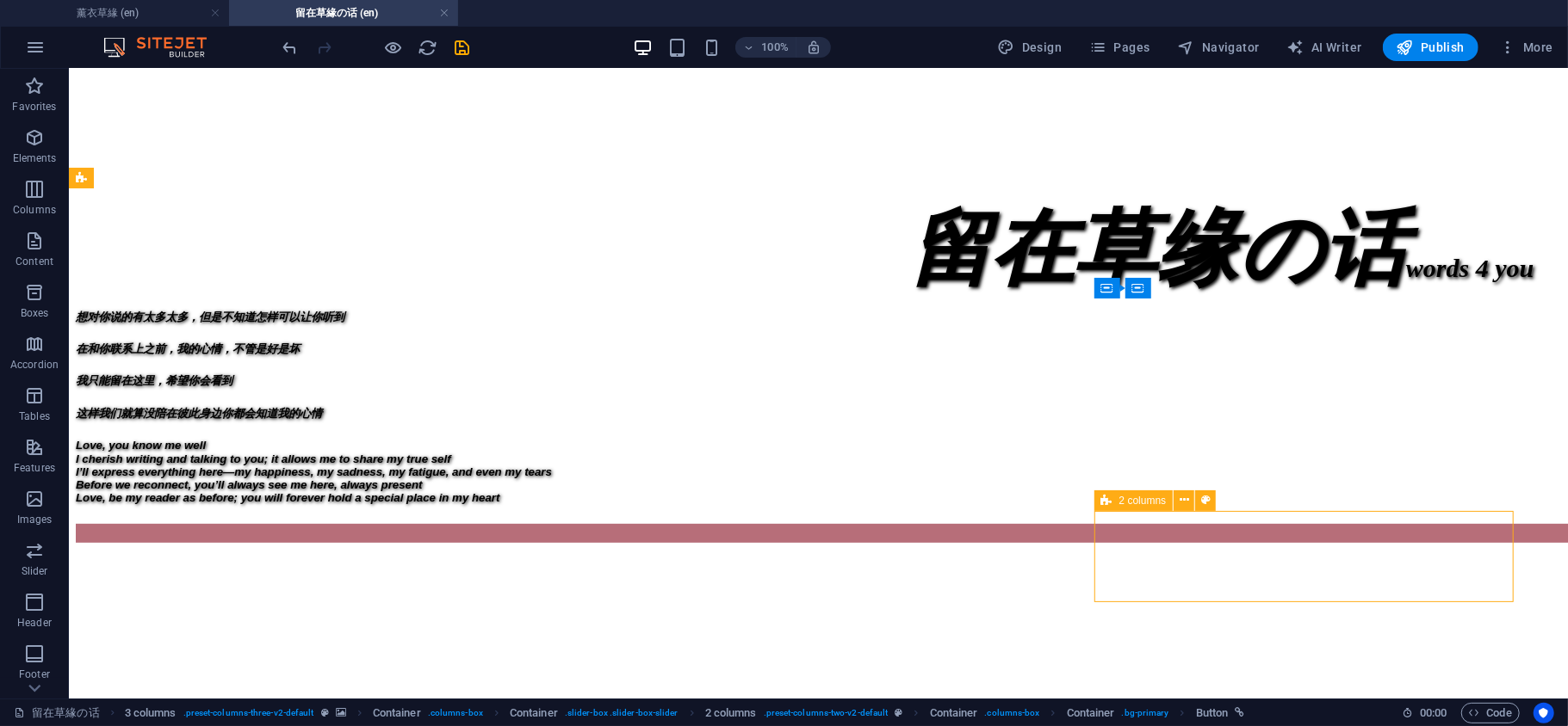
click at [1109, 506] on icon at bounding box center [1106, 501] width 11 height 21
select select "rem"
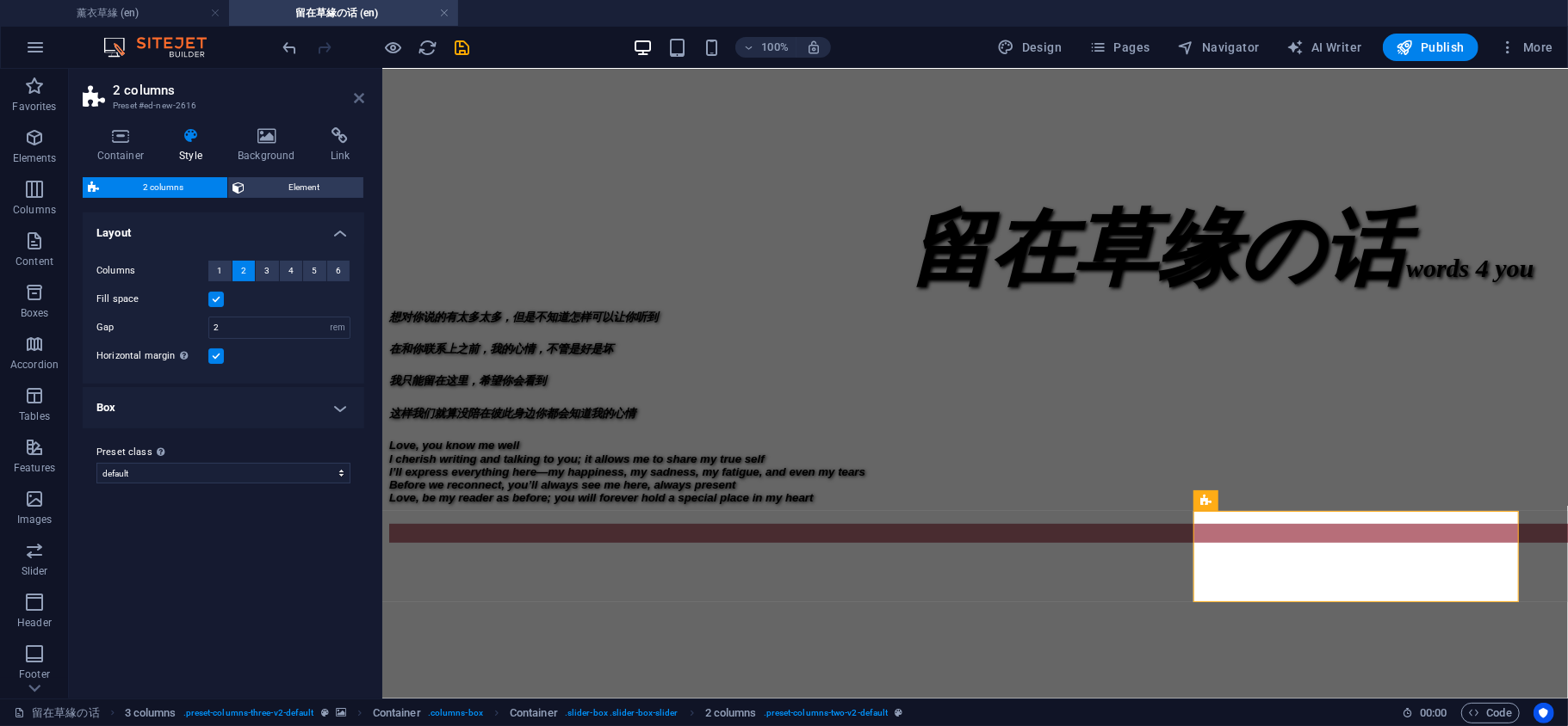
click at [362, 103] on aside "2 columns Preset #ed-new-2616 Container Style Background Link Size Height Defau…" at bounding box center [225, 384] width 313 height 630
click at [359, 101] on icon at bounding box center [359, 99] width 10 height 14
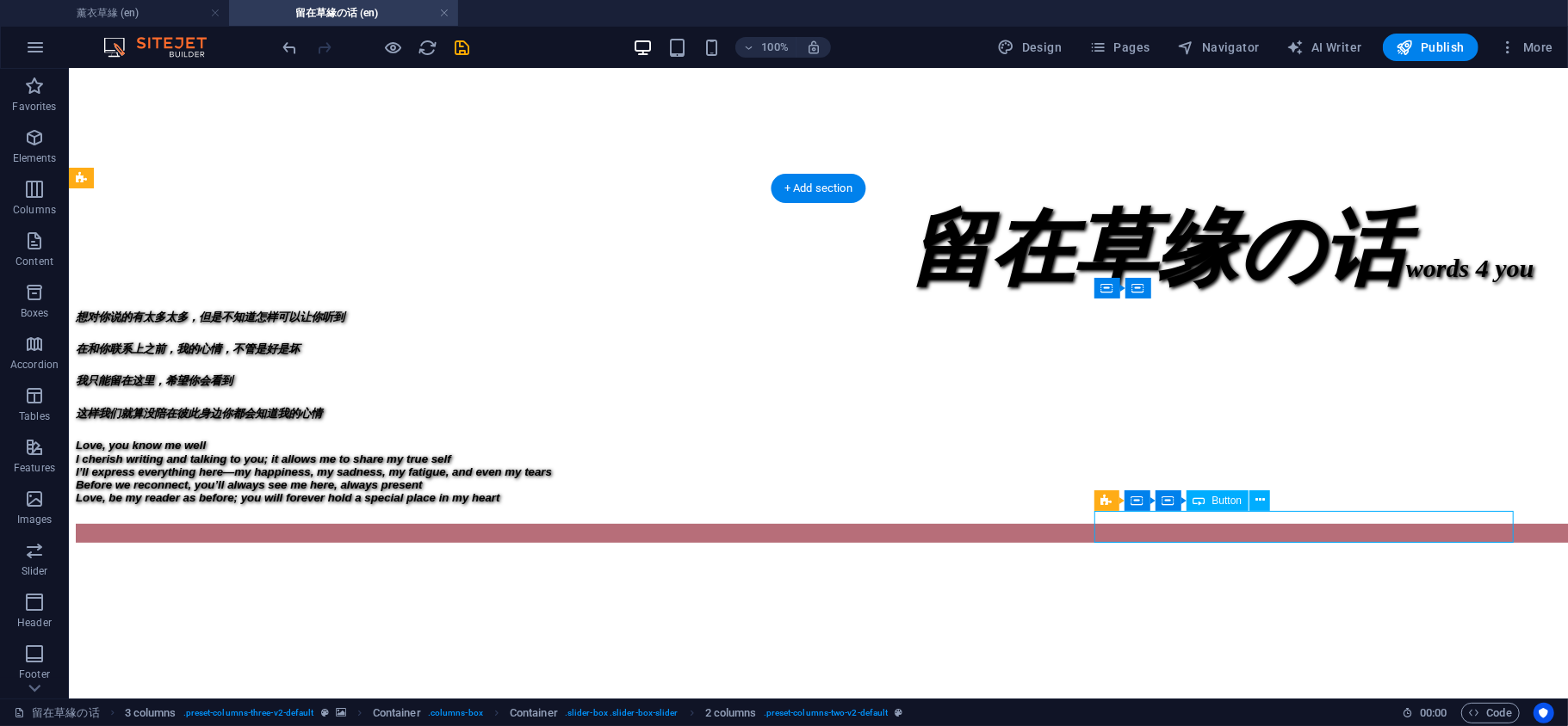
select select "px"
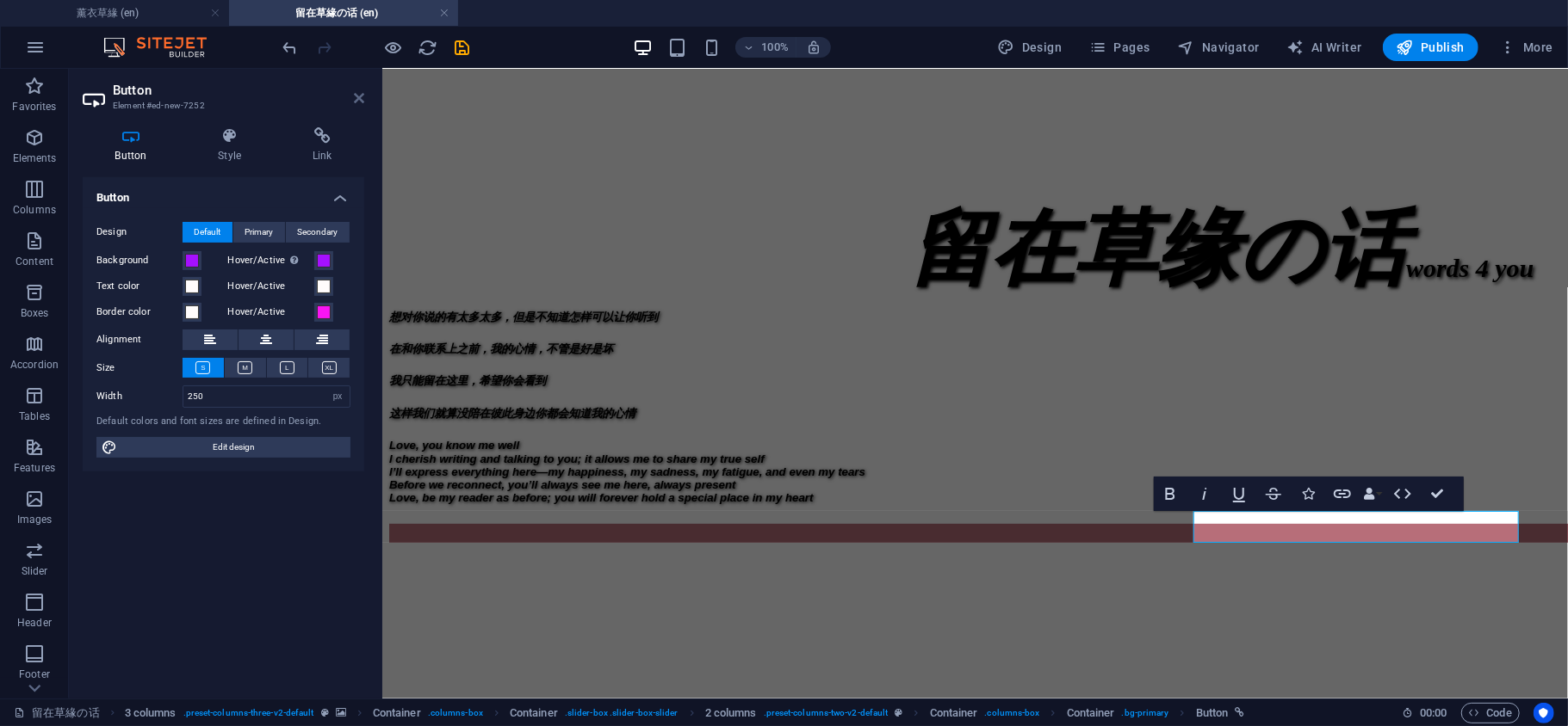
drag, startPoint x: 360, startPoint y: 101, endPoint x: 533, endPoint y: 251, distance: 229.0
click at [360, 101] on icon at bounding box center [359, 99] width 10 height 14
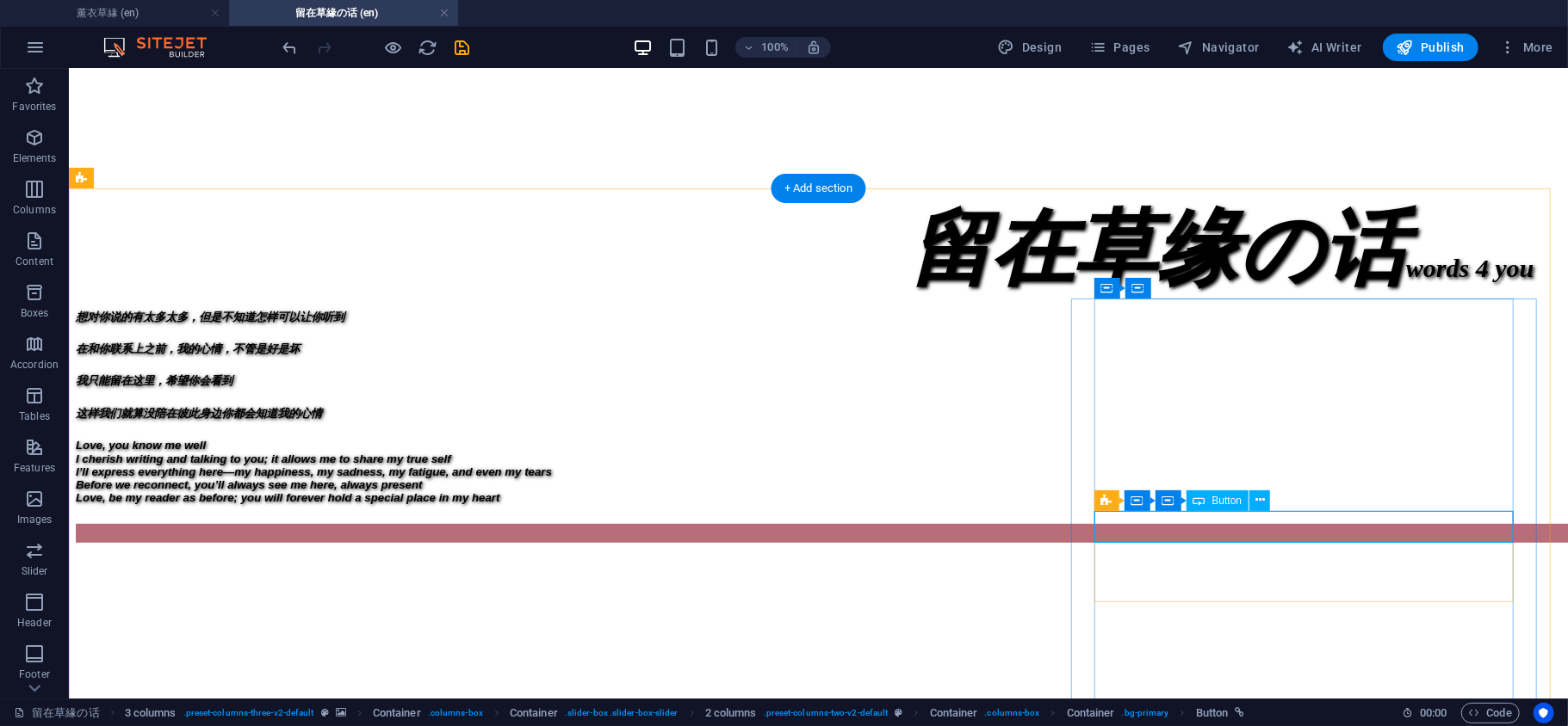
select select "px"
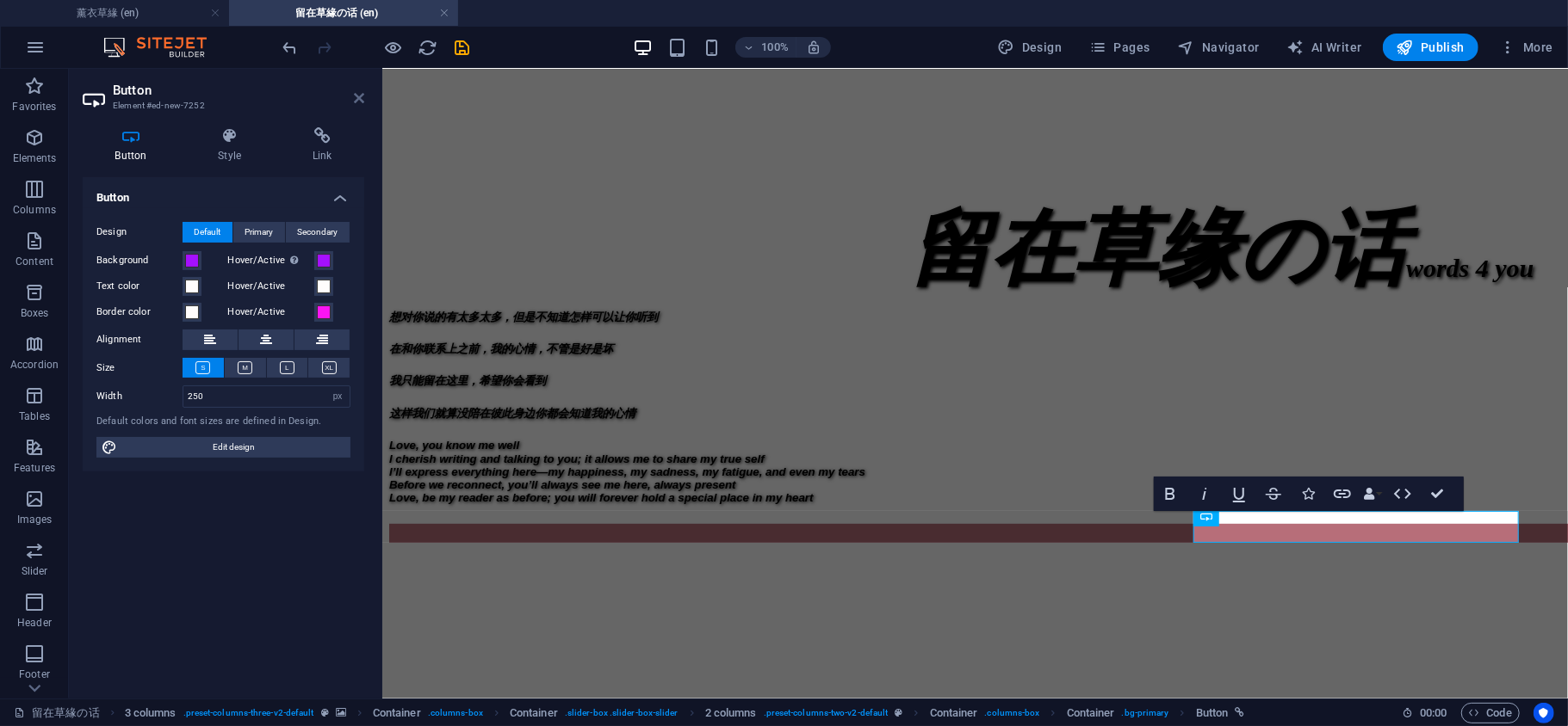
click at [361, 99] on icon at bounding box center [359, 99] width 10 height 14
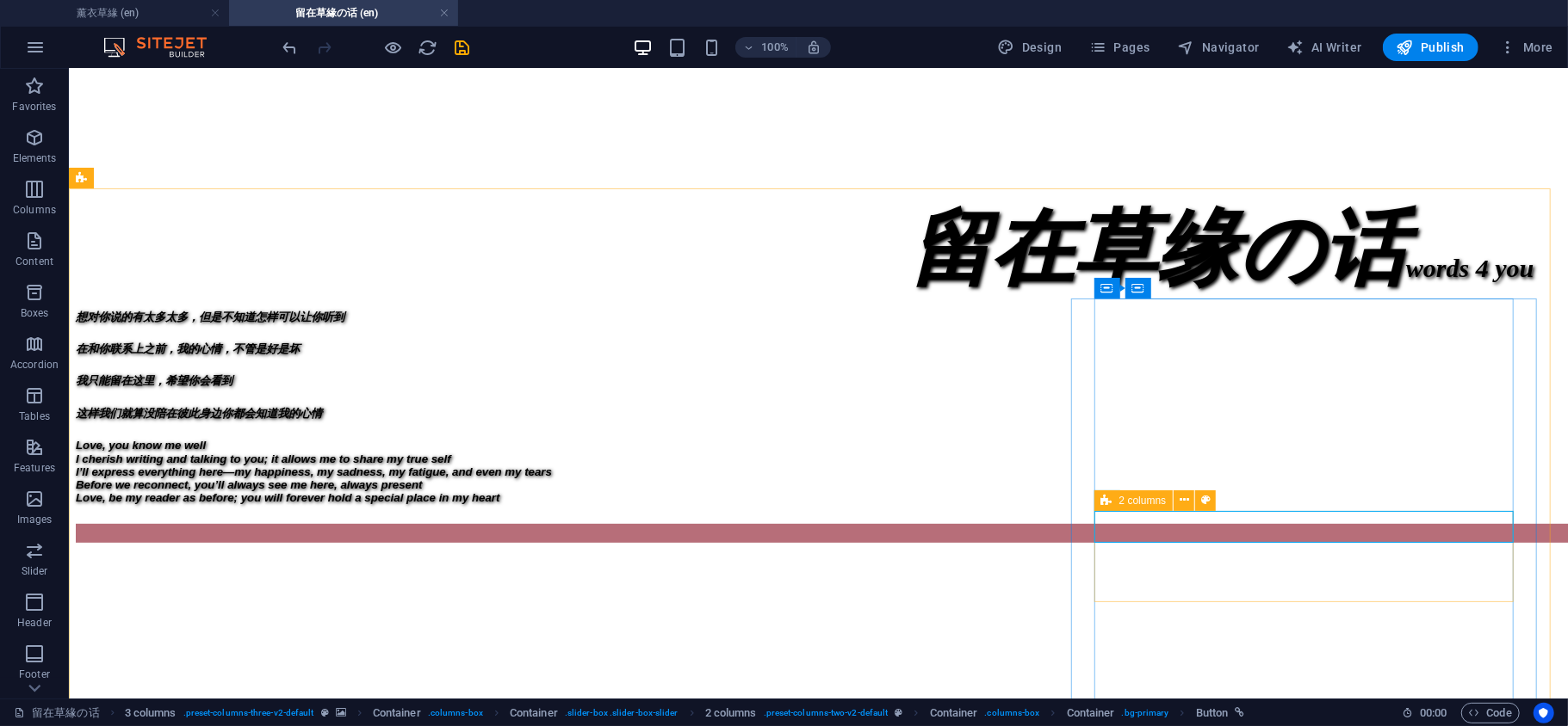
click at [1104, 496] on icon at bounding box center [1106, 501] width 11 height 21
drag, startPoint x: 1104, startPoint y: 496, endPoint x: 723, endPoint y: 427, distance: 387.2
click at [1104, 496] on icon at bounding box center [1106, 501] width 11 height 21
select select "rem"
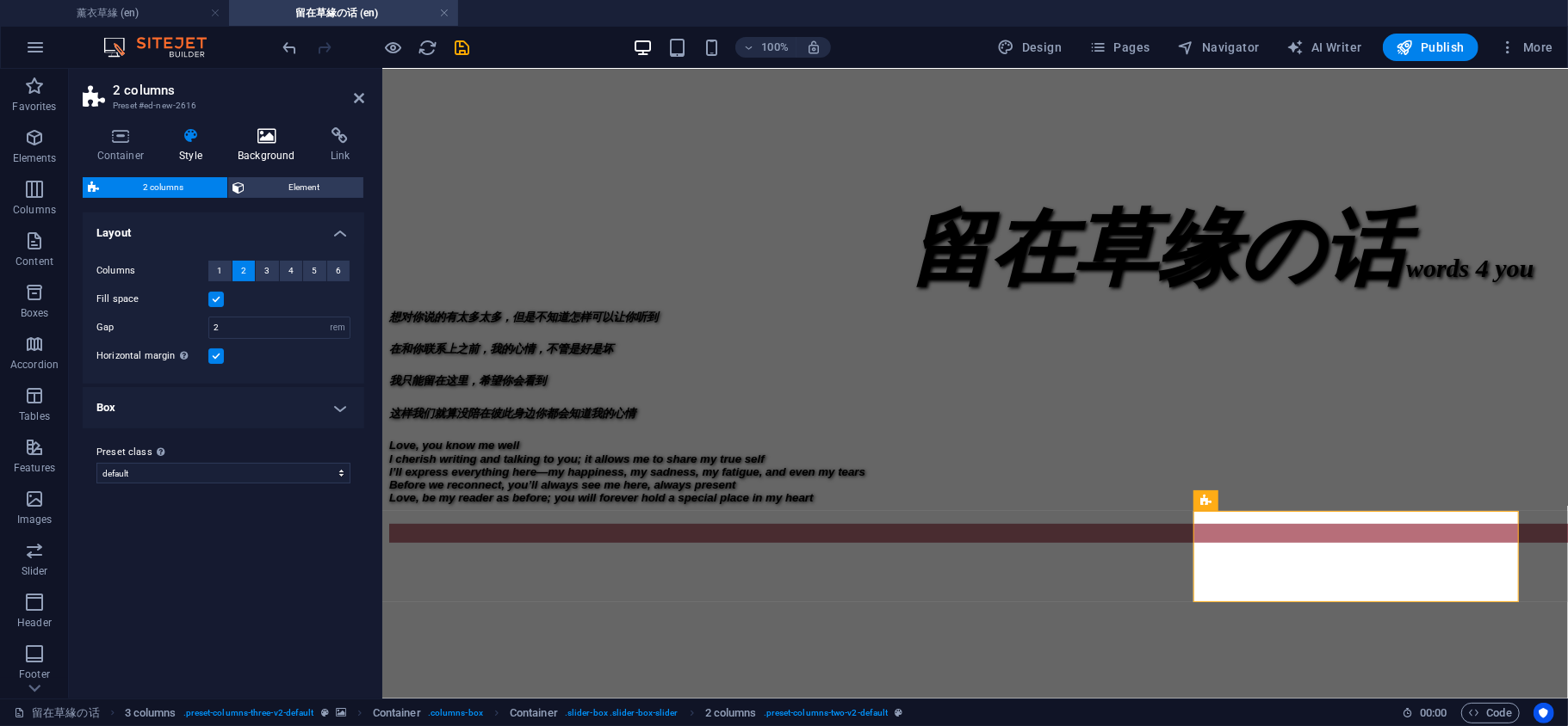
click at [277, 146] on h4 "Background" at bounding box center [270, 145] width 93 height 36
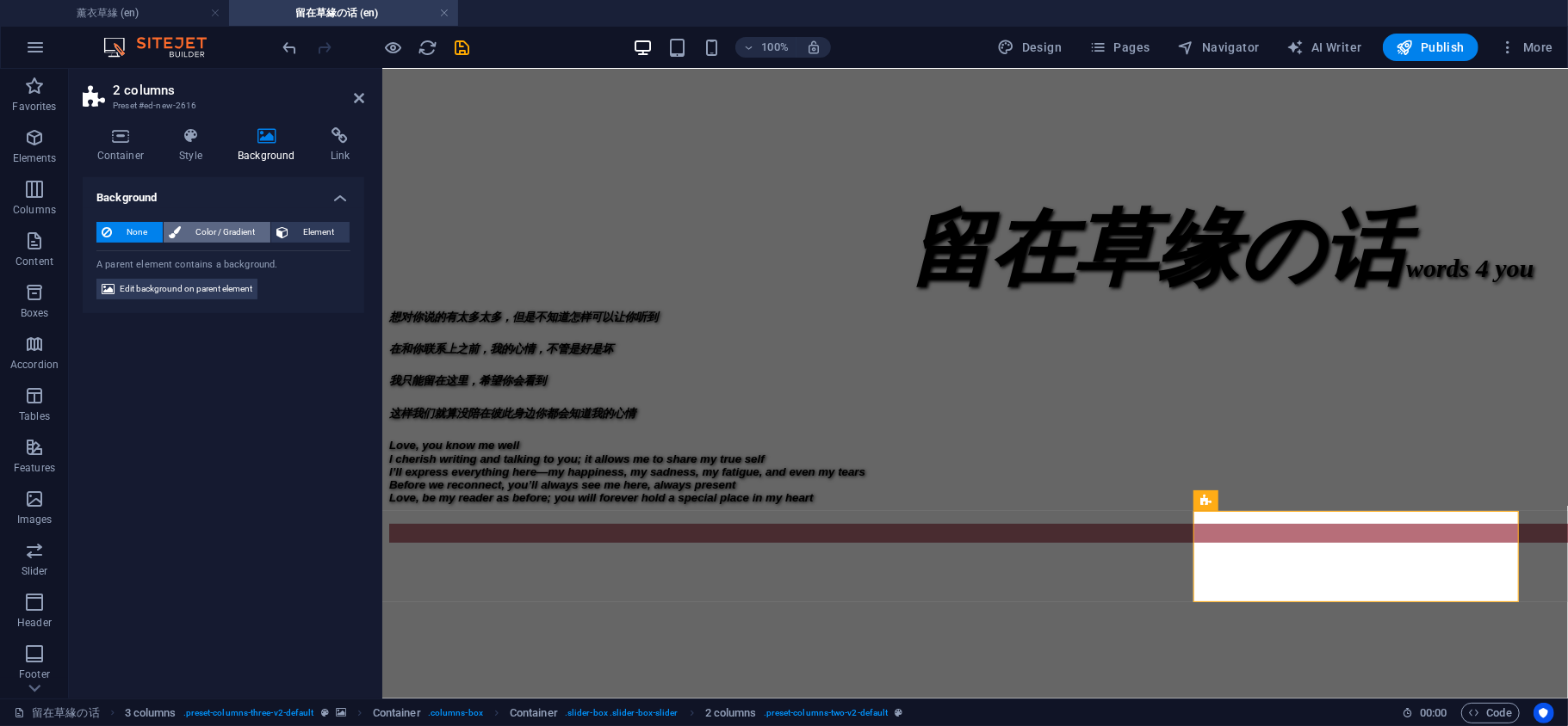
click at [234, 232] on span "Color / Gradient" at bounding box center [225, 232] width 79 height 21
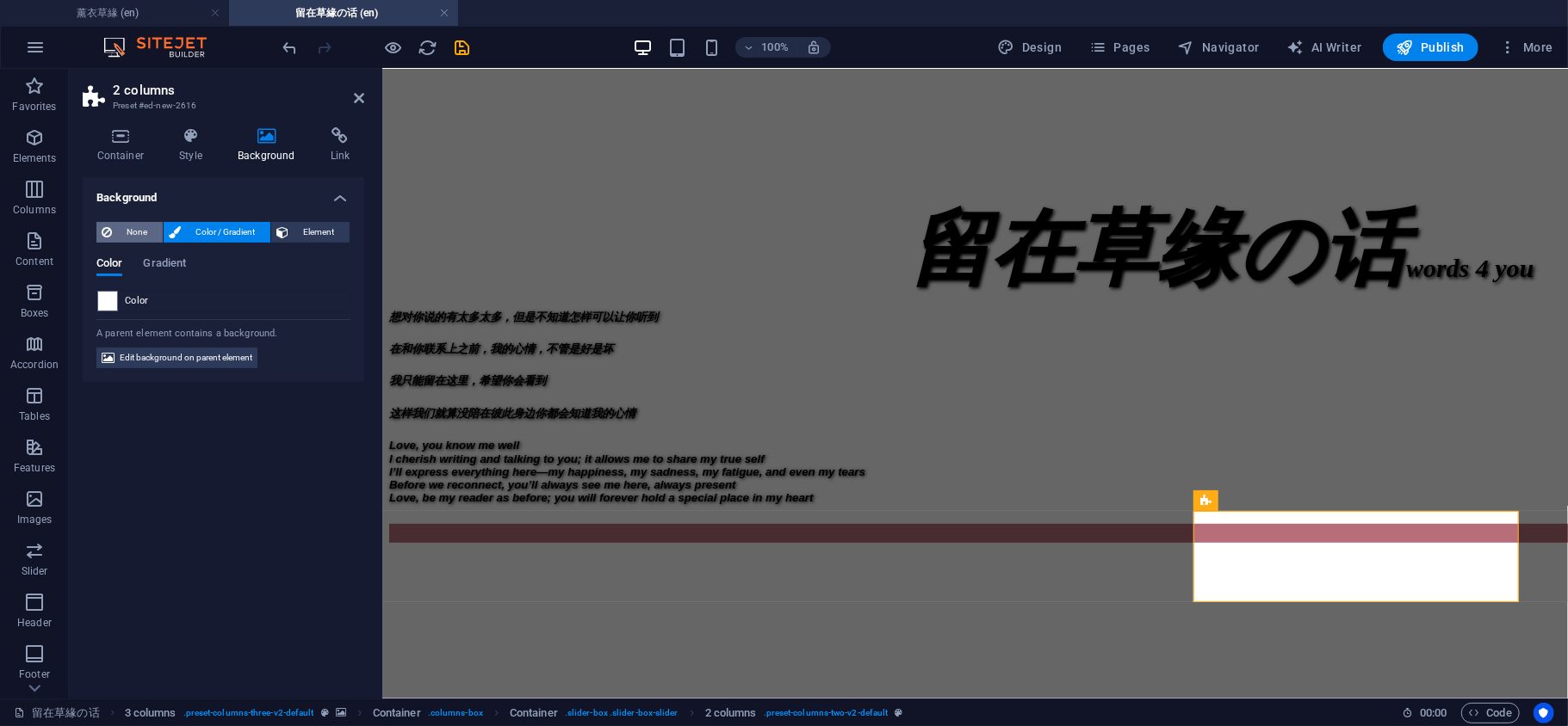
click at [147, 228] on span "None" at bounding box center [137, 232] width 40 height 21
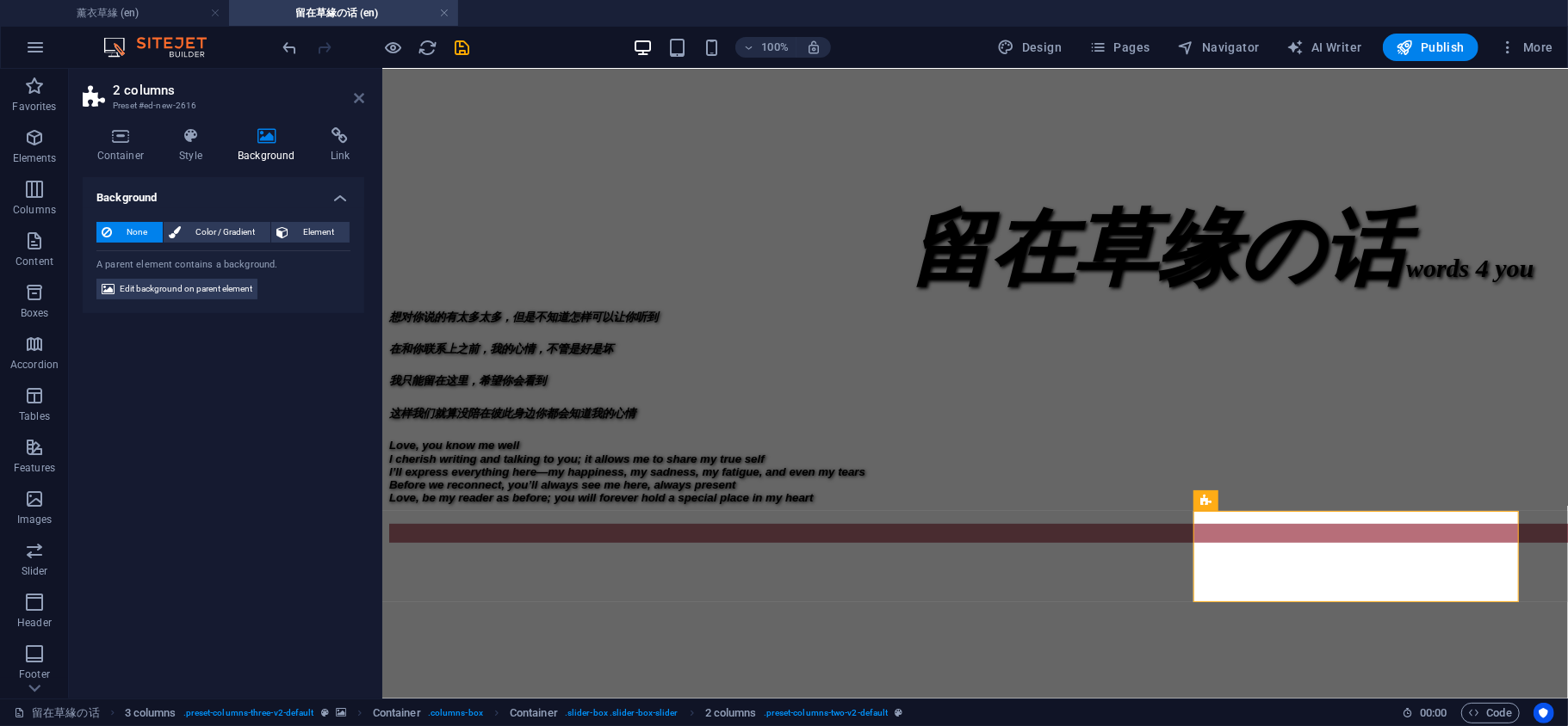
click at [361, 97] on icon at bounding box center [359, 99] width 10 height 14
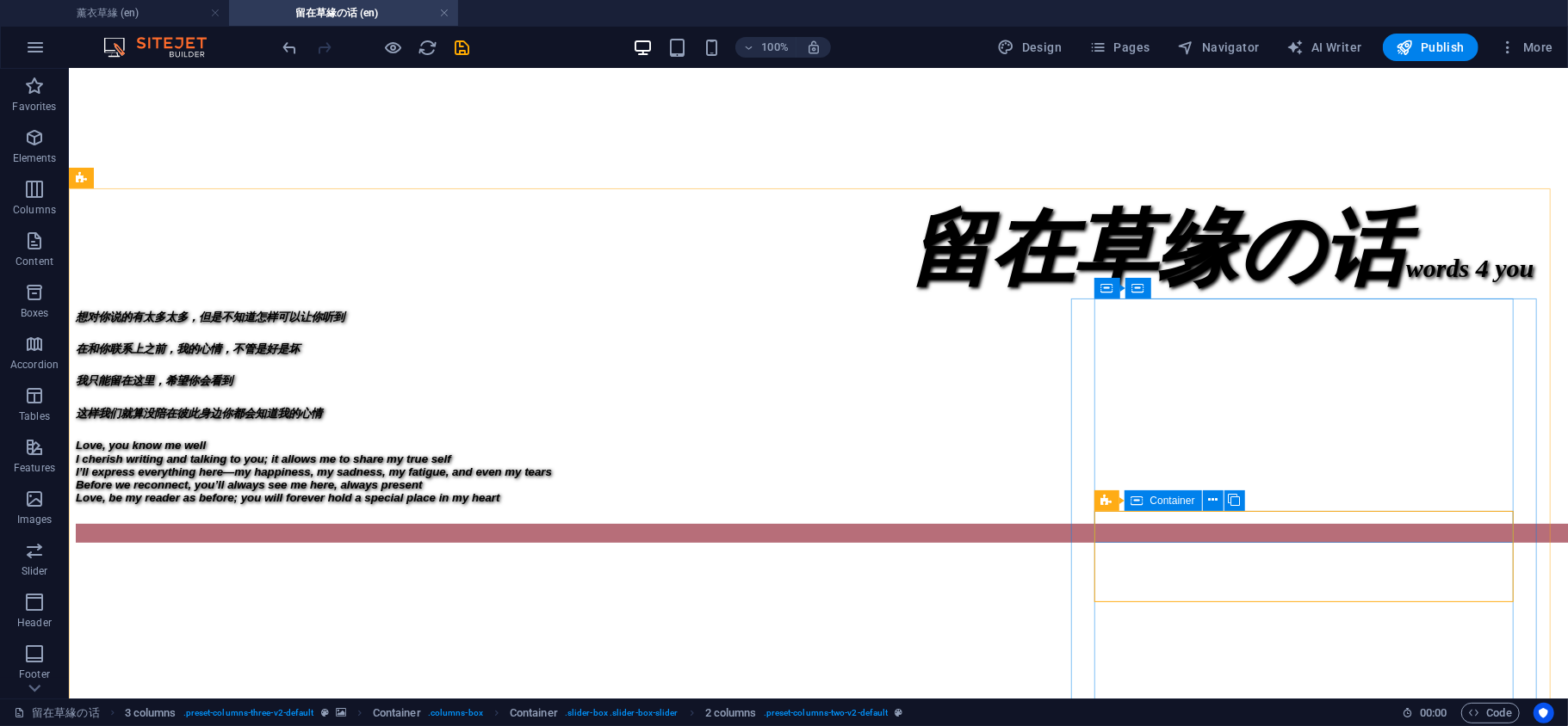
click at [1135, 499] on icon at bounding box center [1138, 501] width 12 height 21
drag, startPoint x: 1135, startPoint y: 499, endPoint x: 726, endPoint y: 428, distance: 415.1
click at [1135, 499] on icon at bounding box center [1138, 501] width 12 height 21
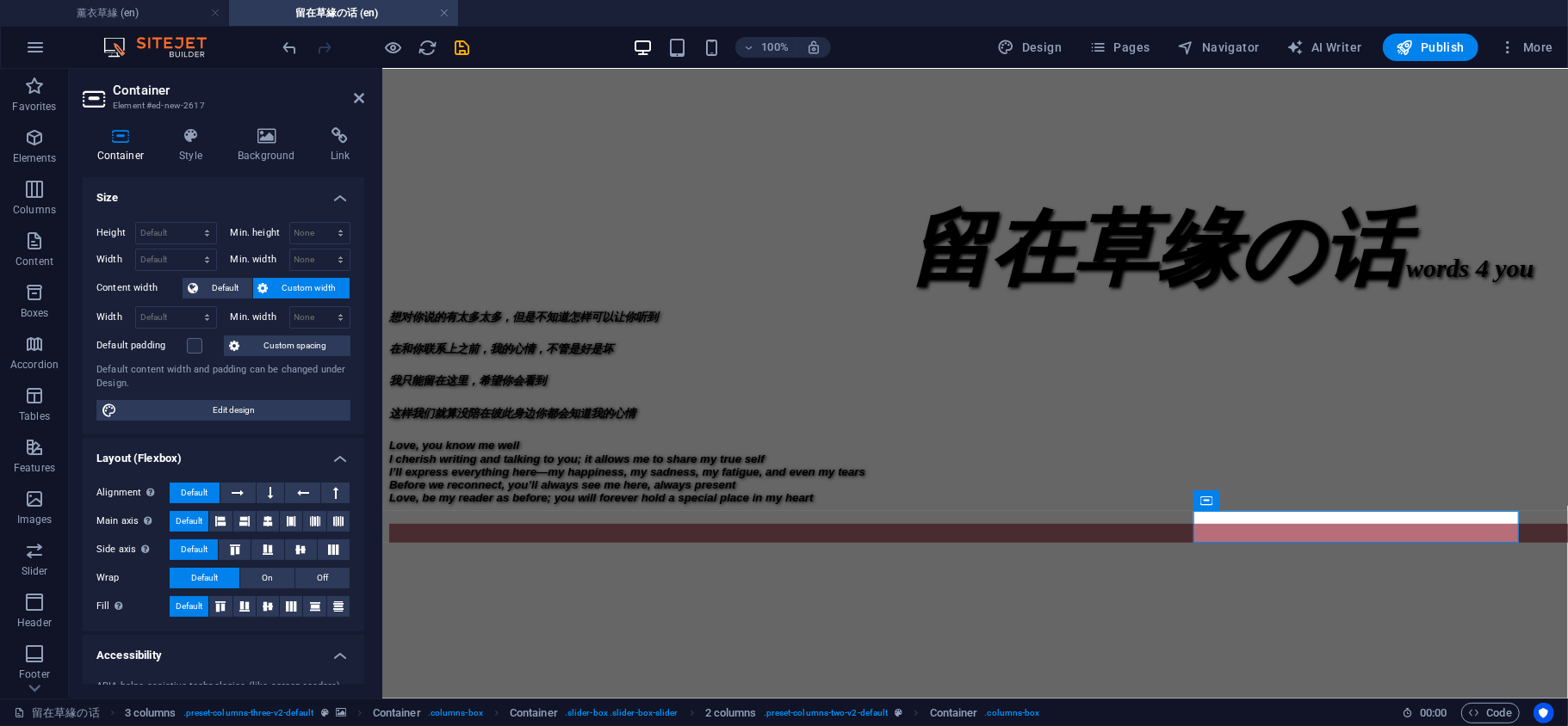
click at [264, 117] on div "Container Style Background Link Size Height Default px rem % vh vw Min. height …" at bounding box center [224, 406] width 309 height 586
click at [257, 136] on icon at bounding box center [266, 136] width 86 height 17
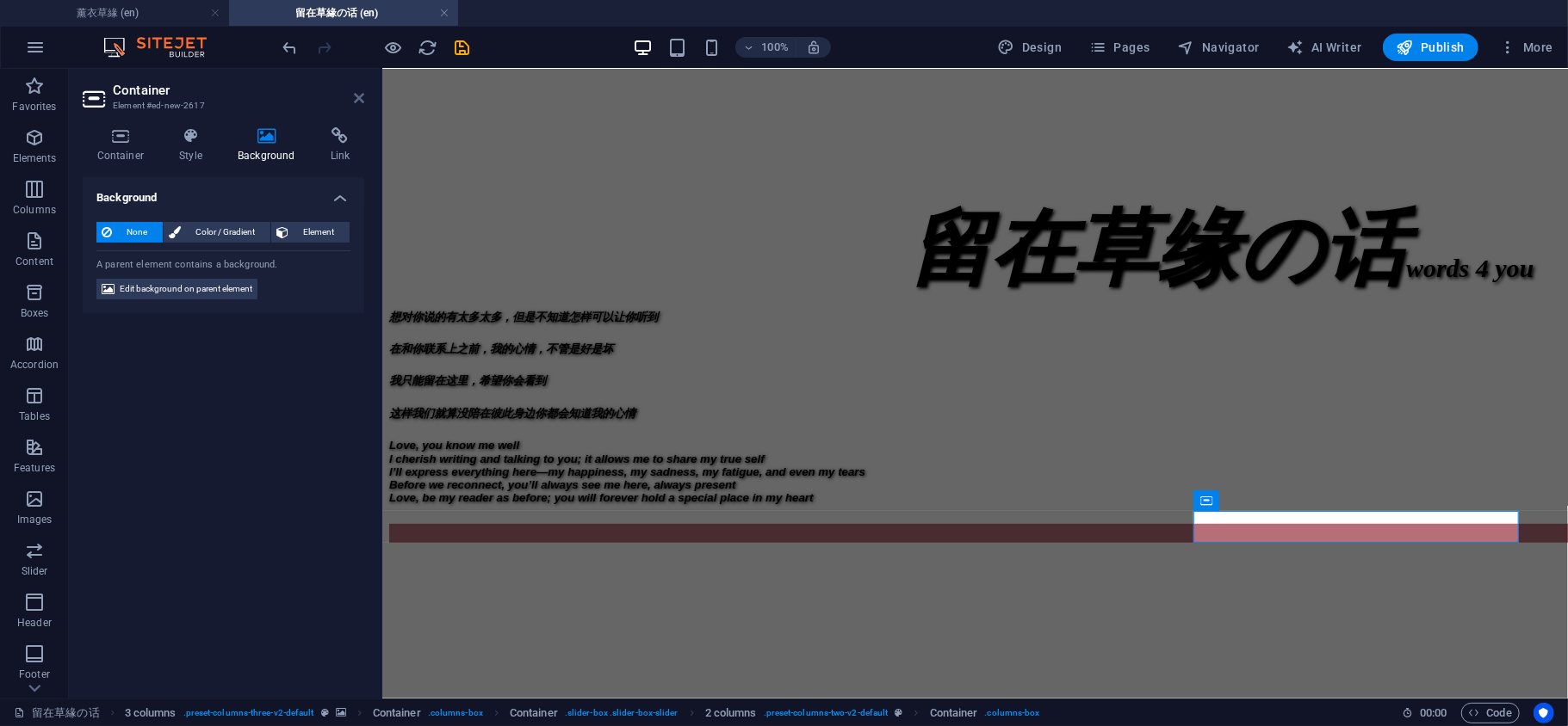
click at [358, 93] on icon at bounding box center [359, 99] width 10 height 14
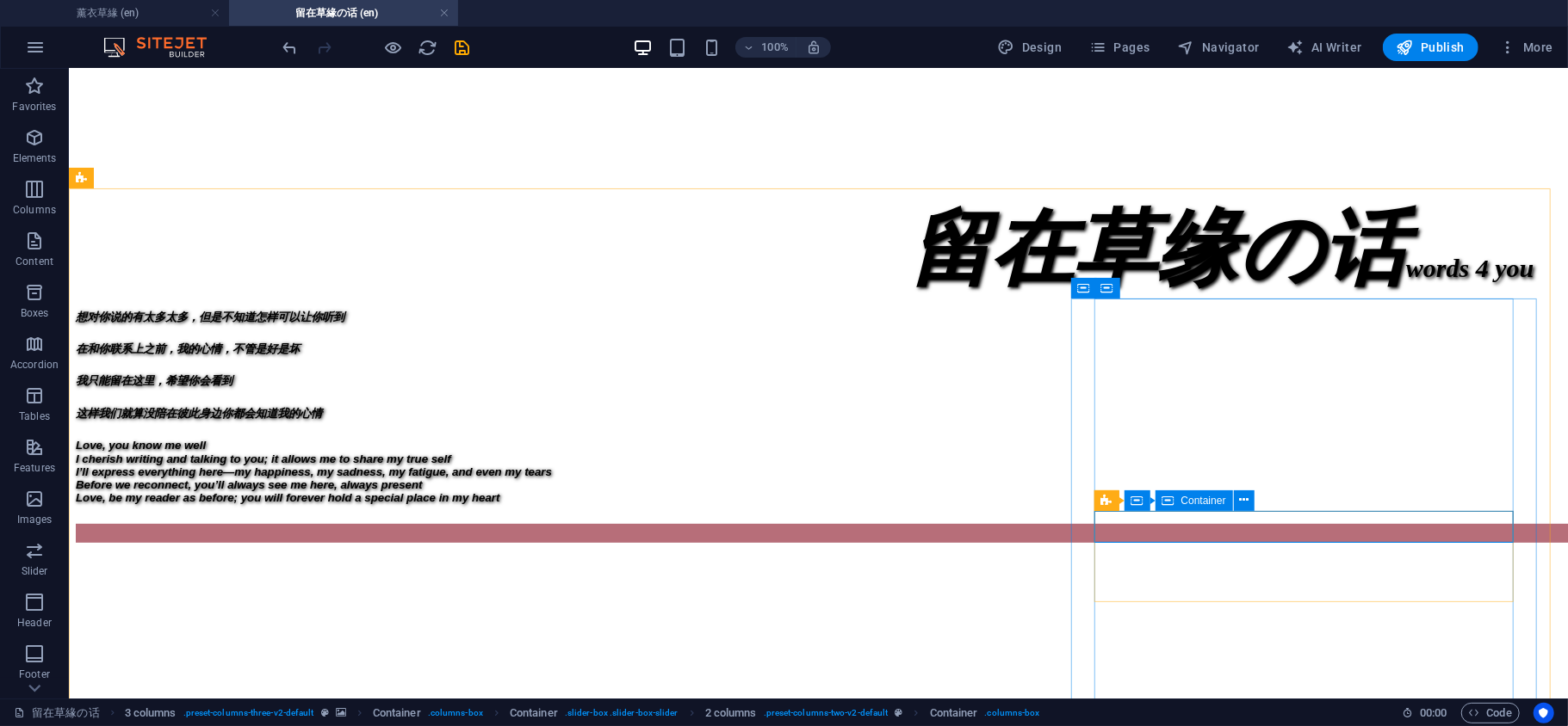
click at [1172, 497] on icon at bounding box center [1168, 501] width 12 height 21
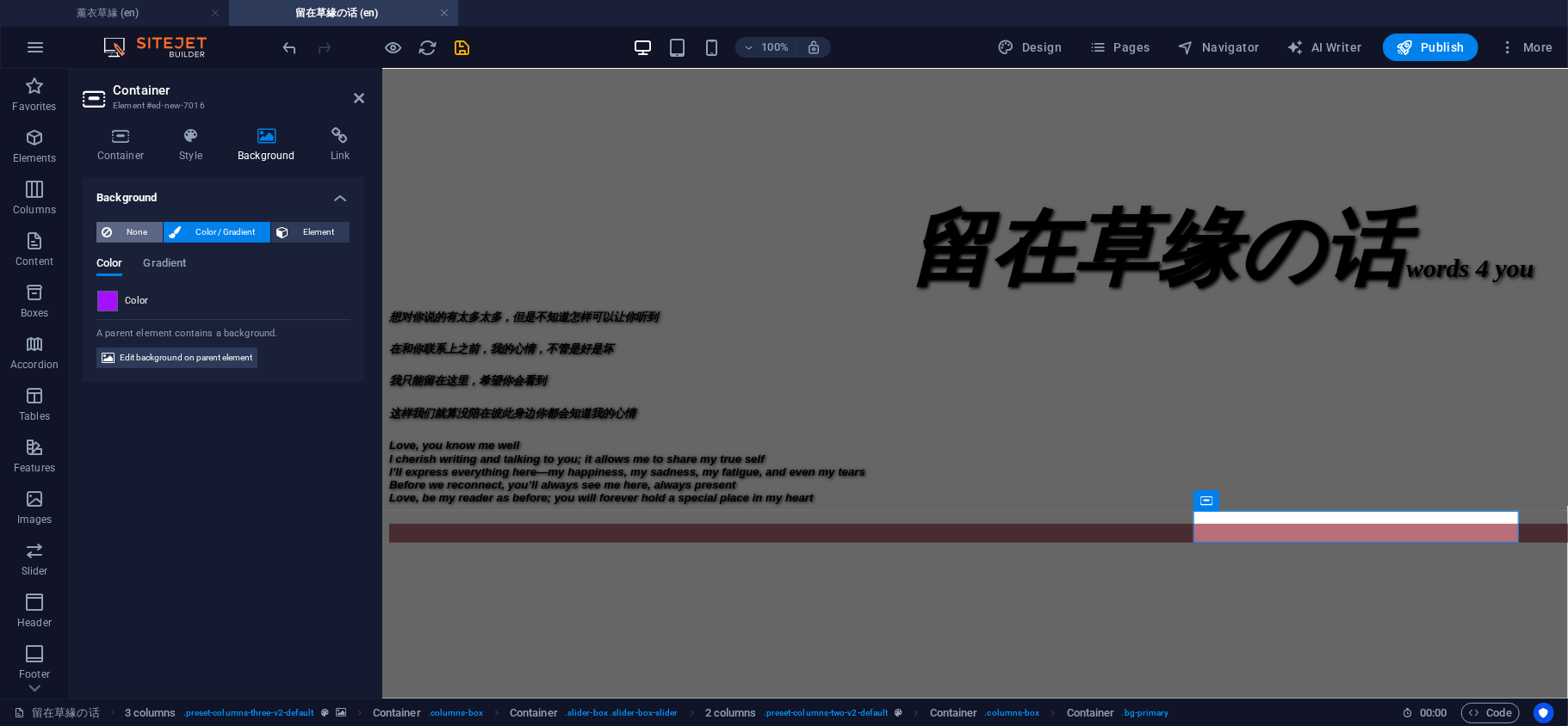
click at [139, 227] on span "None" at bounding box center [137, 232] width 40 height 21
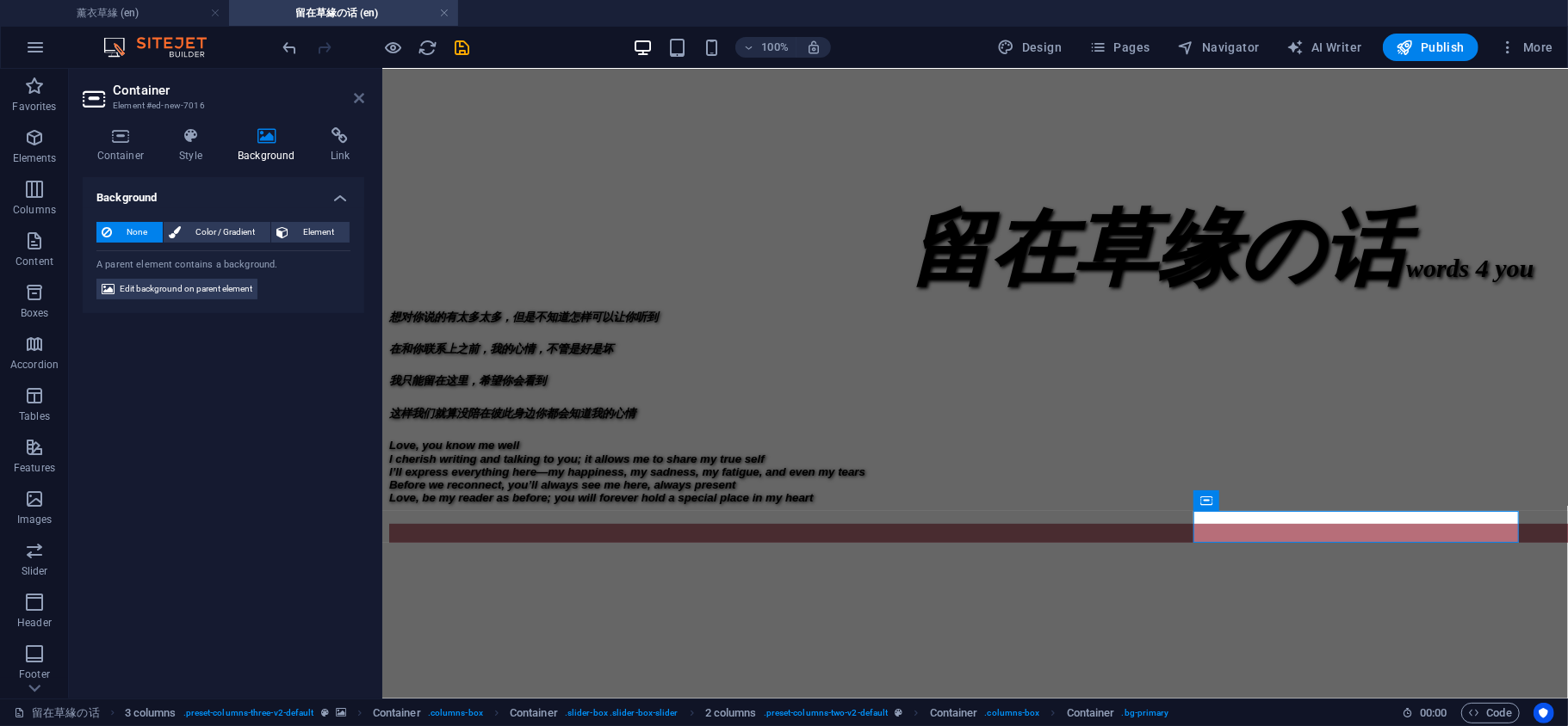
click at [355, 97] on icon at bounding box center [359, 99] width 10 height 14
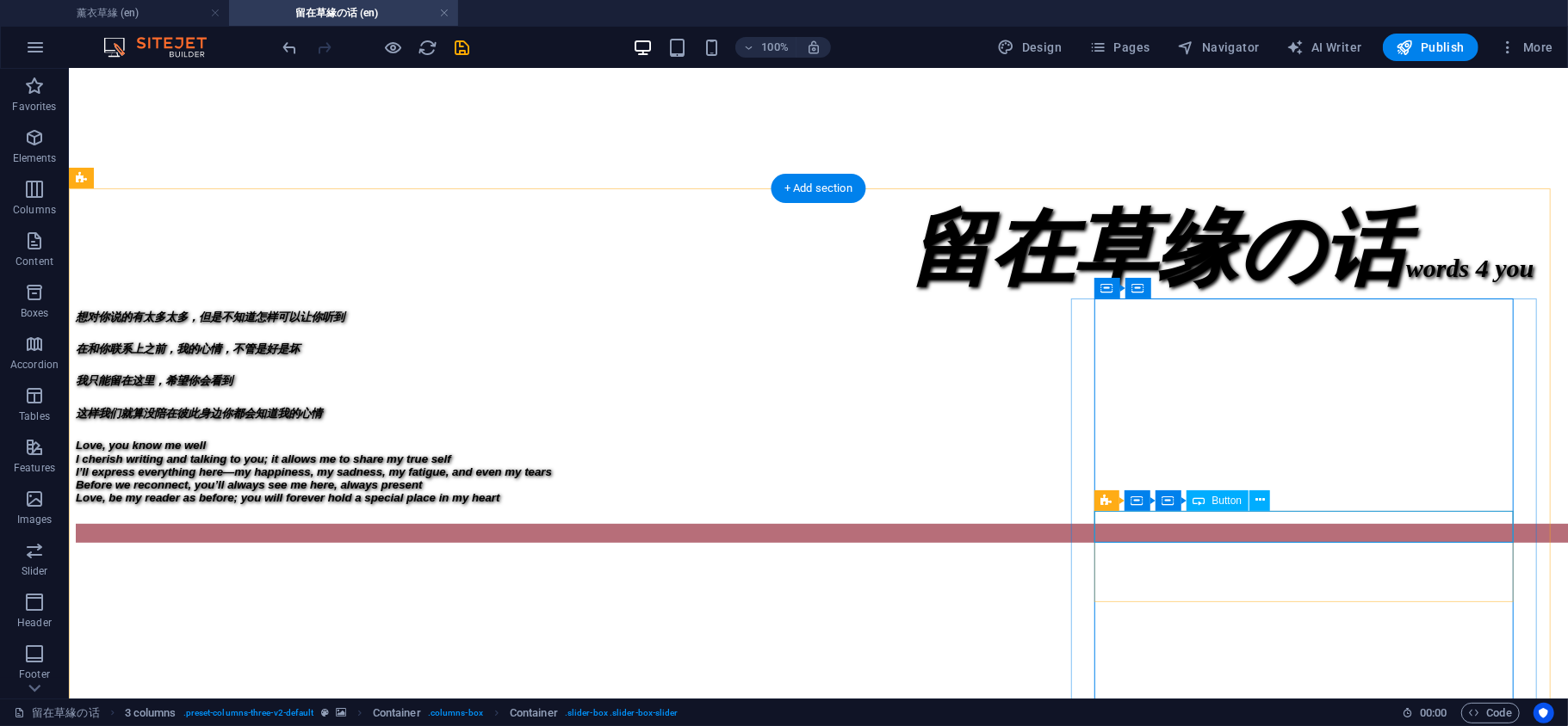
select select "px"
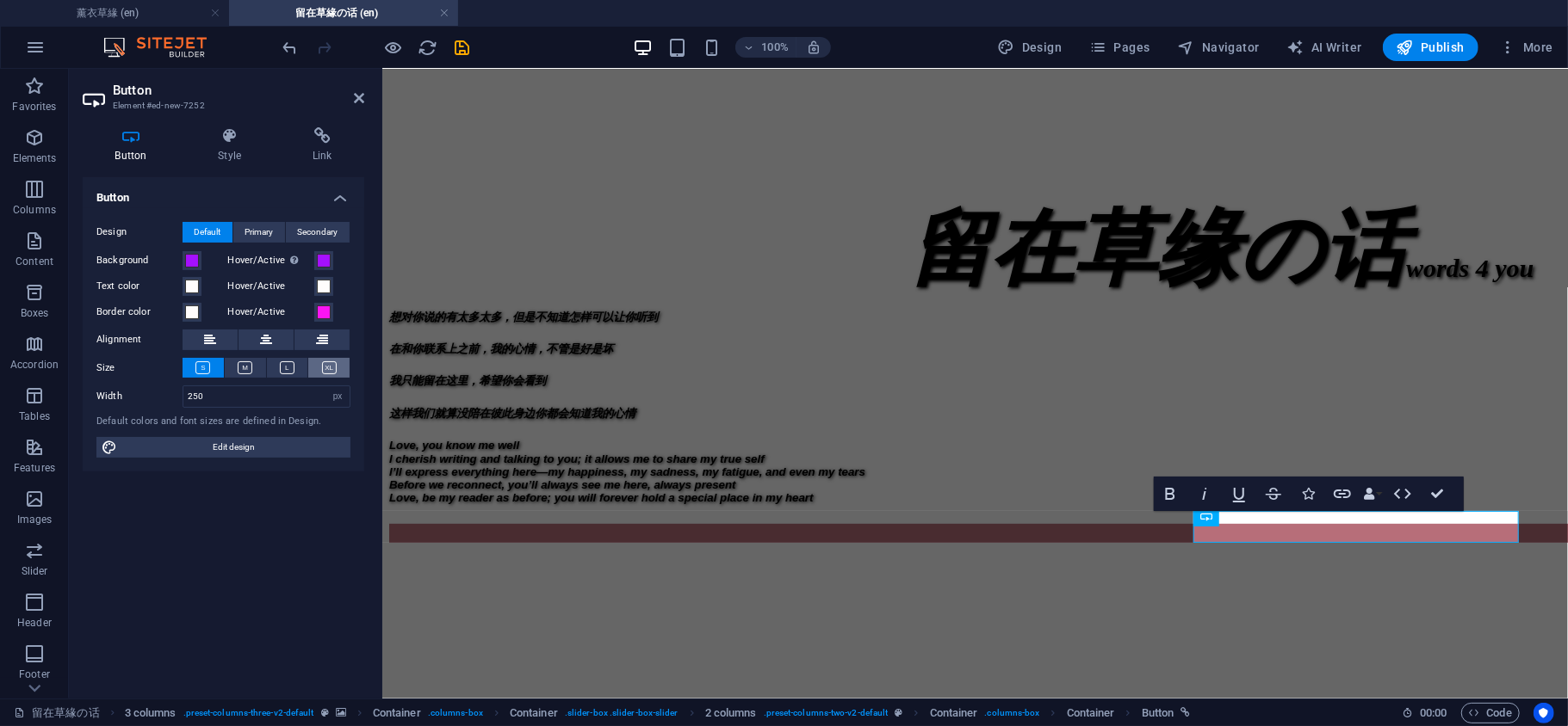
click at [322, 366] on icon at bounding box center [329, 367] width 15 height 13
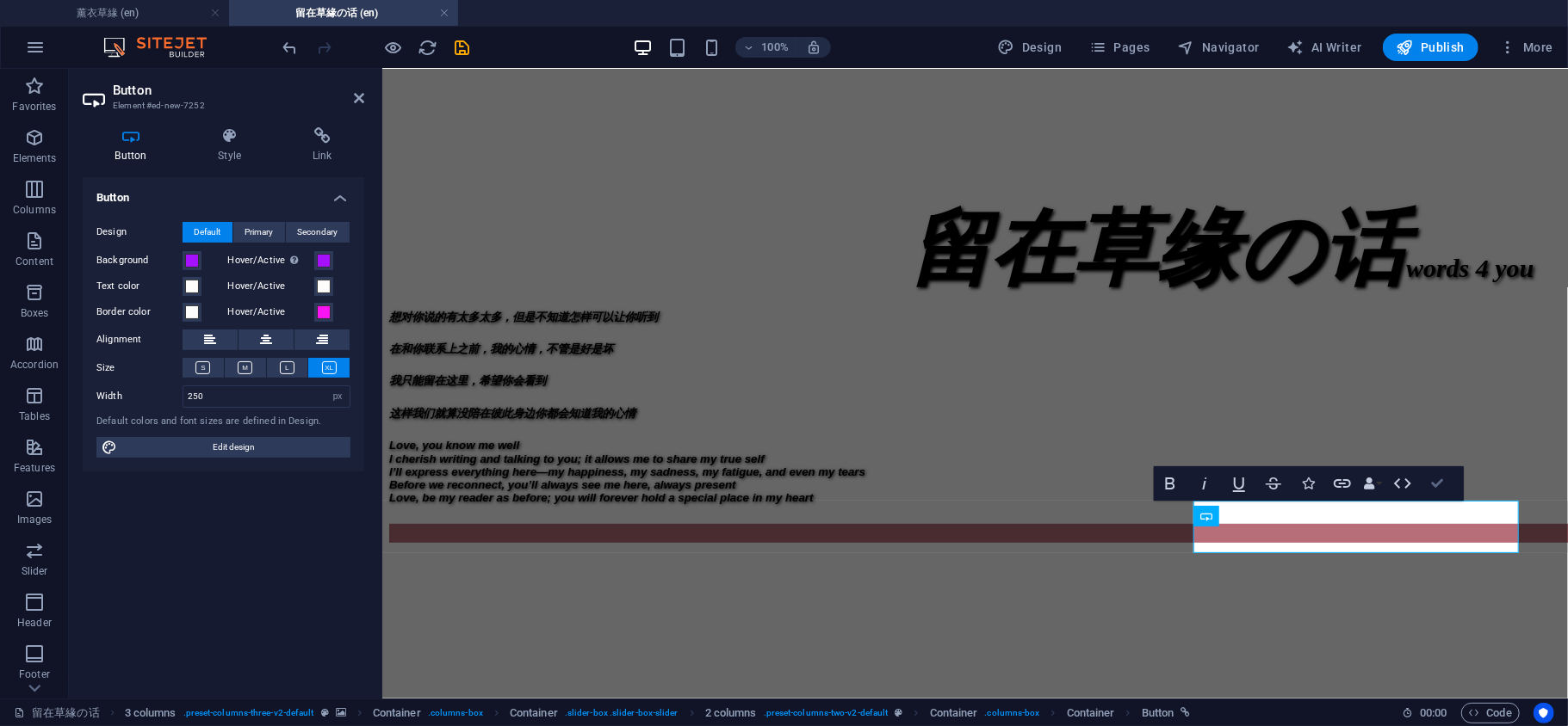
drag, startPoint x: 1440, startPoint y: 478, endPoint x: 1365, endPoint y: 409, distance: 101.9
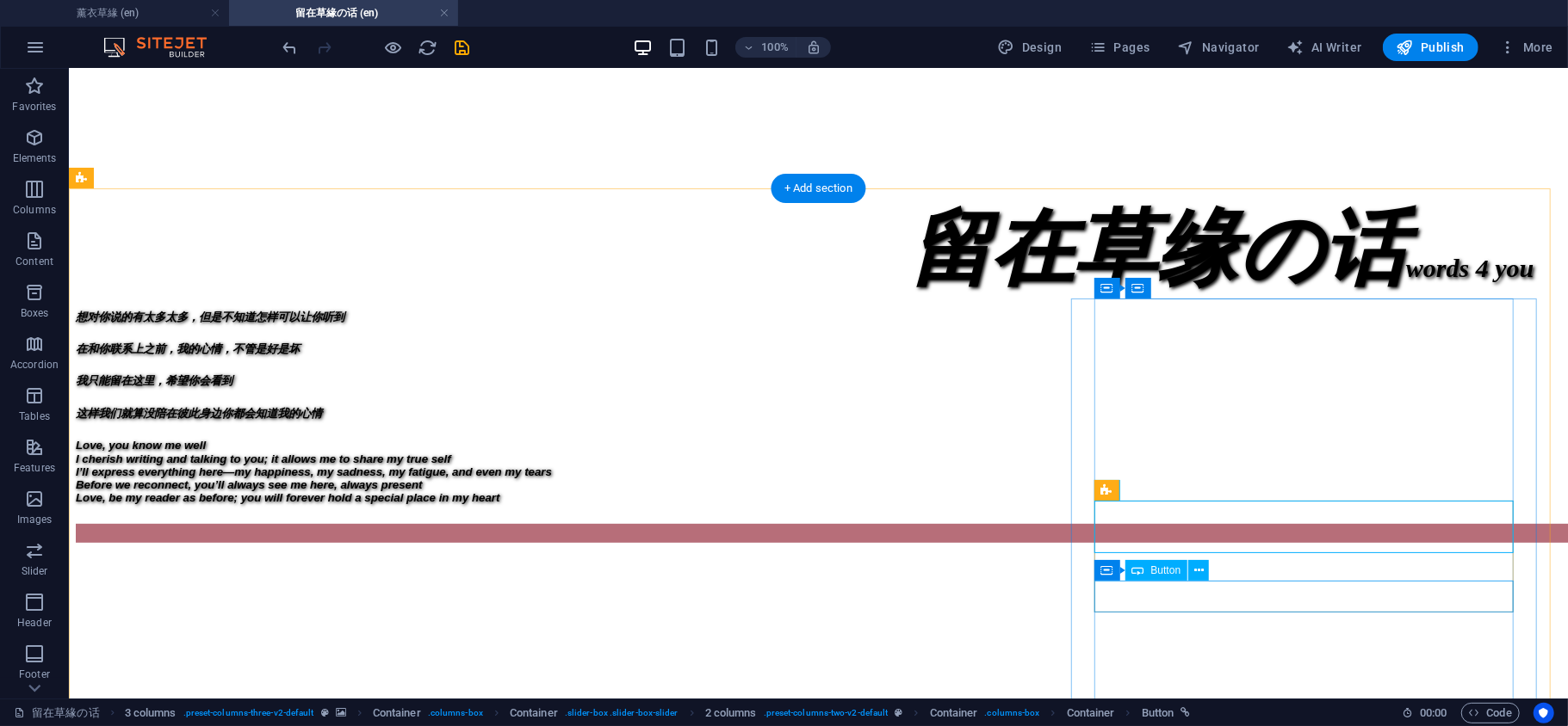
select select "%"
select select "px"
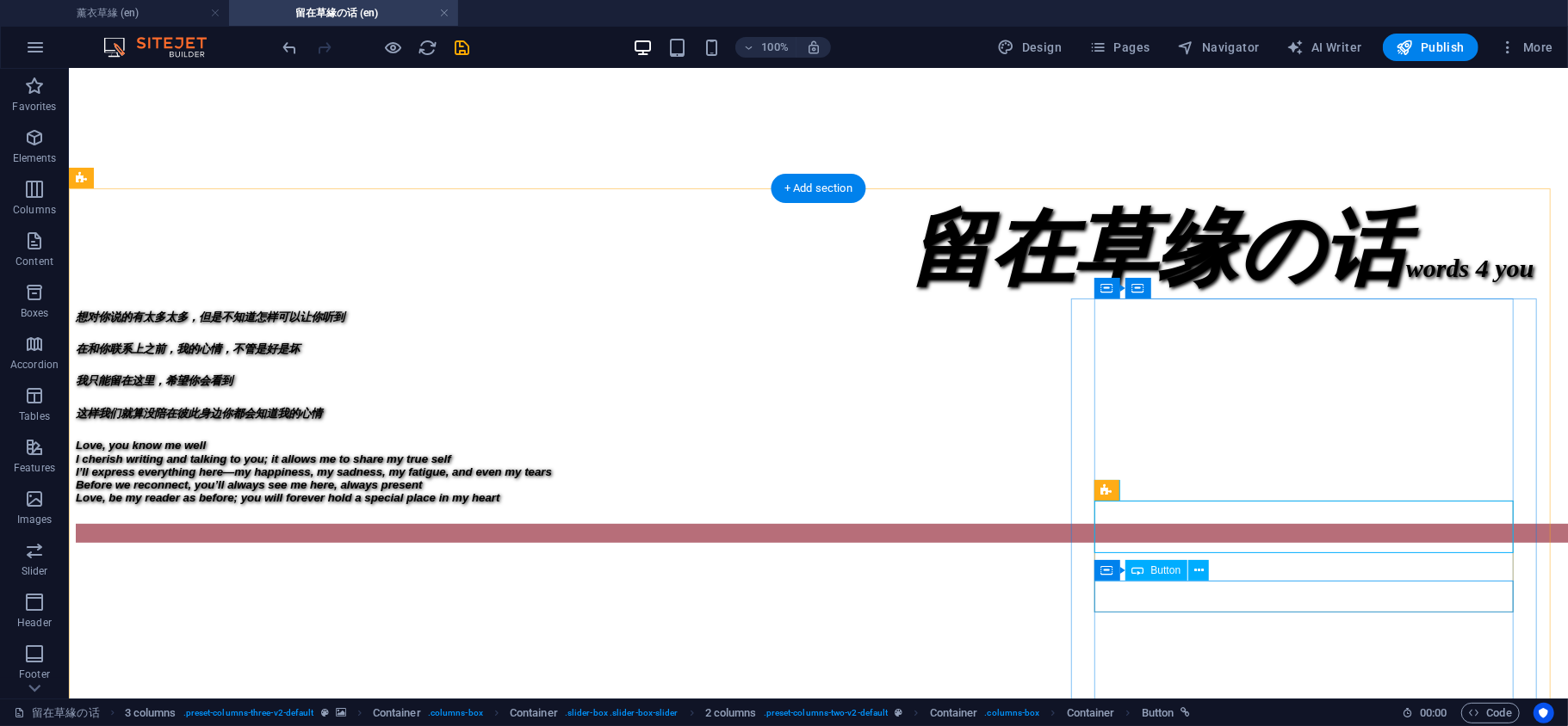
select select "px"
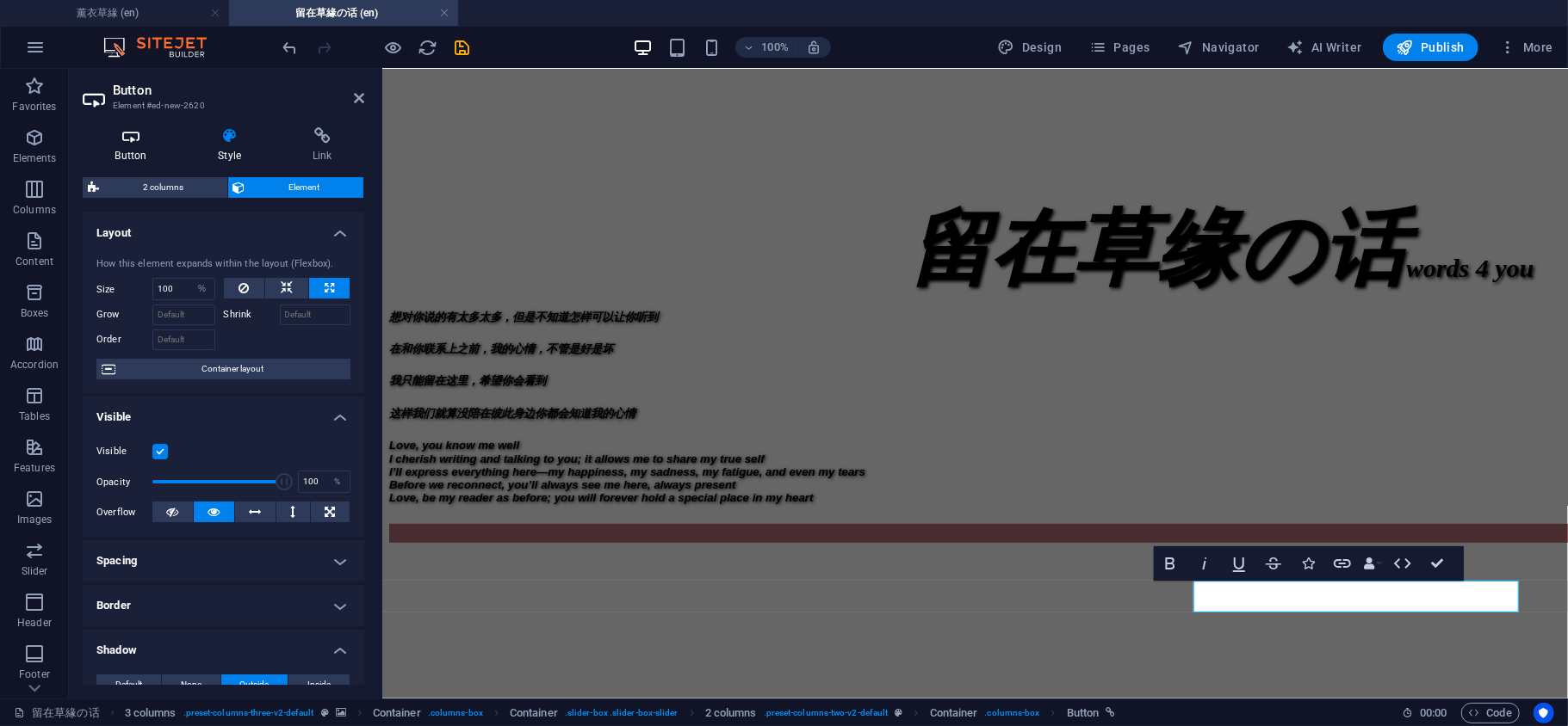
click at [142, 153] on h4 "Button" at bounding box center [134, 145] width 103 height 36
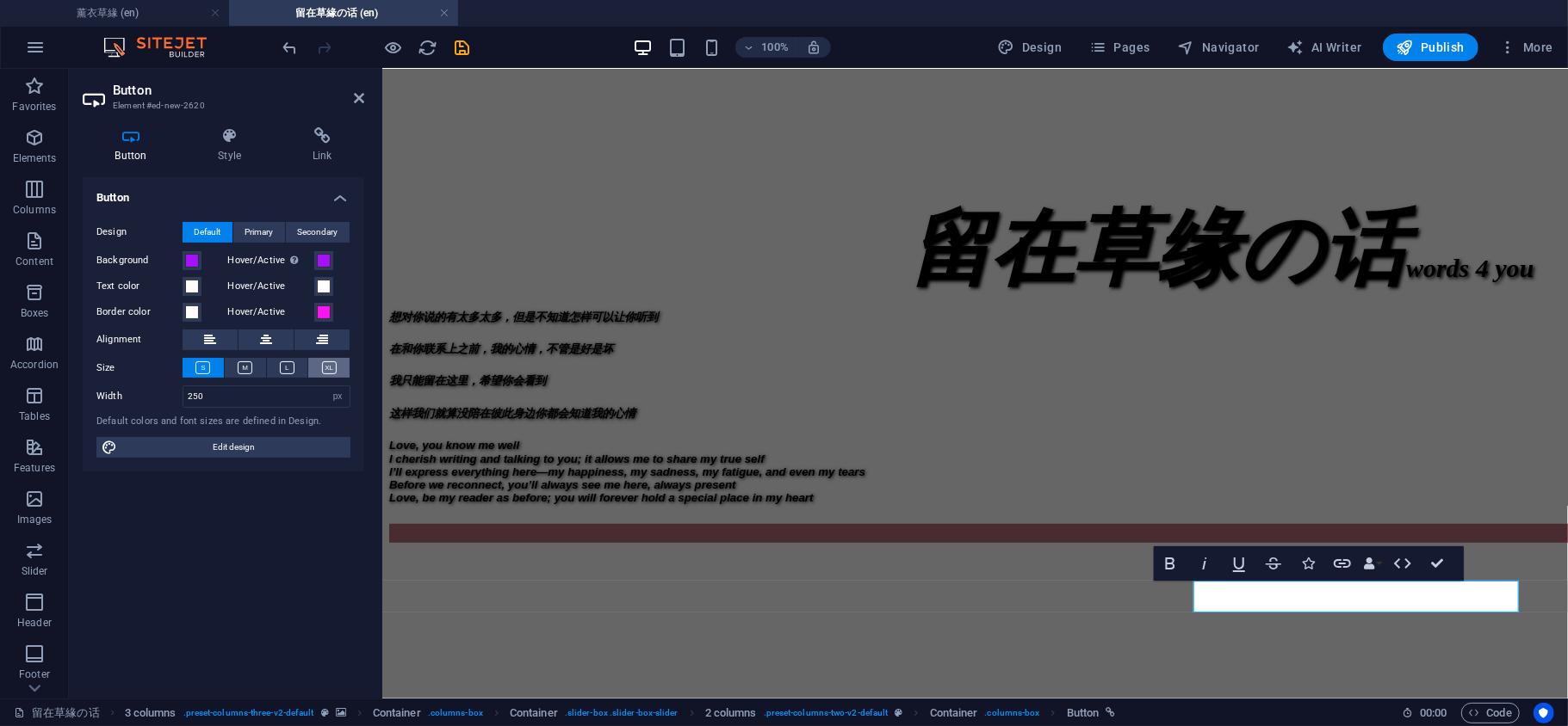
click at [332, 366] on icon at bounding box center [329, 367] width 15 height 13
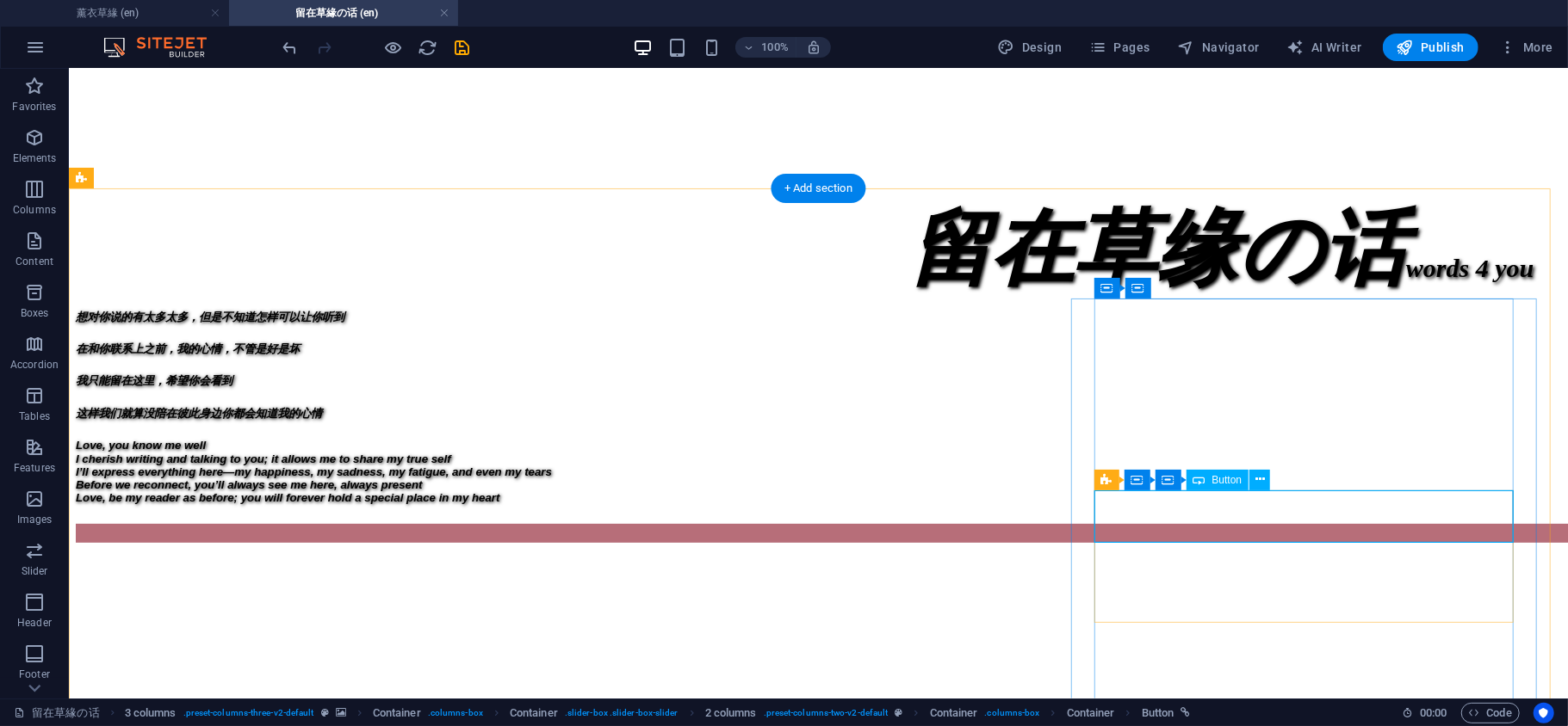
select select "px"
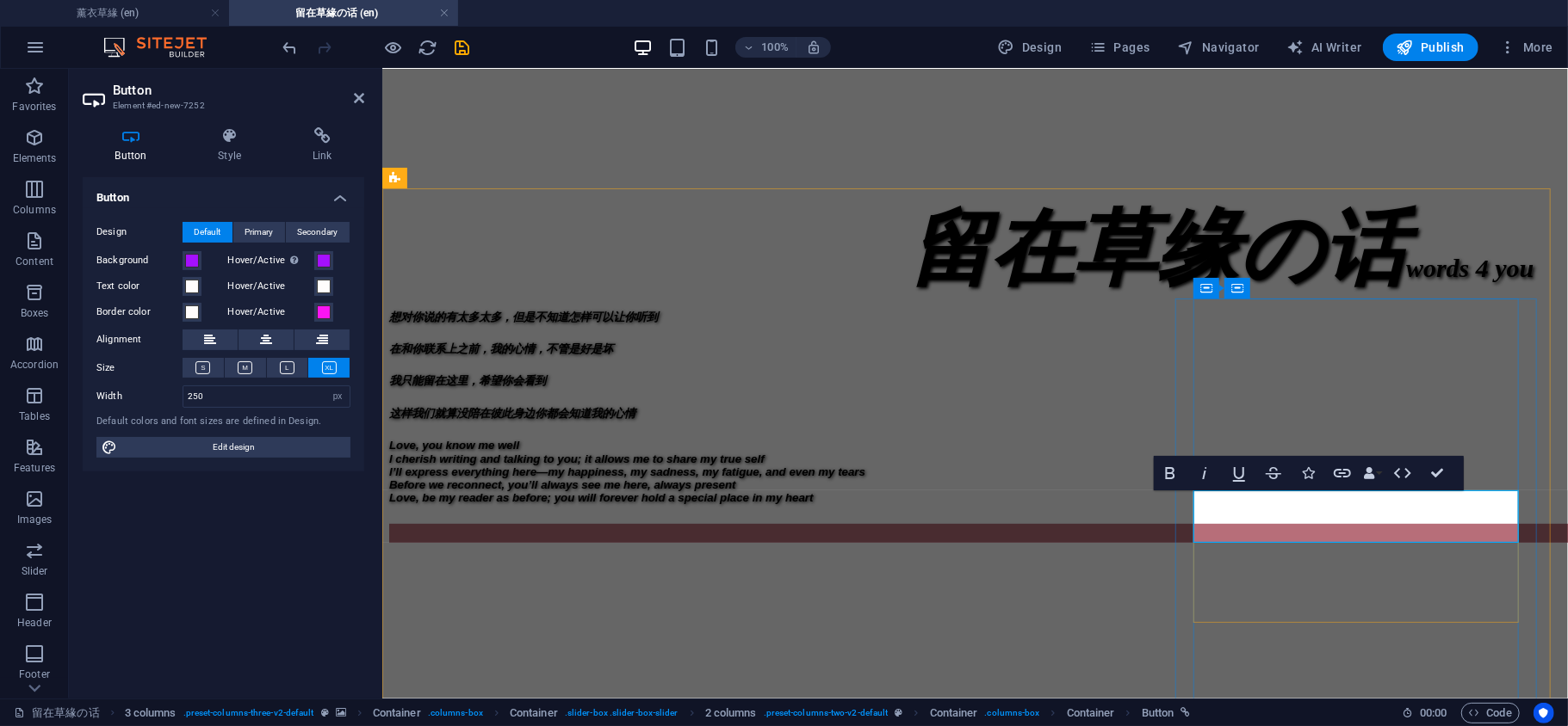
drag, startPoint x: 1326, startPoint y: 509, endPoint x: 1352, endPoint y: 509, distance: 26.0
drag, startPoint x: 1438, startPoint y: 472, endPoint x: 1351, endPoint y: 408, distance: 108.0
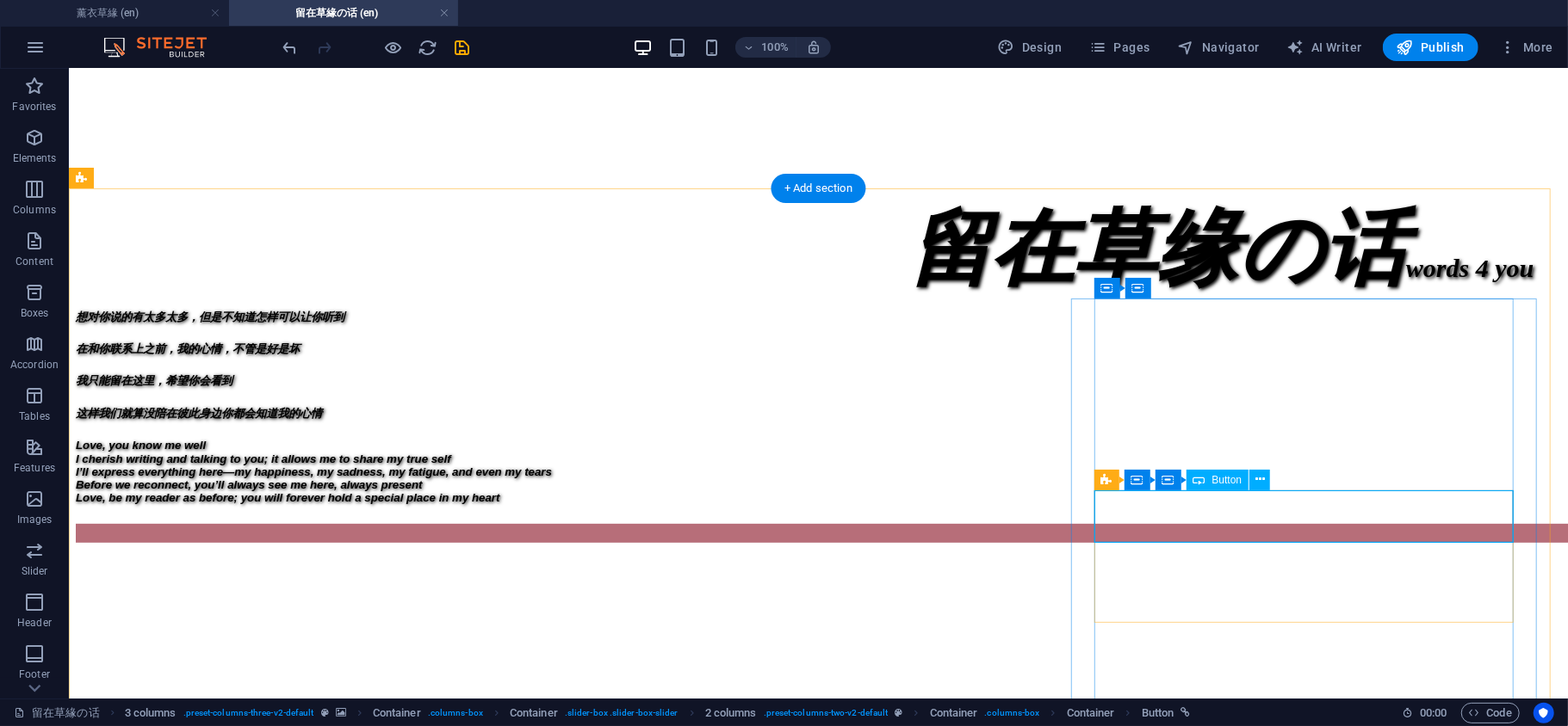
select select "px"
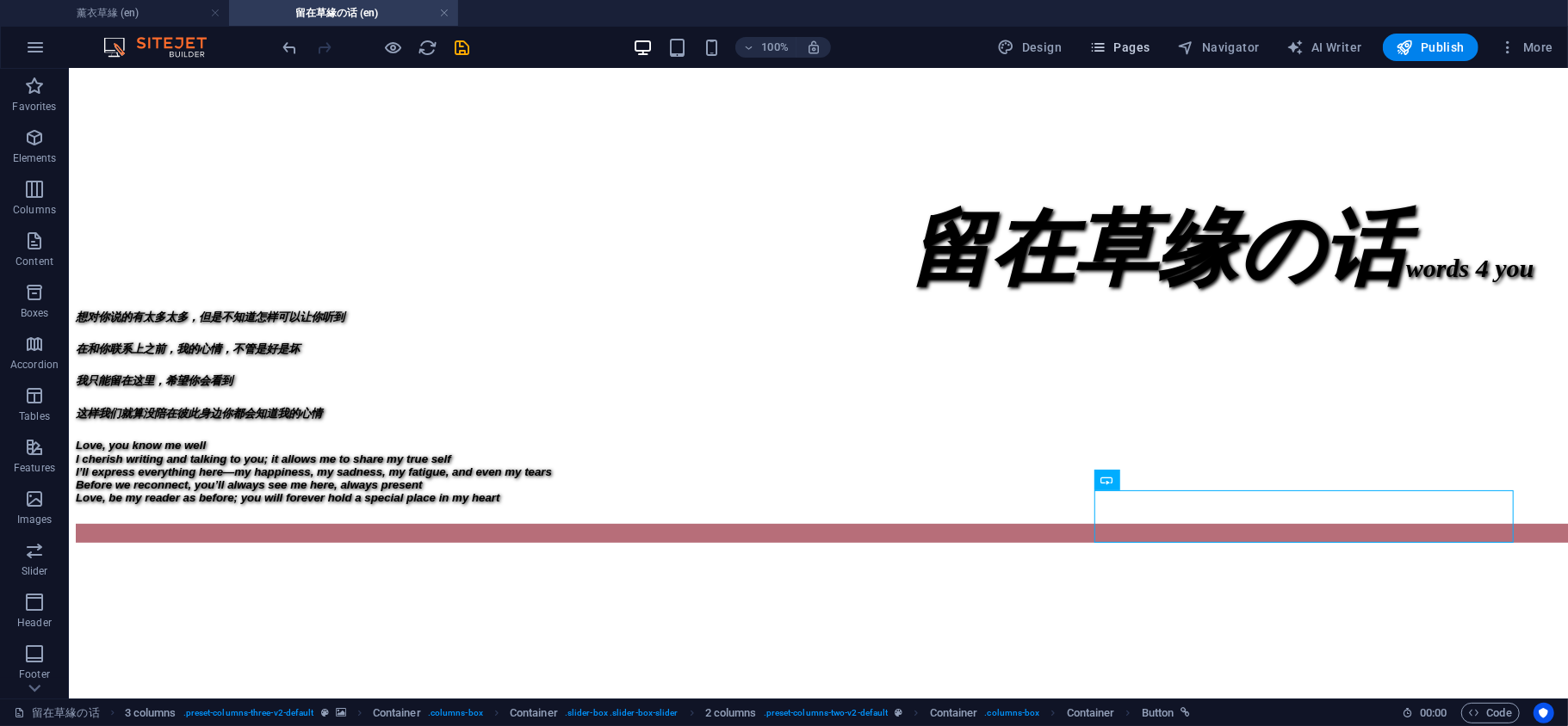
click at [1124, 39] on span "Pages" at bounding box center [1118, 47] width 60 height 17
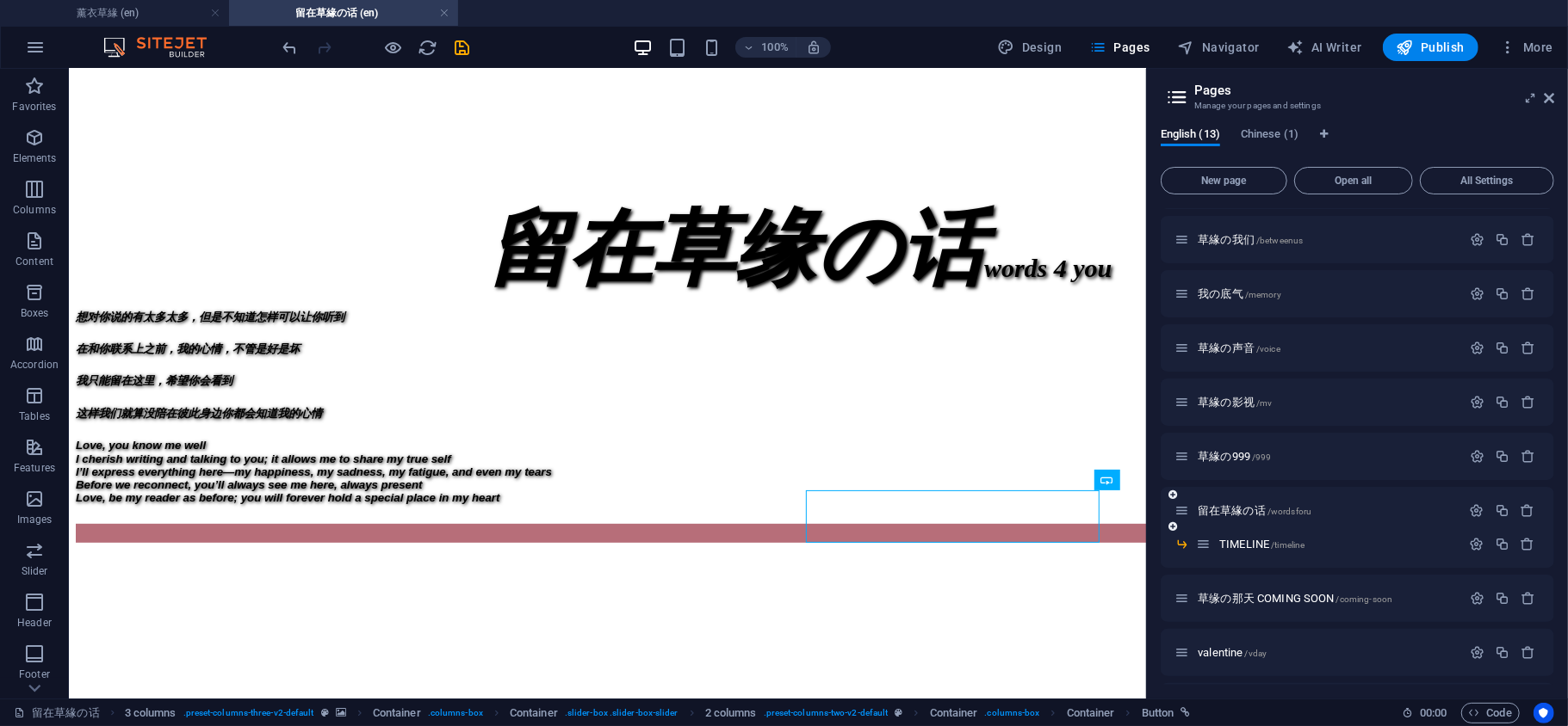
scroll to position [207, 0]
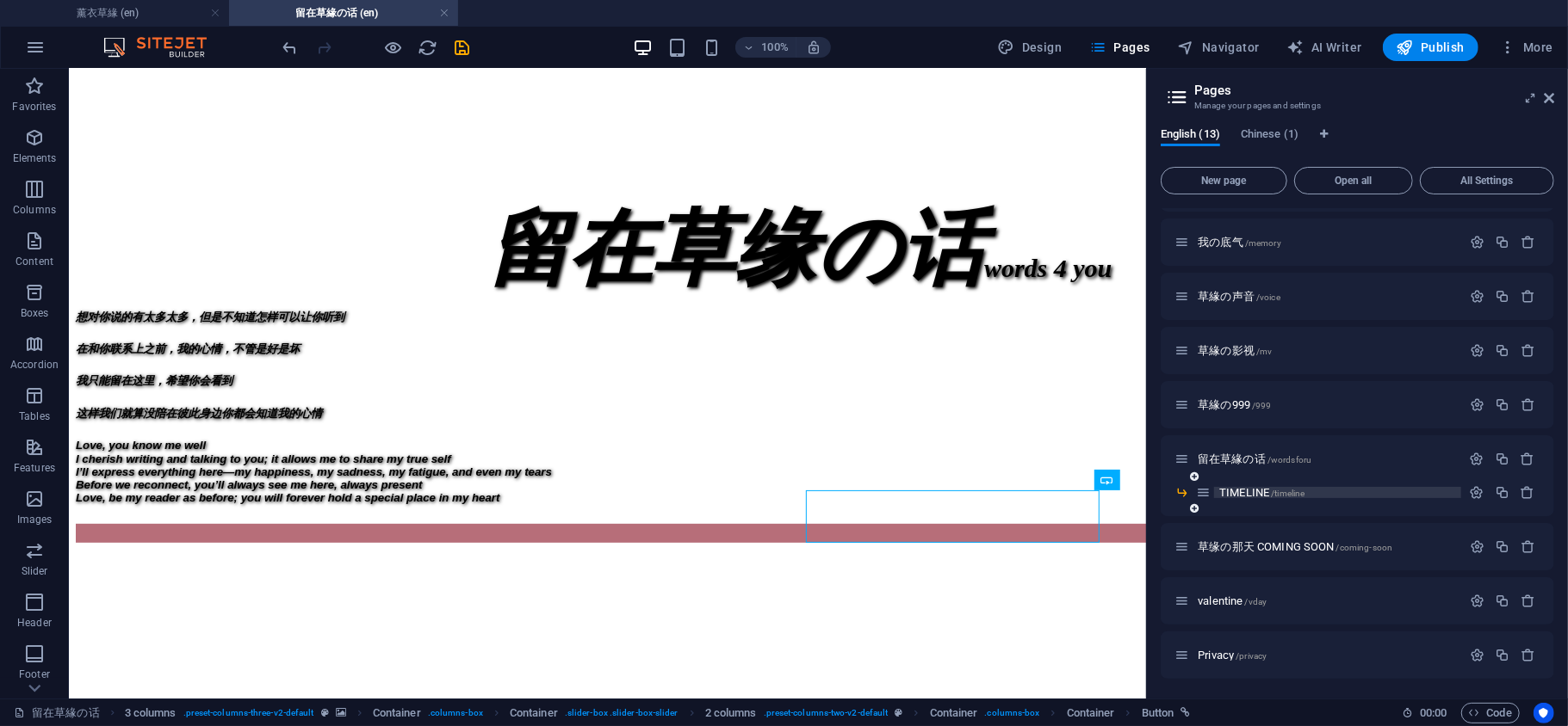
click at [1254, 492] on span "TIMELINE /timeline" at bounding box center [1262, 492] width 86 height 13
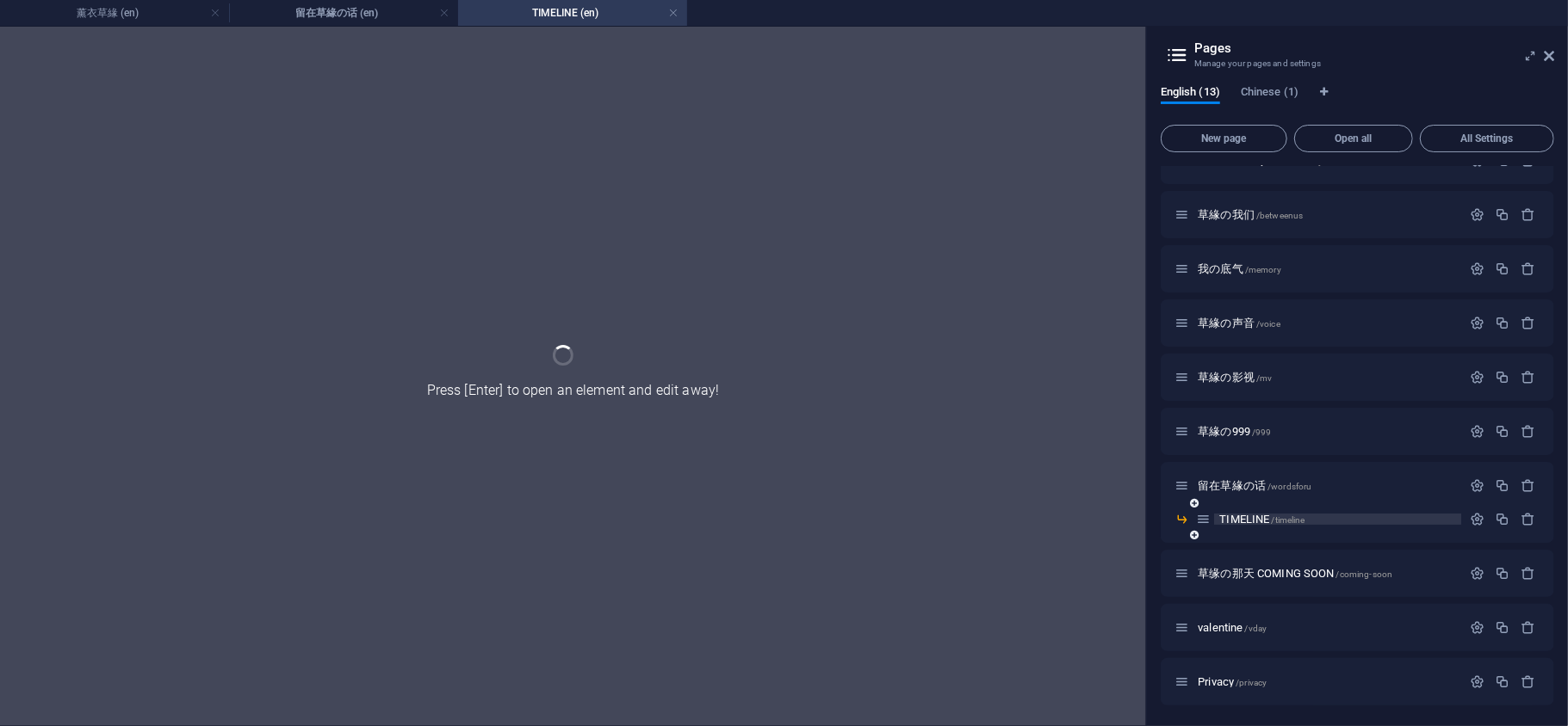
scroll to position [0, 0]
click at [1254, 492] on div "留在草緣の话 /wordsforu" at bounding box center [1317, 485] width 286 height 20
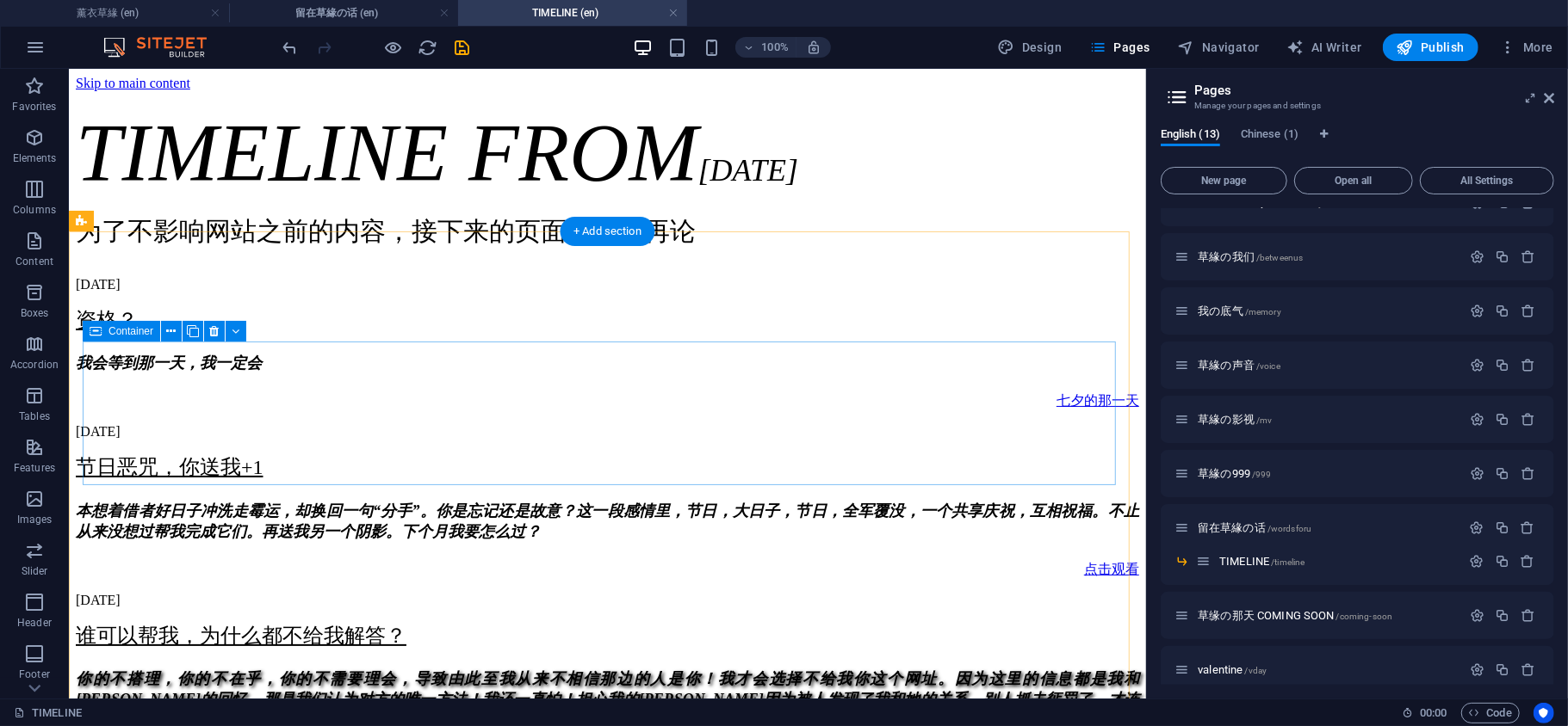
click at [548, 405] on div "09. August 2025 资格？ 我会等到那 一天，我一定会 七夕的那一天" at bounding box center [607, 343] width 1063 height 134
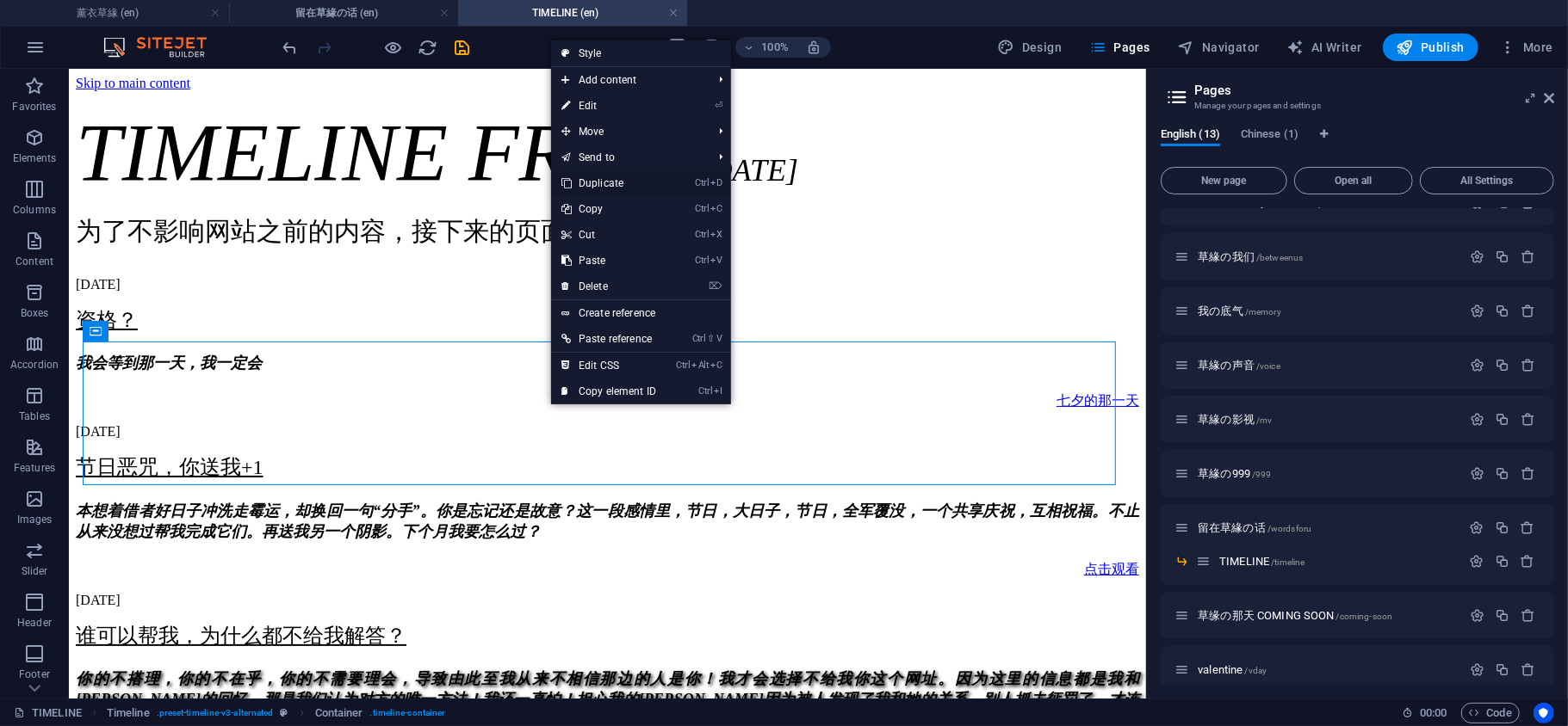
click at [634, 177] on link "Ctrl D Duplicate" at bounding box center [609, 183] width 115 height 26
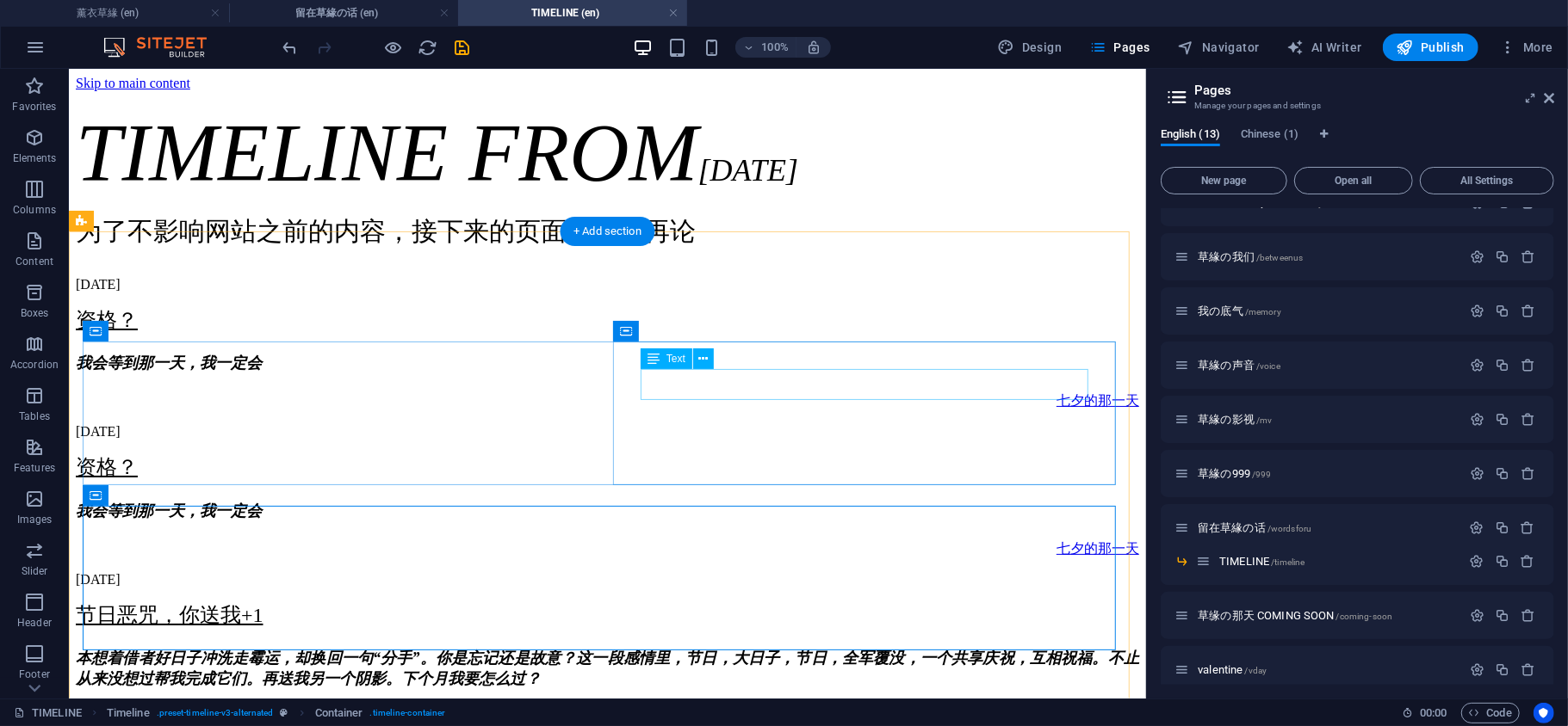
click at [667, 333] on div "资格？" at bounding box center [607, 319] width 1063 height 28
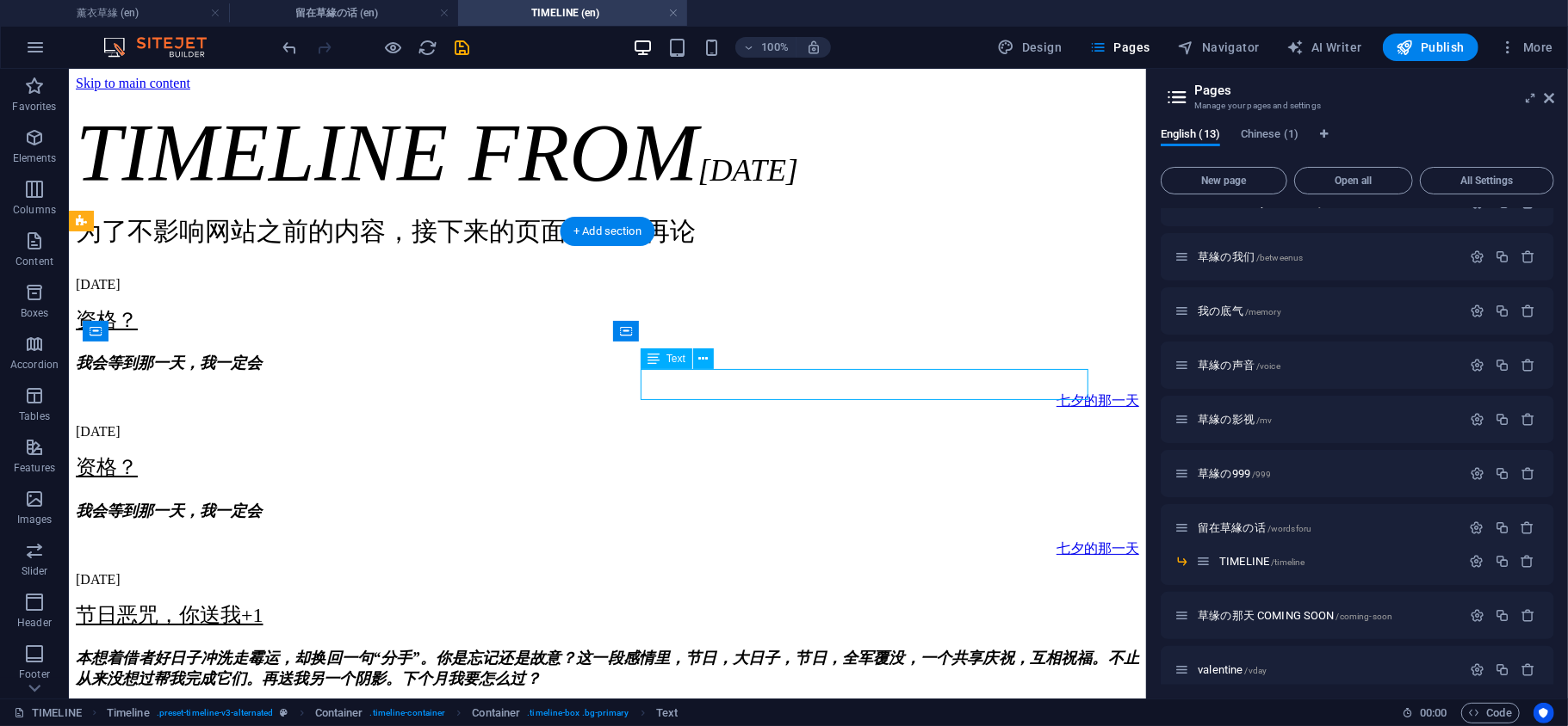
click at [667, 333] on div "资格？" at bounding box center [607, 319] width 1063 height 28
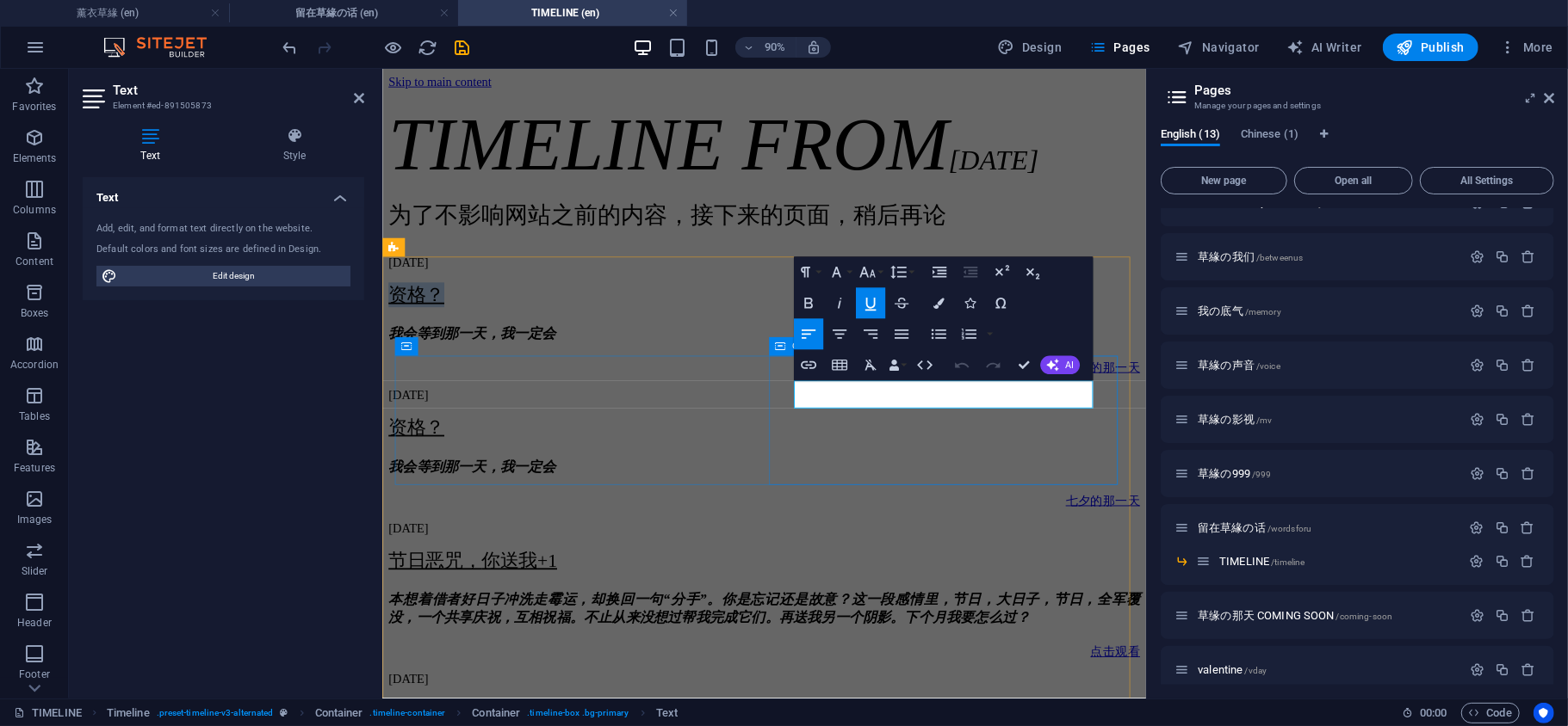
drag, startPoint x: 960, startPoint y: 432, endPoint x: 730, endPoint y: 421, distance: 230.3
click at [730, 410] on div "09. August 2025 资格？ 我会等到那 一天，我一定会 七夕的那一天" at bounding box center [806, 344] width 836 height 134
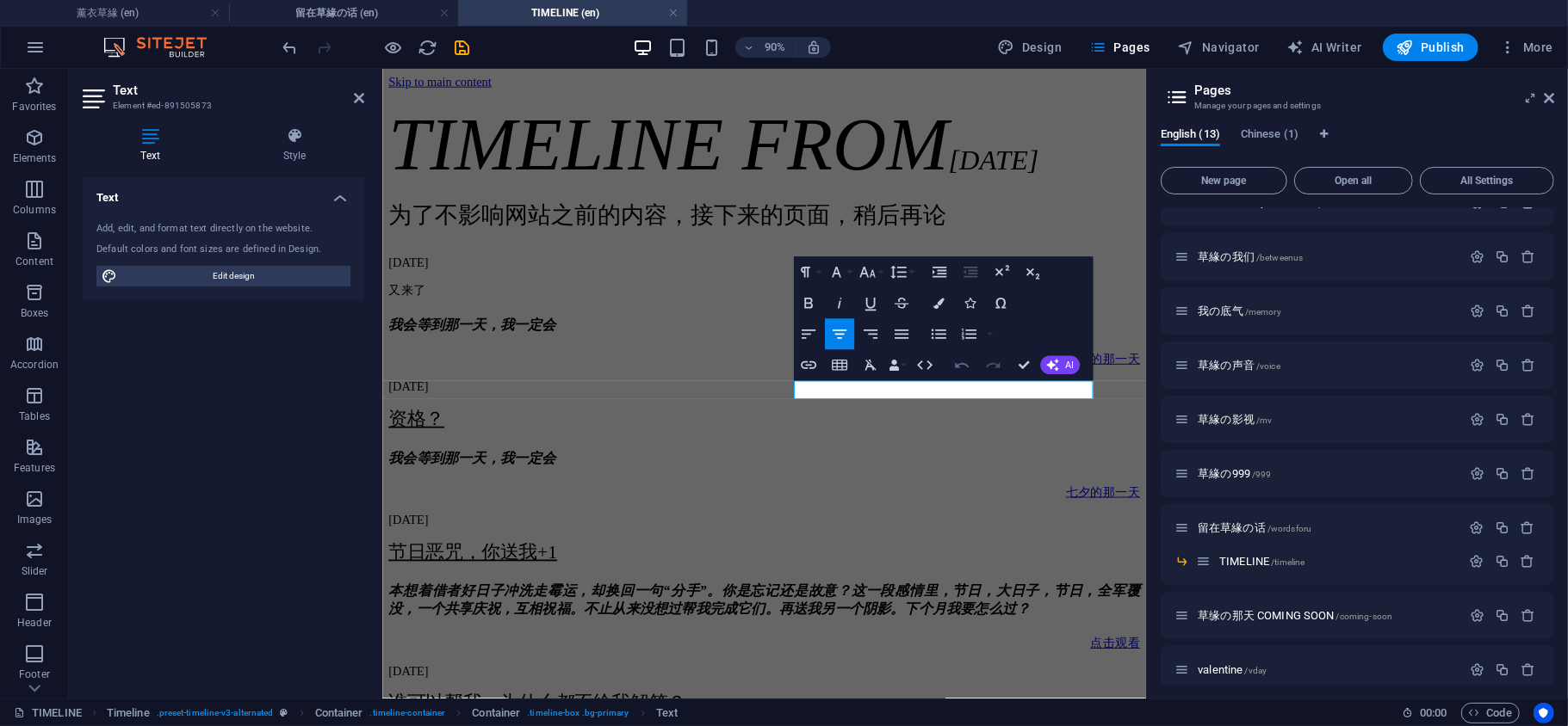
click at [959, 370] on icon "button" at bounding box center [962, 366] width 19 height 19
click at [959, 369] on icon "button" at bounding box center [962, 366] width 19 height 19
click at [958, 363] on icon "button" at bounding box center [962, 366] width 19 height 19
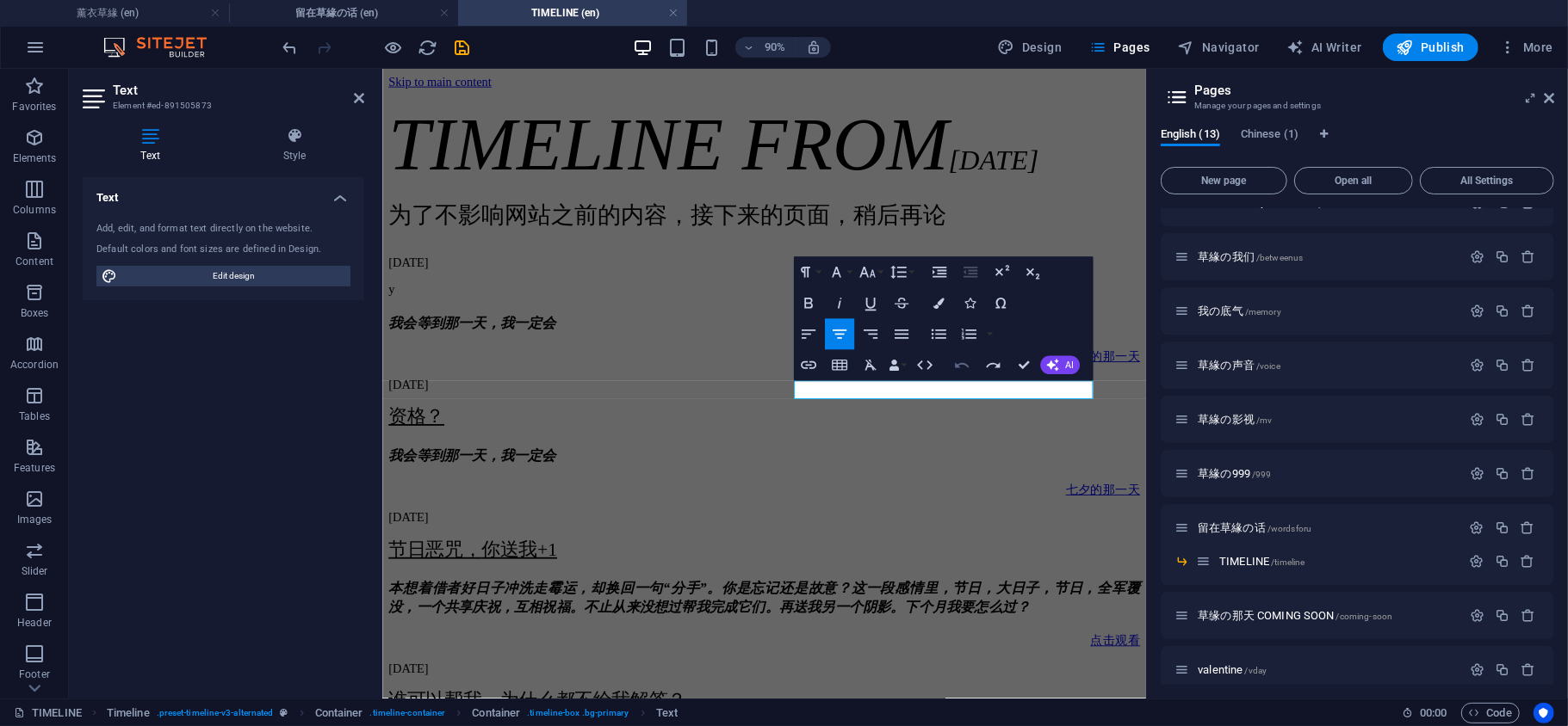
click at [958, 363] on icon "button" at bounding box center [962, 366] width 19 height 19
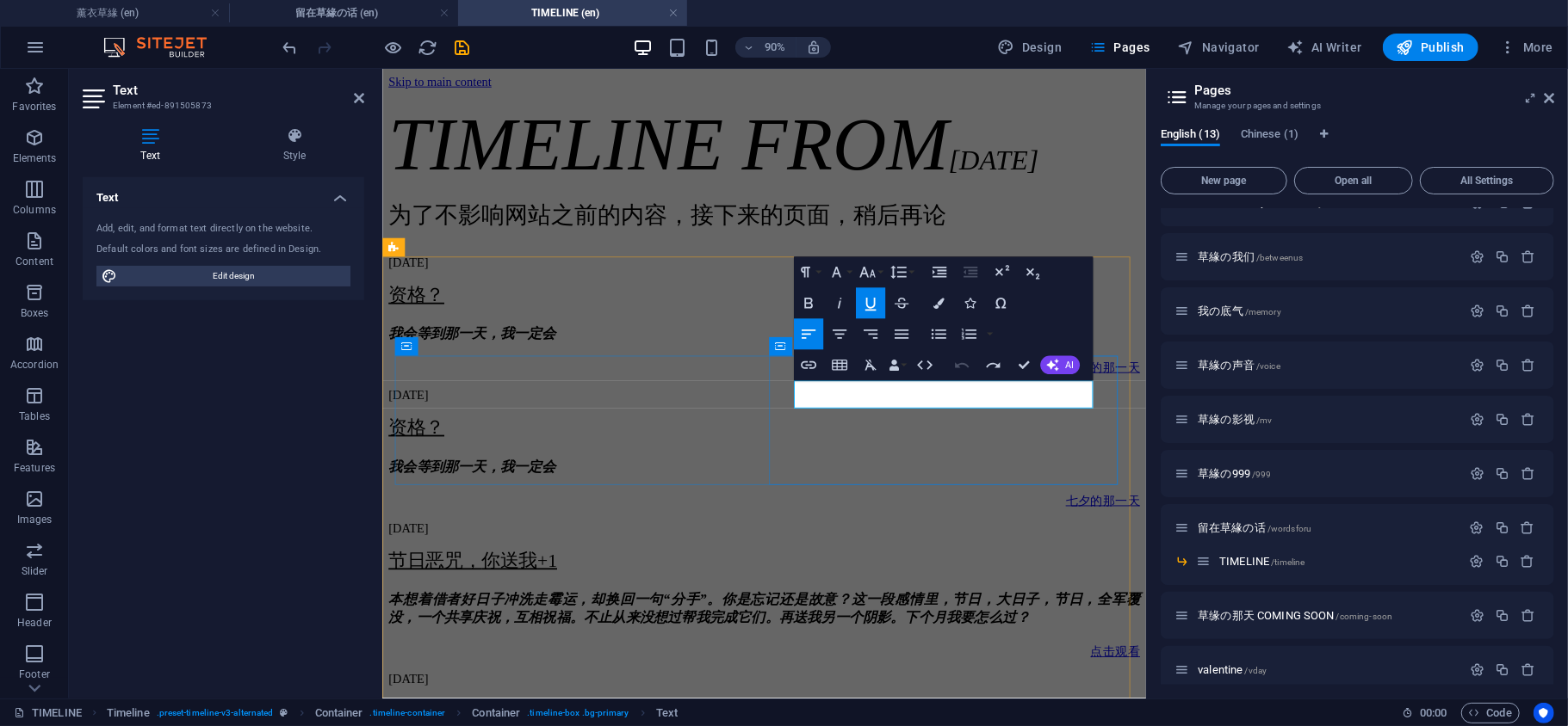
click at [902, 334] on p "资格？" at bounding box center [806, 320] width 836 height 28
click at [999, 373] on div "我会等到那 一天，我一定会" at bounding box center [806, 363] width 836 height 21
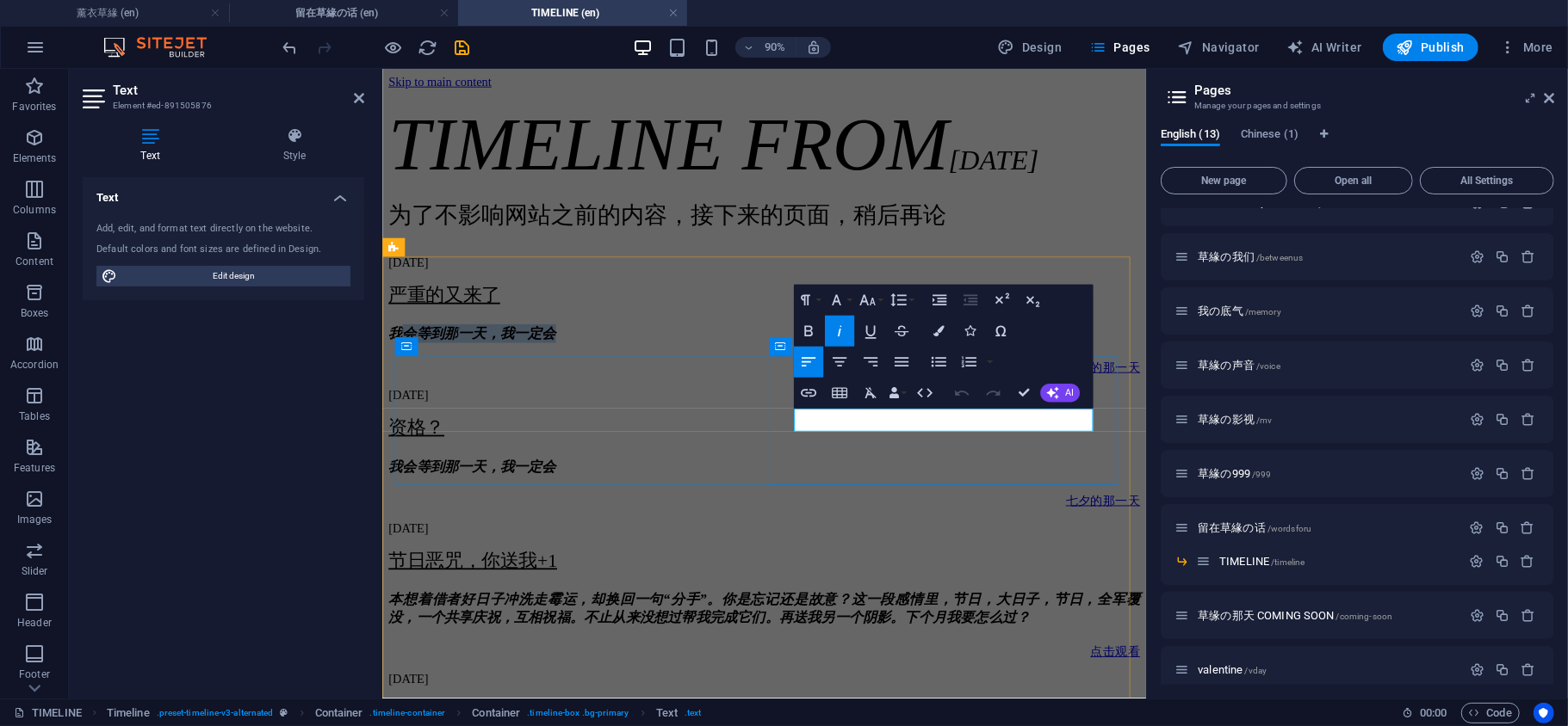
drag, startPoint x: 1039, startPoint y: 457, endPoint x: 850, endPoint y: 449, distance: 189.2
click at [851, 373] on h5 "我会等到那 一天，我一定会" at bounding box center [806, 363] width 836 height 21
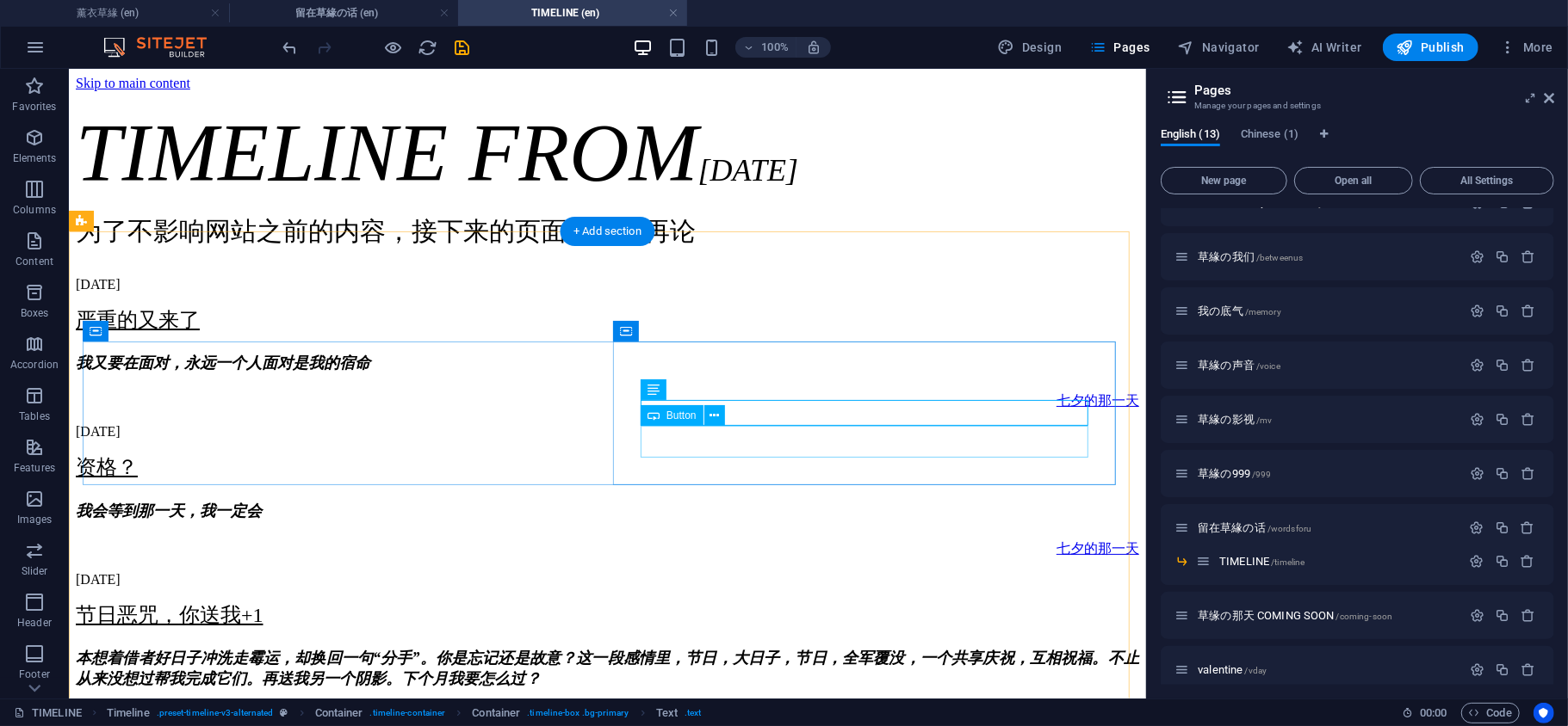
click at [977, 409] on div "七夕的那一天" at bounding box center [607, 401] width 1063 height 18
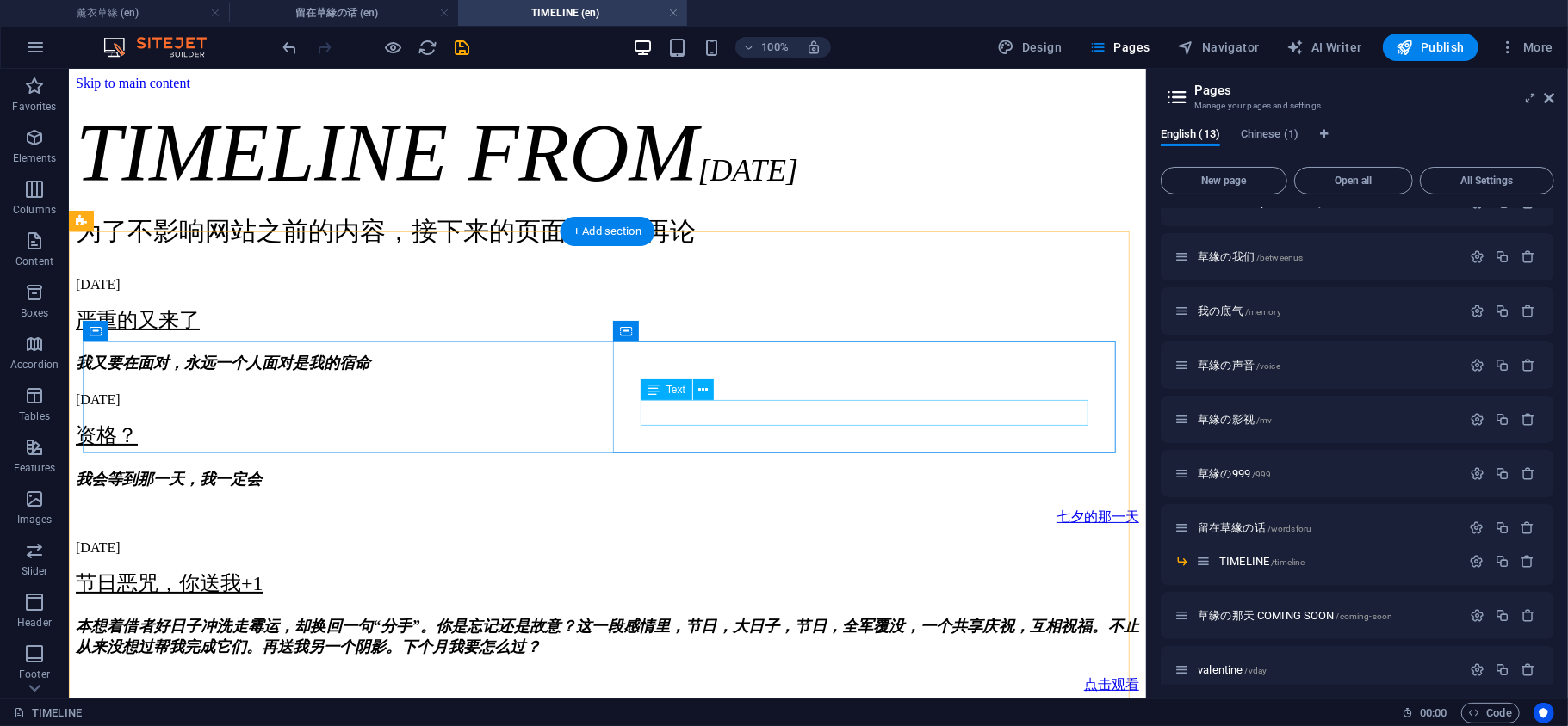
click at [937, 373] on div "我又要在面对，永远一个人面对是我的宿命" at bounding box center [607, 362] width 1063 height 21
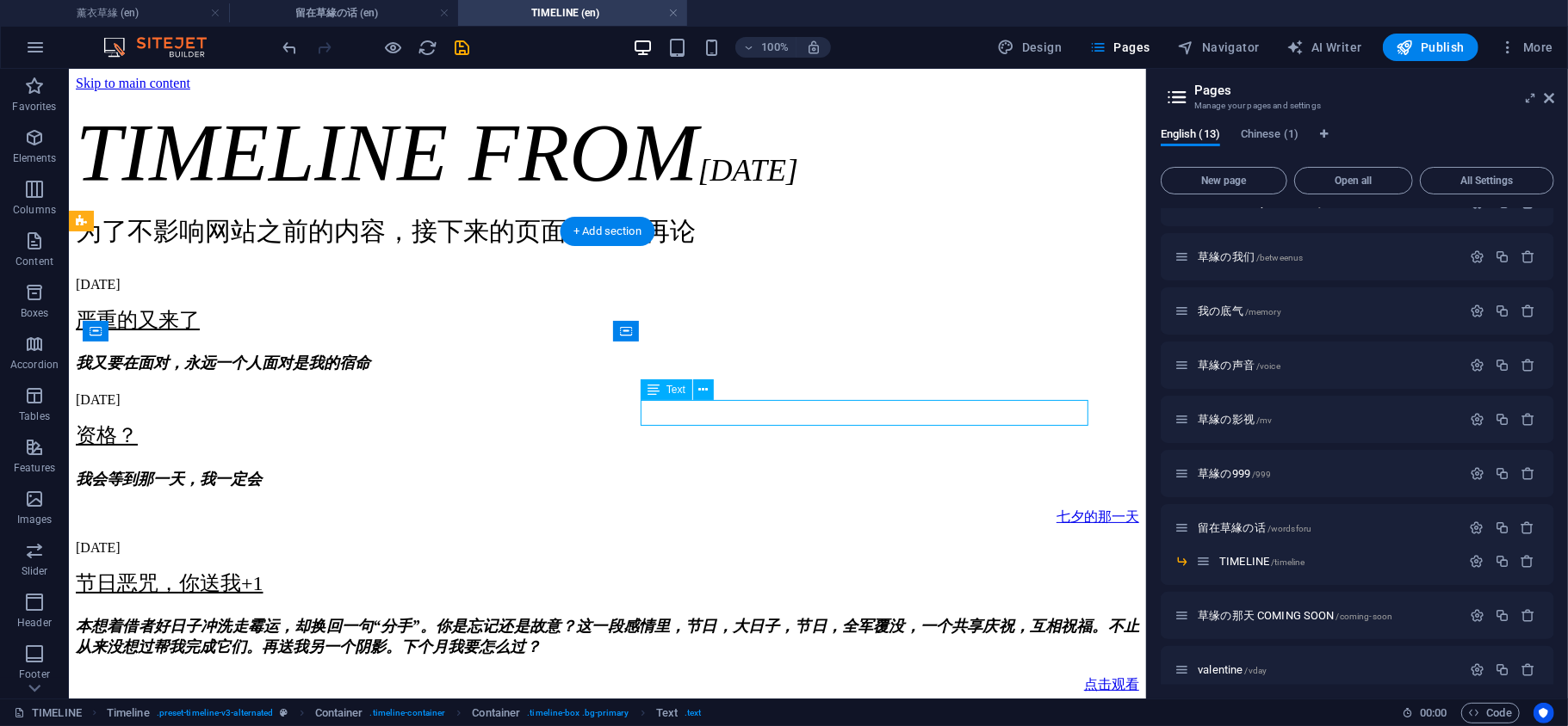
click at [944, 373] on div "我又要在面对，永远一个人面对是我的宿命" at bounding box center [607, 362] width 1063 height 21
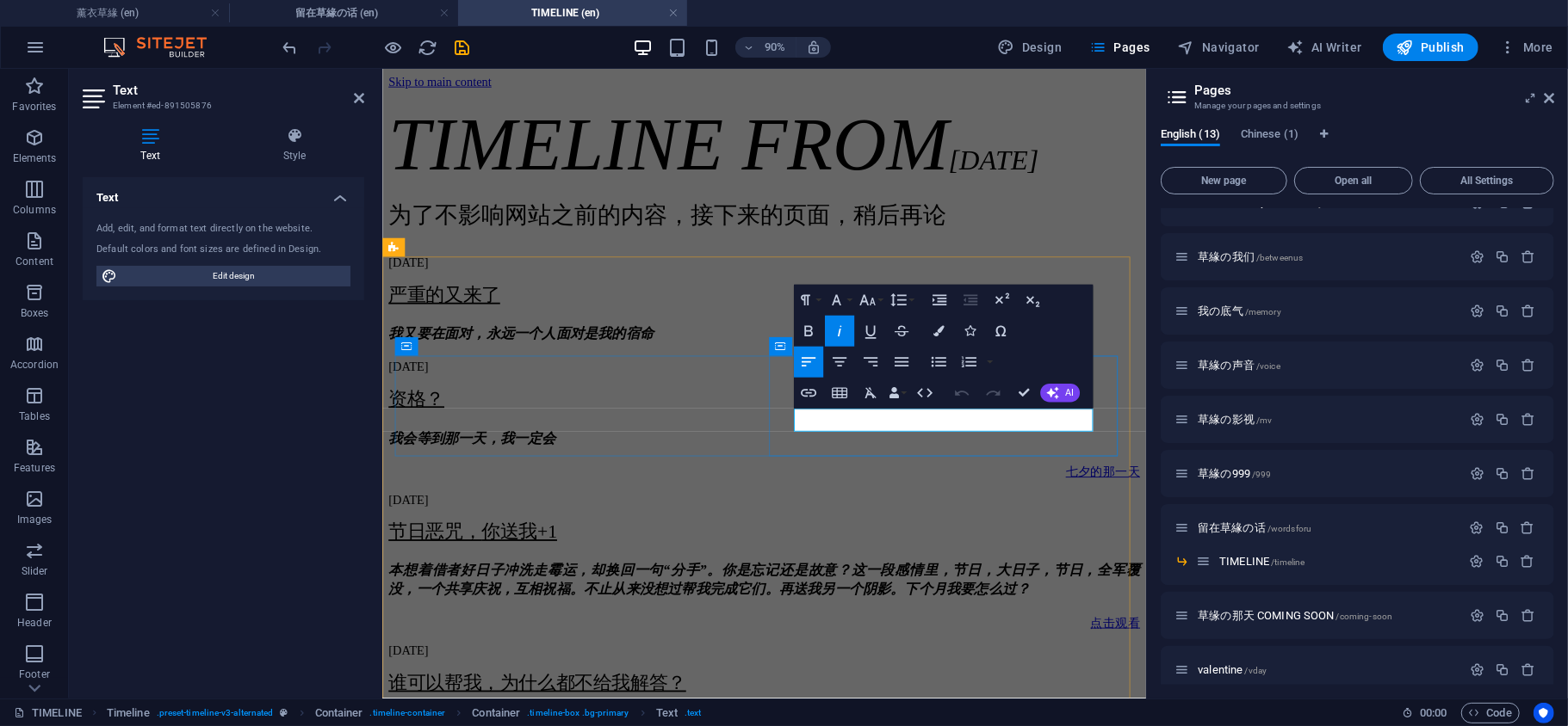
click at [1151, 373] on h5 "我又要在面对，永远一个人面对是我的宿命" at bounding box center [806, 363] width 836 height 21
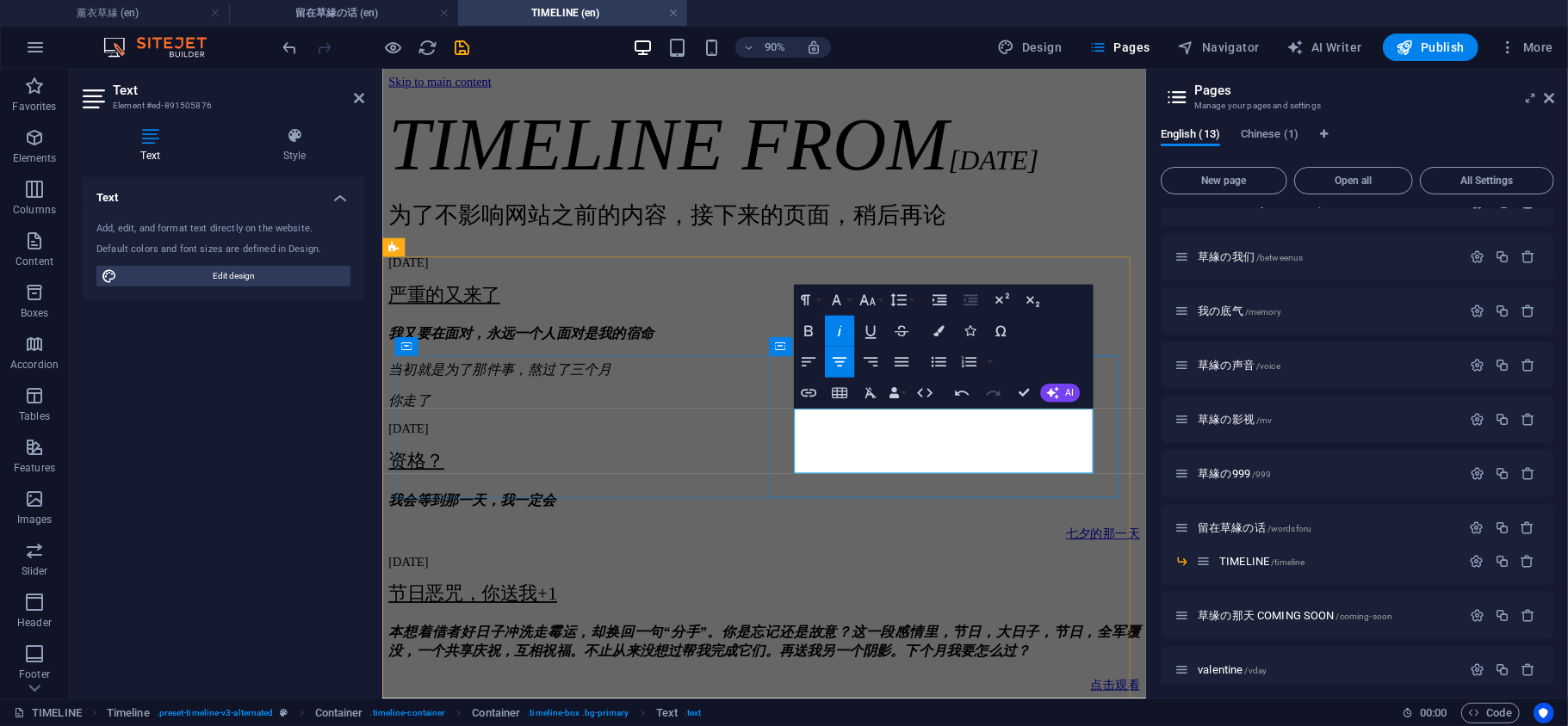
click at [636, 411] on span "当初就是为了那件事，熬过了三个月" at bounding box center [512, 403] width 248 height 17
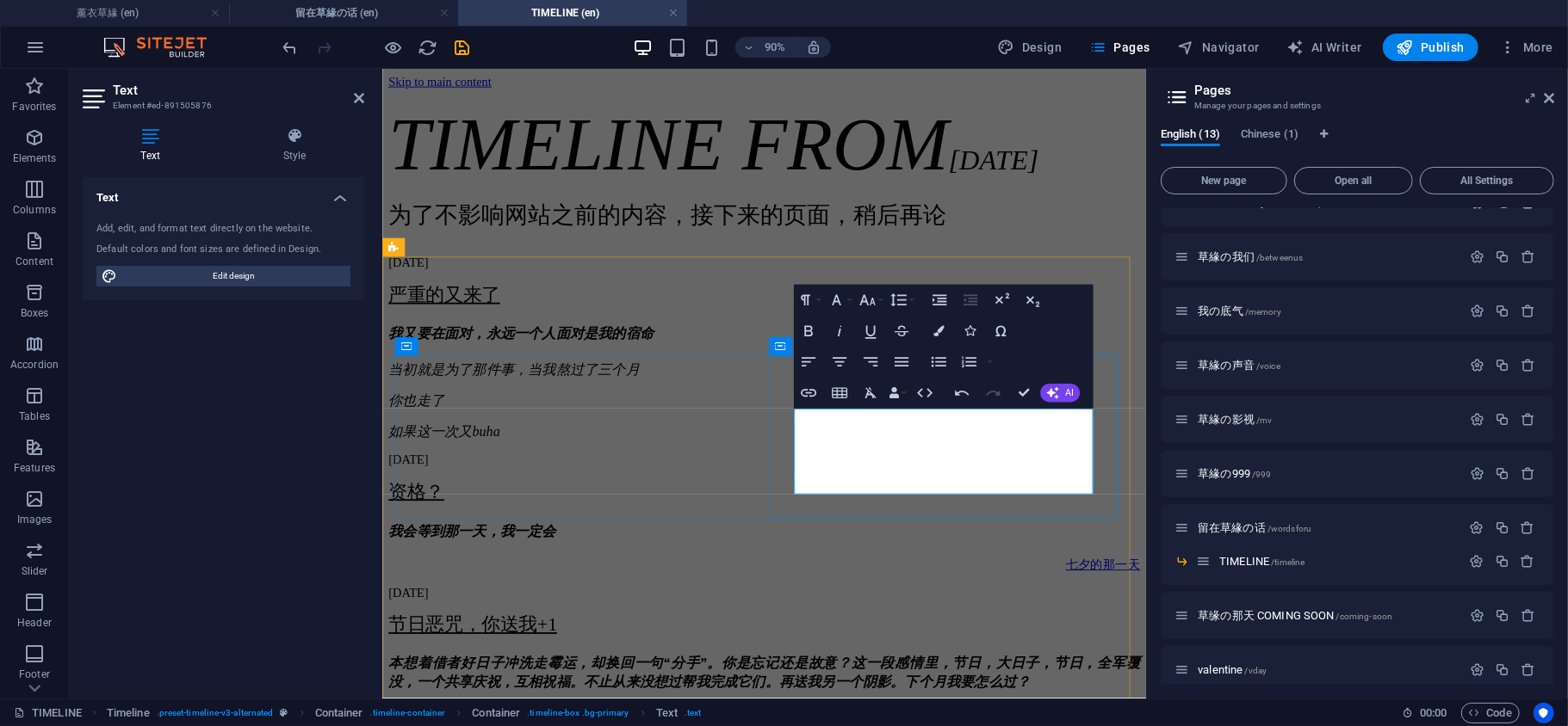
click at [1130, 482] on p "如果这一次又buha" at bounding box center [806, 472] width 836 height 21
click at [1114, 482] on p "如果这一次又buha" at bounding box center [806, 472] width 836 height 21
drag, startPoint x: 1108, startPoint y: 523, endPoint x: 1033, endPoint y: 524, distance: 75.0
click at [1033, 482] on p "如果这一次又buha" at bounding box center [806, 472] width 836 height 21
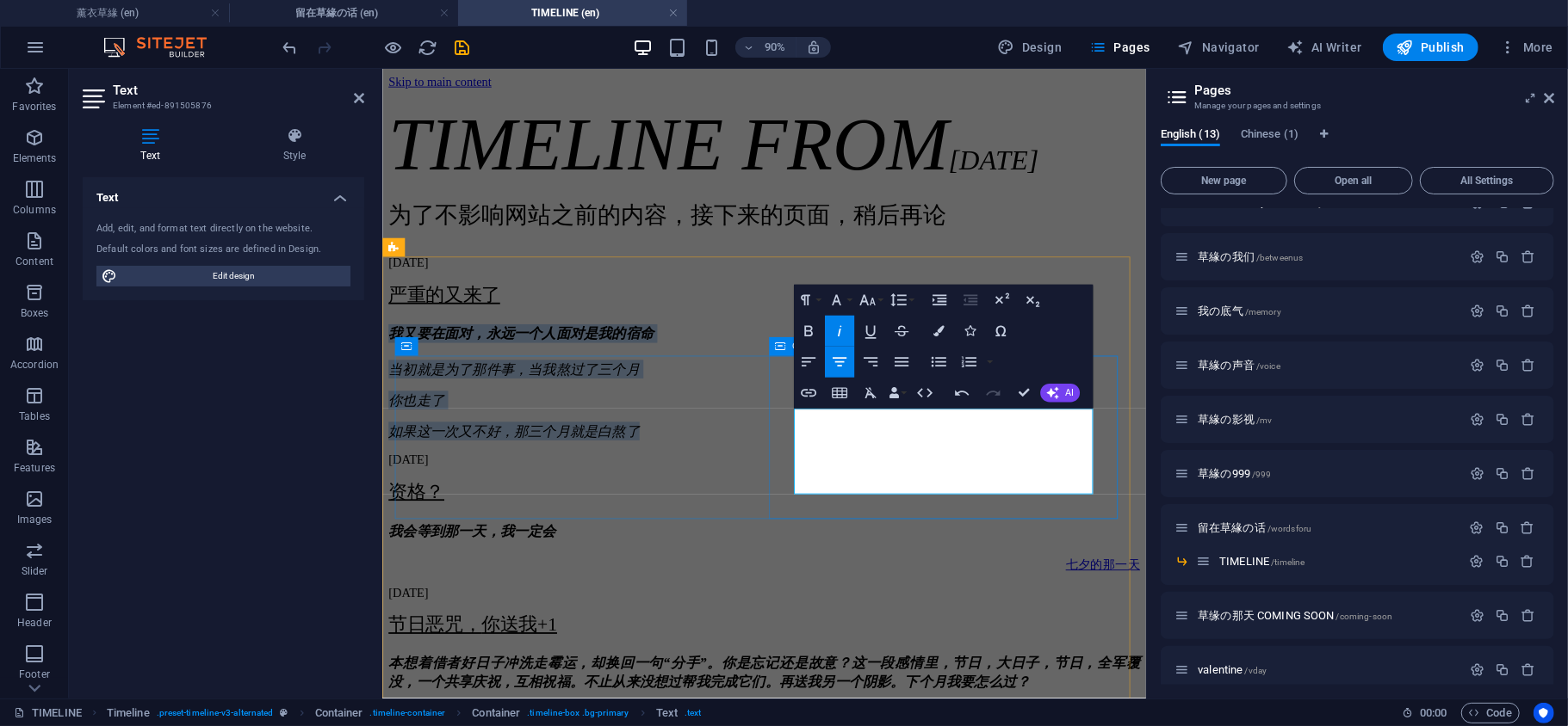
drag, startPoint x: 1148, startPoint y: 526, endPoint x: 825, endPoint y: 456, distance: 330.5
click at [825, 456] on div "严重的又来了 我又要在面对，永远一个人面对是我的宿命 当初就是为了那件事，当我熬过了三个月 你也走了 如果这一次又不好，那三个月就是白熬了" at bounding box center [806, 394] width 836 height 175
click at [811, 361] on icon "button" at bounding box center [808, 362] width 19 height 19
click at [932, 448] on p "你也走了" at bounding box center [806, 437] width 836 height 21
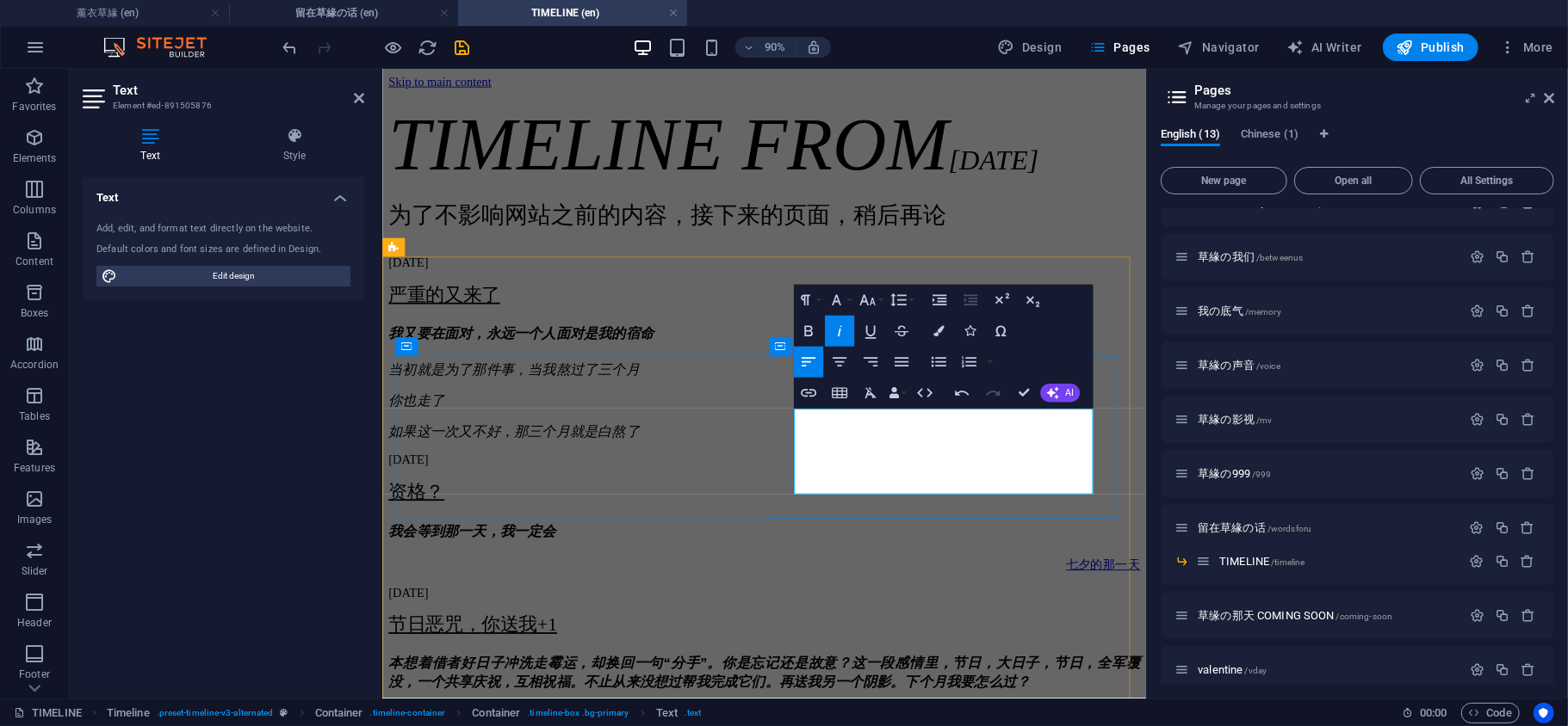
click at [450, 446] on span "你也走了" at bounding box center [419, 437] width 62 height 17
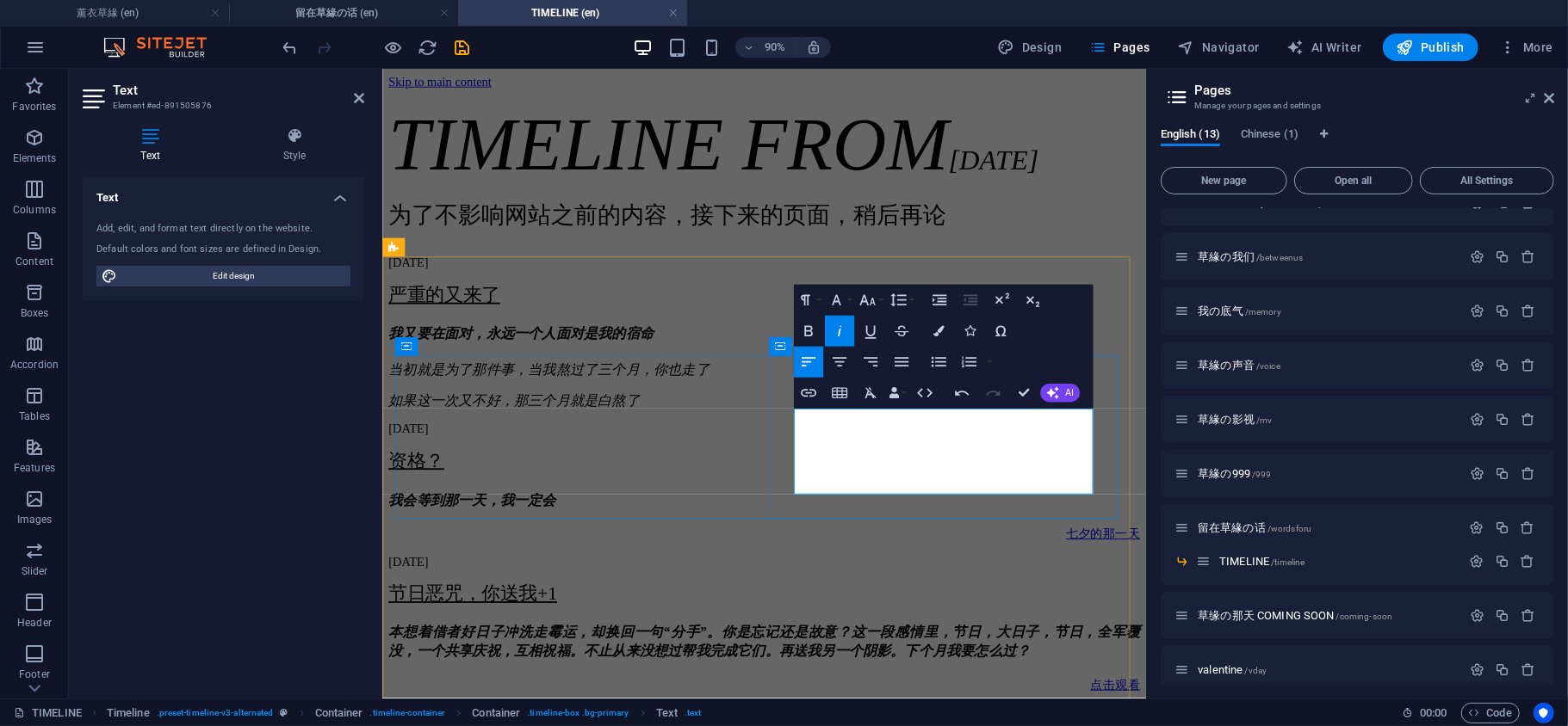
click at [911, 413] on p "当初就是为了那件事，当我熬过了三个月， 你也走了" at bounding box center [806, 403] width 836 height 21
click at [667, 446] on span "如果这一次又不好，那三个月就是白熬了" at bounding box center [528, 437] width 279 height 17
click at [652, 446] on span "如果这一次不好，那三个月就是白熬了" at bounding box center [520, 437] width 264 height 17
click at [1149, 448] on p "如果这一次不好，那三个月就是白熬了" at bounding box center [806, 437] width 836 height 21
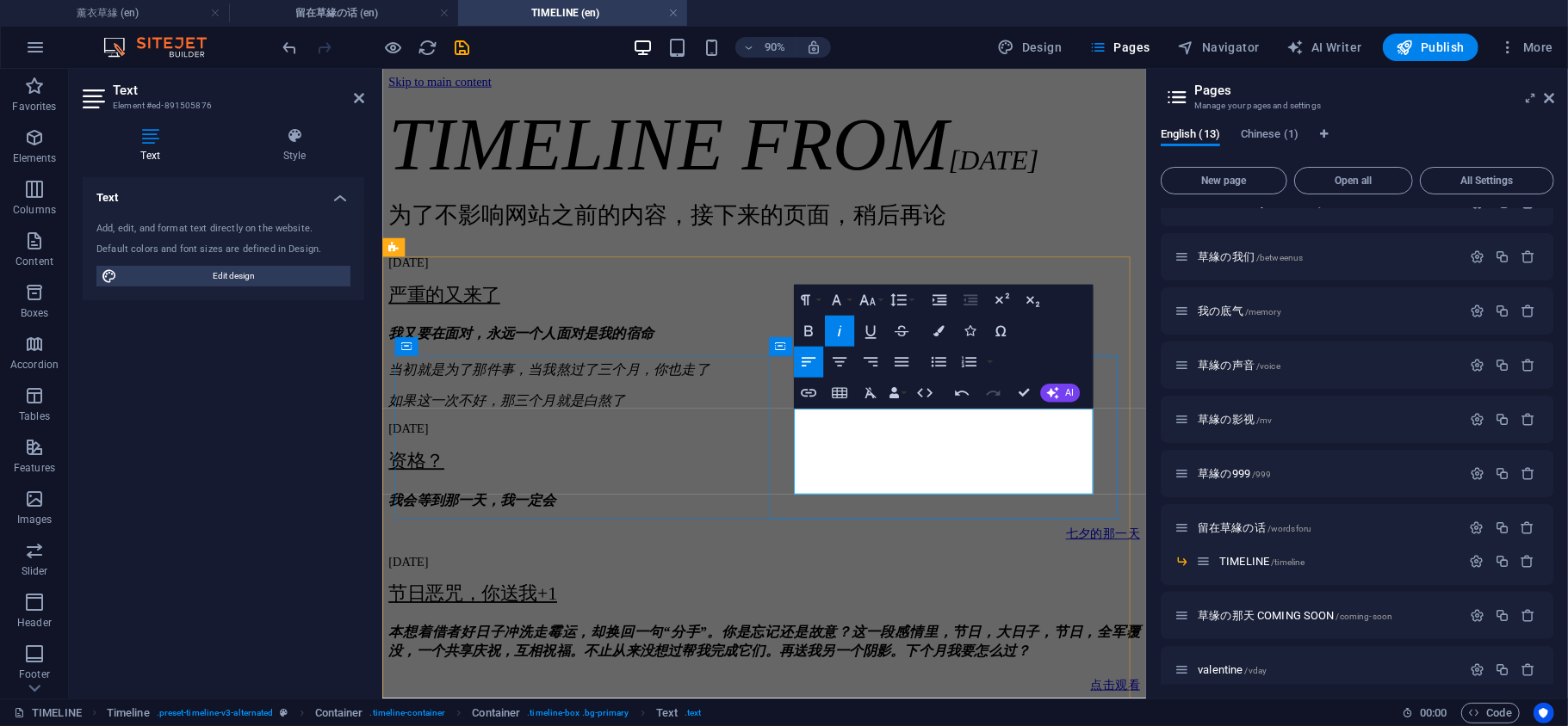
click at [683, 372] on span "我又要在面对，永远一个人面对是我的宿命" at bounding box center [535, 363] width 294 height 17
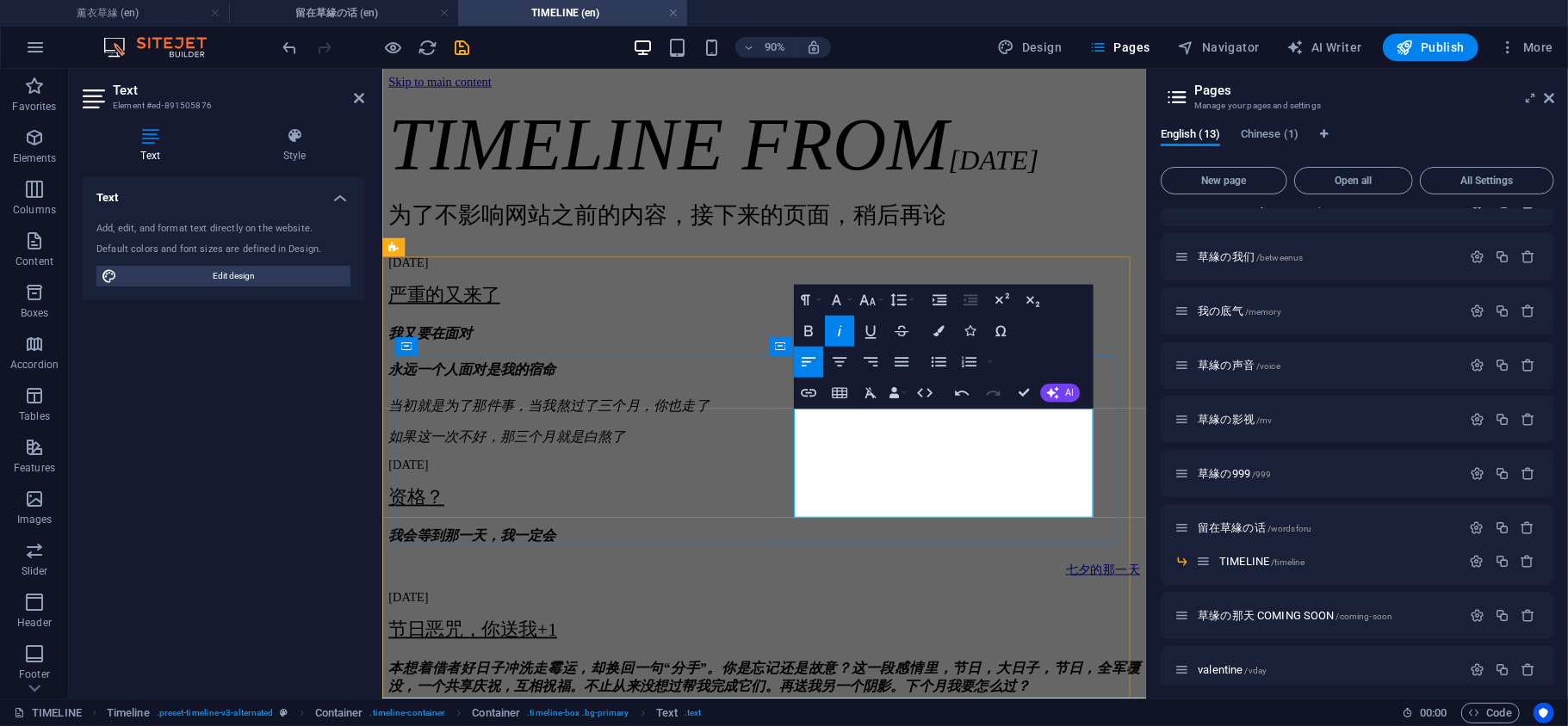
click at [574, 411] on span "永远一个人面对是我的宿命" at bounding box center [481, 403] width 186 height 17
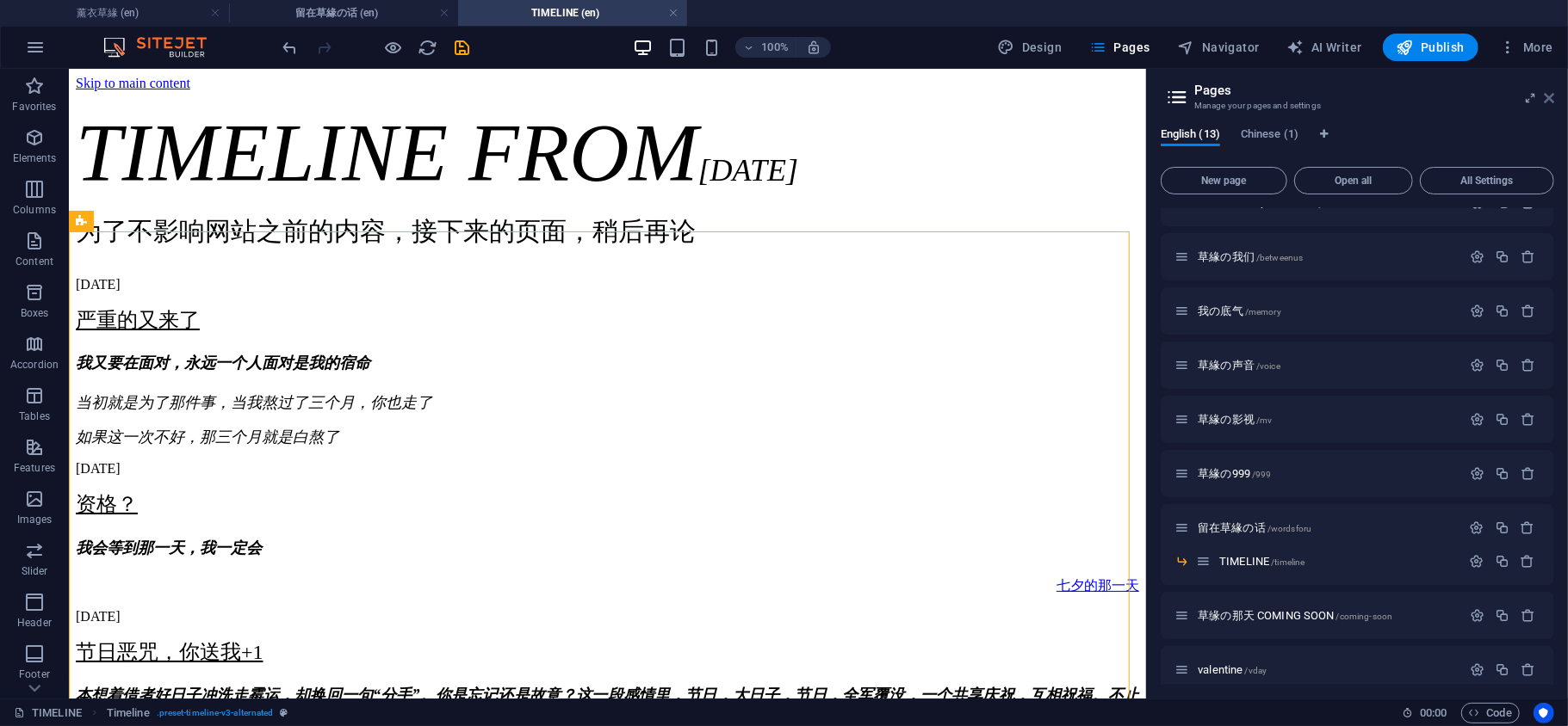
click at [1551, 92] on icon at bounding box center [1549, 99] width 10 height 14
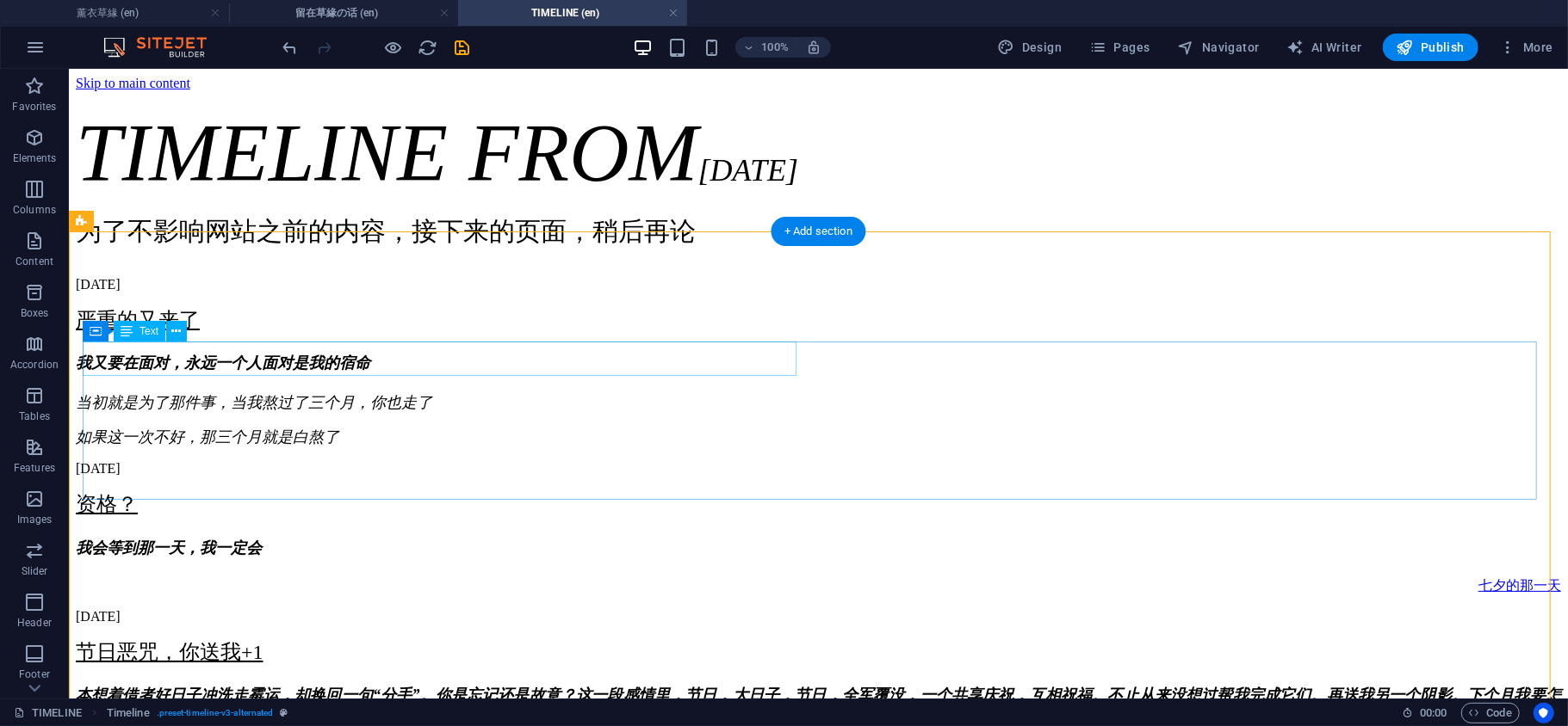
click at [716, 291] on div "09. August 2025" at bounding box center [817, 284] width 1485 height 16
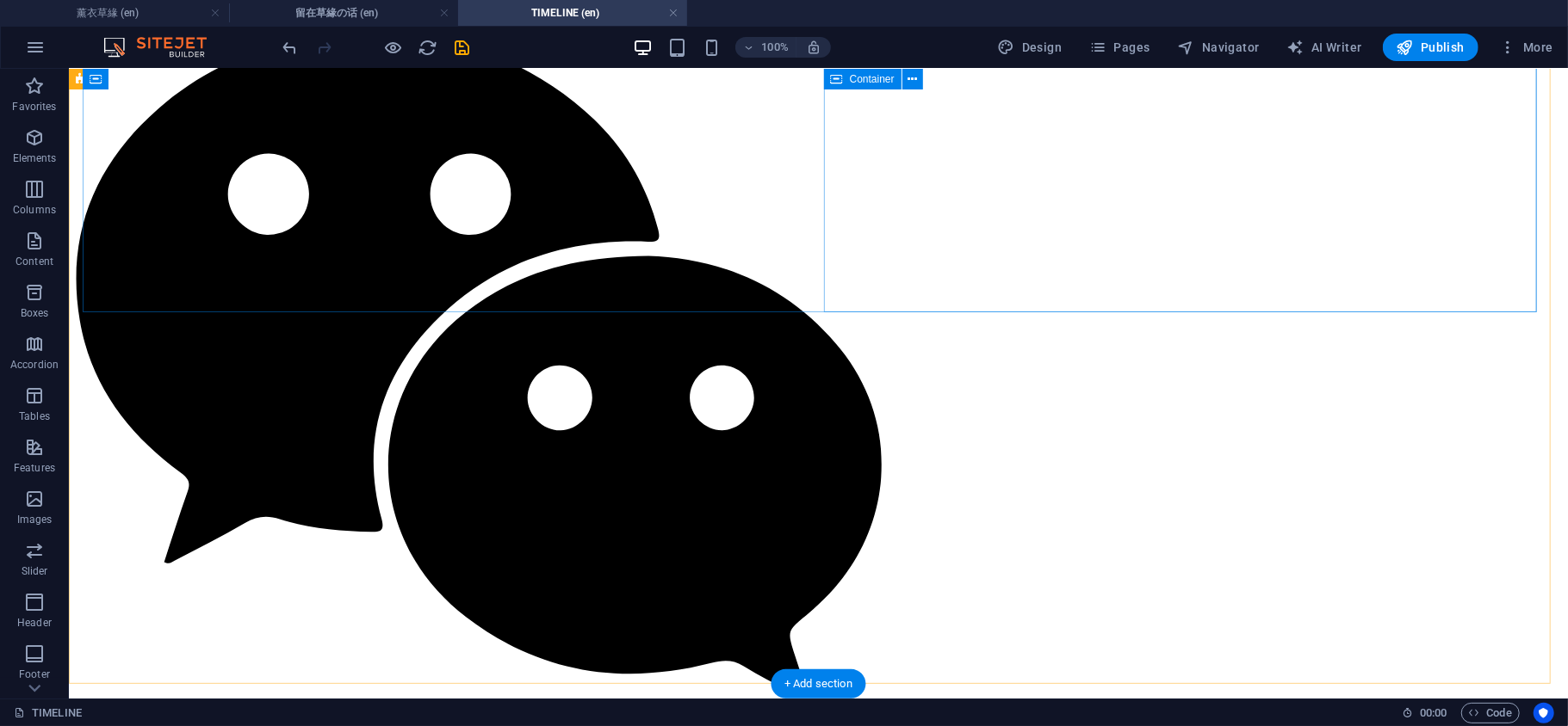
scroll to position [6502, 0]
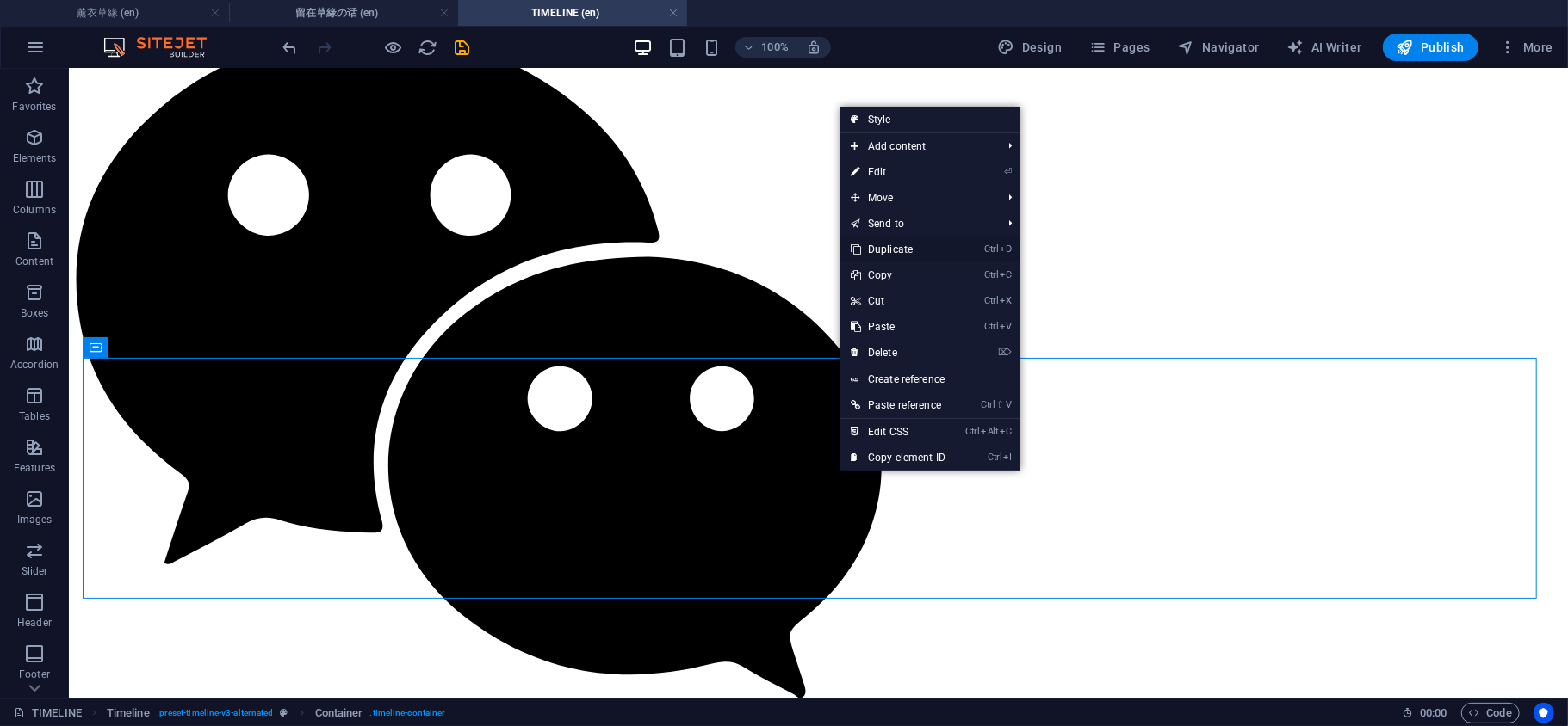
click at [900, 248] on link "Ctrl D Duplicate" at bounding box center [897, 250] width 115 height 26
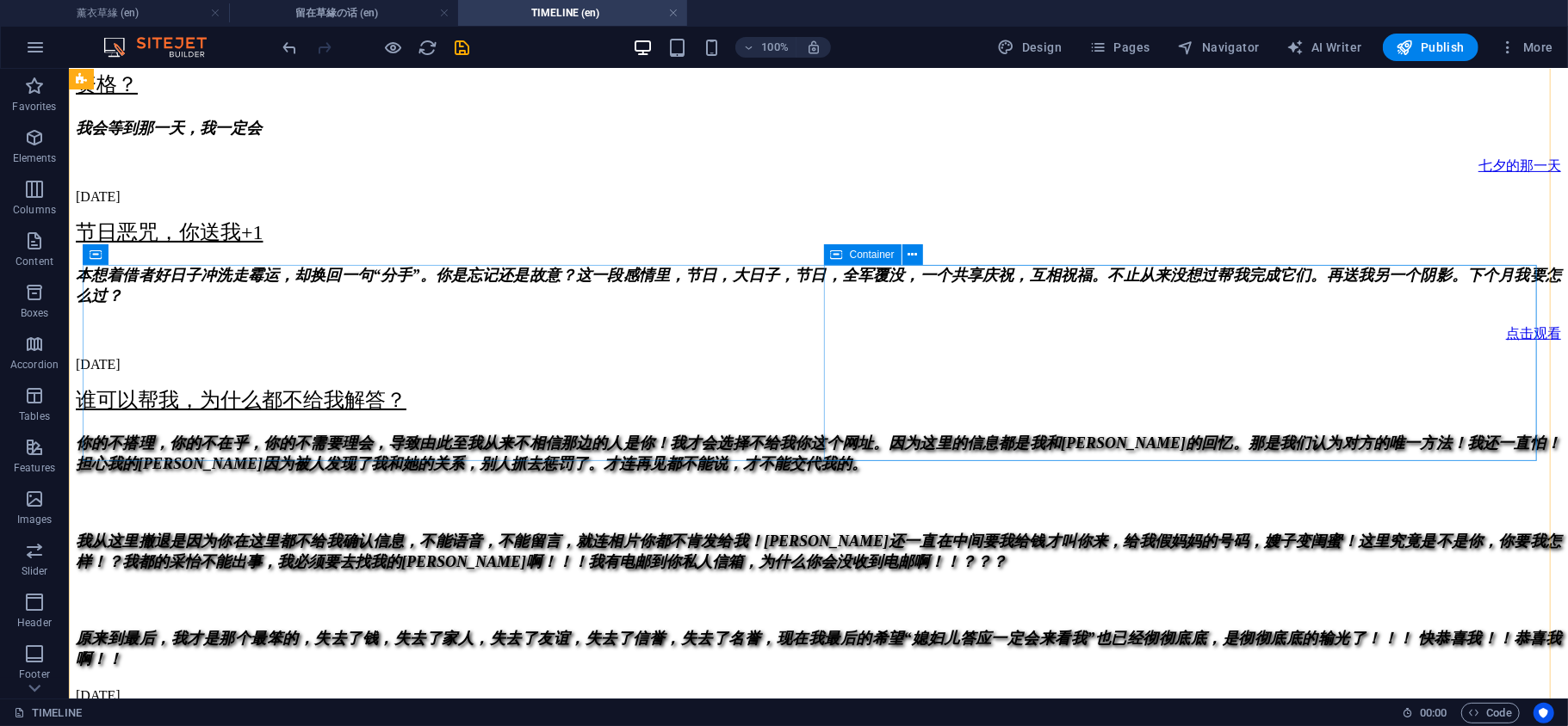
scroll to position [0, 0]
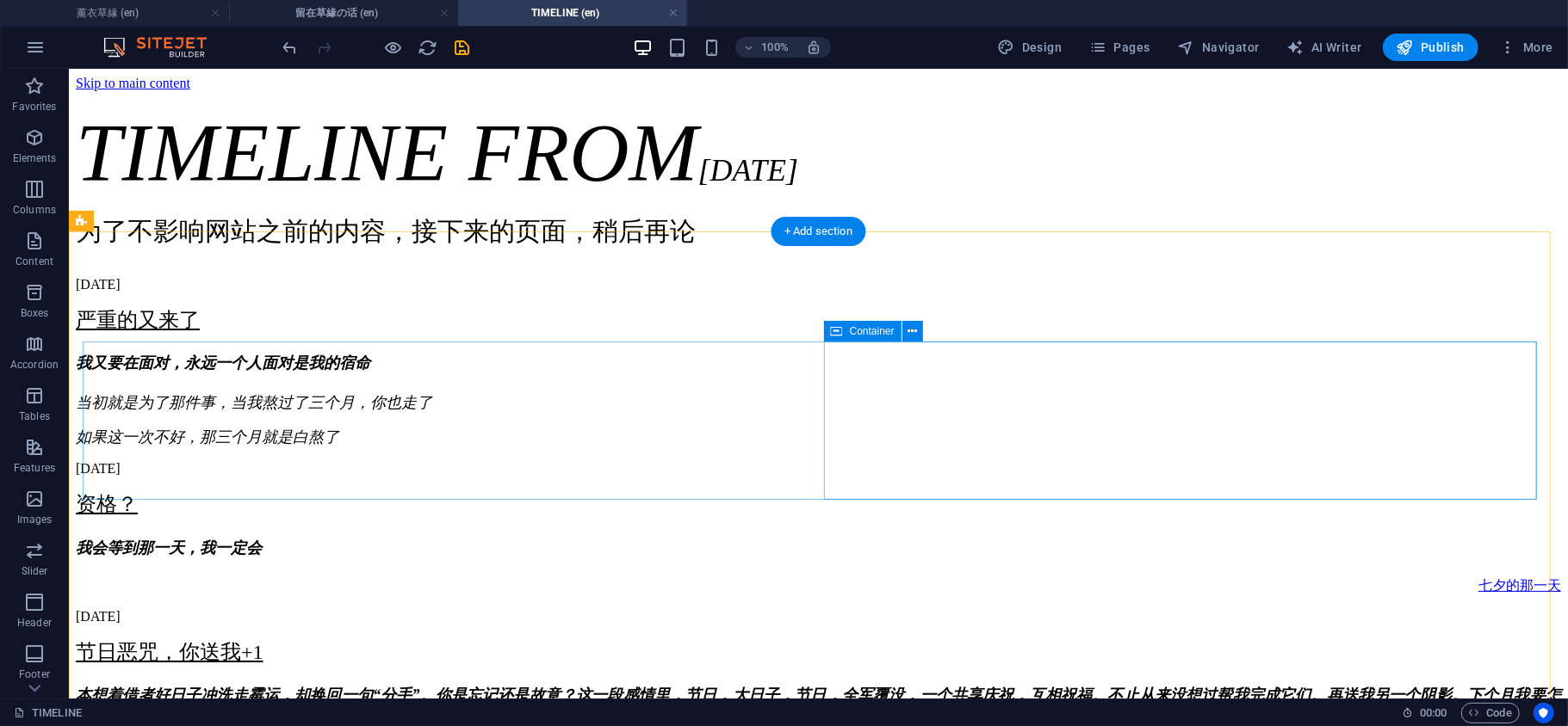
click at [844, 366] on div "严重的又来了 我又要在面对， 永远一个人面对是我的宿命 当初就是为了那件事，当我熬过了三个月， 你也走了 如果这一次不好，那三个月就是白熬了" at bounding box center [817, 376] width 1485 height 141
click at [870, 333] on div "严重的又来了" at bounding box center [817, 319] width 1485 height 28
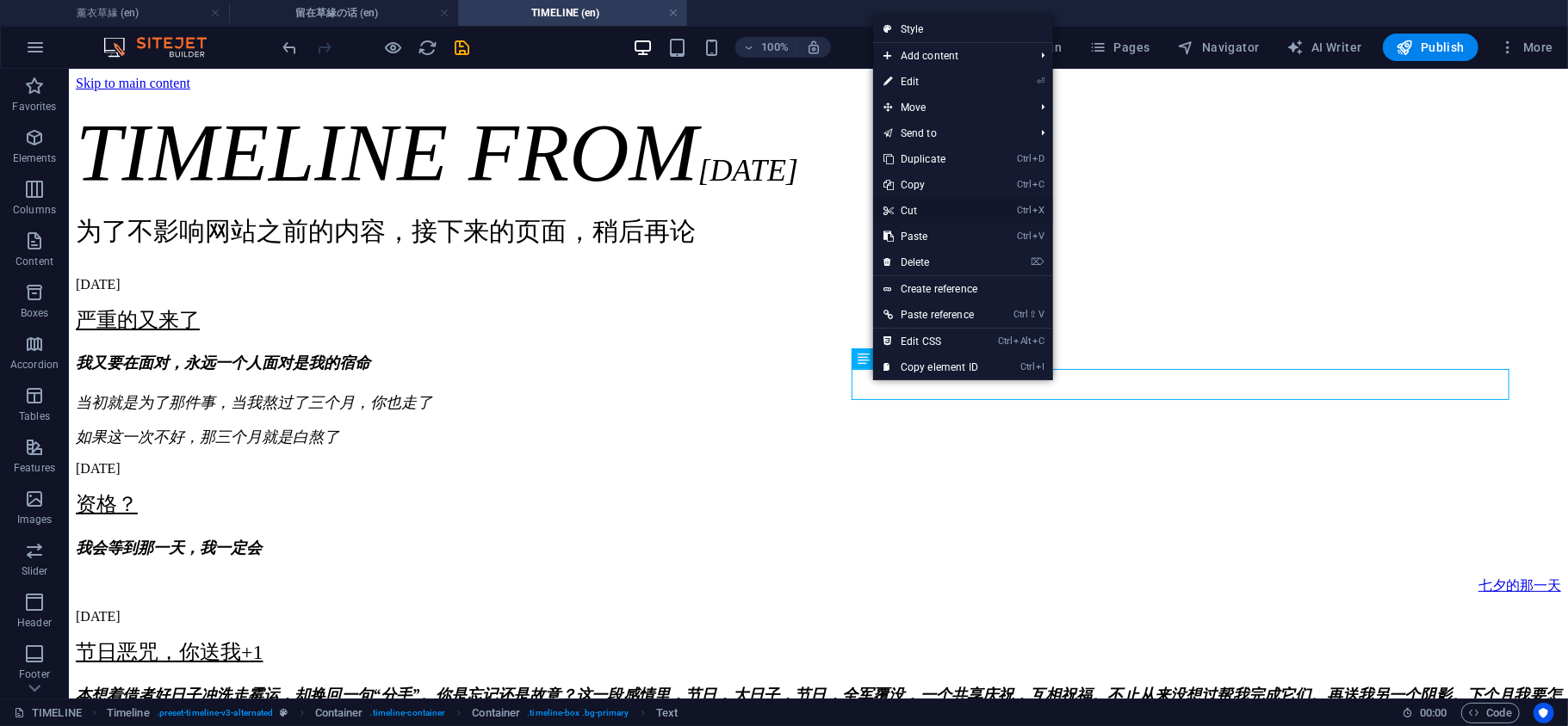
click at [921, 211] on link "Ctrl X Cut" at bounding box center [931, 211] width 115 height 26
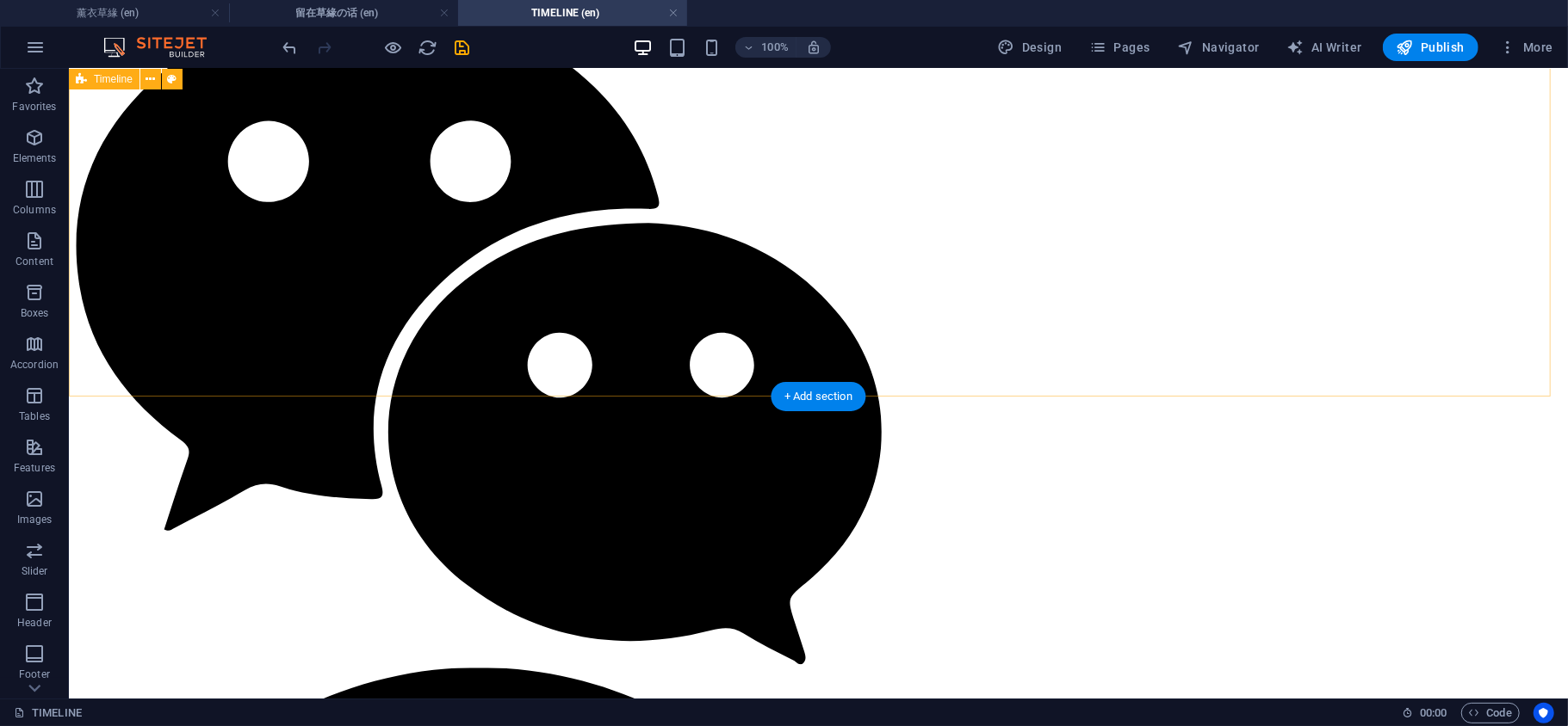
scroll to position [6772, 0]
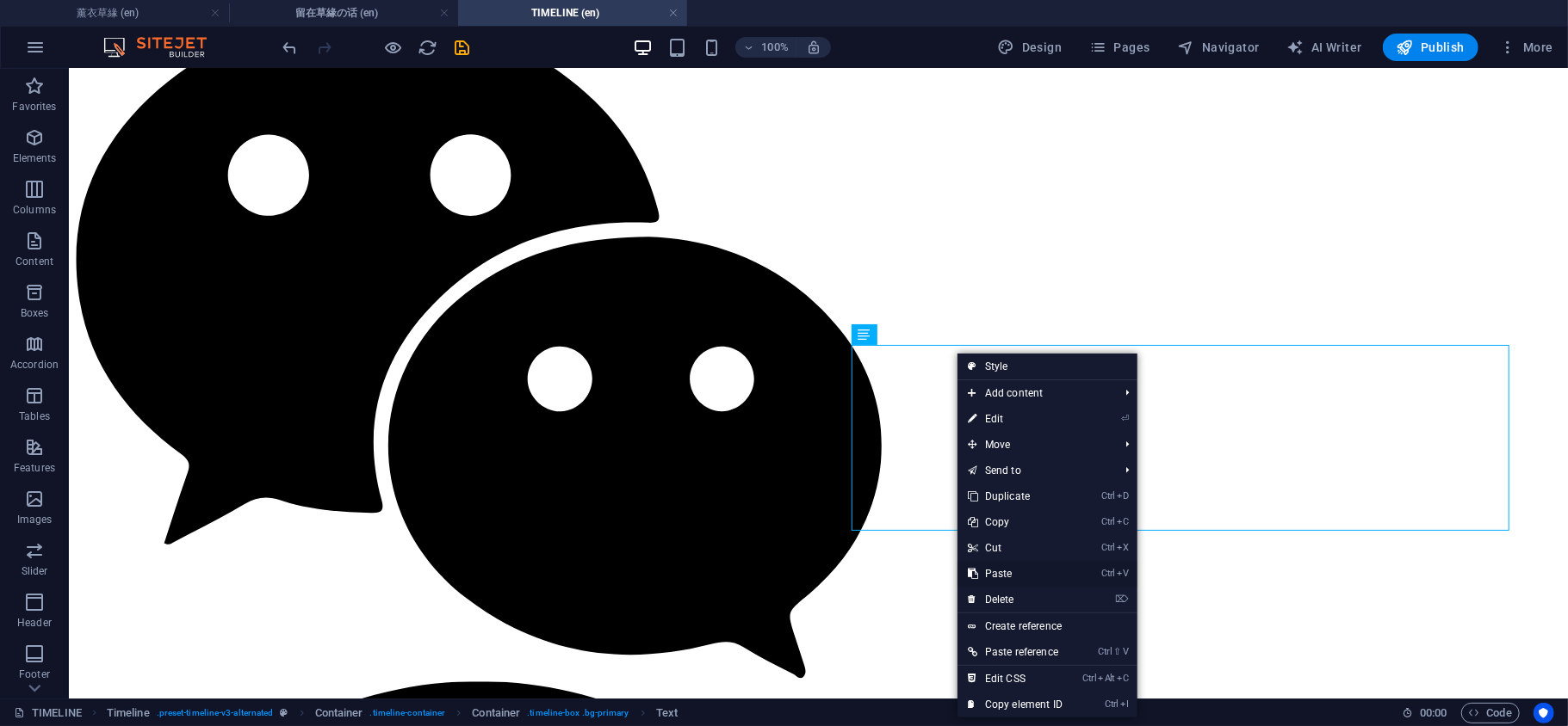
click at [1010, 565] on link "Ctrl V Paste" at bounding box center [1015, 574] width 115 height 26
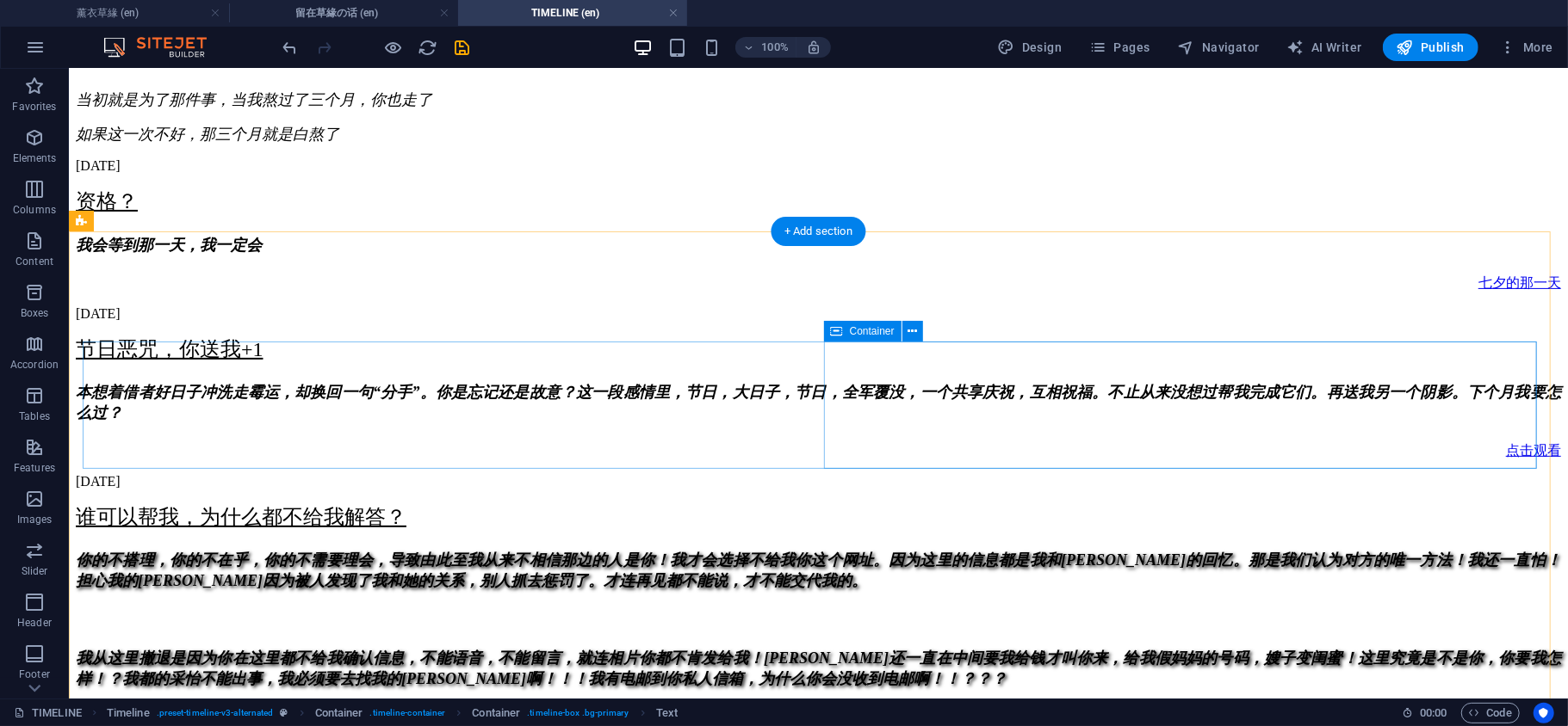
scroll to position [0, 0]
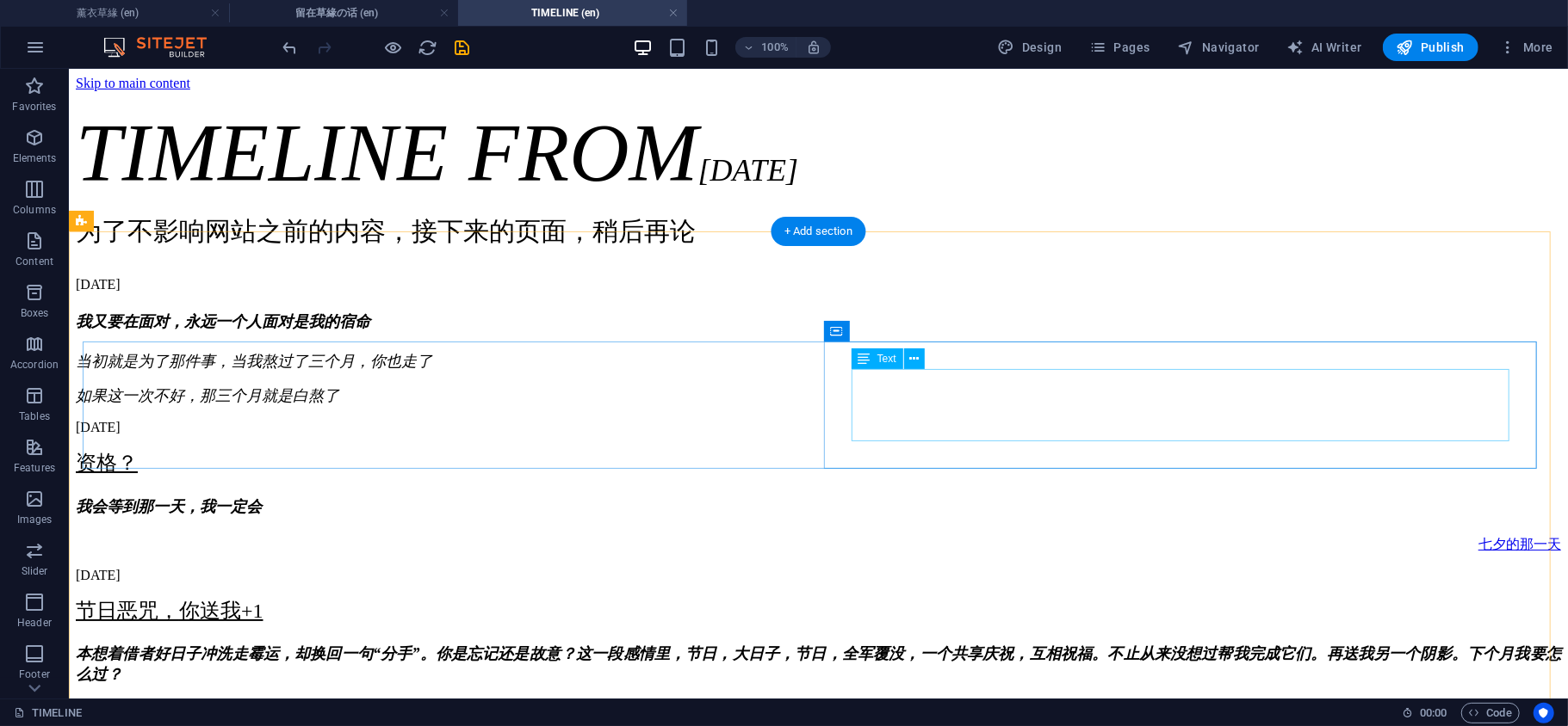
click at [972, 405] on div "我又要在面对， 永远一个人面对是我的宿命 当初就是为了那件事，当我熬过了三个月， 你也走了 如果这一次不好，那三个月就是白熬了" at bounding box center [817, 358] width 1485 height 94
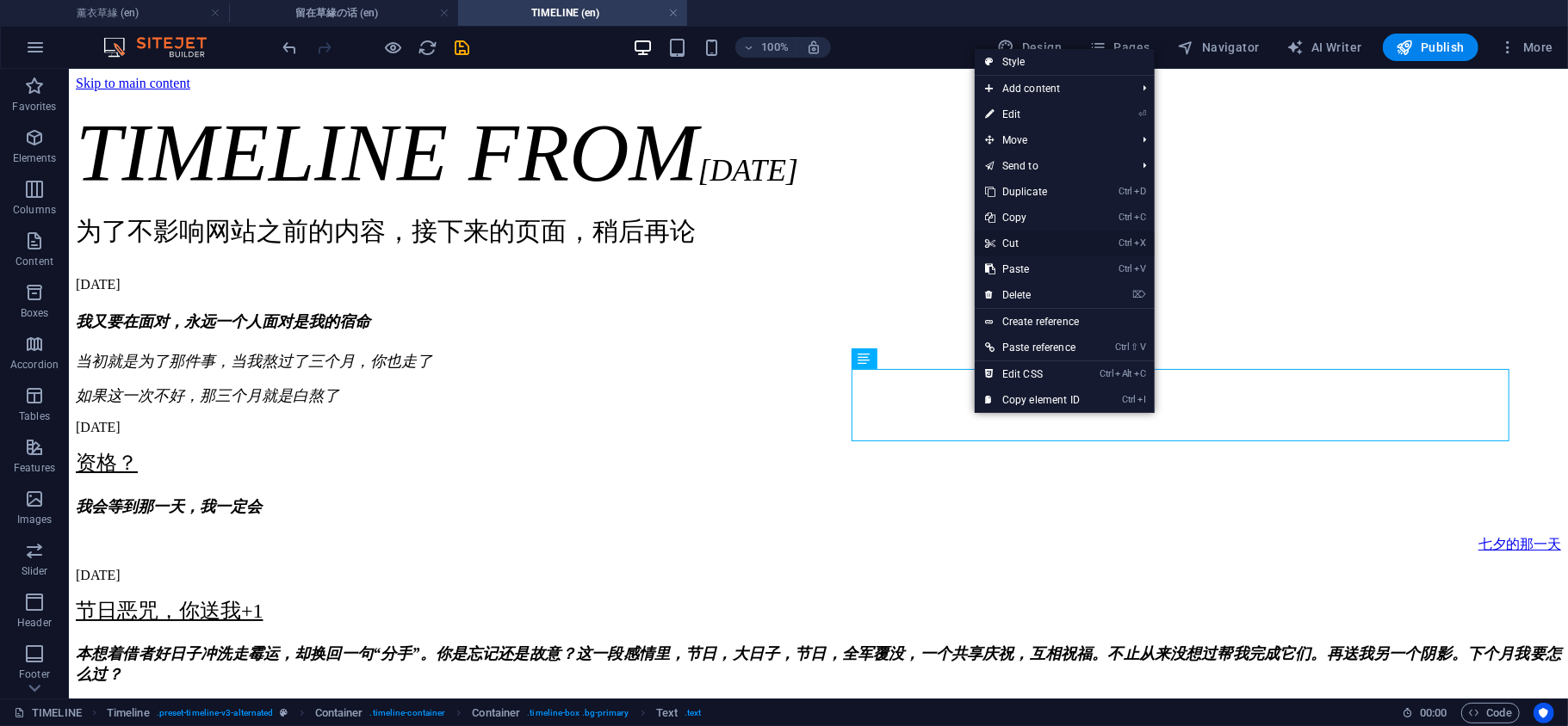
click at [1021, 249] on link "Ctrl X Cut" at bounding box center [1032, 243] width 115 height 26
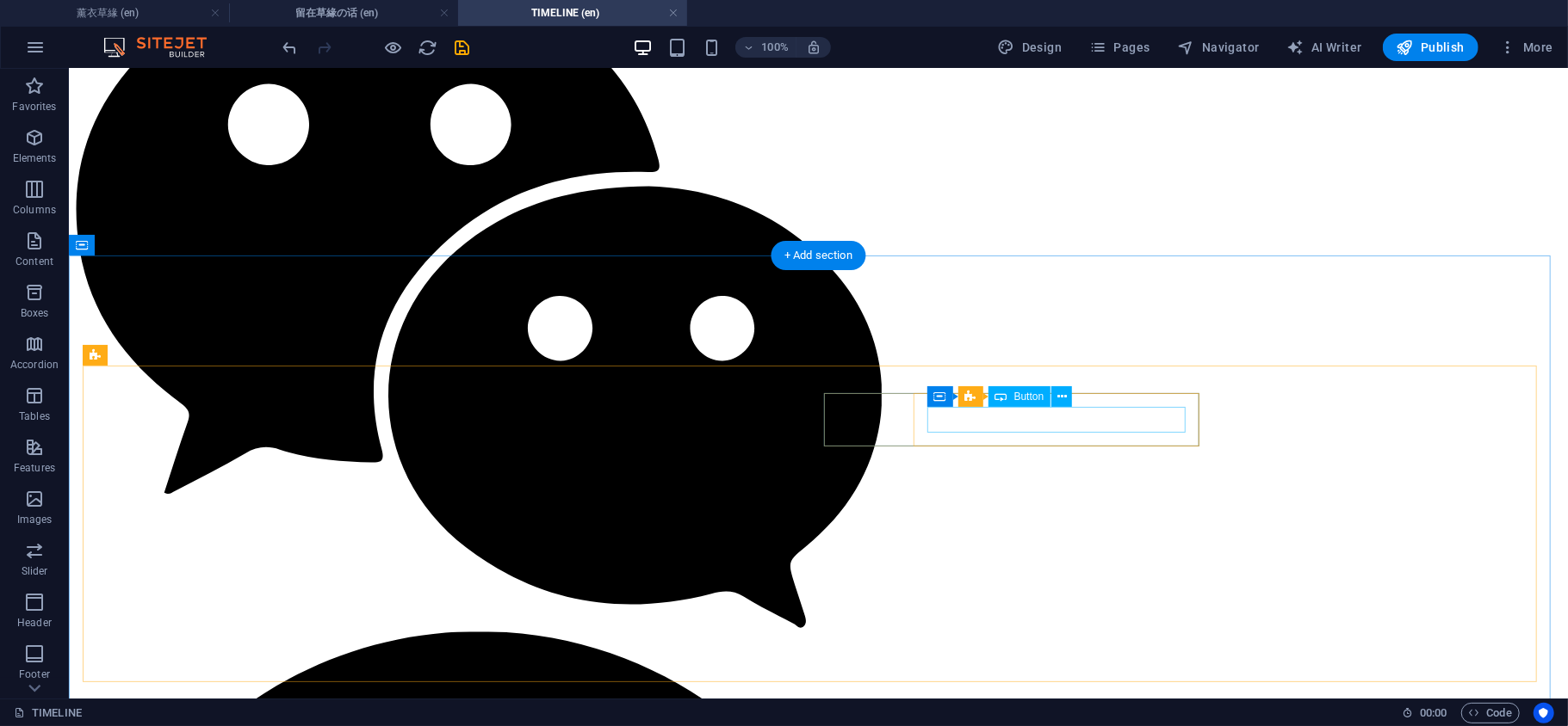
scroll to position [6884, 0]
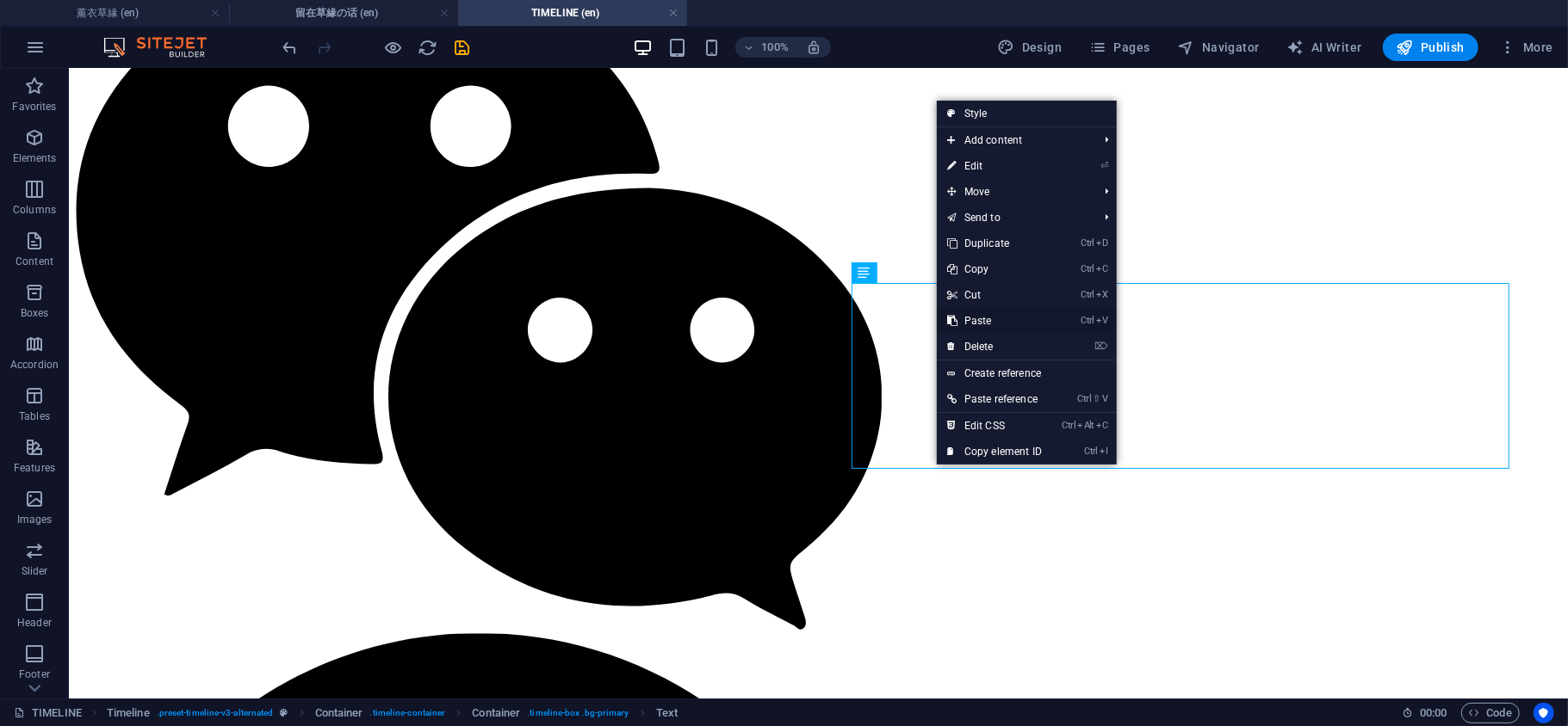
click at [996, 322] on link "Ctrl V Paste" at bounding box center [994, 321] width 115 height 26
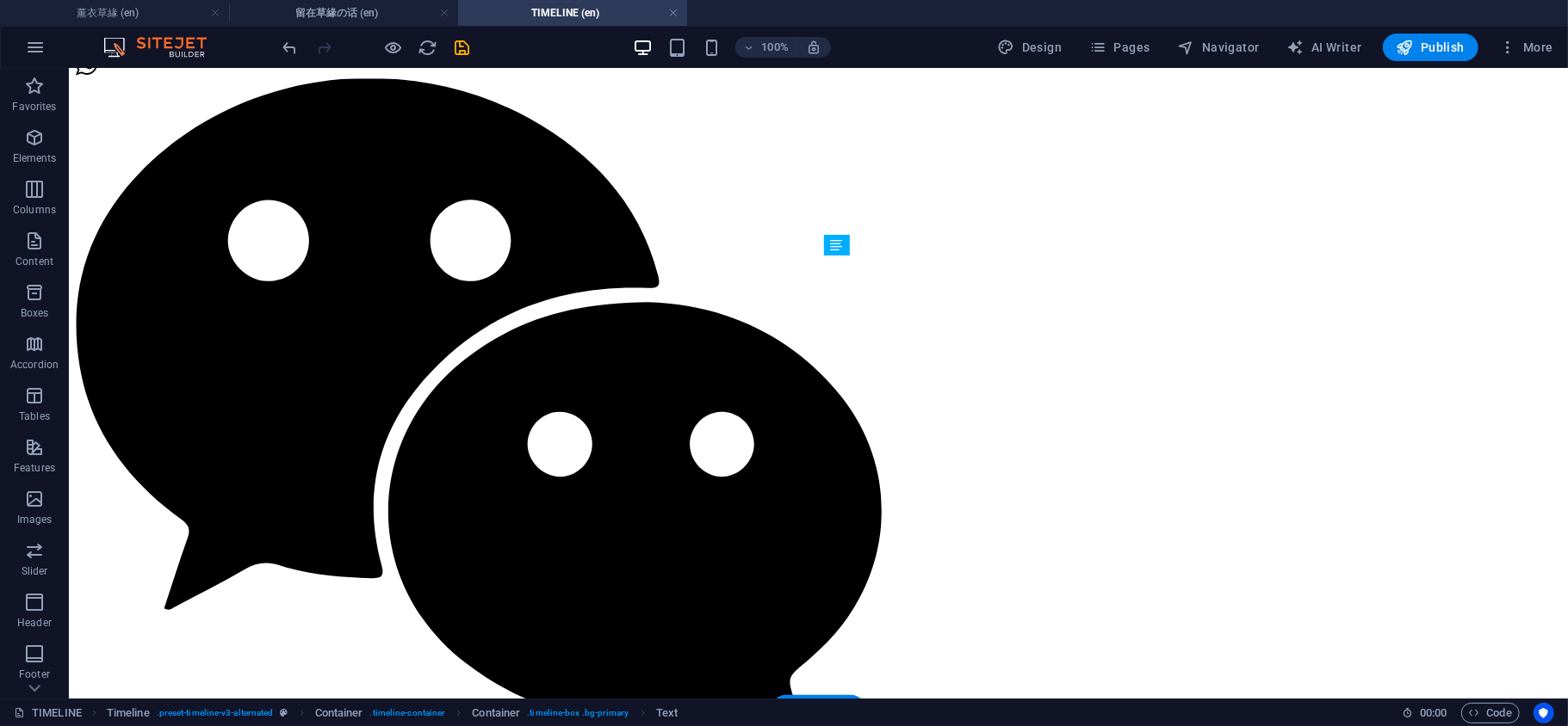
drag, startPoint x: 934, startPoint y: 562, endPoint x: 934, endPoint y: 510, distance: 52.0
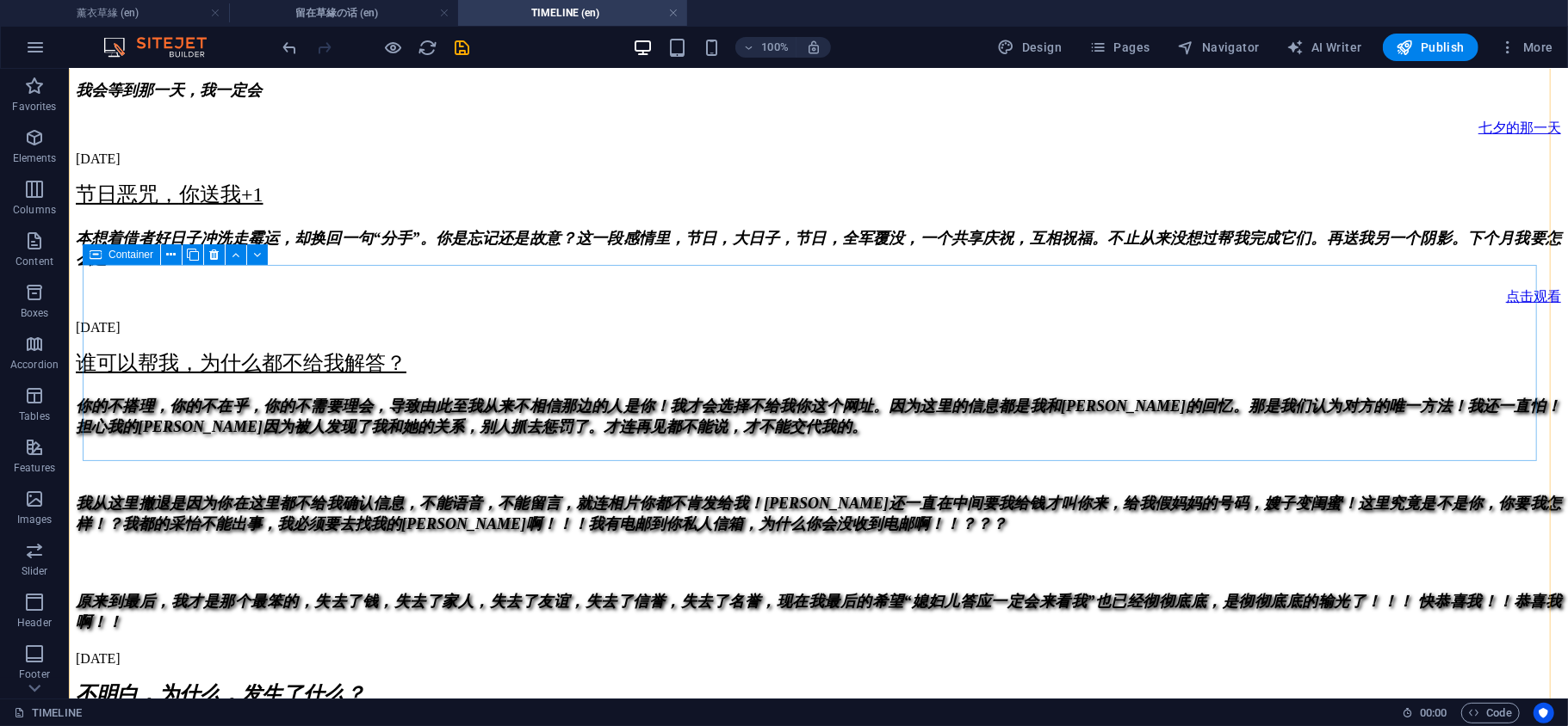
scroll to position [0, 0]
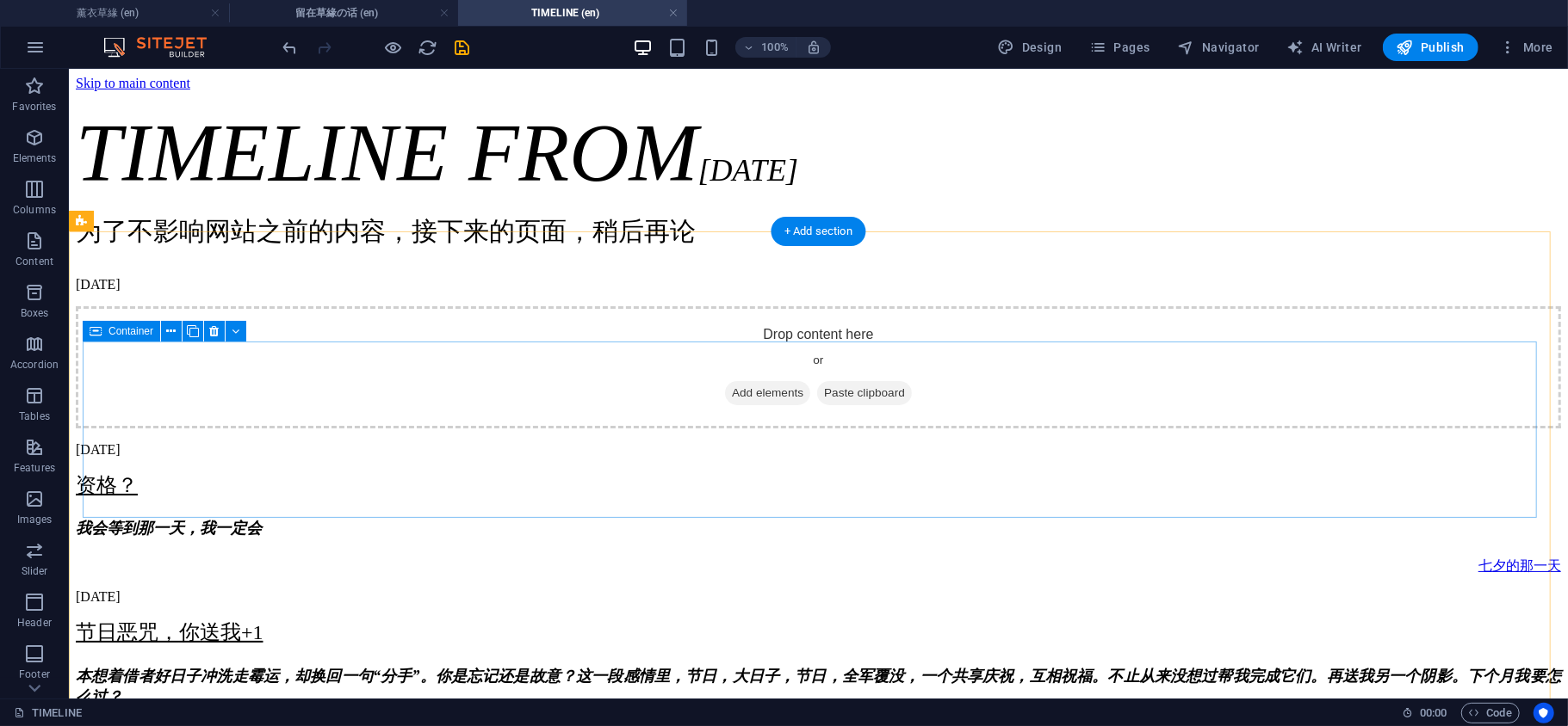
click at [711, 414] on div "09. August 2025 Drop content here or Add elements Paste clipboard" at bounding box center [817, 353] width 1485 height 152
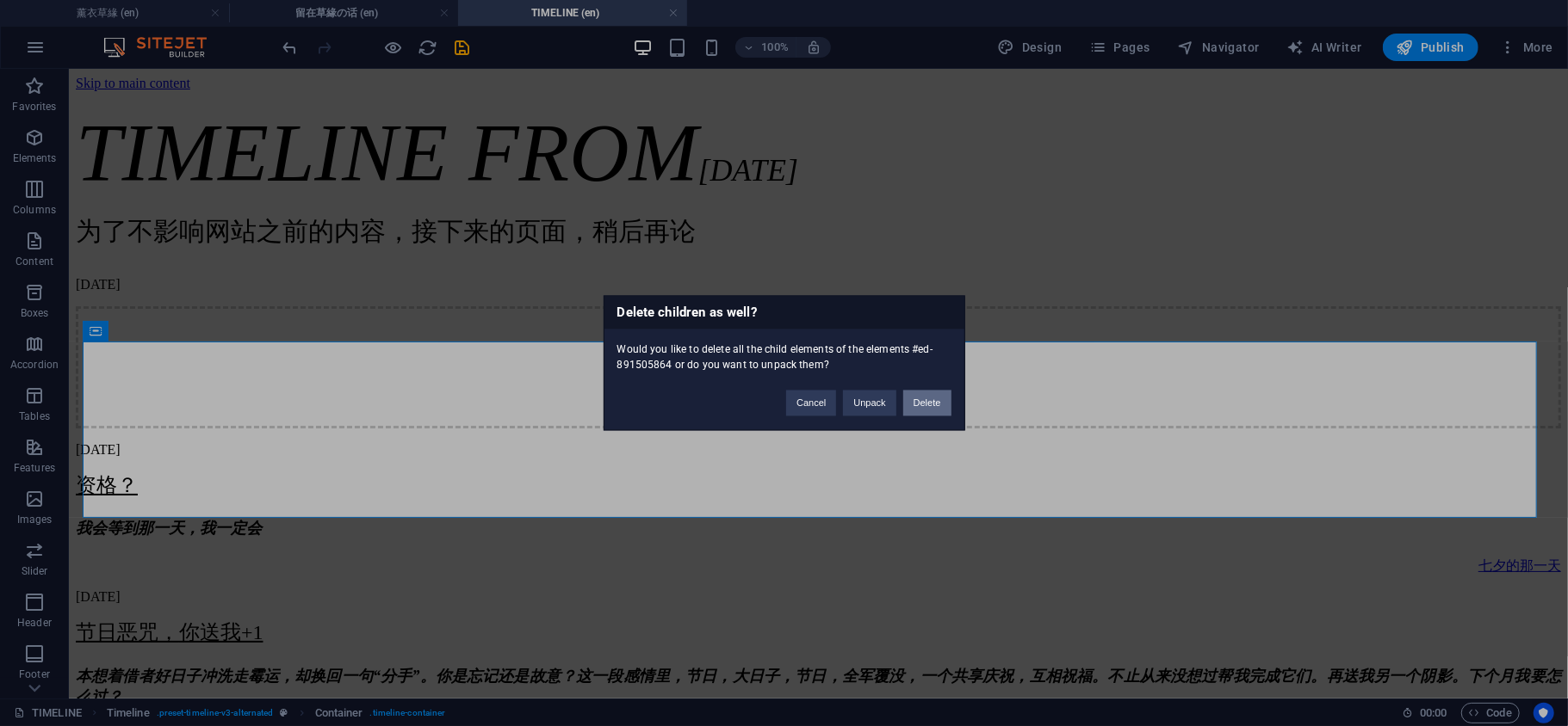
click at [914, 408] on button "Delete" at bounding box center [926, 404] width 48 height 26
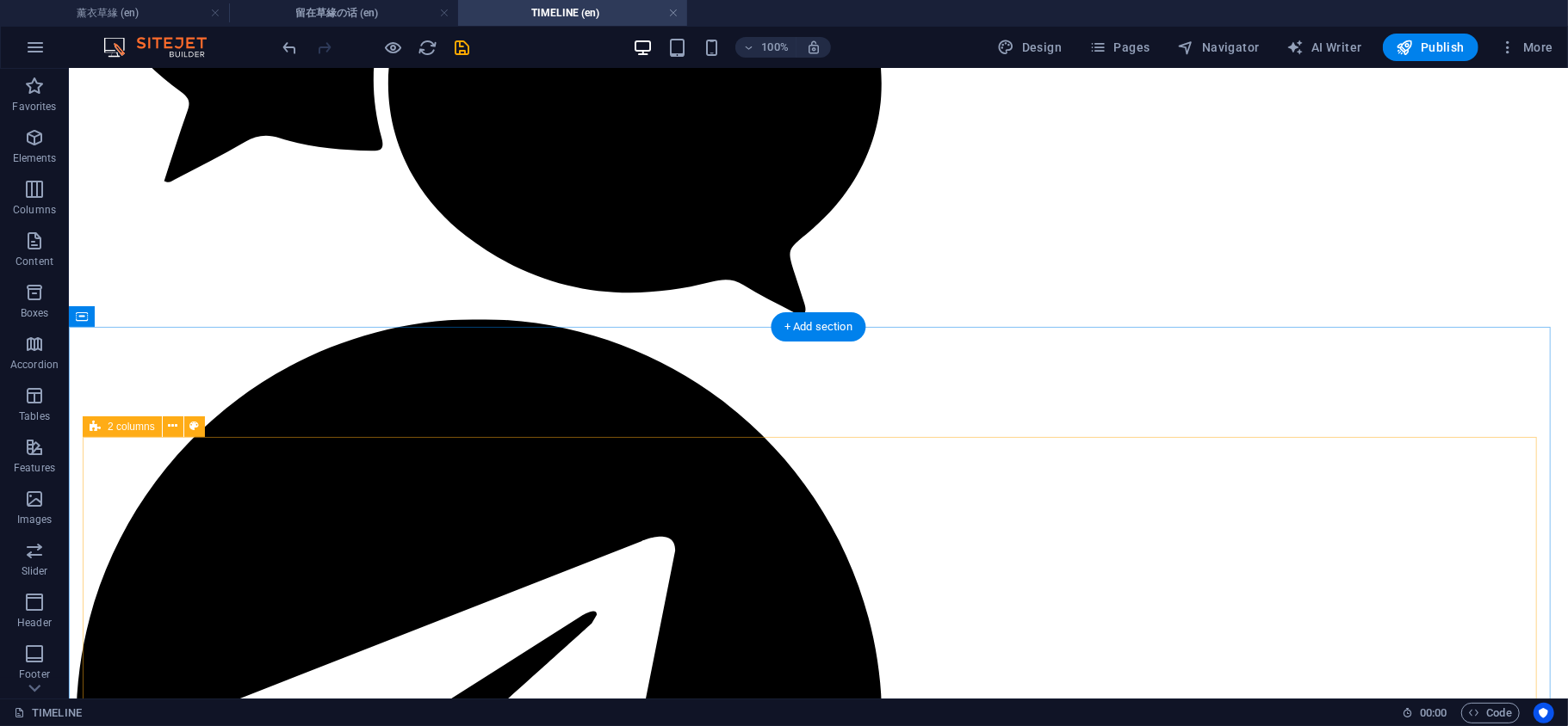
scroll to position [6502, 0]
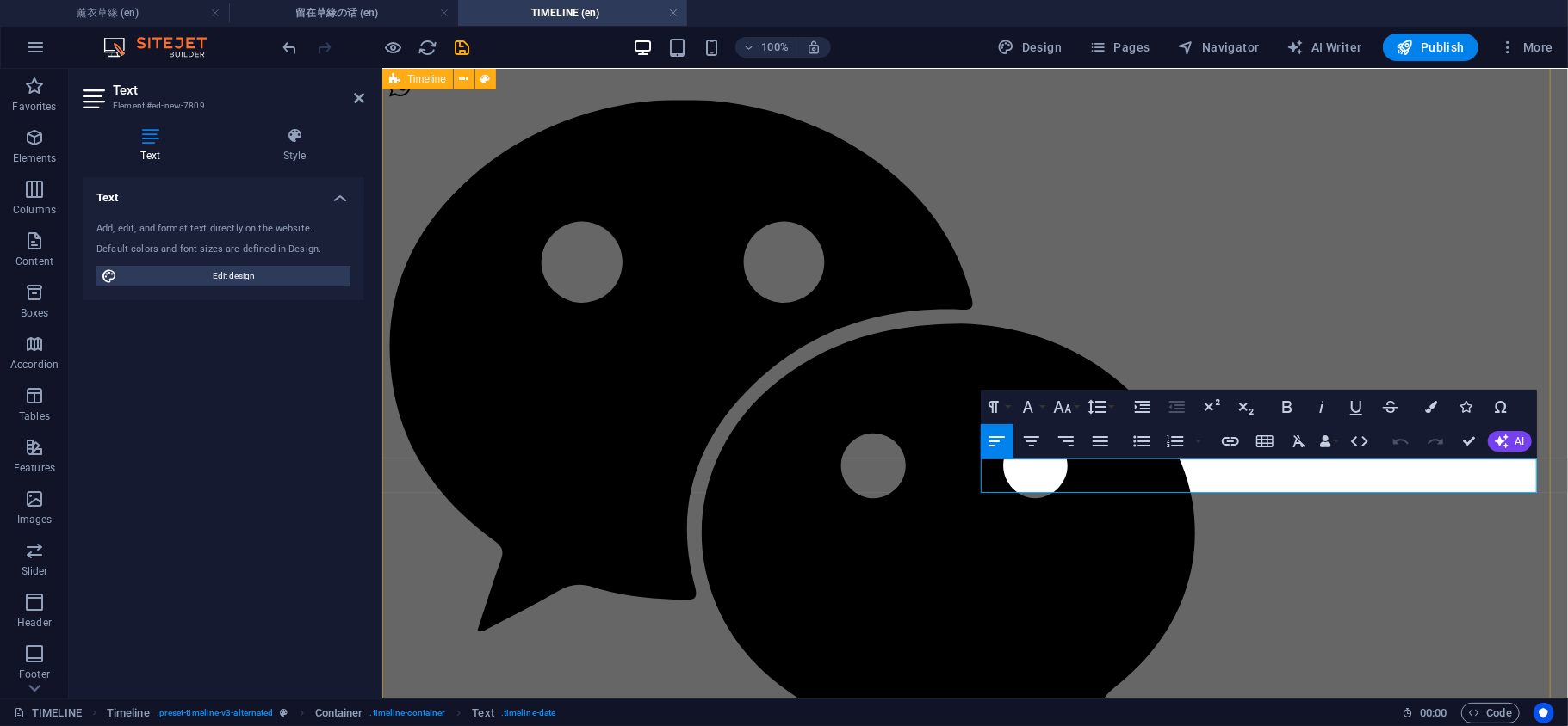
scroll to position [7245, 0]
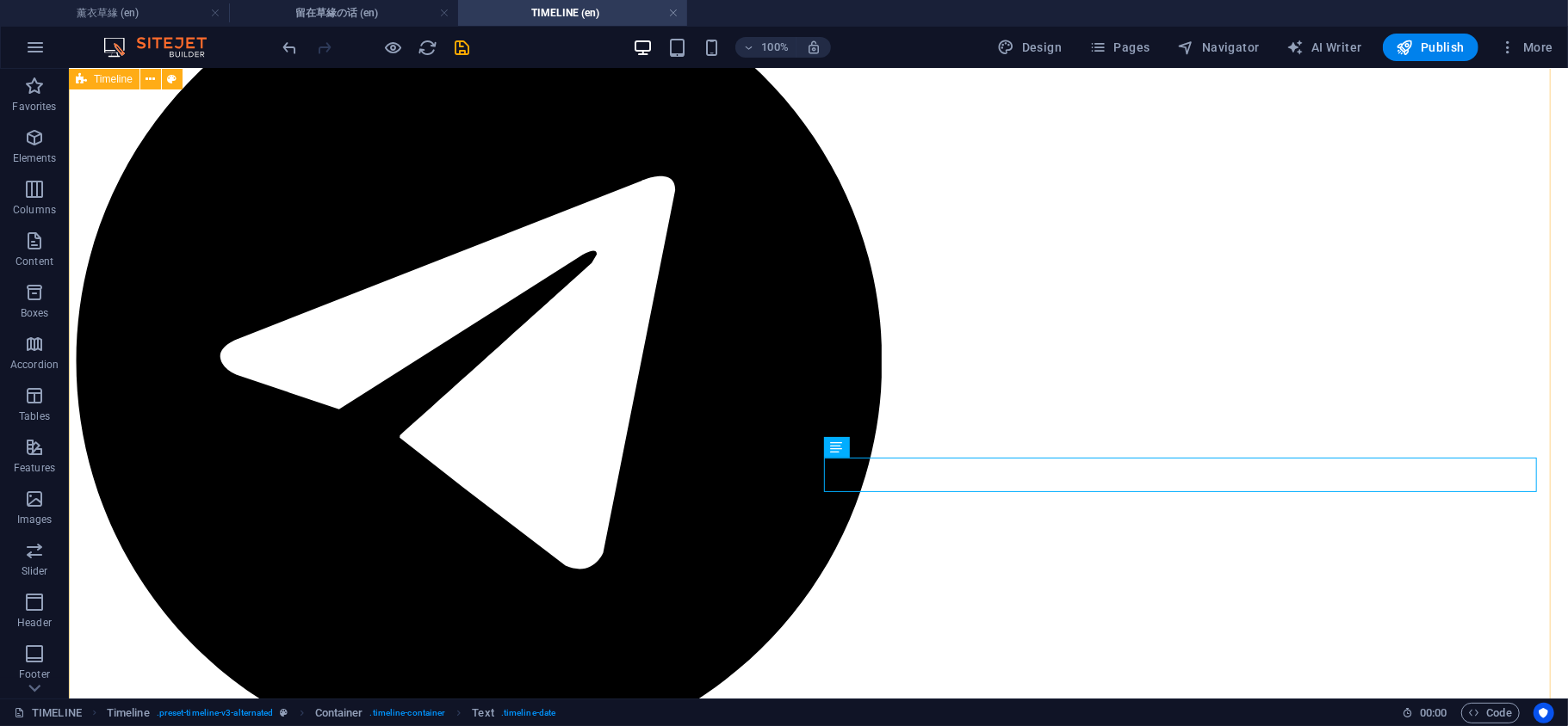
scroll to position [6484, 0]
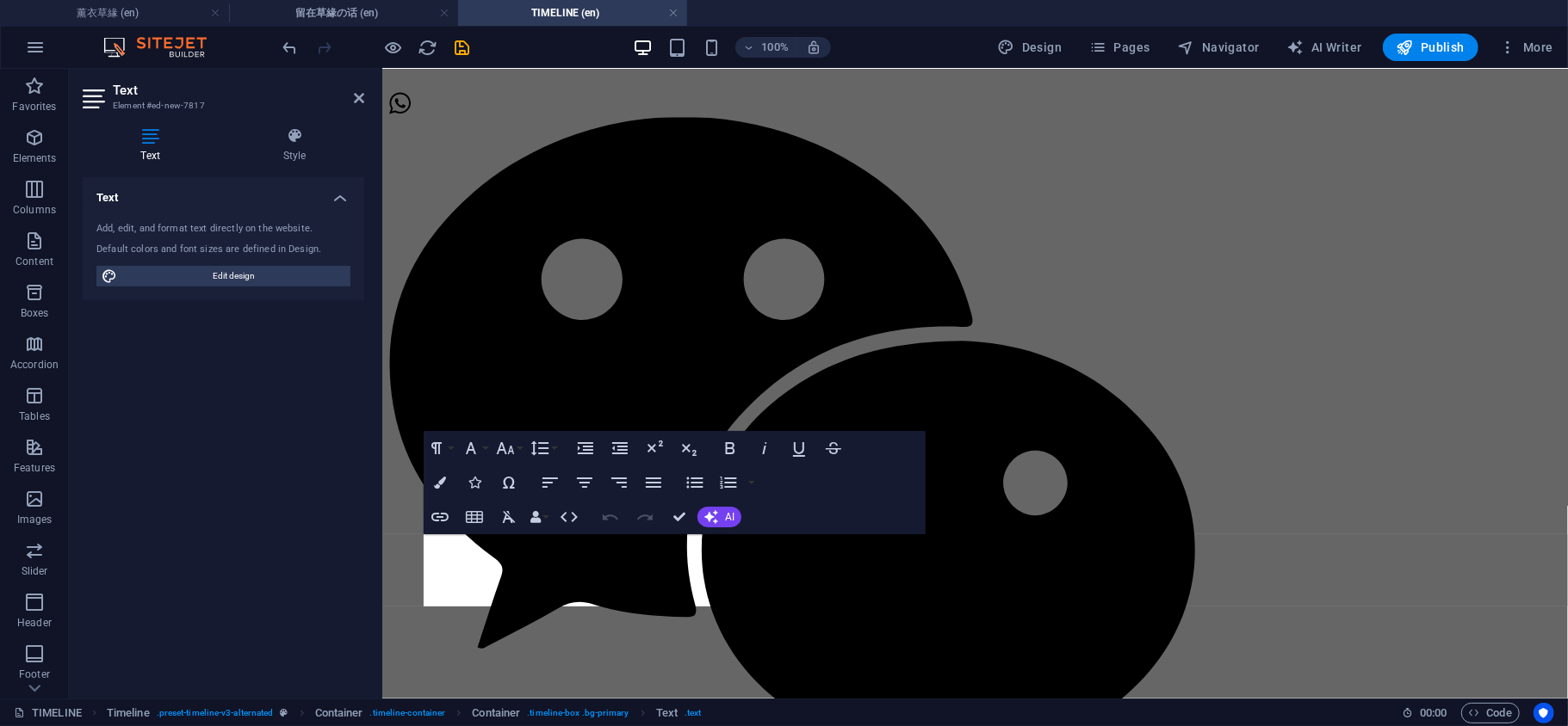
scroll to position [7229, 0]
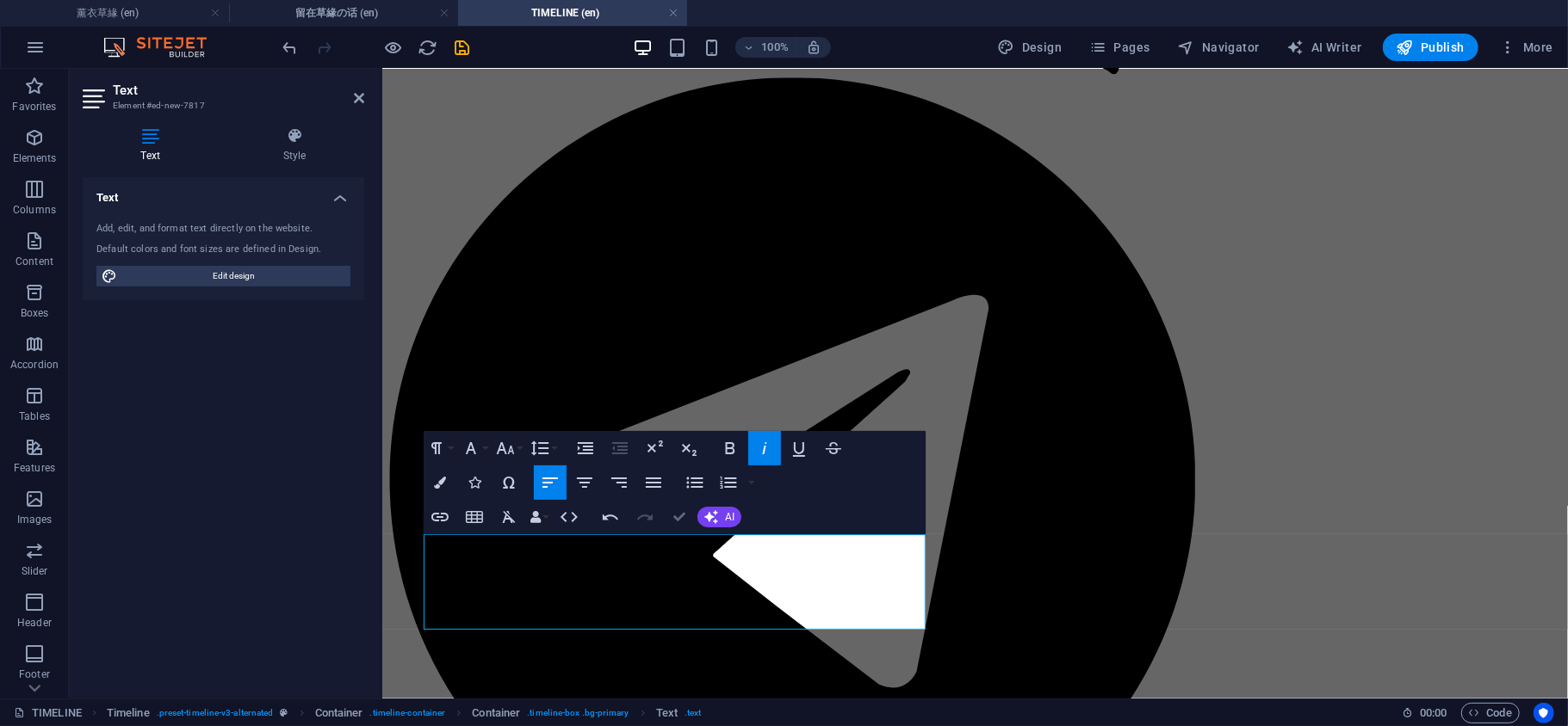
scroll to position [6468, 0]
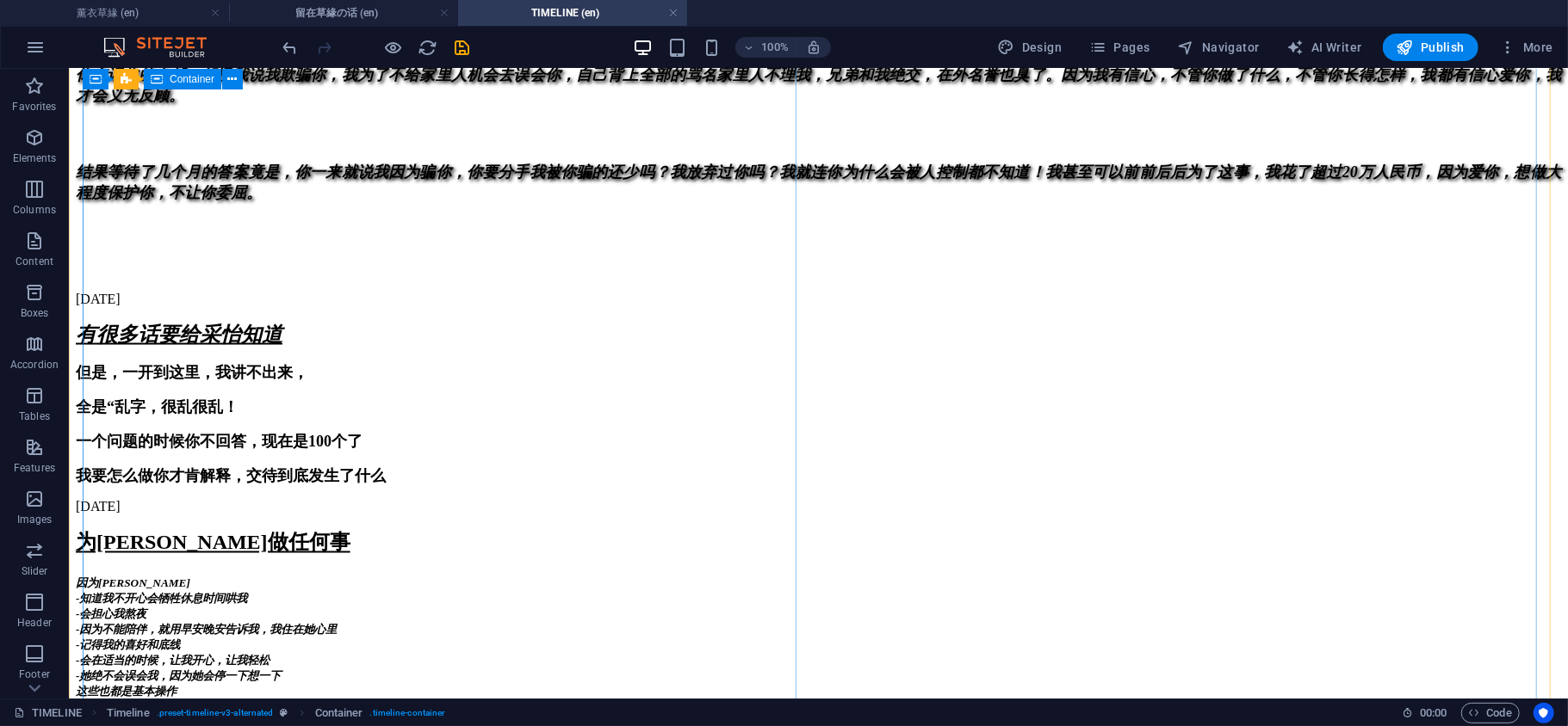
scroll to position [1113, 0]
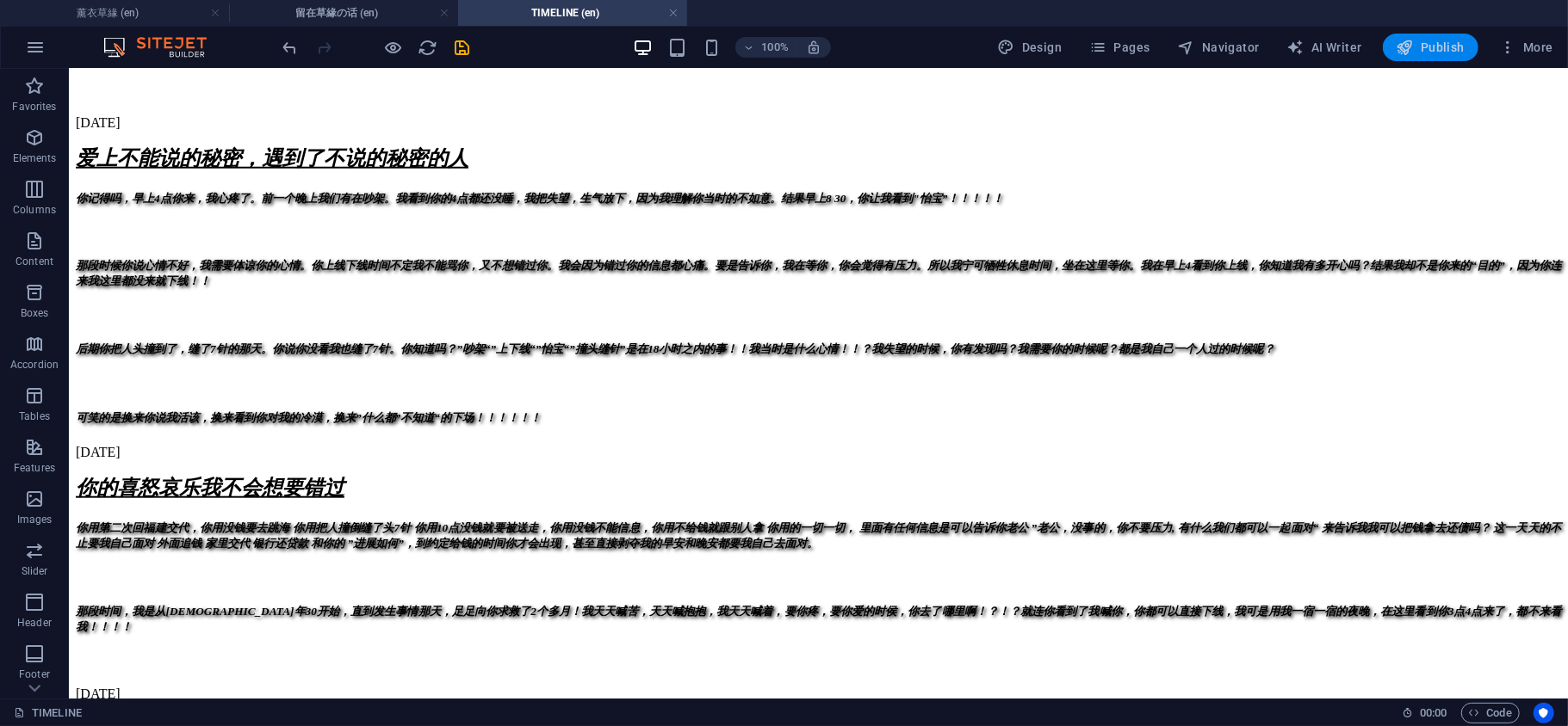
click at [1438, 50] on span "Publish" at bounding box center [1431, 47] width 68 height 17
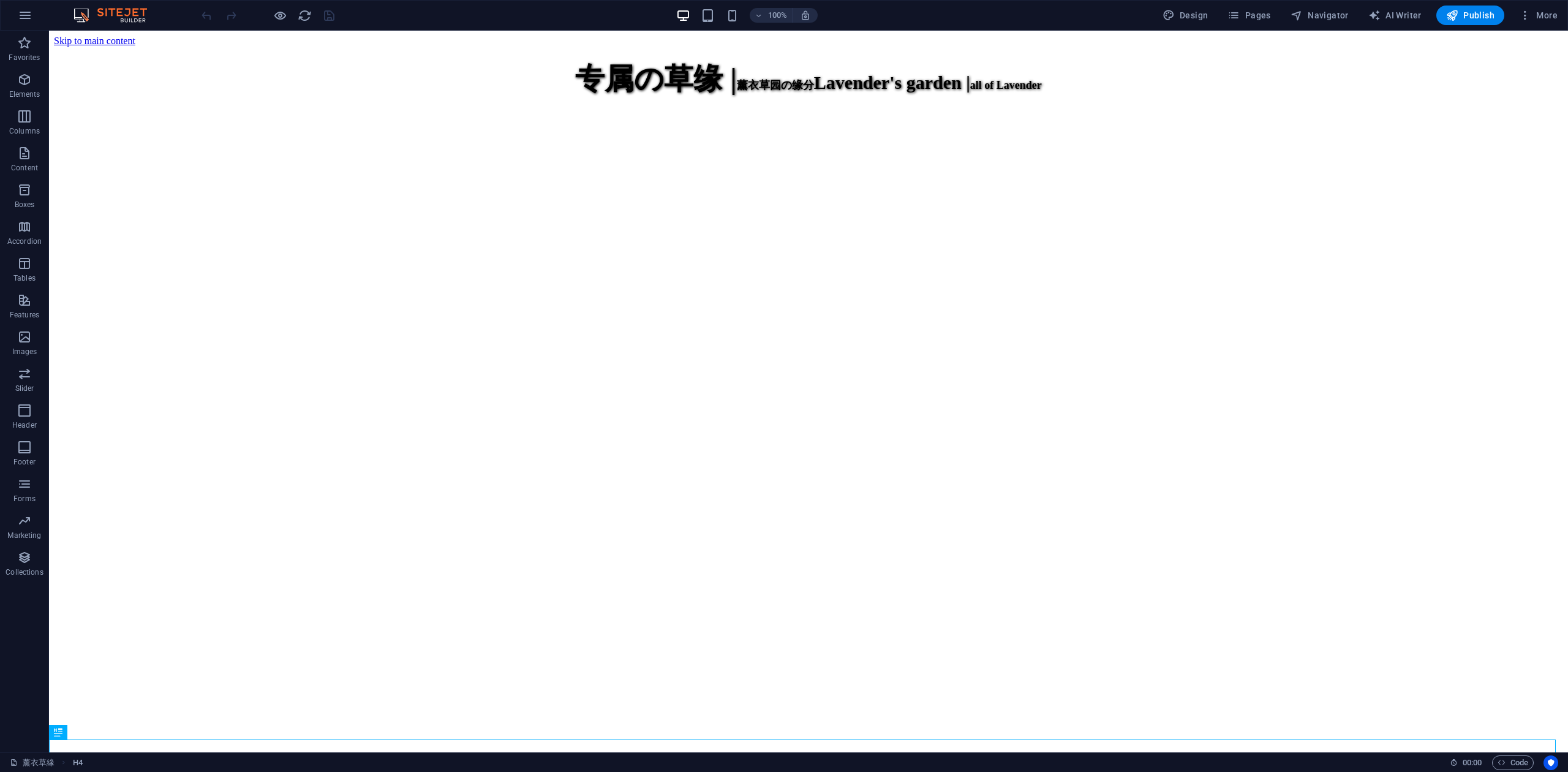
scroll to position [466, 0]
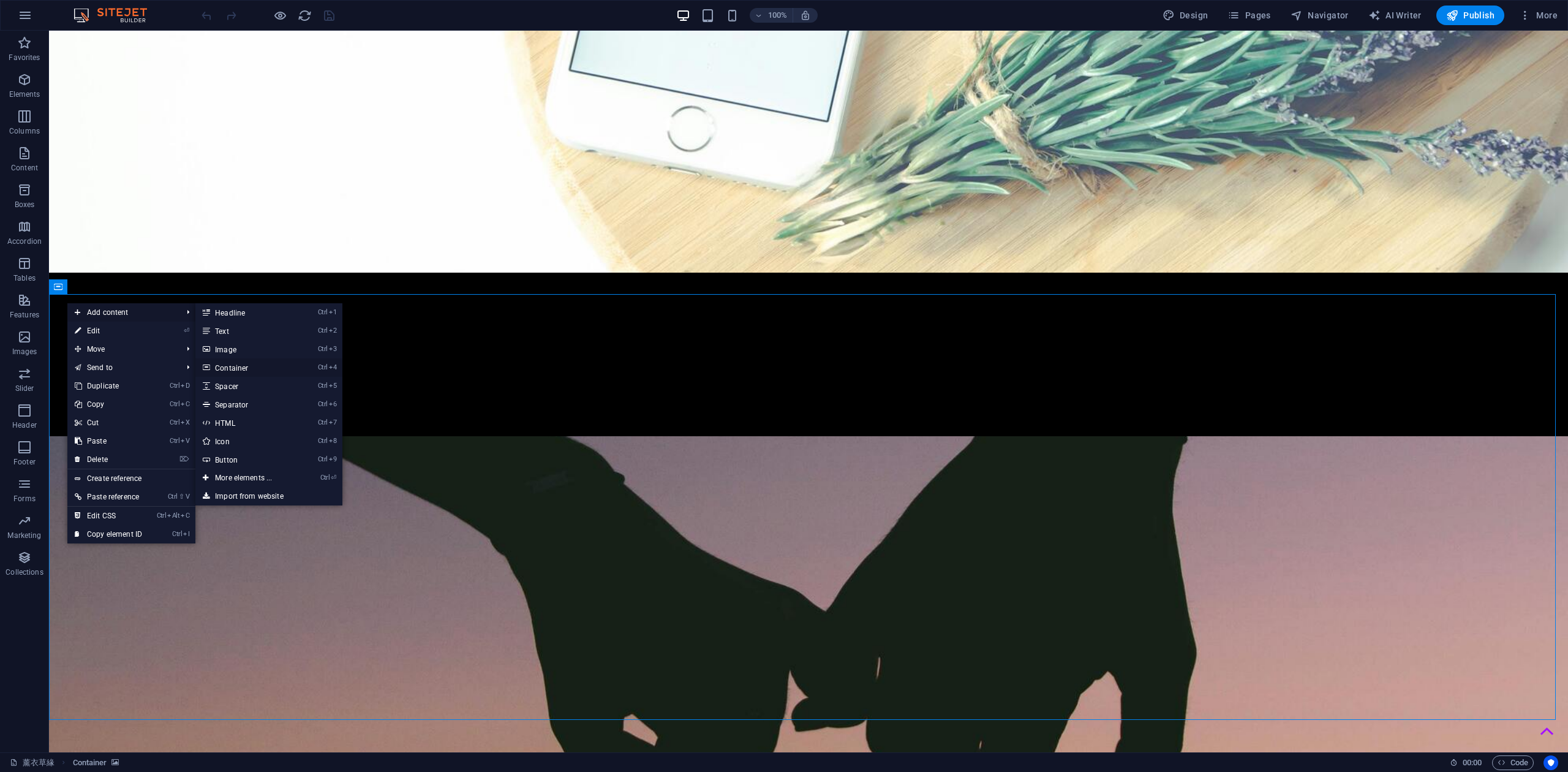
drag, startPoint x: 62, startPoint y: 369, endPoint x: 232, endPoint y: 368, distance: 170.0
click at [232, 368] on link "Ctrl 4 Container" at bounding box center [246, 368] width 101 height 19
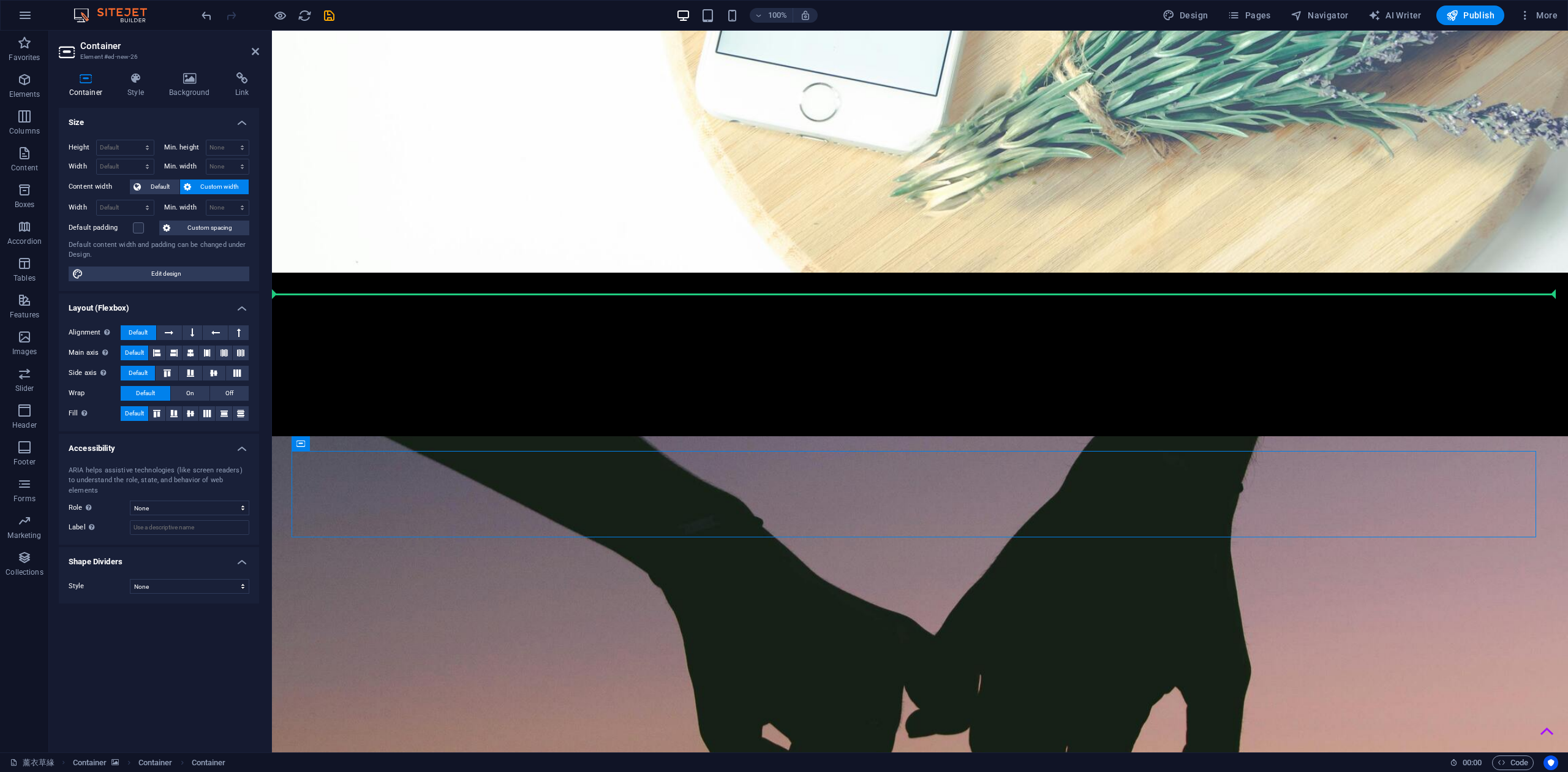
drag, startPoint x: 588, startPoint y: 475, endPoint x: 316, endPoint y: 322, distance: 312.1
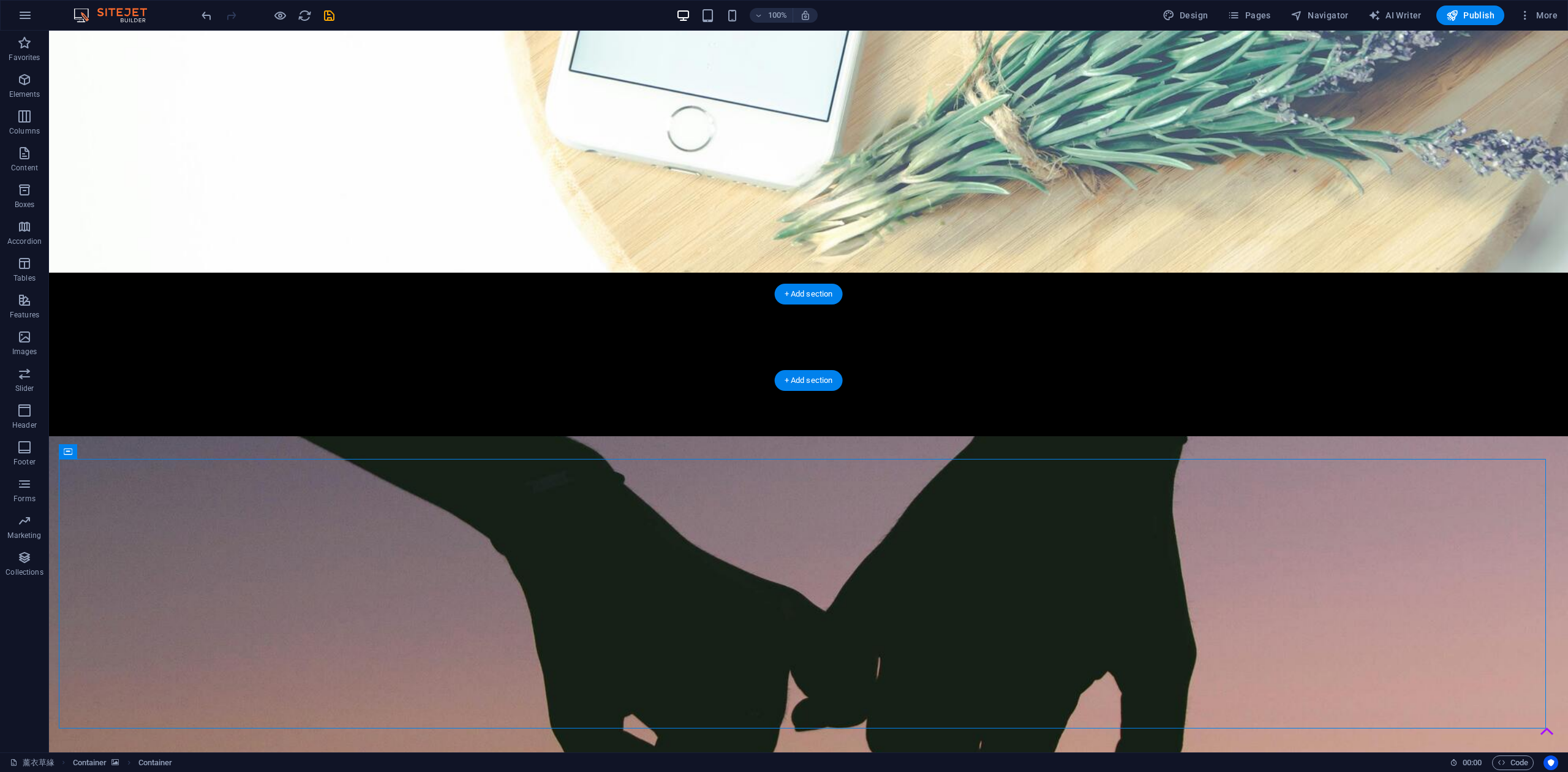
drag, startPoint x: 111, startPoint y: 476, endPoint x: 363, endPoint y: 346, distance: 283.6
drag, startPoint x: 374, startPoint y: 624, endPoint x: 398, endPoint y: 456, distance: 169.7
click at [398, 456] on div "专属の草缘 | 薰衣草园の缘分 [PERSON_NAME]'s garden | all of Lavender 你终于来了，这里面留了很多给你的“话” 为达…" at bounding box center [809, 756] width 1520 height 2384
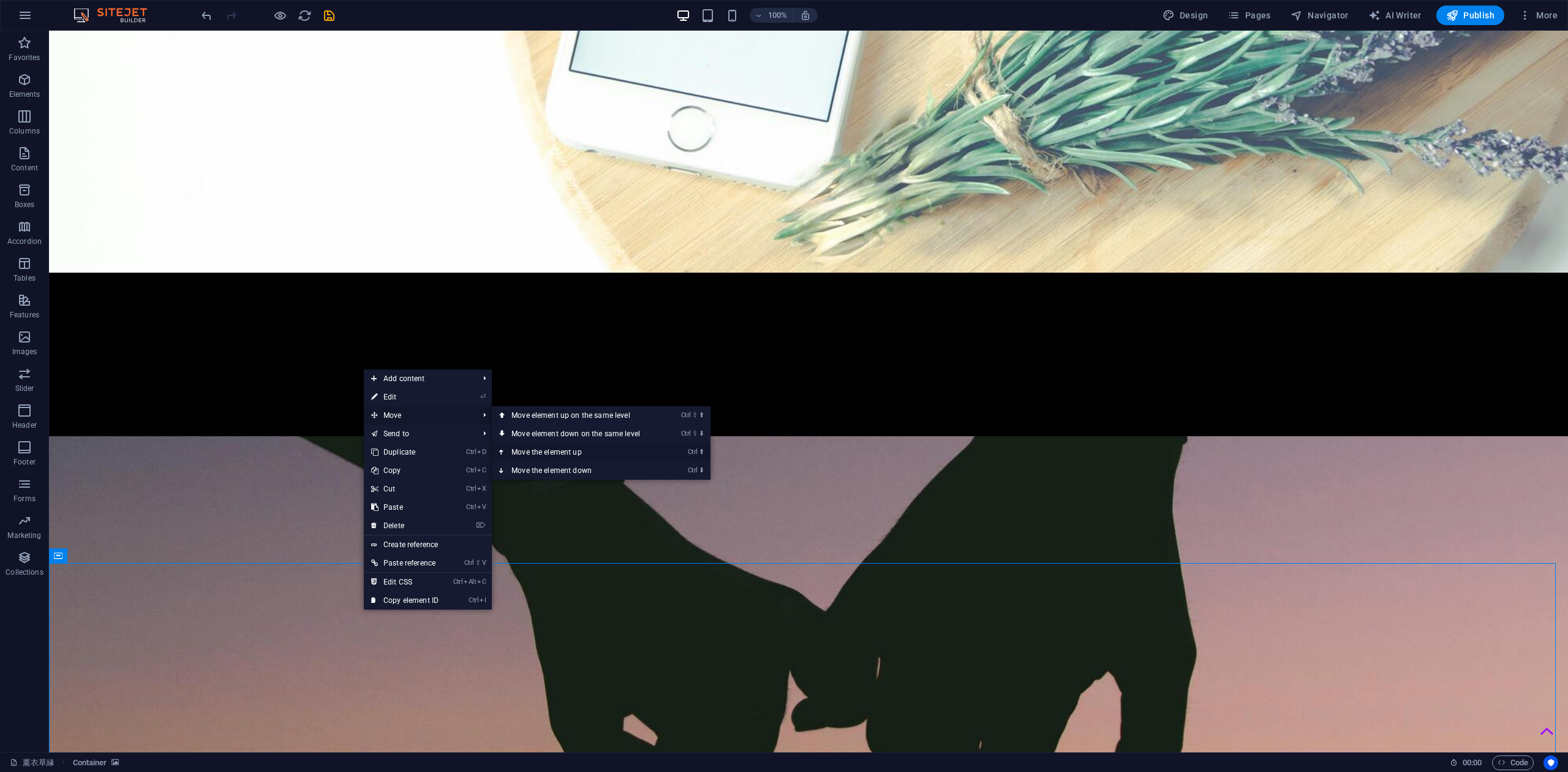
click at [554, 449] on link "Ctrl ⬆ Move the element up" at bounding box center [578, 452] width 173 height 19
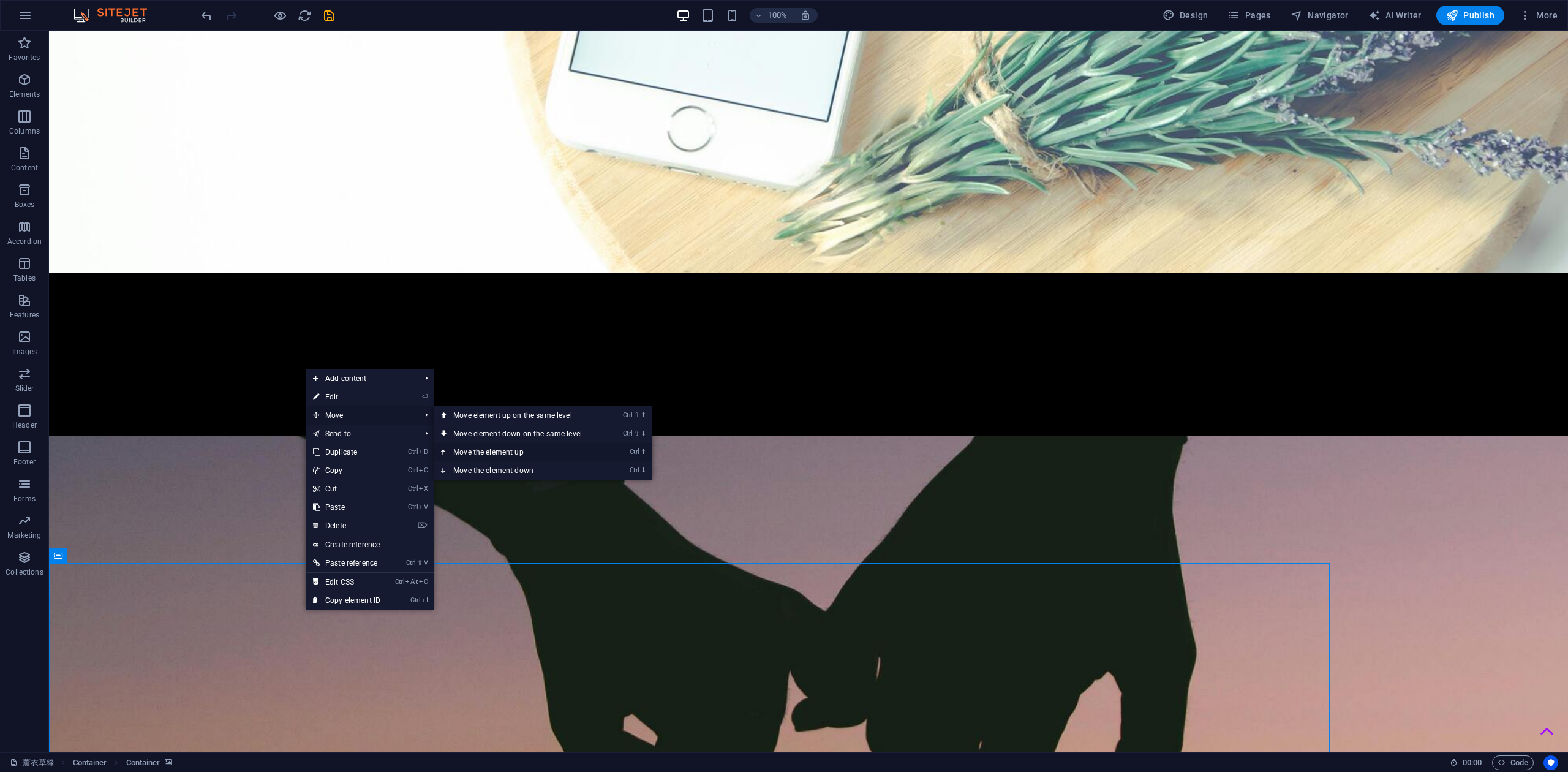
click at [499, 448] on link "Ctrl ⬆ Move the element up" at bounding box center [520, 452] width 173 height 19
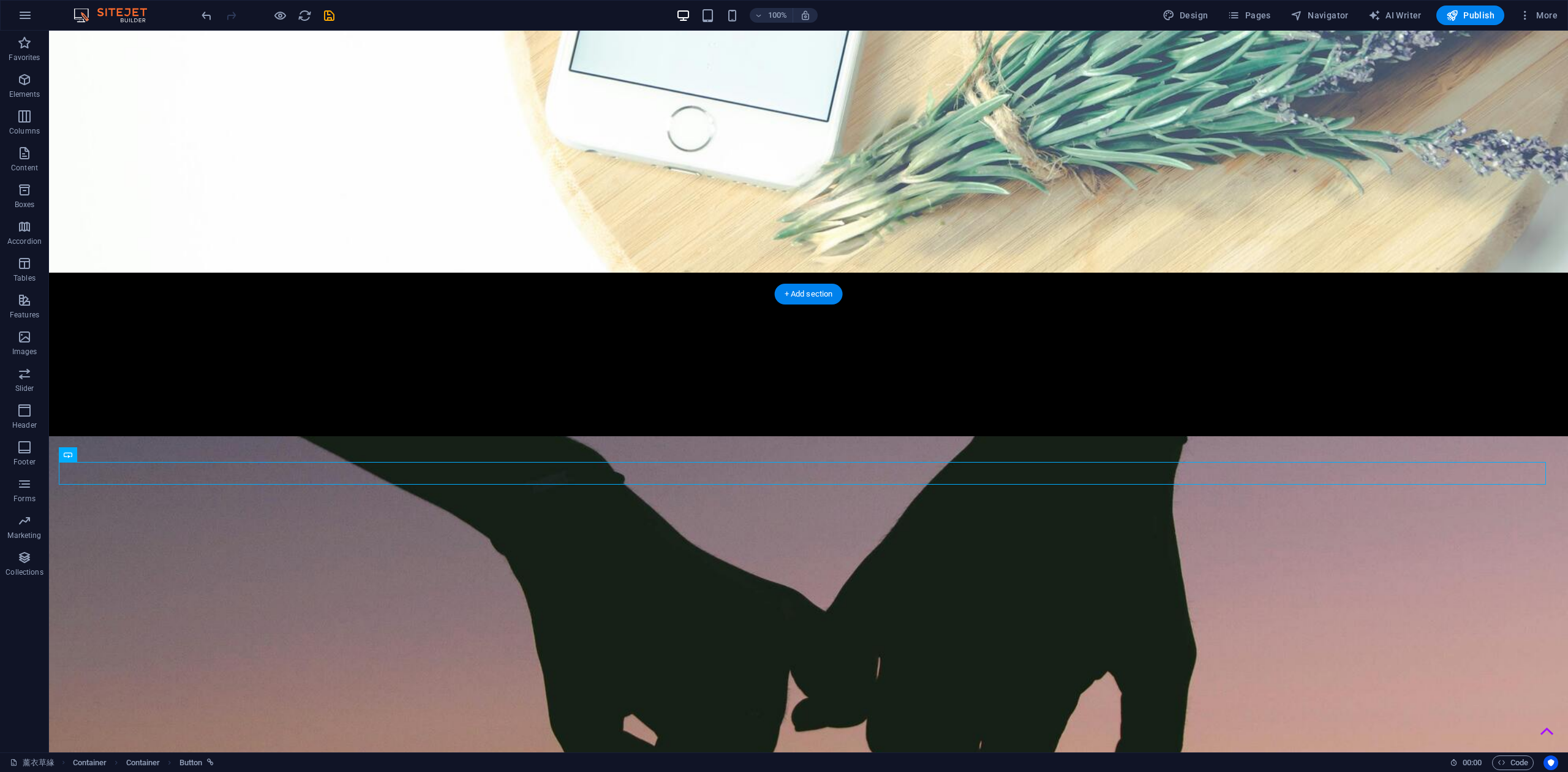
drag, startPoint x: 813, startPoint y: 473, endPoint x: 804, endPoint y: 588, distance: 115.4
drag, startPoint x: 828, startPoint y: 386, endPoint x: 818, endPoint y: 436, distance: 51.0
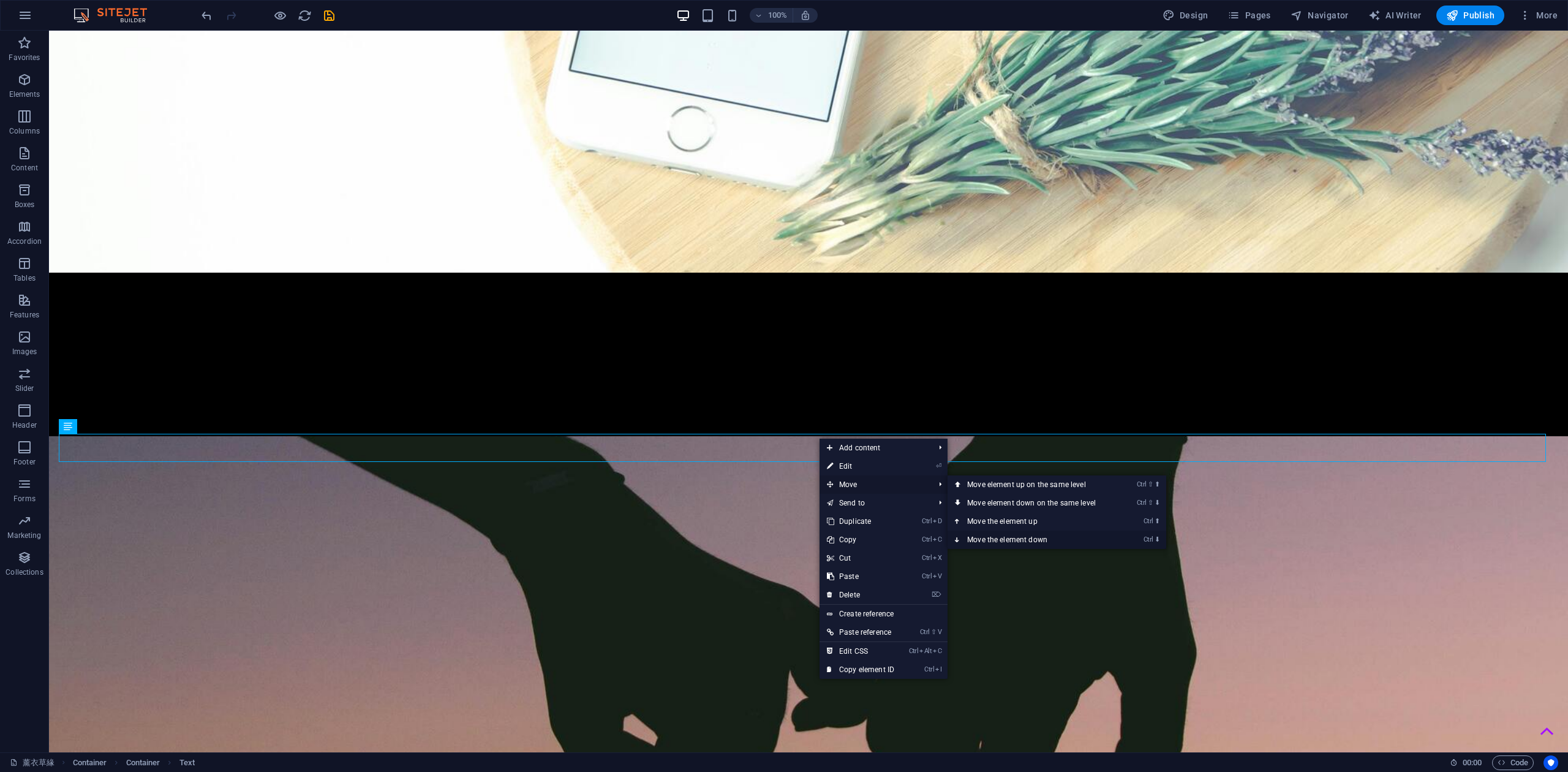
click at [1030, 534] on link "Ctrl ⬇ Move the element down" at bounding box center [1034, 540] width 173 height 19
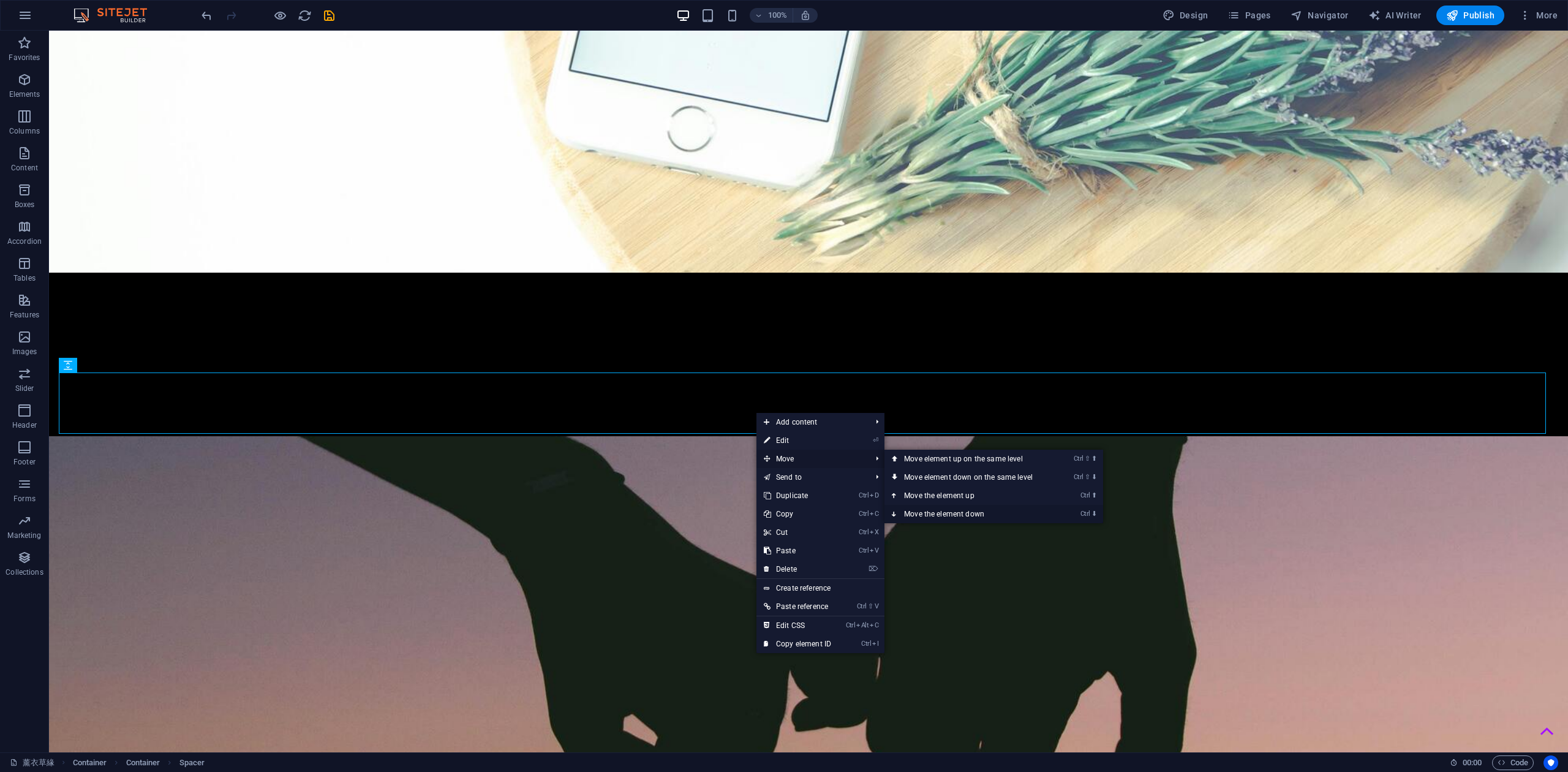
click at [949, 509] on link "Ctrl ⬇ Move the element down" at bounding box center [971, 514] width 173 height 19
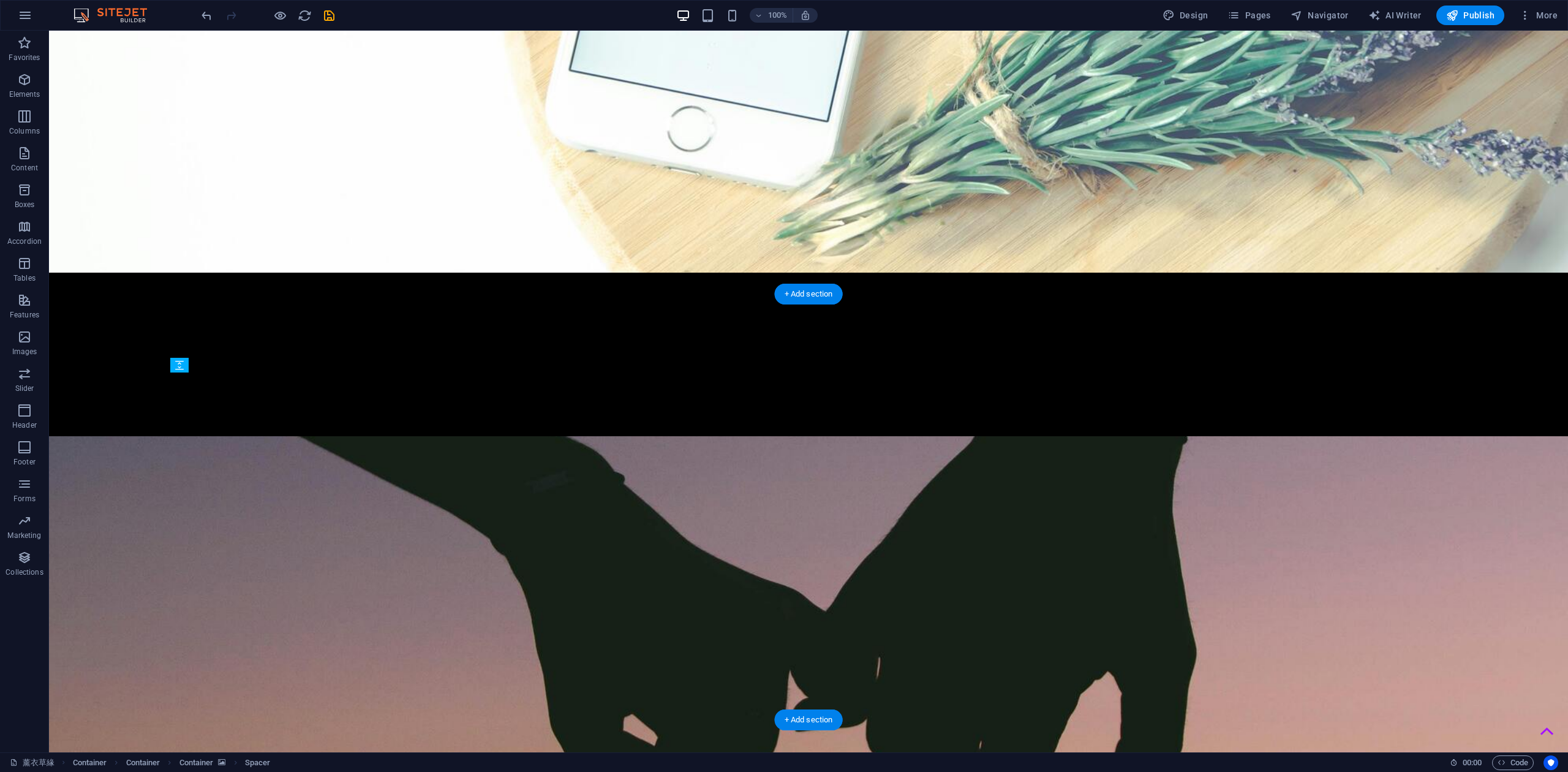
drag, startPoint x: 854, startPoint y: 484, endPoint x: 854, endPoint y: 529, distance: 45.0
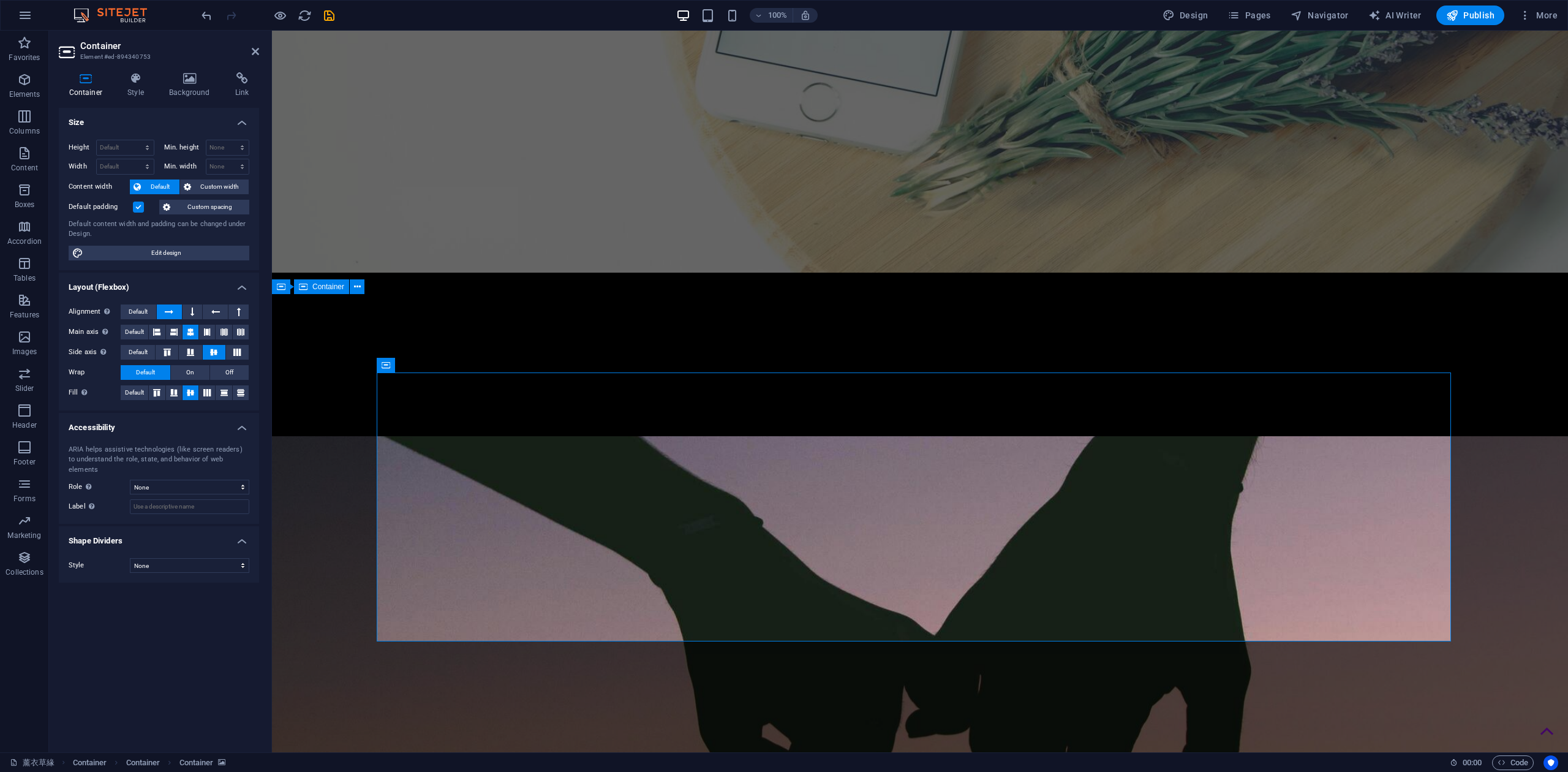
click at [140, 209] on label at bounding box center [139, 207] width 11 height 11
click at [0, 0] on input "Default padding" at bounding box center [0, 0] width 0 height 0
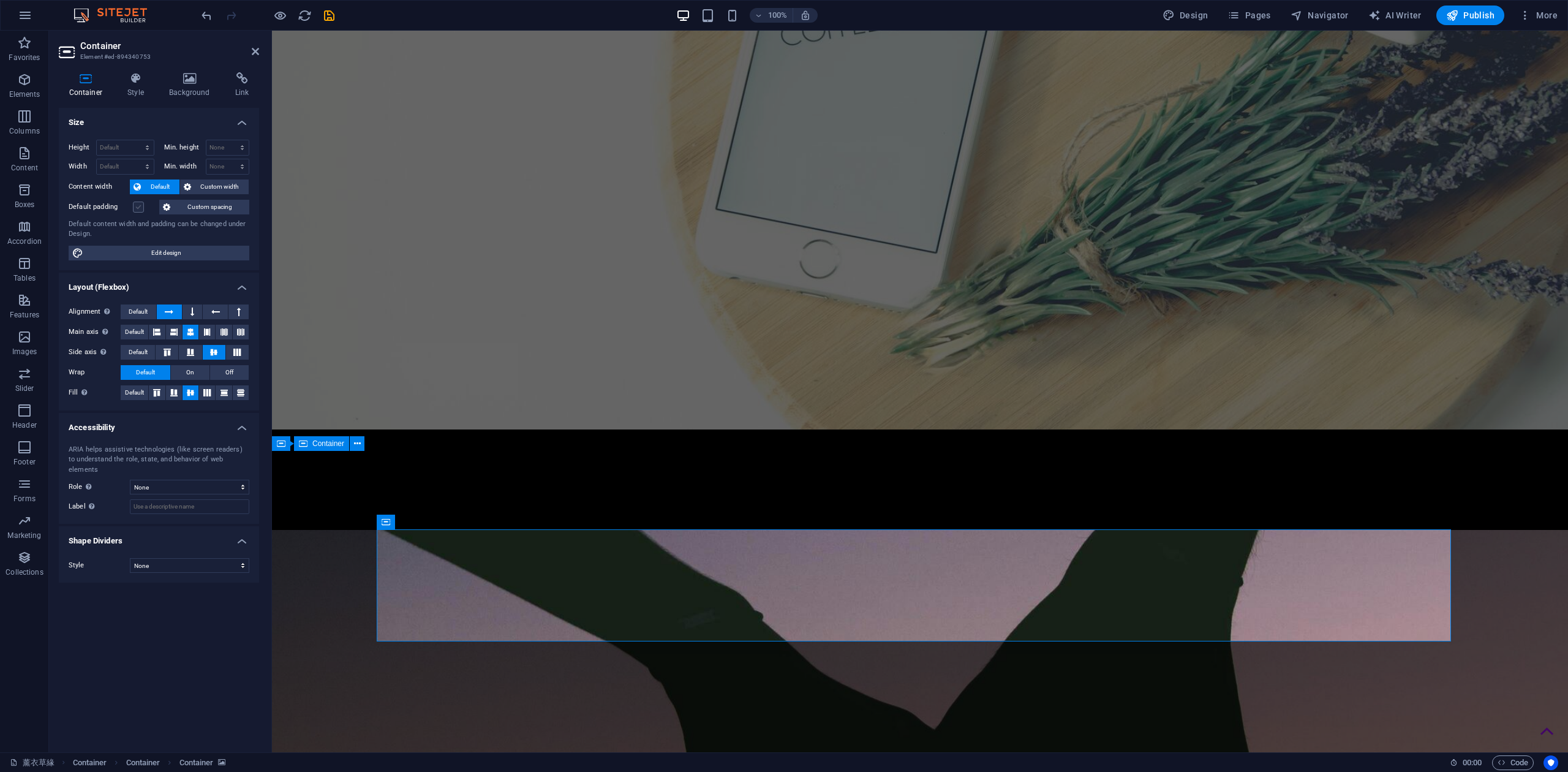
click at [140, 209] on label at bounding box center [139, 207] width 11 height 11
click at [0, 0] on input "Default padding" at bounding box center [0, 0] width 0 height 0
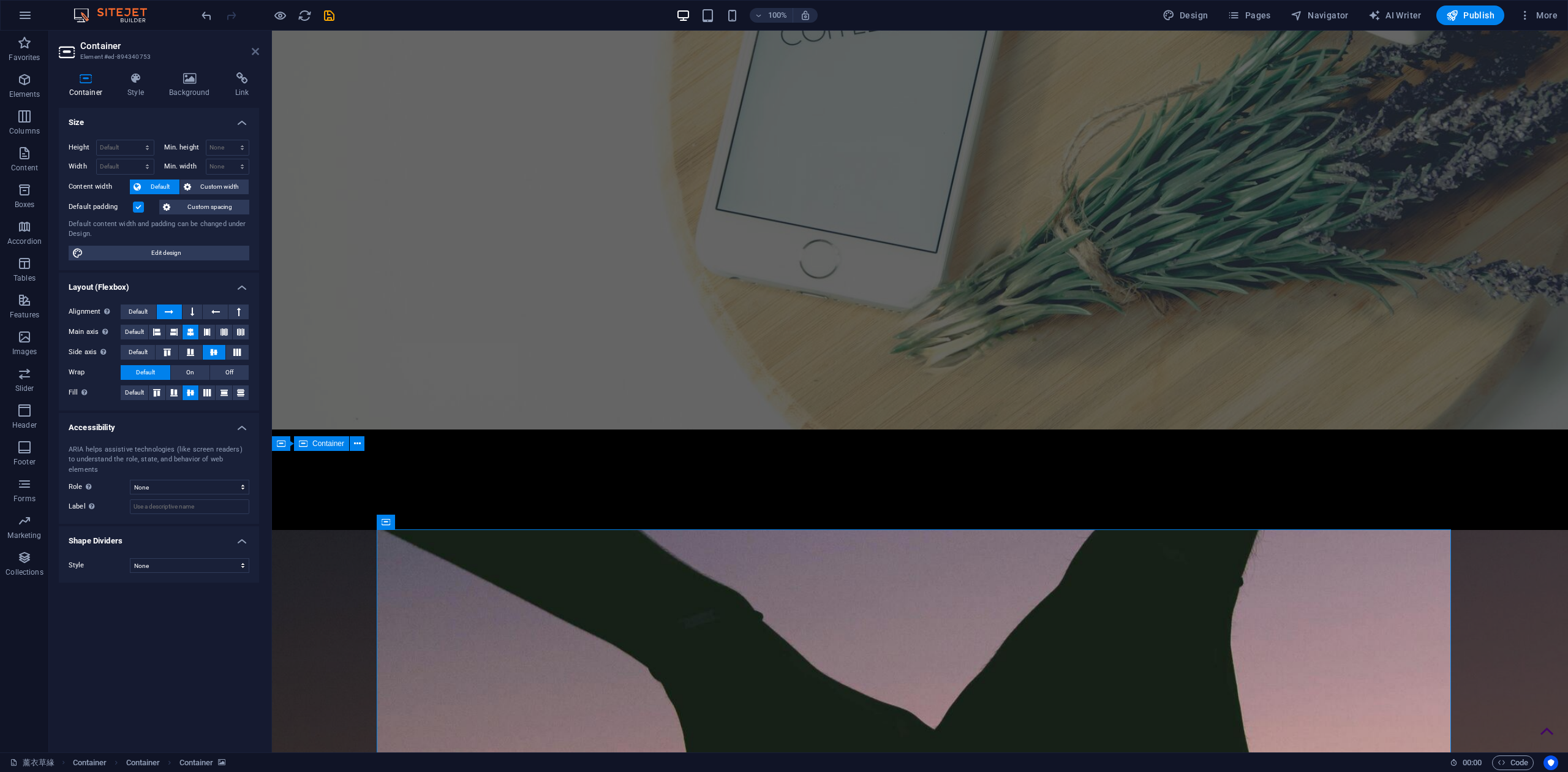
click at [255, 53] on icon at bounding box center [255, 52] width 7 height 10
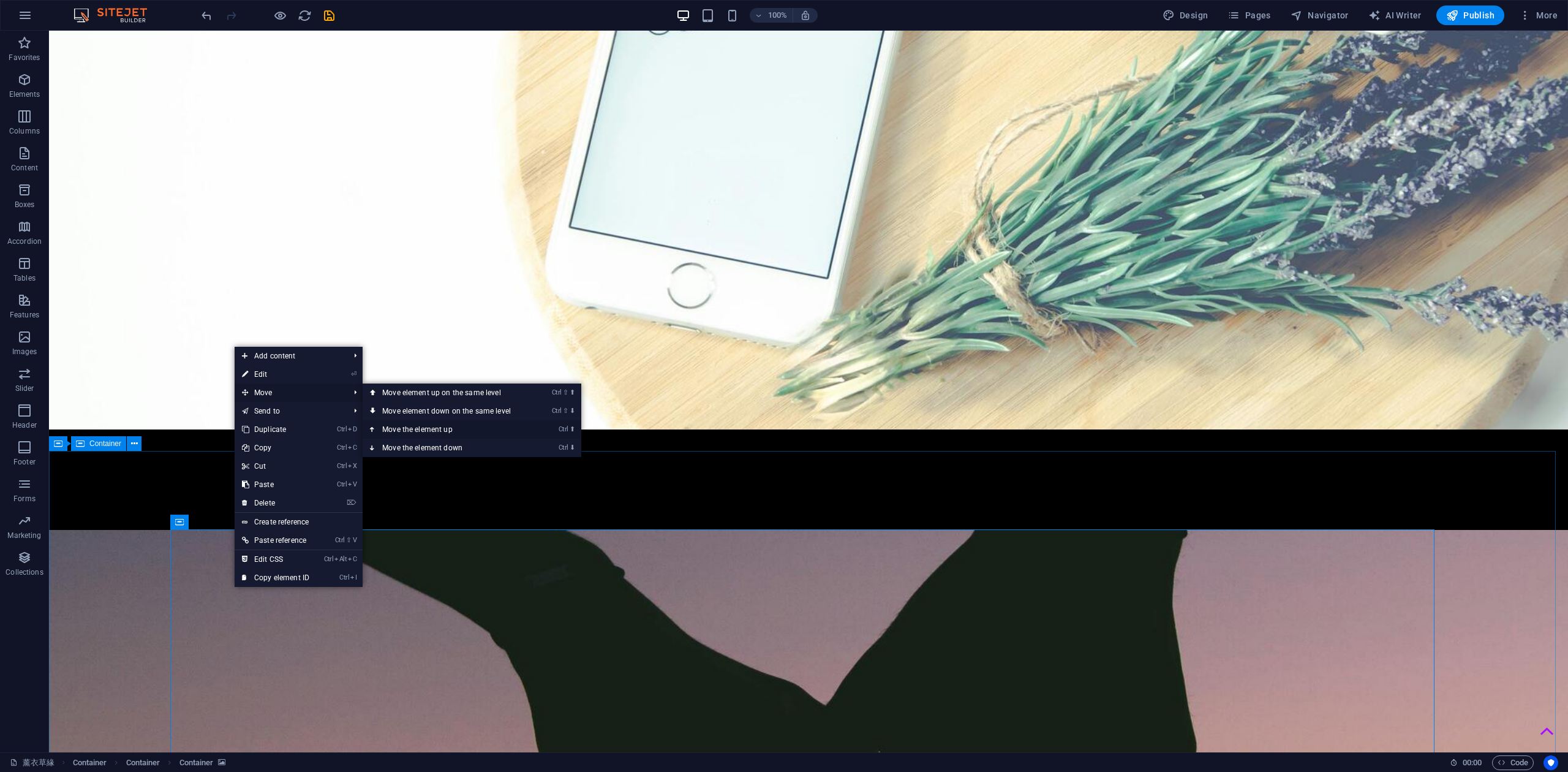
click at [424, 430] on link "Ctrl ⬆ Move the element up" at bounding box center [449, 429] width 173 height 19
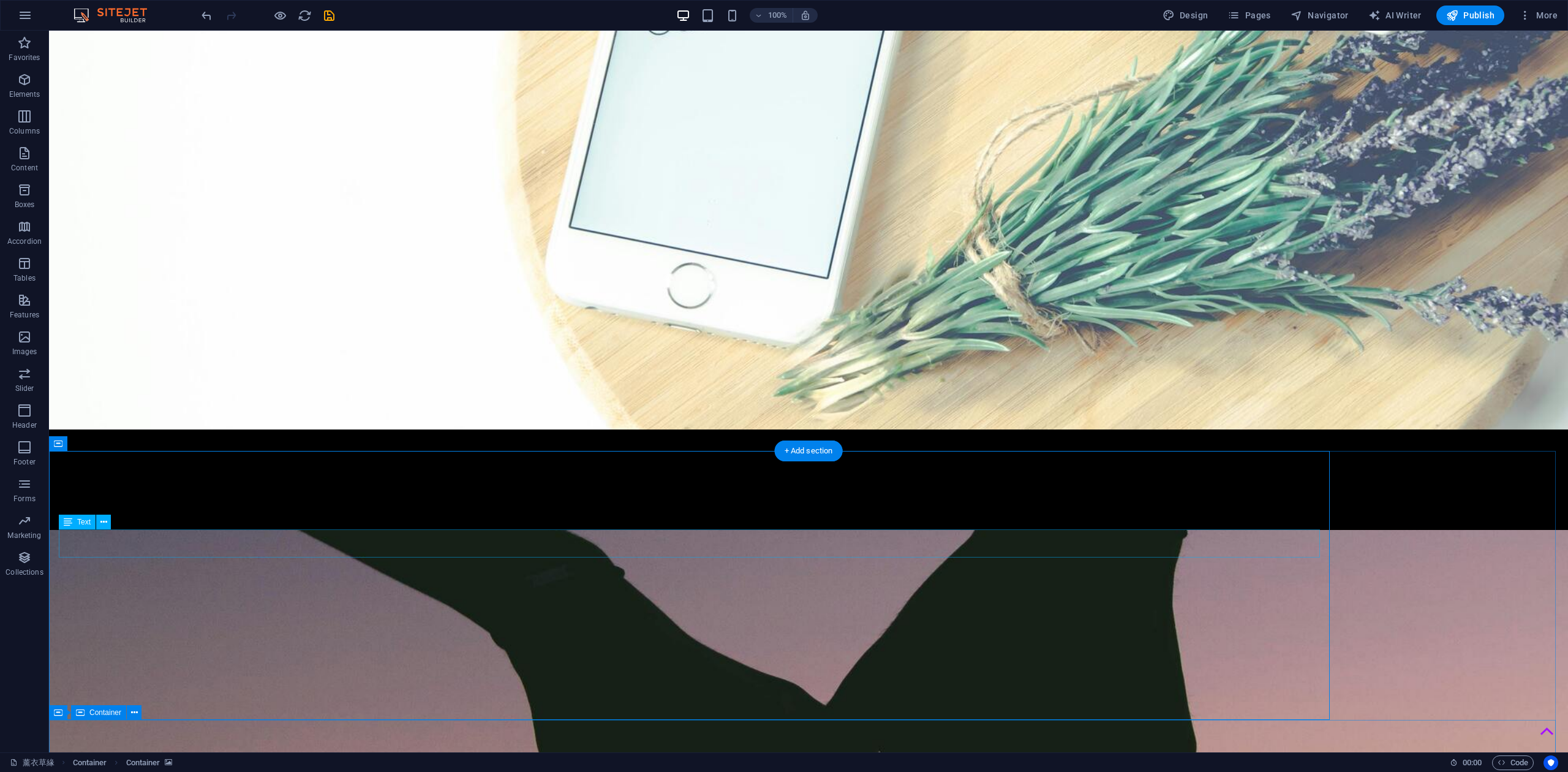
scroll to position [553, 0]
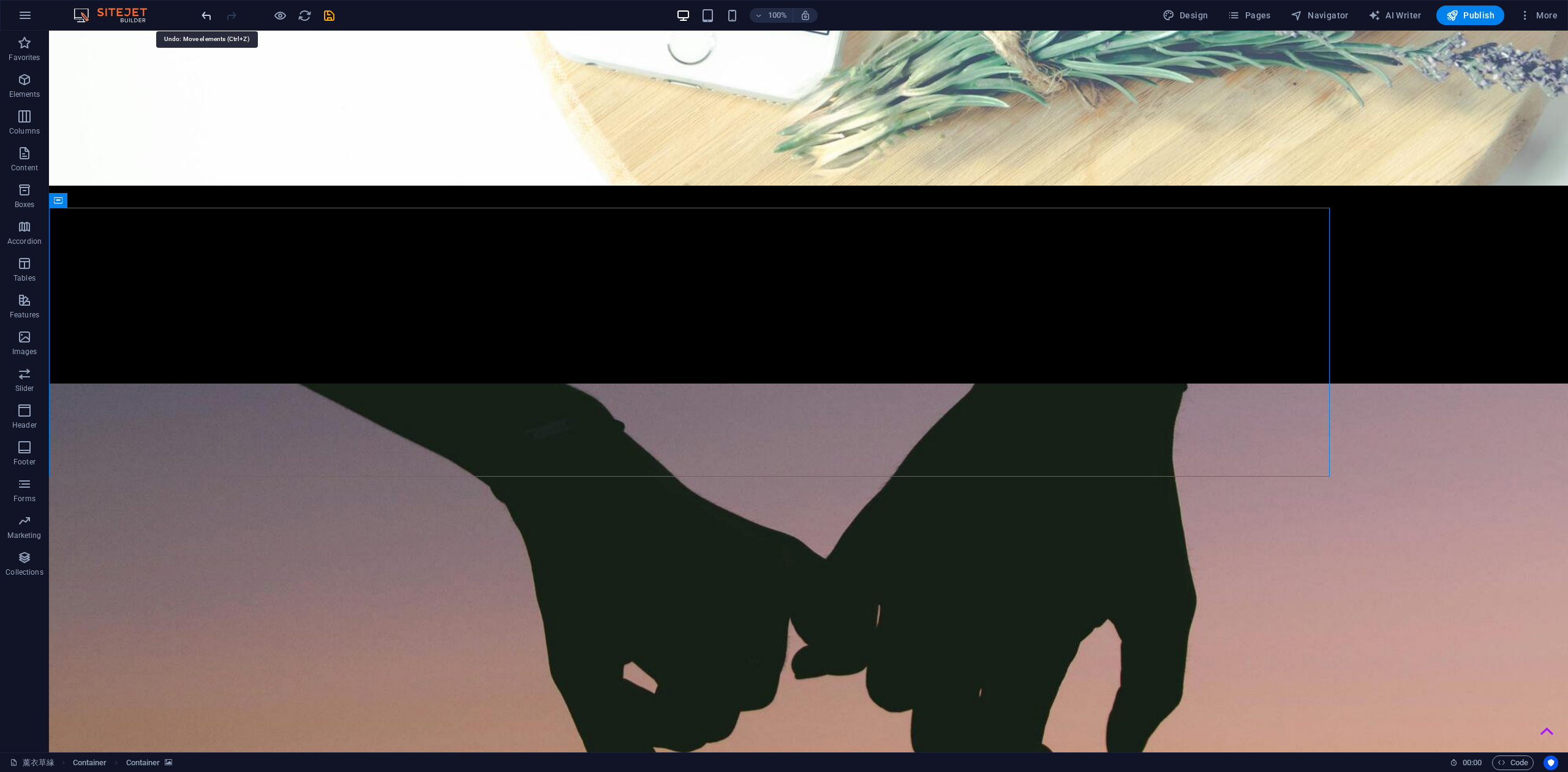
click at [204, 16] on icon "undo" at bounding box center [206, 16] width 14 height 14
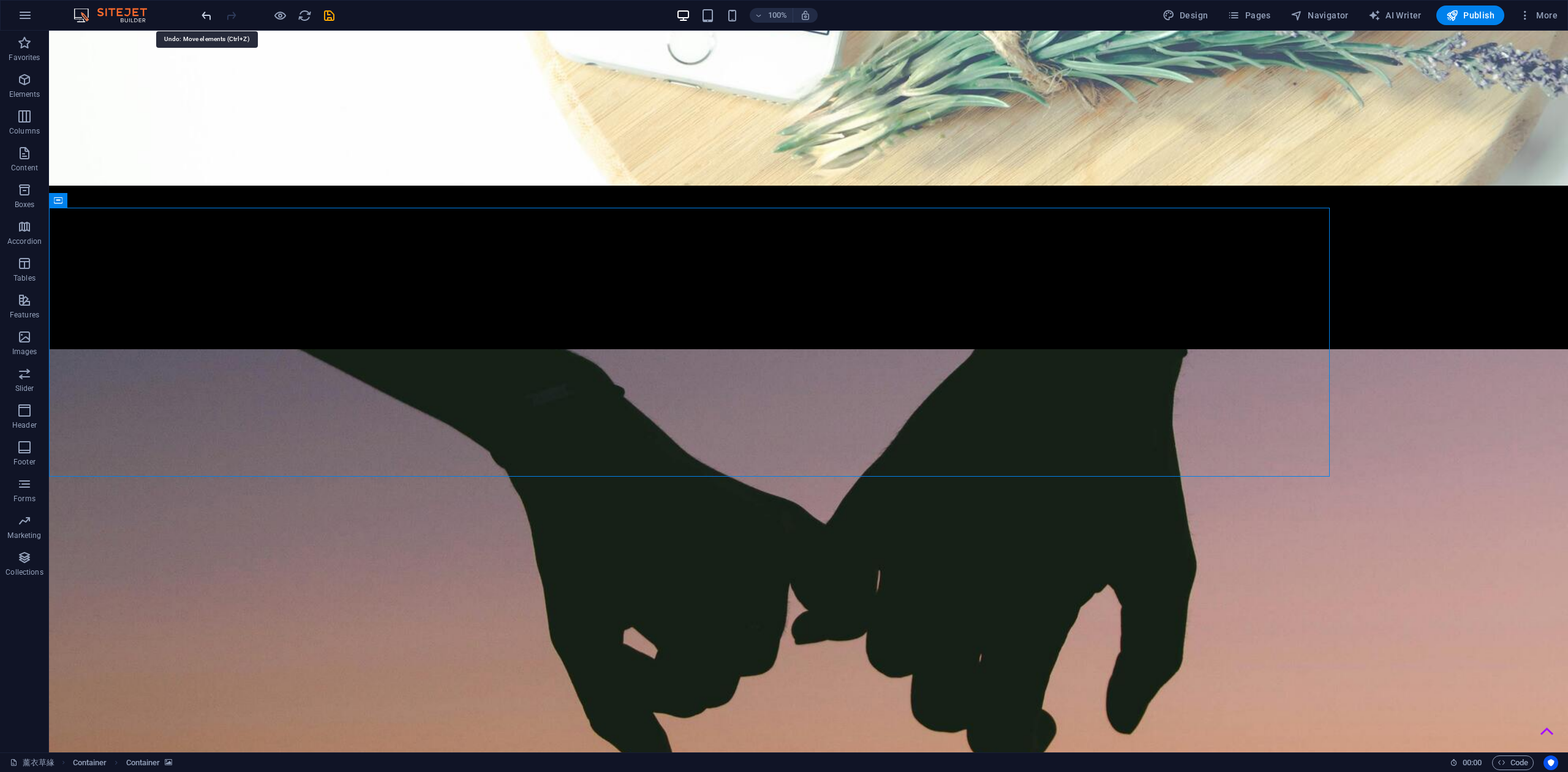
scroll to position [466, 0]
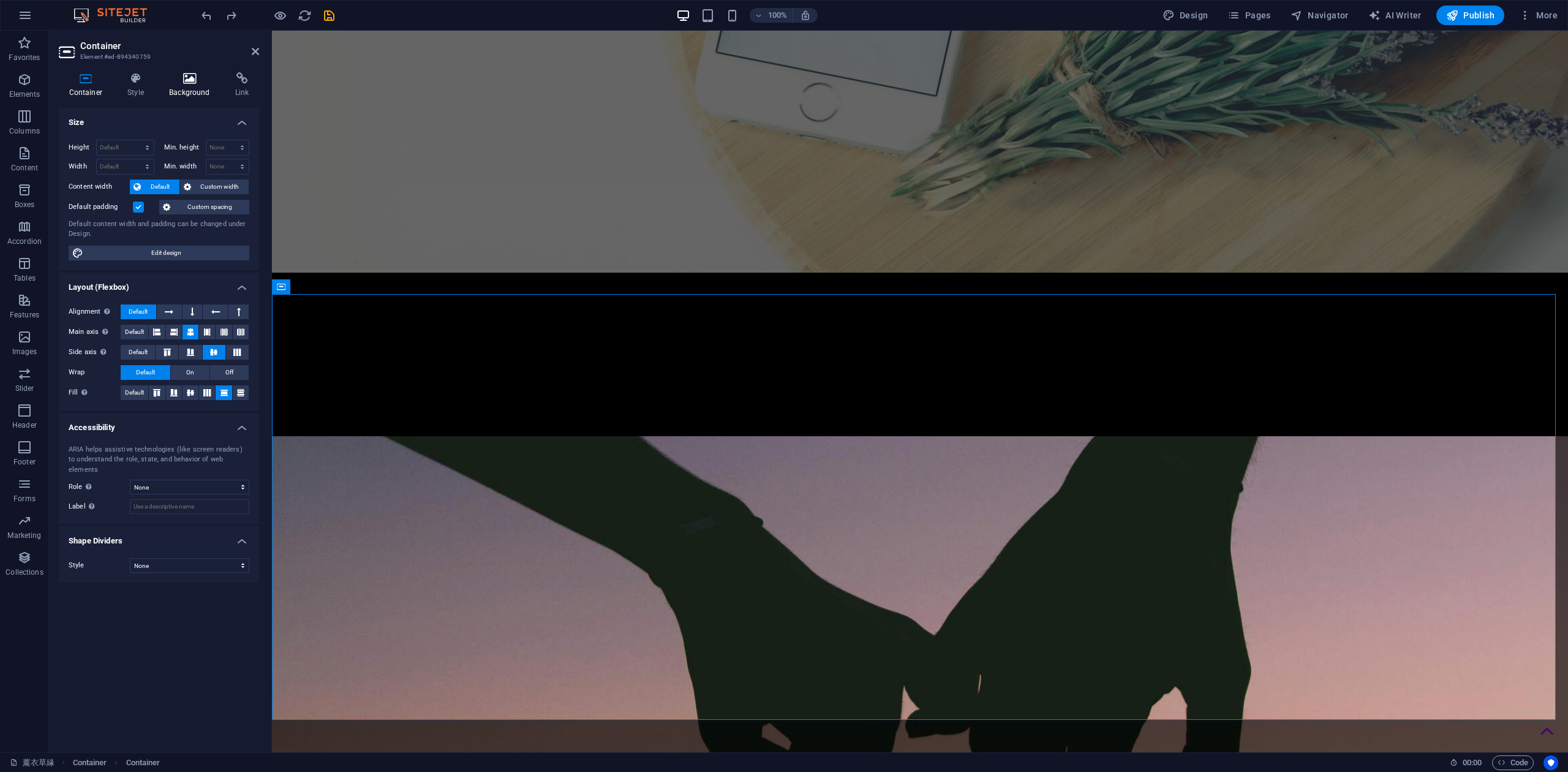
click at [188, 79] on icon at bounding box center [189, 78] width 62 height 12
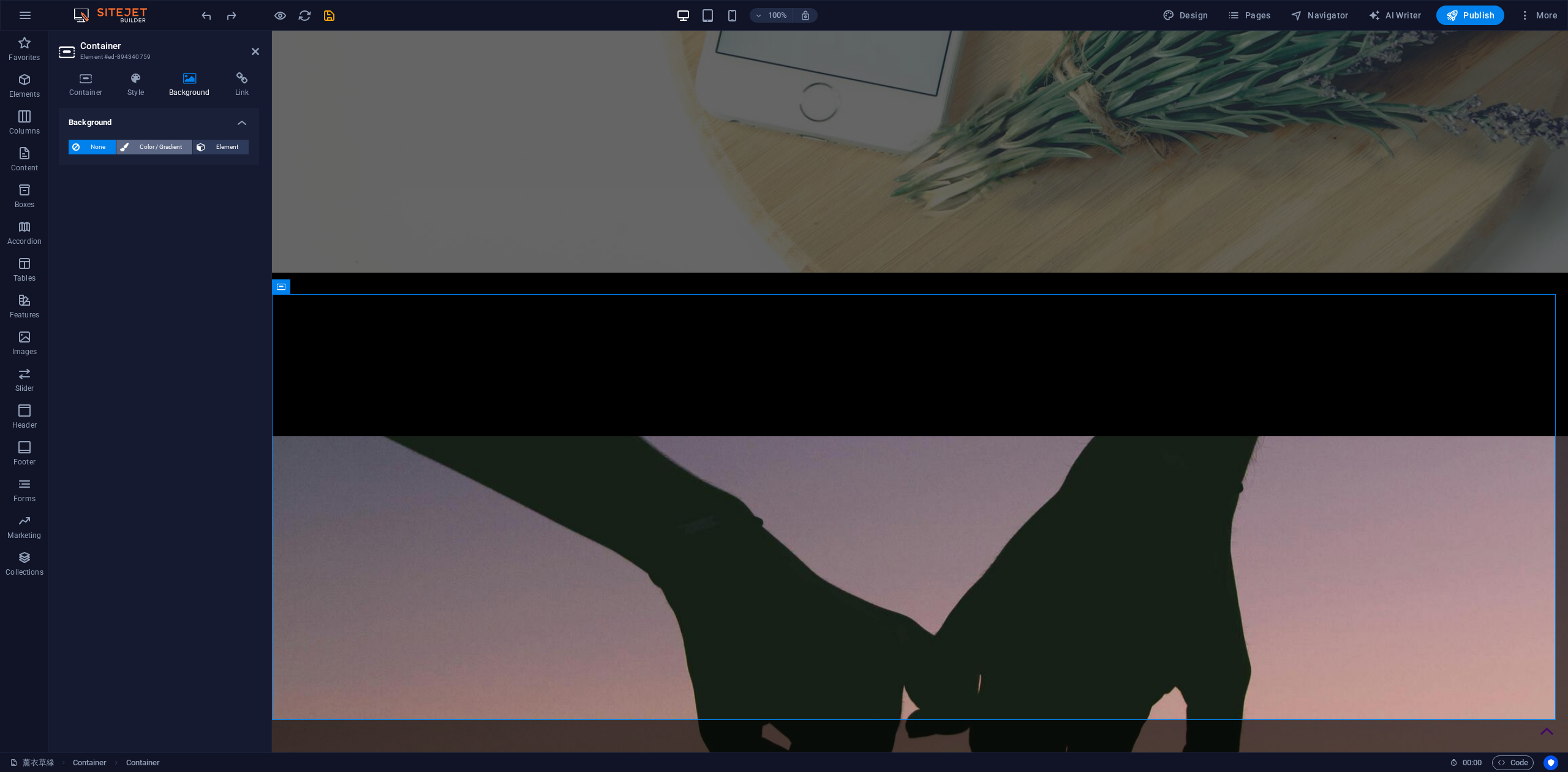
click at [168, 147] on span "Color / Gradient" at bounding box center [160, 147] width 57 height 15
click at [81, 199] on span at bounding box center [76, 196] width 14 height 14
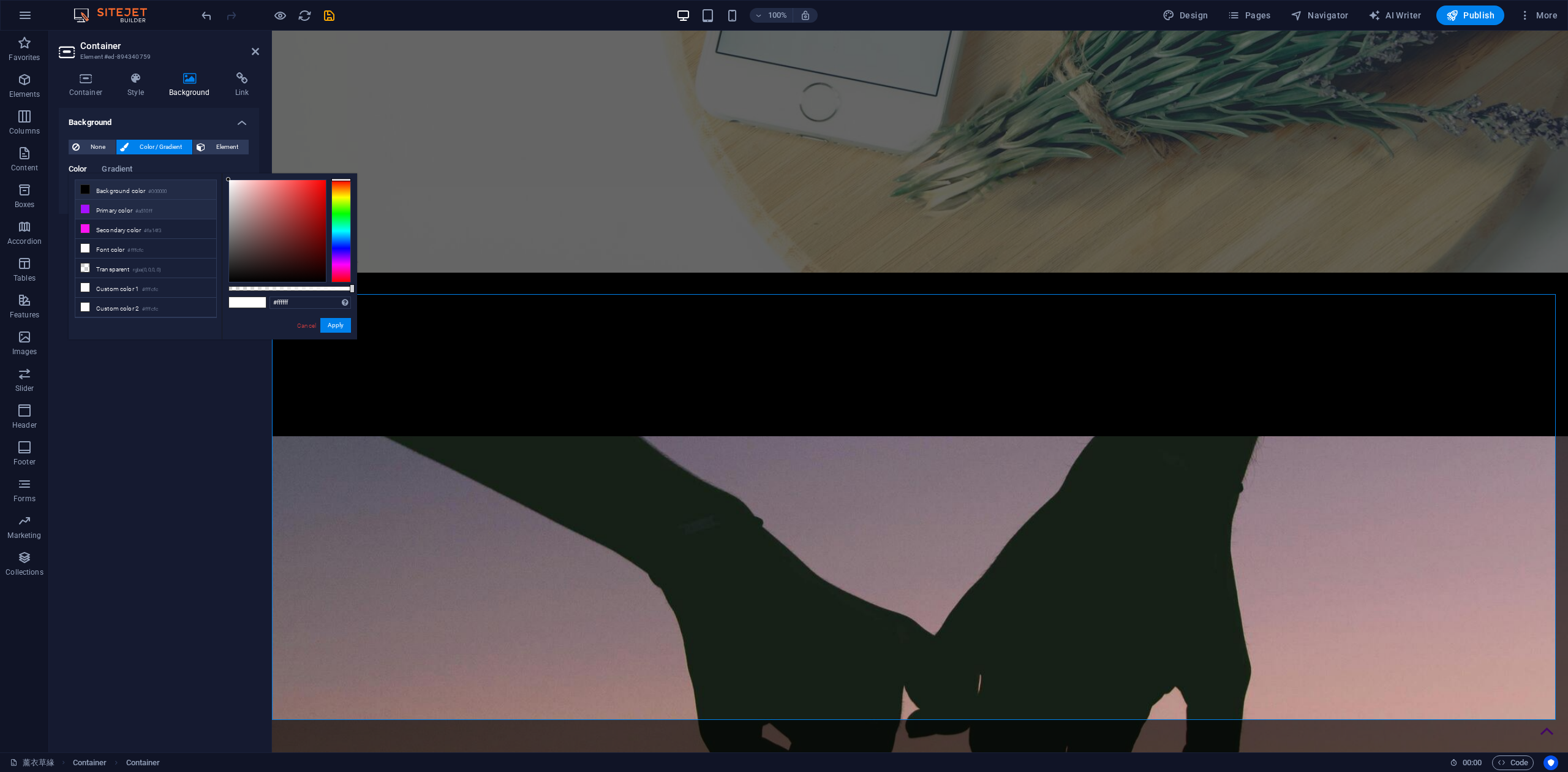
click at [86, 204] on span at bounding box center [85, 209] width 10 height 10
type input "#a510ff"
click at [342, 325] on button "Apply" at bounding box center [335, 325] width 30 height 15
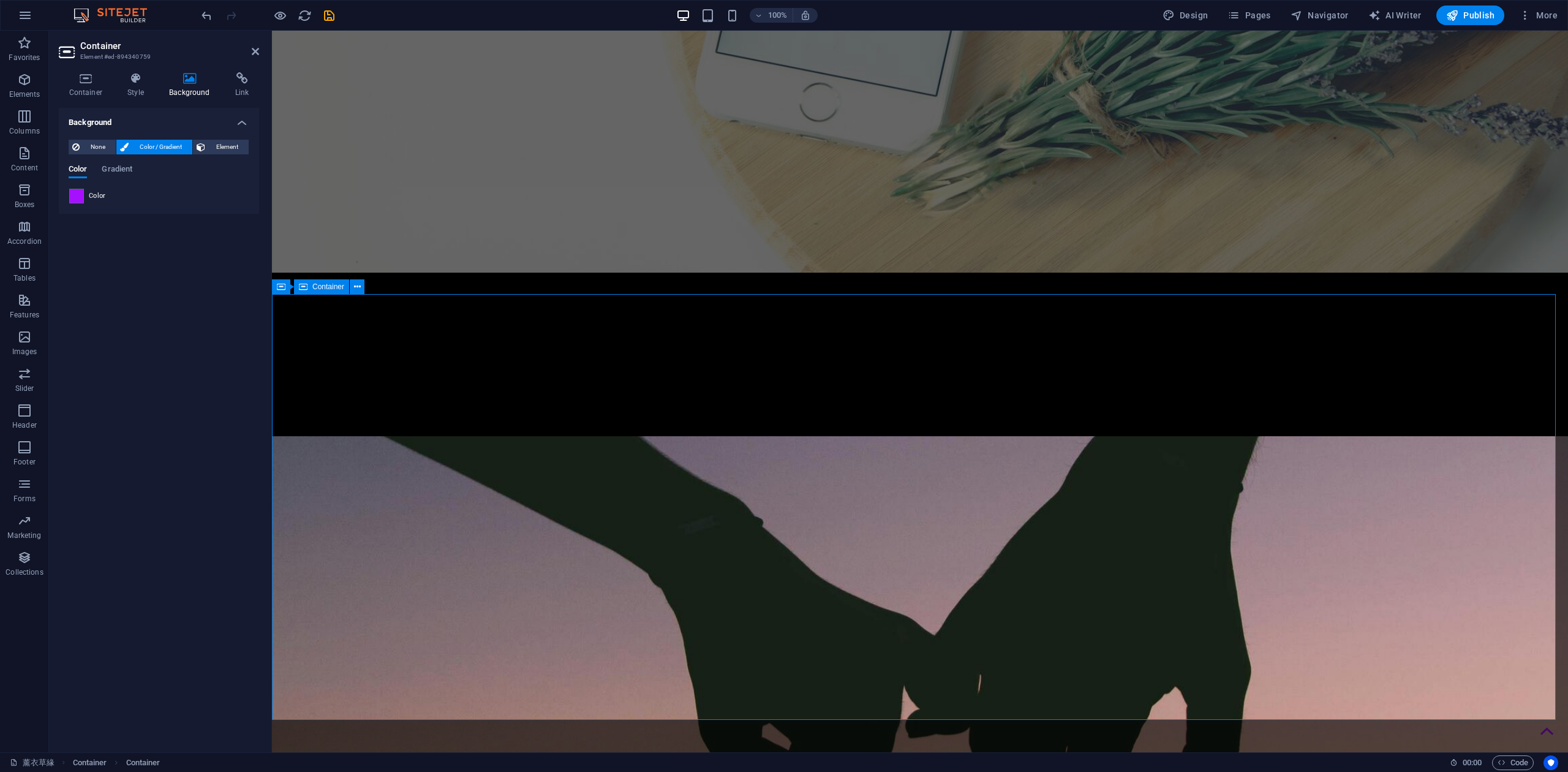
click at [214, 146] on span "Element" at bounding box center [227, 147] width 36 height 15
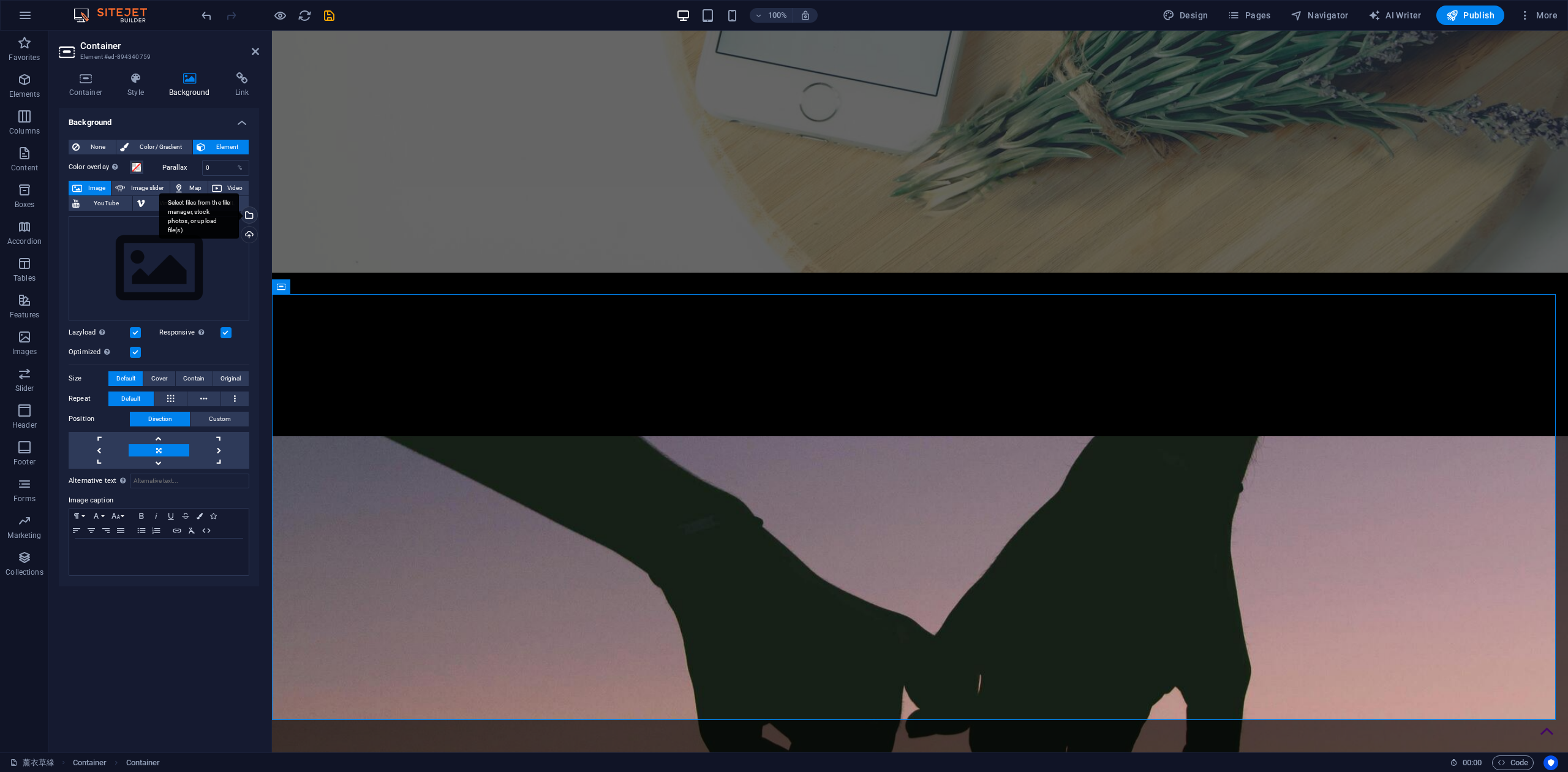
click at [251, 214] on div "Select files from the file manager, stock photos, or upload file(s)" at bounding box center [248, 216] width 19 height 19
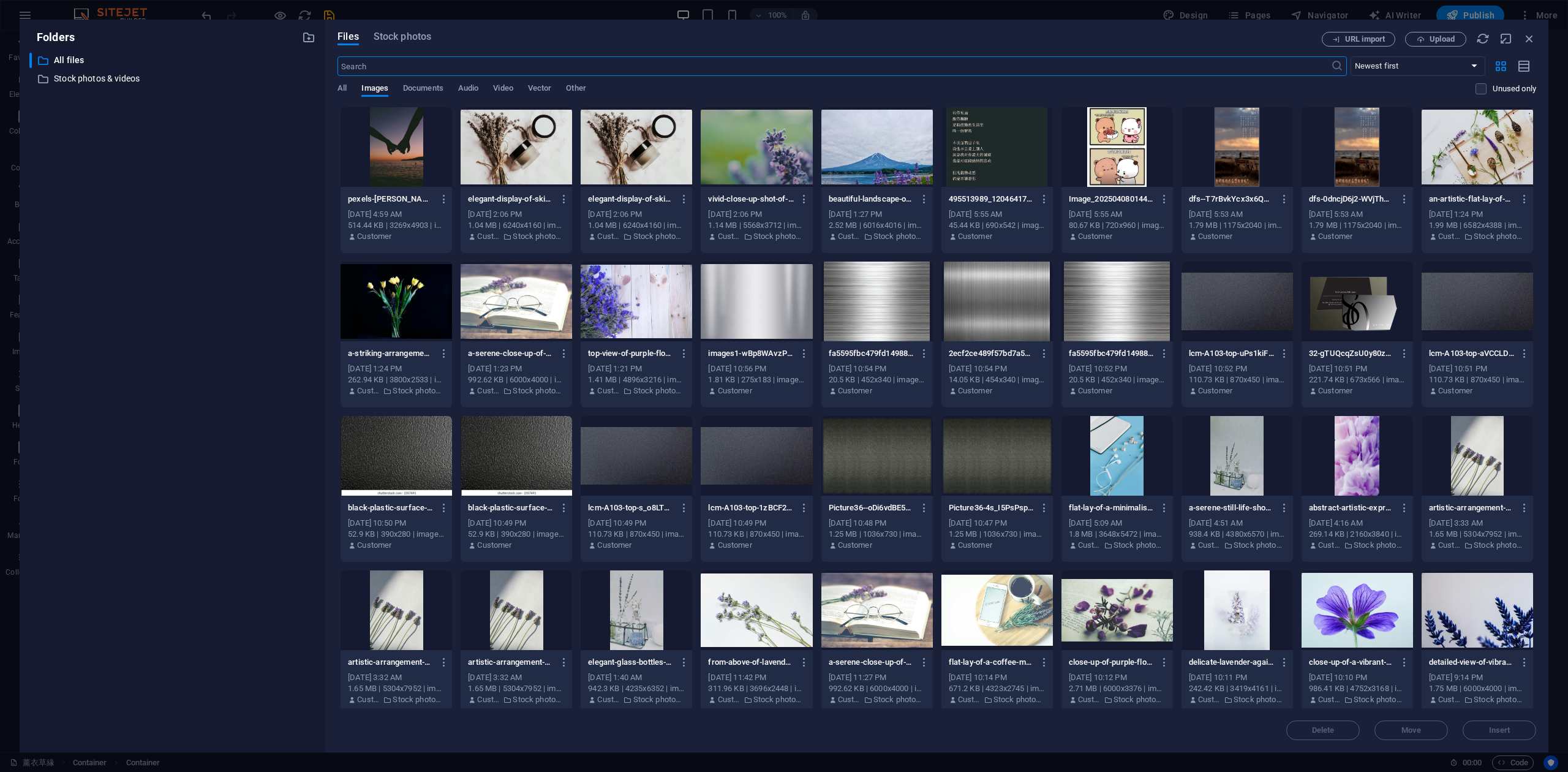
click at [636, 297] on div at bounding box center [636, 301] width 111 height 79
click at [1487, 730] on span "Insert" at bounding box center [1500, 730] width 64 height 7
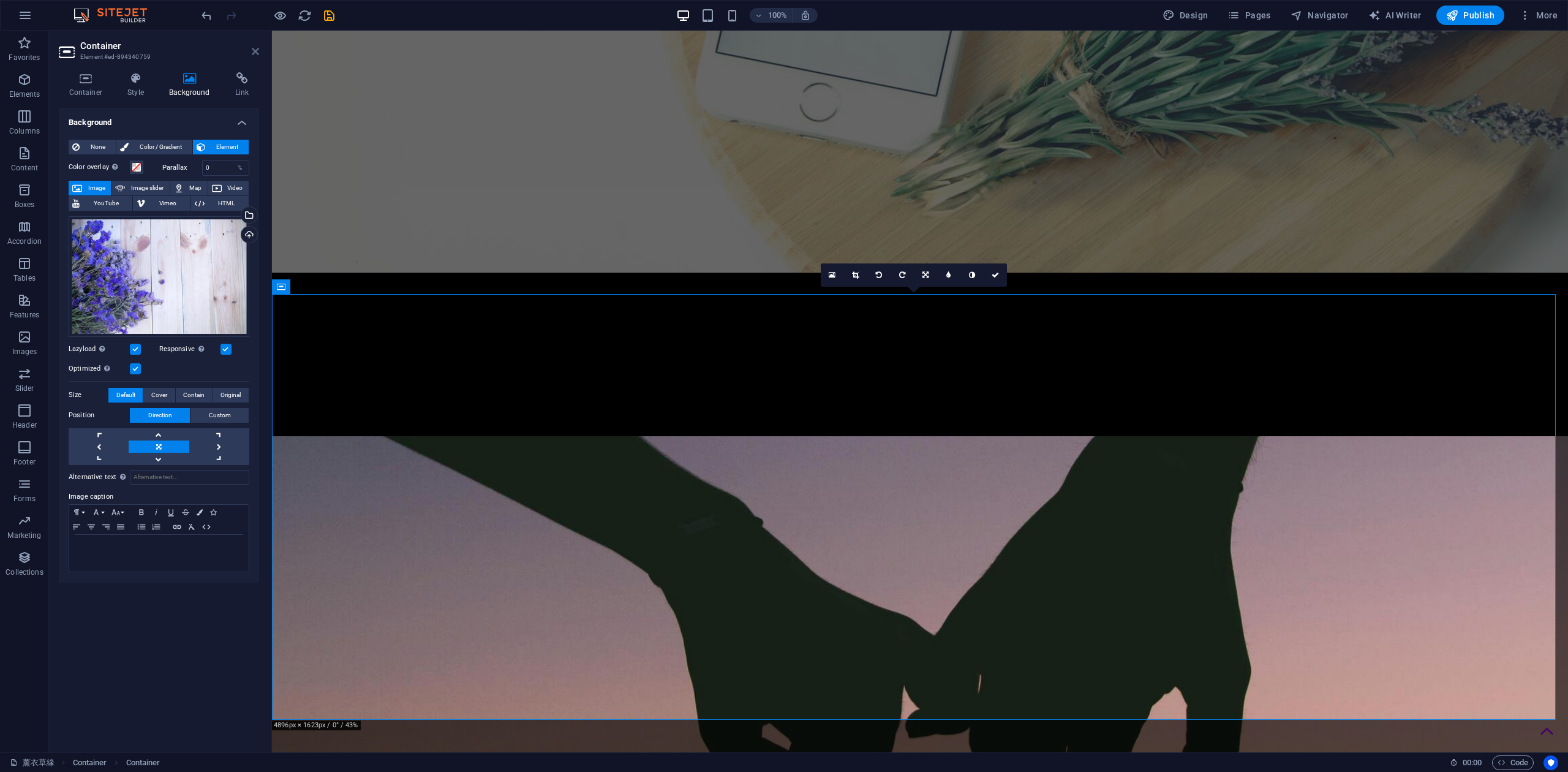
click at [258, 55] on icon at bounding box center [255, 52] width 7 height 10
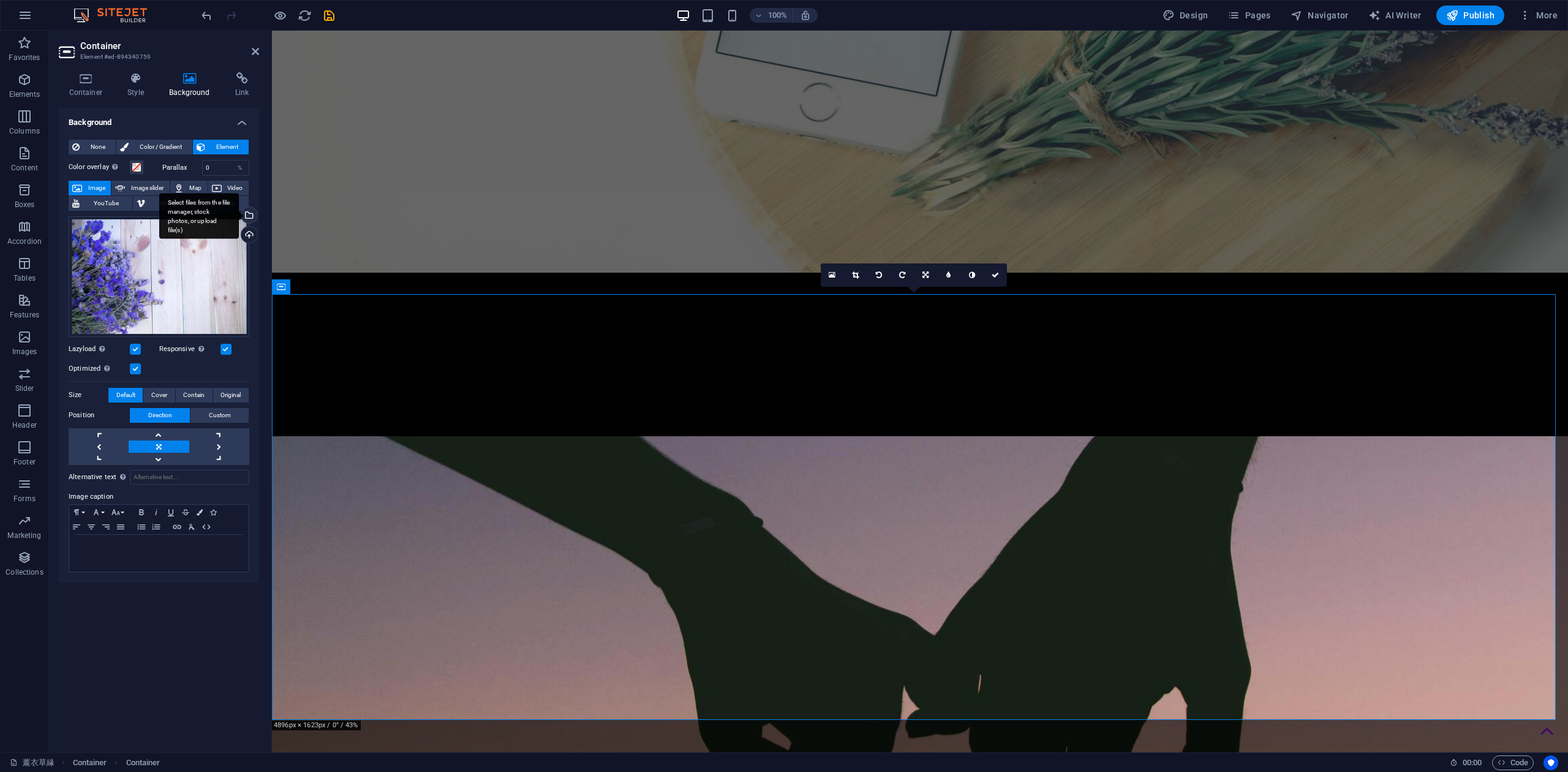
click at [250, 216] on div "Select files from the file manager, stock photos, or upload file(s)" at bounding box center [248, 216] width 19 height 19
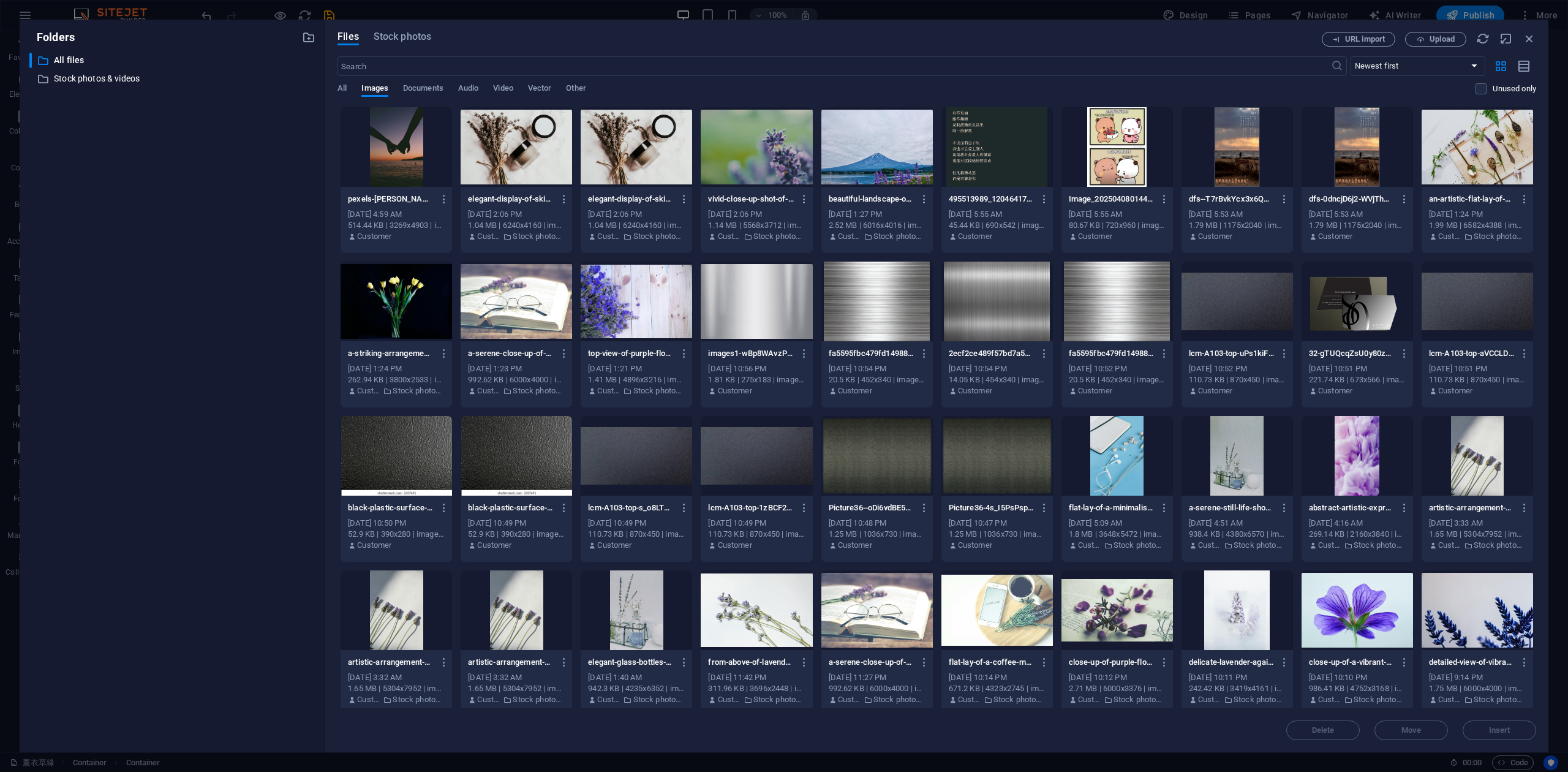
click at [865, 143] on div at bounding box center [877, 147] width 111 height 79
click at [777, 163] on div at bounding box center [756, 147] width 111 height 79
drag, startPoint x: 1486, startPoint y: 724, endPoint x: 1214, endPoint y: 693, distance: 273.8
click at [1486, 724] on button "Insert" at bounding box center [1500, 730] width 73 height 20
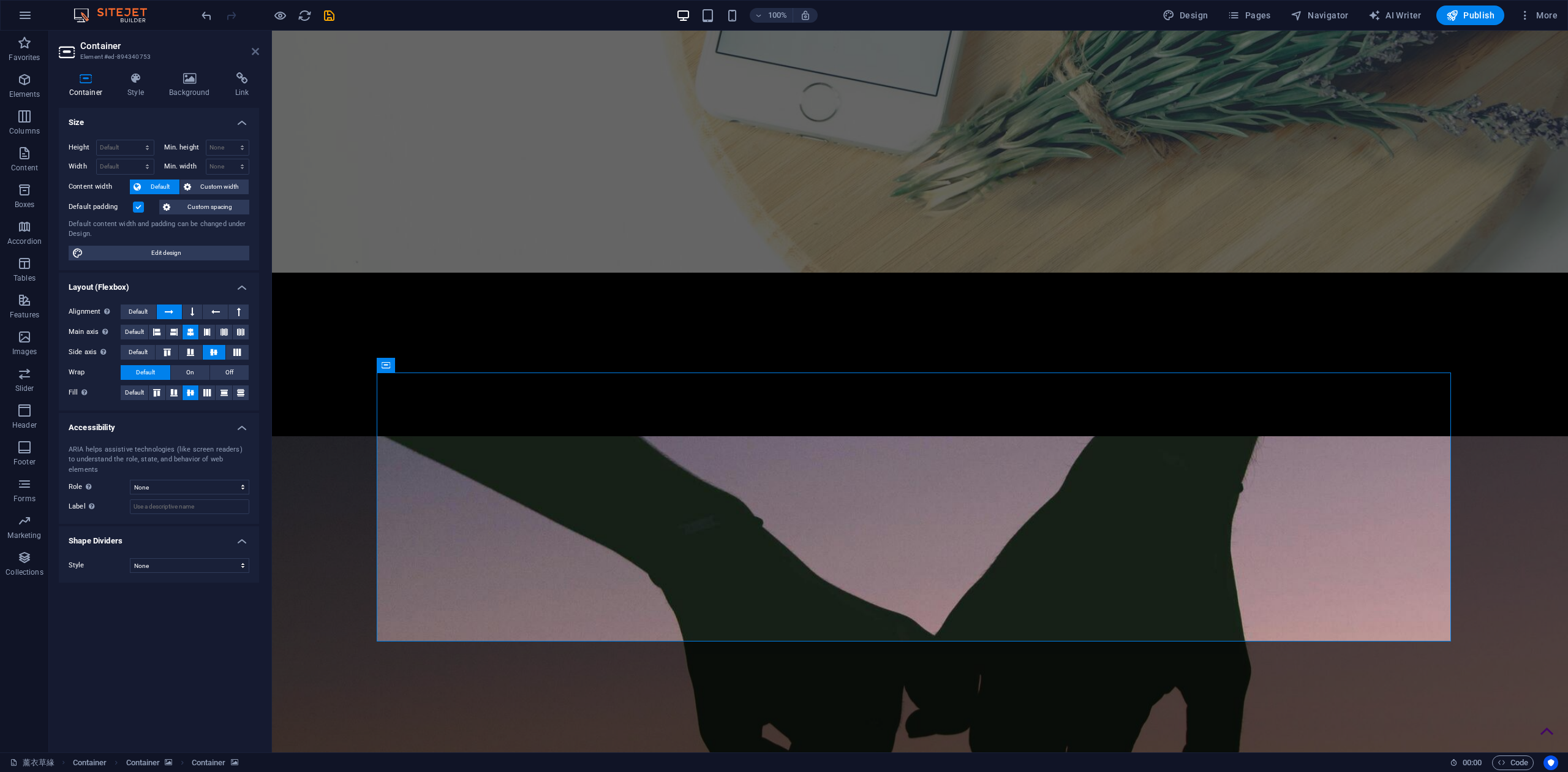
click at [258, 49] on icon at bounding box center [255, 52] width 7 height 10
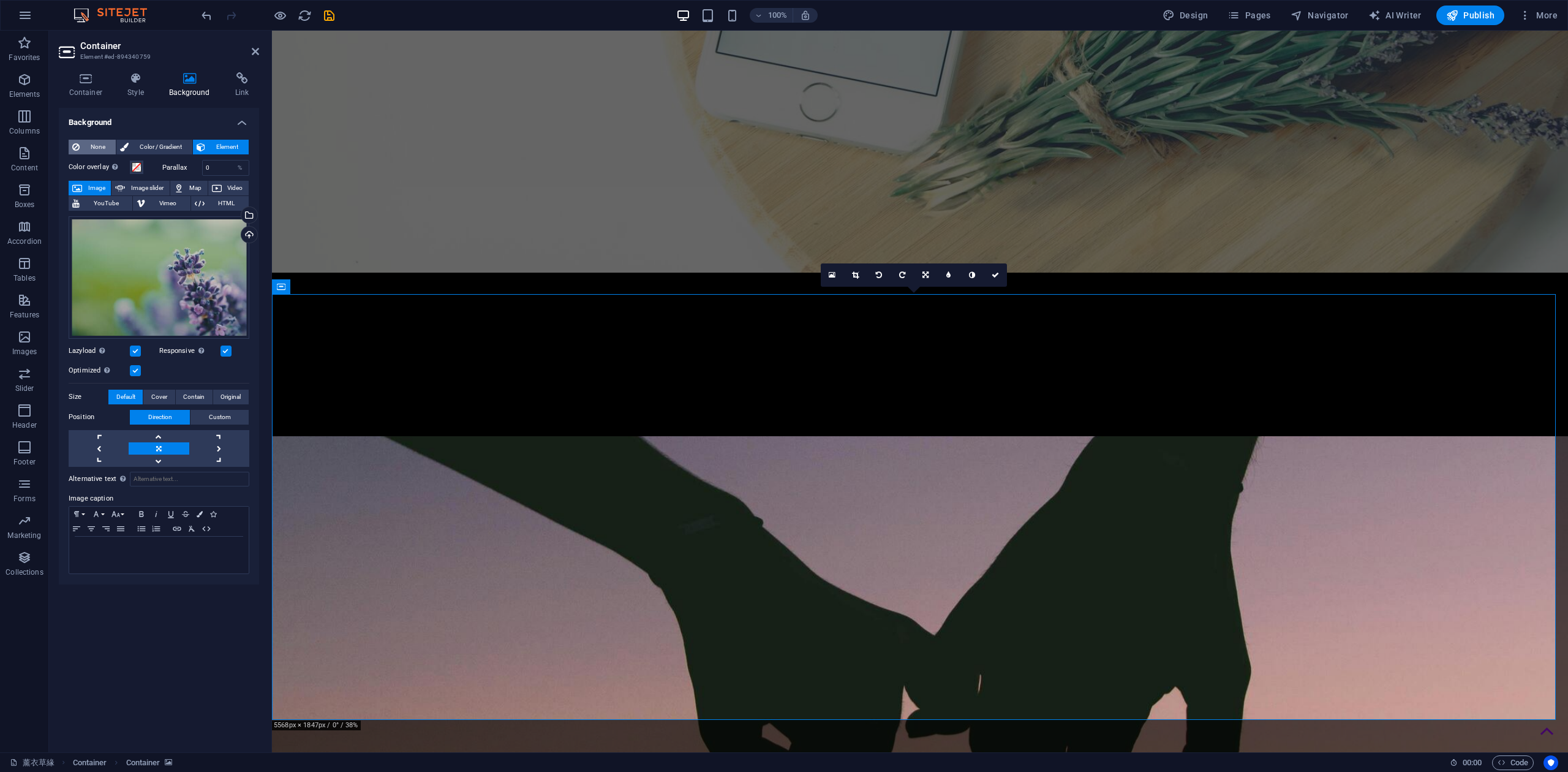
click at [98, 147] on span "None" at bounding box center [98, 147] width 29 height 15
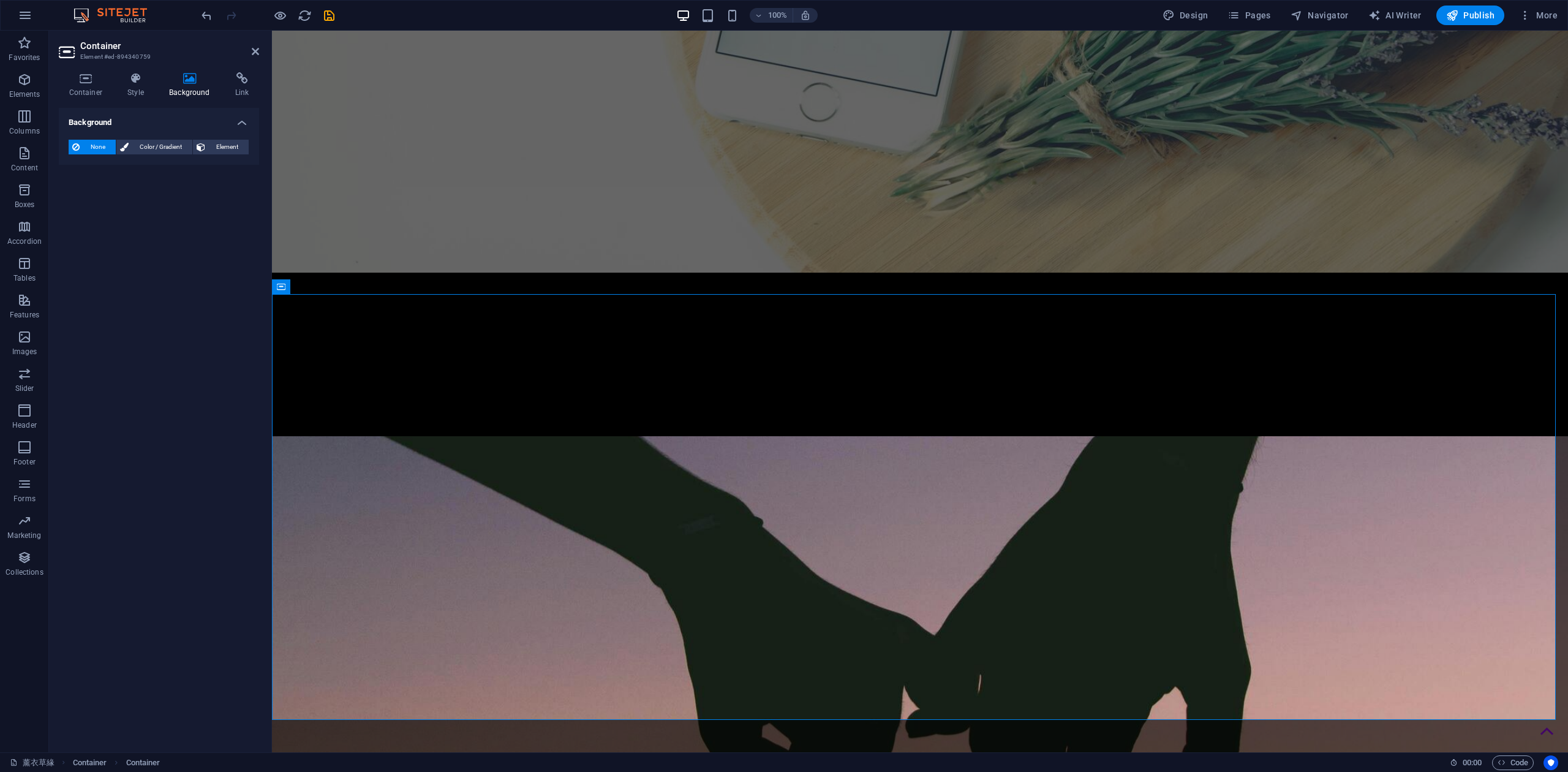
click at [211, 136] on div "None Color / Gradient Element Stretch background to full-width Color overlay Pl…" at bounding box center [159, 147] width 200 height 35
click at [217, 146] on span "Element" at bounding box center [227, 147] width 36 height 15
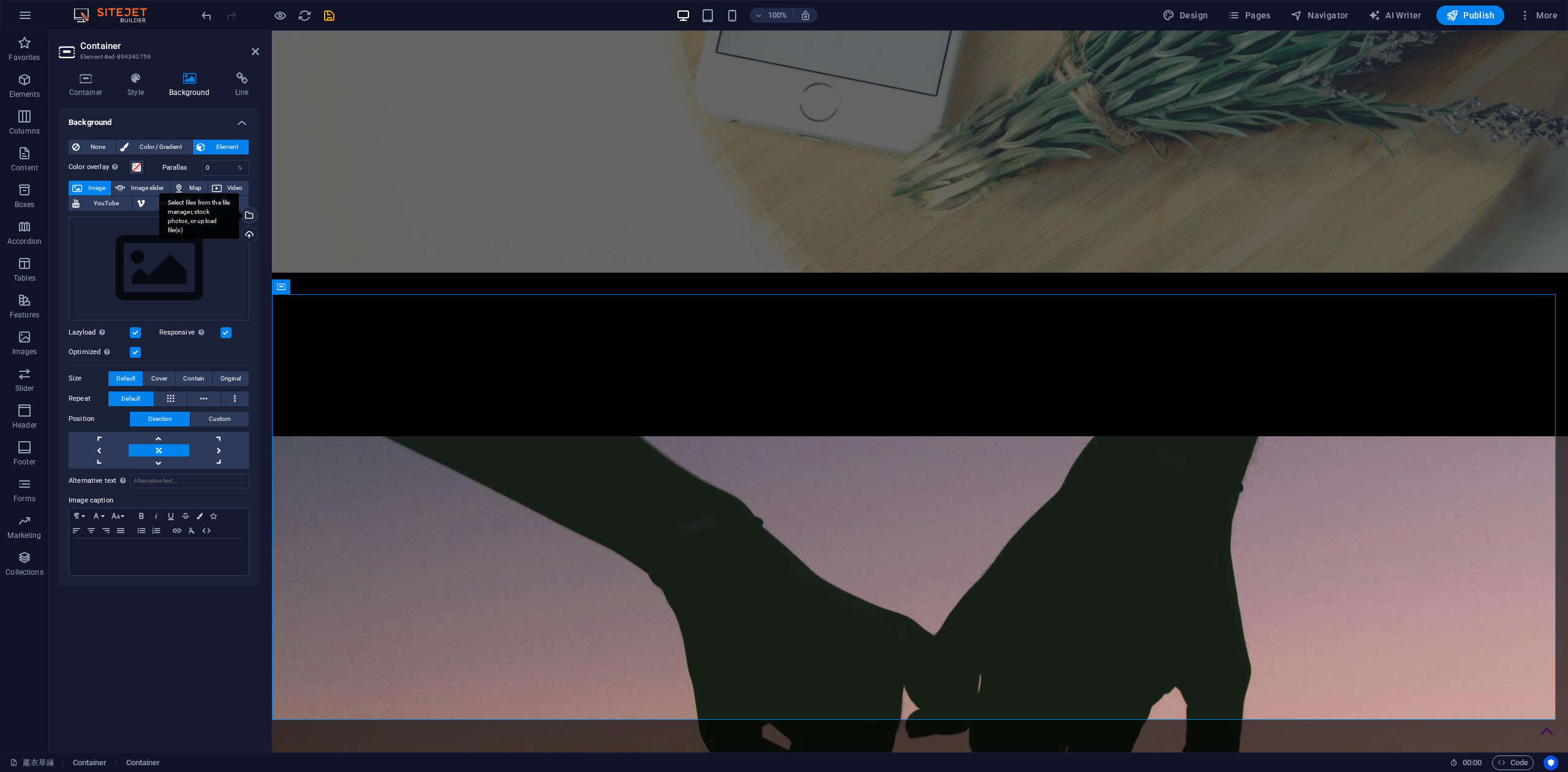
click at [248, 214] on div "Select files from the file manager, stock photos, or upload file(s)" at bounding box center [248, 216] width 19 height 19
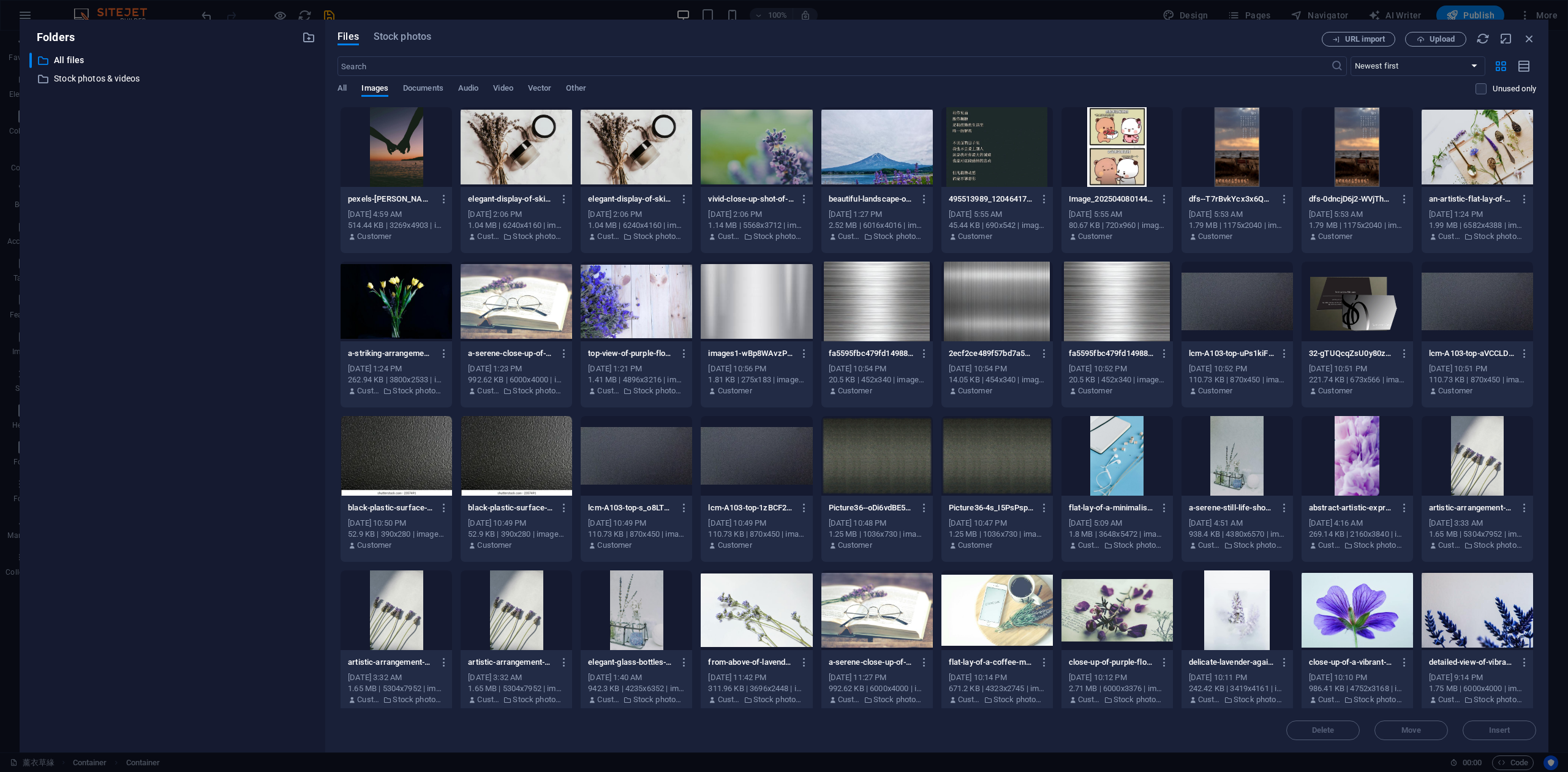
click at [408, 161] on div at bounding box center [396, 147] width 111 height 79
click at [1503, 732] on span "Insert" at bounding box center [1500, 730] width 22 height 7
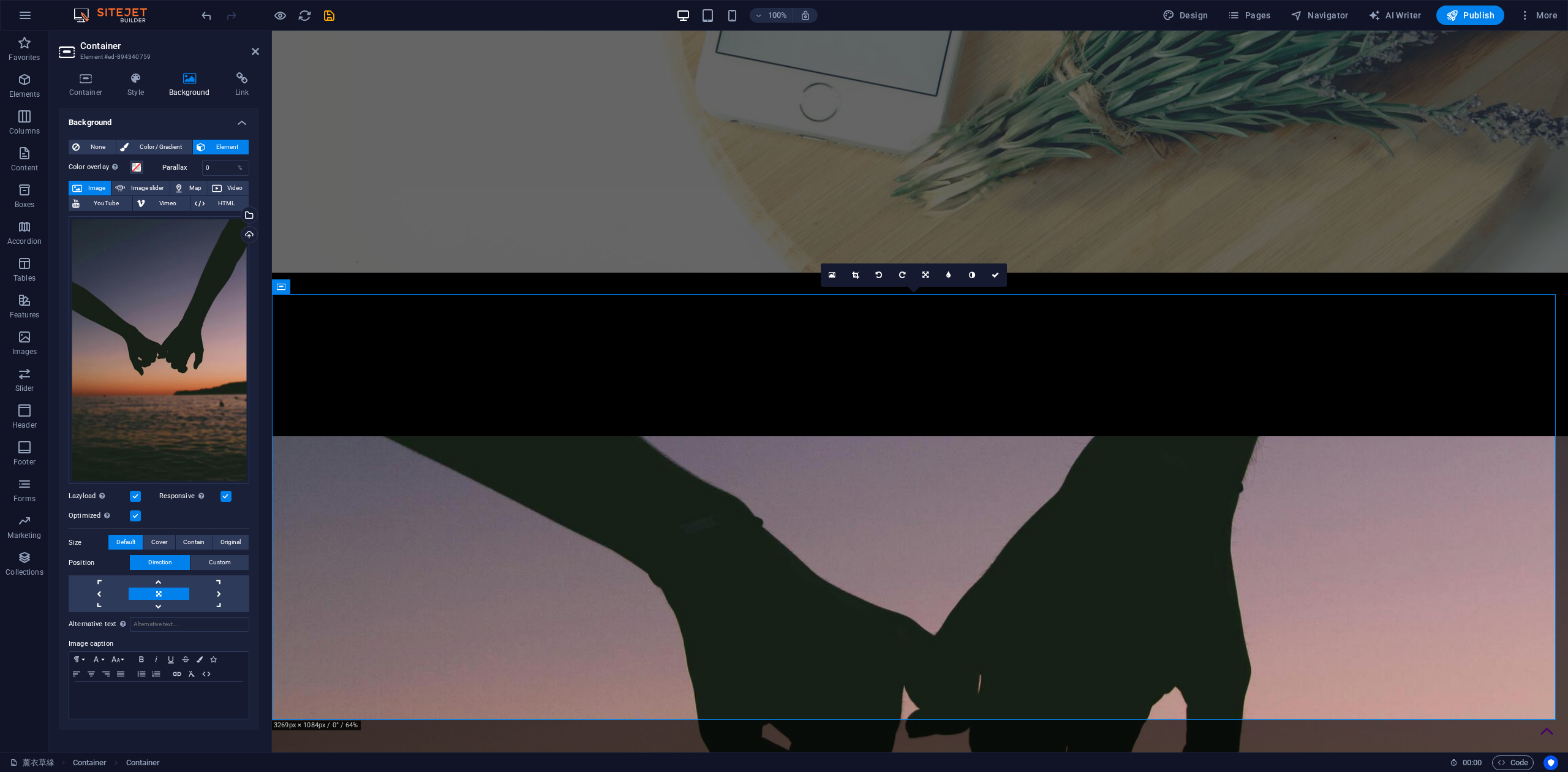
click at [252, 212] on div "Select files from the file manager, stock photos, or upload file(s)" at bounding box center [248, 216] width 19 height 19
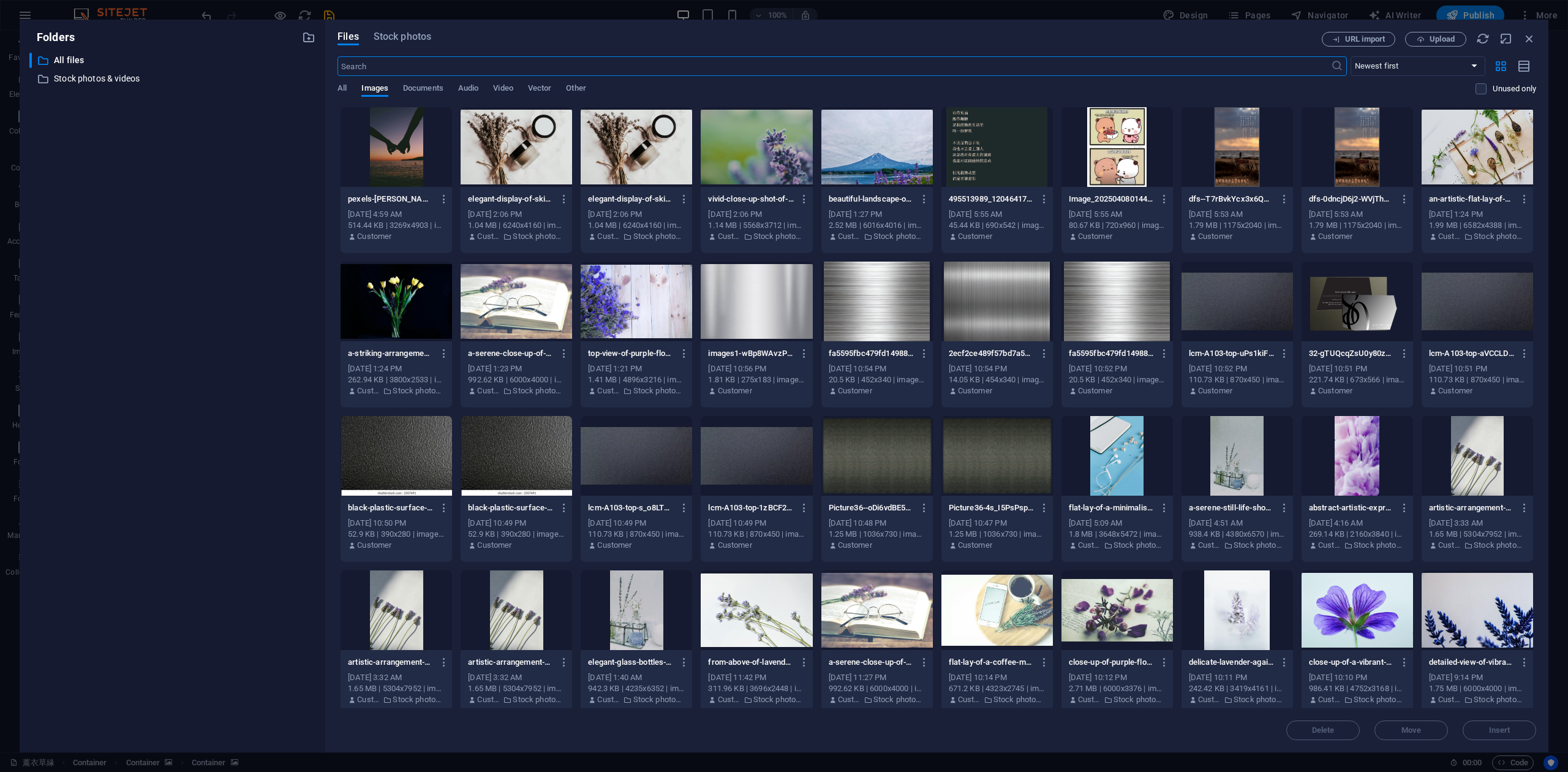
click at [1381, 623] on div at bounding box center [1357, 610] width 111 height 79
click at [780, 161] on div at bounding box center [756, 147] width 111 height 79
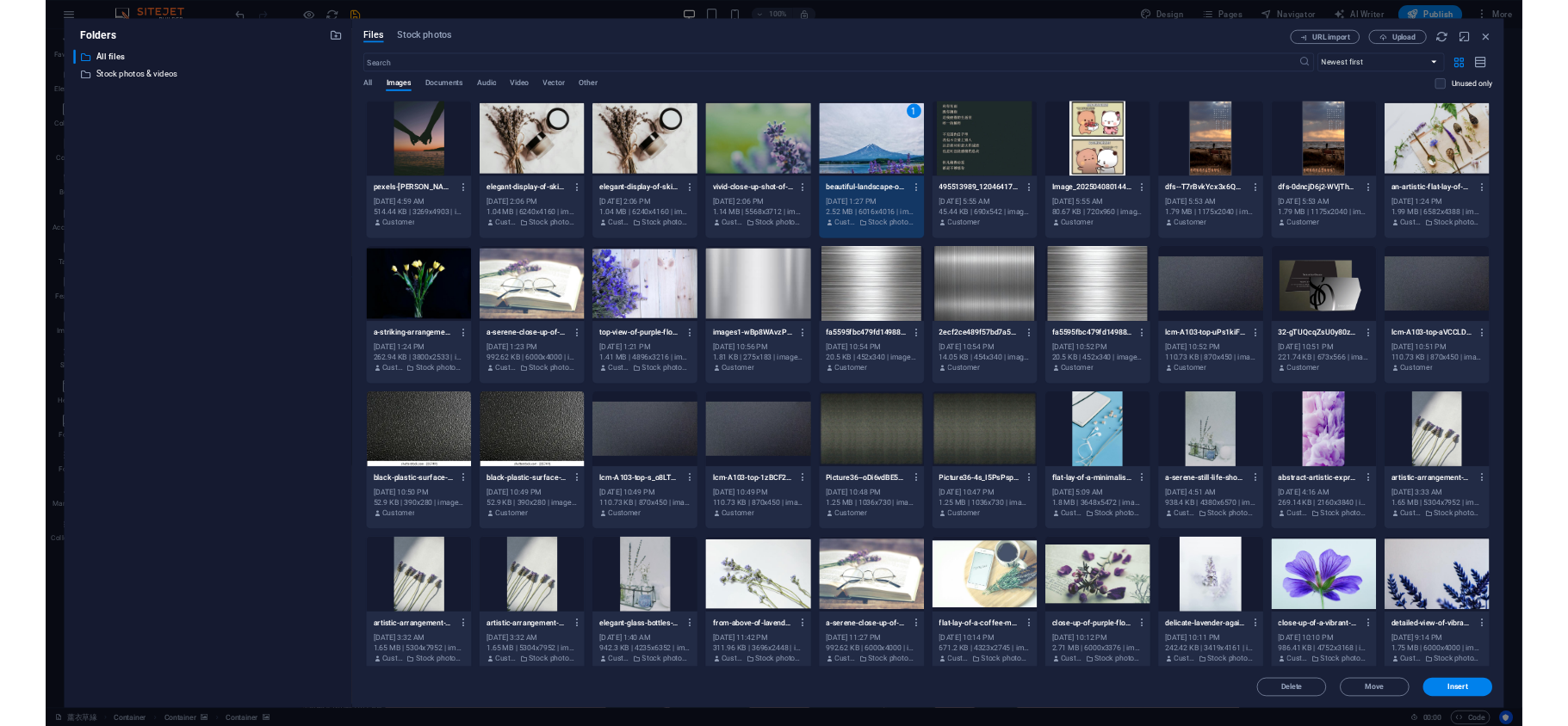
scroll to position [445, 0]
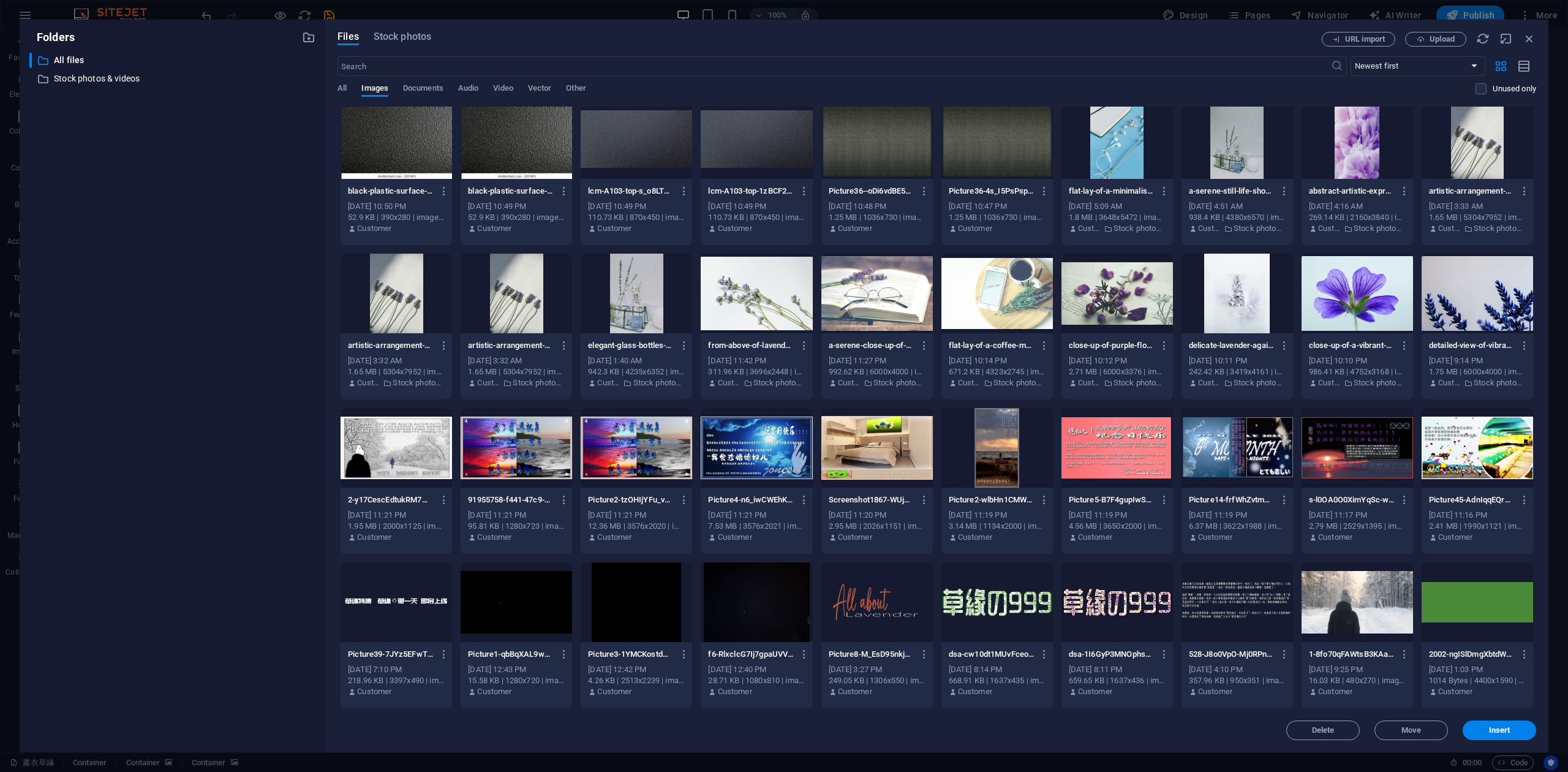
click at [1485, 610] on div at bounding box center [1477, 602] width 111 height 79
drag, startPoint x: 736, startPoint y: 624, endPoint x: 750, endPoint y: 621, distance: 14.3
click at [736, 624] on div at bounding box center [756, 602] width 111 height 79
click at [1505, 724] on button "Insert" at bounding box center [1500, 730] width 73 height 20
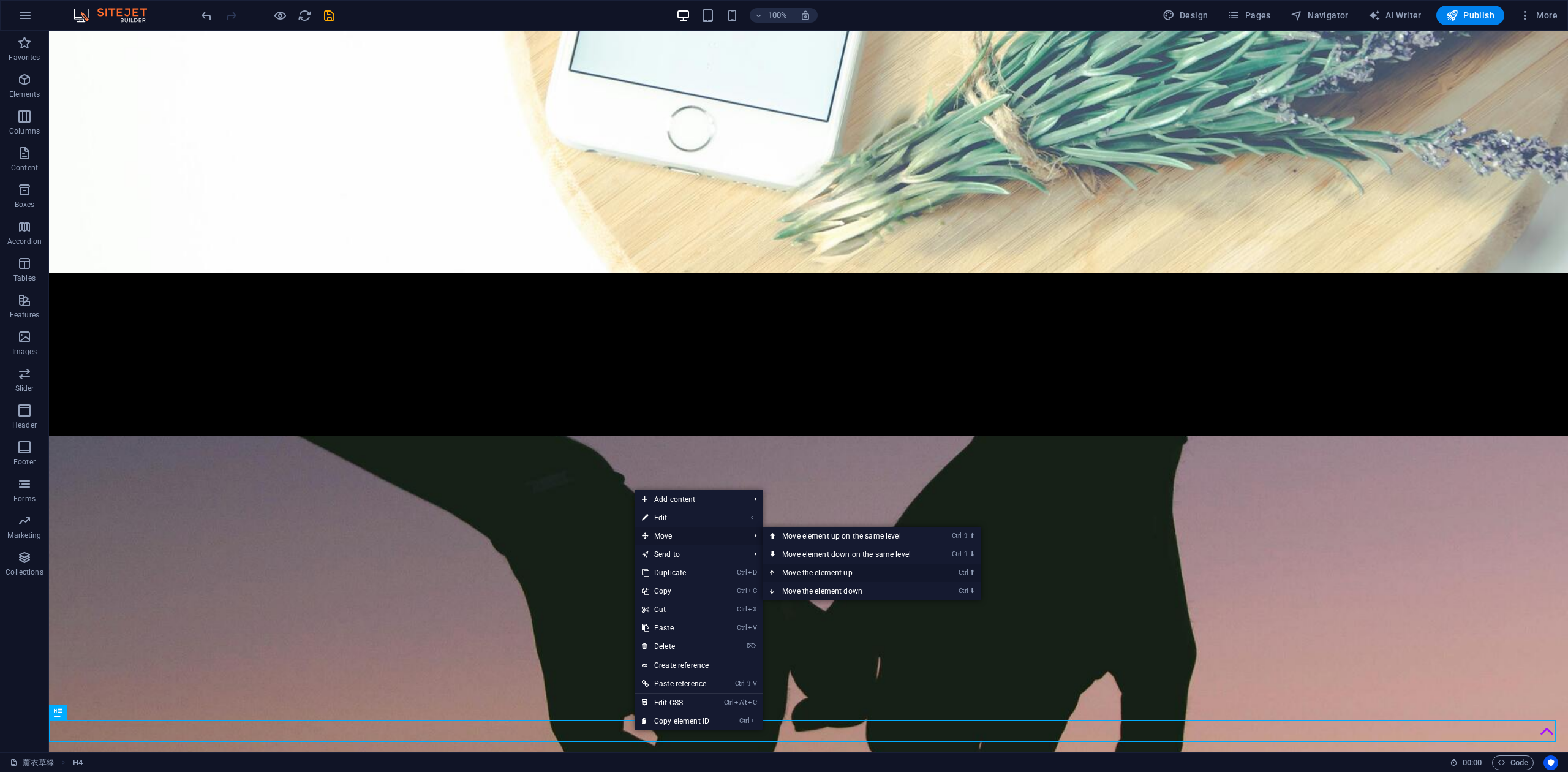
click at [834, 571] on link "Ctrl ⬆ Move the element up" at bounding box center [849, 573] width 173 height 19
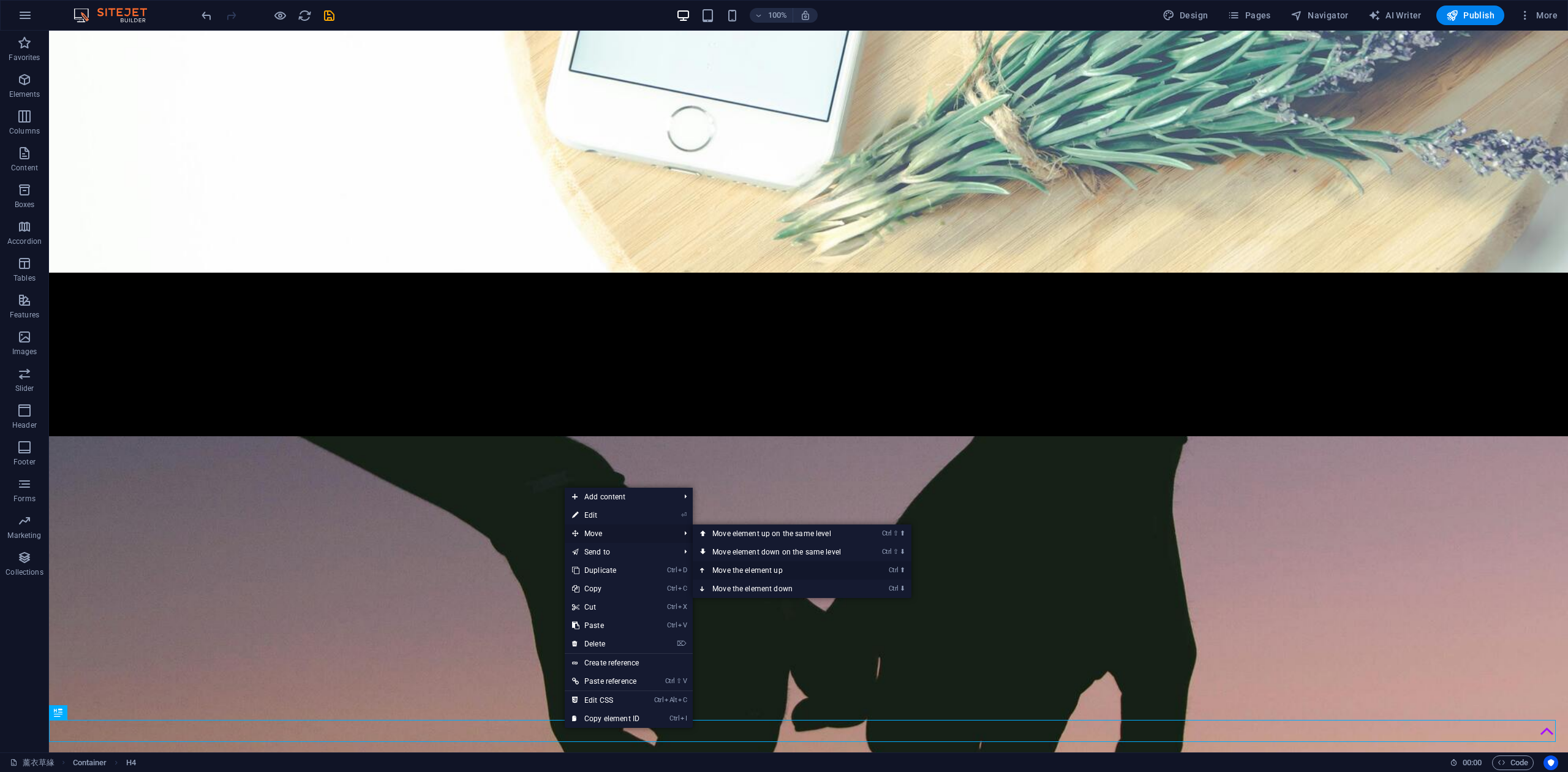
click at [754, 564] on link "Ctrl ⬆ Move the element up" at bounding box center [779, 570] width 173 height 19
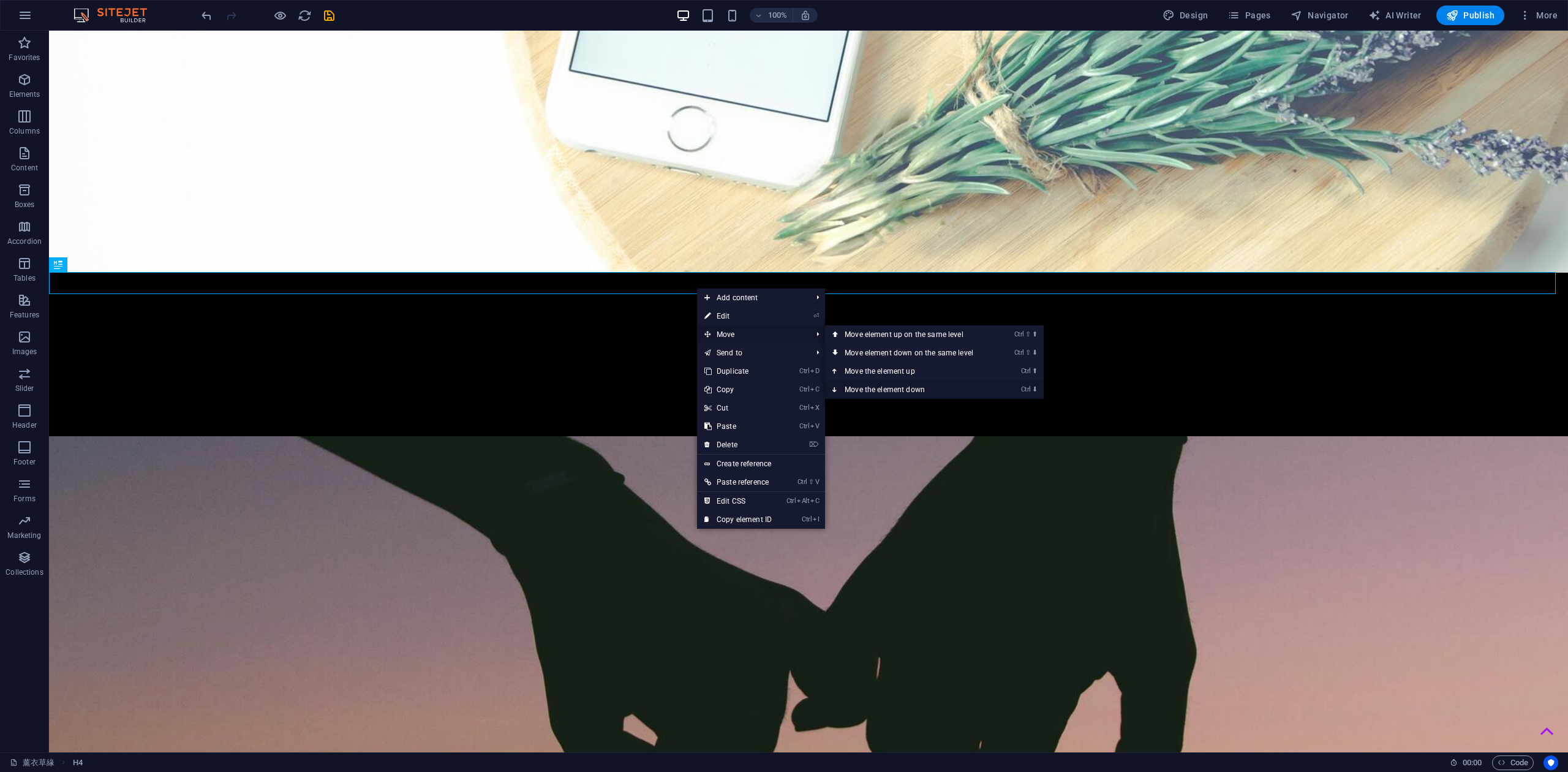
drag, startPoint x: 888, startPoint y: 385, endPoint x: 839, endPoint y: 355, distance: 57.5
click at [888, 385] on link "Ctrl ⬇ Move the element down" at bounding box center [911, 389] width 173 height 19
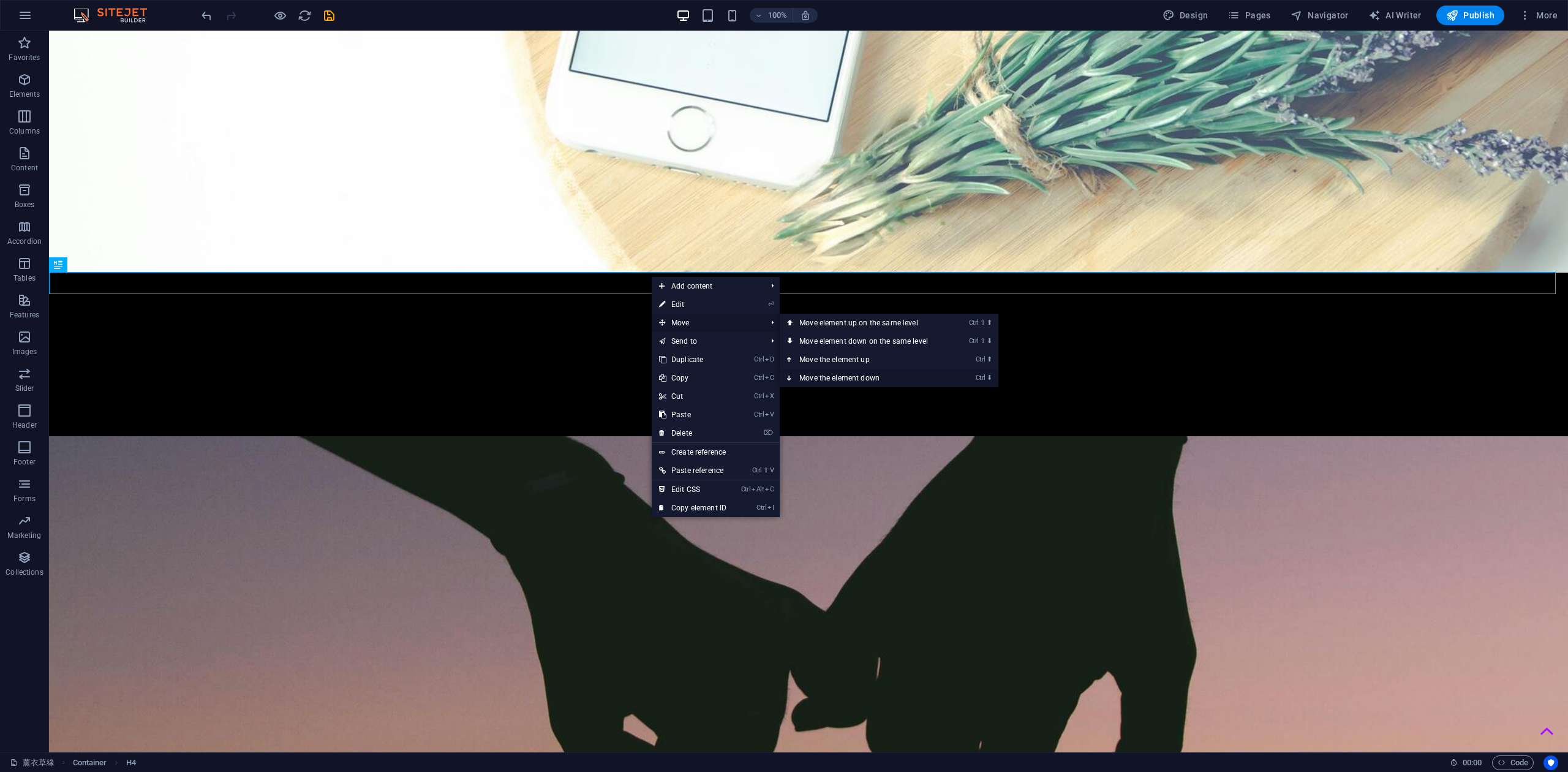
click at [856, 378] on link "Ctrl ⬇ Move the element down" at bounding box center [866, 378] width 173 height 19
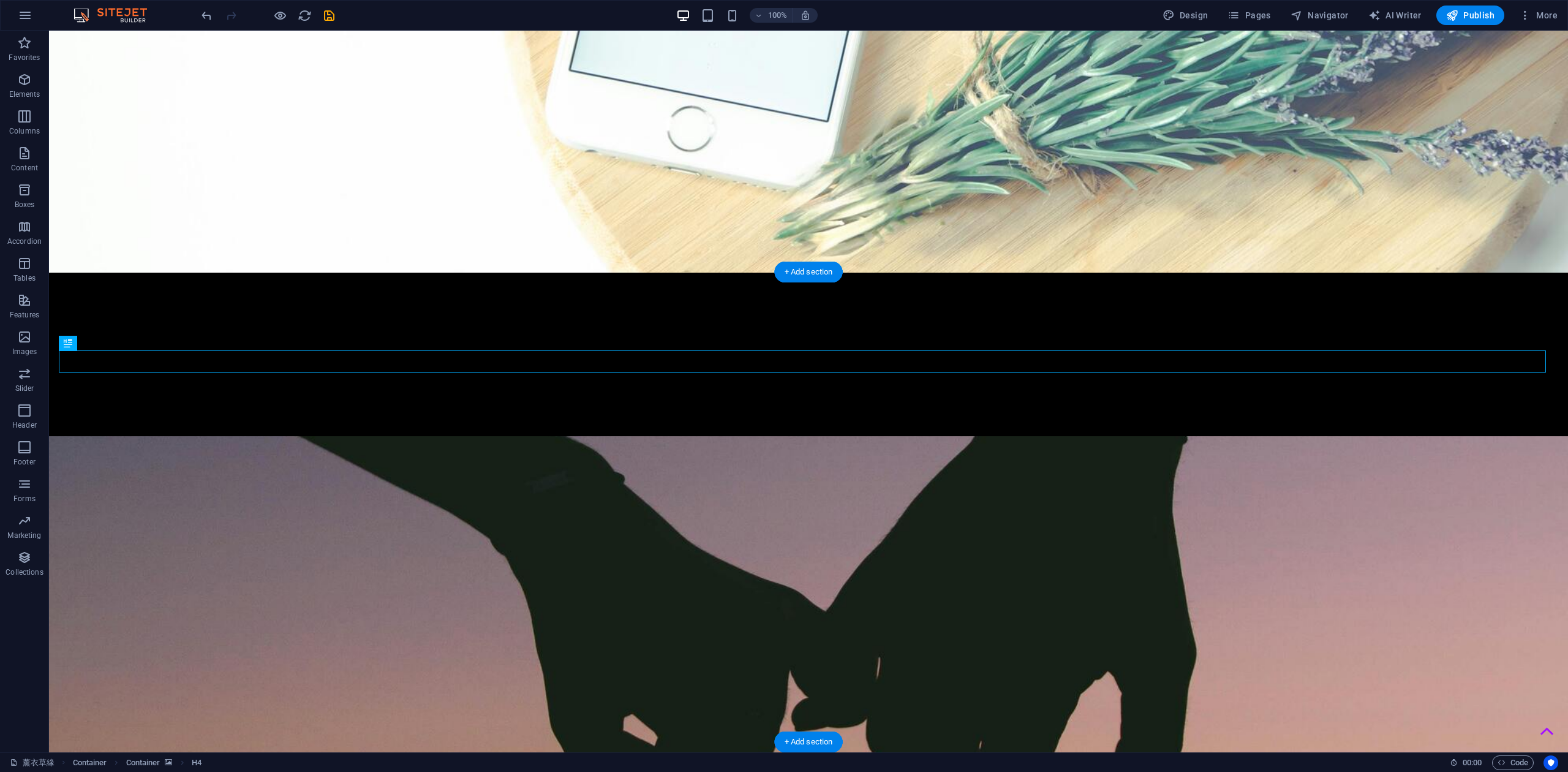
drag, startPoint x: 796, startPoint y: 390, endPoint x: 773, endPoint y: 387, distance: 23.2
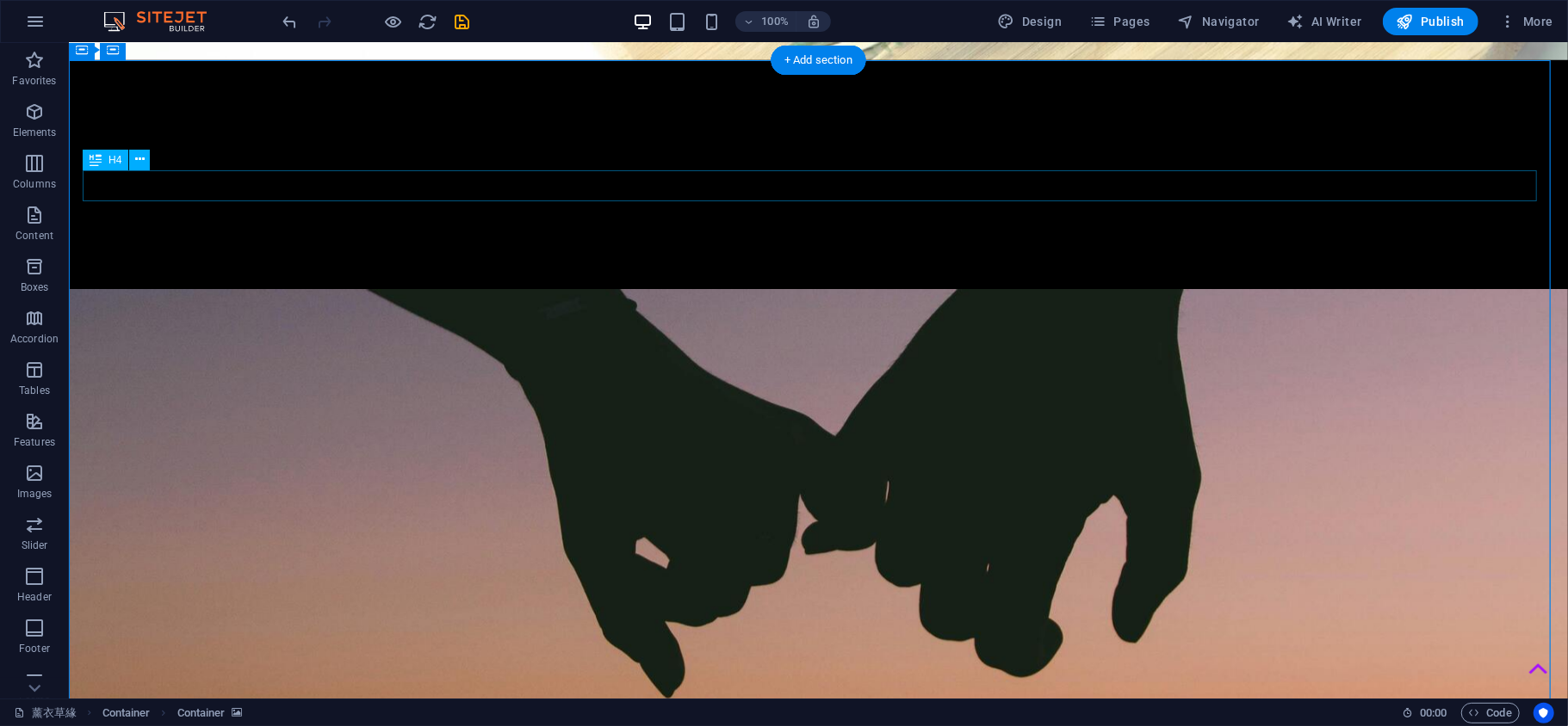
click at [121, 170] on div "H4" at bounding box center [122, 161] width 79 height 22
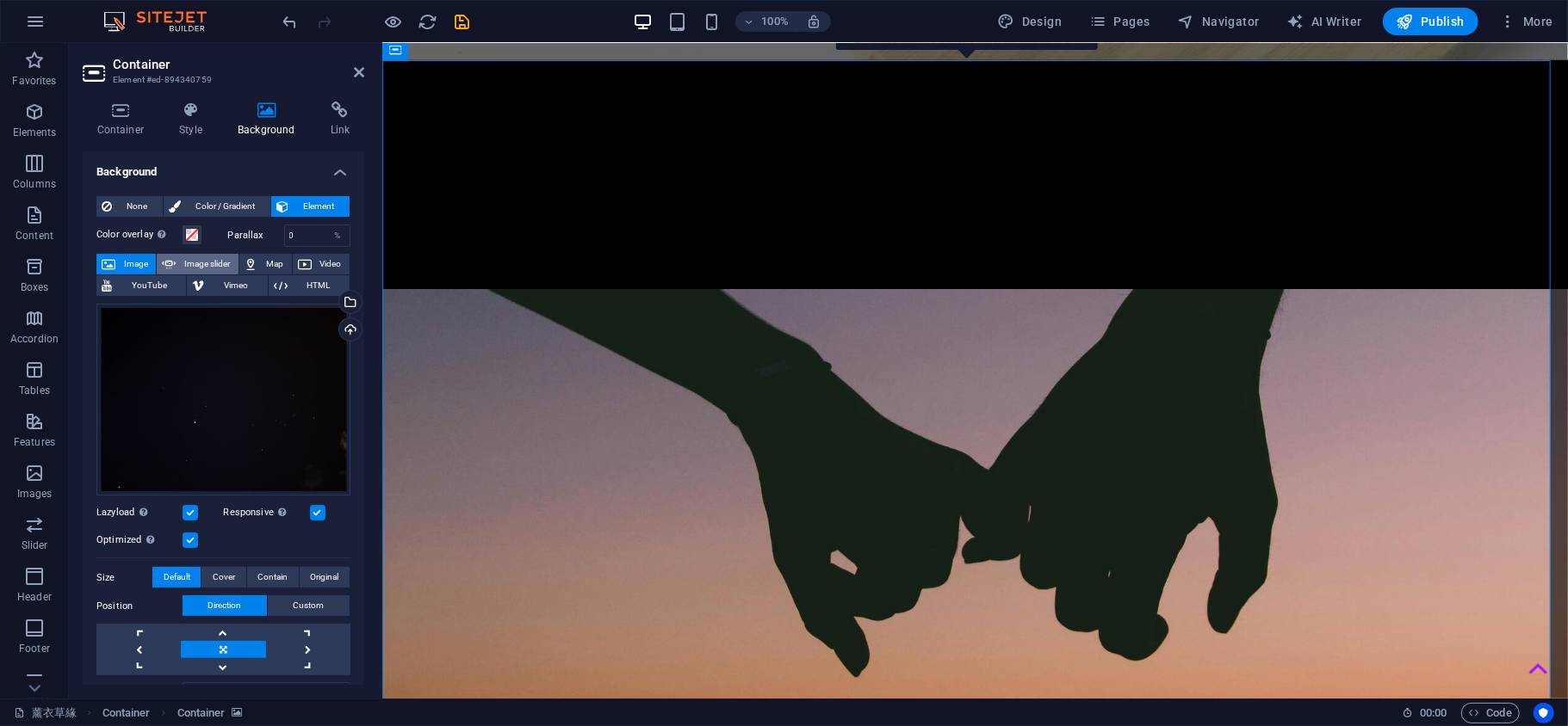
click at [188, 257] on span "Image slider" at bounding box center [206, 264] width 52 height 21
select select "ms"
select select "s"
select select "progressive"
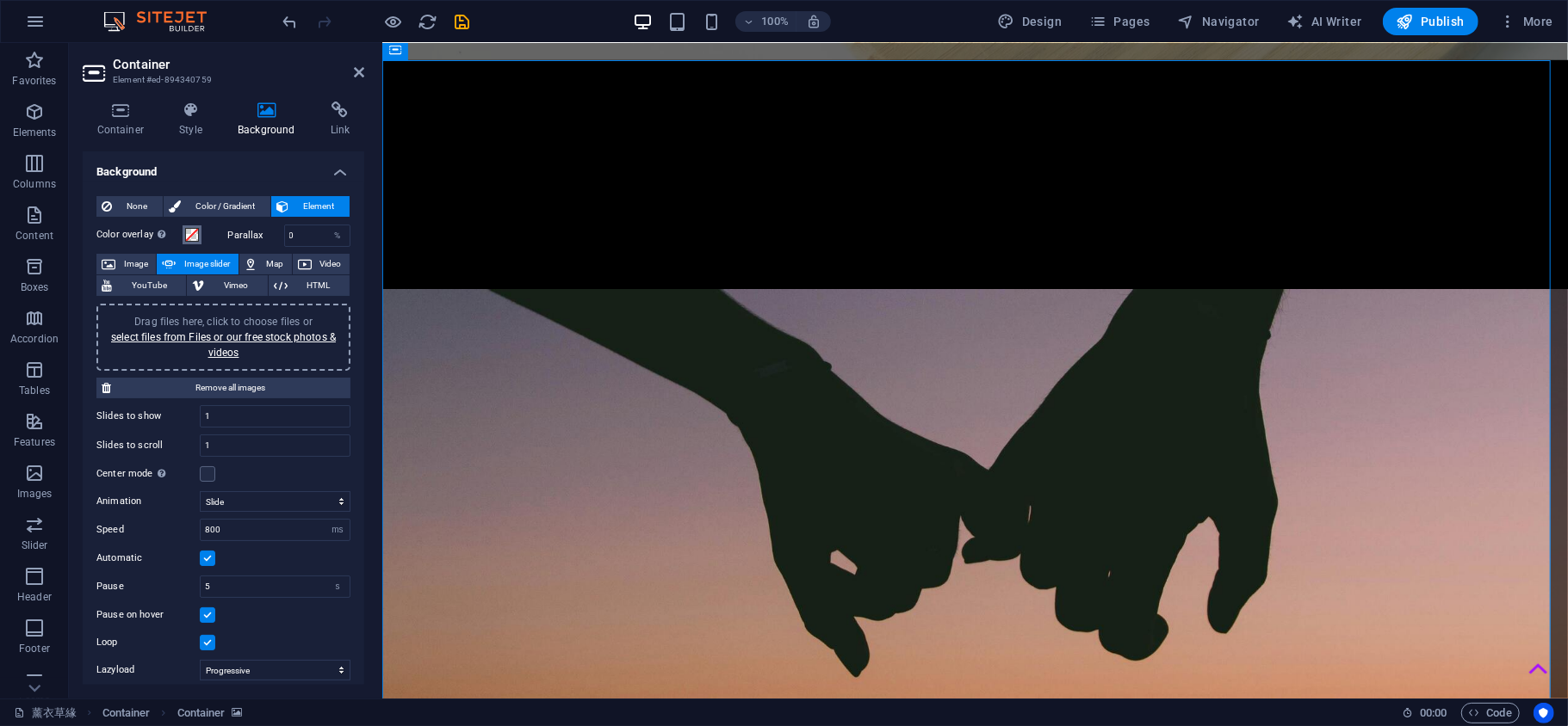
click at [203, 234] on div "Color overlay Places an overlay over the background to colorize it" at bounding box center [157, 235] width 123 height 21
click at [193, 234] on span at bounding box center [192, 235] width 14 height 14
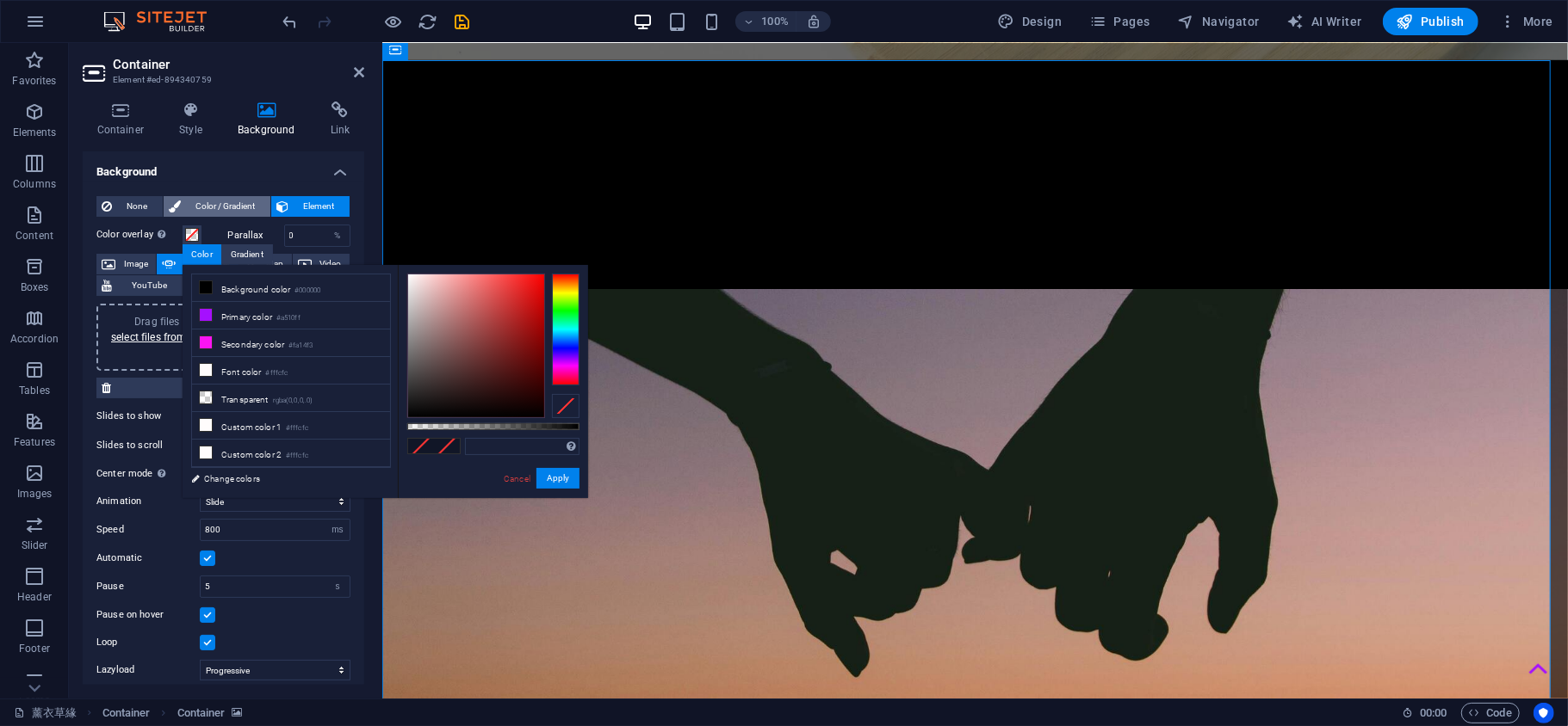
click at [217, 205] on span "Color / Gradient" at bounding box center [225, 207] width 79 height 21
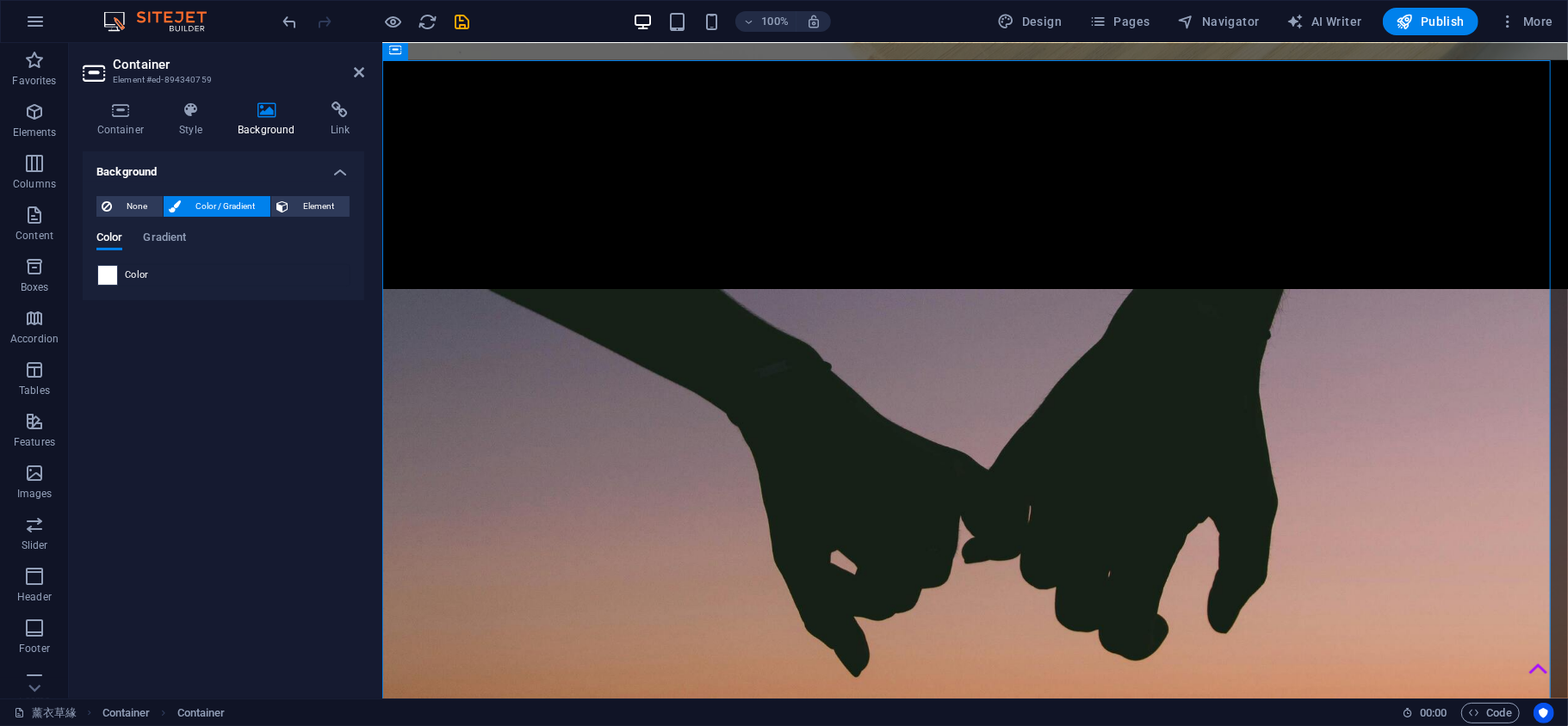
click at [100, 279] on span at bounding box center [107, 276] width 19 height 19
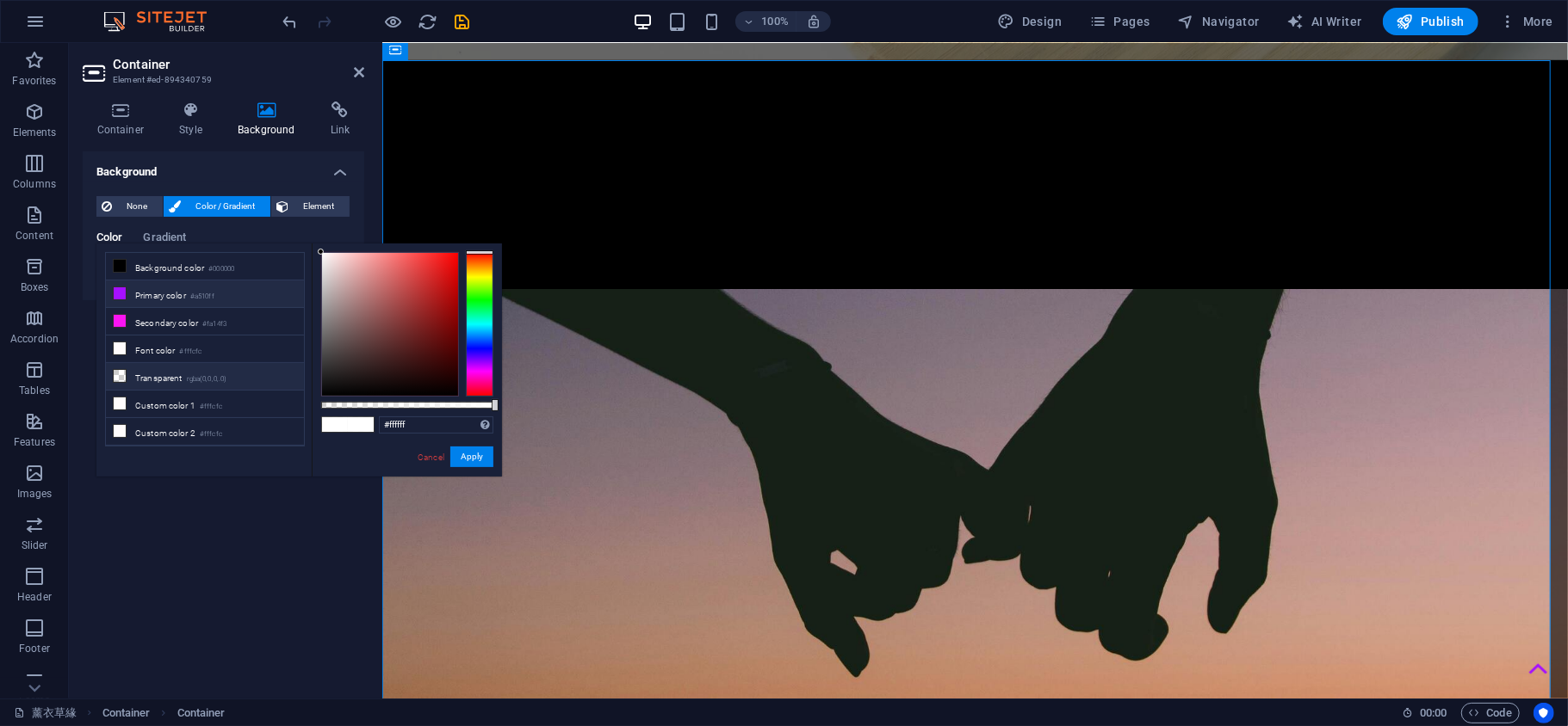
click at [126, 373] on span at bounding box center [120, 376] width 14 height 14
type input "rgba(0, 0, 0, 0)"
drag, startPoint x: 468, startPoint y: 453, endPoint x: 43, endPoint y: 326, distance: 443.6
click at [468, 453] on button "Apply" at bounding box center [471, 457] width 43 height 21
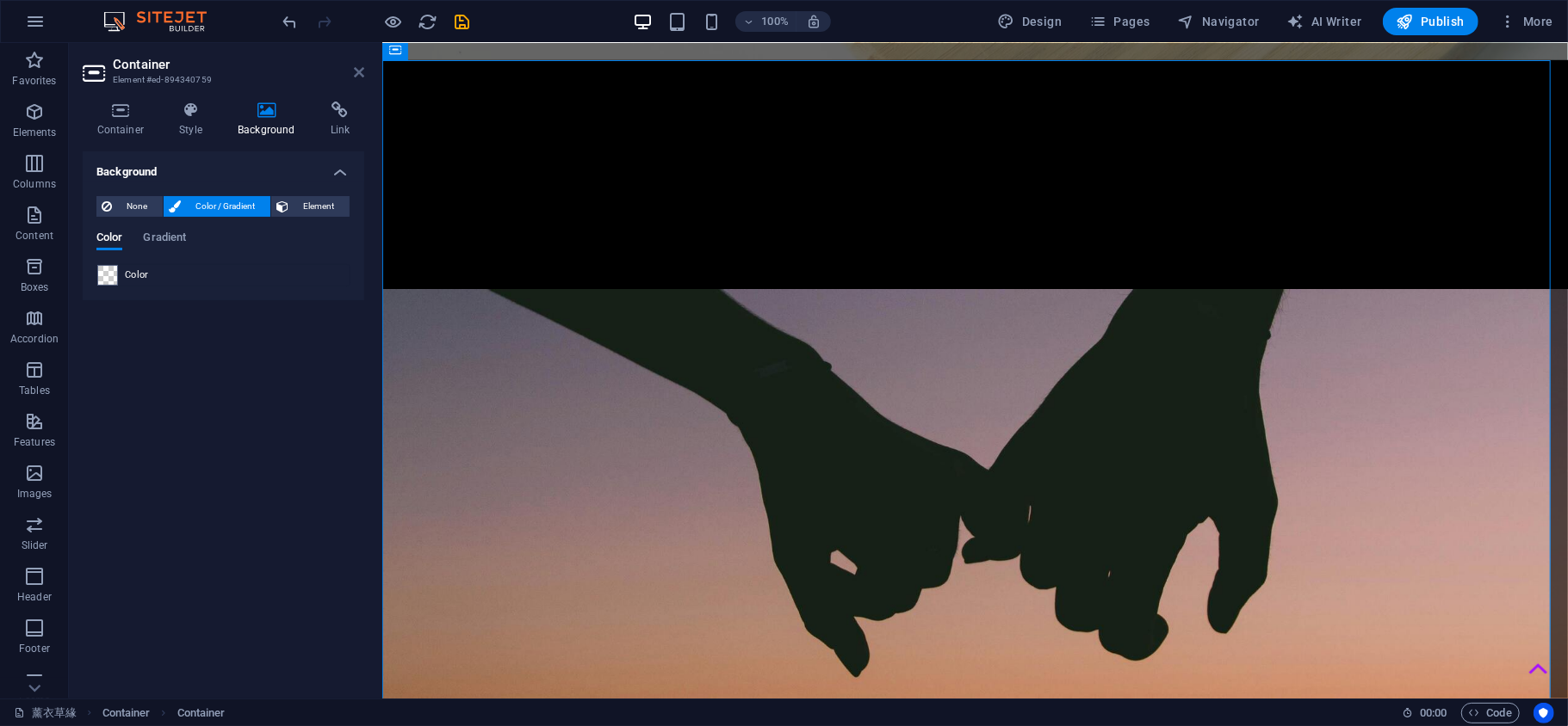
click at [359, 70] on icon at bounding box center [359, 72] width 10 height 14
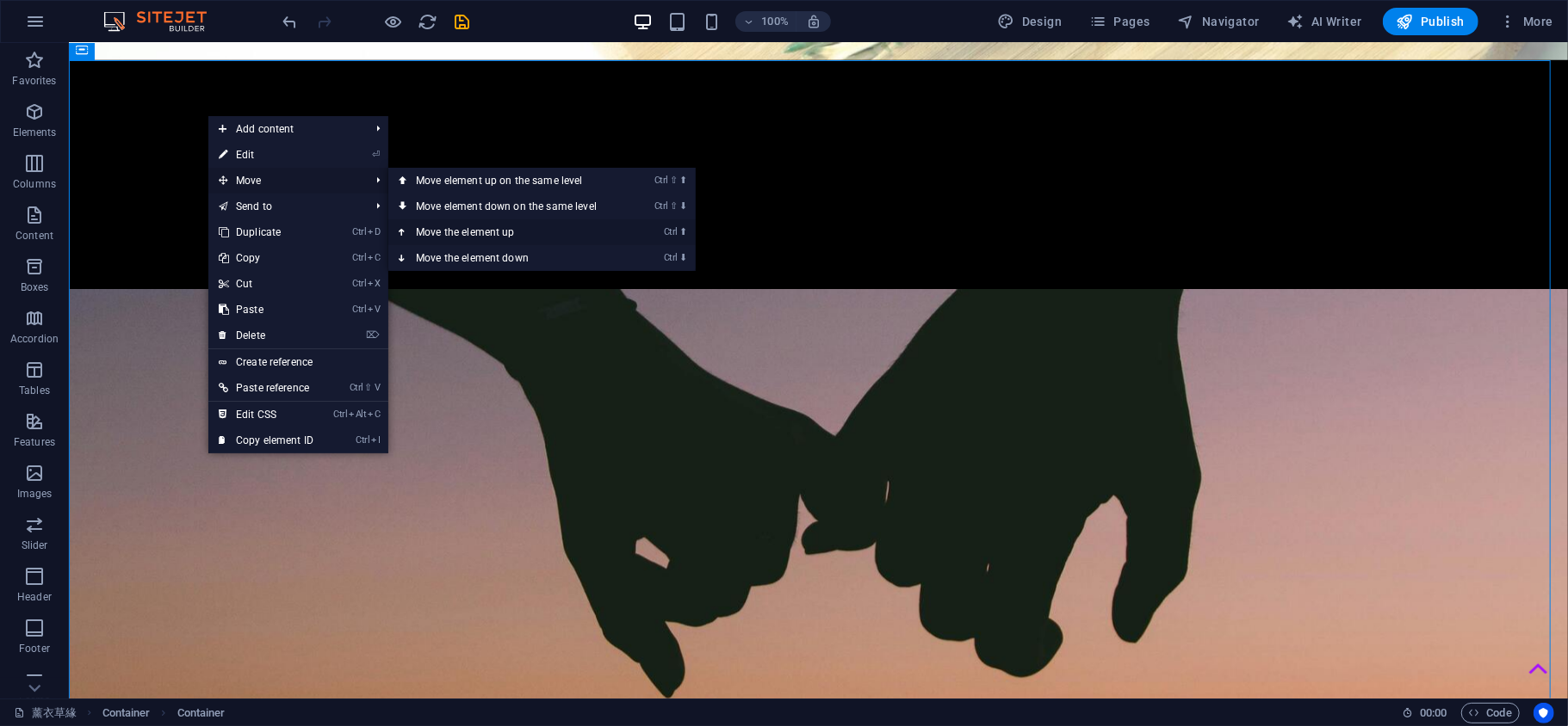
click at [538, 237] on link "Ctrl ⬆ Move the element up" at bounding box center [510, 232] width 243 height 26
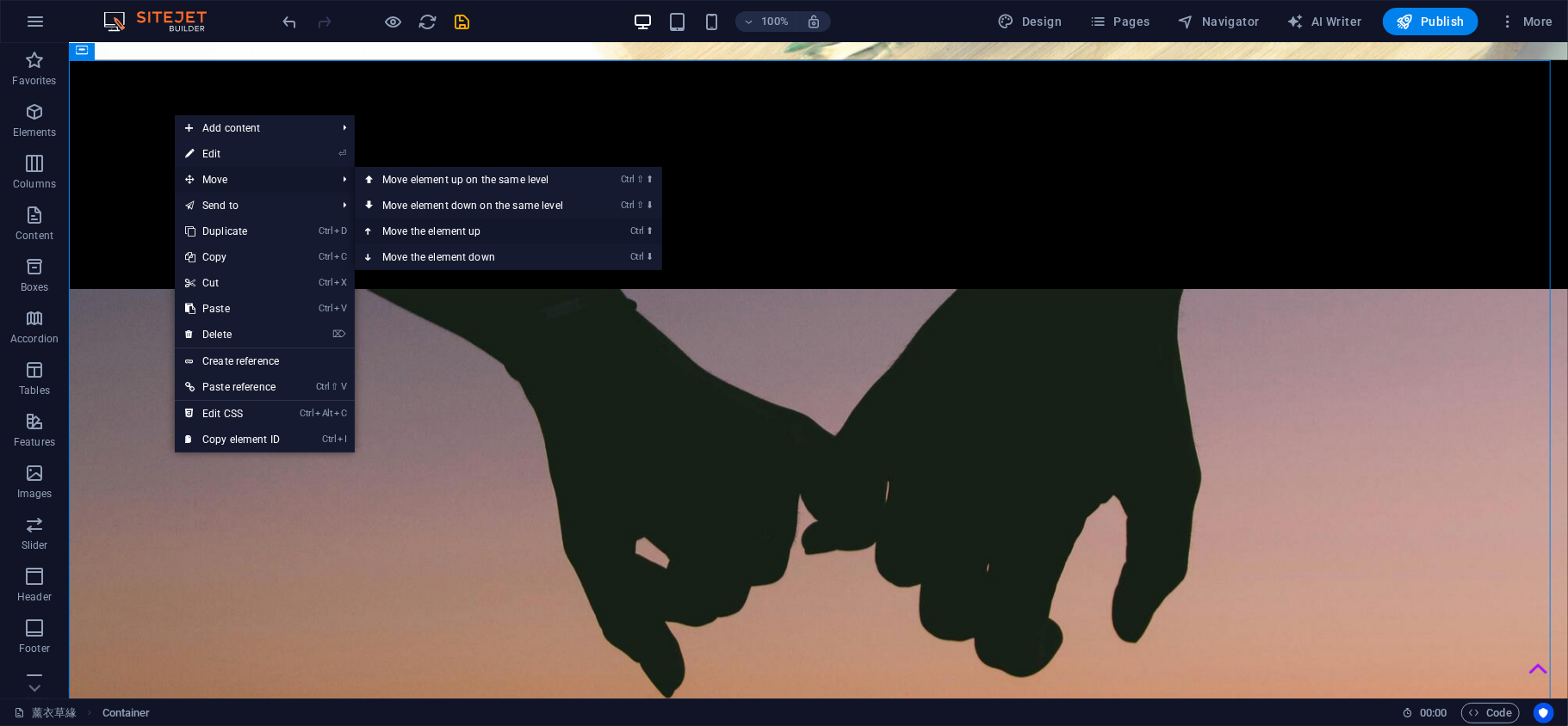
click at [487, 228] on link "Ctrl ⬆ Move the element up" at bounding box center [476, 231] width 243 height 26
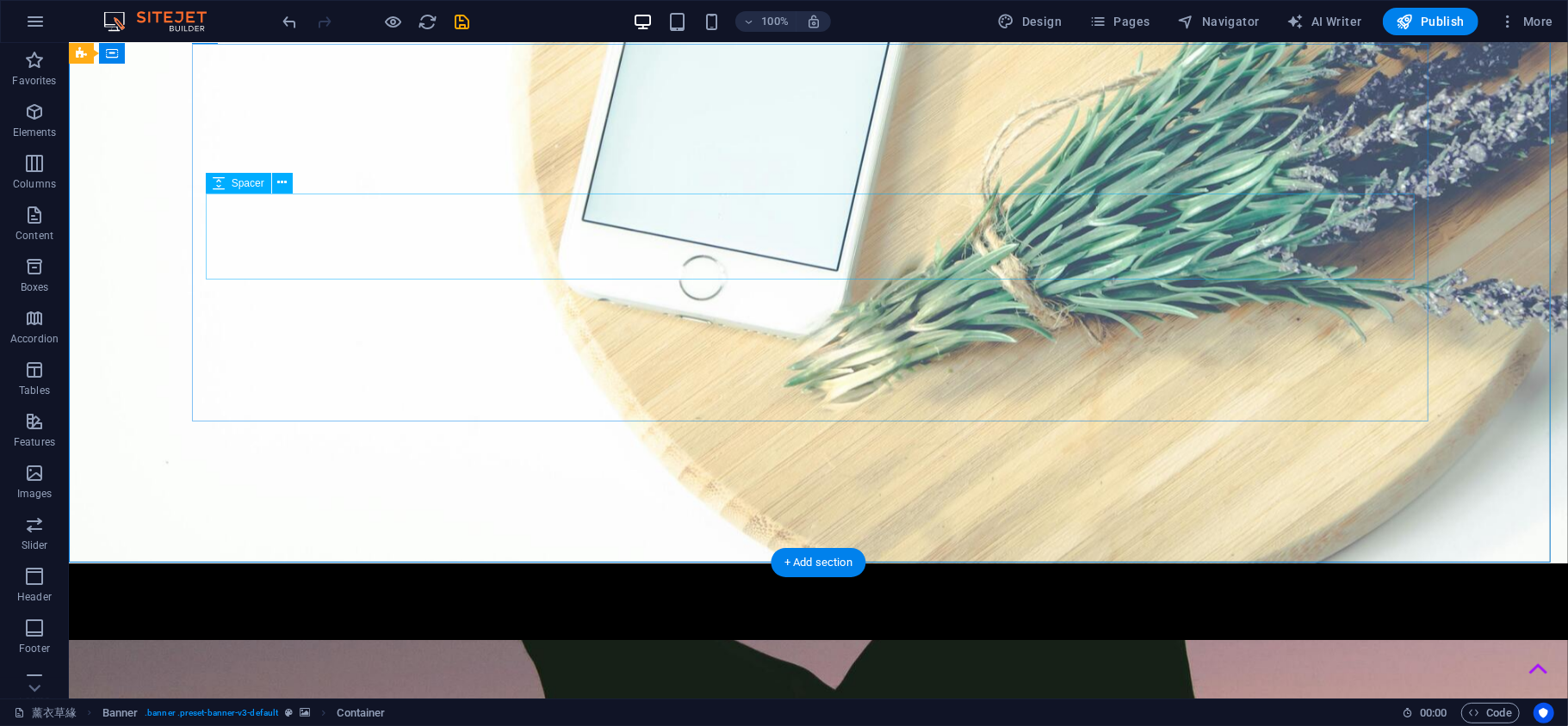
scroll to position [108, 0]
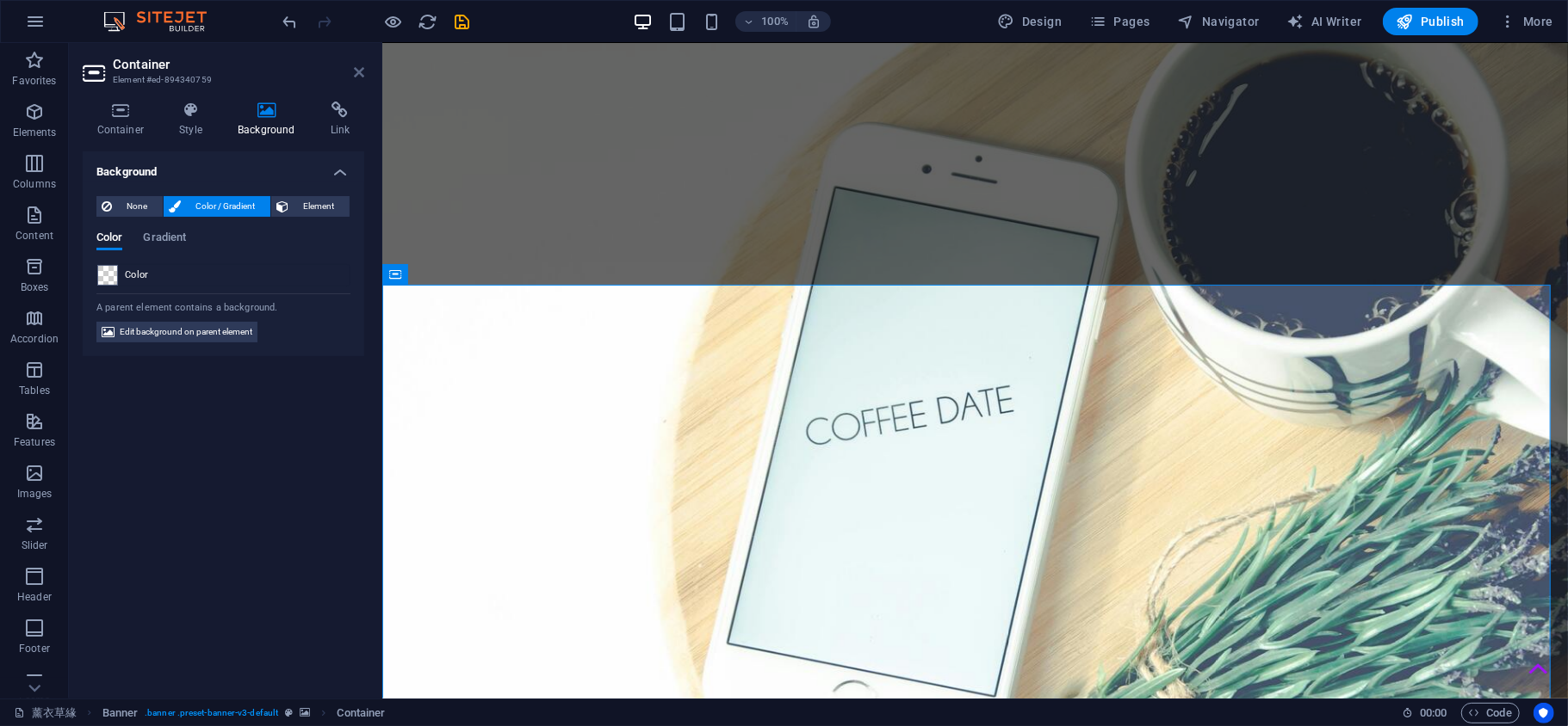
click at [359, 70] on icon at bounding box center [359, 72] width 10 height 14
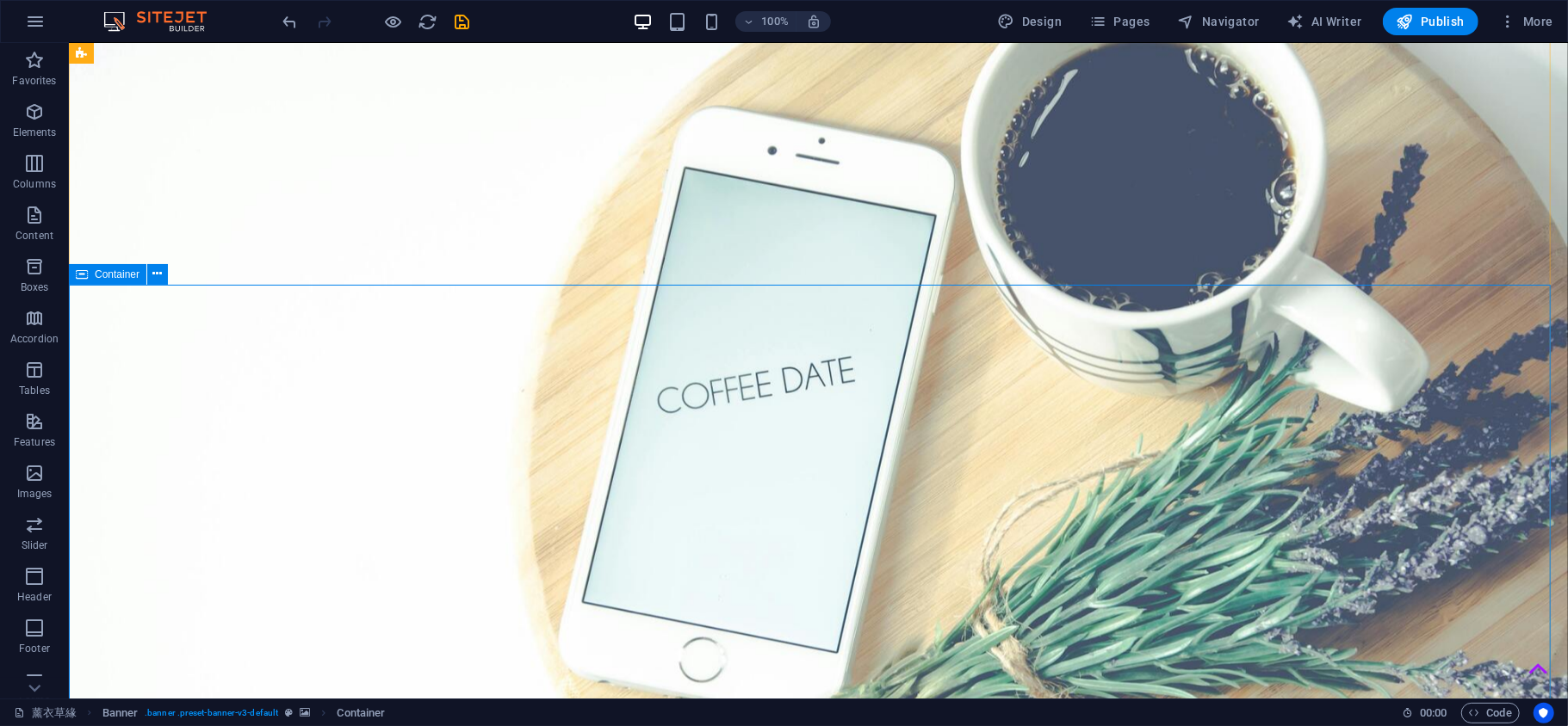
scroll to position [0, 0]
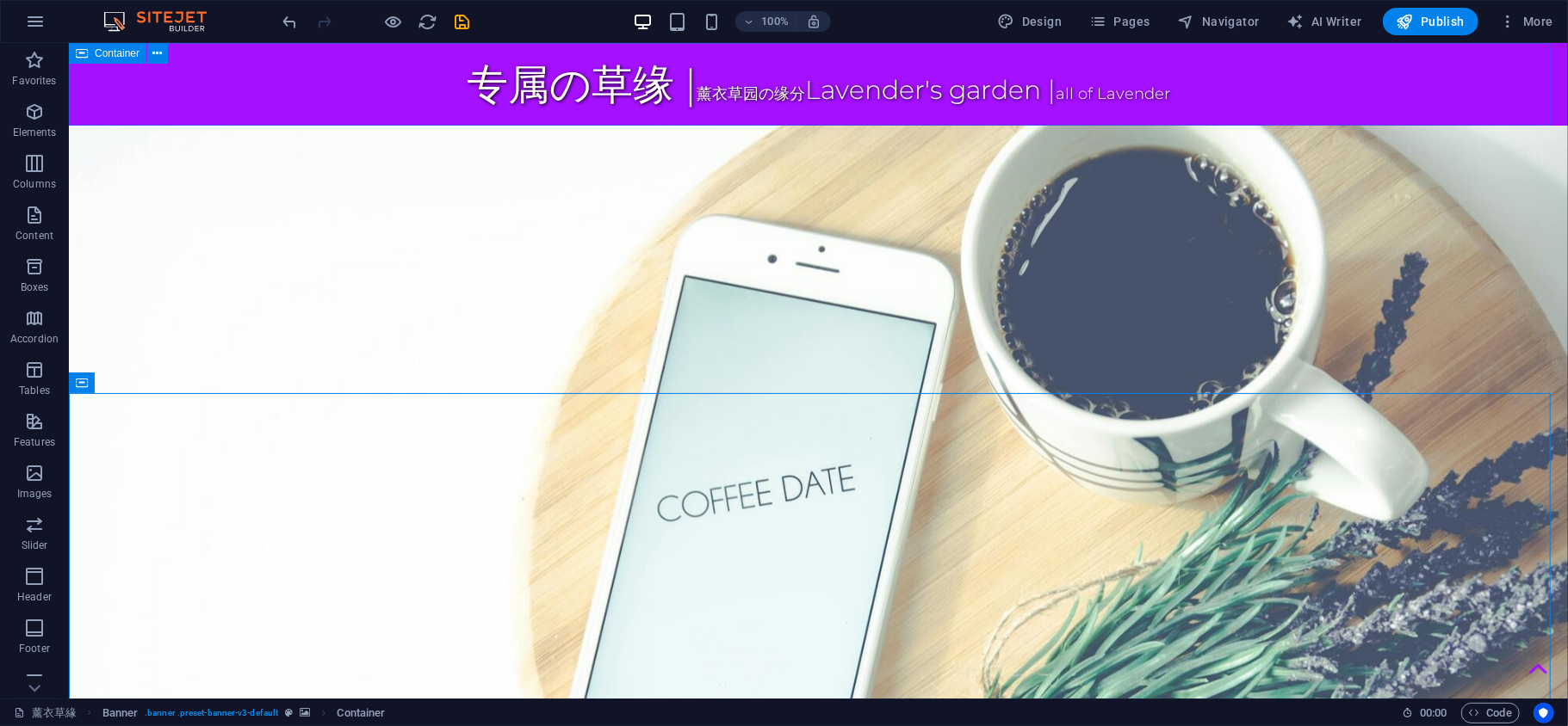
click at [85, 48] on icon at bounding box center [82, 53] width 12 height 21
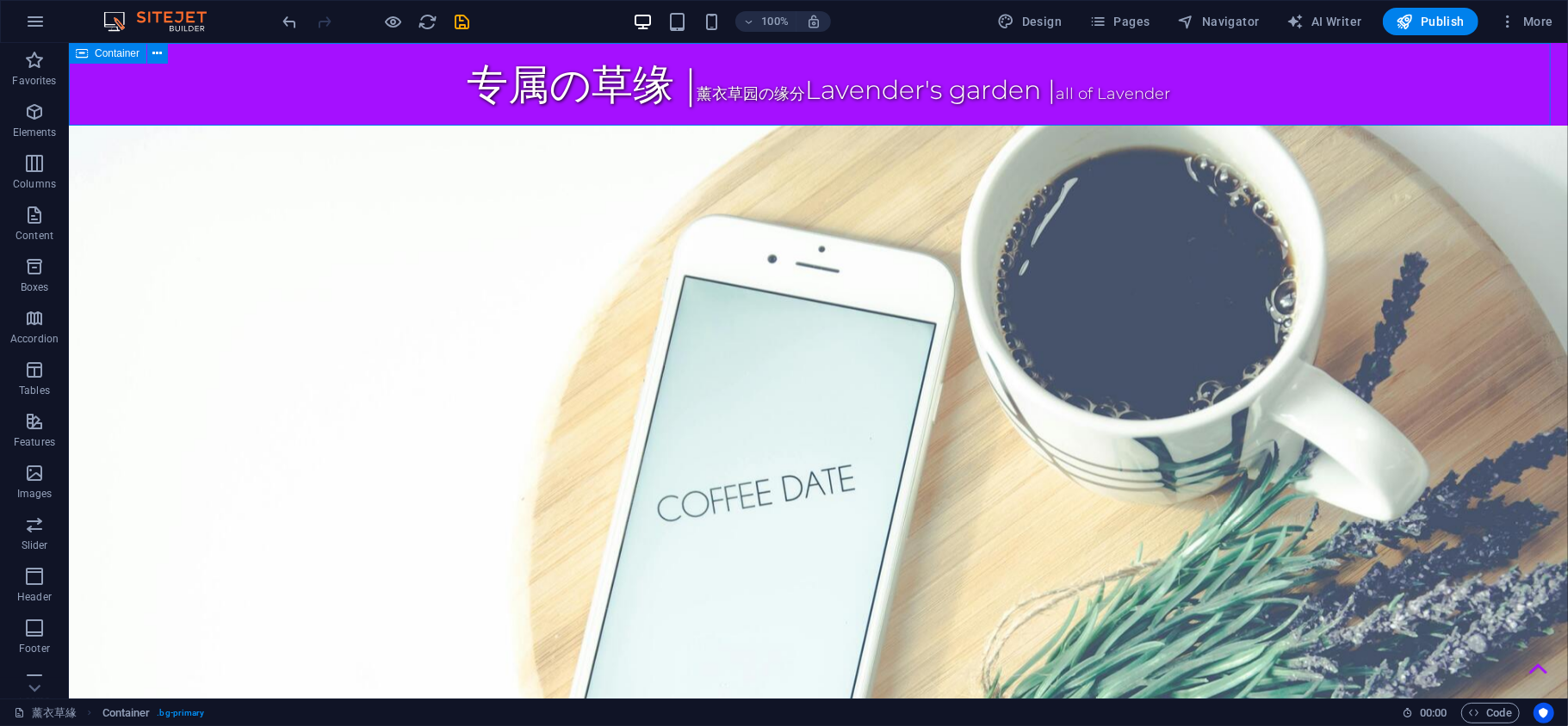
click at [85, 48] on icon at bounding box center [82, 53] width 12 height 21
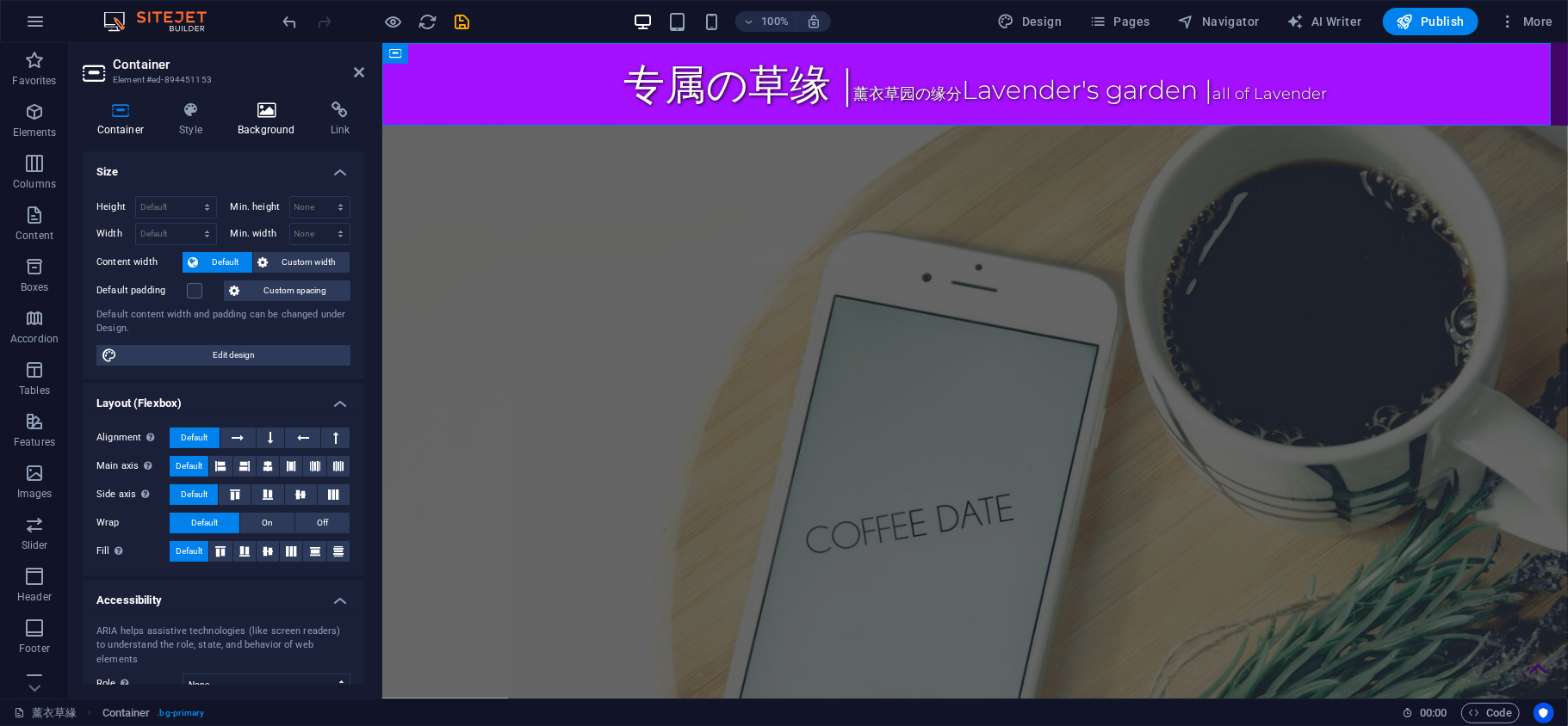
click at [271, 112] on icon at bounding box center [266, 110] width 86 height 17
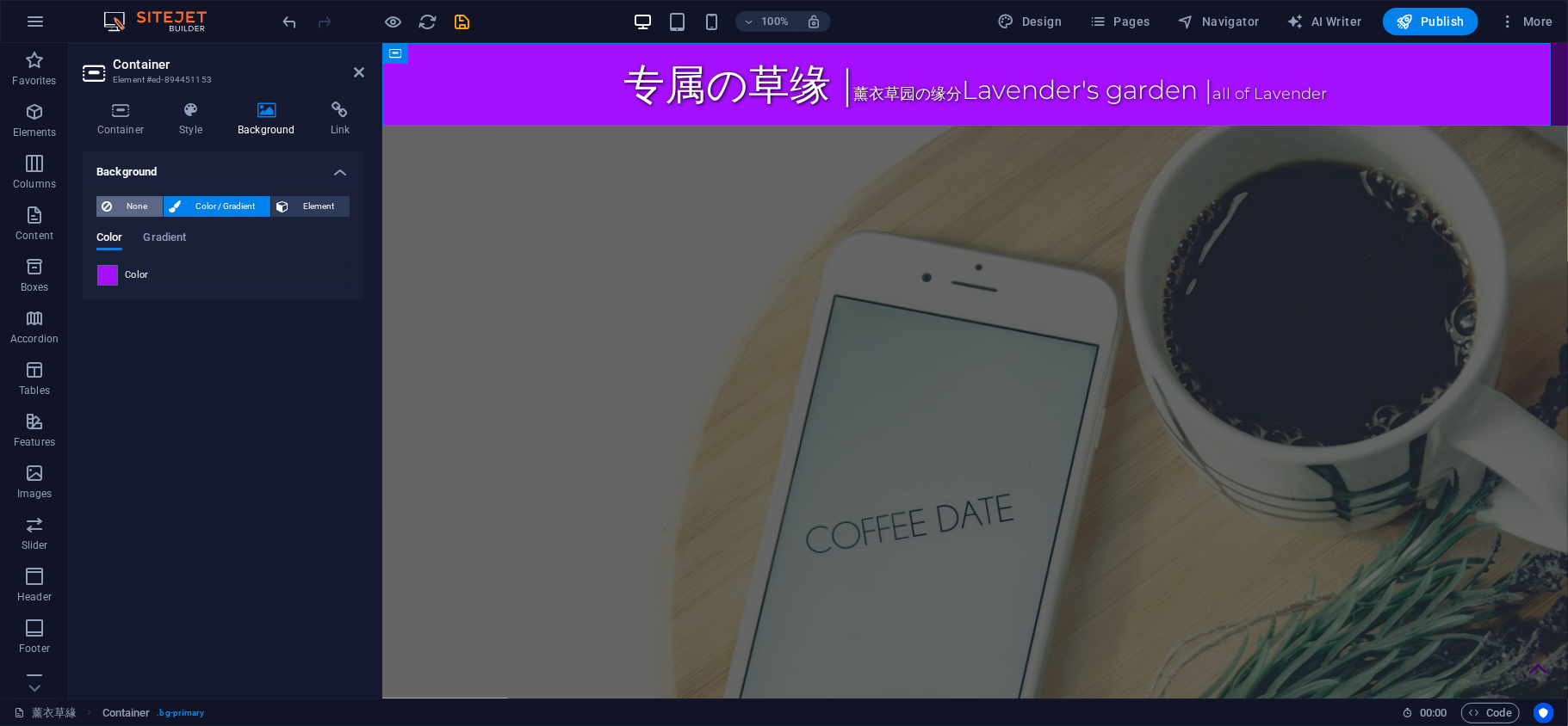
click at [132, 210] on span "None" at bounding box center [137, 207] width 40 height 21
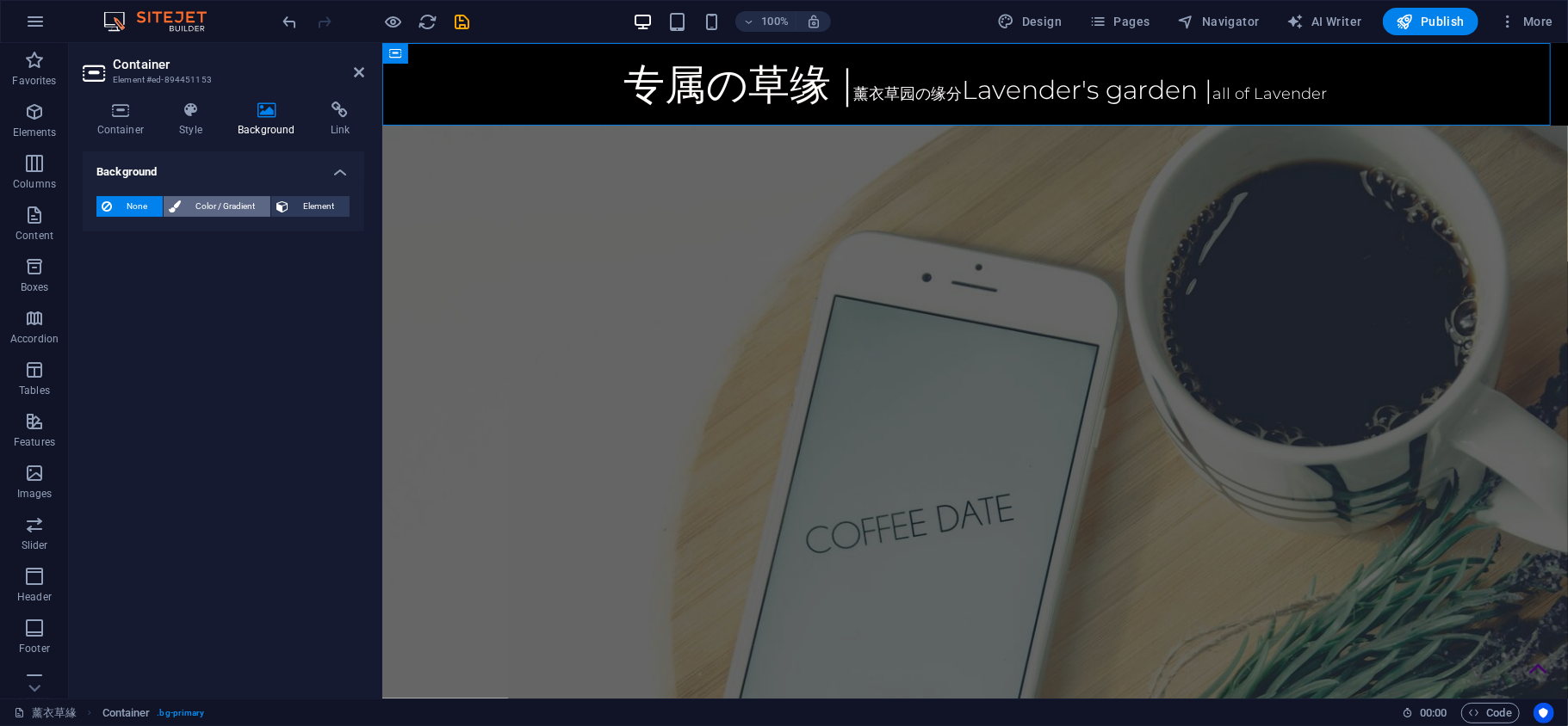
click at [194, 210] on span "Color / Gradient" at bounding box center [225, 207] width 79 height 21
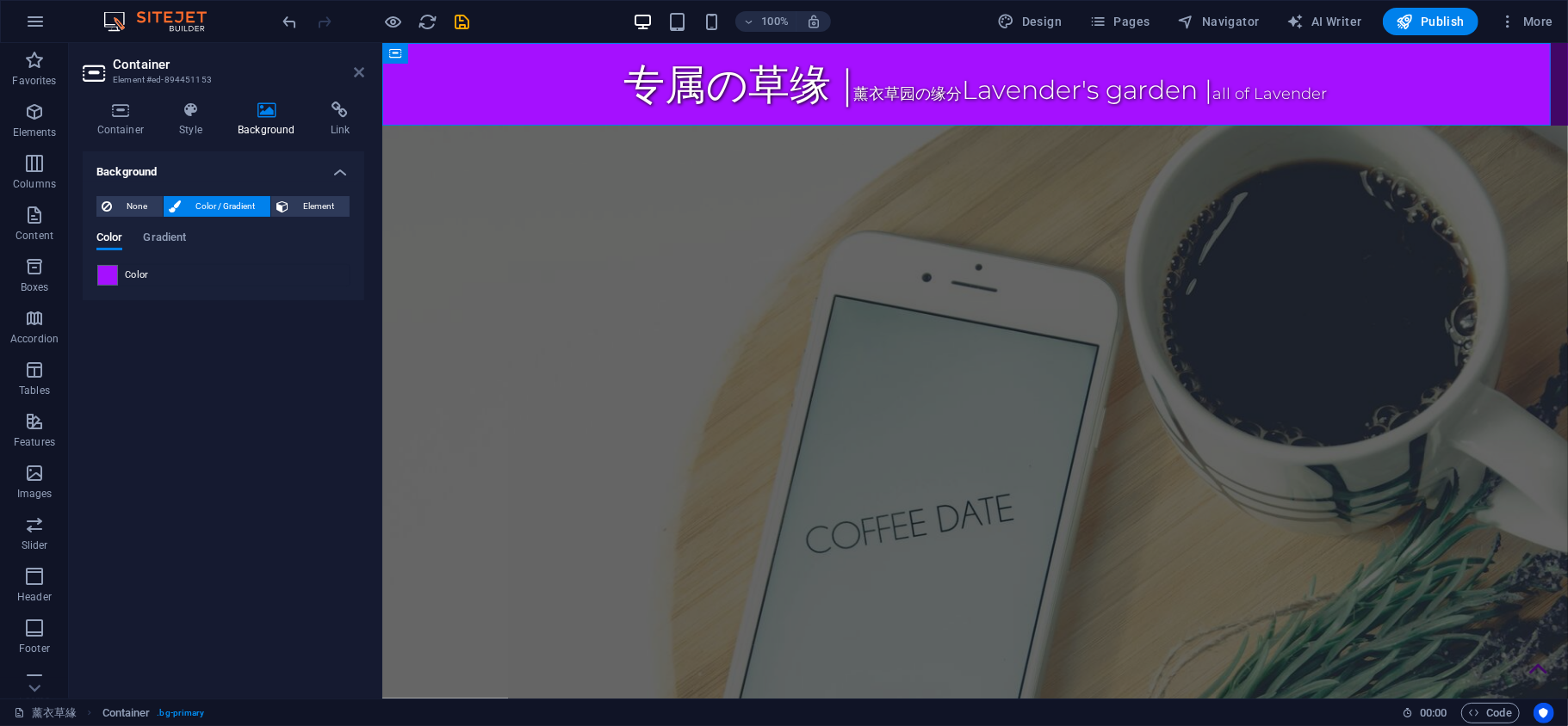
click at [360, 72] on icon at bounding box center [359, 72] width 10 height 14
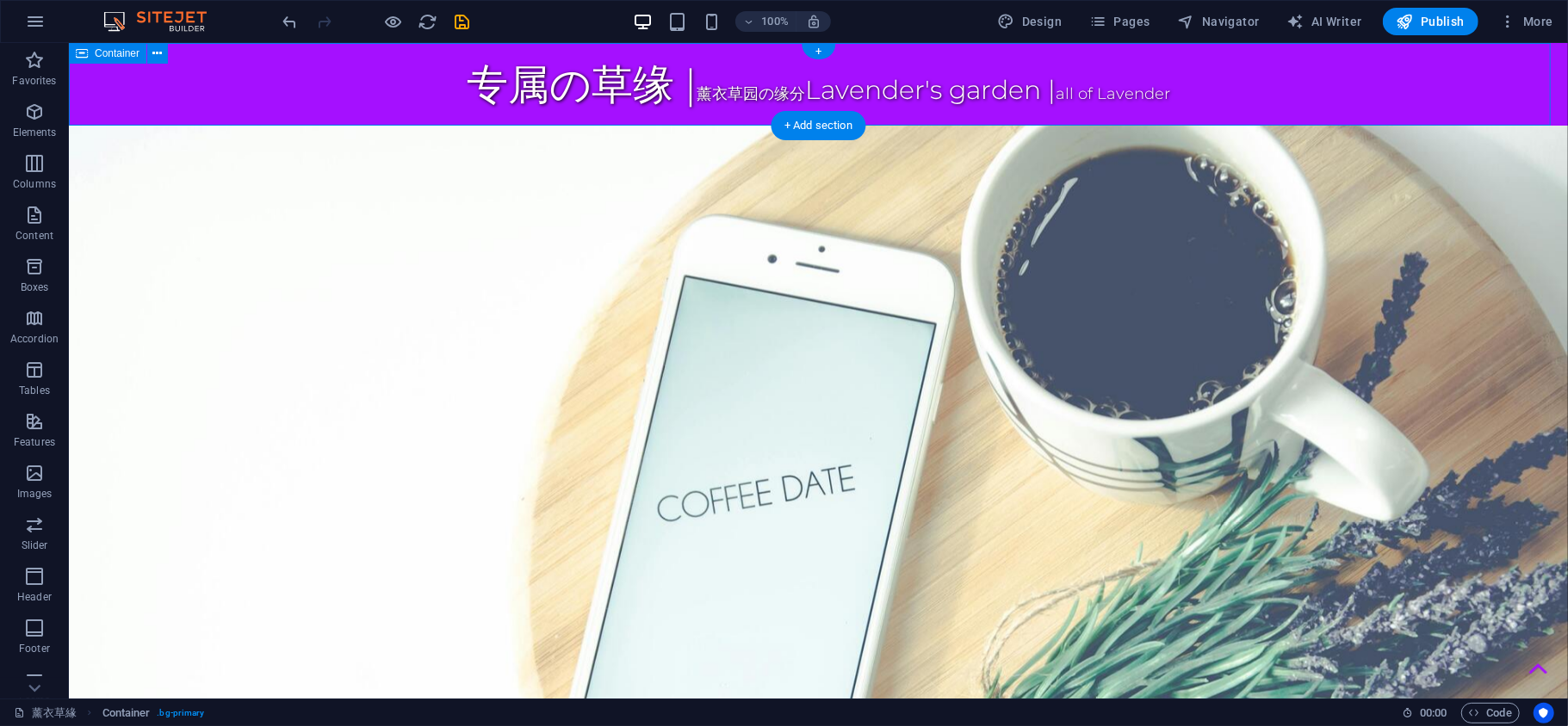
click at [72, 65] on div "专属の草缘 | 薰衣草园の缘分 Lavender's garden | all of Lavender" at bounding box center [817, 83] width 1499 height 83
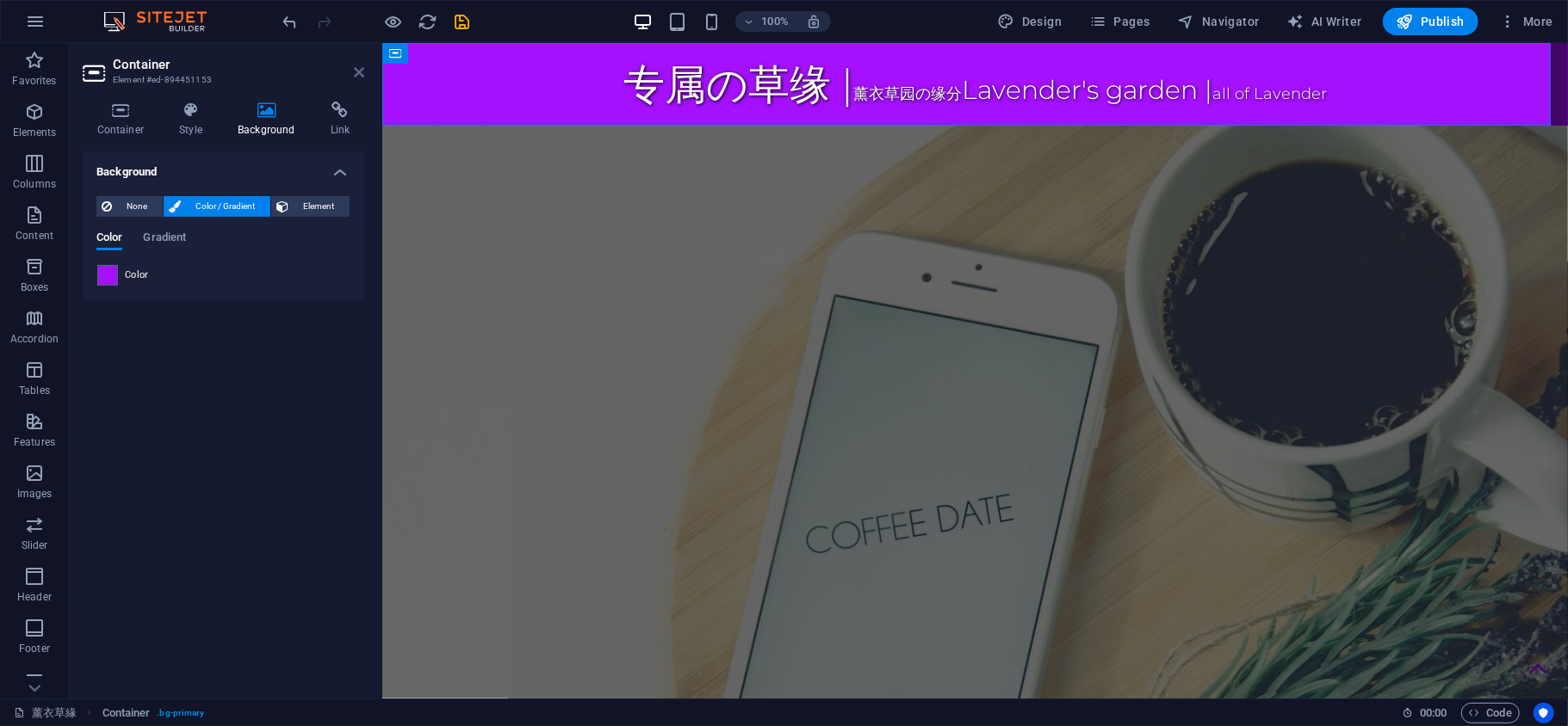
click at [355, 72] on icon at bounding box center [359, 72] width 10 height 14
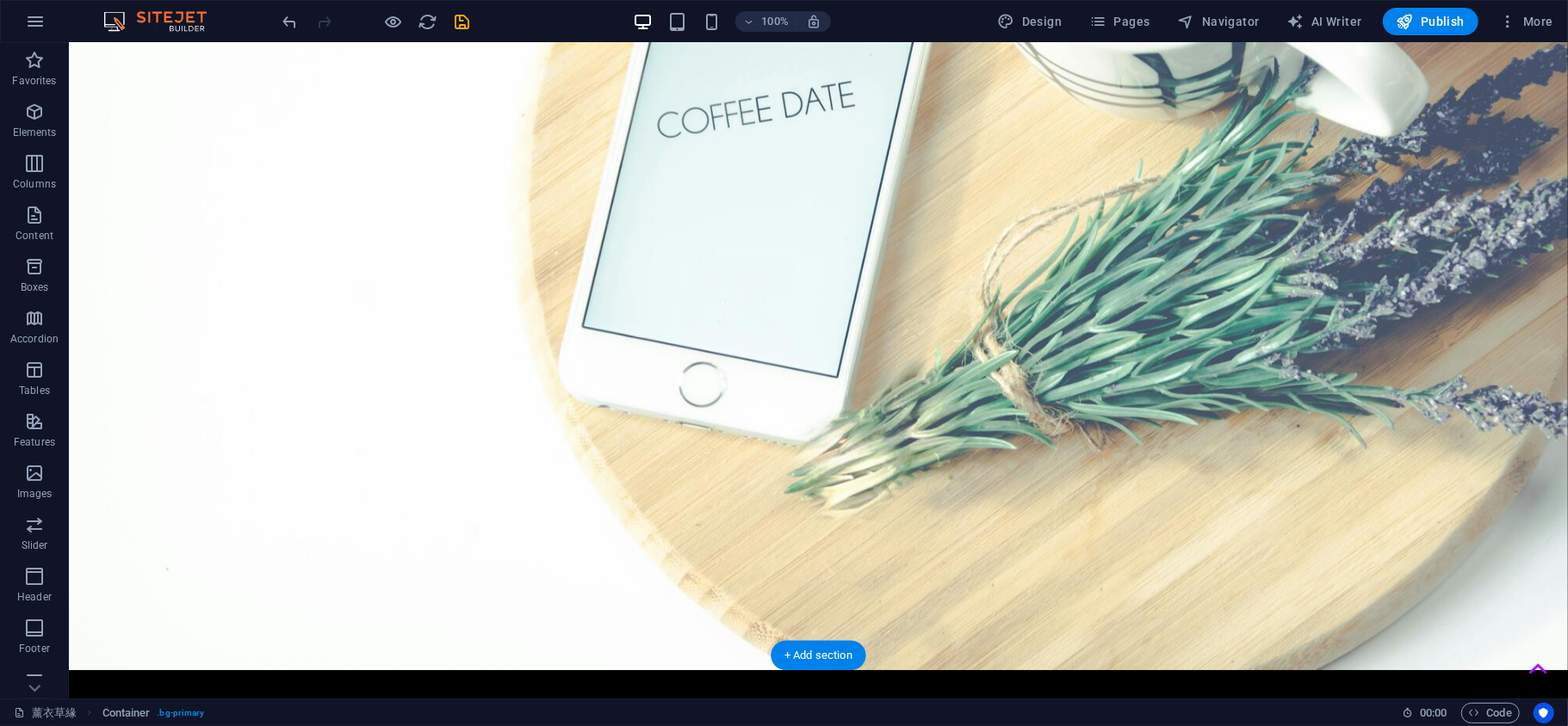
scroll to position [490, 0]
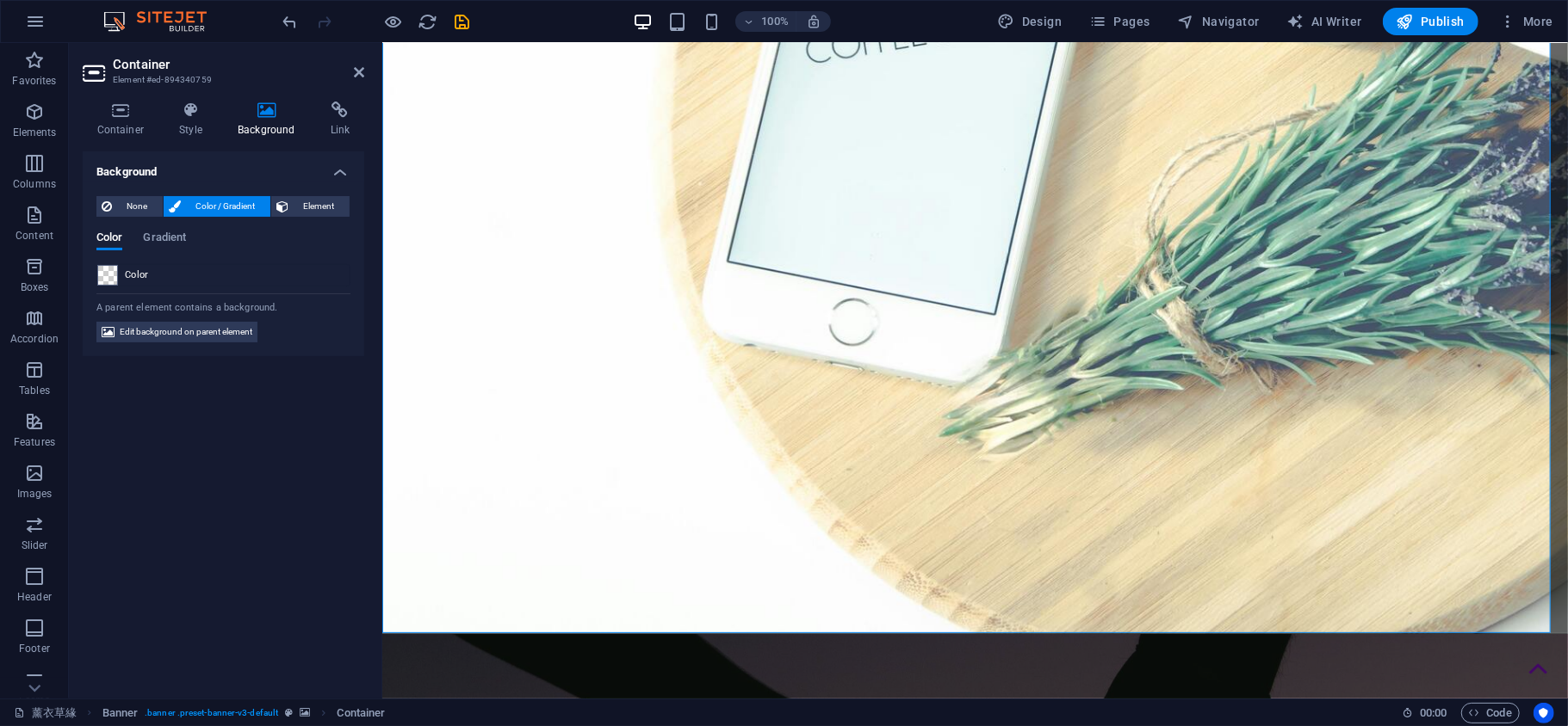
click at [354, 63] on h2 "Container" at bounding box center [238, 65] width 251 height 16
drag, startPoint x: 358, startPoint y: 72, endPoint x: 286, endPoint y: 31, distance: 82.9
click at [358, 72] on icon at bounding box center [359, 72] width 10 height 14
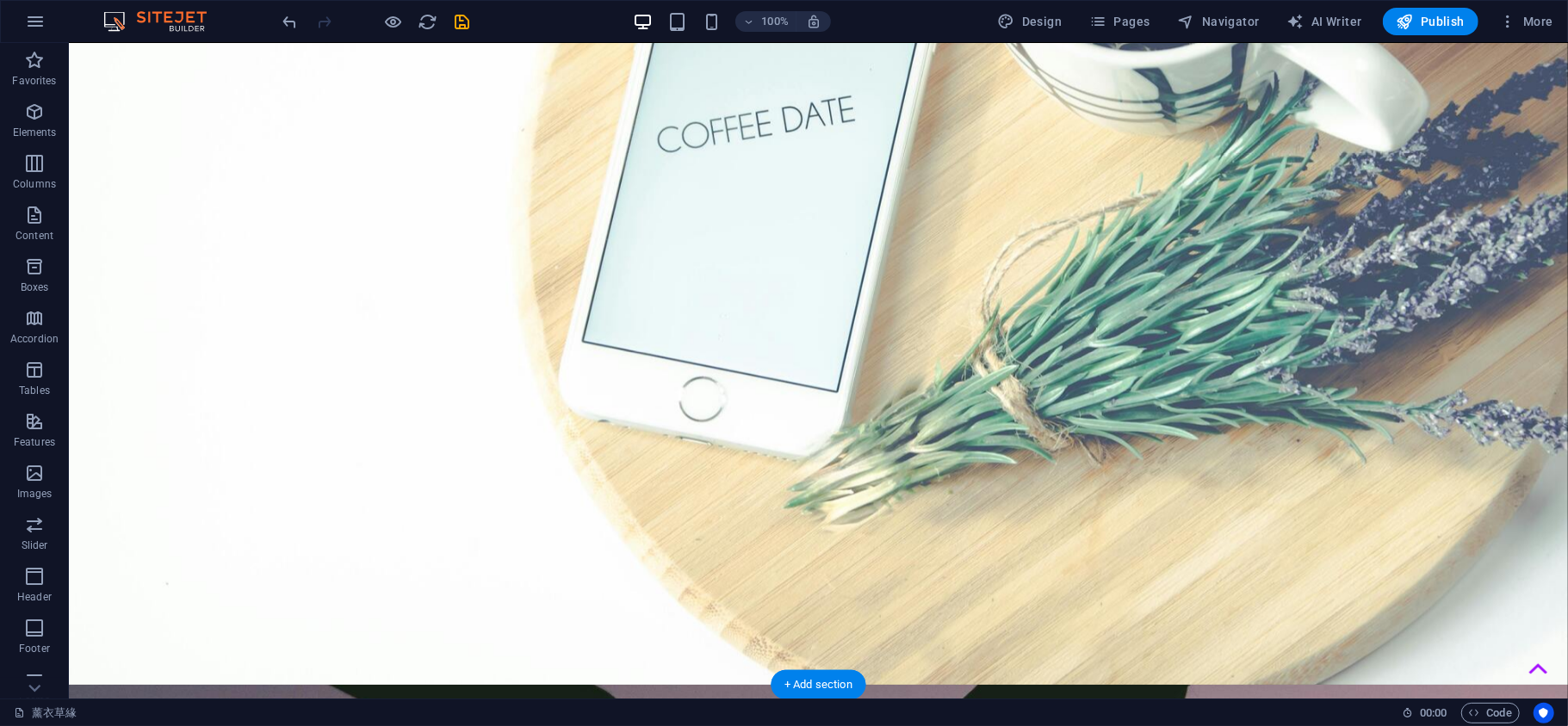
scroll to position [0, 0]
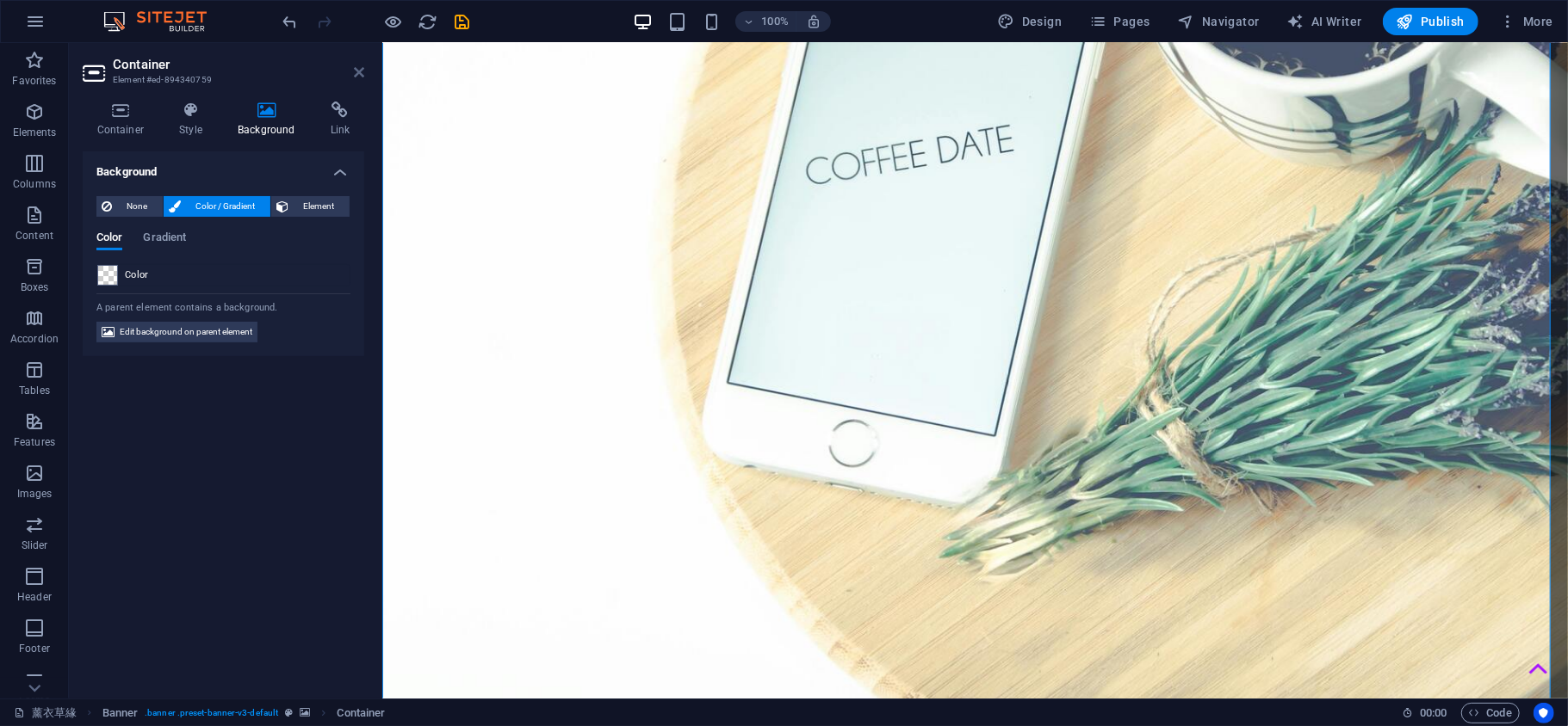
click at [358, 76] on icon at bounding box center [359, 72] width 10 height 14
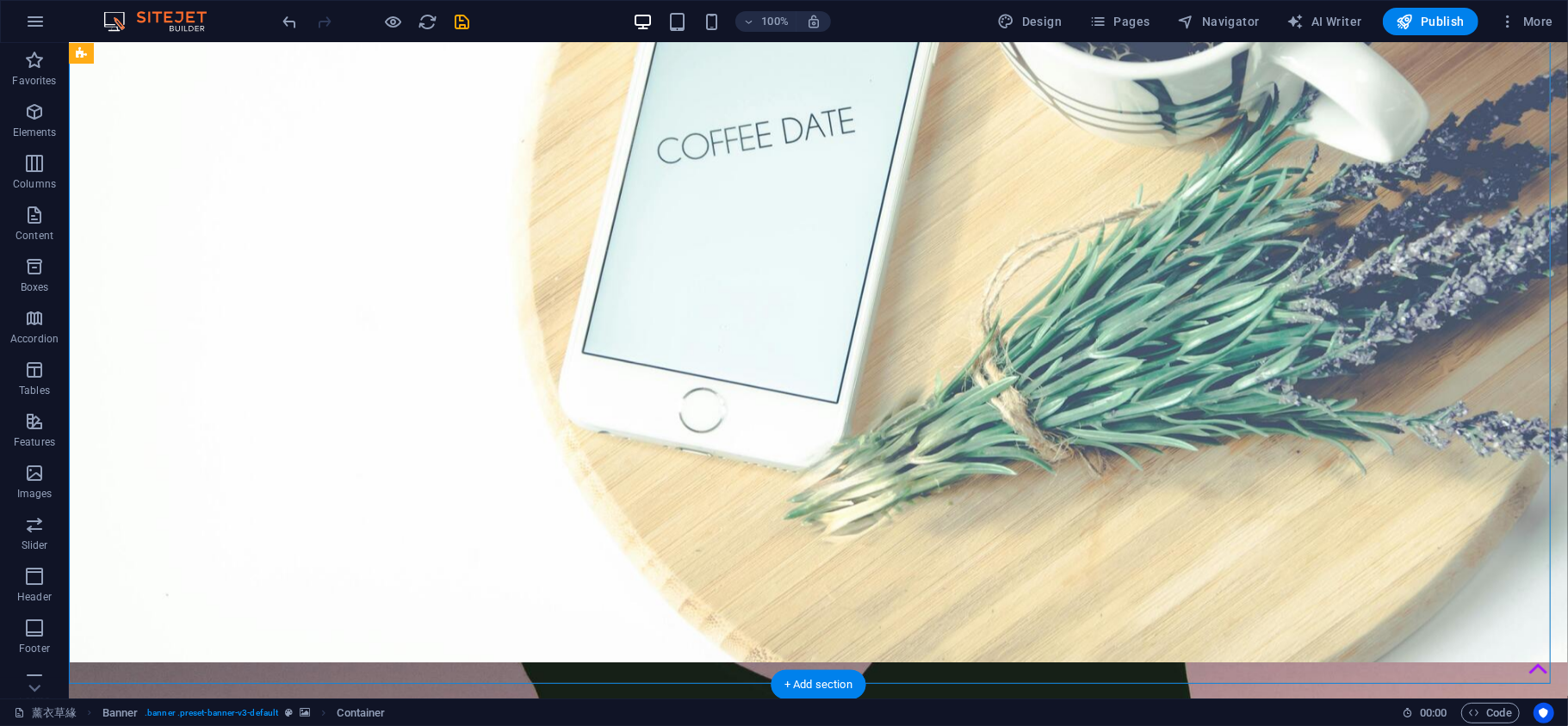
scroll to position [0, 0]
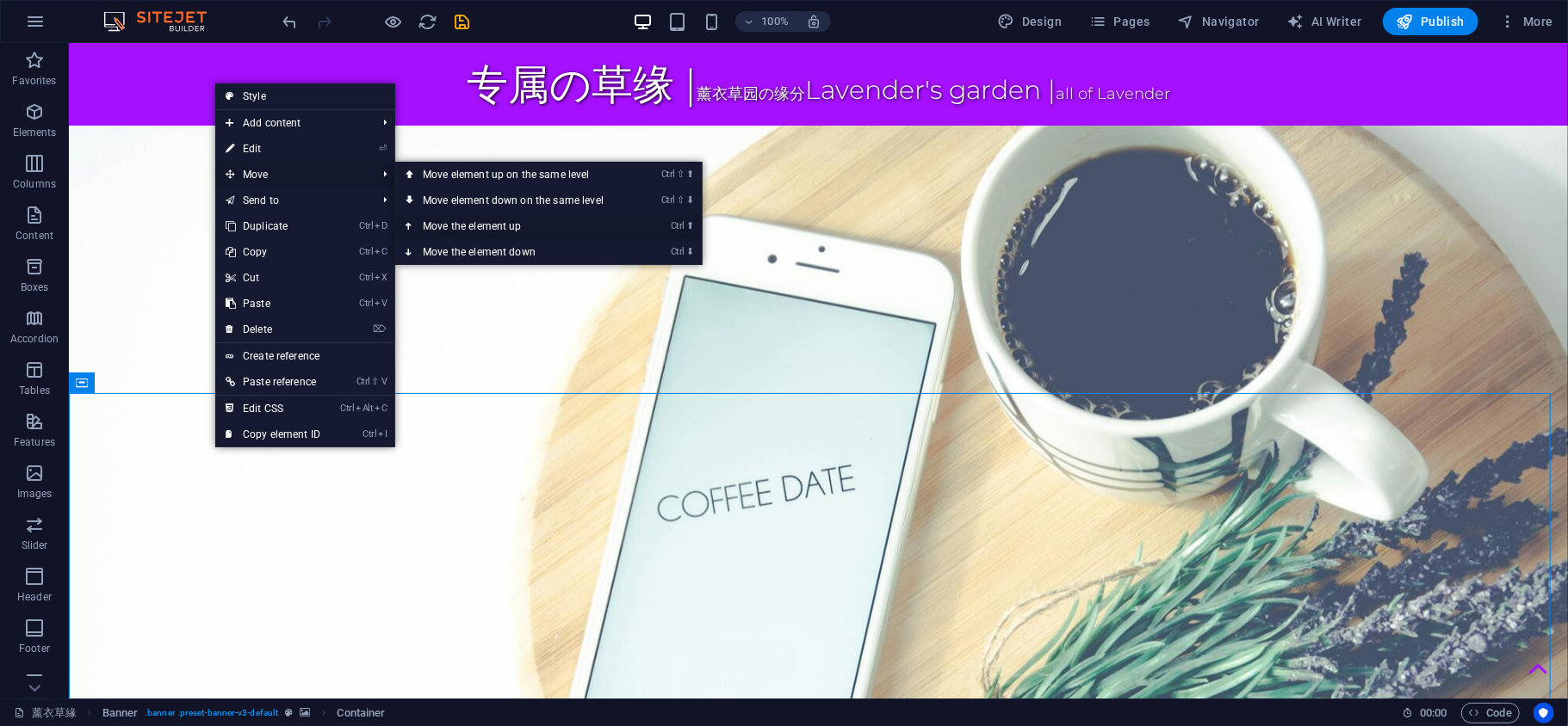
click at [507, 218] on link "Ctrl ⬆ Move the element up" at bounding box center [517, 227] width 243 height 26
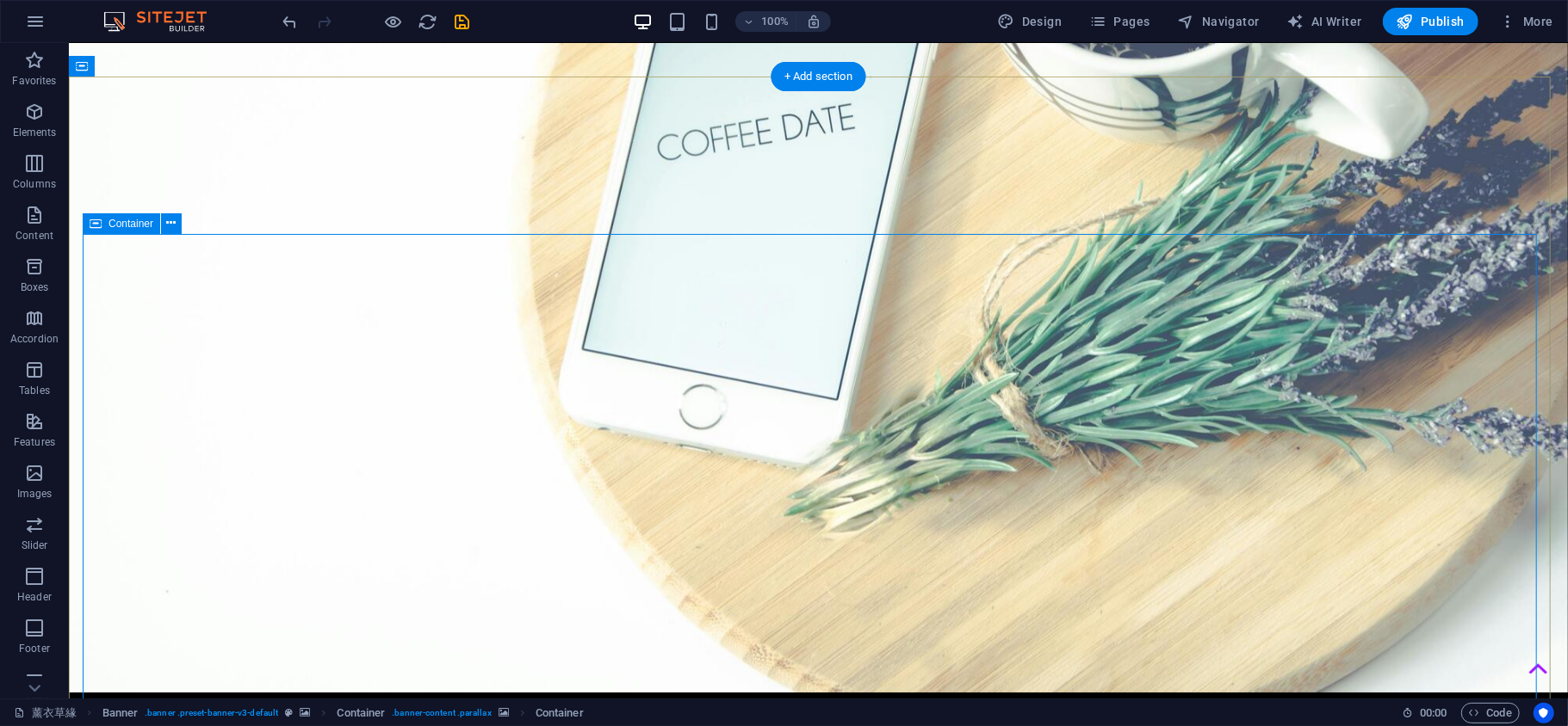
scroll to position [369, 0]
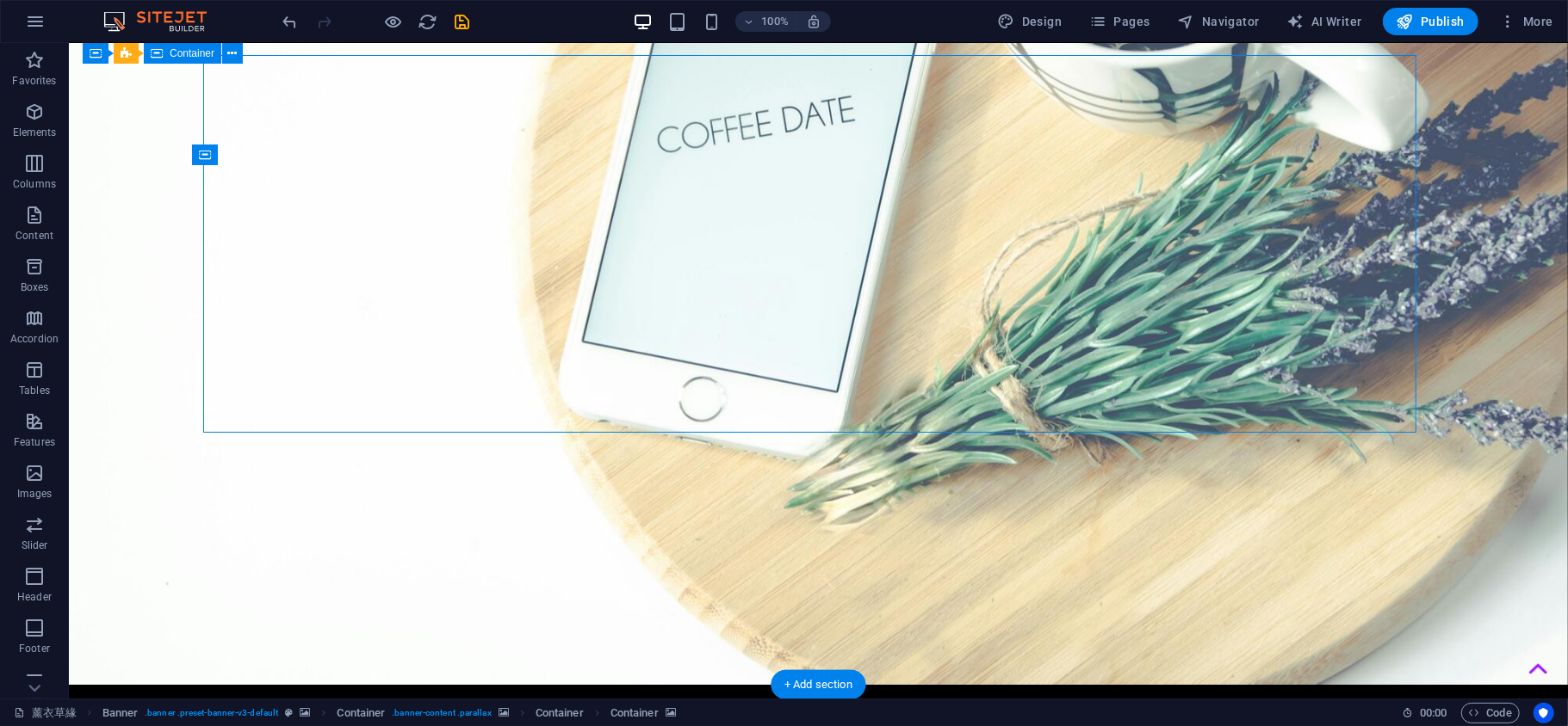
scroll to position [0, 0]
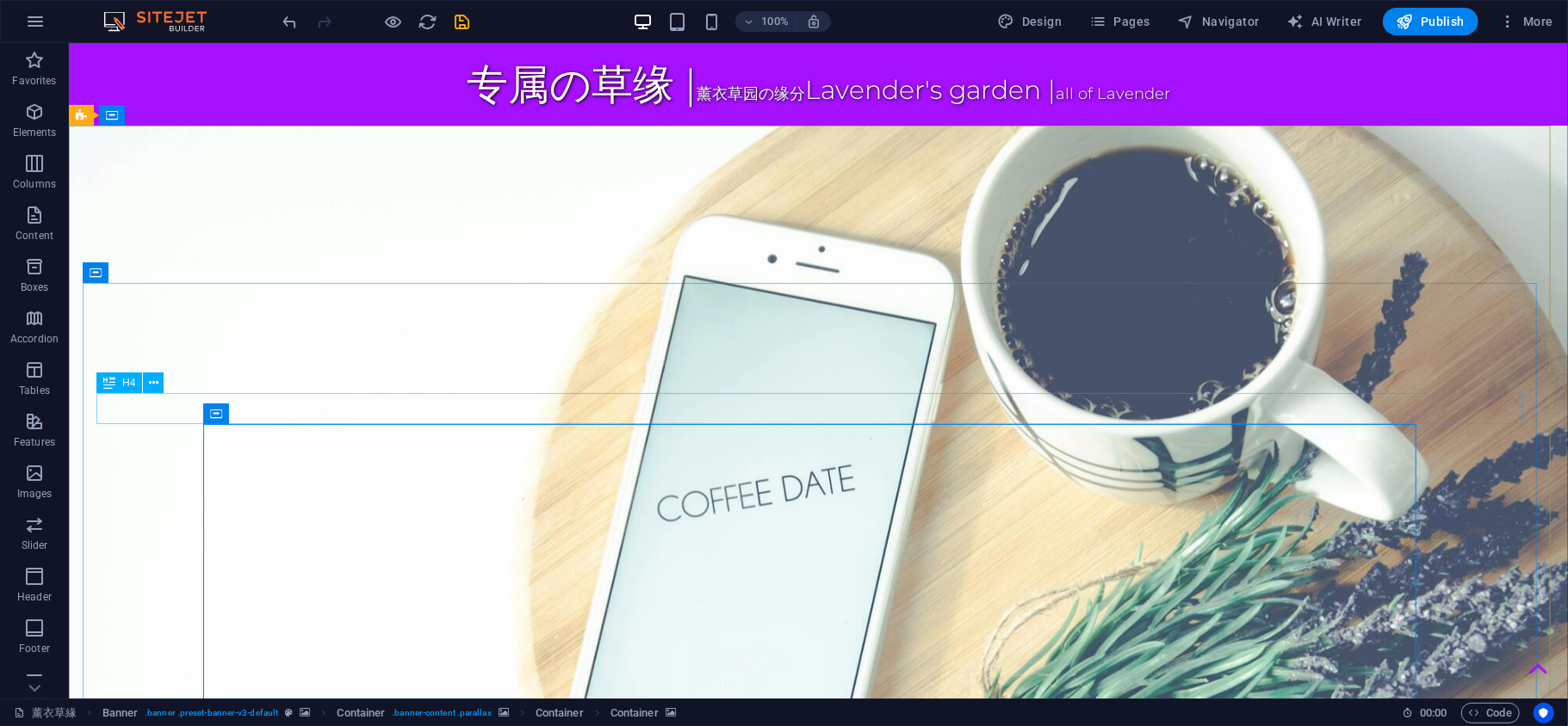
click at [155, 394] on div "H4" at bounding box center [135, 383] width 79 height 22
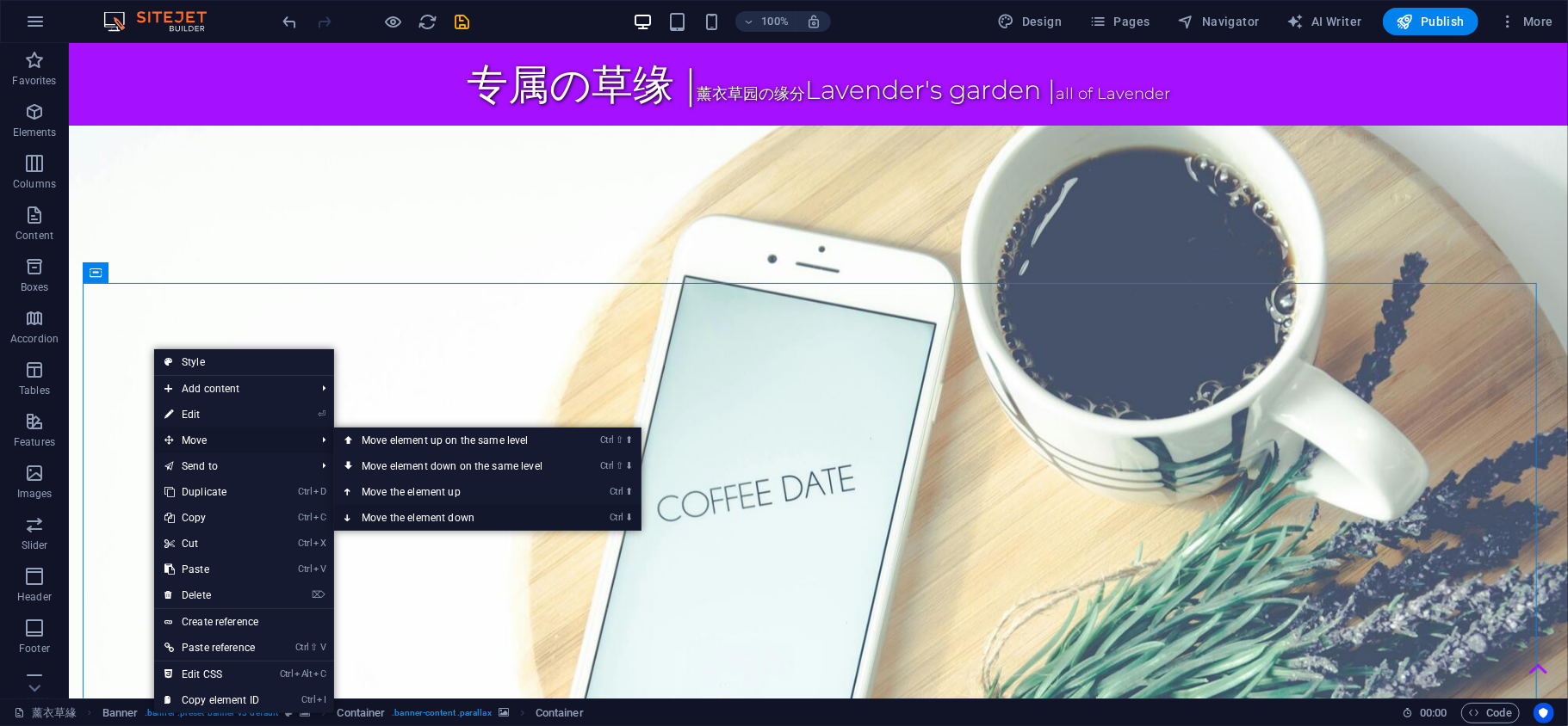
click at [429, 510] on link "Ctrl ⬇ Move the element down" at bounding box center [456, 518] width 243 height 26
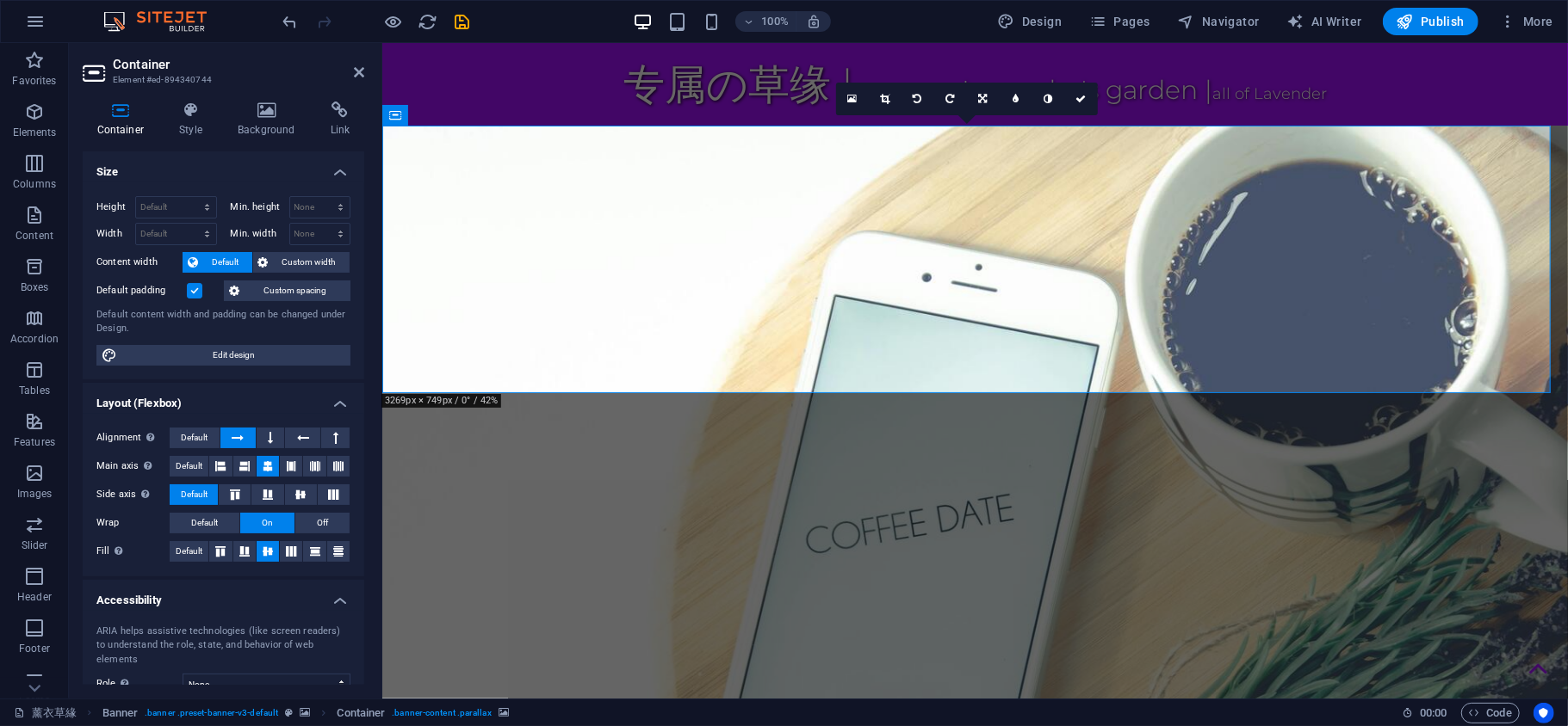
click at [194, 291] on label at bounding box center [195, 291] width 16 height 16
click at [0, 0] on input "Default padding" at bounding box center [0, 0] width 0 height 0
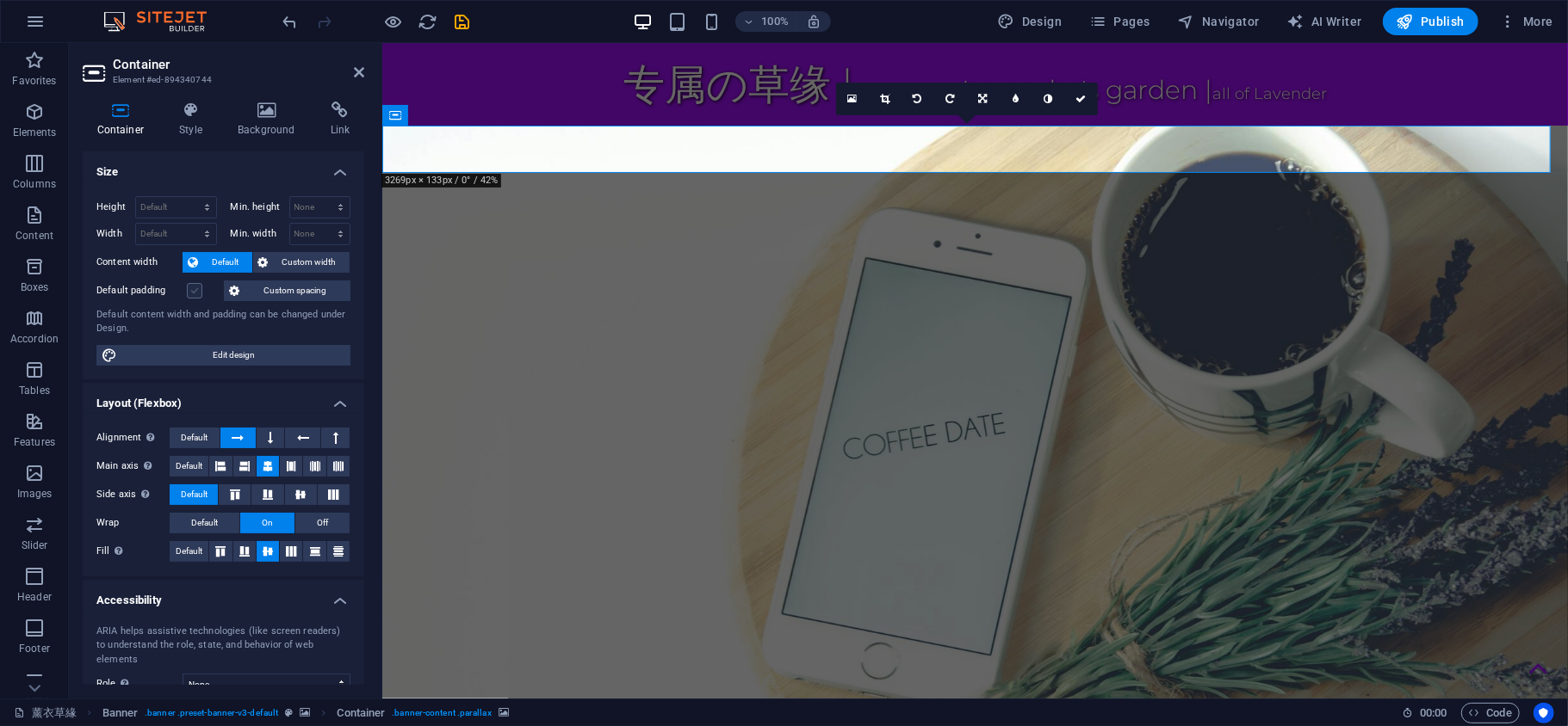
click at [194, 291] on label at bounding box center [195, 291] width 16 height 16
click at [0, 0] on input "Default padding" at bounding box center [0, 0] width 0 height 0
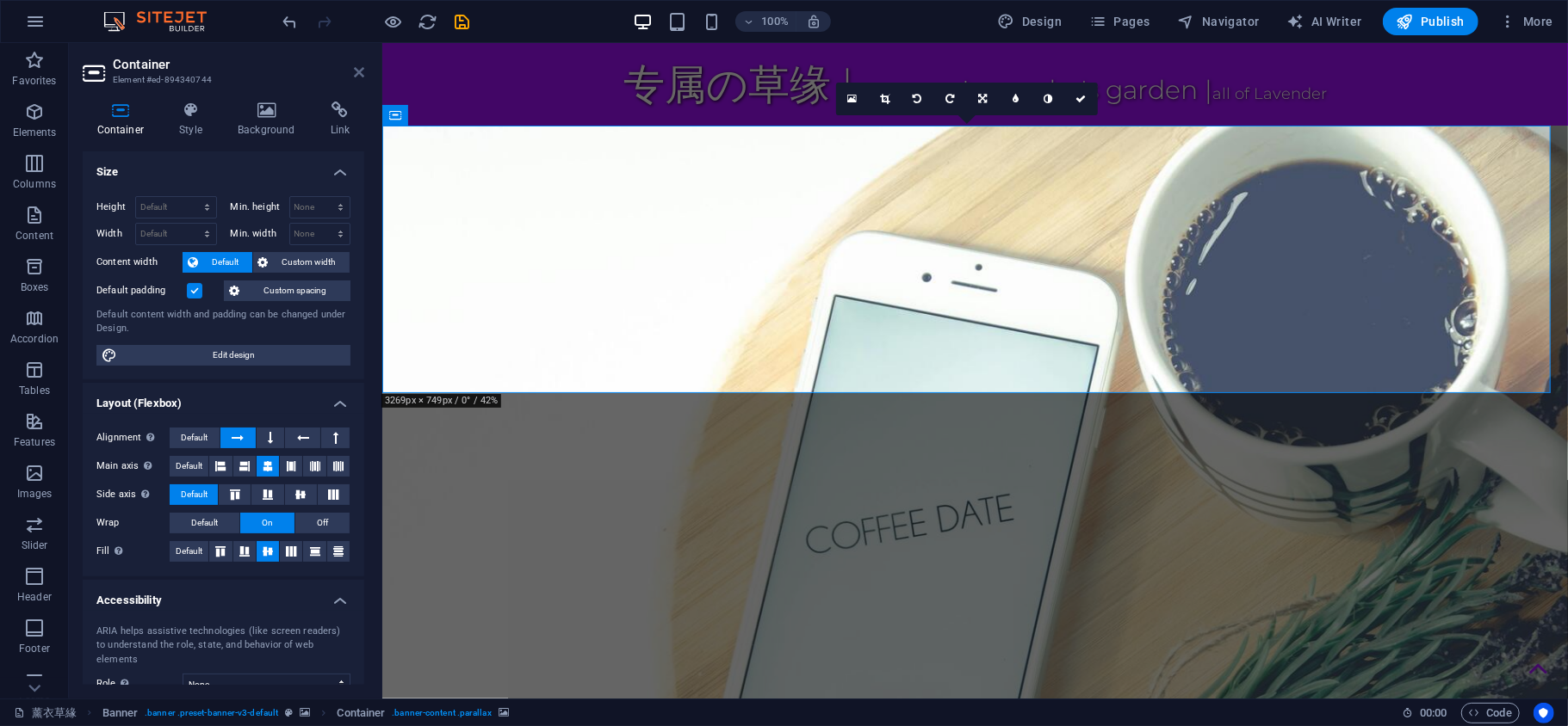
click at [361, 71] on icon at bounding box center [359, 72] width 10 height 14
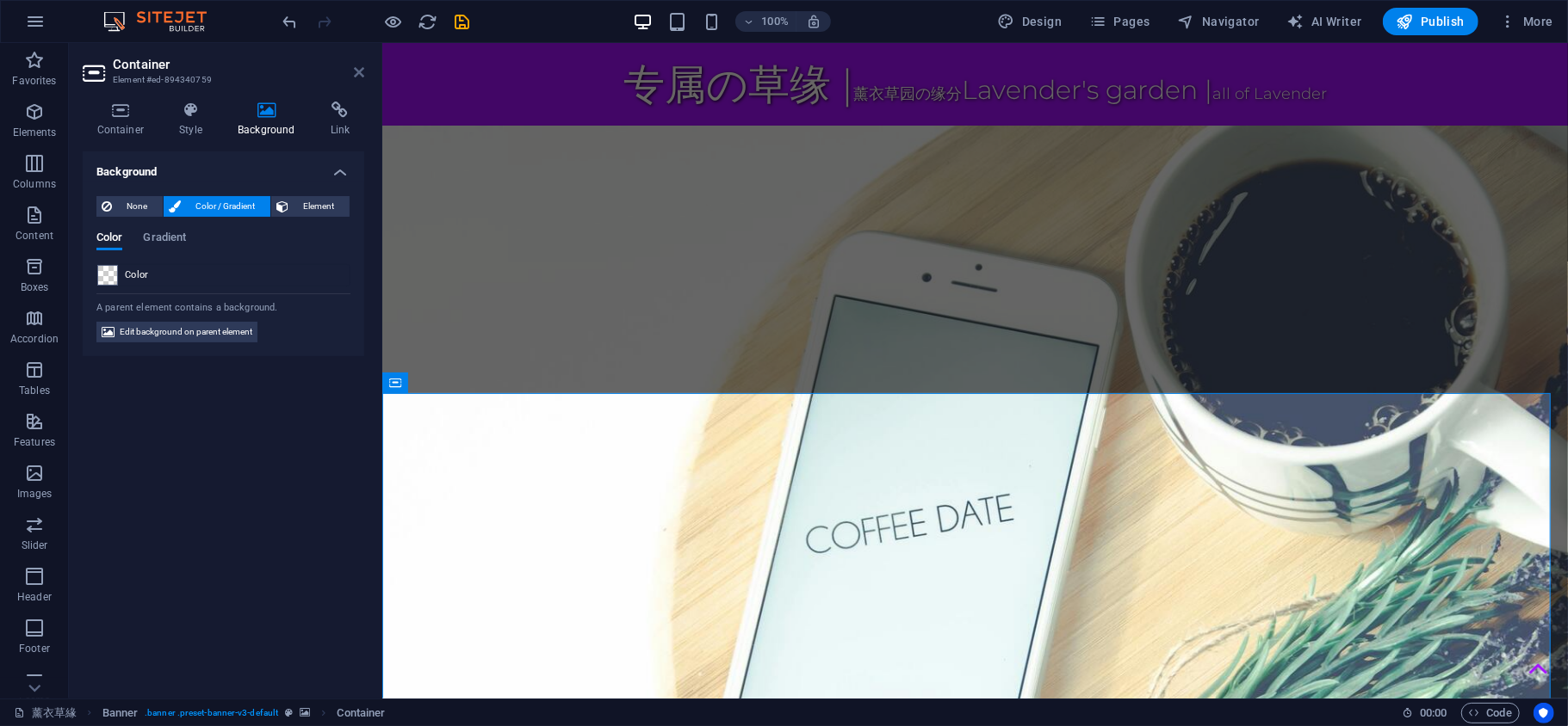
click at [362, 72] on icon at bounding box center [359, 72] width 10 height 14
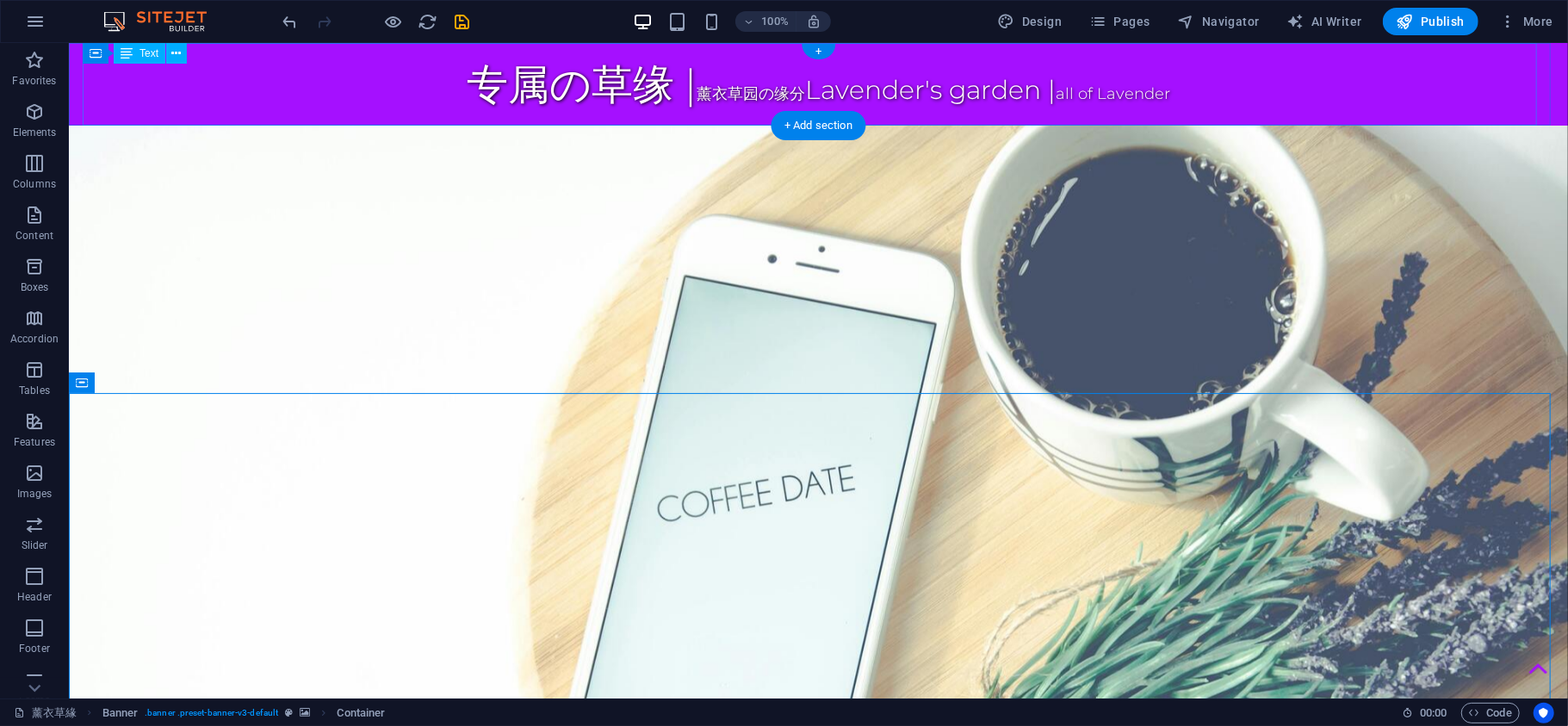
click at [120, 73] on div "专属の草缘 | 薰衣草园の缘分 Lavender's garden | all of Lavender" at bounding box center [817, 83] width 1471 height 83
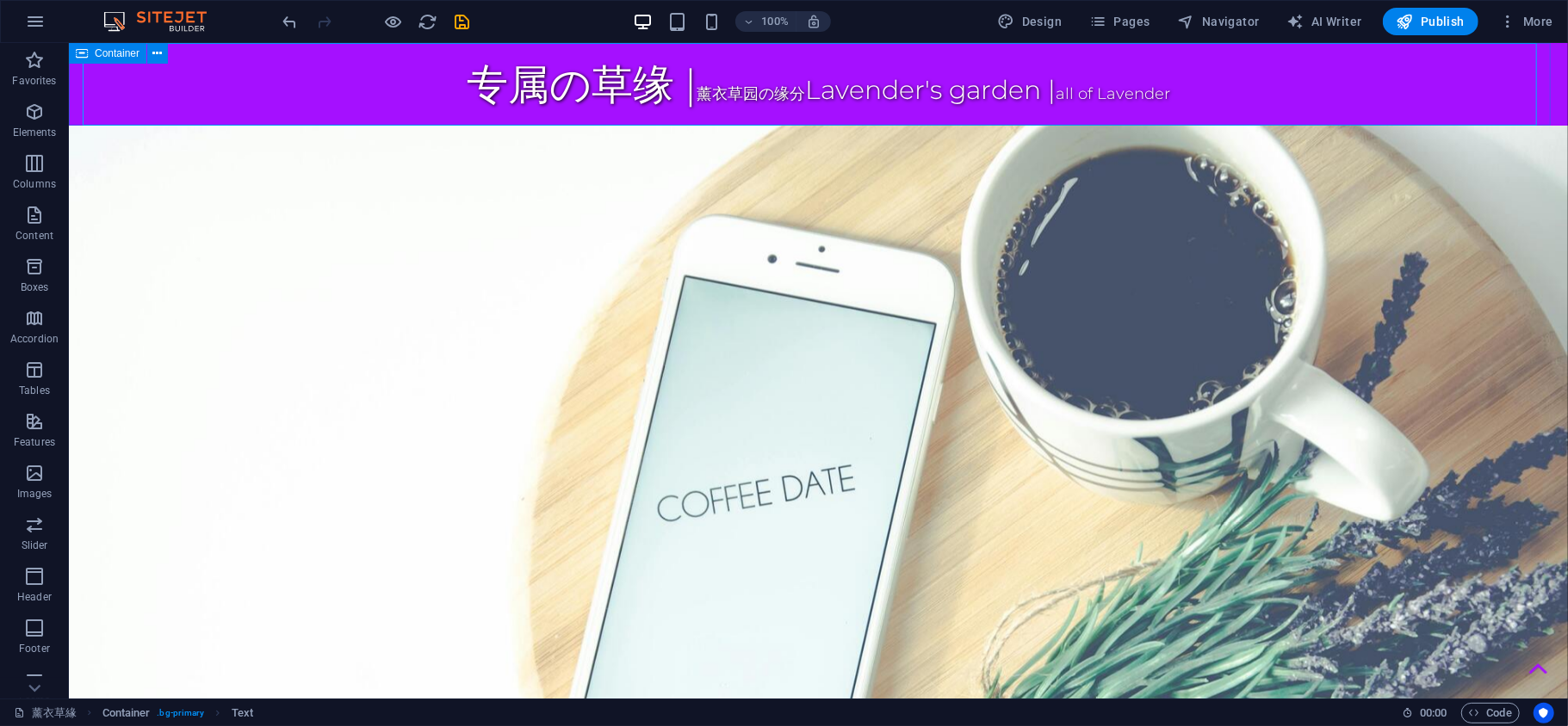
click at [76, 60] on icon at bounding box center [82, 53] width 12 height 21
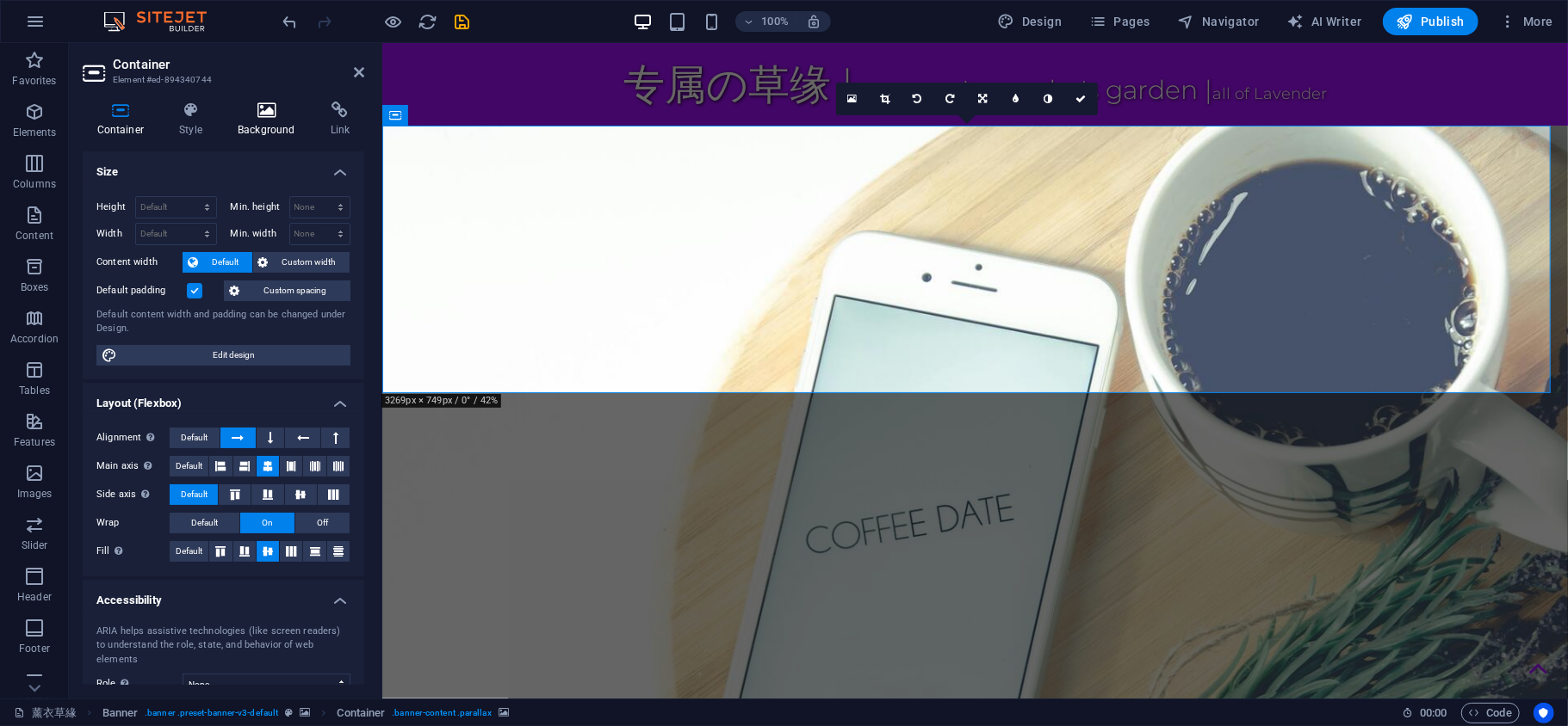
click at [260, 114] on icon at bounding box center [266, 110] width 86 height 17
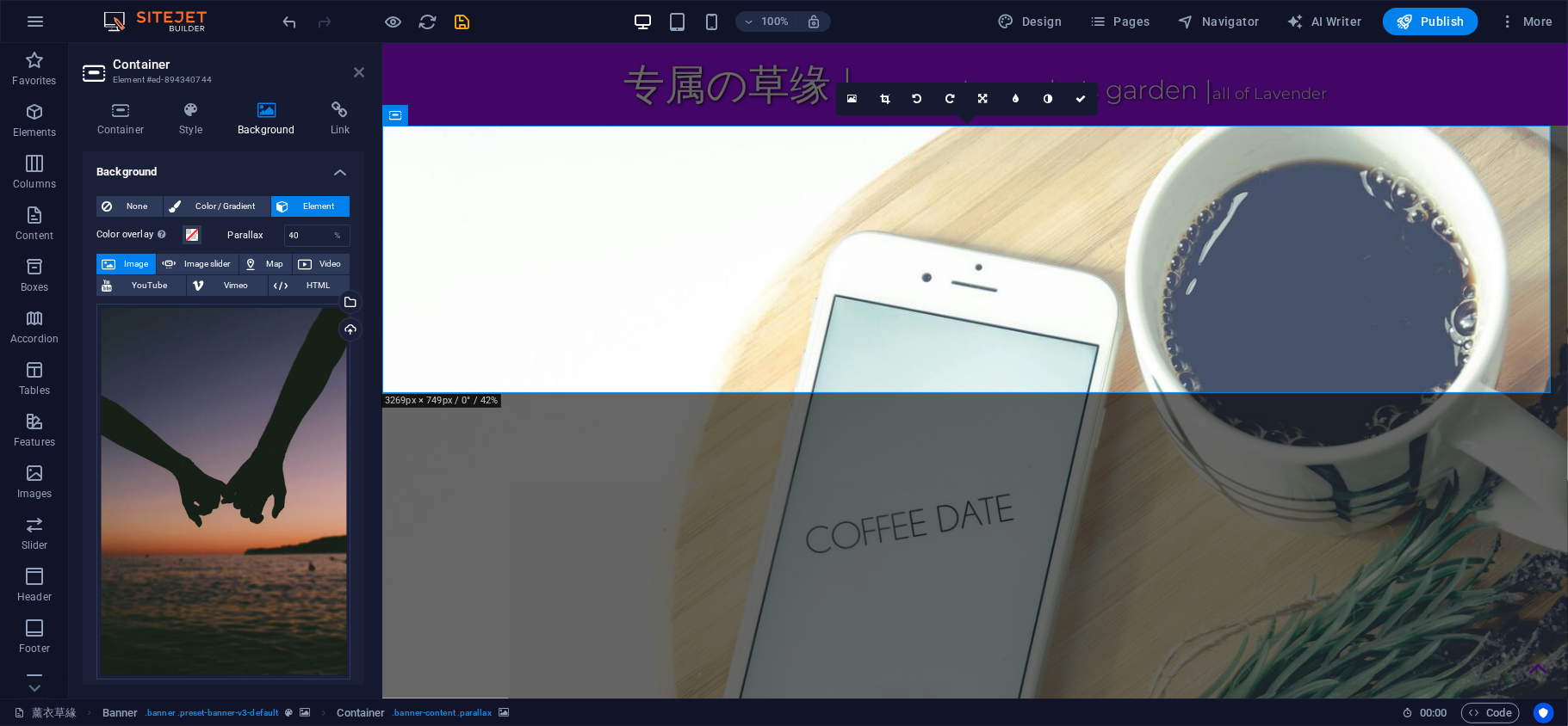
click at [358, 65] on icon at bounding box center [359, 72] width 10 height 14
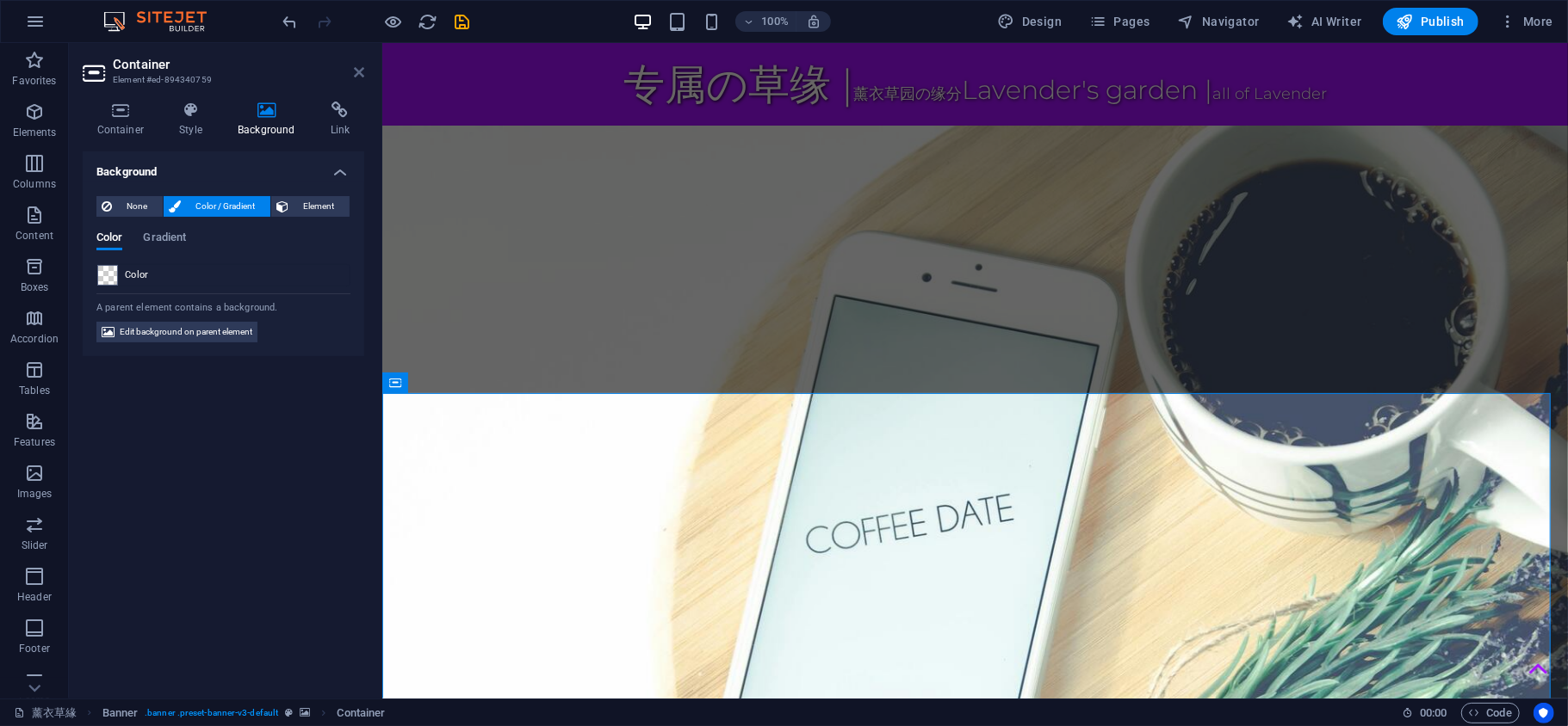
click at [360, 69] on icon at bounding box center [359, 72] width 10 height 14
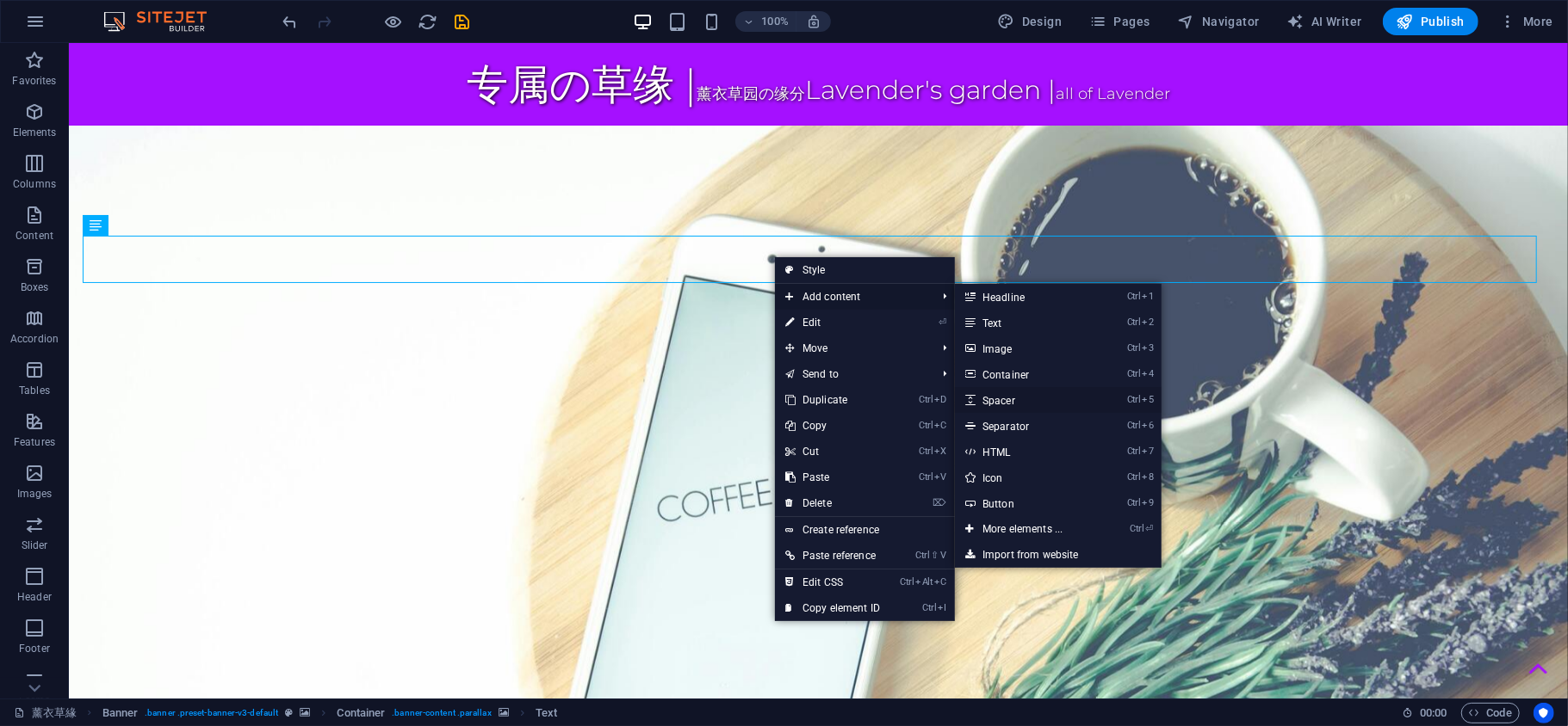
click at [1033, 394] on link "Ctrl 5 Spacer" at bounding box center [1026, 401] width 142 height 26
select select "px"
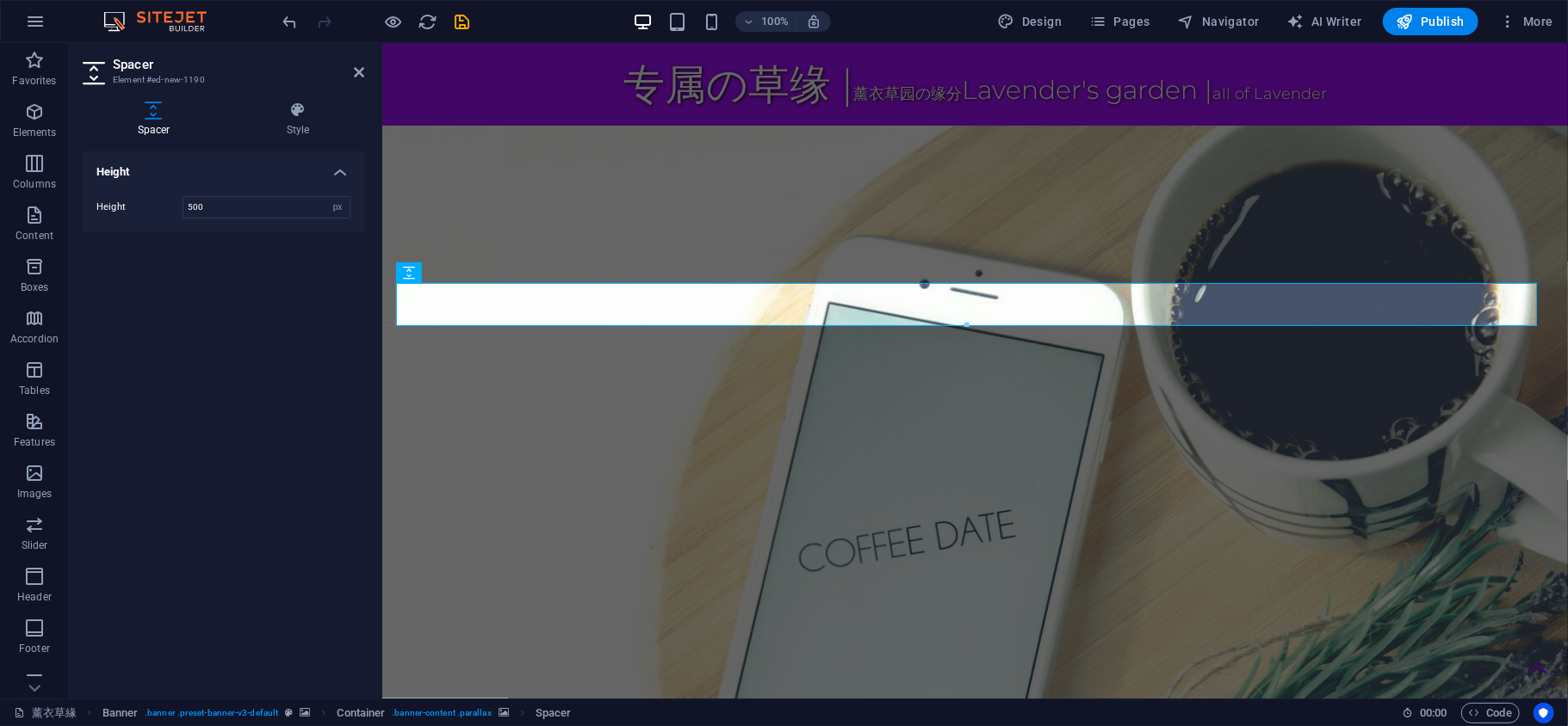
type input "500"
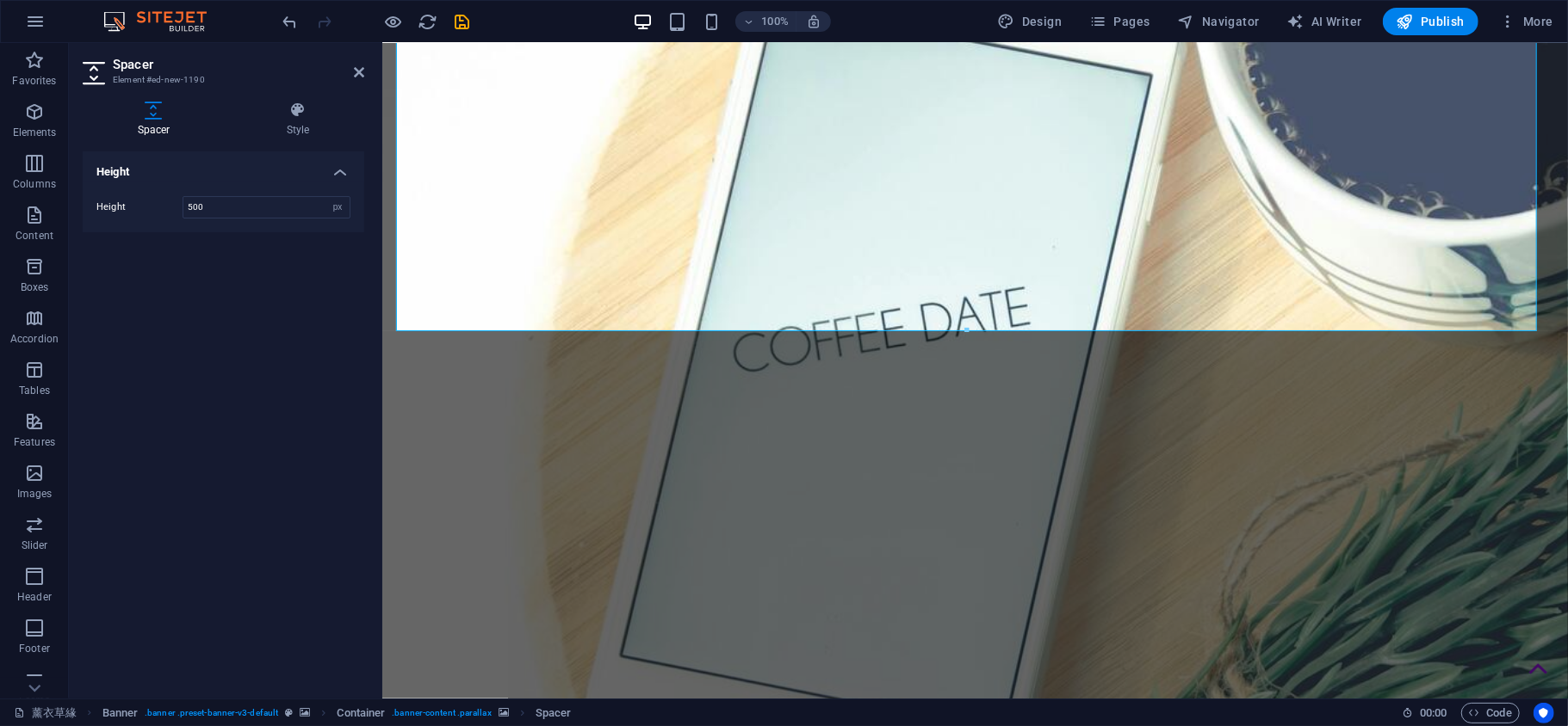
scroll to position [382, 0]
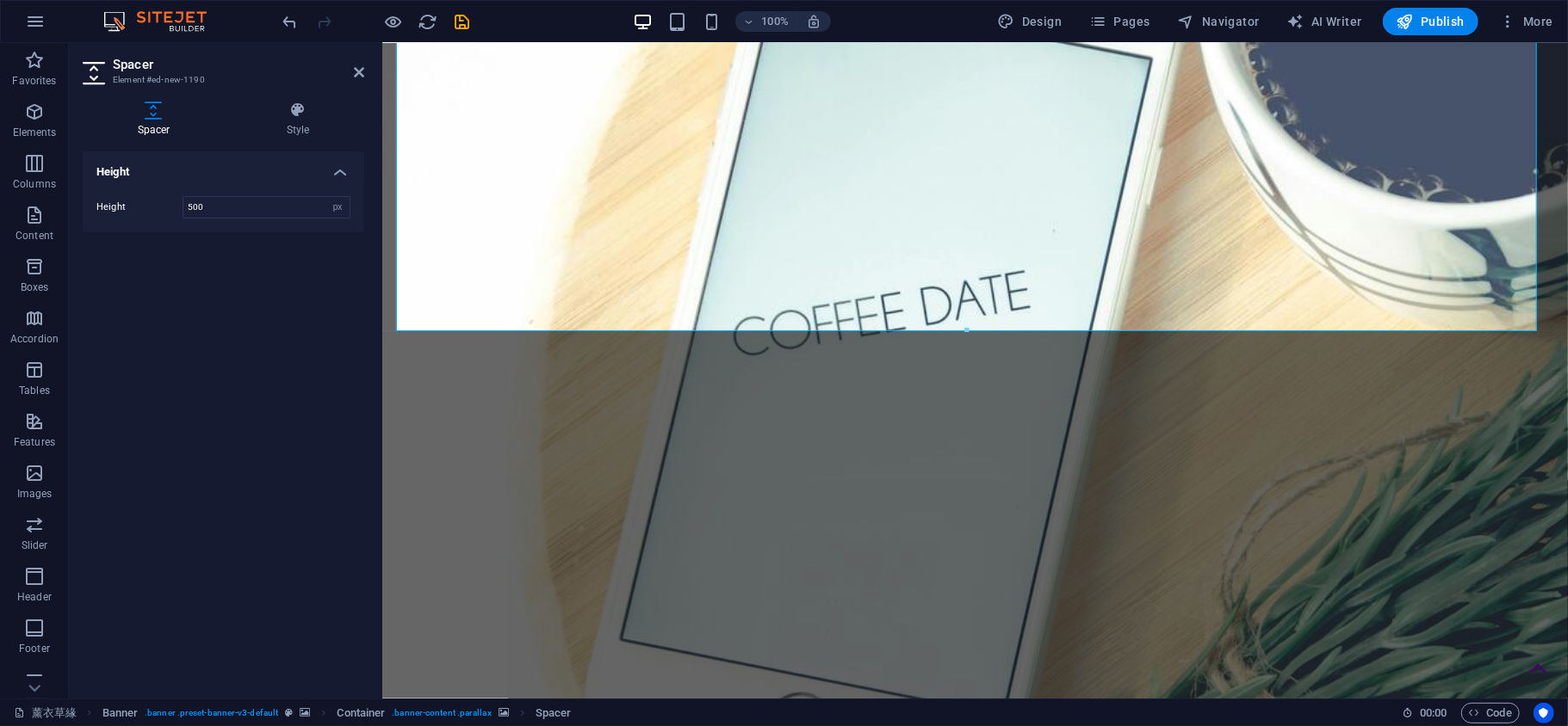
click at [347, 71] on h2 "Spacer" at bounding box center [238, 65] width 251 height 16
click at [355, 72] on icon at bounding box center [359, 72] width 10 height 14
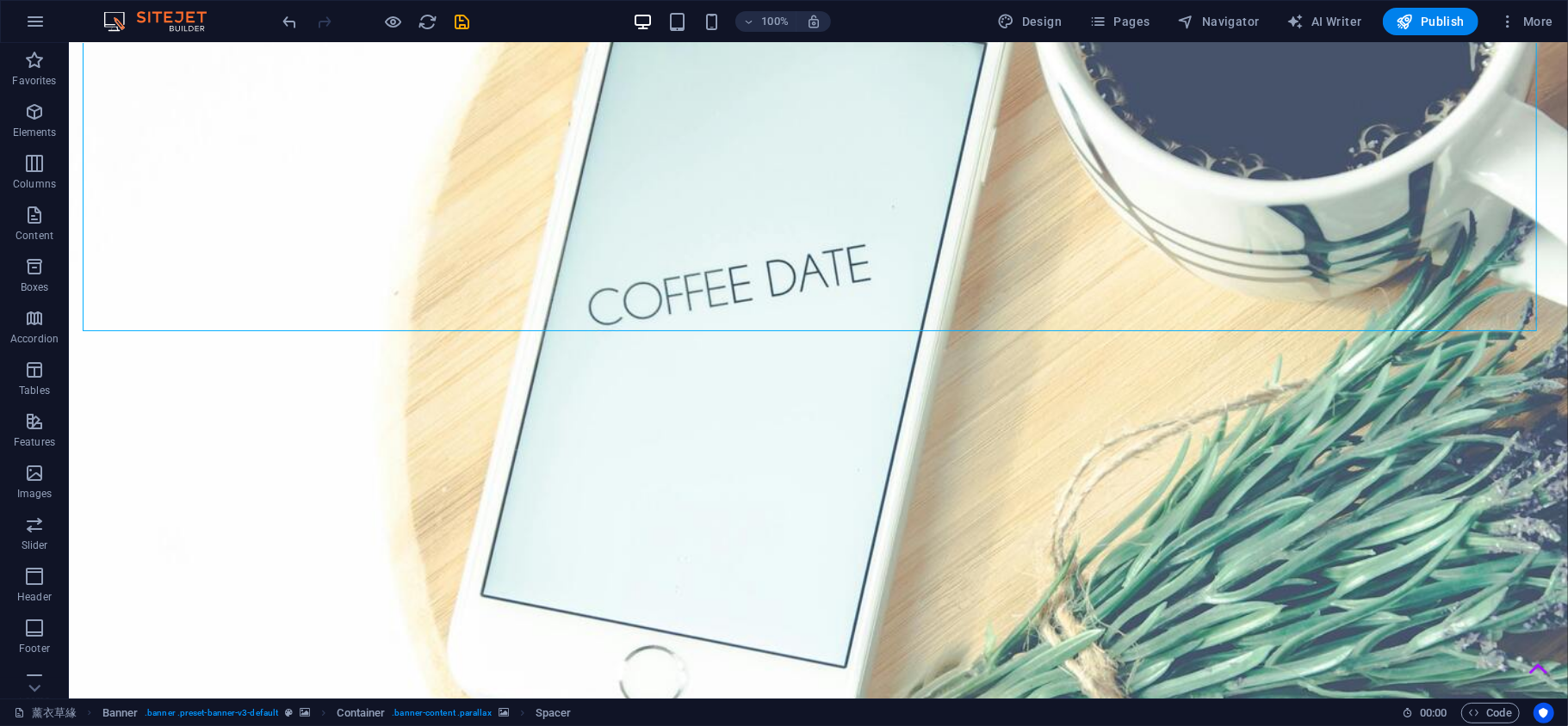
scroll to position [765, 0]
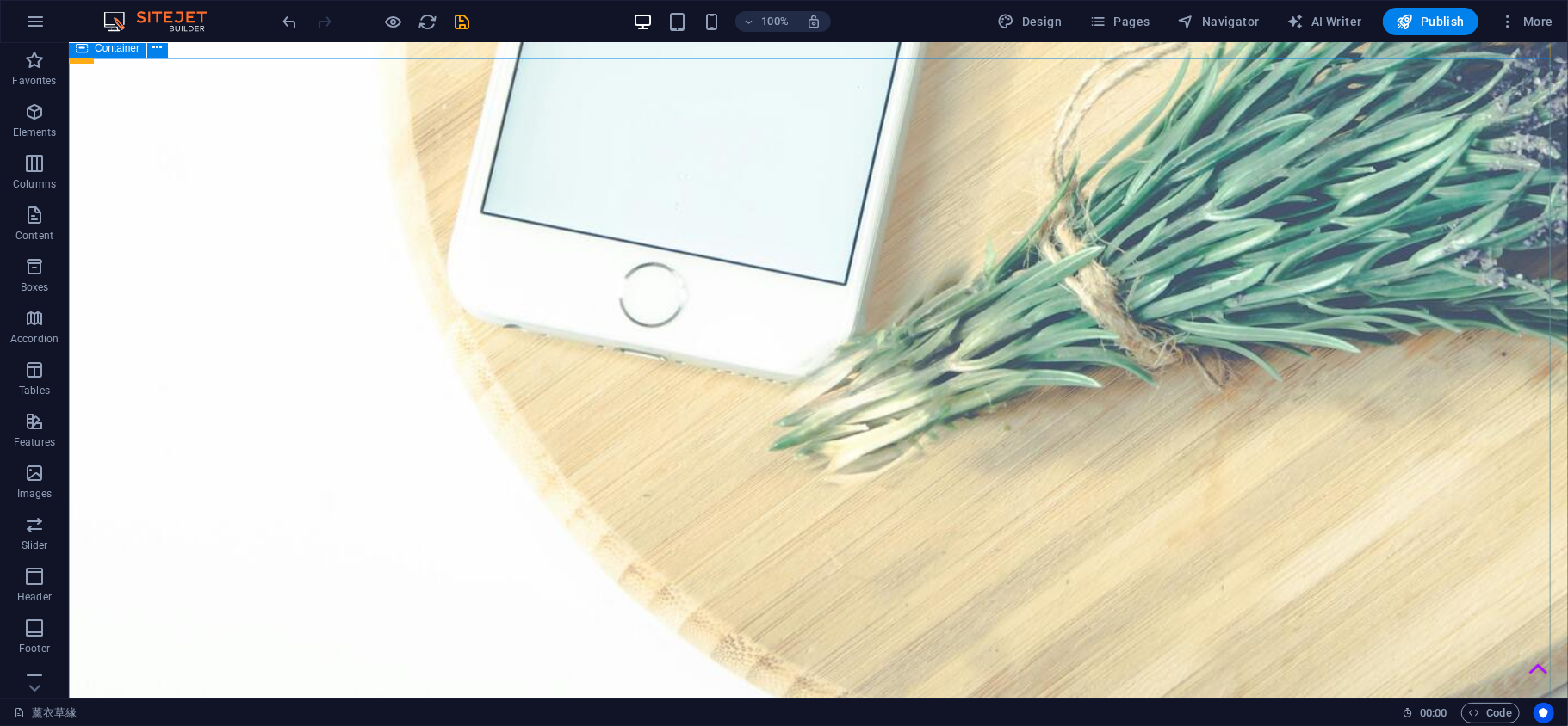
click at [0, 0] on button at bounding box center [0, 0] width 0 height 0
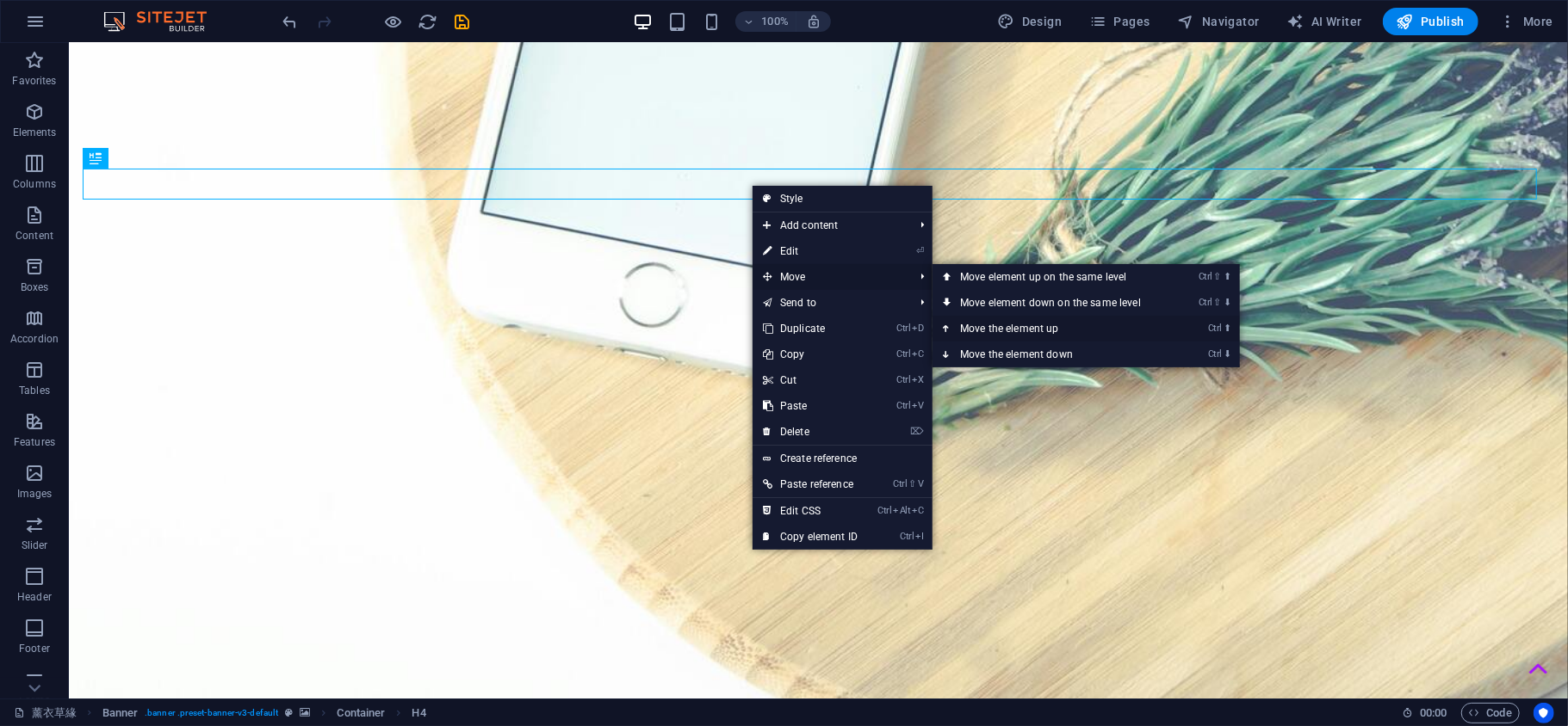
click at [1038, 321] on link "Ctrl ⬆ Move the element up" at bounding box center [1054, 329] width 243 height 26
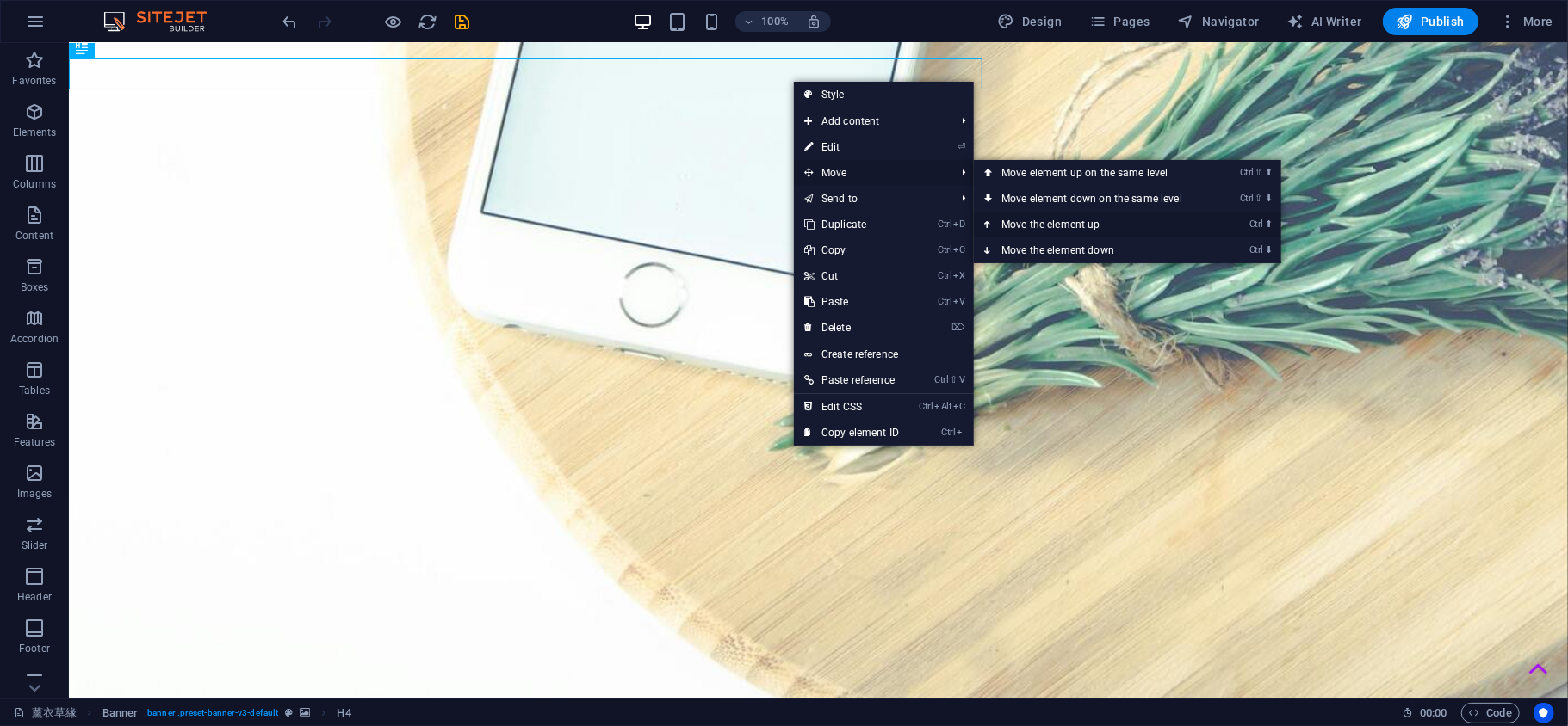
drag, startPoint x: 1083, startPoint y: 217, endPoint x: 1014, endPoint y: 175, distance: 80.8
click at [1083, 217] on link "Ctrl ⬆ Move the element up" at bounding box center [1095, 225] width 243 height 26
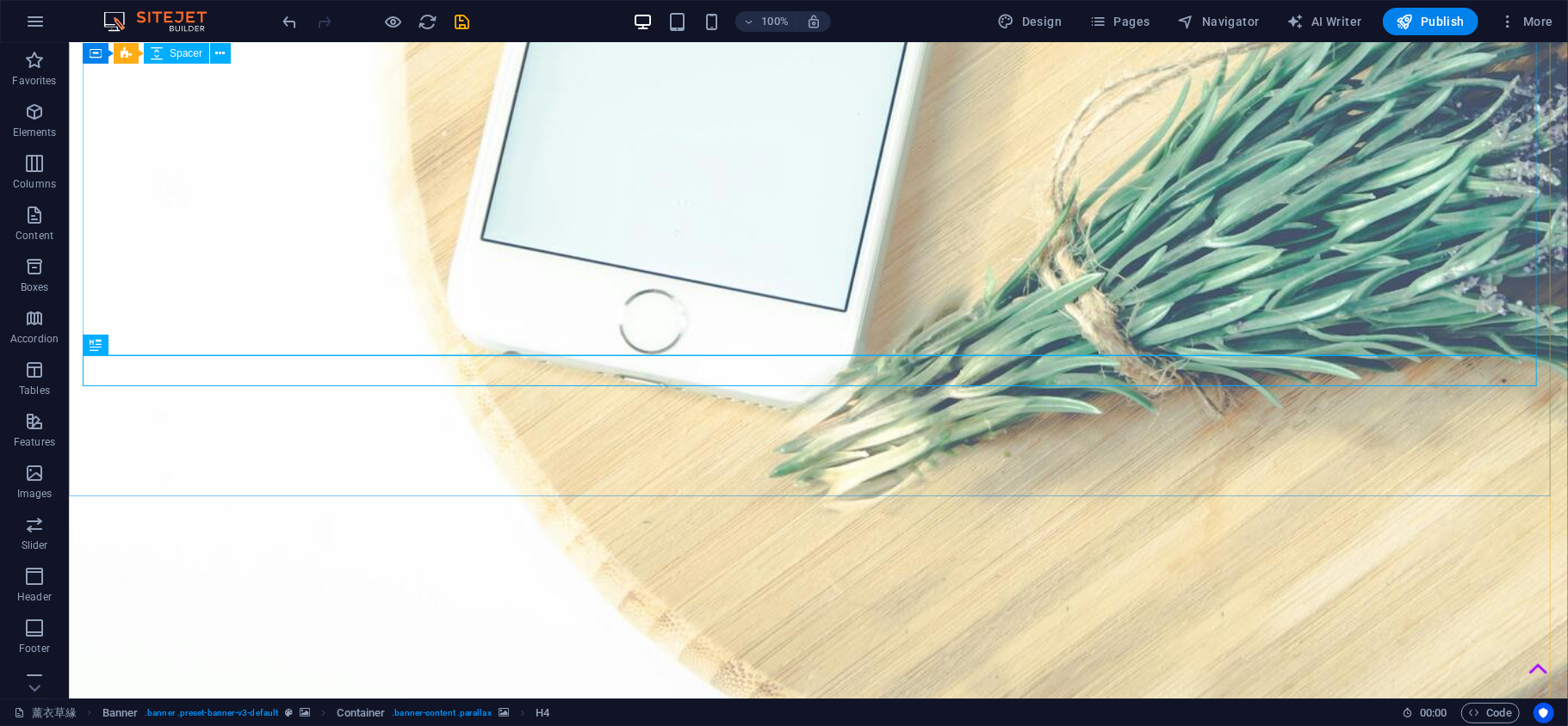
scroll to position [740, 0]
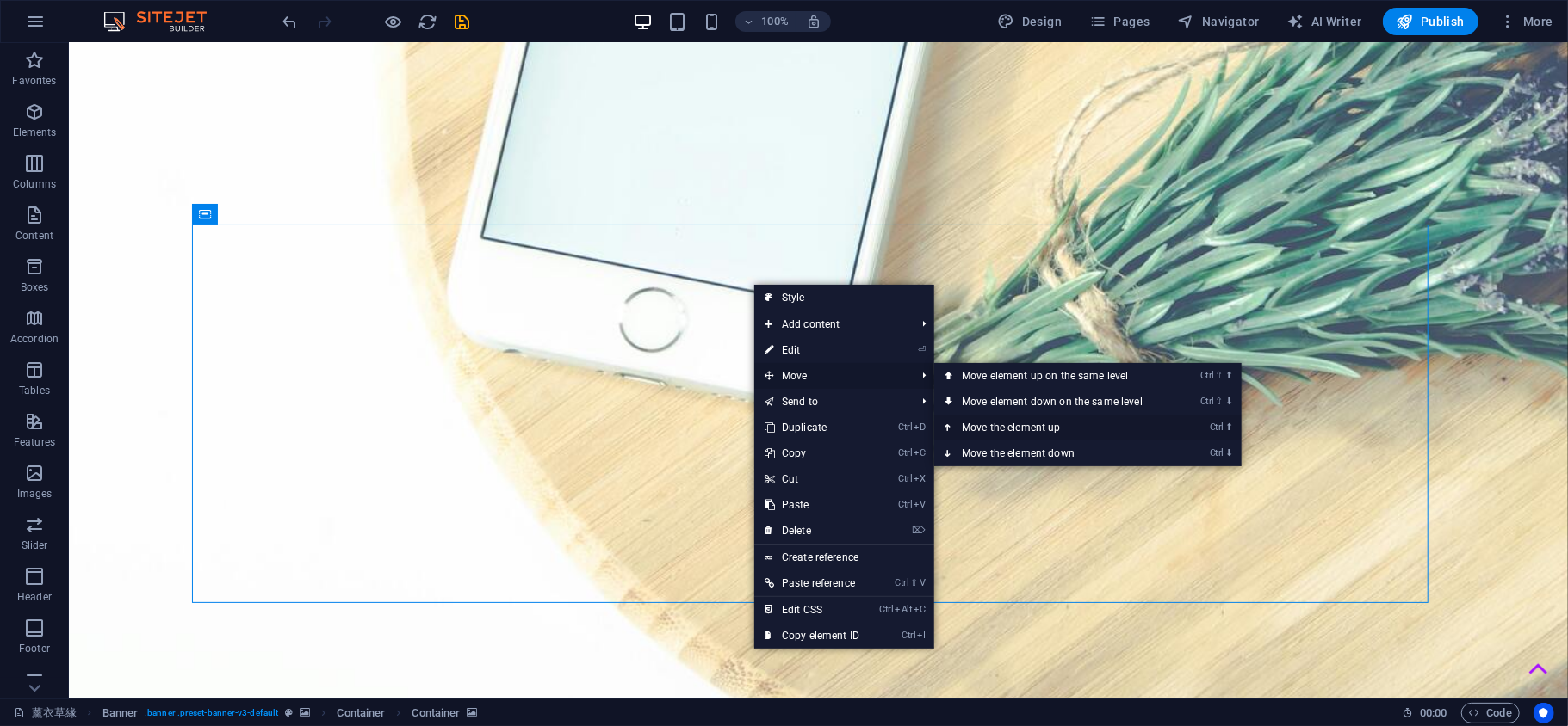
click at [1049, 425] on link "Ctrl ⬆ Move the element up" at bounding box center [1056, 428] width 243 height 26
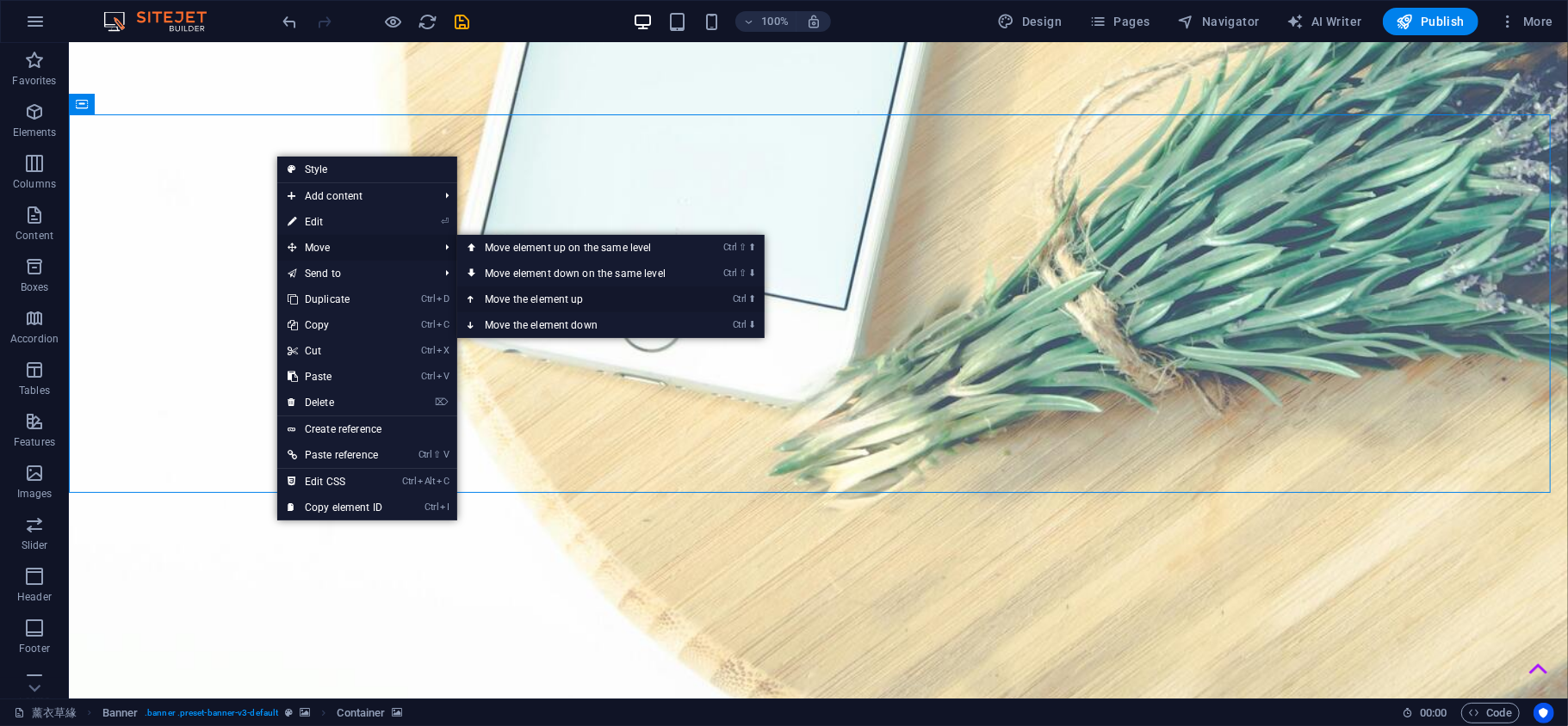
click at [595, 299] on link "Ctrl ⬆ Move the element up" at bounding box center [579, 299] width 243 height 26
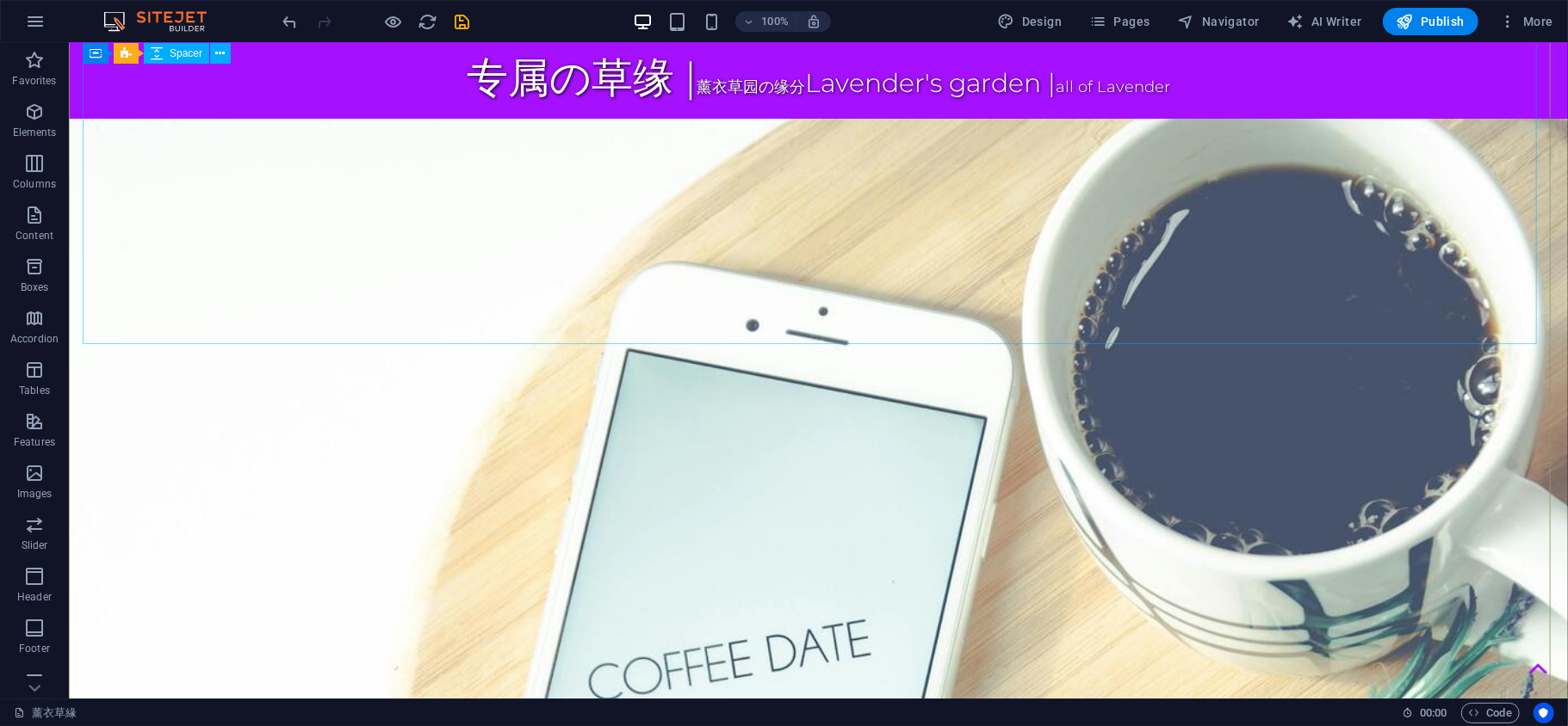
scroll to position [0, 0]
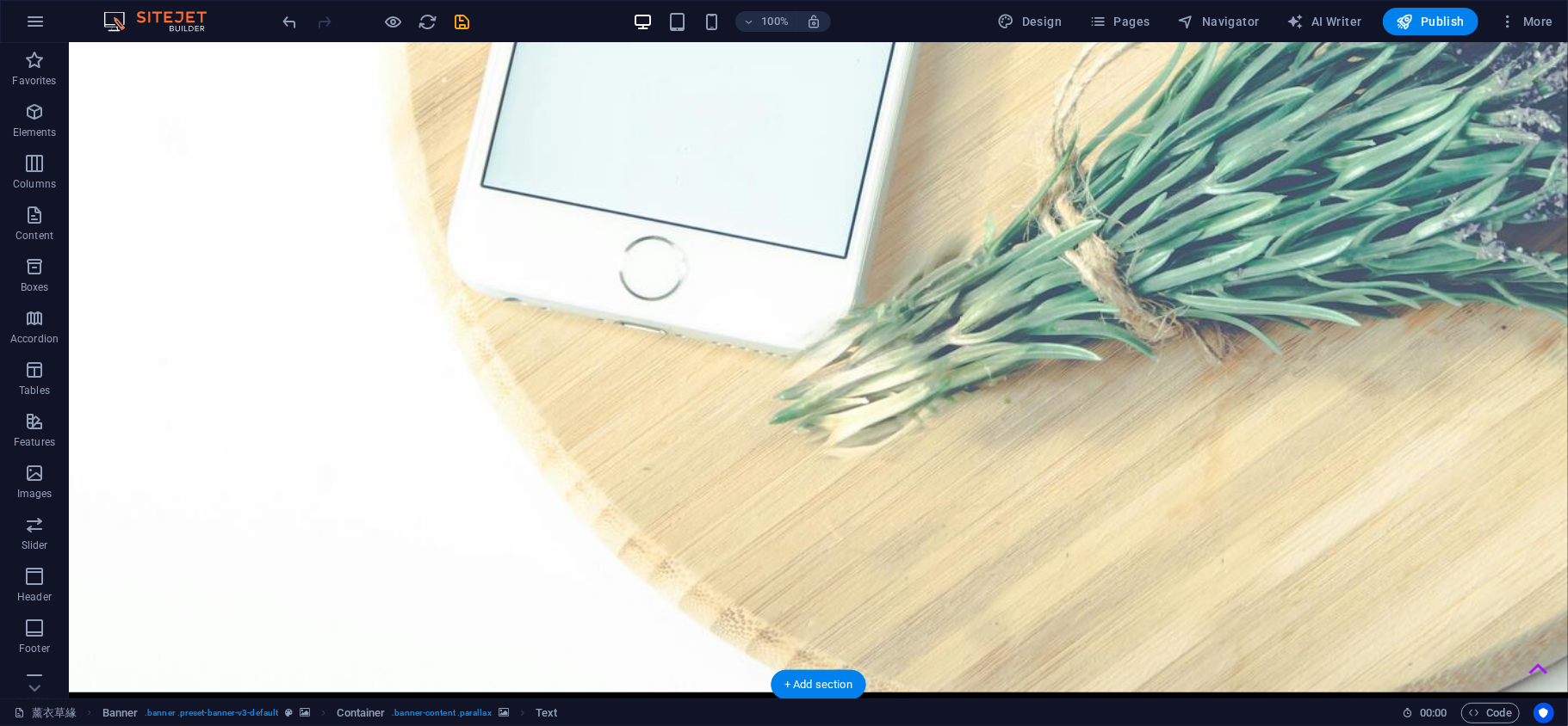
scroll to position [799, 0]
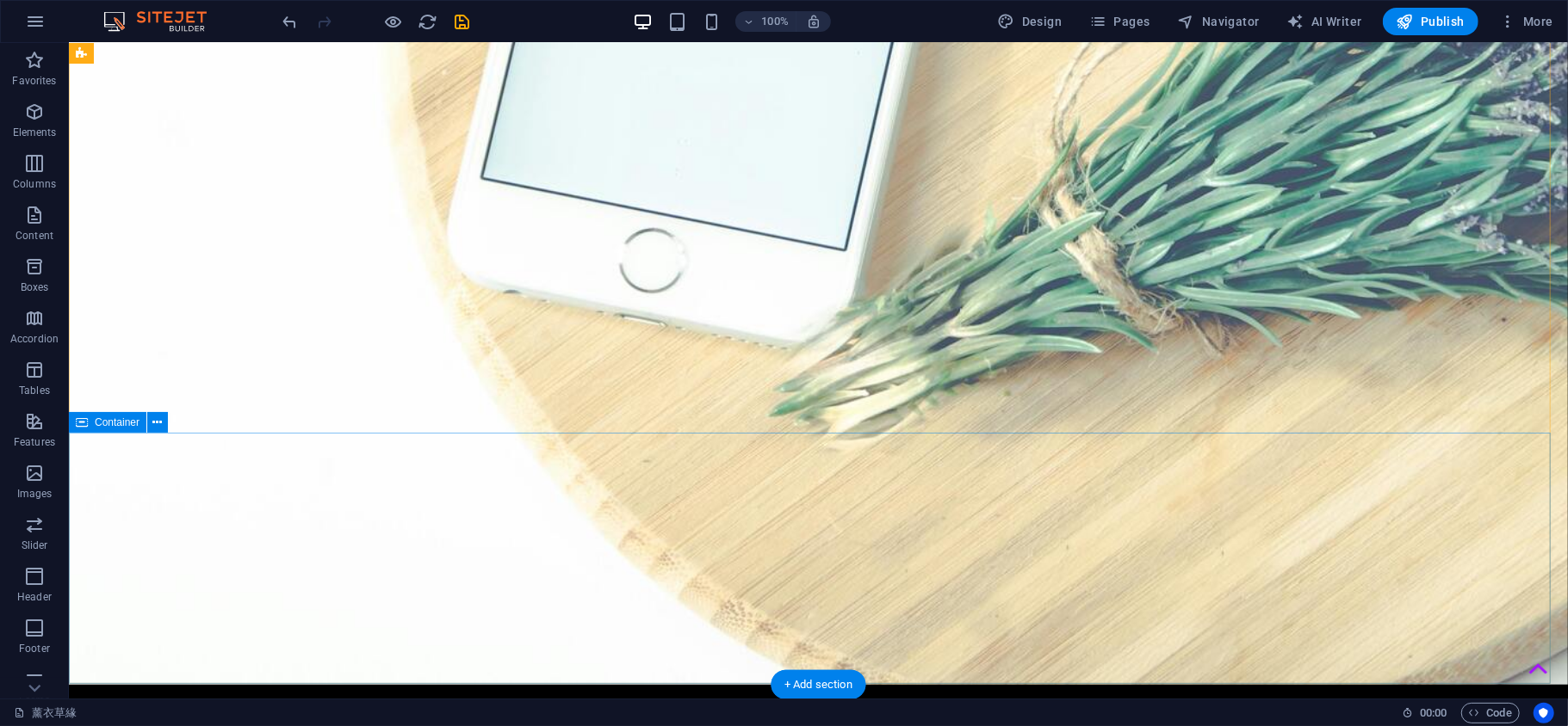
drag, startPoint x: 751, startPoint y: 302, endPoint x: 710, endPoint y: 569, distance: 270.1
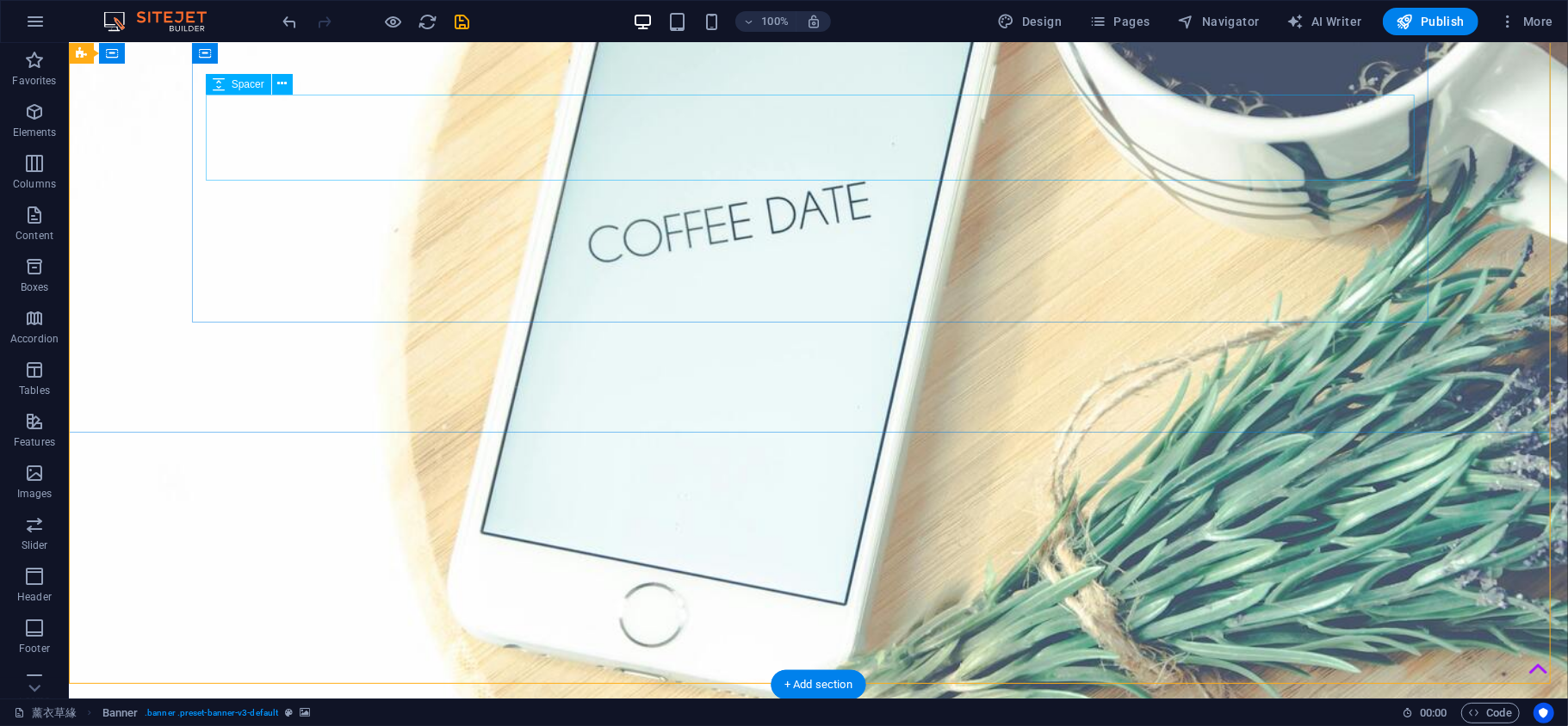
scroll to position [416, 0]
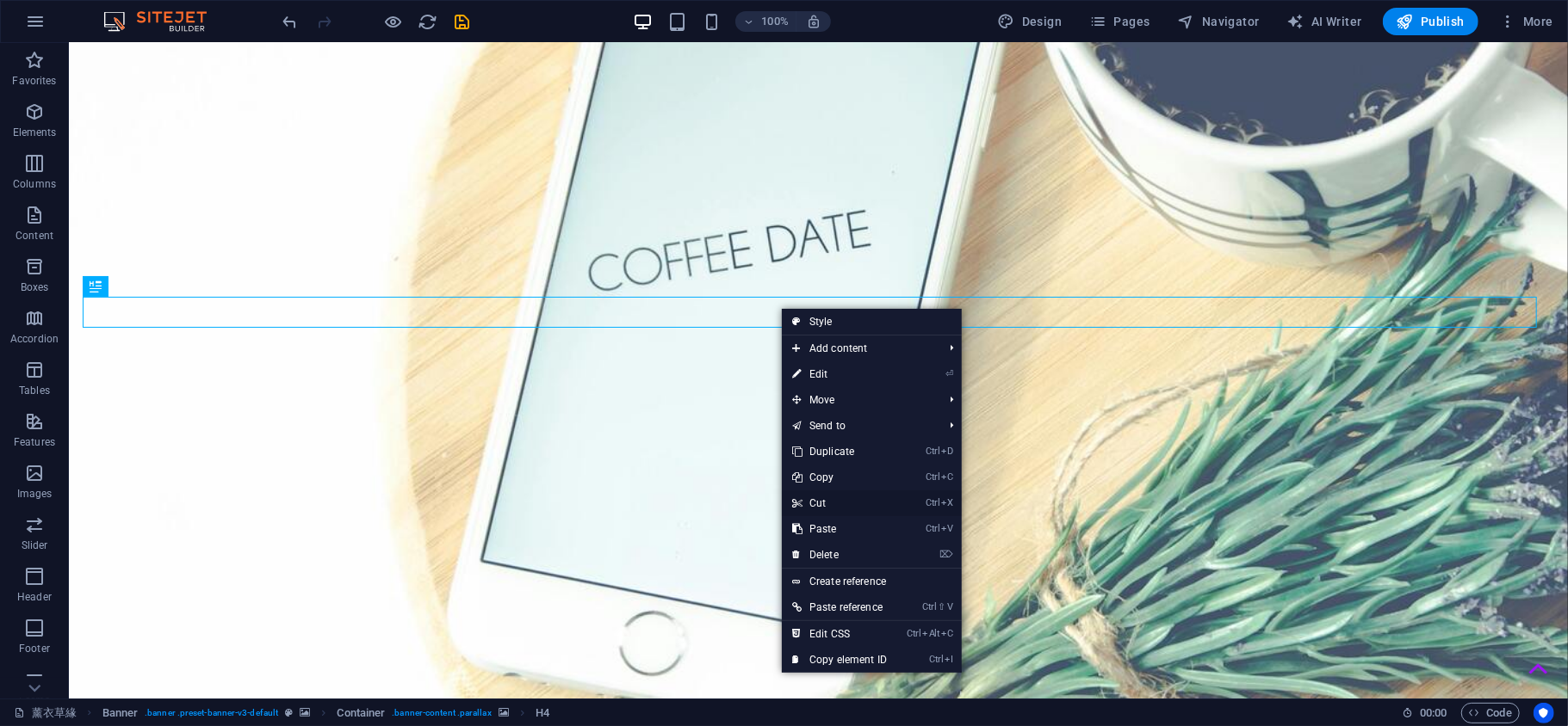
click at [823, 508] on link "Ctrl X Cut" at bounding box center [839, 503] width 115 height 26
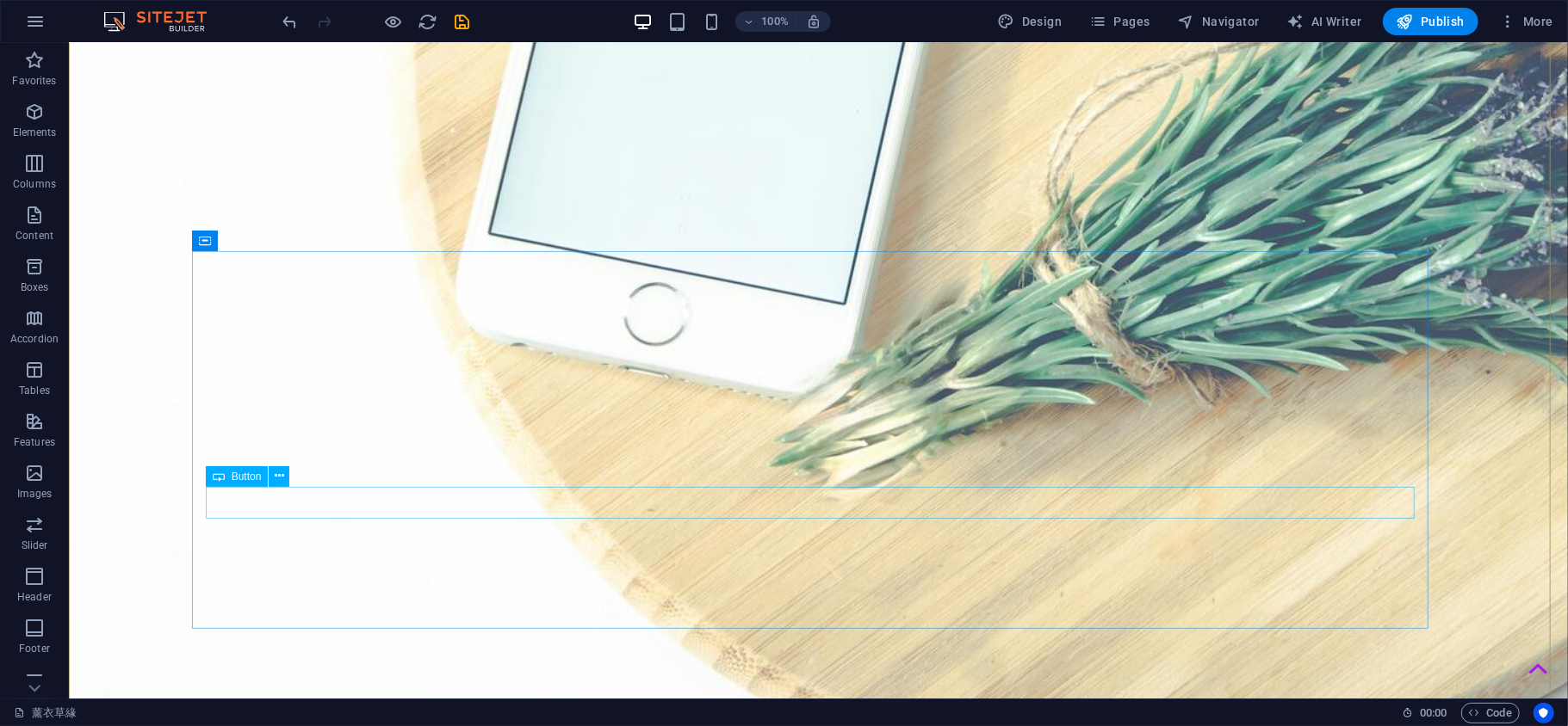
scroll to position [769, 0]
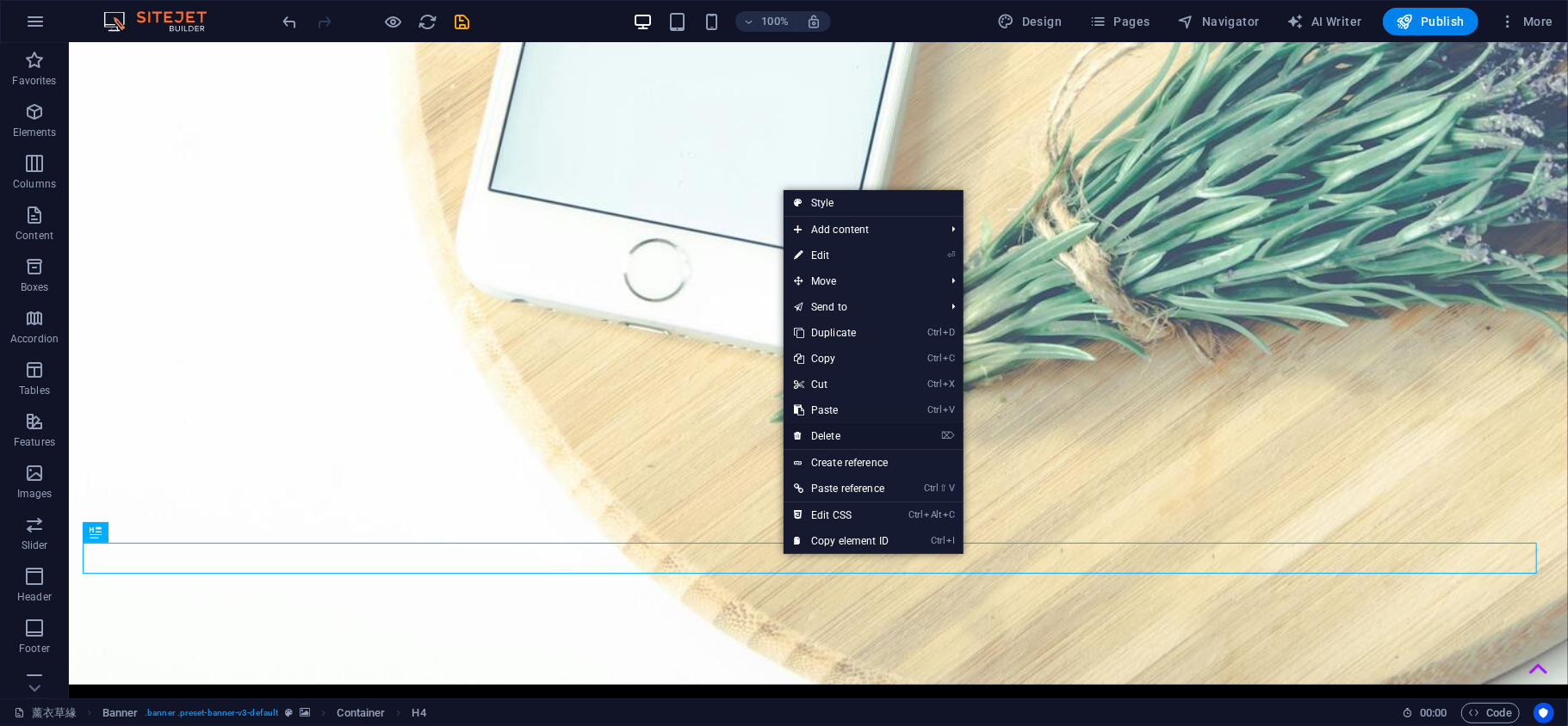
click at [840, 442] on link "⌦ Delete" at bounding box center [841, 436] width 115 height 26
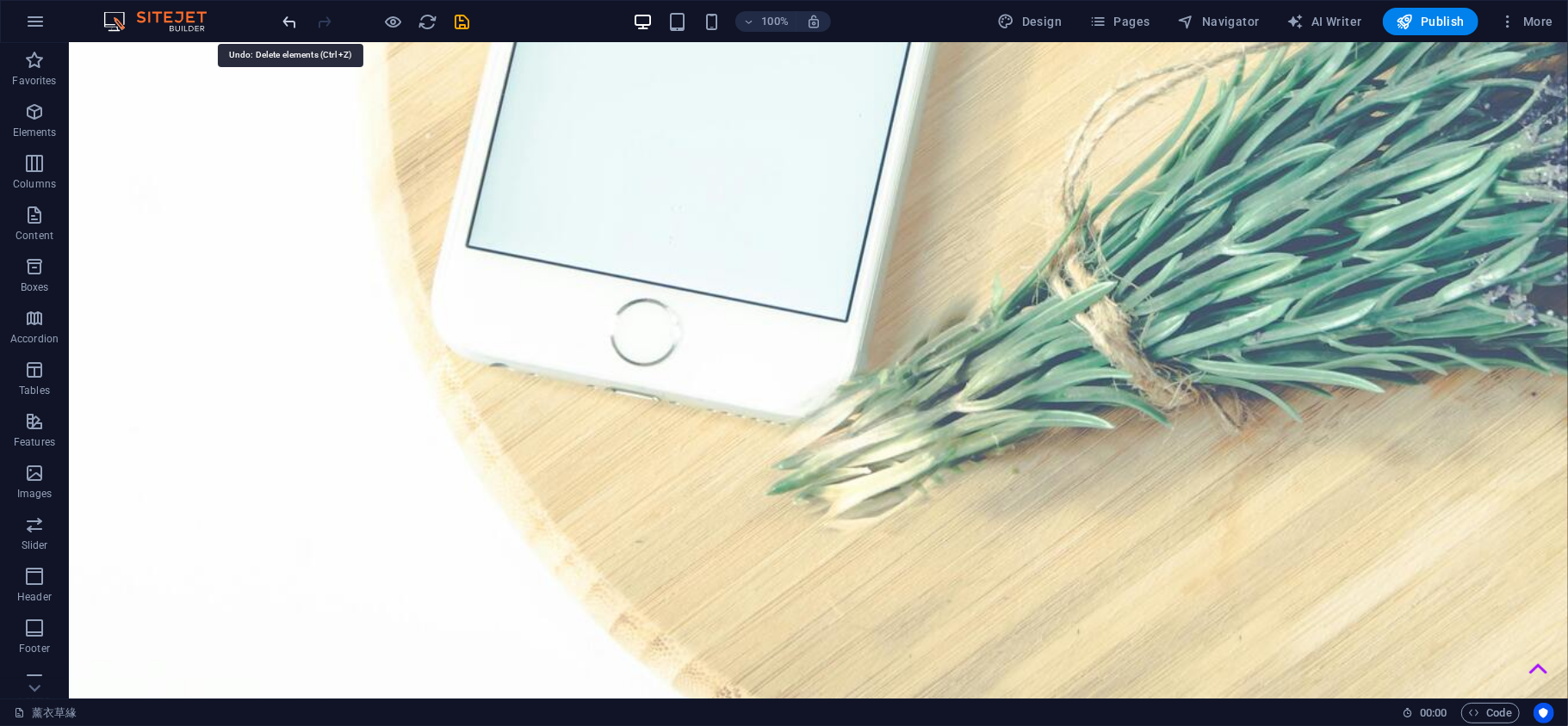
drag, startPoint x: 282, startPoint y: 18, endPoint x: 291, endPoint y: 21, distance: 9.5
click at [285, 18] on icon "undo" at bounding box center [290, 22] width 20 height 20
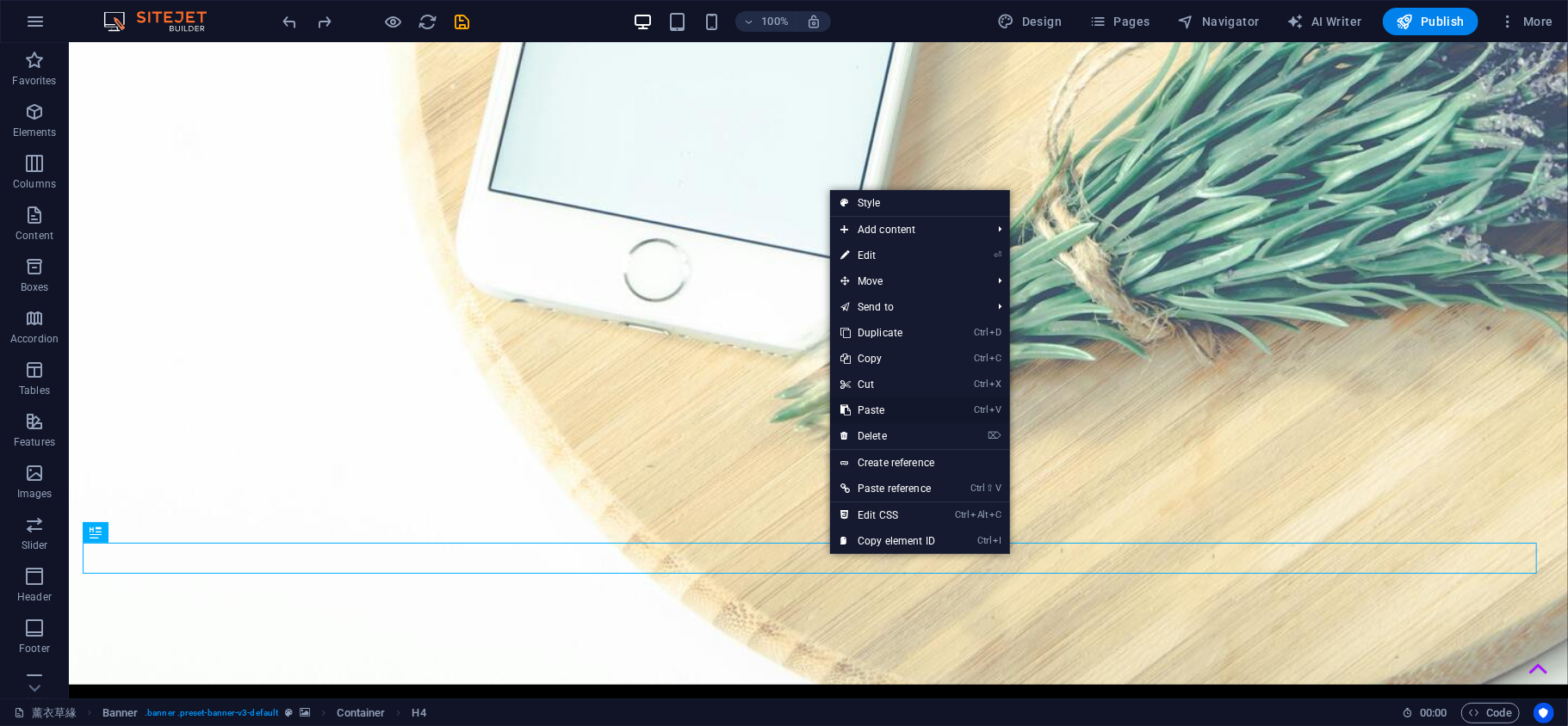
click at [875, 401] on link "Ctrl V Paste" at bounding box center [888, 411] width 115 height 26
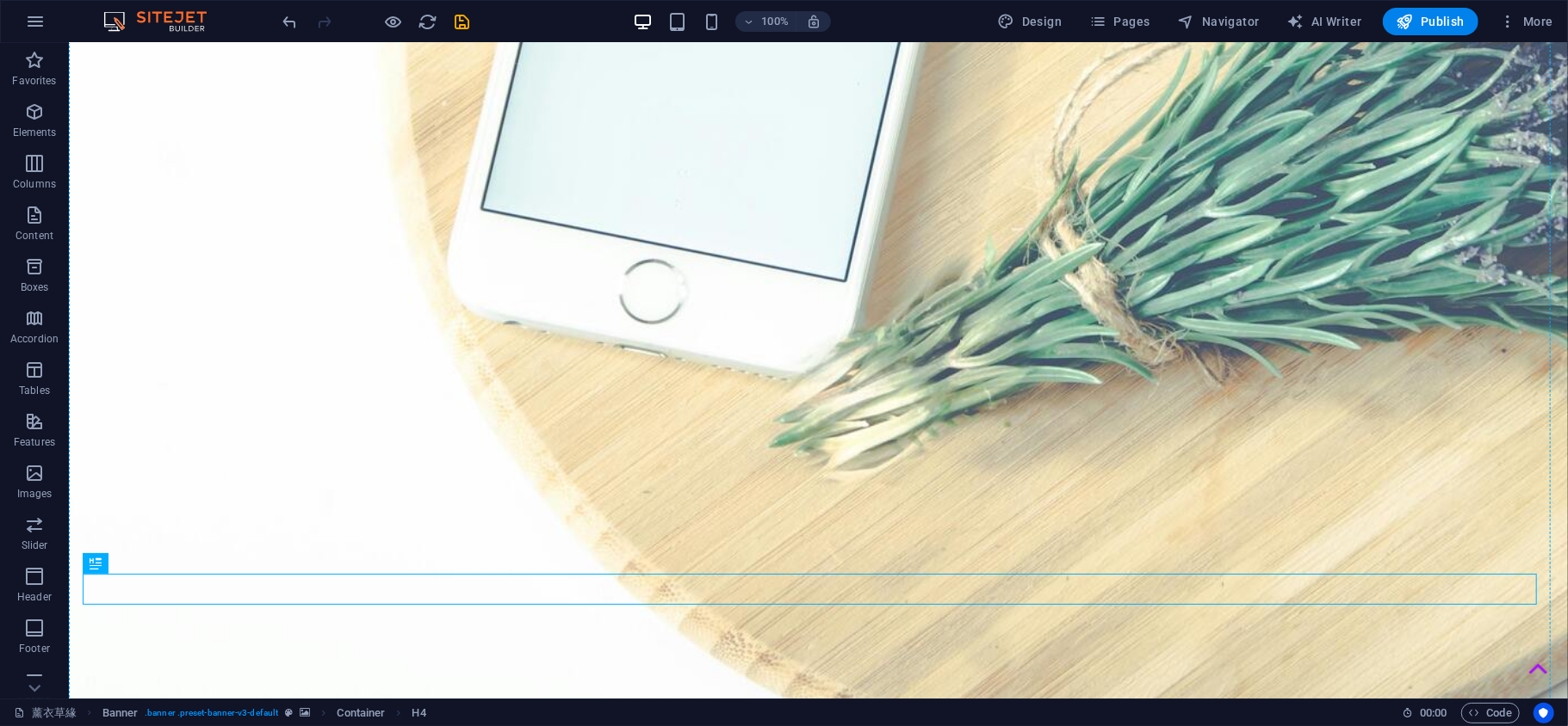
drag, startPoint x: 824, startPoint y: 598, endPoint x: 824, endPoint y: 536, distance: 62.0
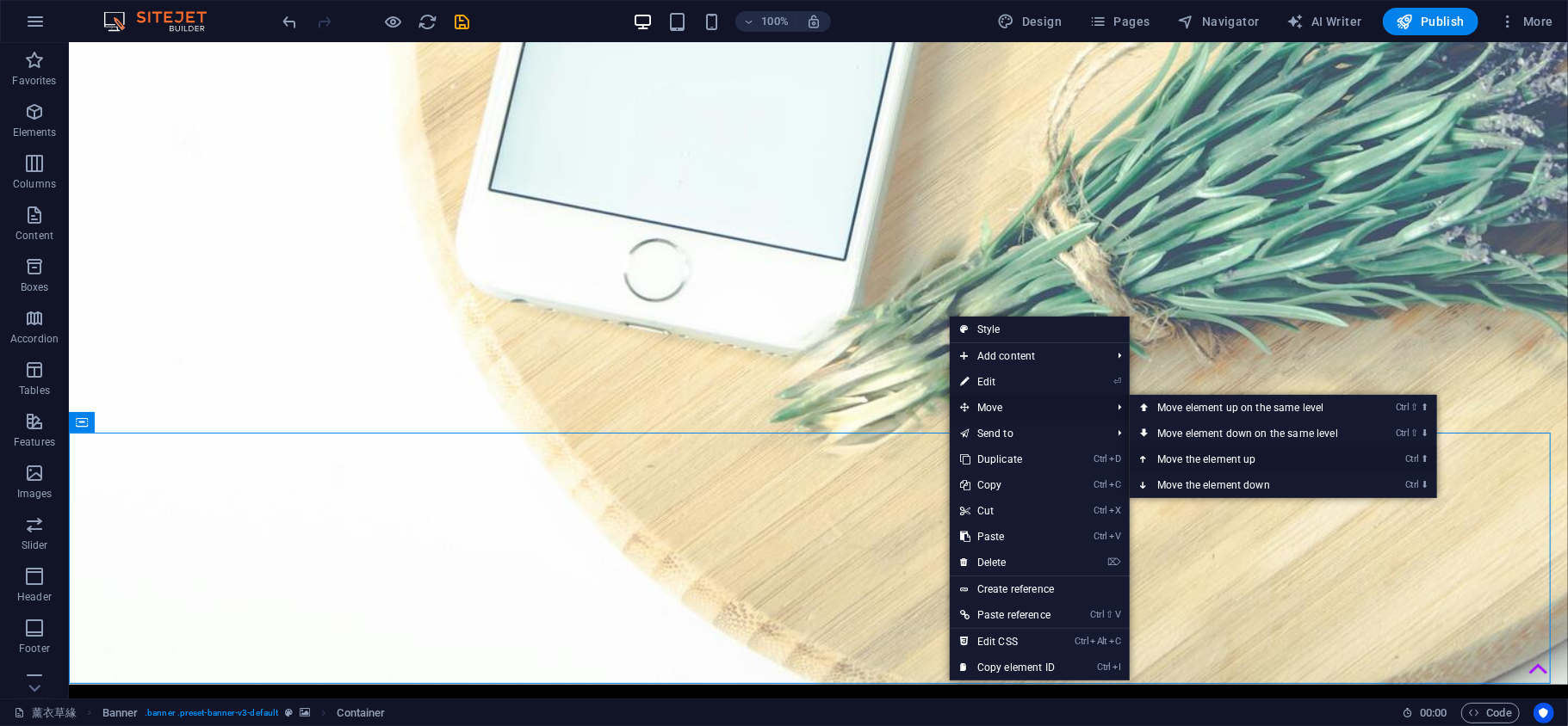
drag, startPoint x: 1178, startPoint y: 458, endPoint x: 1109, endPoint y: 415, distance: 81.3
click at [1178, 458] on link "Ctrl ⬆ Move the element up" at bounding box center [1251, 460] width 243 height 26
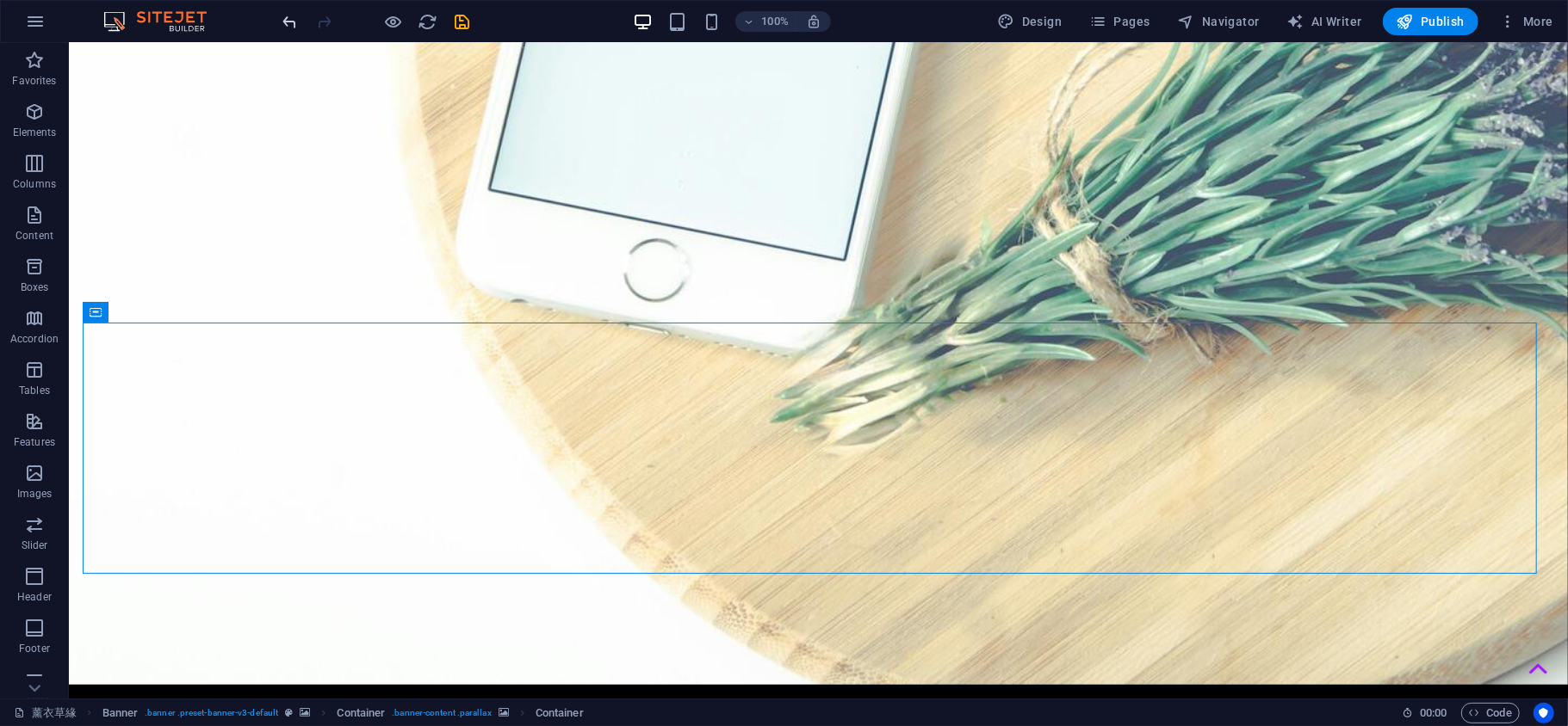
click at [287, 24] on icon "undo" at bounding box center [290, 22] width 20 height 20
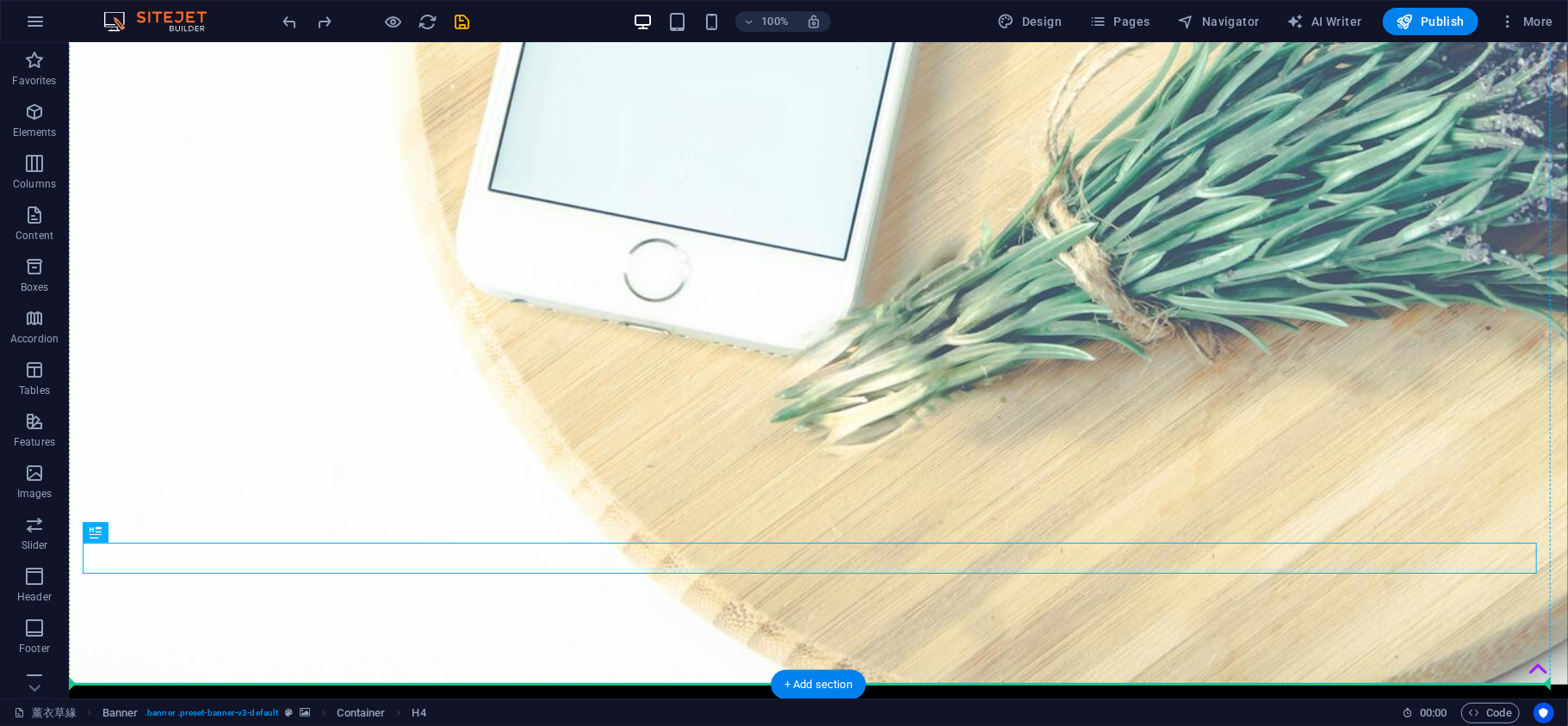
drag, startPoint x: 714, startPoint y: 569, endPoint x: 747, endPoint y: 333, distance: 238.3
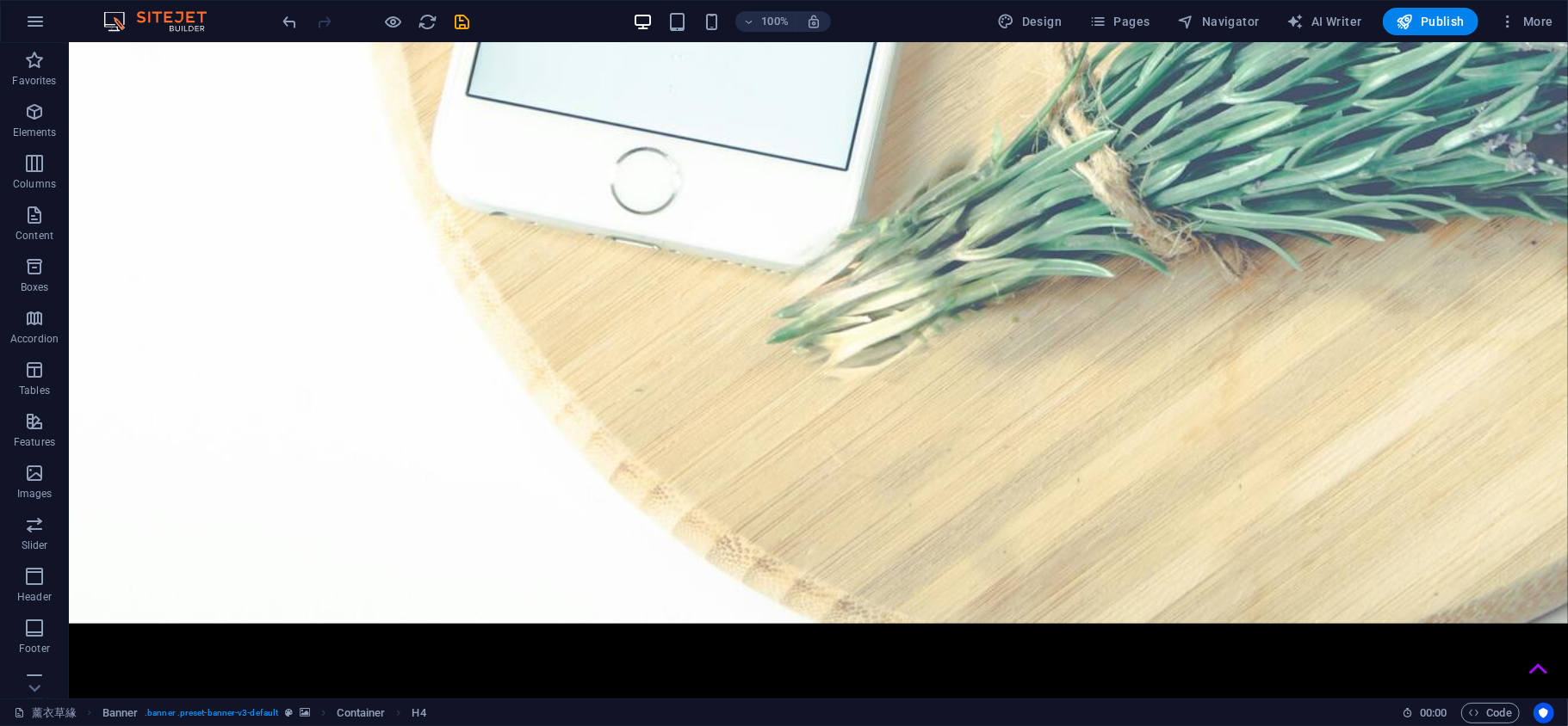
scroll to position [921, 0]
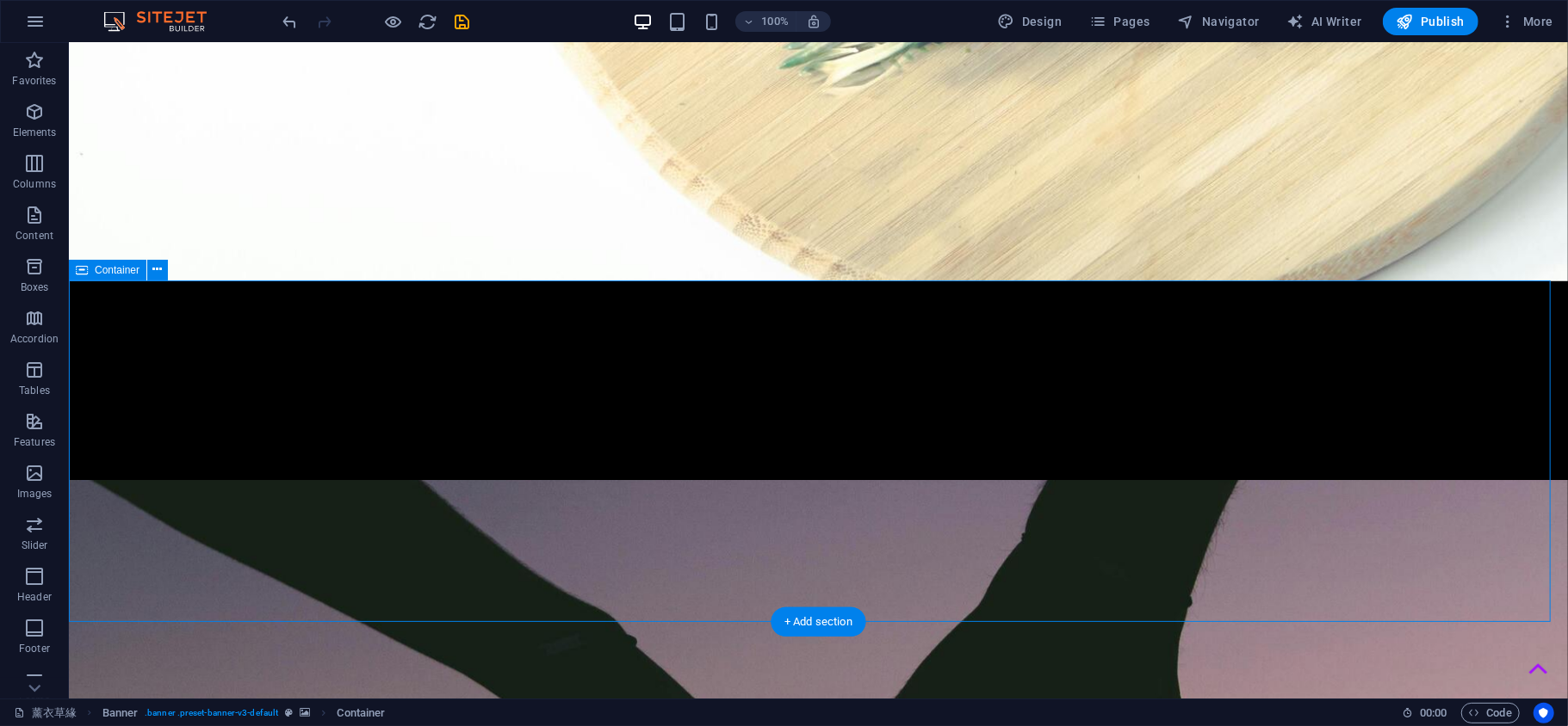
scroll to position [579, 0]
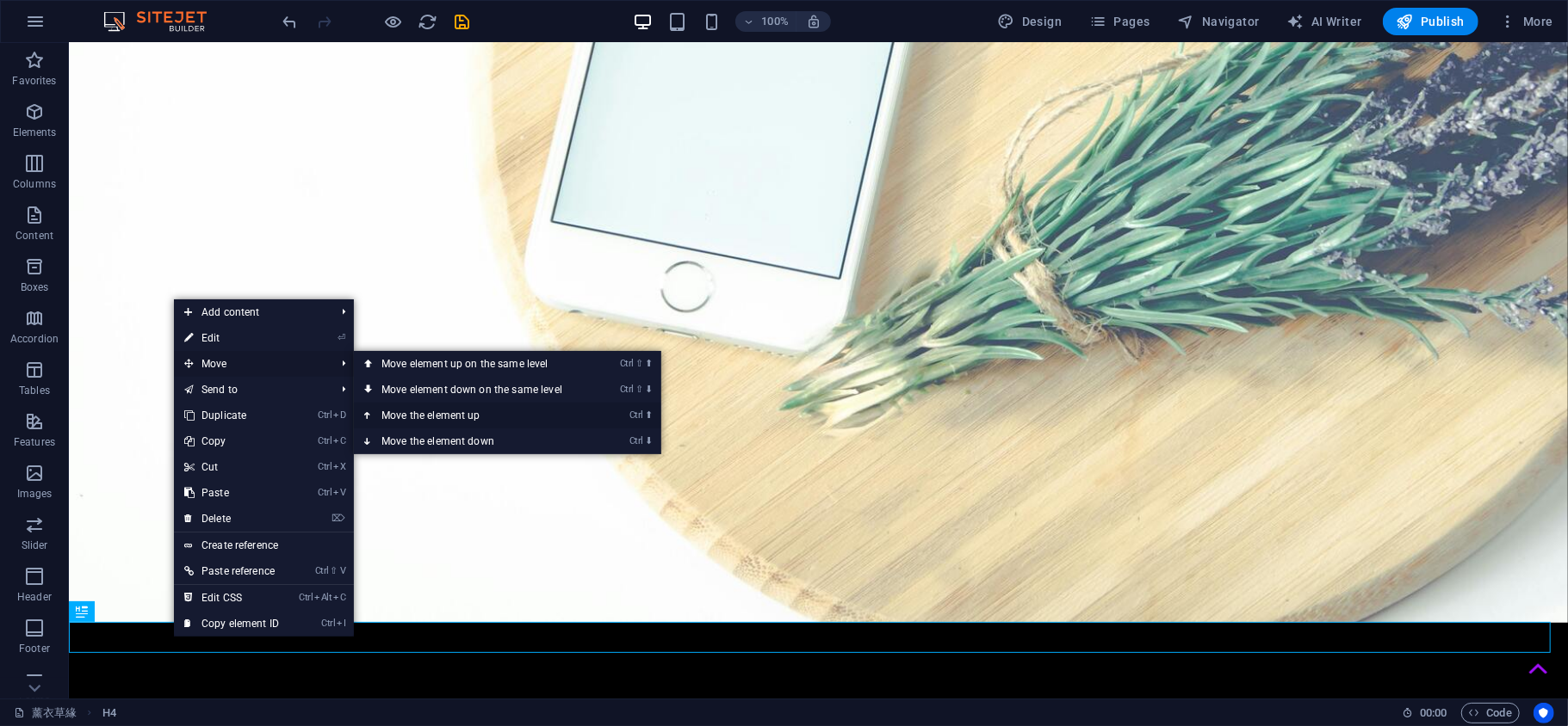
click at [407, 410] on link "Ctrl ⬆ Move the element up" at bounding box center [475, 416] width 243 height 26
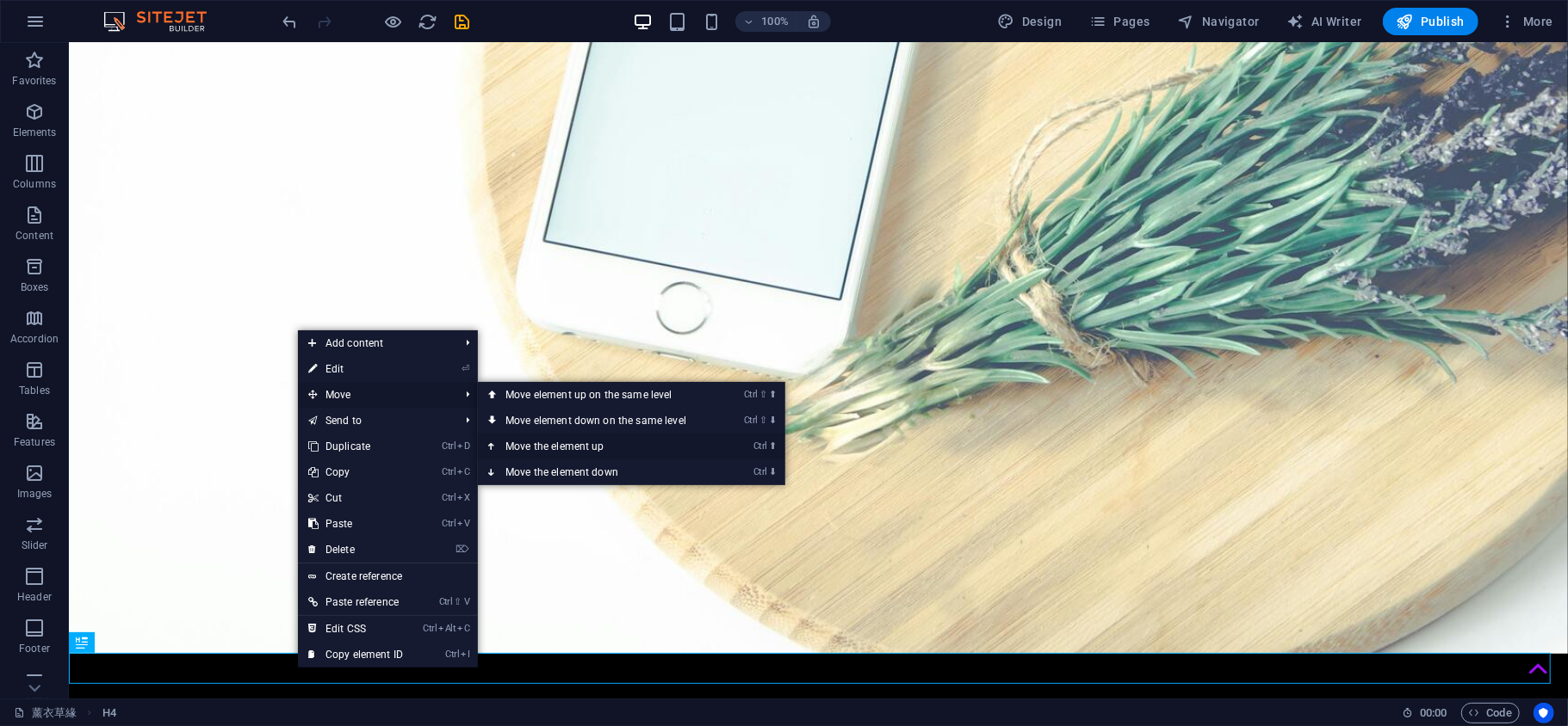
click at [561, 449] on link "Ctrl ⬆ Move the element up" at bounding box center [599, 447] width 243 height 26
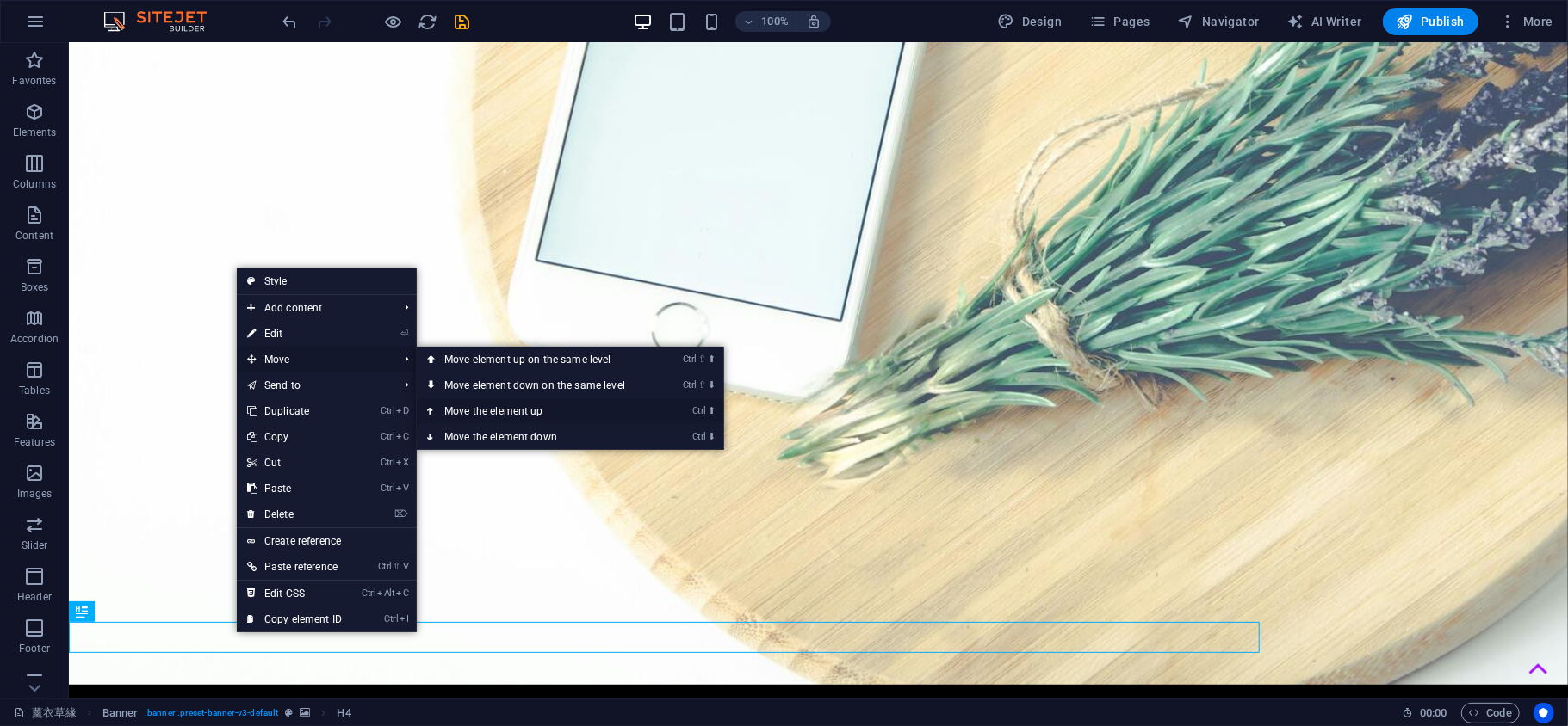
click at [465, 406] on link "Ctrl ⬆ Move the element up" at bounding box center [538, 412] width 243 height 26
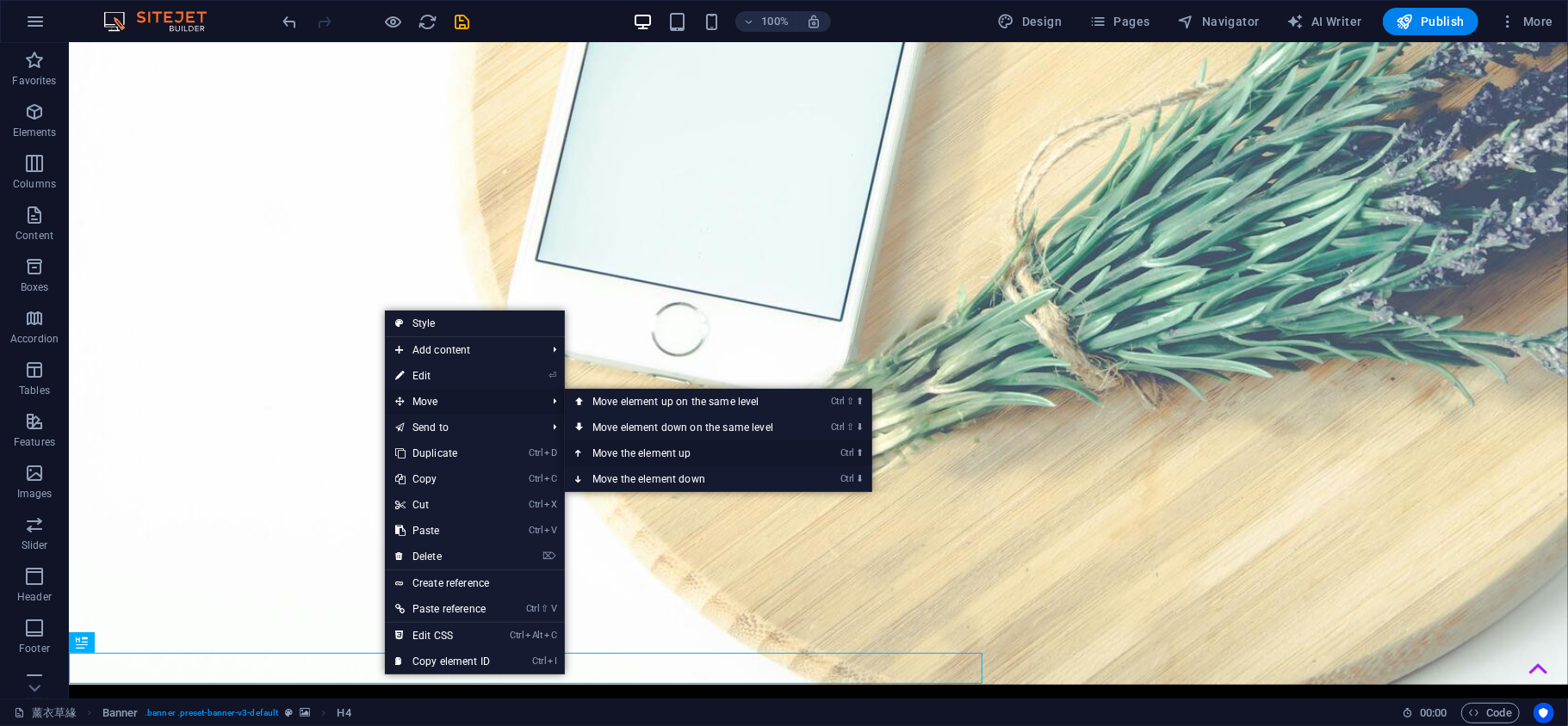
click at [677, 452] on link "Ctrl ⬆ Move the element up" at bounding box center [686, 454] width 243 height 26
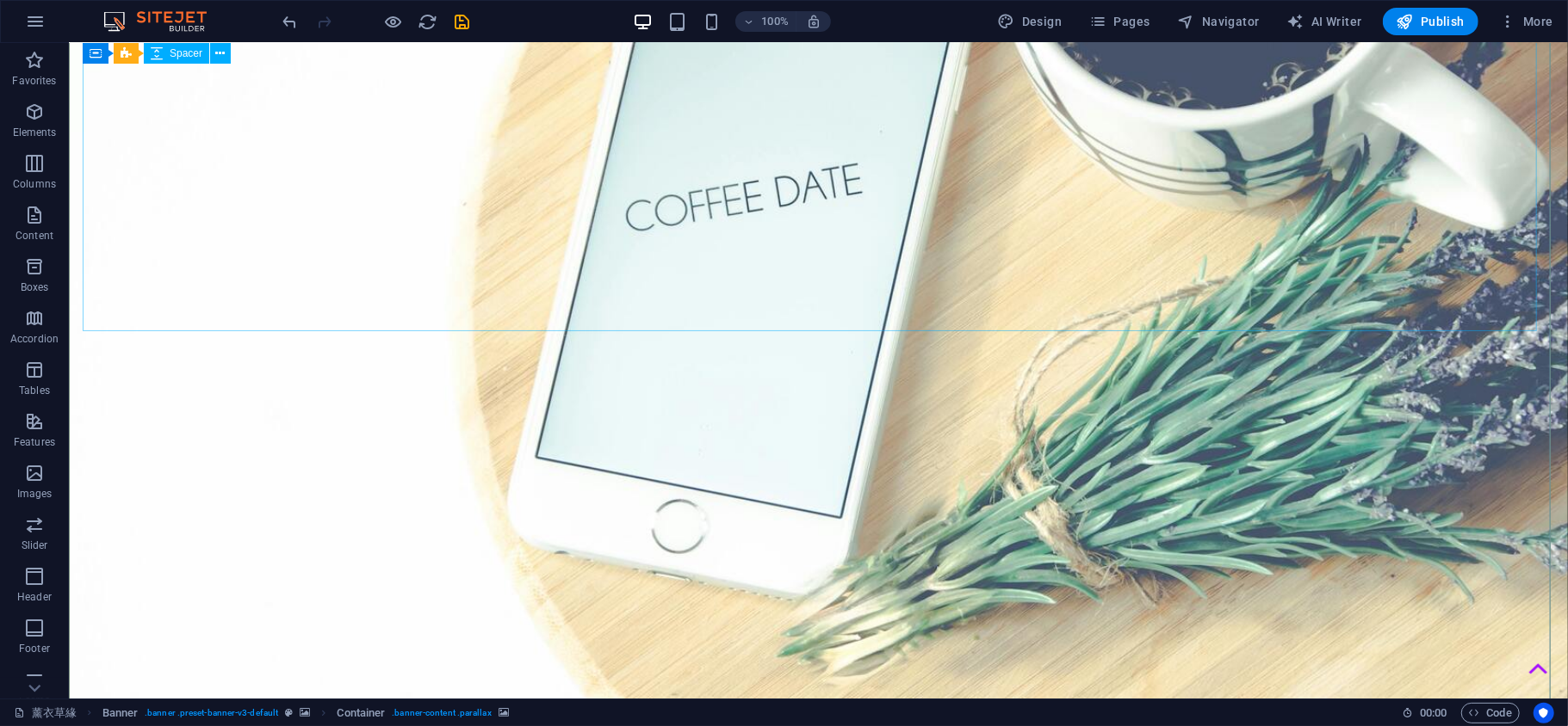
scroll to position [0, 0]
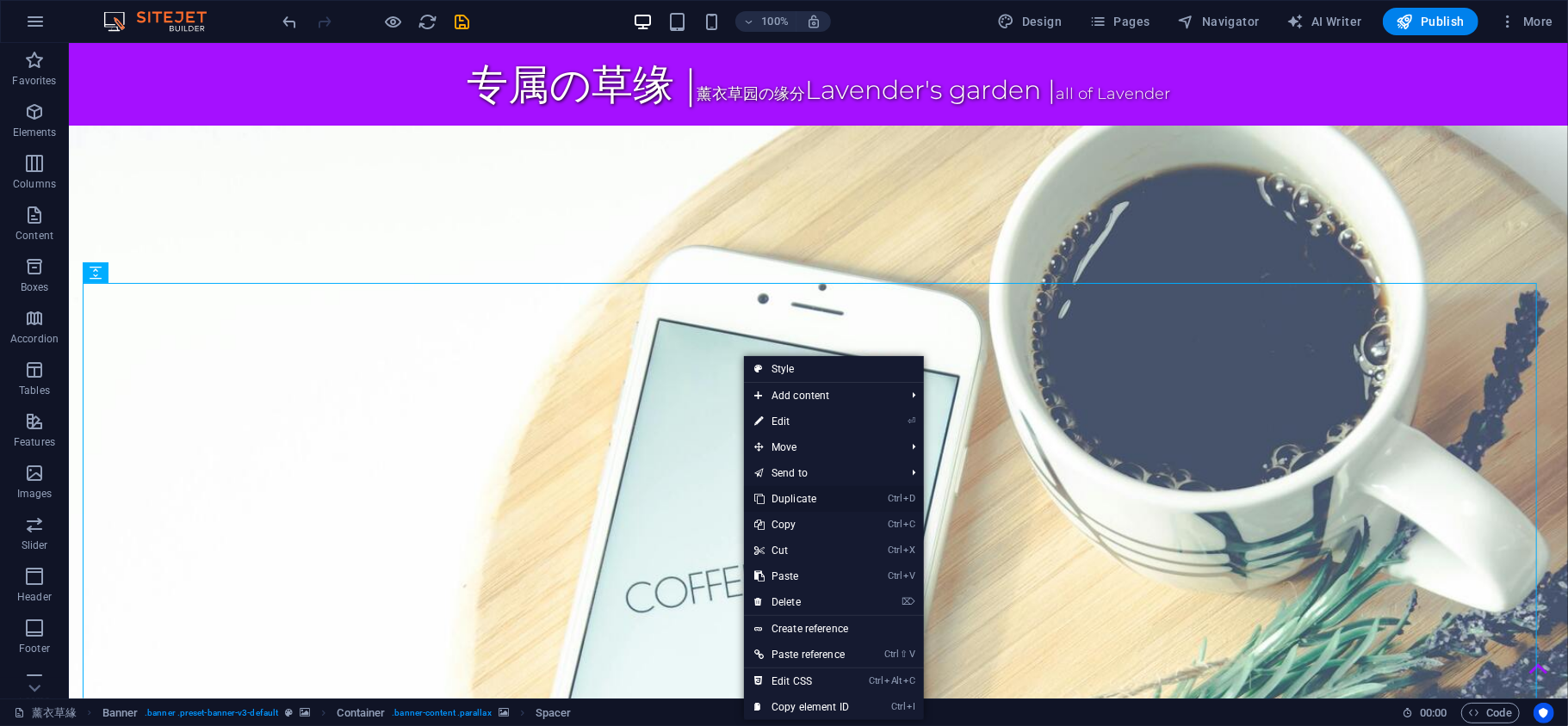
click at [850, 497] on link "Ctrl D Duplicate" at bounding box center [801, 499] width 115 height 26
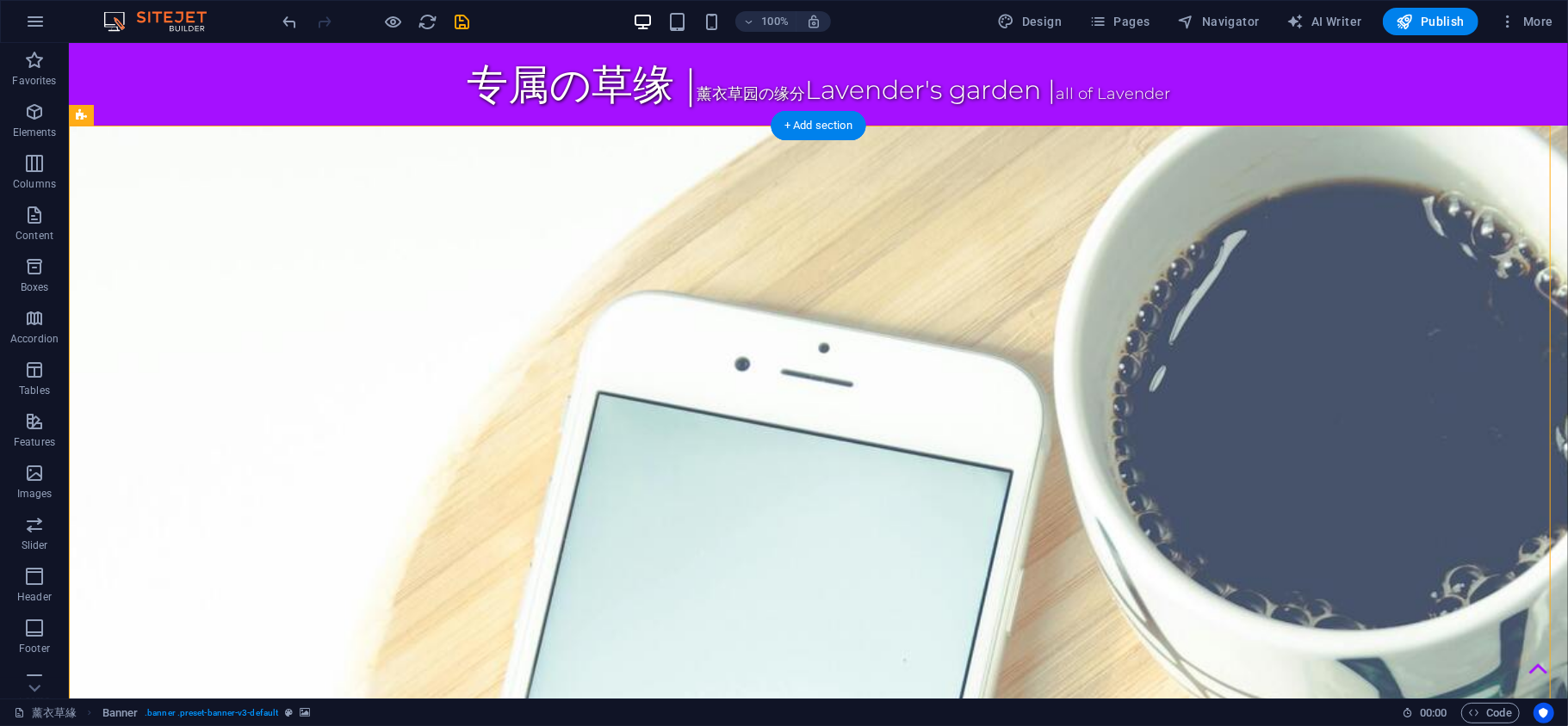
drag, startPoint x: 713, startPoint y: 427, endPoint x: 729, endPoint y: 401, distance: 30.5
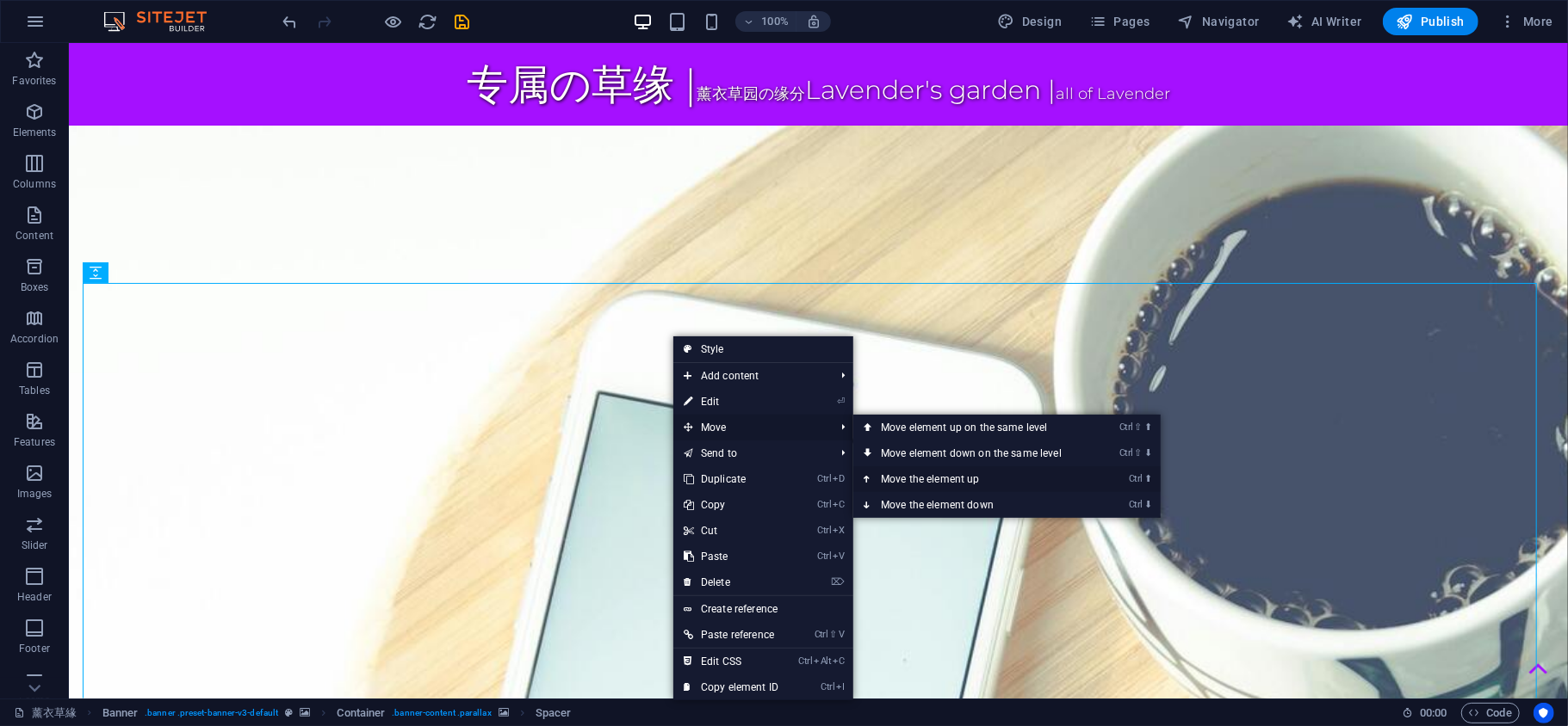
click at [946, 475] on link "Ctrl ⬆ Move the element up" at bounding box center [974, 479] width 243 height 26
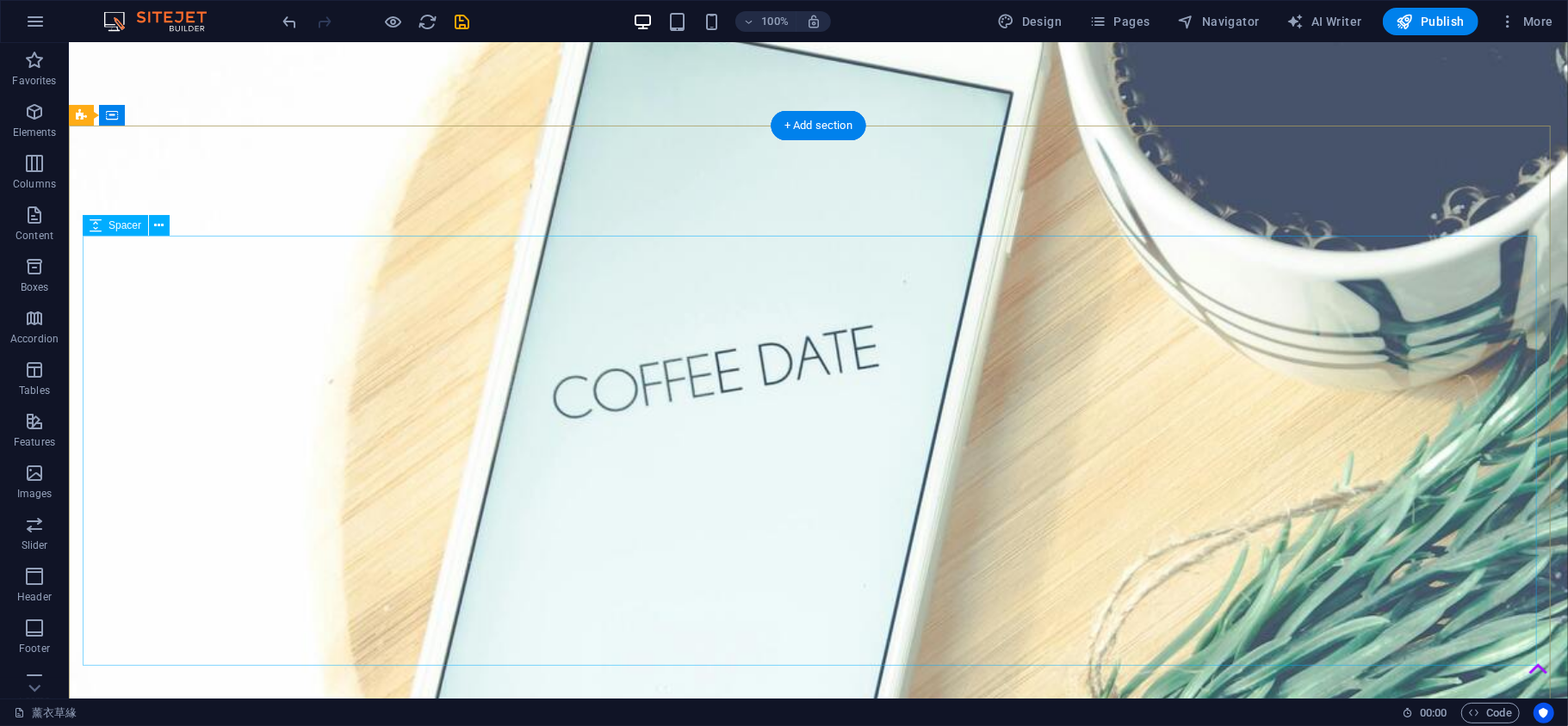
scroll to position [382, 0]
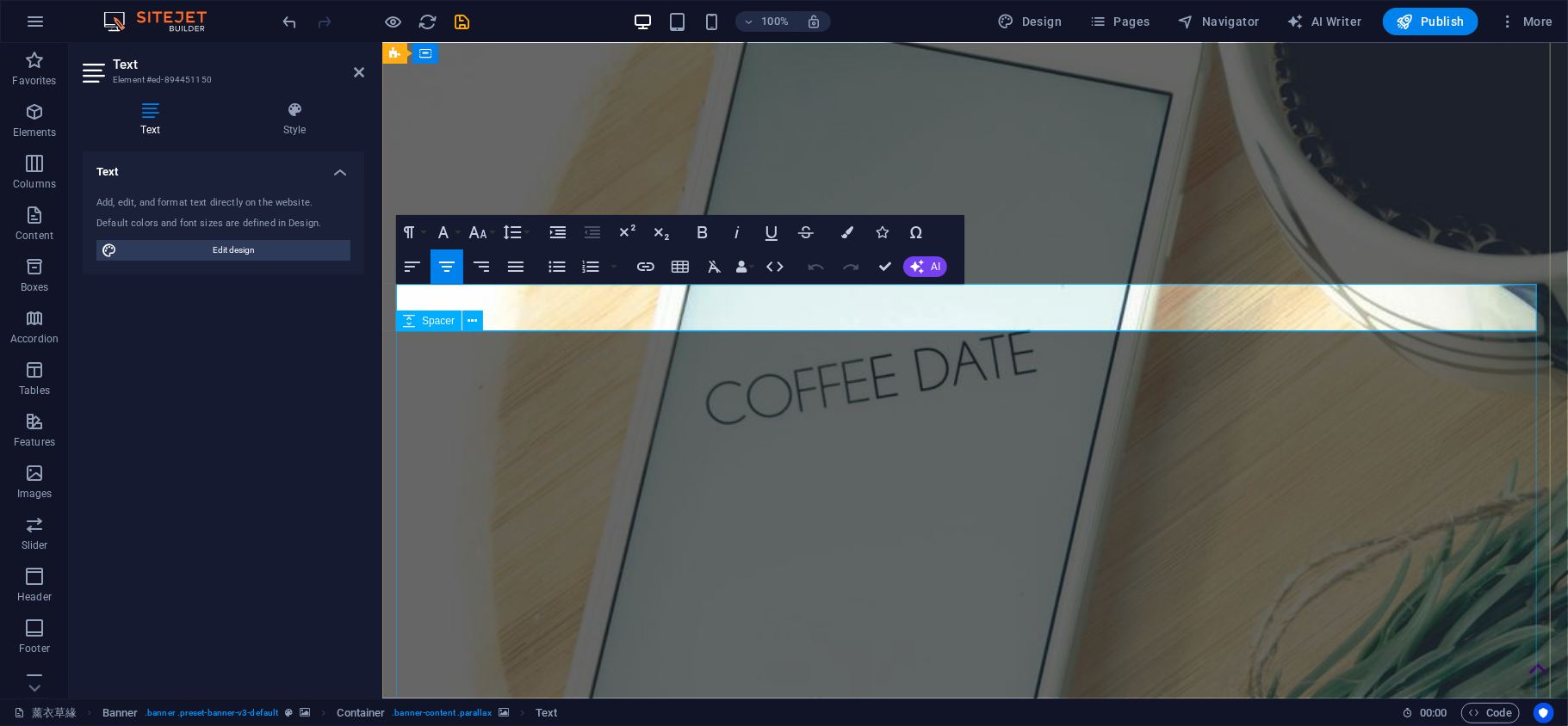
drag, startPoint x: 595, startPoint y: 309, endPoint x: 1380, endPoint y: 343, distance: 785.7
click at [512, 228] on icon "button" at bounding box center [512, 232] width 21 height 21
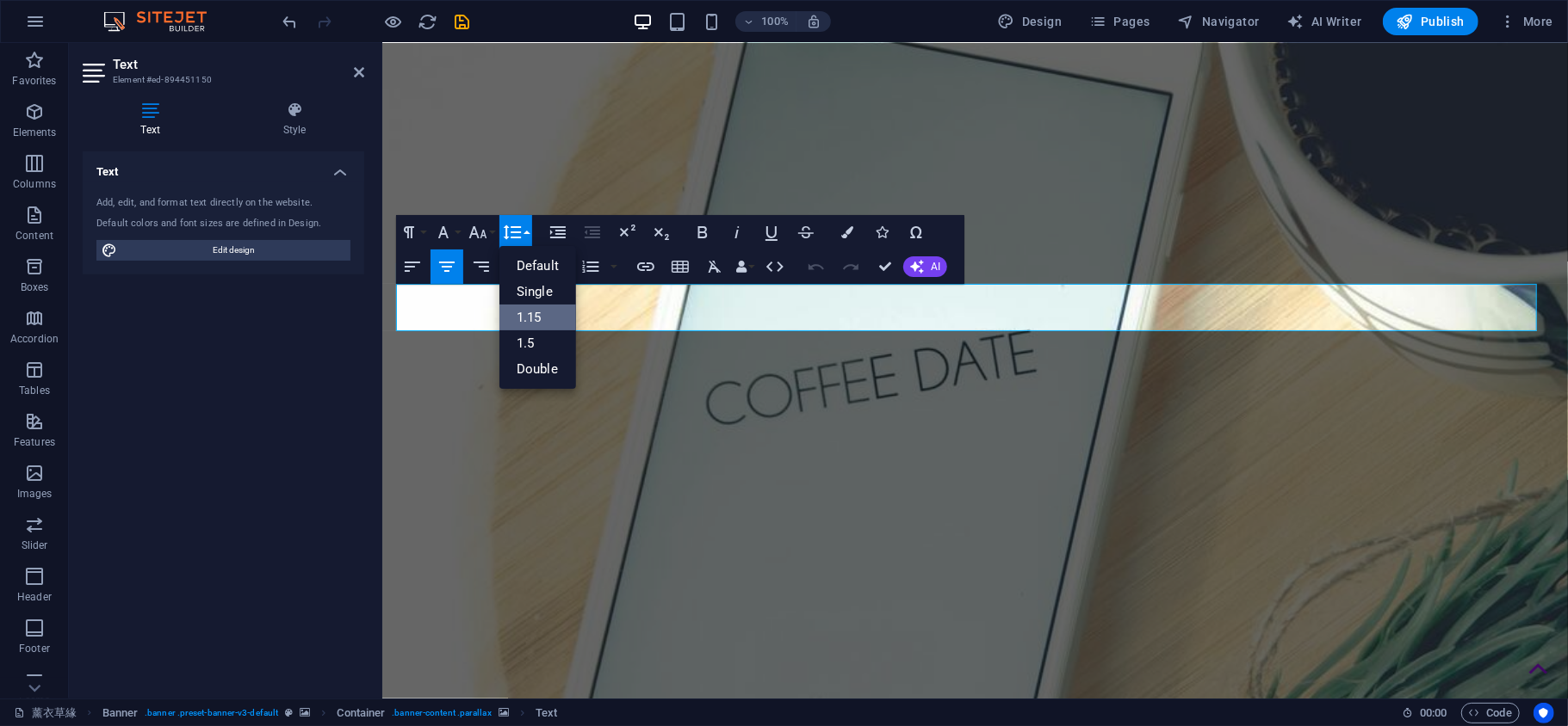
scroll to position [0, 0]
click at [478, 228] on icon "button" at bounding box center [478, 232] width 21 height 21
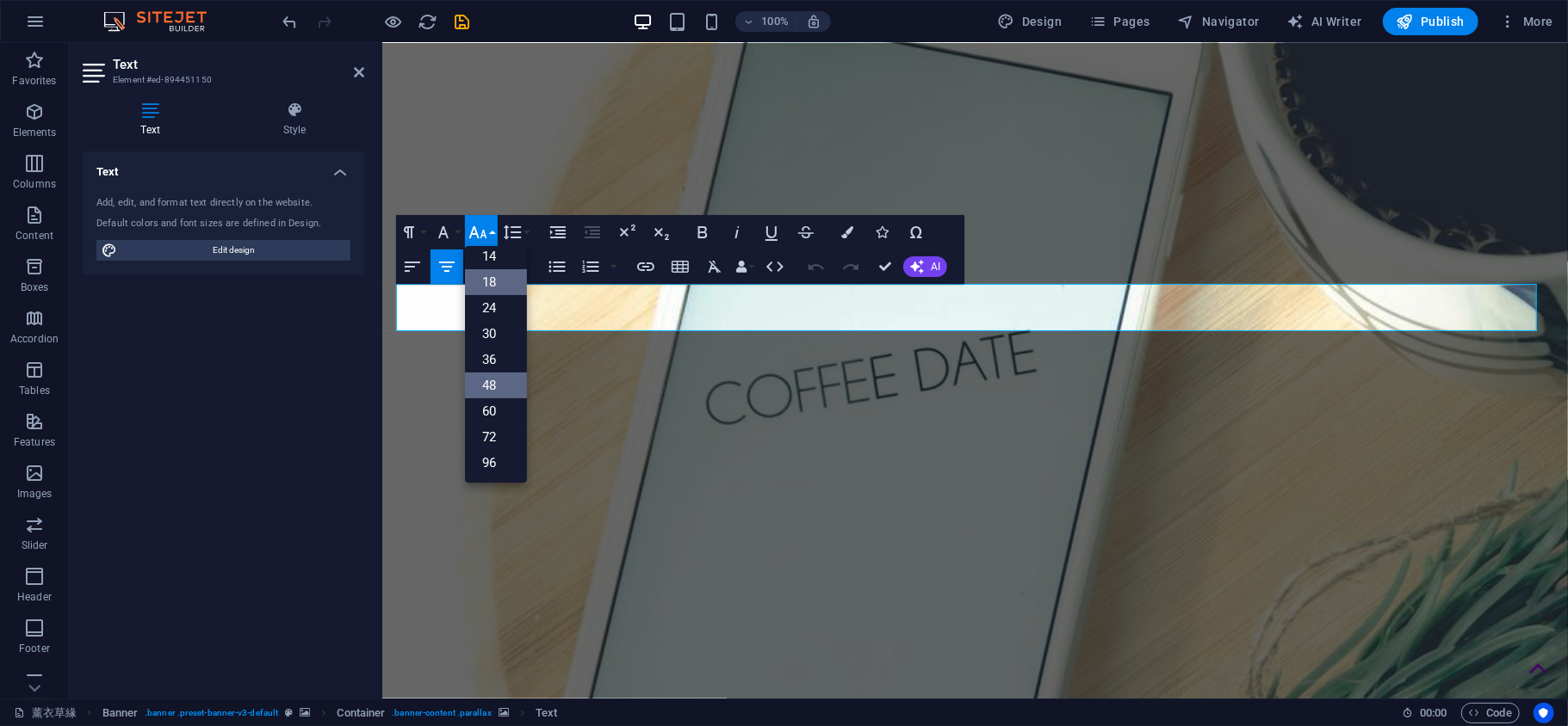
scroll to position [139, 0]
drag, startPoint x: 498, startPoint y: 406, endPoint x: 271, endPoint y: 316, distance: 244.2
click at [498, 406] on link "60" at bounding box center [496, 412] width 62 height 26
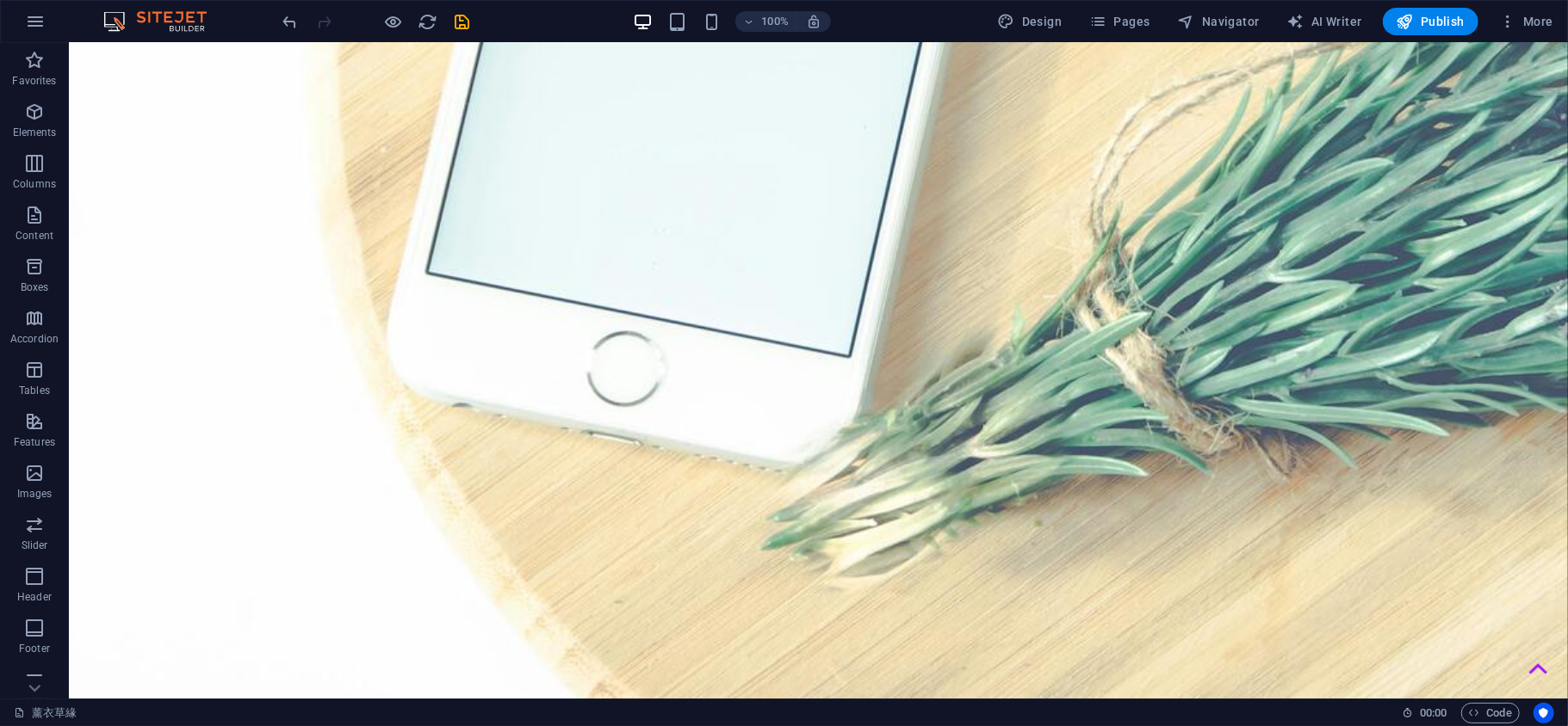
scroll to position [1021, 0]
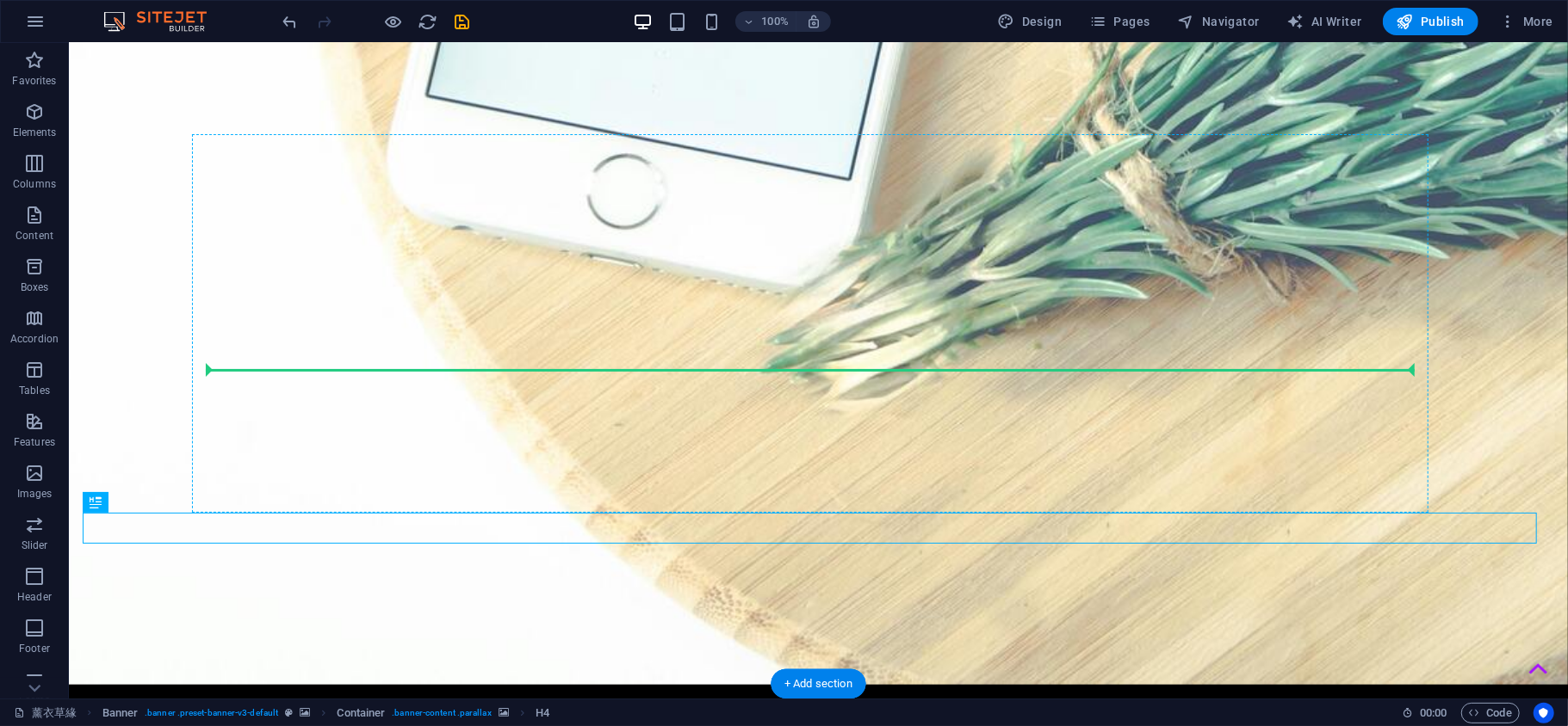
drag, startPoint x: 582, startPoint y: 533, endPoint x: 724, endPoint y: 368, distance: 217.7
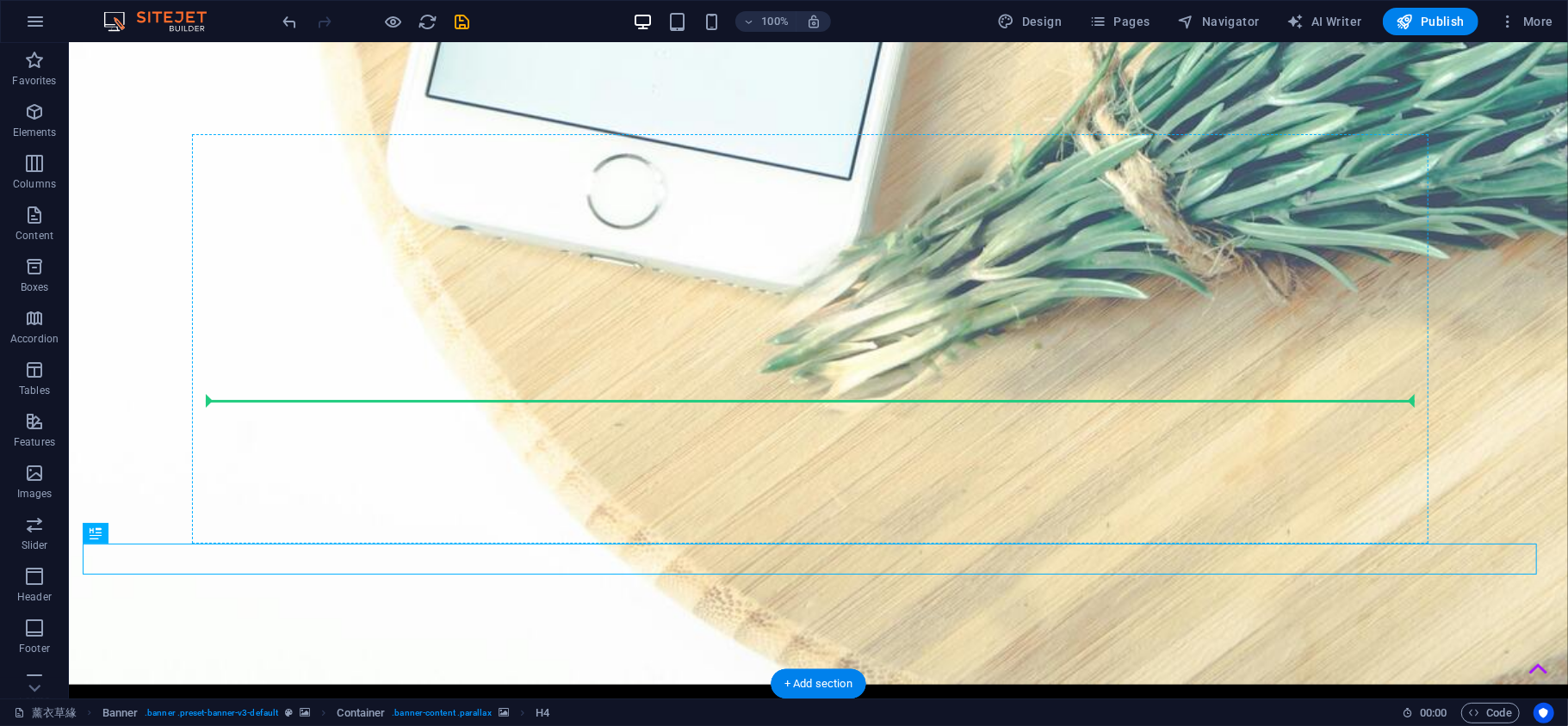
drag, startPoint x: 767, startPoint y: 565, endPoint x: 787, endPoint y: 396, distance: 170.2
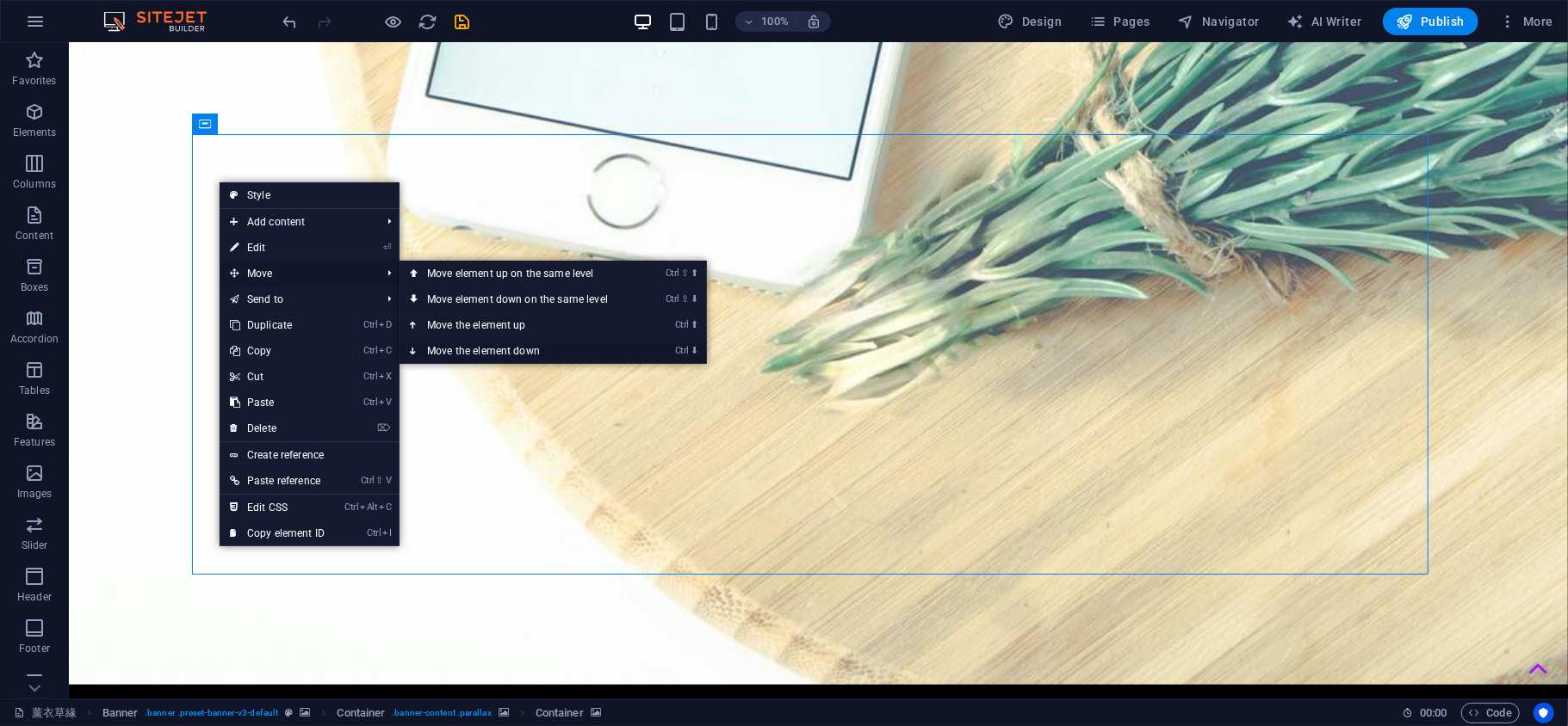
click at [445, 351] on link "Ctrl ⬇ Move the element down" at bounding box center [521, 352] width 243 height 26
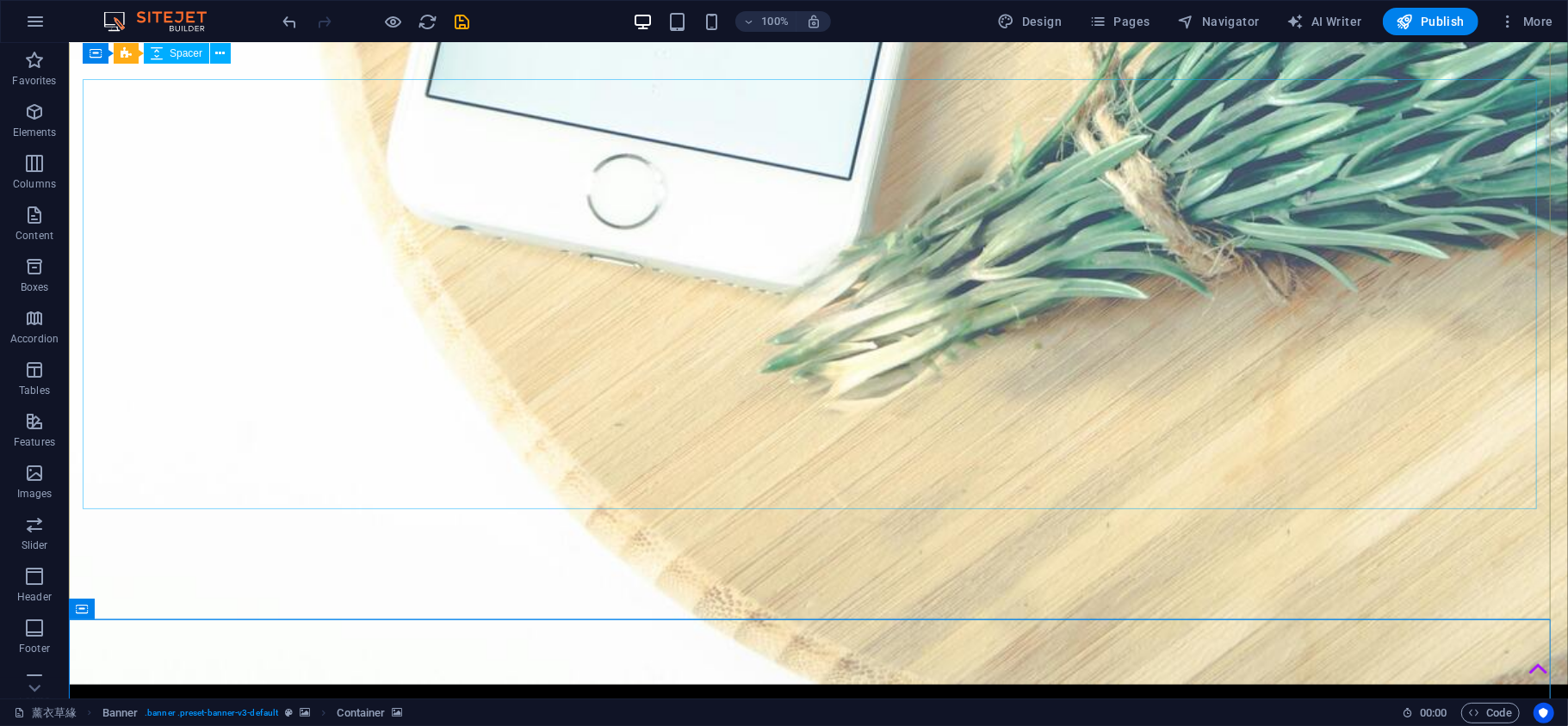
scroll to position [639, 0]
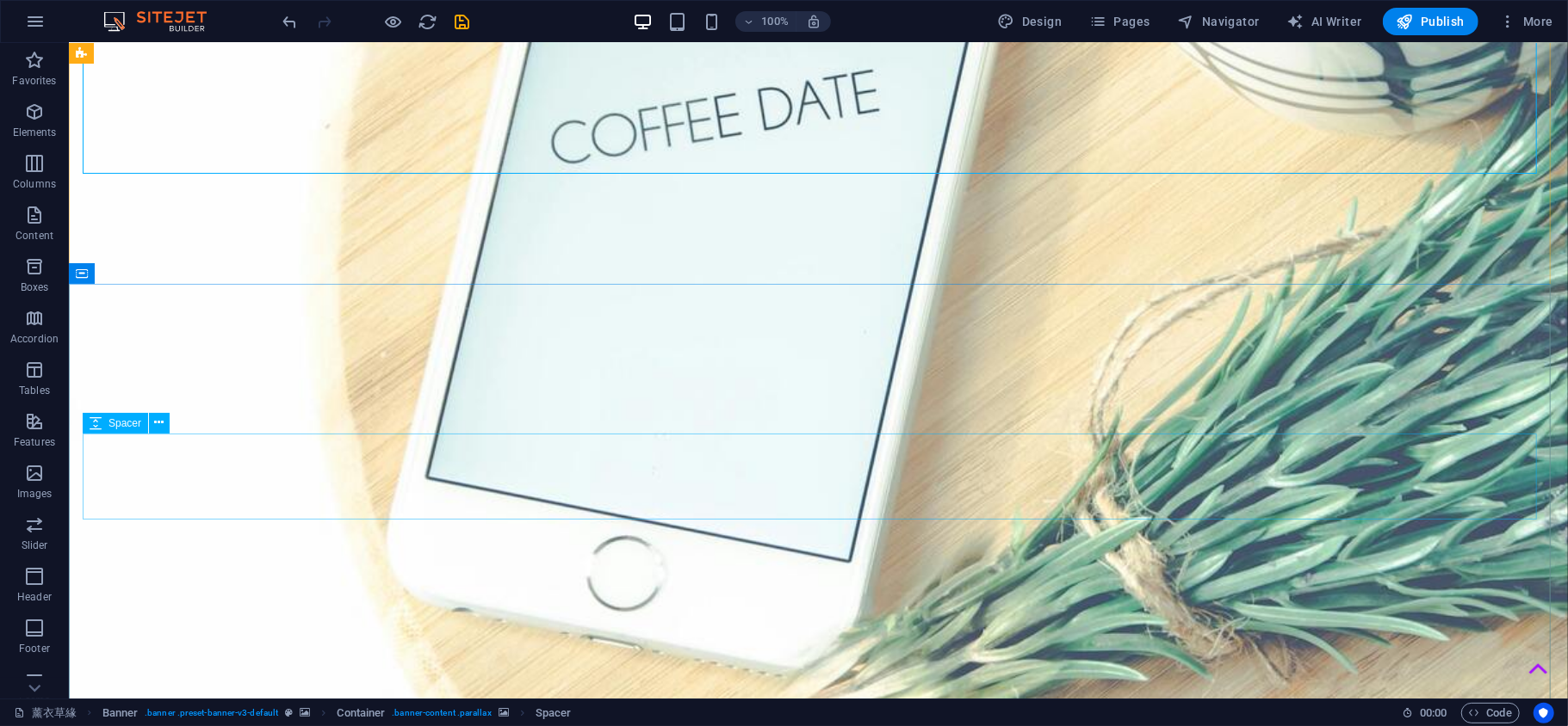
scroll to position [1021, 0]
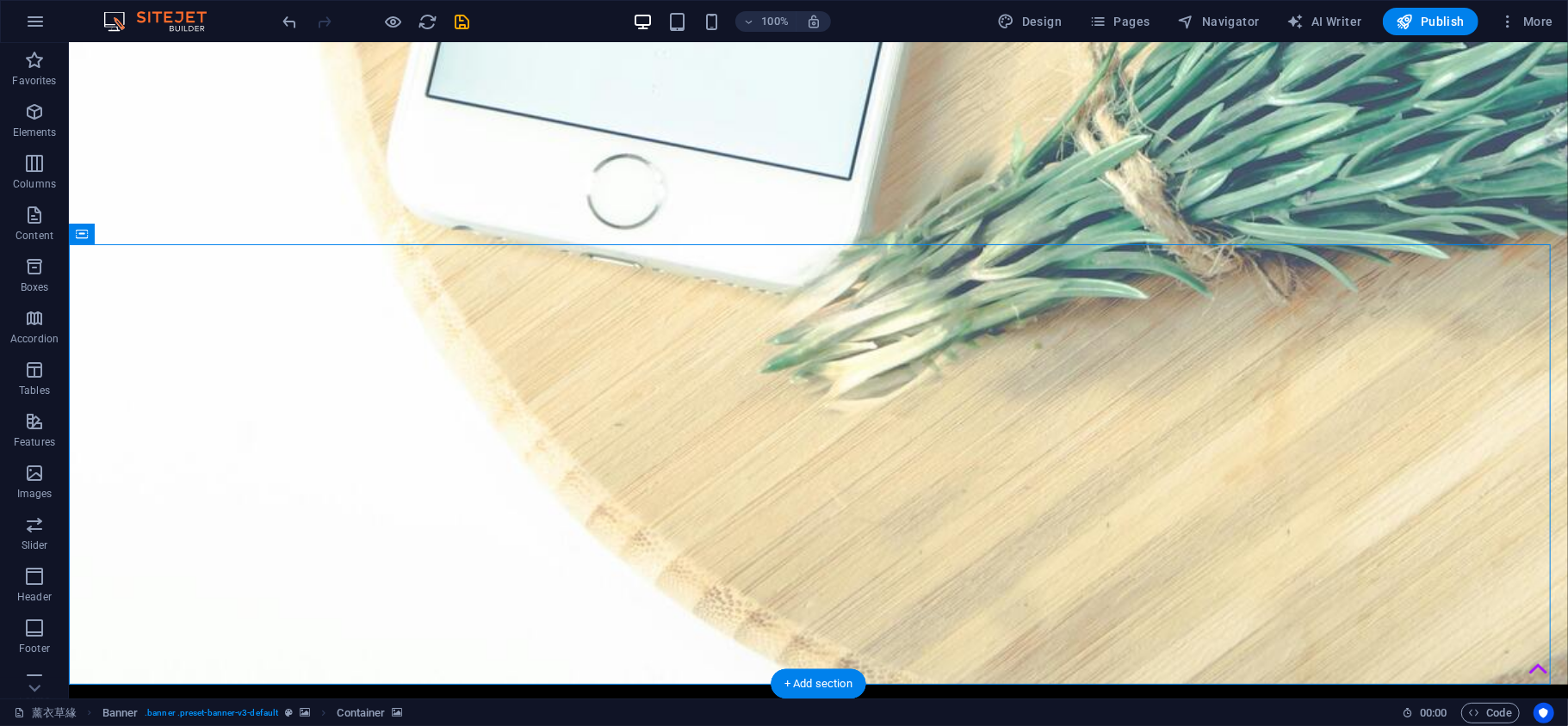
scroll to position [639, 0]
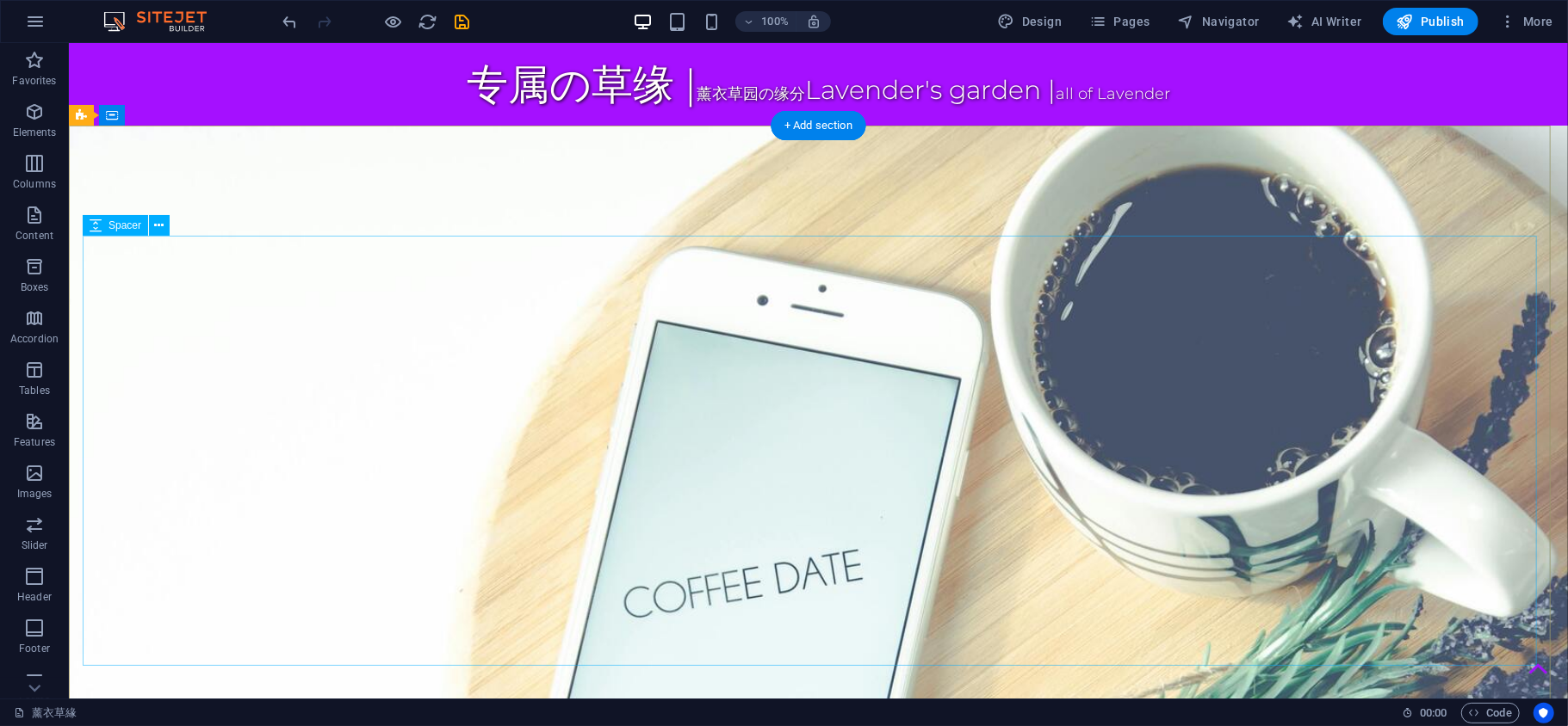
scroll to position [382, 0]
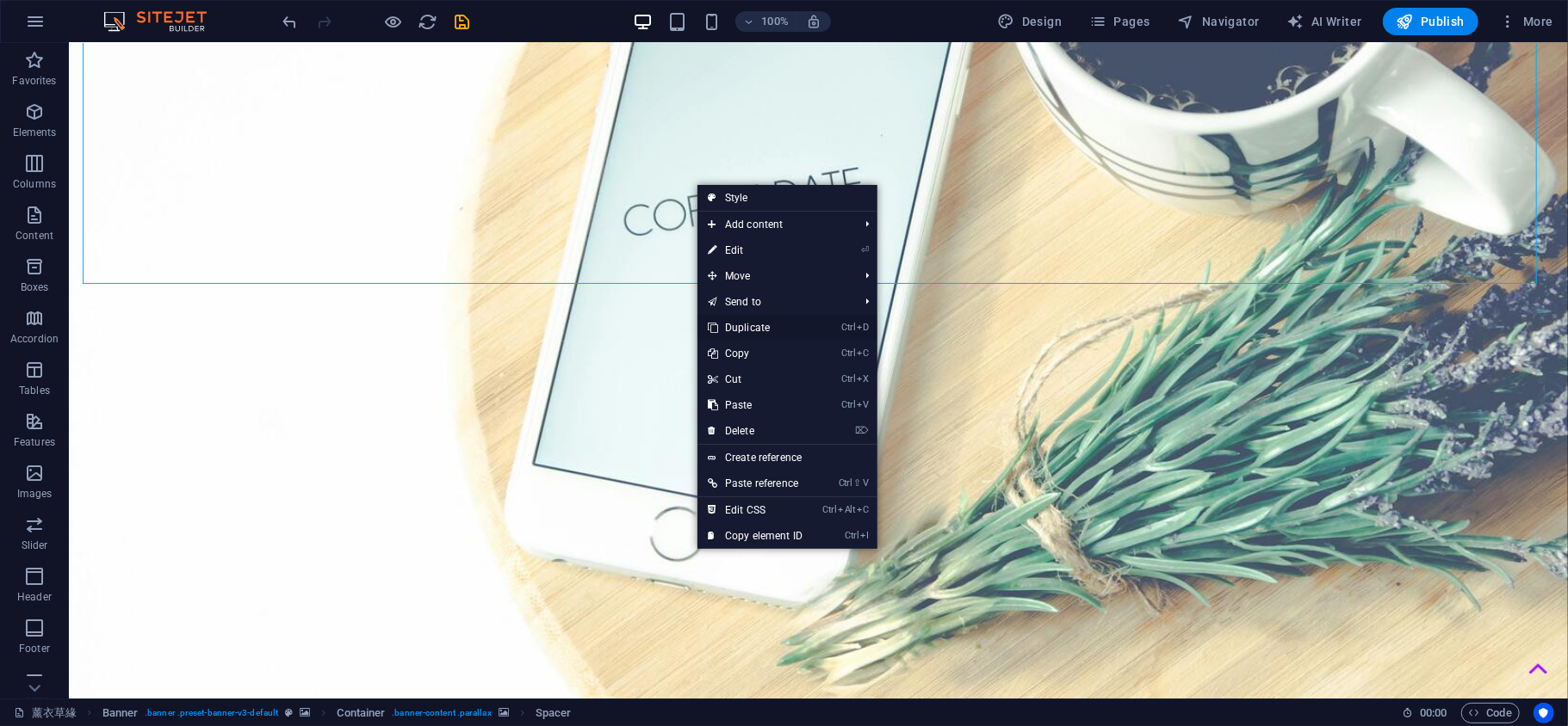
click at [775, 327] on link "Ctrl D Duplicate" at bounding box center [755, 328] width 115 height 26
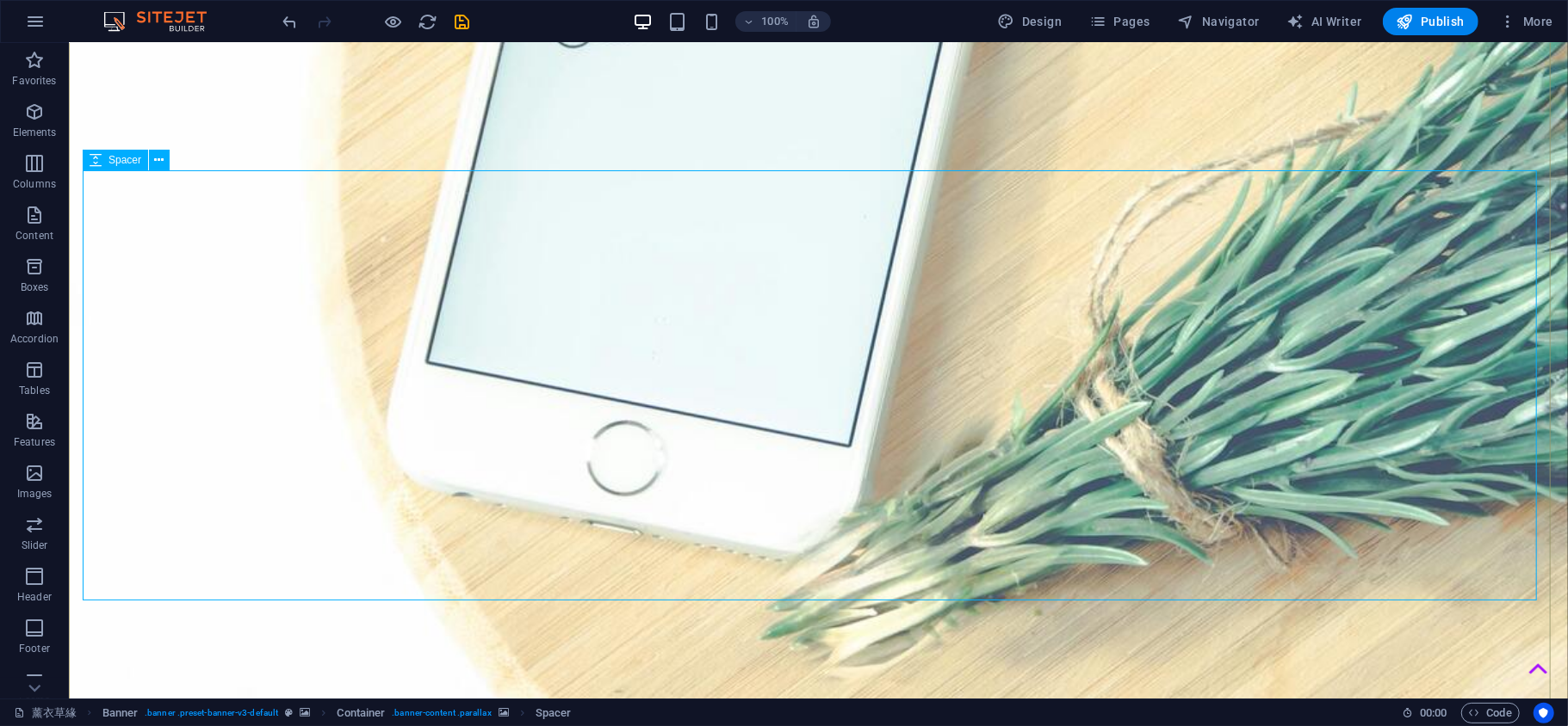
scroll to position [765, 0]
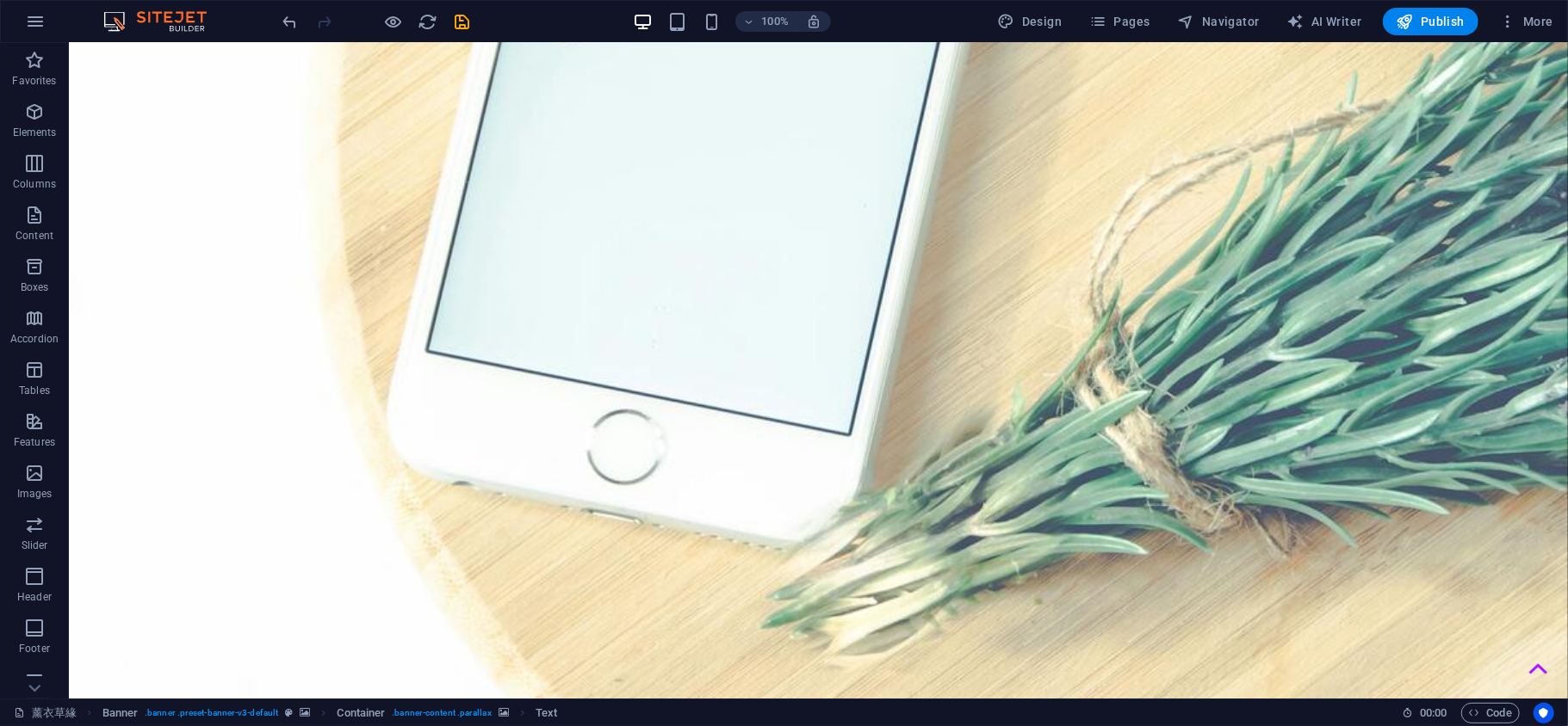
drag, startPoint x: 808, startPoint y: 371, endPoint x: 808, endPoint y: 272, distance: 99.0
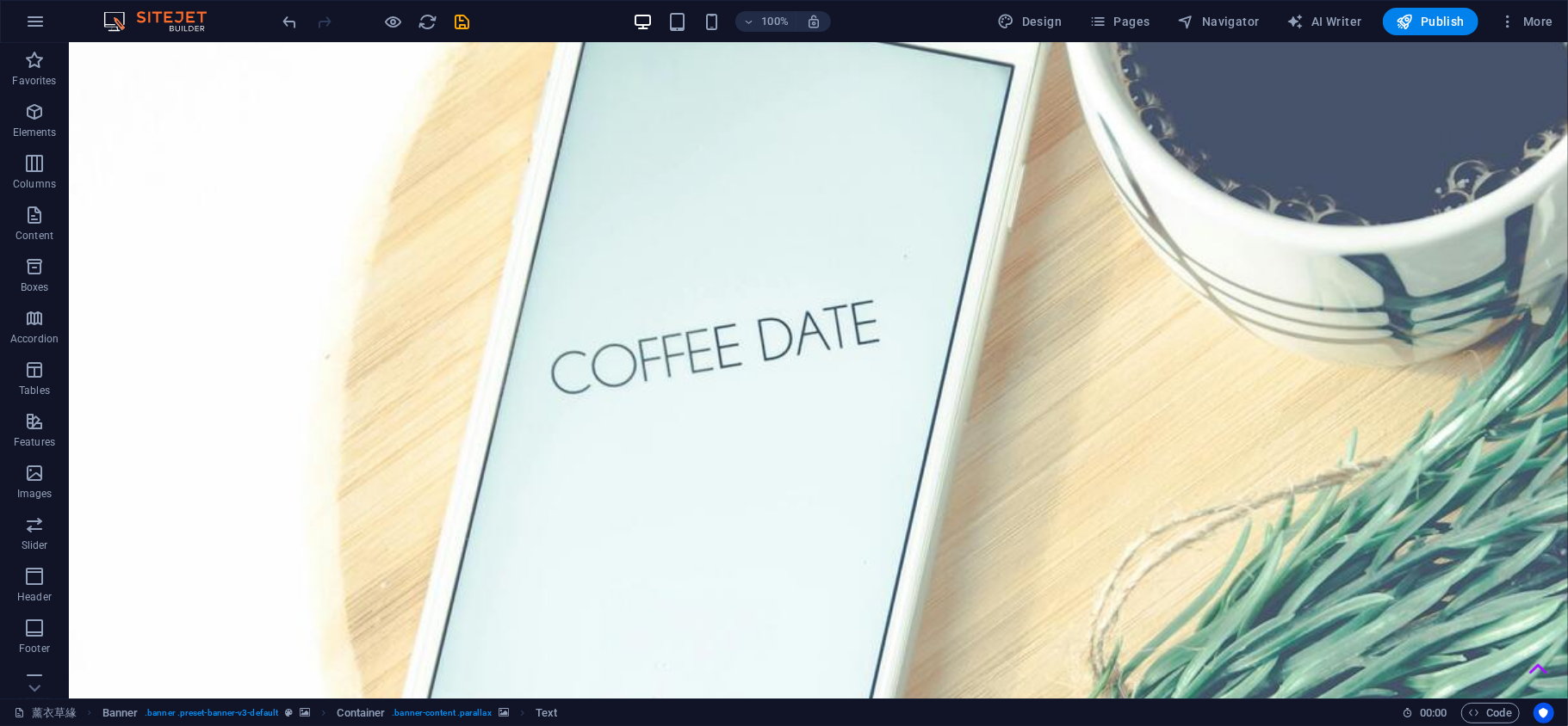
scroll to position [325, 0]
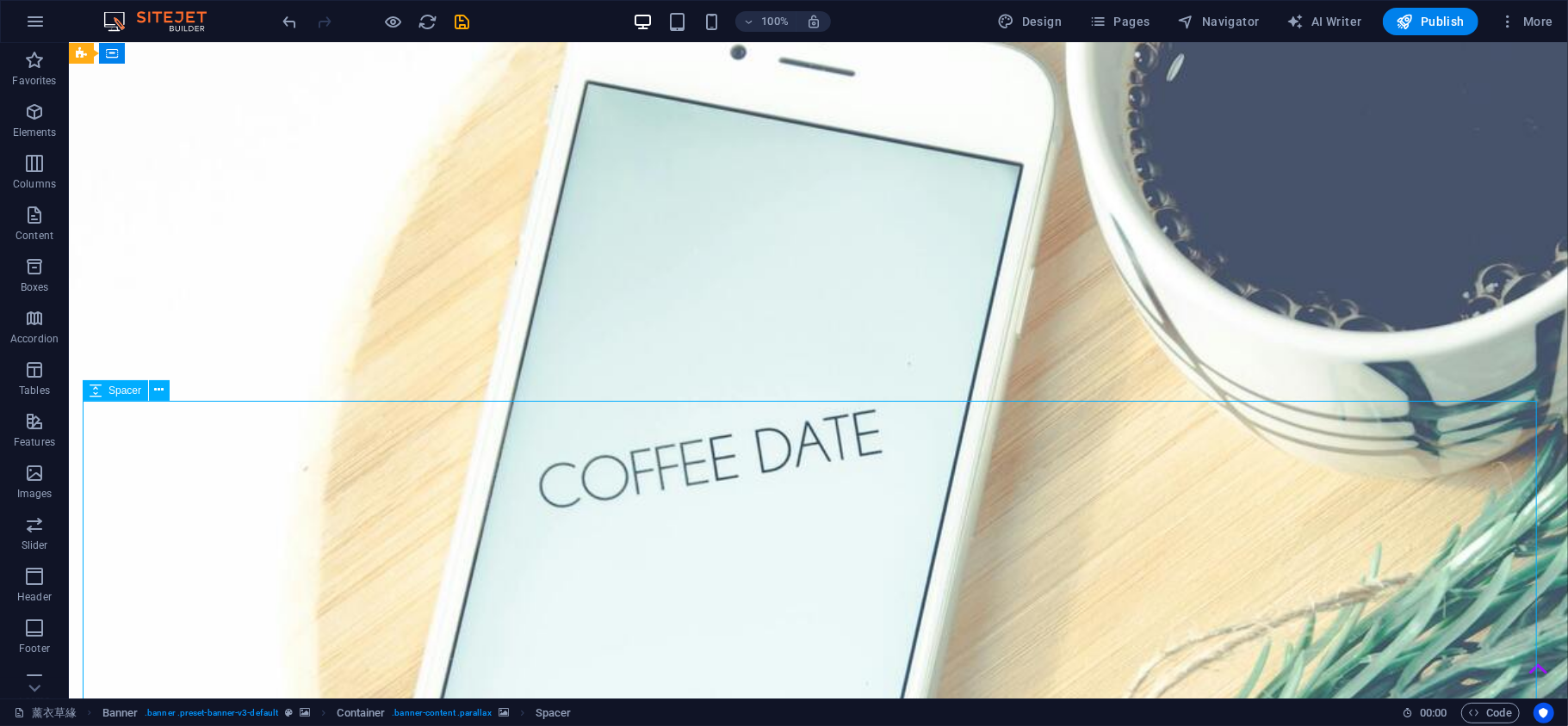
select select "px"
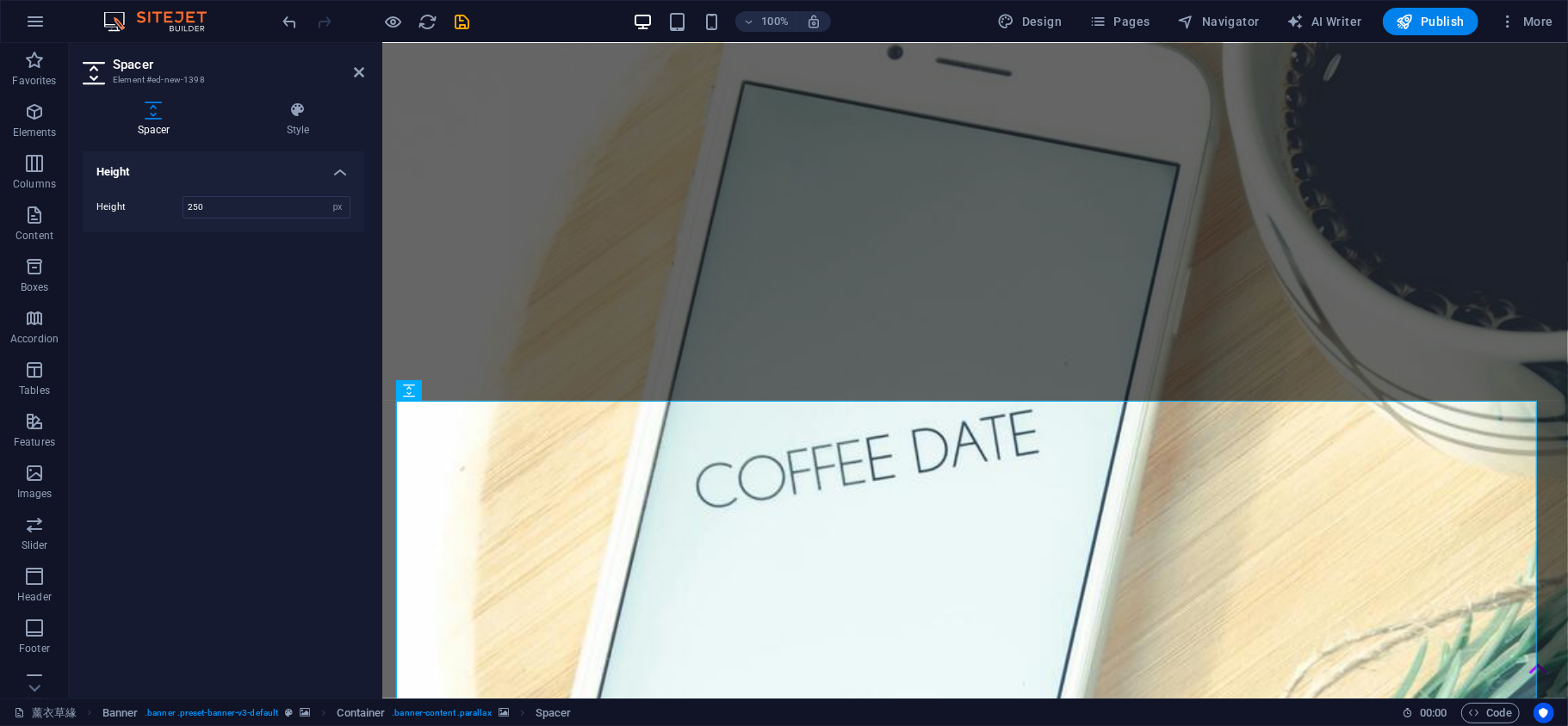
type input "250"
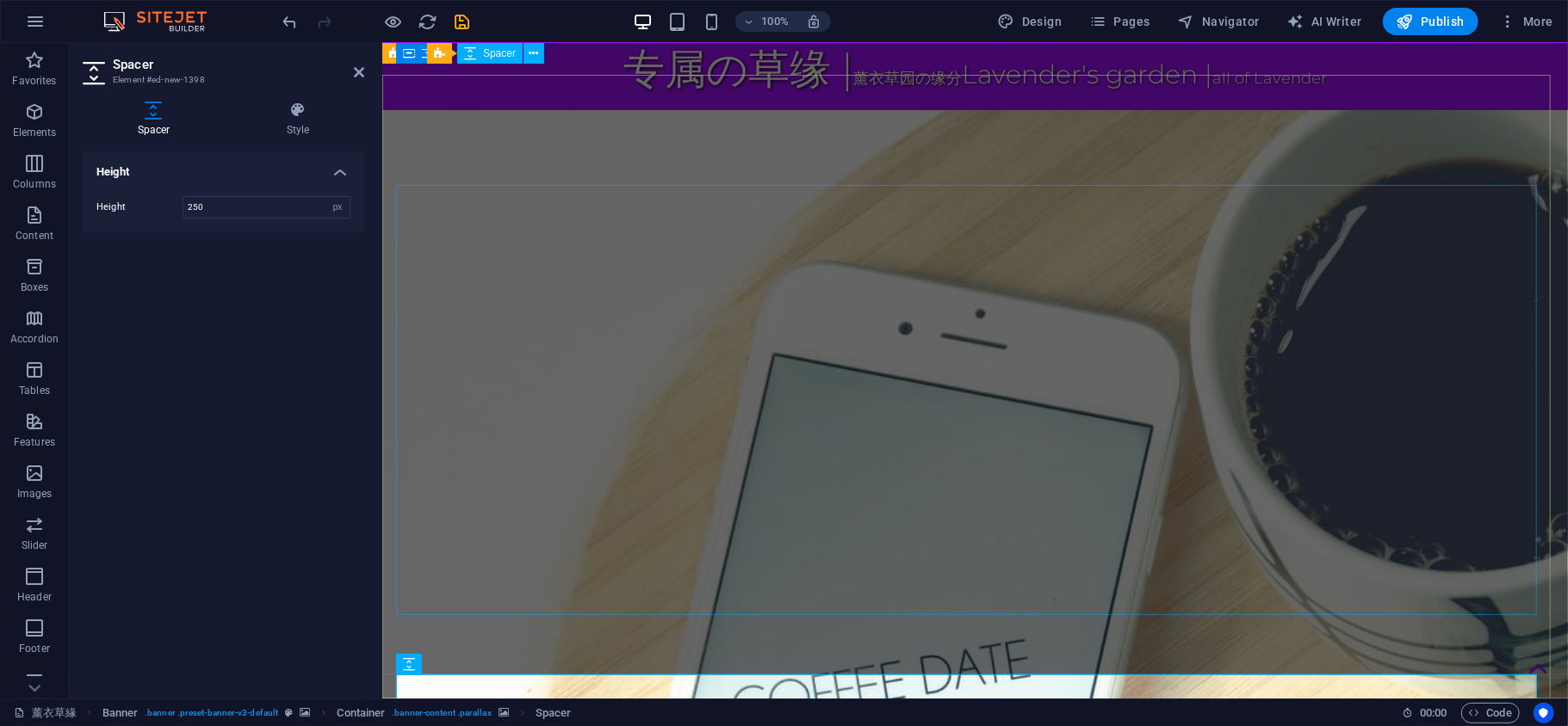
scroll to position [0, 0]
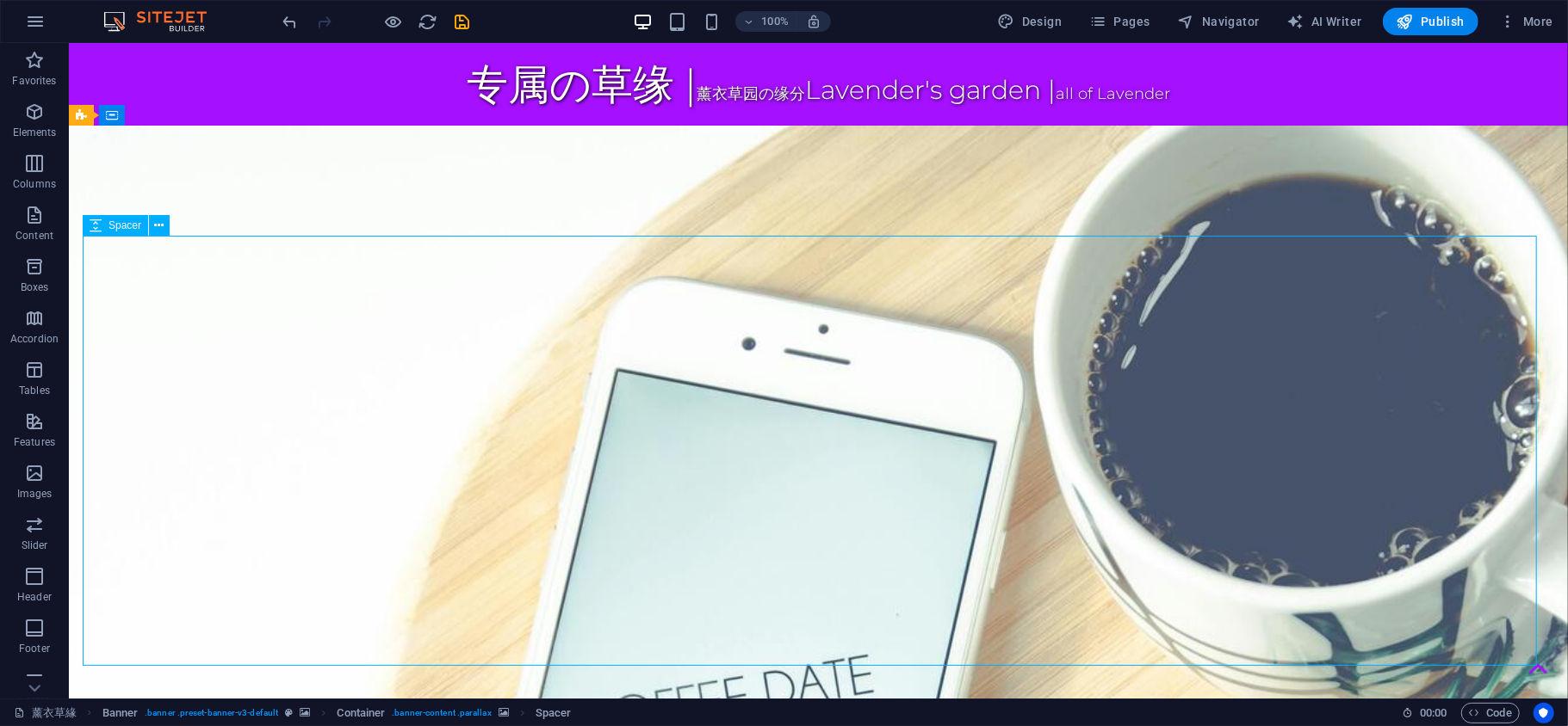
select select "px"
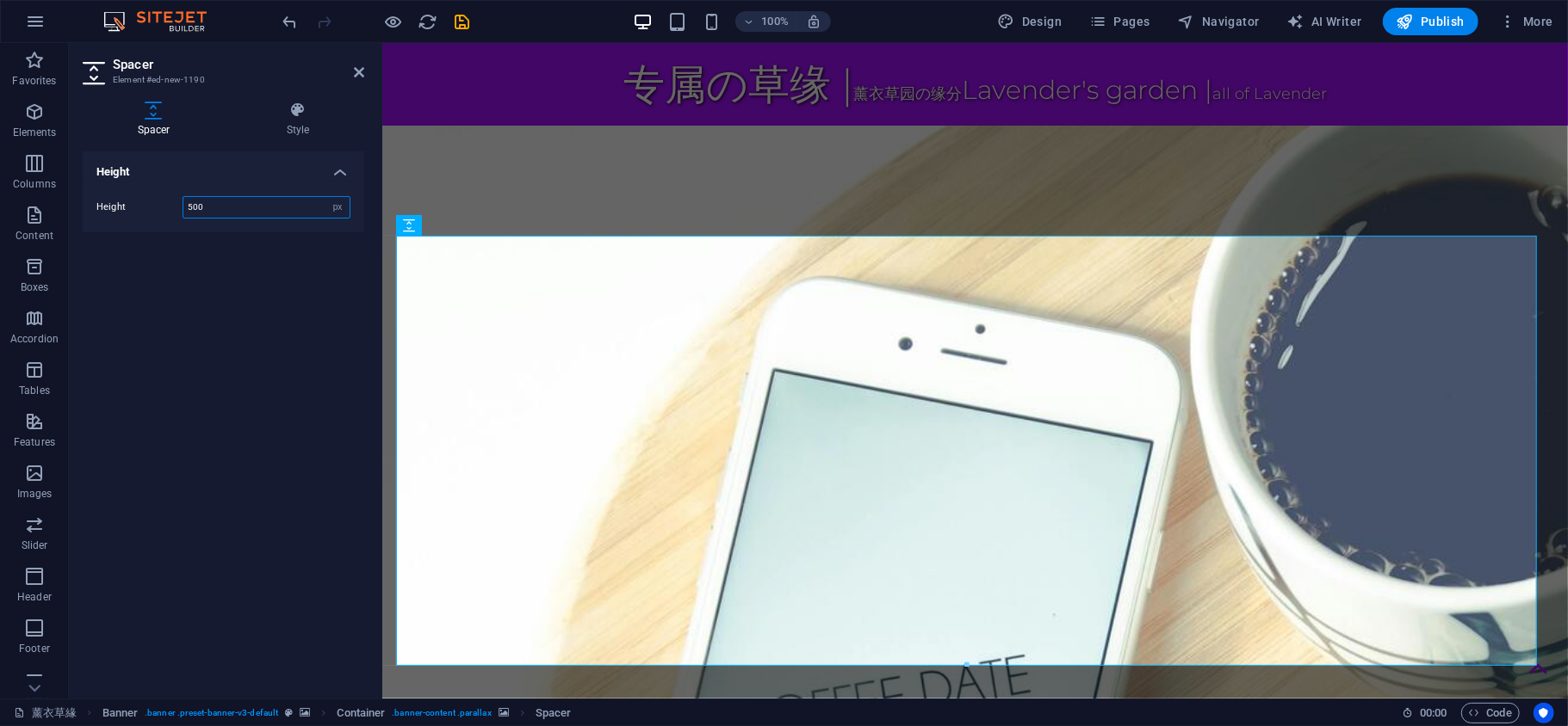
drag, startPoint x: 220, startPoint y: 205, endPoint x: 92, endPoint y: 230, distance: 130.4
click at [94, 230] on div "Height 500 px rem vh vw" at bounding box center [224, 207] width 281 height 50
type input "250"
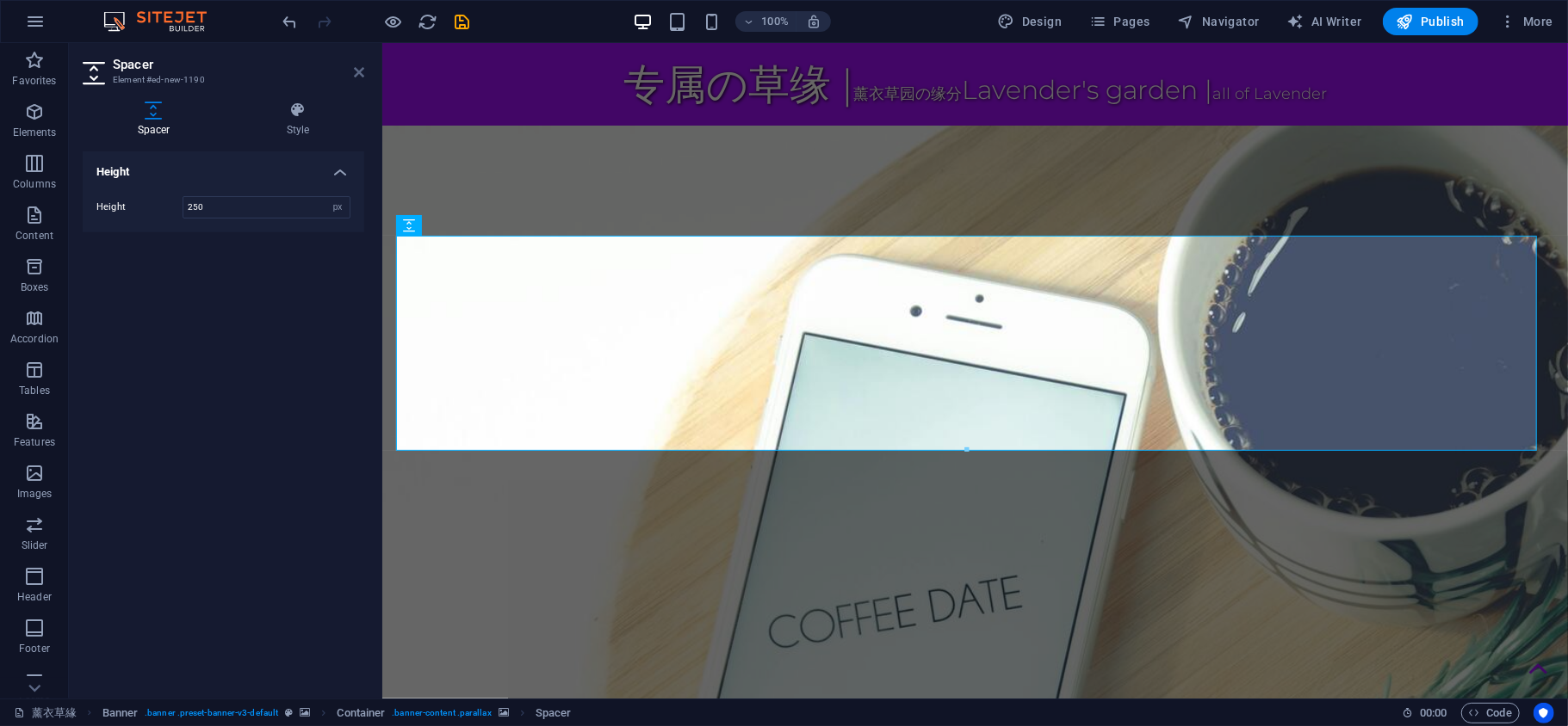
click at [362, 72] on icon at bounding box center [359, 72] width 10 height 14
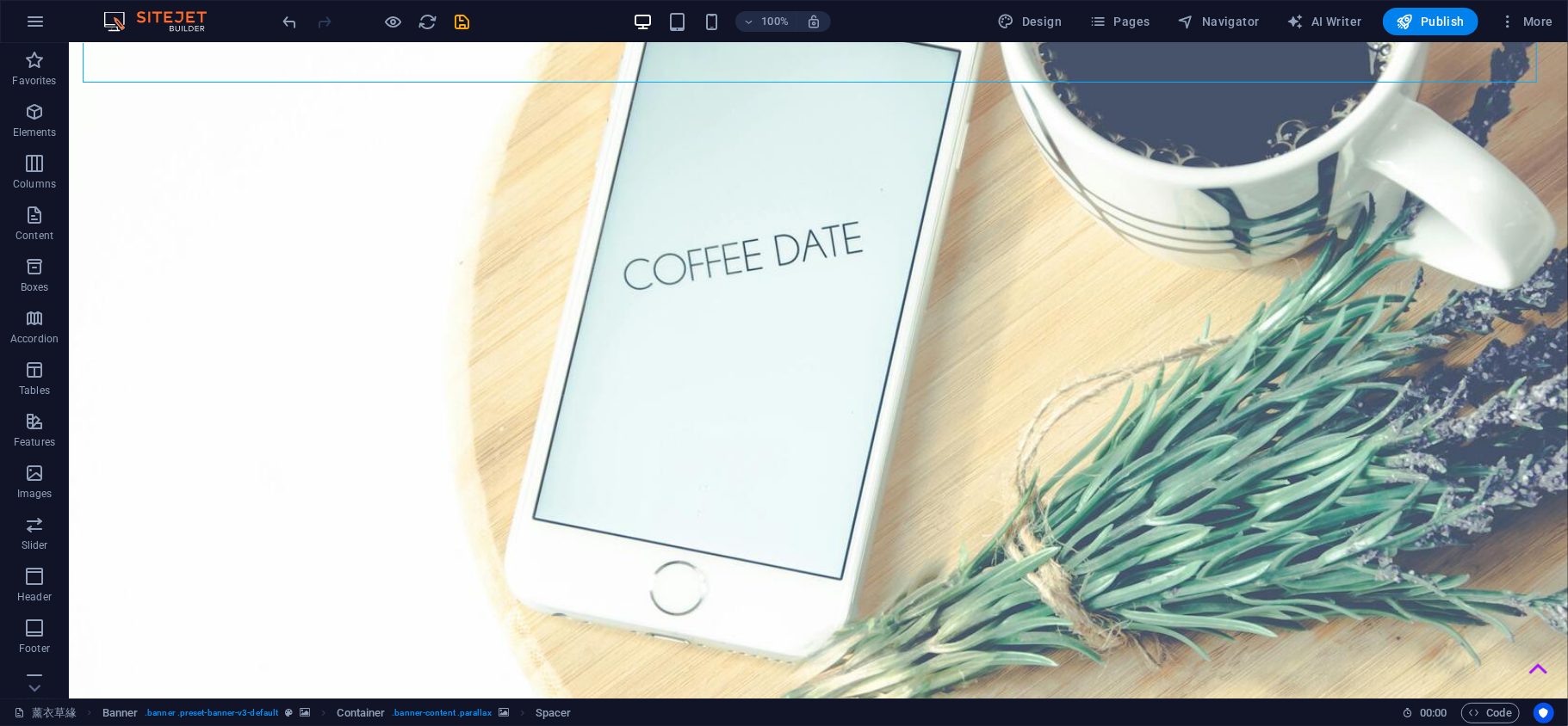
scroll to position [382, 0]
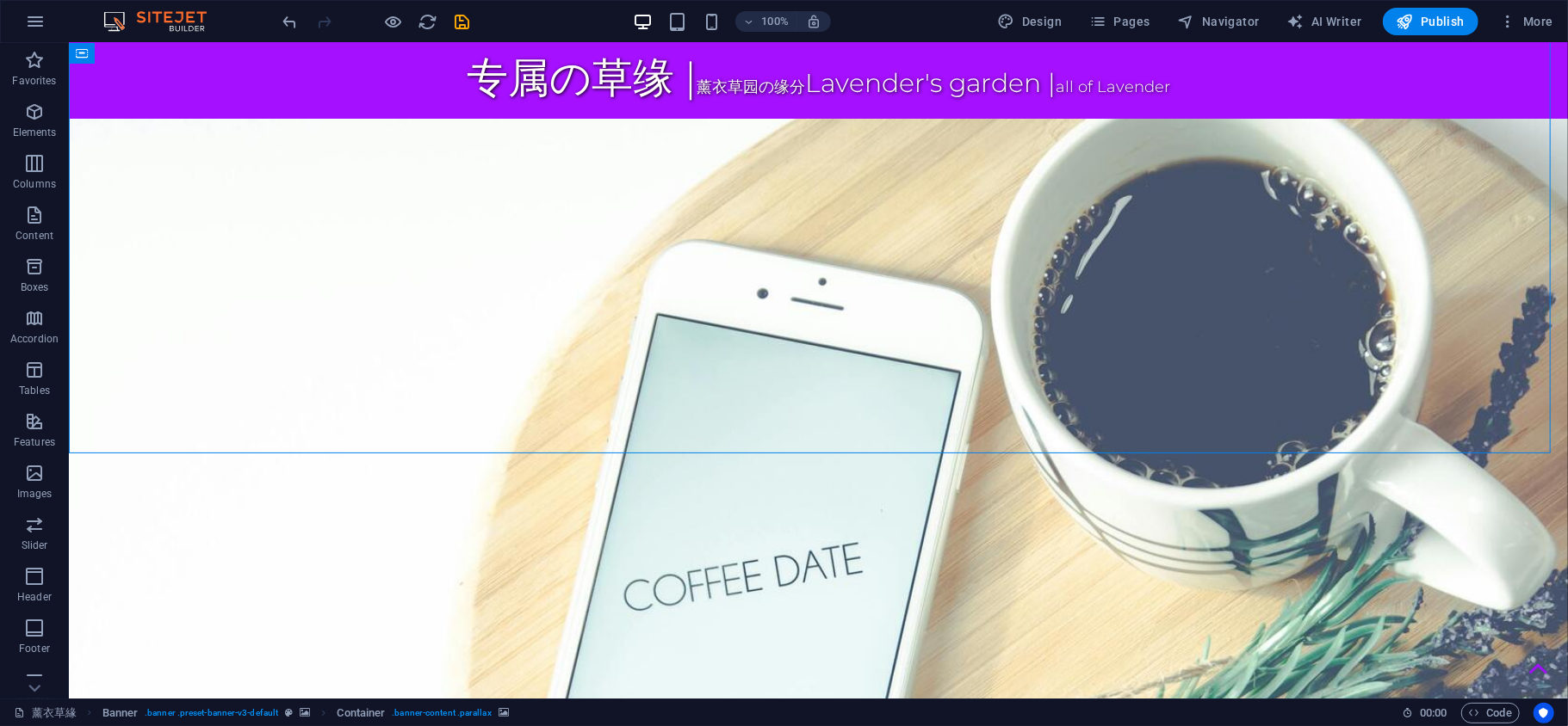
scroll to position [0, 0]
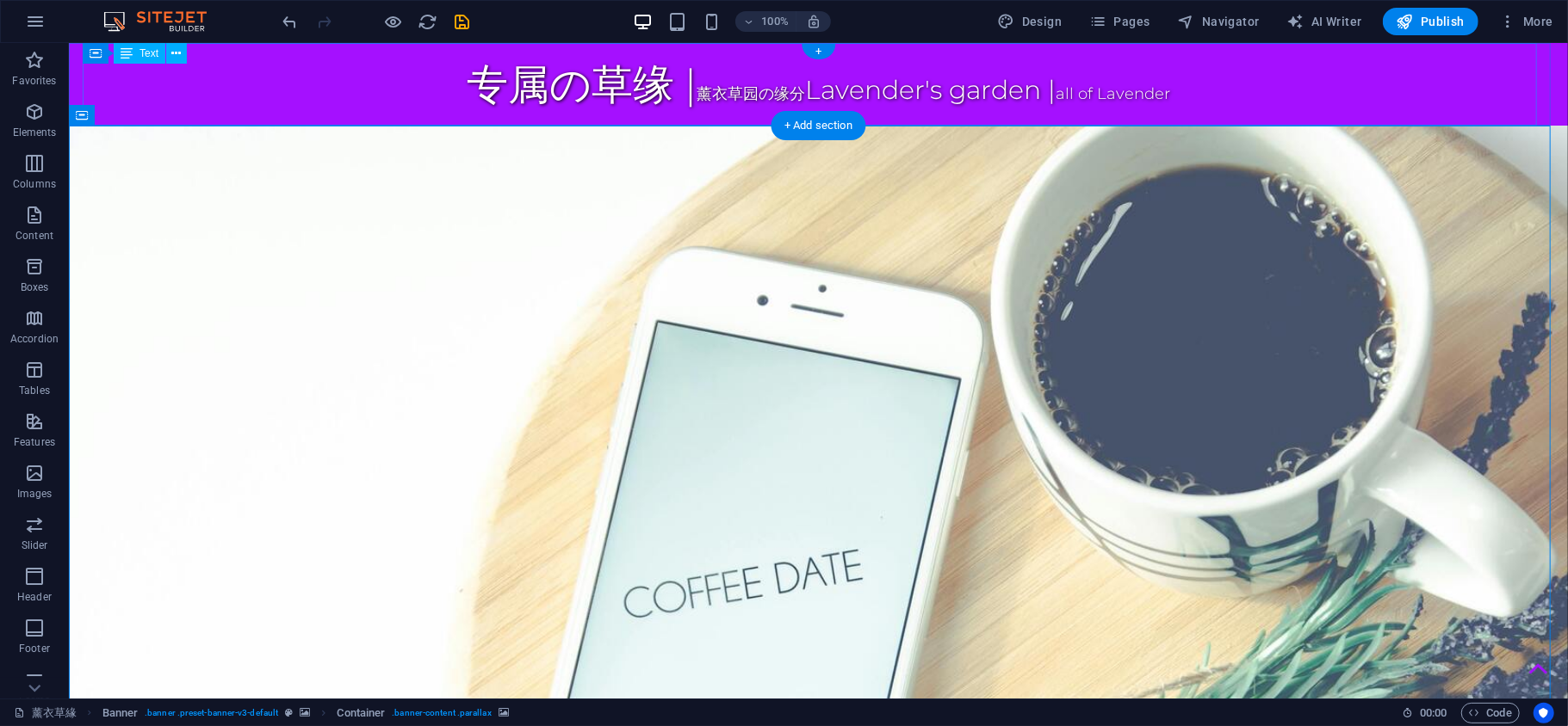
click at [279, 83] on div "专属の草缘 | 薰衣草园の缘分 Lavender's garden | all of Lavender" at bounding box center [817, 83] width 1471 height 83
click at [77, 92] on div "专属の草缘 | 薰衣草园の缘分 Lavender's garden | all of Lavender" at bounding box center [817, 83] width 1499 height 83
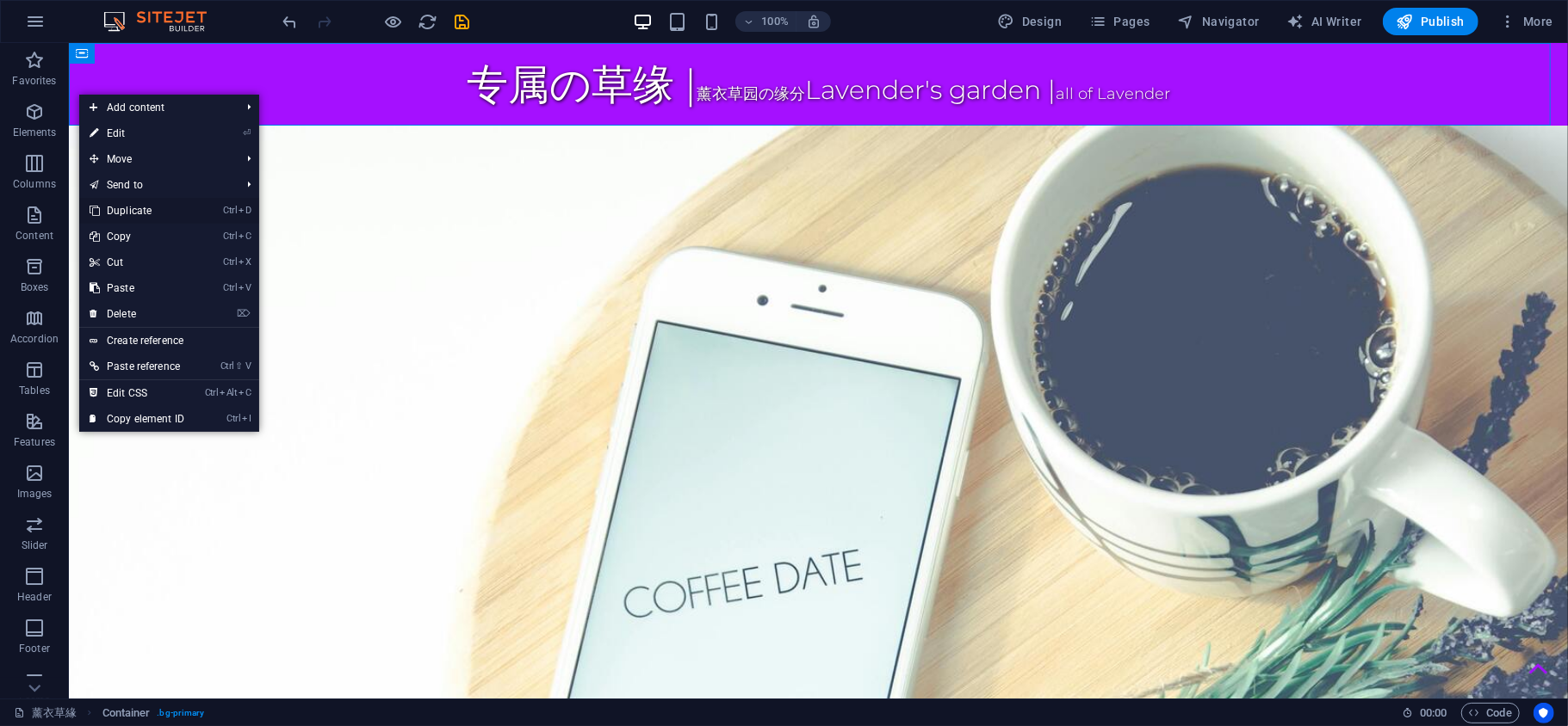
click at [155, 205] on link "Ctrl D Duplicate" at bounding box center [137, 211] width 115 height 26
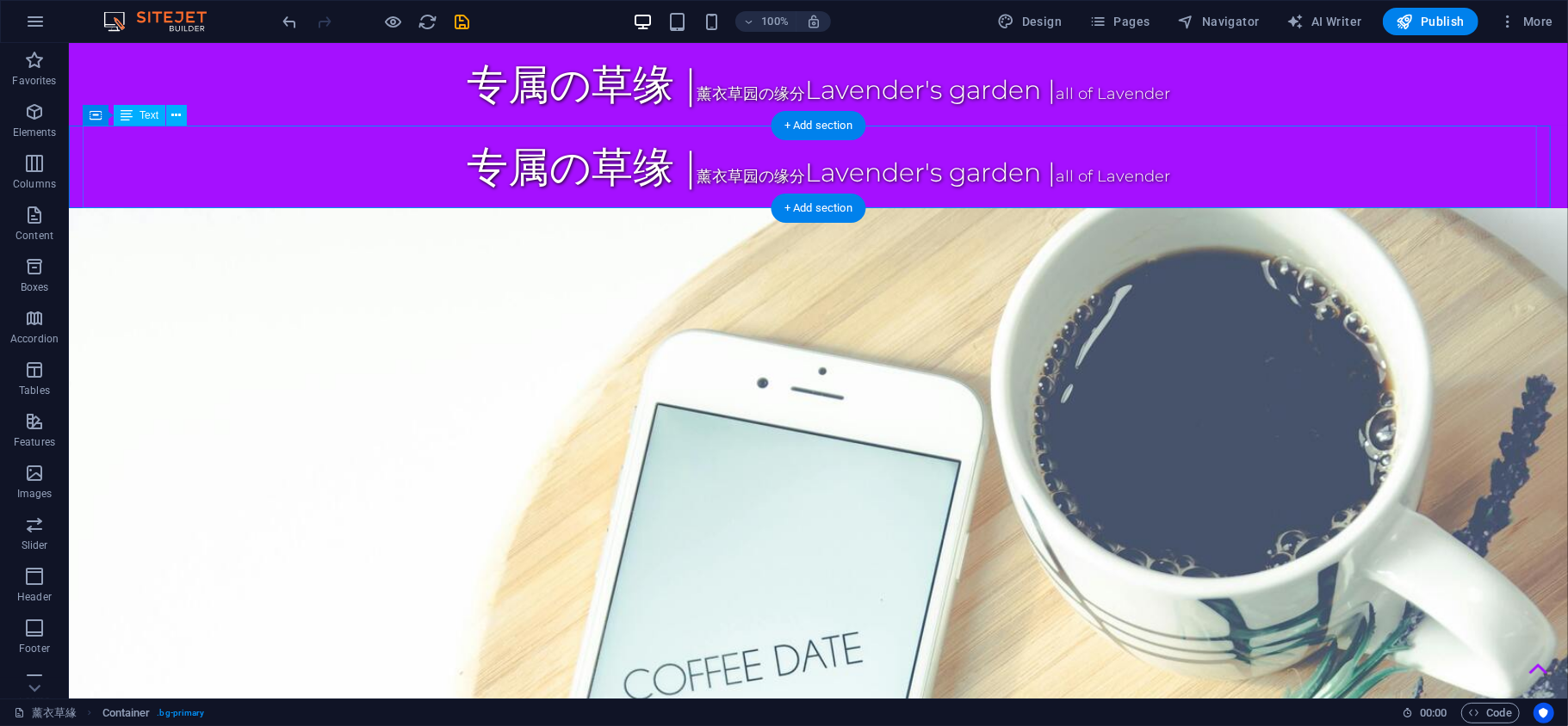
click at [148, 158] on div "专属の草缘 | 薰衣草园の缘分 Lavender's garden | all of Lavender" at bounding box center [817, 166] width 1471 height 83
click at [67, 169] on div "Favorites Elements Columns Content Boxes Accordion Tables Features Images Slide…" at bounding box center [34, 370] width 69 height 655
click at [76, 168] on div "专属の草缘 | 薰衣草园の缘分 Lavender's garden | all of Lavender" at bounding box center [817, 166] width 1499 height 83
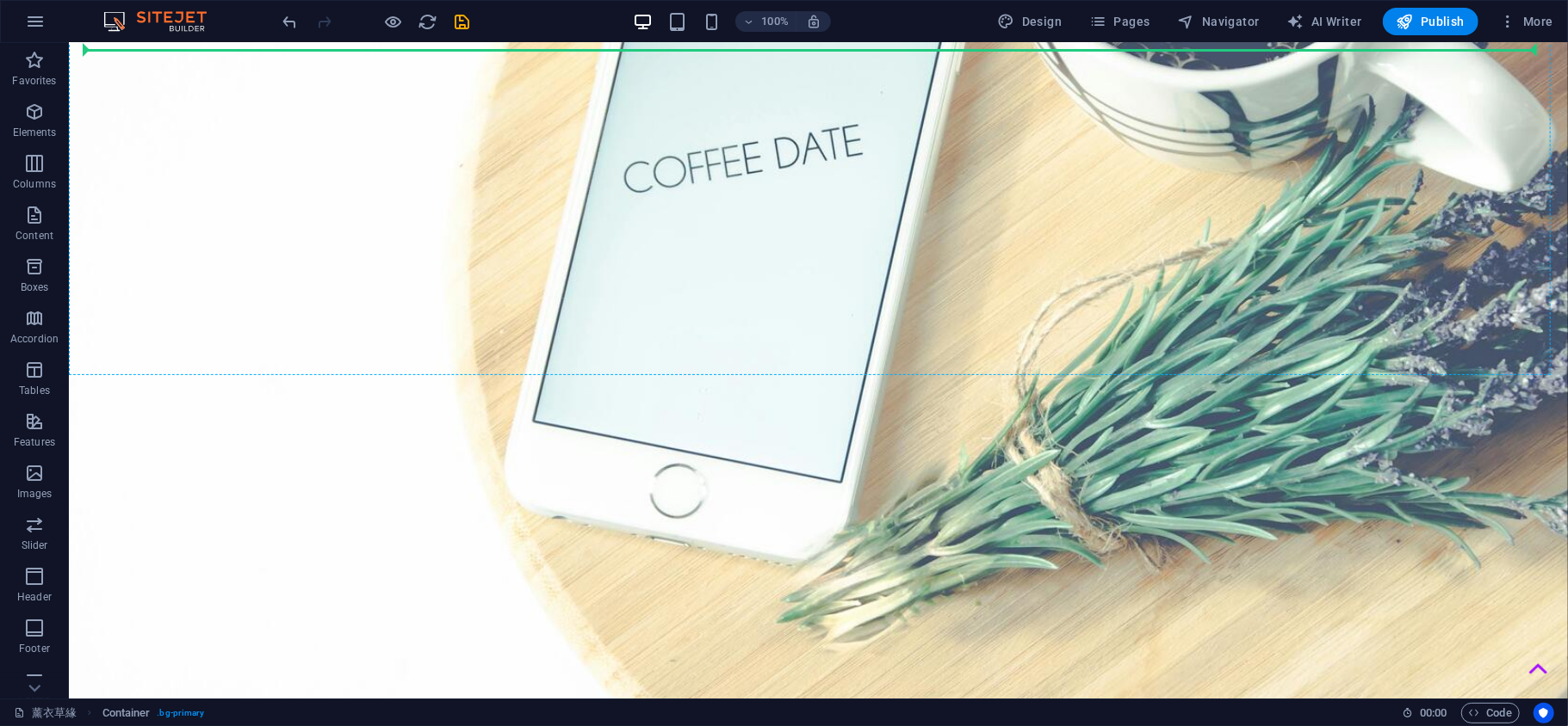
scroll to position [570, 0]
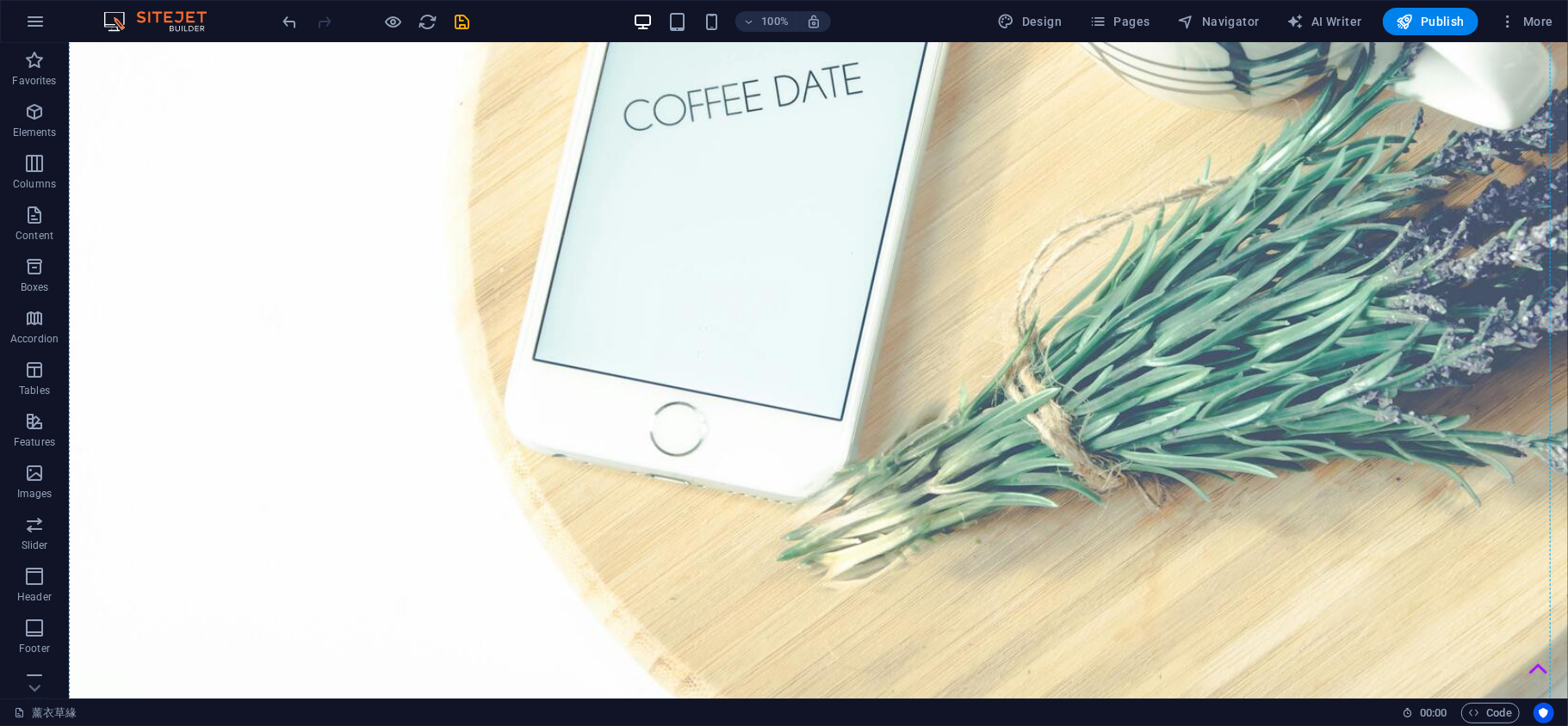
drag, startPoint x: 76, startPoint y: 168, endPoint x: 283, endPoint y: 335, distance: 266.0
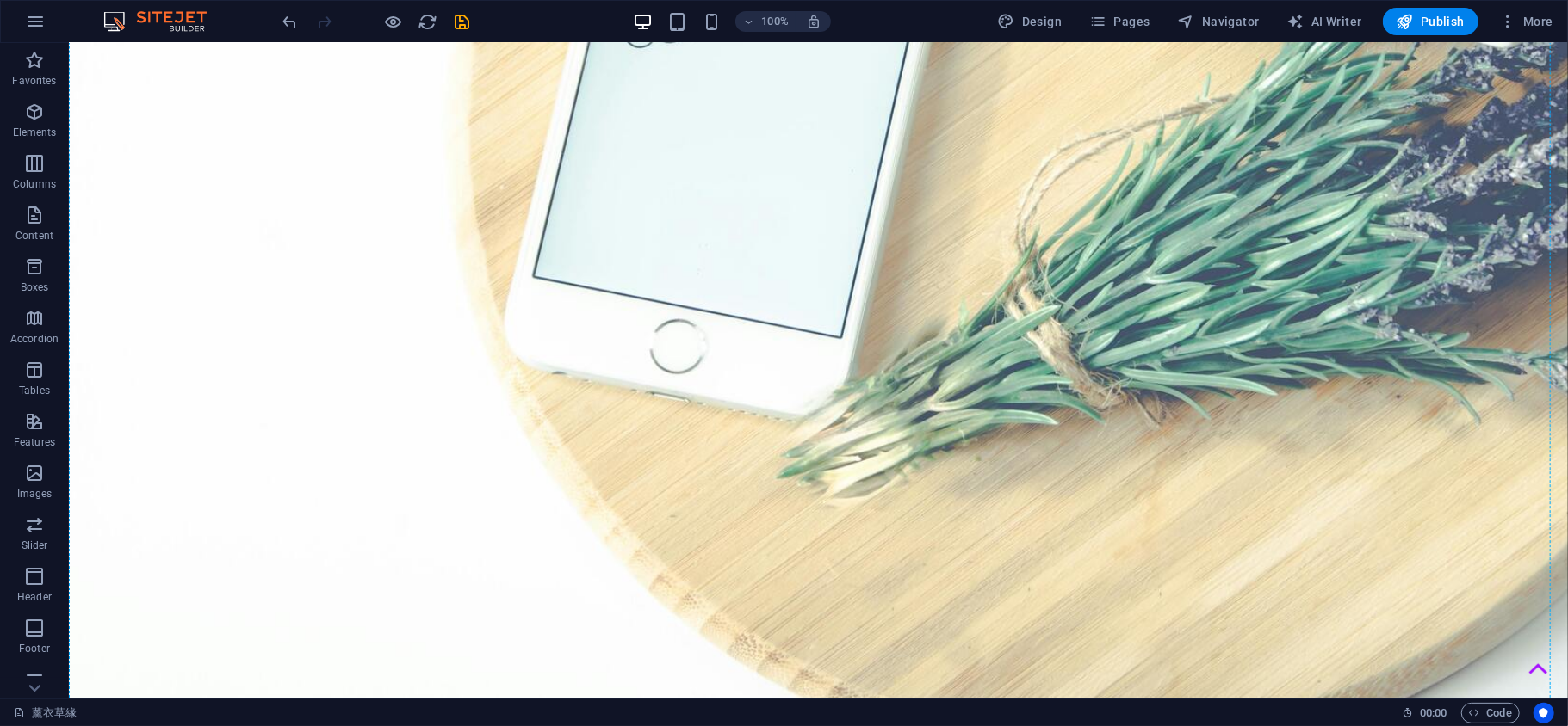
scroll to position [673, 0]
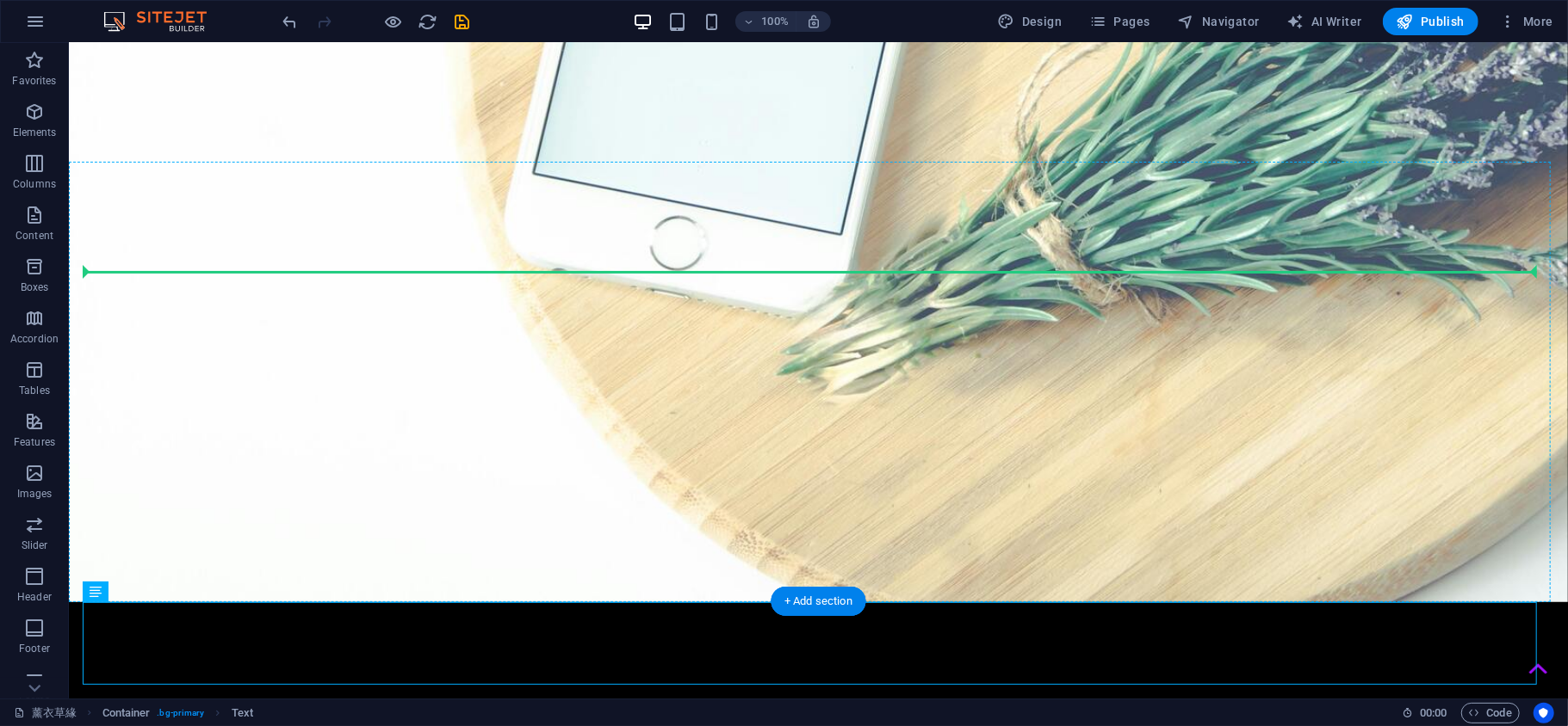
drag, startPoint x: 299, startPoint y: 622, endPoint x: 440, endPoint y: 277, distance: 372.7
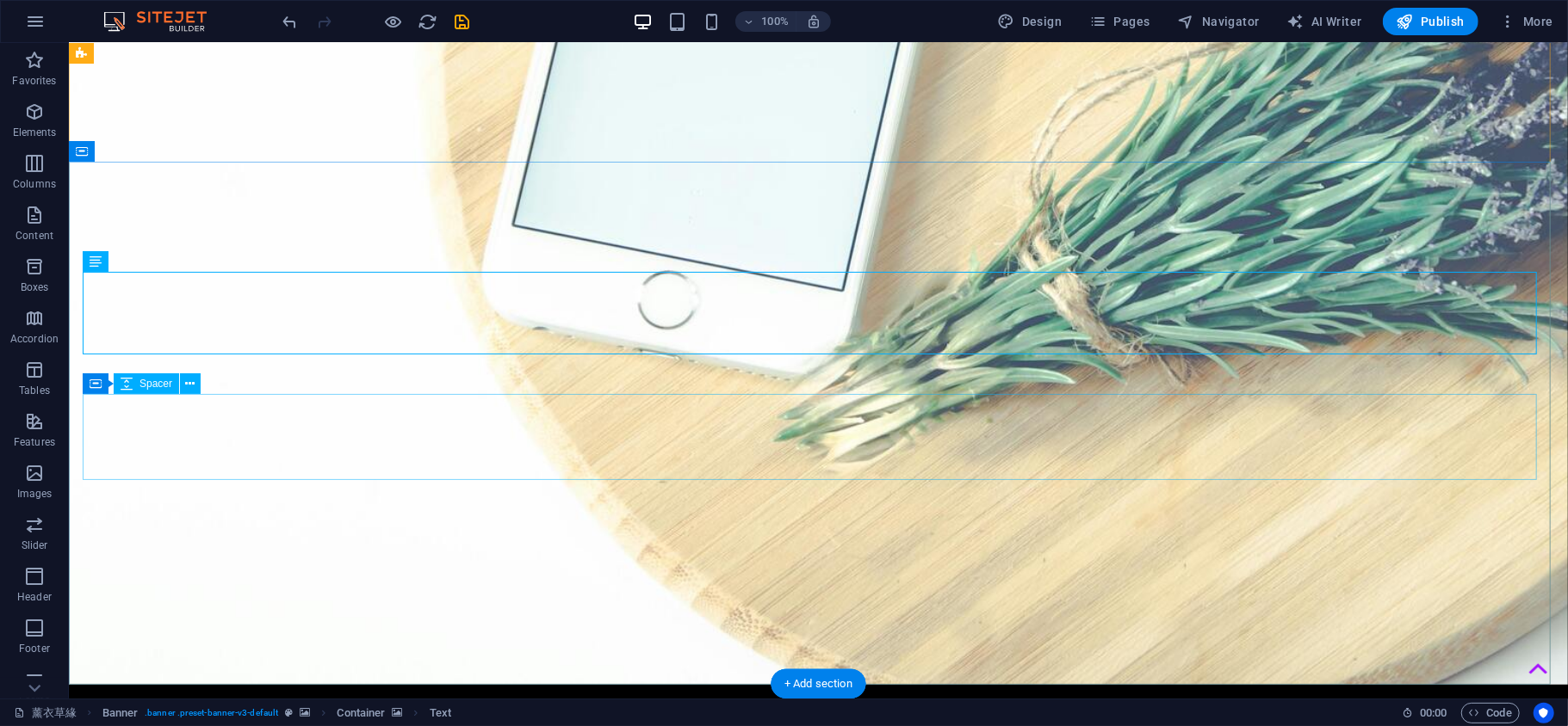
scroll to position [795, 0]
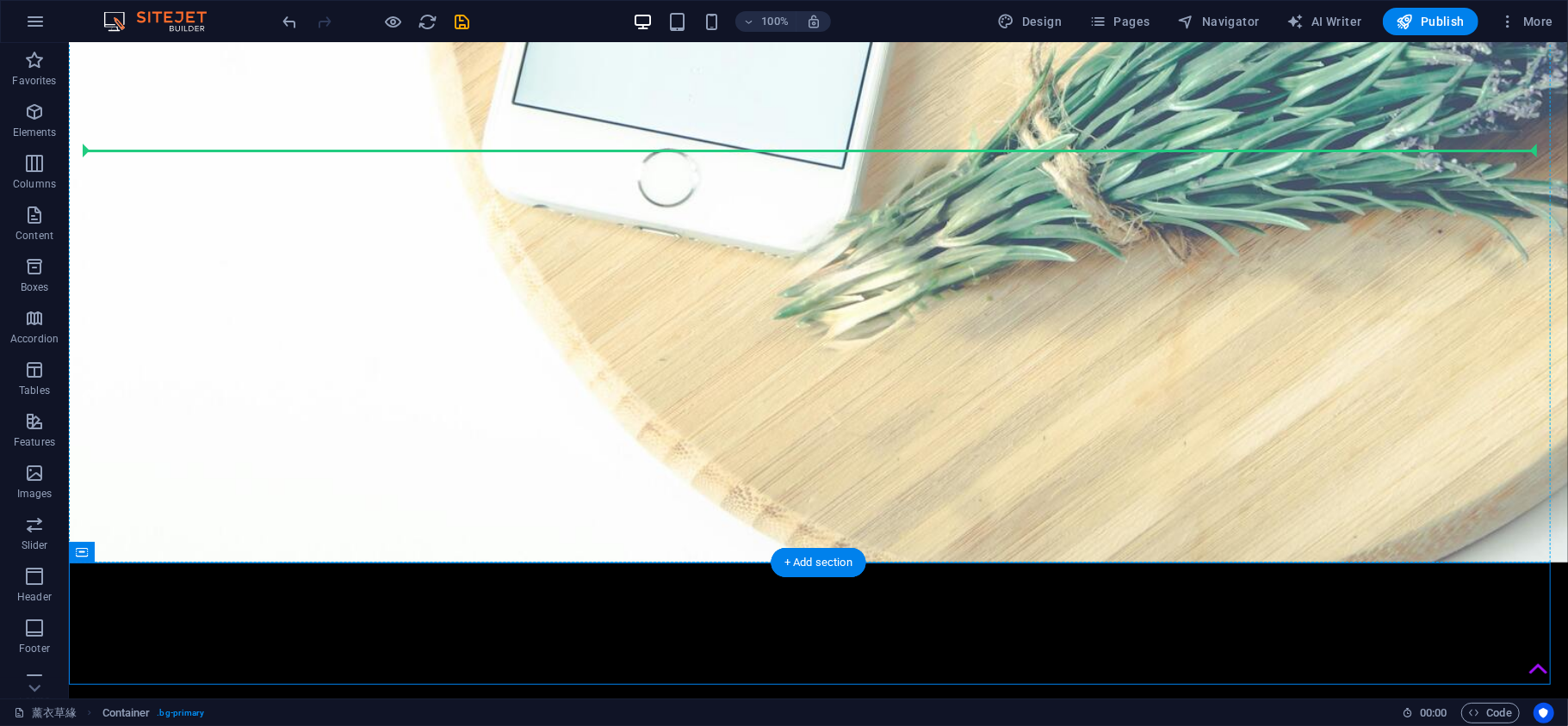
drag, startPoint x: 266, startPoint y: 599, endPoint x: 311, endPoint y: 164, distance: 437.3
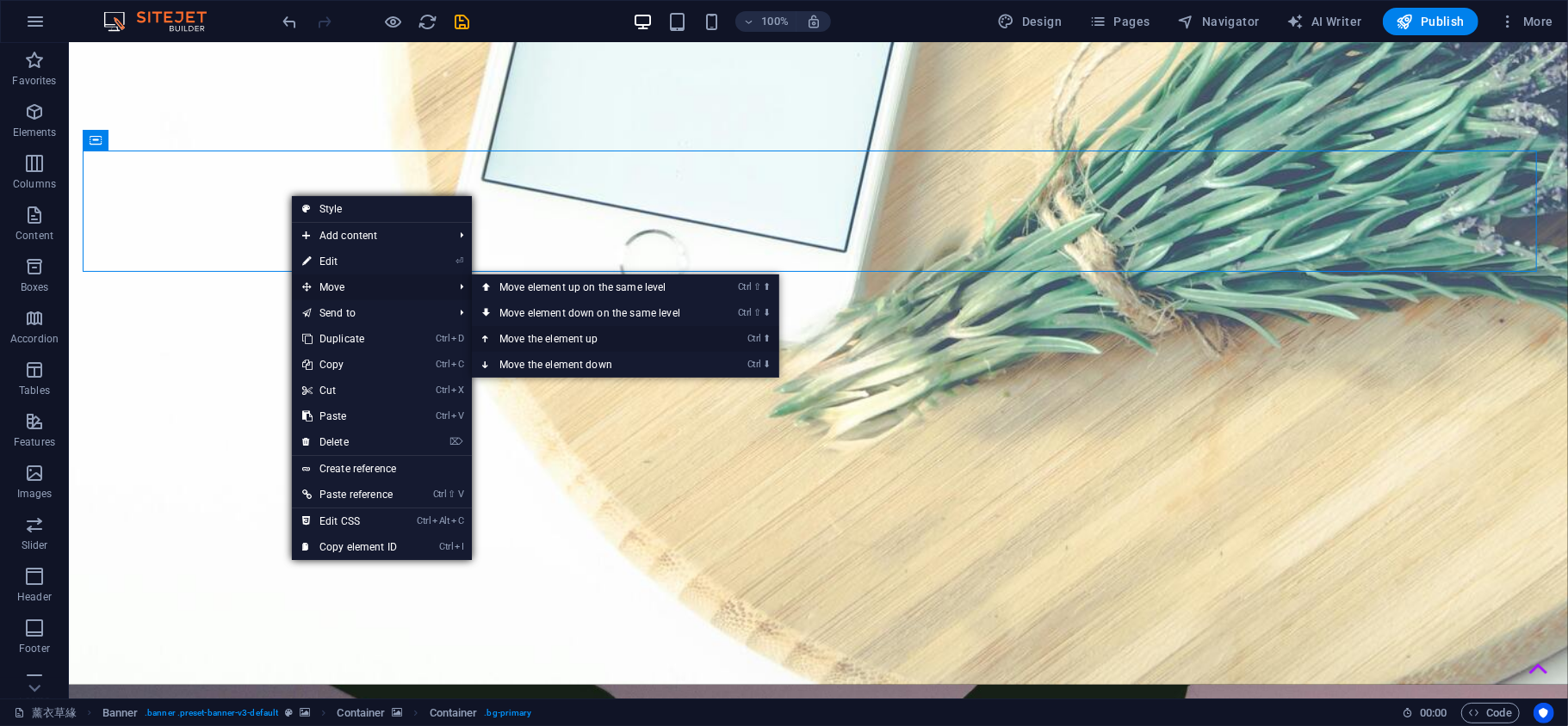
click at [607, 342] on link "Ctrl ⬆ Move the element up" at bounding box center [593, 339] width 243 height 26
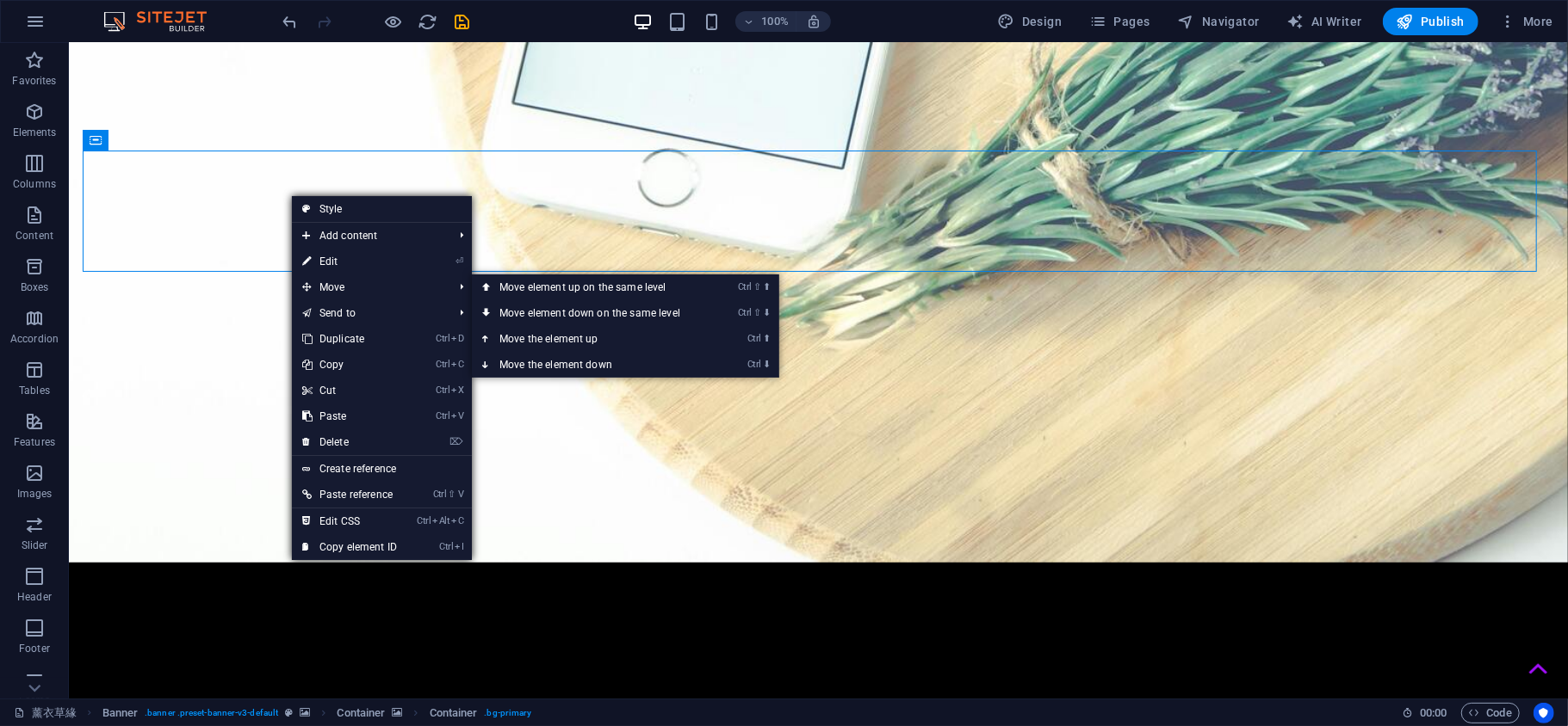
scroll to position [673, 0]
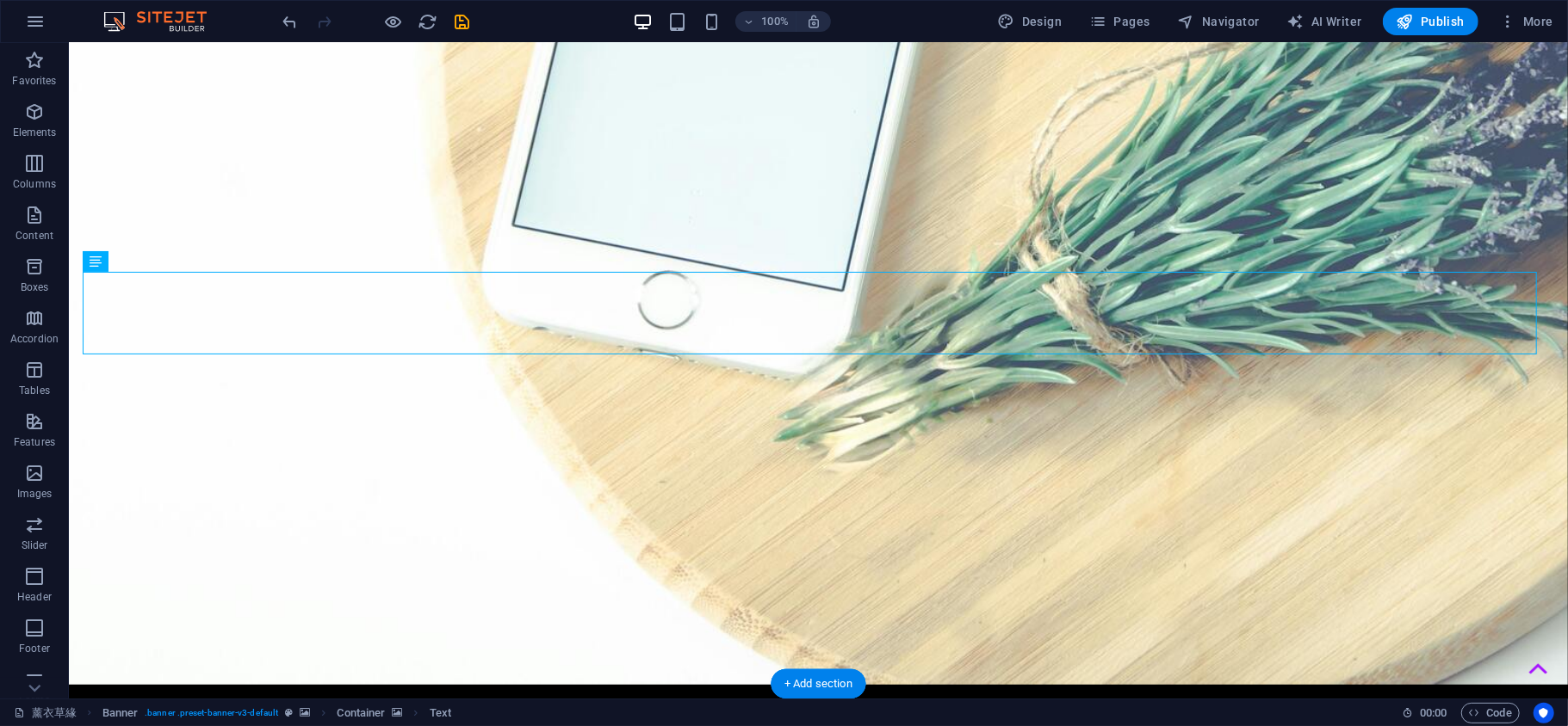
drag, startPoint x: 700, startPoint y: 325, endPoint x: 713, endPoint y: 243, distance: 83.0
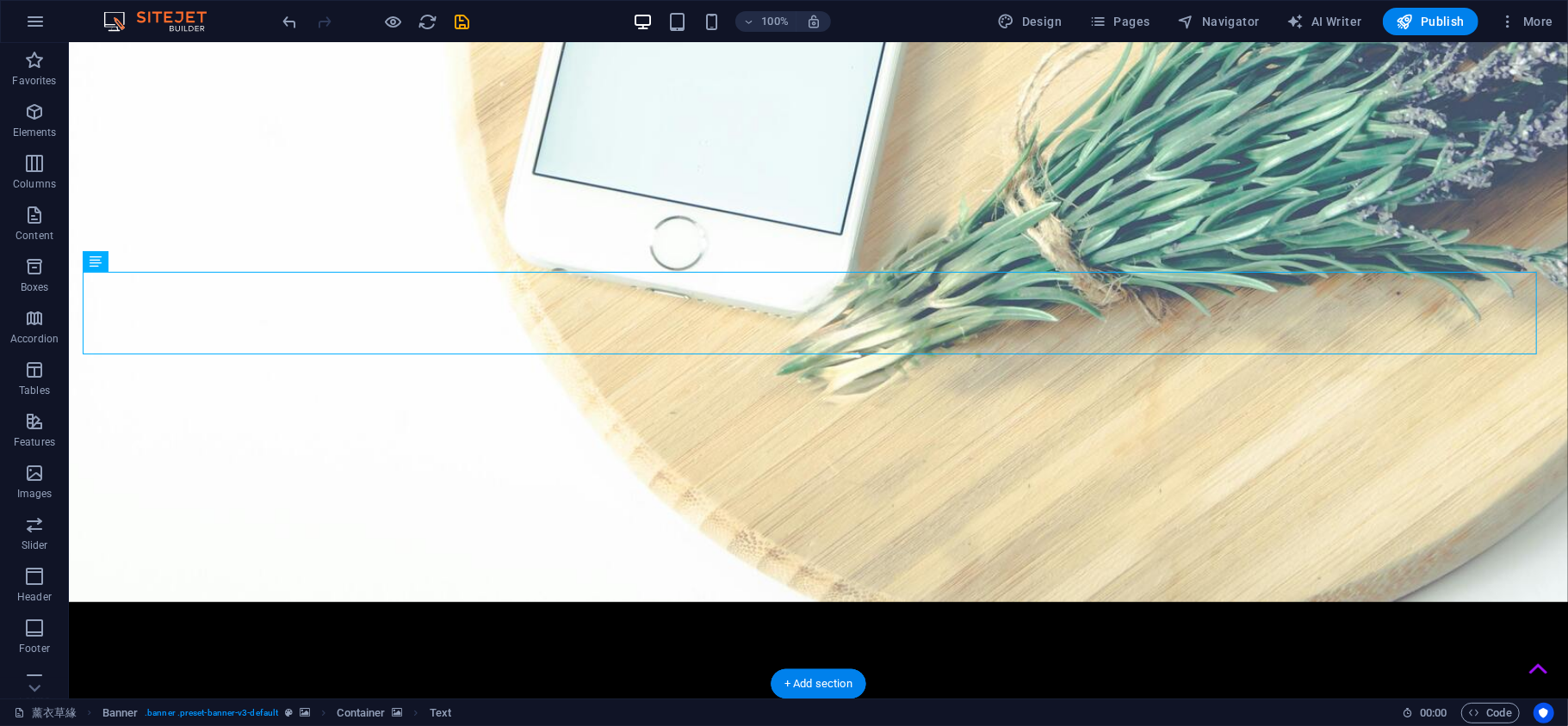
scroll to position [590, 0]
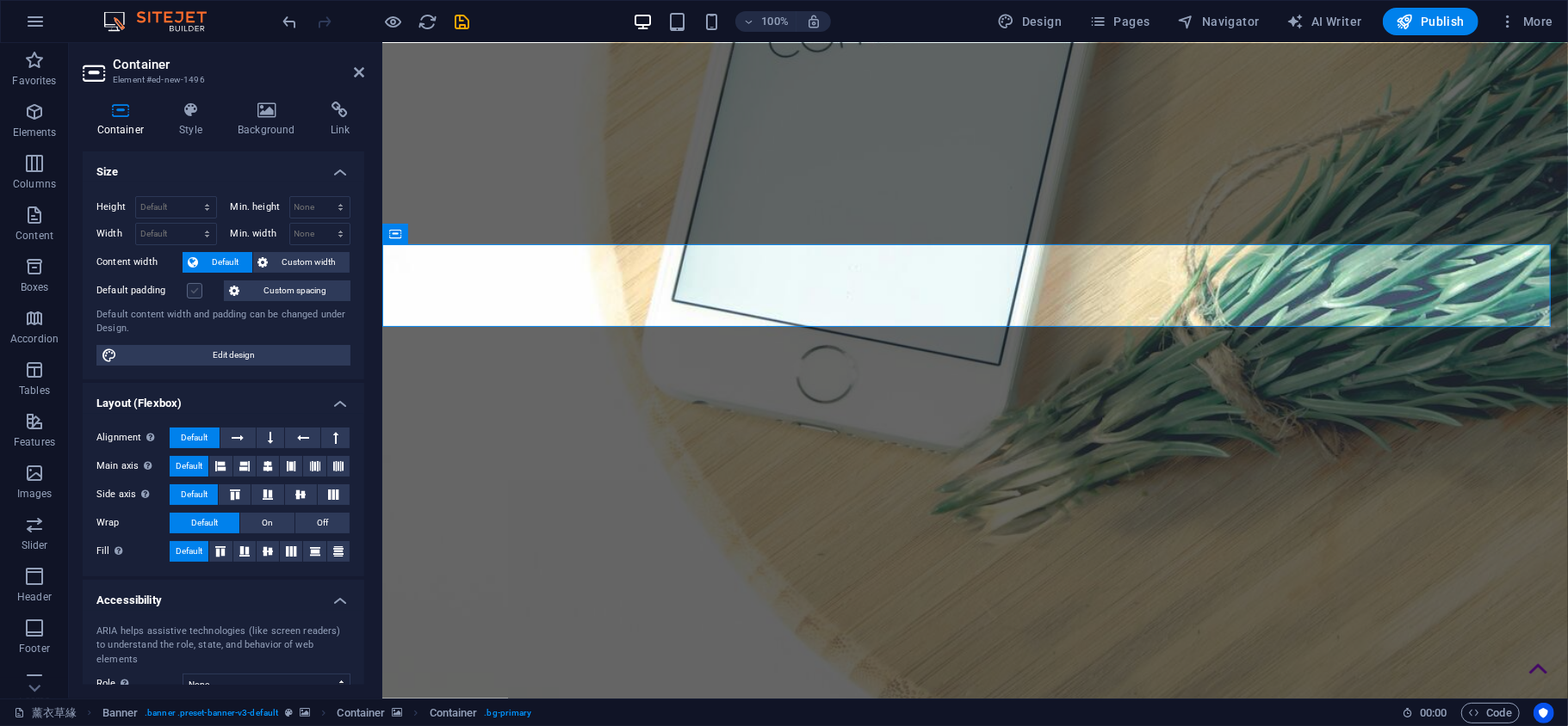
click at [196, 296] on label at bounding box center [195, 291] width 16 height 16
click at [0, 0] on input "Default padding" at bounding box center [0, 0] width 0 height 0
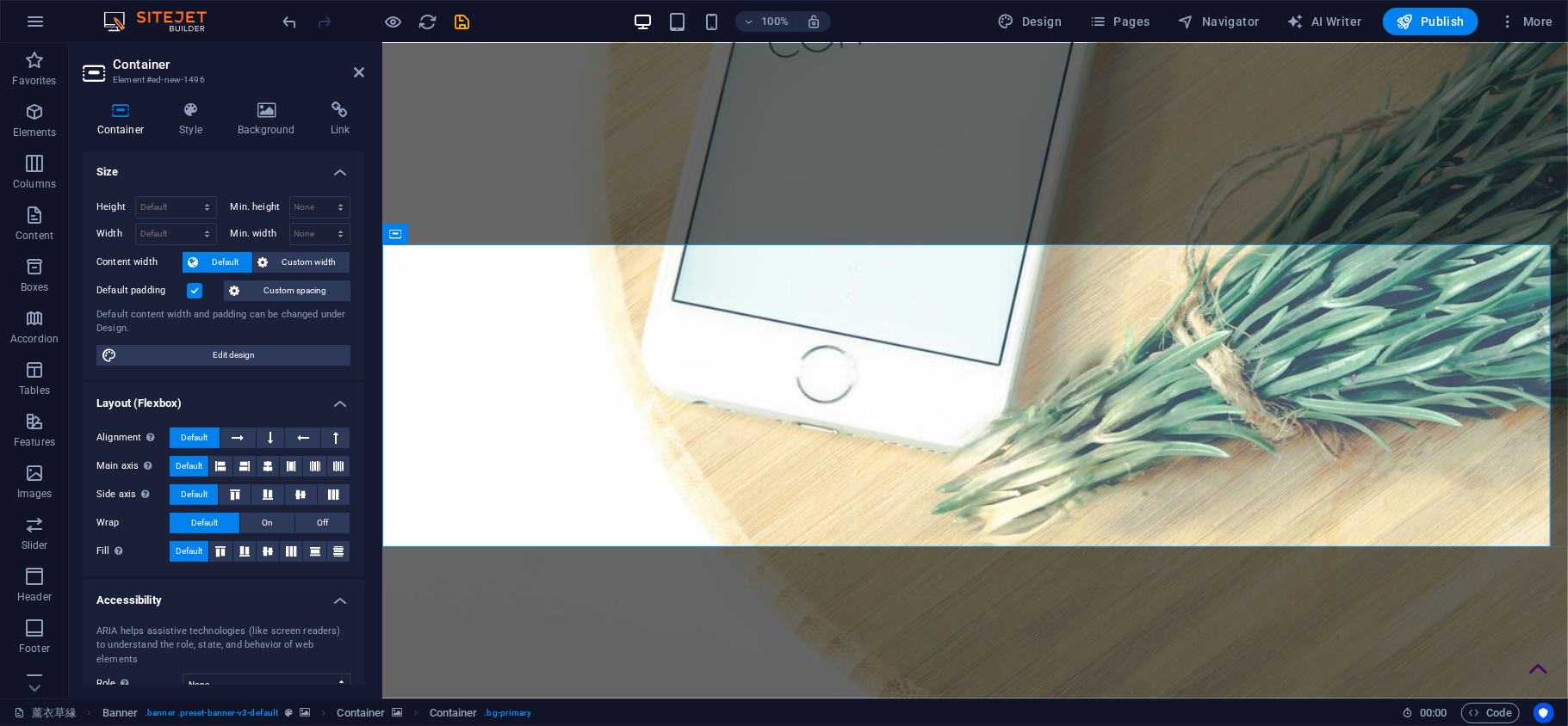
click at [196, 296] on label at bounding box center [195, 291] width 16 height 16
click at [0, 0] on input "Default padding" at bounding box center [0, 0] width 0 height 0
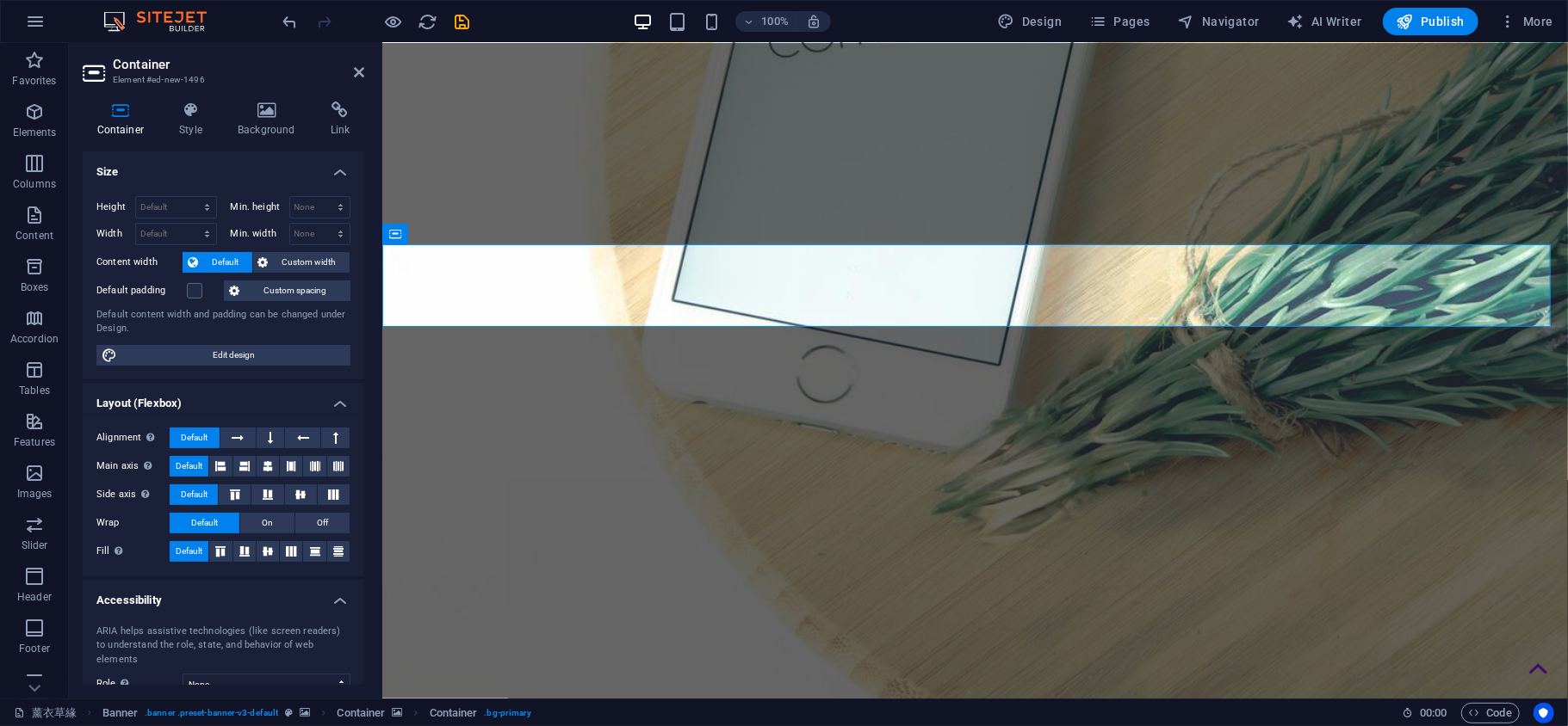
click at [341, 176] on h4 "Size" at bounding box center [224, 168] width 281 height 31
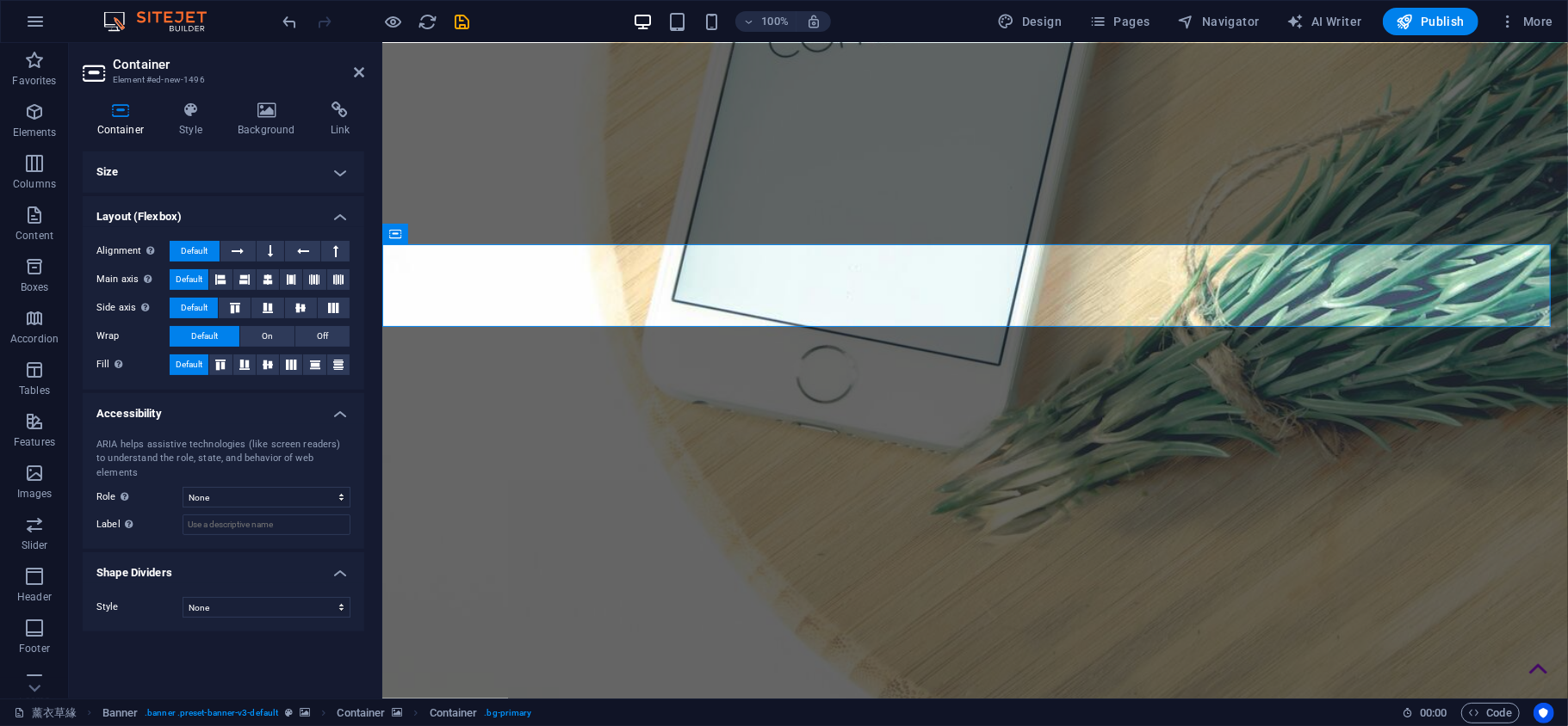
click at [338, 177] on h4 "Size" at bounding box center [224, 172] width 281 height 41
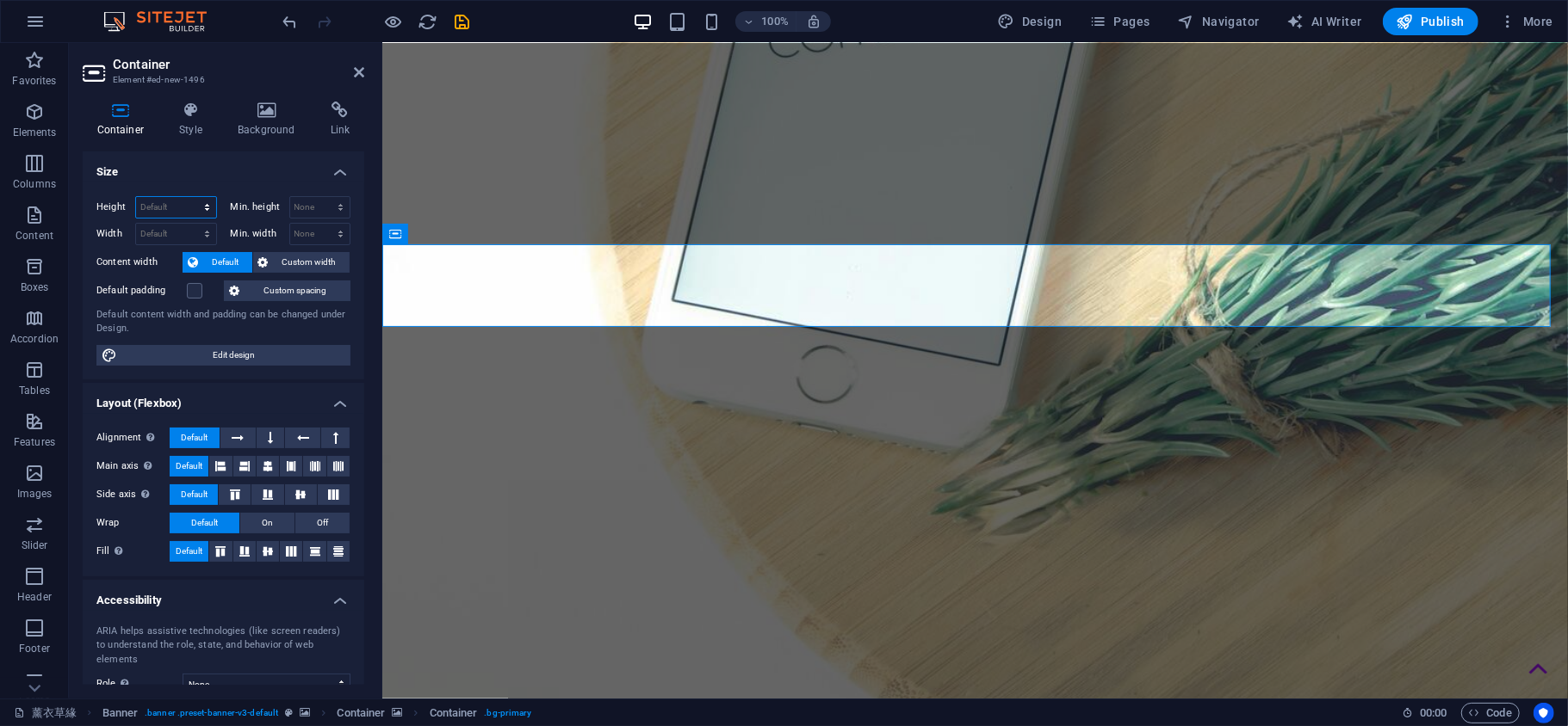
click at [169, 201] on select "Default px rem % vh vw" at bounding box center [176, 208] width 80 height 21
select select "px"
click at [189, 197] on select "Default px rem % vh vw" at bounding box center [176, 208] width 80 height 21
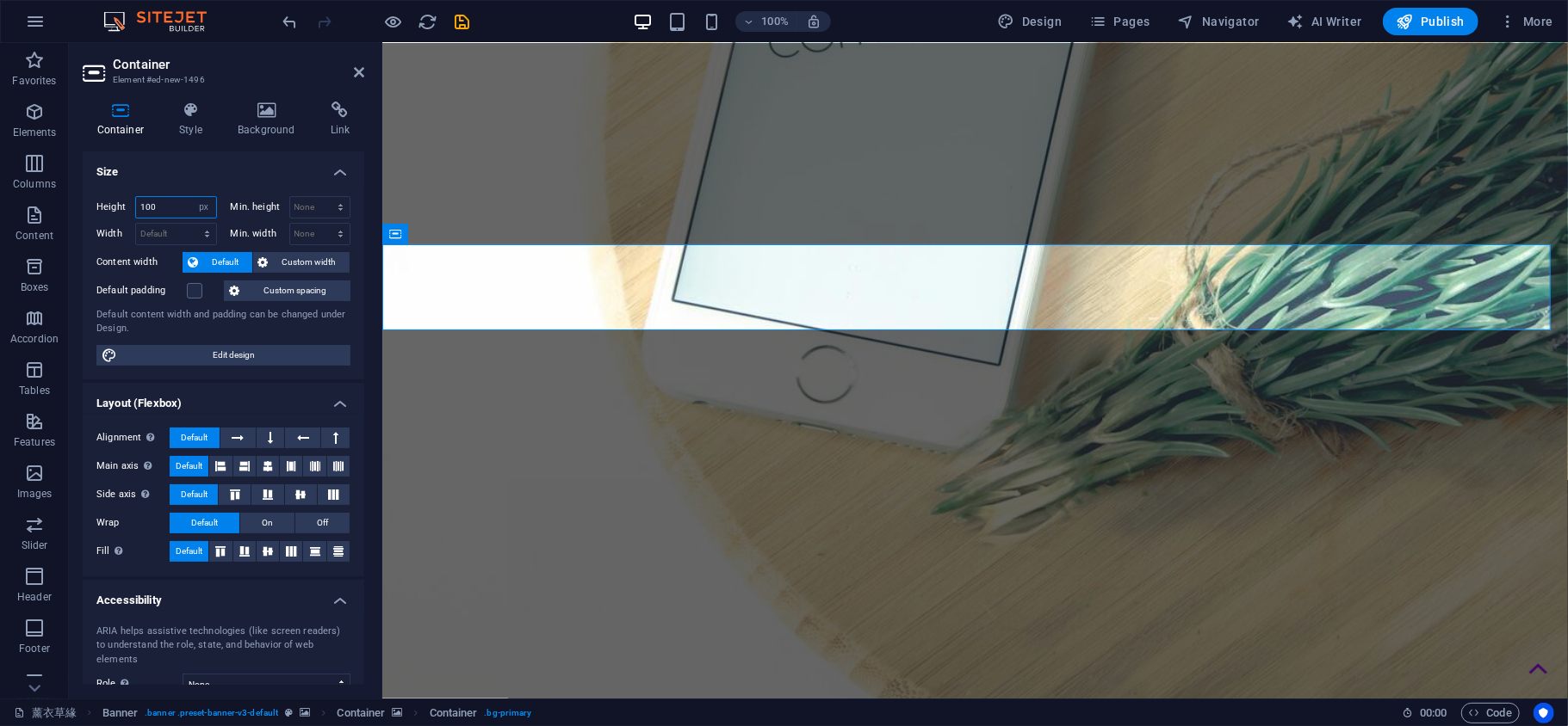
drag, startPoint x: 163, startPoint y: 203, endPoint x: 115, endPoint y: 202, distance: 48.0
click at [120, 203] on div "Height 100 Default px rem % vh vw" at bounding box center [156, 208] width 120 height 23
type input "50"
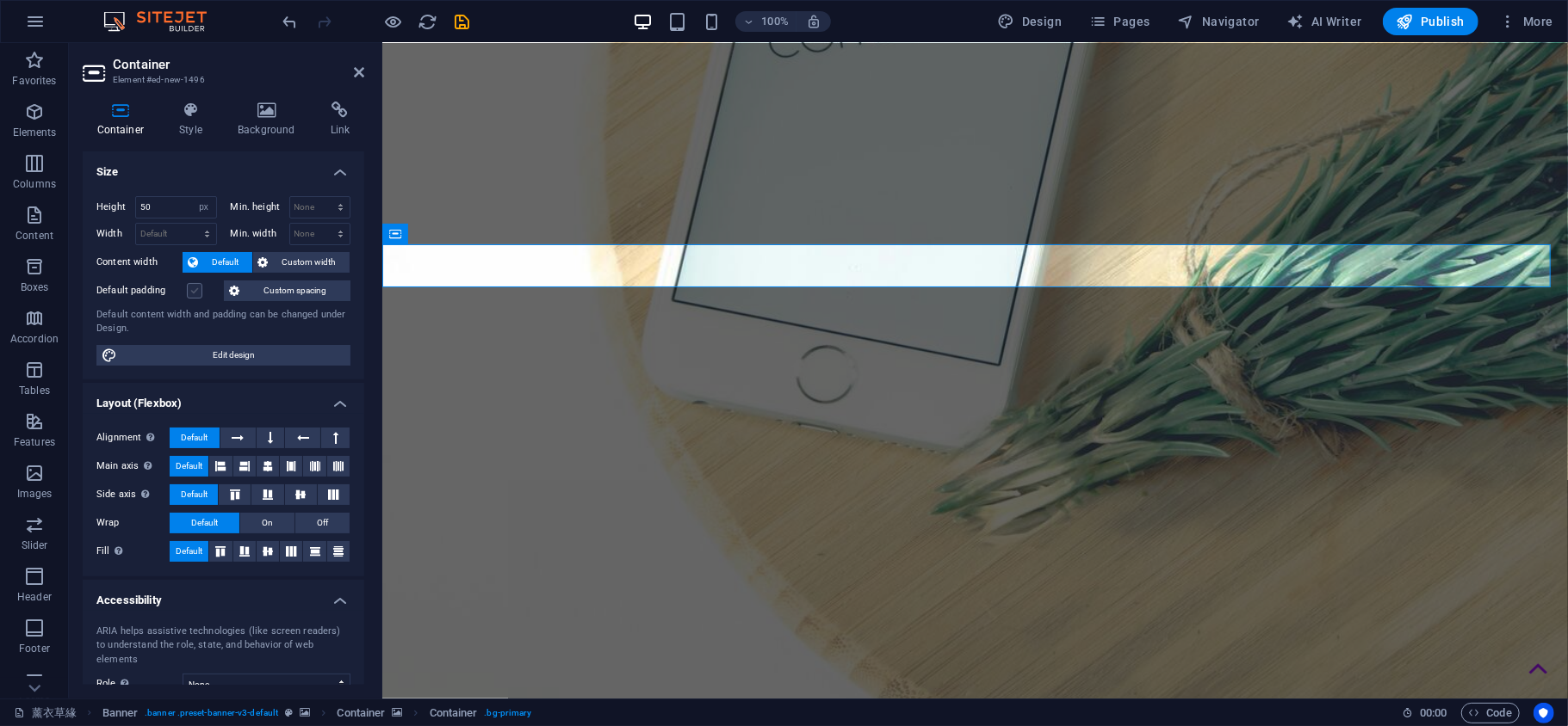
click at [190, 290] on label at bounding box center [195, 291] width 16 height 16
click at [0, 0] on input "Default padding" at bounding box center [0, 0] width 0 height 0
click at [191, 291] on label at bounding box center [195, 291] width 16 height 16
click at [0, 0] on input "Default padding" at bounding box center [0, 0] width 0 height 0
click at [356, 72] on icon at bounding box center [359, 72] width 10 height 14
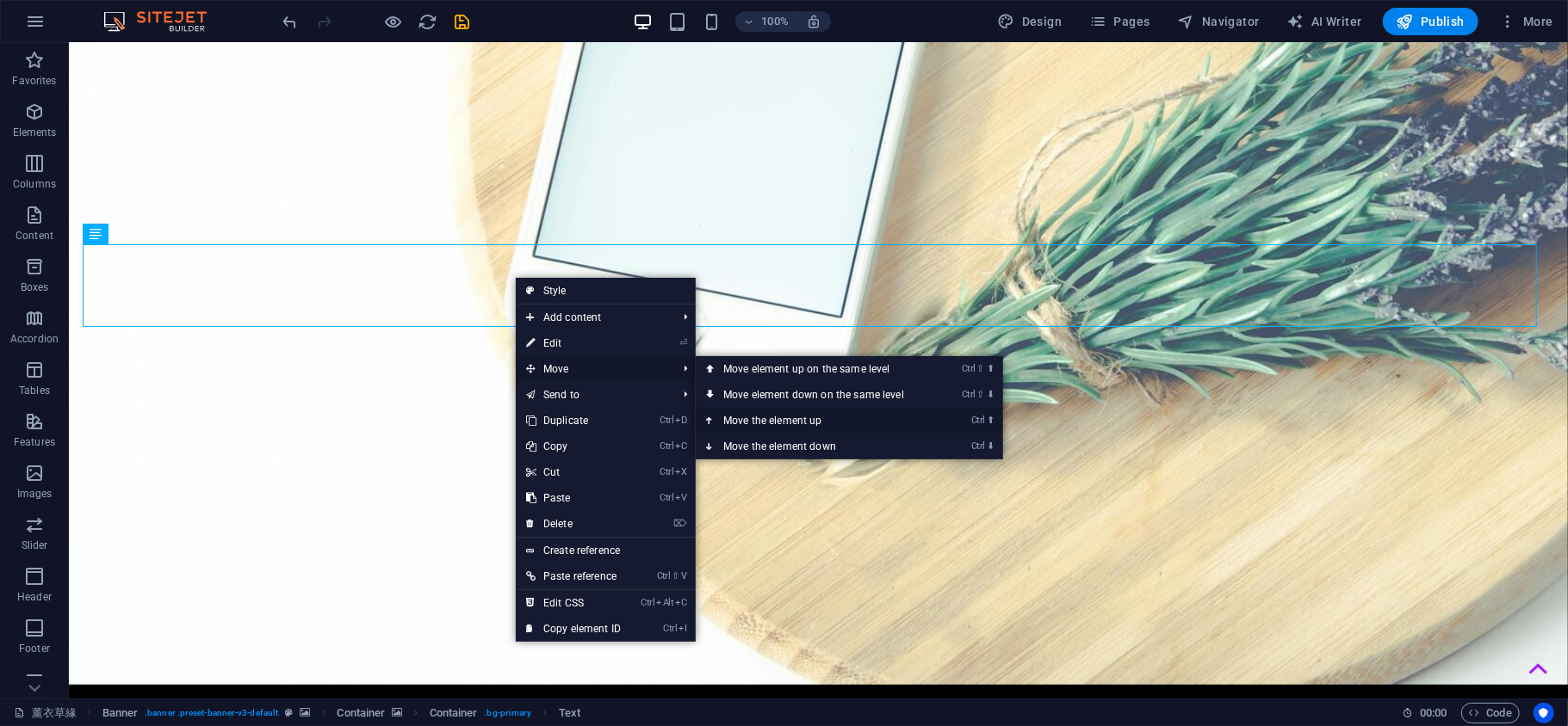
click at [785, 413] on link "Ctrl ⬆ Move the element up" at bounding box center [817, 421] width 243 height 26
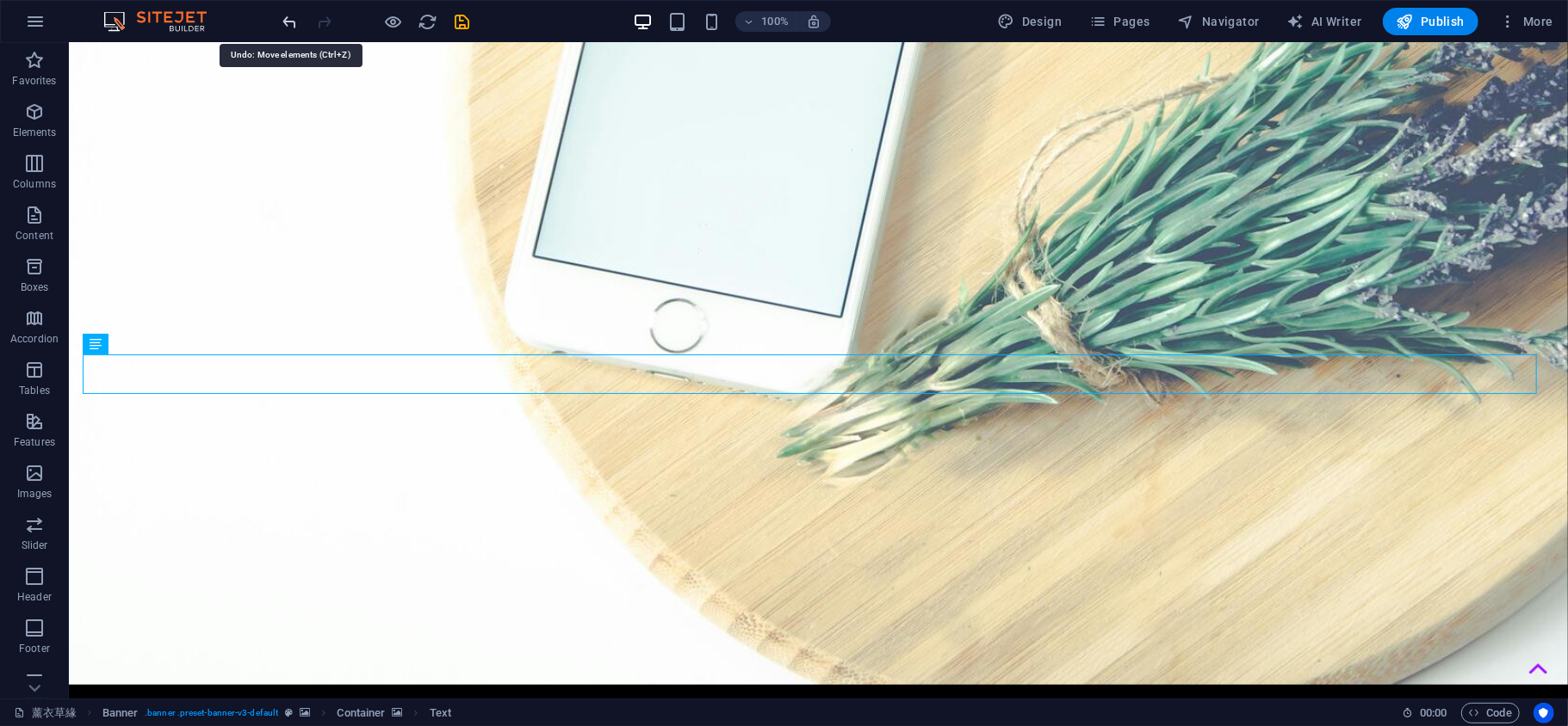
click at [286, 12] on icon "undo" at bounding box center [290, 22] width 20 height 20
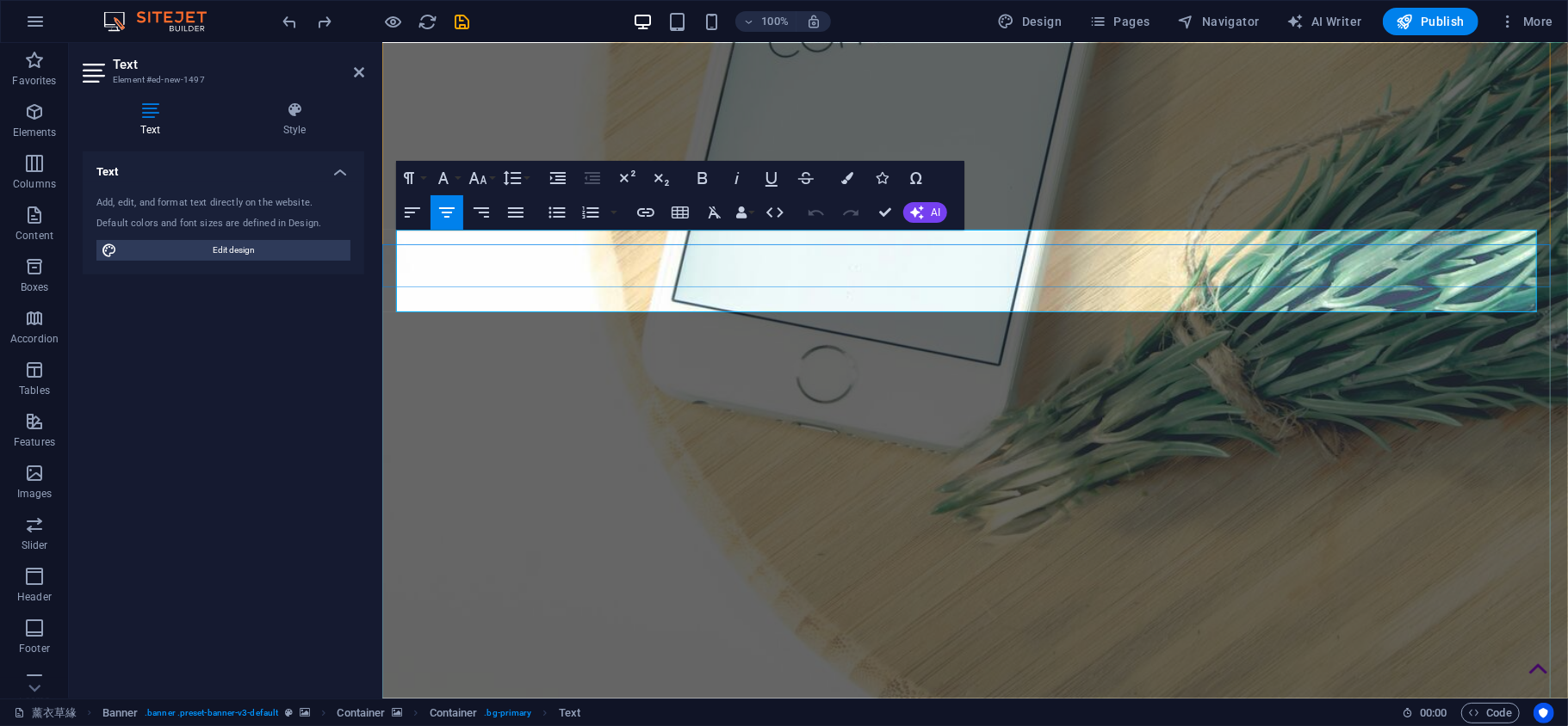
scroll to position [15, 0]
drag, startPoint x: 619, startPoint y: 270, endPoint x: 1145, endPoint y: 285, distance: 526.2
click at [515, 182] on icon "button" at bounding box center [512, 178] width 21 height 21
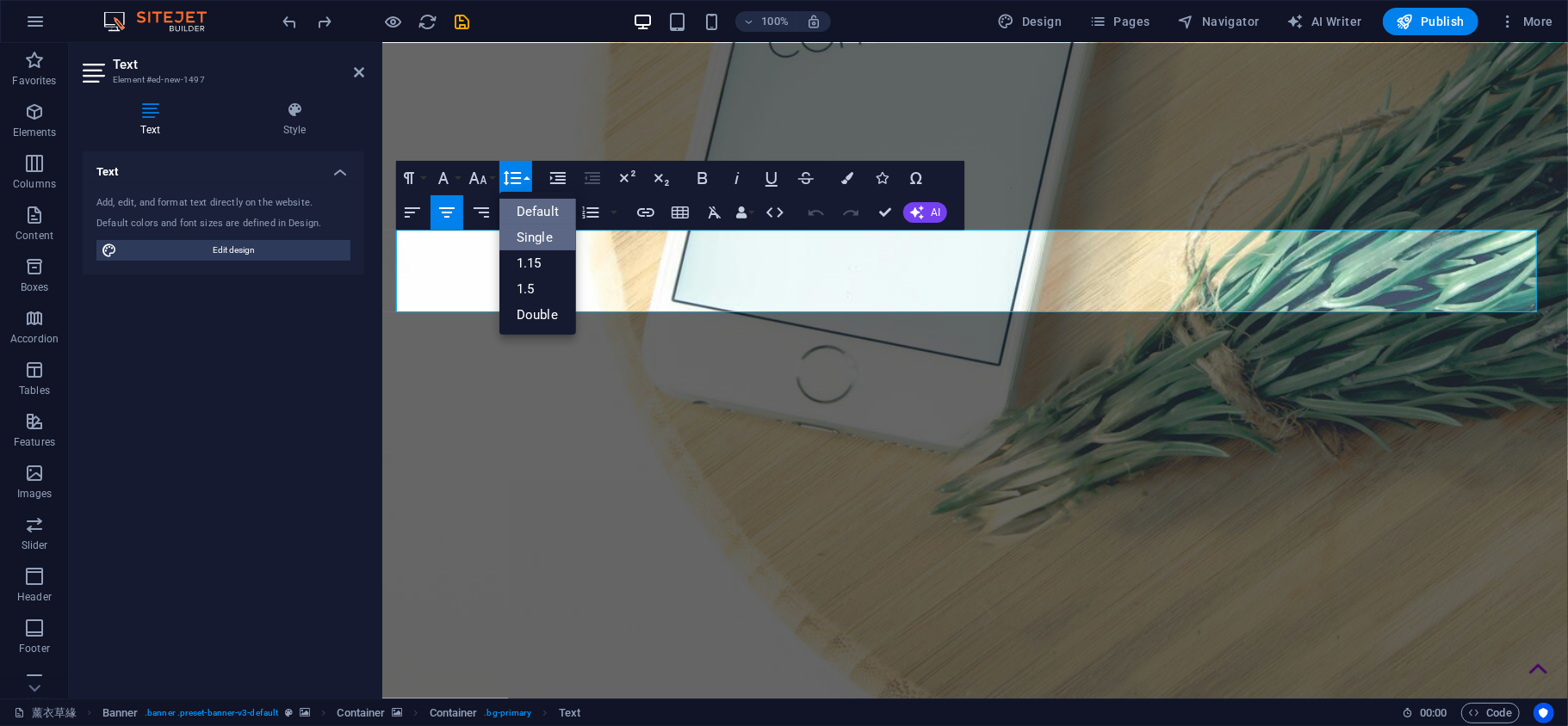
click at [546, 246] on link "Single" at bounding box center [538, 237] width 77 height 26
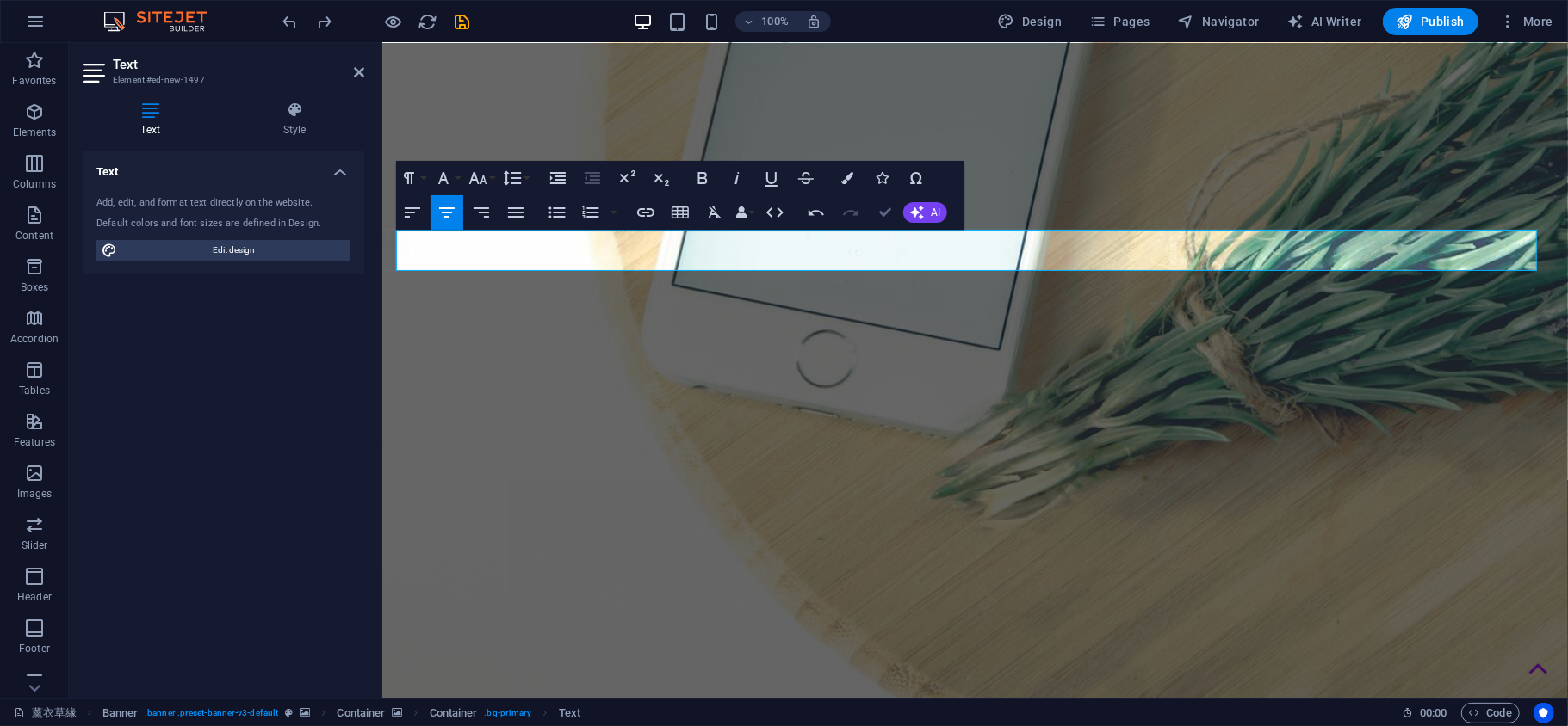
drag, startPoint x: 893, startPoint y: 212, endPoint x: 825, endPoint y: 168, distance: 81.0
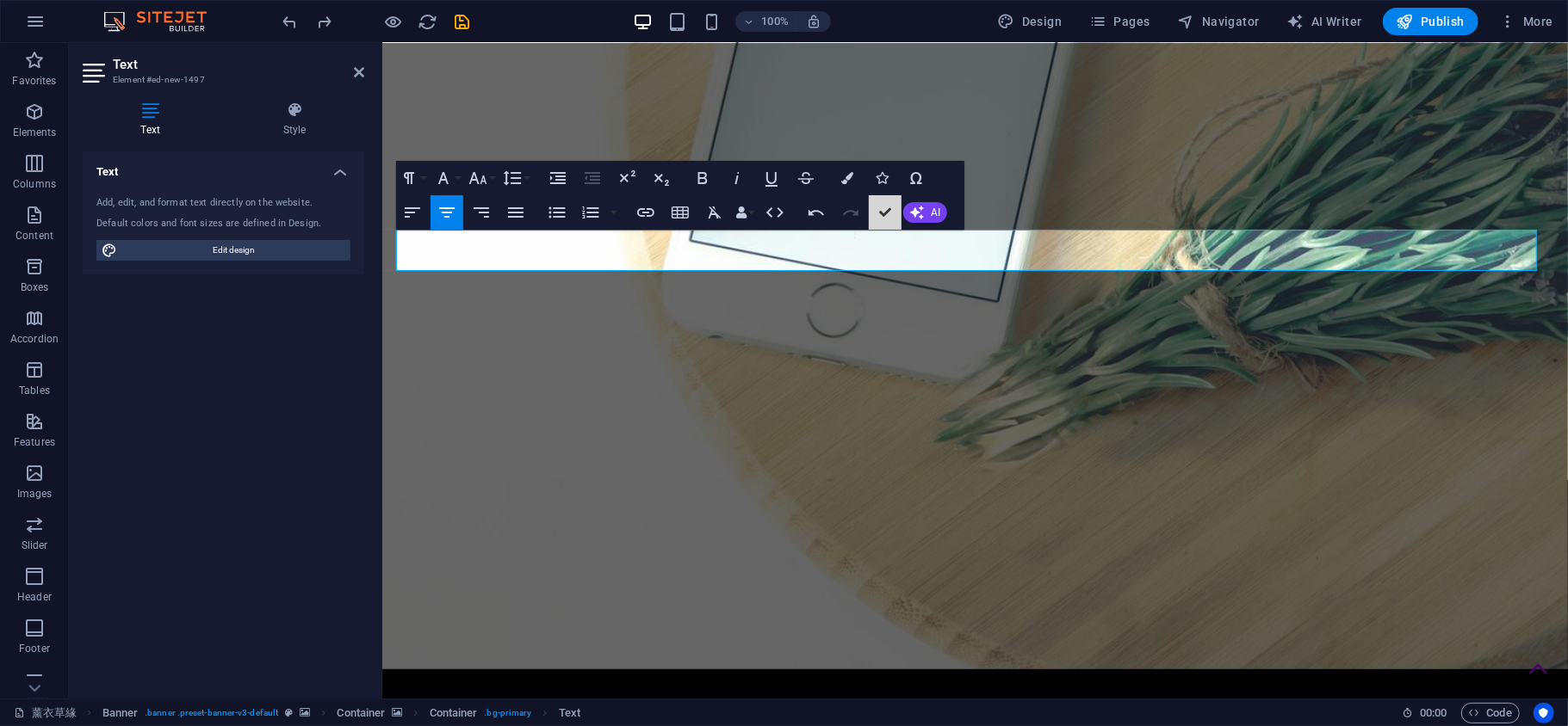
scroll to position [590, 0]
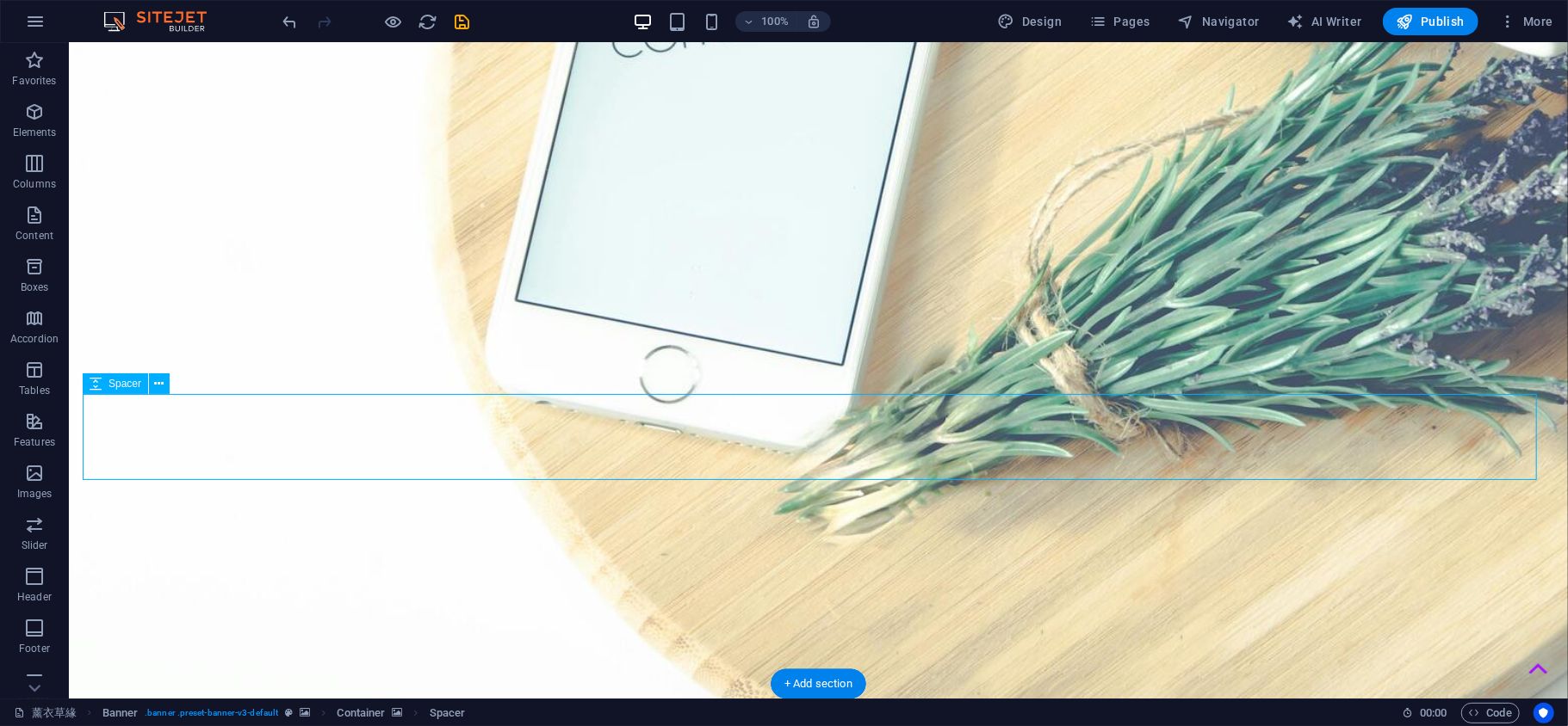
select select "px"
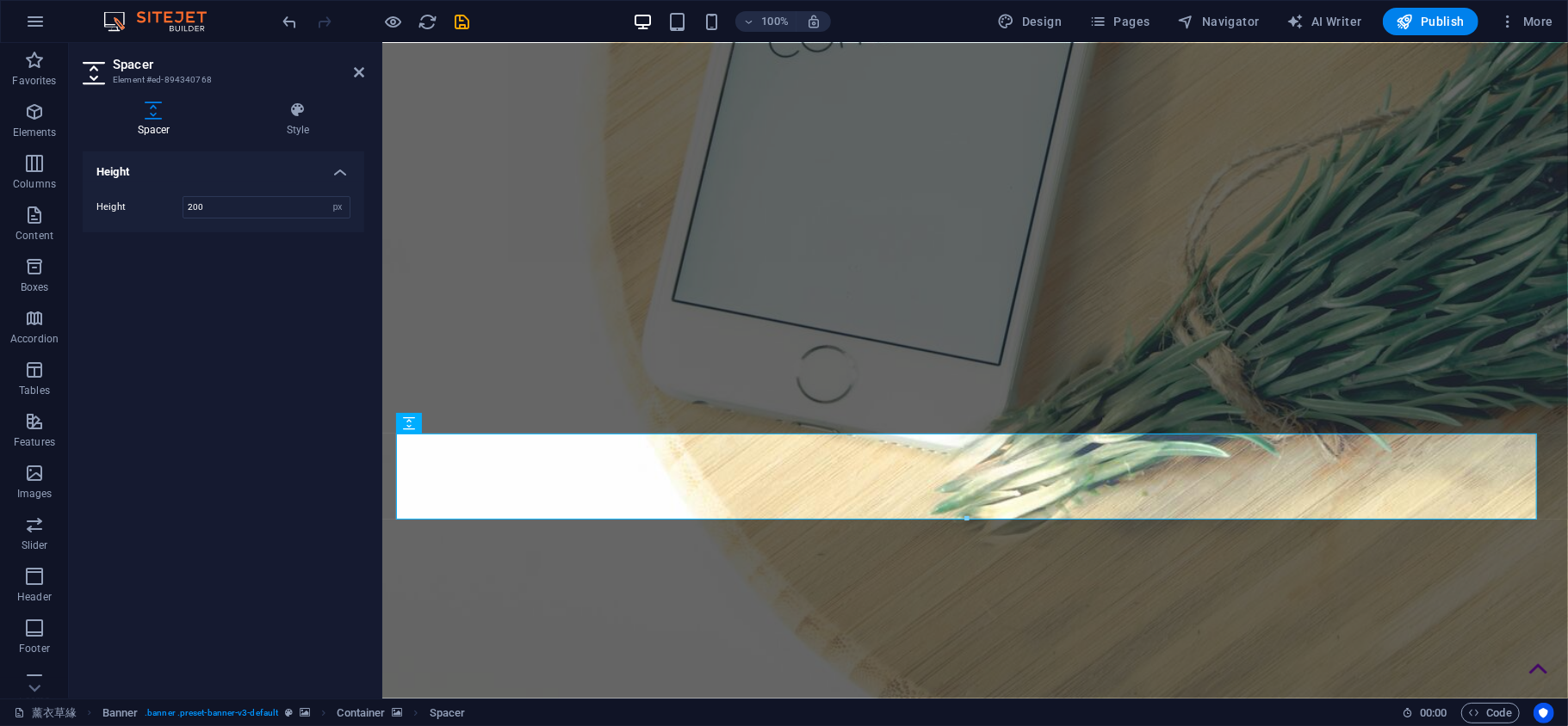
type input "200"
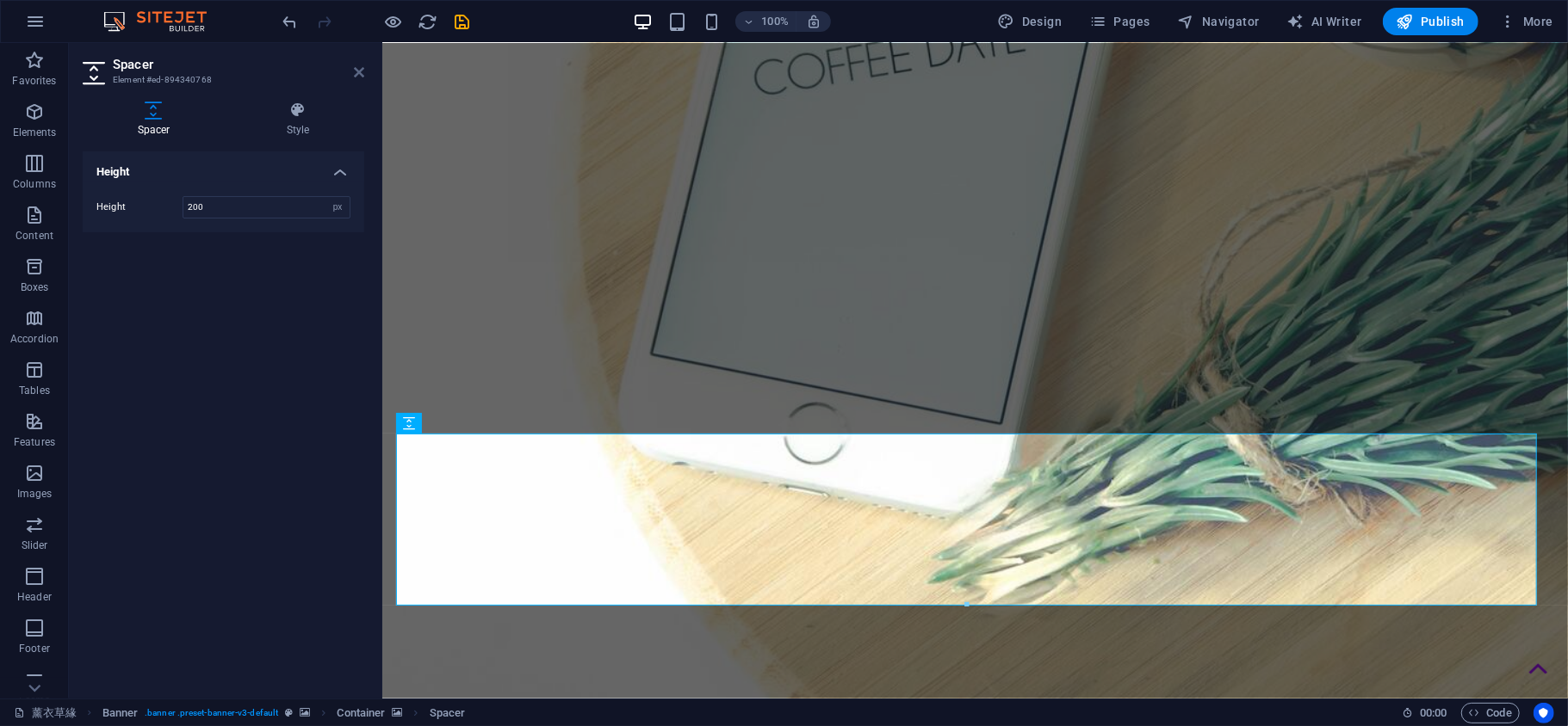
click at [354, 72] on icon at bounding box center [359, 72] width 10 height 14
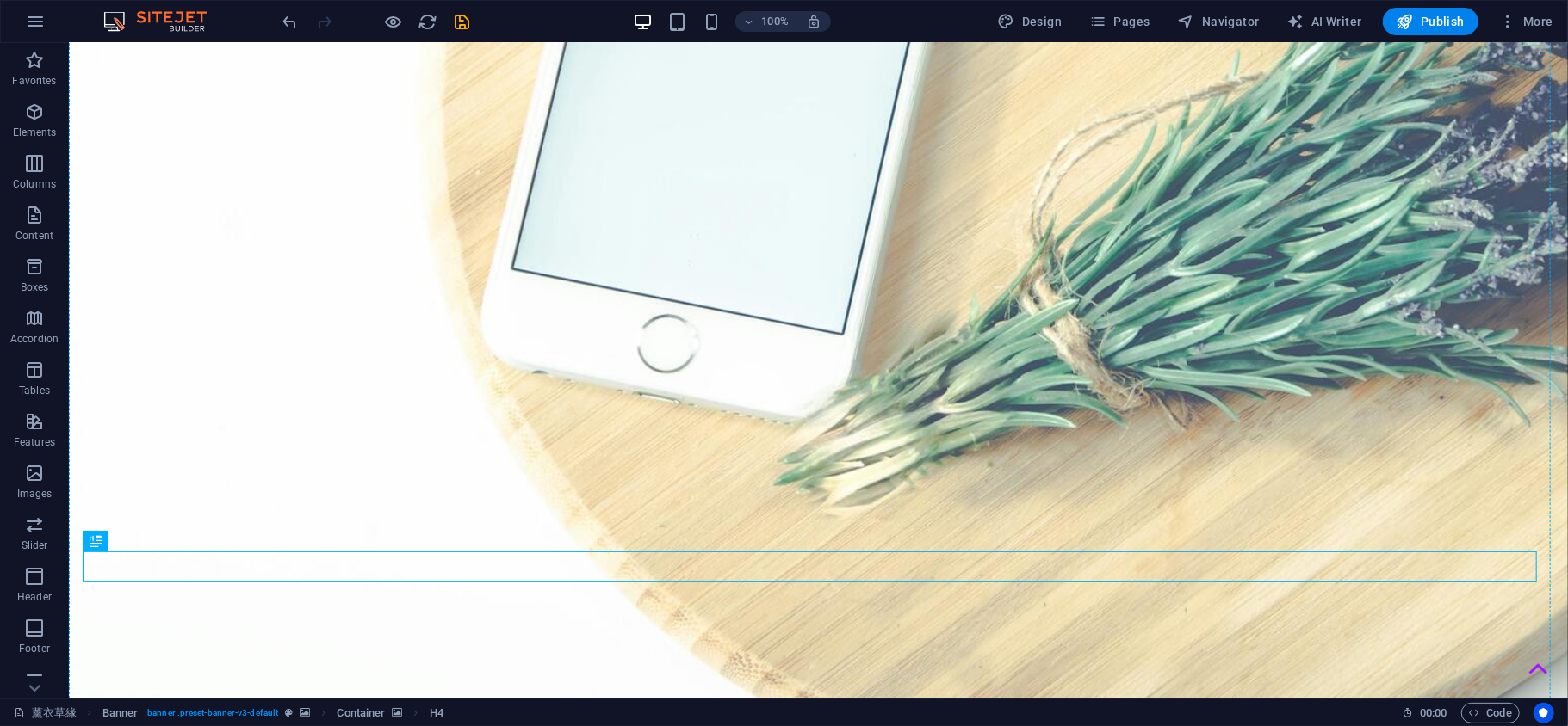
scroll to position [676, 0]
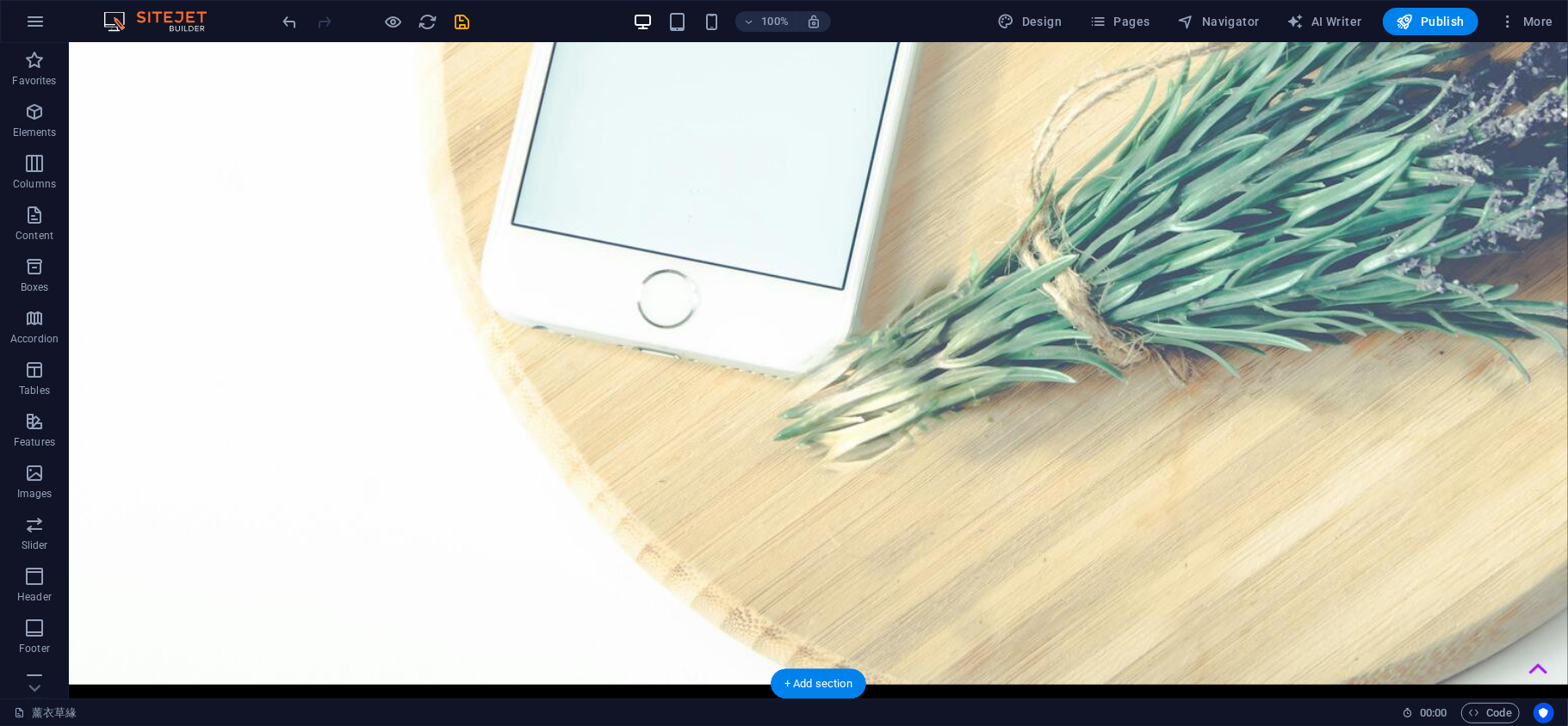
drag, startPoint x: 1064, startPoint y: 613, endPoint x: 1072, endPoint y: 565, distance: 48.7
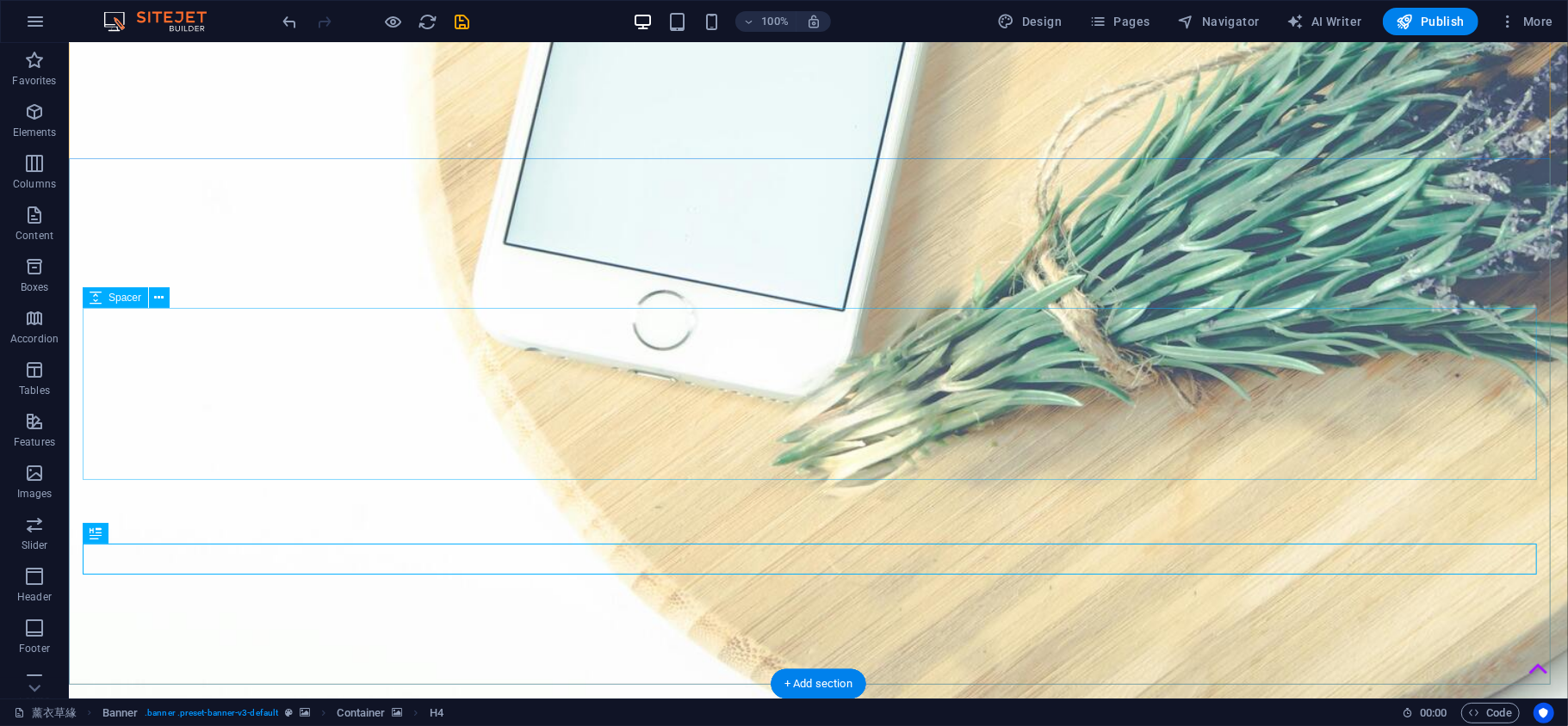
click at [945, 704] on div "薰衣草緣 Banner . banner .preset-banner-v3-default Container Spacer" at bounding box center [701, 714] width 1374 height 21
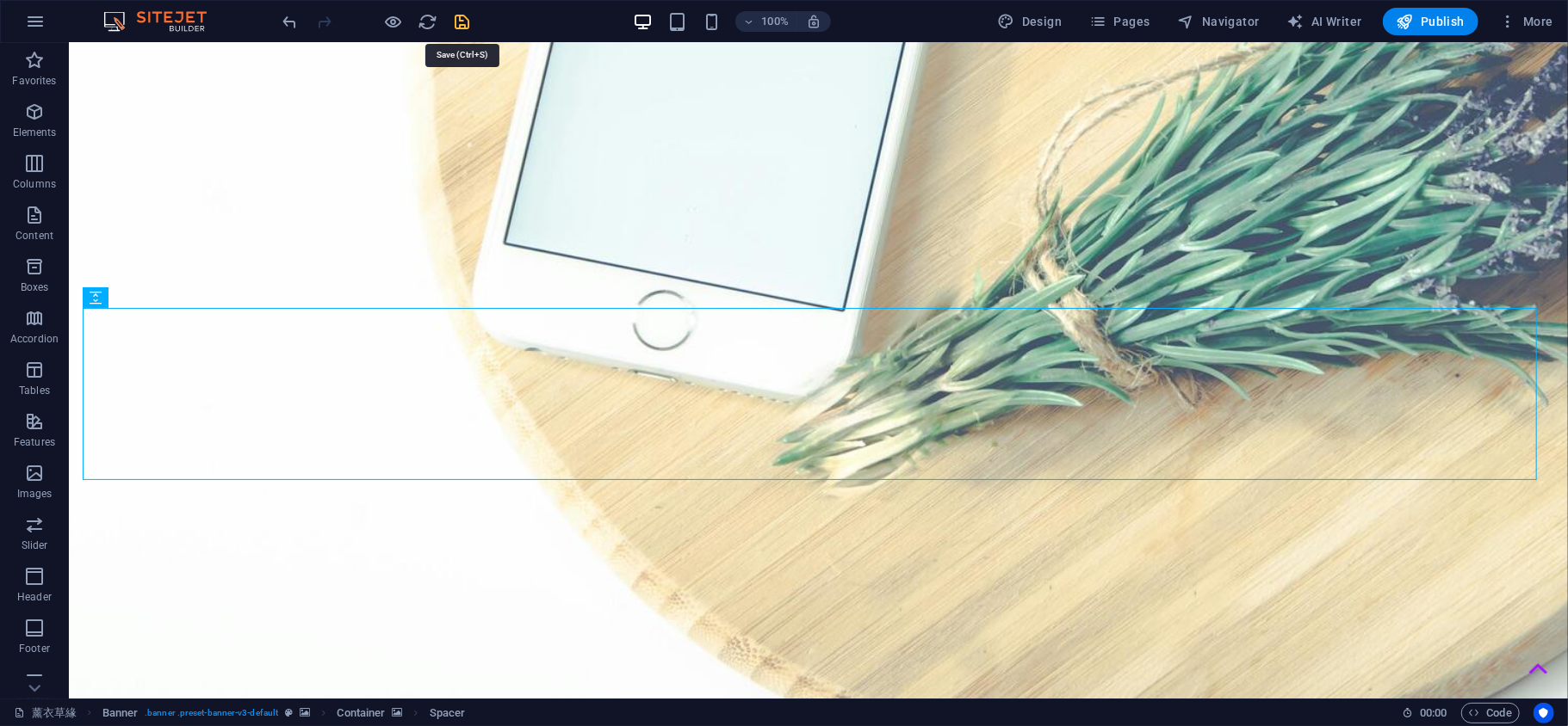
click at [465, 28] on icon "save" at bounding box center [463, 22] width 20 height 20
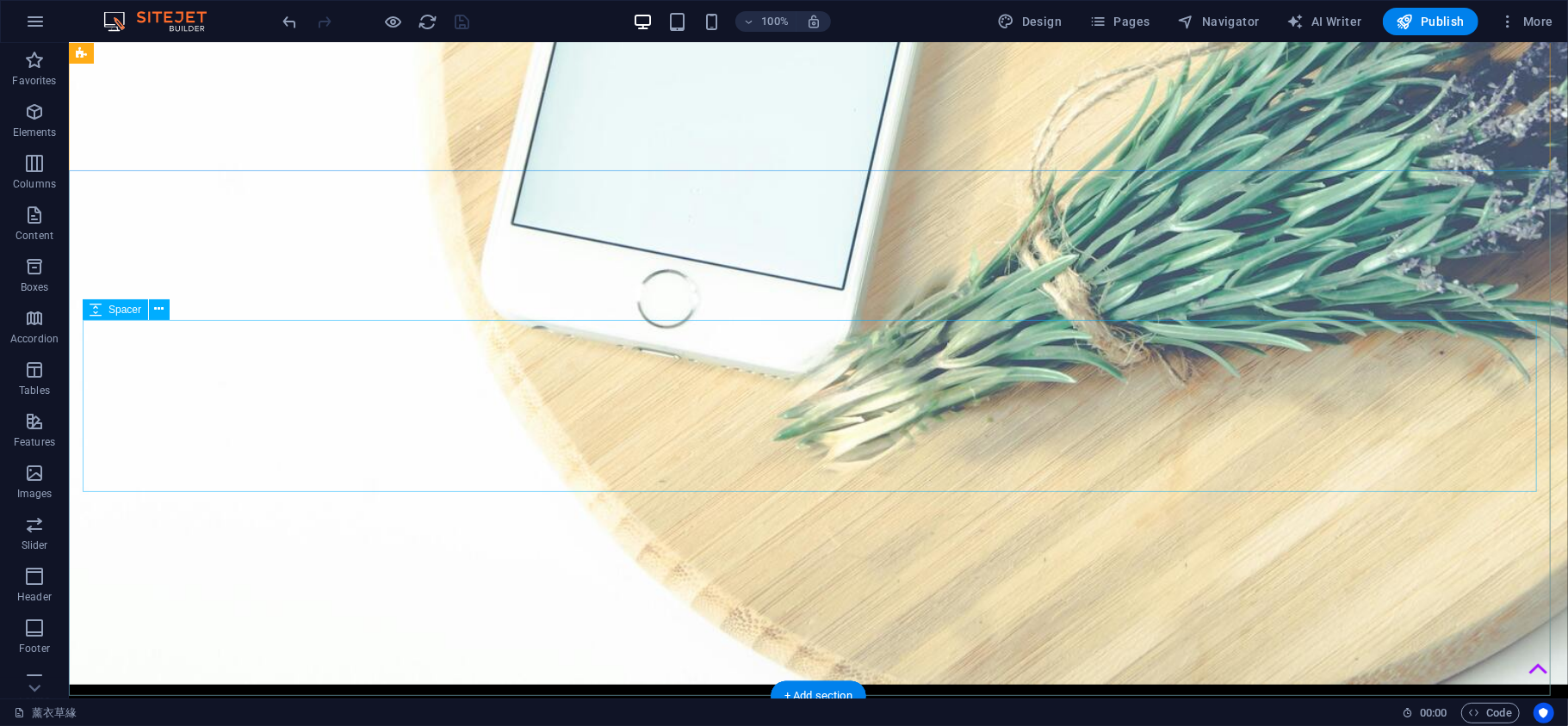
scroll to position [0, 0]
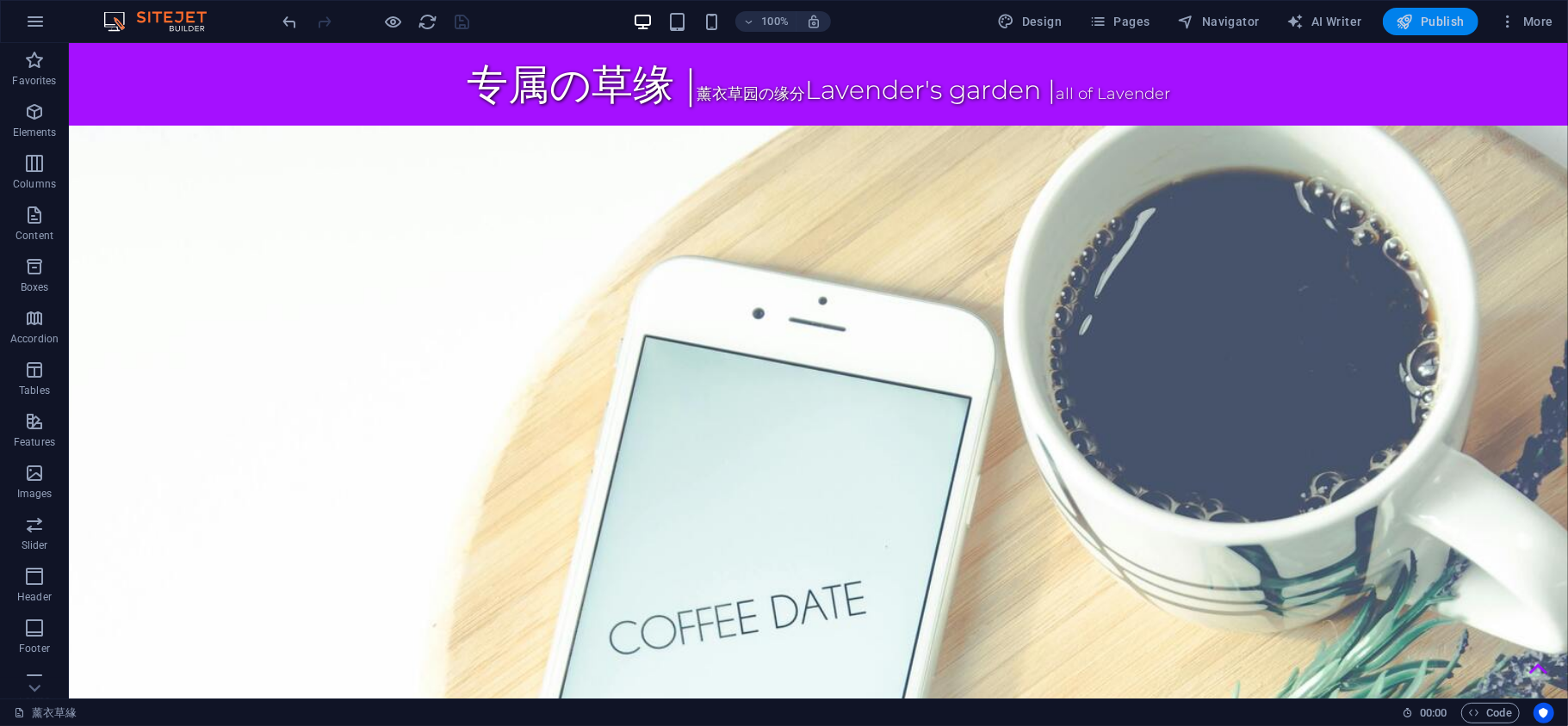
click at [1417, 18] on span "Publish" at bounding box center [1431, 22] width 68 height 17
